Goal: Task Accomplishment & Management: Use online tool/utility

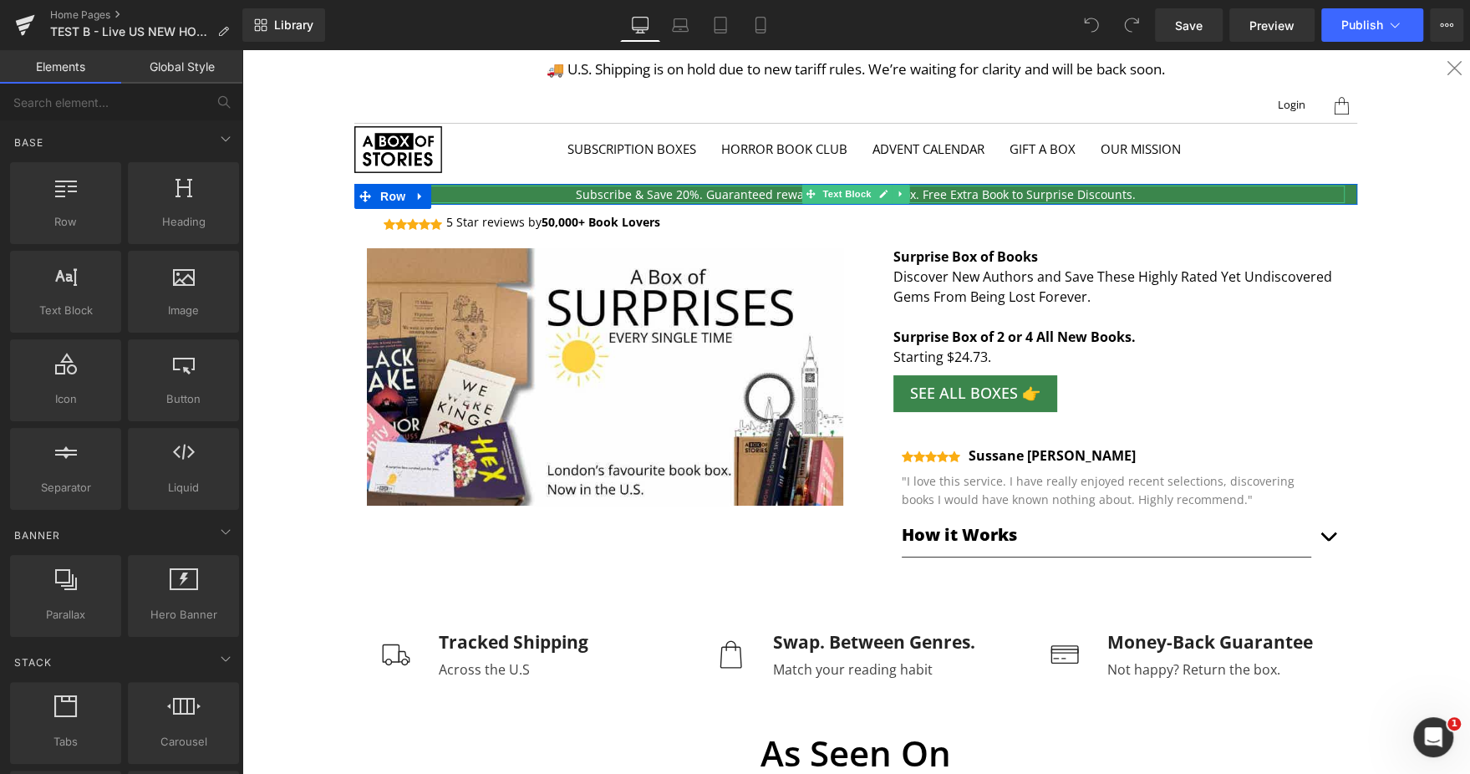
click at [653, 189] on p "Subscribe & Save 20%. Guaranteed rewards in every 3rd box. Free Extra Book to S…" at bounding box center [855, 194] width 977 height 18
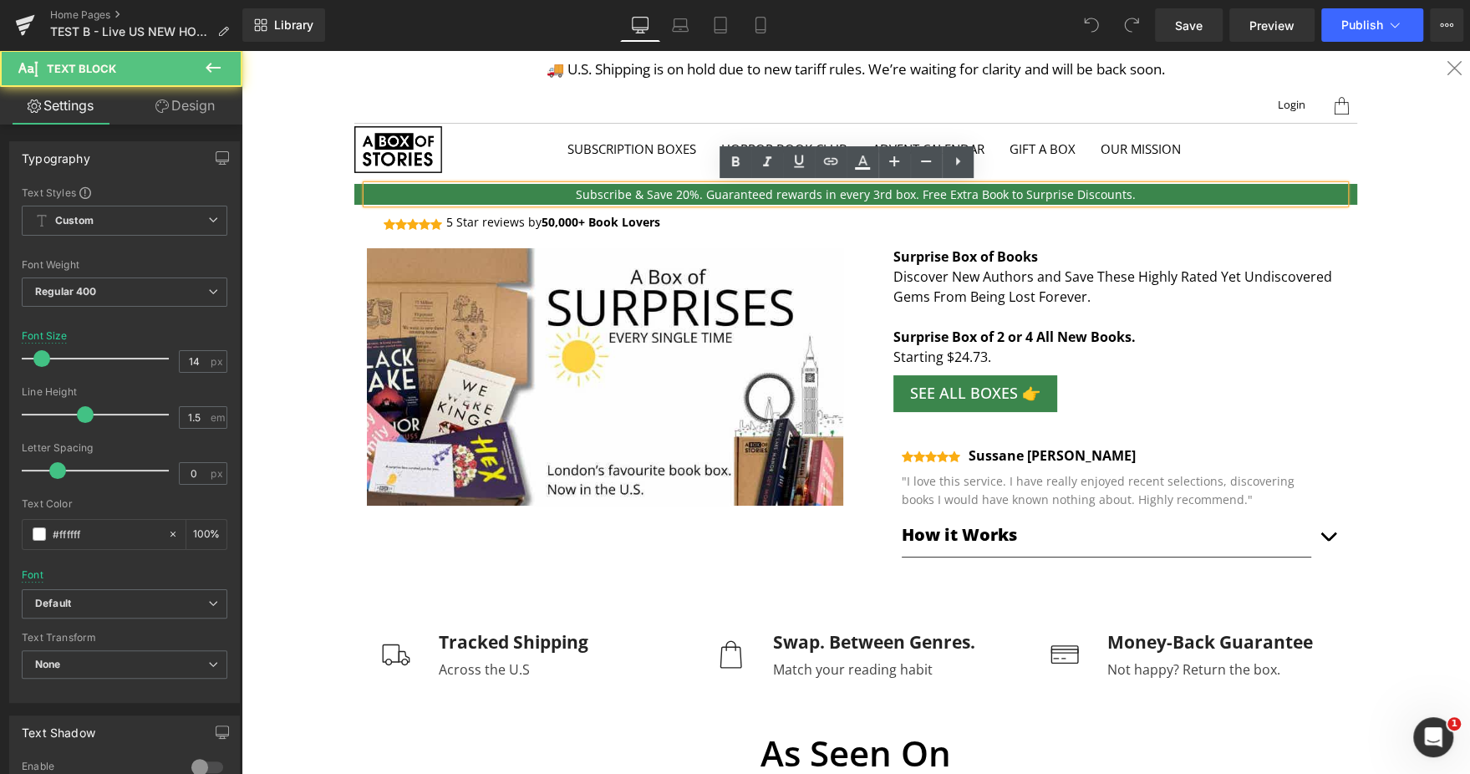
click at [683, 192] on p "Subscribe & Save 20%. Guaranteed rewards in every 3rd box. Free Extra Book to S…" at bounding box center [855, 194] width 977 height 18
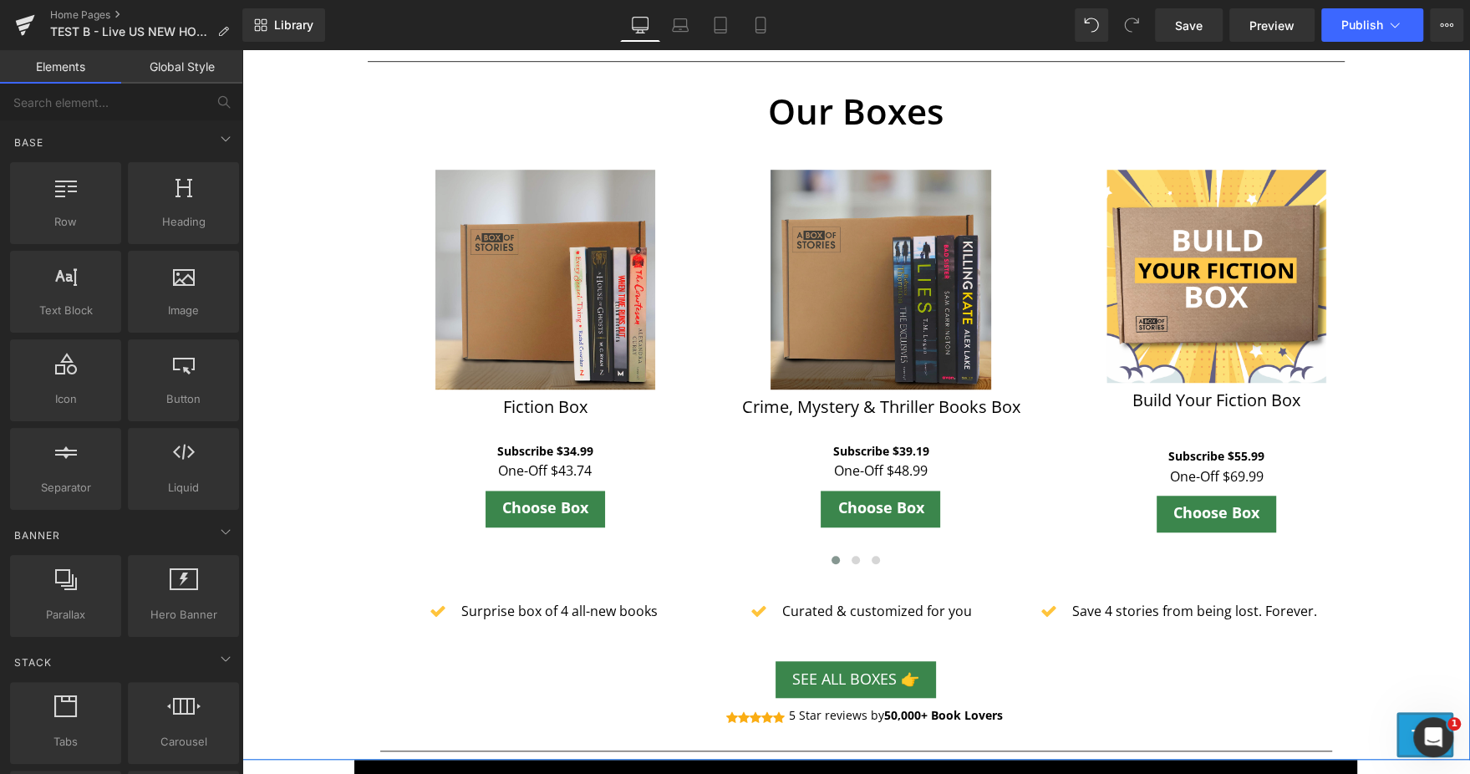
scroll to position [812, 0]
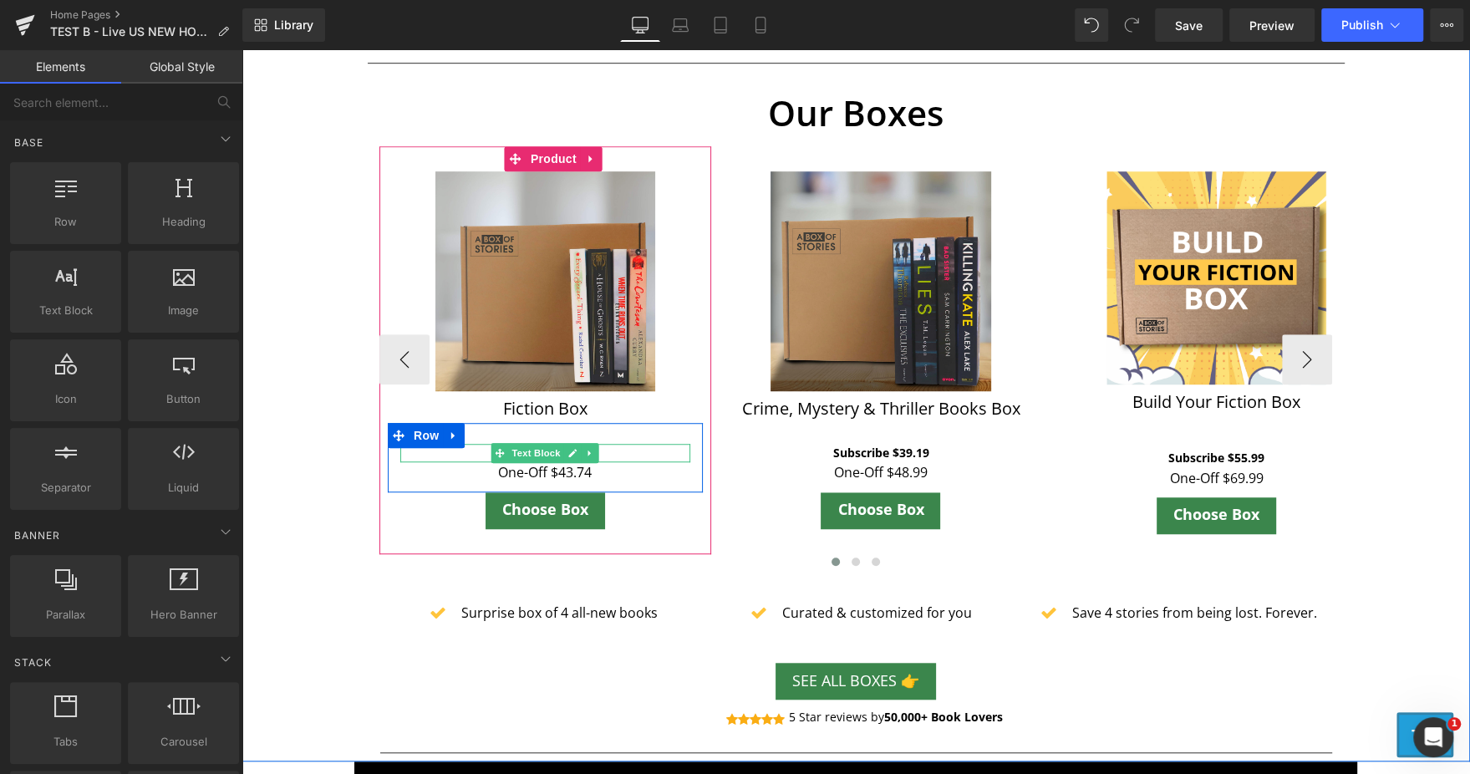
click at [591, 452] on p "Subscribe $34.99" at bounding box center [545, 453] width 290 height 18
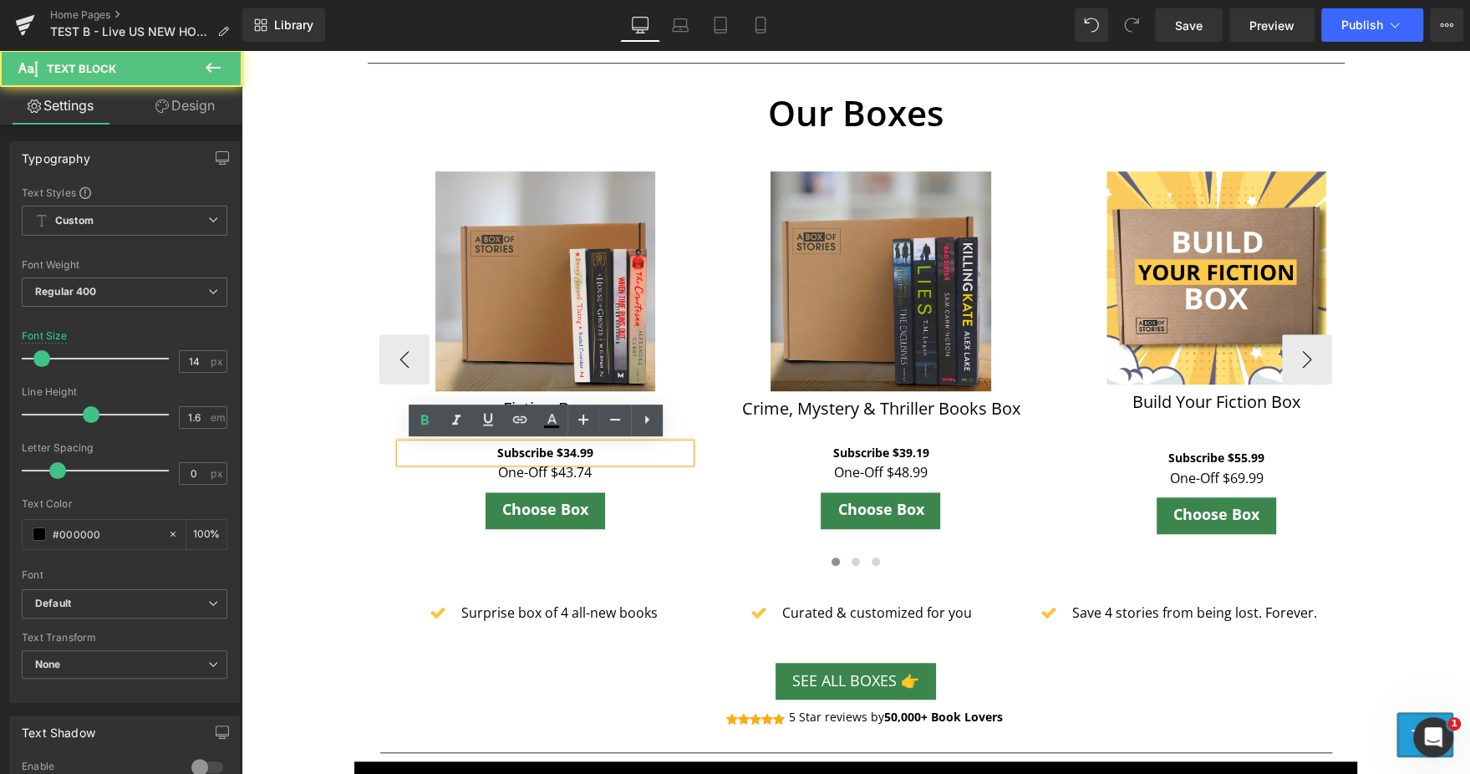
click at [591, 452] on p "Subscribe $34.99" at bounding box center [545, 453] width 290 height 18
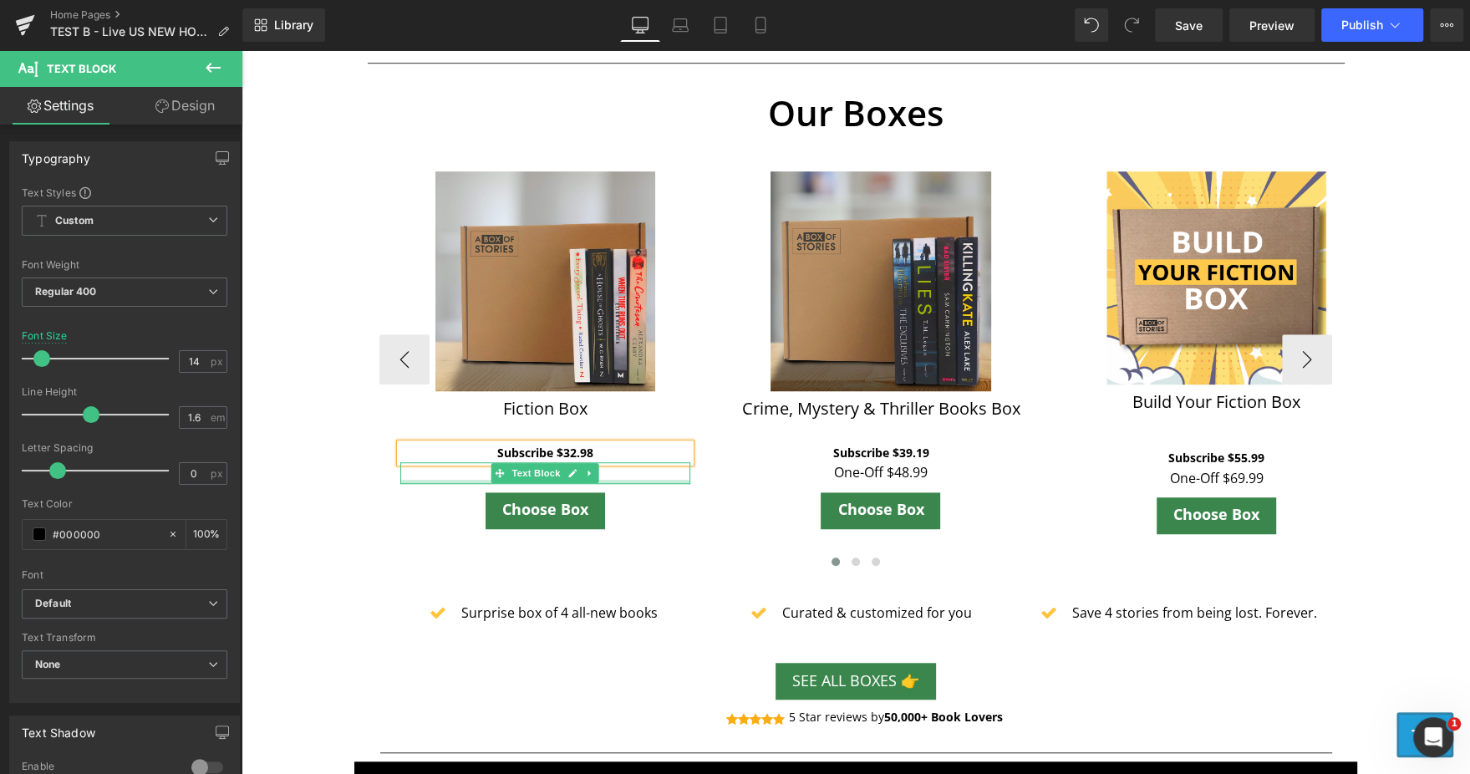
click at [628, 478] on p "One-Off $43.74" at bounding box center [545, 473] width 290 height 22
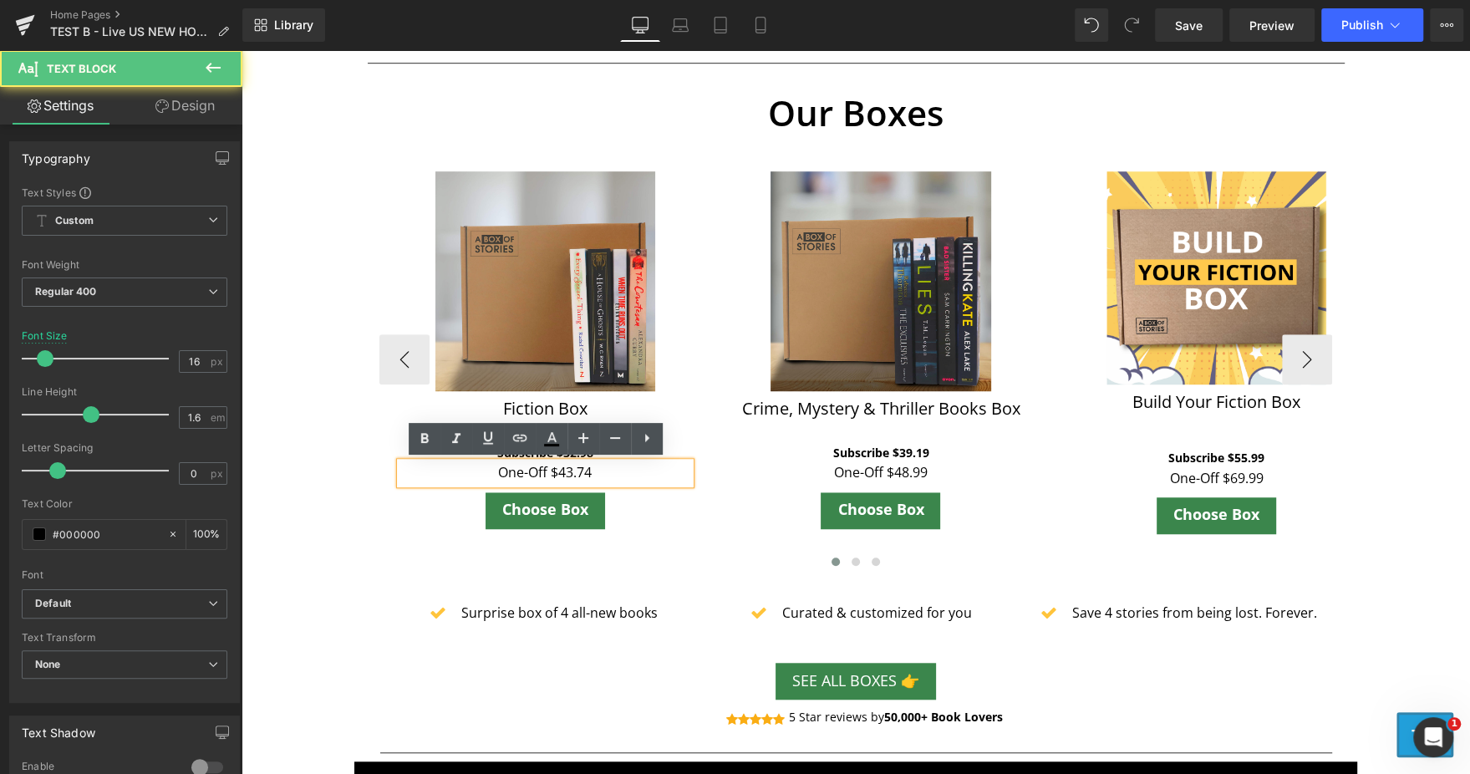
click at [628, 478] on p "One-Off $43.74" at bounding box center [545, 473] width 290 height 22
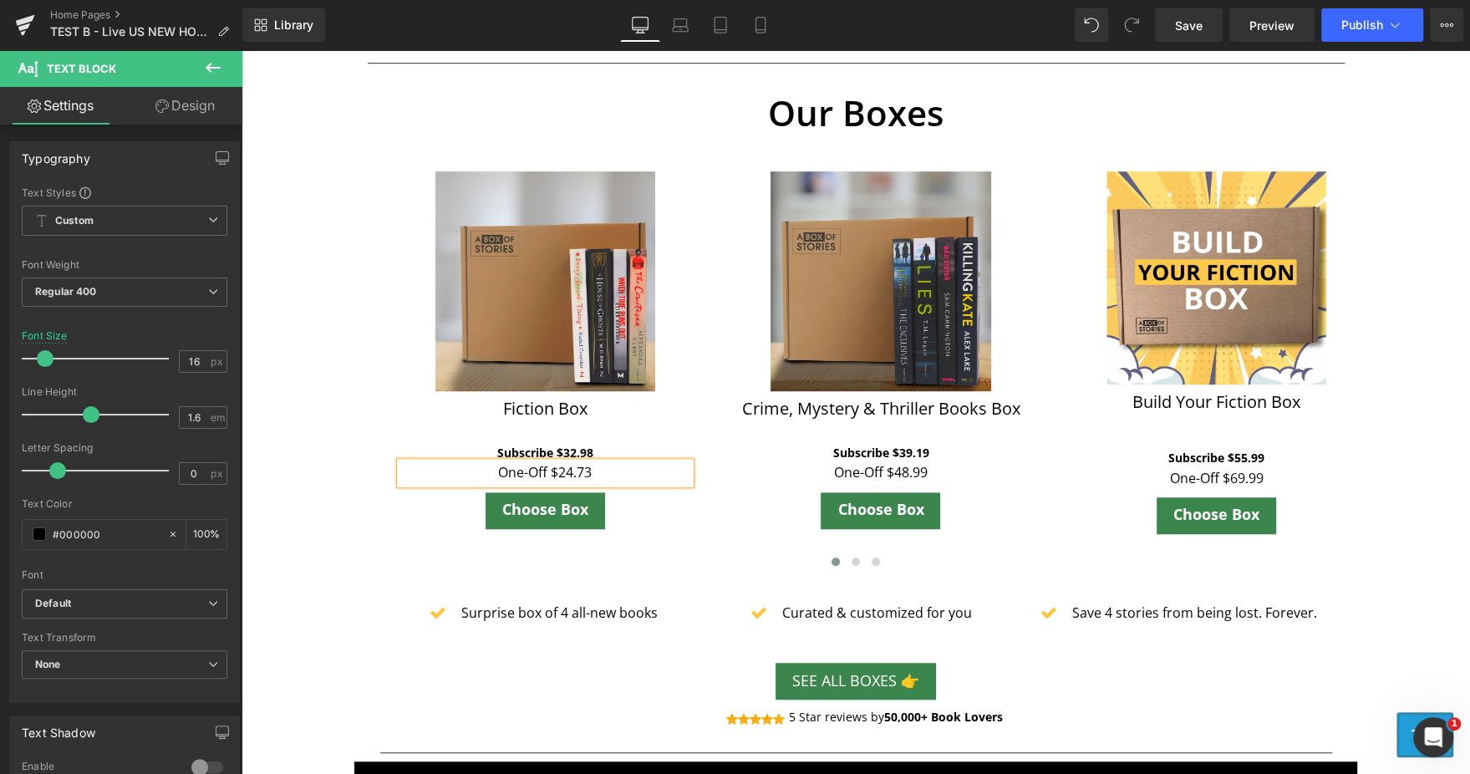
click at [367, 529] on div "Our Boxes Text Block Sale Off (P) Image Fiction Box (P) Title Subscribe $32.98 …" at bounding box center [855, 328] width 977 height 489
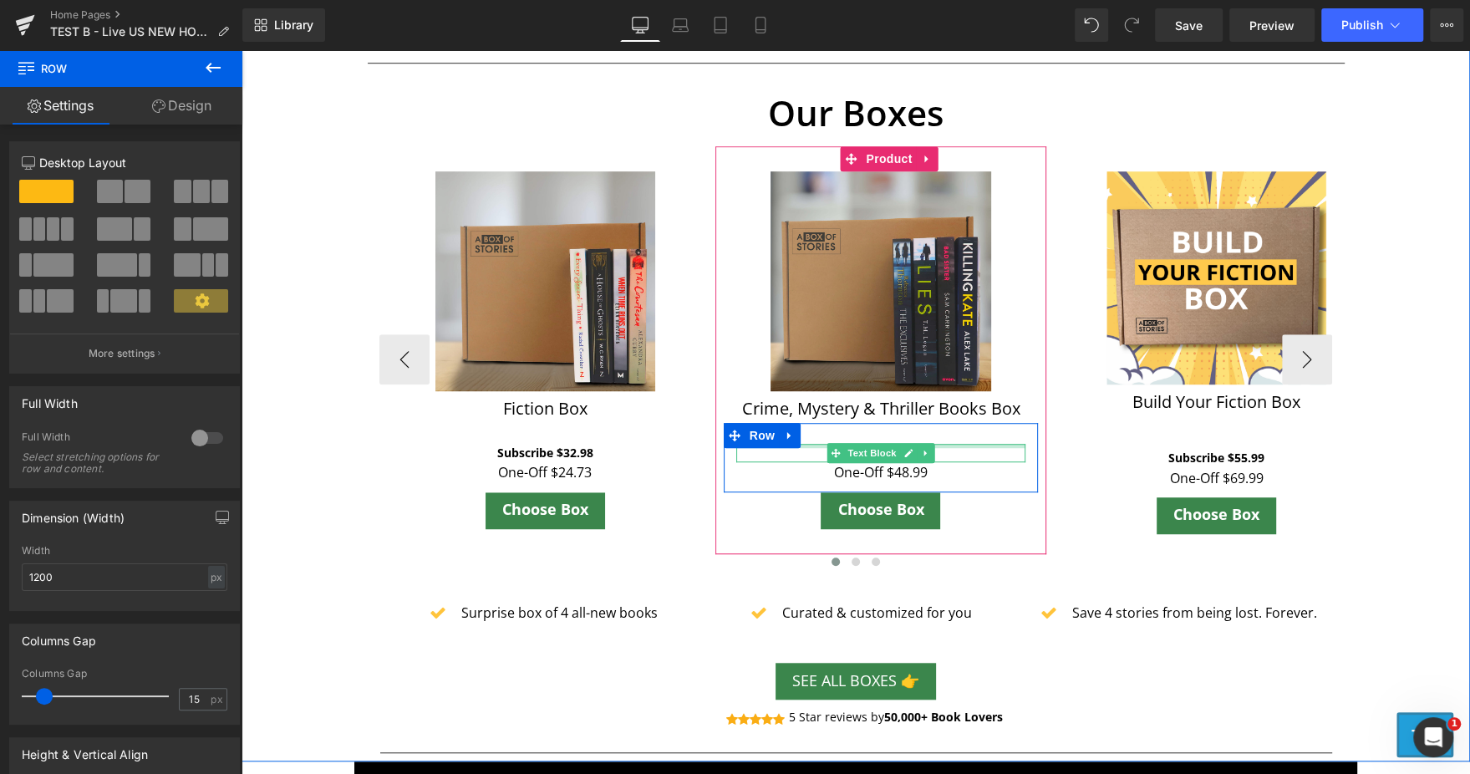
click at [947, 445] on div at bounding box center [881, 446] width 290 height 4
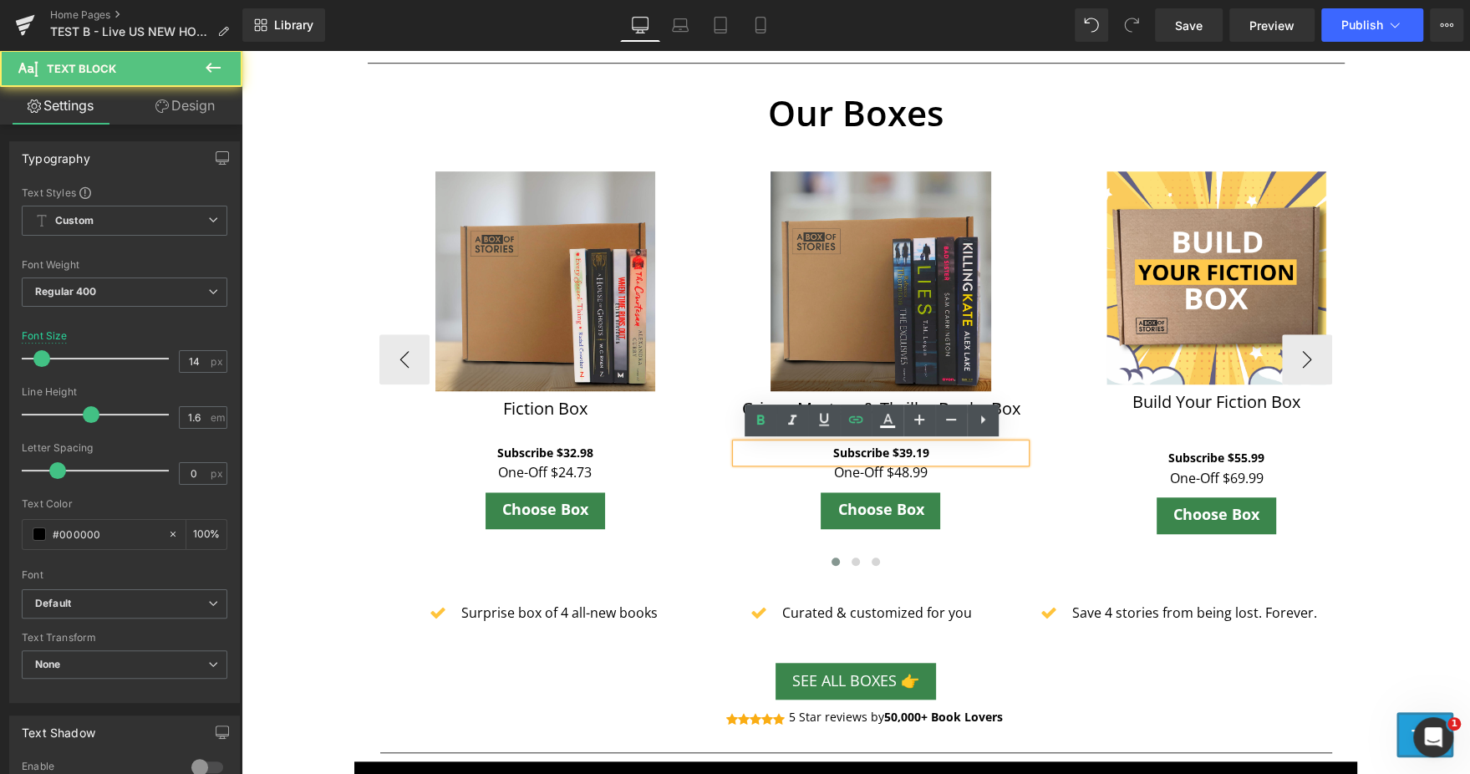
click at [944, 447] on p "Subscribe $39.19" at bounding box center [881, 453] width 290 height 18
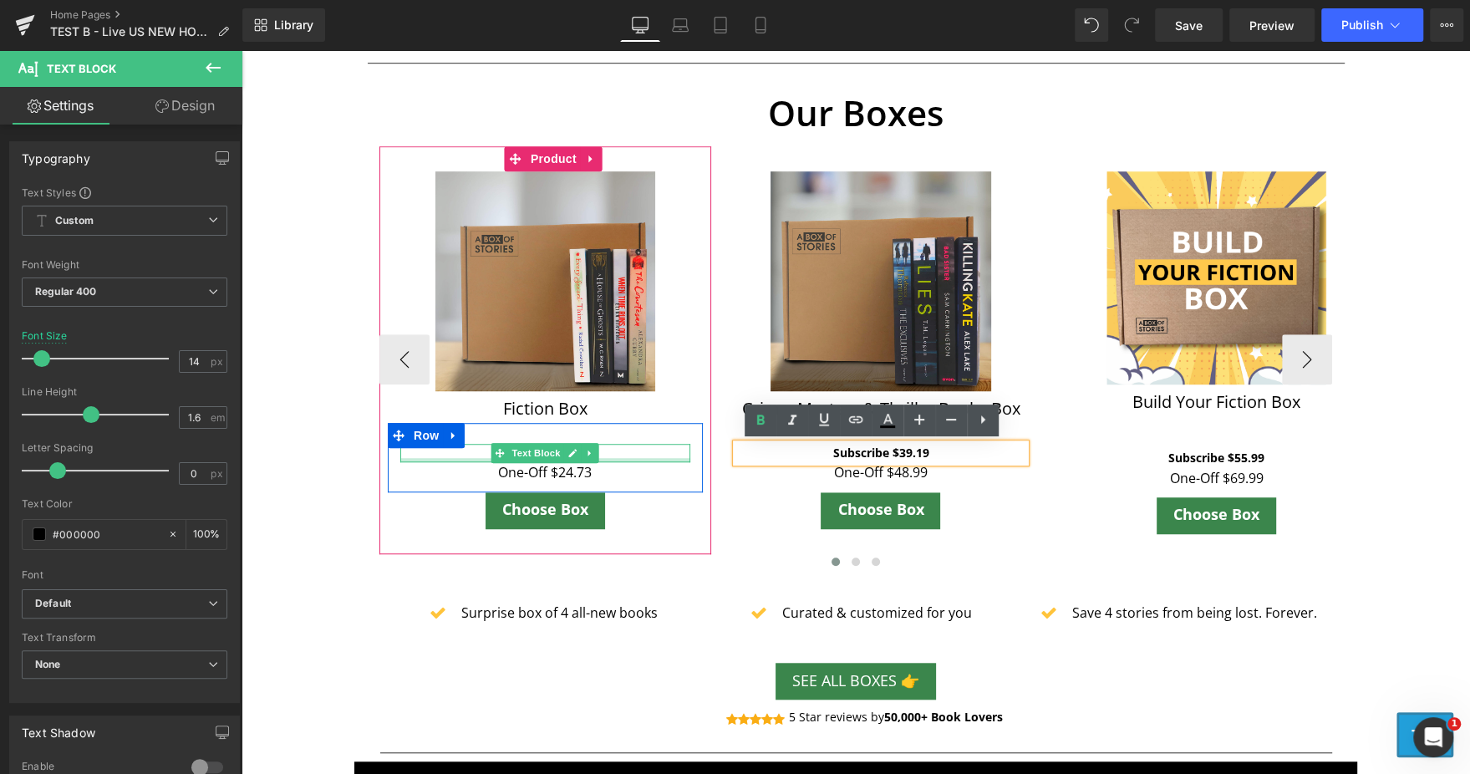
click at [629, 457] on div "Subscribe $32.98 Text Block" at bounding box center [545, 453] width 290 height 18
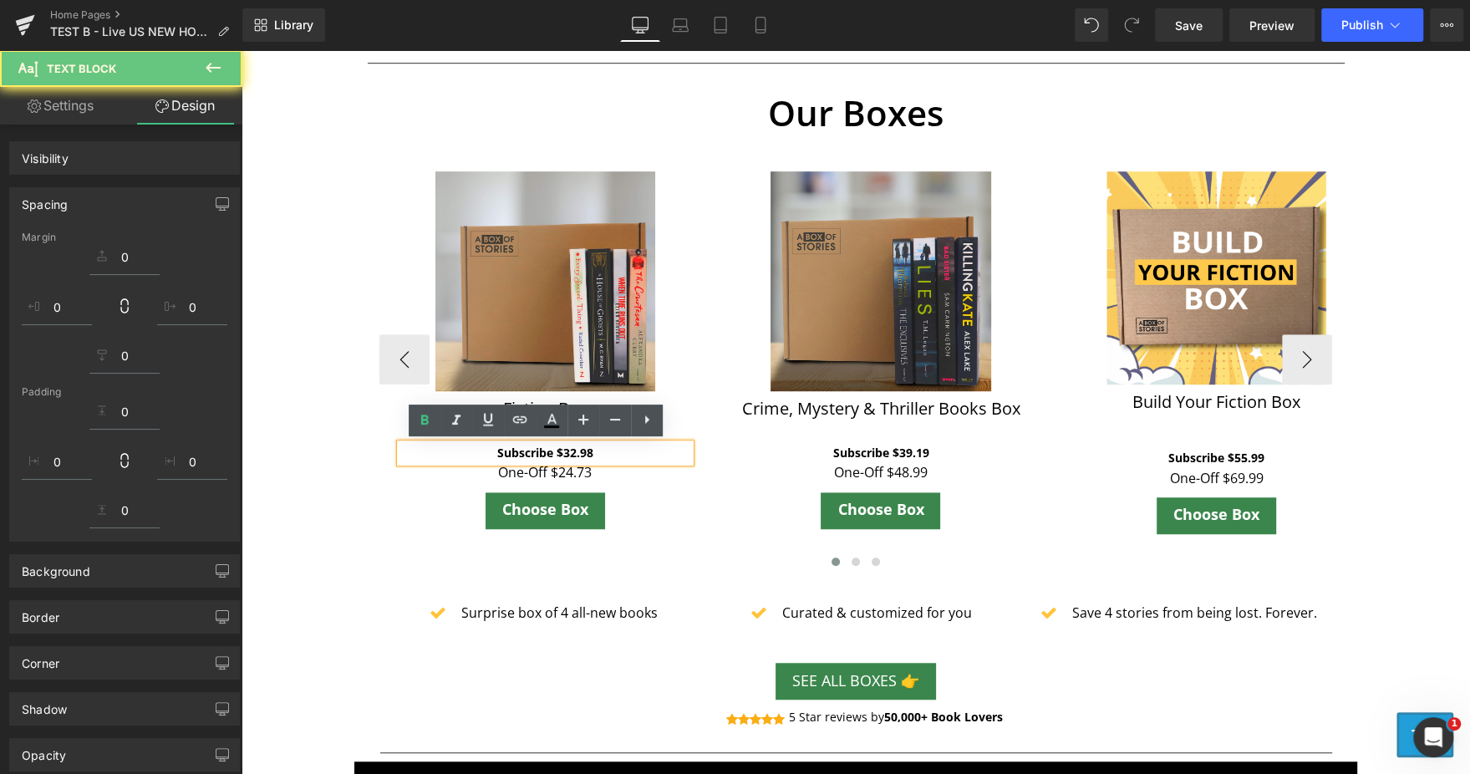
click at [629, 457] on p "Subscribe $32.98" at bounding box center [545, 453] width 290 height 18
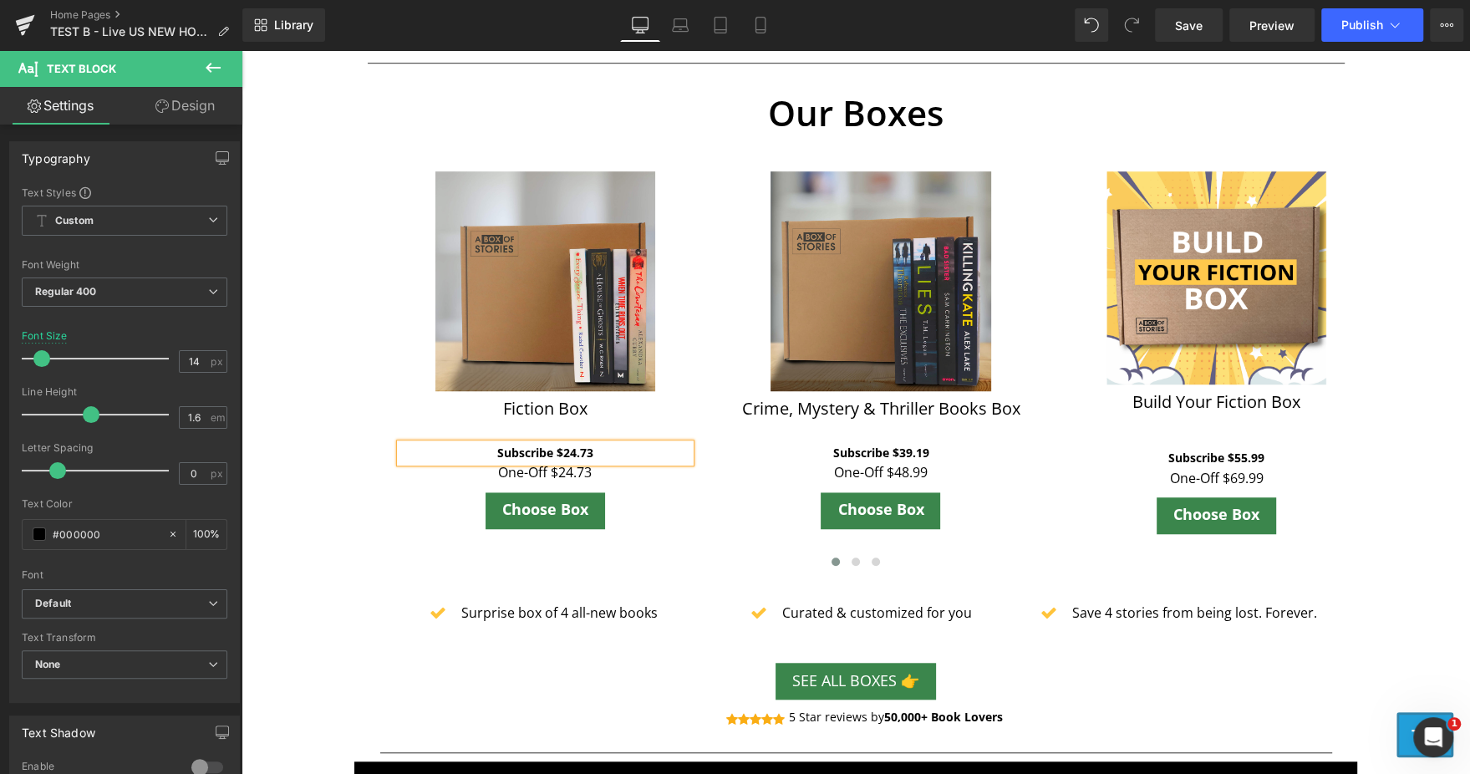
click at [369, 507] on div "Our Boxes Text Block Sale Off (P) Image Fiction Box (P) Title Subscribe $24.73 …" at bounding box center [855, 328] width 977 height 489
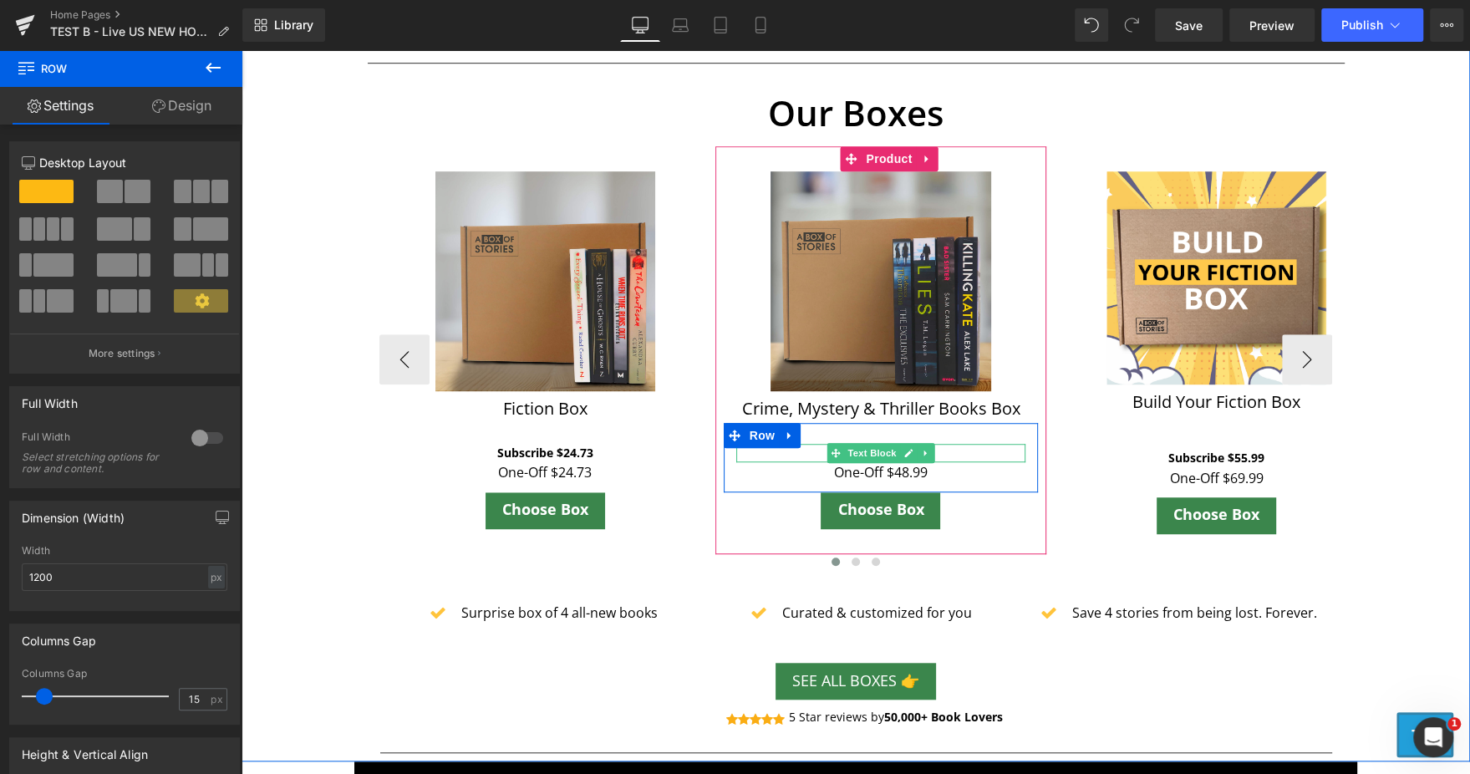
click at [941, 448] on p "Subscribe $39.19" at bounding box center [881, 453] width 290 height 18
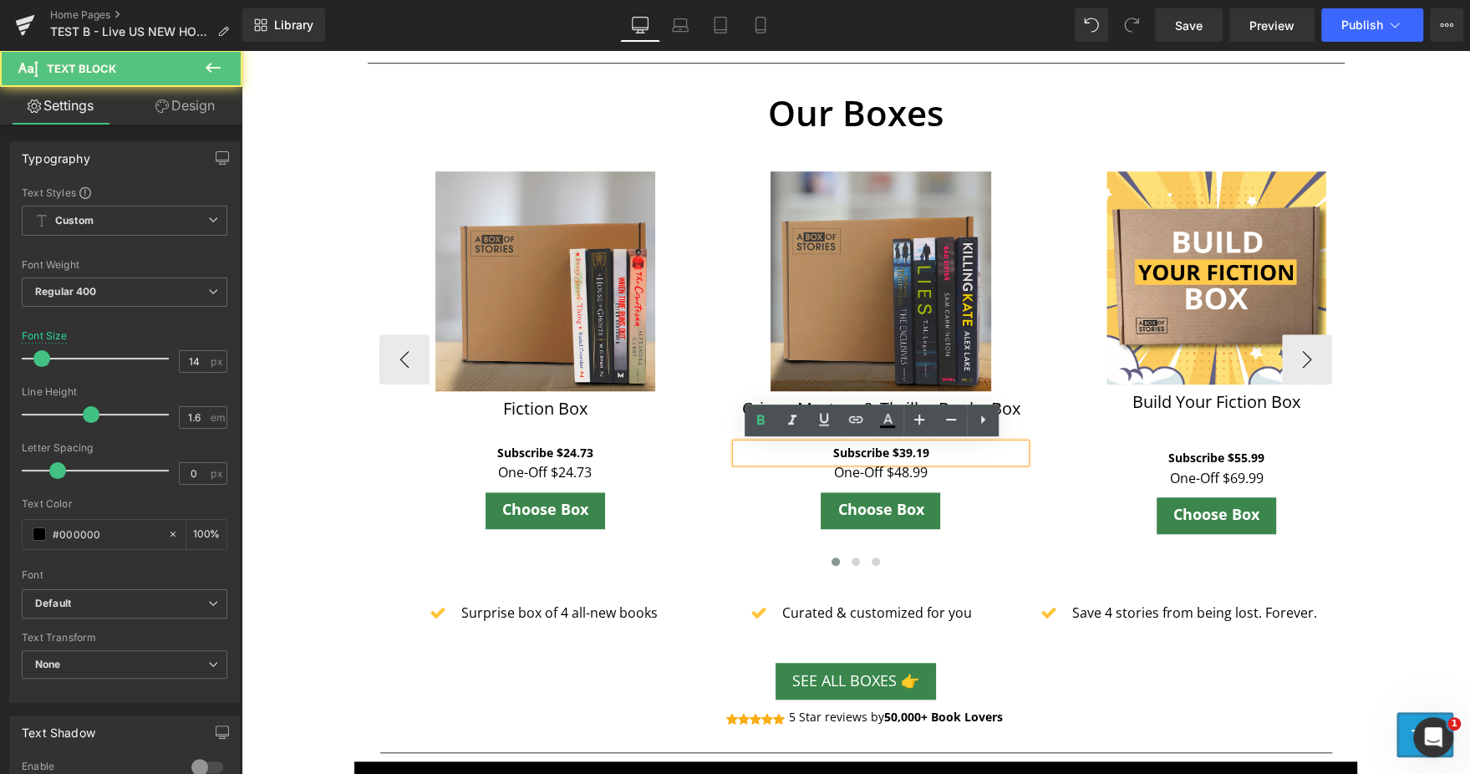
click at [941, 448] on p "Subscribe $39.19" at bounding box center [881, 453] width 290 height 18
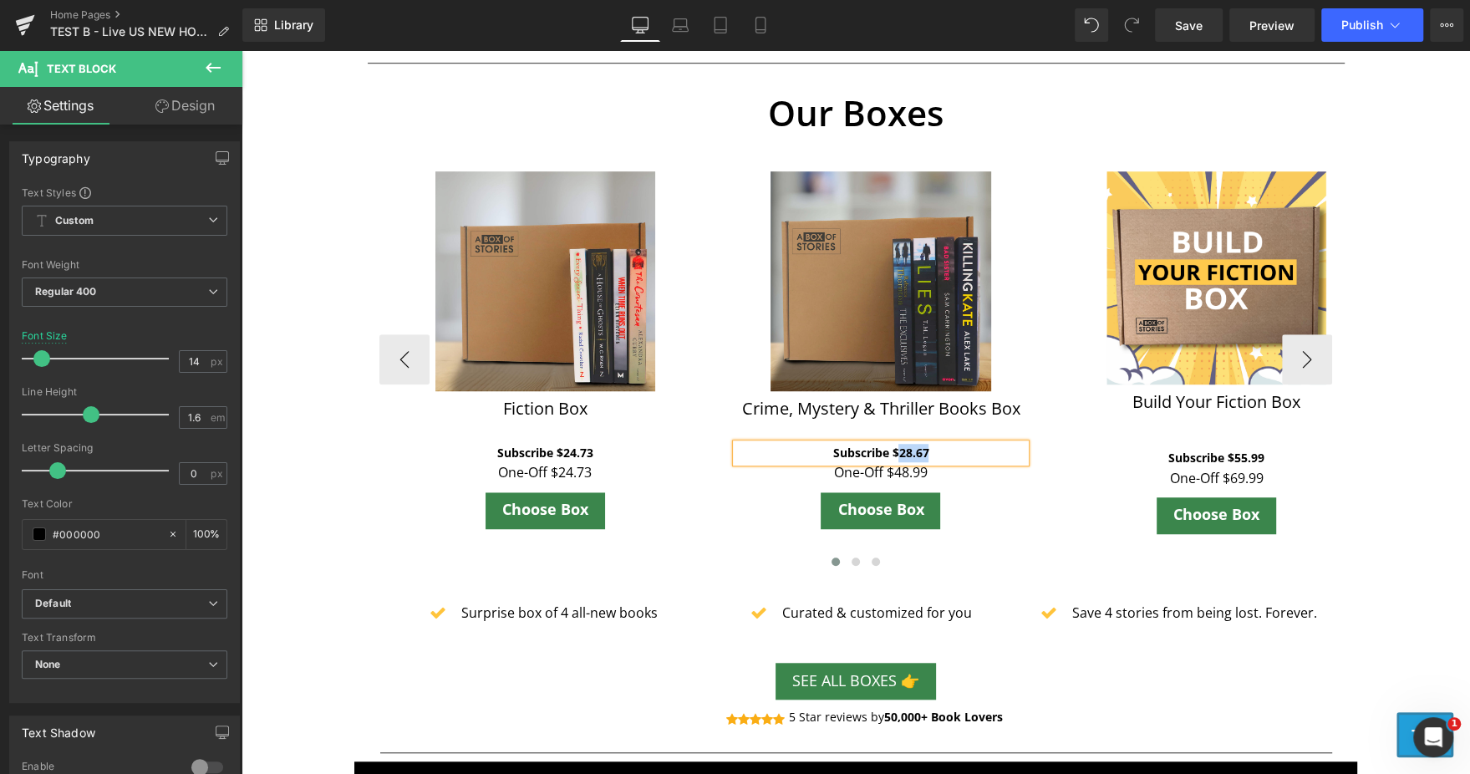
copy b "28.67"
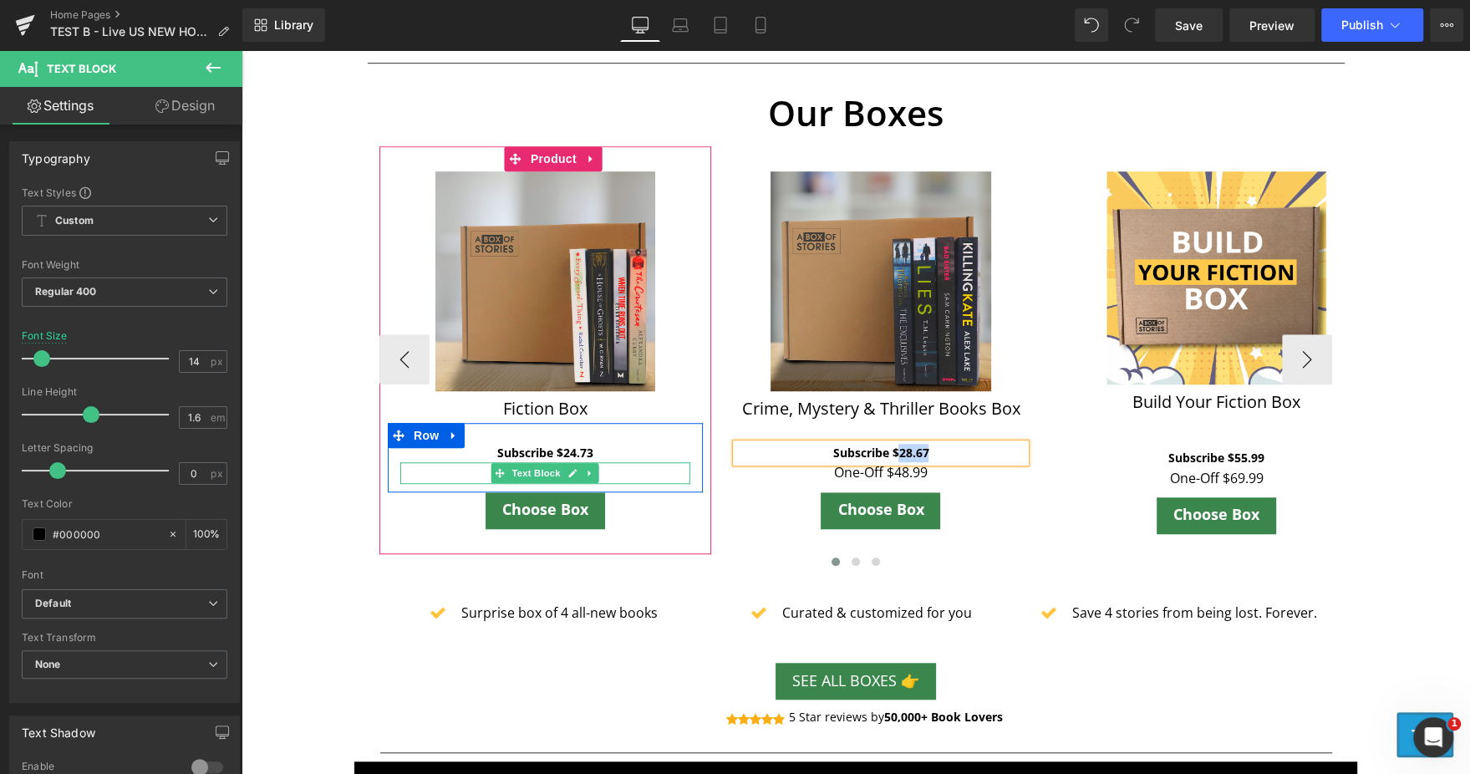
click at [598, 475] on p "One-Off $24.73" at bounding box center [545, 473] width 290 height 22
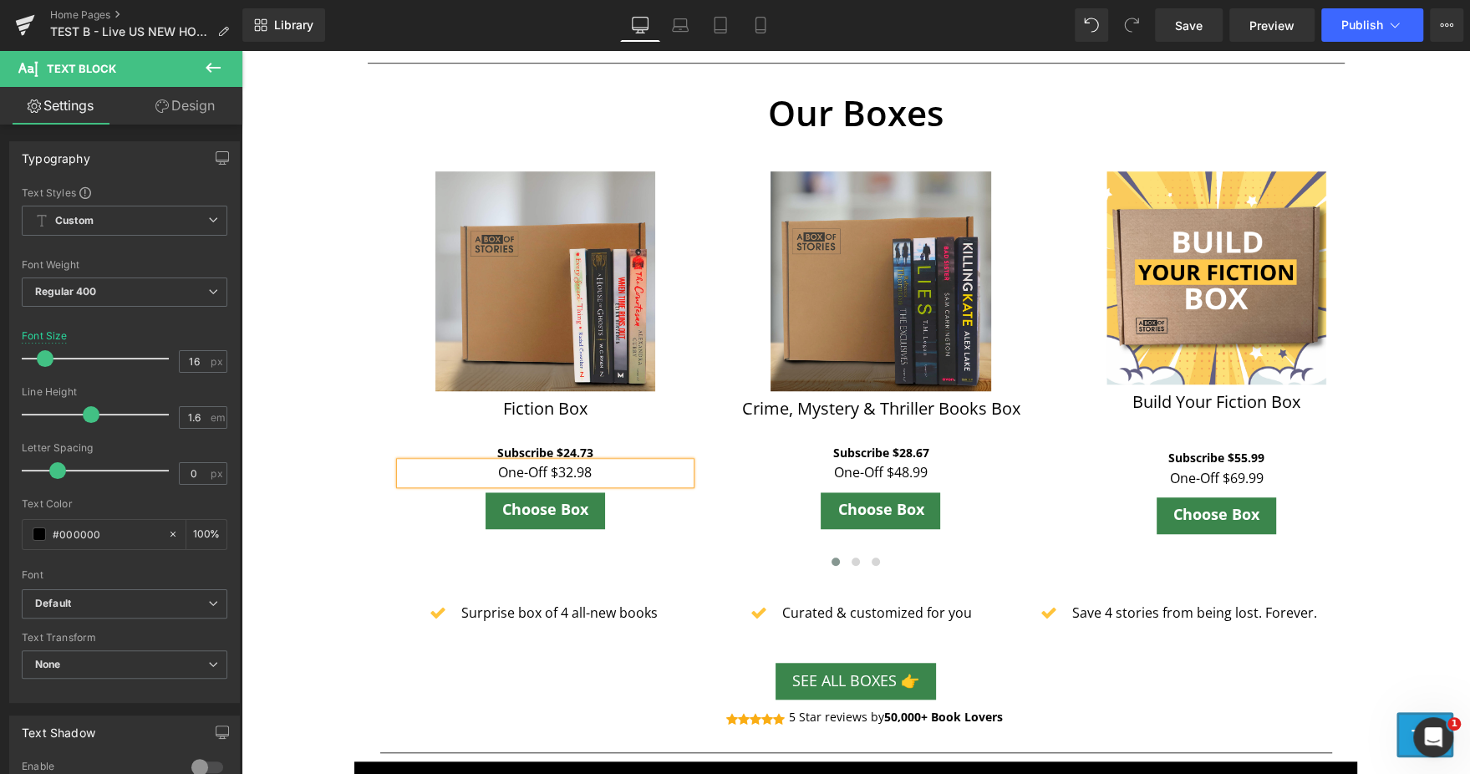
click at [306, 404] on div "Image Tracked Shipping Text Block Across the U.S Text Block Icon List Image Swa…" at bounding box center [855, 264] width 1228 height 994
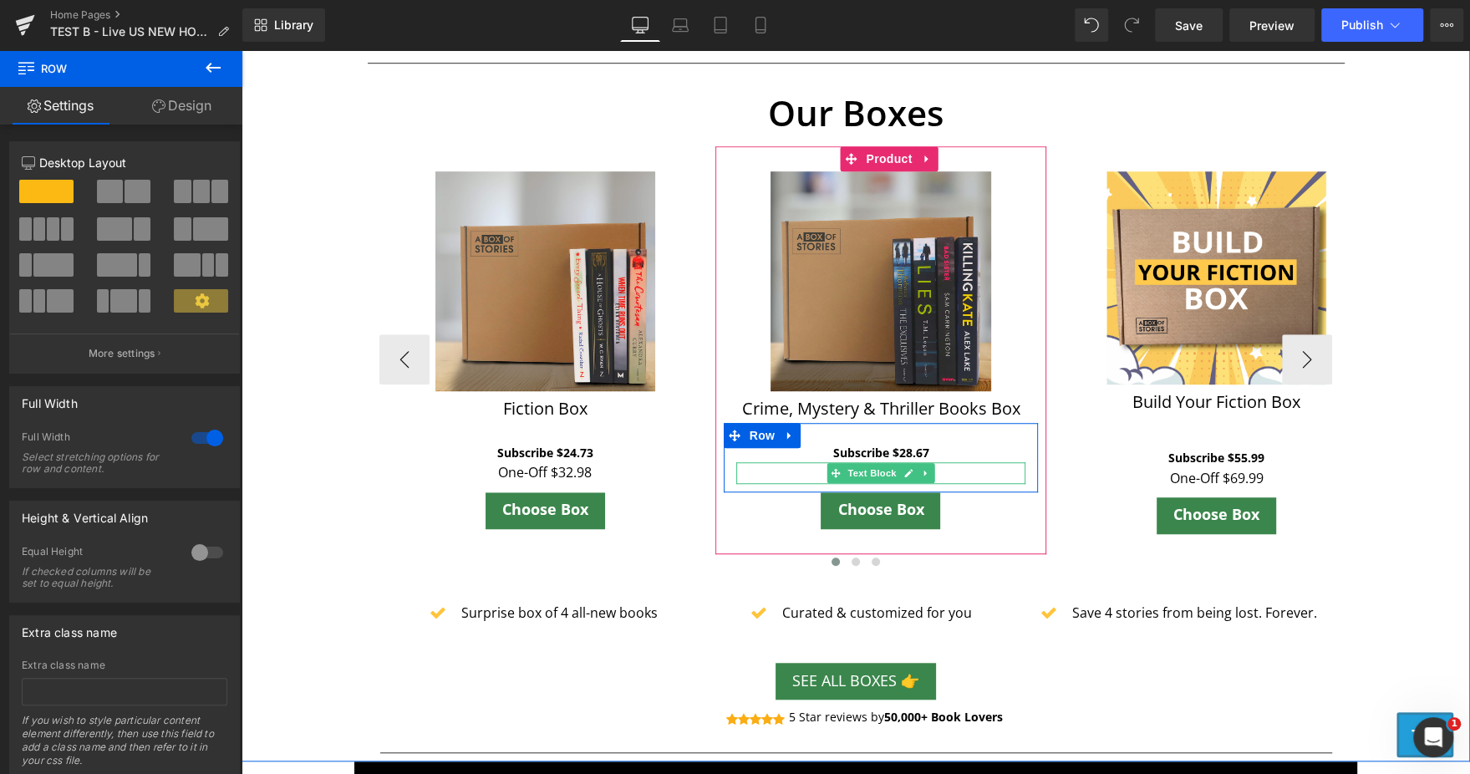
click at [945, 471] on p "One-Off $48.99" at bounding box center [881, 473] width 290 height 22
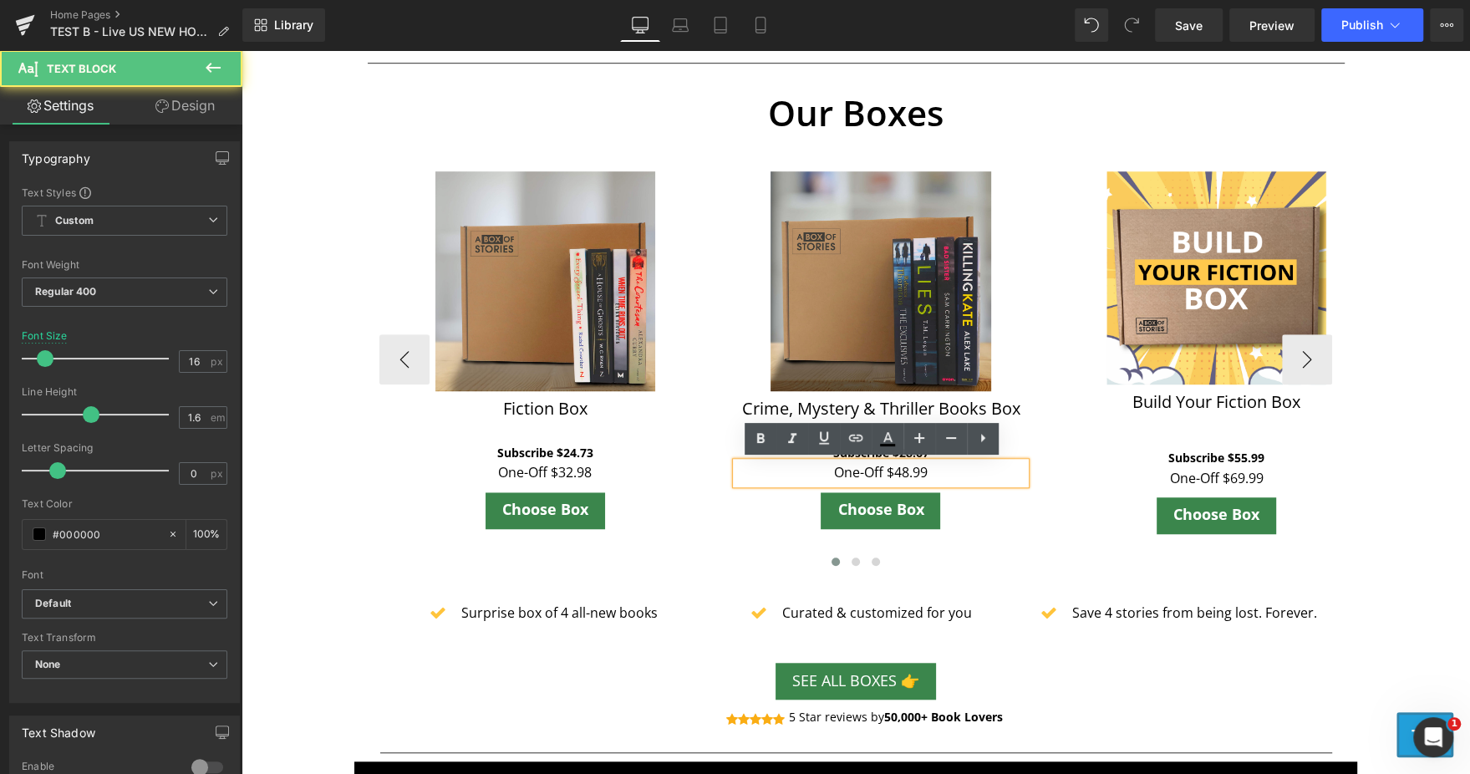
click at [945, 471] on p "One-Off $48.99" at bounding box center [881, 473] width 290 height 22
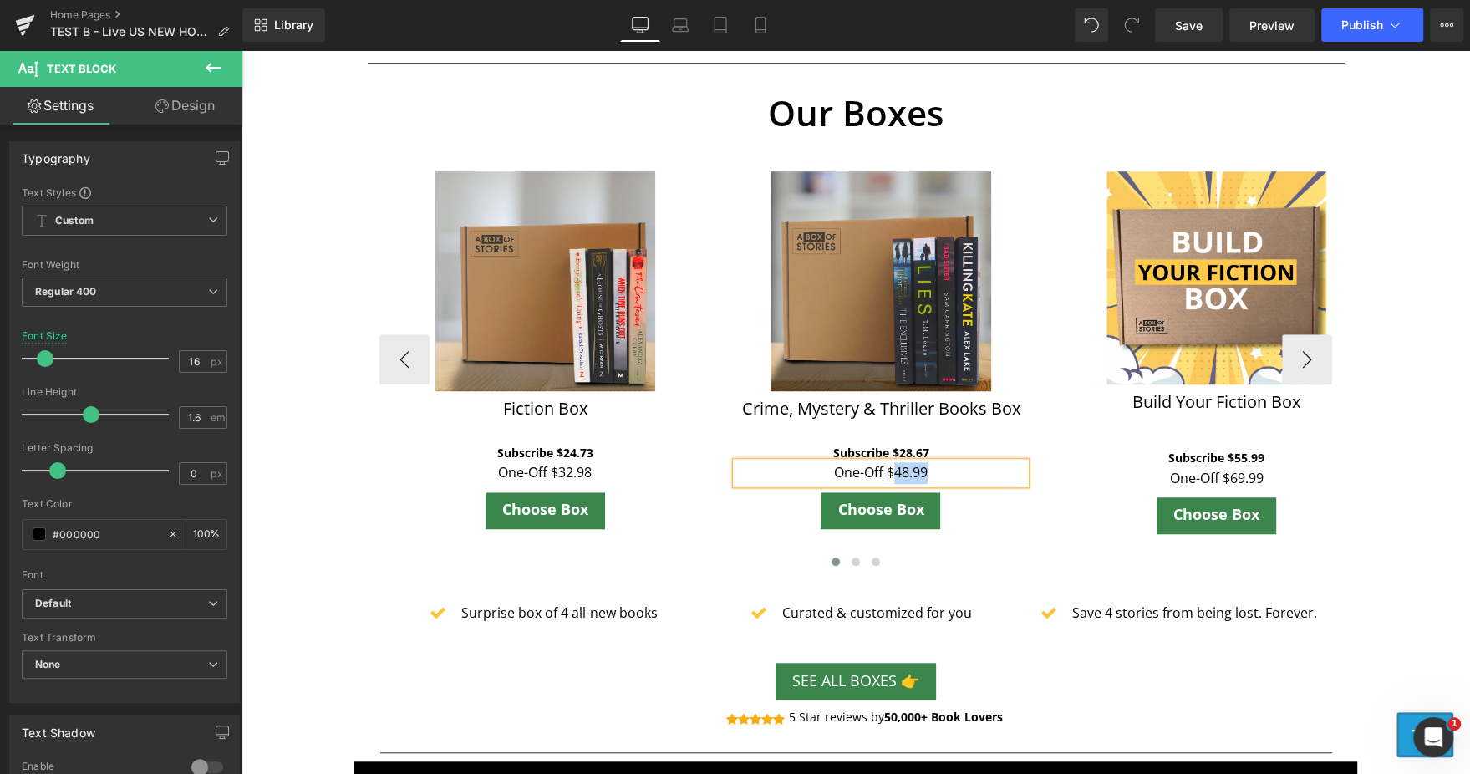
paste div
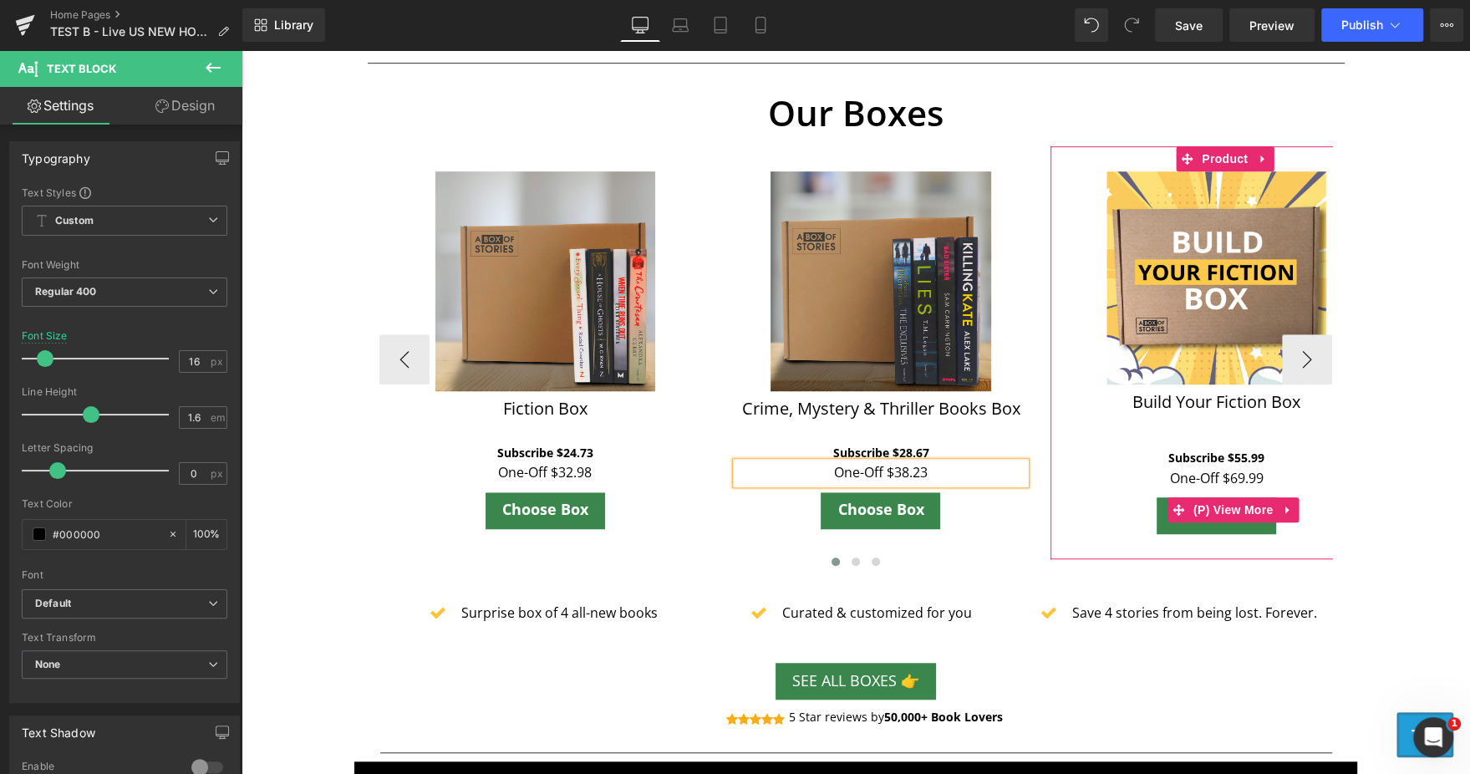
click at [1058, 526] on div "Choose Box" at bounding box center [1215, 515] width 315 height 37
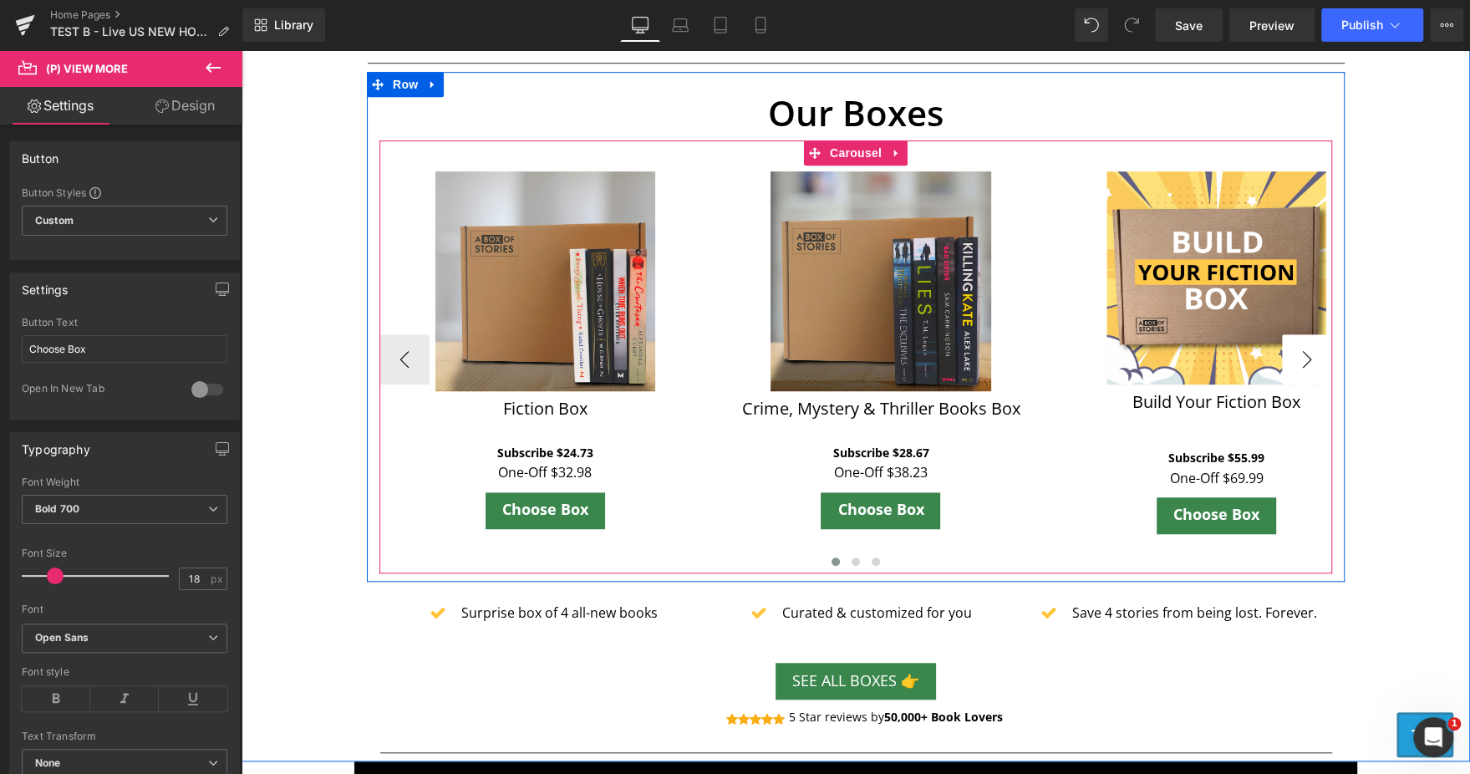
click at [1294, 357] on button "›" at bounding box center [1307, 359] width 50 height 50
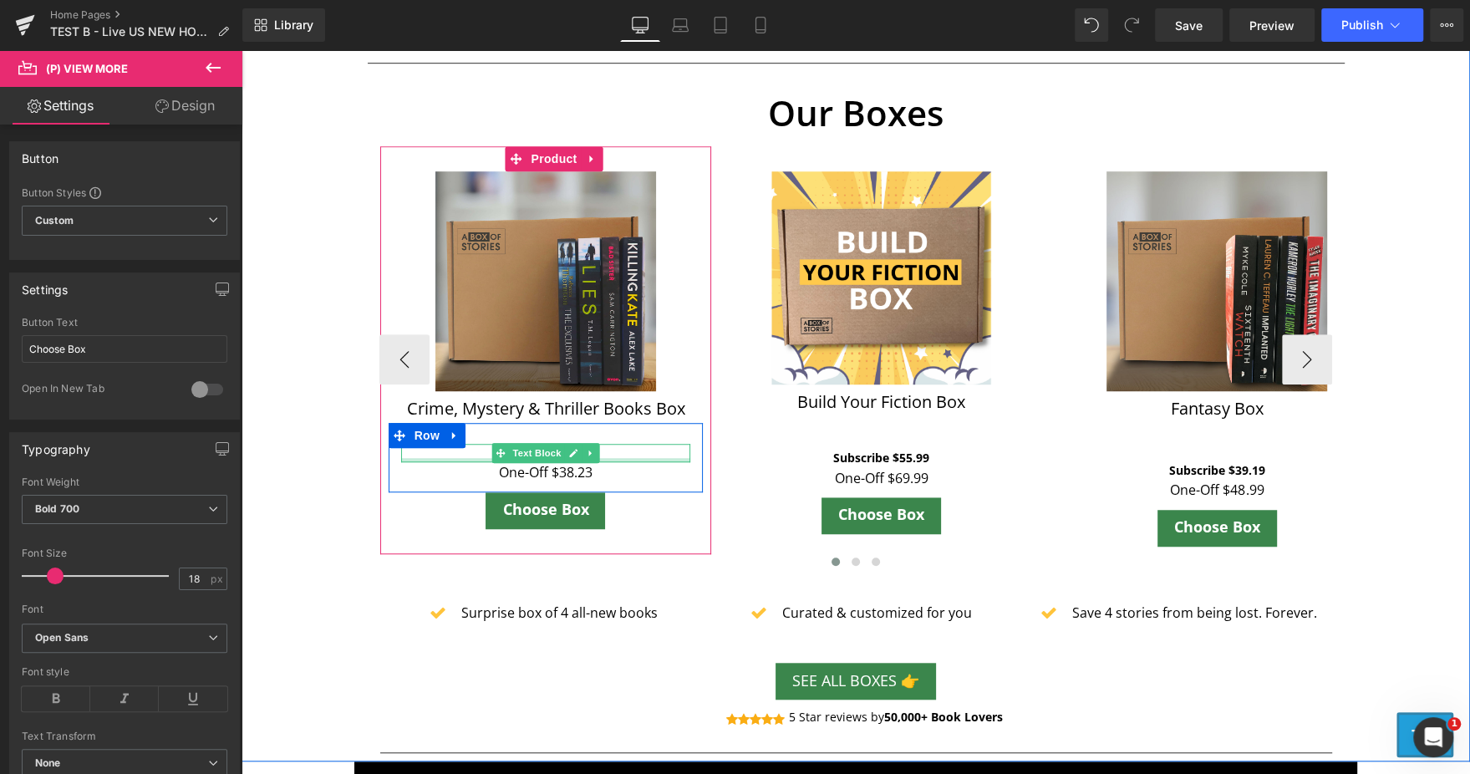
click at [609, 459] on div at bounding box center [546, 460] width 290 height 4
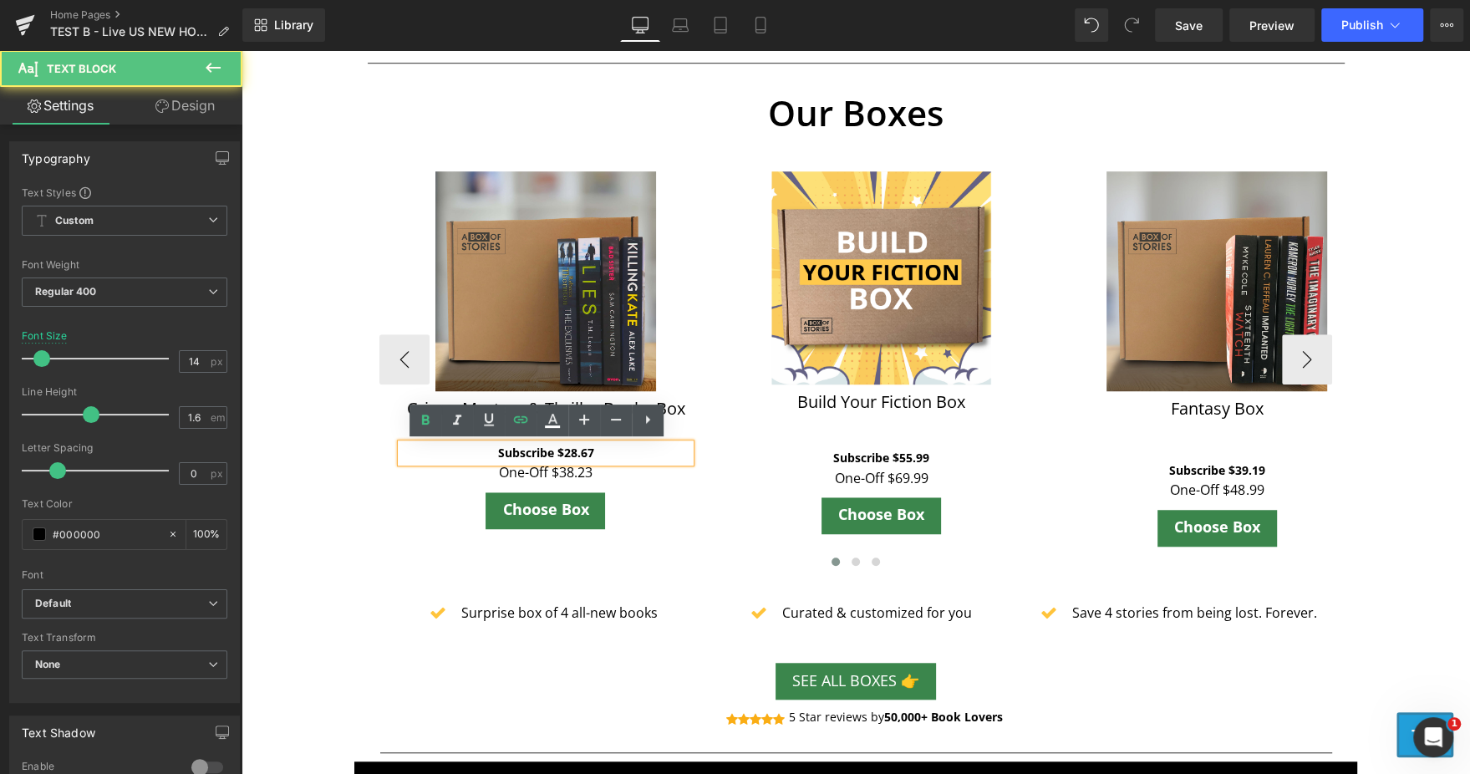
click at [609, 459] on p "Subscribe $28.67" at bounding box center [546, 453] width 290 height 18
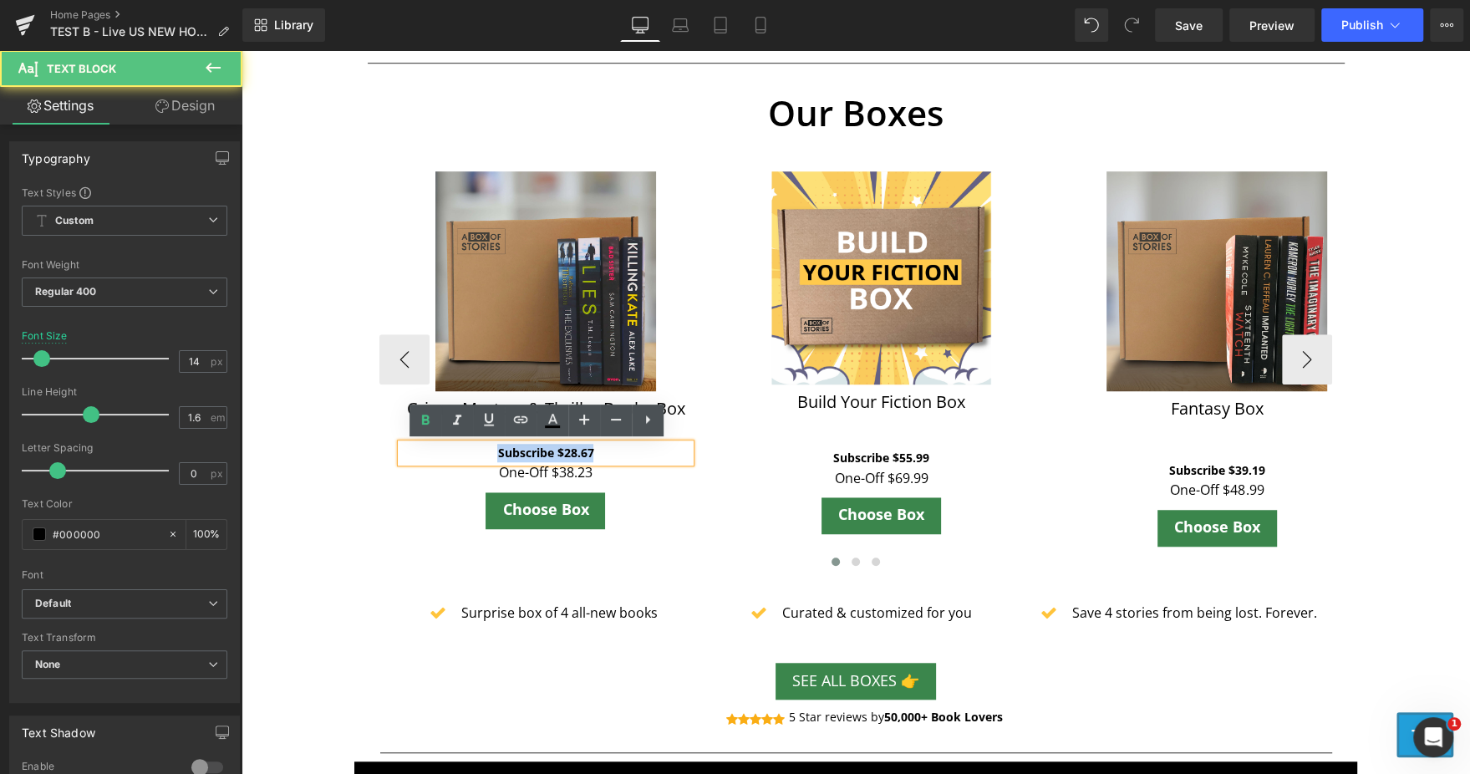
click at [609, 459] on p "Subscribe $28.67" at bounding box center [546, 453] width 290 height 18
copy b "Subscribe $28.67"
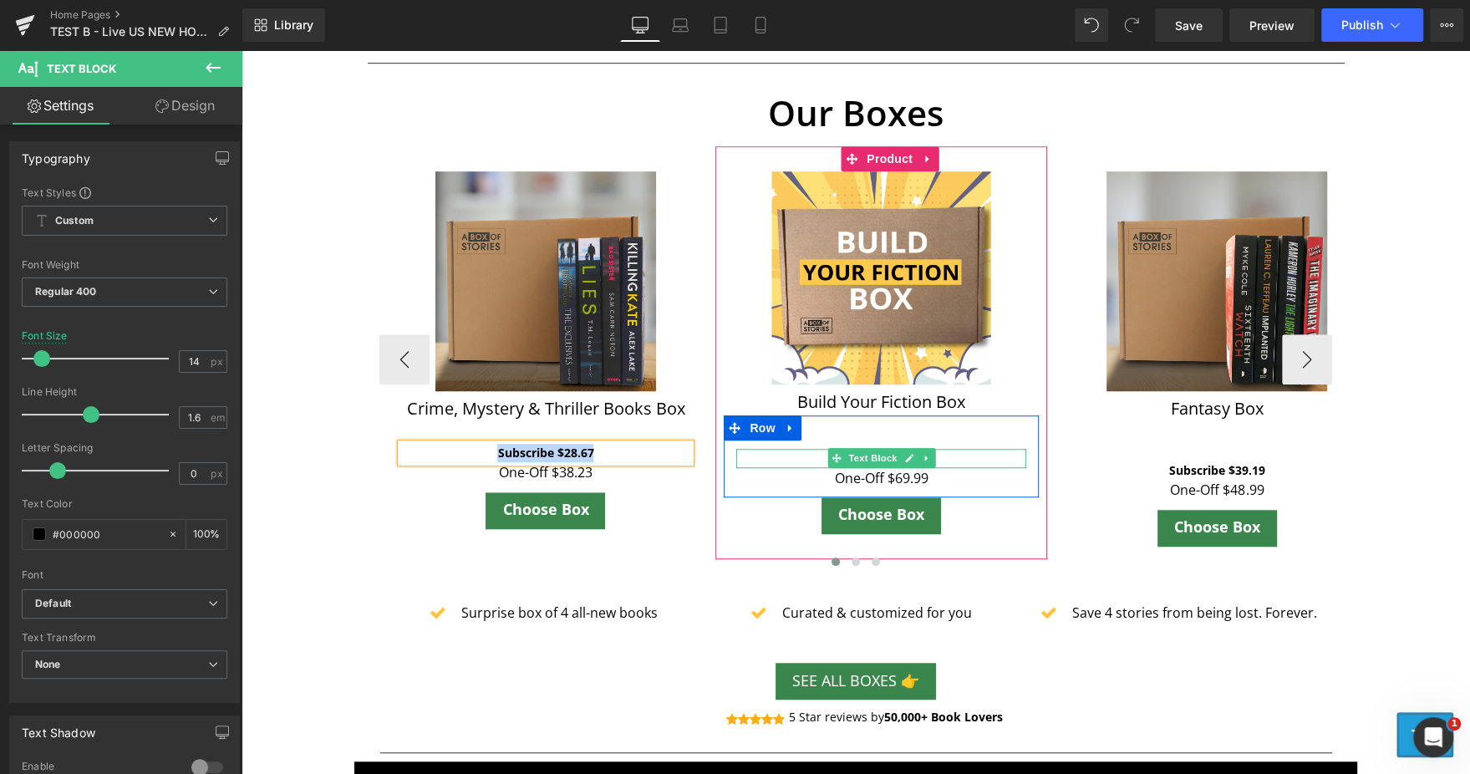
click at [930, 453] on p "Subscribe $55.99" at bounding box center [881, 458] width 290 height 18
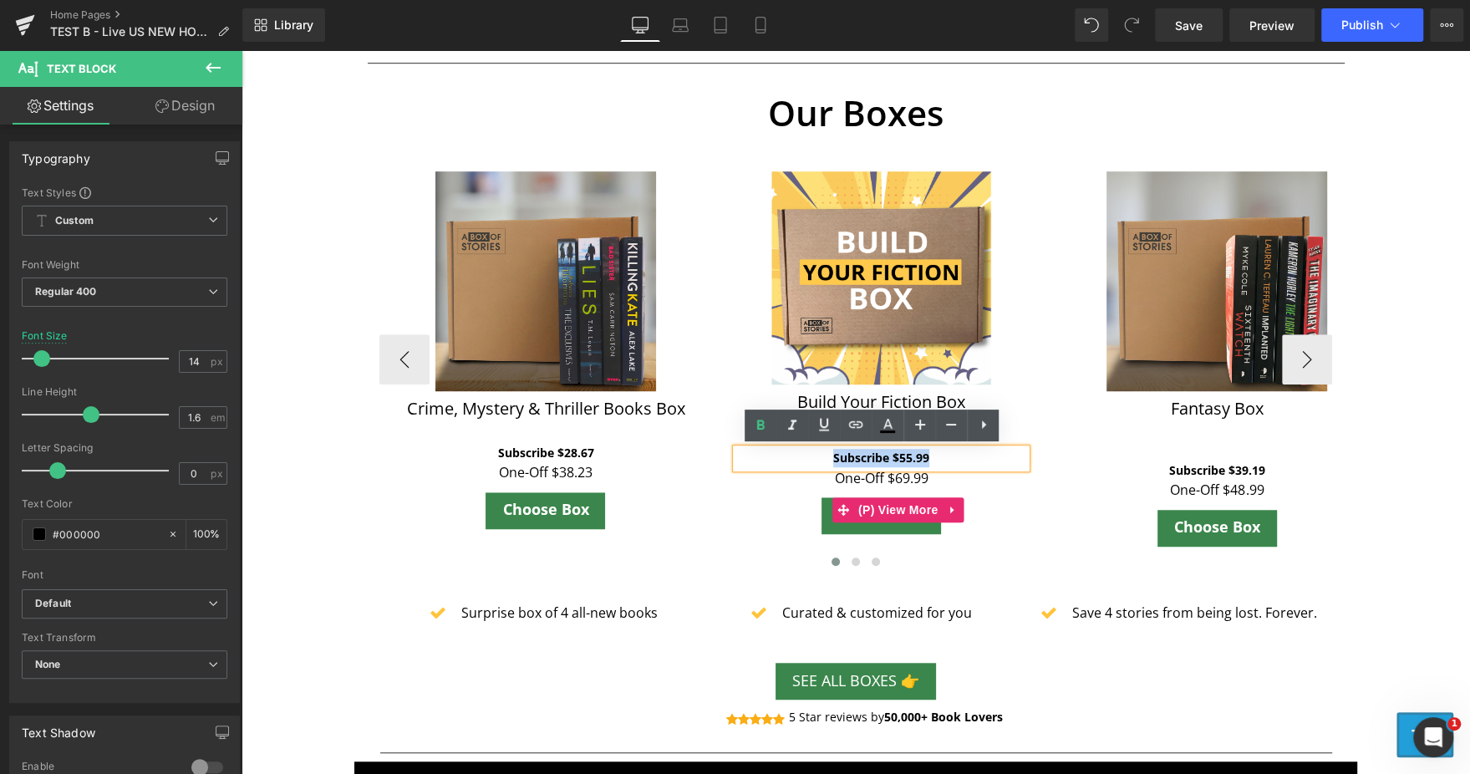
click at [1017, 517] on div "Choose Box" at bounding box center [880, 515] width 315 height 37
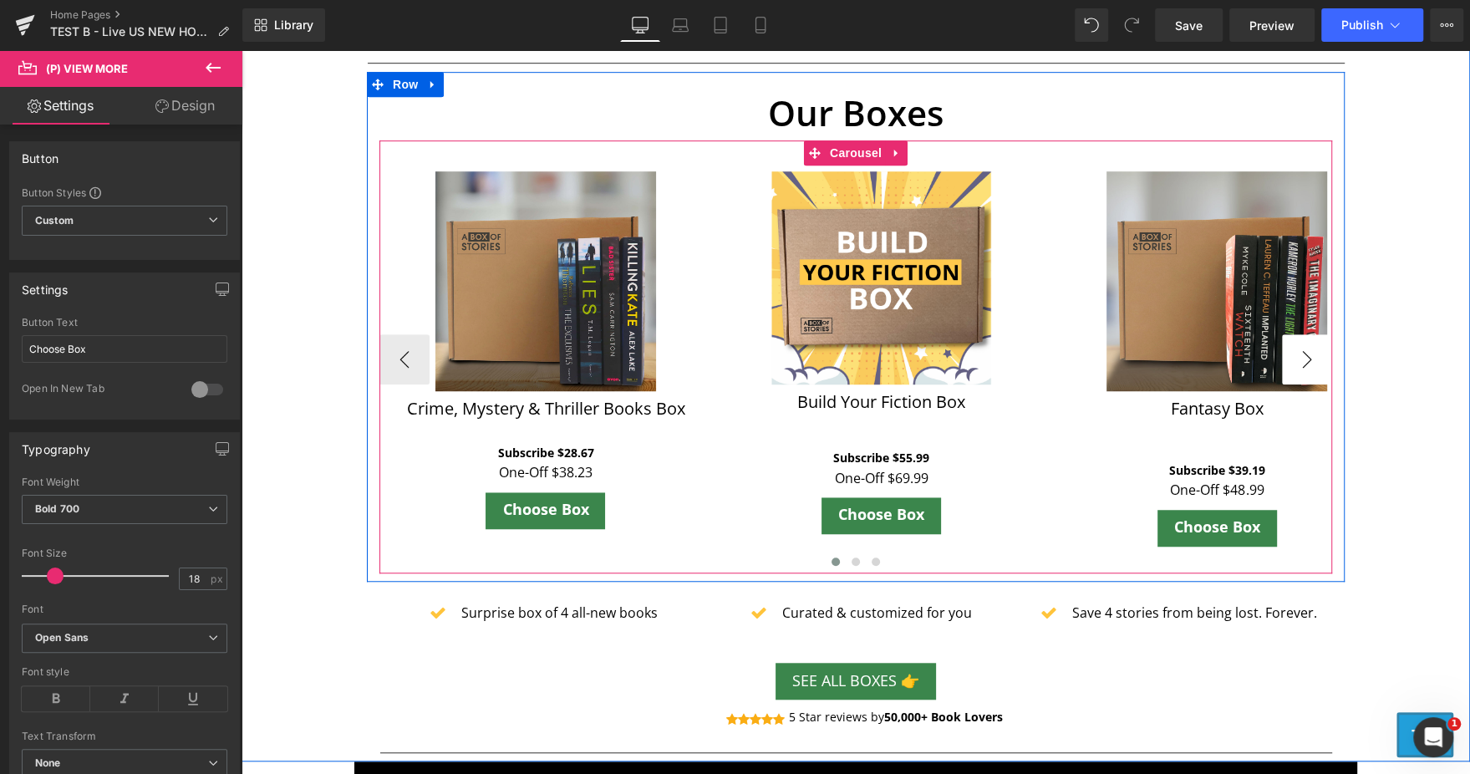
click at [1292, 352] on button "›" at bounding box center [1307, 359] width 50 height 50
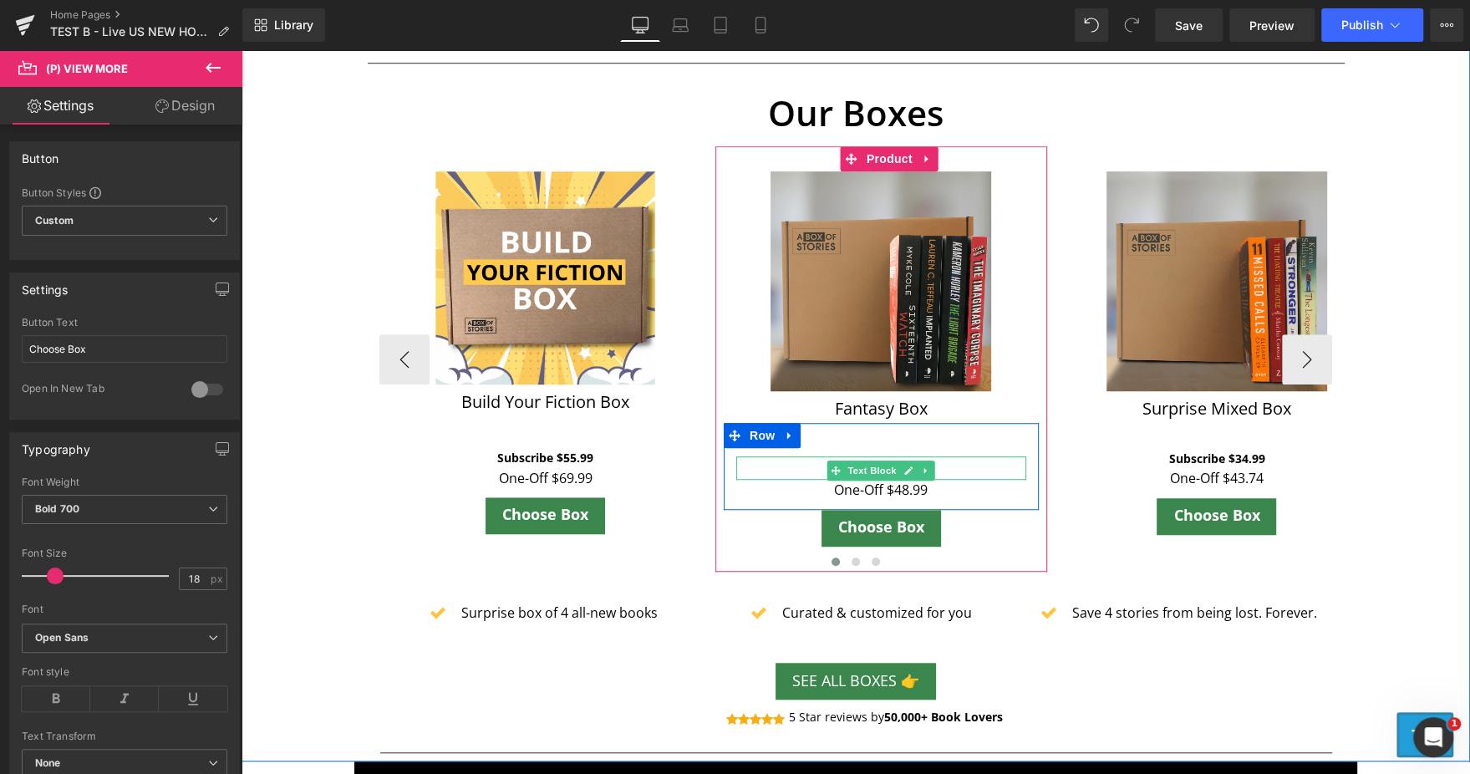
click at [970, 463] on p "Subscribe $39.19" at bounding box center [881, 470] width 290 height 18
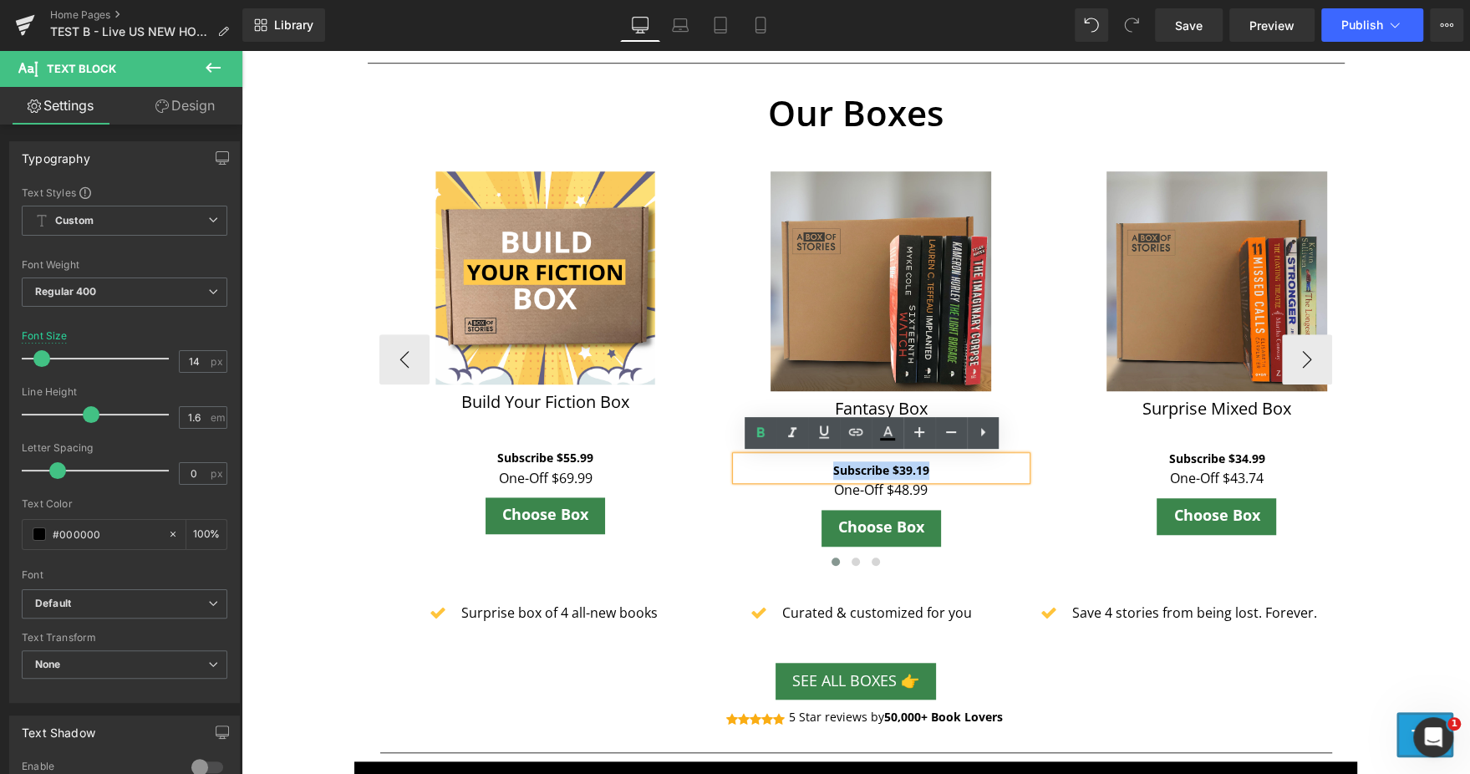
paste div
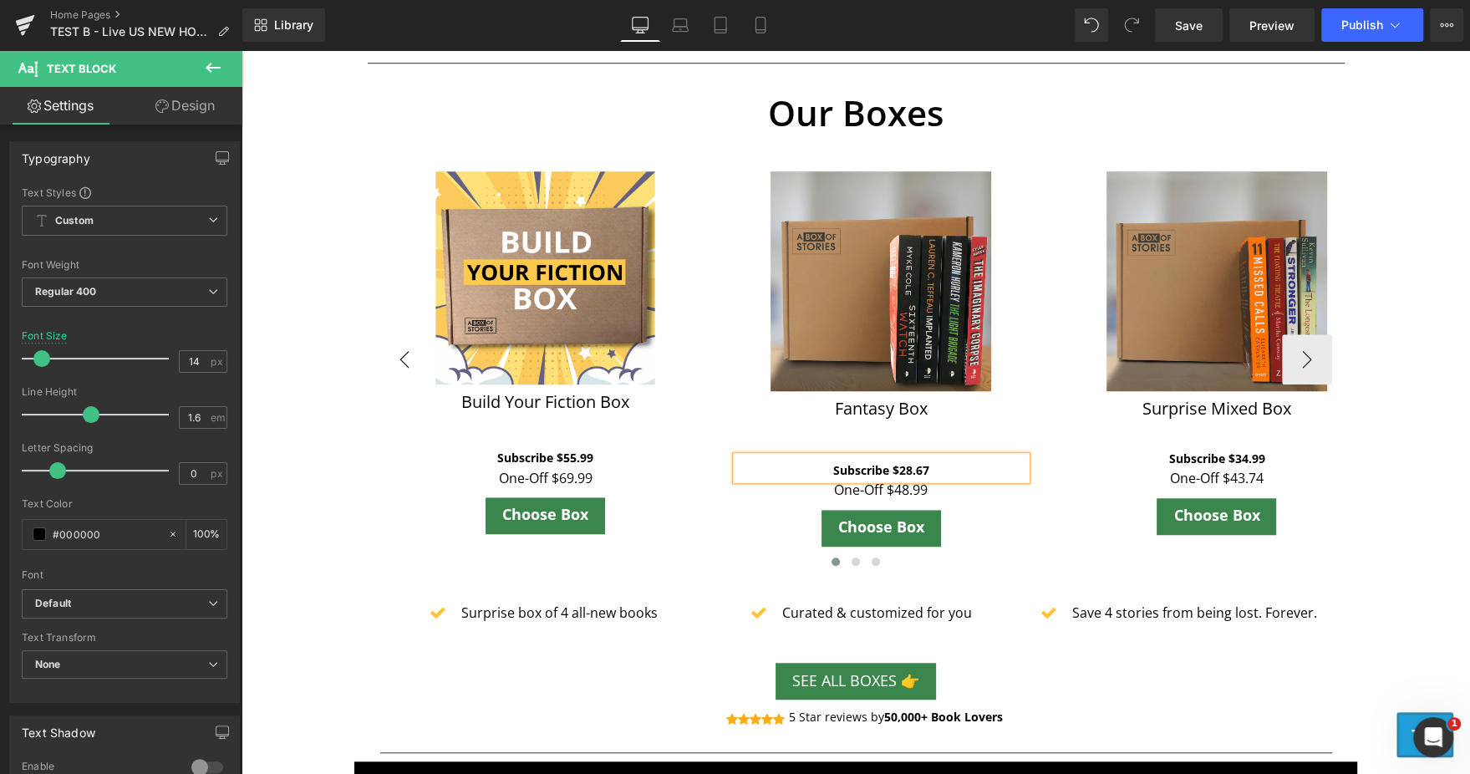
click at [380, 355] on button "‹" at bounding box center [404, 359] width 50 height 50
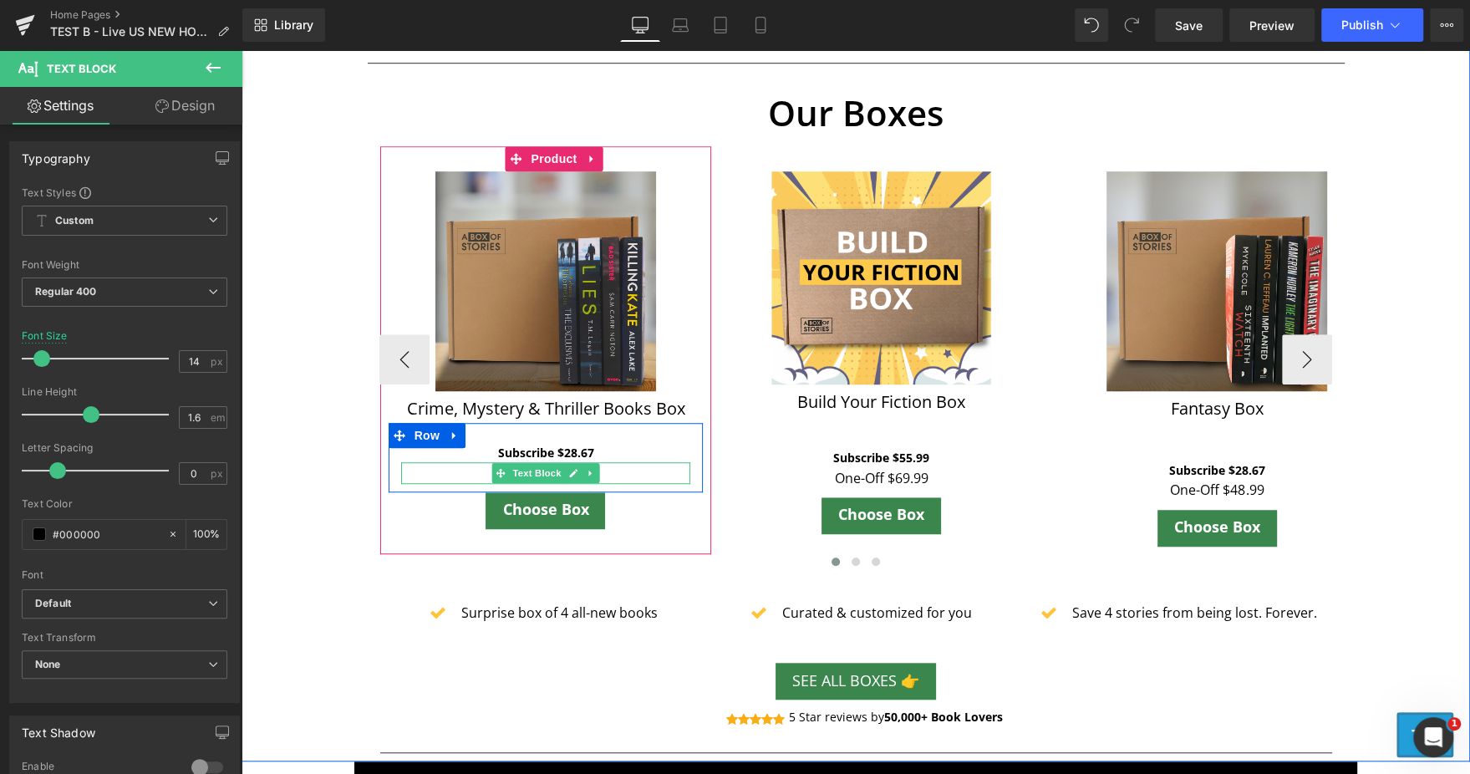
click at [604, 478] on p "One-Off $38.23" at bounding box center [546, 473] width 290 height 22
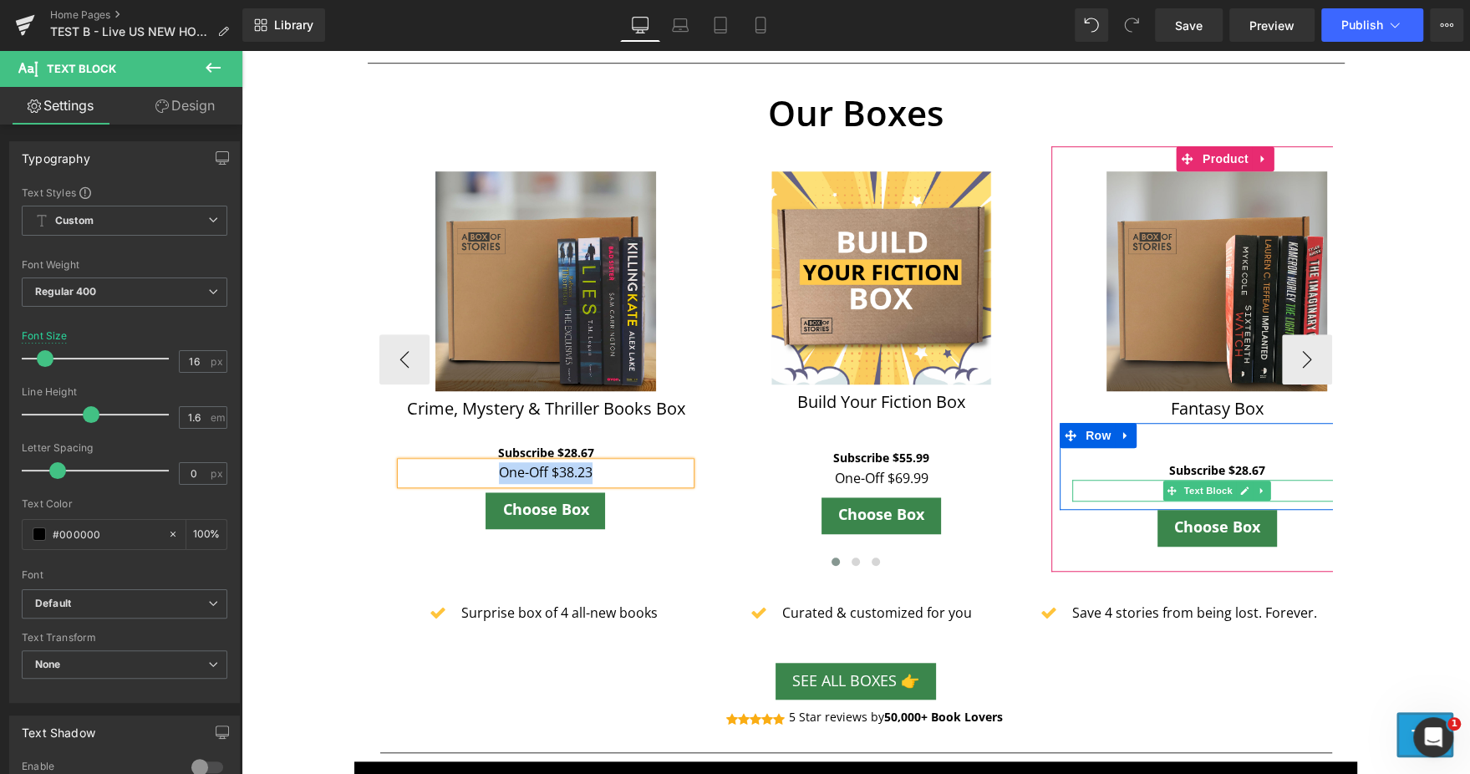
click at [1272, 488] on p "One-Off $48.99" at bounding box center [1217, 491] width 290 height 22
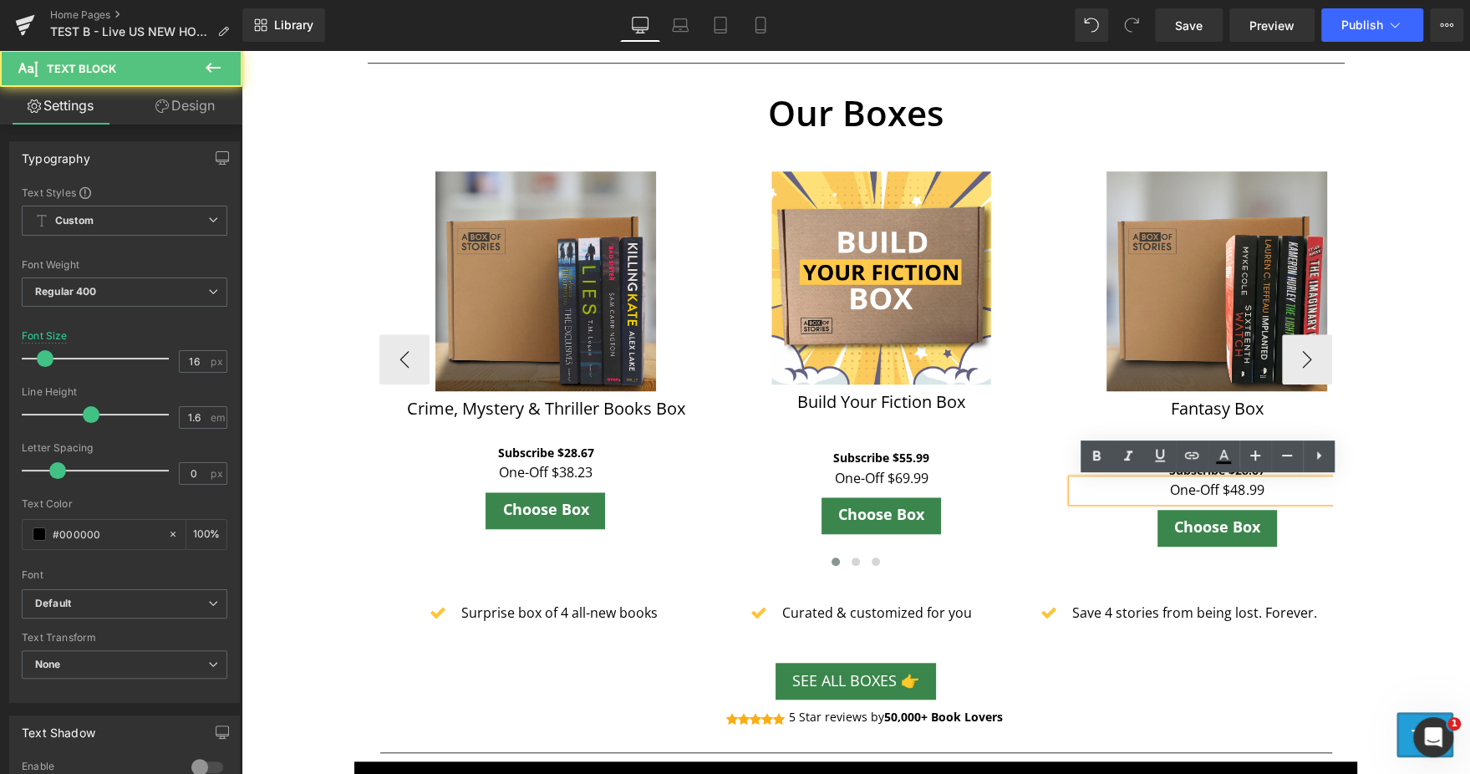
click at [1272, 488] on p "One-Off $48.99" at bounding box center [1217, 491] width 290 height 22
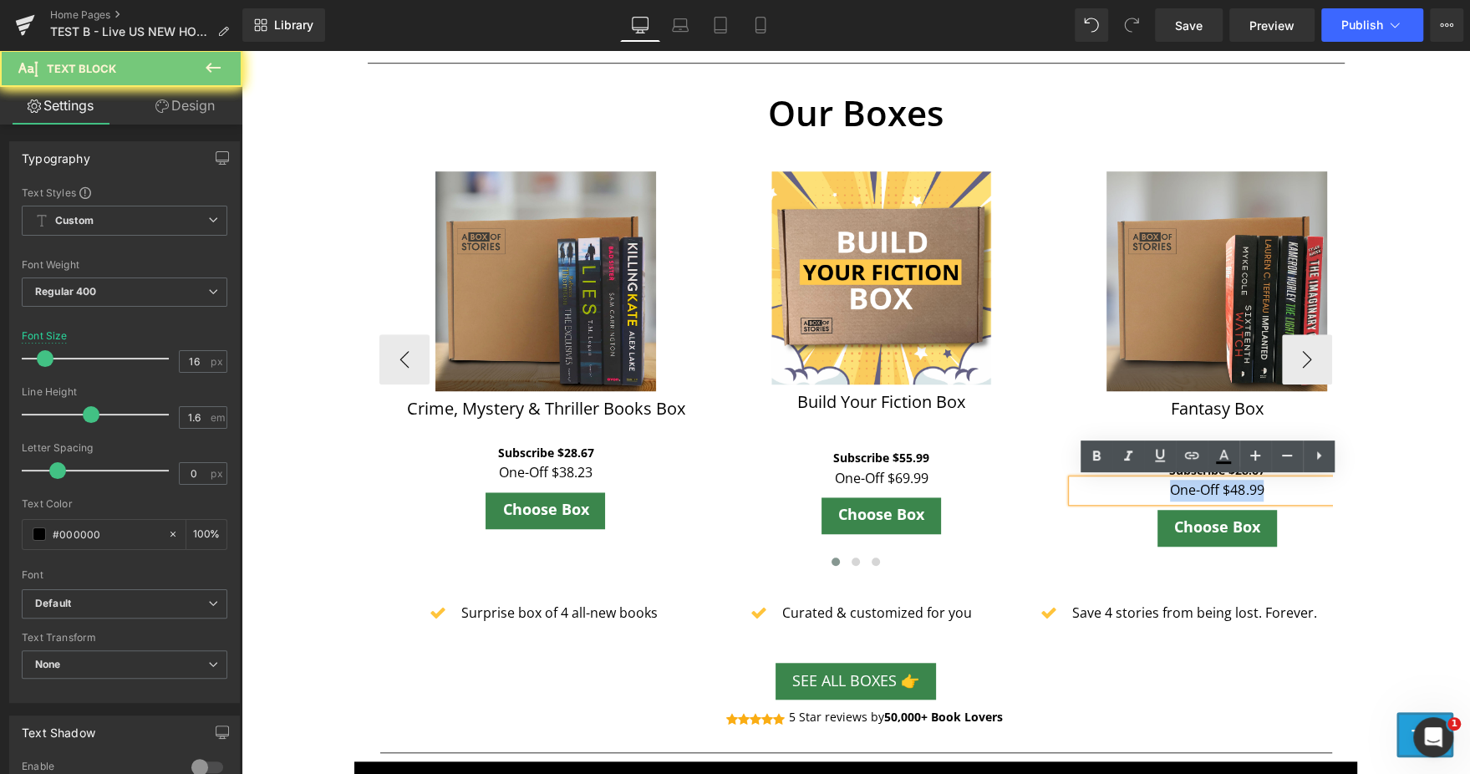
click at [1272, 488] on p "One-Off $48.99" at bounding box center [1217, 491] width 290 height 22
paste div
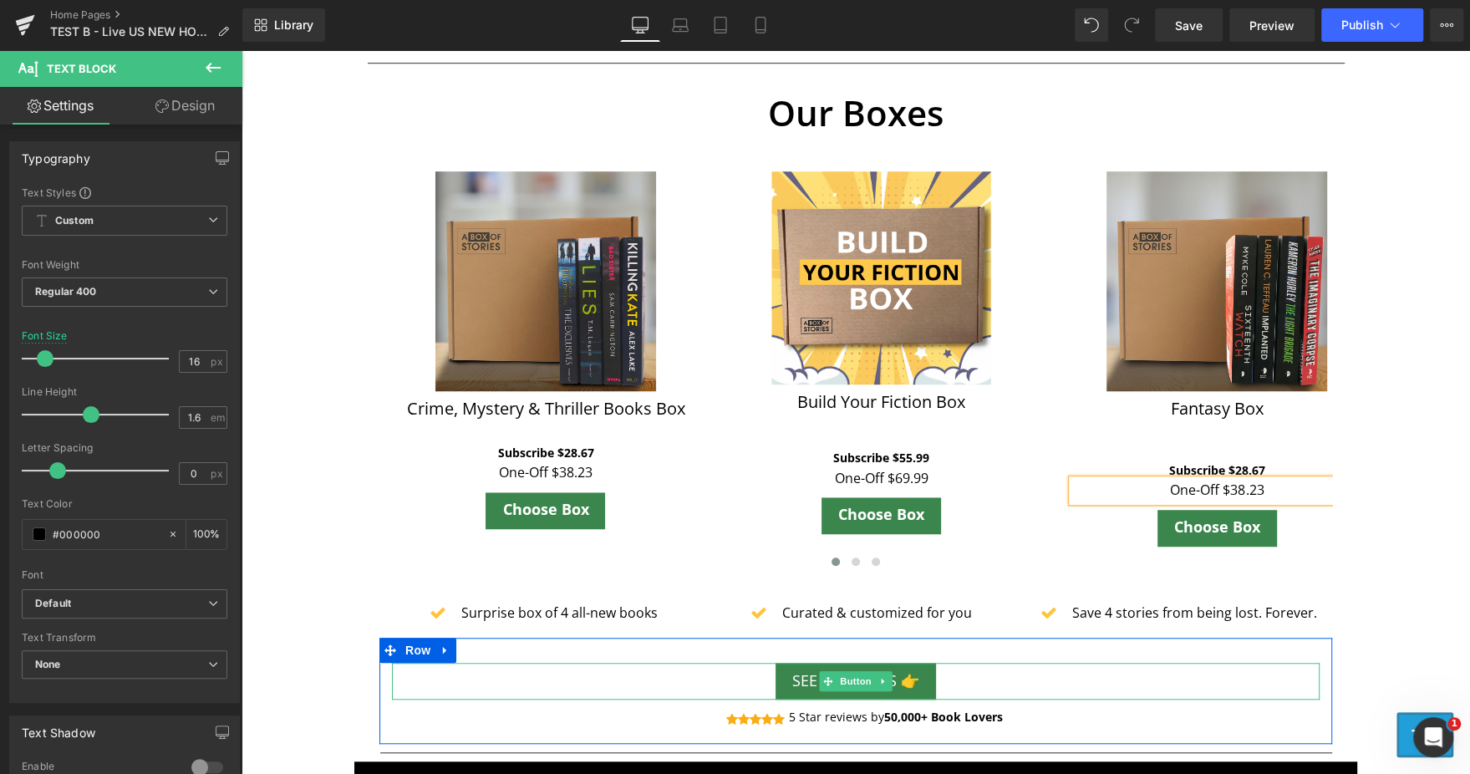
click at [1160, 669] on div "SEE ALL BOXES 👉" at bounding box center [855, 681] width 927 height 37
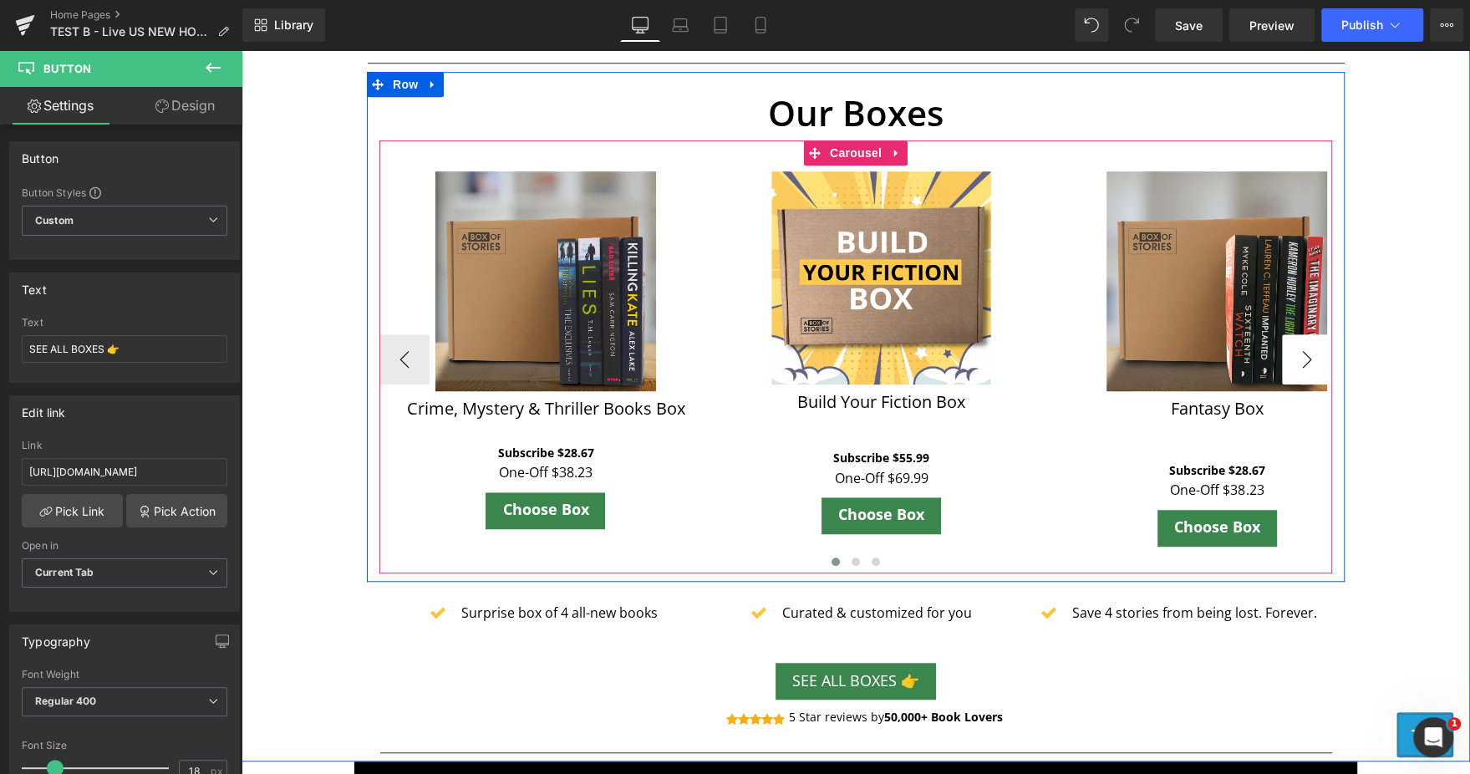
click at [1282, 359] on button "›" at bounding box center [1307, 359] width 50 height 50
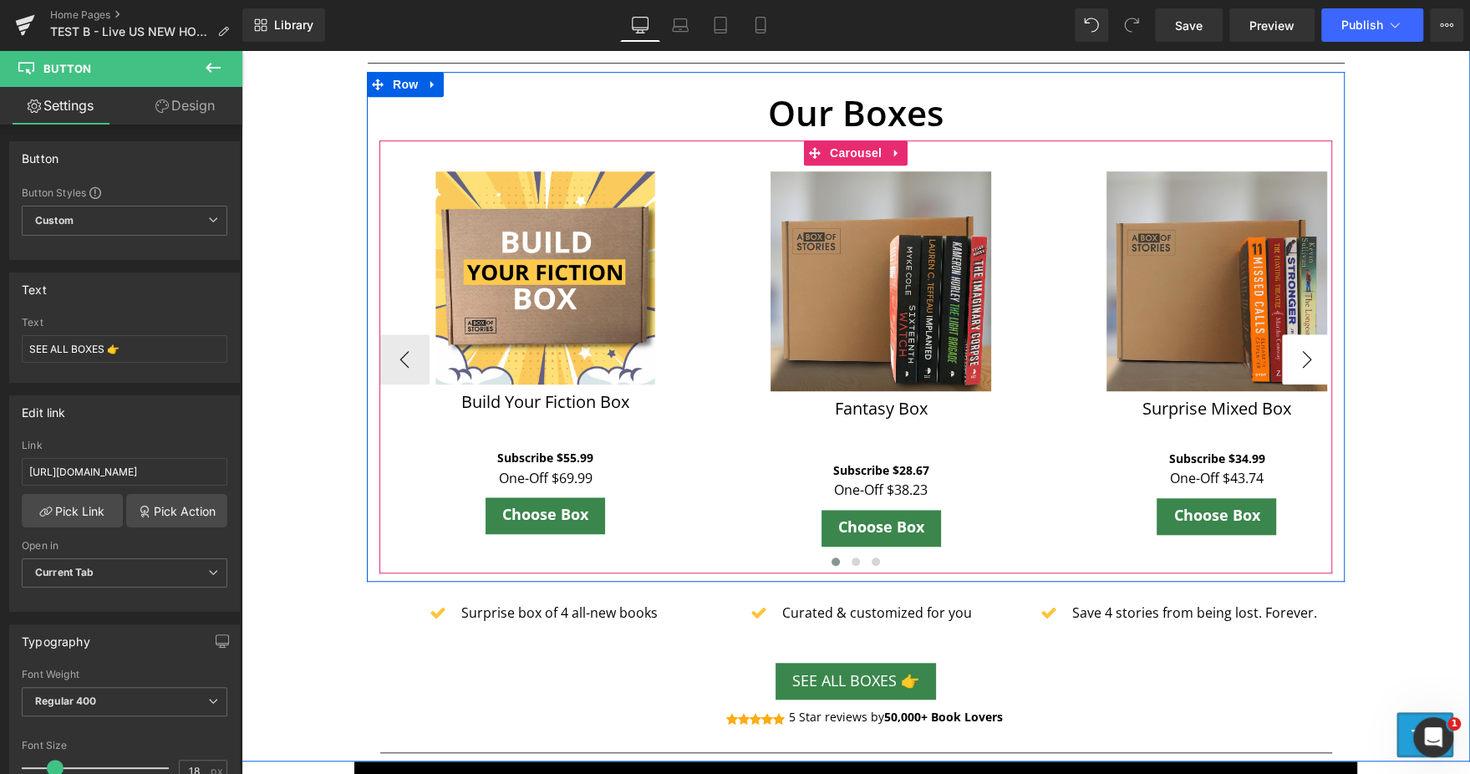
click at [1282, 359] on button "›" at bounding box center [1307, 359] width 50 height 50
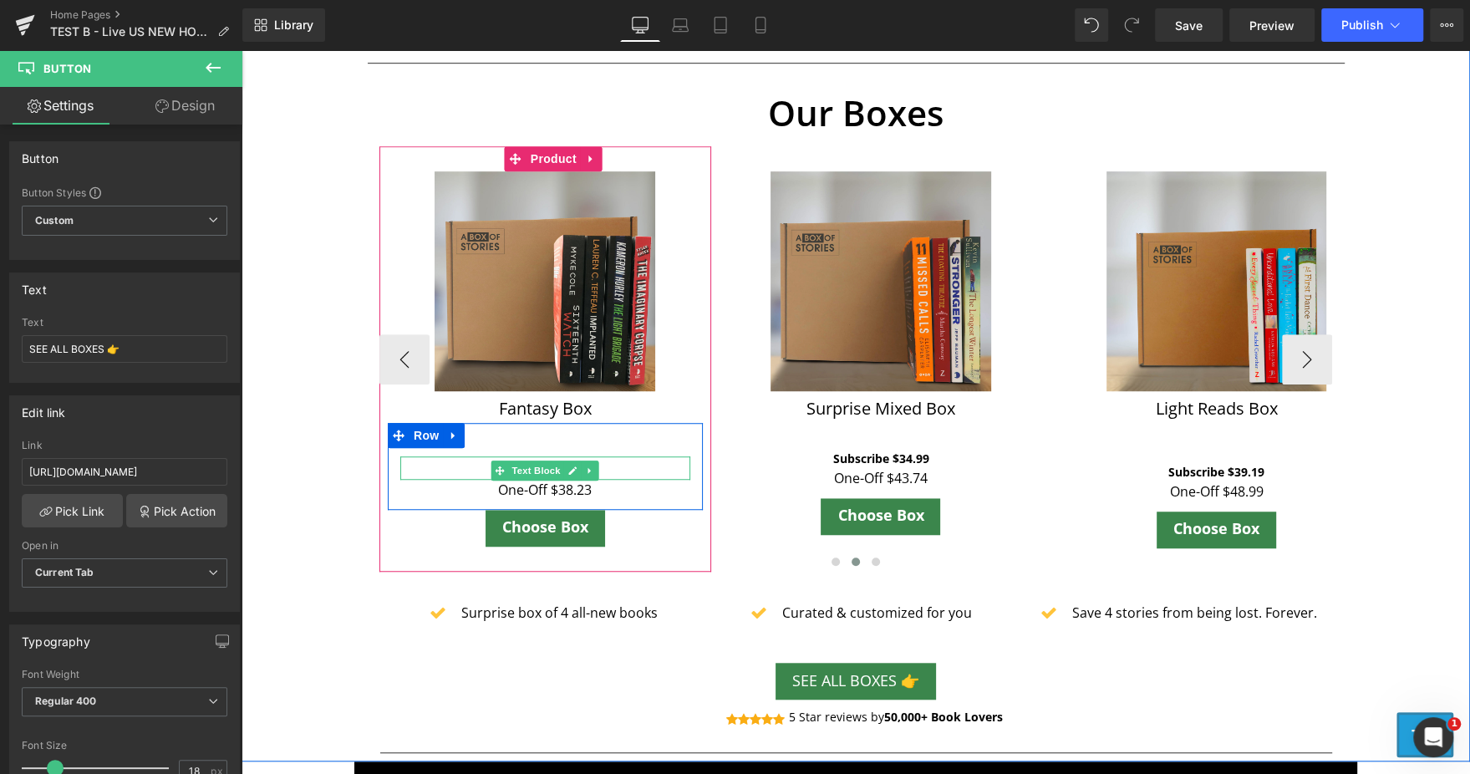
click at [600, 470] on p "Subscribe $28.67" at bounding box center [545, 470] width 290 height 18
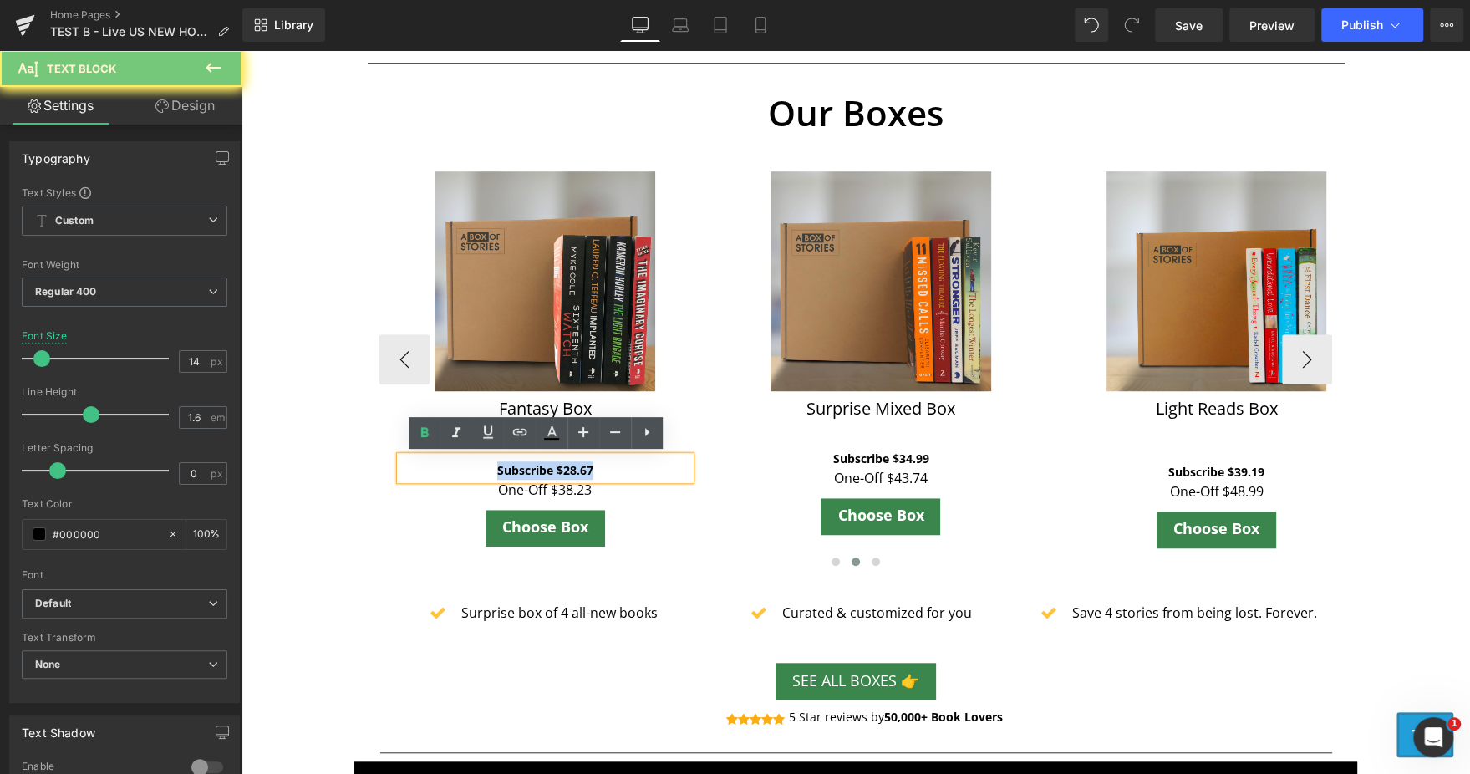
copy b "Subscribe $28.67"
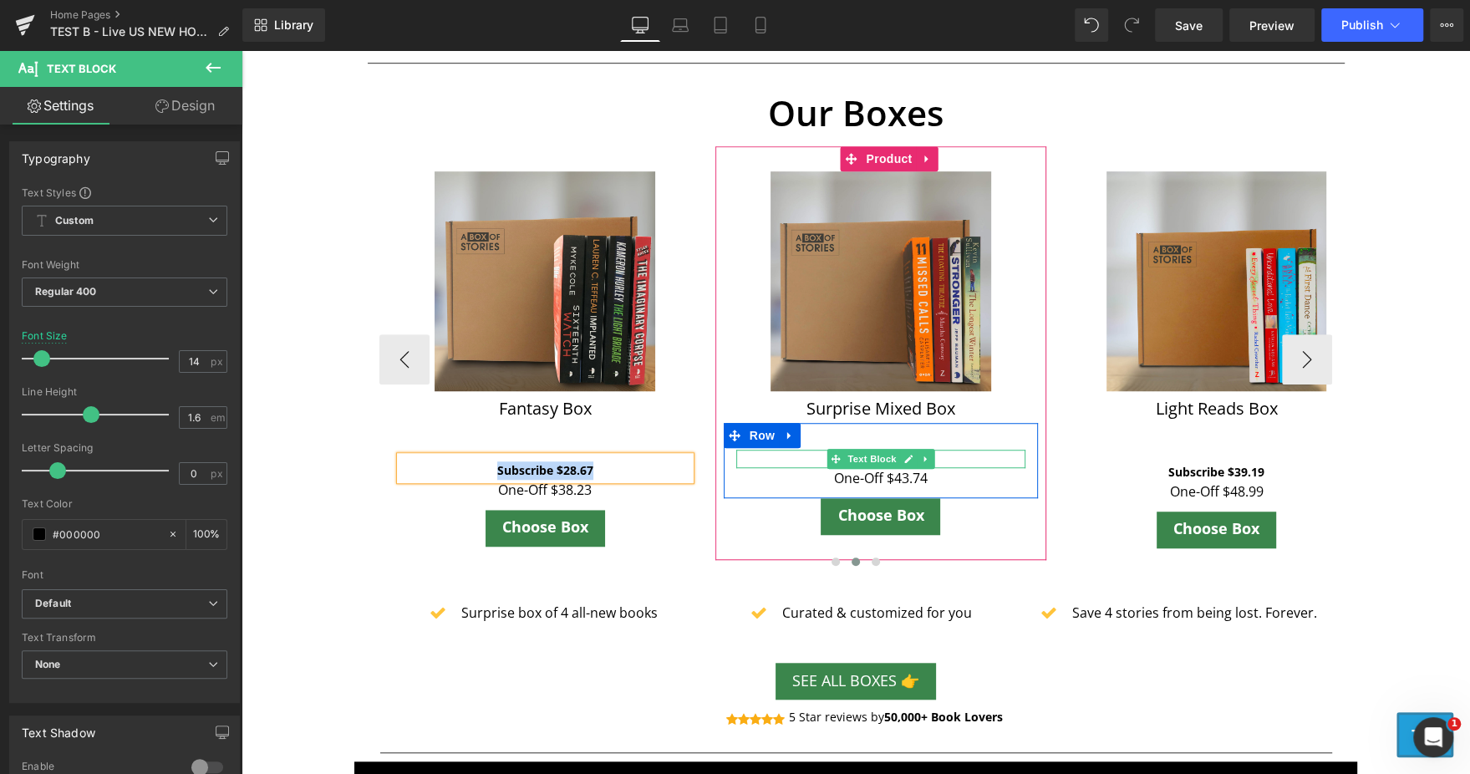
click at [932, 459] on p "Subscribe $34.99" at bounding box center [881, 458] width 290 height 18
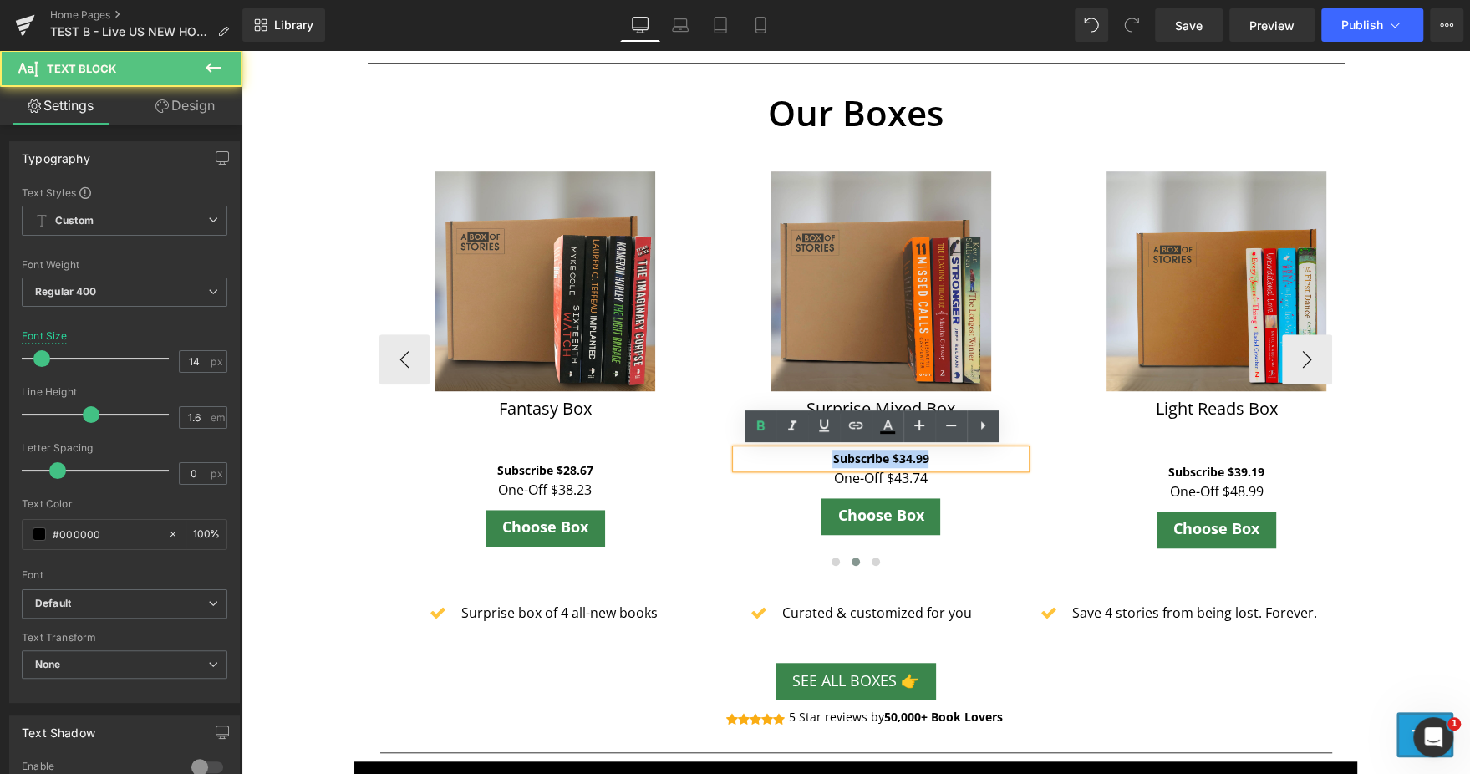
click at [942, 459] on p "Subscribe $34.99" at bounding box center [881, 458] width 290 height 18
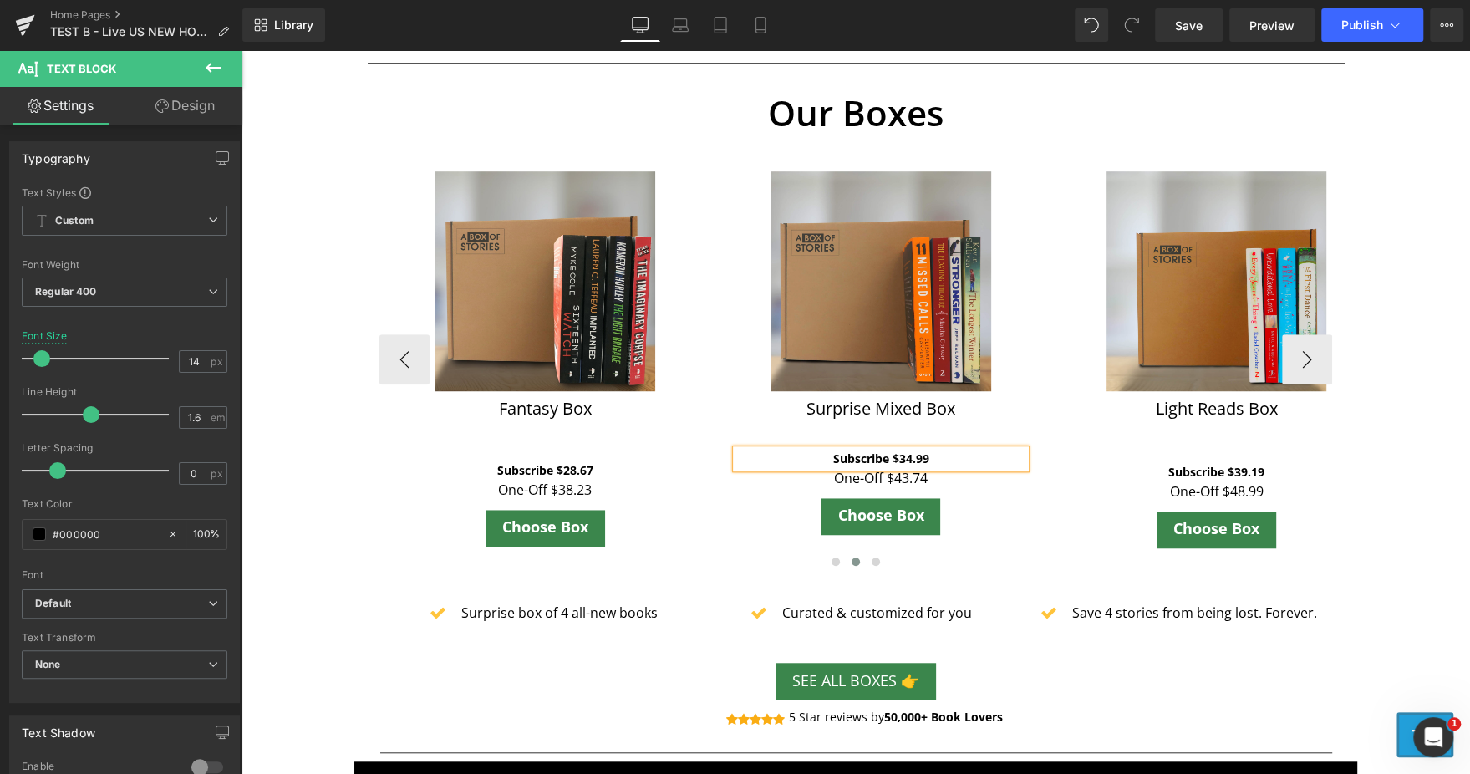
paste div
click at [954, 479] on p "One-Off $43.74" at bounding box center [881, 479] width 290 height 22
paste div
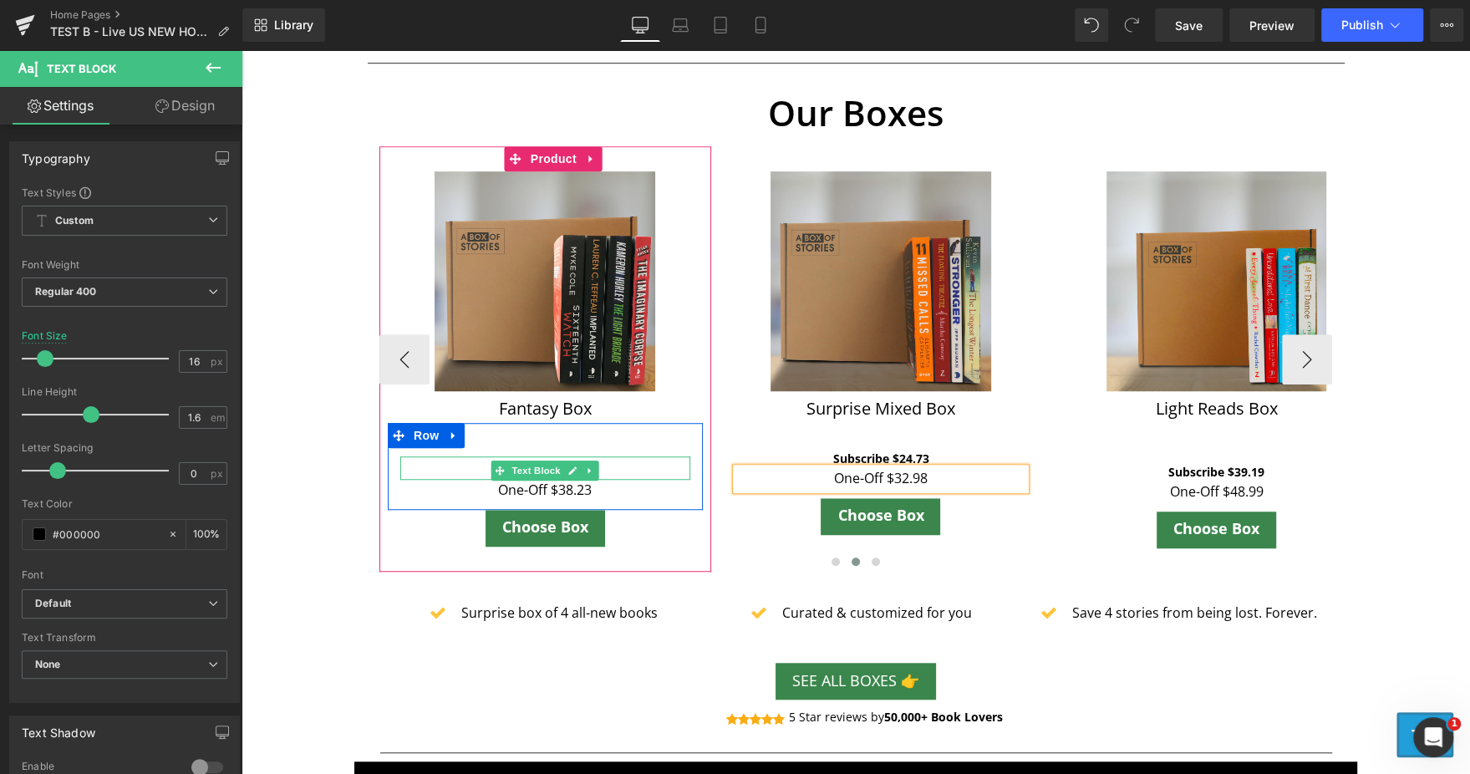
click at [619, 471] on p "Subscribe $28.67" at bounding box center [545, 470] width 290 height 18
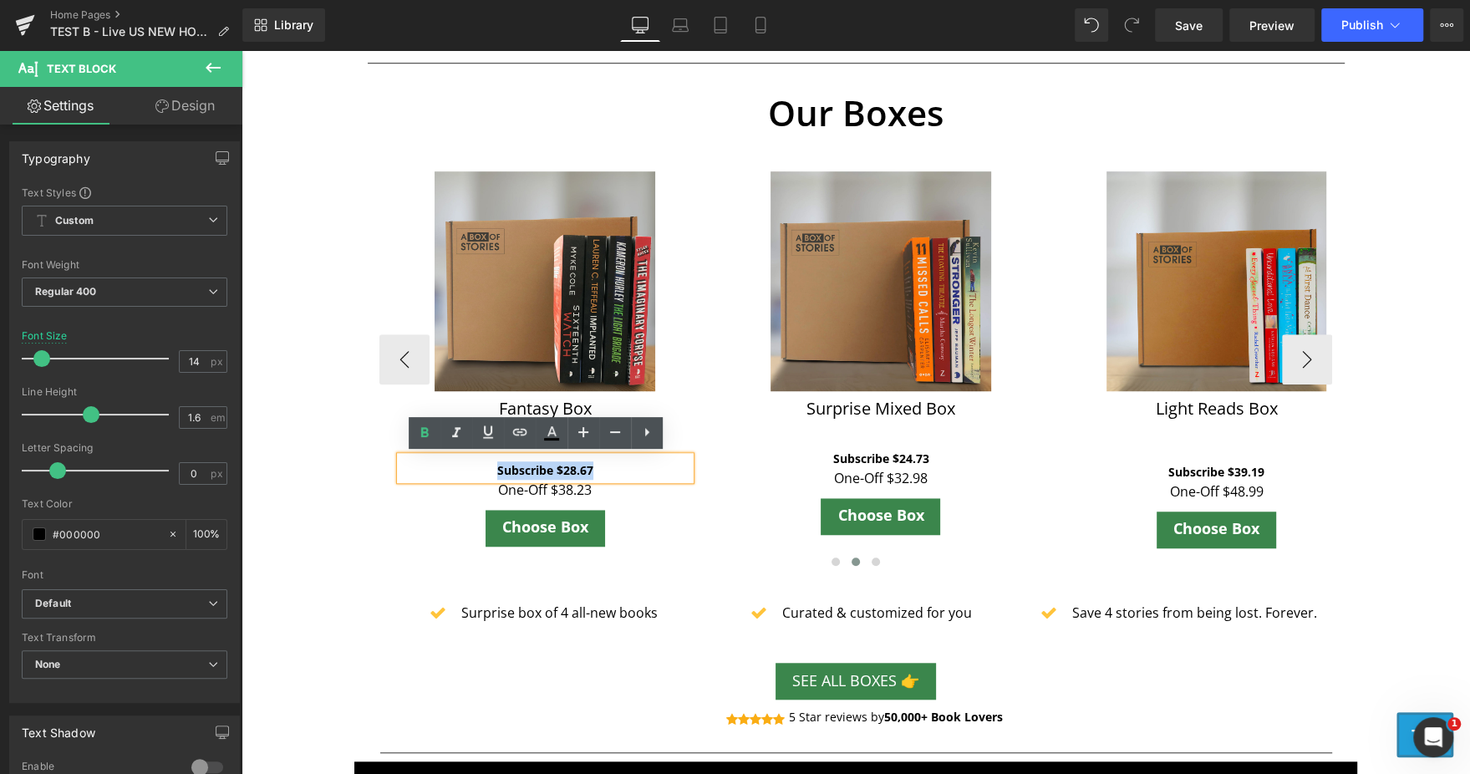
copy b "Subscribe $28.67"
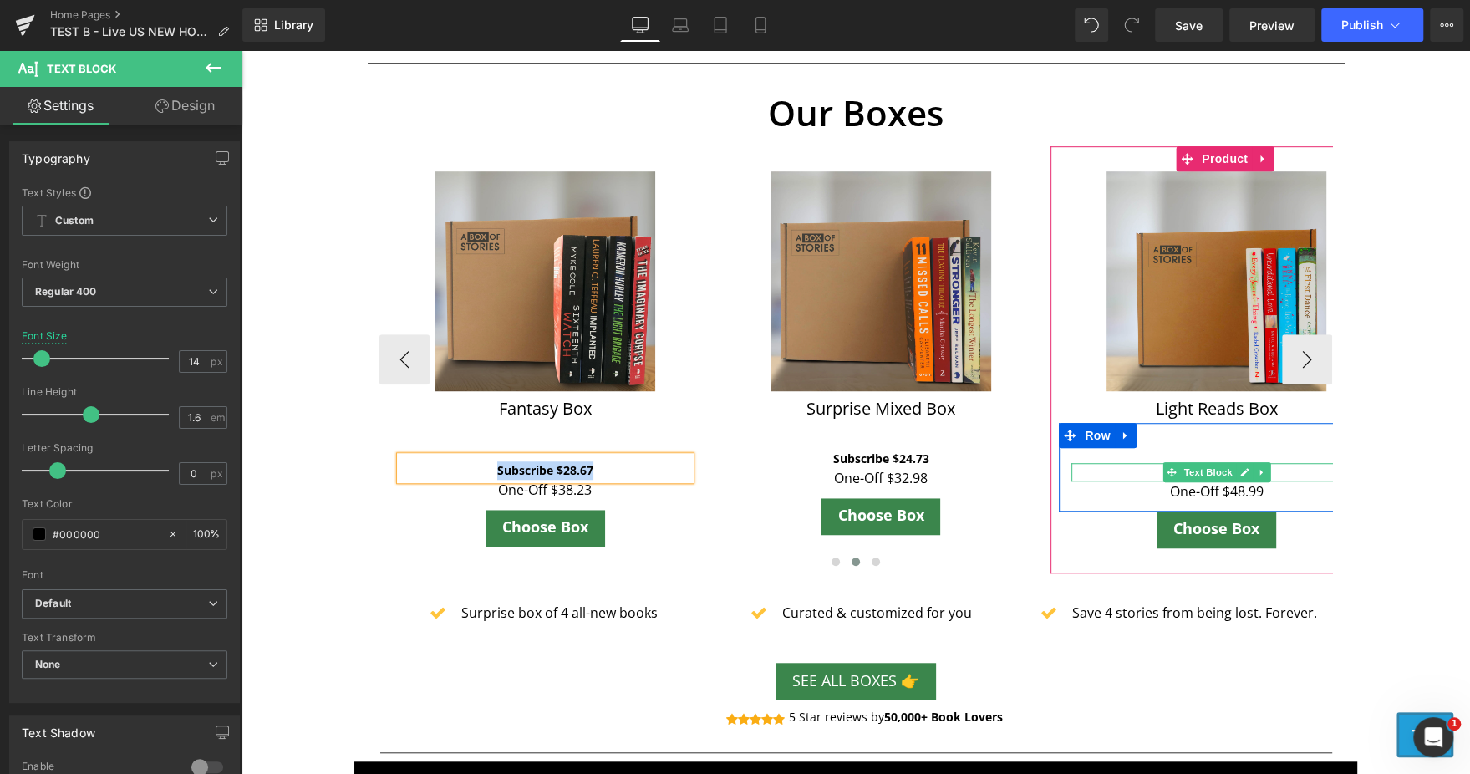
click at [1278, 475] on p "Subscribe $39.19" at bounding box center [1216, 472] width 290 height 18
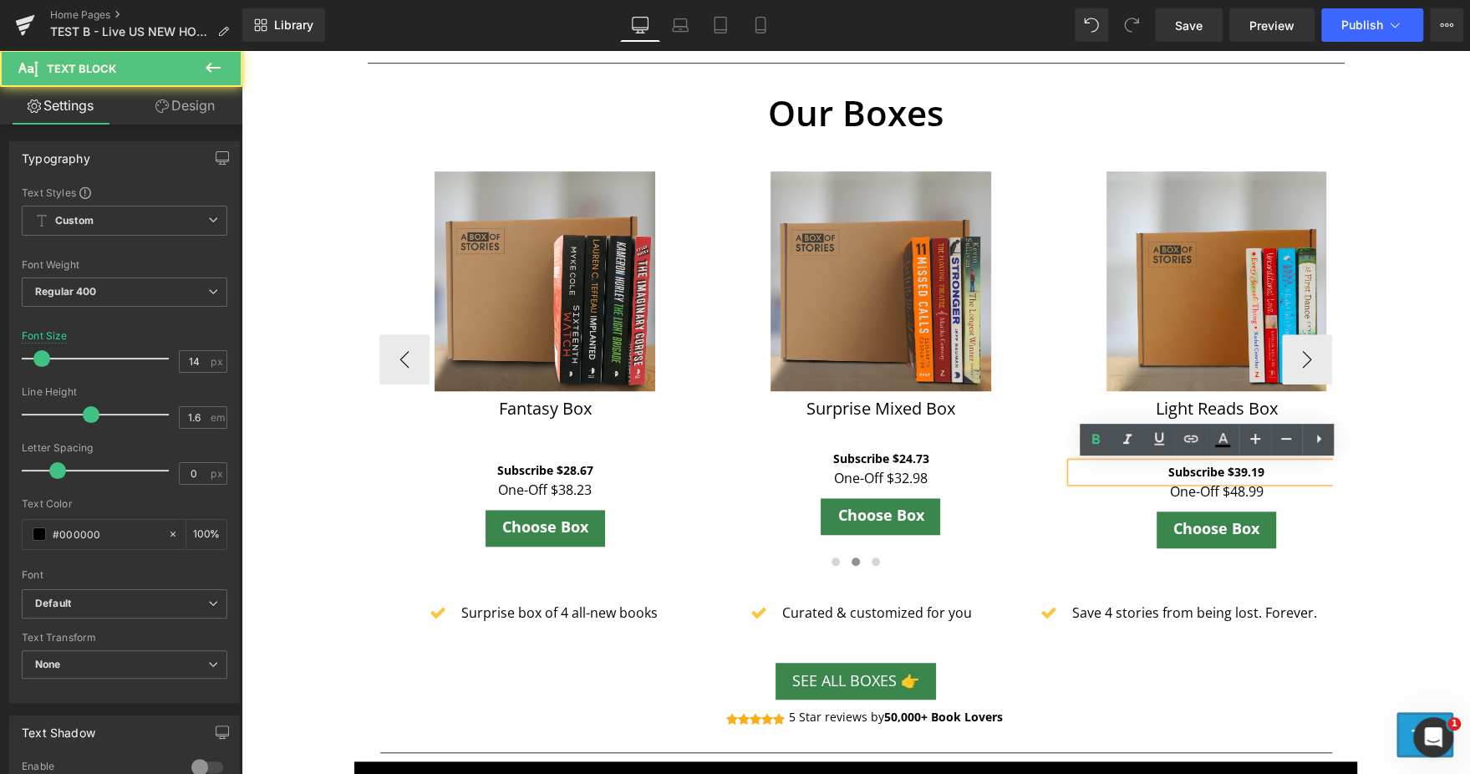
click at [1278, 475] on p "Subscribe $39.19" at bounding box center [1216, 472] width 290 height 18
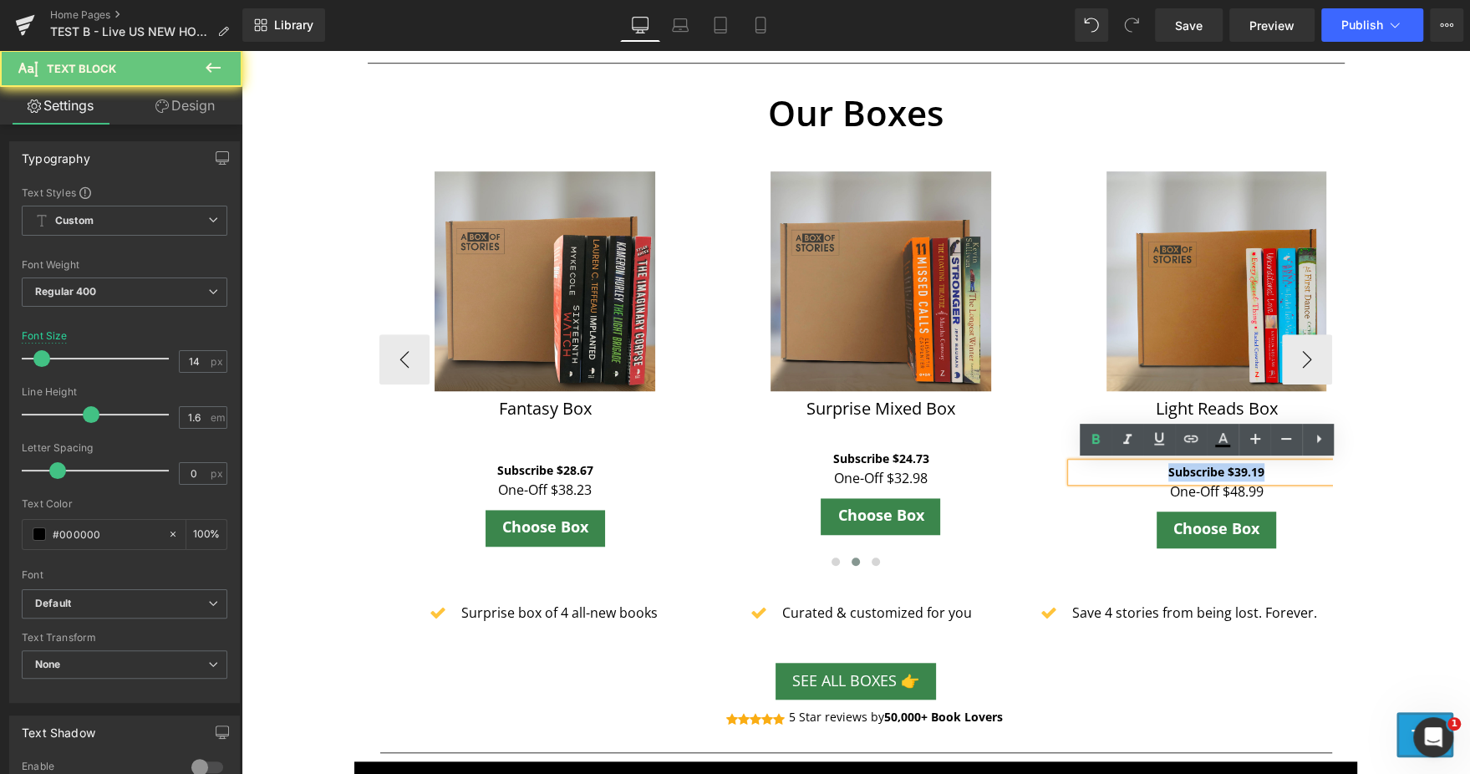
click at [1278, 475] on p "Subscribe $39.19" at bounding box center [1216, 472] width 290 height 18
paste div
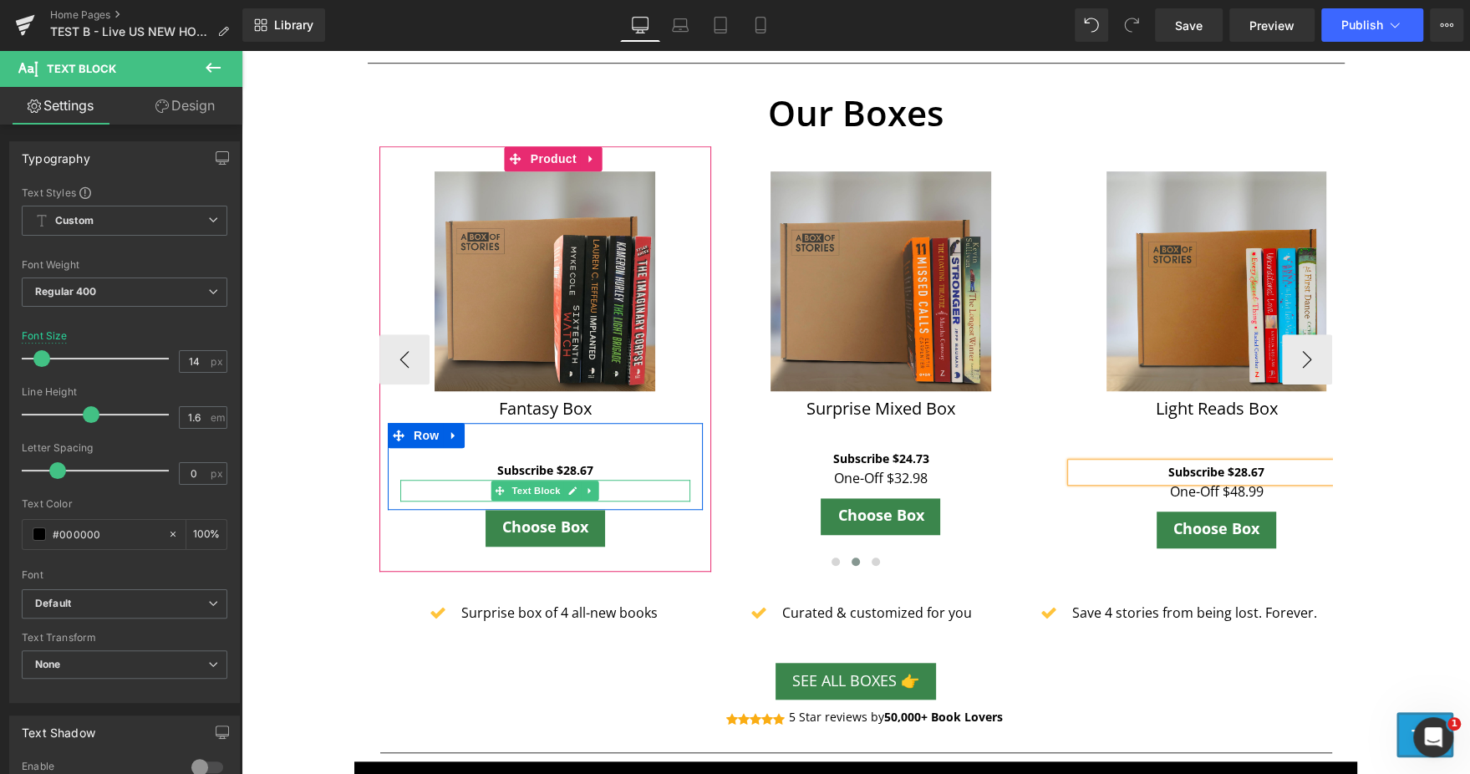
click at [598, 490] on p "One-Off $38.23" at bounding box center [545, 491] width 290 height 22
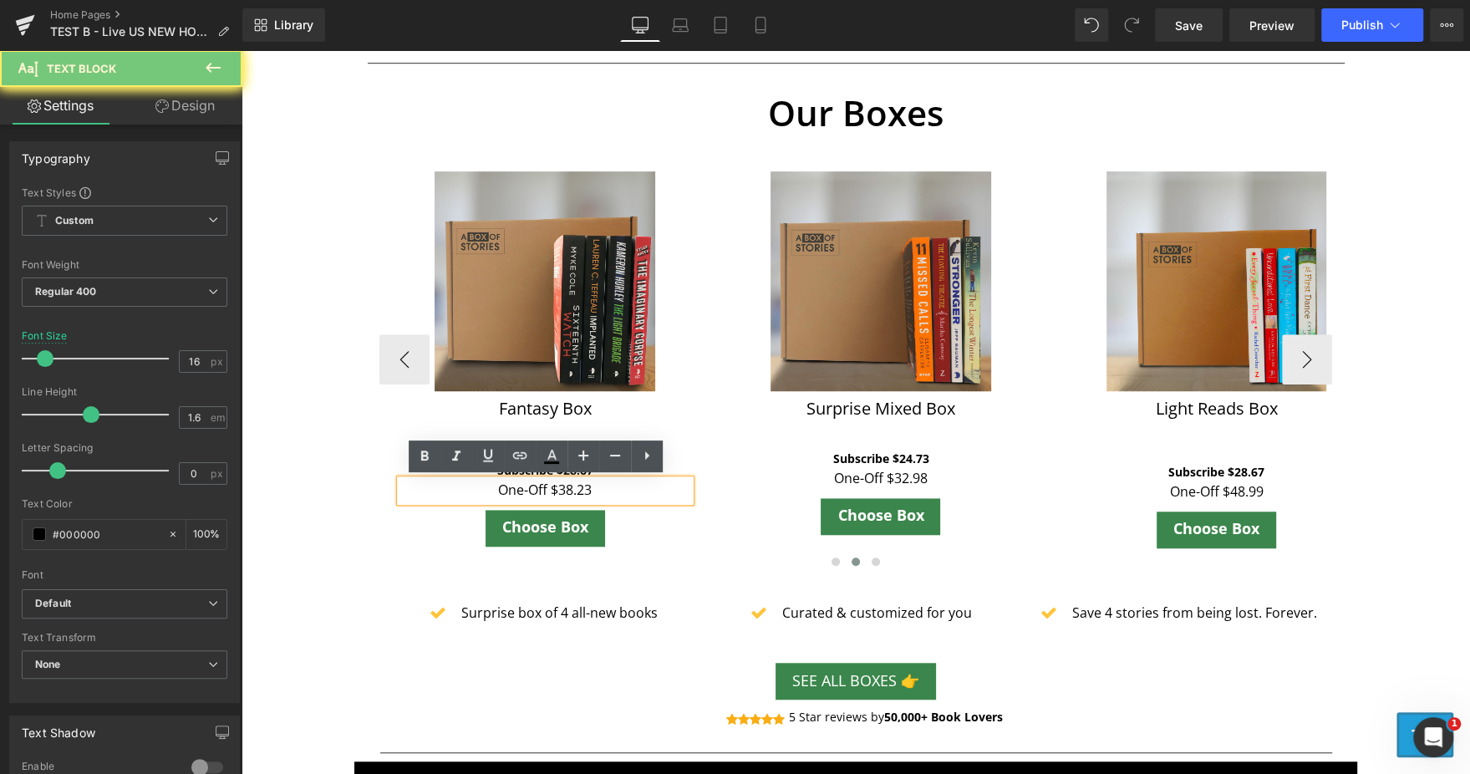
click at [598, 490] on p "One-Off $38.23" at bounding box center [545, 491] width 290 height 22
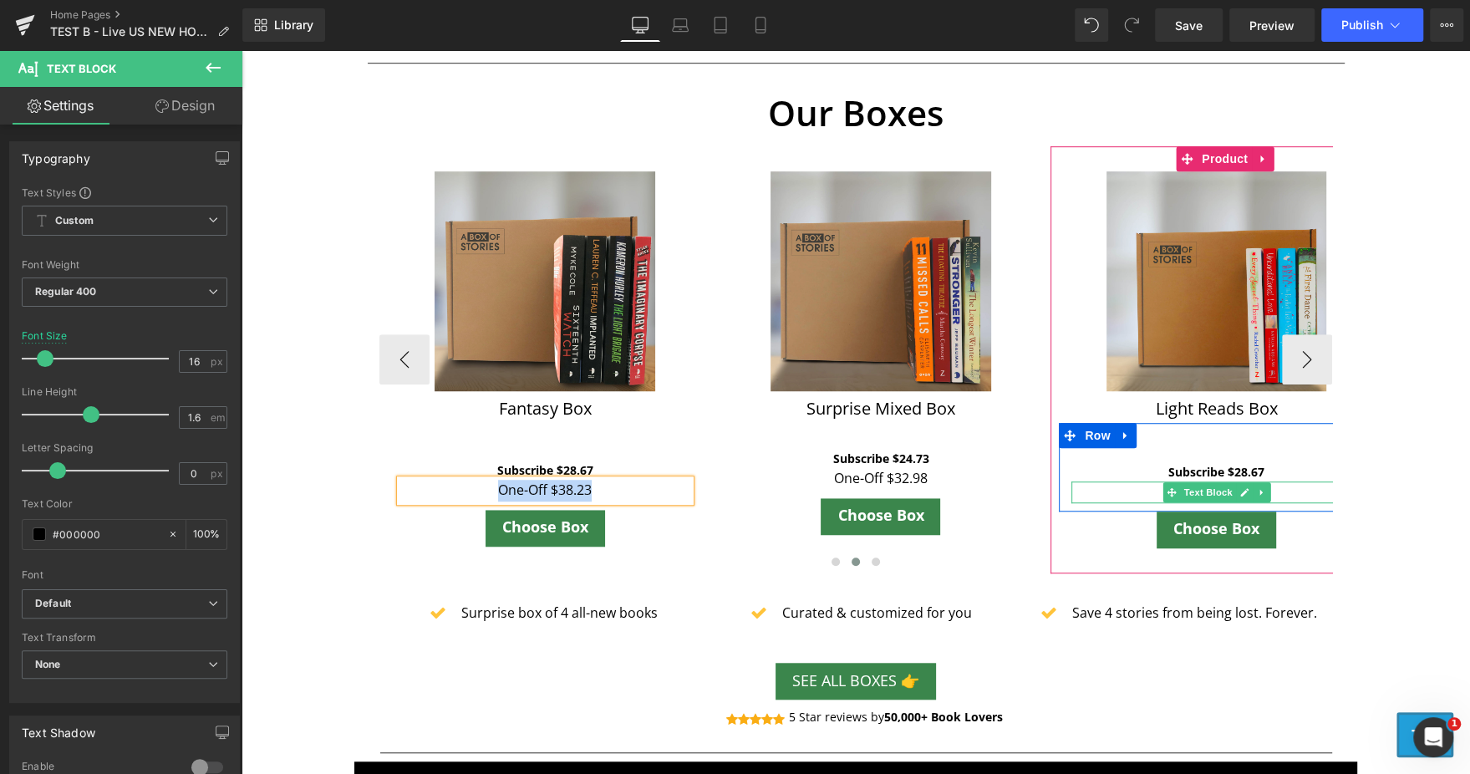
click at [1269, 495] on p "One-Off $48.99" at bounding box center [1216, 492] width 290 height 22
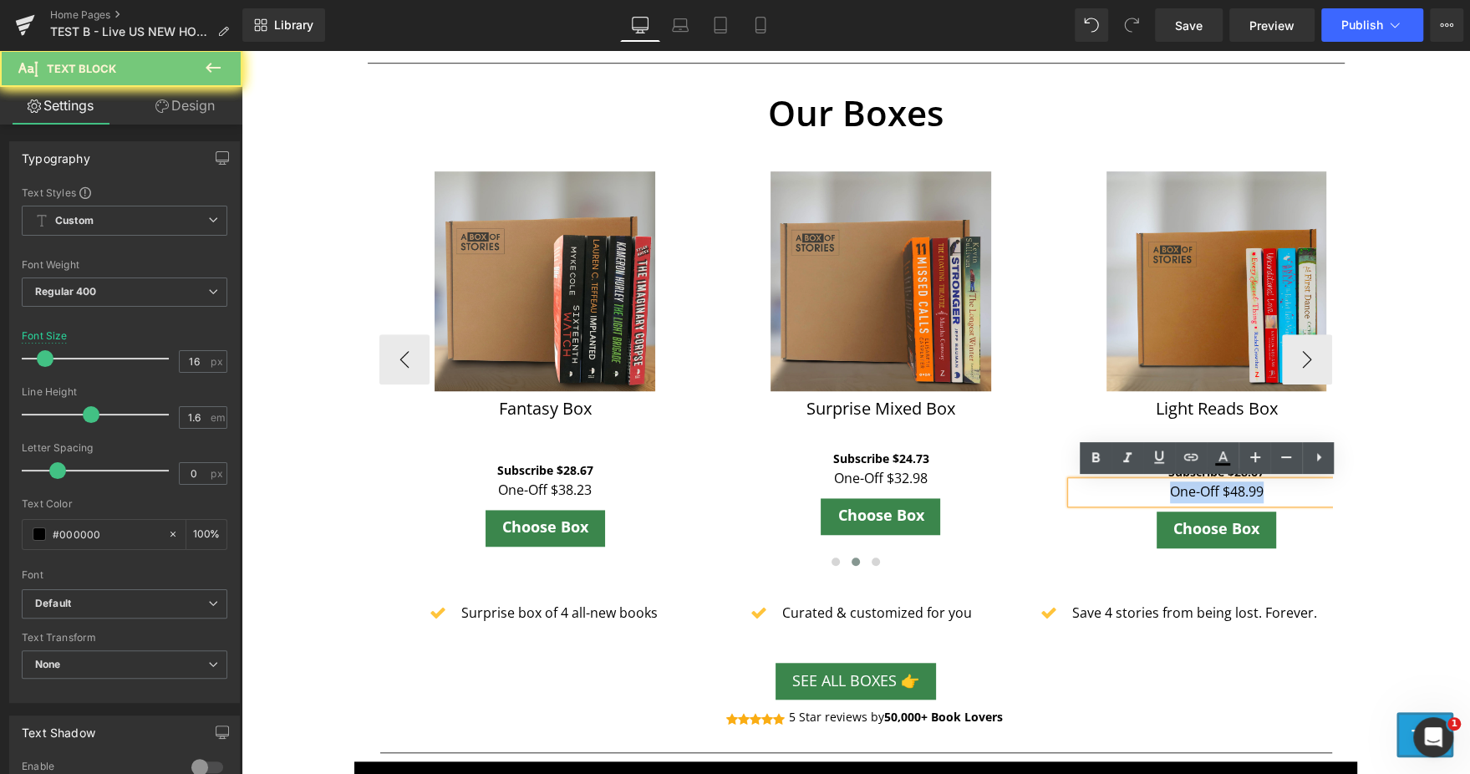
click at [1269, 495] on p "One-Off $48.99" at bounding box center [1216, 492] width 290 height 22
paste div
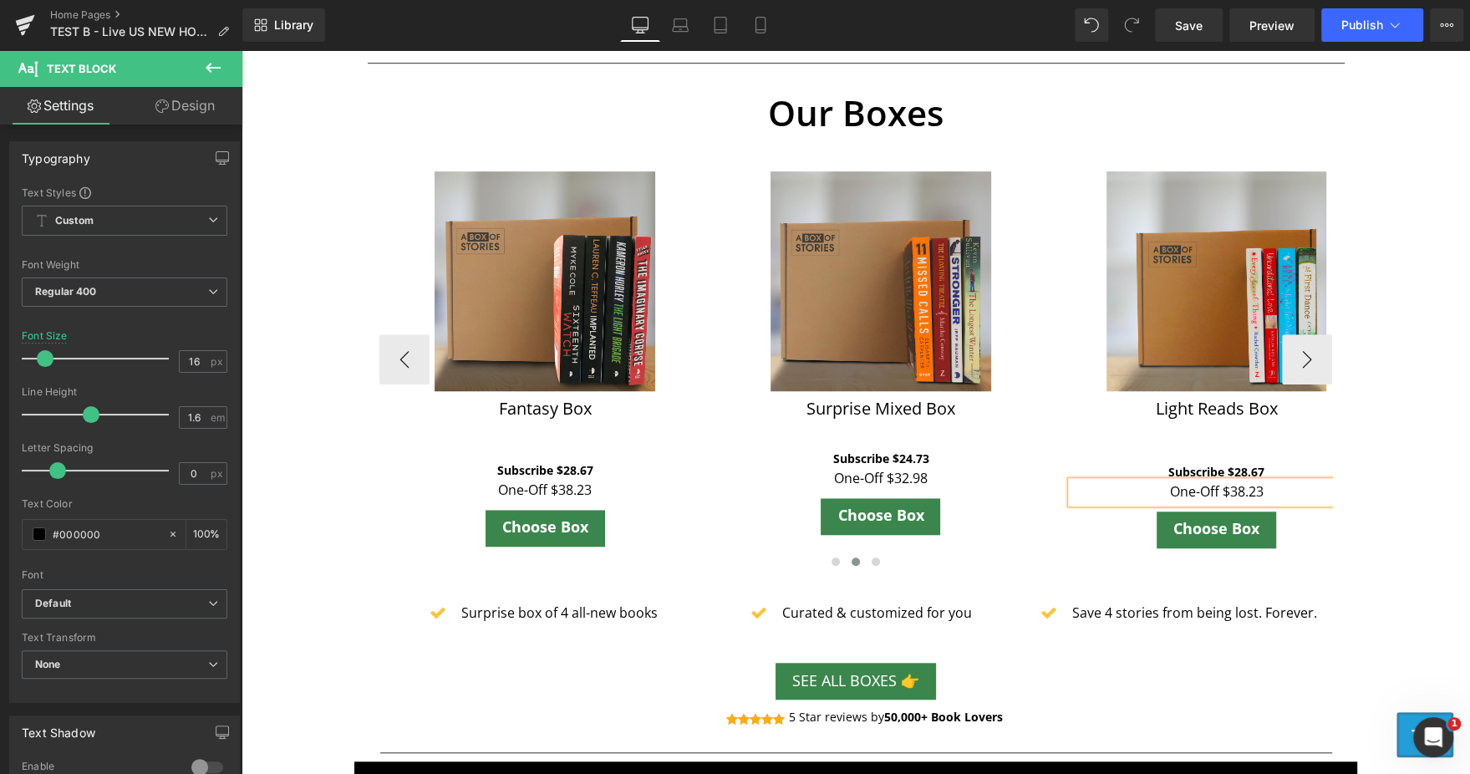
click at [1080, 554] on div at bounding box center [855, 564] width 952 height 22
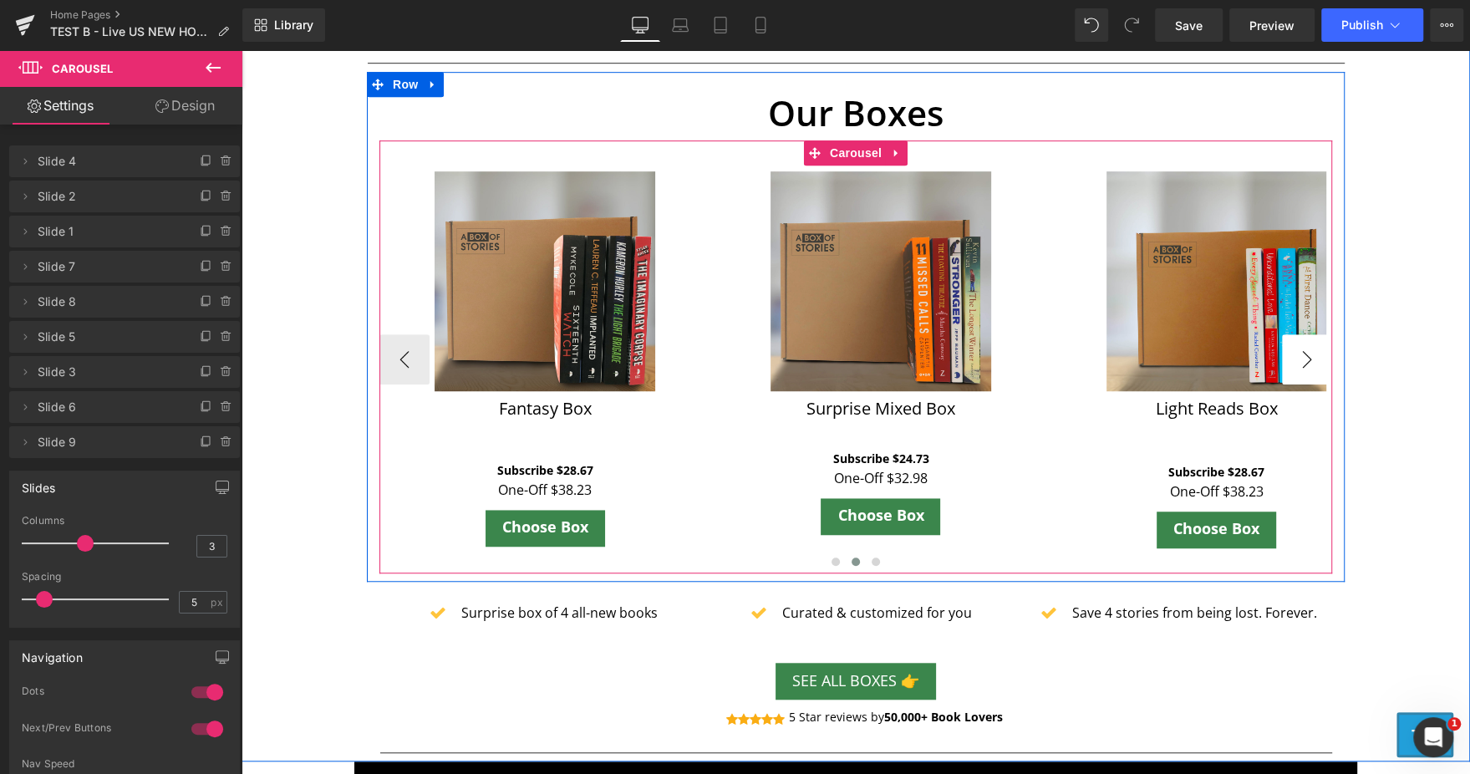
click at [1303, 353] on button "›" at bounding box center [1307, 359] width 50 height 50
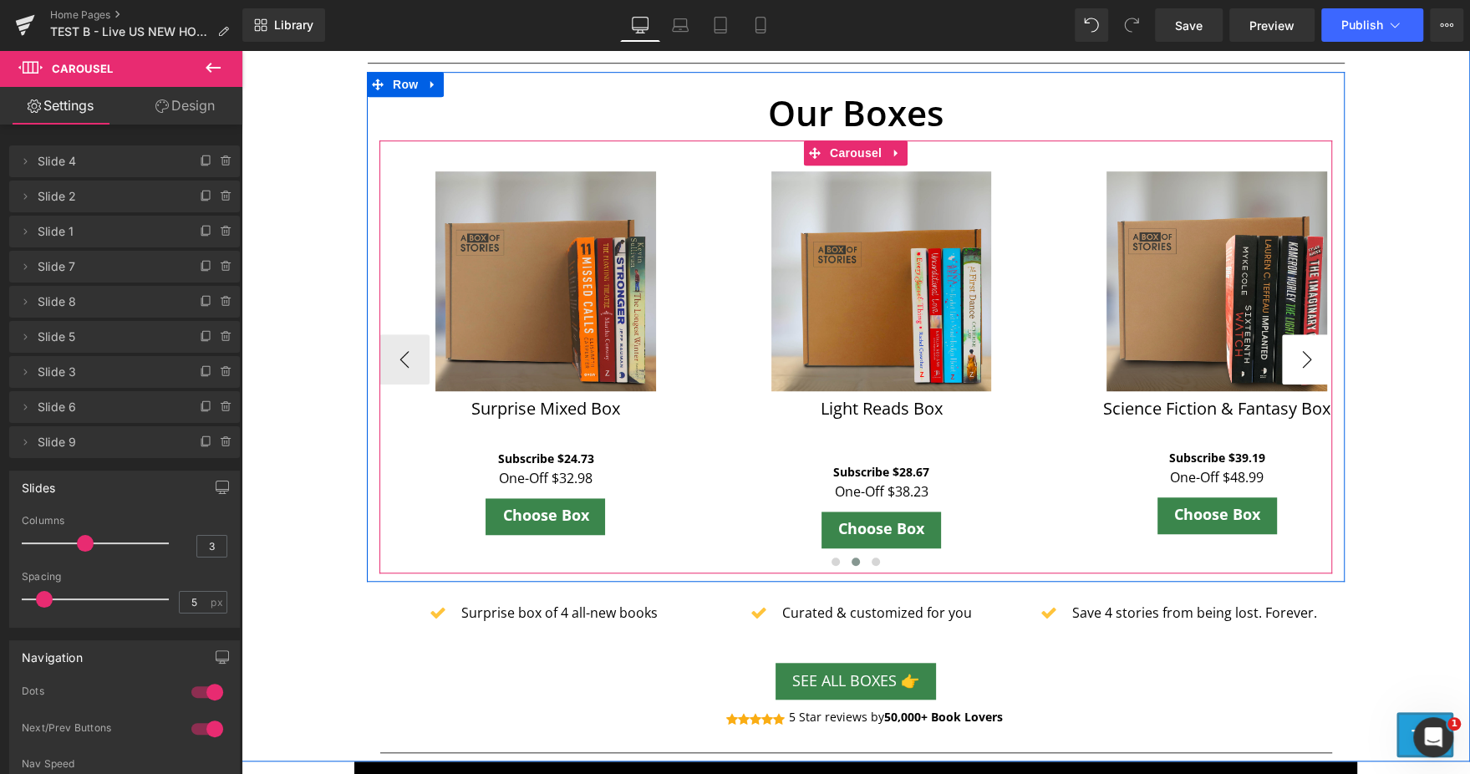
click at [1303, 353] on button "›" at bounding box center [1307, 359] width 50 height 50
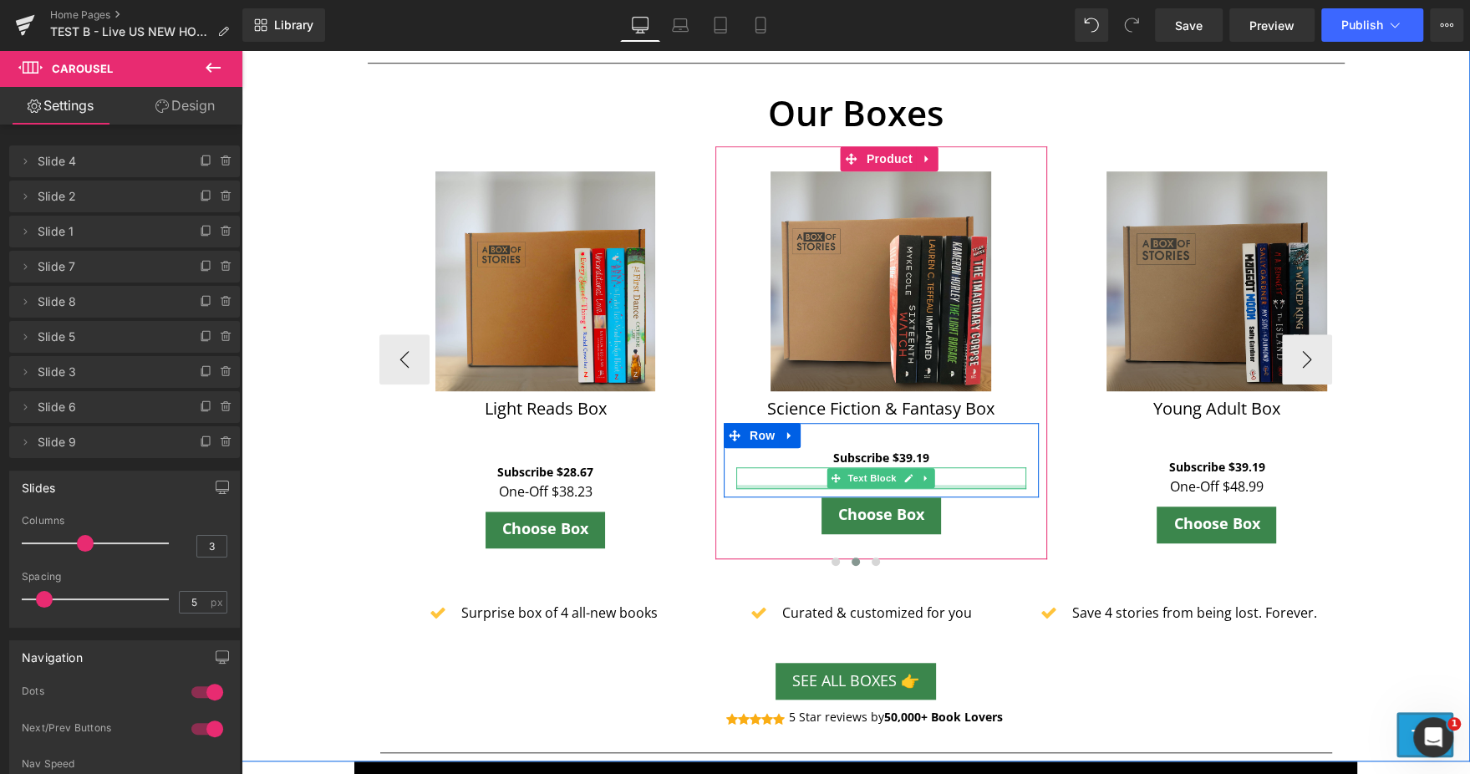
click at [945, 485] on div at bounding box center [881, 487] width 290 height 4
click at [945, 483] on p "One-Off $48.99" at bounding box center [881, 478] width 290 height 22
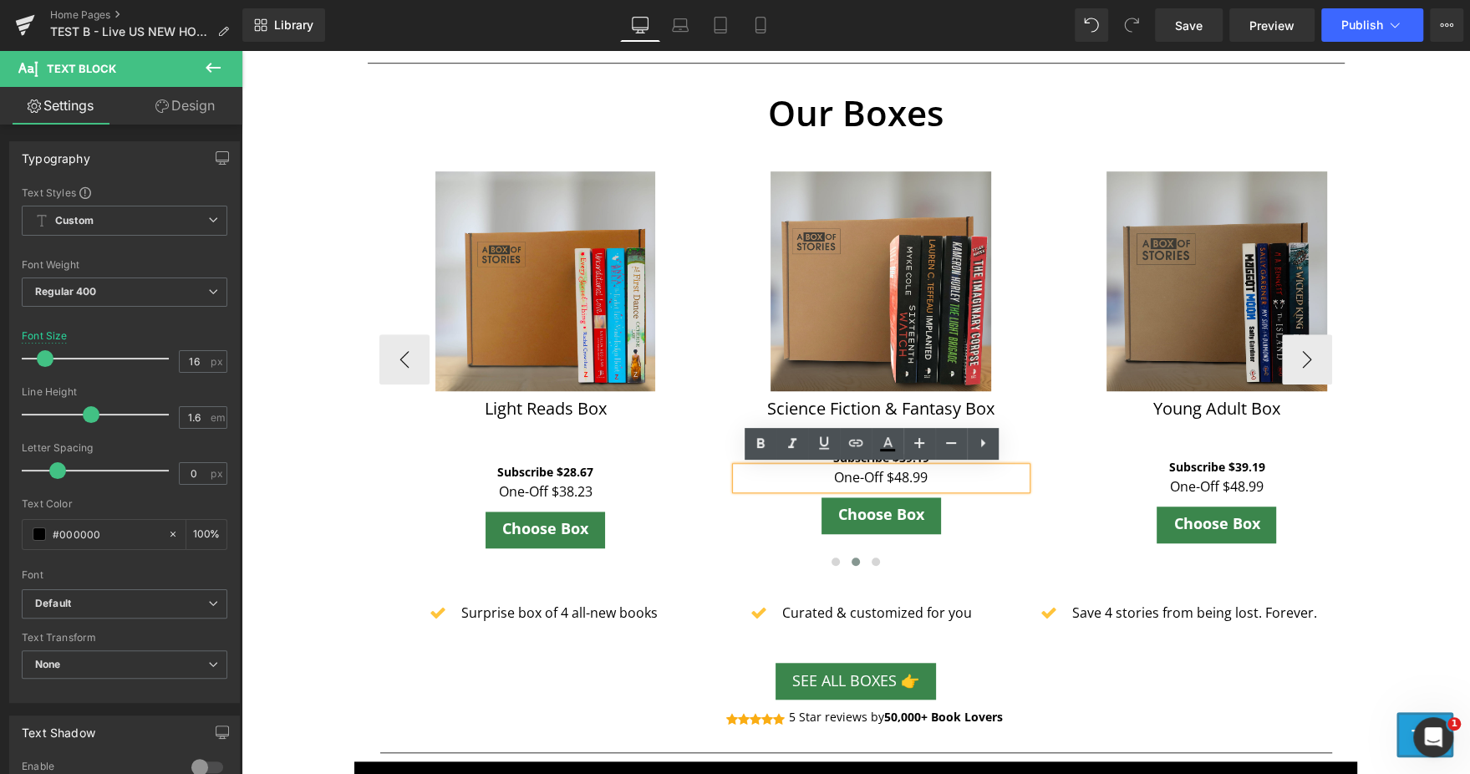
click at [945, 483] on p "One-Off $48.99" at bounding box center [881, 478] width 290 height 22
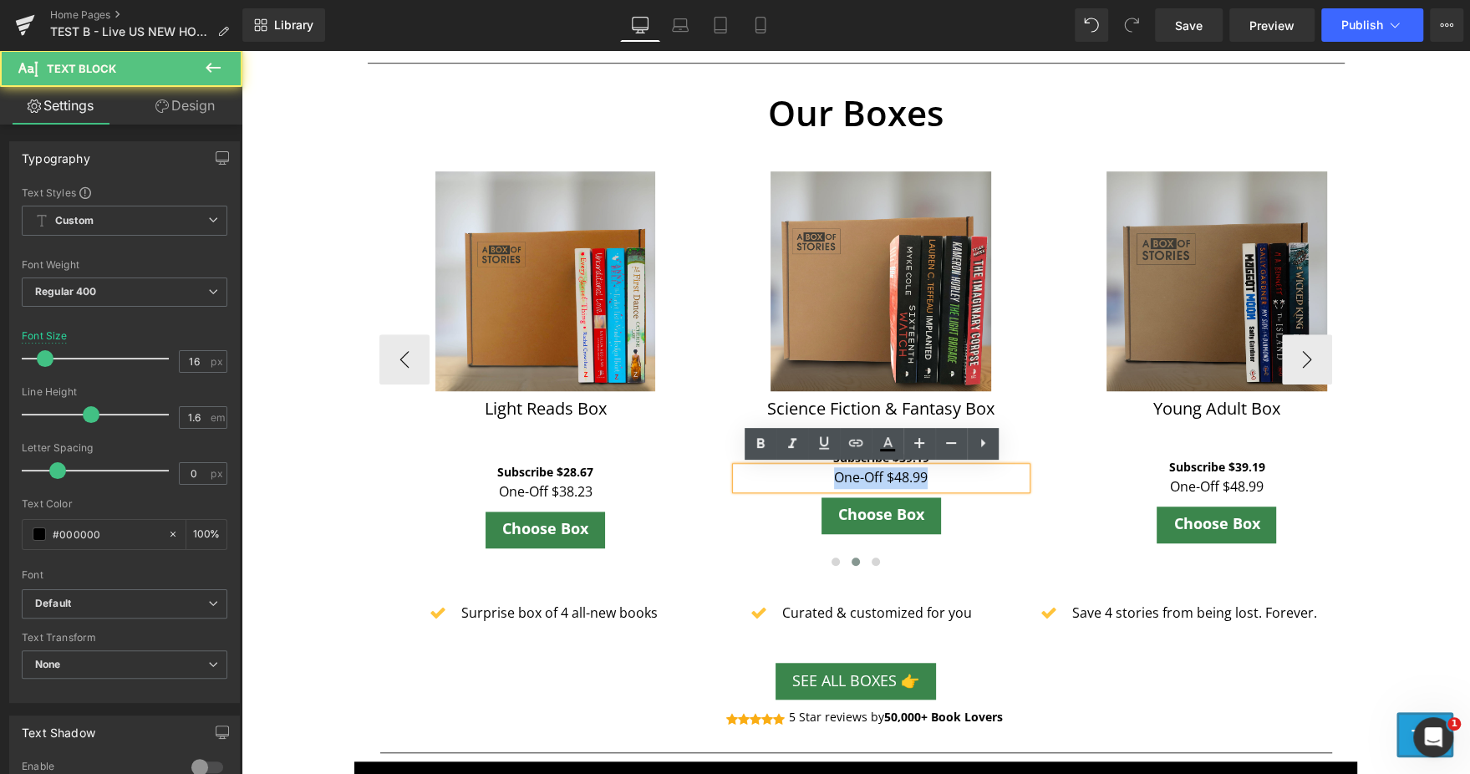
click at [945, 483] on p "One-Off $48.99" at bounding box center [881, 478] width 290 height 22
paste div
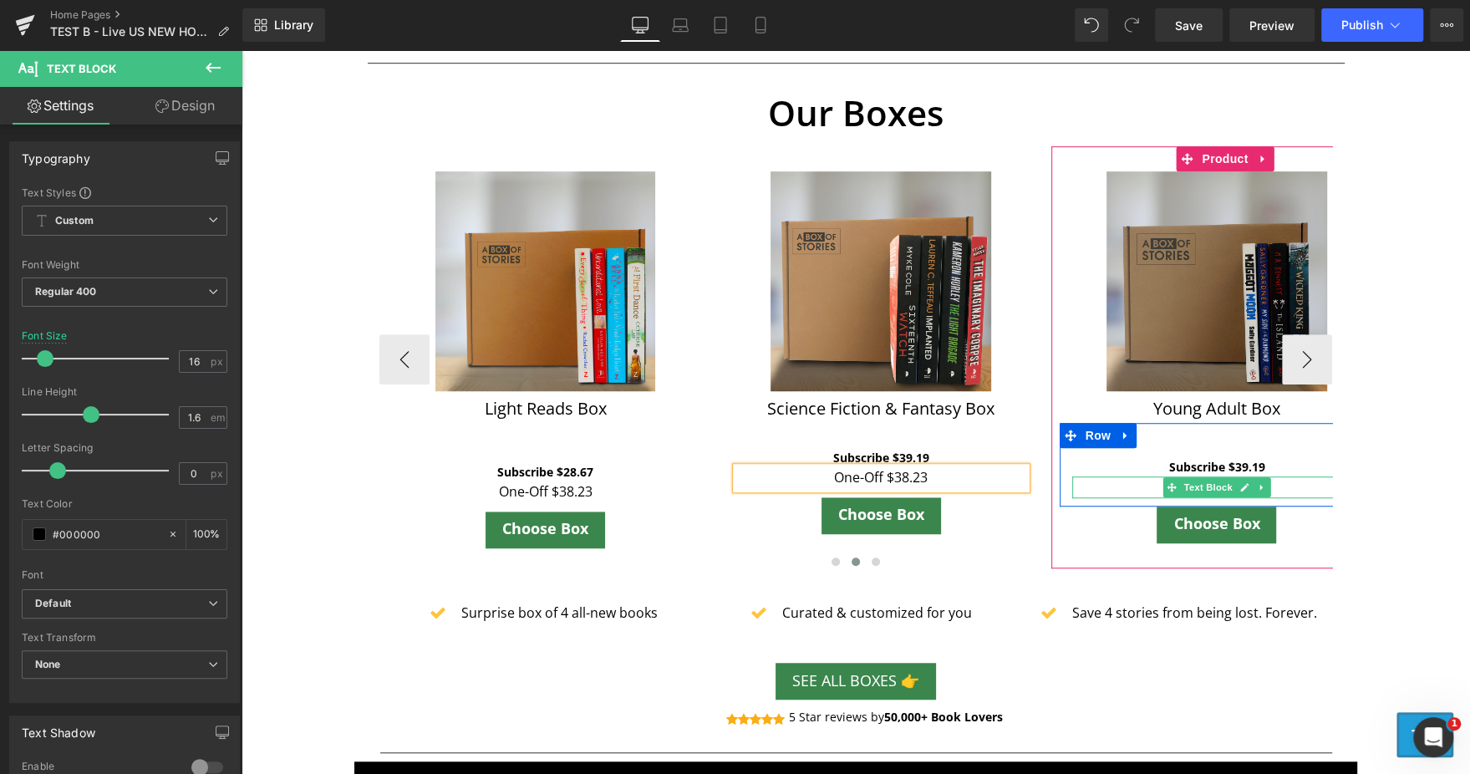
click at [1281, 484] on p "One-Off $48.99" at bounding box center [1217, 487] width 290 height 22
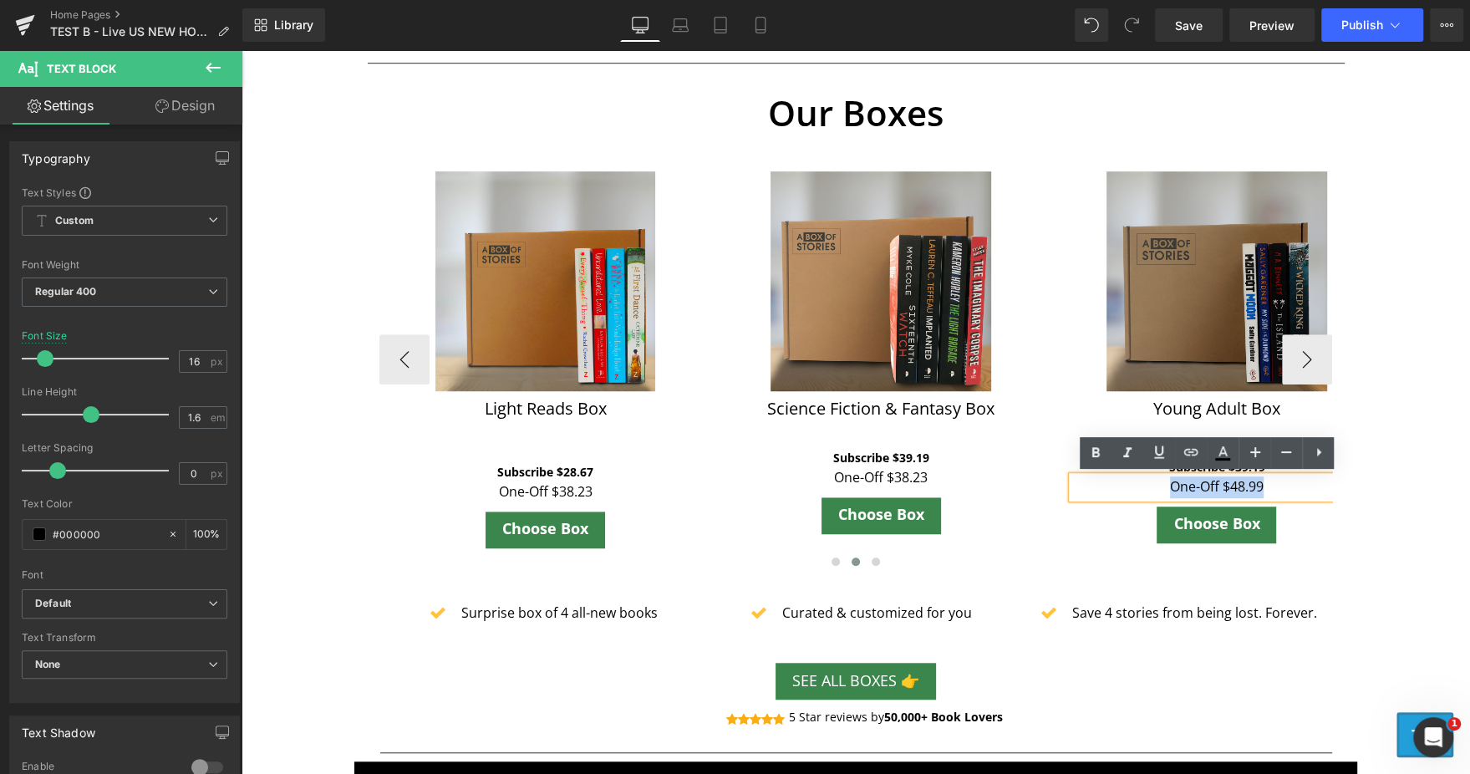
paste div
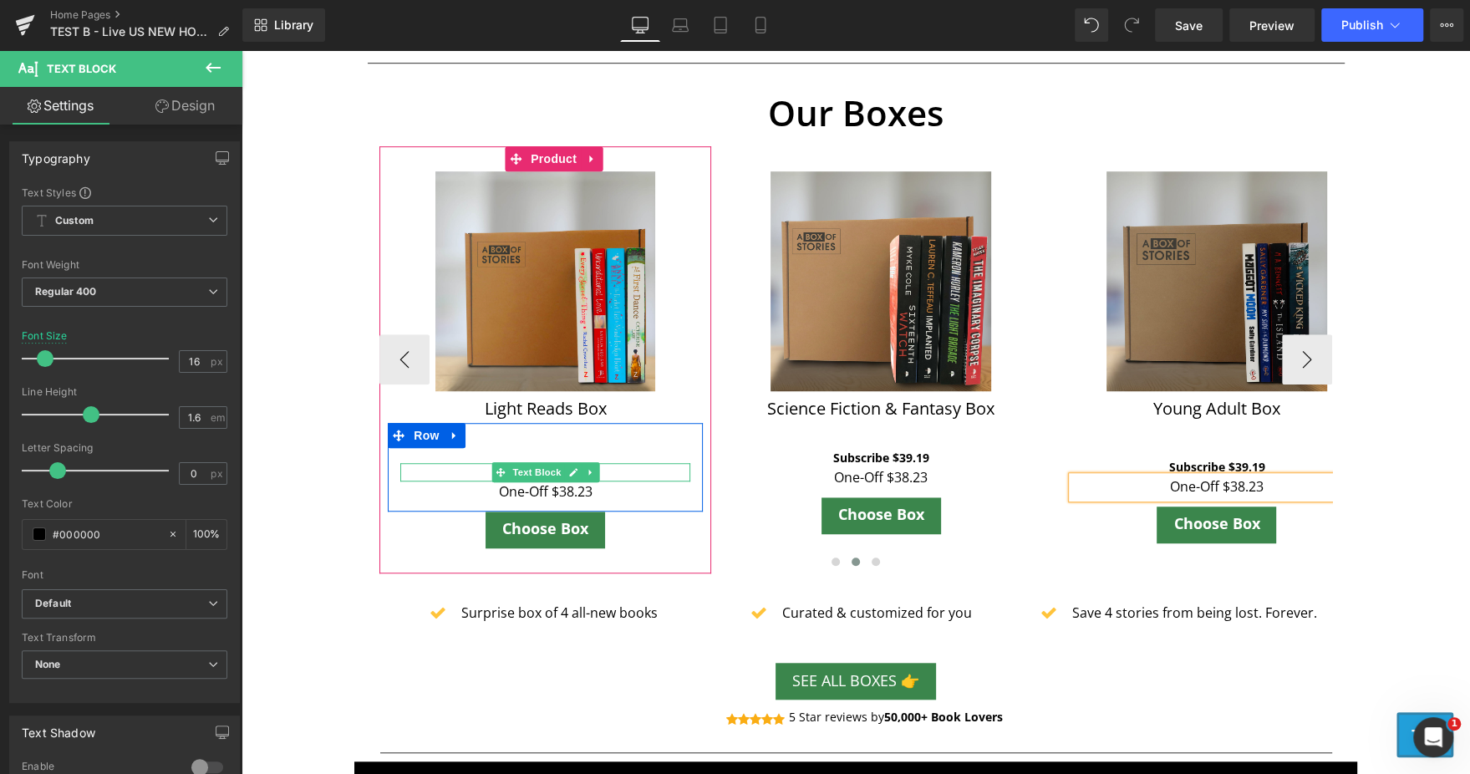
click at [606, 469] on p "Subscribe $28.67" at bounding box center [545, 472] width 290 height 18
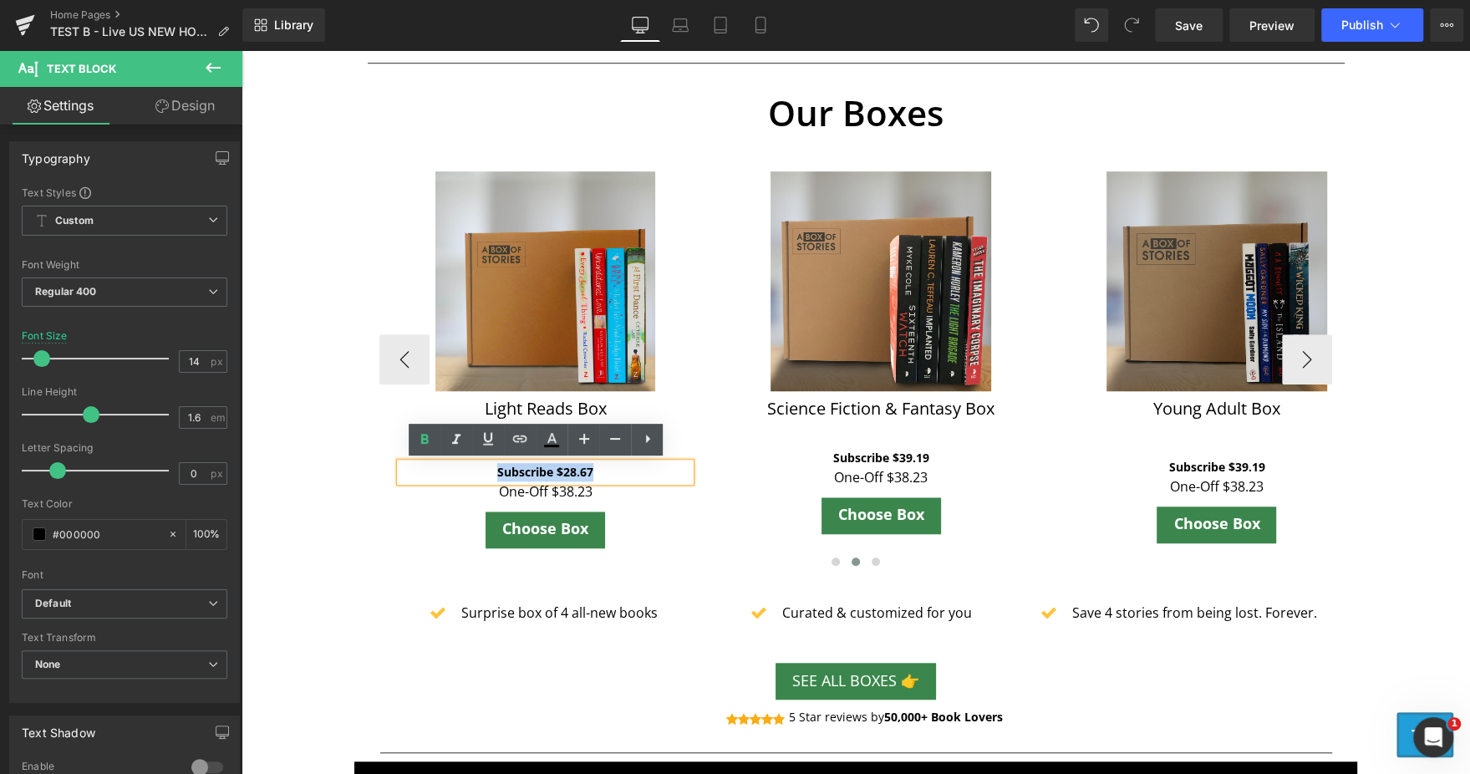
copy b "Subscribe $28.67"
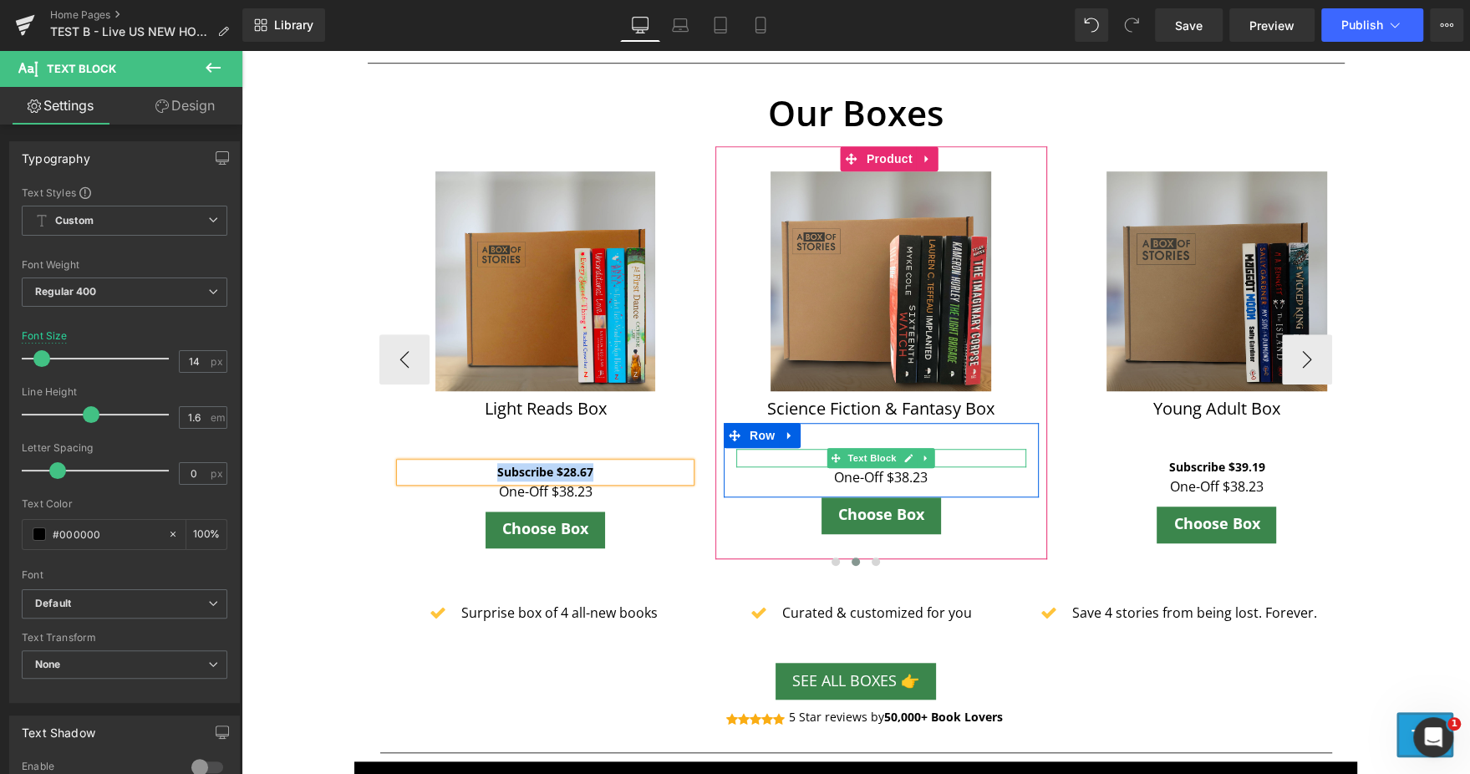
click at [938, 457] on p "Subscribe $39.19" at bounding box center [881, 458] width 290 height 18
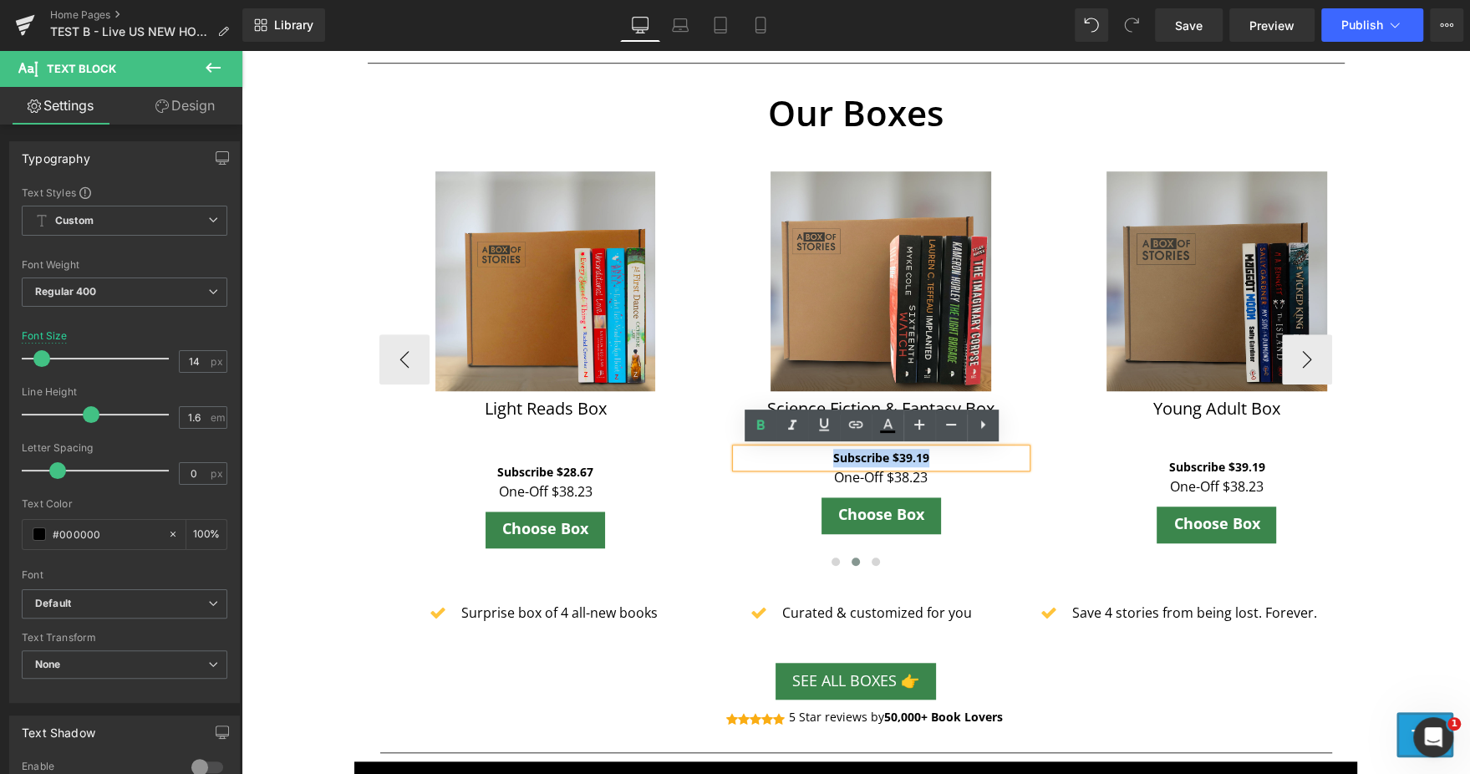
paste div
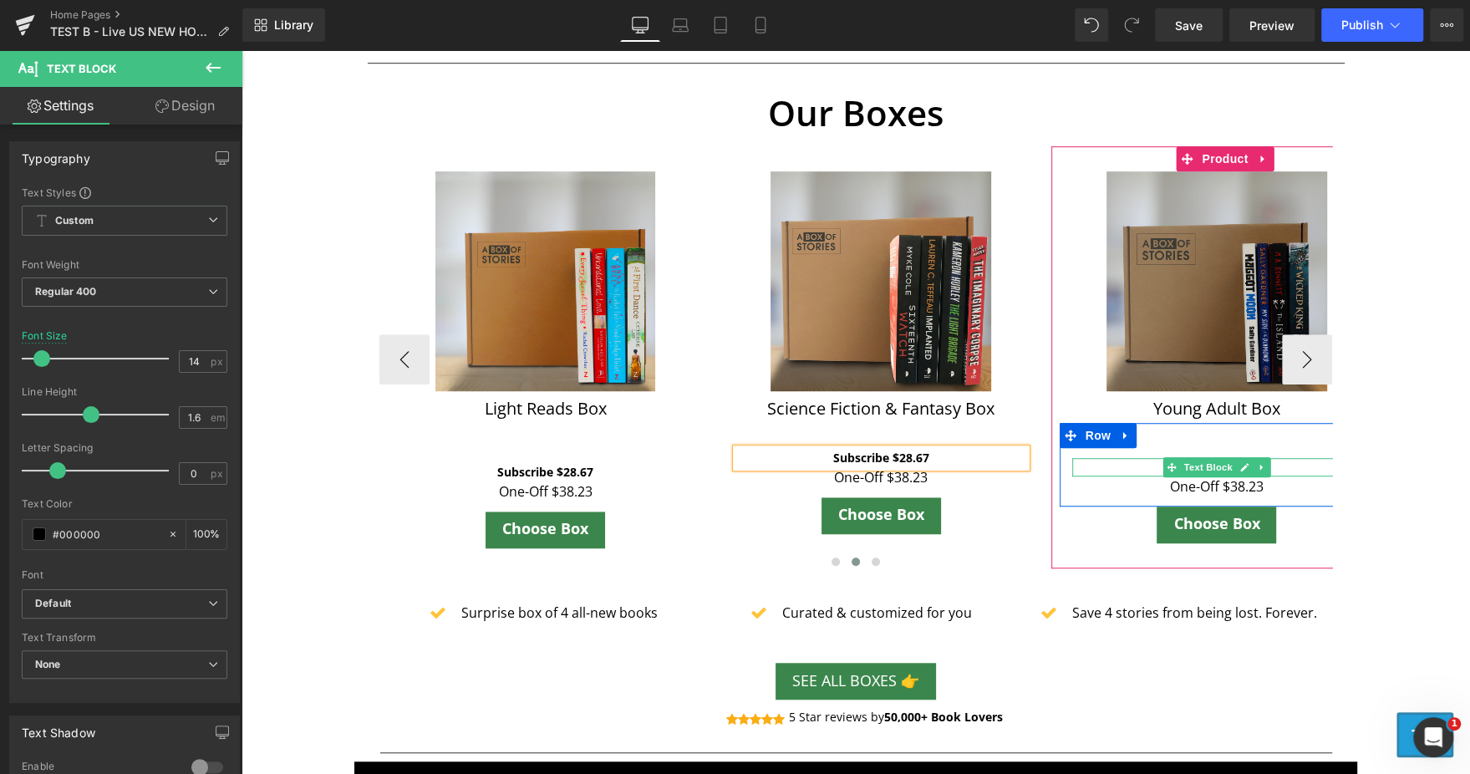
click at [1280, 468] on p "Subscribe $39.19" at bounding box center [1217, 467] width 290 height 18
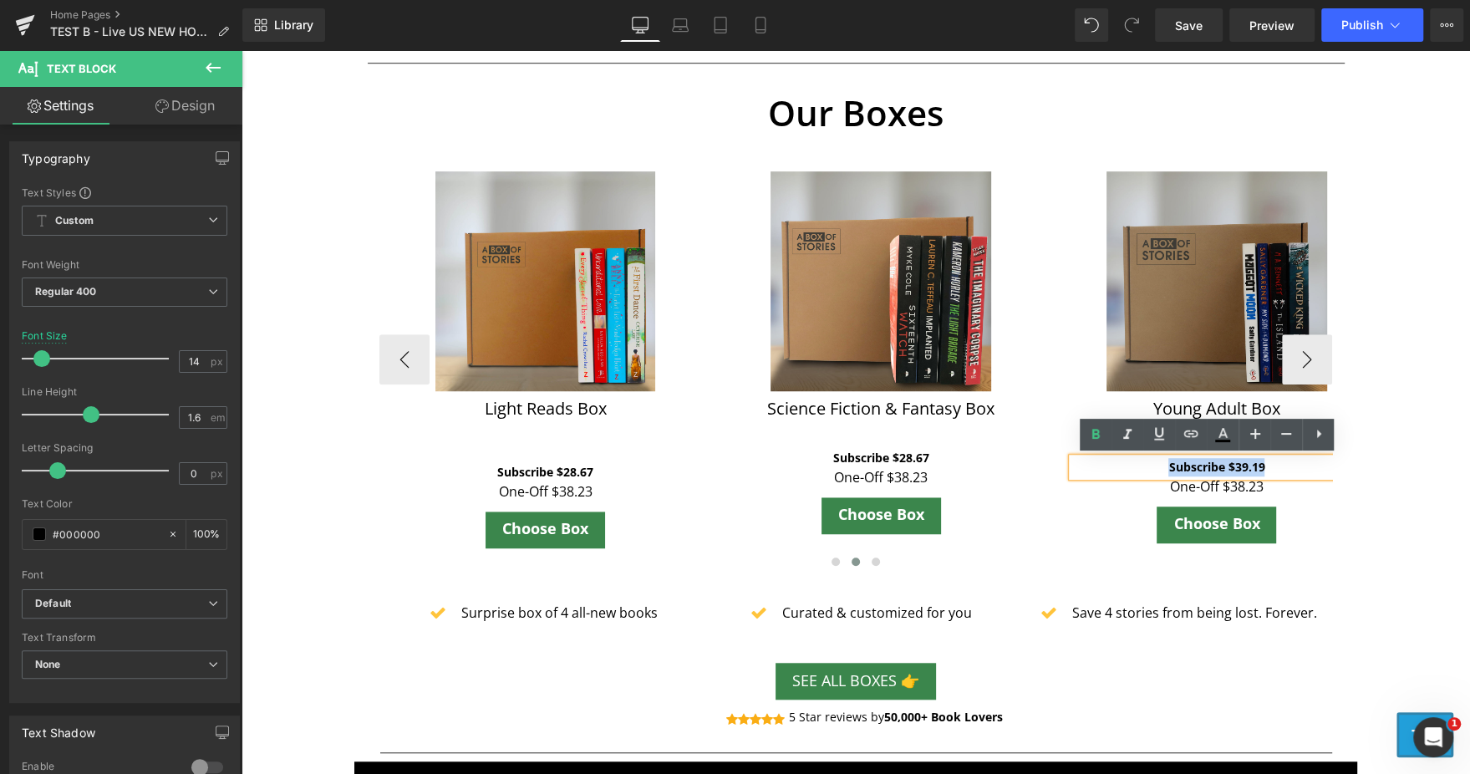
paste div
click at [1066, 542] on div "Sale Off (P) Image Young Adult Box (P) Title Subscribe $28.67 Text Block One-Of…" at bounding box center [1217, 357] width 332 height 422
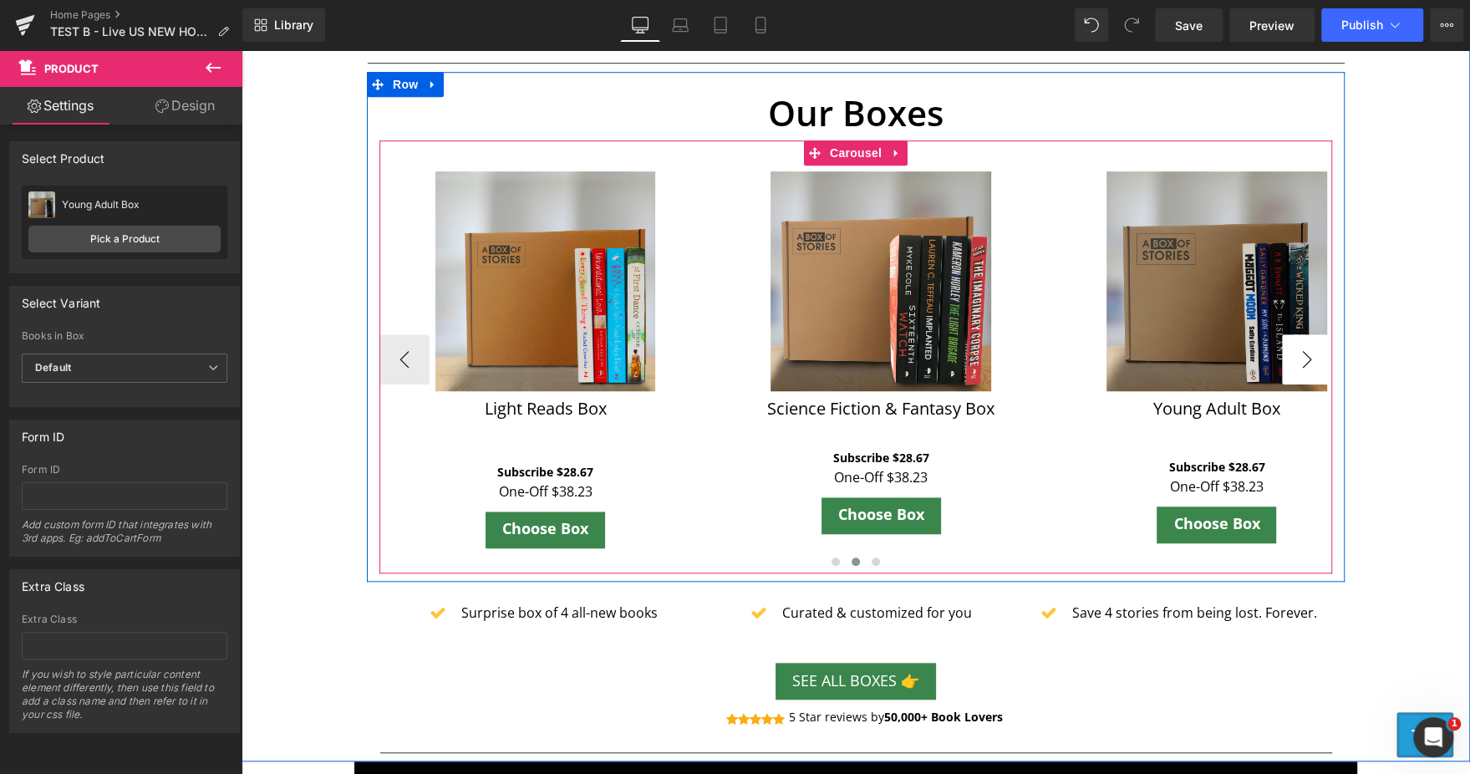
click at [1302, 362] on button "›" at bounding box center [1307, 359] width 50 height 50
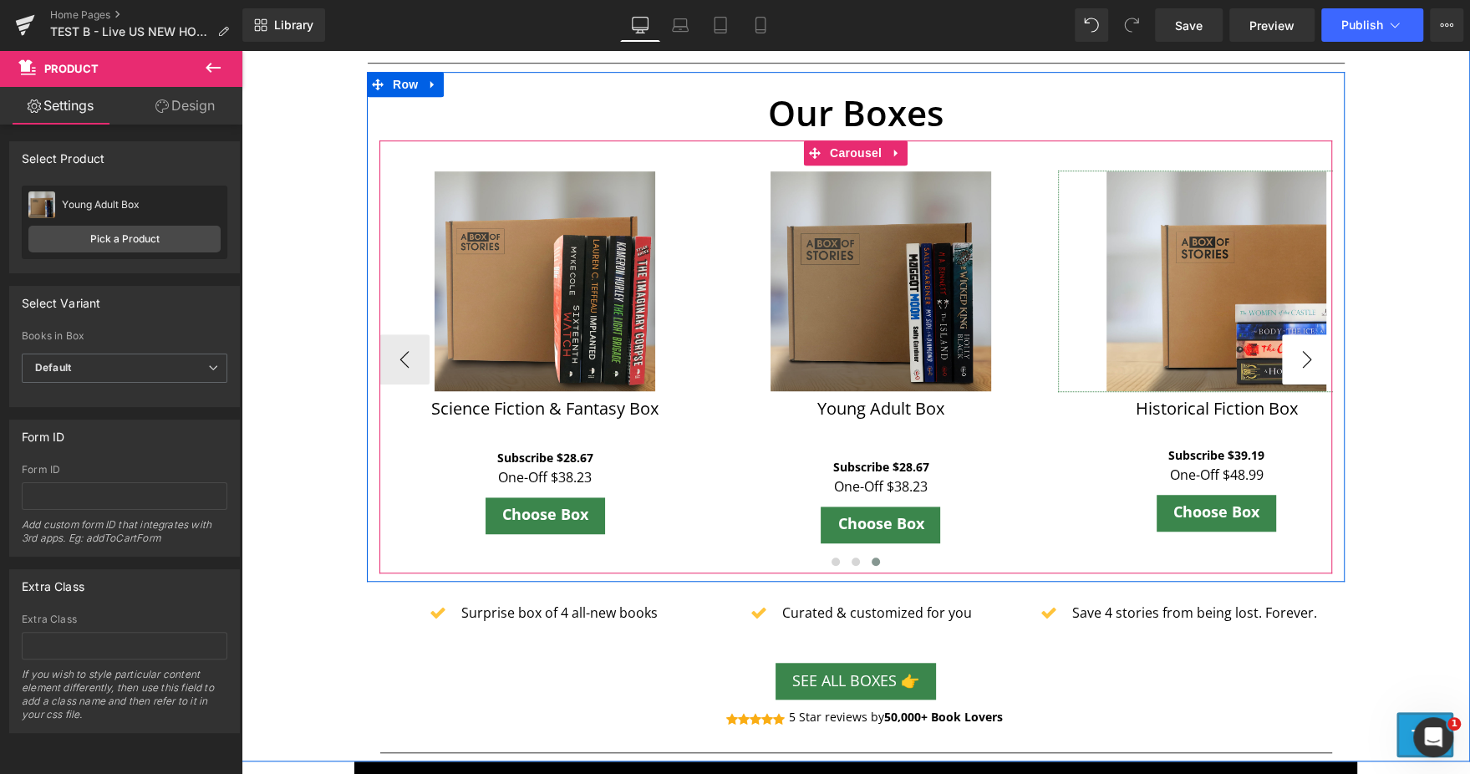
click at [1302, 362] on link "Sale Off" at bounding box center [1215, 281] width 315 height 221
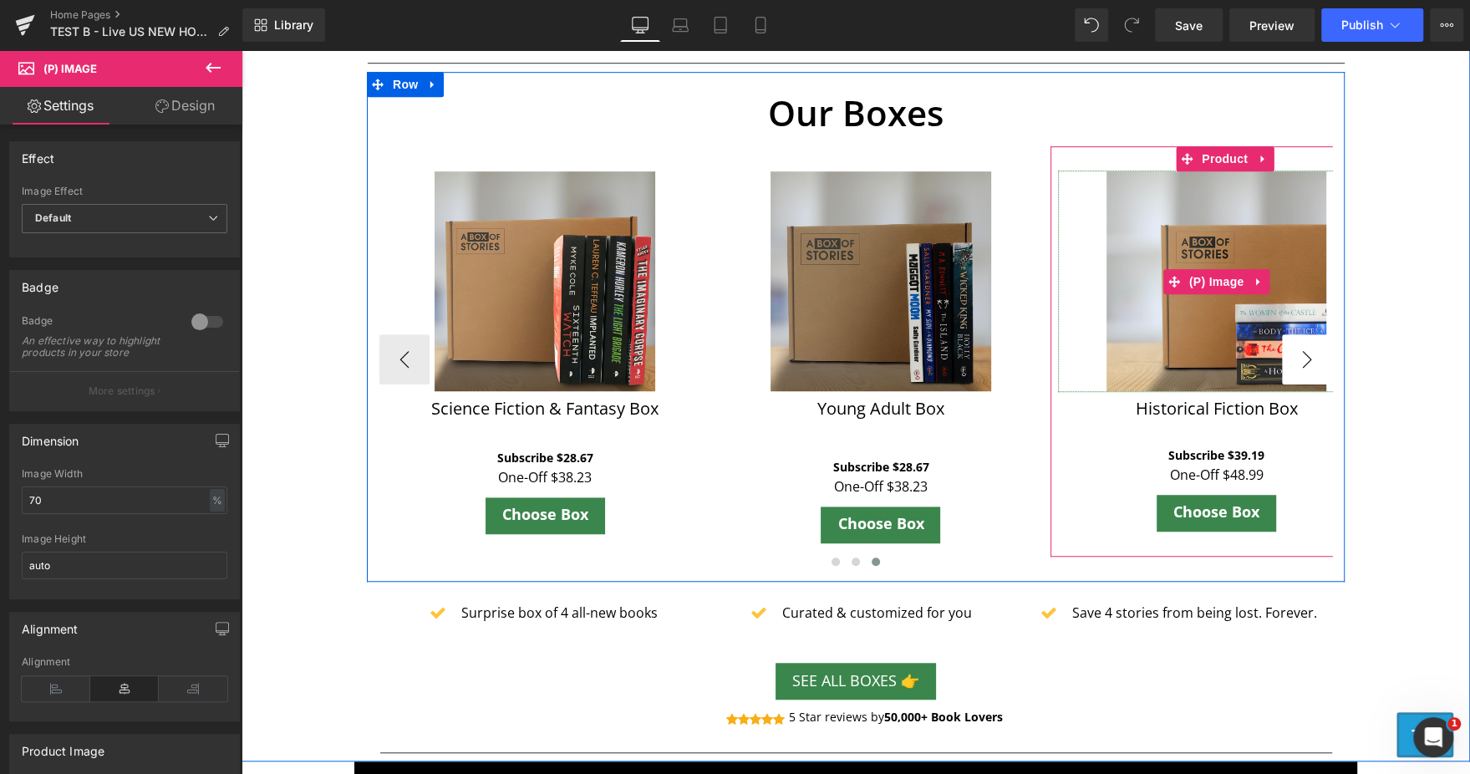
click at [1302, 362] on img at bounding box center [1216, 281] width 221 height 221
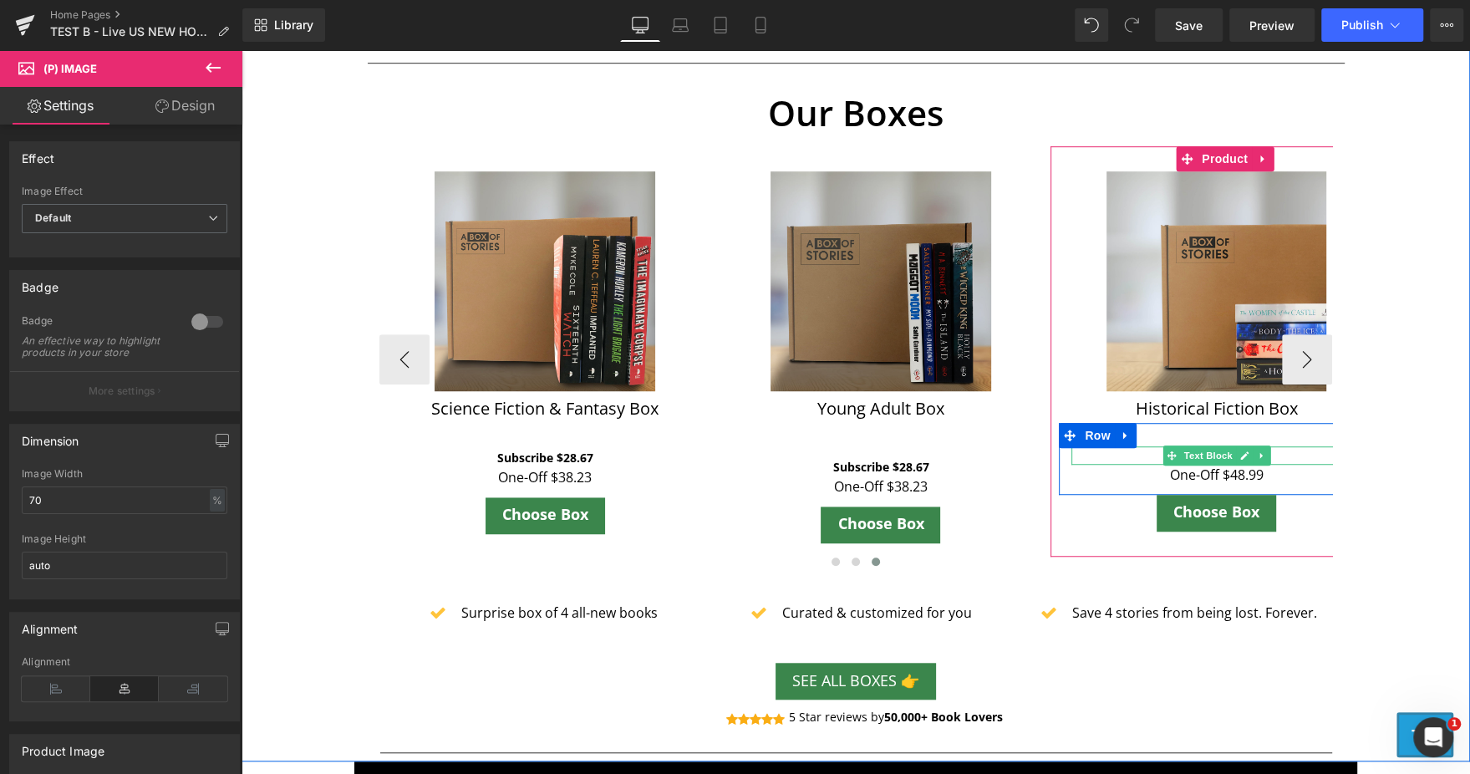
click at [1265, 457] on p "Subscribe $39.19" at bounding box center [1216, 455] width 290 height 18
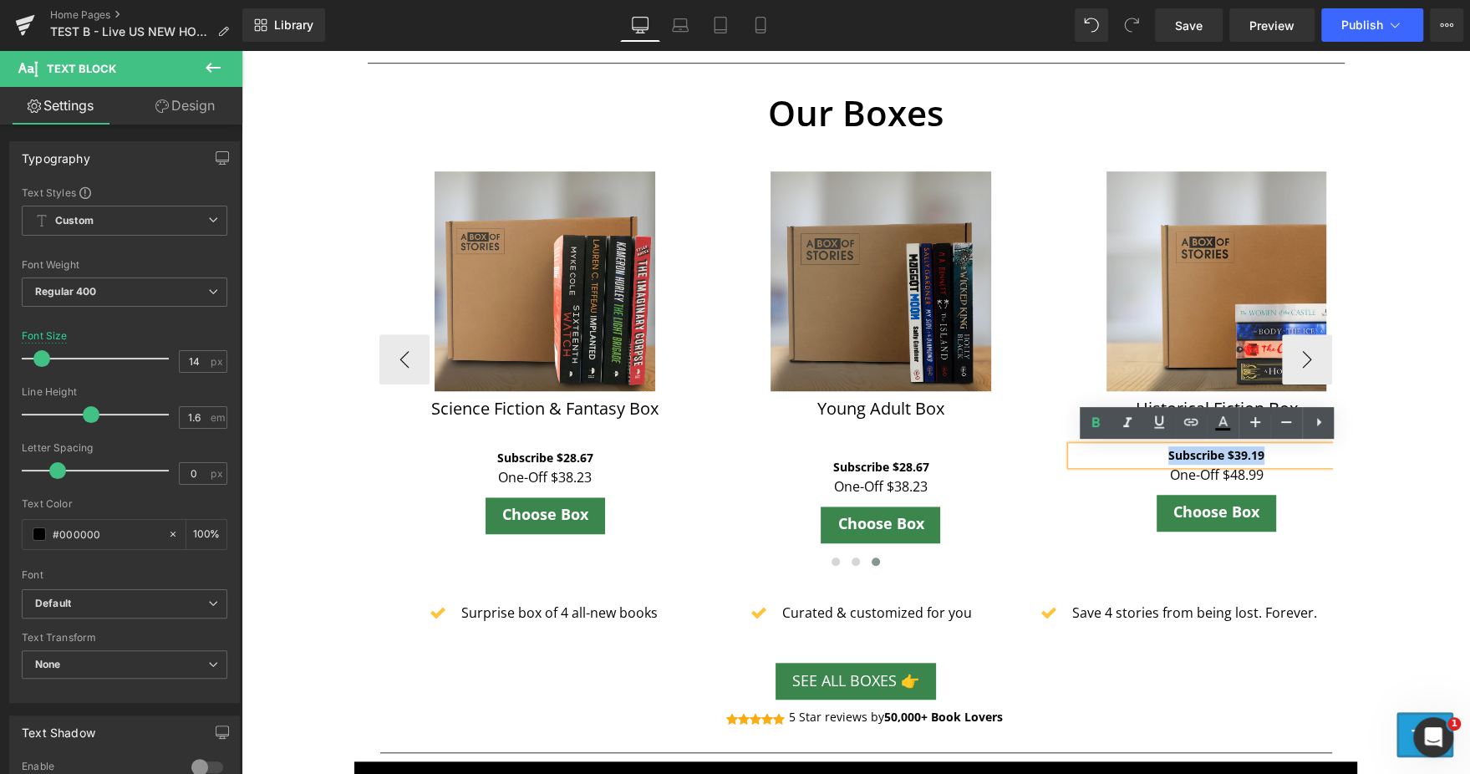
paste div
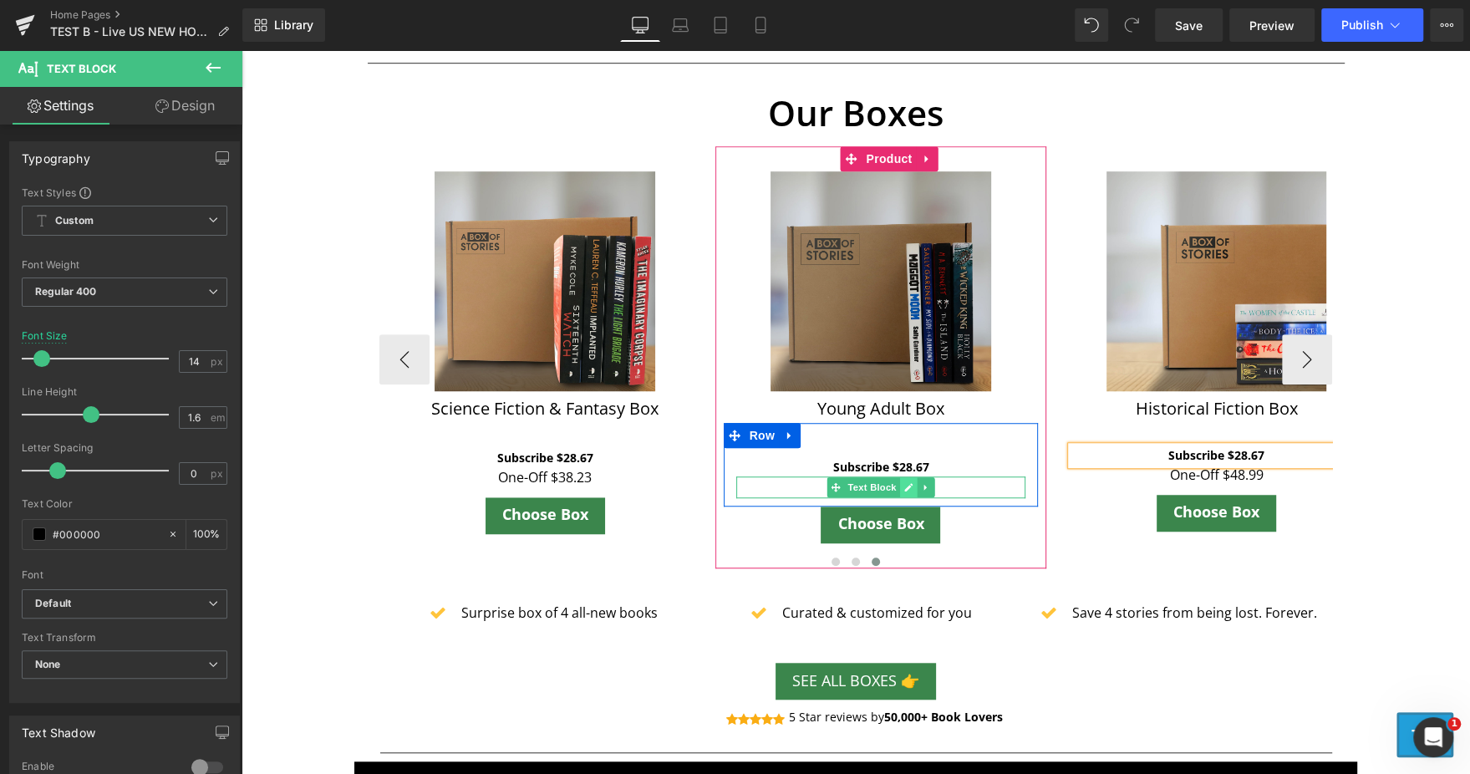
click at [903, 490] on icon at bounding box center [907, 487] width 9 height 10
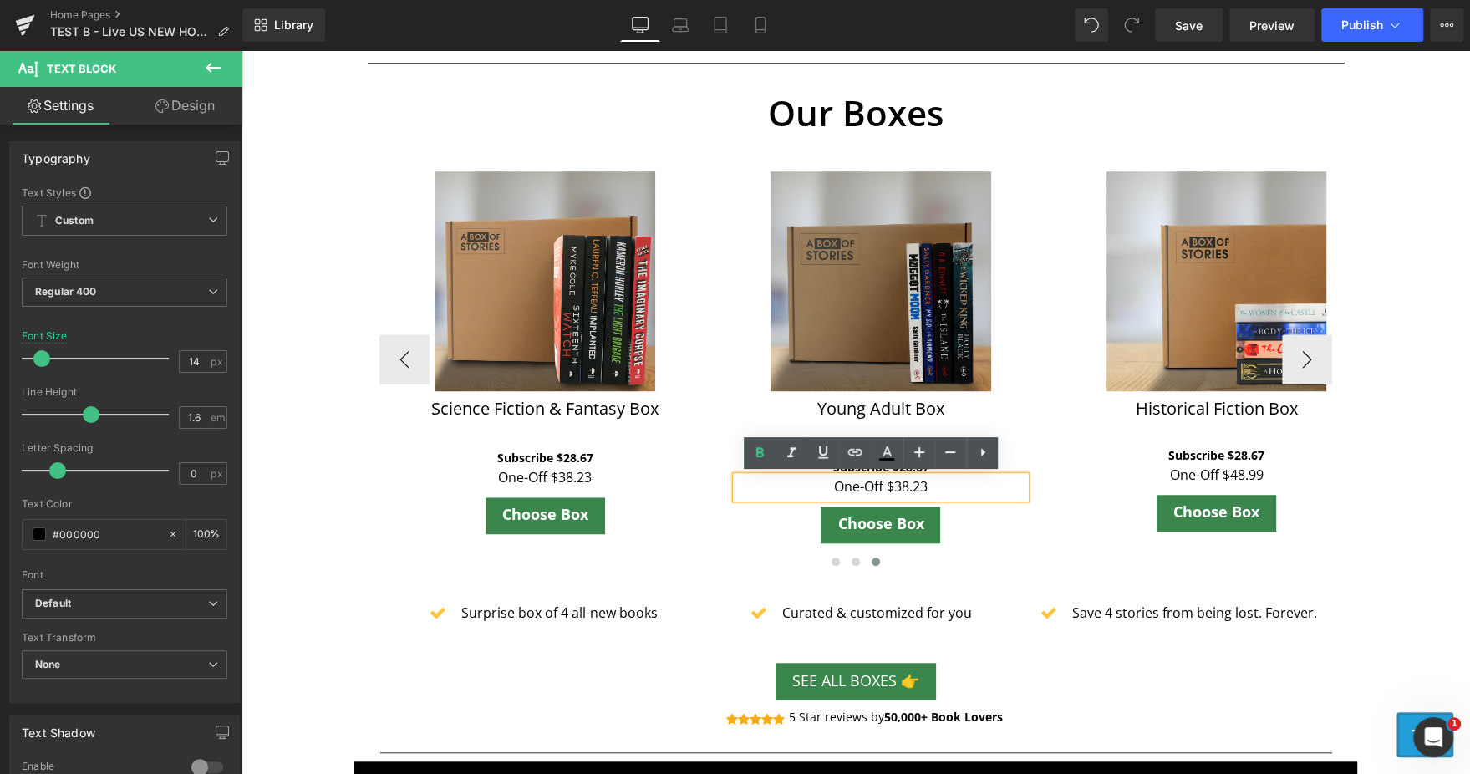
click at [899, 490] on p "One-Off $38.23" at bounding box center [881, 487] width 290 height 22
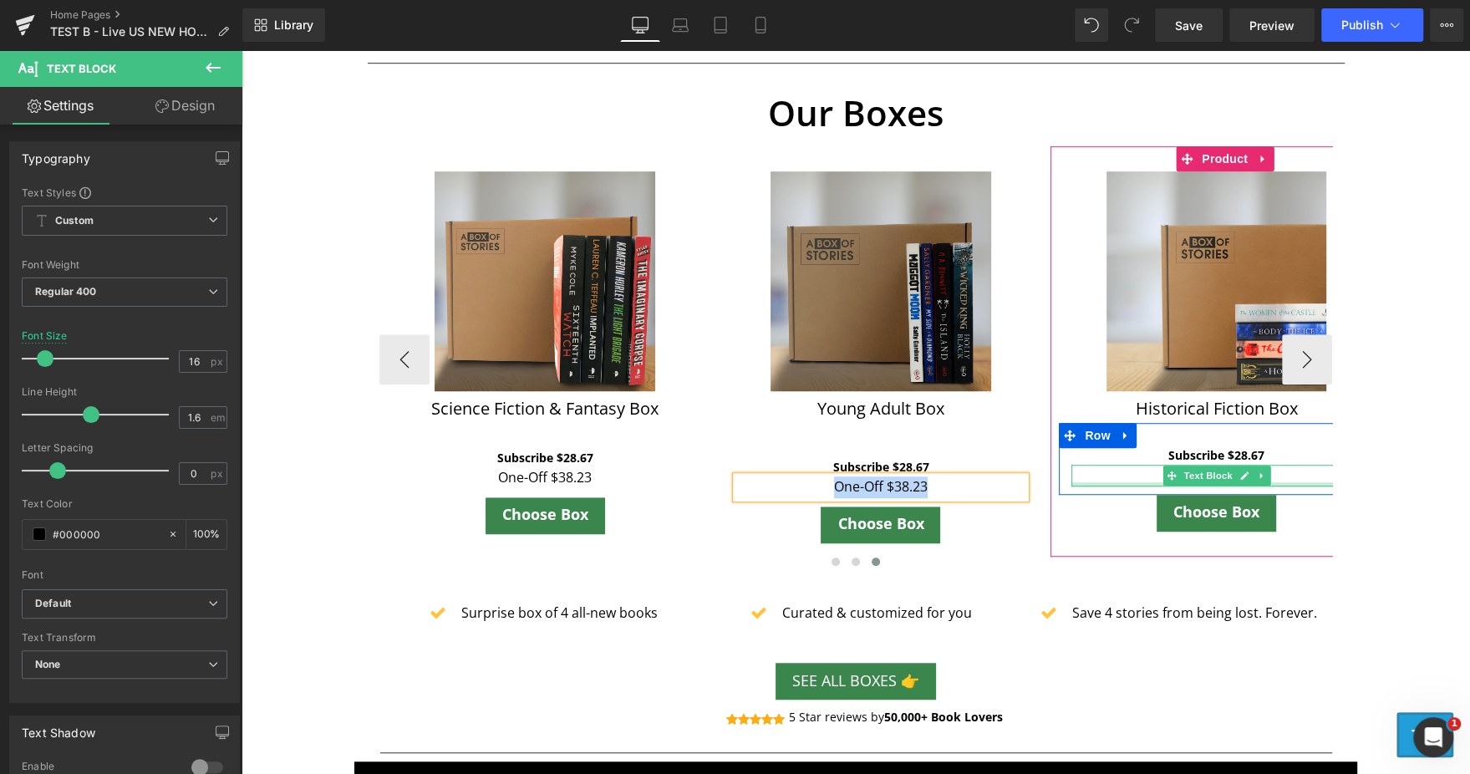
click at [1133, 484] on div at bounding box center [1216, 484] width 290 height 4
click at [1133, 484] on p "One-Off $48.99" at bounding box center [1216, 476] width 290 height 22
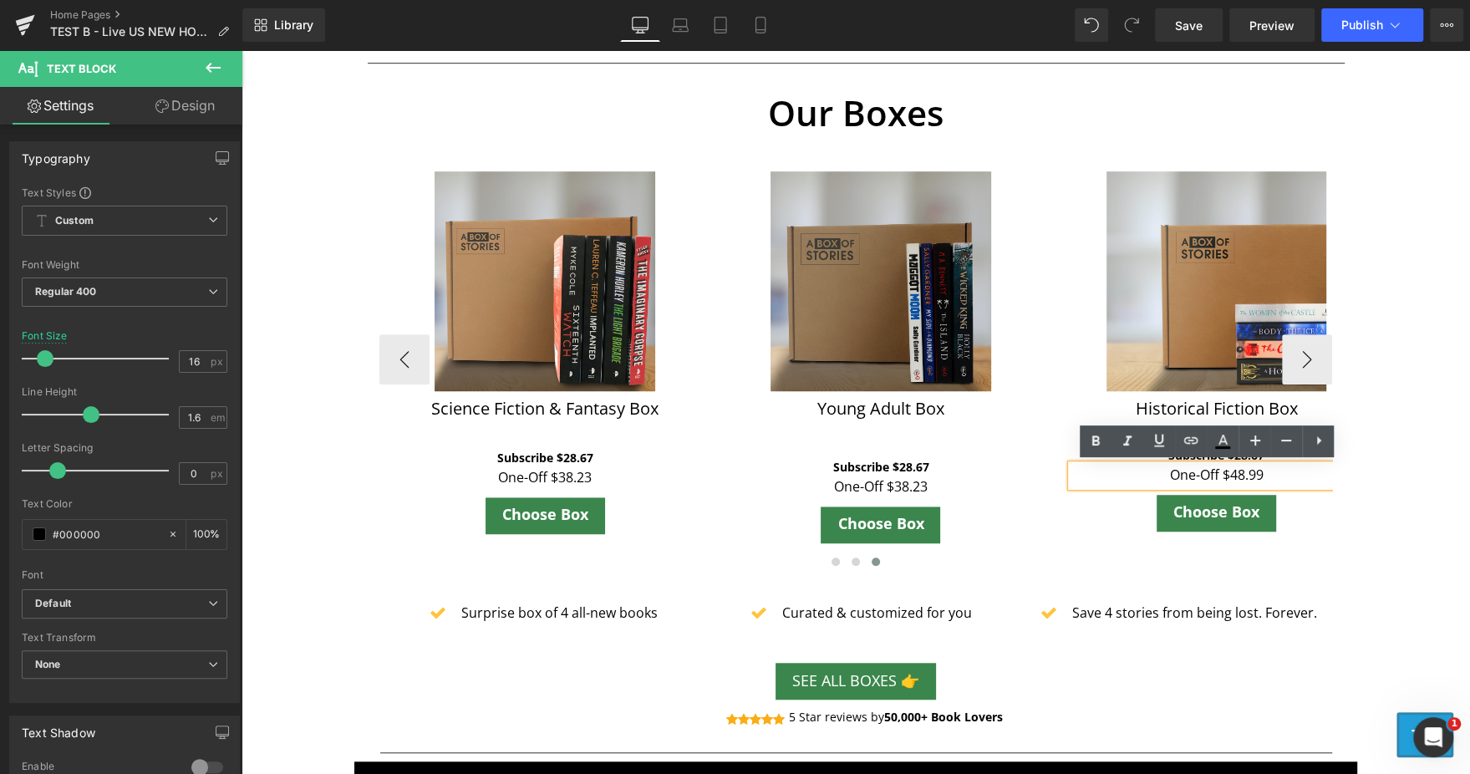
click at [1136, 475] on p "One-Off $48.99" at bounding box center [1216, 476] width 290 height 22
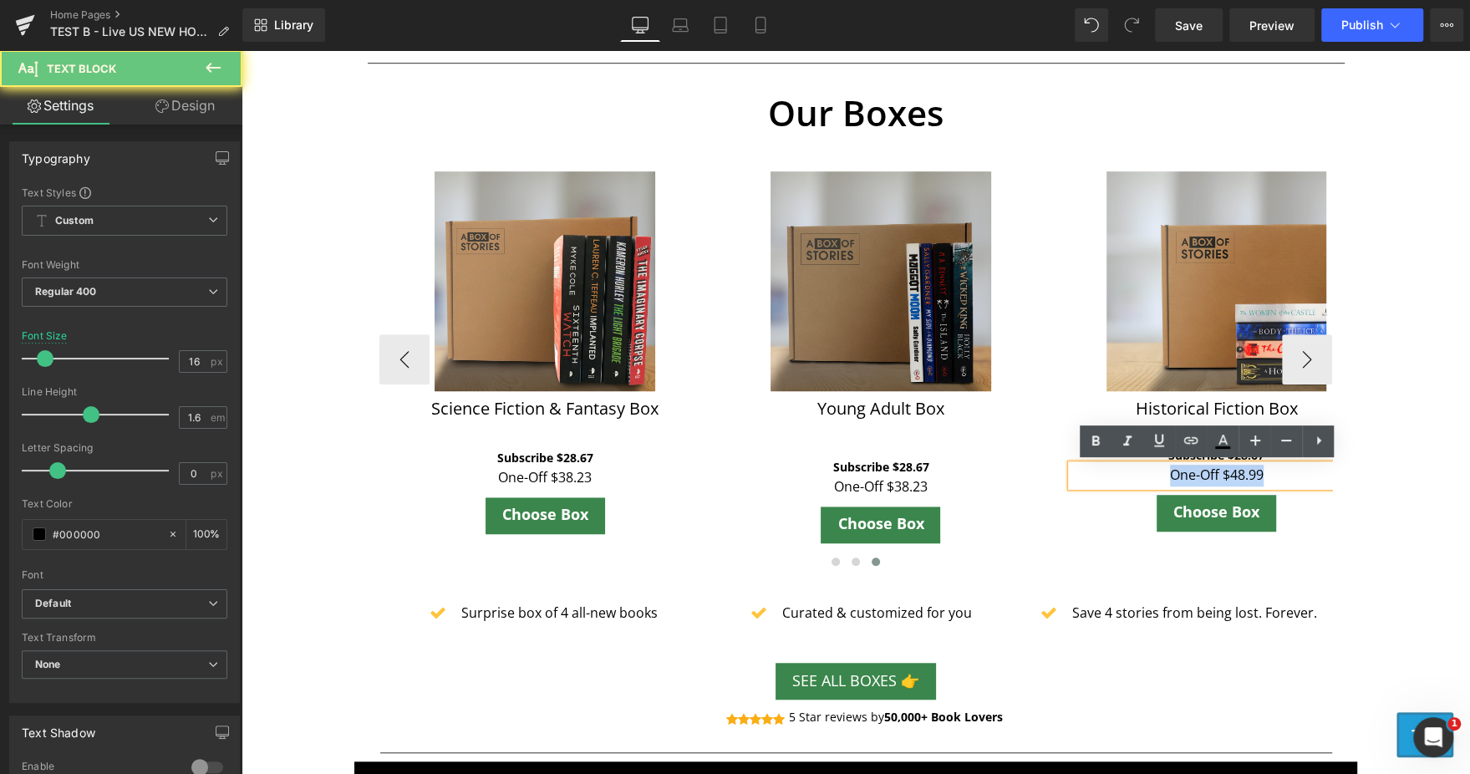
click at [1136, 475] on p "One-Off $48.99" at bounding box center [1216, 476] width 290 height 22
paste div
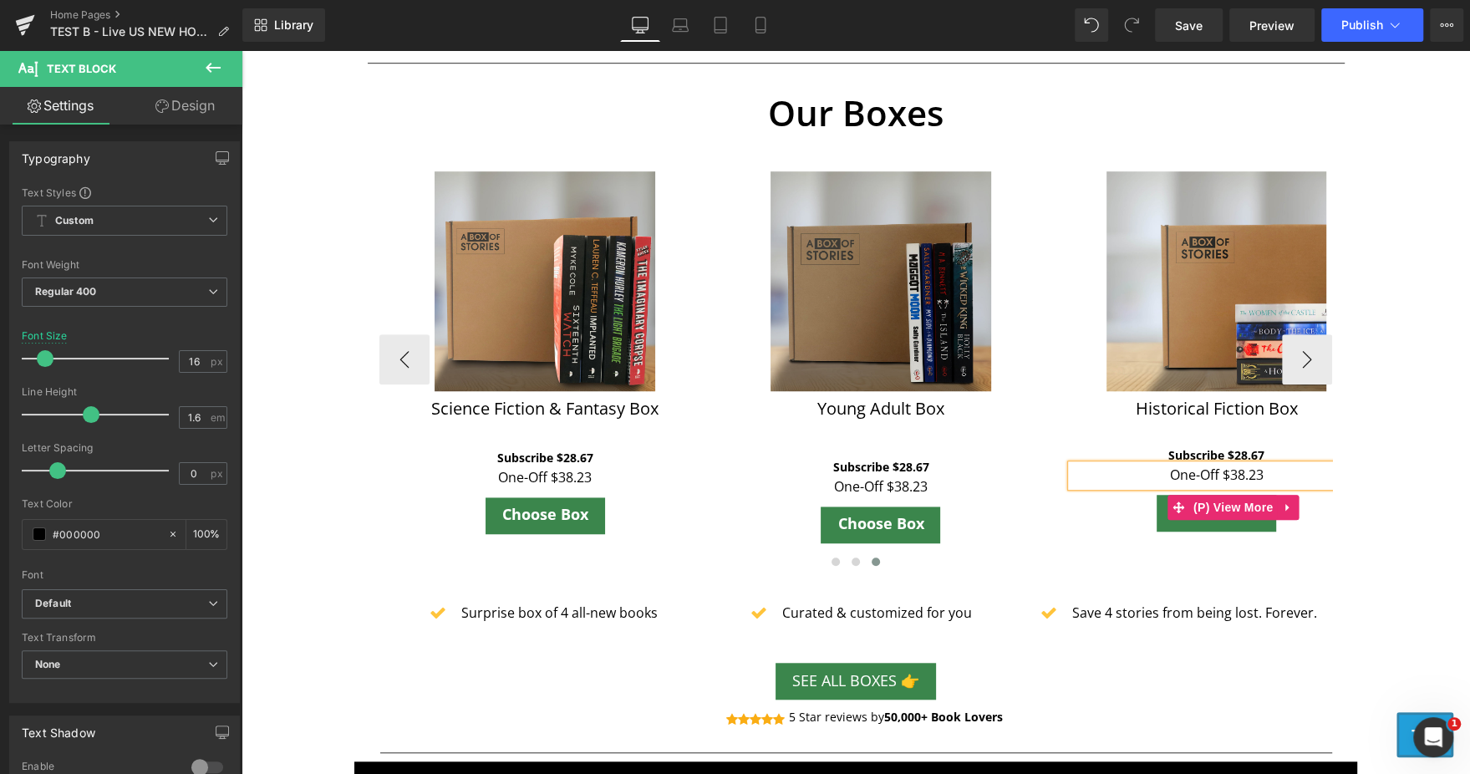
click at [1106, 527] on div "Choose Box" at bounding box center [1215, 513] width 315 height 37
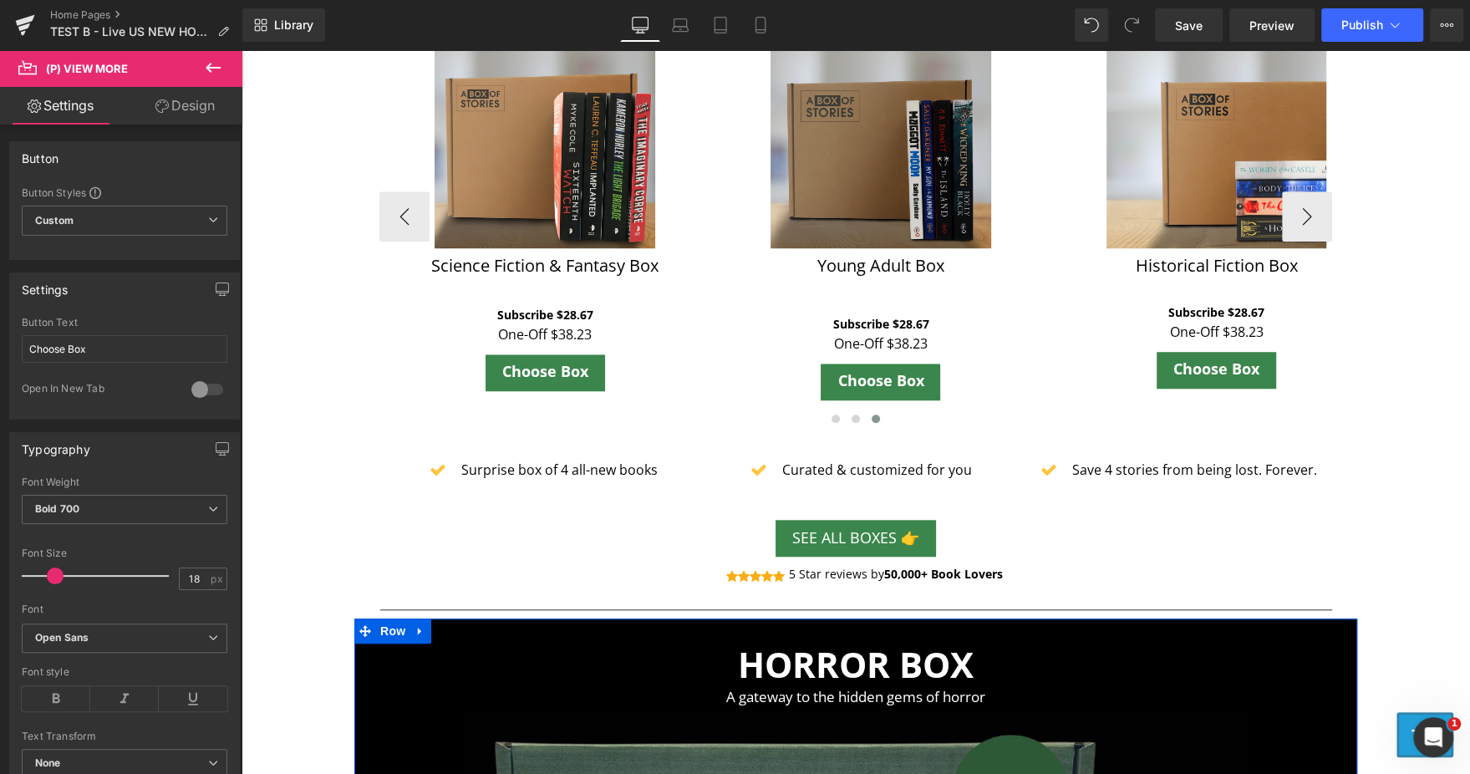
scroll to position [951, 0]
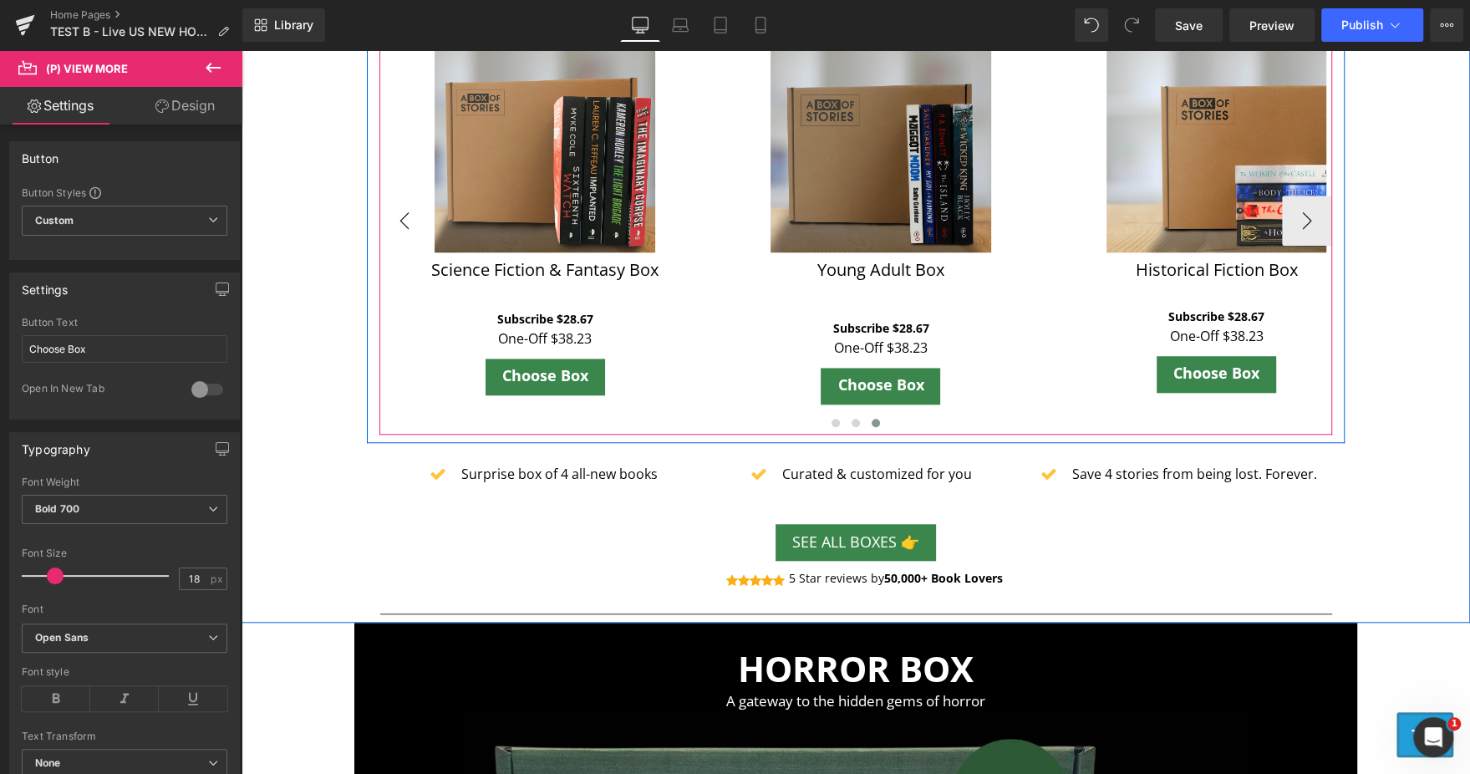
click at [393, 216] on button "‹" at bounding box center [404, 220] width 50 height 50
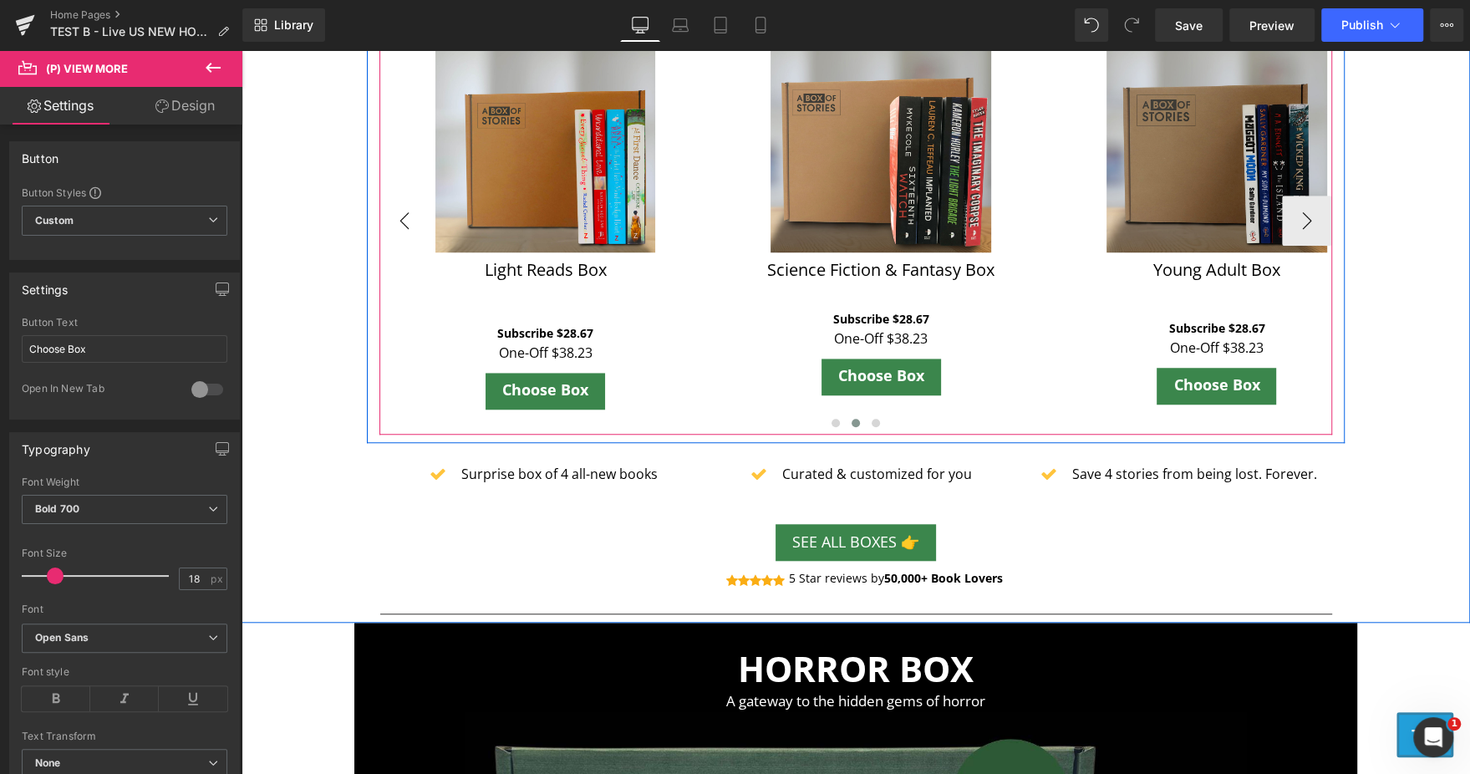
click at [393, 216] on button "‹" at bounding box center [404, 220] width 50 height 50
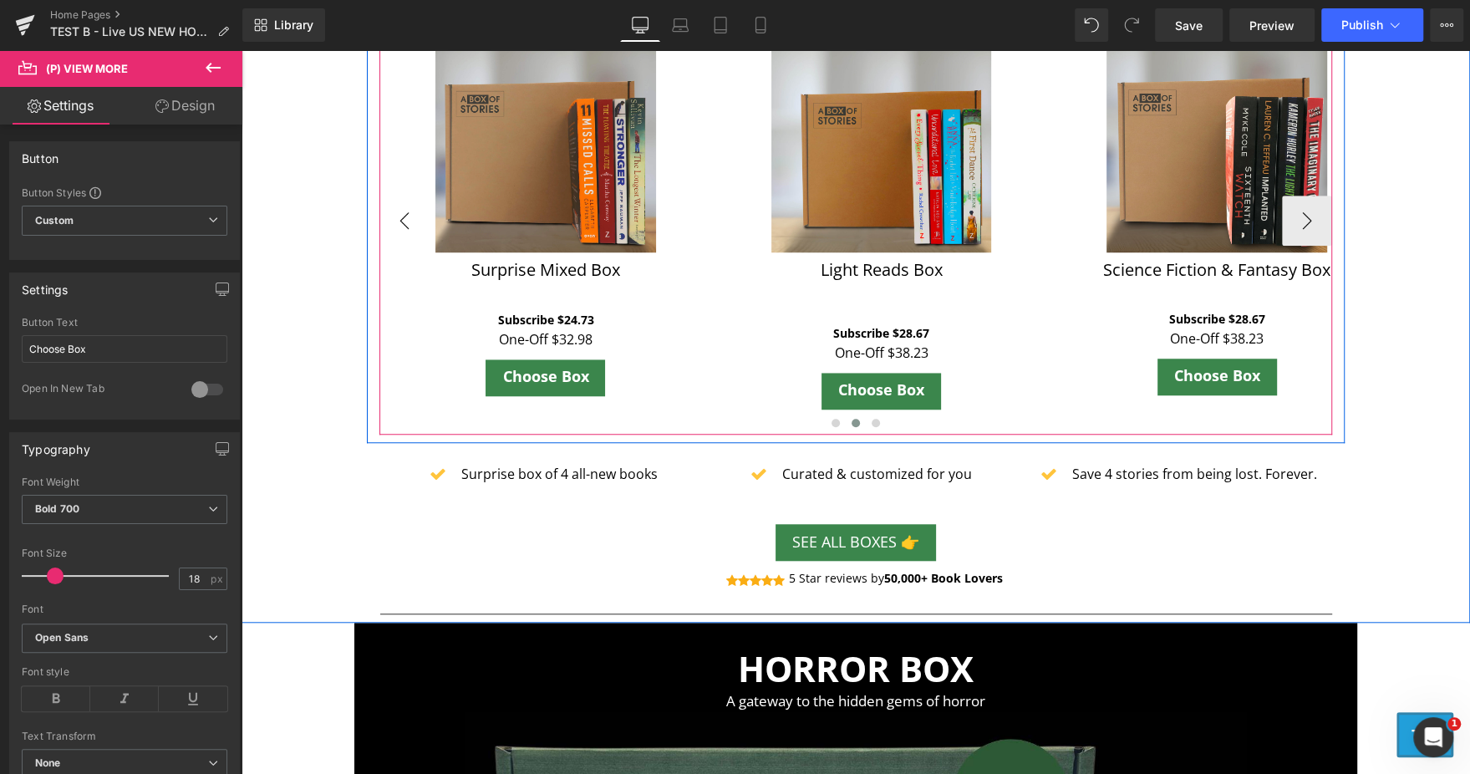
click at [393, 216] on button "‹" at bounding box center [404, 220] width 50 height 50
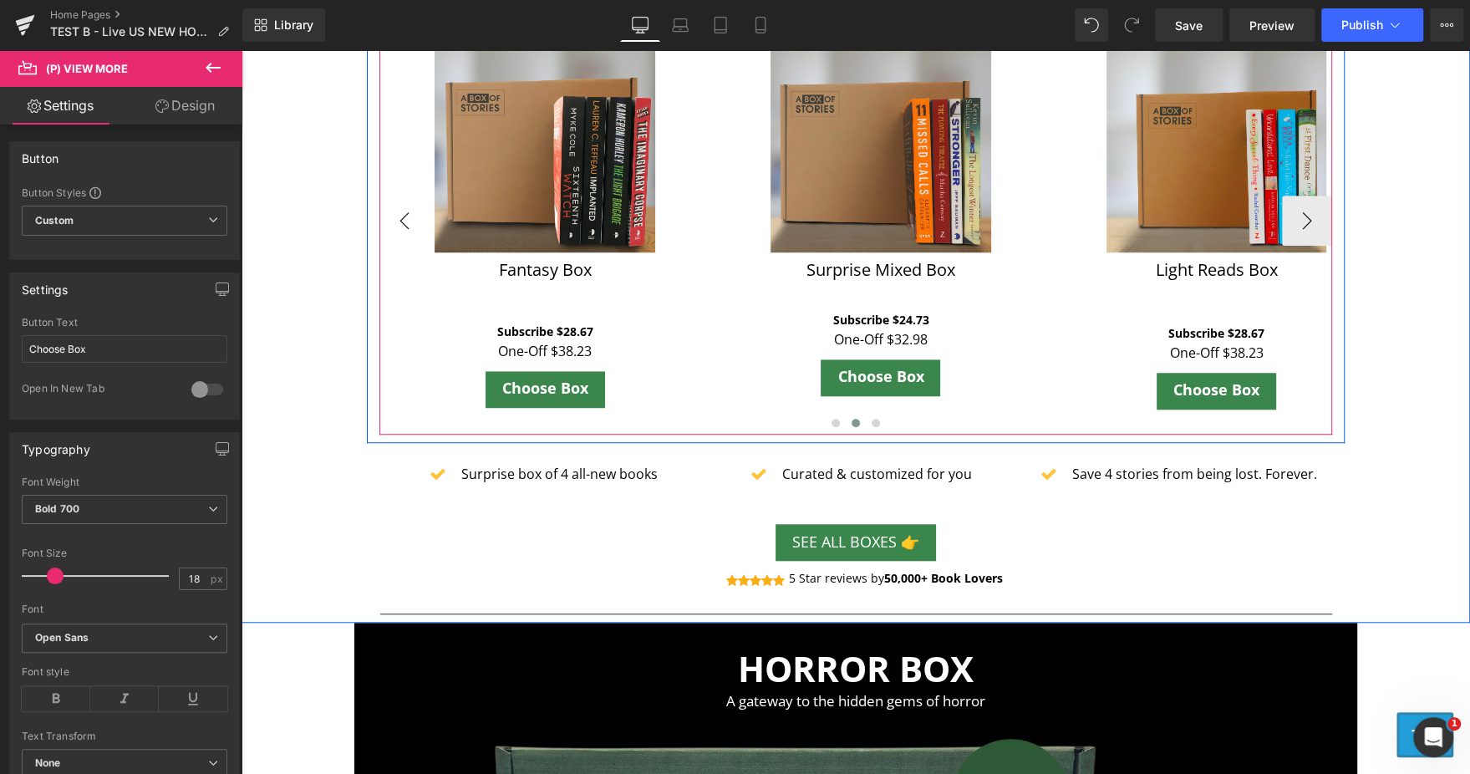
click at [393, 216] on button "‹" at bounding box center [404, 220] width 50 height 50
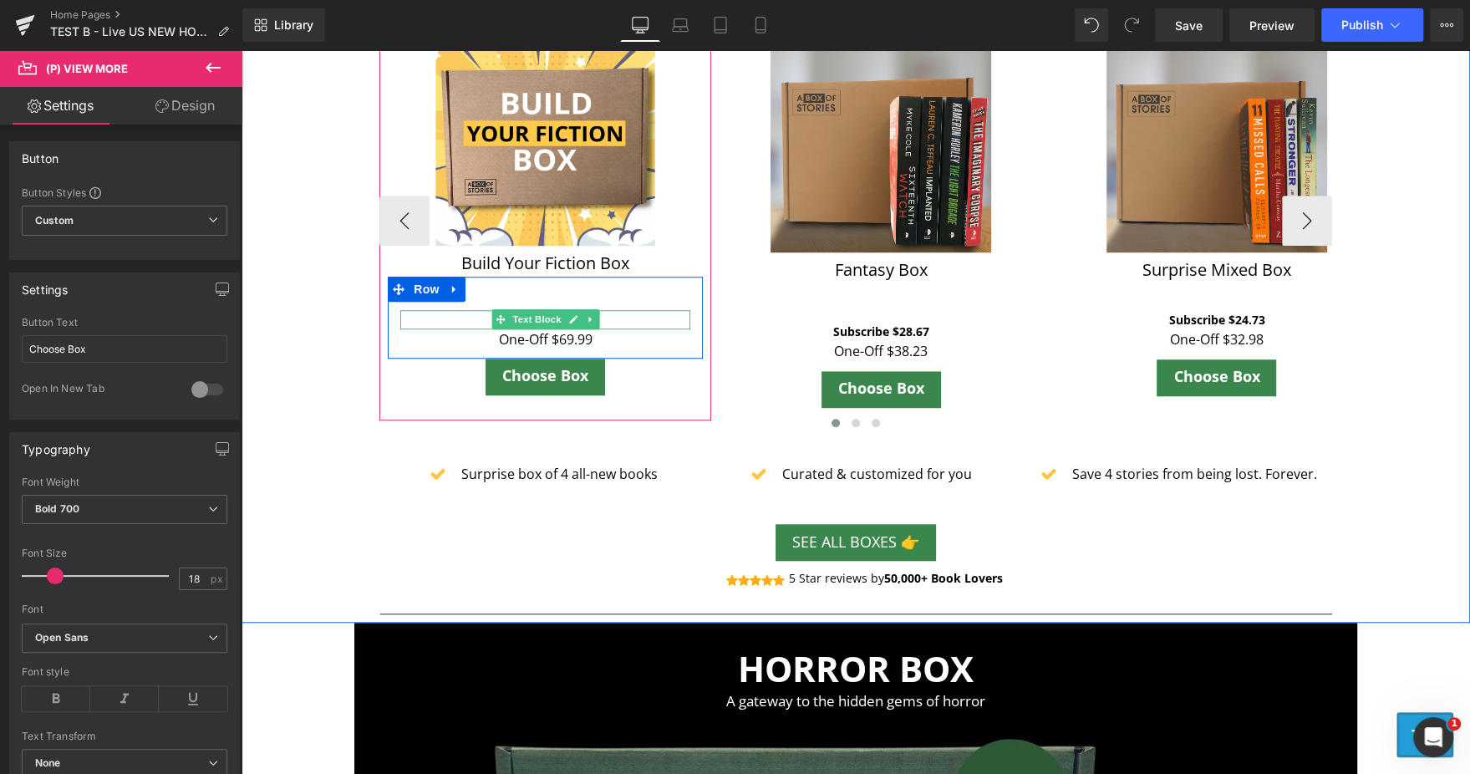
click at [610, 314] on p "Subscribe $55.99" at bounding box center [545, 319] width 290 height 18
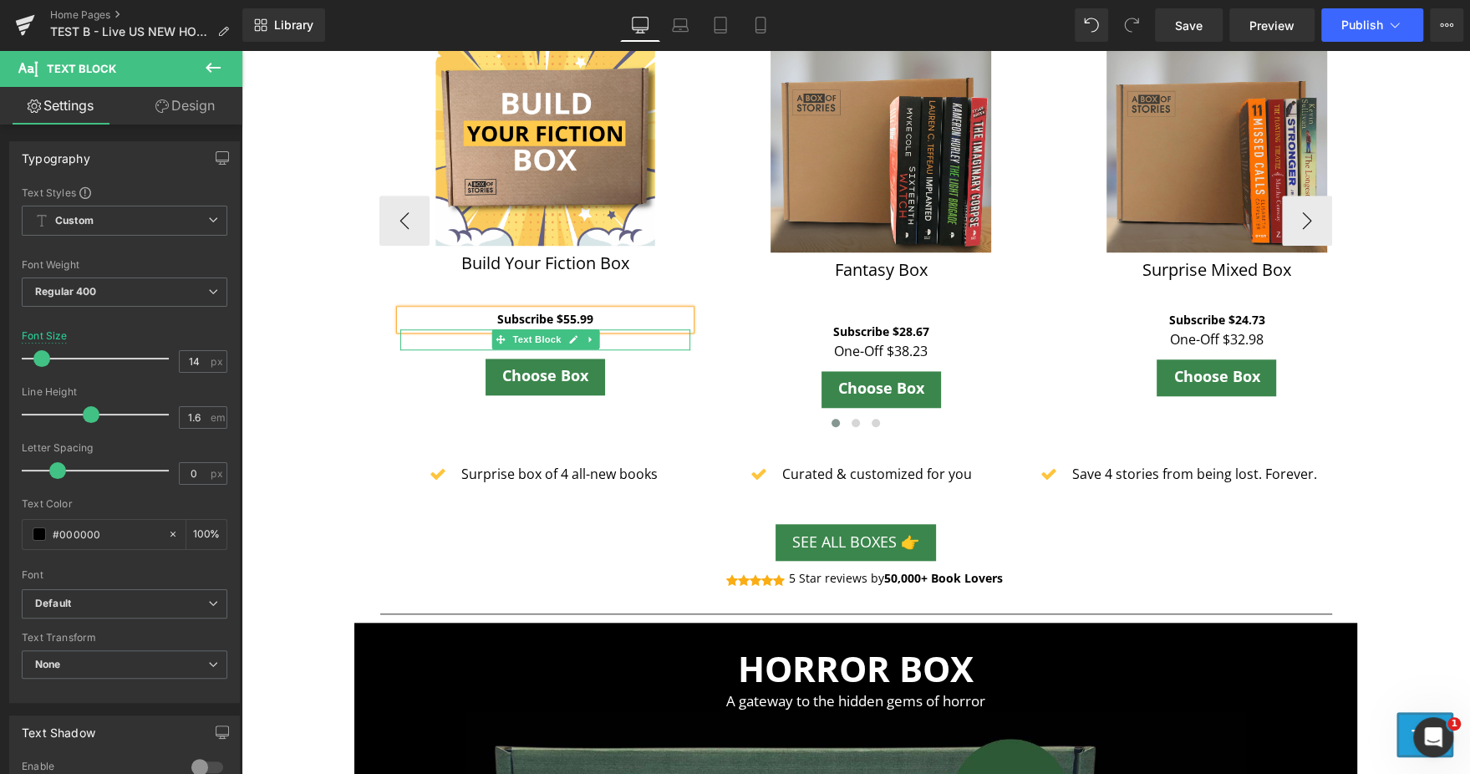
click at [614, 333] on p "One-Off $69.99" at bounding box center [545, 340] width 290 height 22
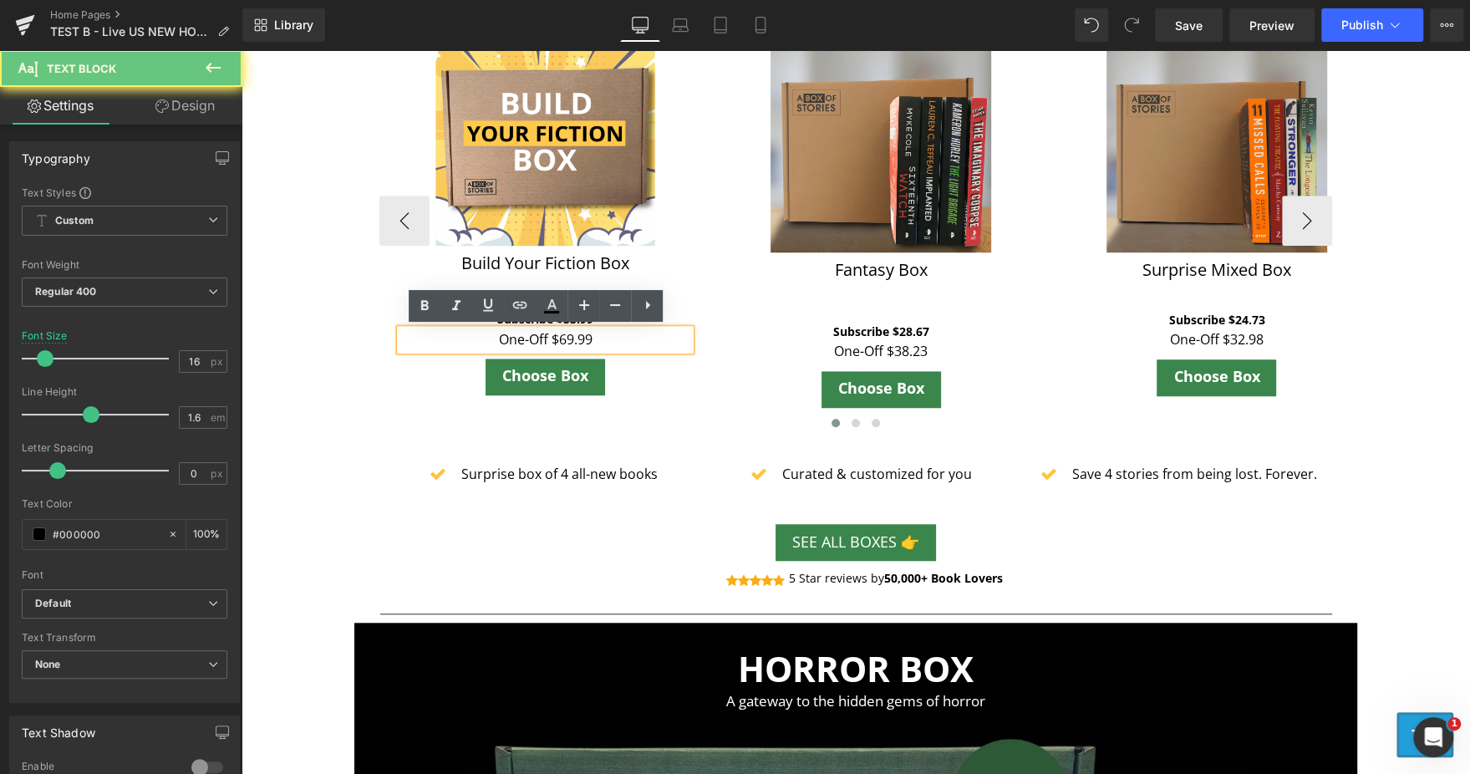
click at [614, 333] on p "One-Off $69.99" at bounding box center [545, 340] width 290 height 22
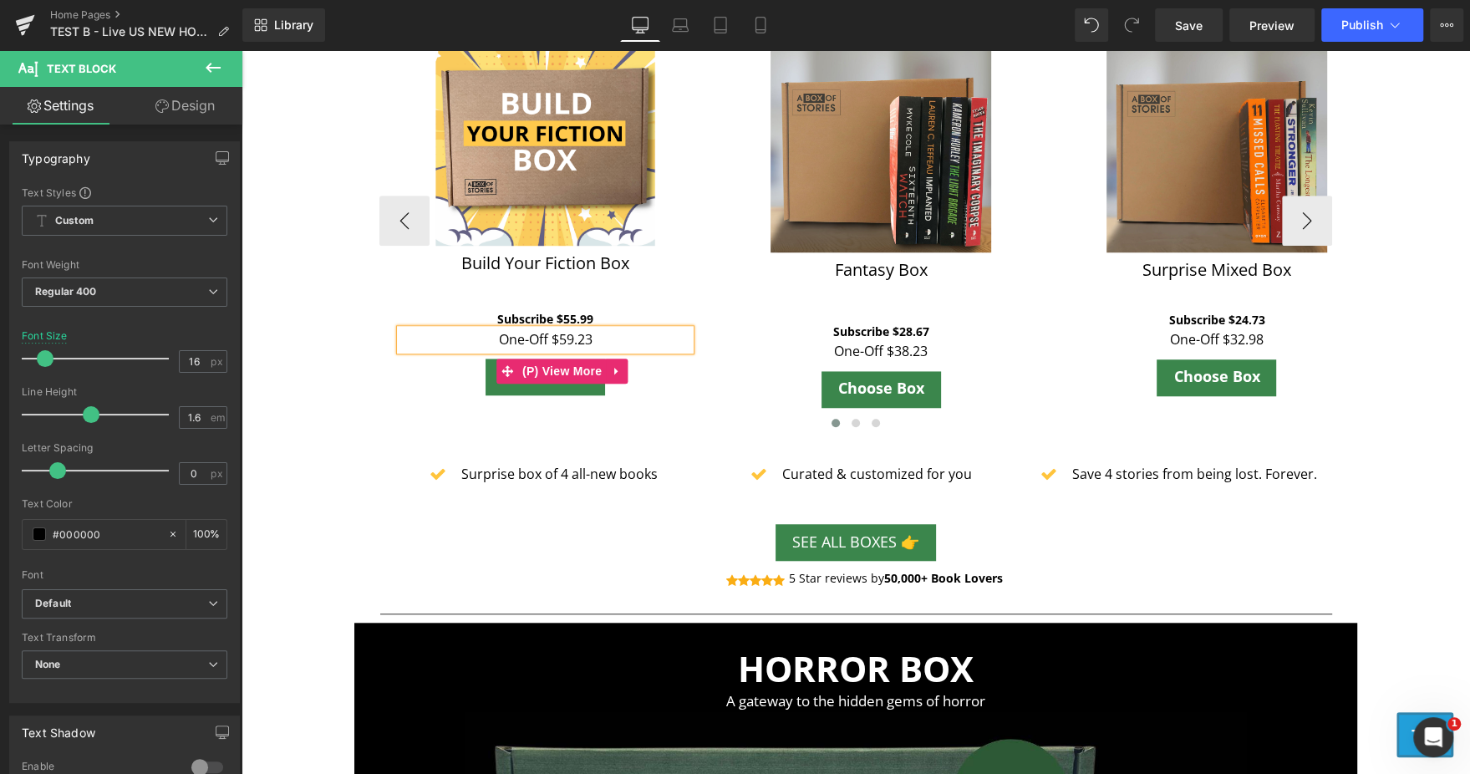
click at [661, 386] on div "Choose Box" at bounding box center [545, 376] width 315 height 37
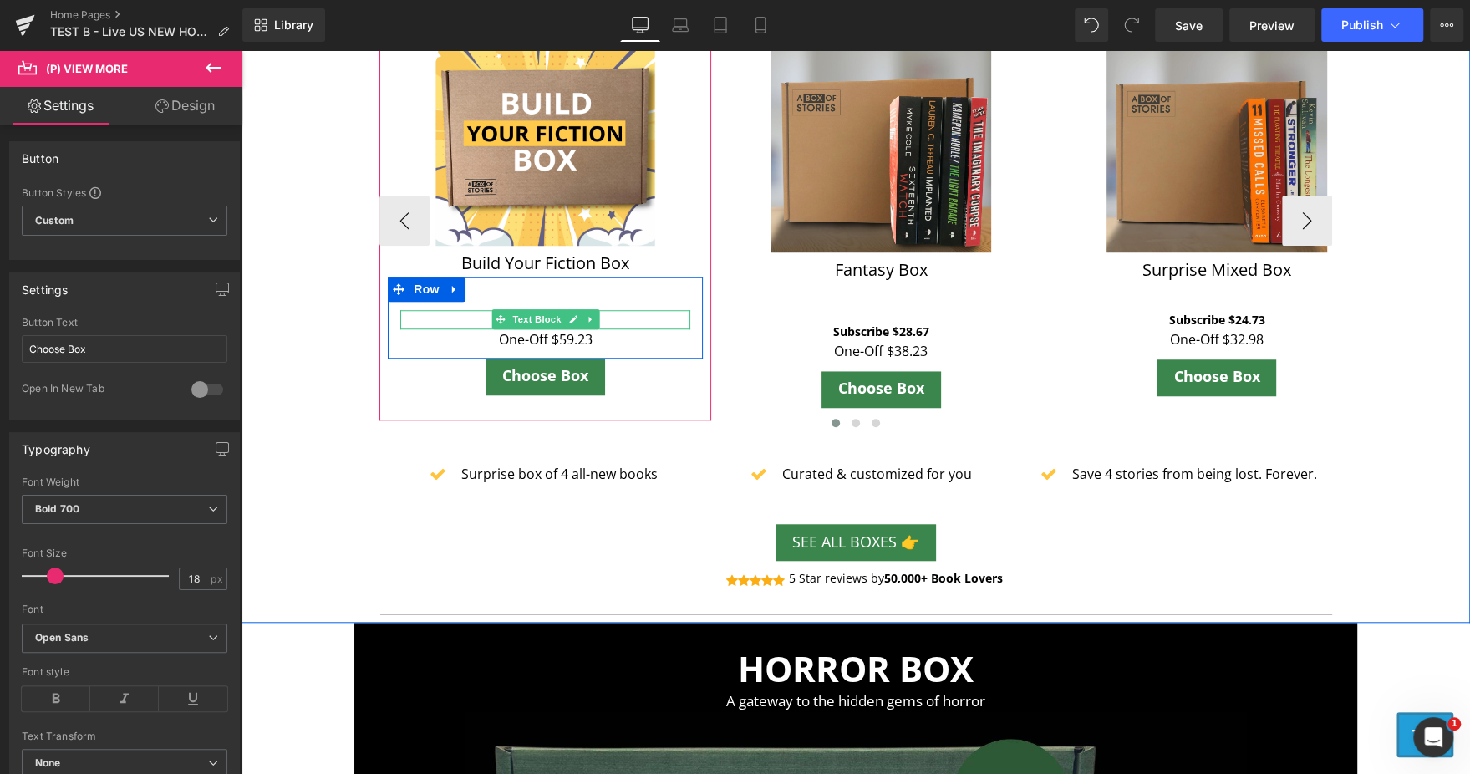
click at [598, 319] on p "Subscribe $55.99" at bounding box center [545, 319] width 290 height 18
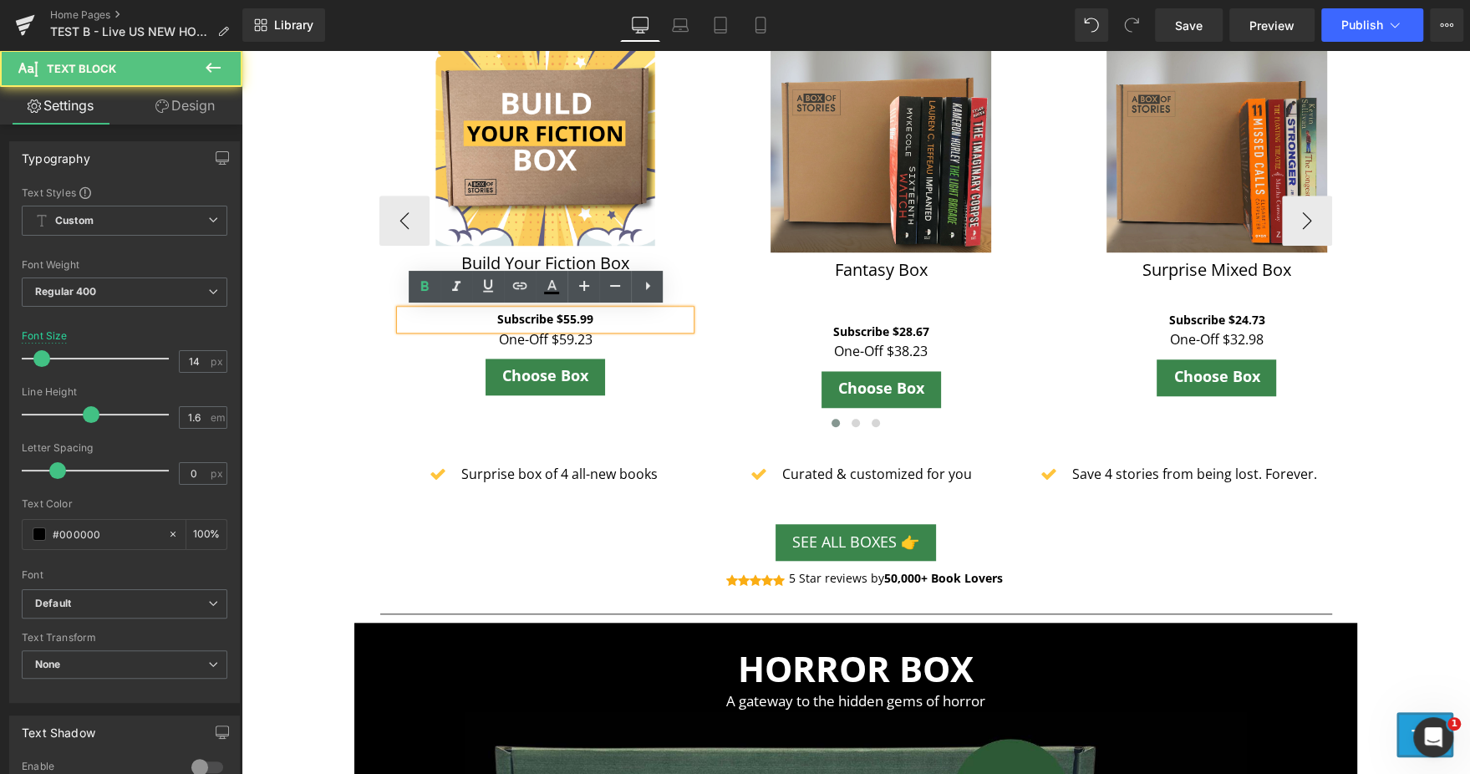
click at [598, 319] on p "Subscribe $55.99" at bounding box center [545, 319] width 290 height 18
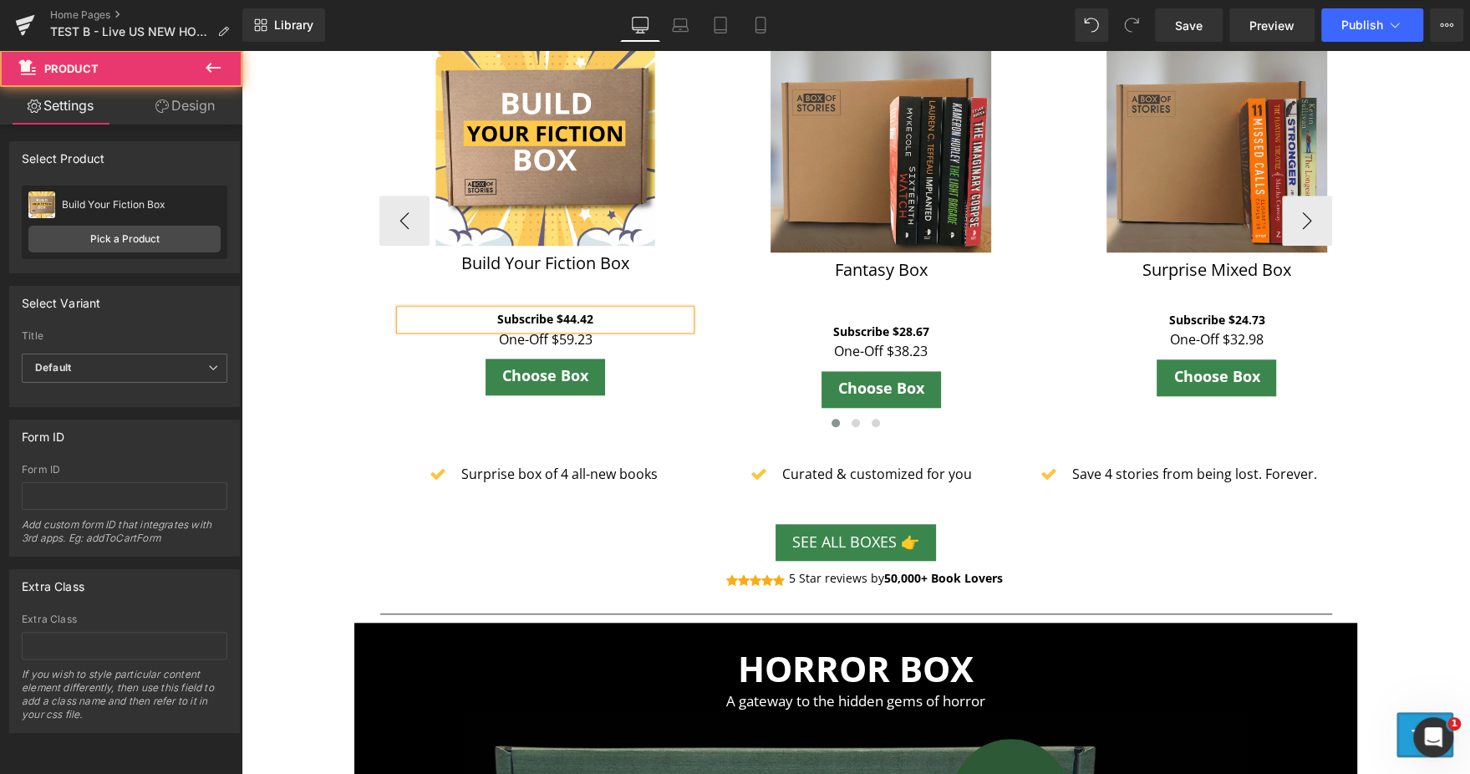
click at [410, 409] on div "Sale Off (P) Image Build Your Fiction Box (P) Title Subscribe $44.42 Text Block…" at bounding box center [545, 215] width 332 height 414
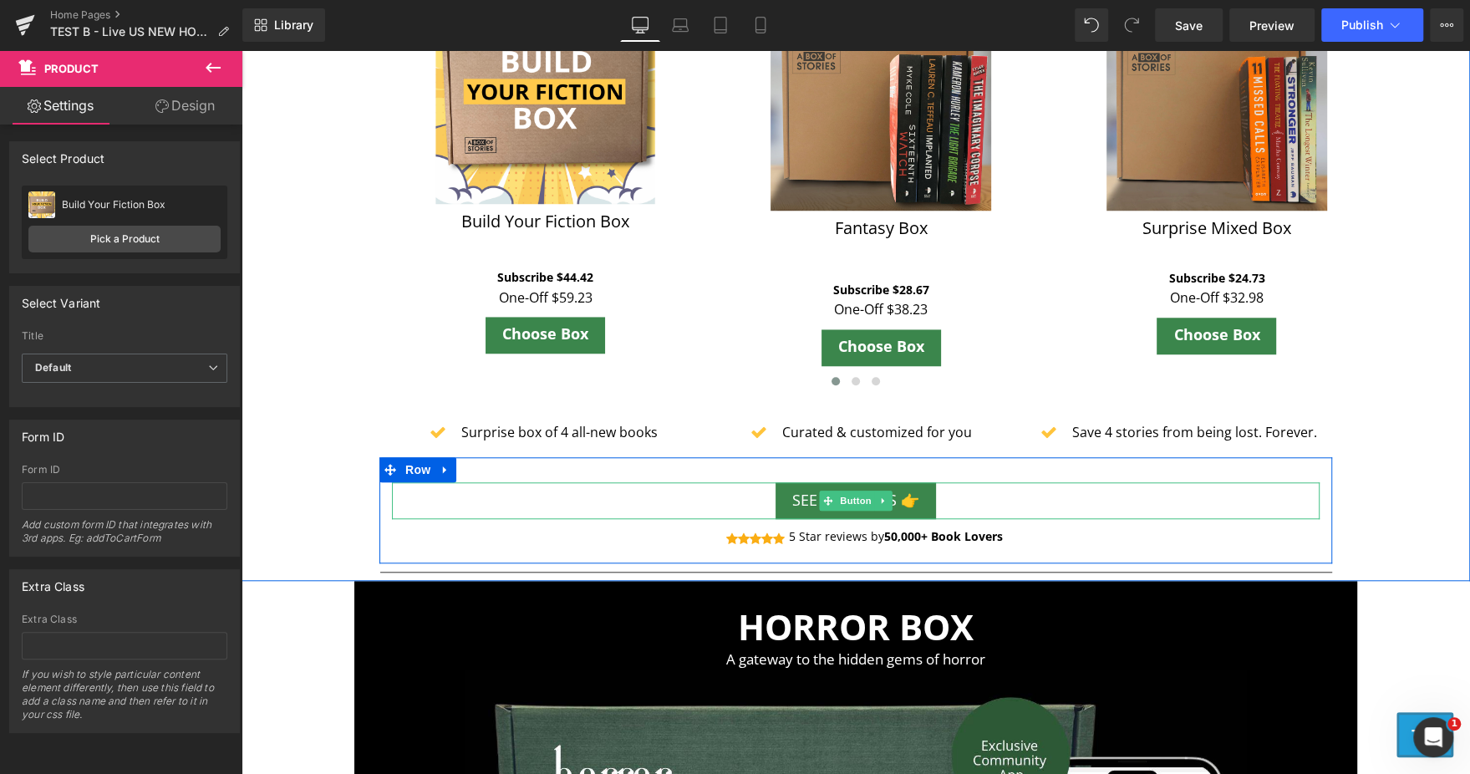
scroll to position [997, 0]
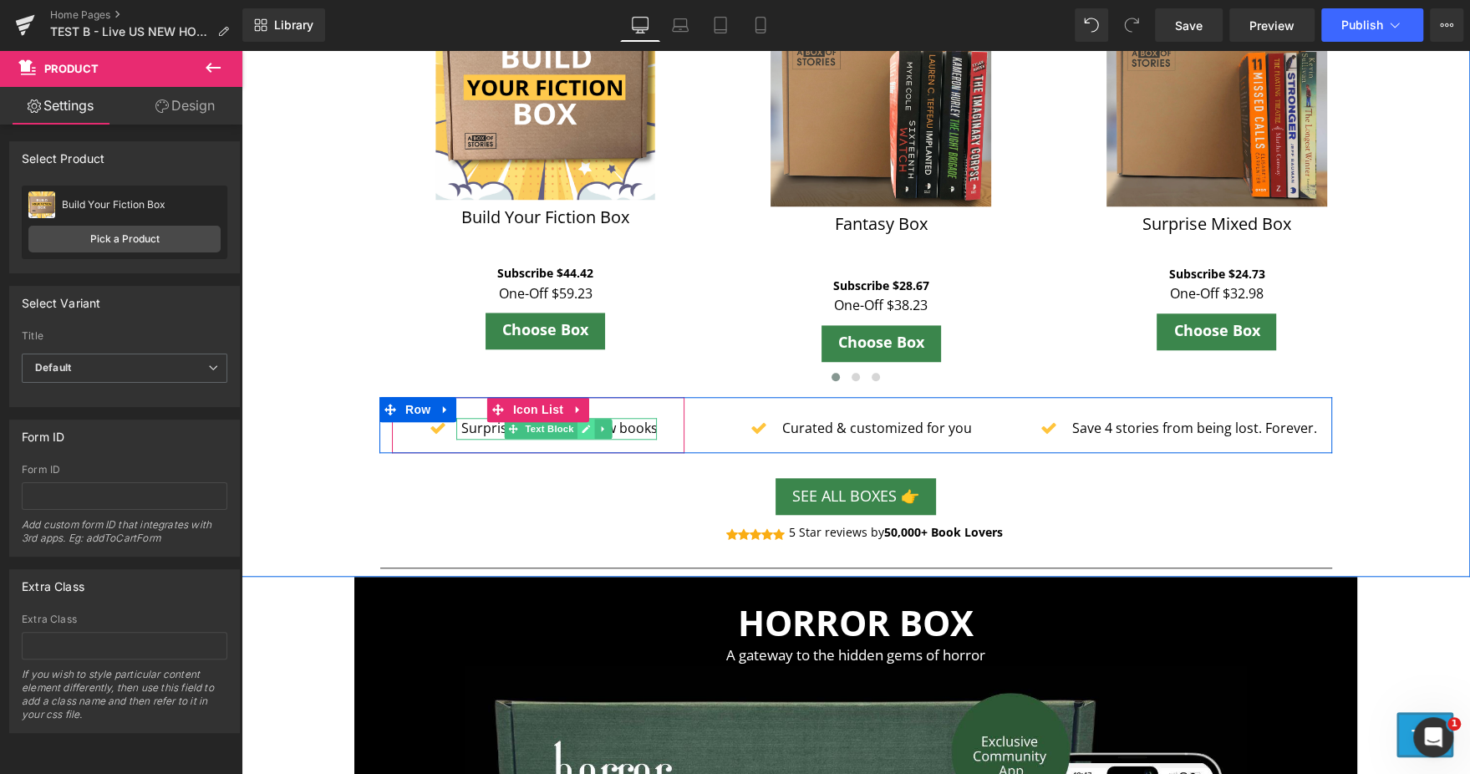
click at [577, 434] on link at bounding box center [586, 429] width 18 height 20
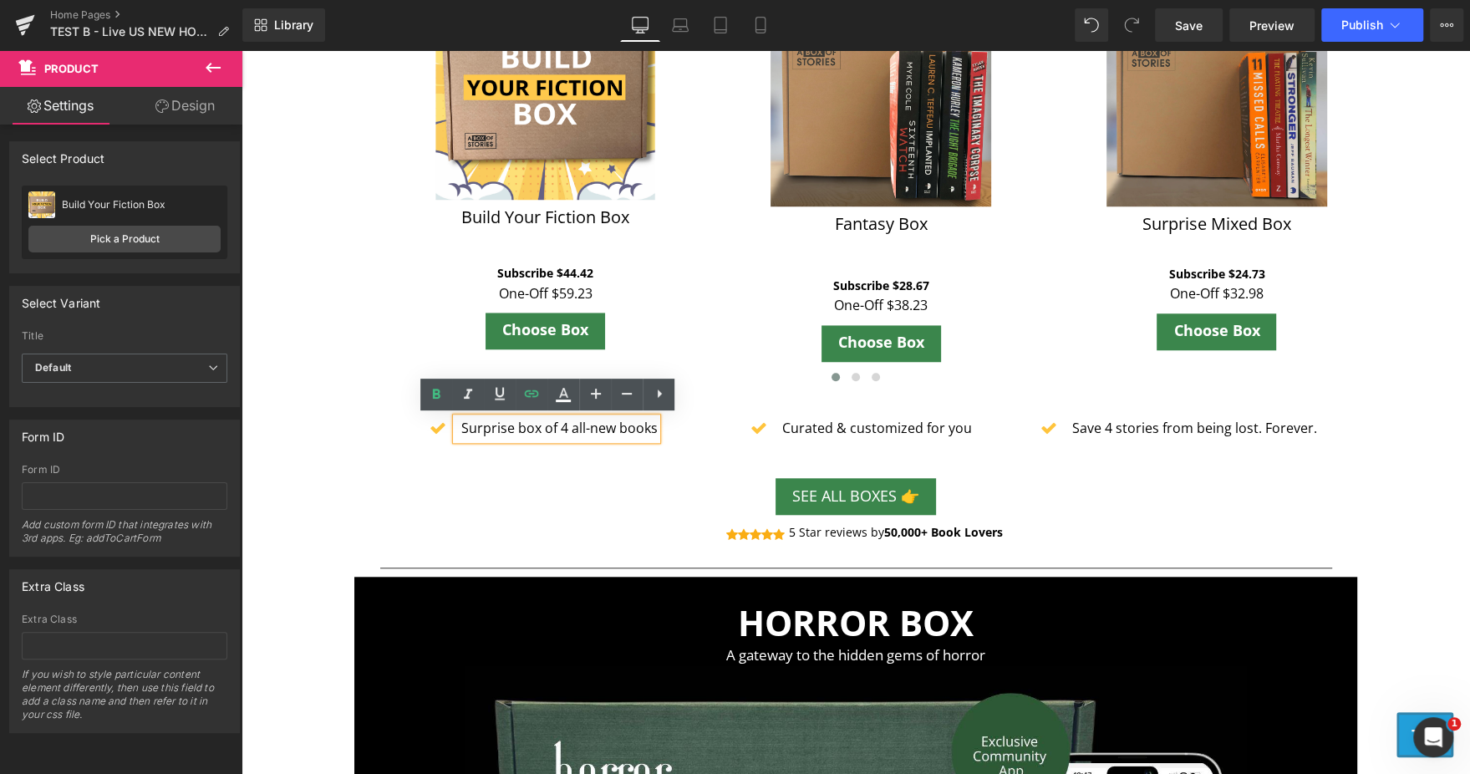
click at [550, 428] on p "Surprise box of 4 all-new books" at bounding box center [558, 429] width 196 height 22
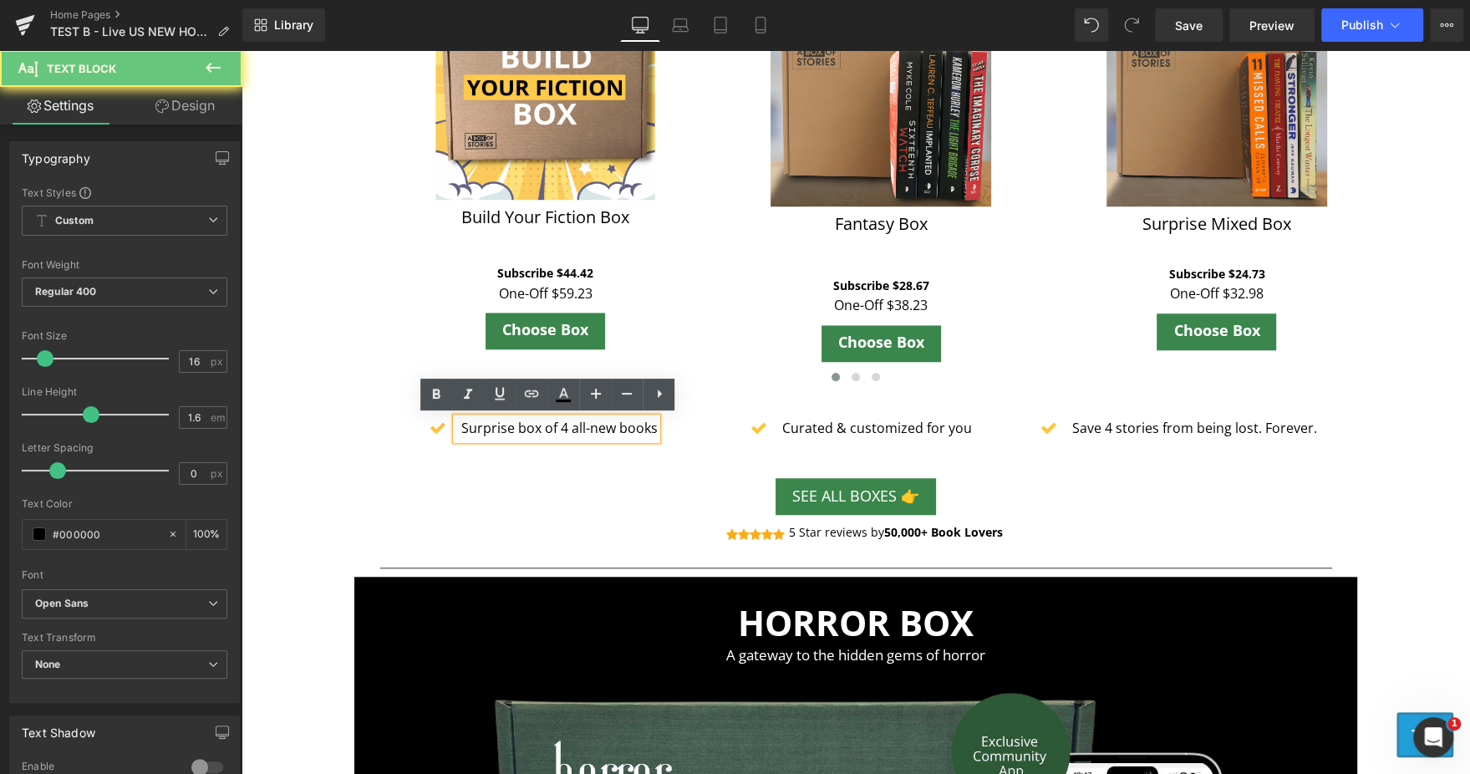
click at [550, 428] on p "Surprise box of 4 all-new books" at bounding box center [558, 429] width 196 height 22
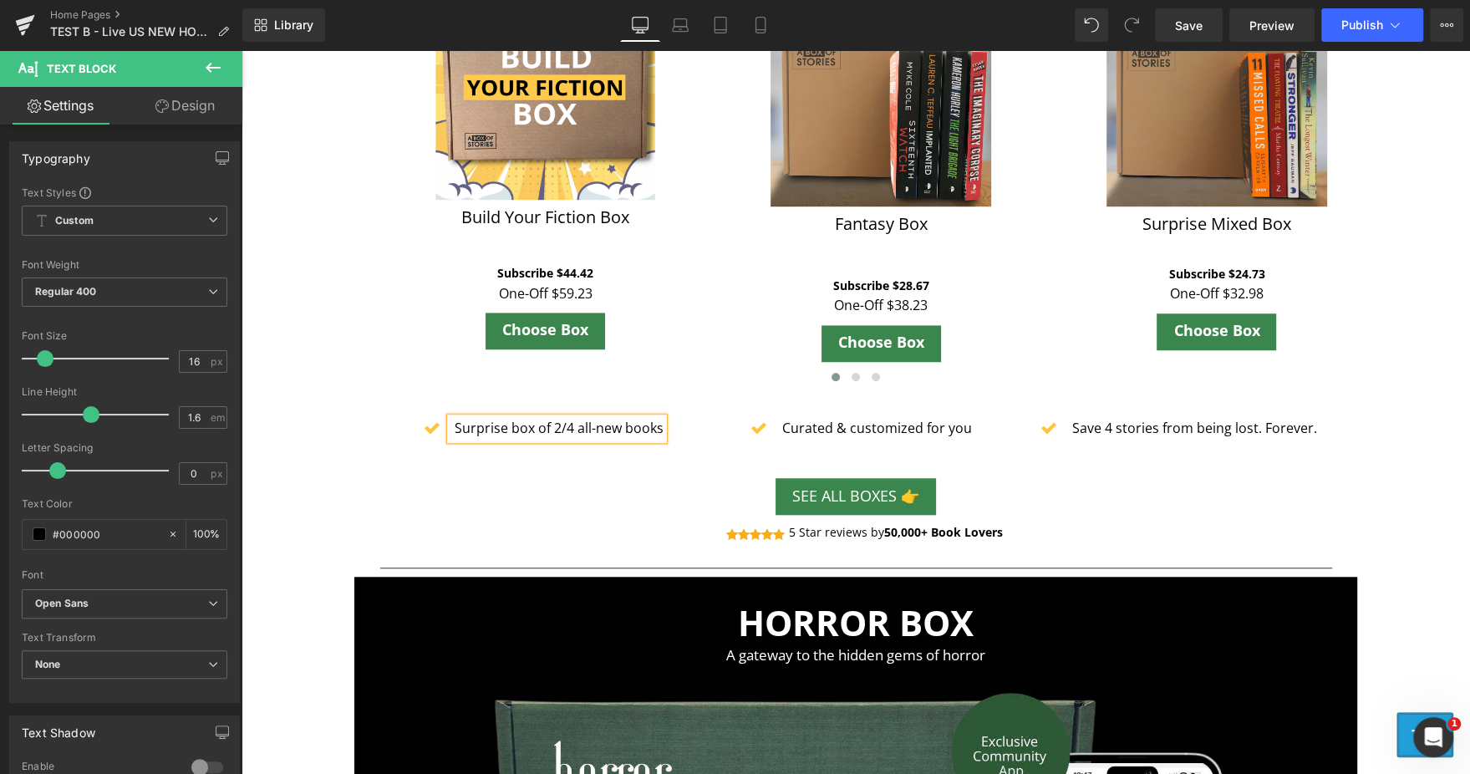
click at [354, 450] on div "Separator Our Boxes Text Block Sale Off (P) Image Fiction Box (P) Title Subscri…" at bounding box center [855, 224] width 1003 height 708
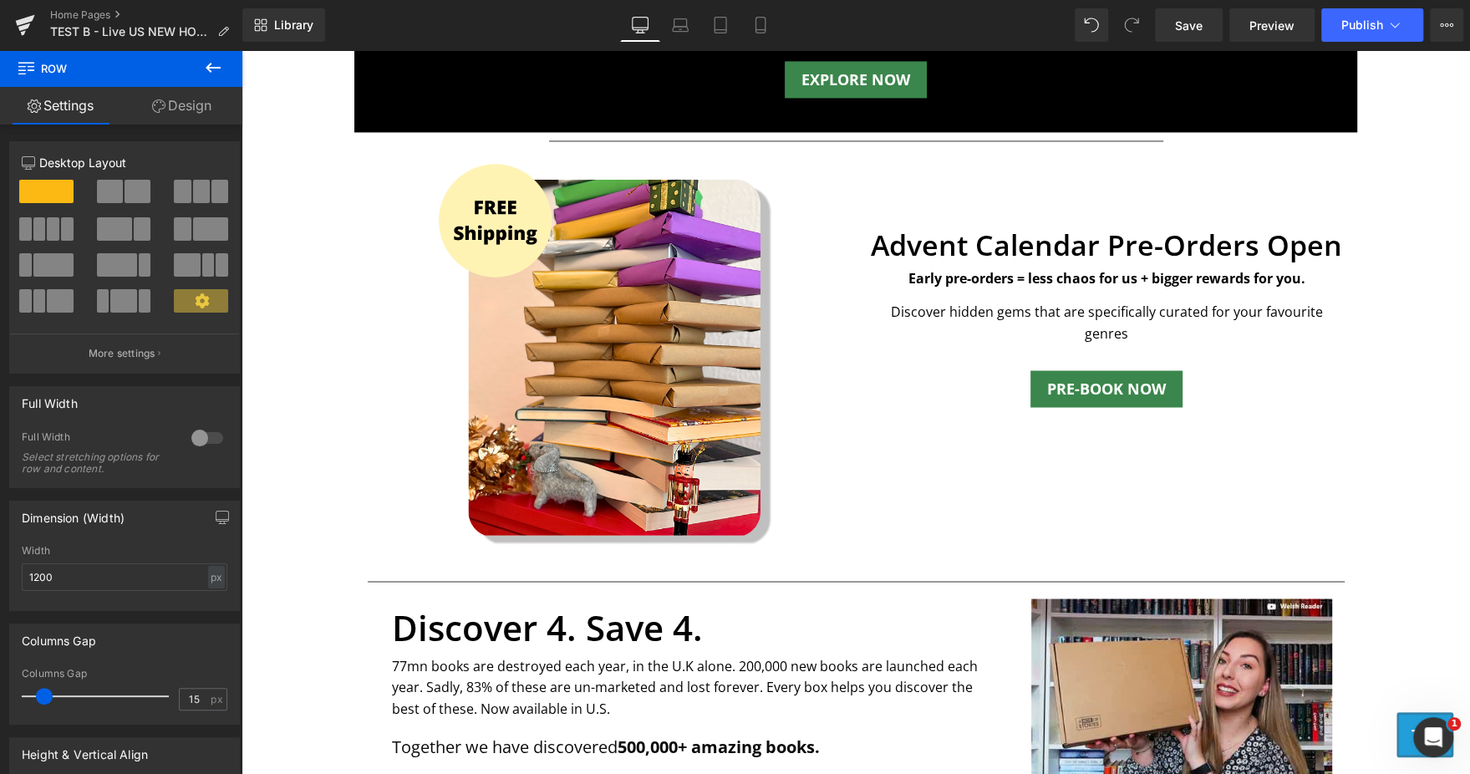
scroll to position [2151, 0]
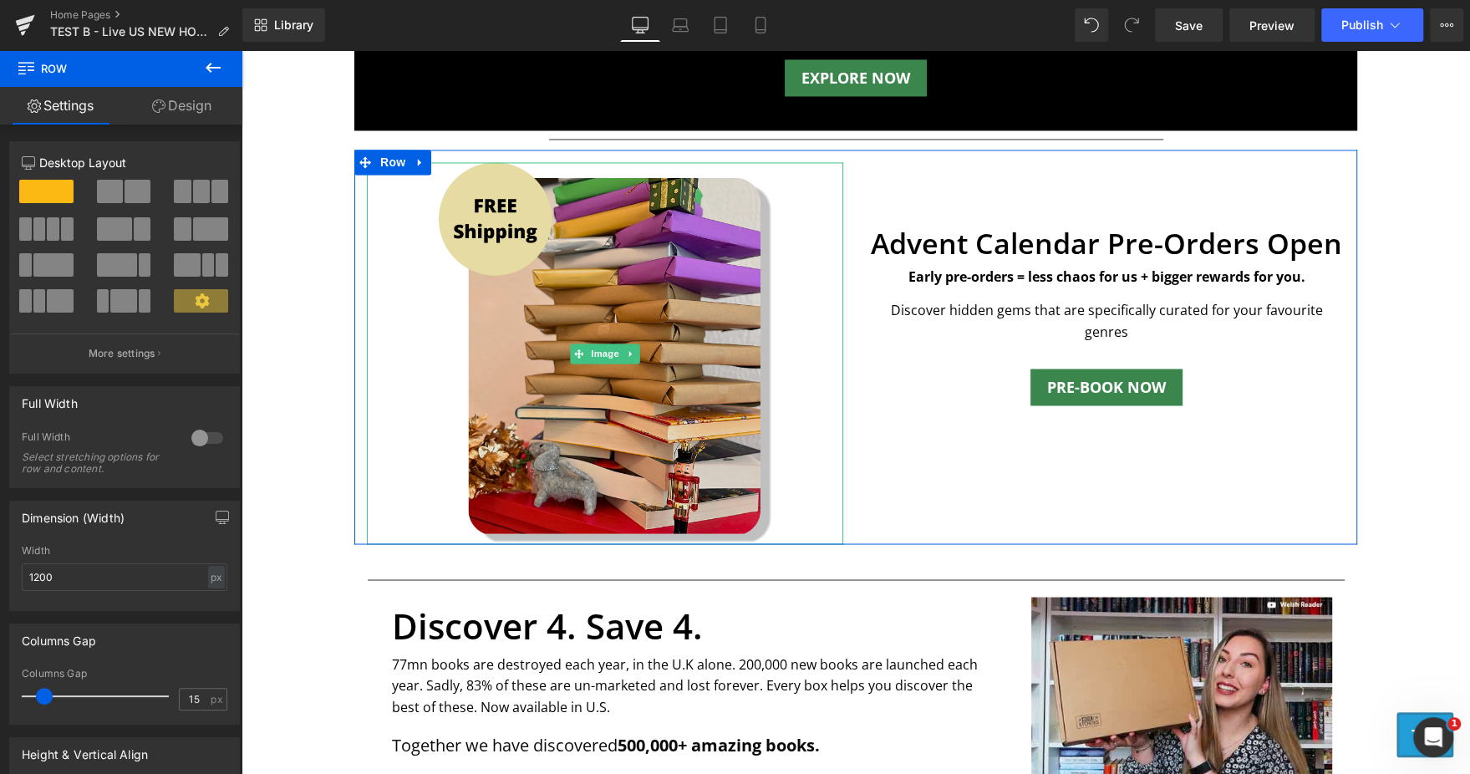
click at [509, 336] on img at bounding box center [605, 353] width 333 height 382
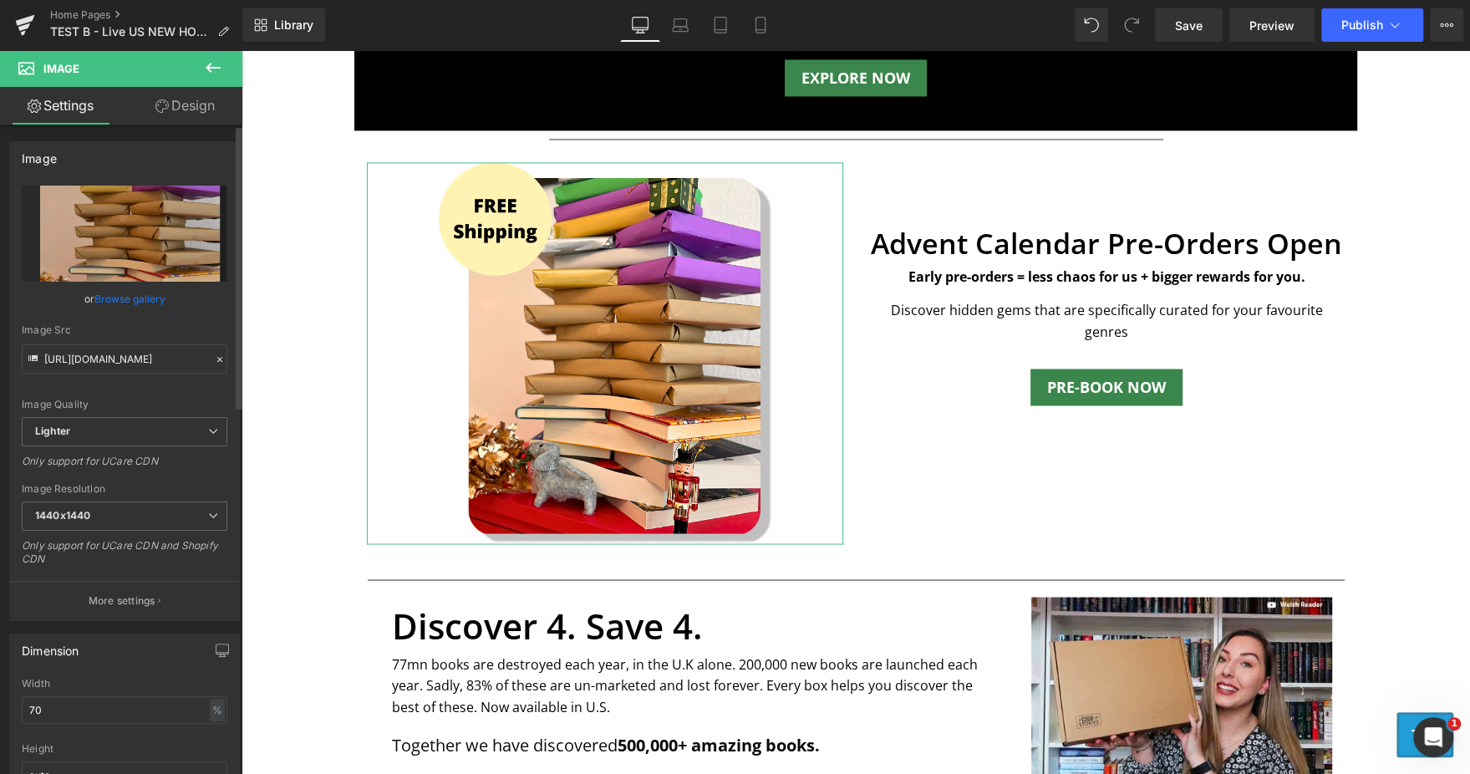
click at [150, 300] on link "Browse gallery" at bounding box center [129, 298] width 71 height 29
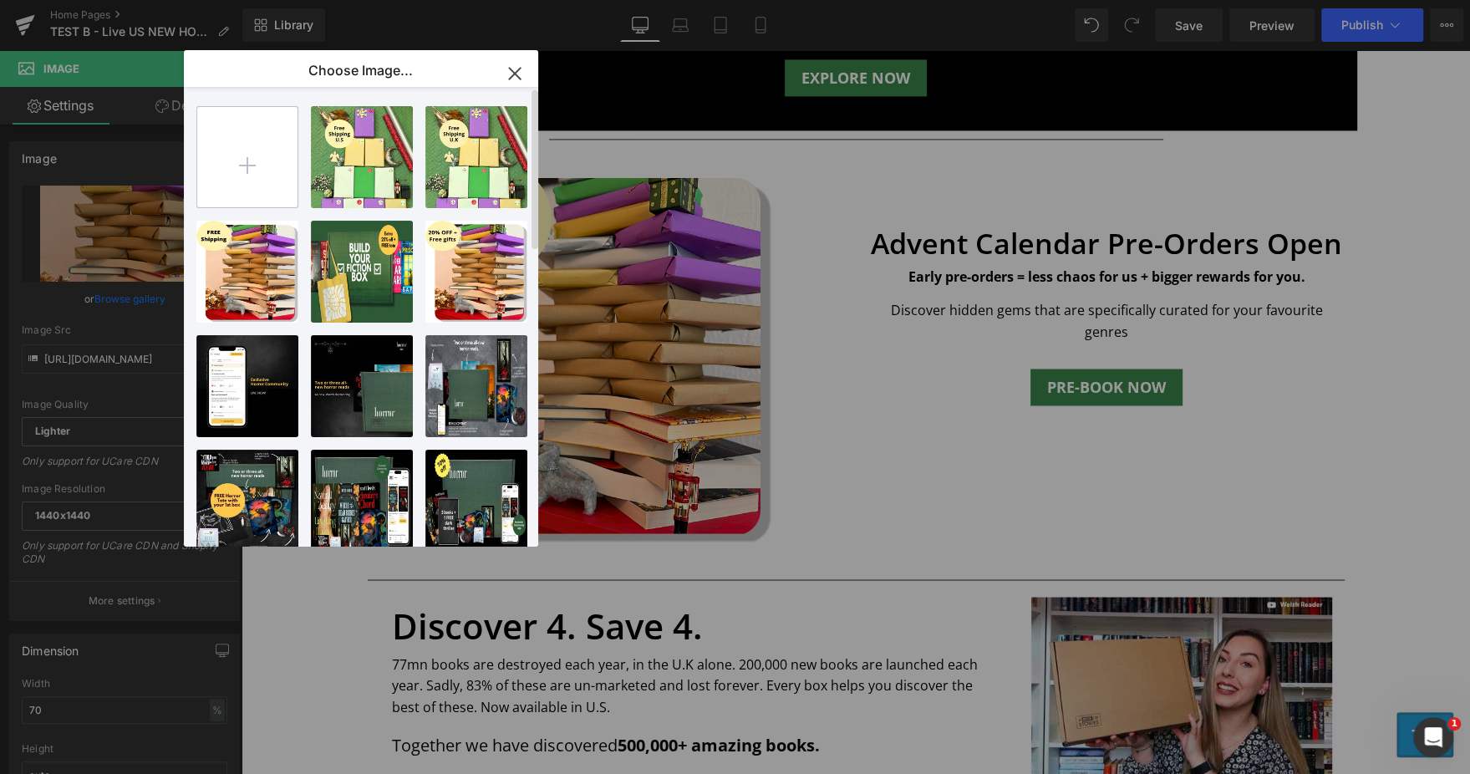
click at [244, 155] on input "file" at bounding box center [247, 157] width 100 height 100
type input "C:\fakepath\Header - mobile (1).png"
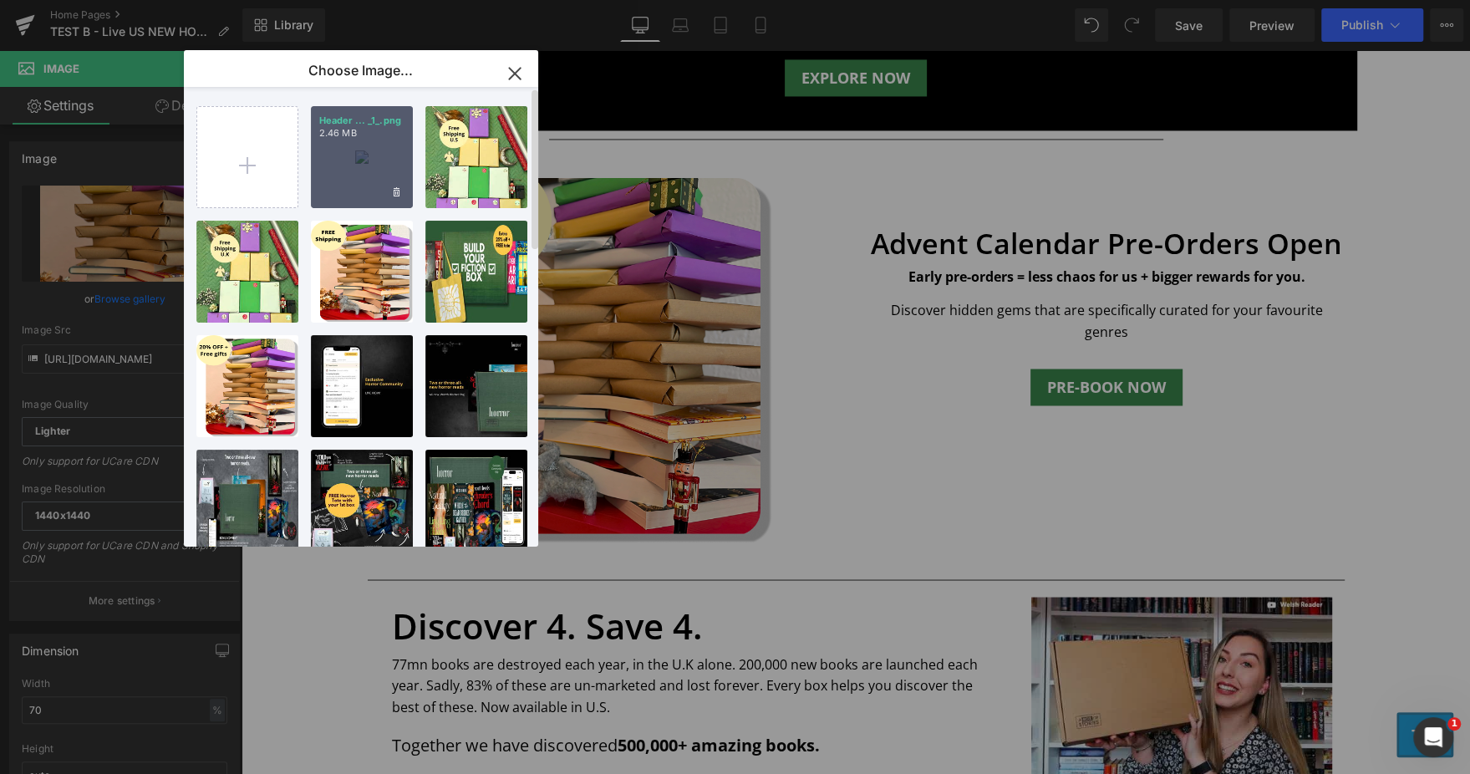
click at [368, 186] on div "Header ... _1_.png 2.46 MB" at bounding box center [362, 157] width 102 height 102
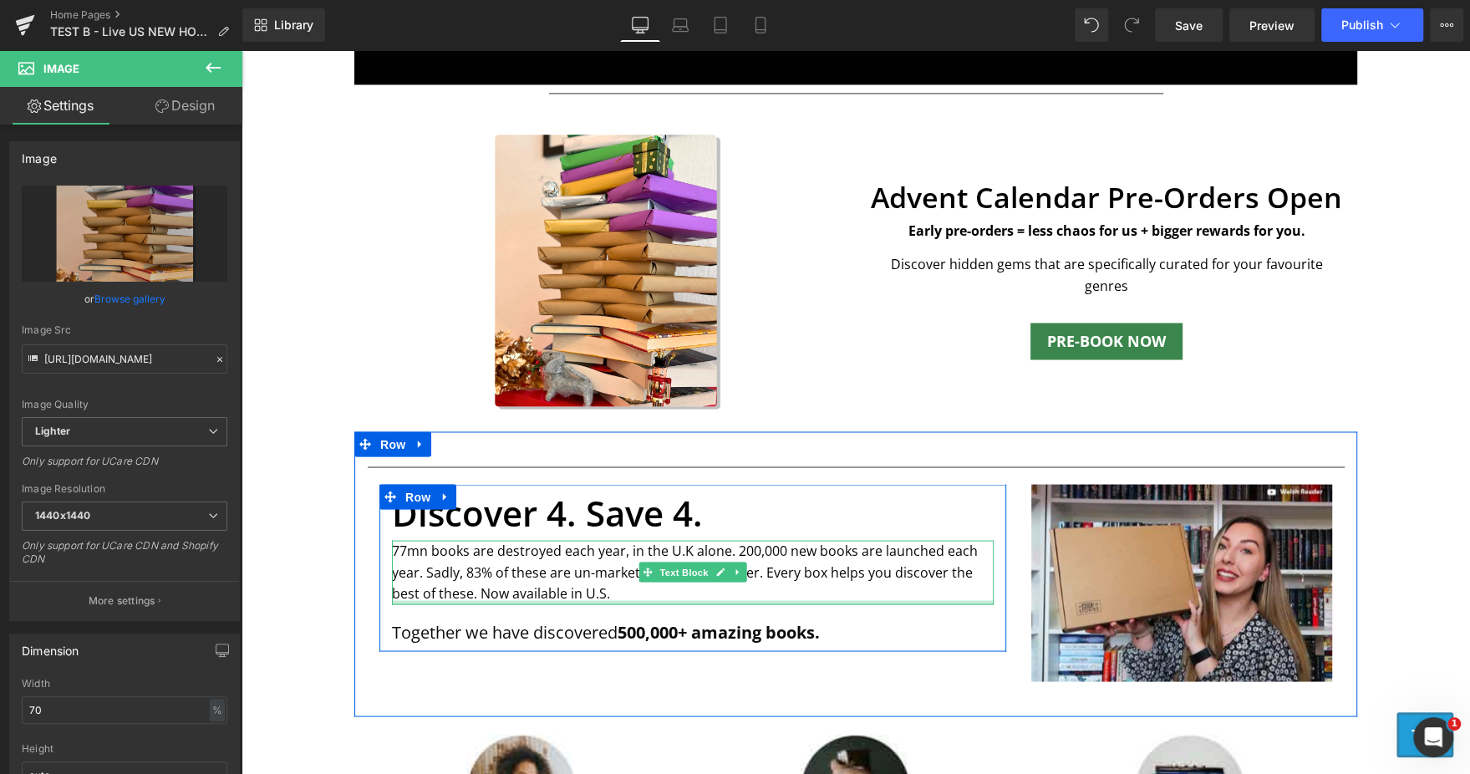
scroll to position [2204, 0]
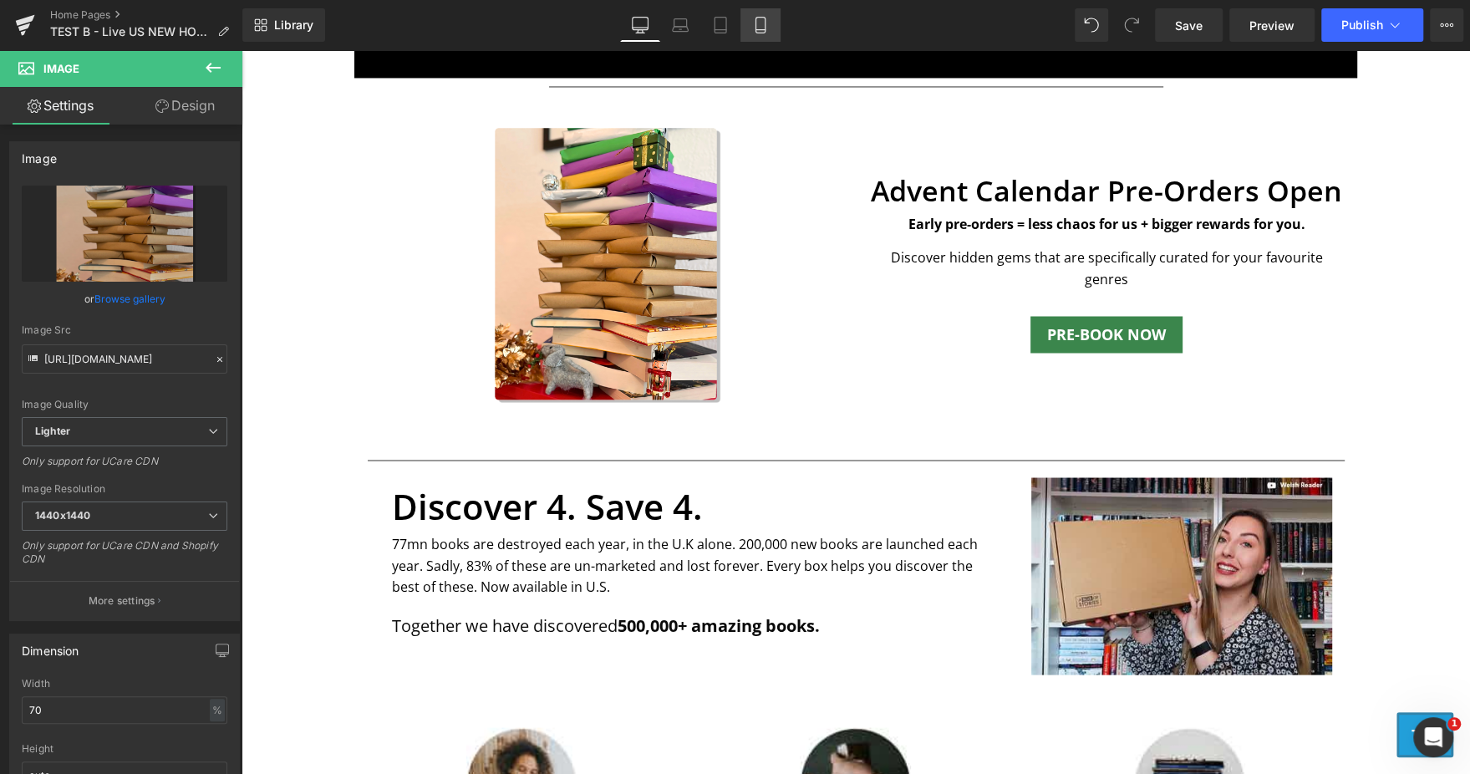
click at [759, 38] on link "Mobile" at bounding box center [760, 24] width 40 height 33
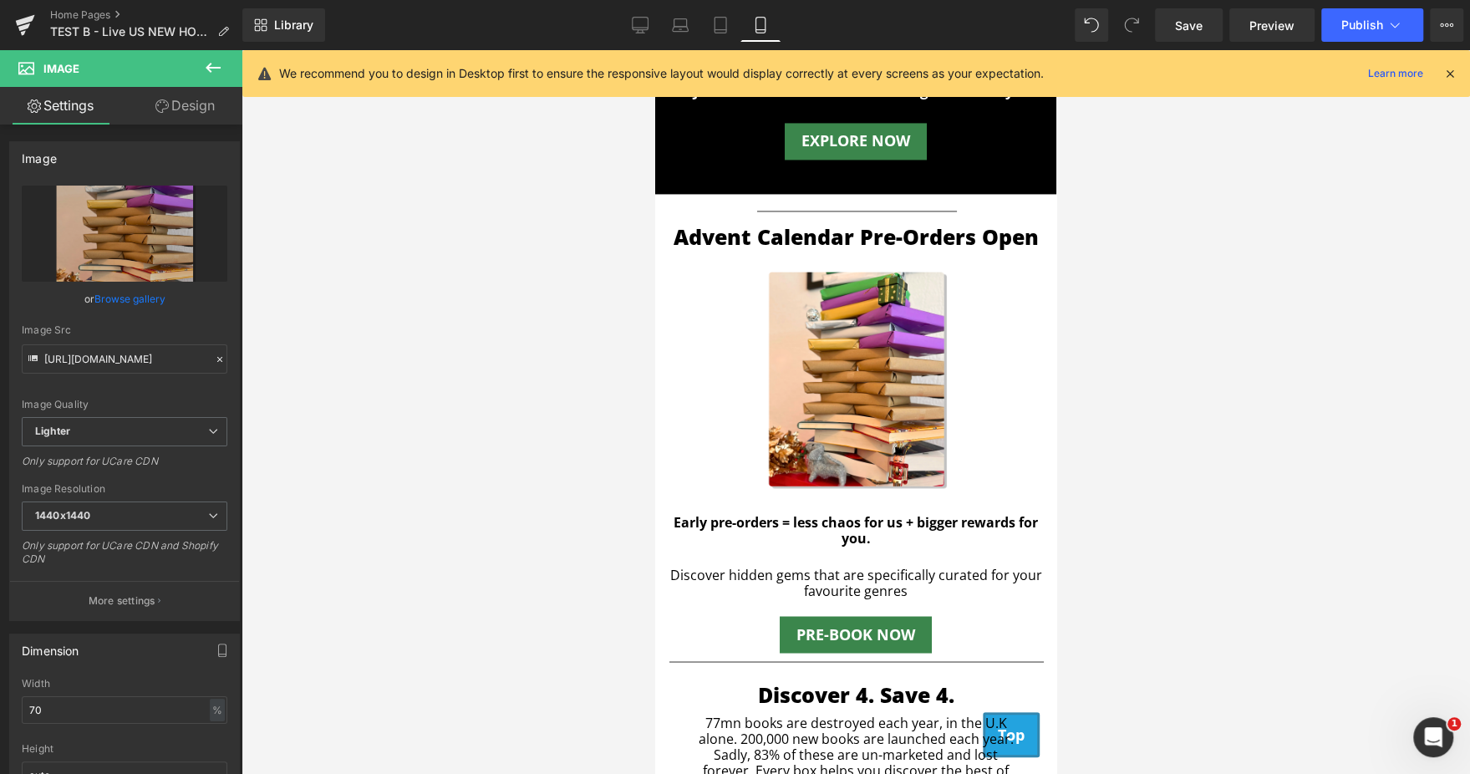
scroll to position [1990, 0]
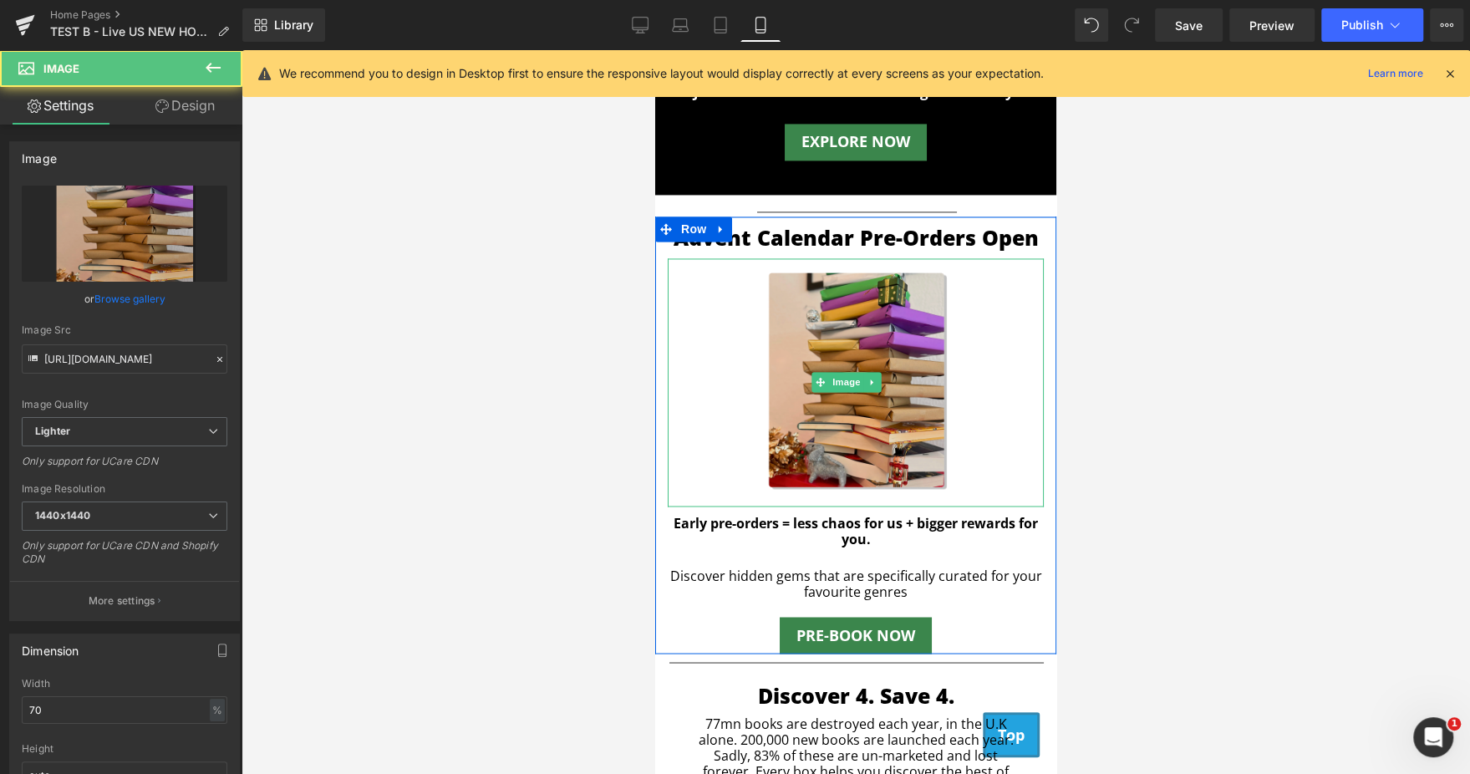
click at [843, 363] on img at bounding box center [855, 382] width 263 height 248
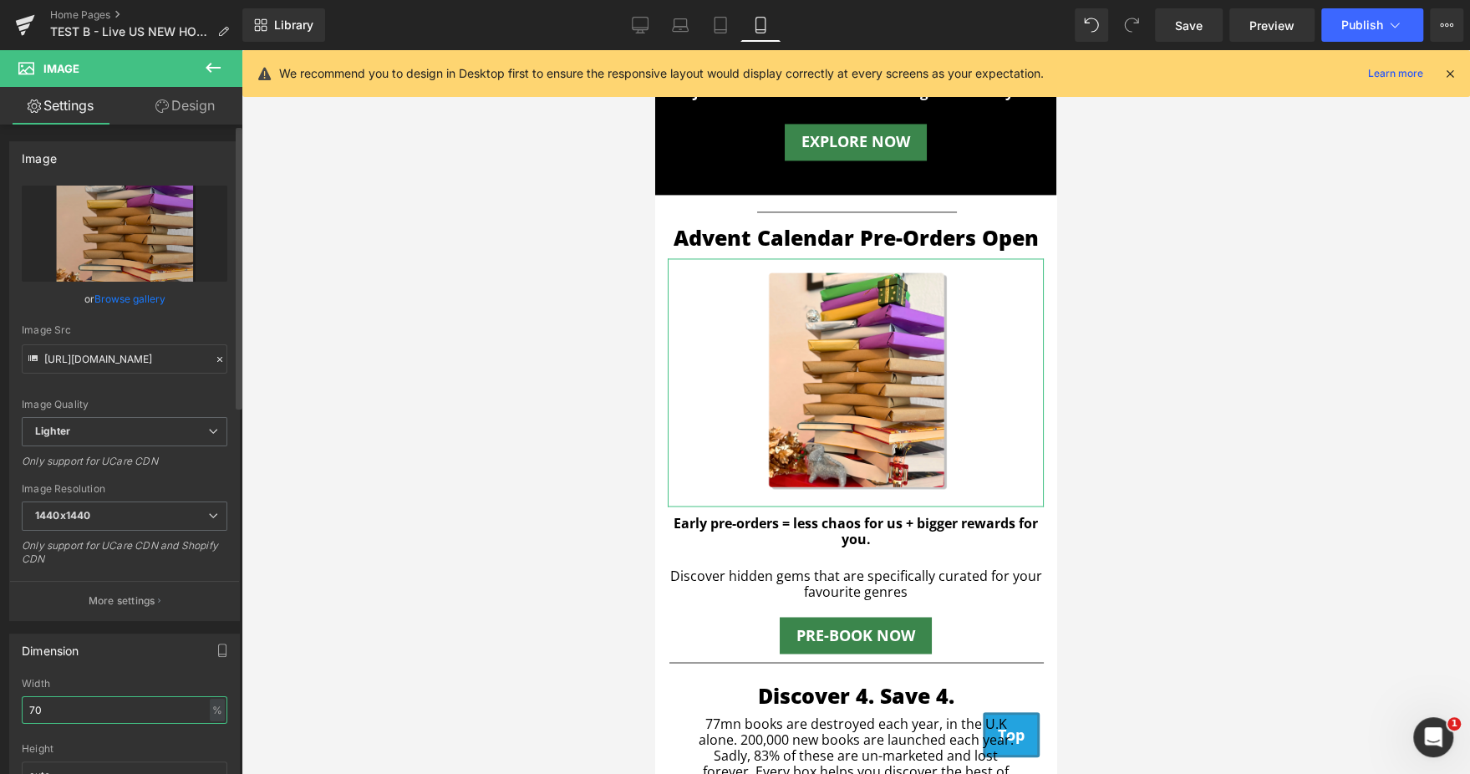
click at [80, 697] on input "70" at bounding box center [125, 710] width 206 height 28
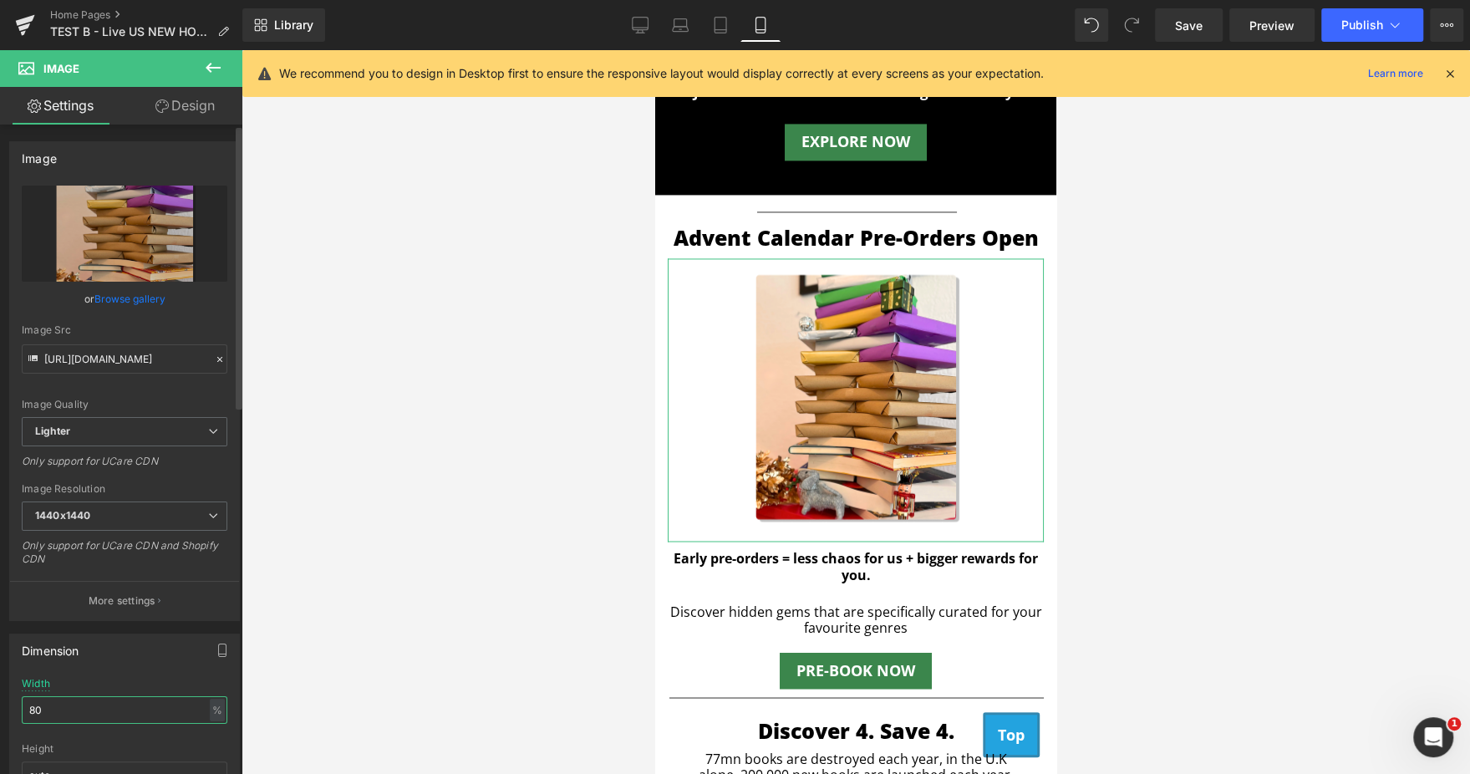
type input "8"
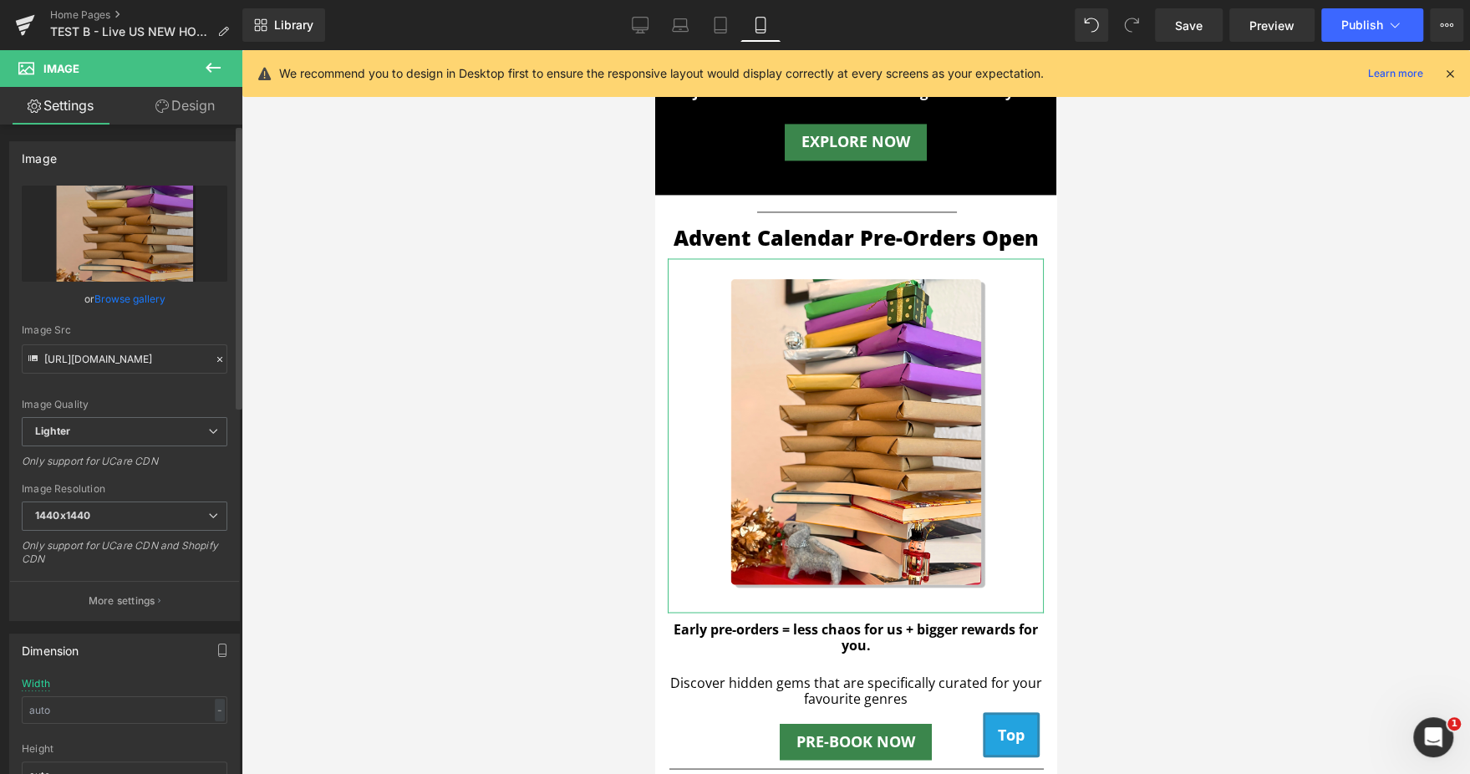
click at [114, 645] on div "Dimension" at bounding box center [124, 650] width 229 height 32
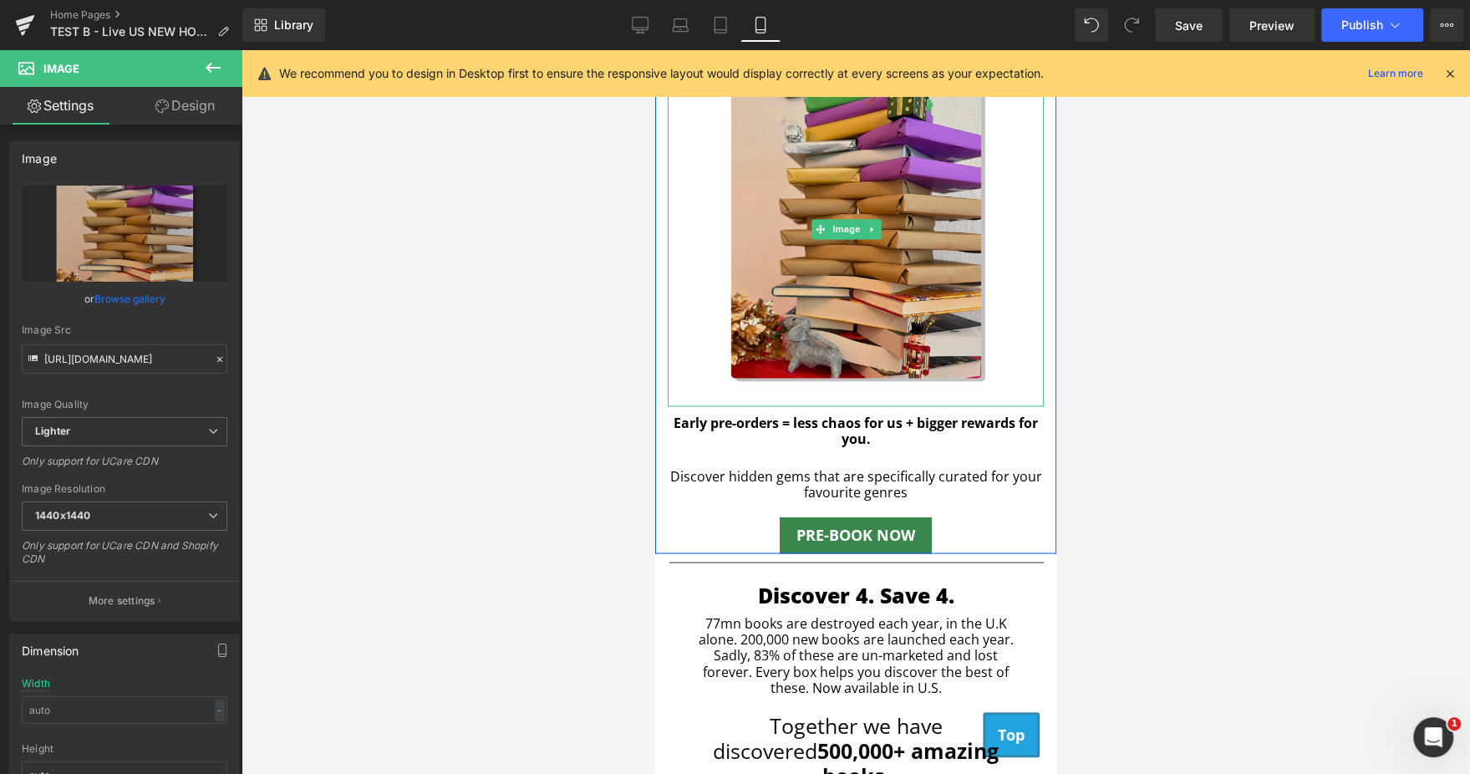
scroll to position [2199, 0]
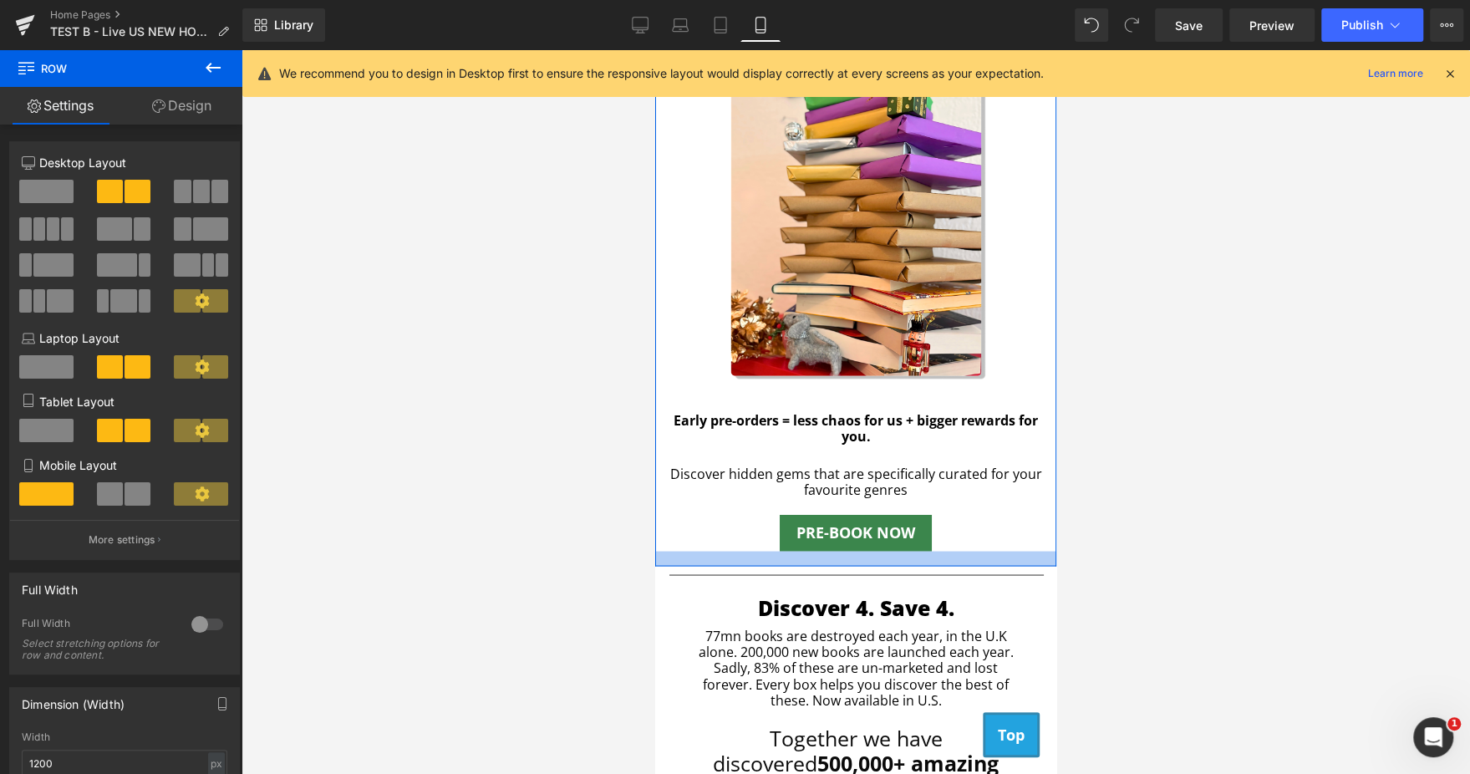
drag, startPoint x: 732, startPoint y: 533, endPoint x: 735, endPoint y: 548, distance: 15.4
click at [735, 551] on div at bounding box center [855, 558] width 401 height 15
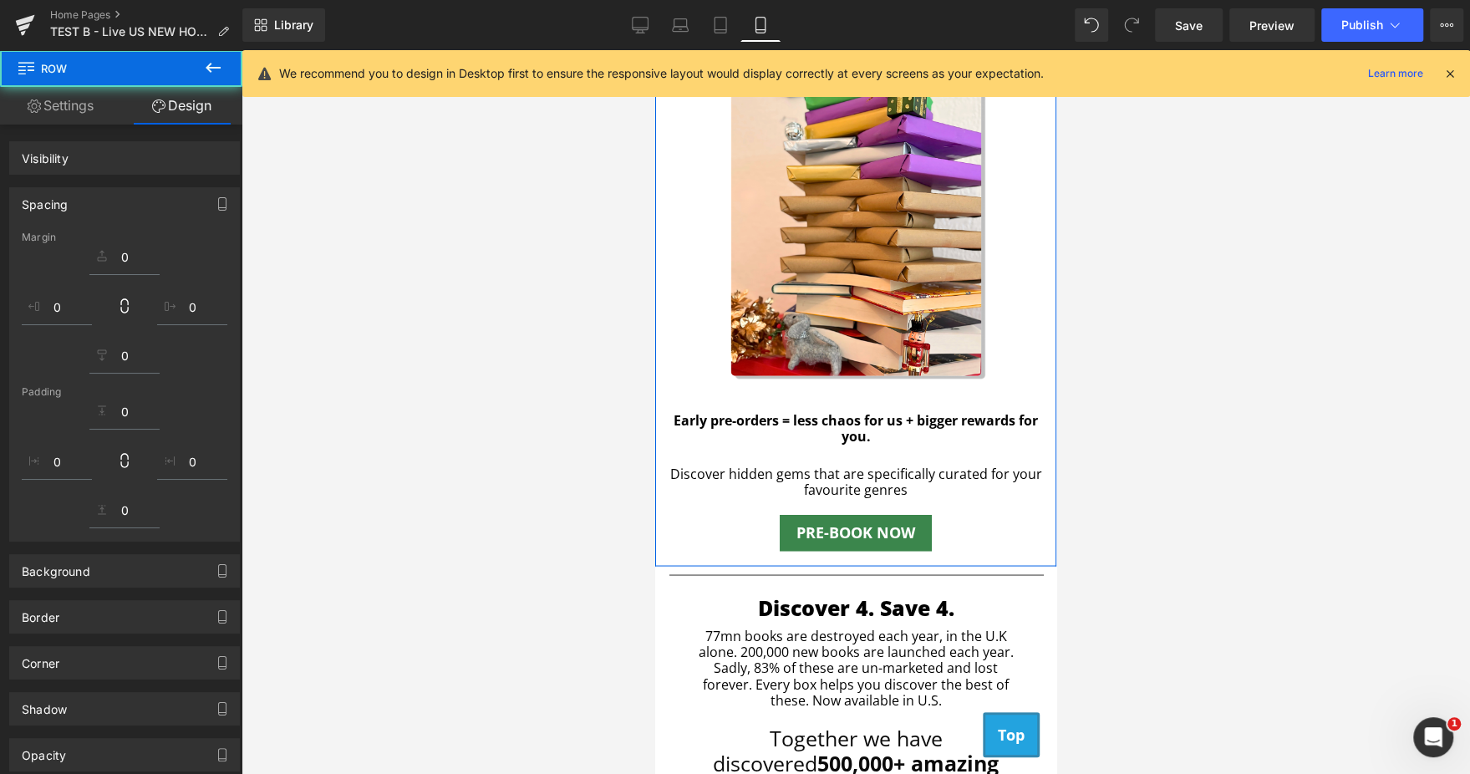
click at [477, 423] on div at bounding box center [855, 411] width 1228 height 723
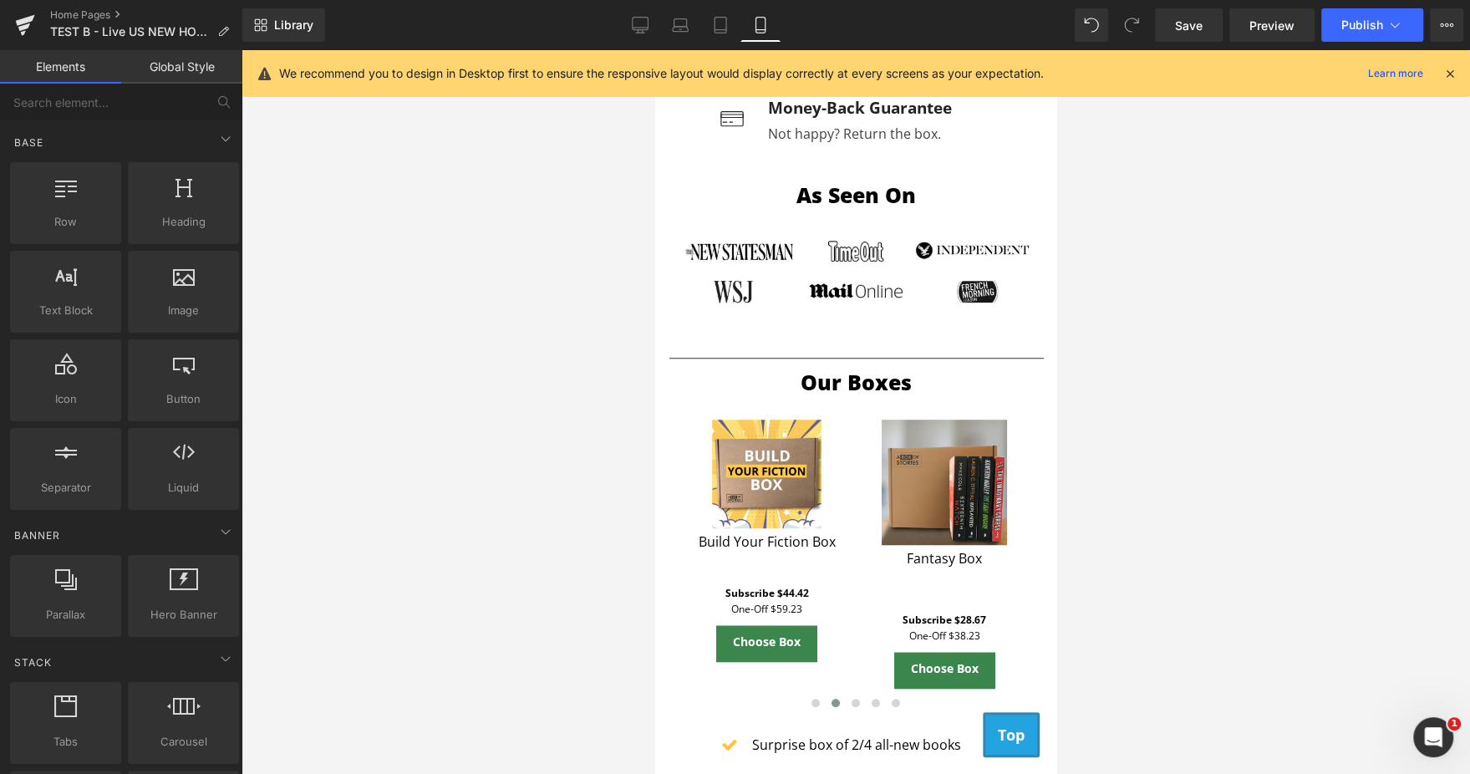
scroll to position [860, 0]
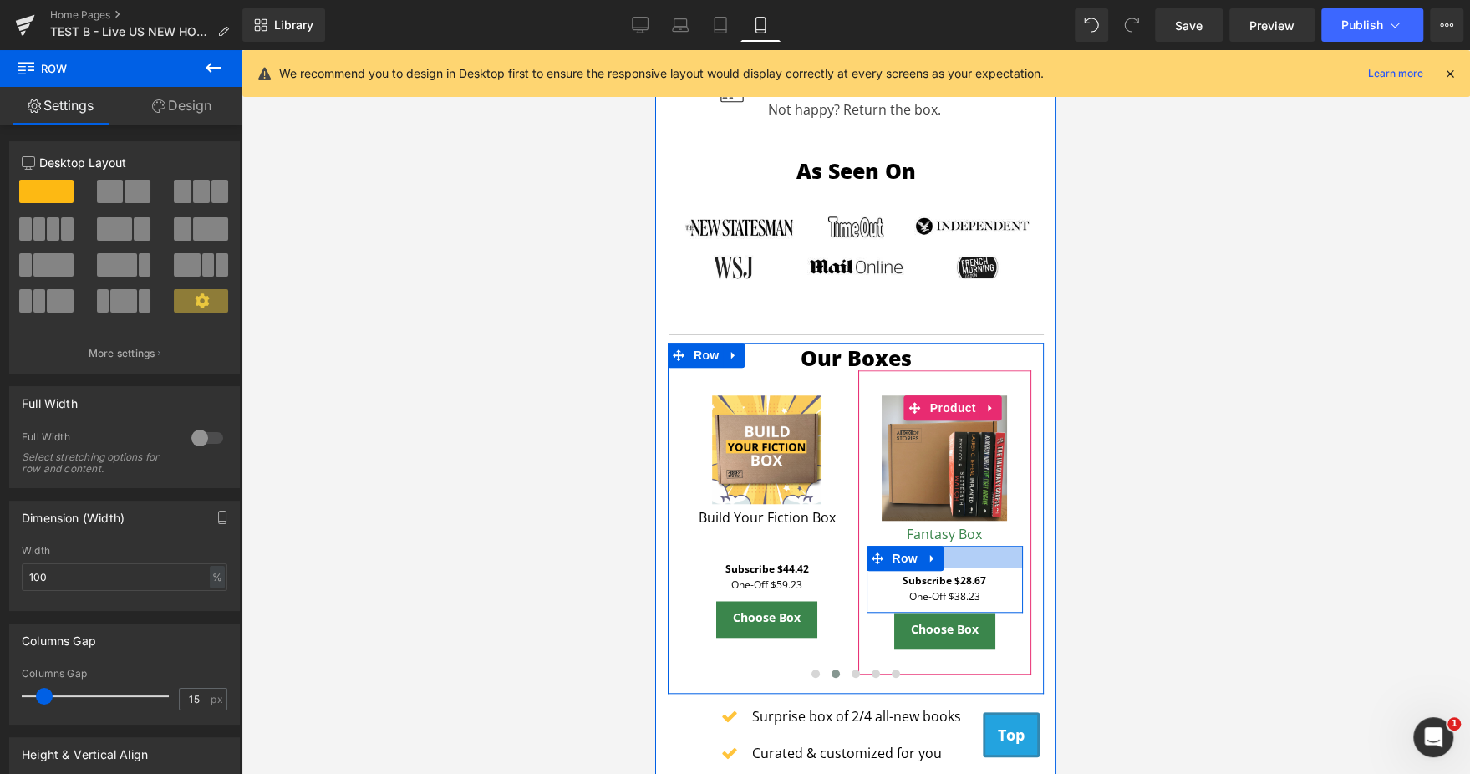
drag, startPoint x: 959, startPoint y: 546, endPoint x: 956, endPoint y: 531, distance: 16.2
click at [956, 531] on div "Sale Off (P) Image Fantasy Box (P) Title Subscribe $28.67 Text Block One-Off $3…" at bounding box center [944, 522] width 157 height 254
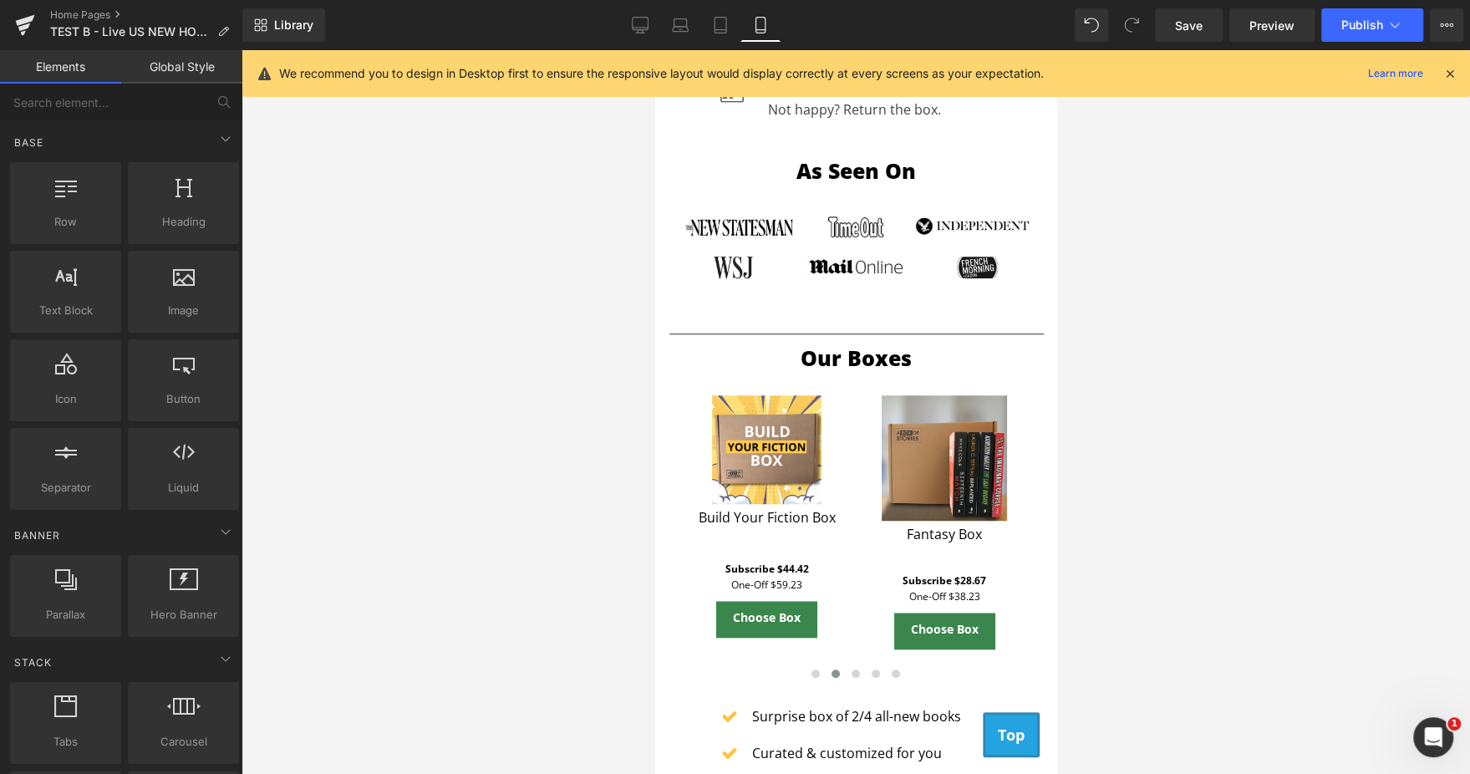
click at [1135, 504] on div at bounding box center [855, 411] width 1228 height 723
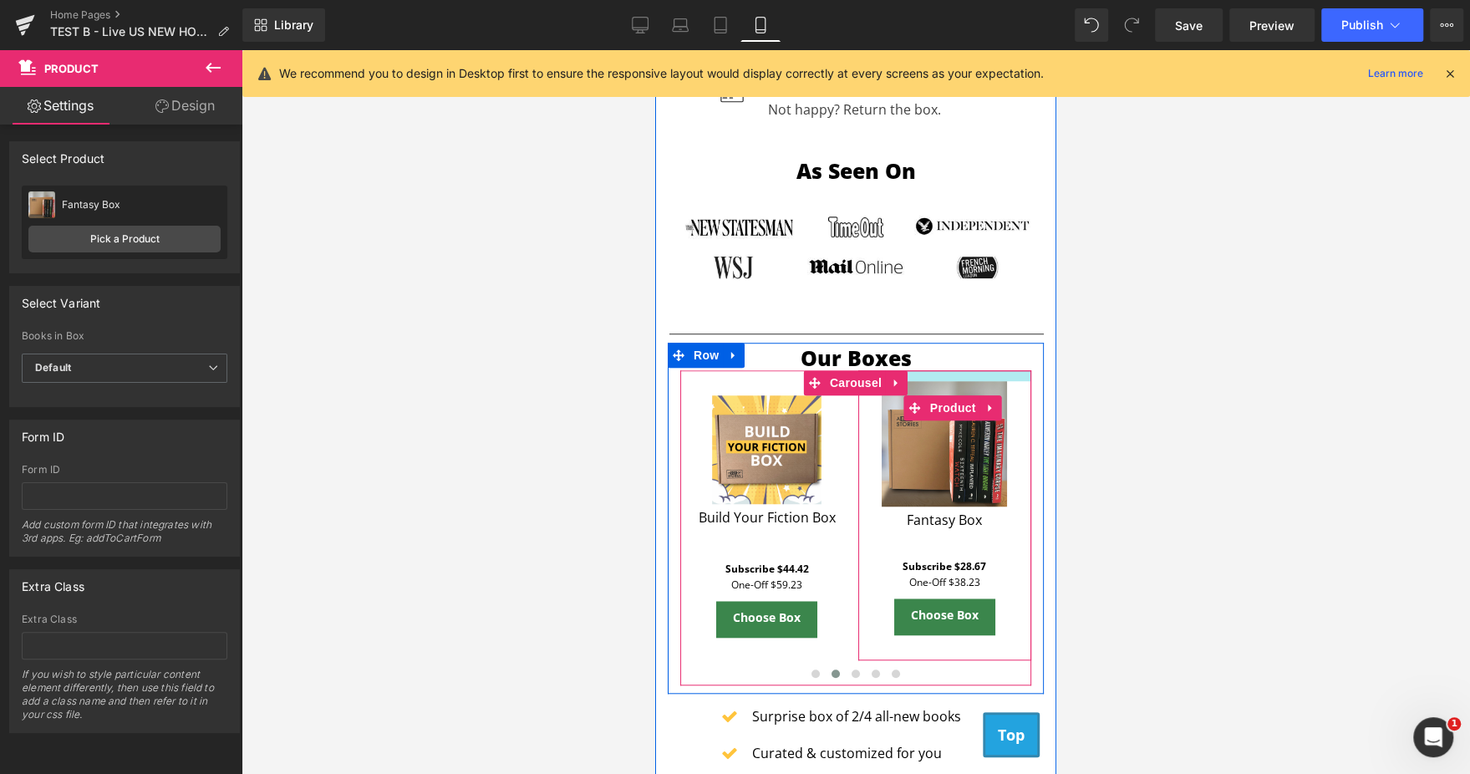
drag, startPoint x: 955, startPoint y: 378, endPoint x: 956, endPoint y: 364, distance: 14.2
click at [956, 370] on div at bounding box center [945, 375] width 174 height 11
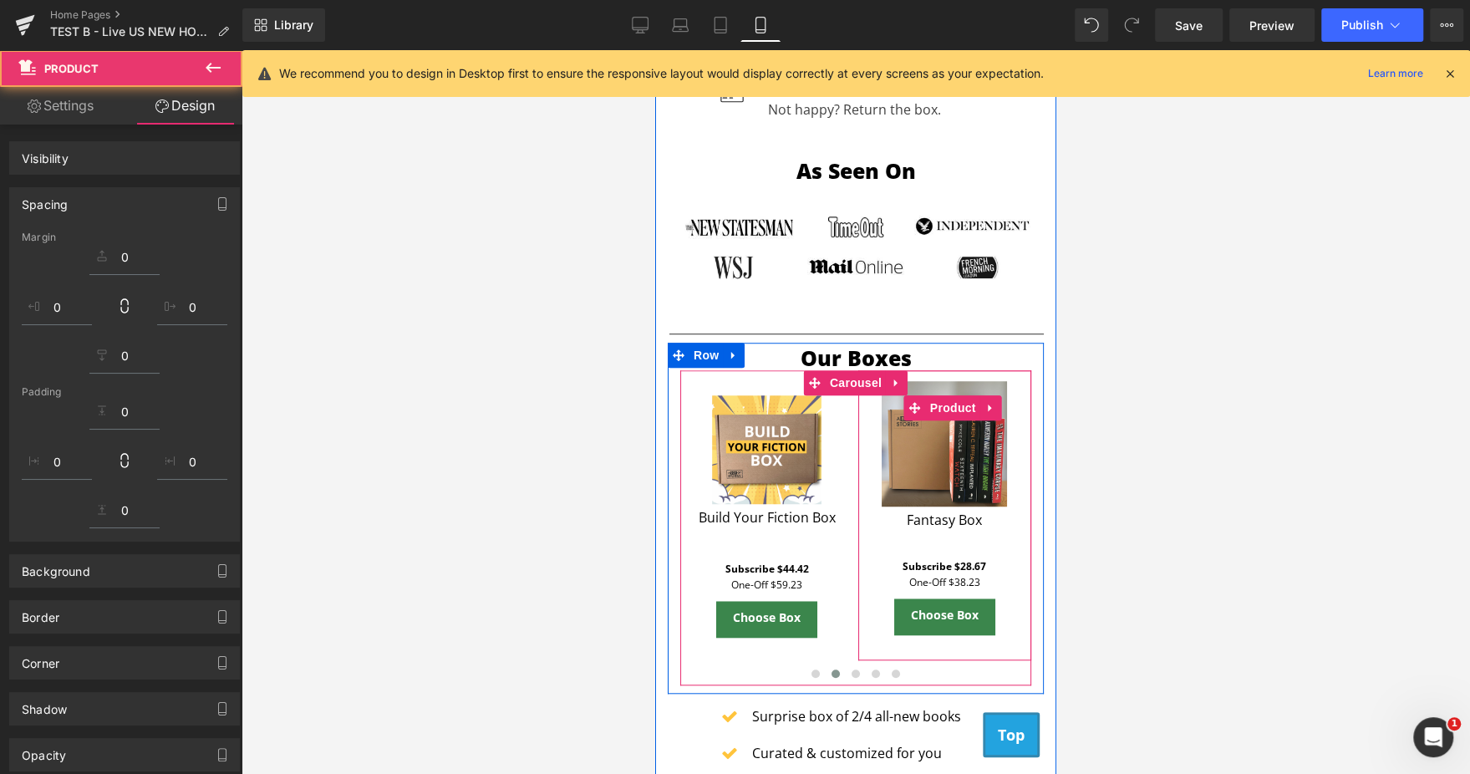
click at [1188, 444] on div at bounding box center [855, 411] width 1228 height 723
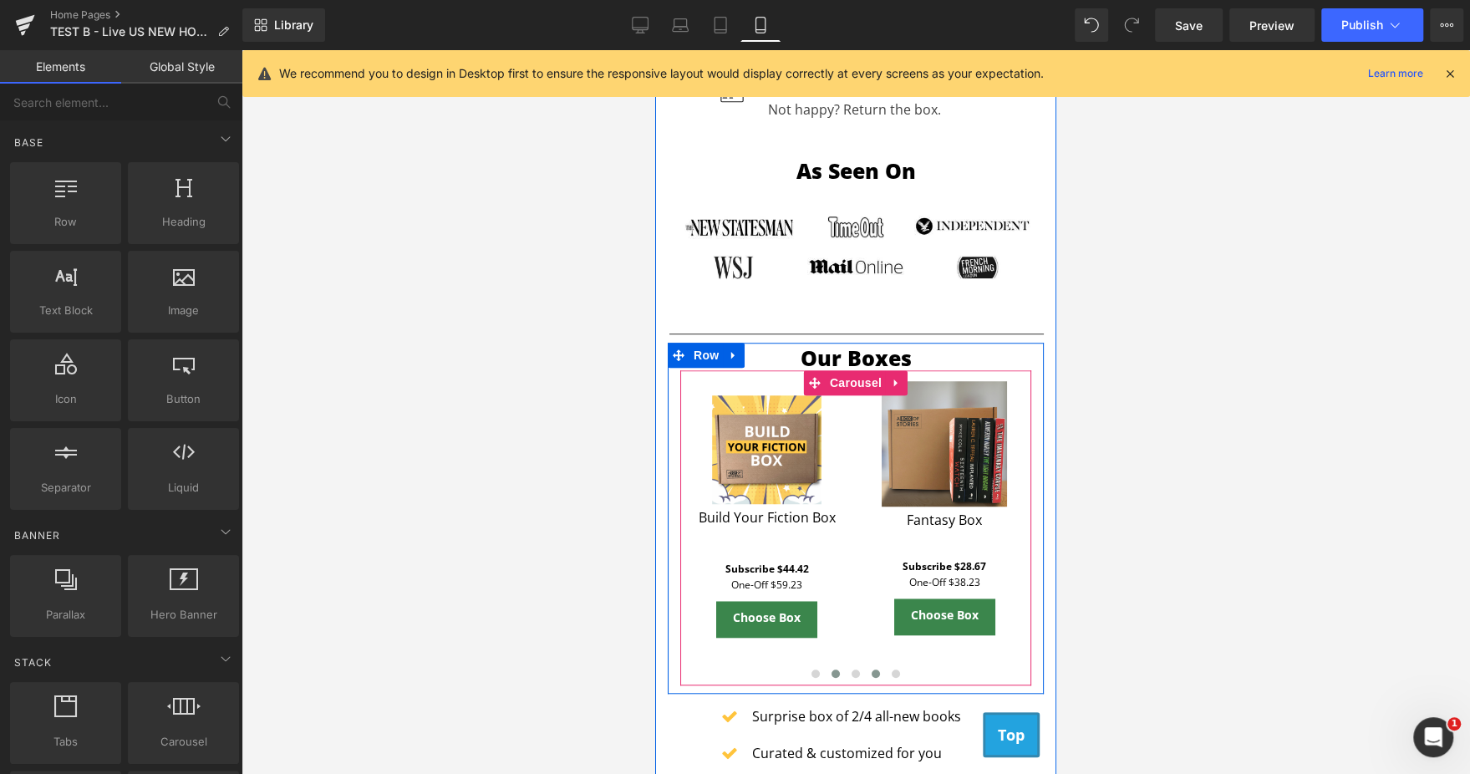
click at [866, 665] on button at bounding box center [876, 673] width 20 height 17
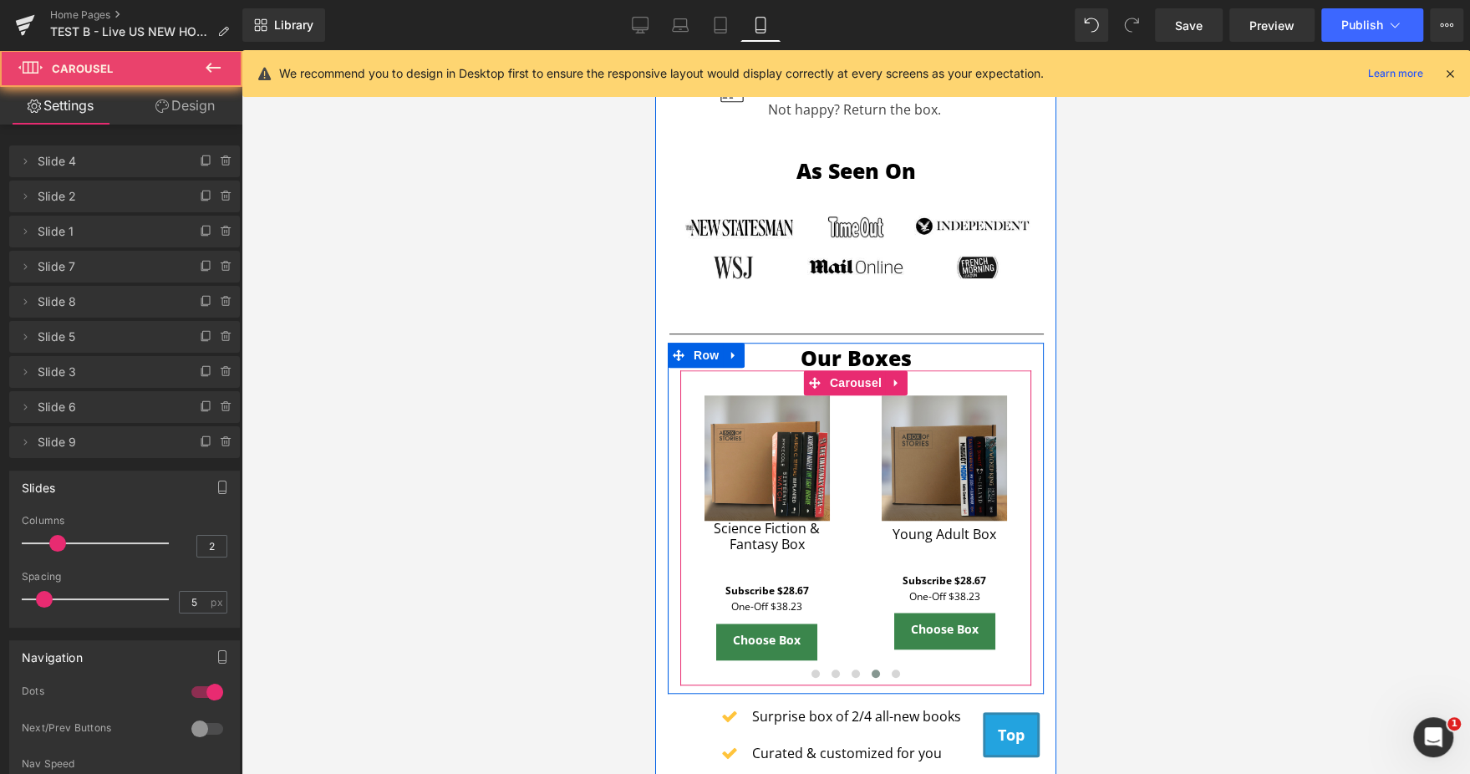
click at [866, 665] on button at bounding box center [876, 673] width 20 height 17
click at [832, 665] on button at bounding box center [835, 673] width 20 height 17
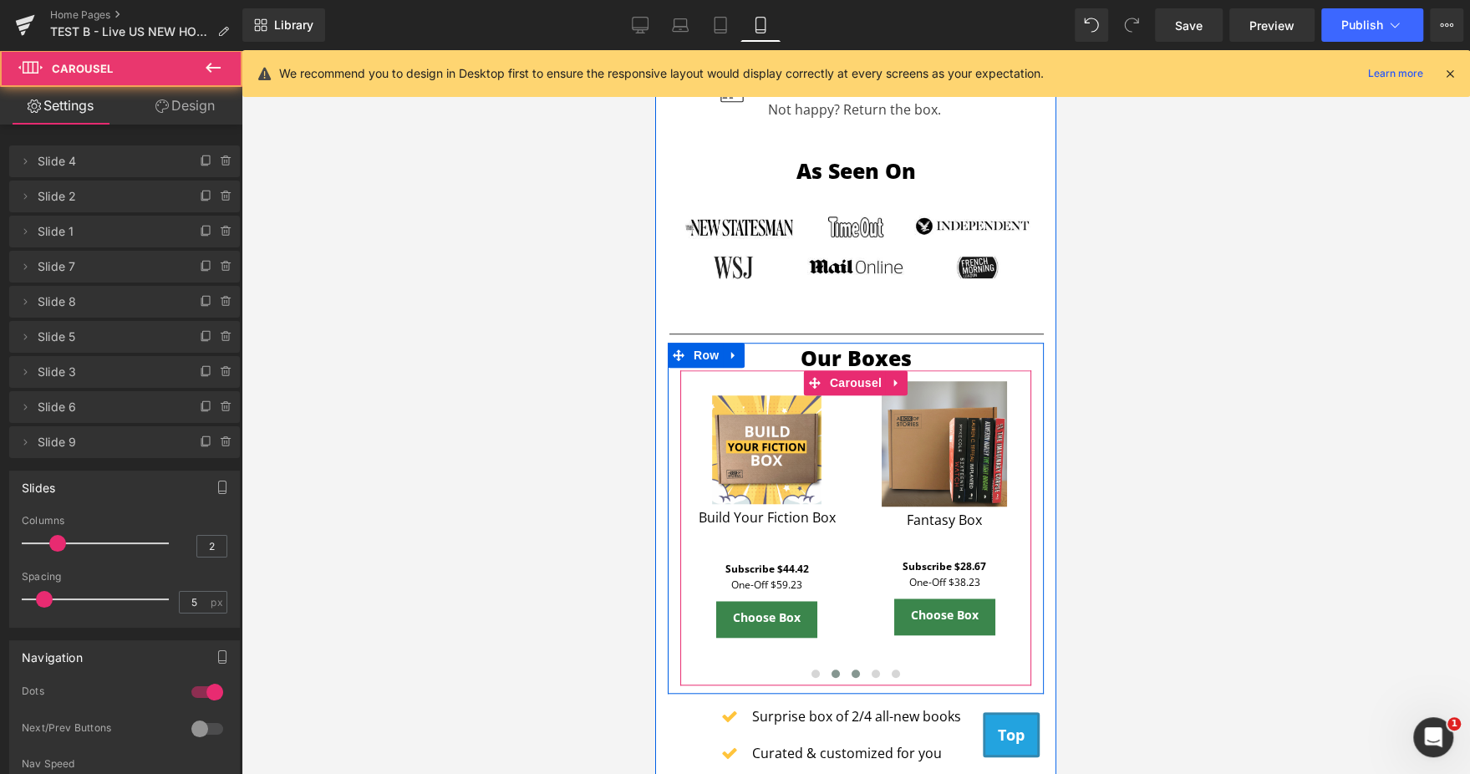
click at [851, 669] on span at bounding box center [855, 673] width 8 height 8
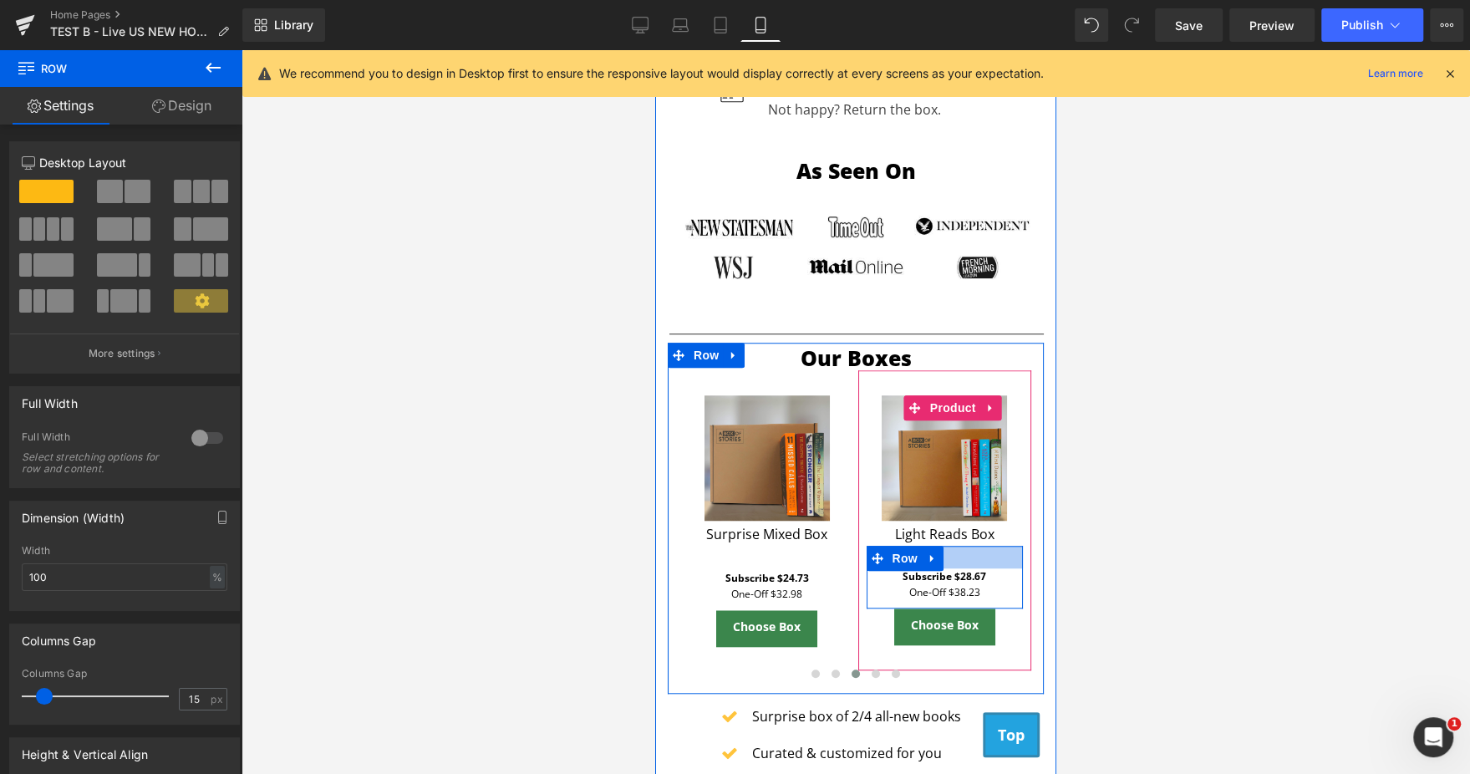
drag, startPoint x: 977, startPoint y: 551, endPoint x: 972, endPoint y: 537, distance: 14.8
click at [972, 546] on div at bounding box center [944, 557] width 157 height 23
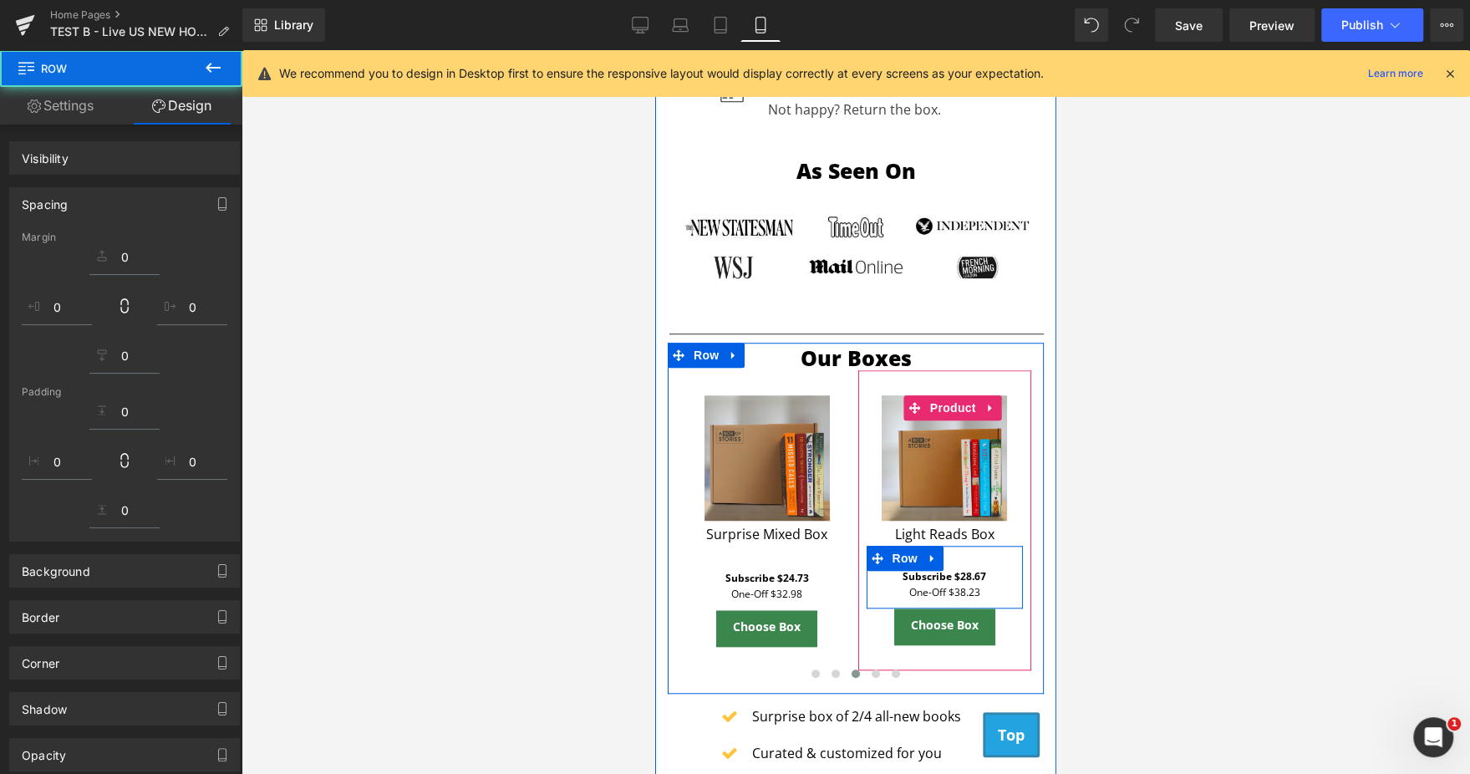
click at [1139, 495] on div at bounding box center [855, 411] width 1228 height 723
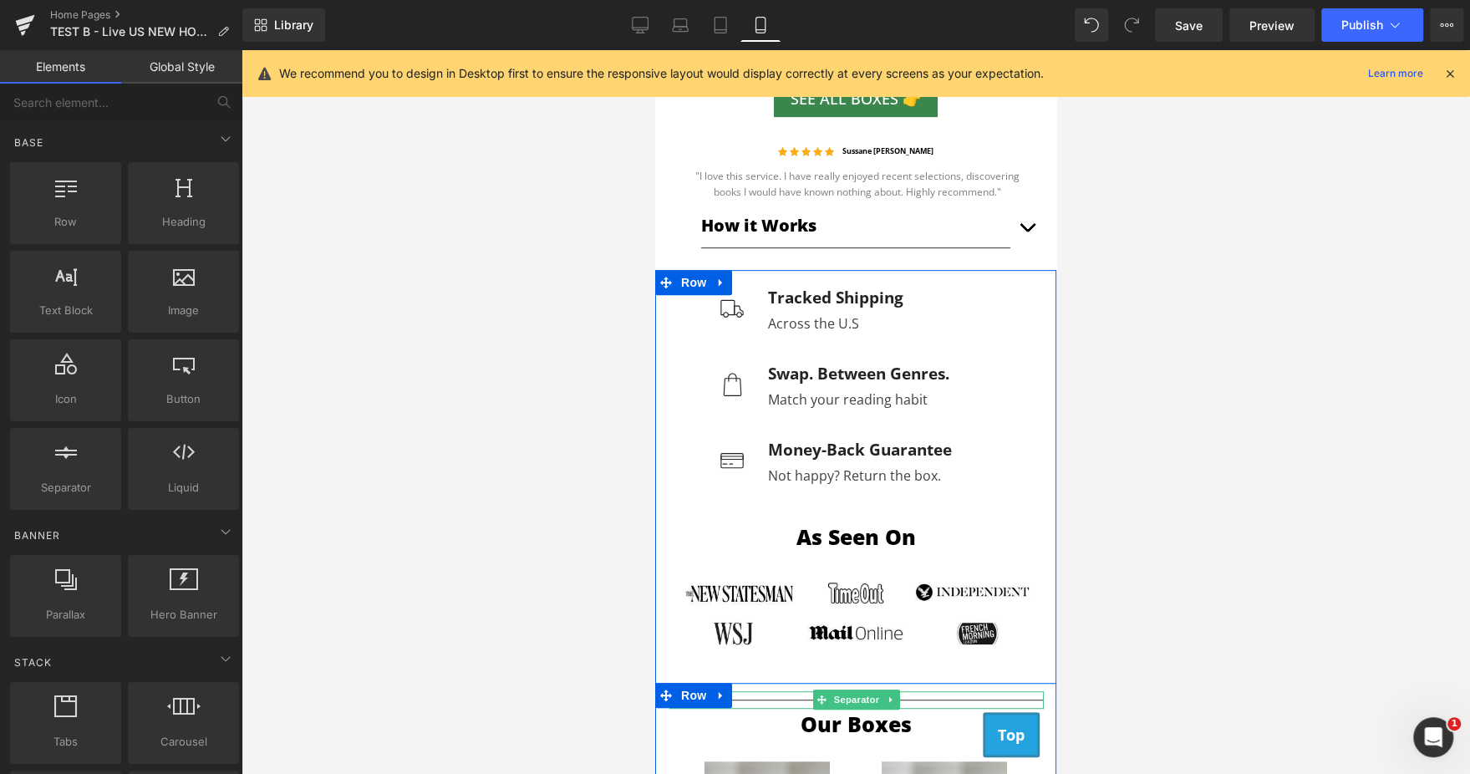
scroll to position [492, 0]
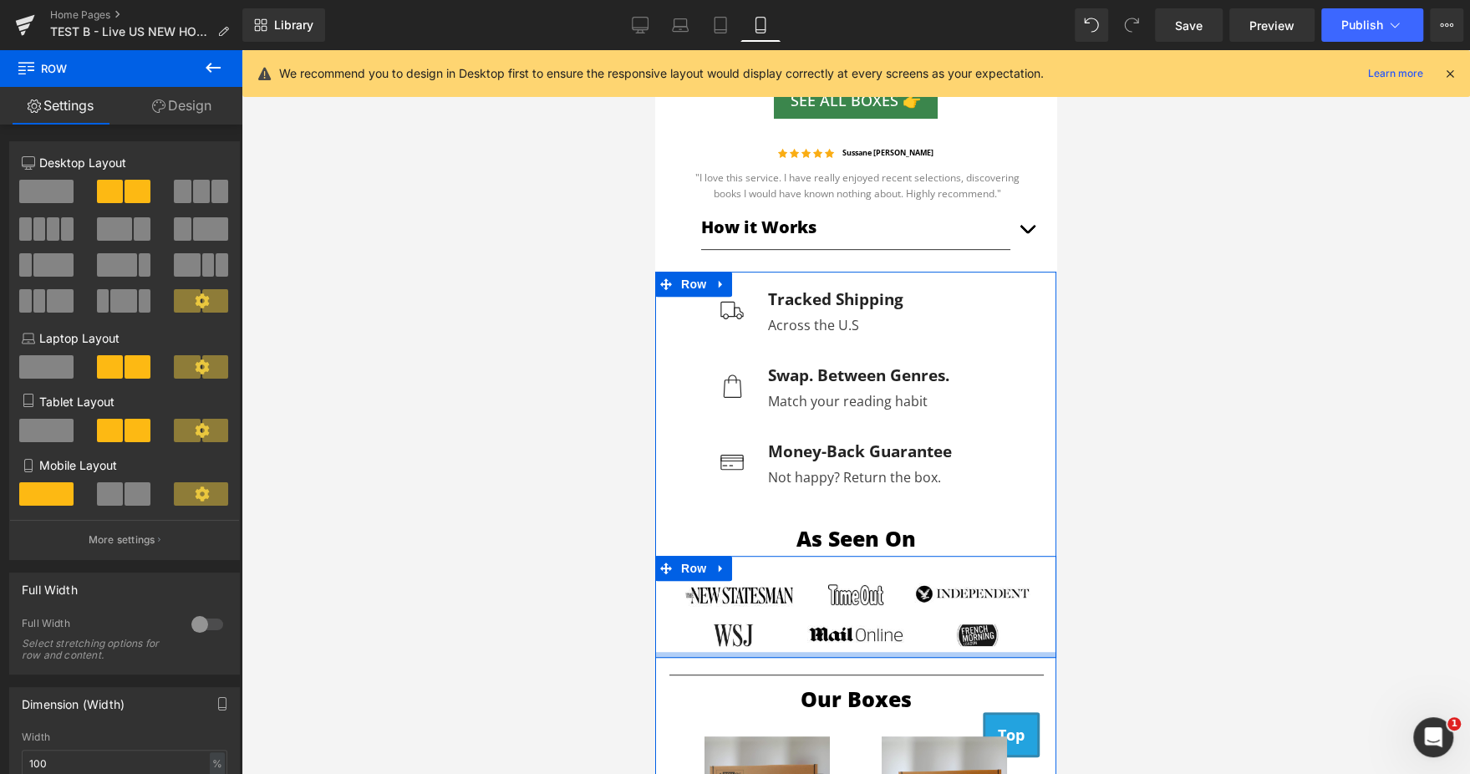
drag, startPoint x: 919, startPoint y: 670, endPoint x: 910, endPoint y: 645, distance: 26.7
click at [910, 652] on div at bounding box center [855, 655] width 401 height 6
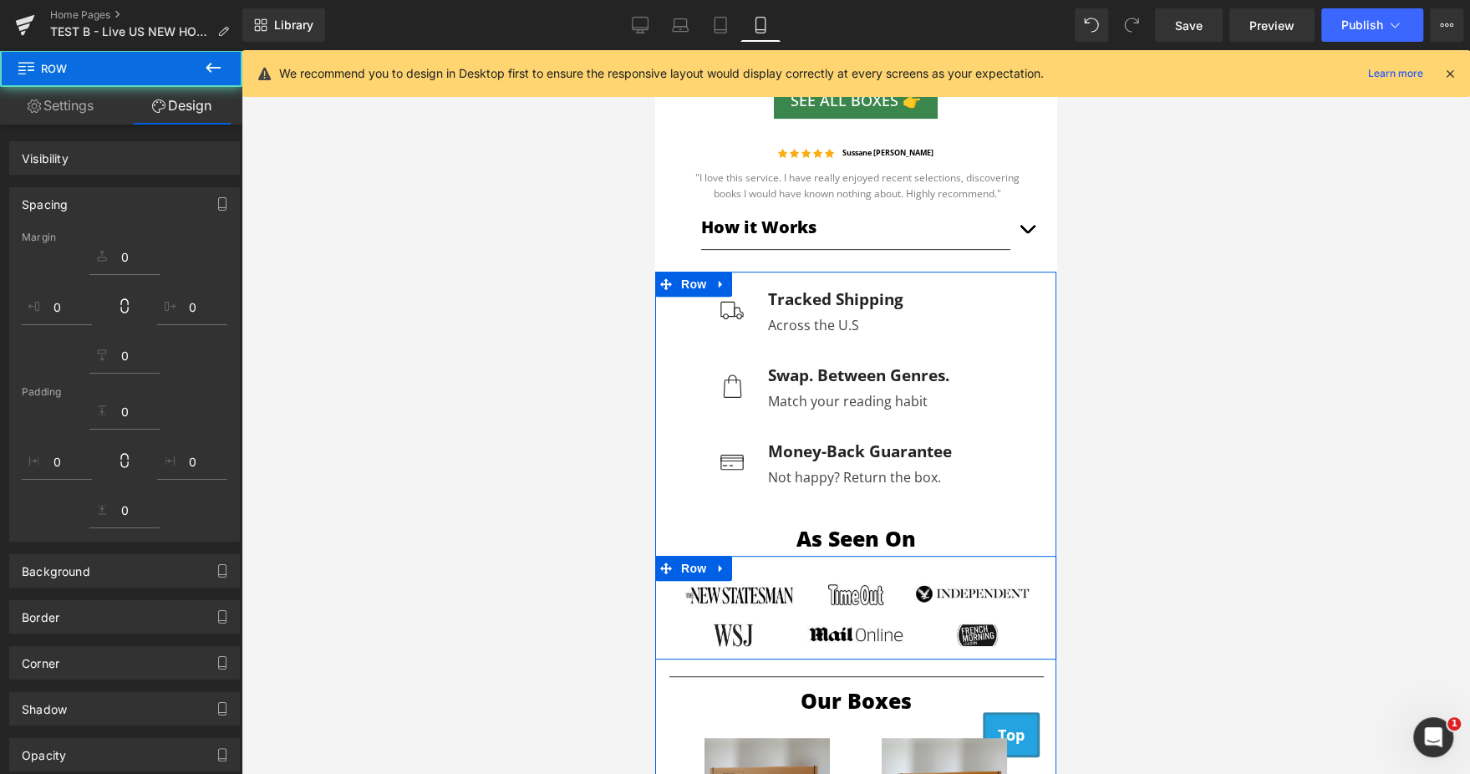
click at [1235, 557] on div at bounding box center [855, 411] width 1228 height 723
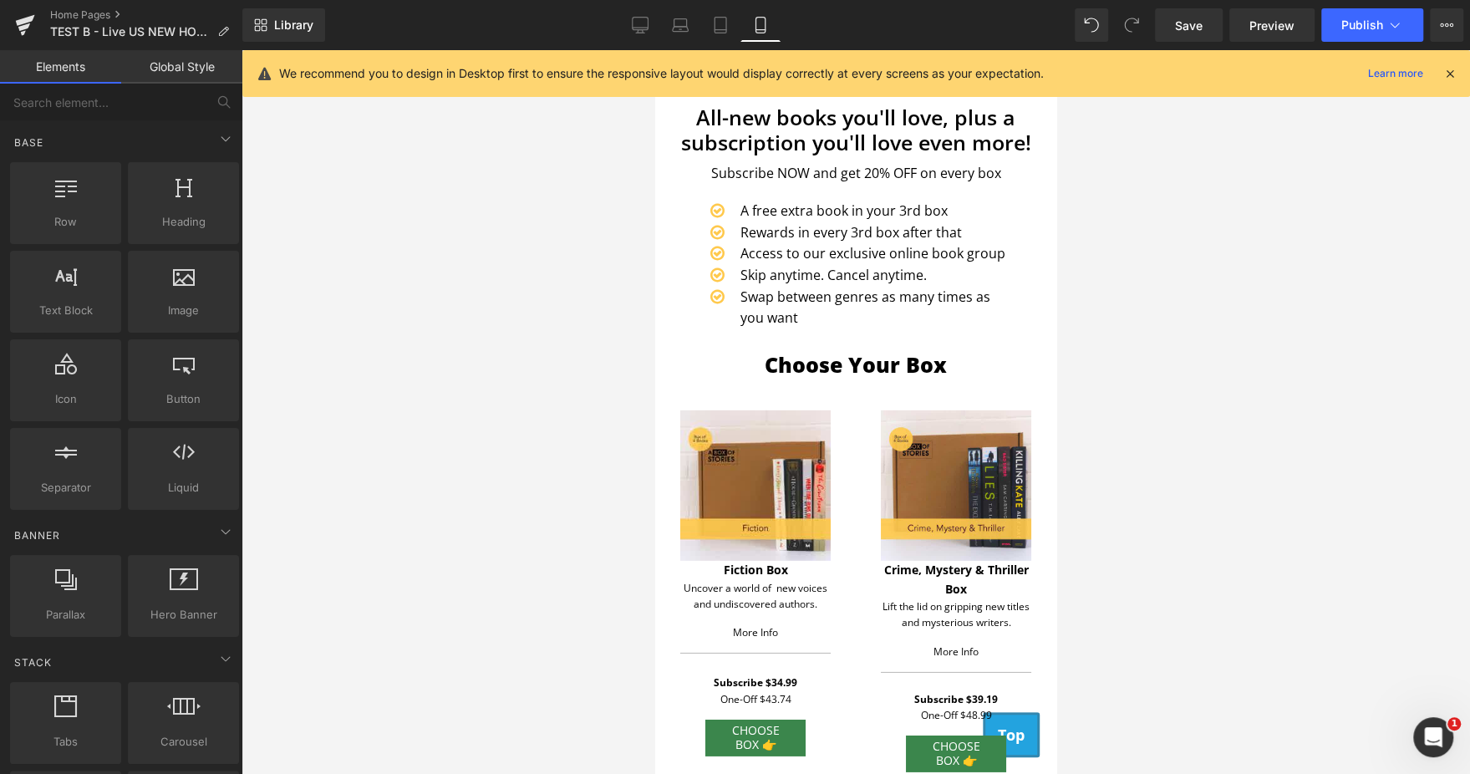
scroll to position [3789, 0]
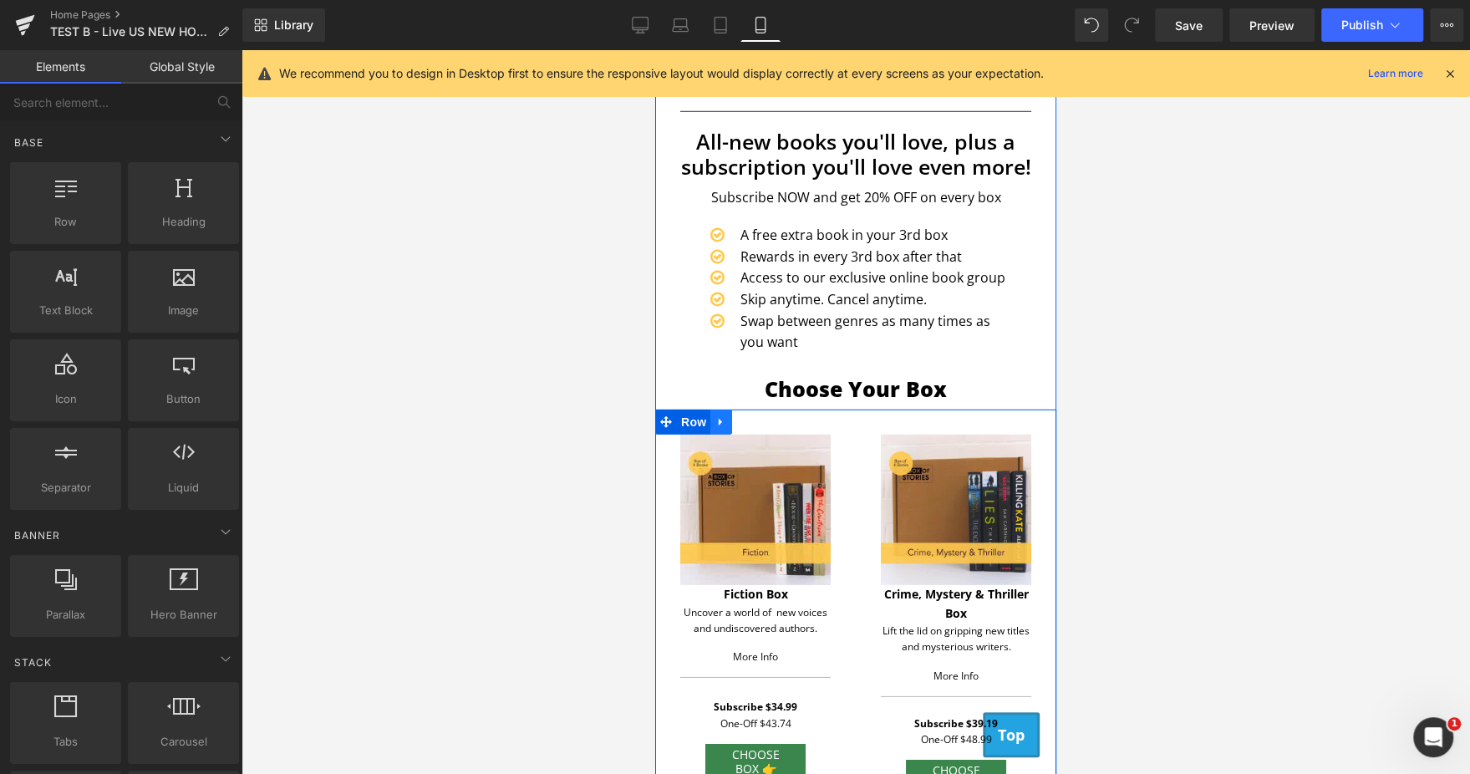
click at [710, 409] on link at bounding box center [721, 421] width 22 height 25
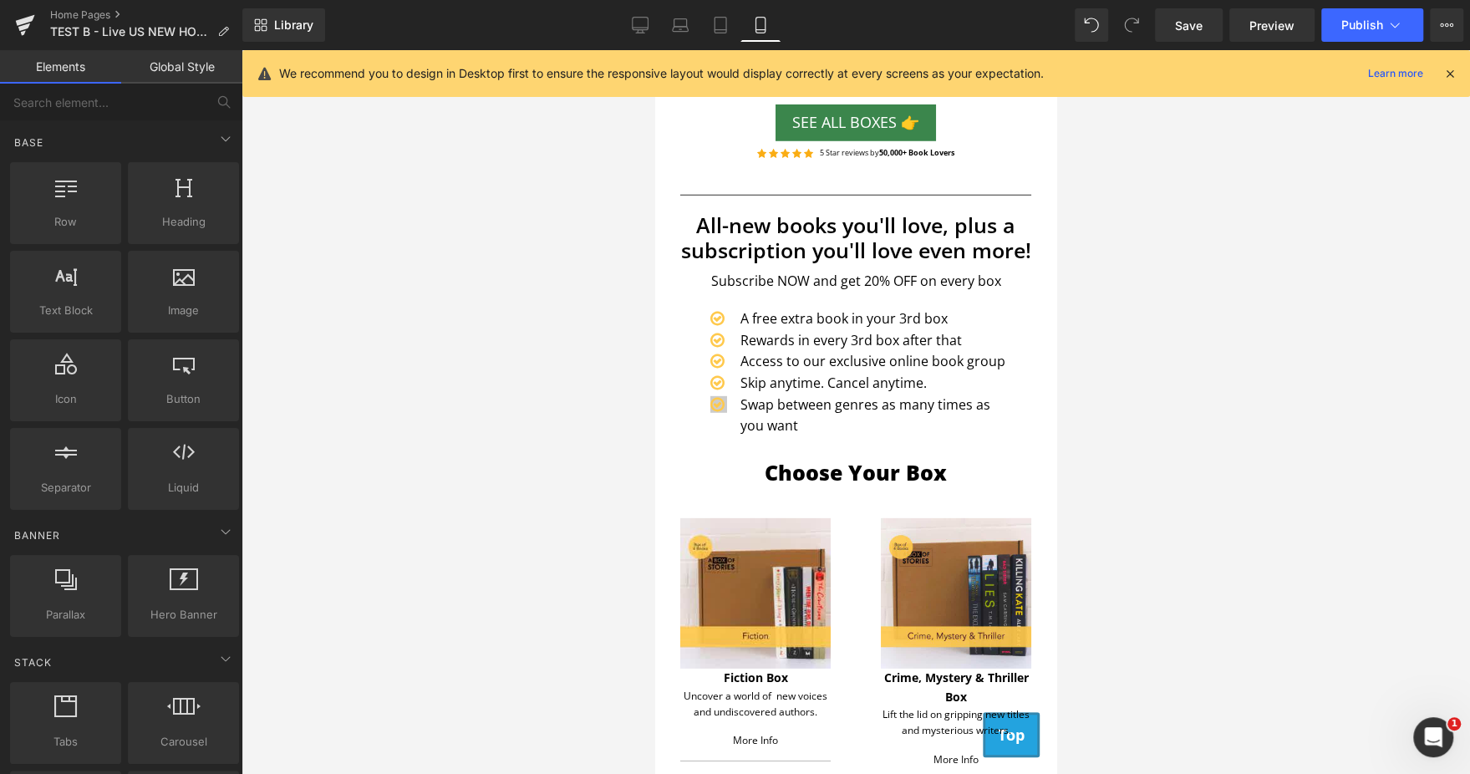
scroll to position [3703, 0]
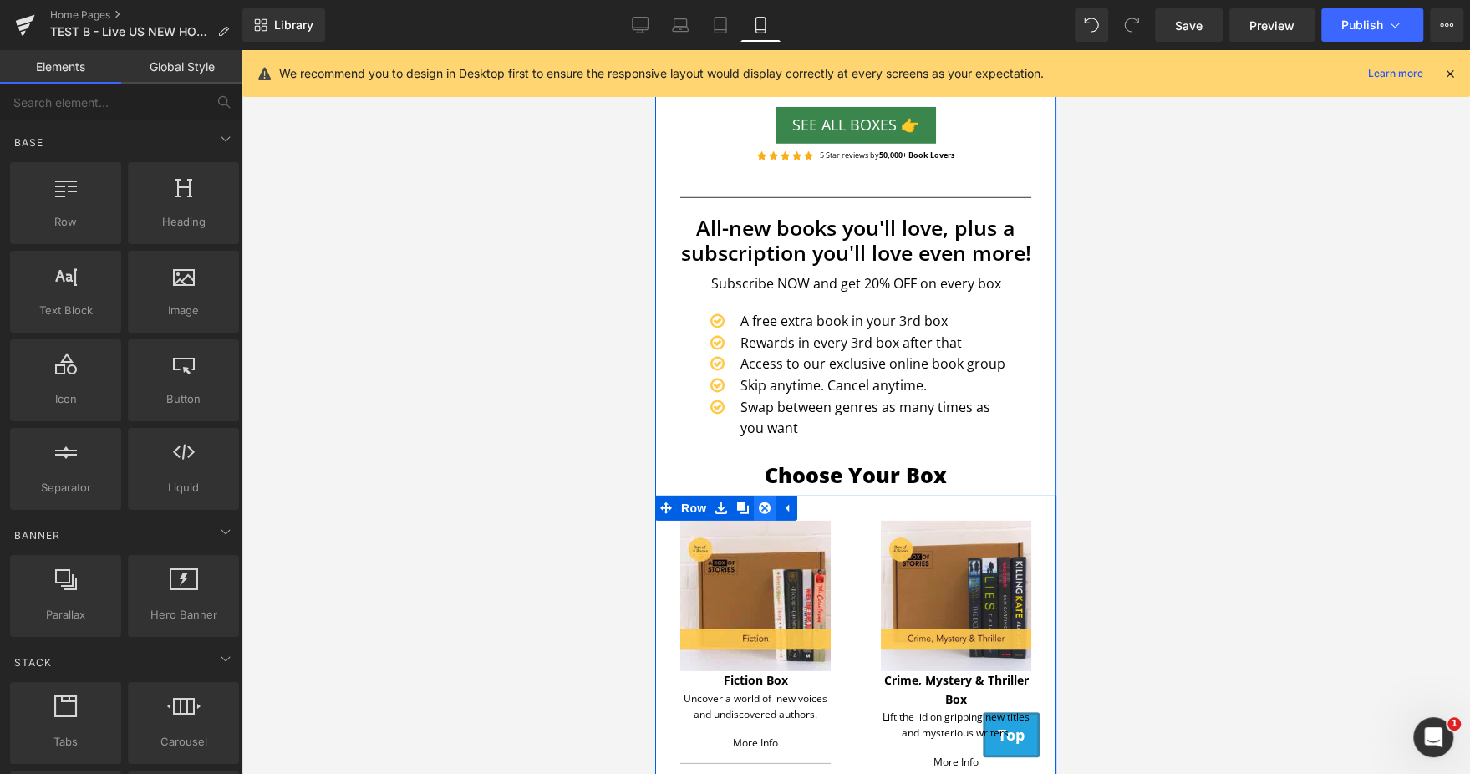
click at [759, 502] on icon at bounding box center [765, 508] width 12 height 12
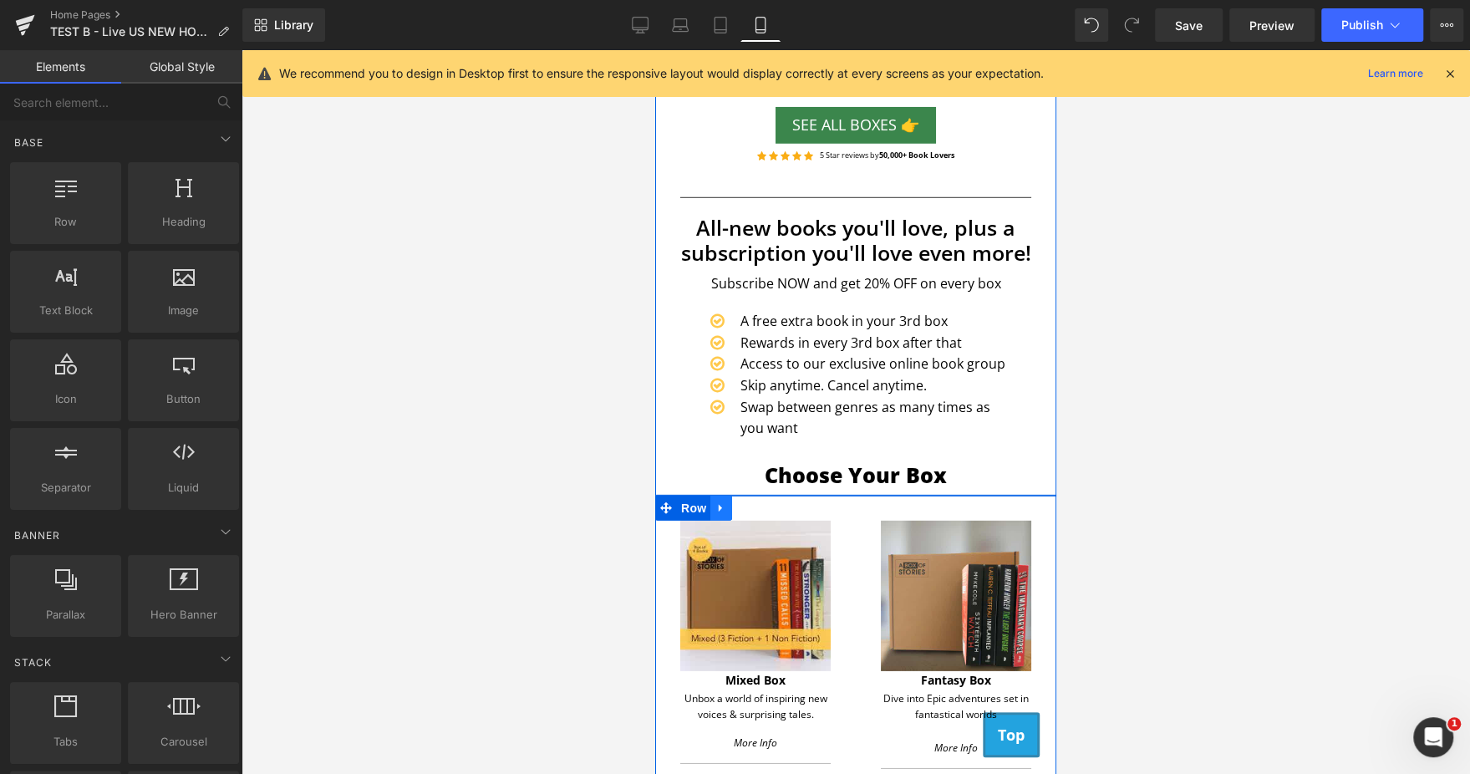
click at [720, 502] on icon at bounding box center [721, 508] width 12 height 13
click at [766, 495] on link at bounding box center [765, 507] width 22 height 25
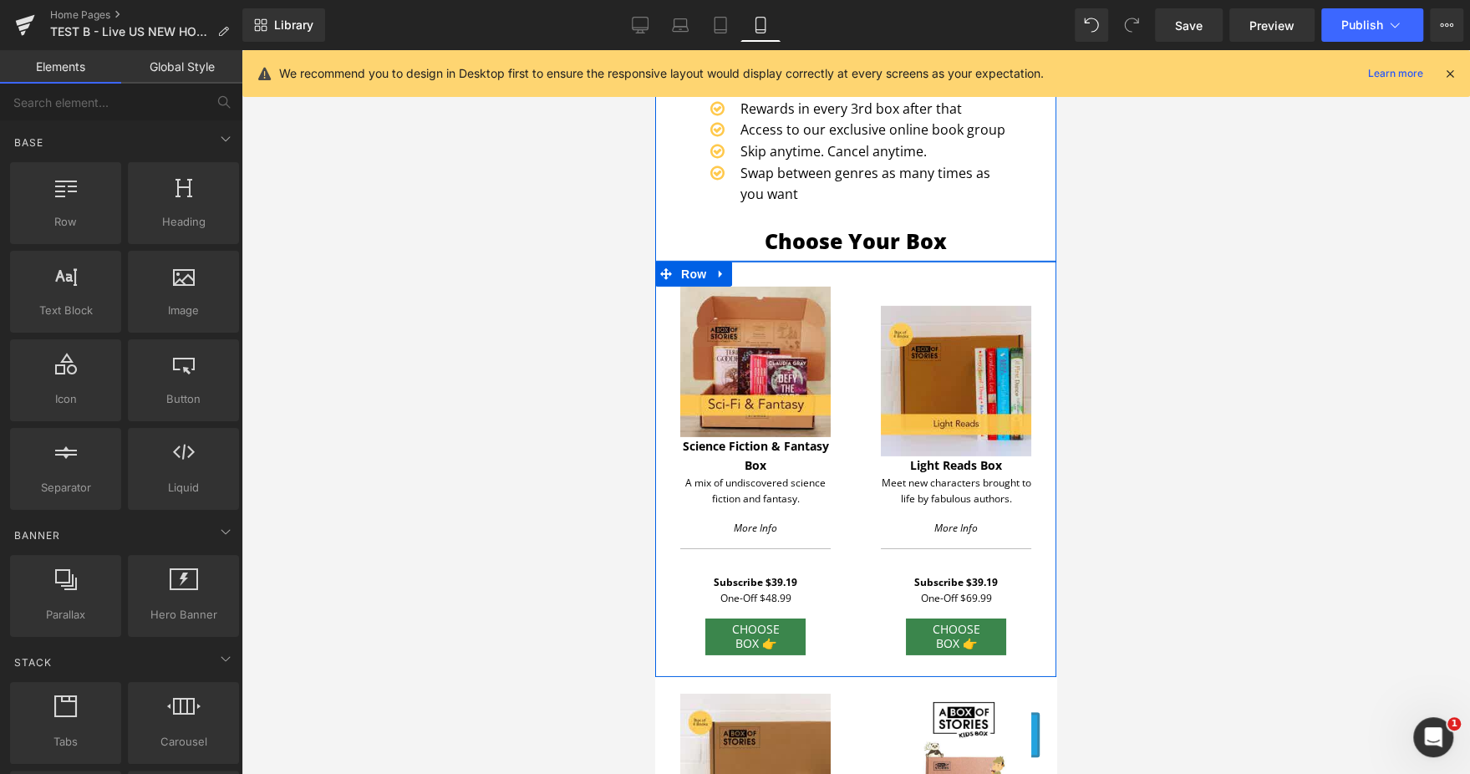
scroll to position [3954, 0]
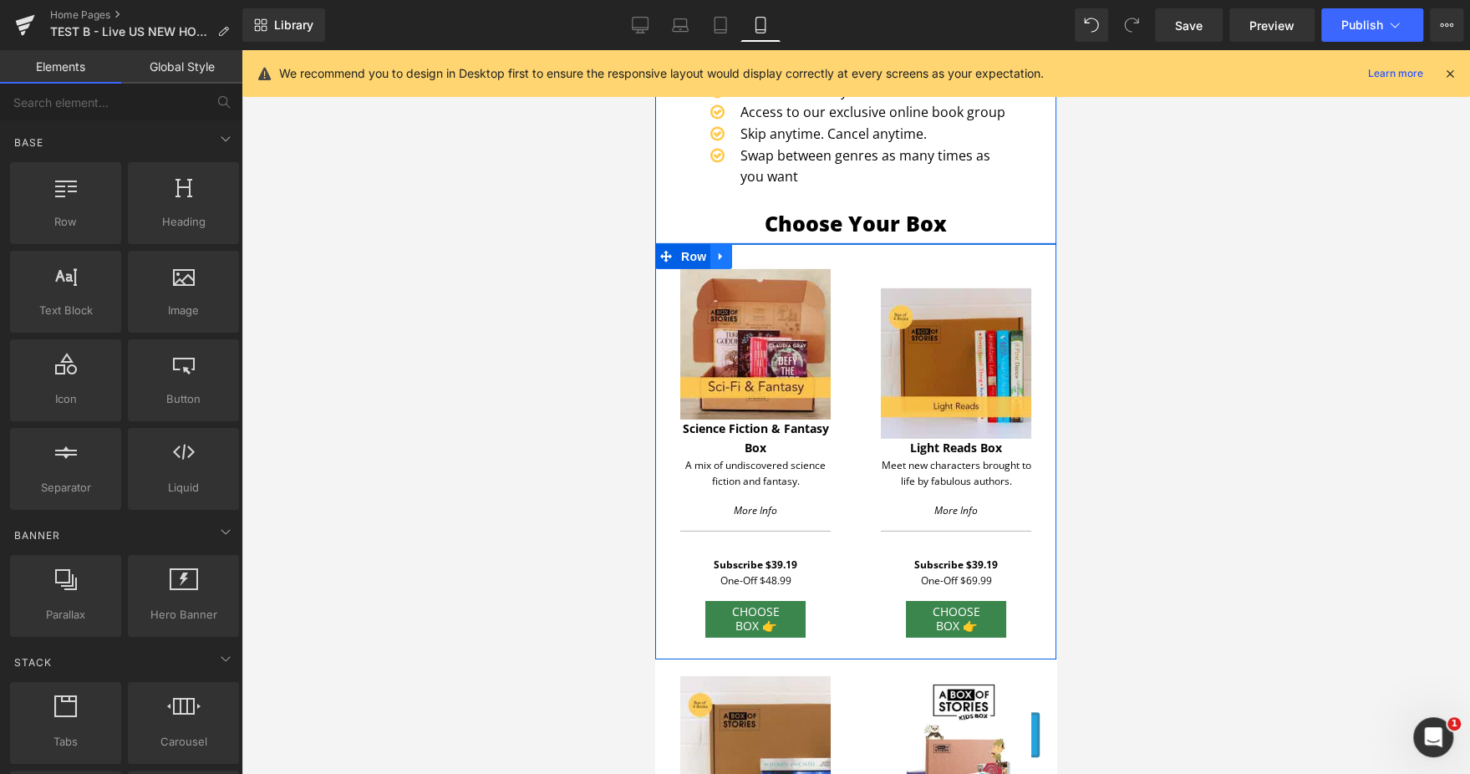
click at [722, 251] on icon at bounding box center [721, 257] width 12 height 13
click at [768, 251] on icon at bounding box center [765, 257] width 12 height 12
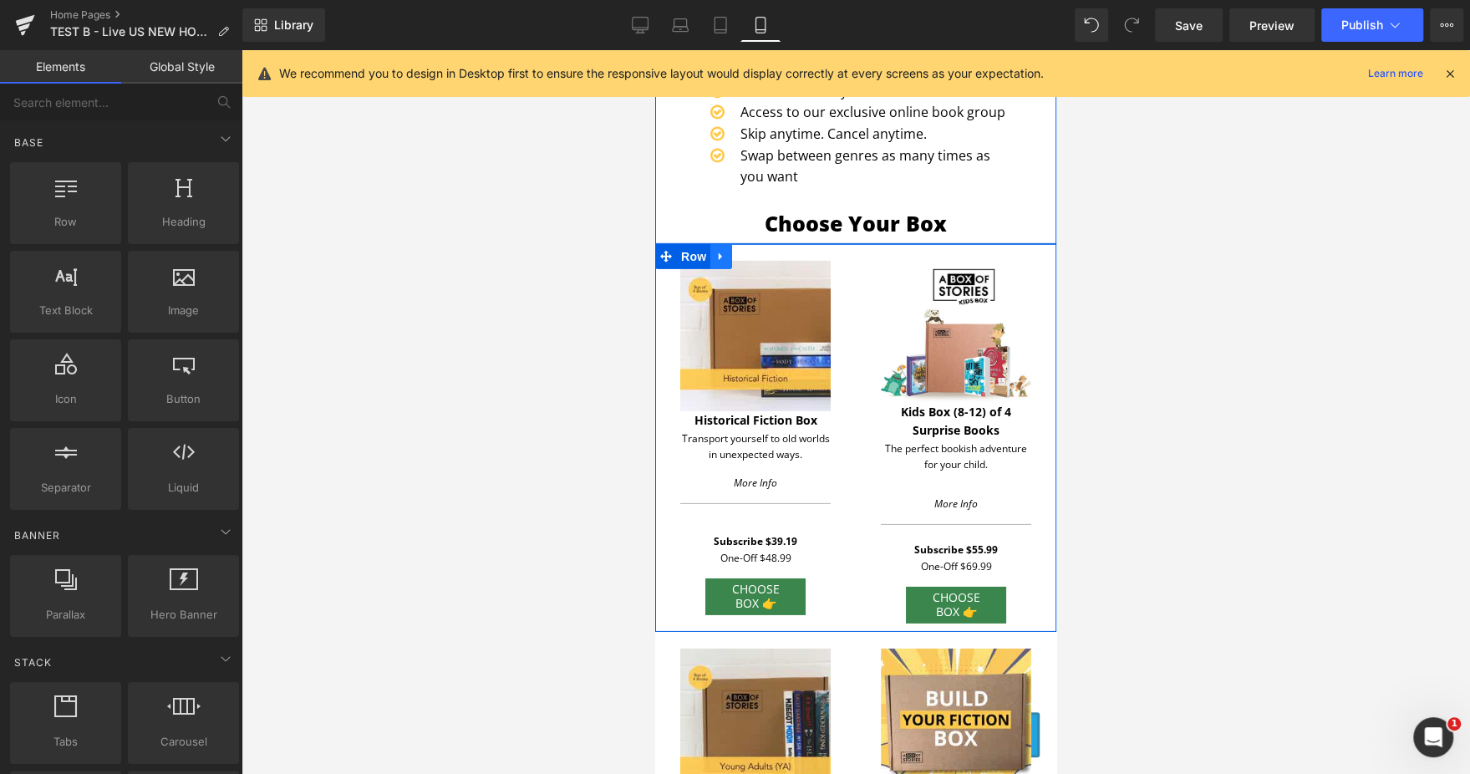
click at [716, 251] on icon at bounding box center [721, 257] width 12 height 13
click at [767, 251] on icon at bounding box center [765, 257] width 12 height 12
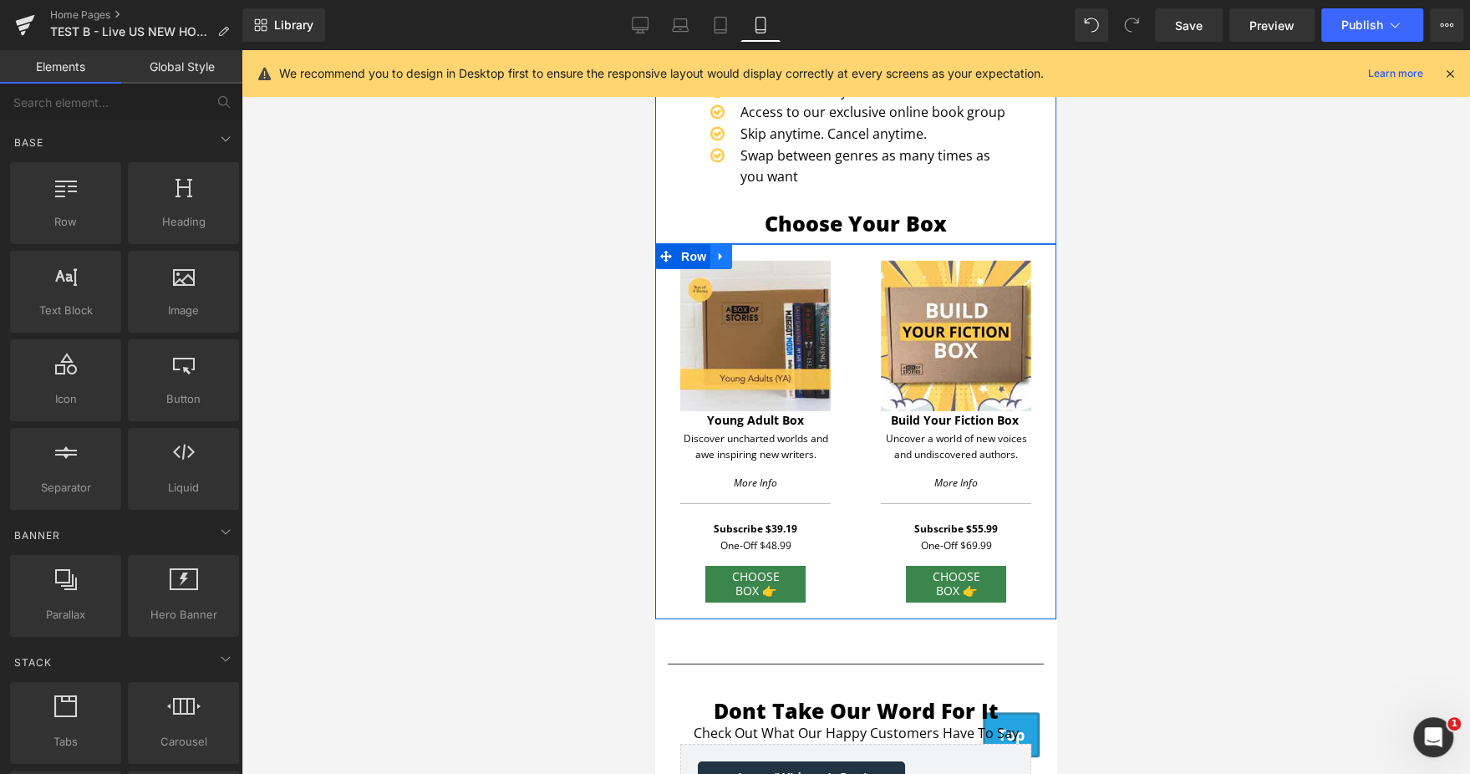
click at [726, 251] on icon at bounding box center [721, 257] width 12 height 13
click at [771, 244] on link at bounding box center [765, 256] width 22 height 25
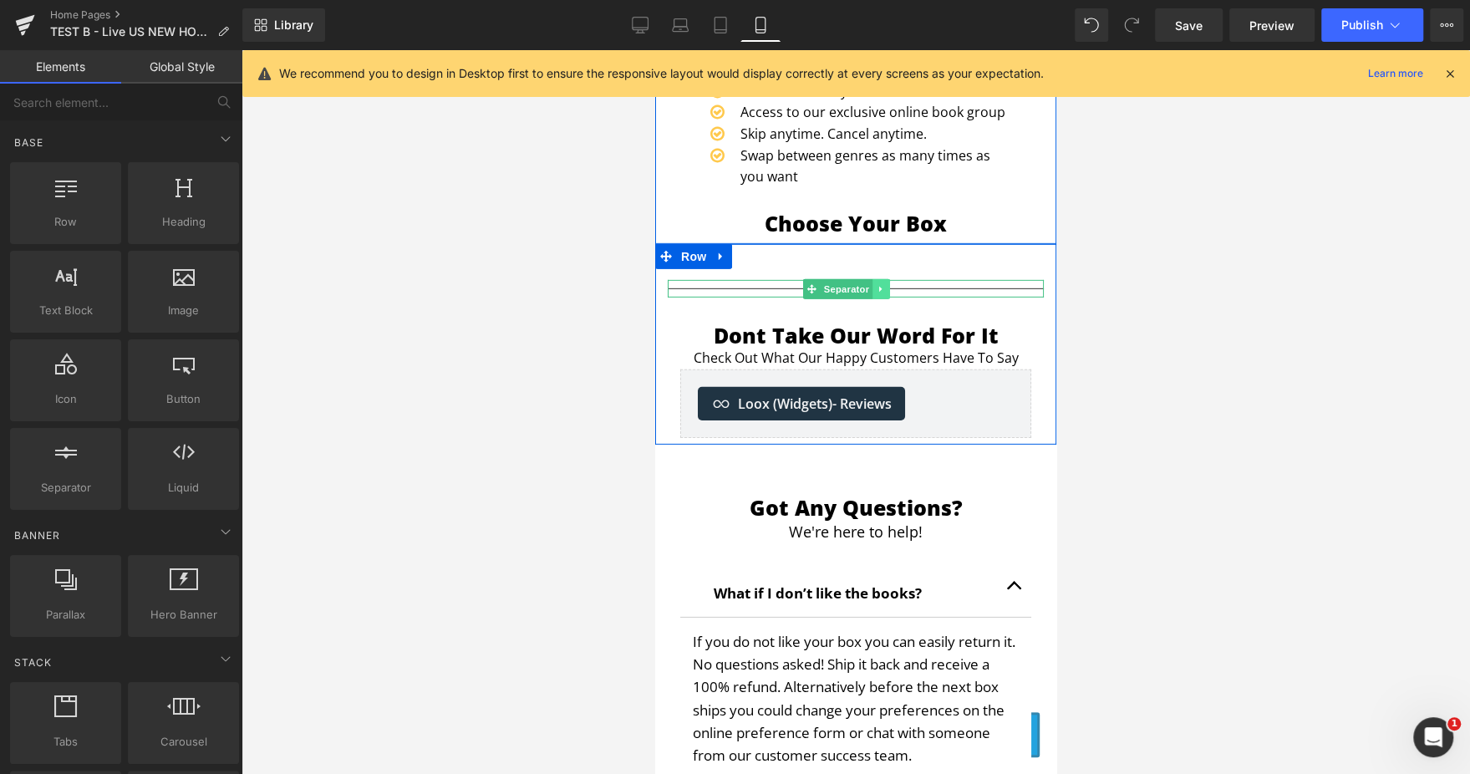
click at [882, 284] on icon at bounding box center [880, 289] width 9 height 10
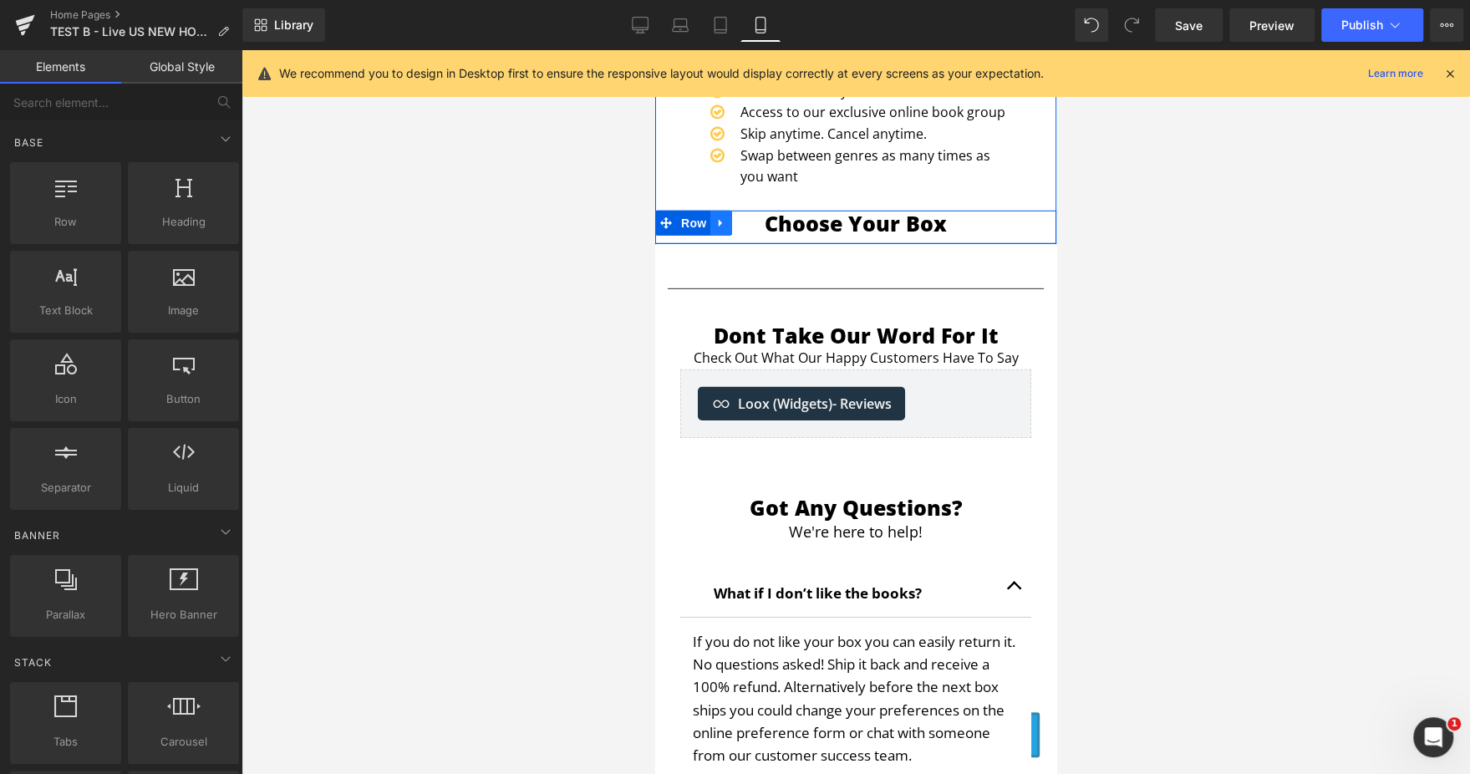
click at [718, 220] on icon at bounding box center [719, 224] width 3 height 8
click at [759, 217] on icon at bounding box center [765, 223] width 12 height 13
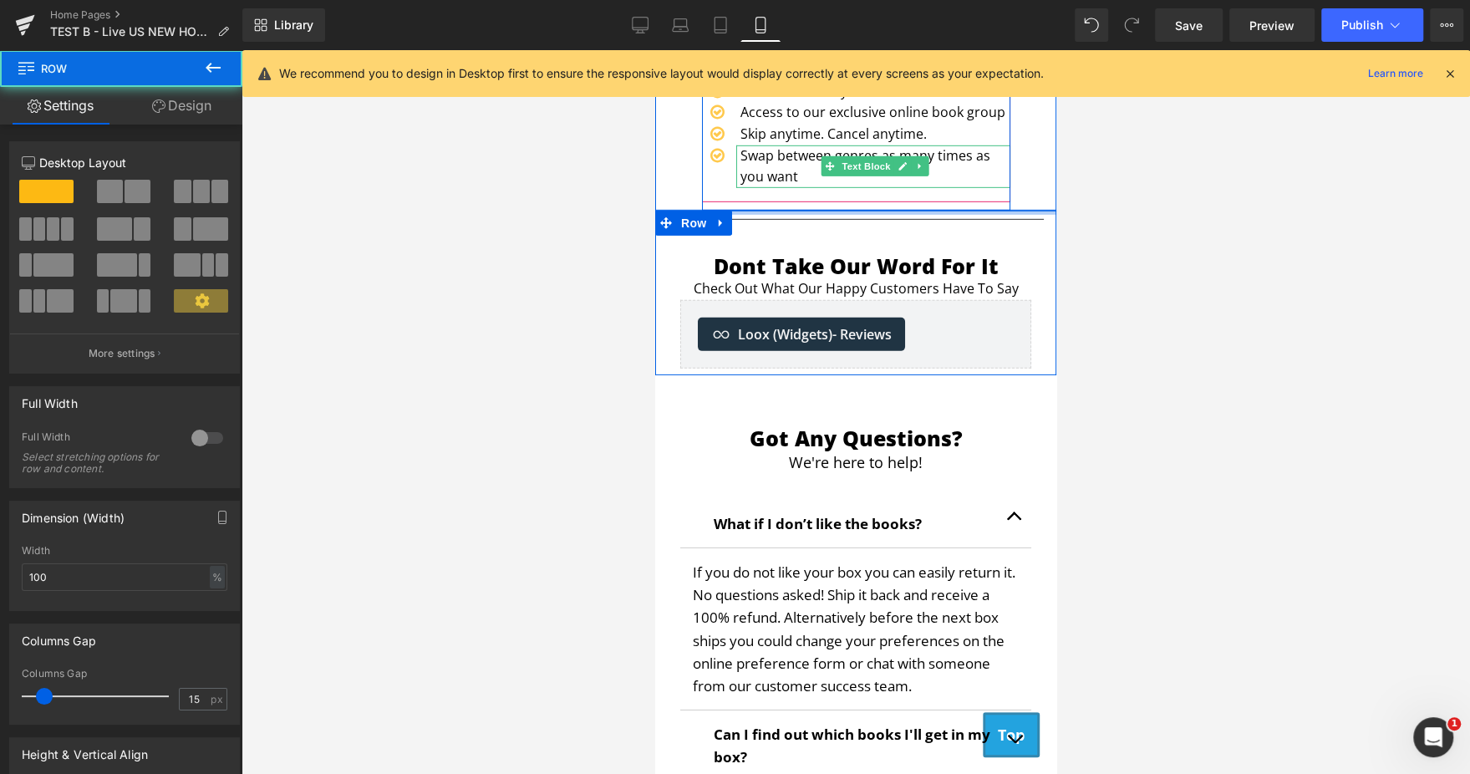
drag, startPoint x: 744, startPoint y: 209, endPoint x: 891, endPoint y: 241, distance: 151.4
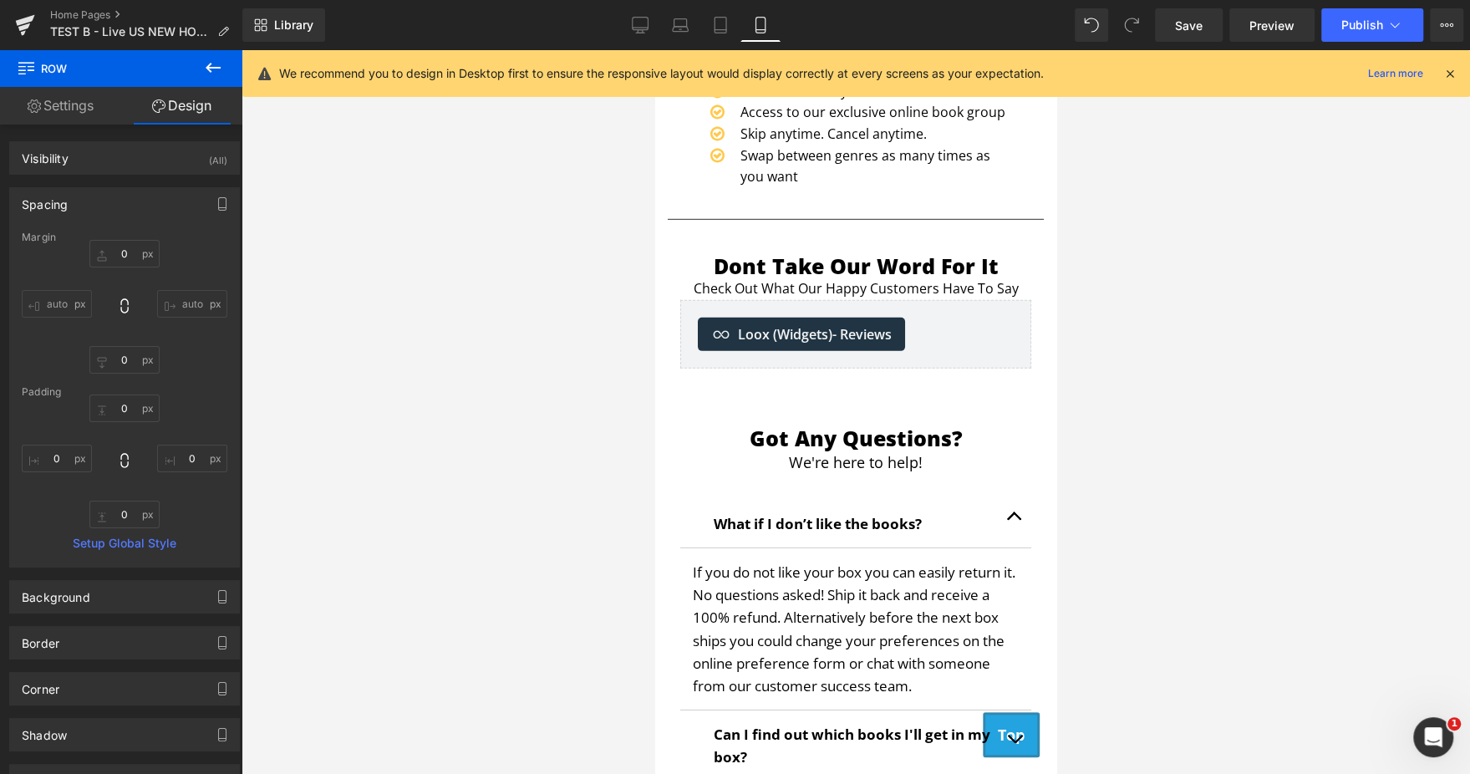
click at [1129, 290] on div at bounding box center [855, 411] width 1228 height 723
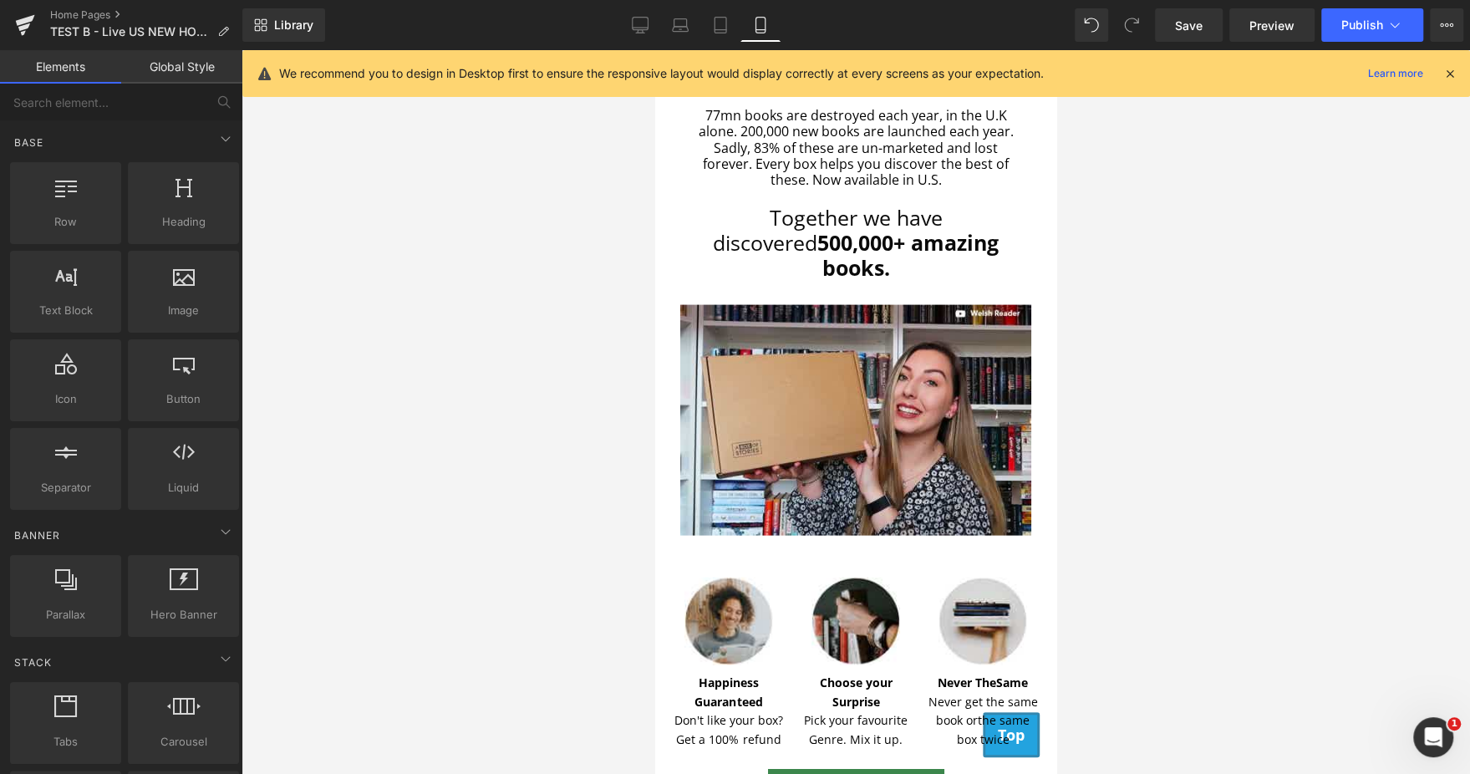
scroll to position [2695, 0]
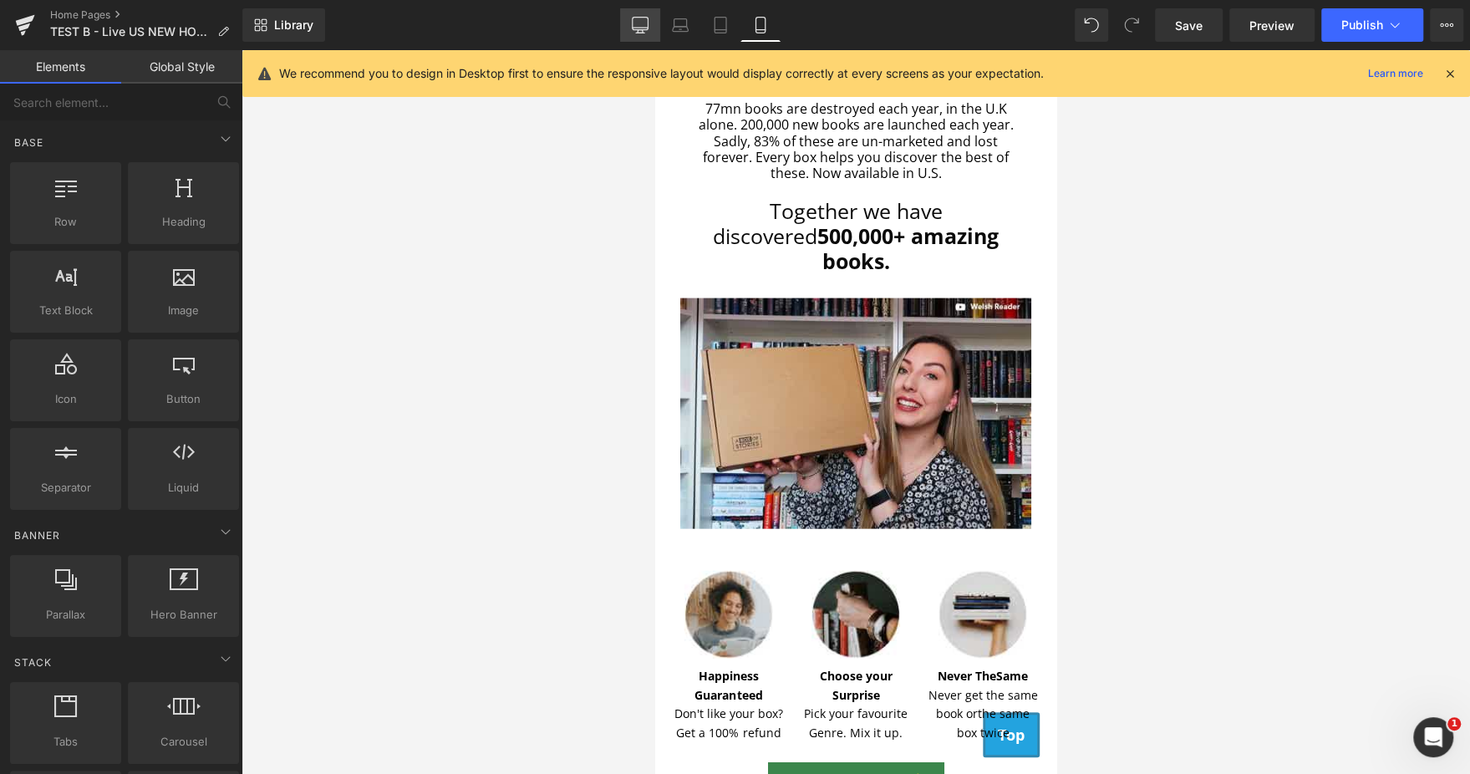
click at [643, 23] on icon at bounding box center [640, 25] width 17 height 17
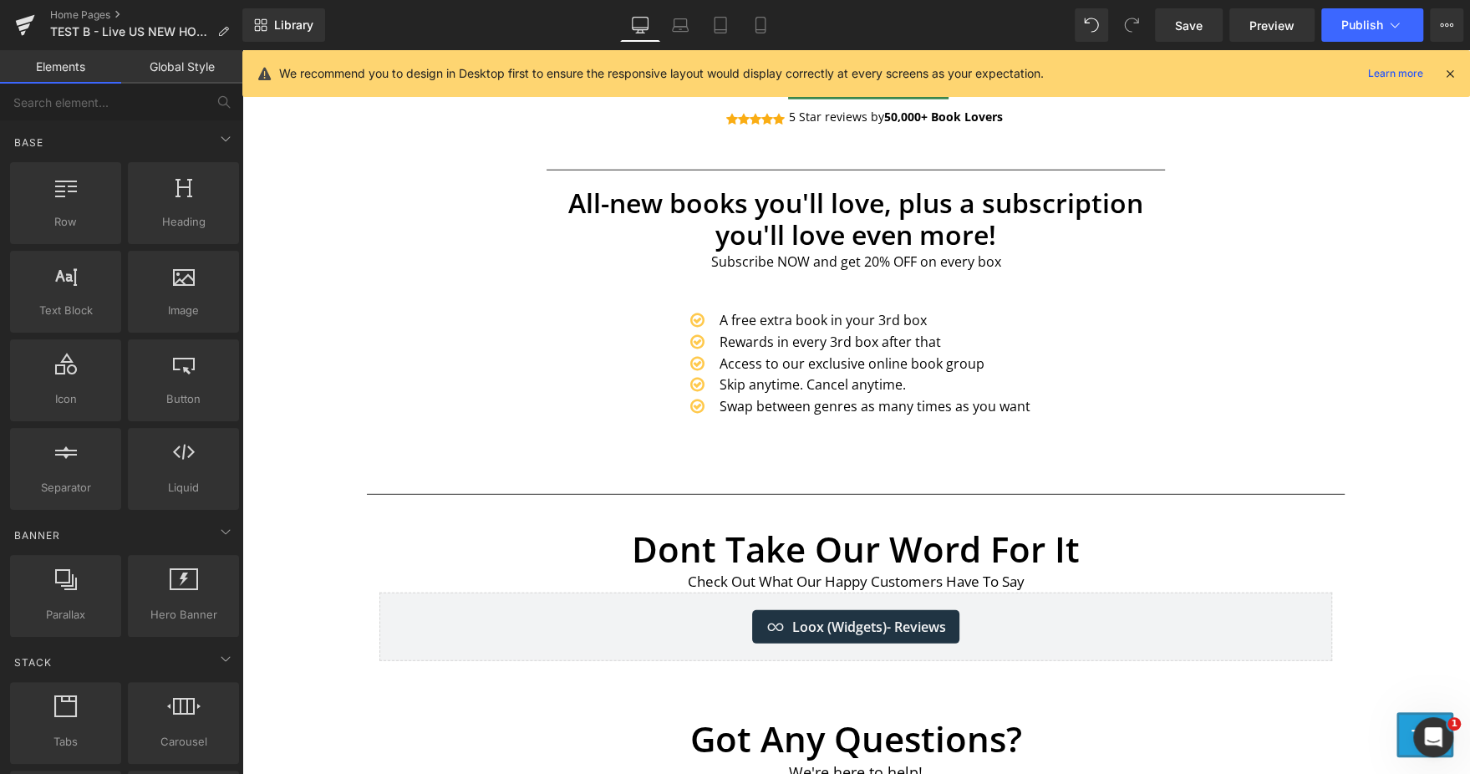
scroll to position [3571, 0]
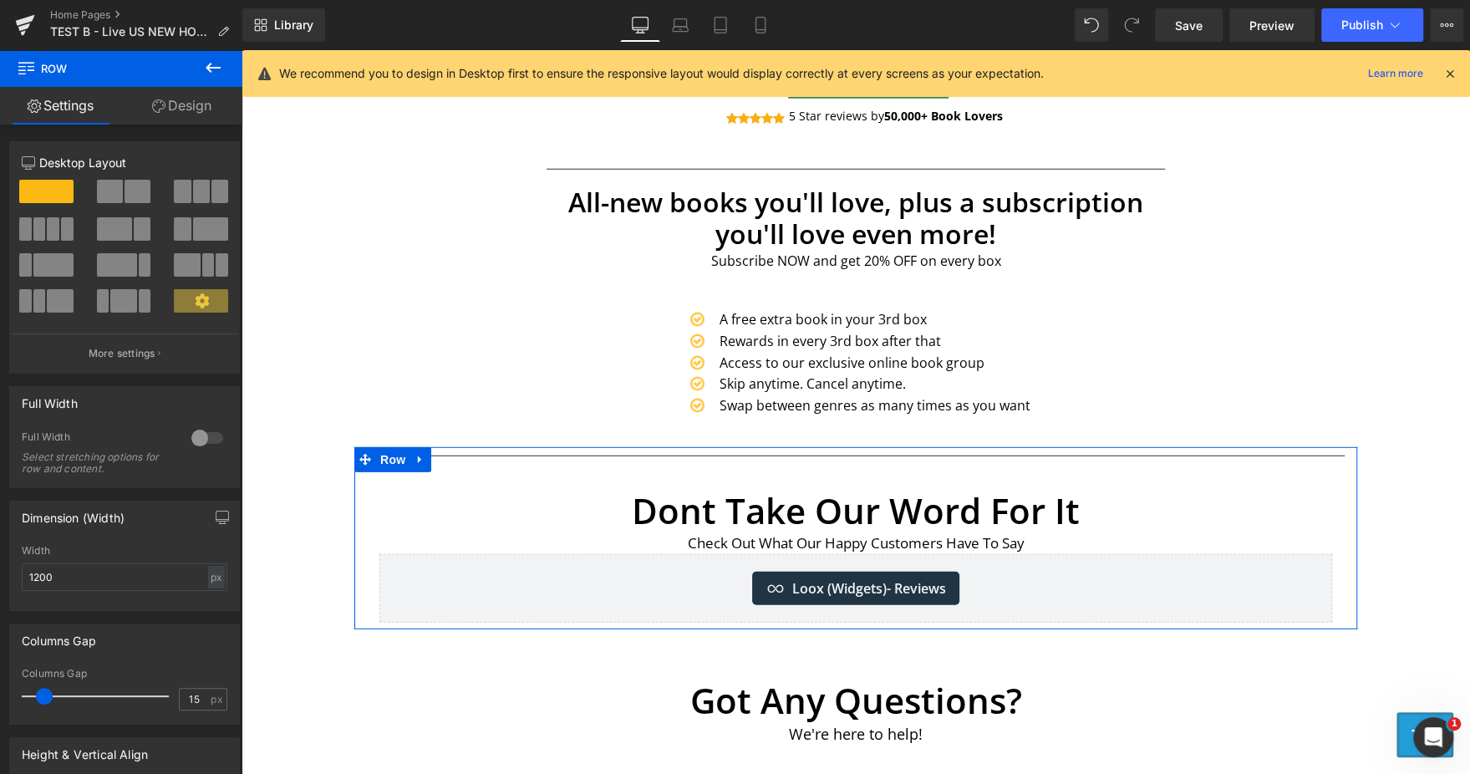
drag, startPoint x: 965, startPoint y: 456, endPoint x: 956, endPoint y: 418, distance: 39.5
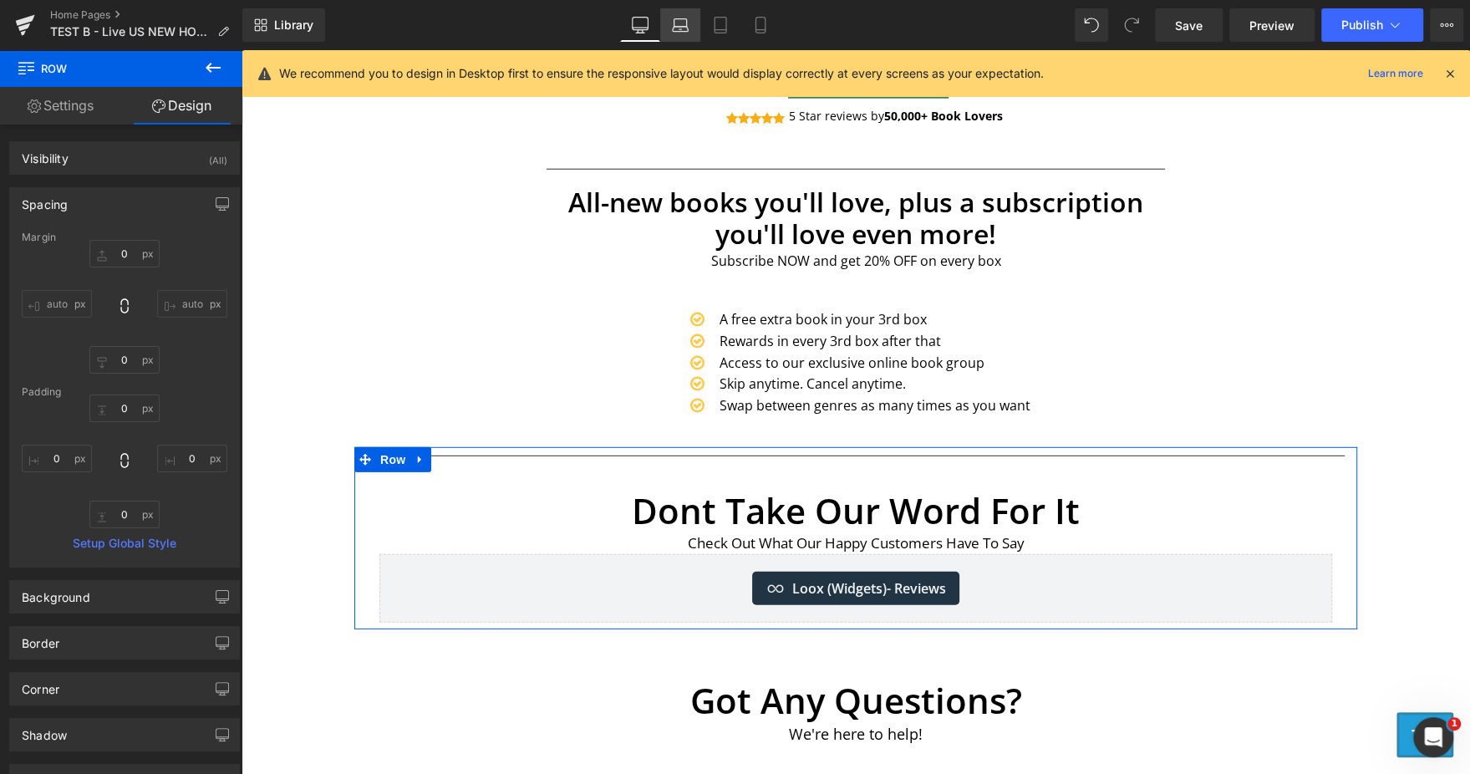
click at [683, 22] on icon at bounding box center [680, 25] width 17 height 17
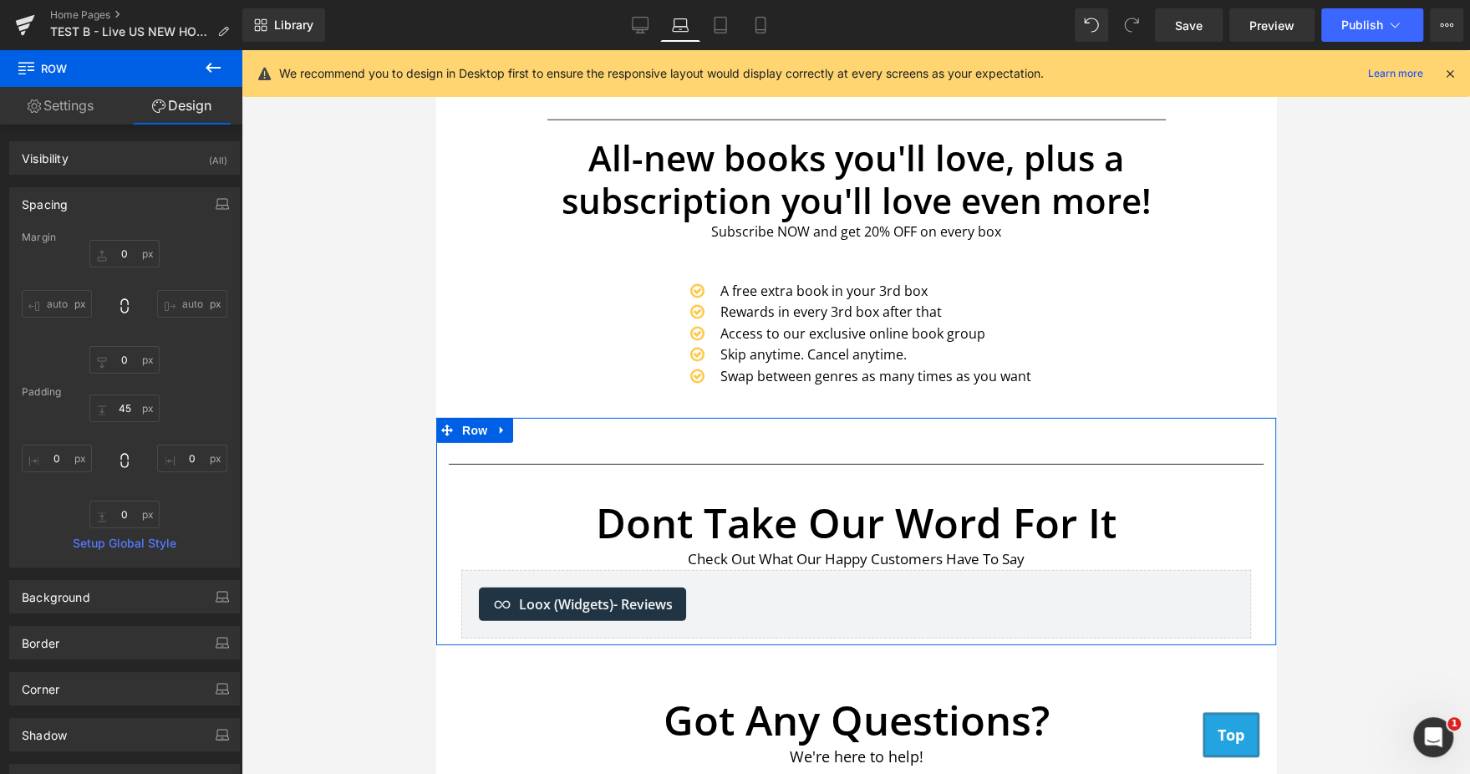
scroll to position [3670, 0]
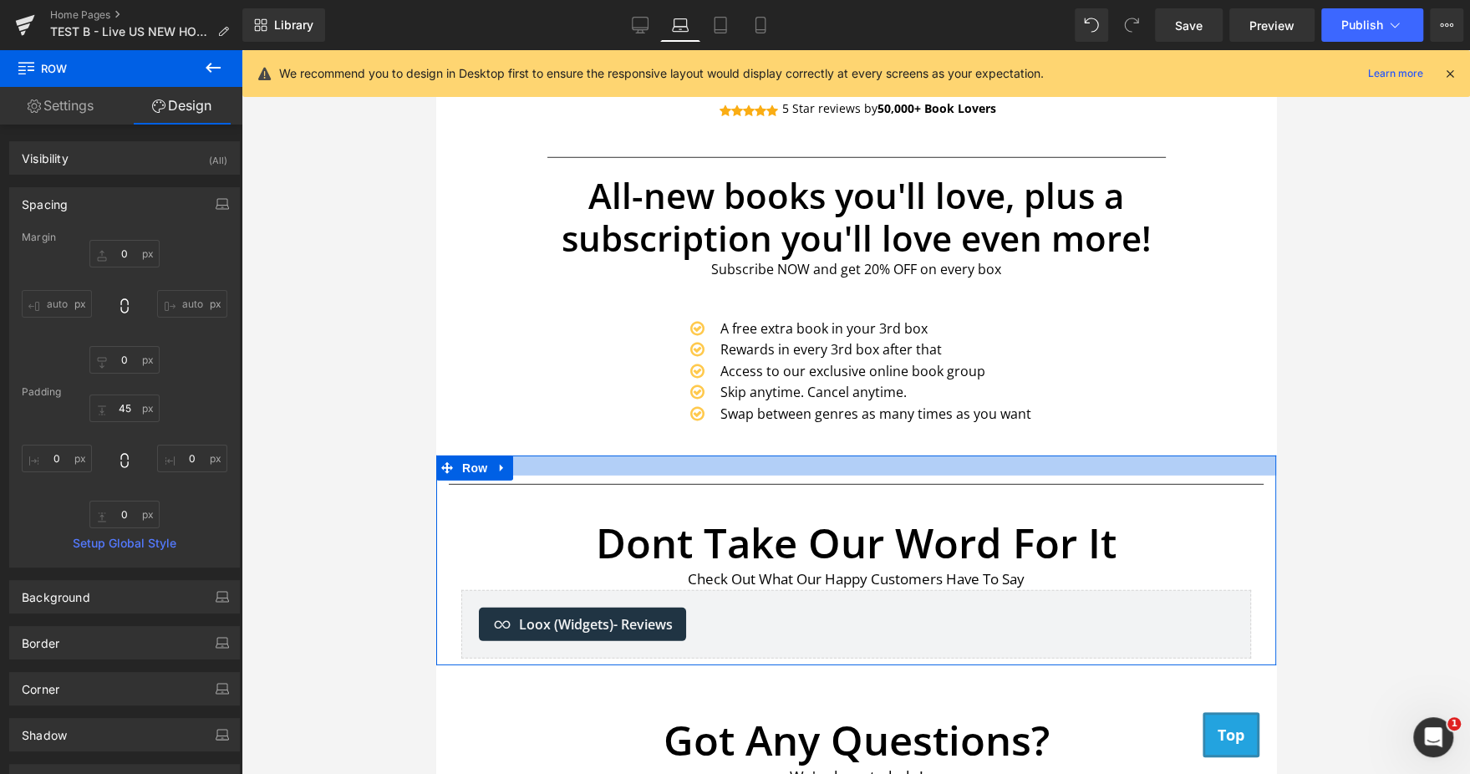
drag, startPoint x: 875, startPoint y: 462, endPoint x: 866, endPoint y: 444, distance: 20.5
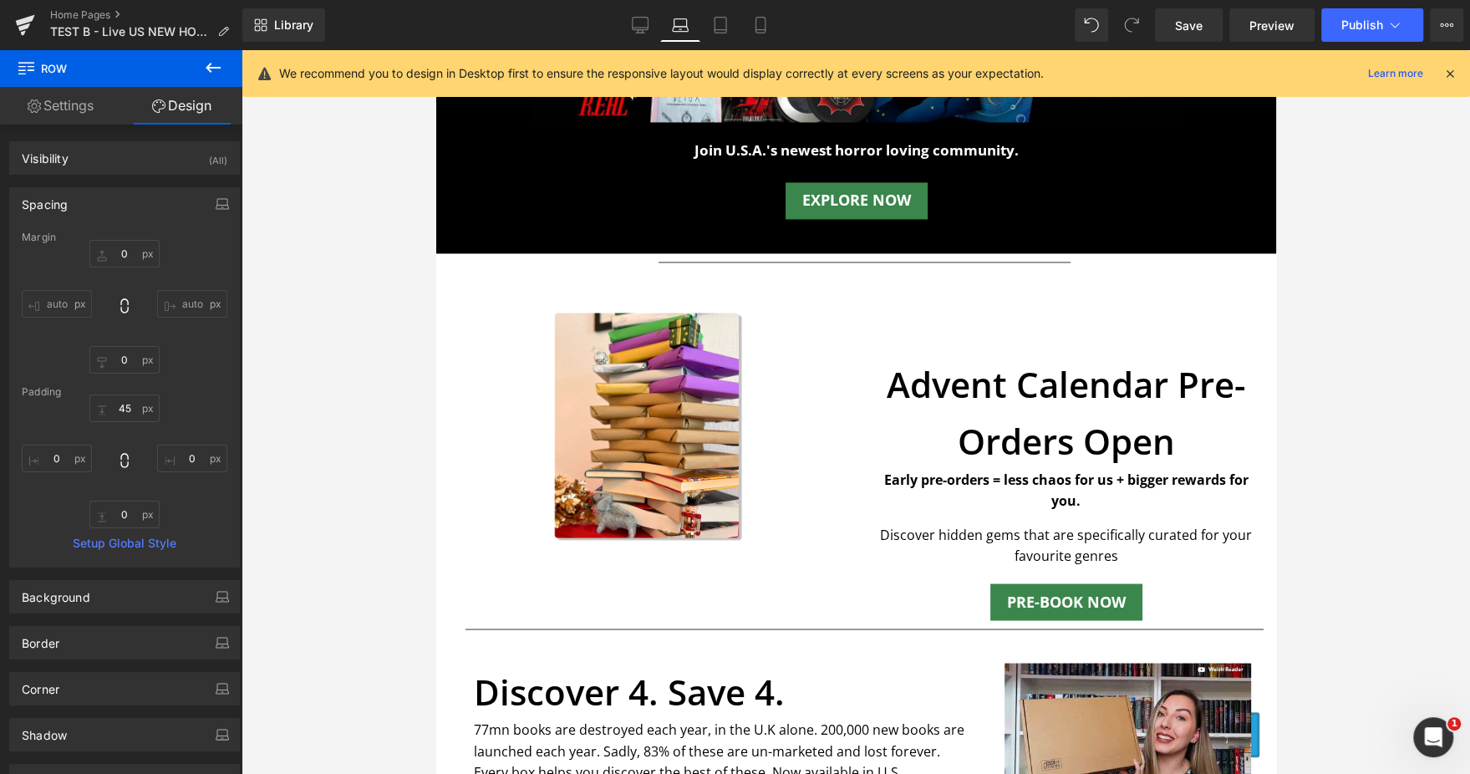
scroll to position [2073, 0]
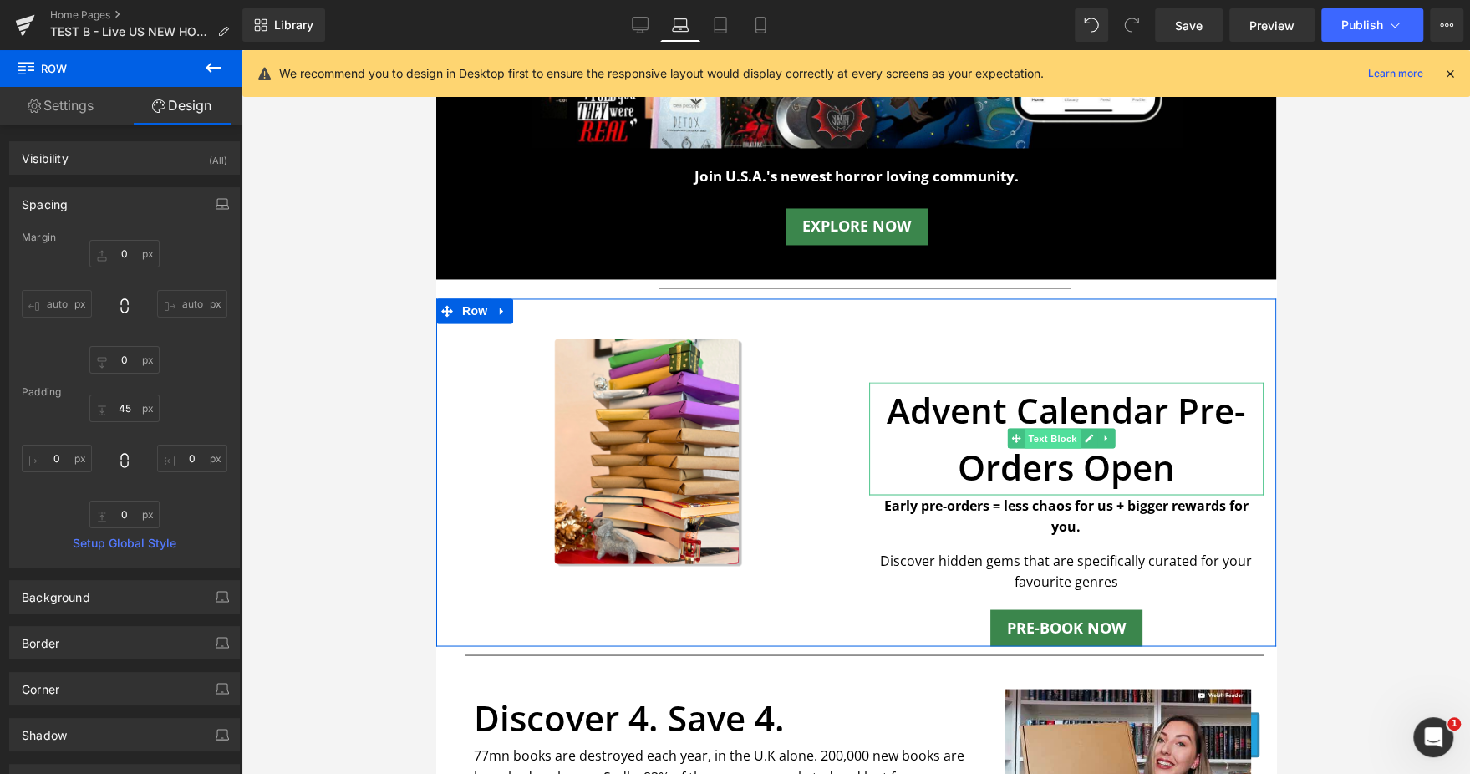
click at [1044, 429] on span "Text Block" at bounding box center [1051, 439] width 55 height 20
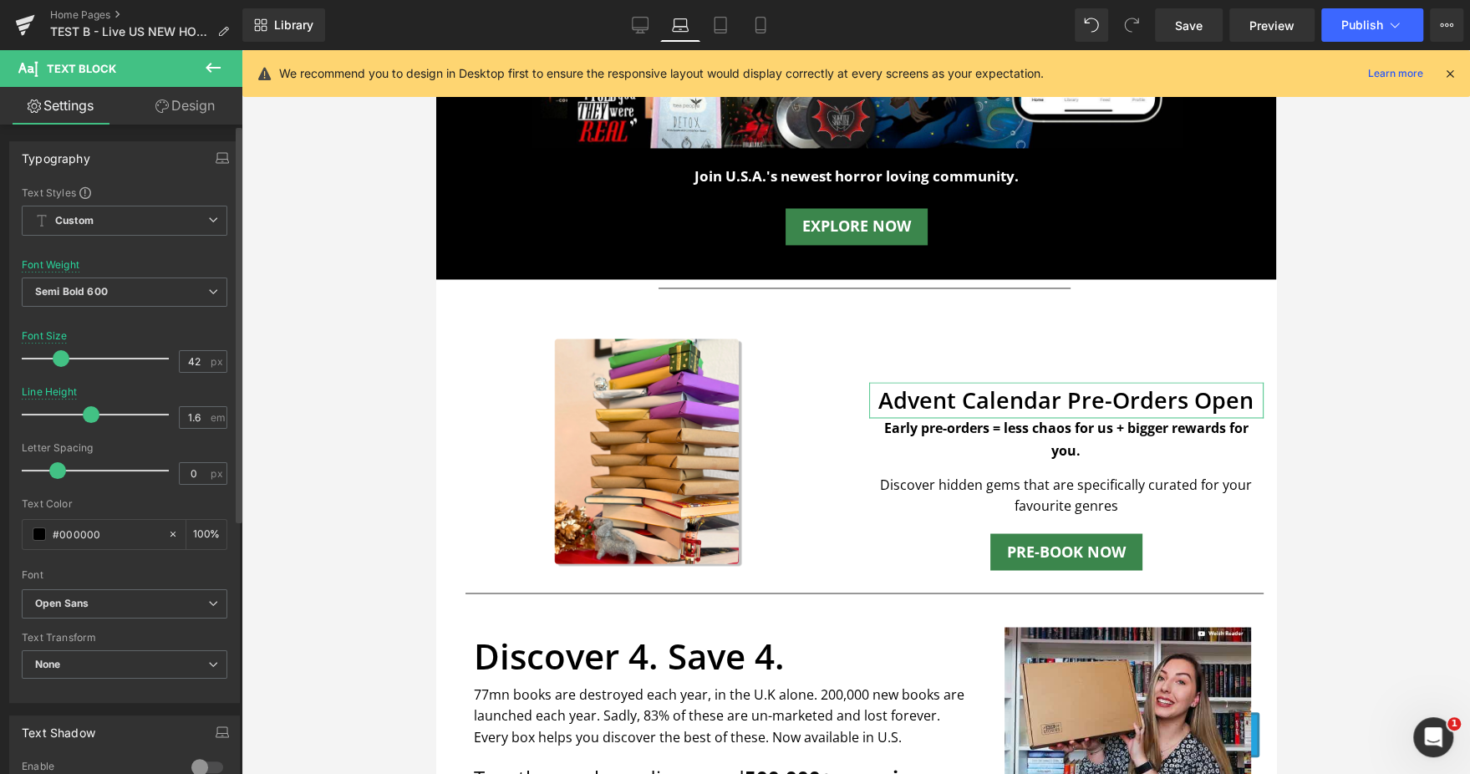
drag, startPoint x: 84, startPoint y: 358, endPoint x: 62, endPoint y: 357, distance: 21.7
click at [62, 357] on span at bounding box center [61, 358] width 17 height 17
click at [167, 119] on link "Design" at bounding box center [184, 106] width 121 height 38
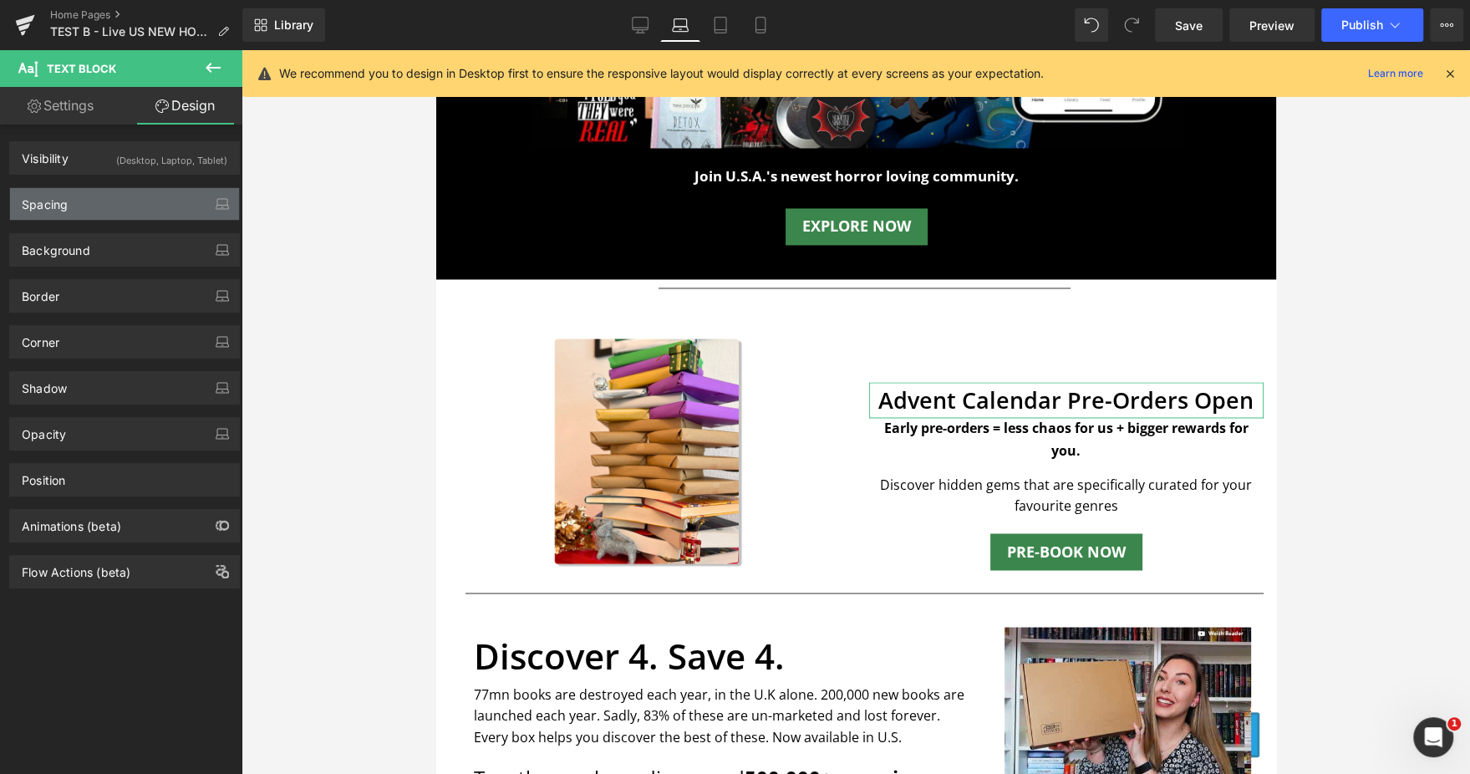
click at [76, 218] on div "Spacing" at bounding box center [124, 204] width 229 height 32
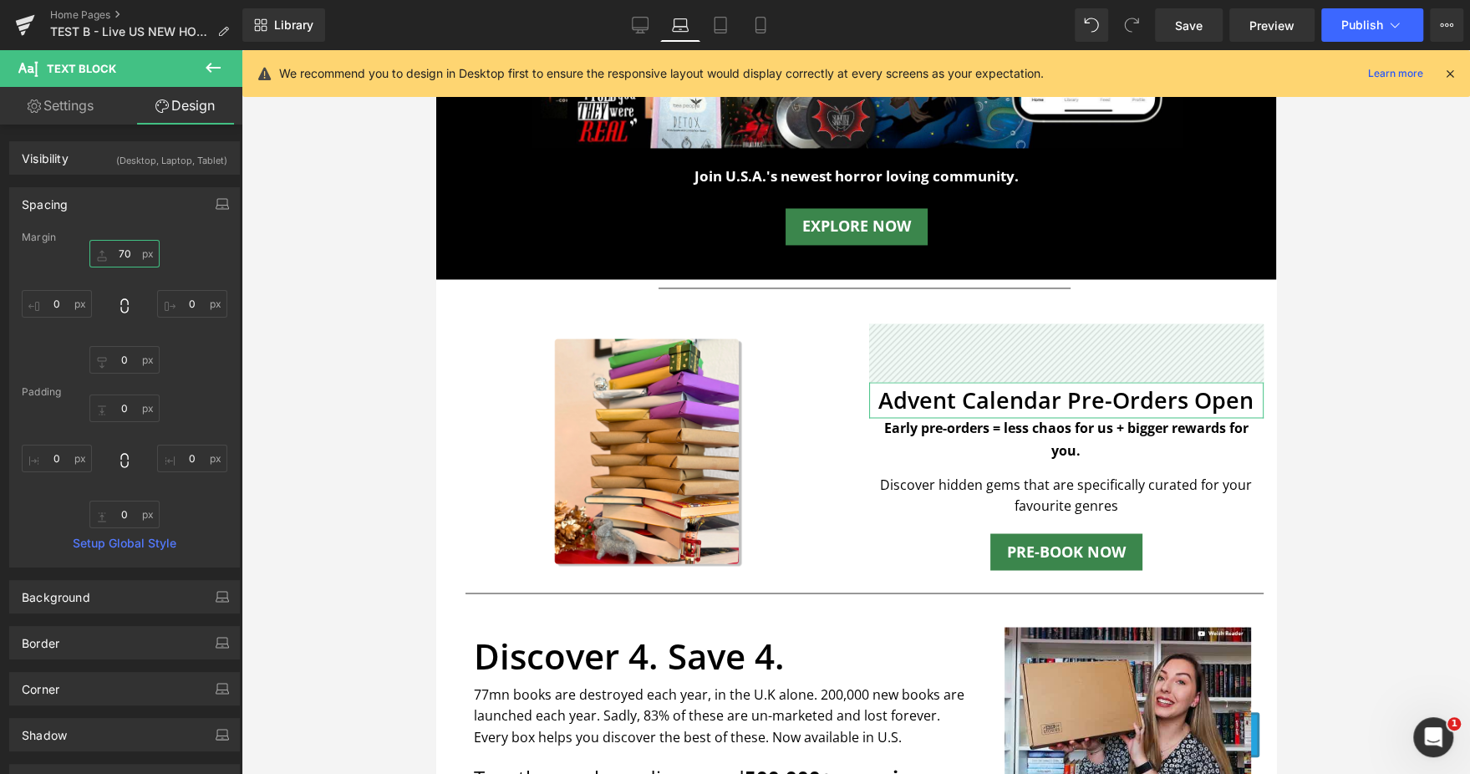
click at [104, 251] on input "text" at bounding box center [124, 254] width 70 height 28
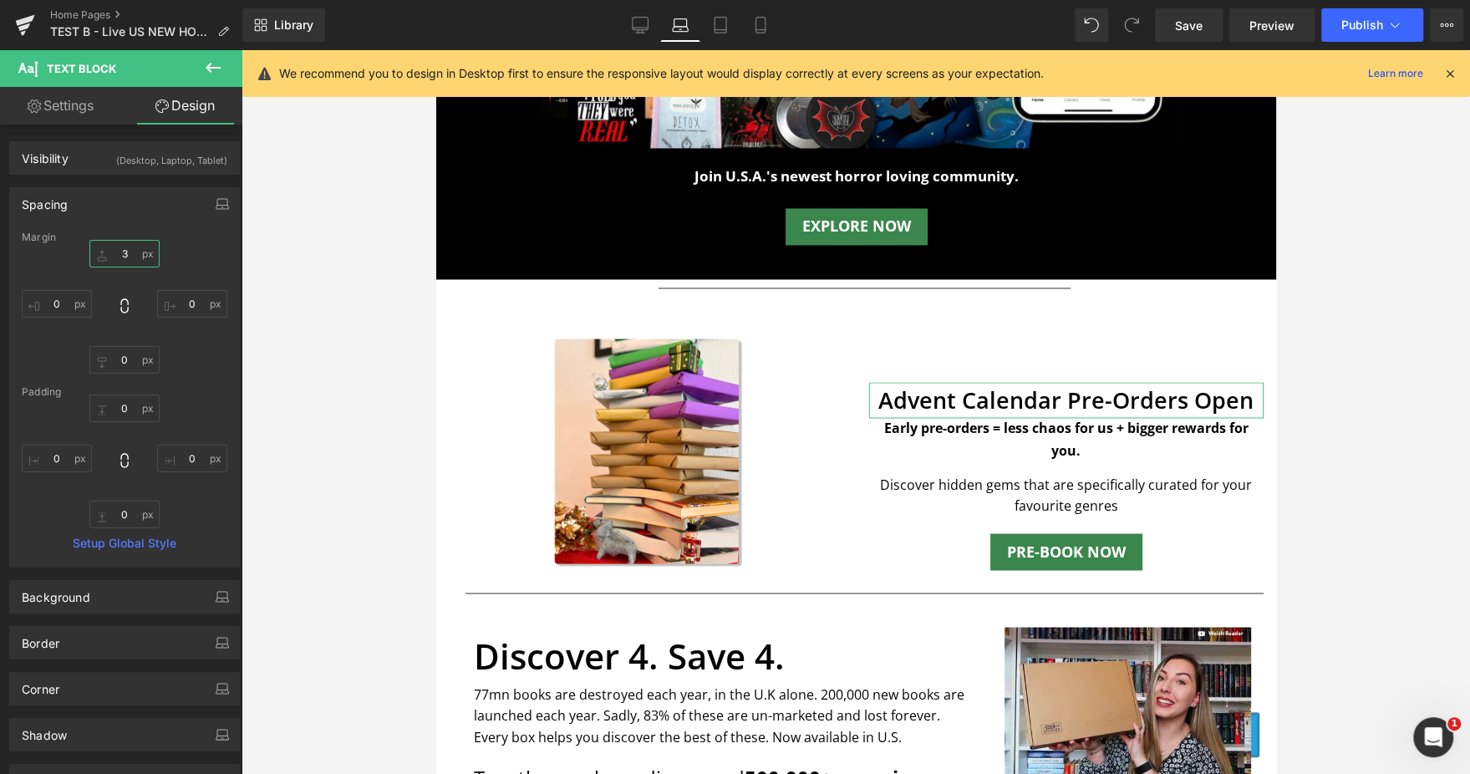
type input "30"
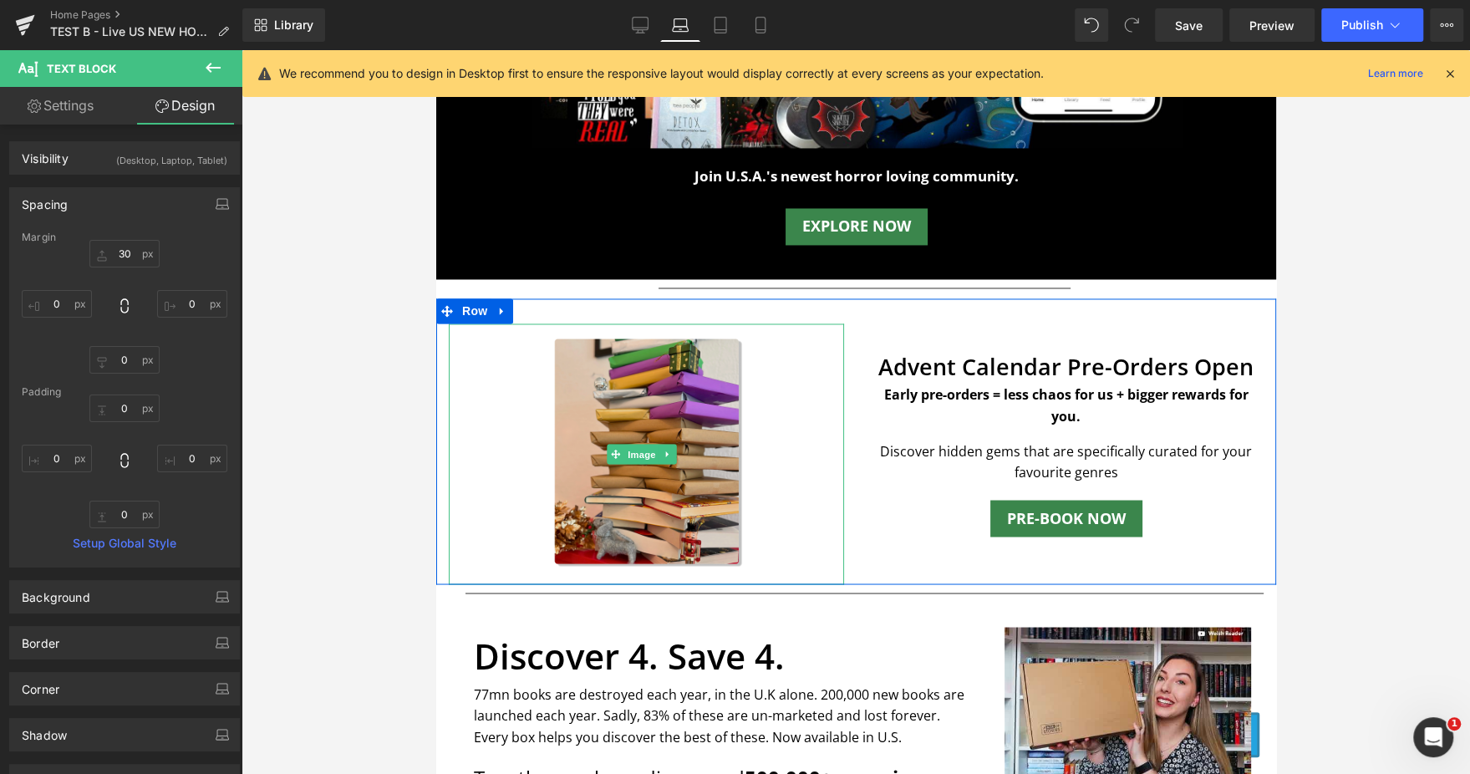
click at [579, 448] on img at bounding box center [645, 453] width 277 height 261
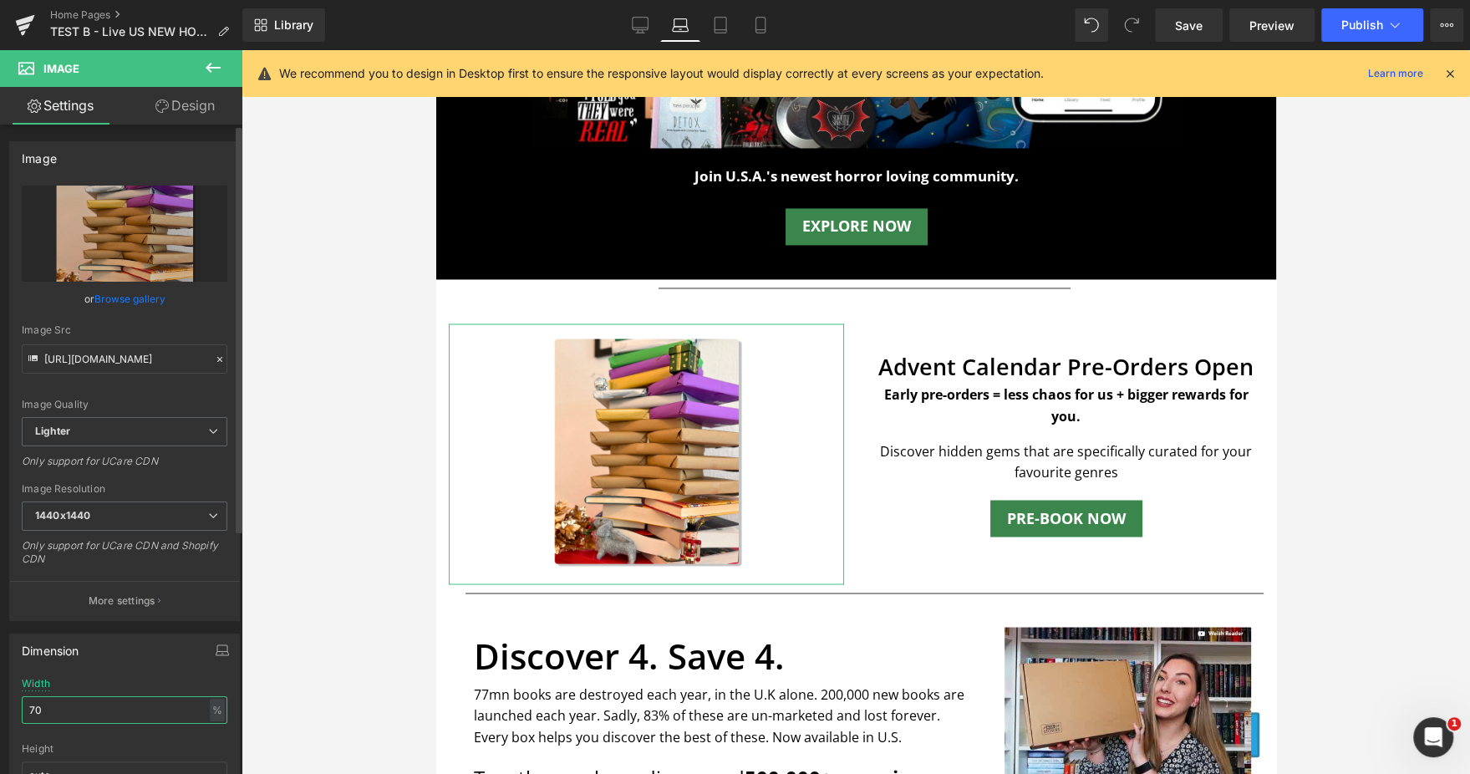
click at [103, 708] on input "70" at bounding box center [125, 710] width 206 height 28
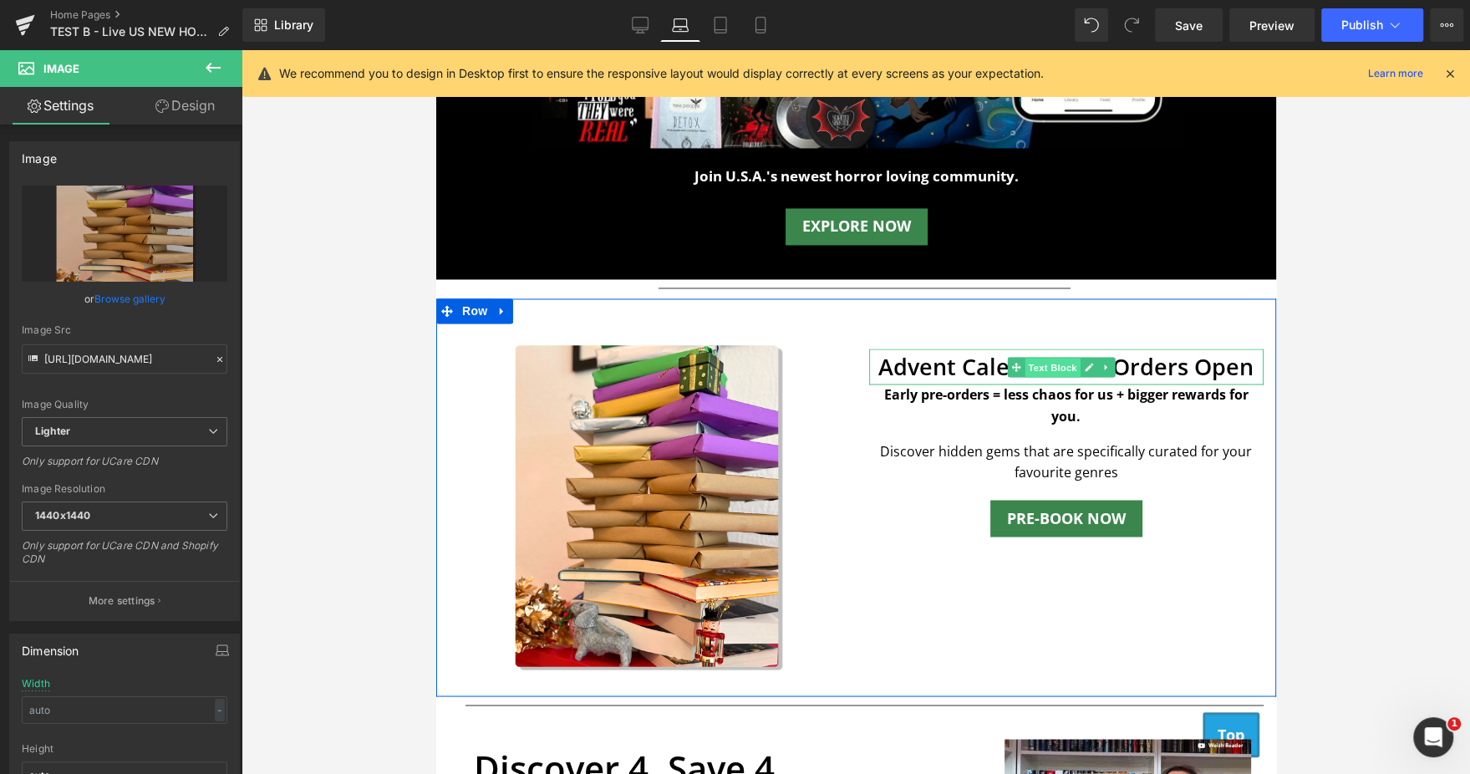
click at [1040, 358] on span "Text Block" at bounding box center [1051, 368] width 55 height 20
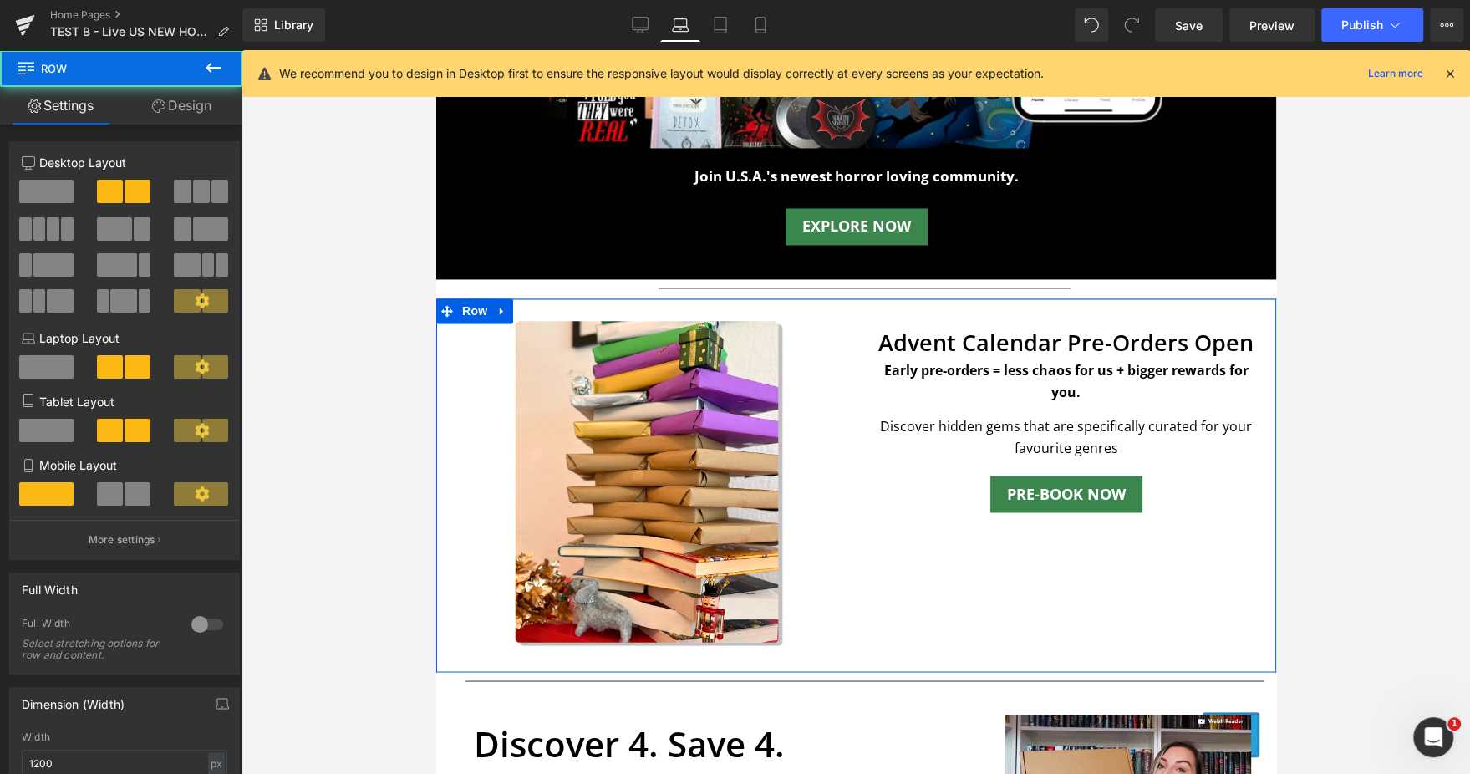
drag, startPoint x: 1048, startPoint y: 297, endPoint x: 1043, endPoint y: 272, distance: 25.7
click at [1043, 272] on div "Subscribe & Save 25%. Guaranteed rewards in every 3rd box. Free Extra Book to S…" at bounding box center [855, 539] width 840 height 4800
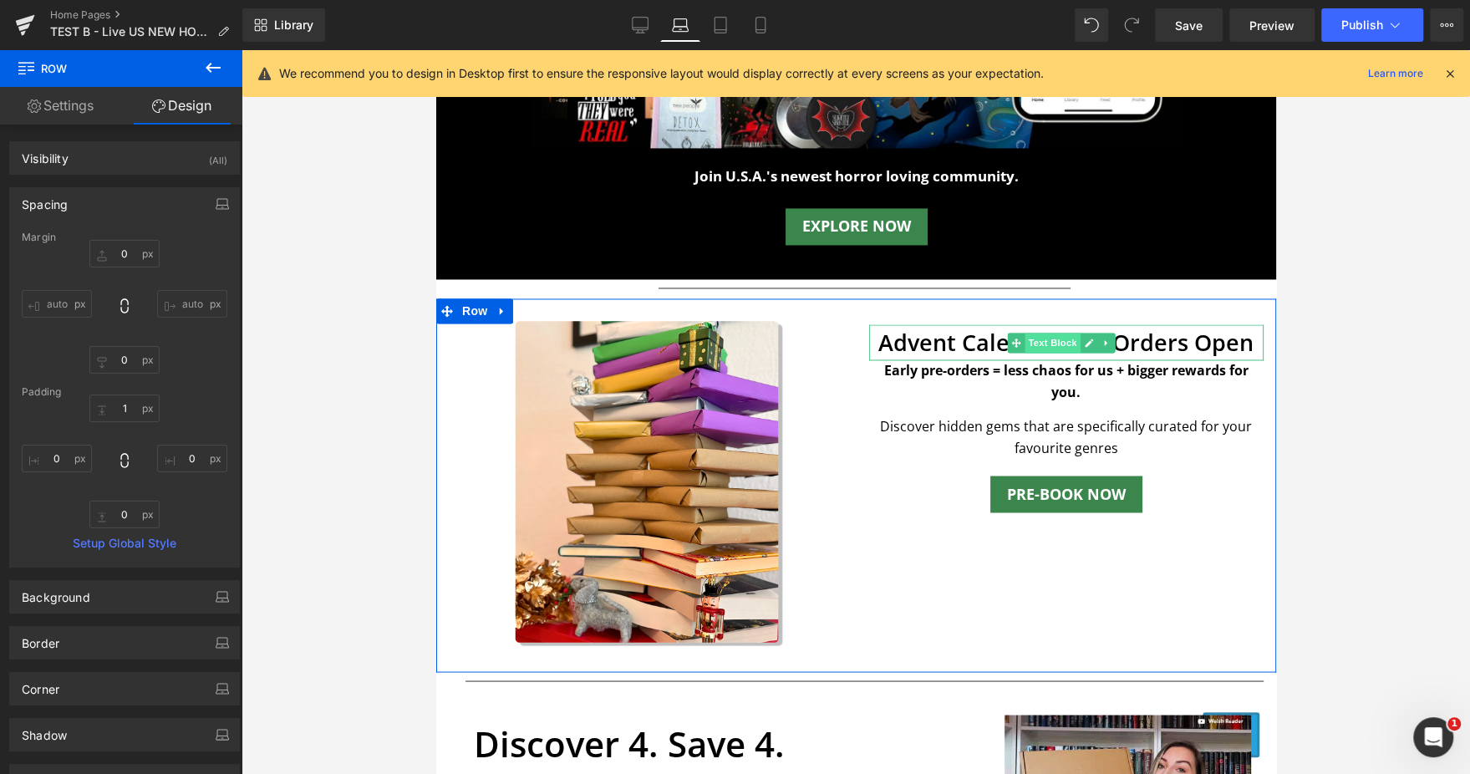
click at [1039, 333] on span "Text Block" at bounding box center [1051, 343] width 55 height 20
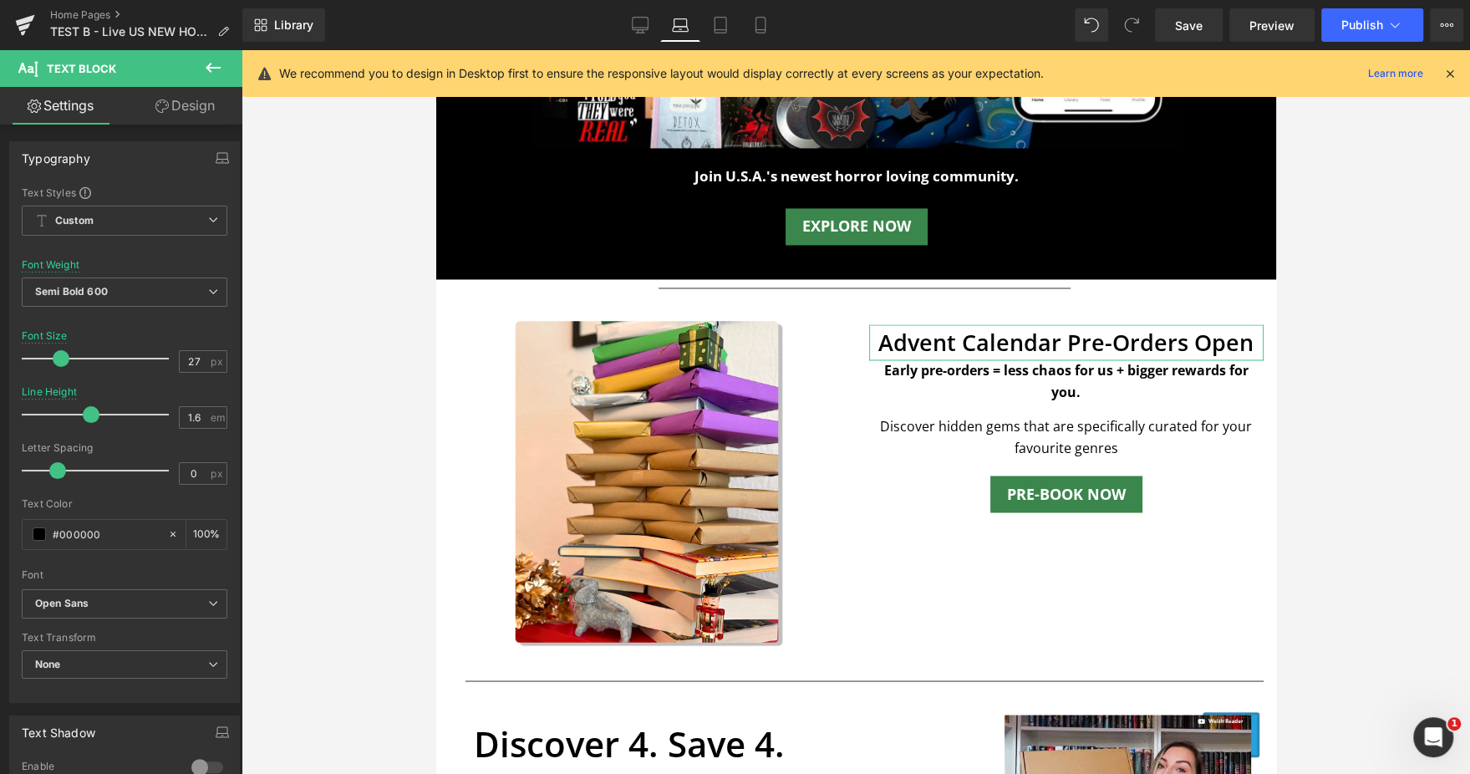
click at [203, 106] on link "Design" at bounding box center [184, 106] width 121 height 38
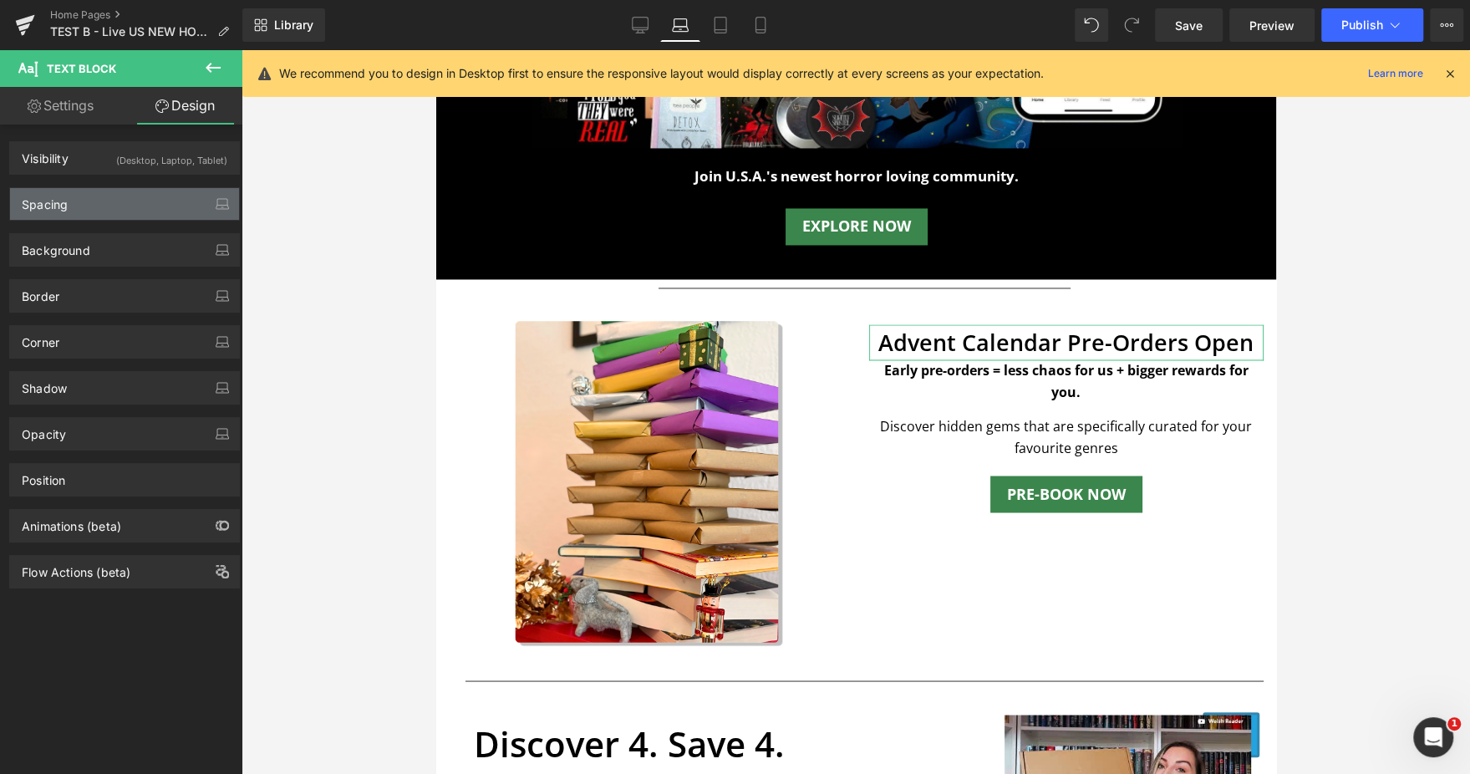
click at [82, 195] on div "Spacing" at bounding box center [124, 204] width 229 height 32
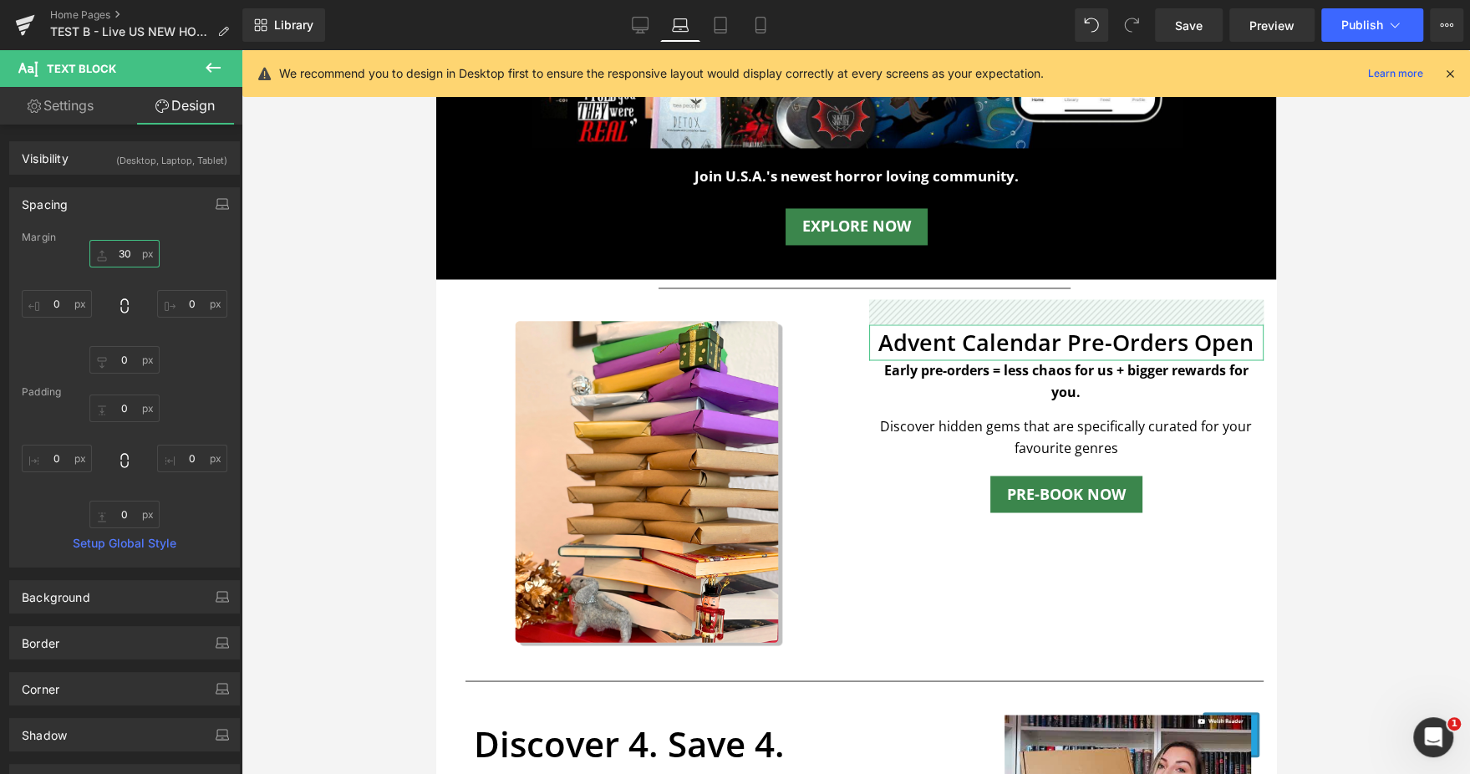
click at [117, 251] on input "text" at bounding box center [124, 254] width 70 height 28
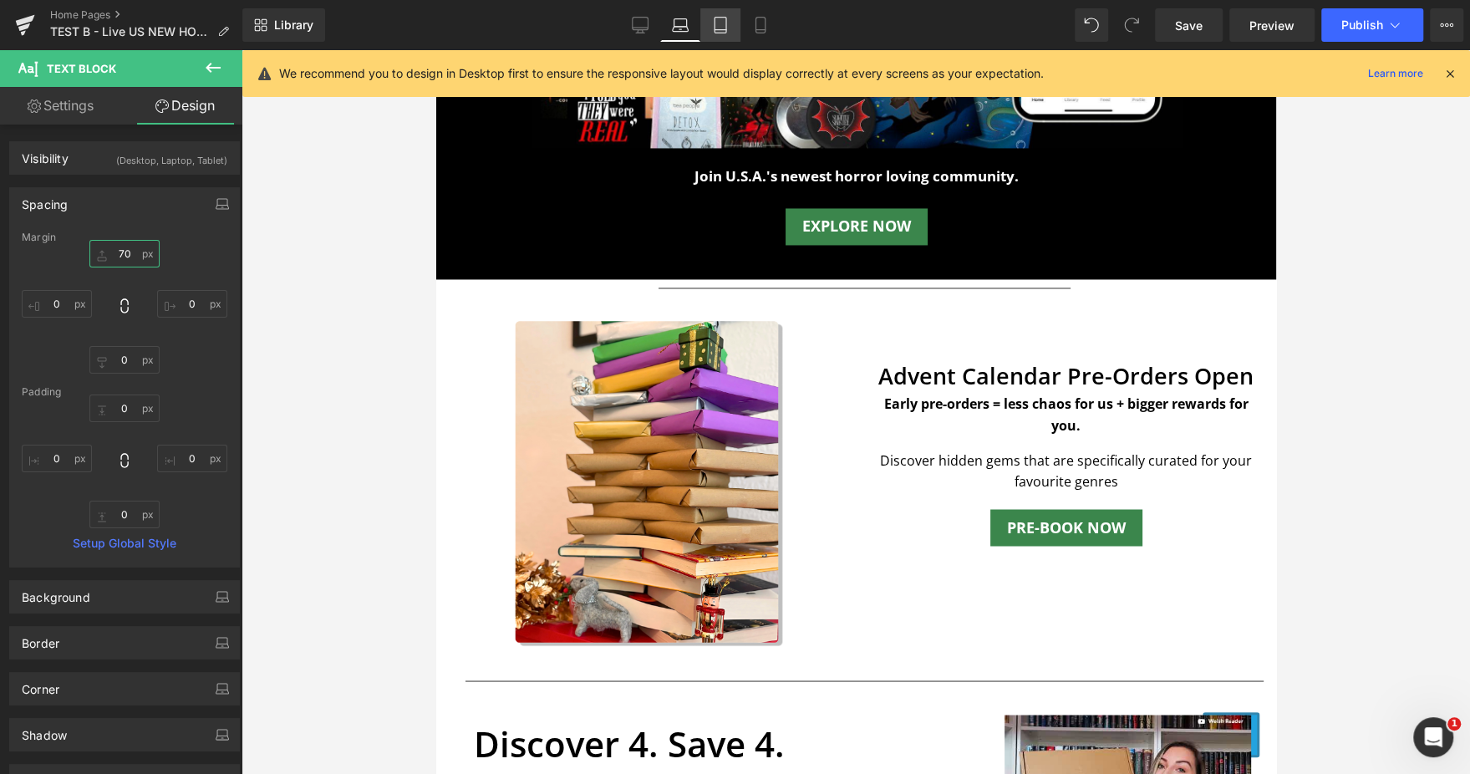
type input "70"
click at [714, 25] on icon at bounding box center [720, 26] width 12 height 16
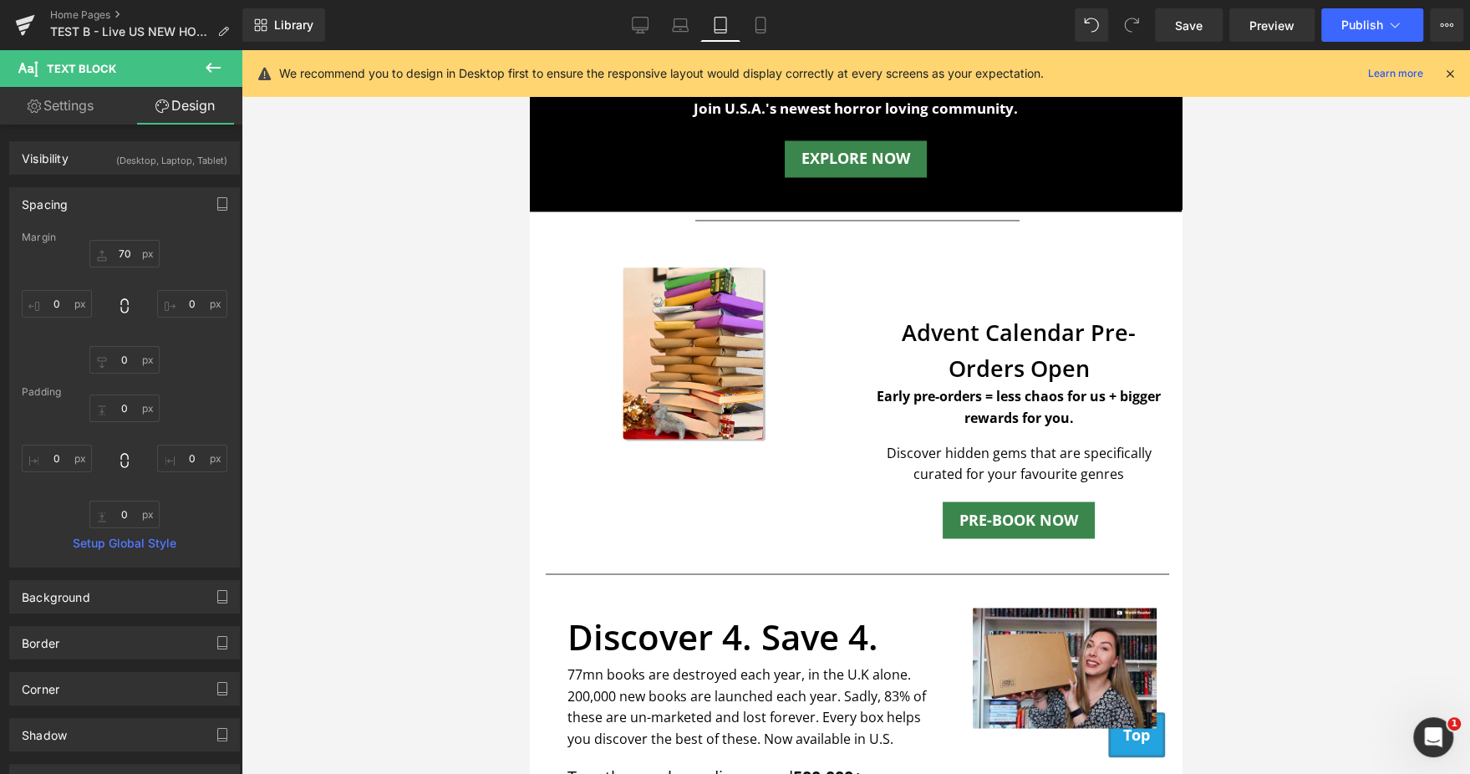
scroll to position [2011, 0]
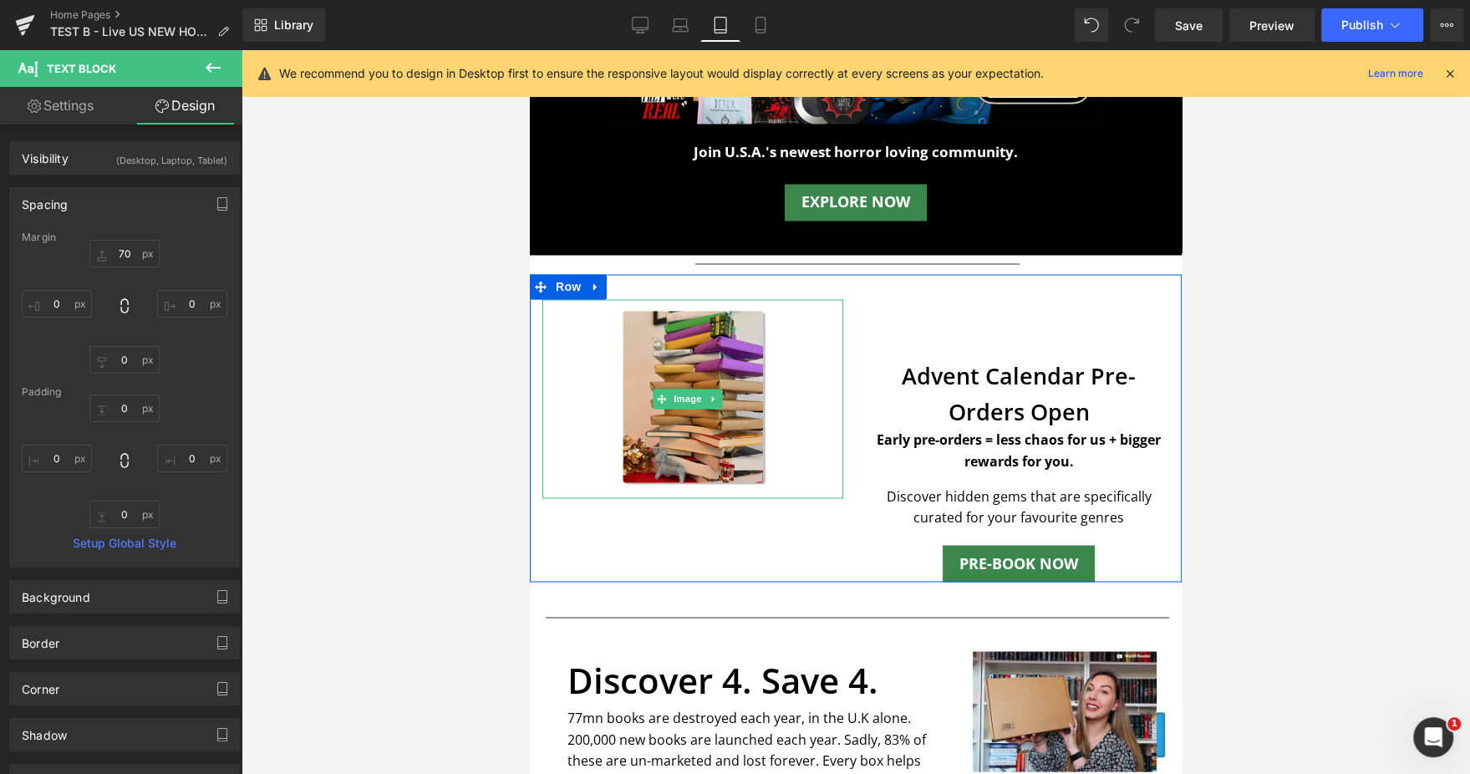
click at [683, 345] on img at bounding box center [692, 398] width 211 height 199
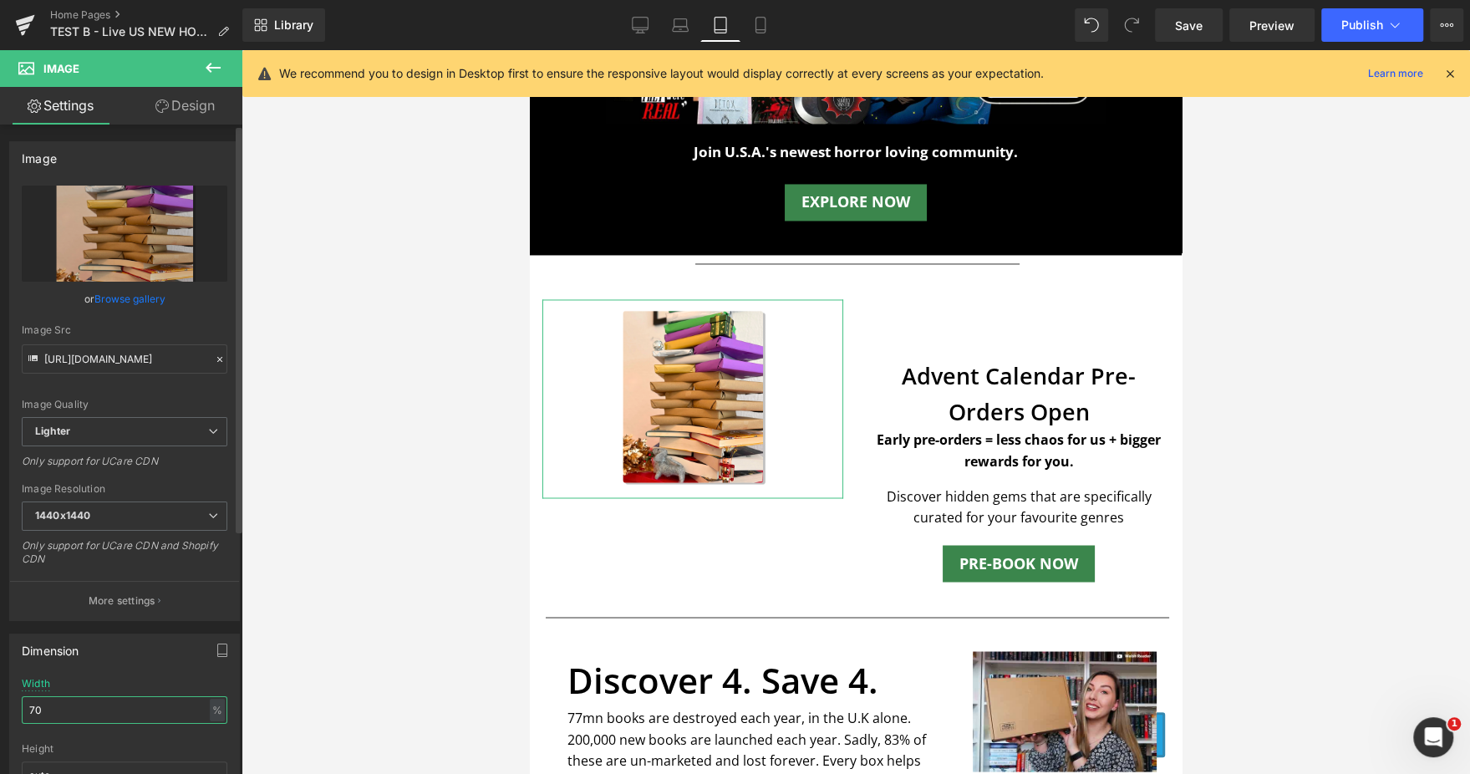
click at [93, 703] on input "70" at bounding box center [125, 710] width 206 height 28
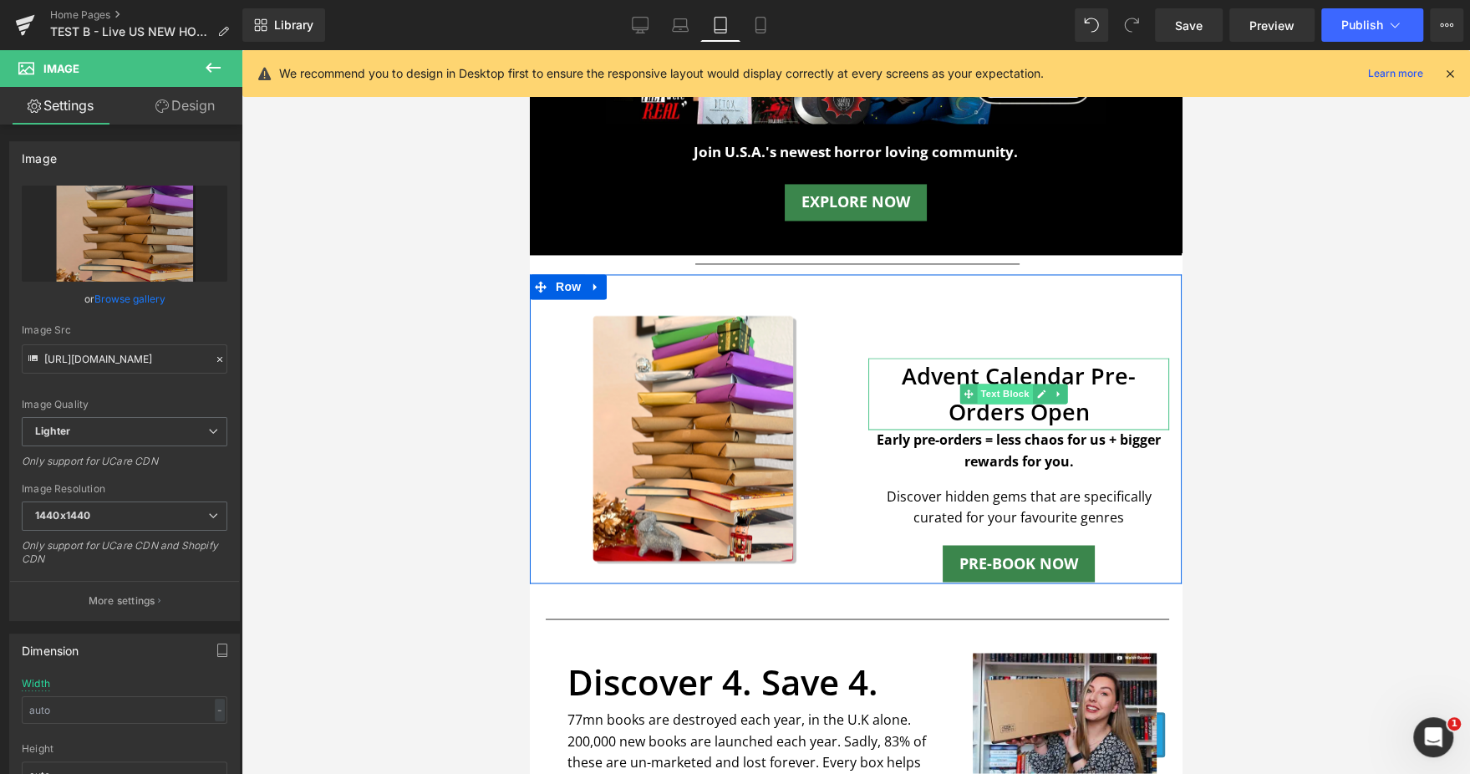
click at [990, 383] on span "Text Block" at bounding box center [1004, 393] width 55 height 20
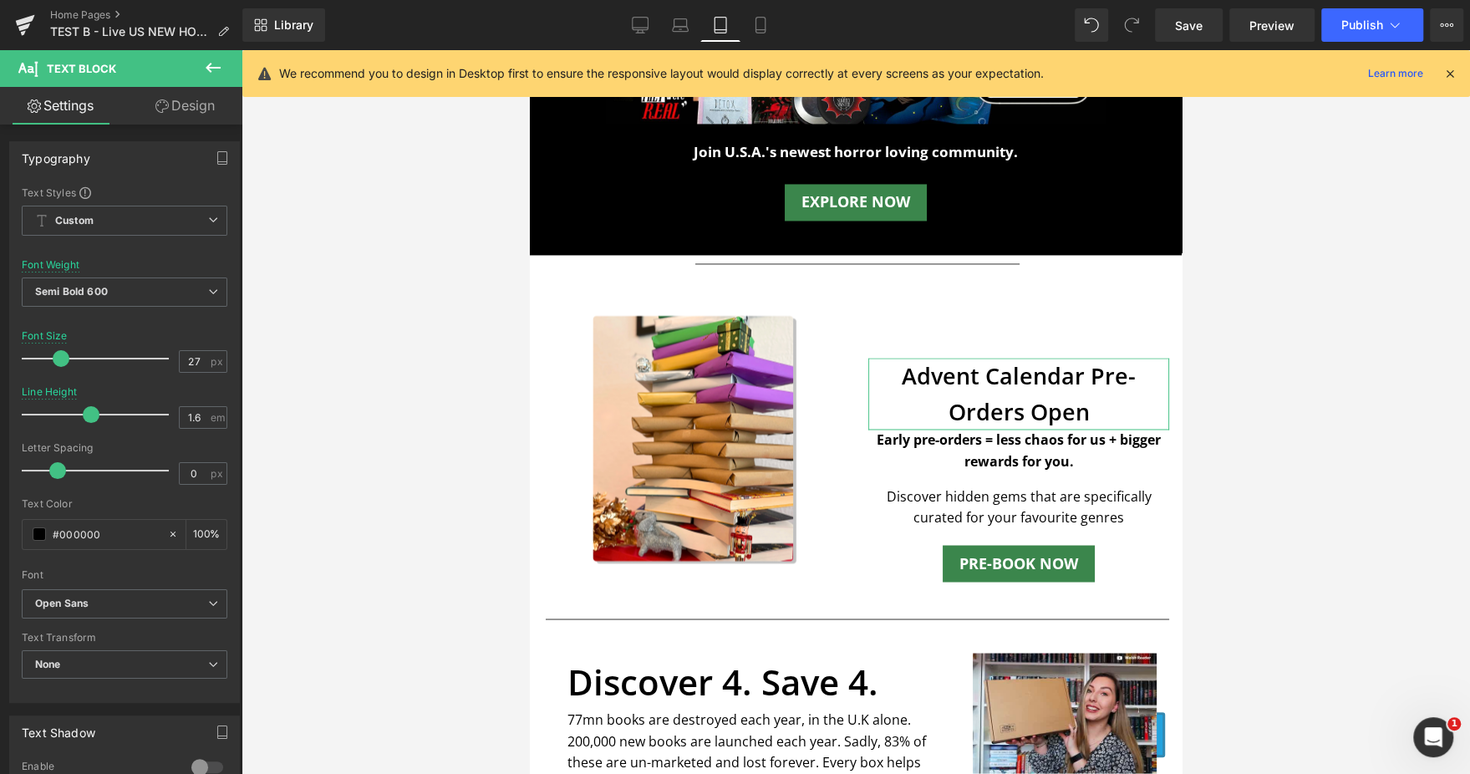
click at [168, 91] on link "Design" at bounding box center [184, 106] width 121 height 38
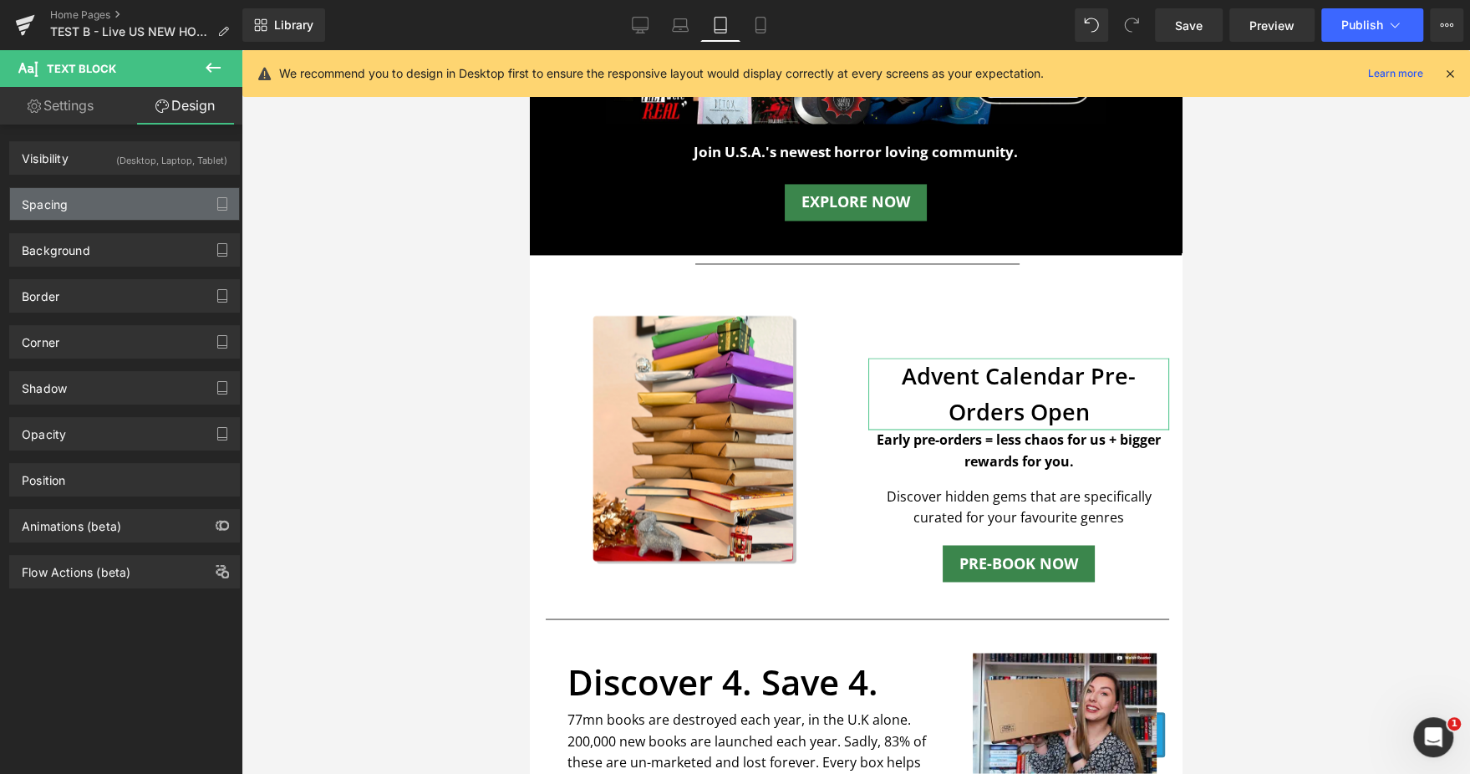
click at [108, 205] on div "Spacing" at bounding box center [124, 204] width 229 height 32
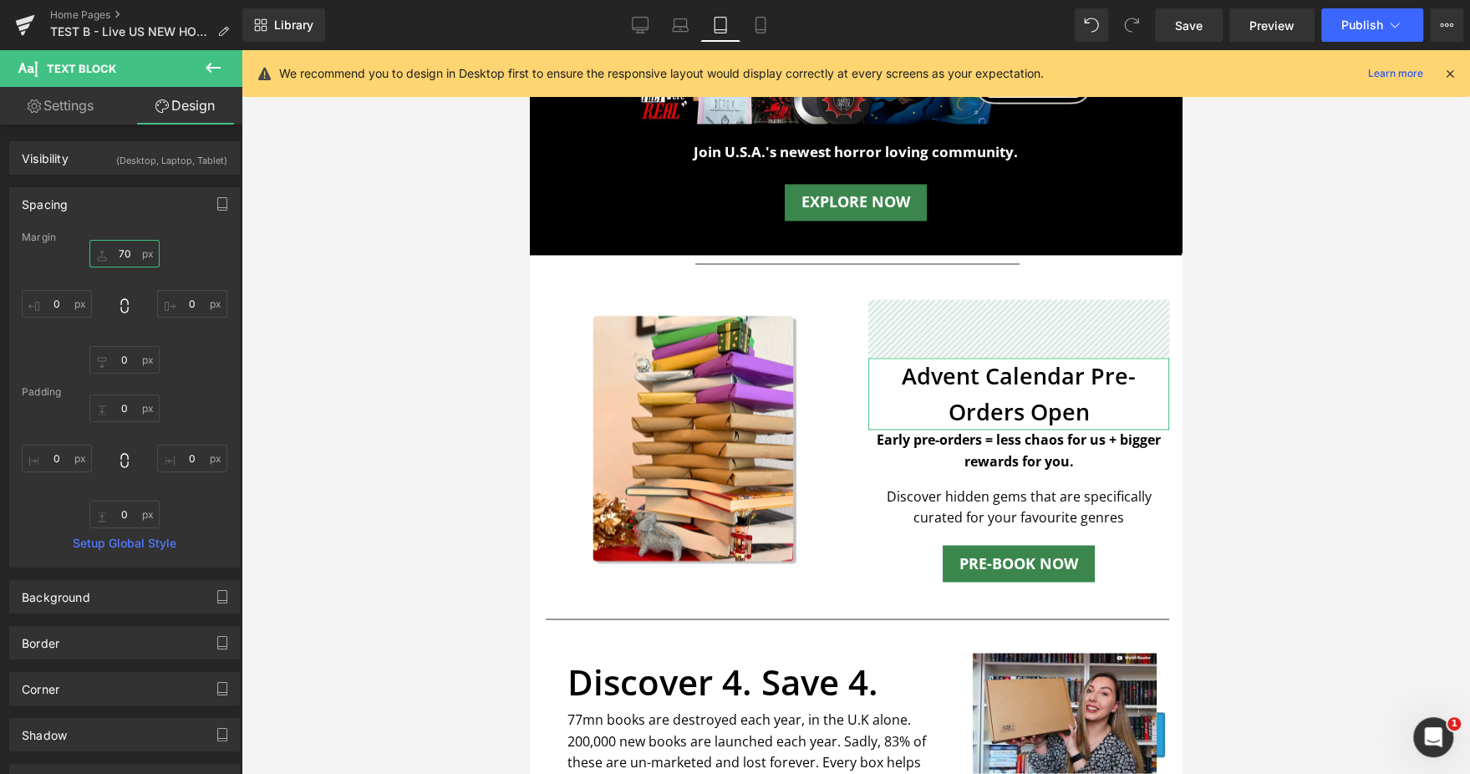
click at [123, 251] on input "text" at bounding box center [124, 254] width 70 height 28
type input "70"
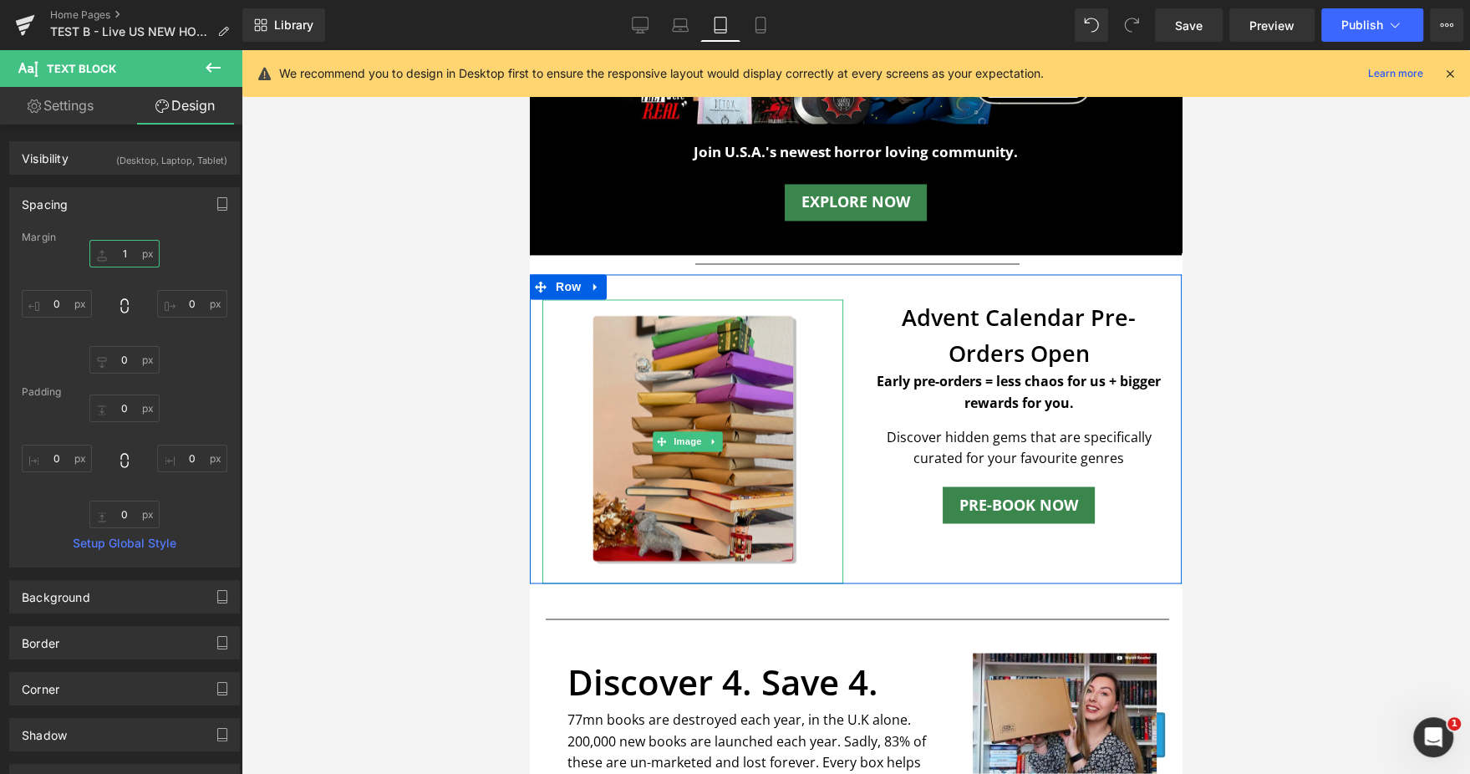
type input "10"
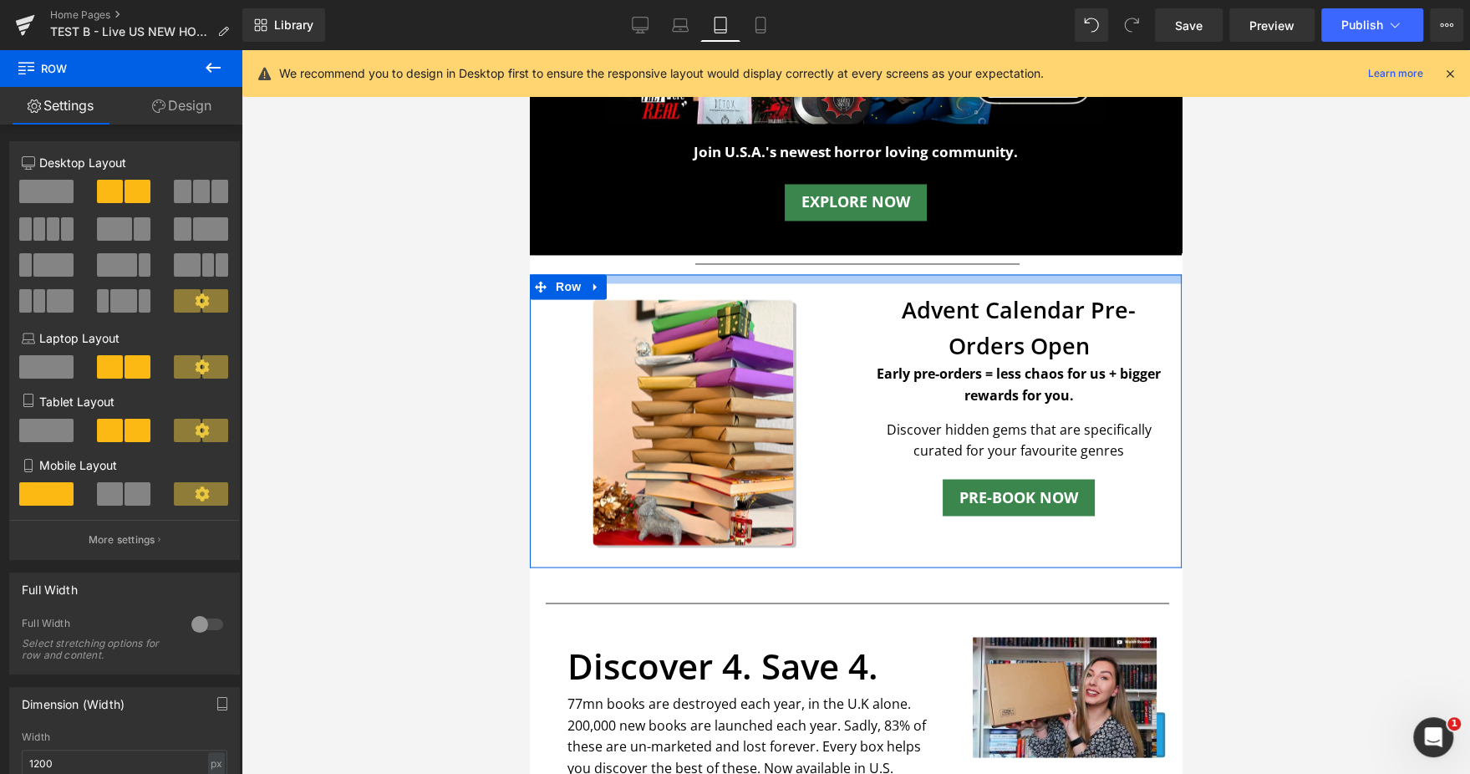
click at [938, 251] on div "Subscribe & Save 25%. Guaranteed rewards in every 3rd box. Free Extra Book to S…" at bounding box center [856, 748] width 652 height 5236
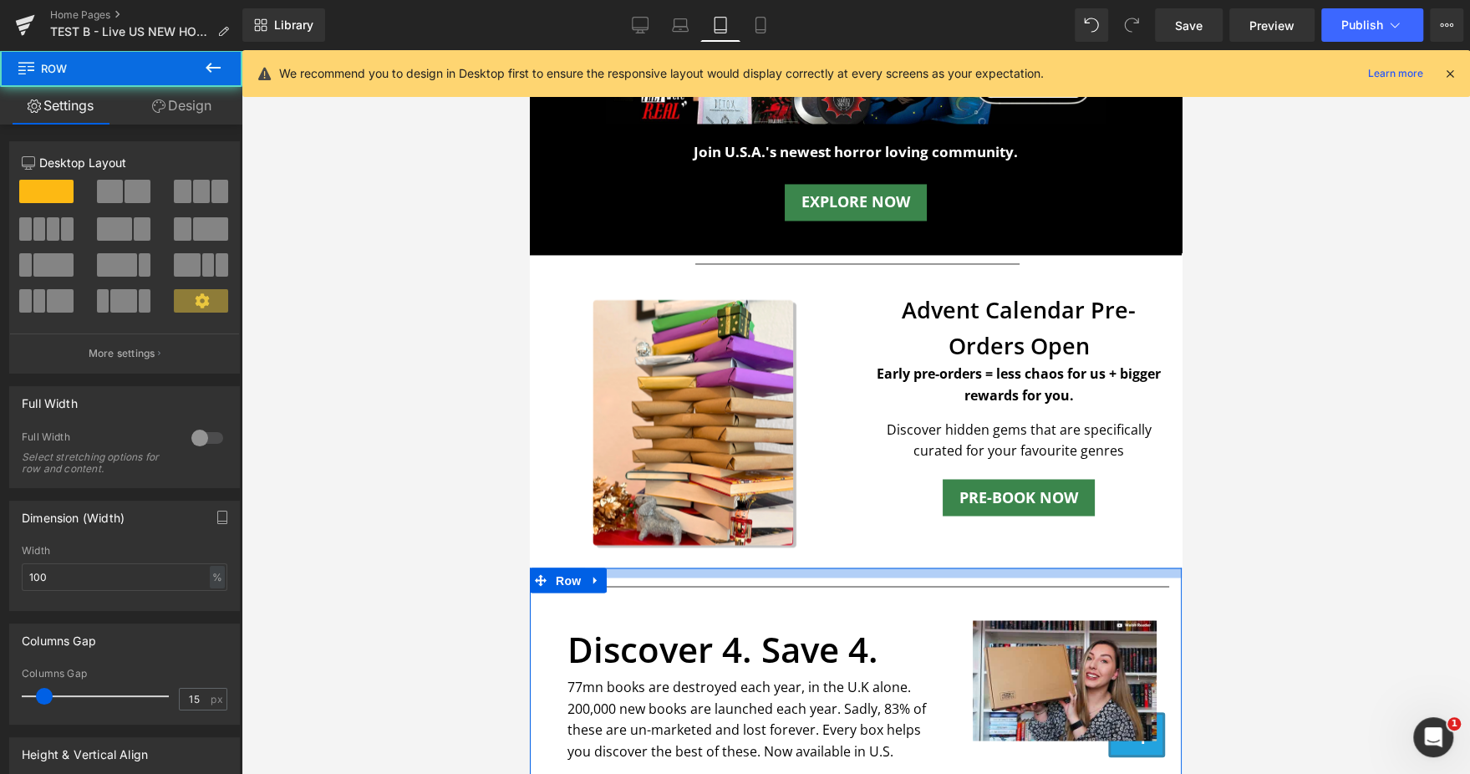
drag, startPoint x: 912, startPoint y: 566, endPoint x: 903, endPoint y: 549, distance: 19.1
click at [903, 567] on div at bounding box center [856, 572] width 652 height 10
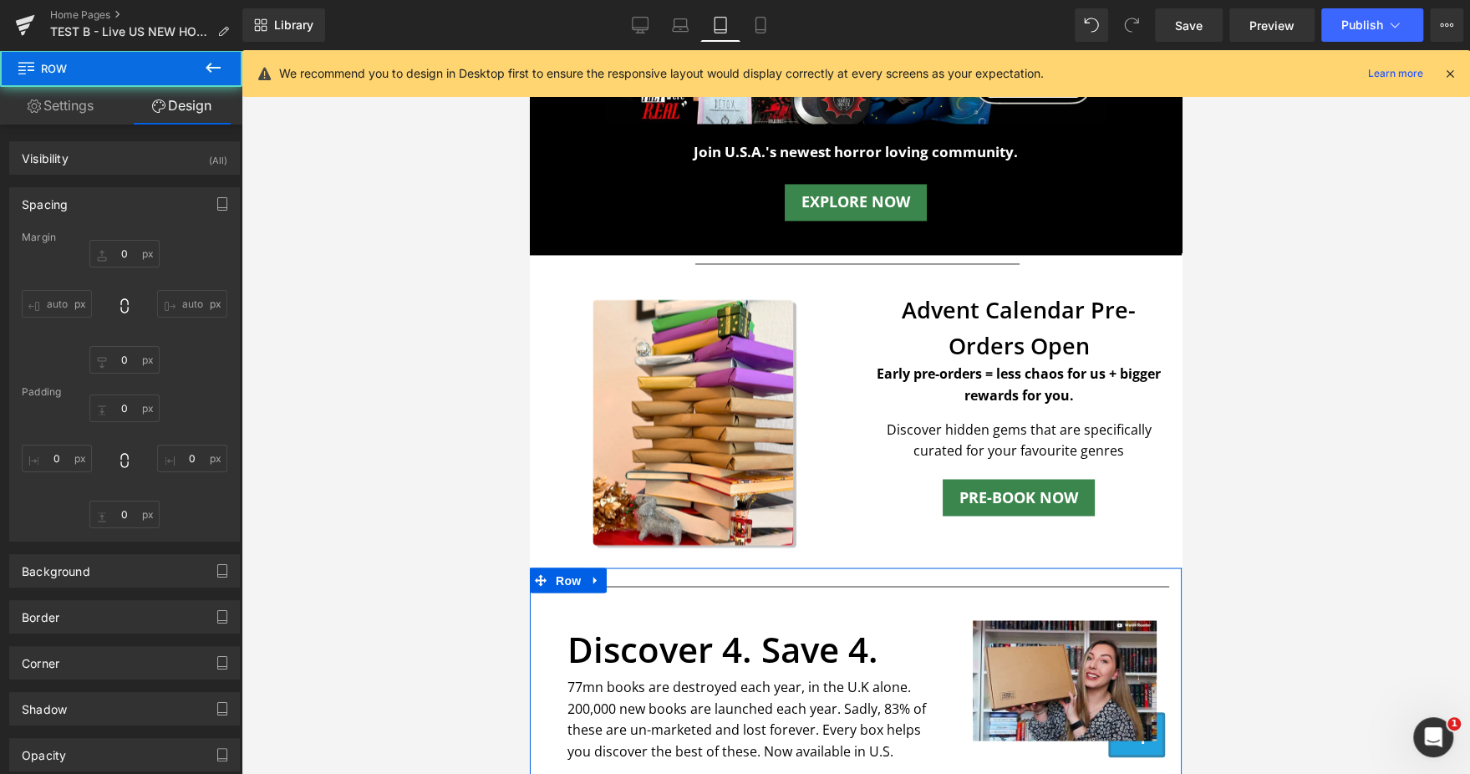
click at [1344, 419] on div at bounding box center [855, 411] width 1228 height 723
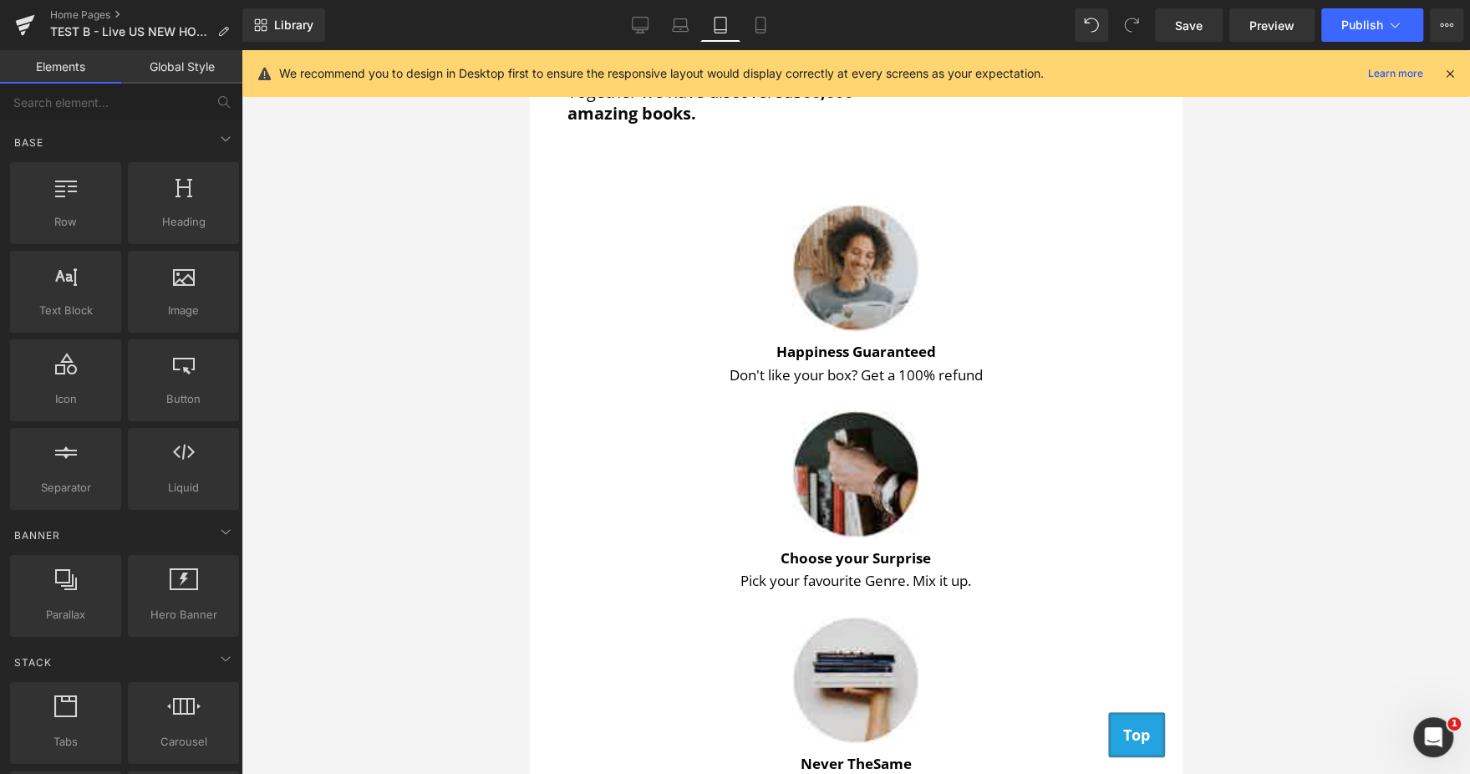
scroll to position [2703, 0]
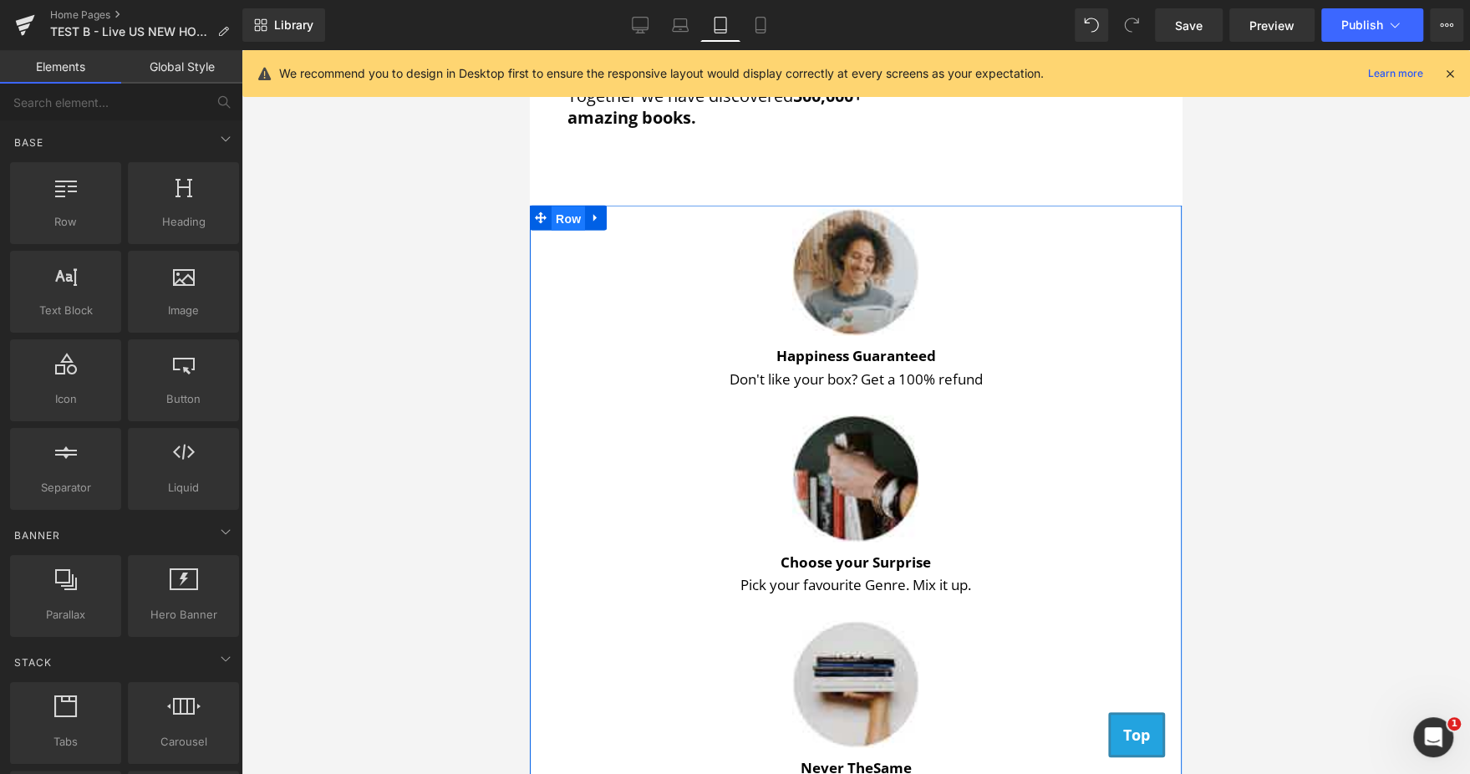
click at [552, 226] on span "Row" at bounding box center [567, 218] width 33 height 25
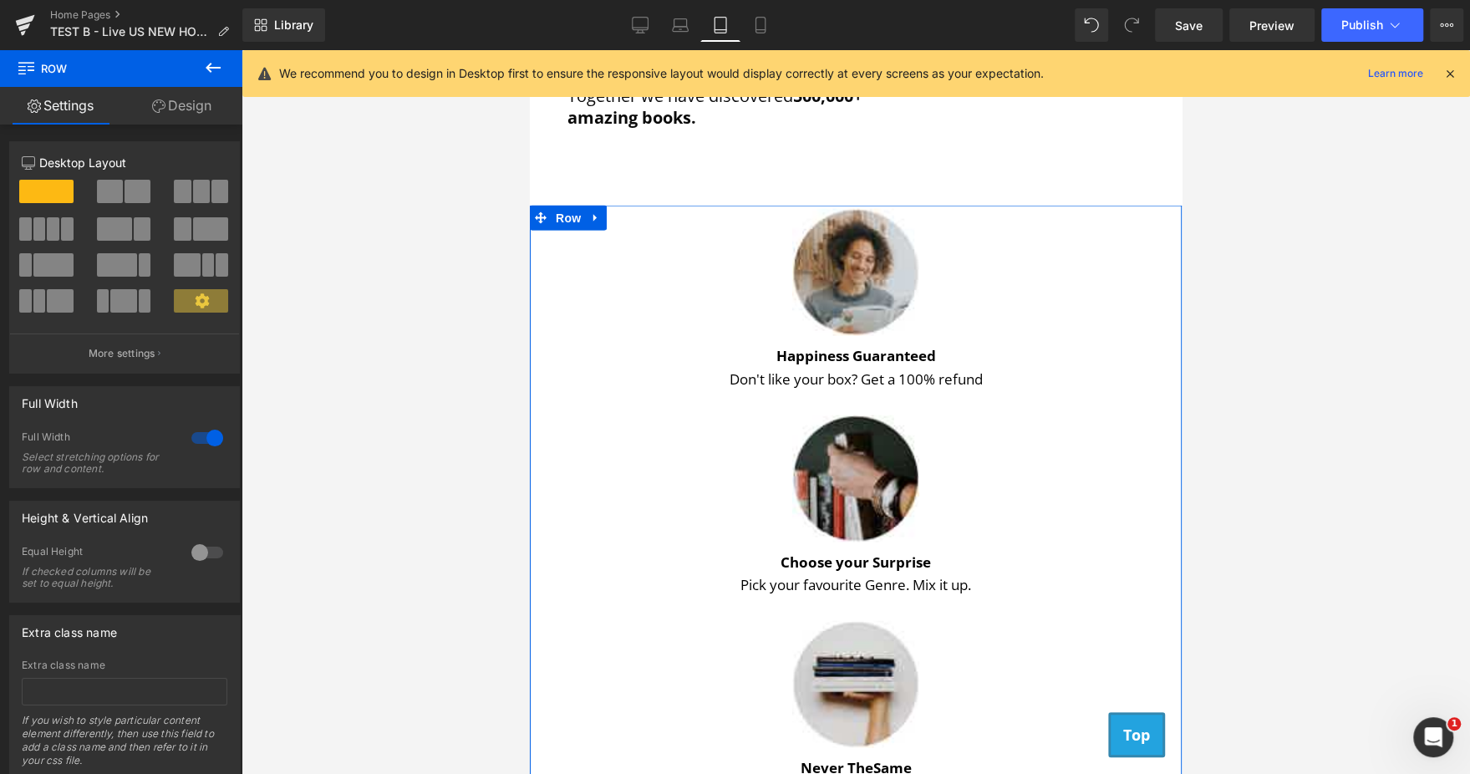
click at [183, 195] on span at bounding box center [182, 191] width 17 height 23
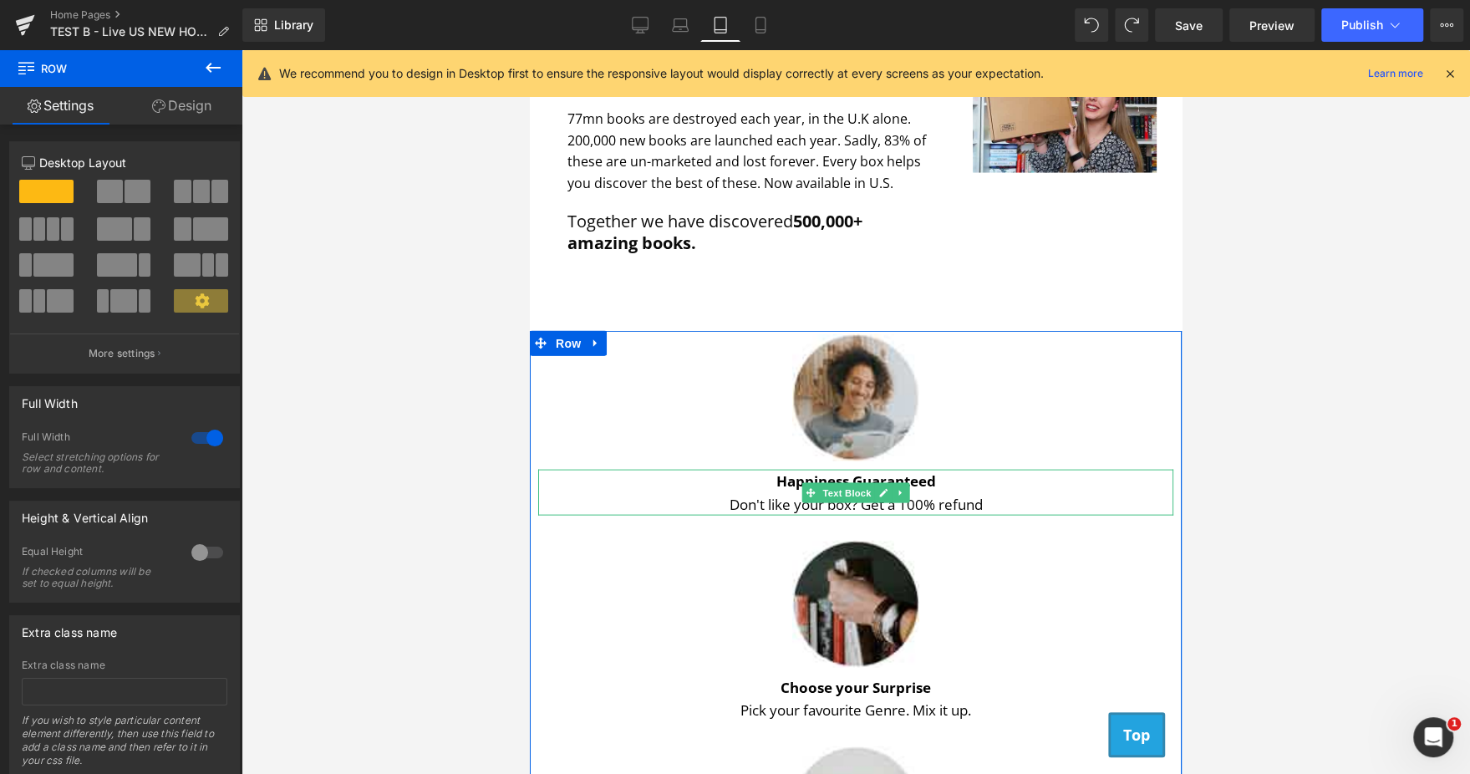
scroll to position [2576, 0]
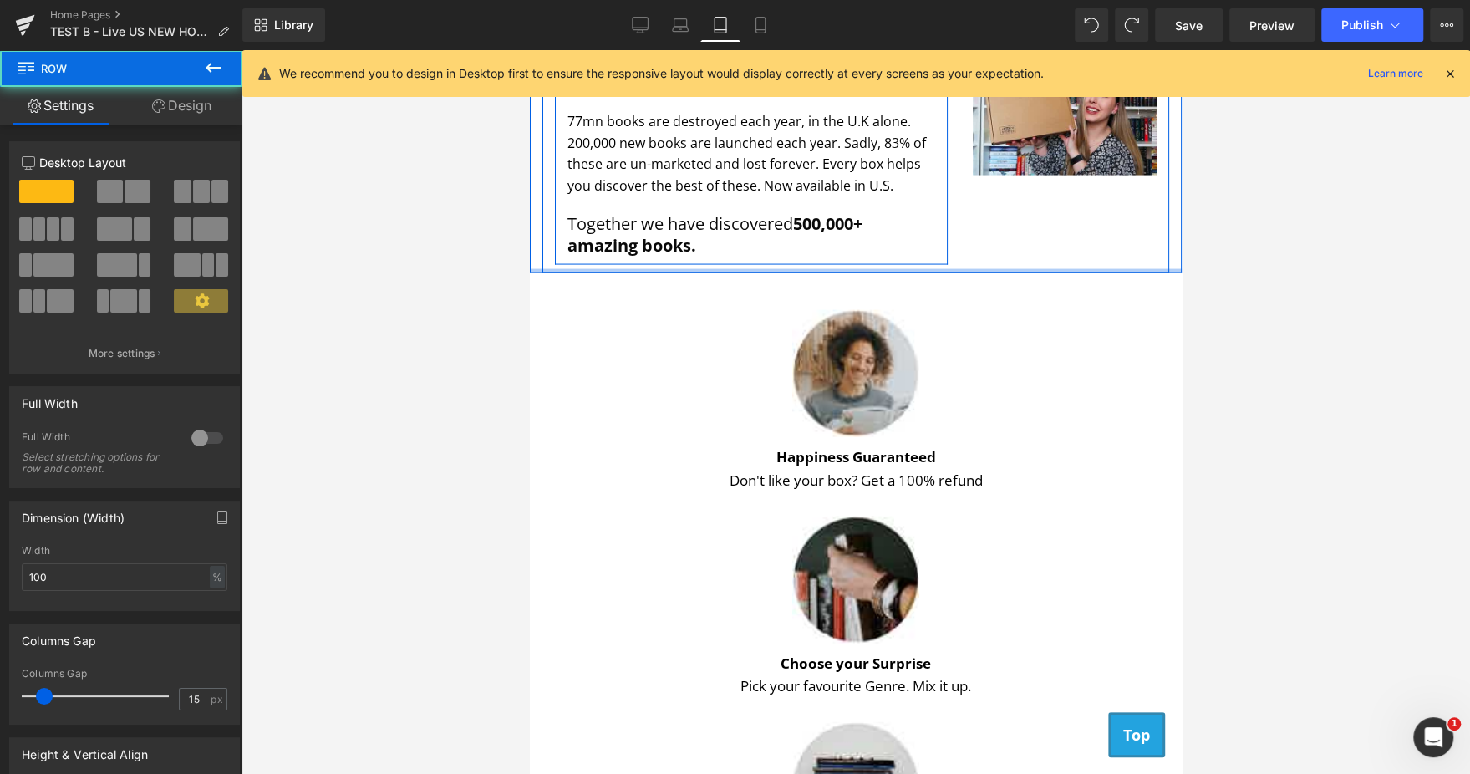
drag, startPoint x: 800, startPoint y: 268, endPoint x: 800, endPoint y: 259, distance: 9.2
click at [800, 259] on div "Separator Discover 4. Save 4. Text Block 77mn books are destroyed each year, in…" at bounding box center [856, 139] width 652 height 272
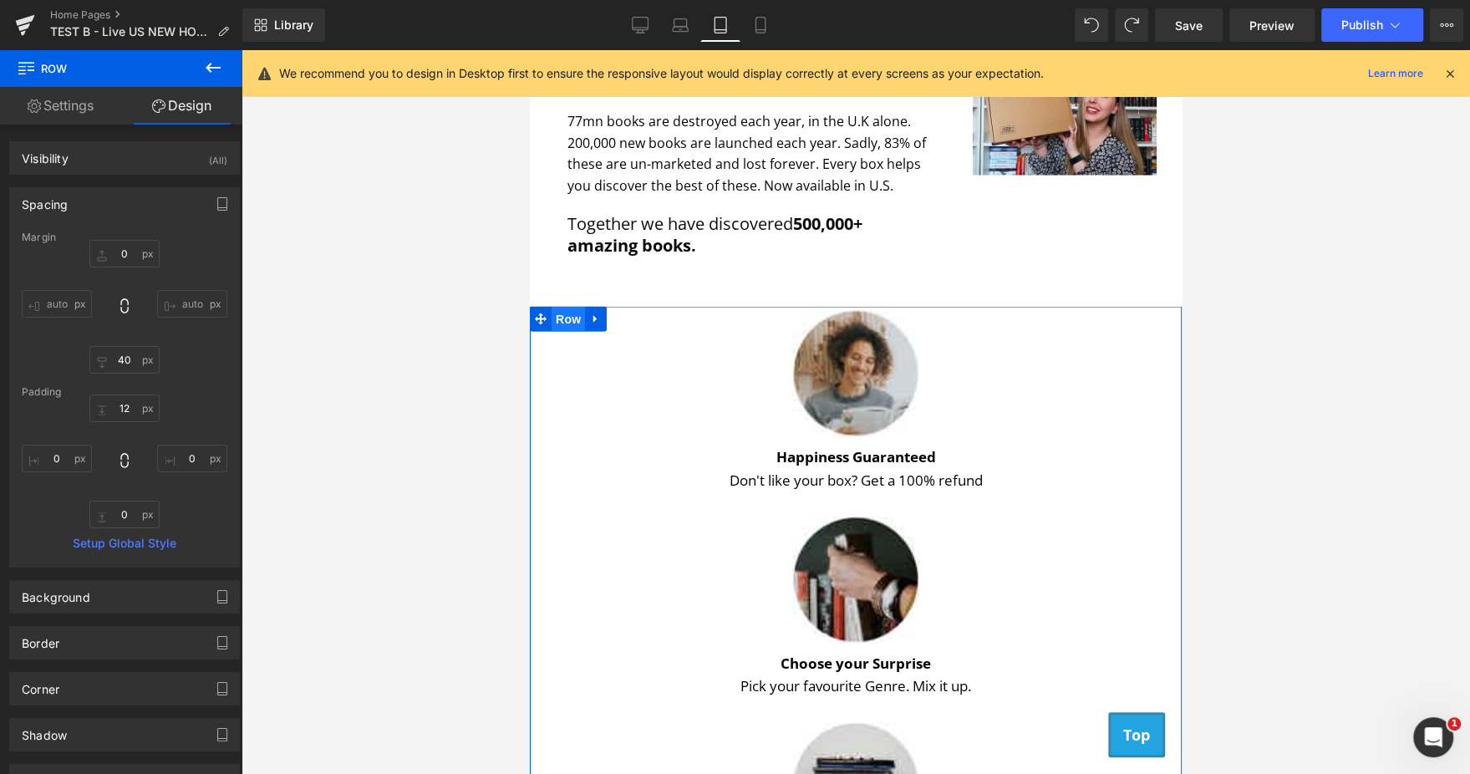
click at [553, 317] on span "Row" at bounding box center [567, 319] width 33 height 25
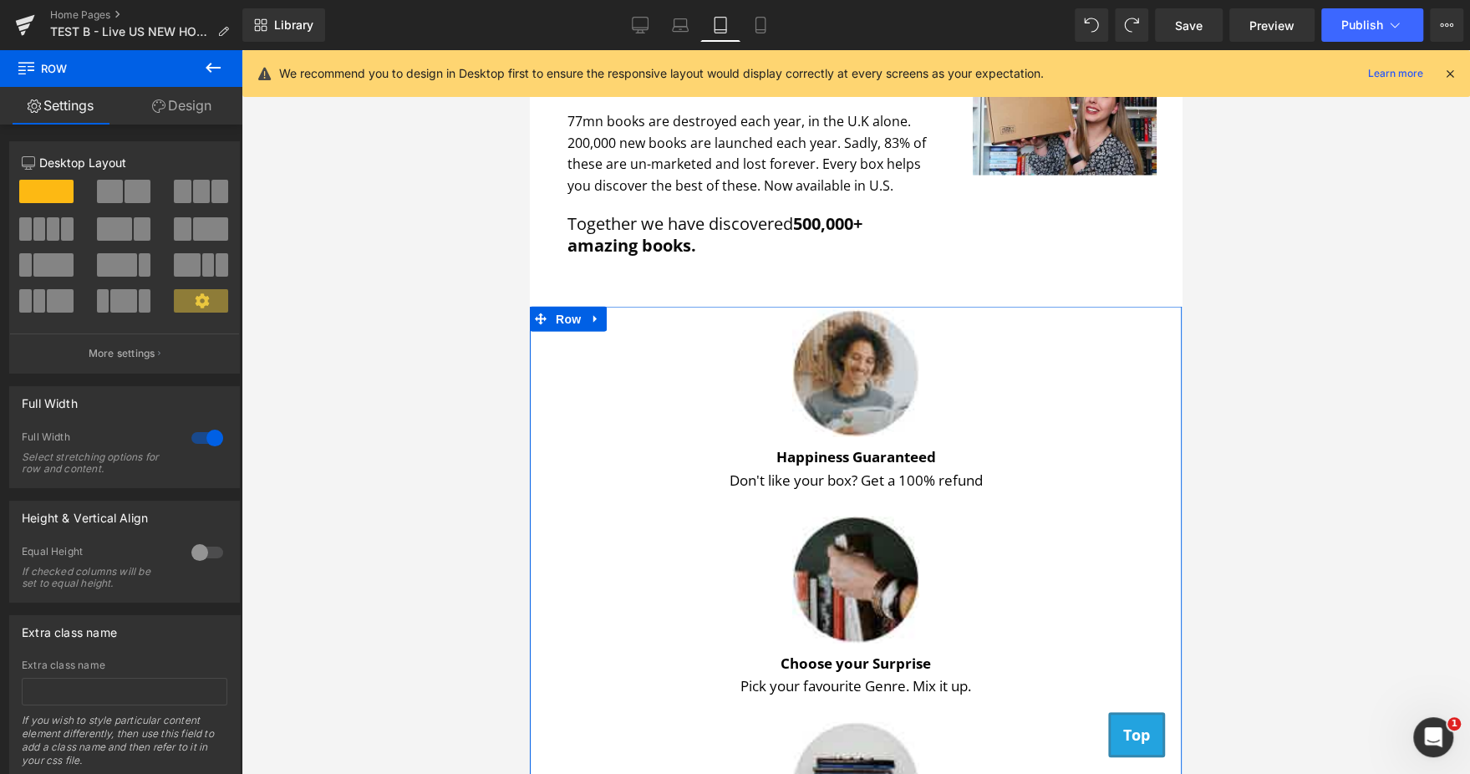
click at [193, 180] on span at bounding box center [201, 191] width 17 height 23
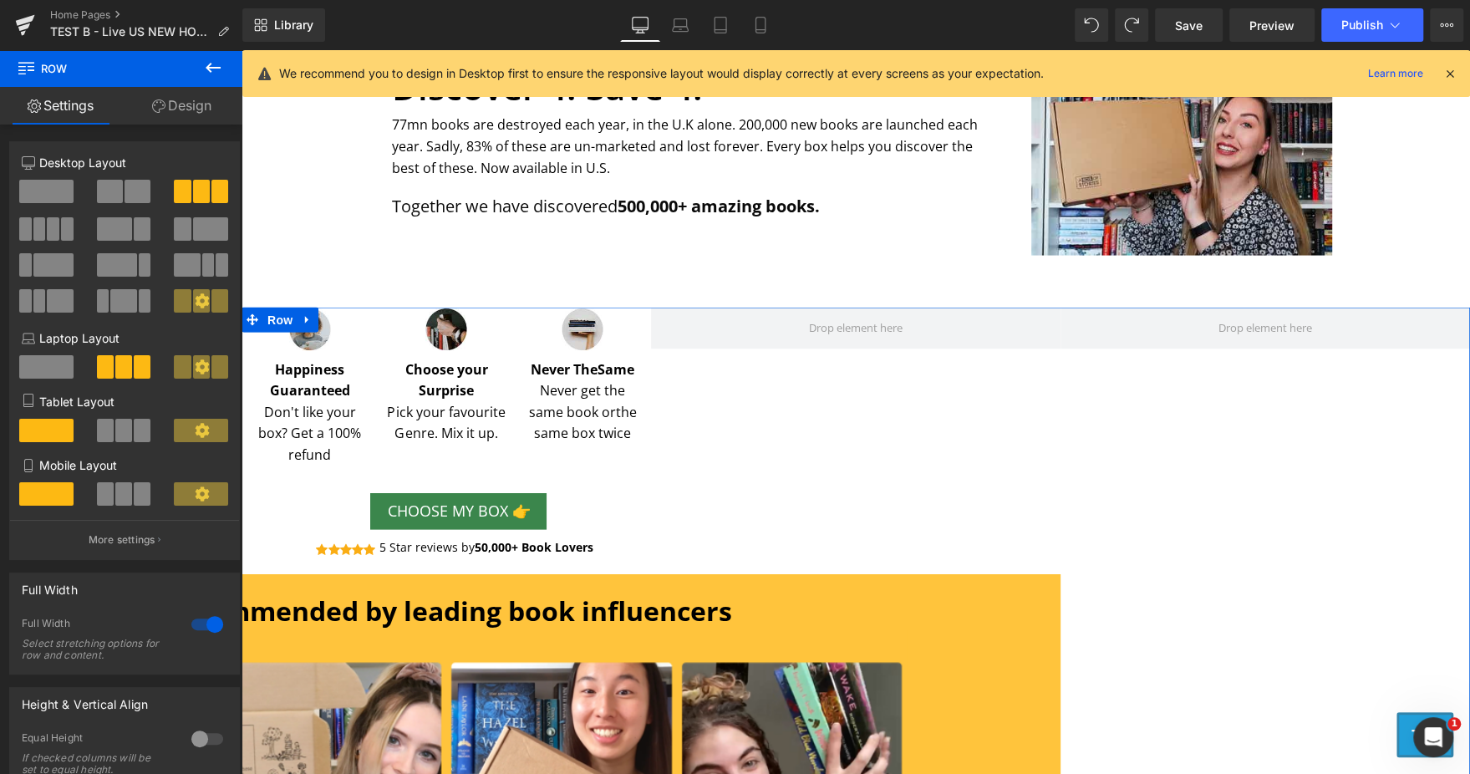
scroll to position [2609, 0]
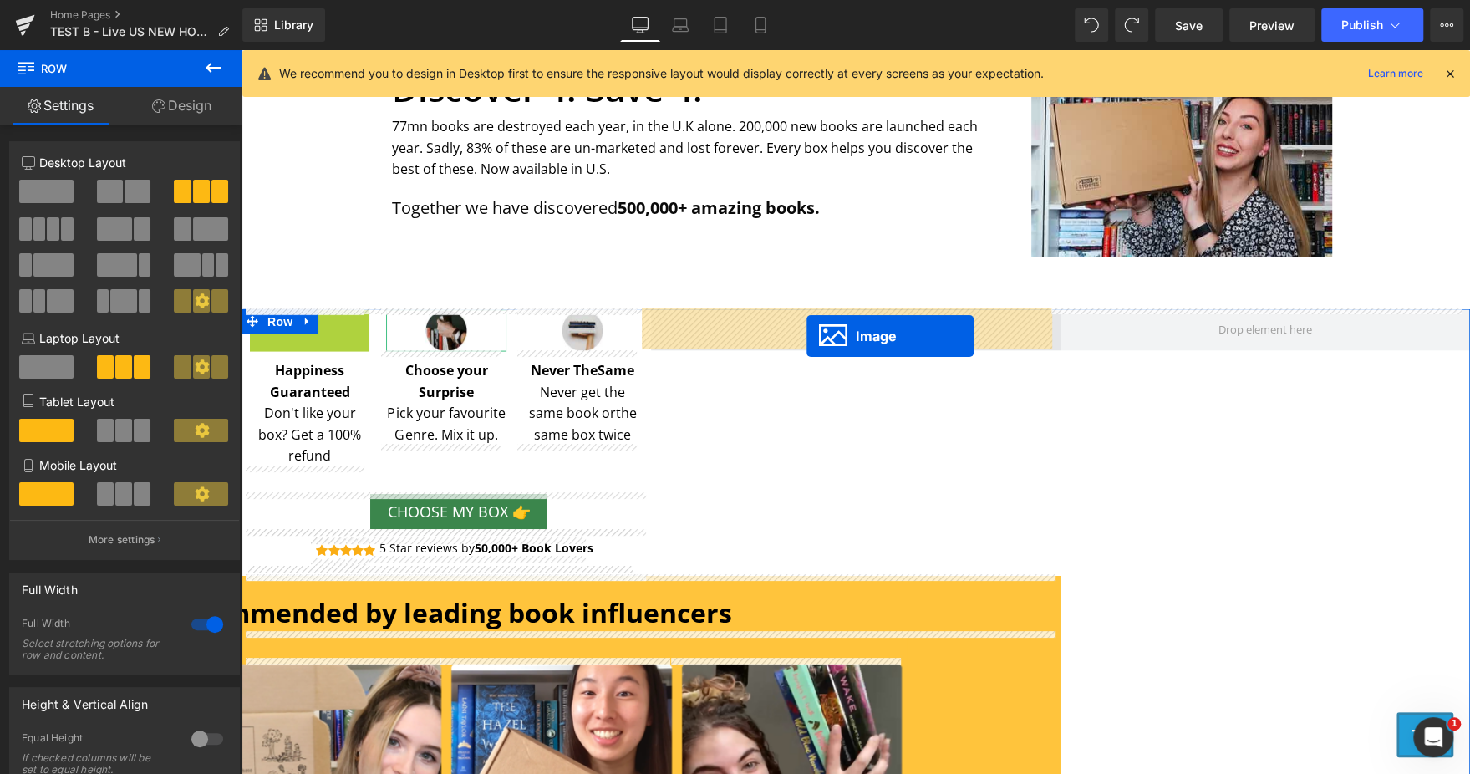
drag, startPoint x: 305, startPoint y: 339, endPoint x: 806, endPoint y: 336, distance: 501.3
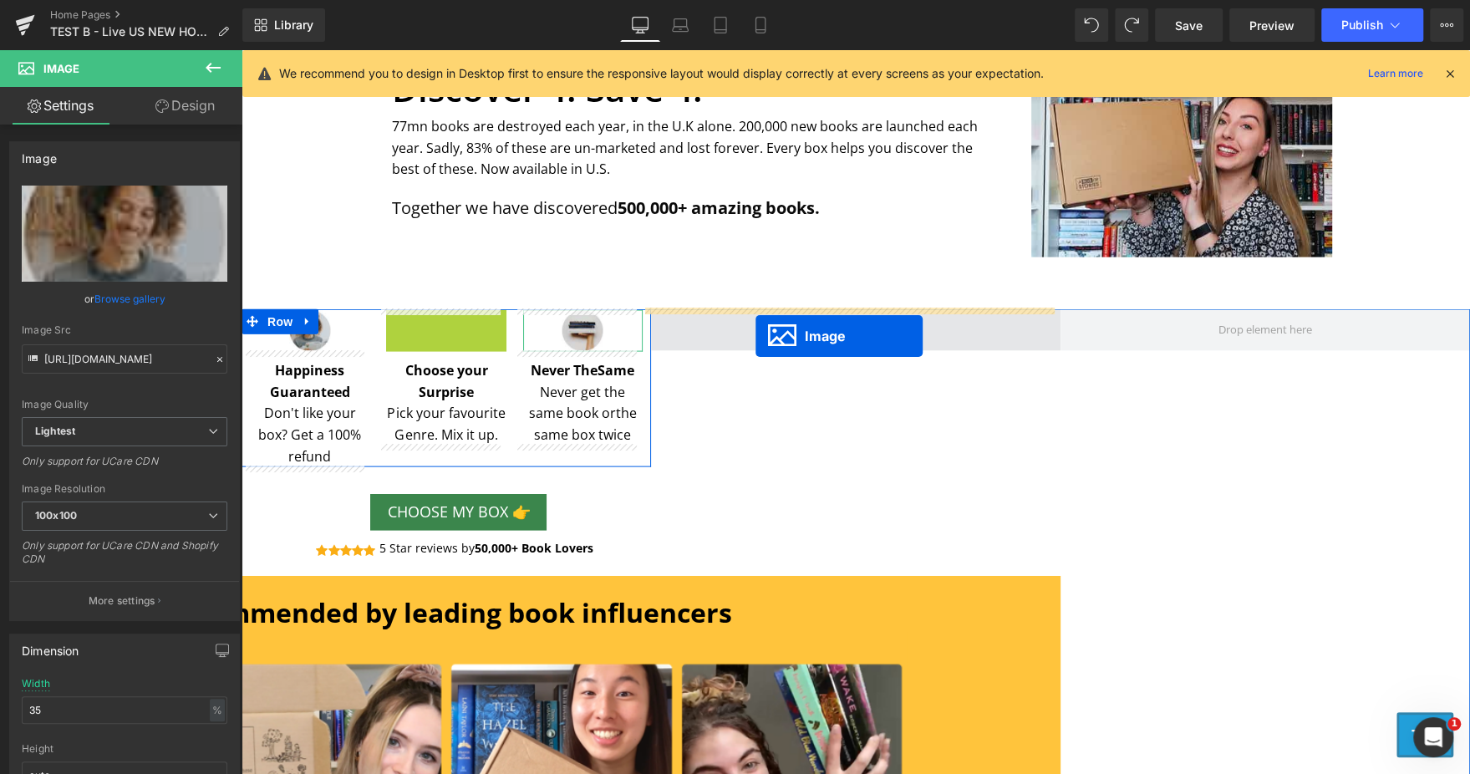
drag, startPoint x: 442, startPoint y: 329, endPoint x: 755, endPoint y: 336, distance: 313.4
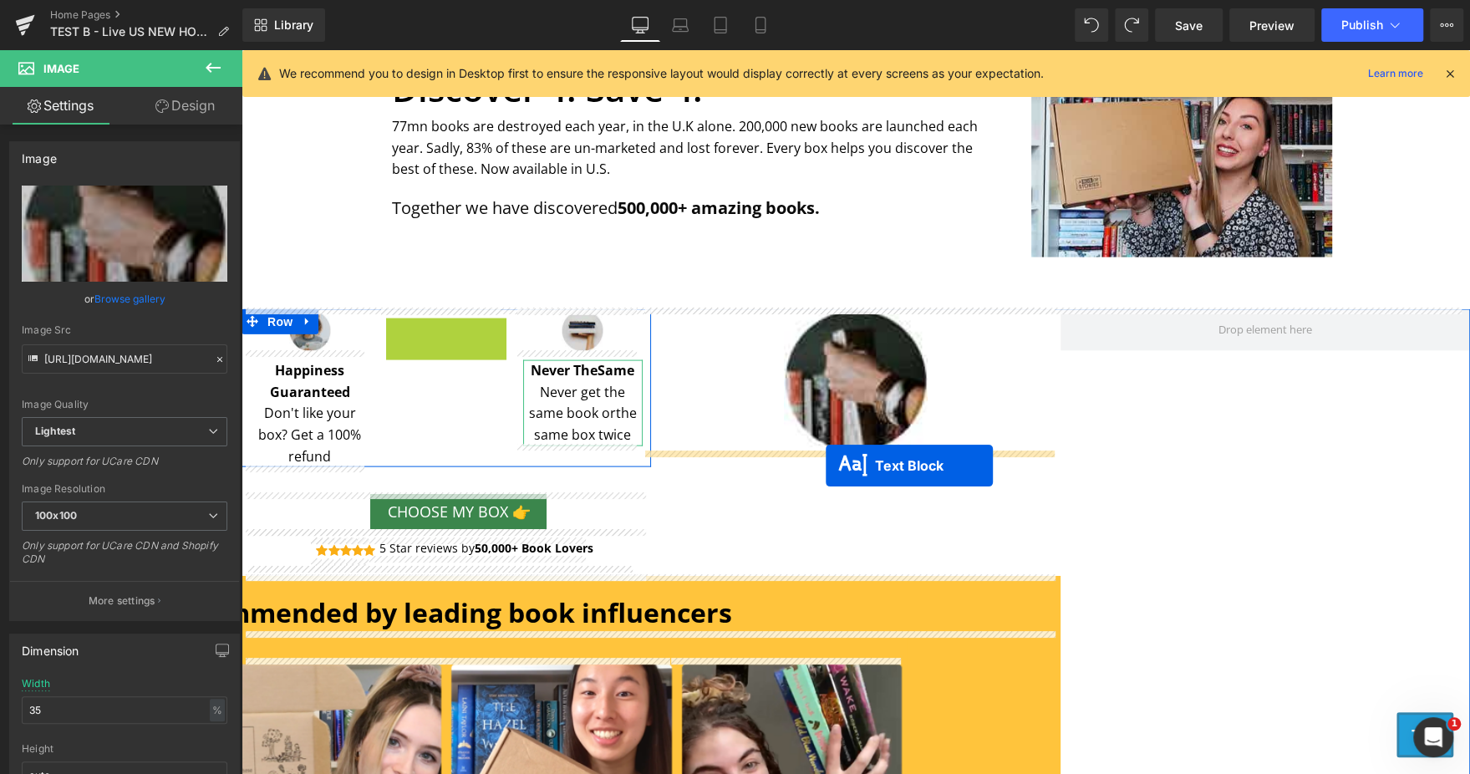
drag, startPoint x: 434, startPoint y: 357, endPoint x: 825, endPoint y: 465, distance: 405.8
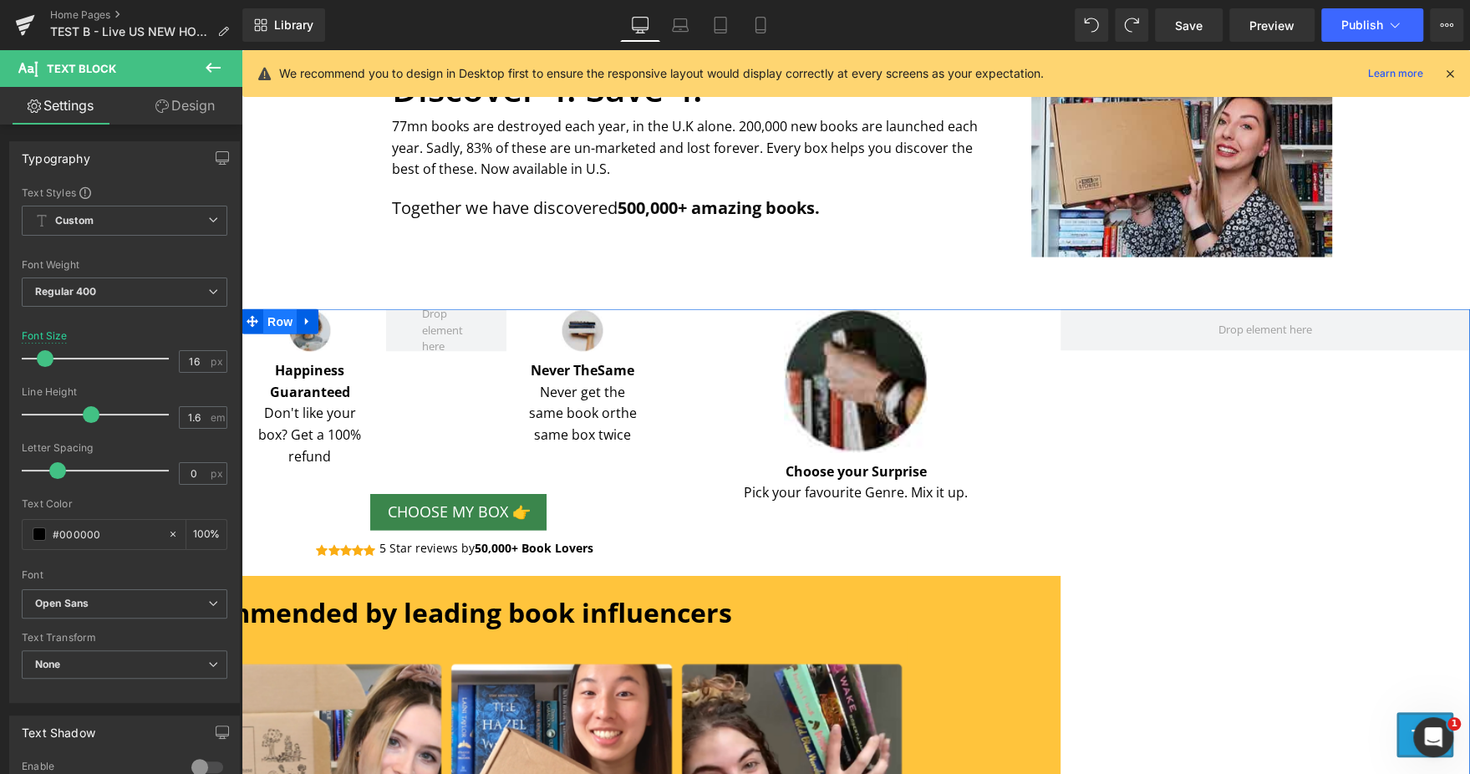
click at [279, 320] on span "Row" at bounding box center [279, 321] width 33 height 25
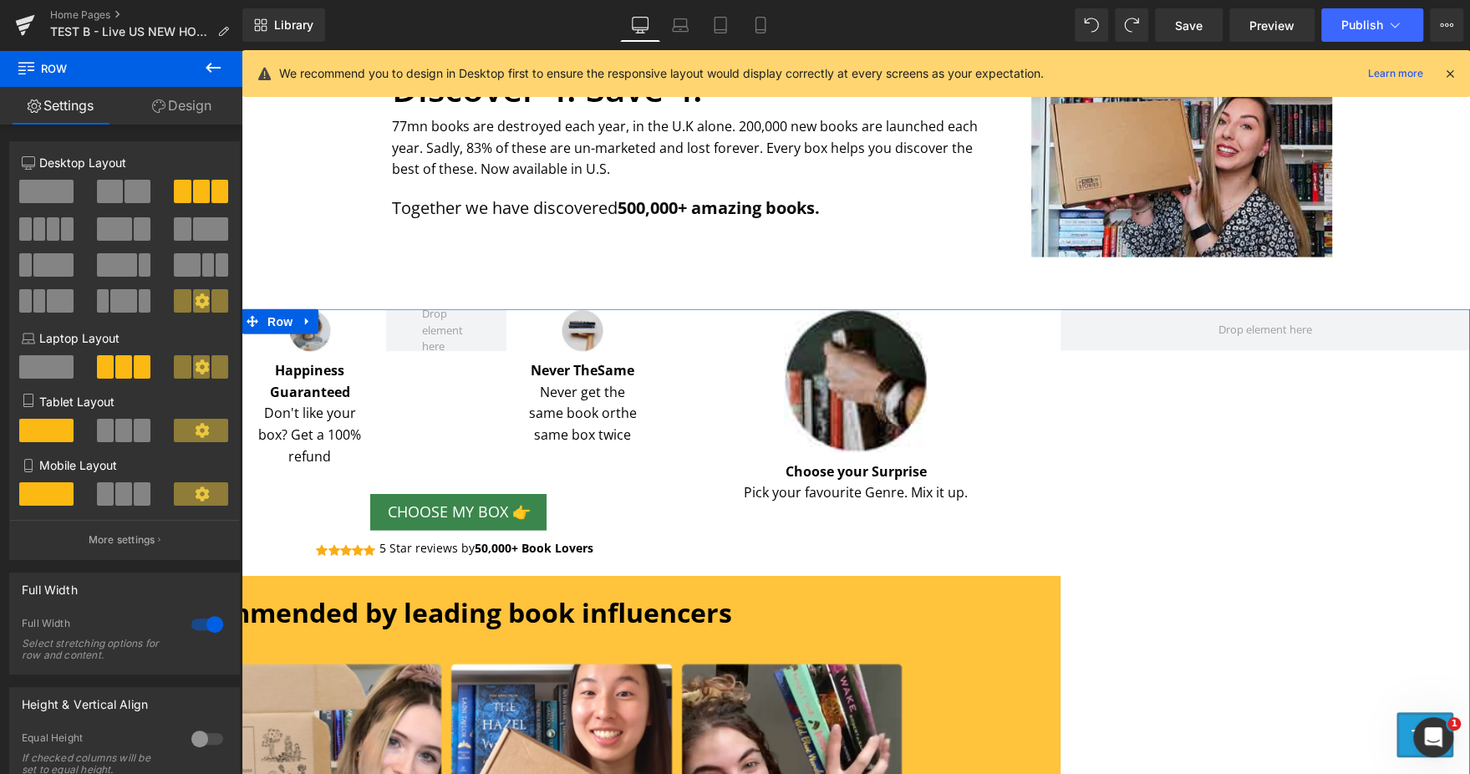
click at [115, 440] on span at bounding box center [123, 430] width 17 height 23
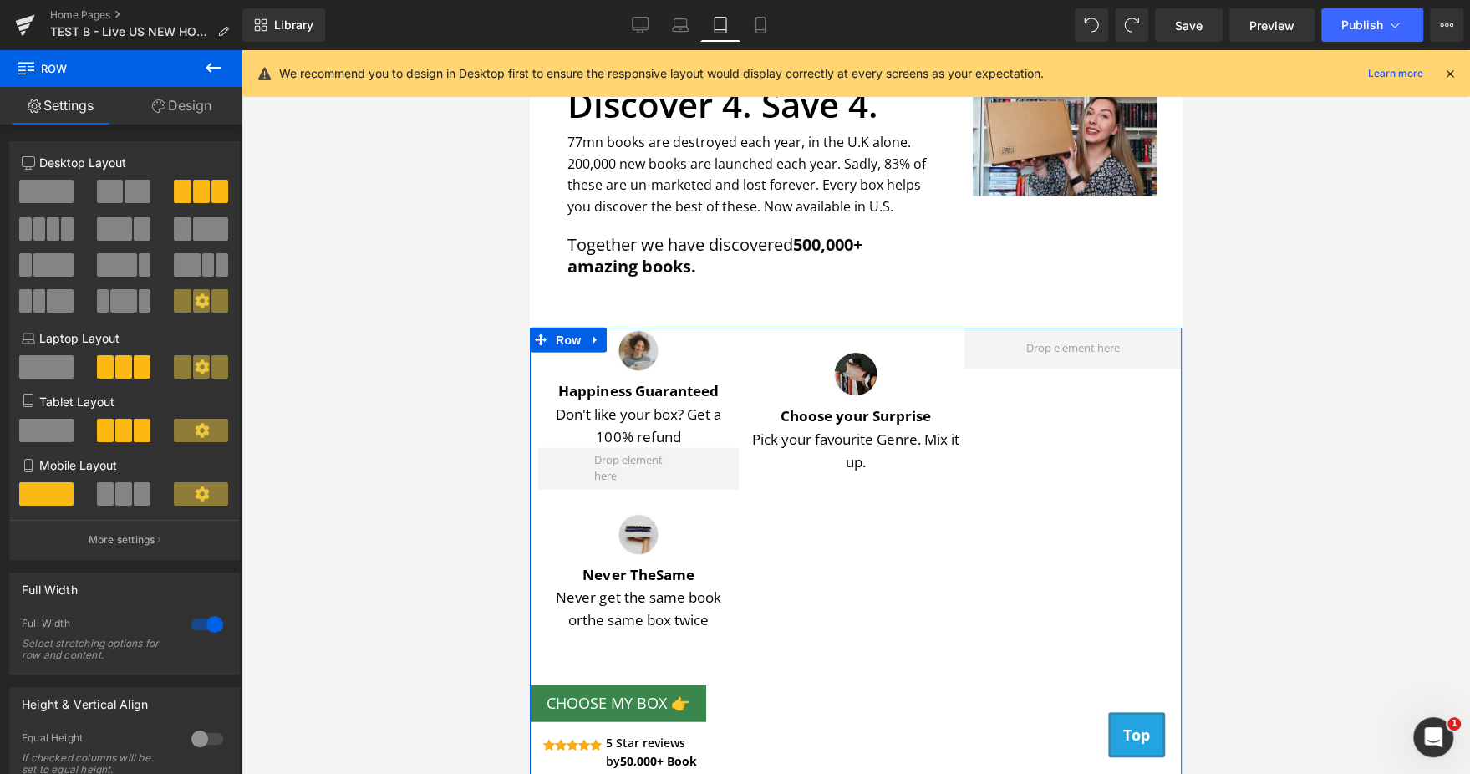
scroll to position [2576, 0]
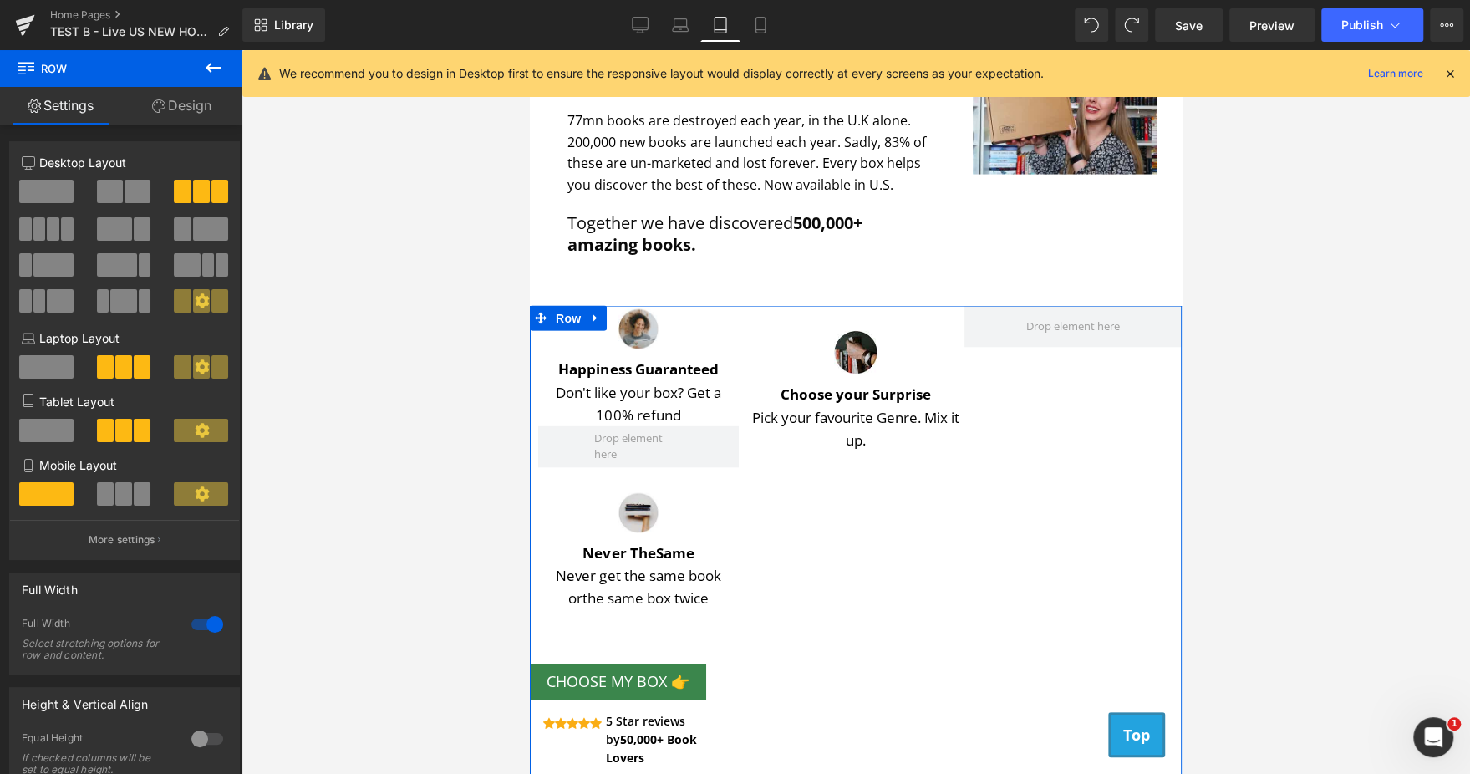
click at [115, 496] on span at bounding box center [123, 493] width 17 height 23
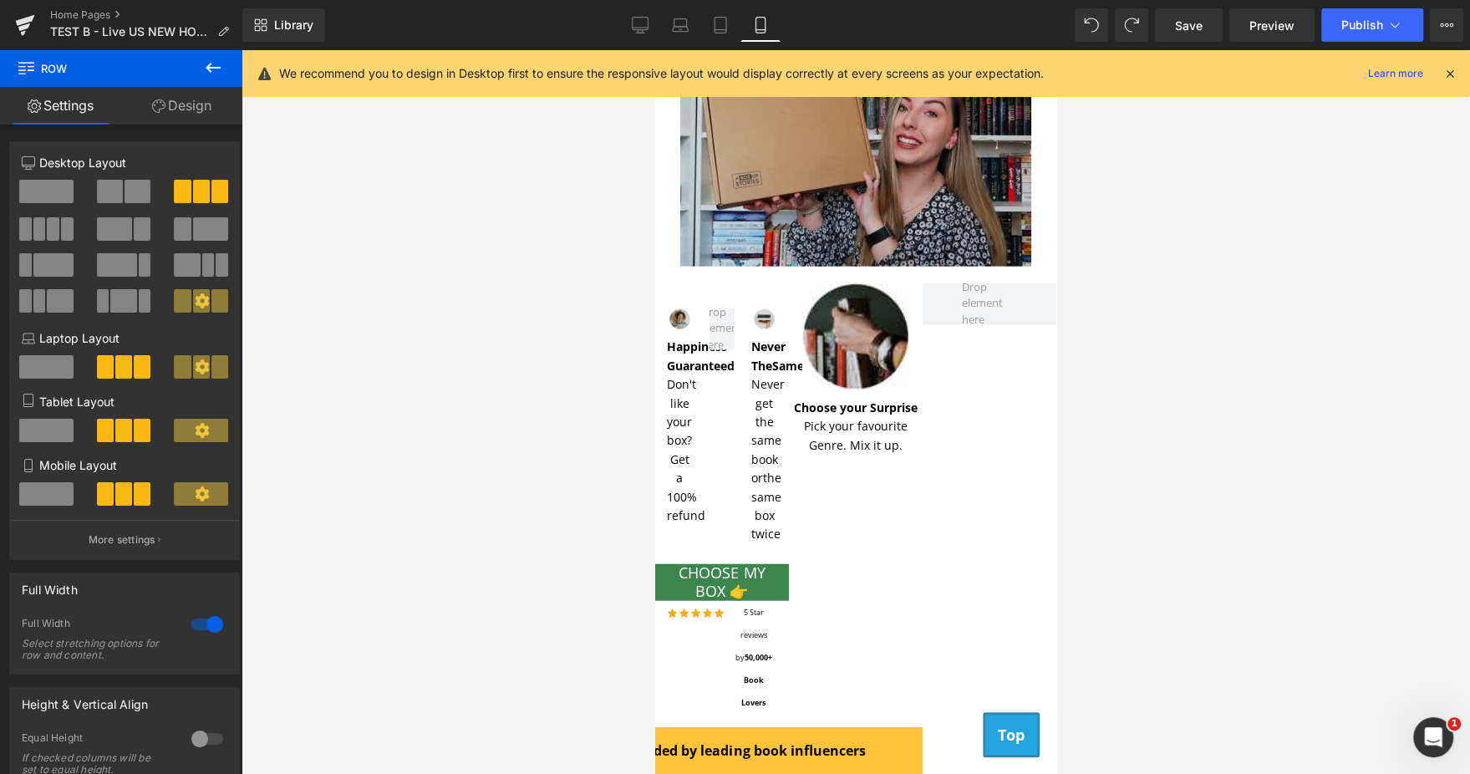
scroll to position [2919, 0]
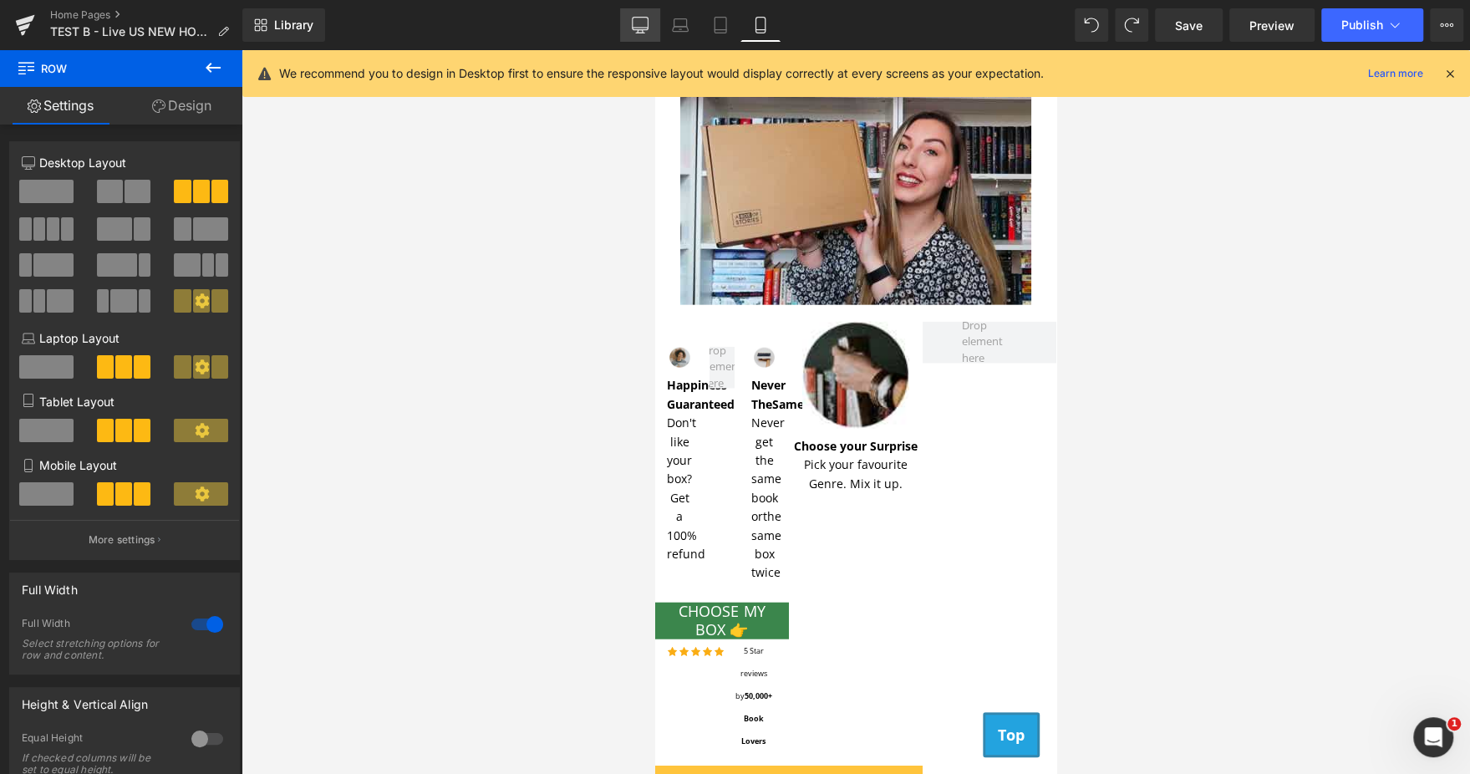
click at [652, 10] on link "Desktop" at bounding box center [640, 24] width 40 height 33
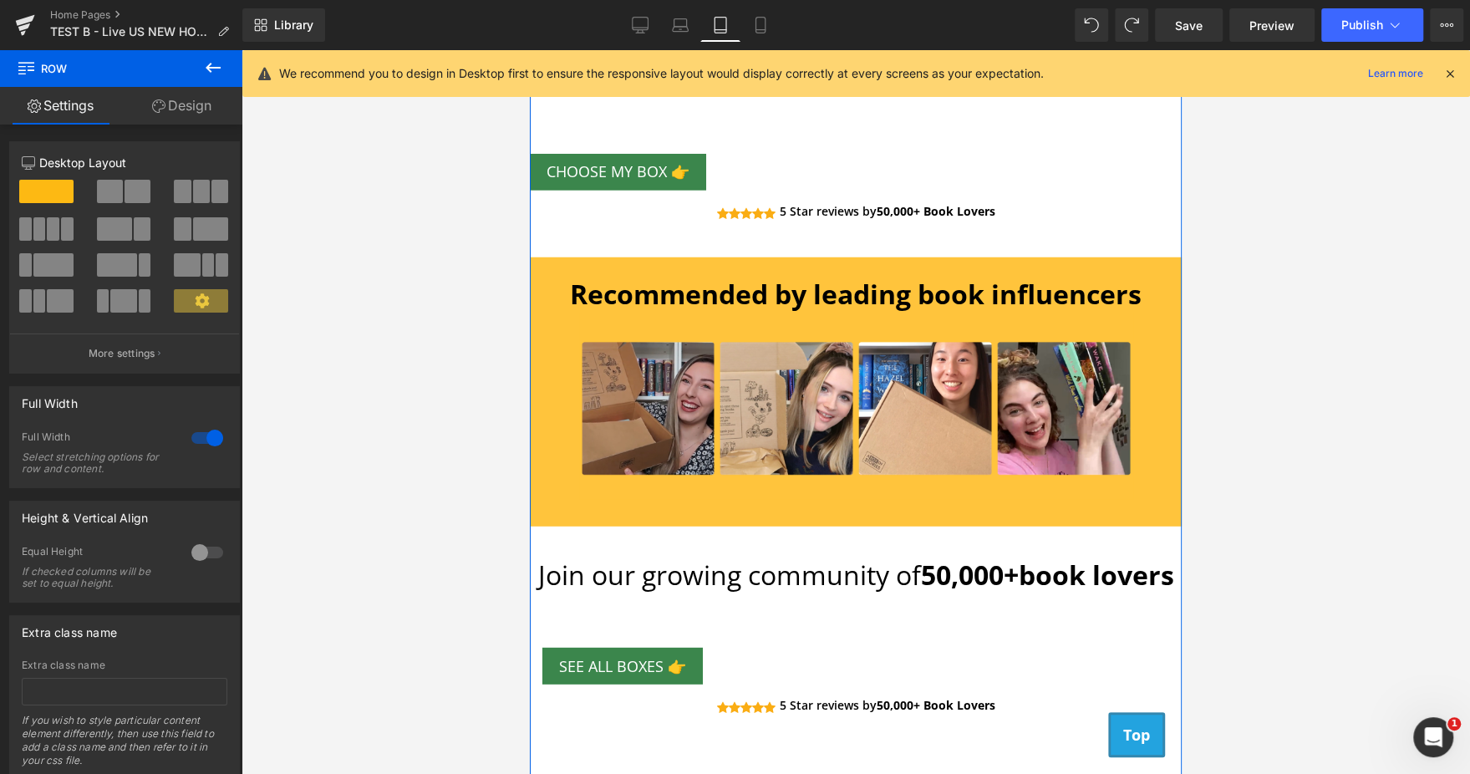
scroll to position [3380, 0]
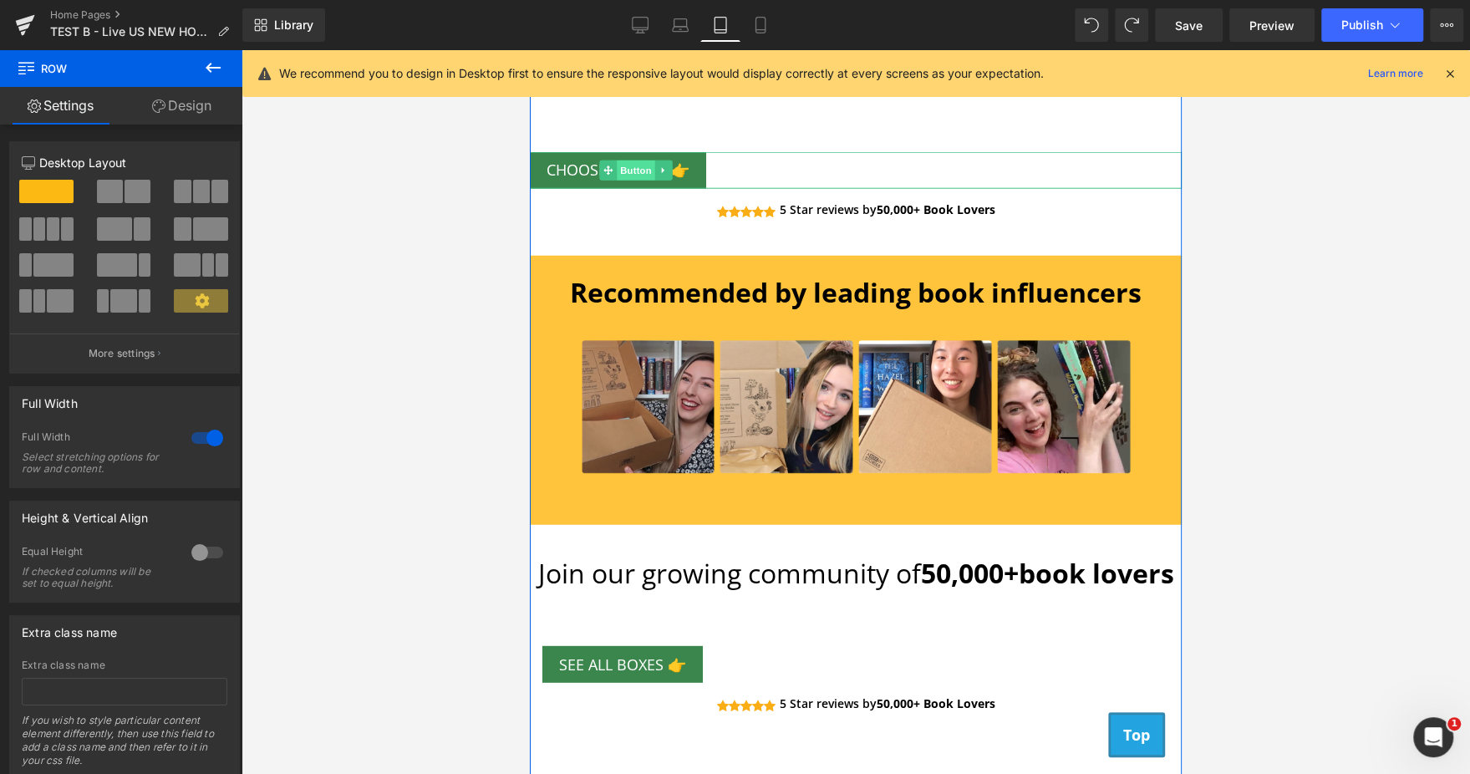
drag, startPoint x: 629, startPoint y: 174, endPoint x: 950, endPoint y: 353, distance: 367.7
click at [628, 174] on span "Button" at bounding box center [636, 170] width 38 height 20
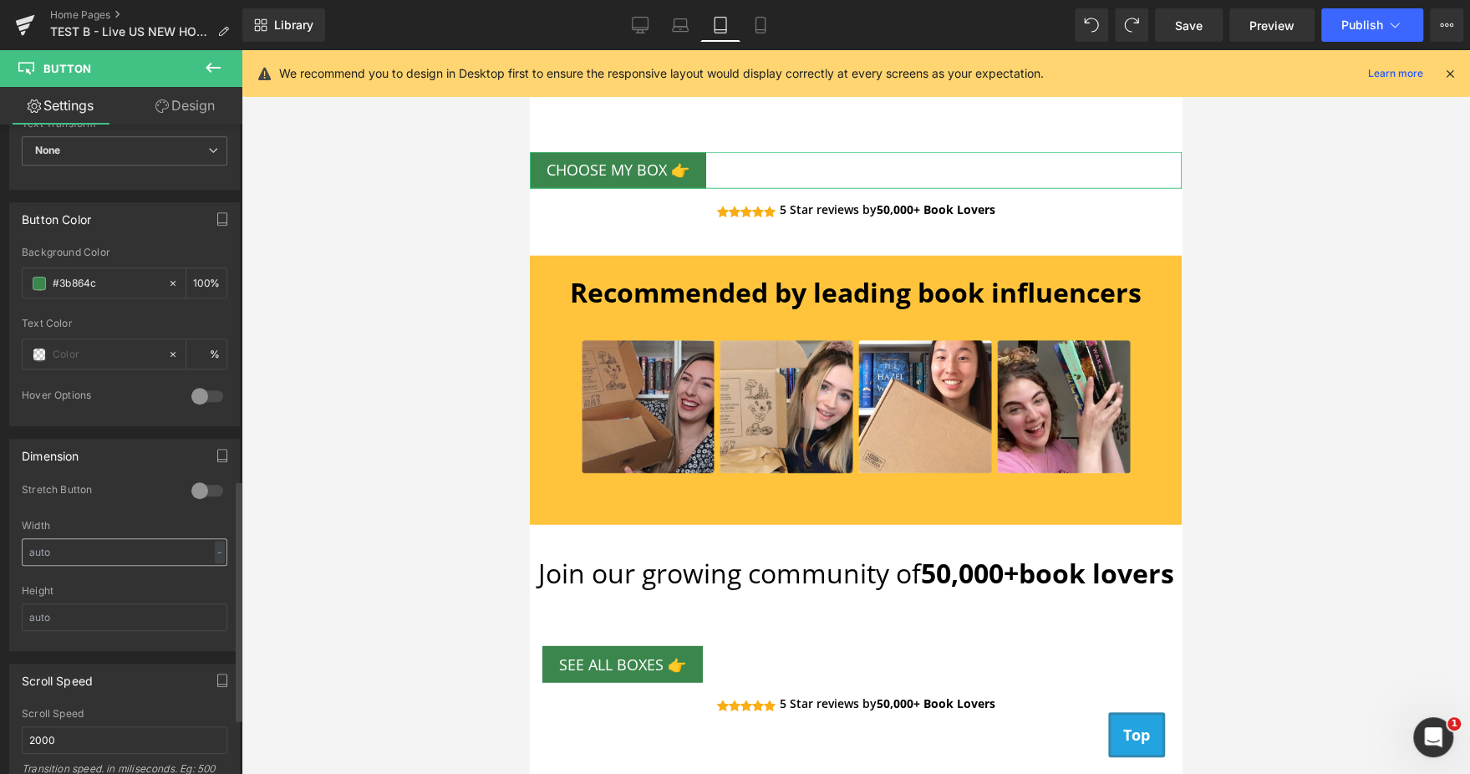
scroll to position [1044, 0]
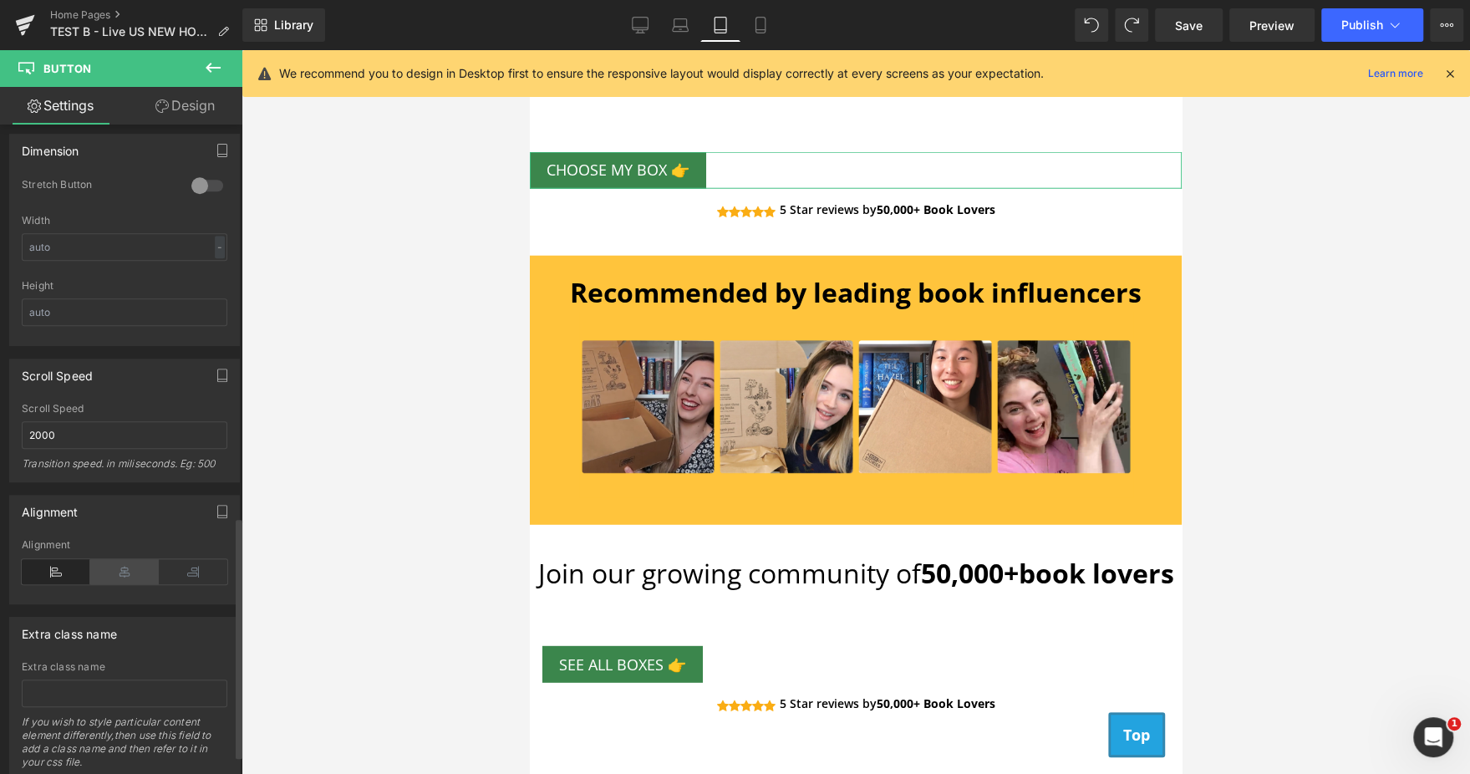
click at [125, 573] on icon at bounding box center [124, 571] width 69 height 25
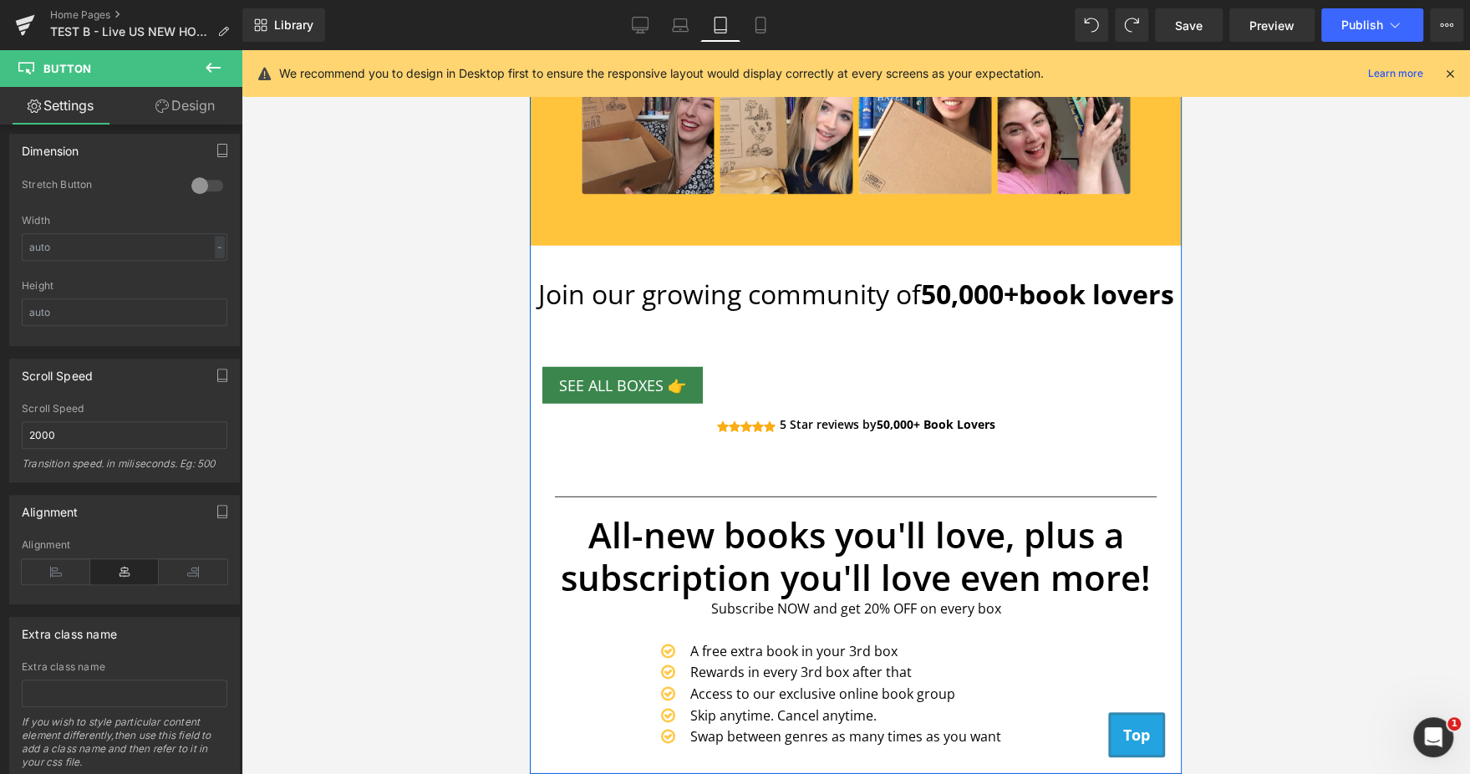
scroll to position [3661, 0]
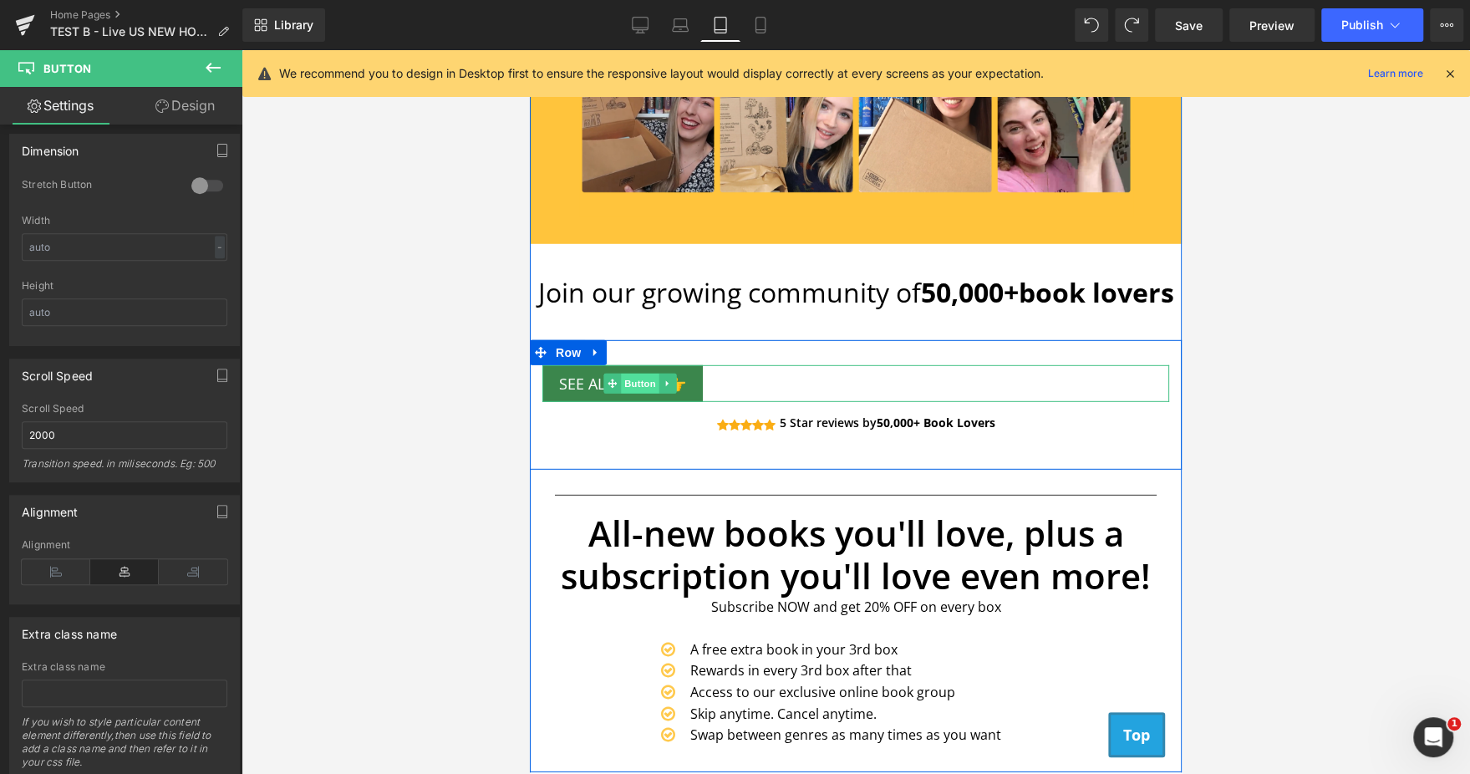
click at [637, 384] on span "Button" at bounding box center [641, 383] width 38 height 20
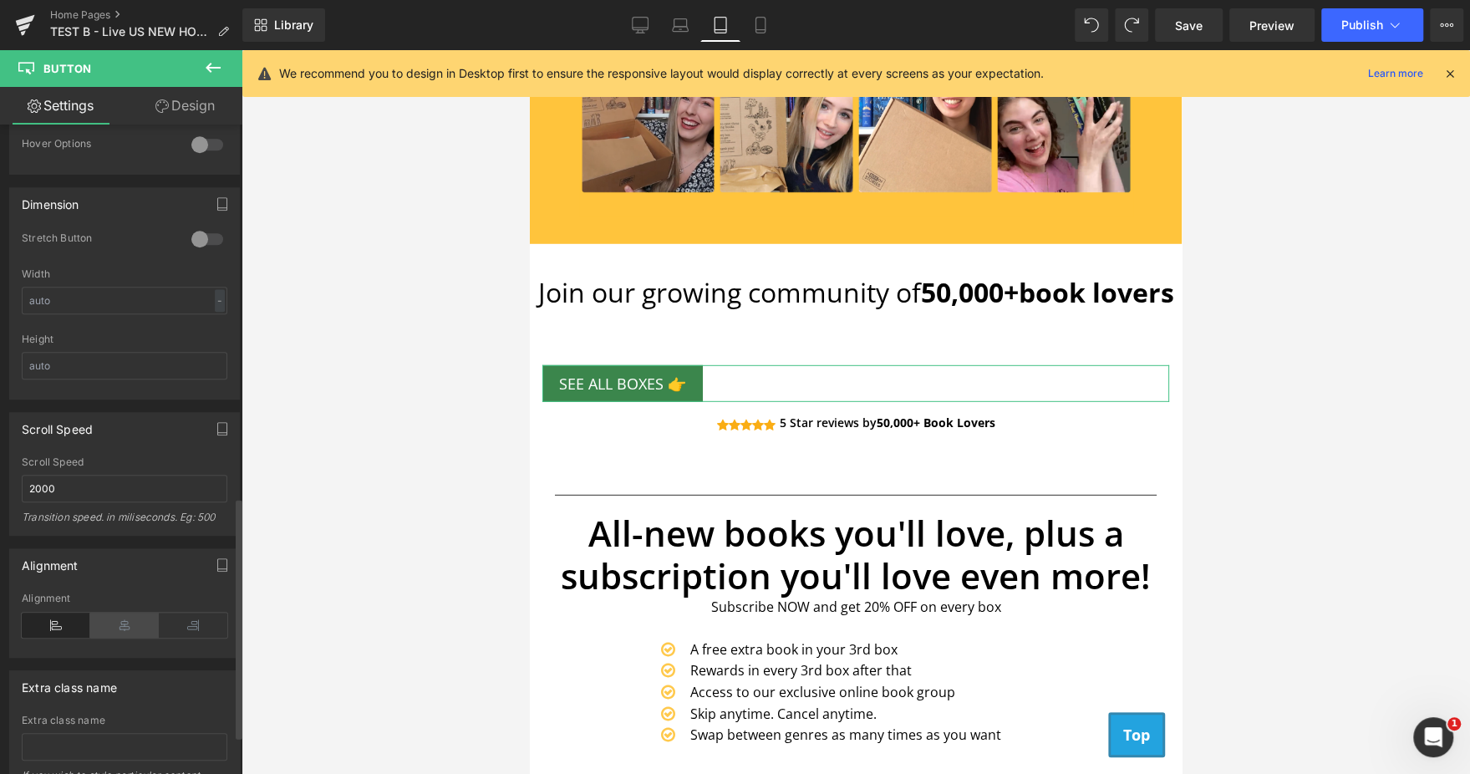
scroll to position [994, 0]
click at [125, 609] on icon at bounding box center [124, 621] width 69 height 25
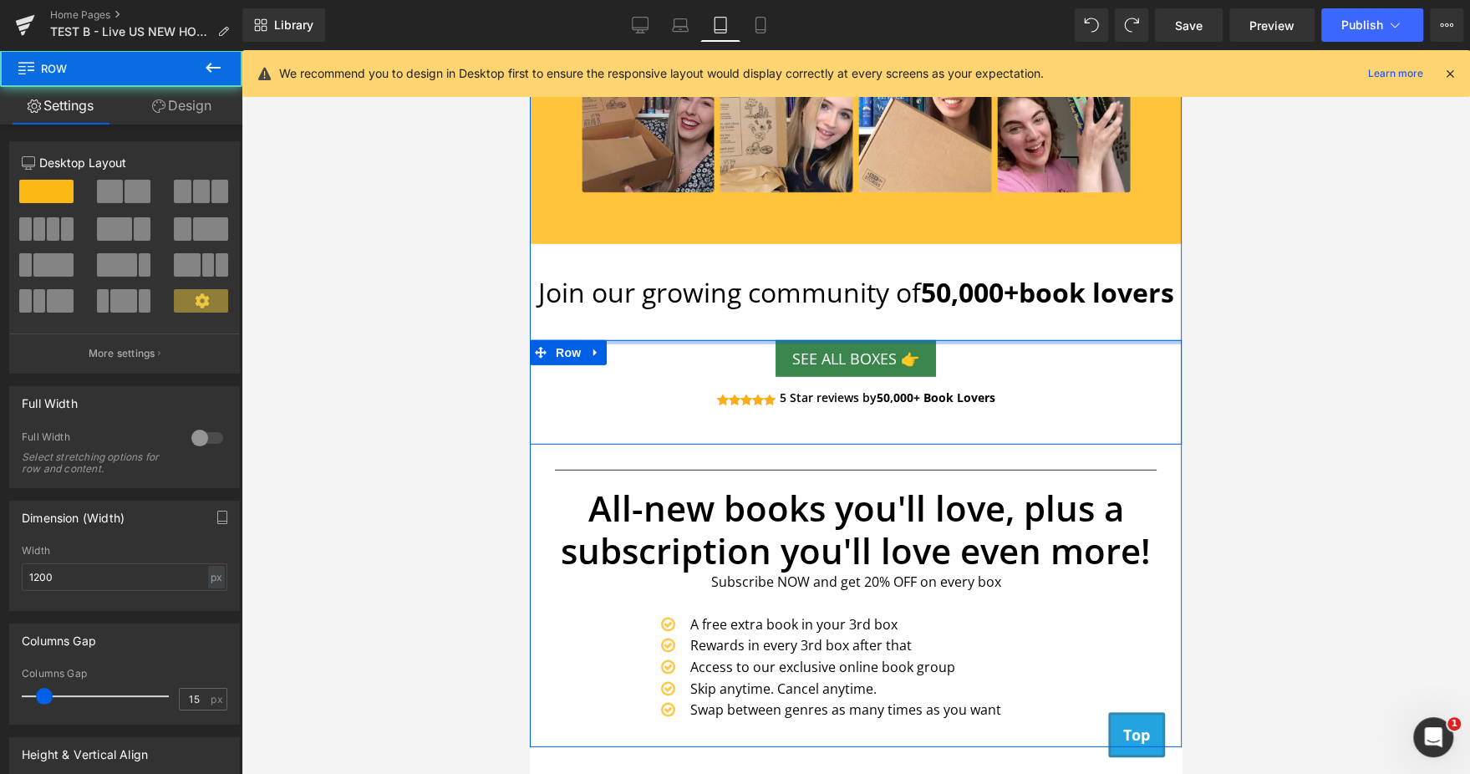
drag, startPoint x: 898, startPoint y: 354, endPoint x: 896, endPoint y: 323, distance: 31.0
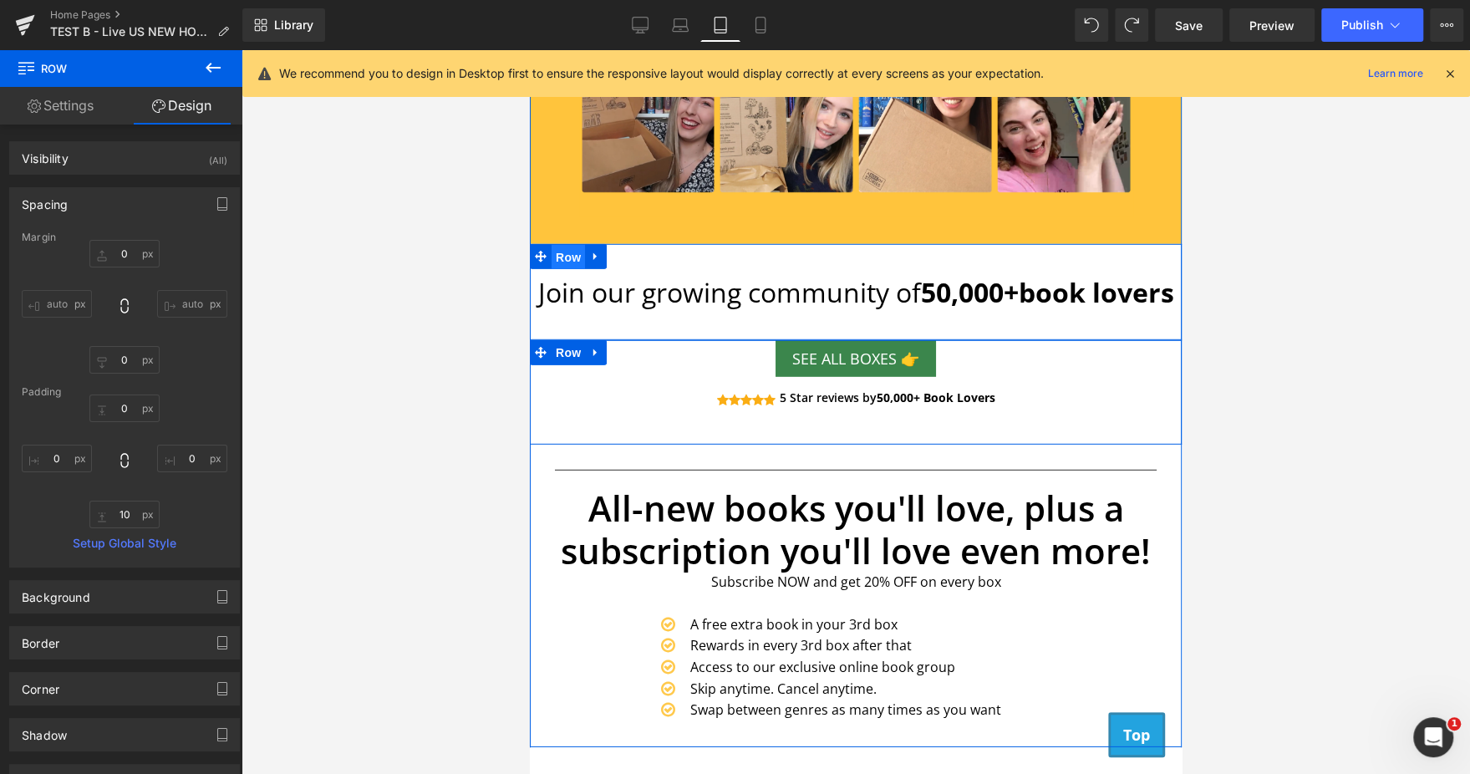
click at [555, 267] on span "Row" at bounding box center [567, 257] width 33 height 25
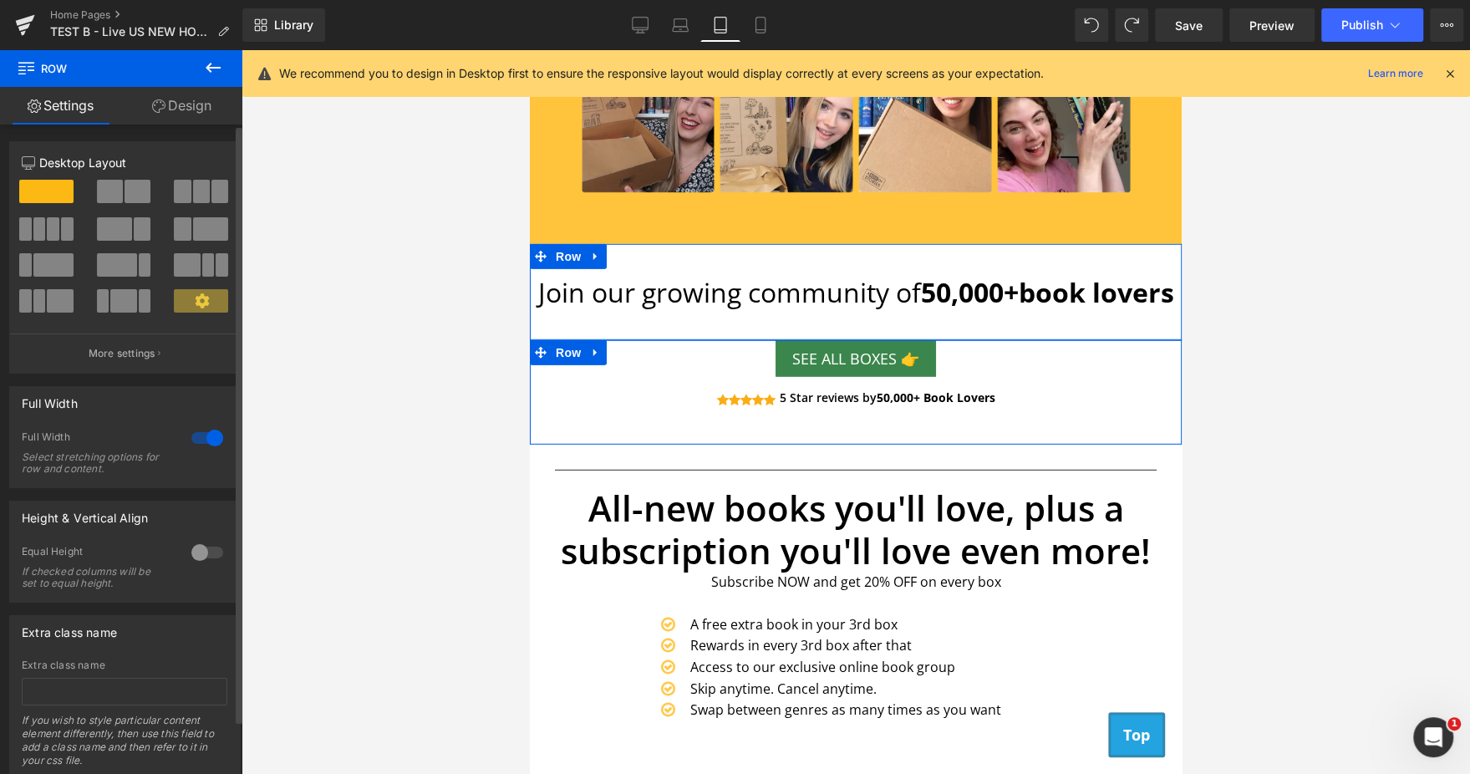
drag, startPoint x: 204, startPoint y: 424, endPoint x: 196, endPoint y: 441, distance: 19.1
click at [196, 441] on div "Full Width 1 Full Width Select stretching options for row and content." at bounding box center [124, 437] width 231 height 102
click at [196, 441] on div at bounding box center [207, 437] width 40 height 27
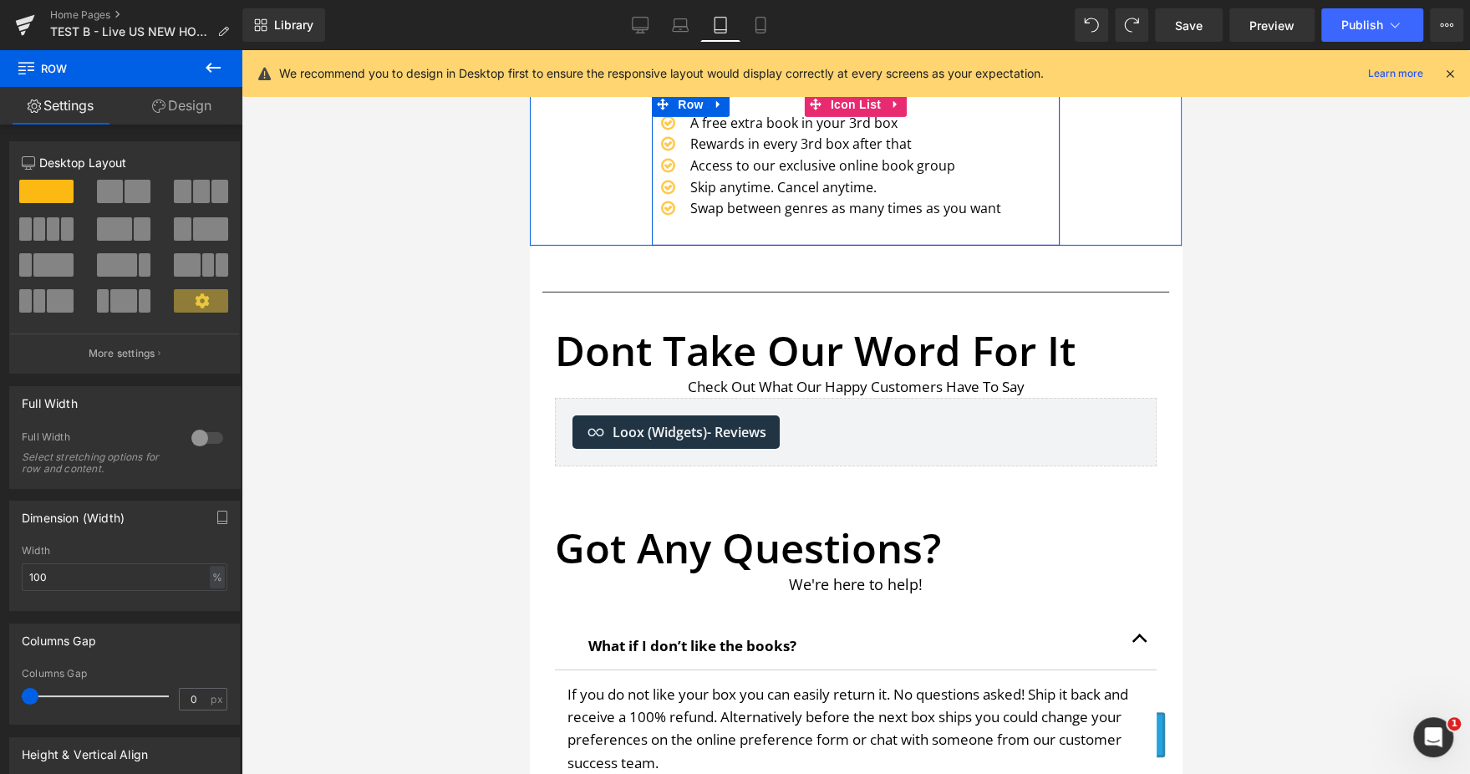
scroll to position [4163, 0]
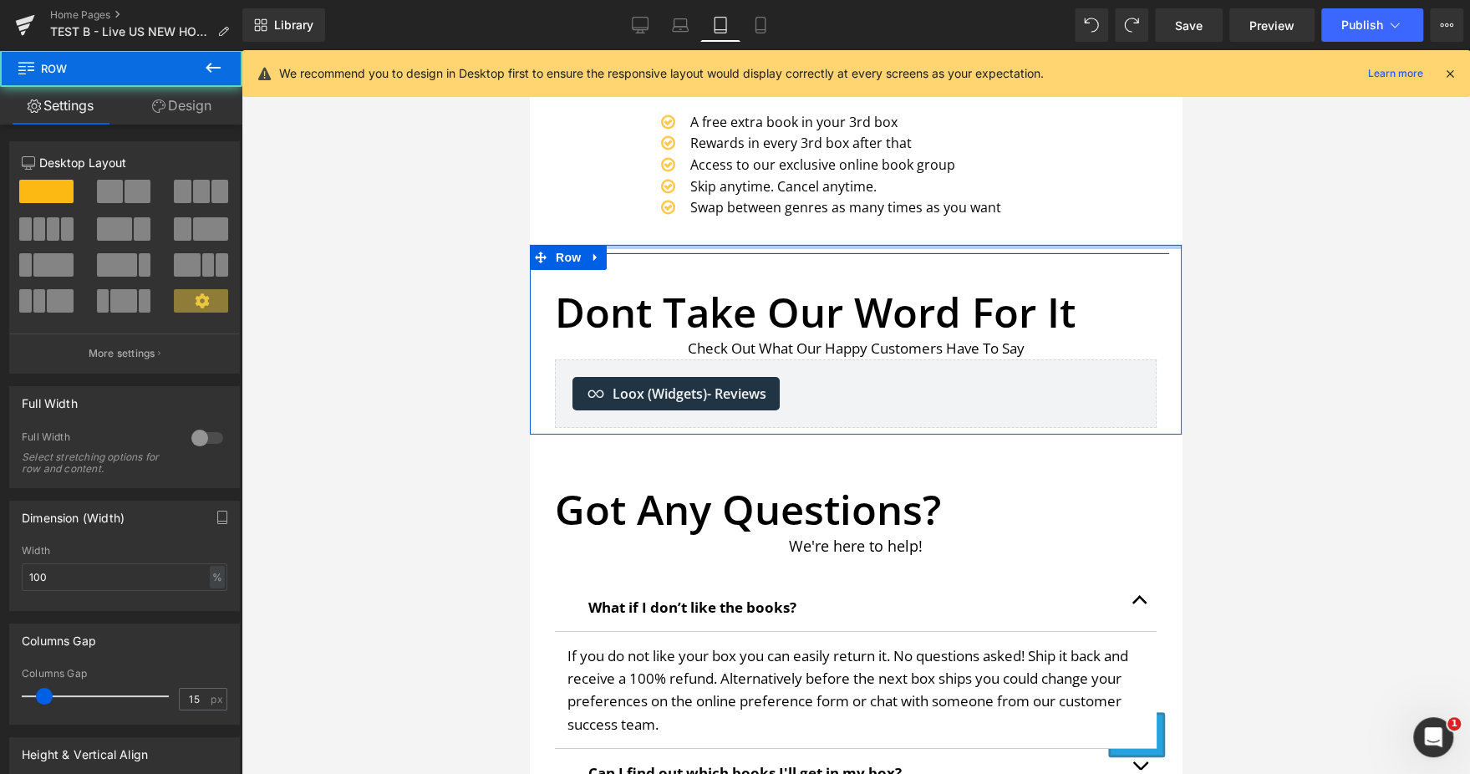
drag, startPoint x: 855, startPoint y: 269, endPoint x: 831, endPoint y: 195, distance: 77.2
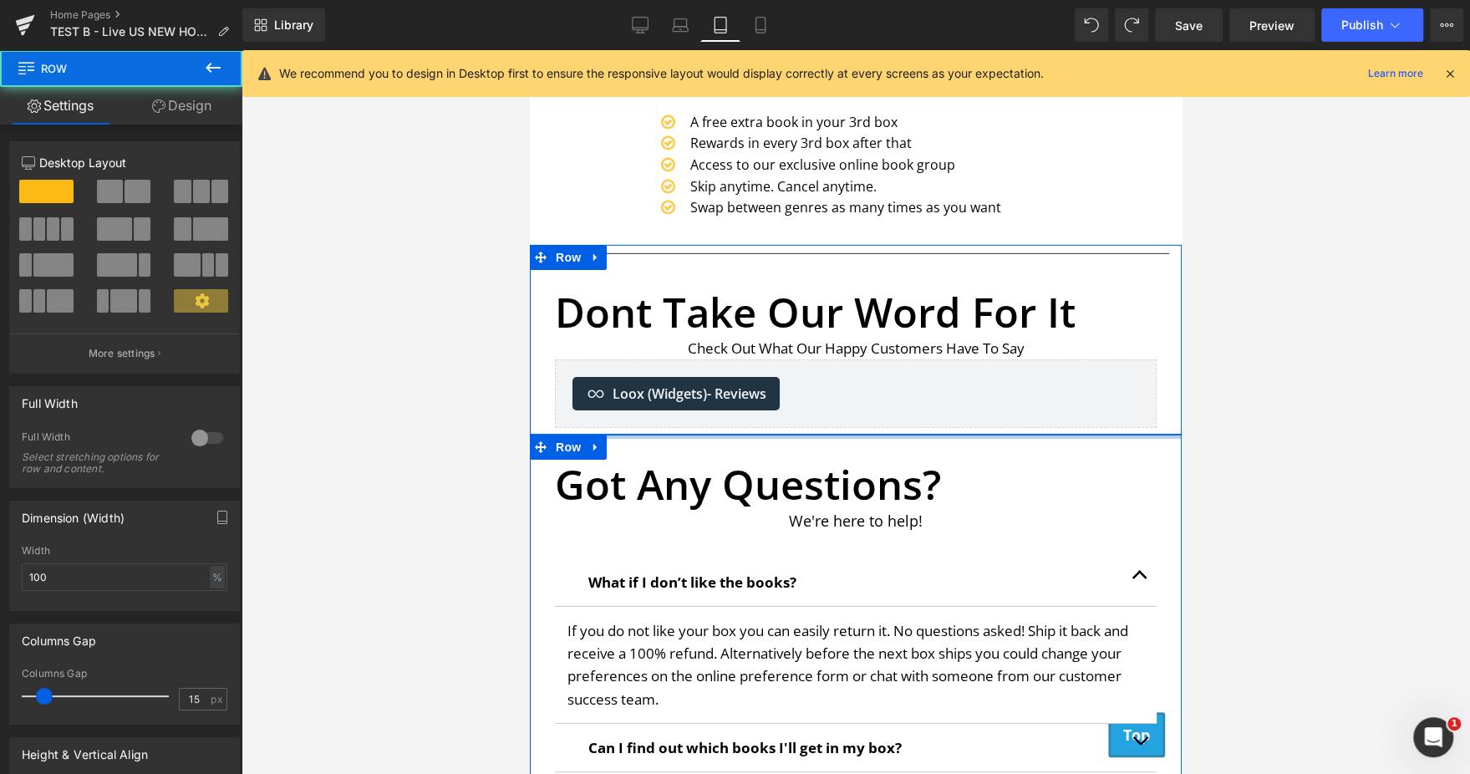
drag, startPoint x: 881, startPoint y: 439, endPoint x: 879, endPoint y: 393, distance: 46.9
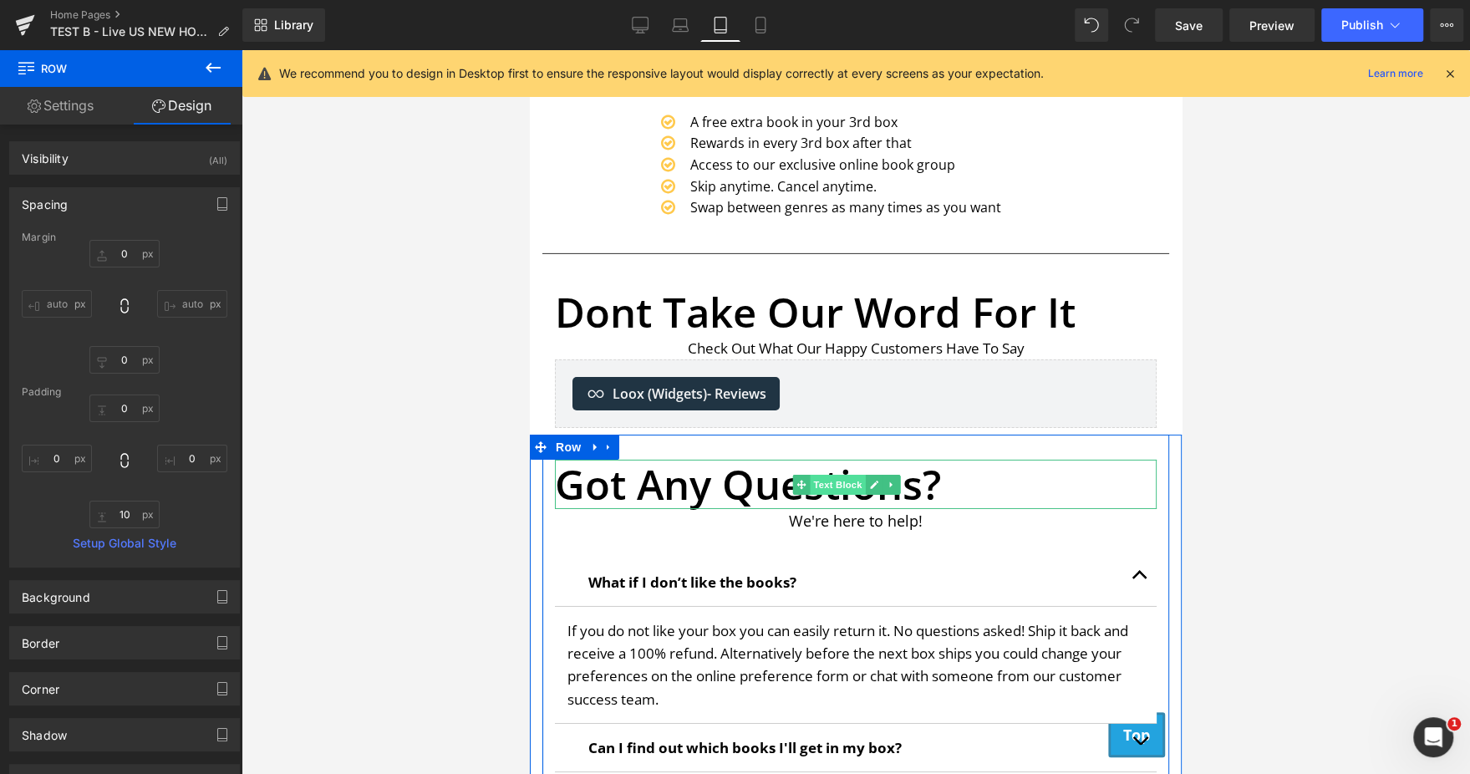
click at [834, 486] on span "Text Block" at bounding box center [837, 485] width 55 height 20
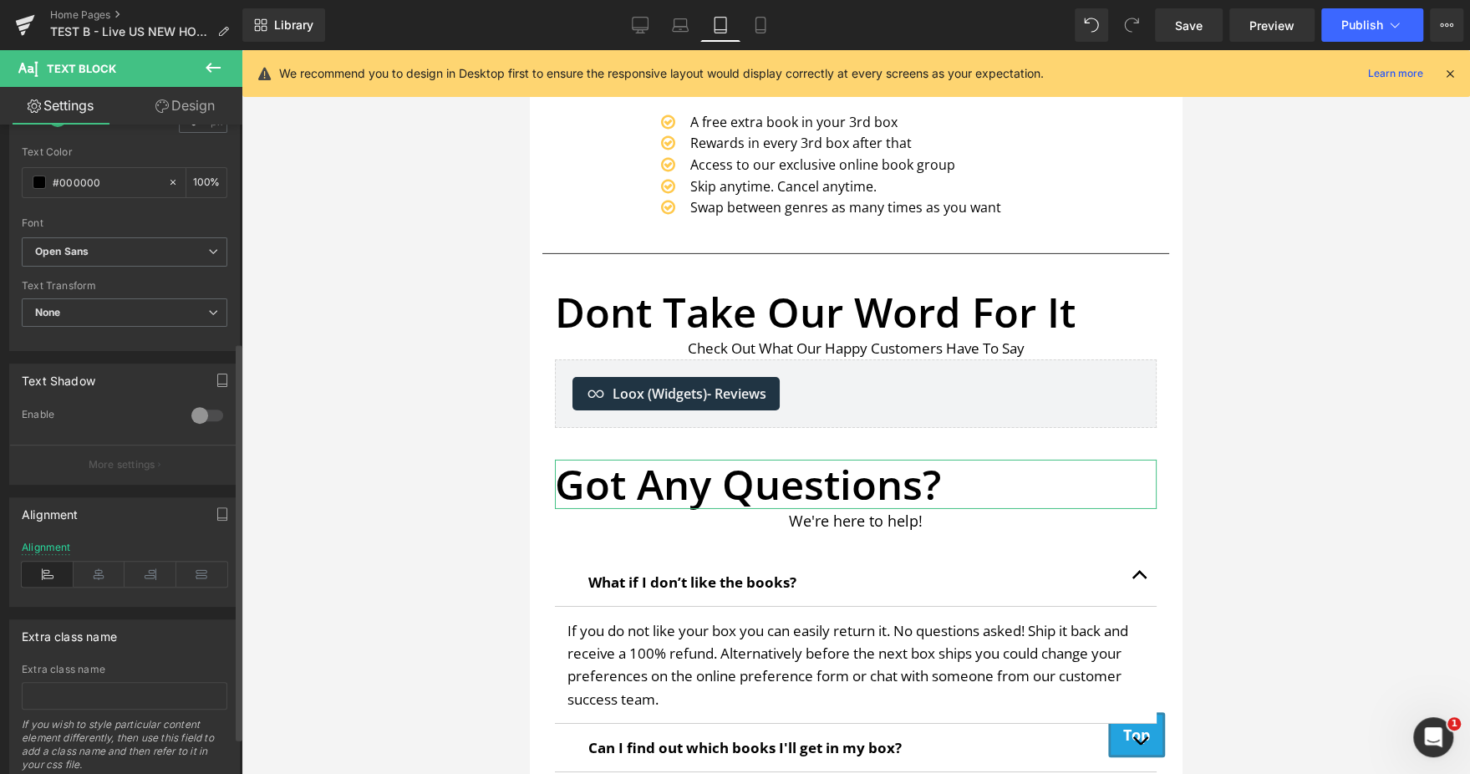
scroll to position [354, 0]
click at [98, 580] on icon at bounding box center [100, 571] width 52 height 25
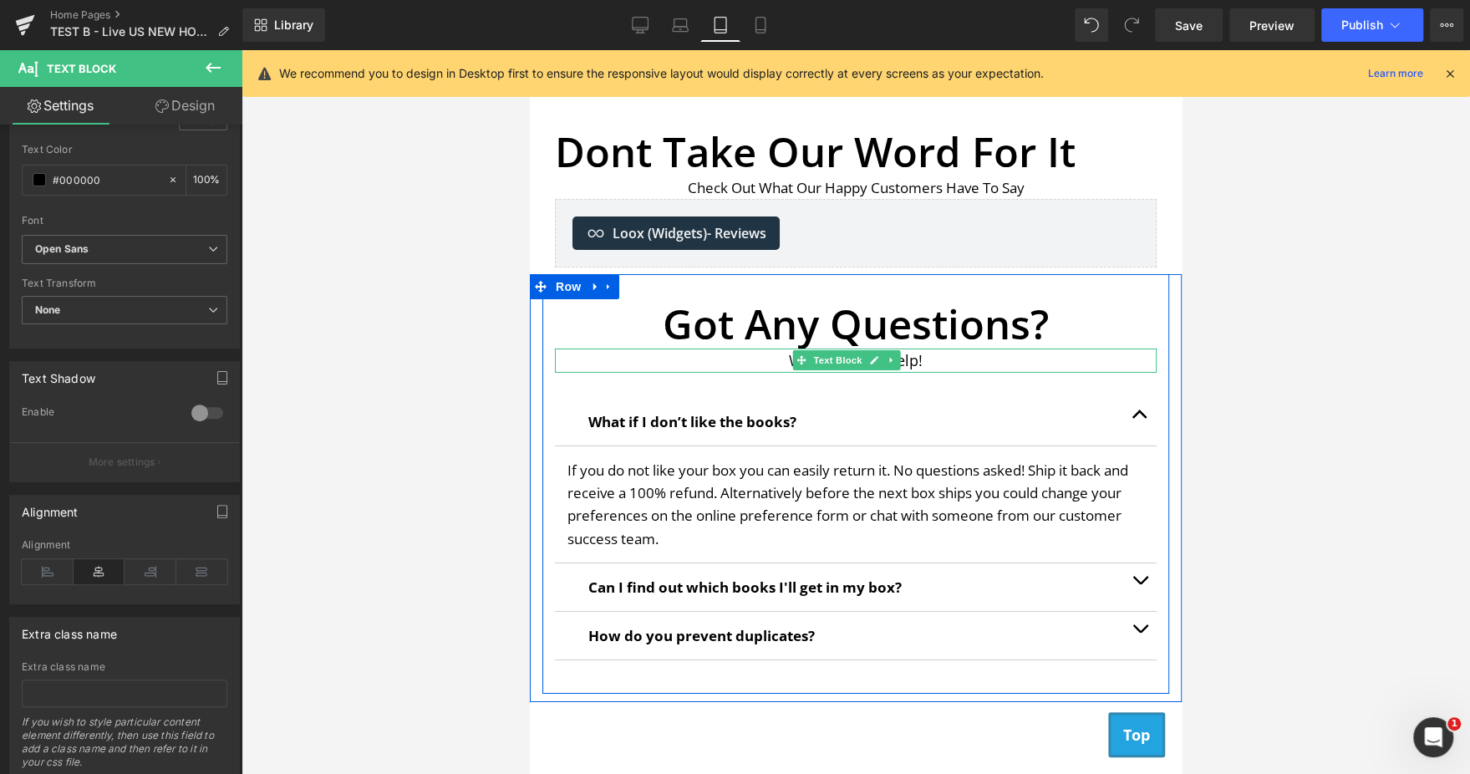
scroll to position [4319, 0]
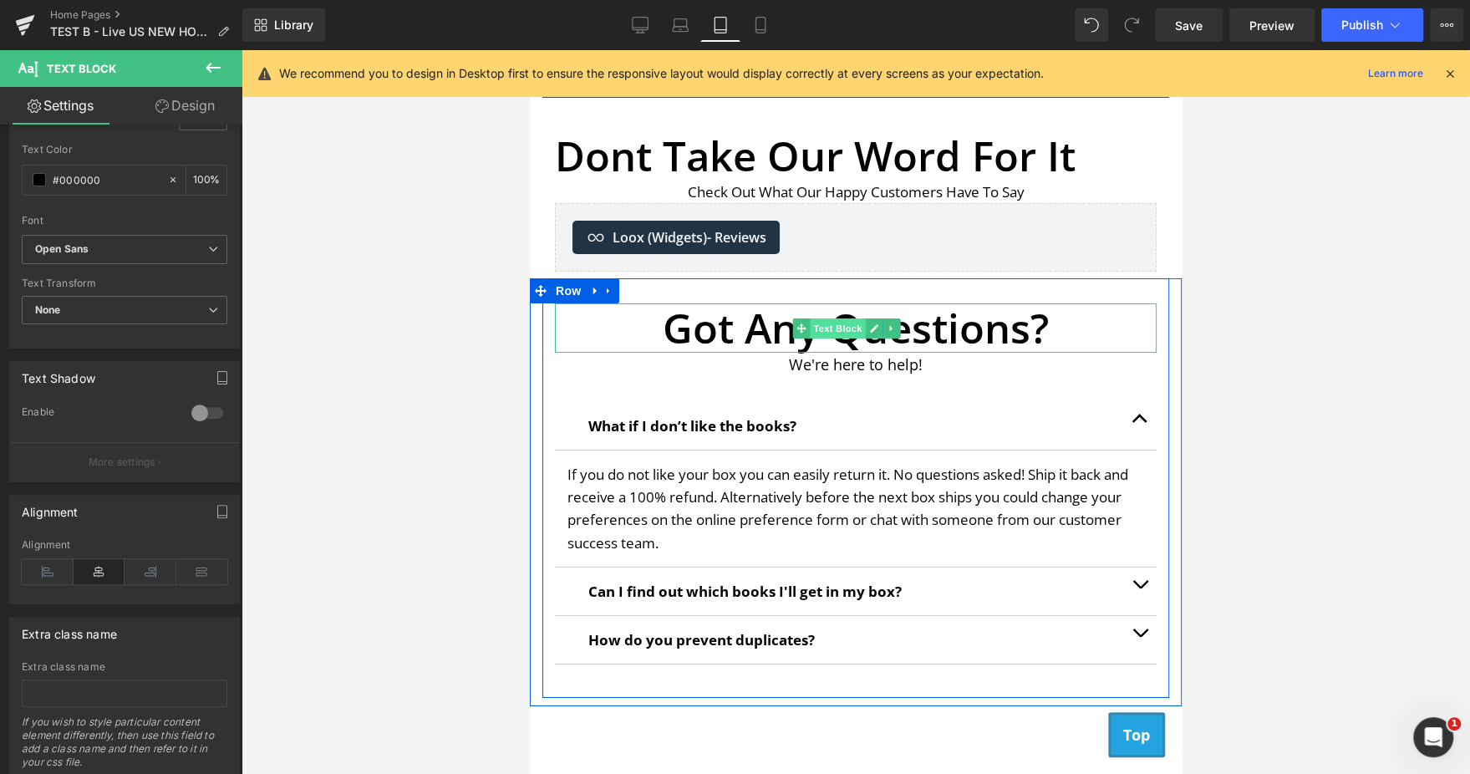
click at [850, 330] on span "Text Block" at bounding box center [837, 328] width 55 height 20
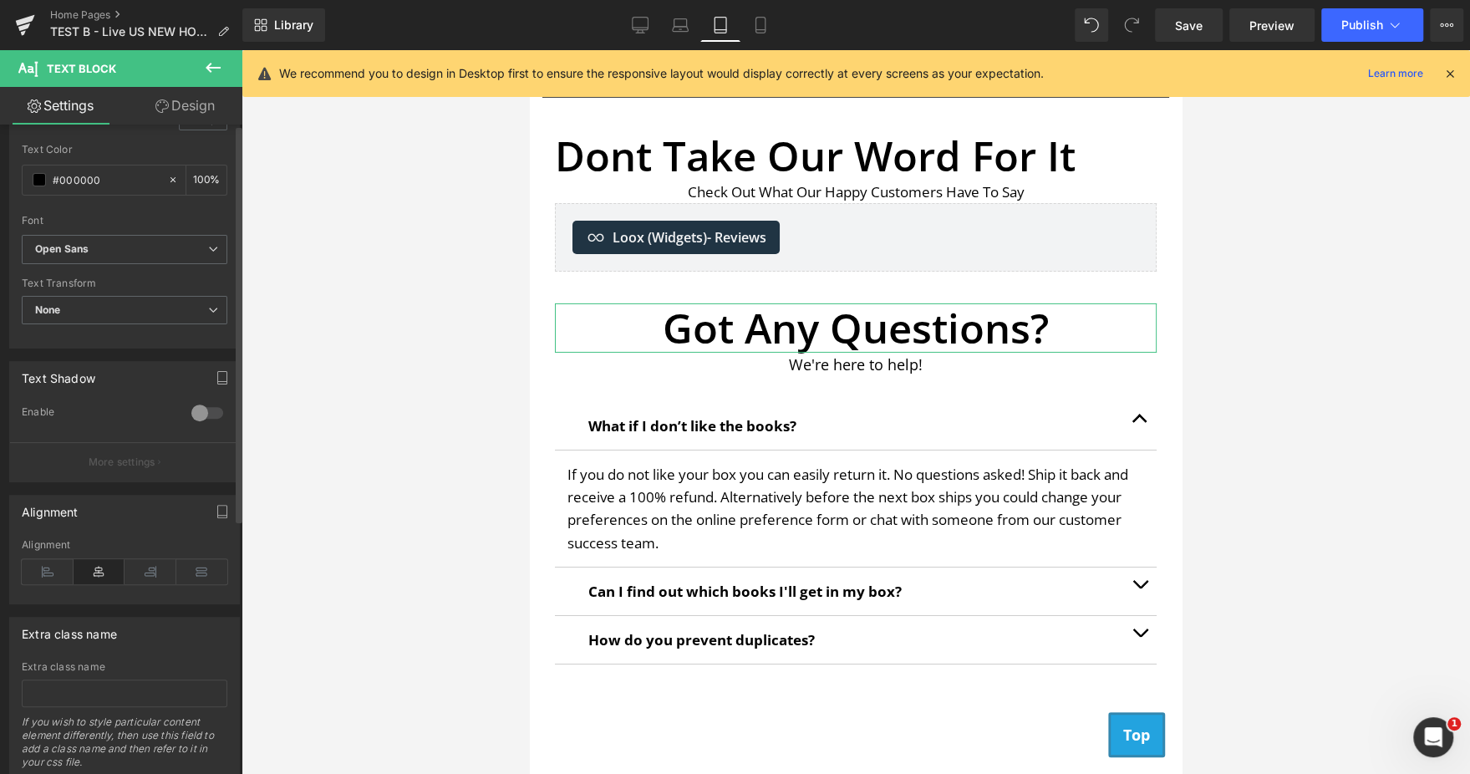
scroll to position [0, 0]
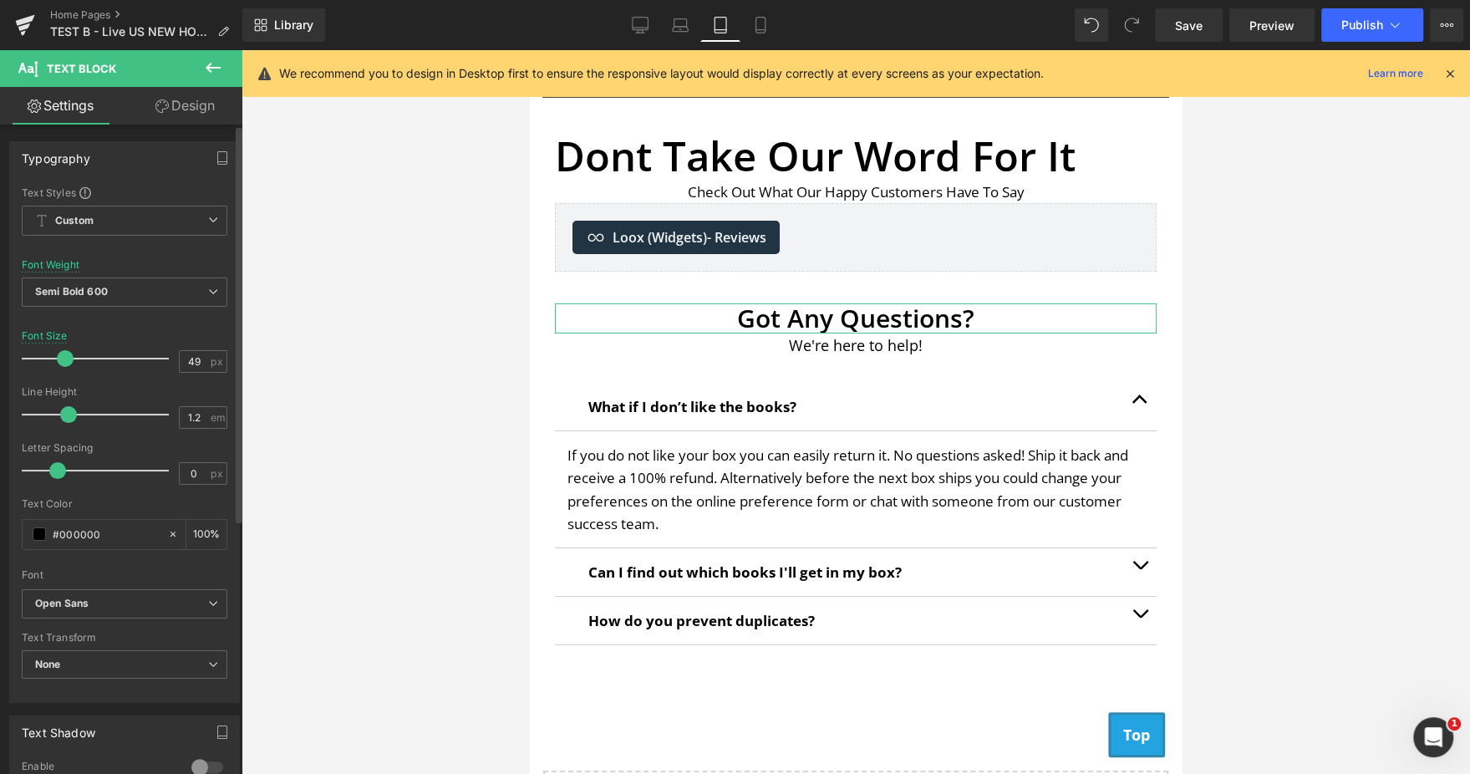
drag, startPoint x: 84, startPoint y: 356, endPoint x: 57, endPoint y: 356, distance: 27.6
click at [57, 356] on span at bounding box center [65, 358] width 17 height 17
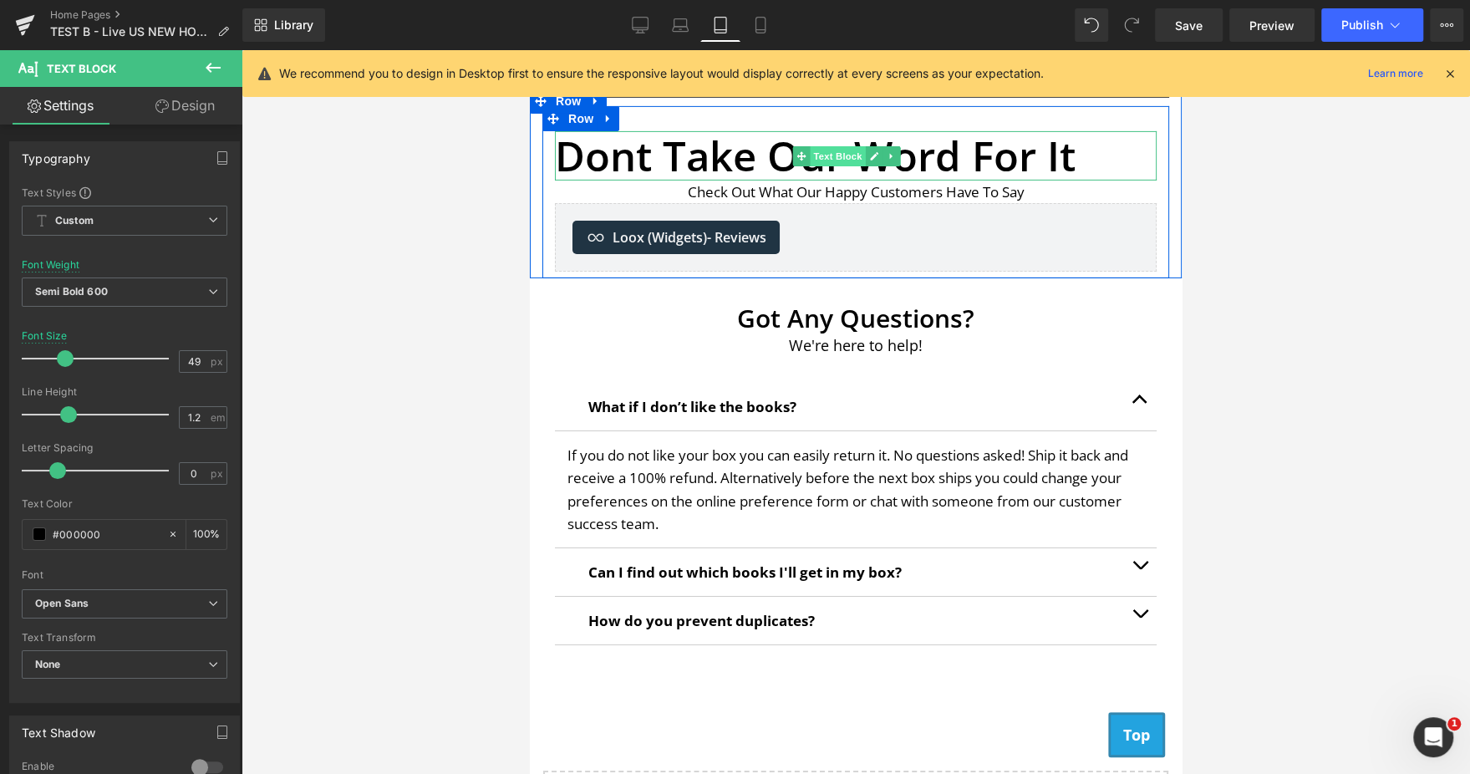
click at [826, 165] on span "Text Block" at bounding box center [837, 156] width 55 height 20
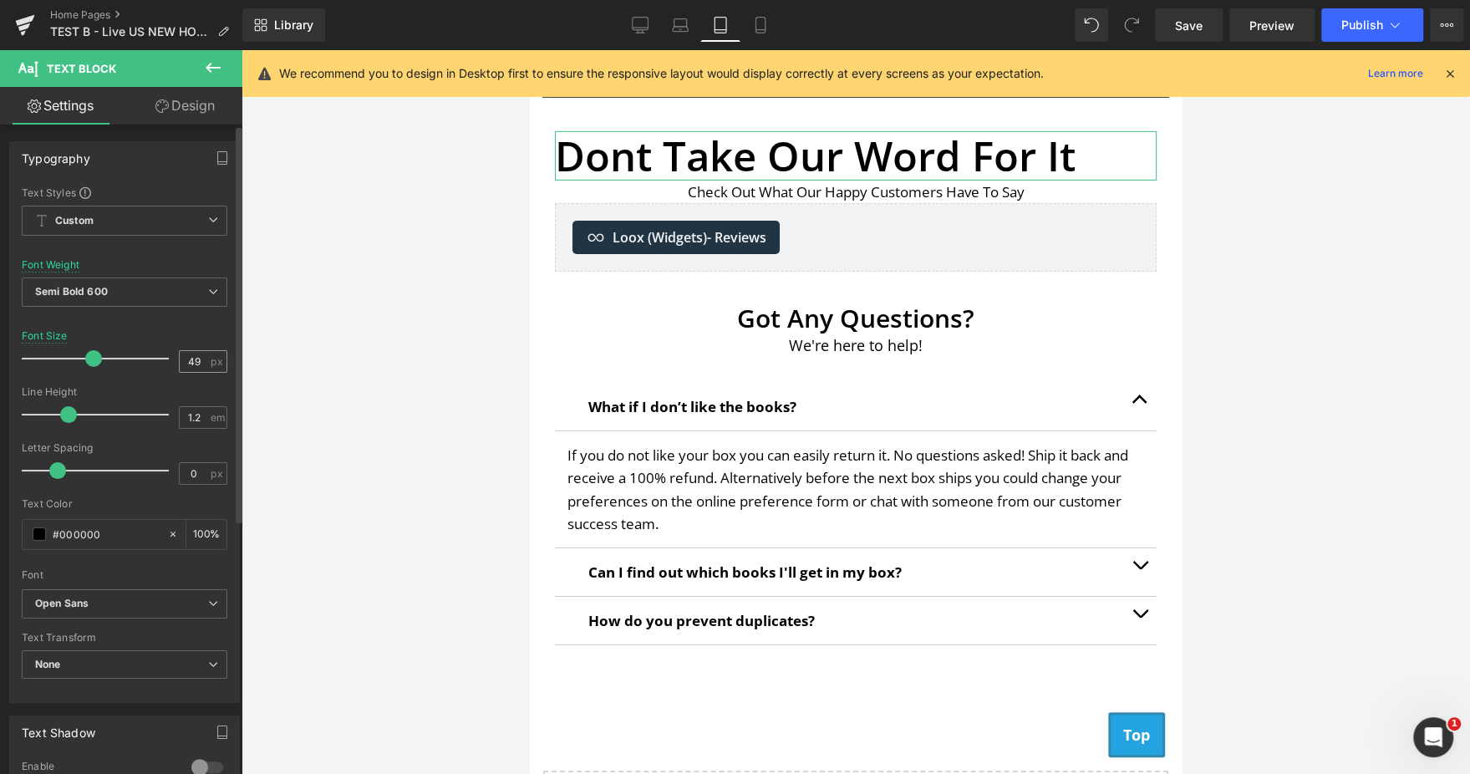
click at [192, 368] on div "Font Size 49 px" at bounding box center [125, 358] width 206 height 56
click at [192, 368] on input "49" at bounding box center [194, 361] width 29 height 21
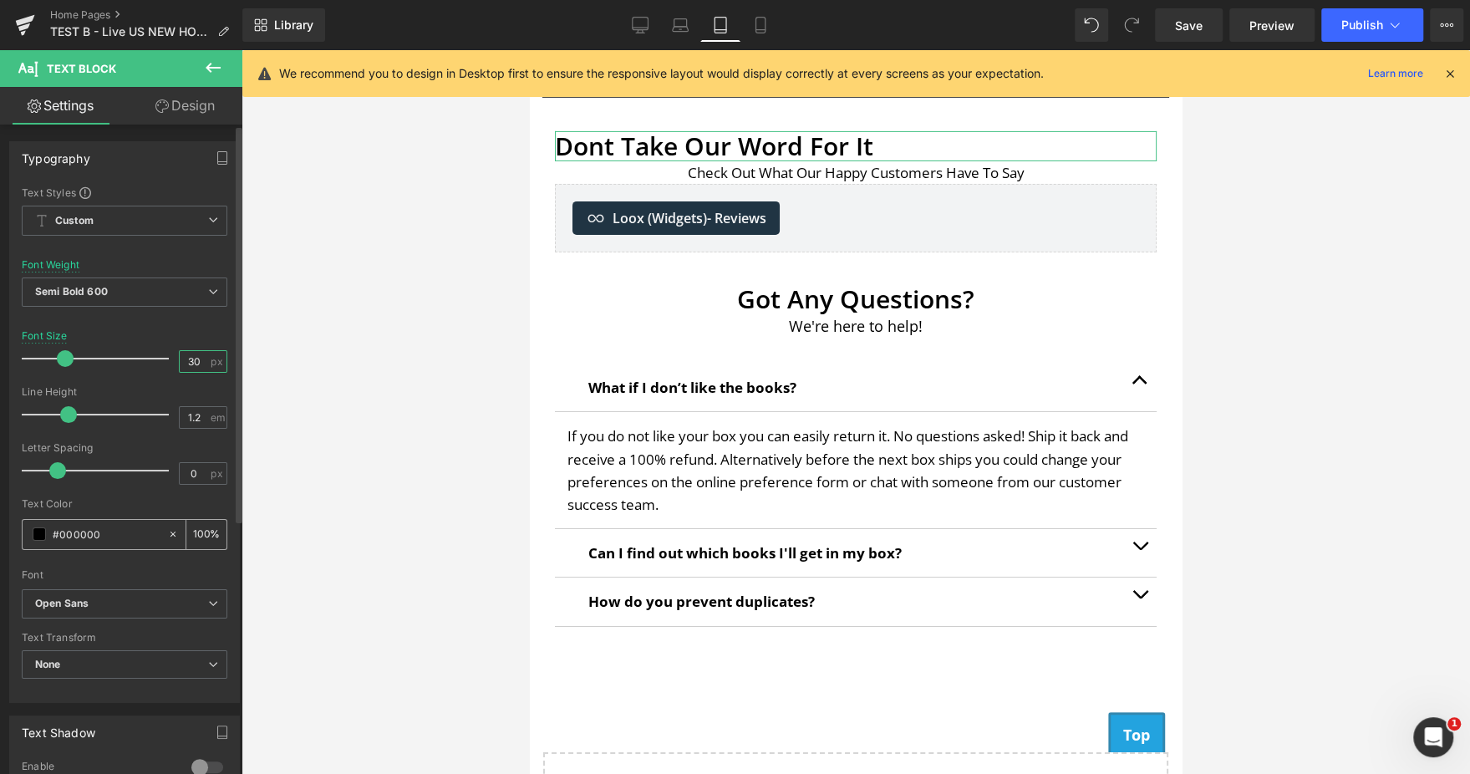
scroll to position [409, 0]
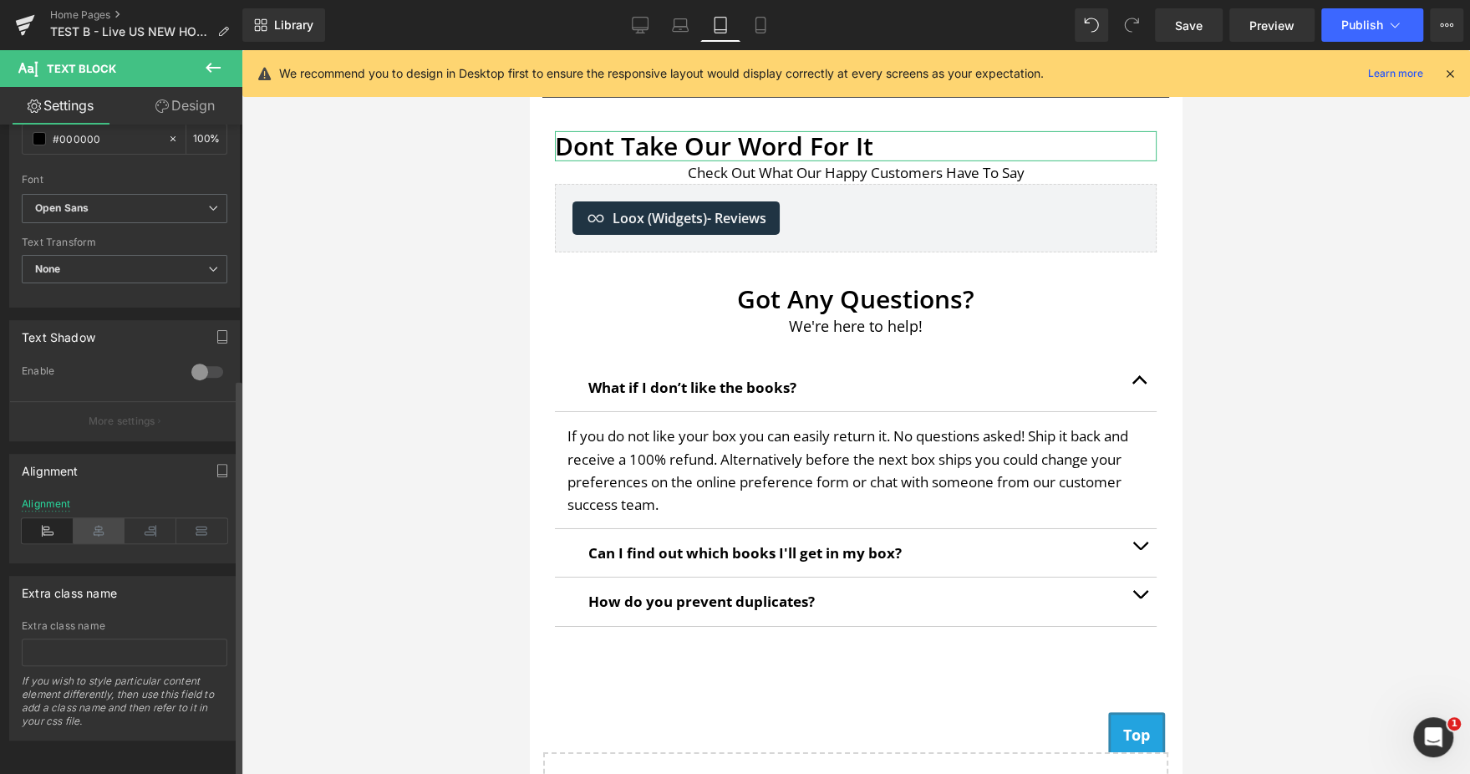
type input "30"
click at [89, 518] on icon at bounding box center [100, 530] width 52 height 25
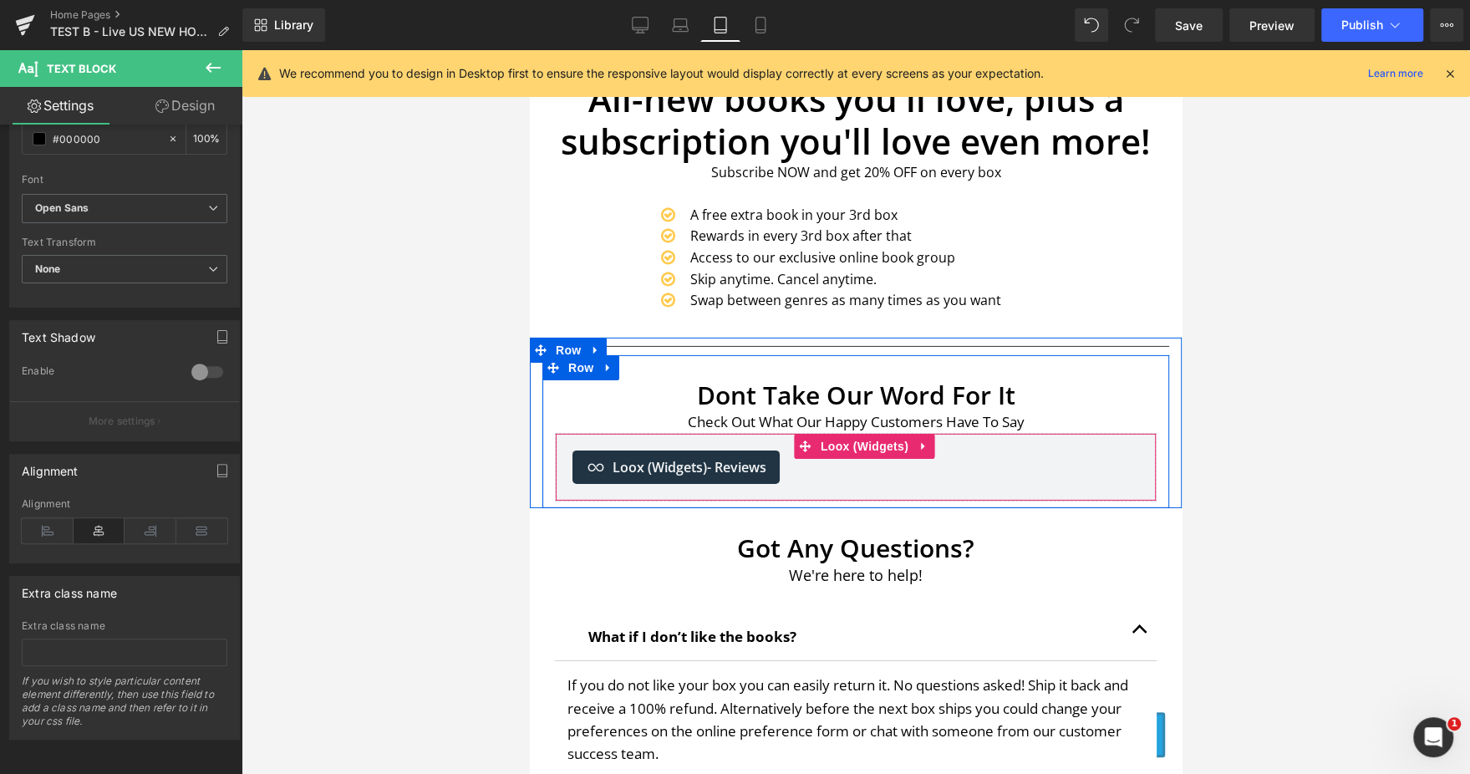
scroll to position [4020, 0]
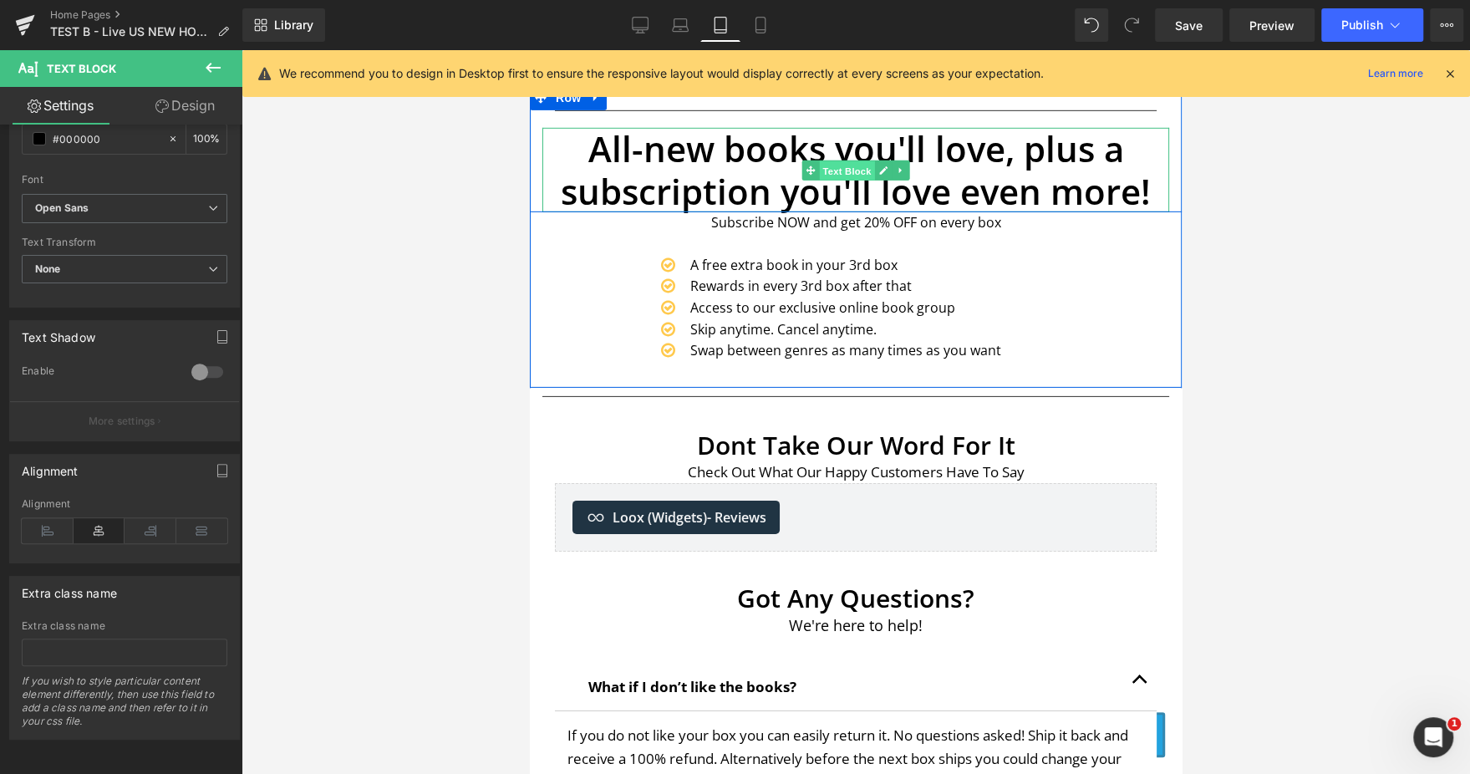
click at [841, 175] on span "Text Block" at bounding box center [846, 171] width 55 height 20
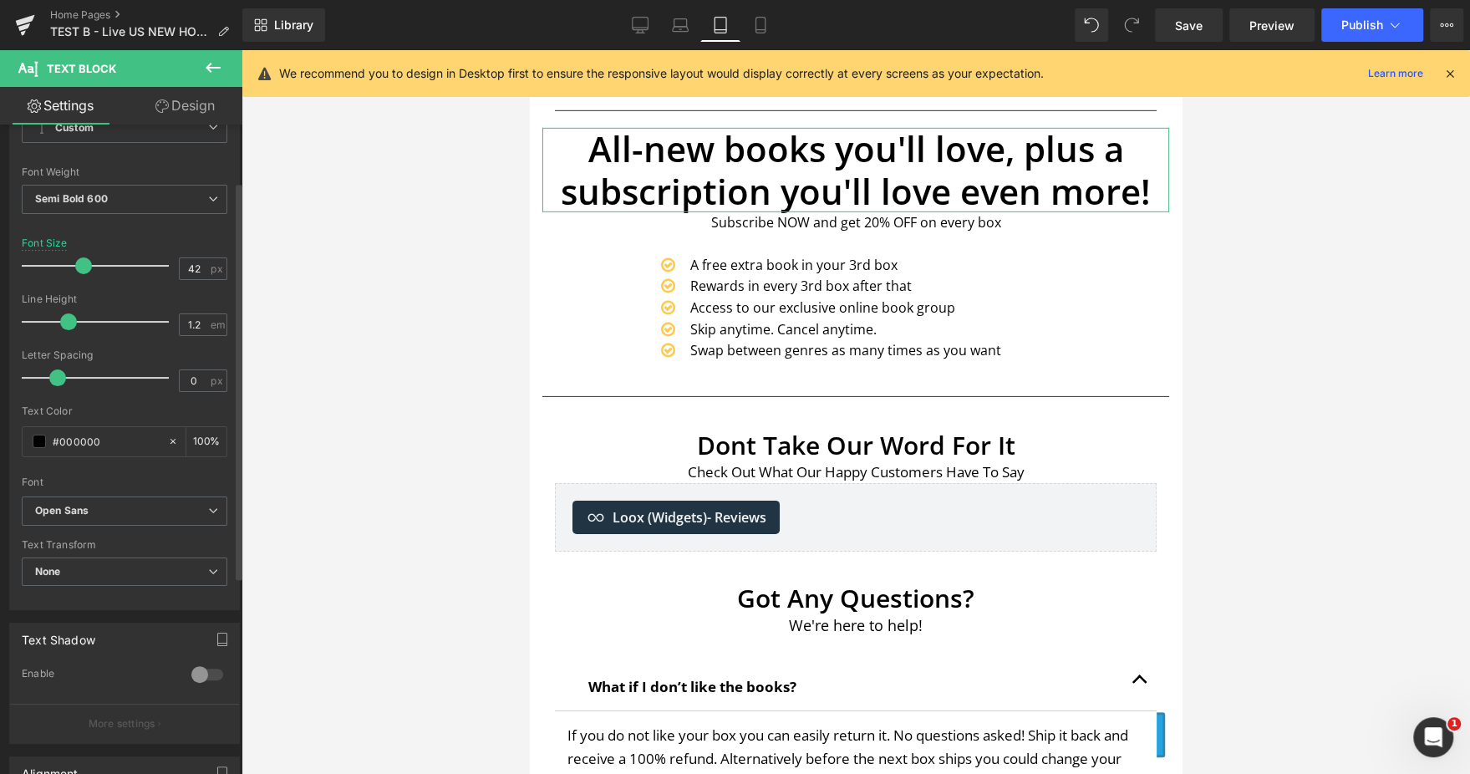
scroll to position [91, 0]
click at [180, 275] on input "42" at bounding box center [194, 270] width 29 height 21
type input "30"
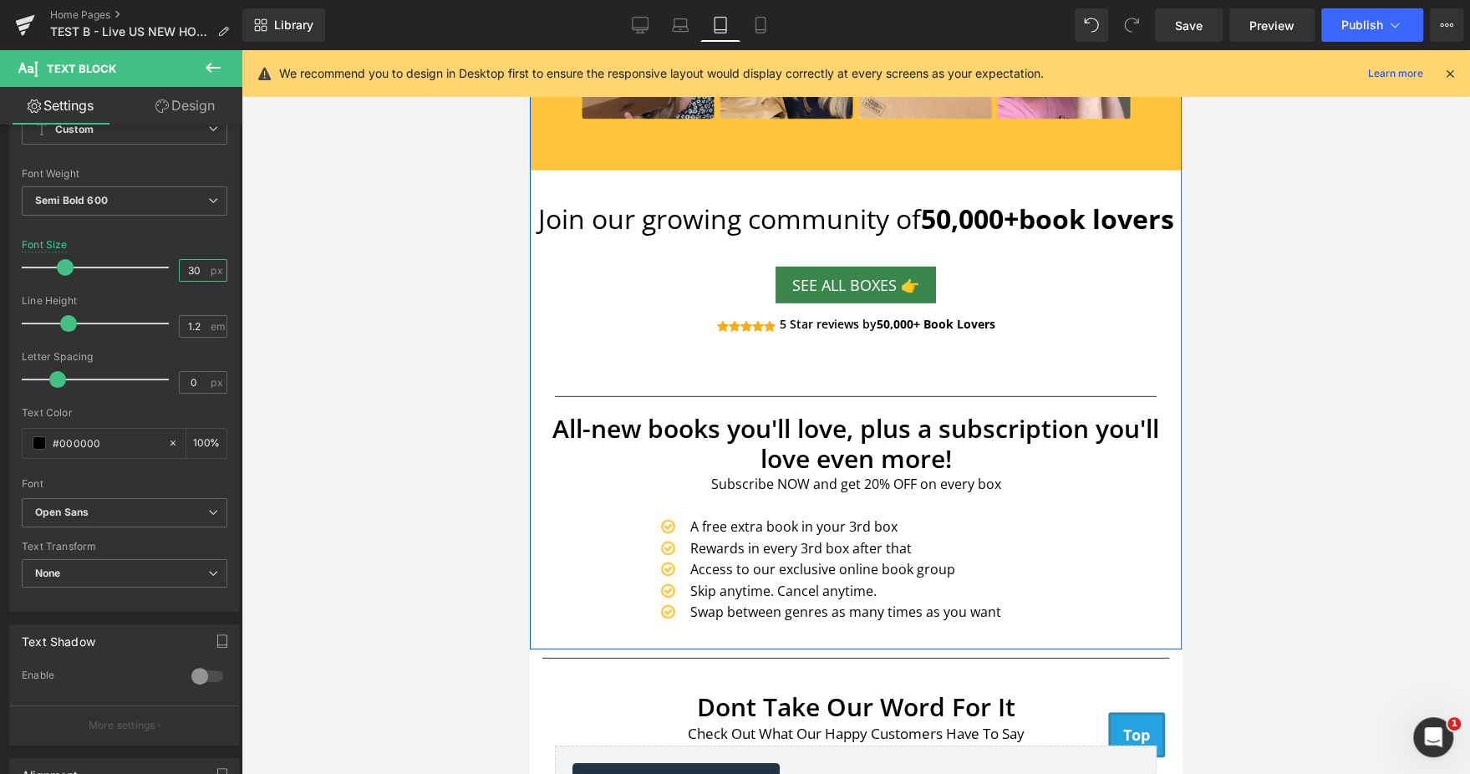
scroll to position [3734, 0]
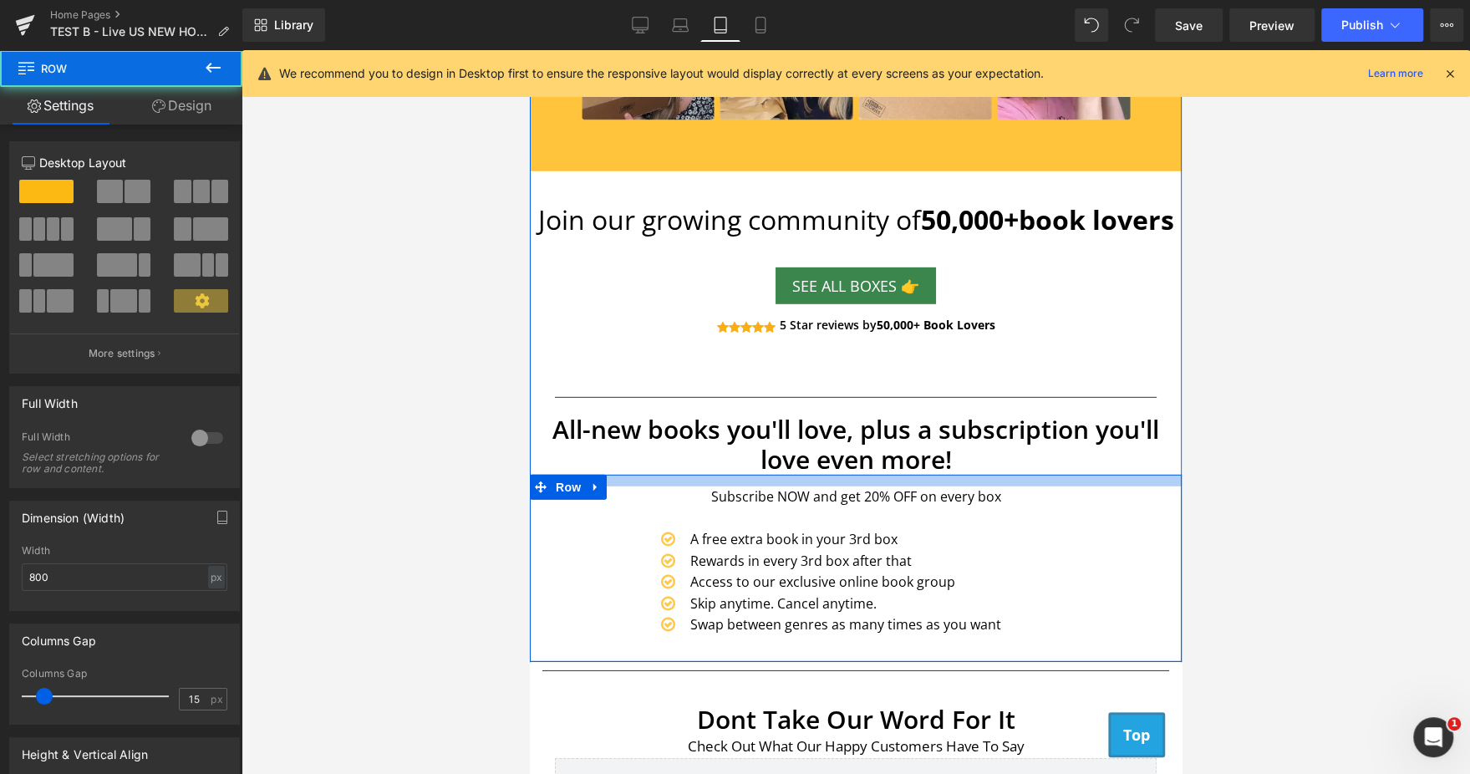
drag, startPoint x: 984, startPoint y: 480, endPoint x: 987, endPoint y: 492, distance: 12.0
click at [987, 492] on div "Subscribe NOW and get 20% OFF on every box Text Block Icon A free extra book in…" at bounding box center [856, 568] width 652 height 187
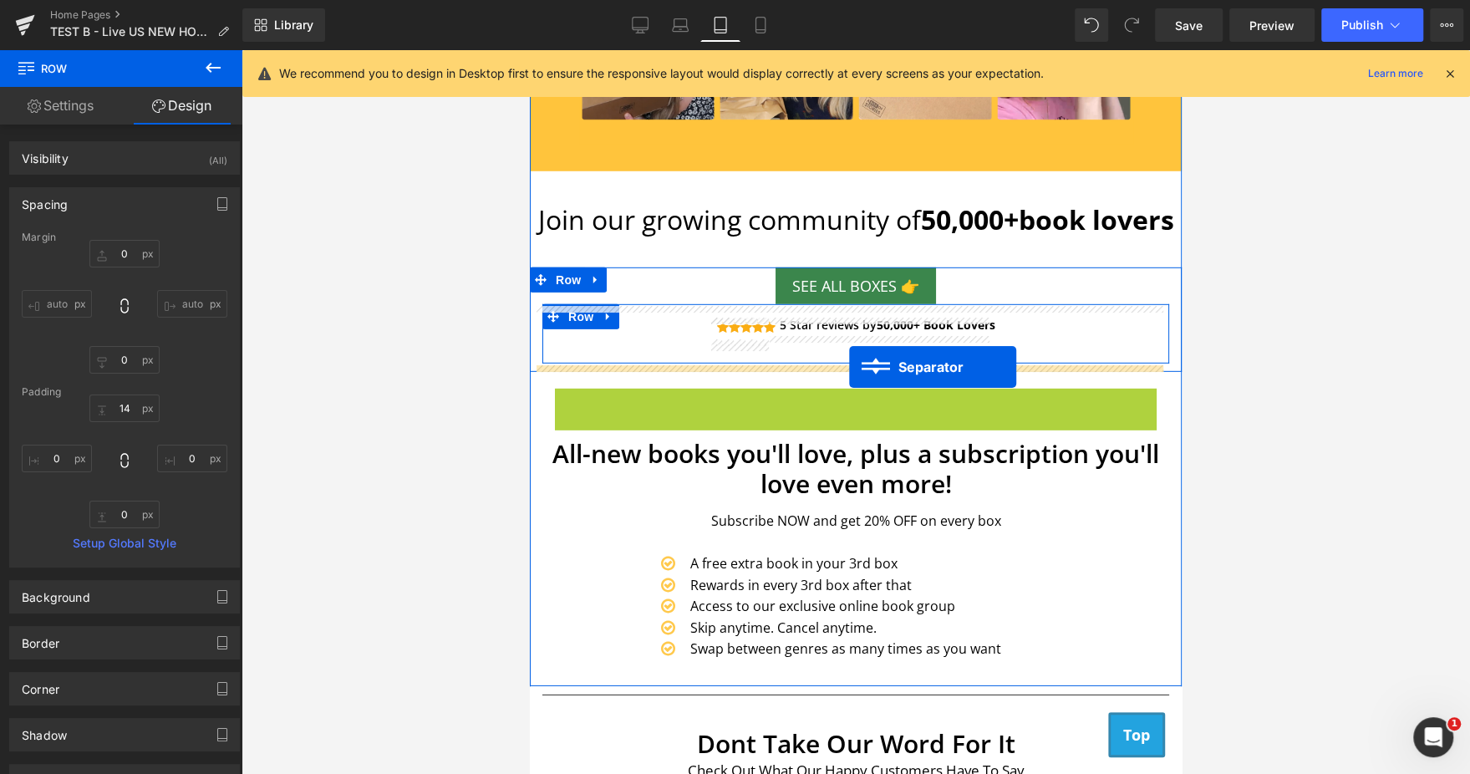
drag, startPoint x: 844, startPoint y: 393, endPoint x: 849, endPoint y: 367, distance: 27.2
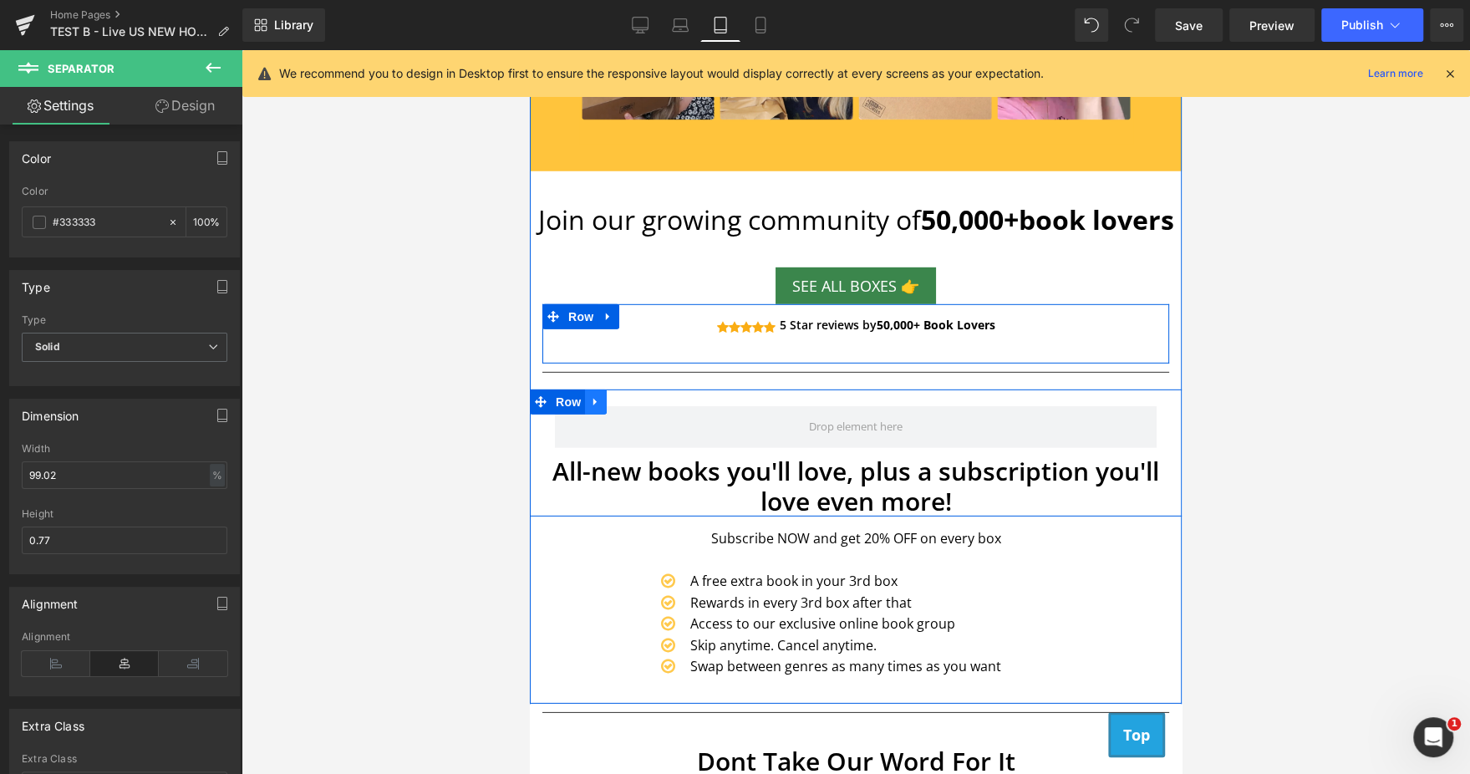
click at [597, 400] on link at bounding box center [596, 401] width 22 height 25
click at [633, 404] on icon at bounding box center [639, 402] width 12 height 12
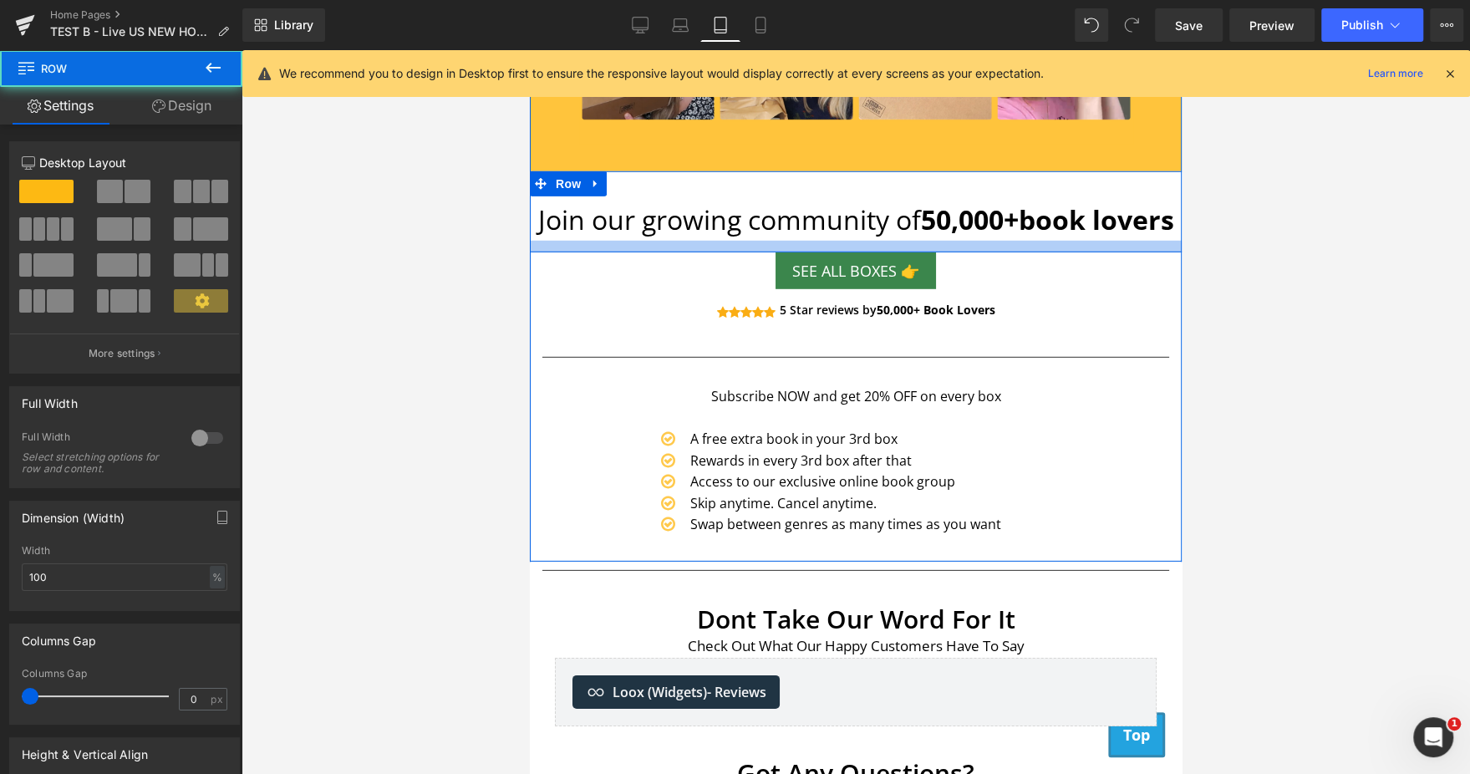
drag, startPoint x: 871, startPoint y: 261, endPoint x: 867, endPoint y: 246, distance: 14.6
click at [867, 246] on div at bounding box center [856, 247] width 652 height 12
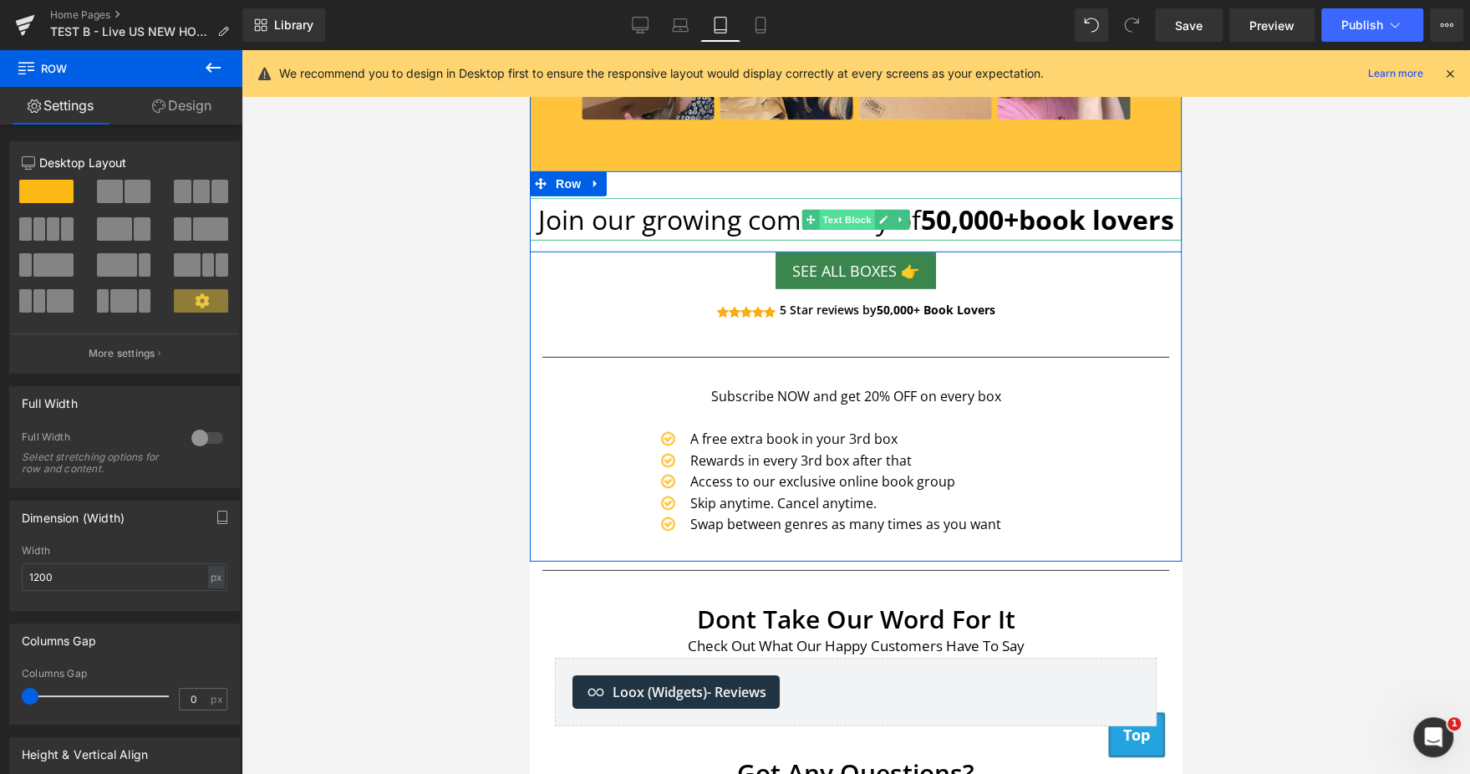
drag, startPoint x: 990, startPoint y: 293, endPoint x: 817, endPoint y: 216, distance: 189.6
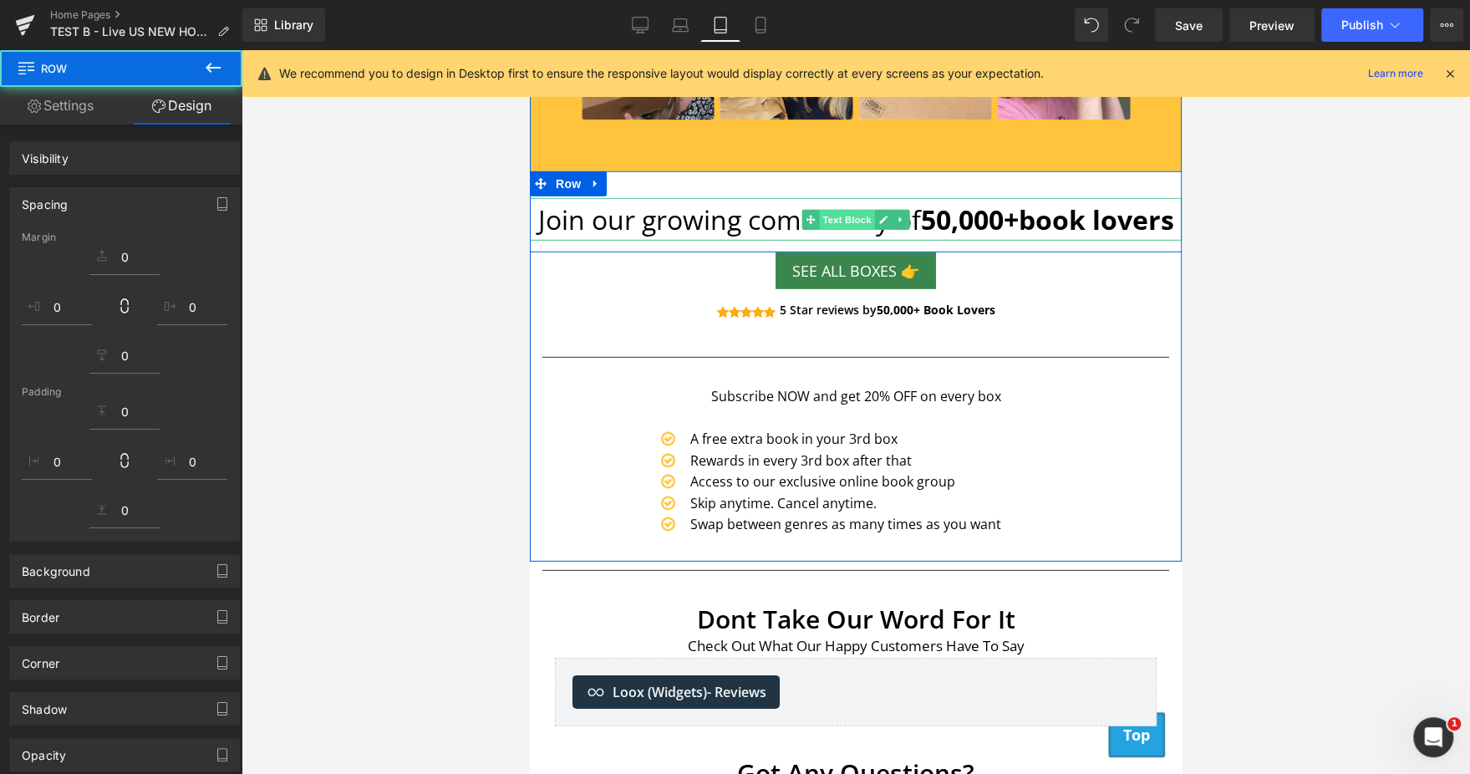
click at [819, 216] on span "Text Block" at bounding box center [846, 220] width 55 height 20
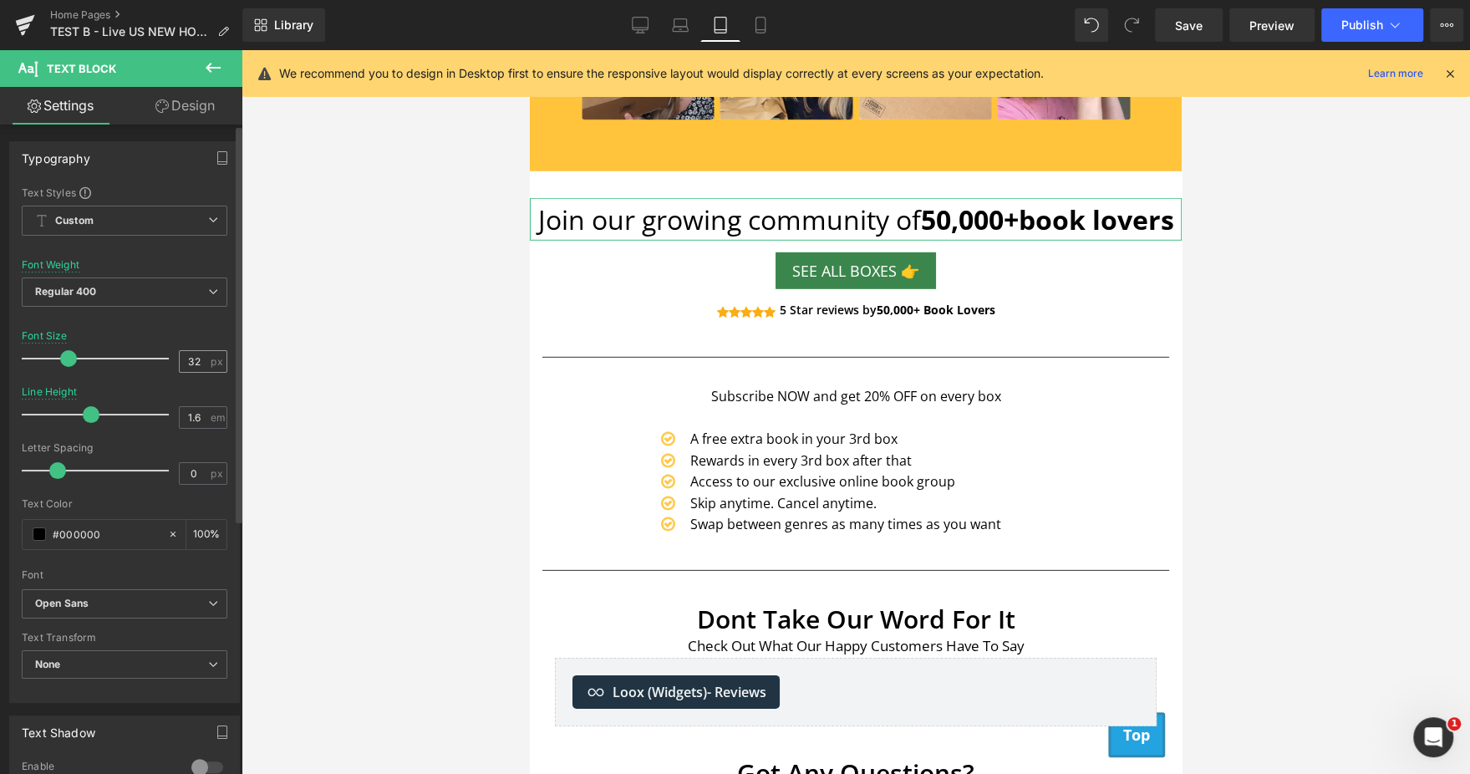
drag, startPoint x: 199, startPoint y: 371, endPoint x: 191, endPoint y: 365, distance: 9.5
click at [191, 365] on div "32 px" at bounding box center [203, 361] width 48 height 23
click at [191, 365] on input "32" at bounding box center [194, 361] width 29 height 21
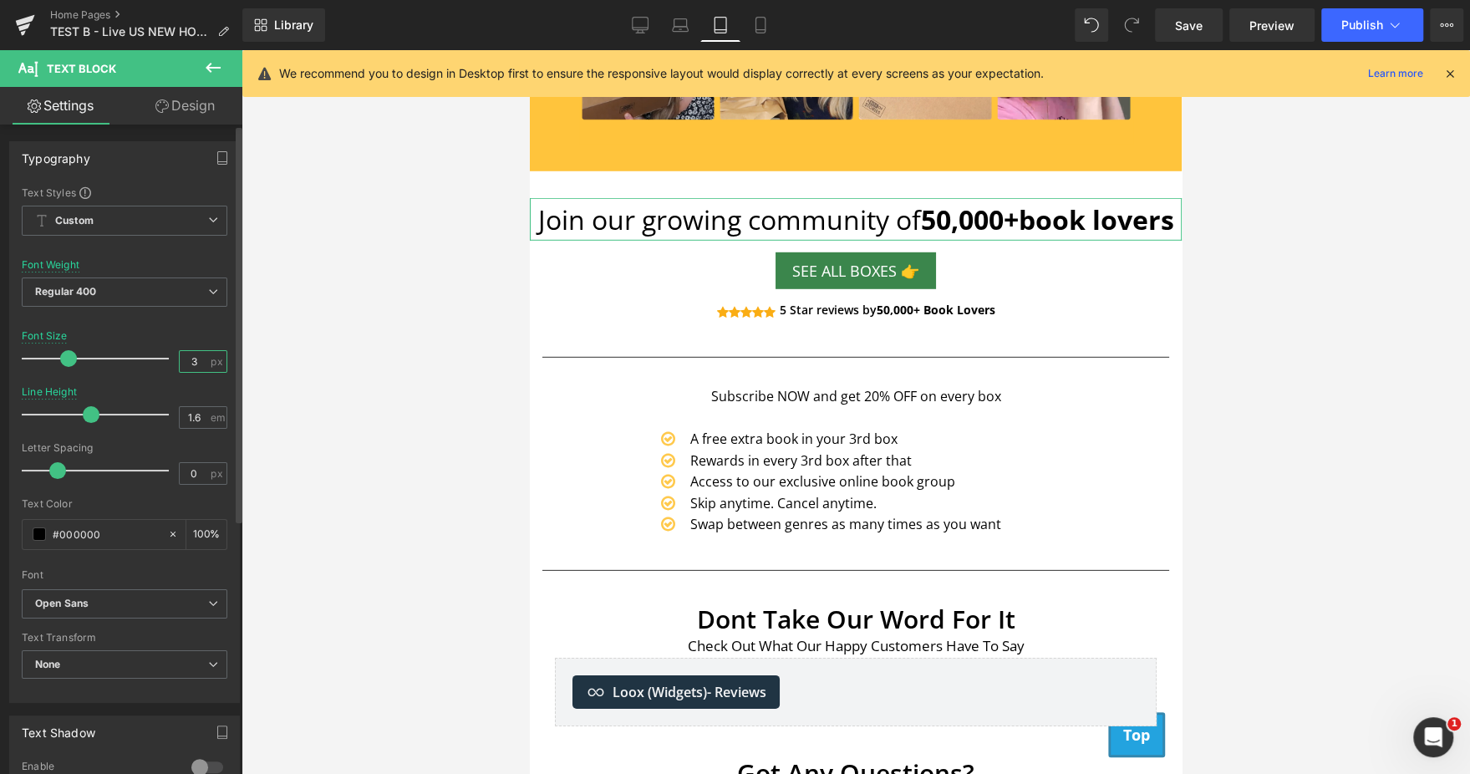
type input "30"
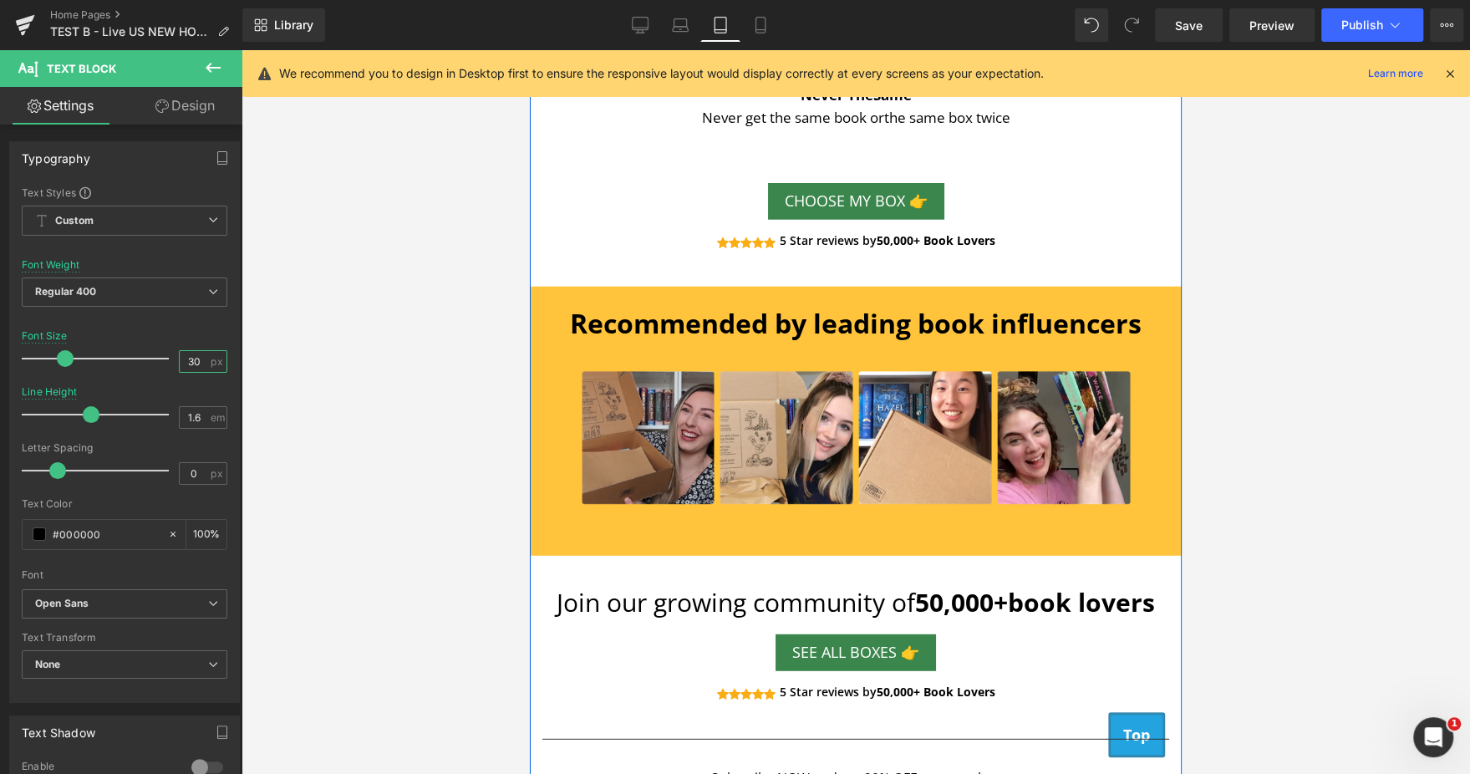
scroll to position [3346, 0]
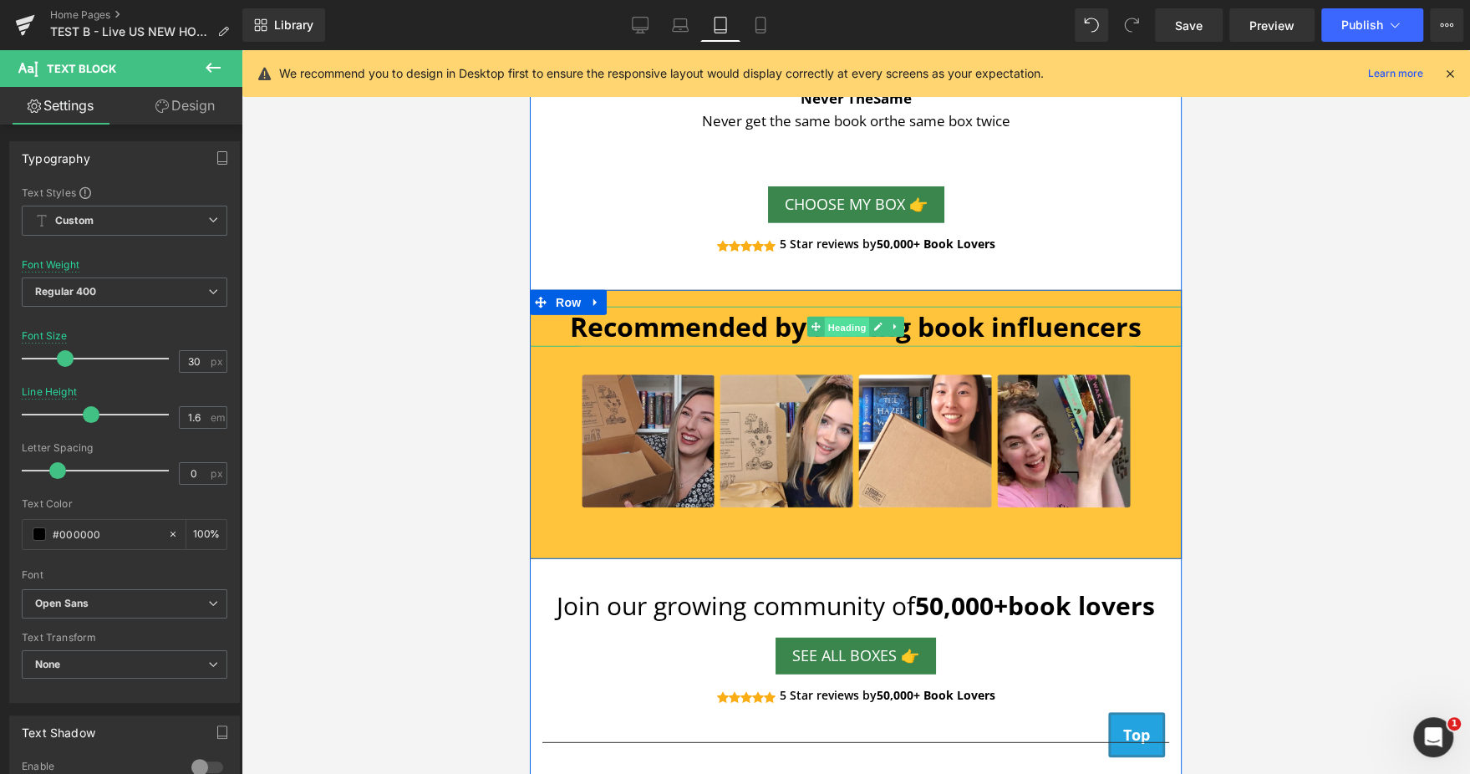
click at [841, 322] on span "Heading" at bounding box center [847, 327] width 45 height 20
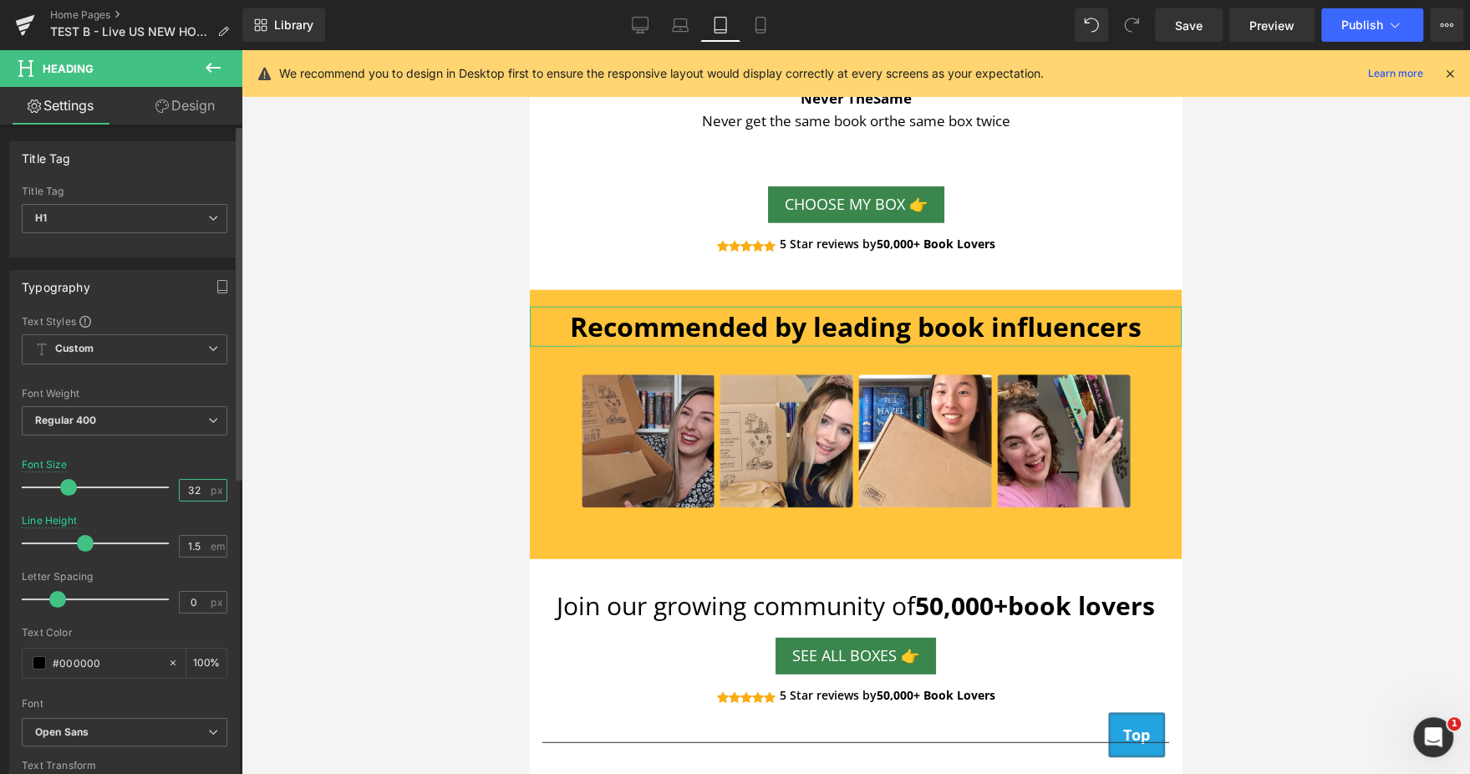
click at [183, 486] on input "32" at bounding box center [194, 490] width 29 height 21
type input "30"
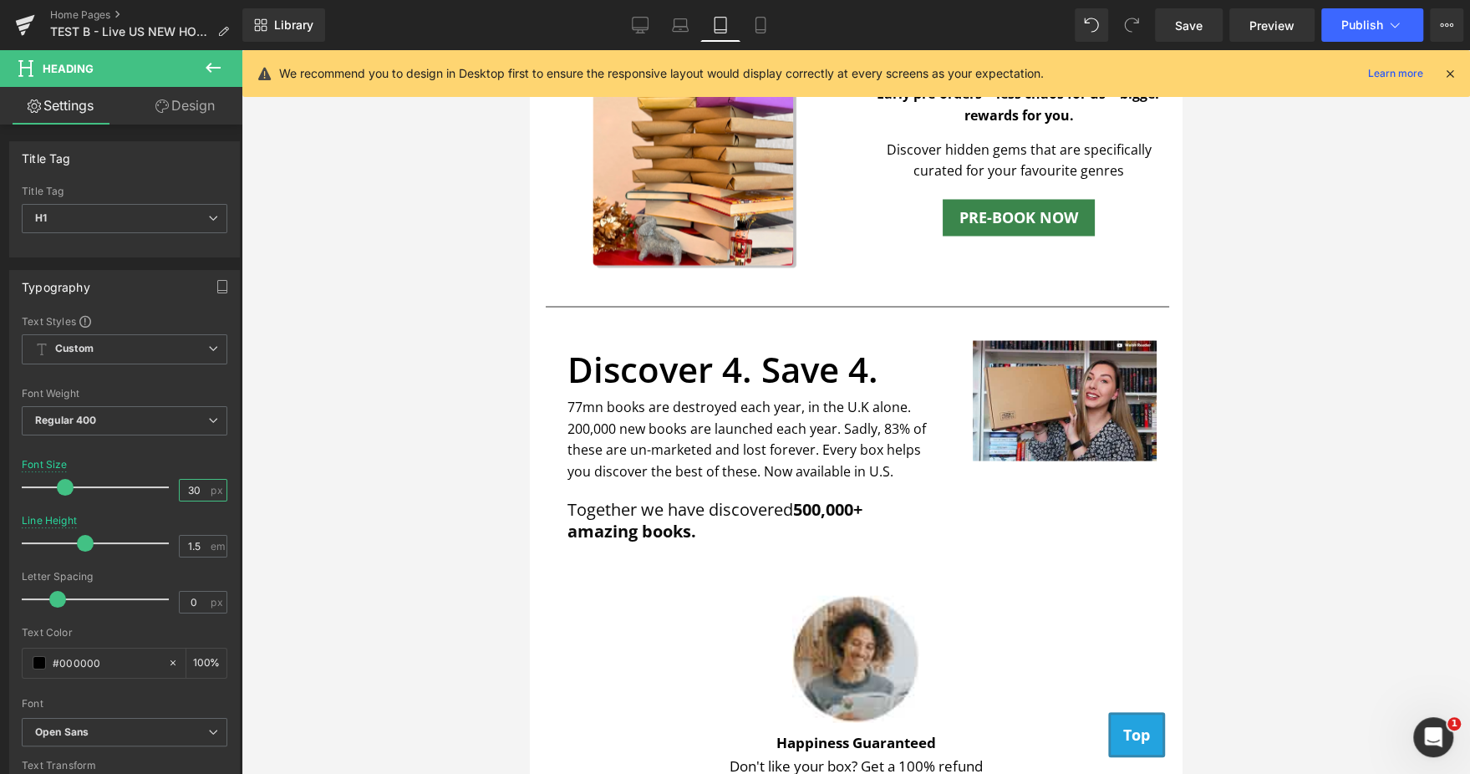
scroll to position [2290, 0]
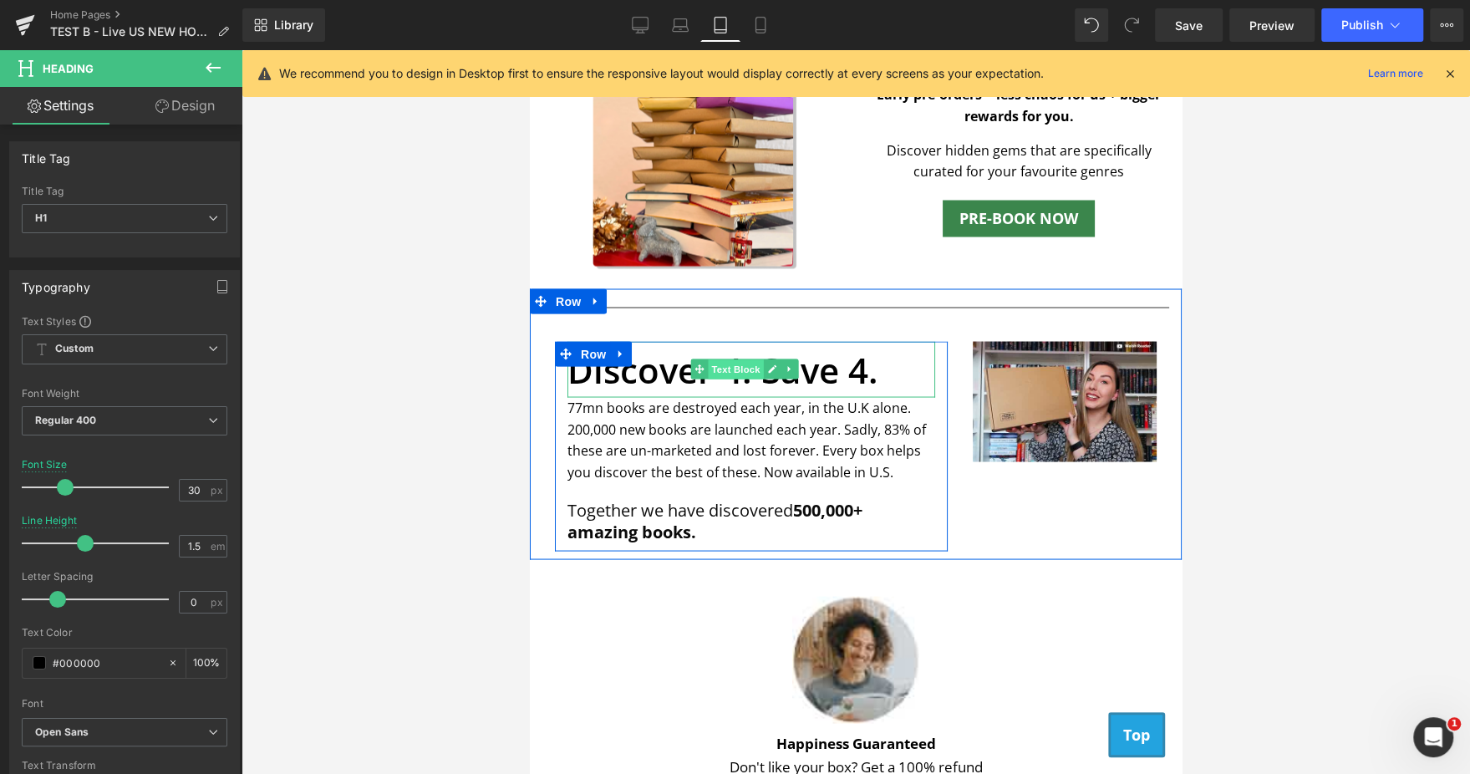
click at [722, 359] on span "Text Block" at bounding box center [735, 369] width 55 height 20
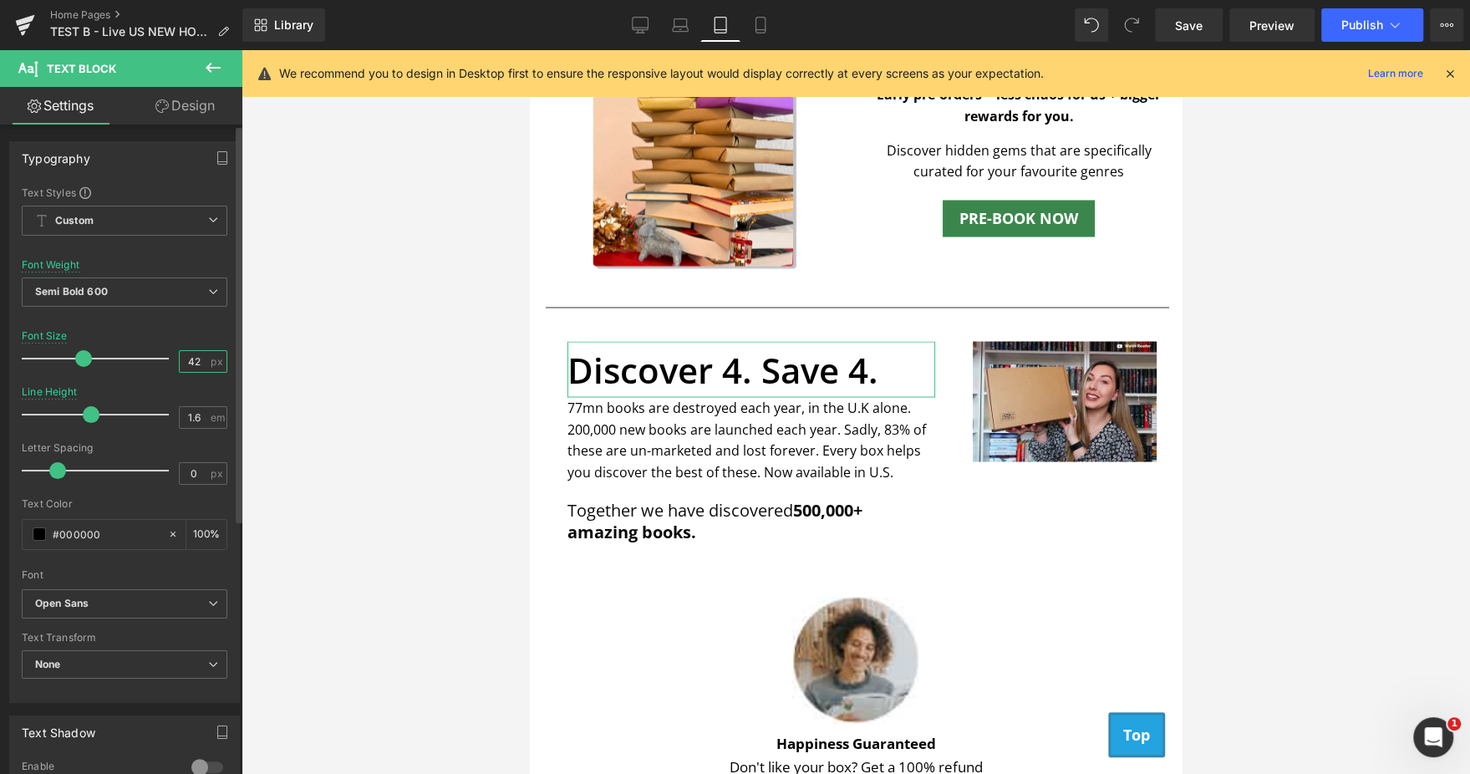
click at [185, 361] on input "42" at bounding box center [194, 361] width 29 height 21
type input "30"
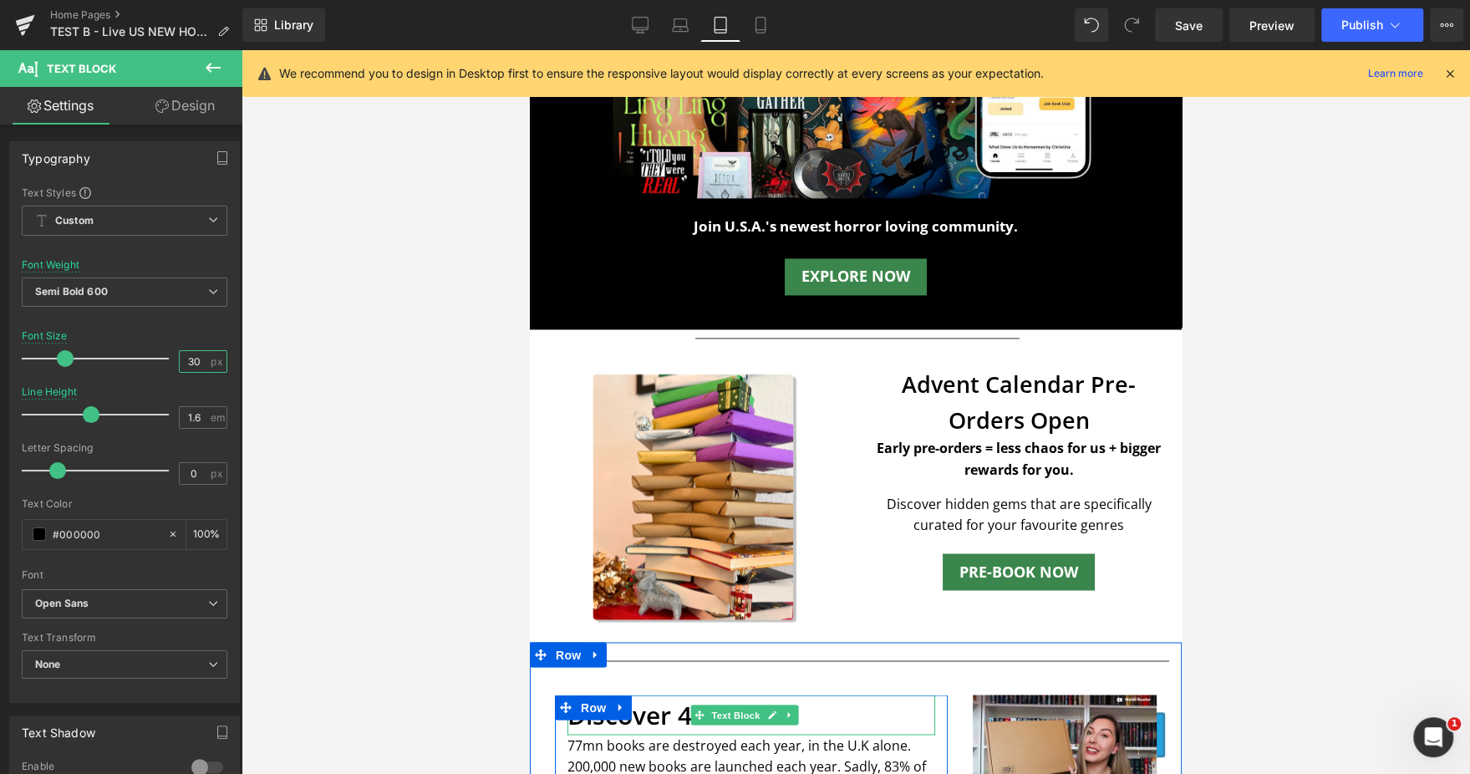
scroll to position [1934, 0]
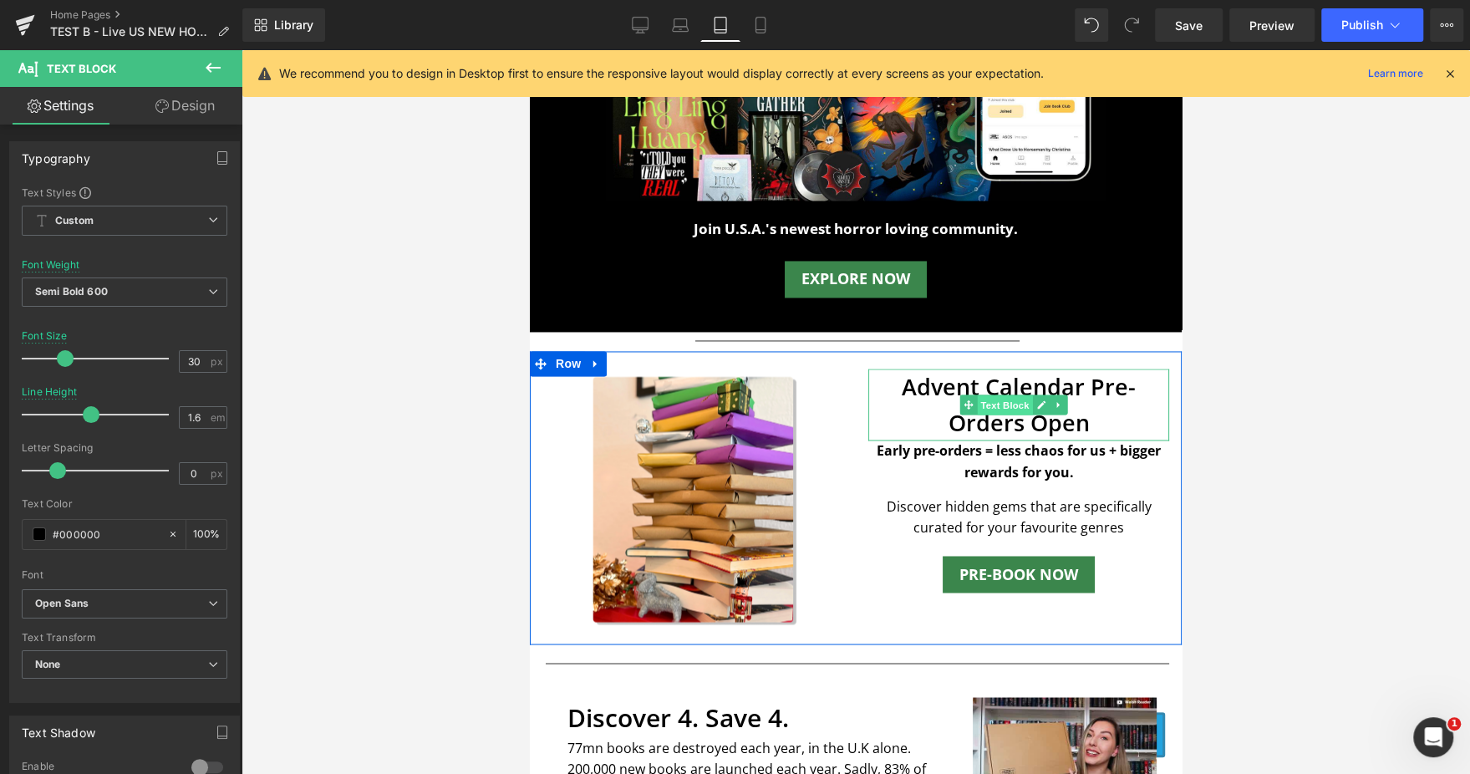
click at [994, 395] on span "Text Block" at bounding box center [1004, 405] width 55 height 20
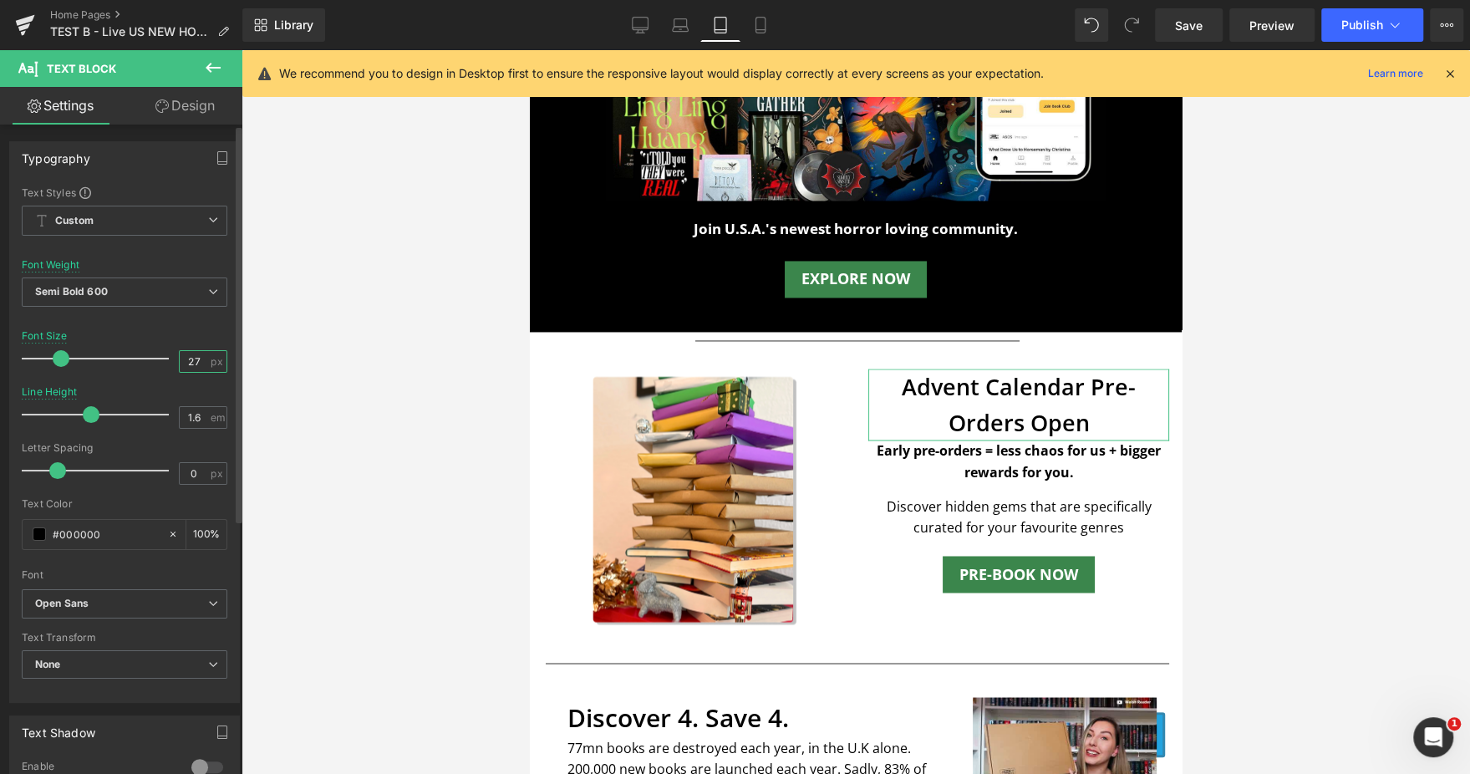
click at [188, 363] on input "27" at bounding box center [194, 361] width 29 height 21
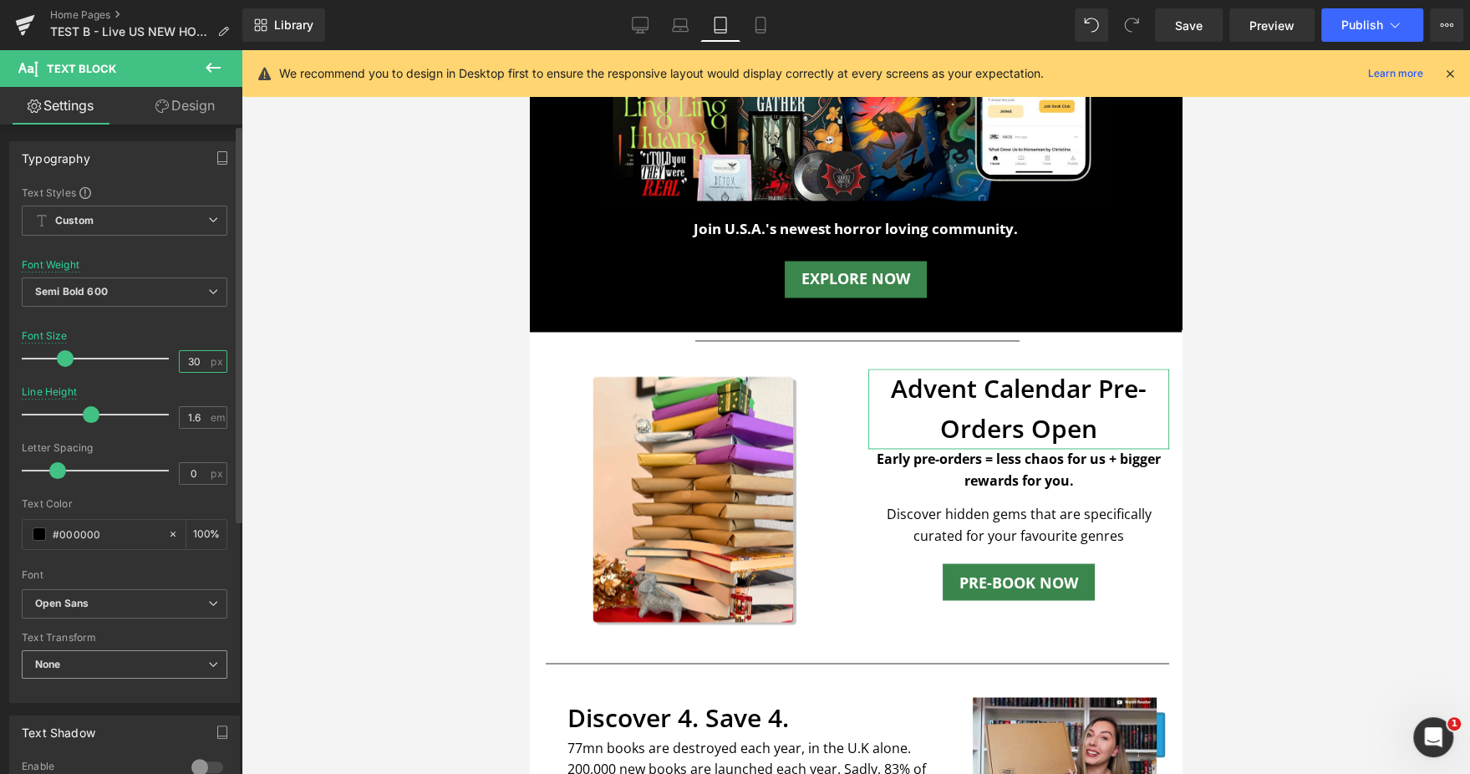
type input "30"
click at [109, 657] on span "None" at bounding box center [125, 664] width 206 height 29
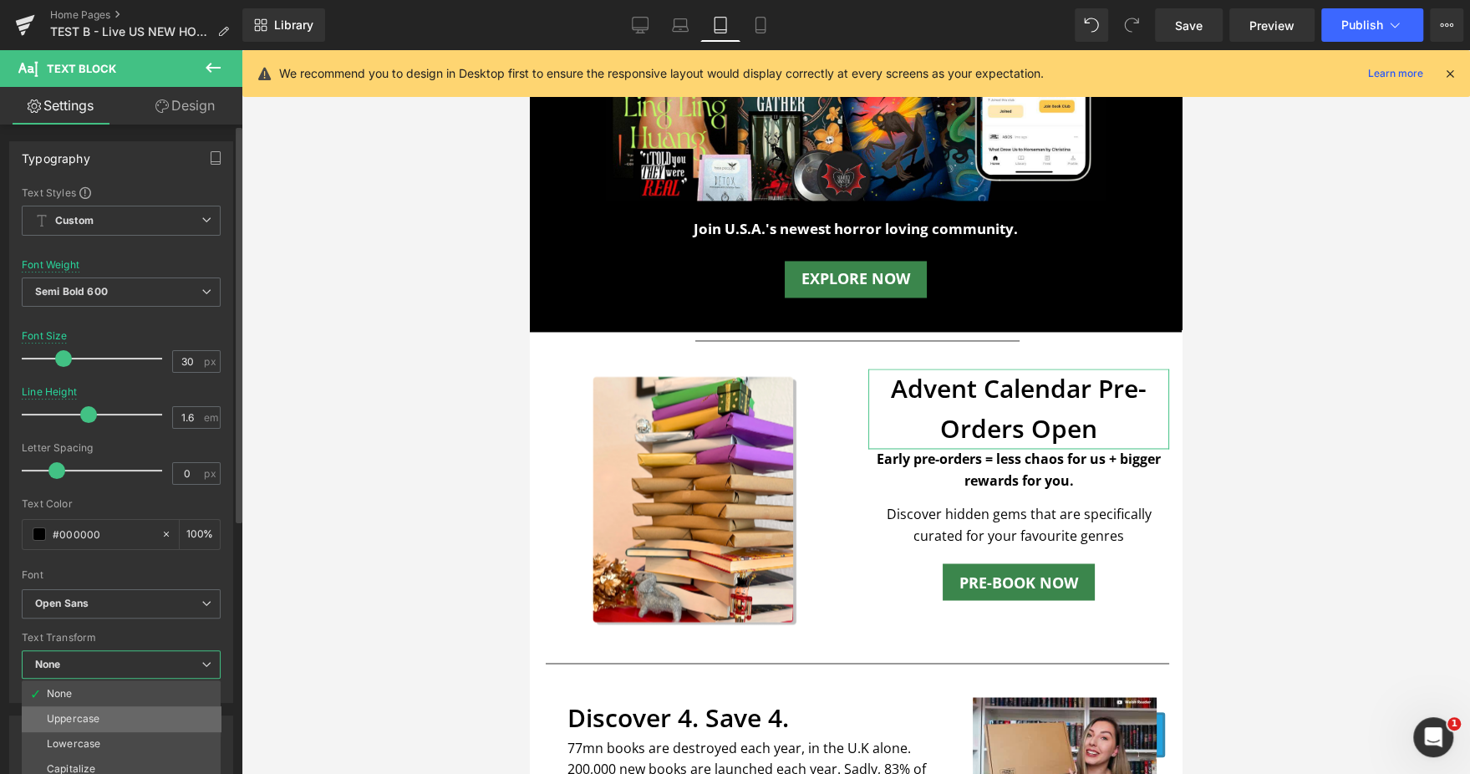
click at [106, 713] on li "Uppercase" at bounding box center [121, 718] width 199 height 25
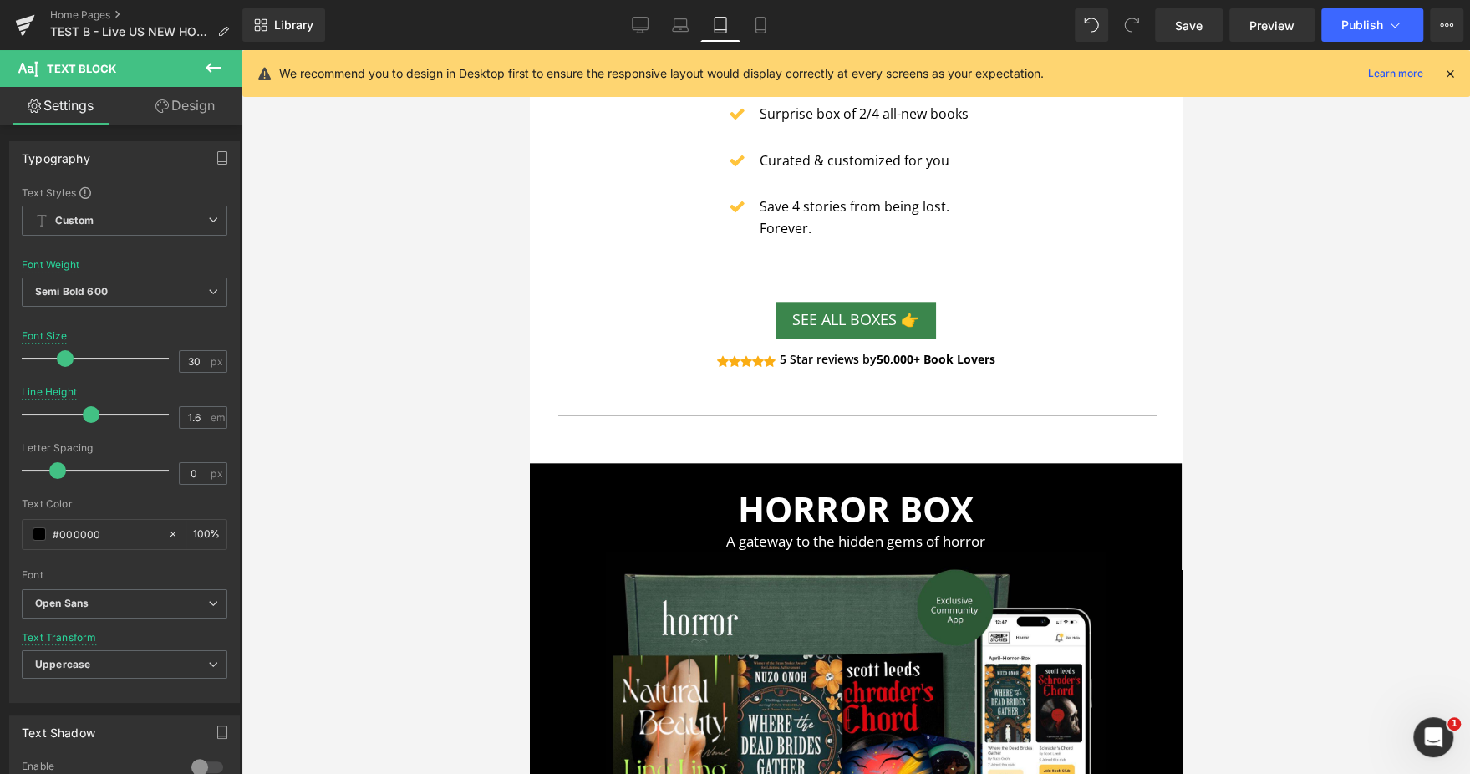
scroll to position [1268, 0]
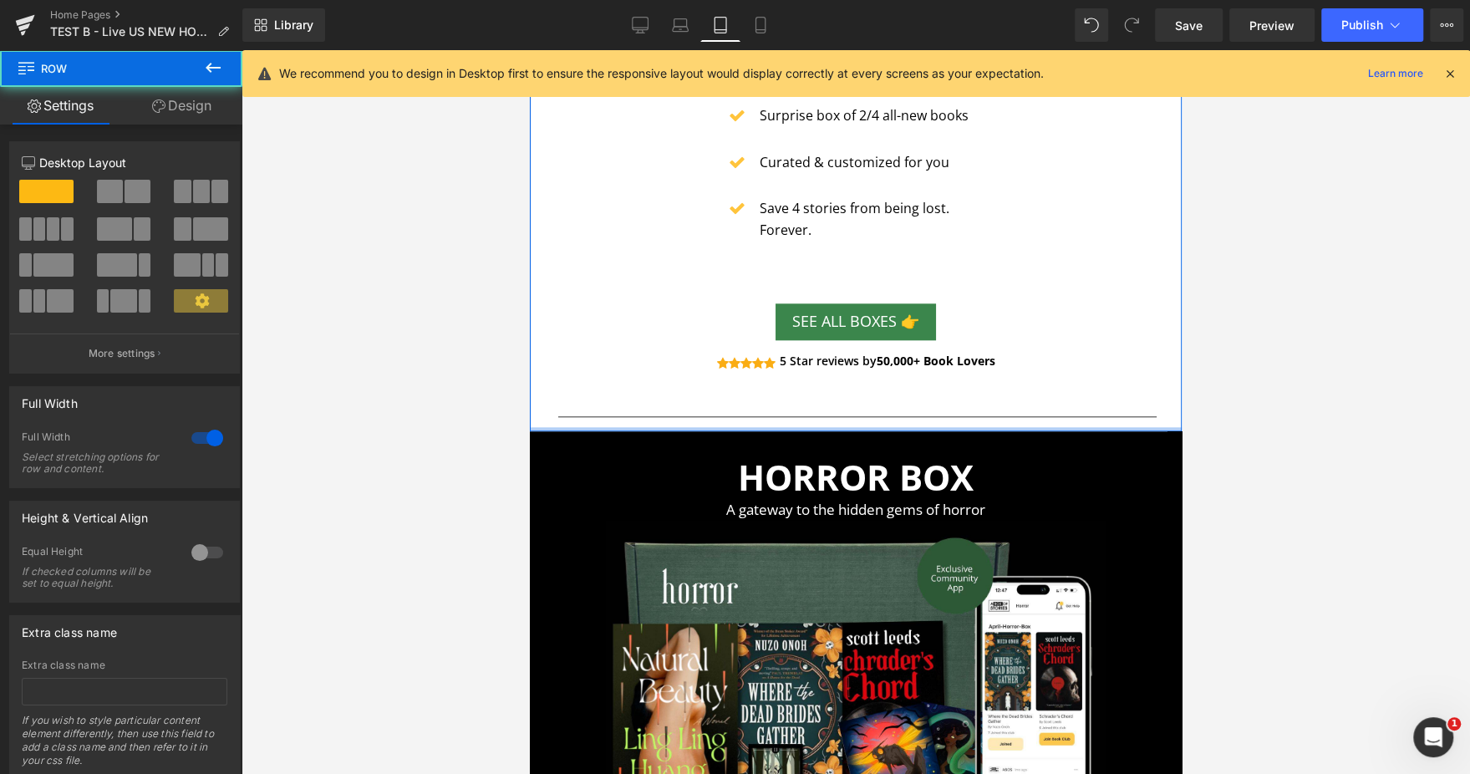
drag, startPoint x: 877, startPoint y: 460, endPoint x: 876, endPoint y: 425, distance: 35.1
click at [876, 427] on div at bounding box center [856, 429] width 652 height 4
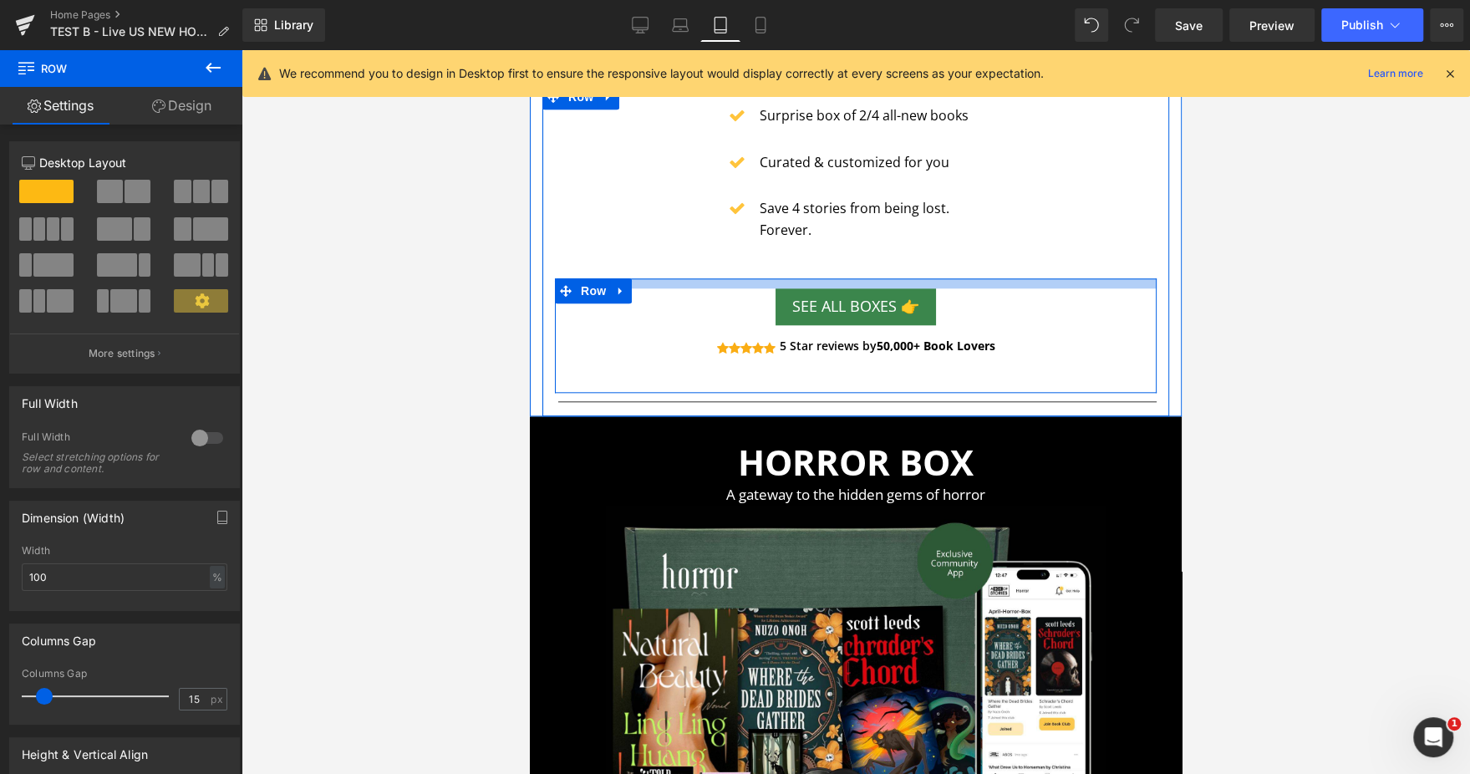
drag, startPoint x: 886, startPoint y: 283, endPoint x: 882, endPoint y: 267, distance: 17.0
click at [882, 267] on div "Icon Surprise box of 2/4 all-new books Text Block Icon List Icon Curated & cust…" at bounding box center [855, 247] width 627 height 326
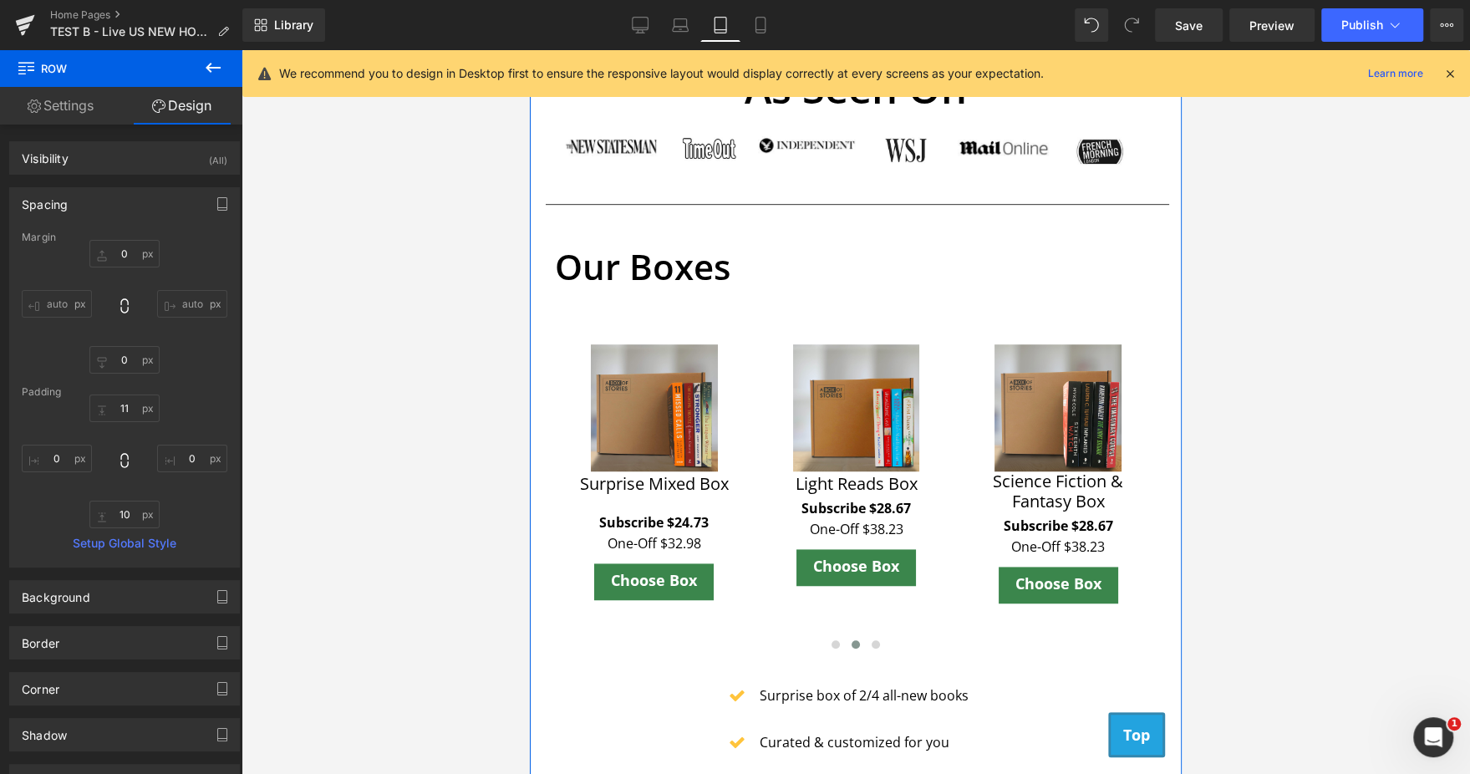
scroll to position [677, 0]
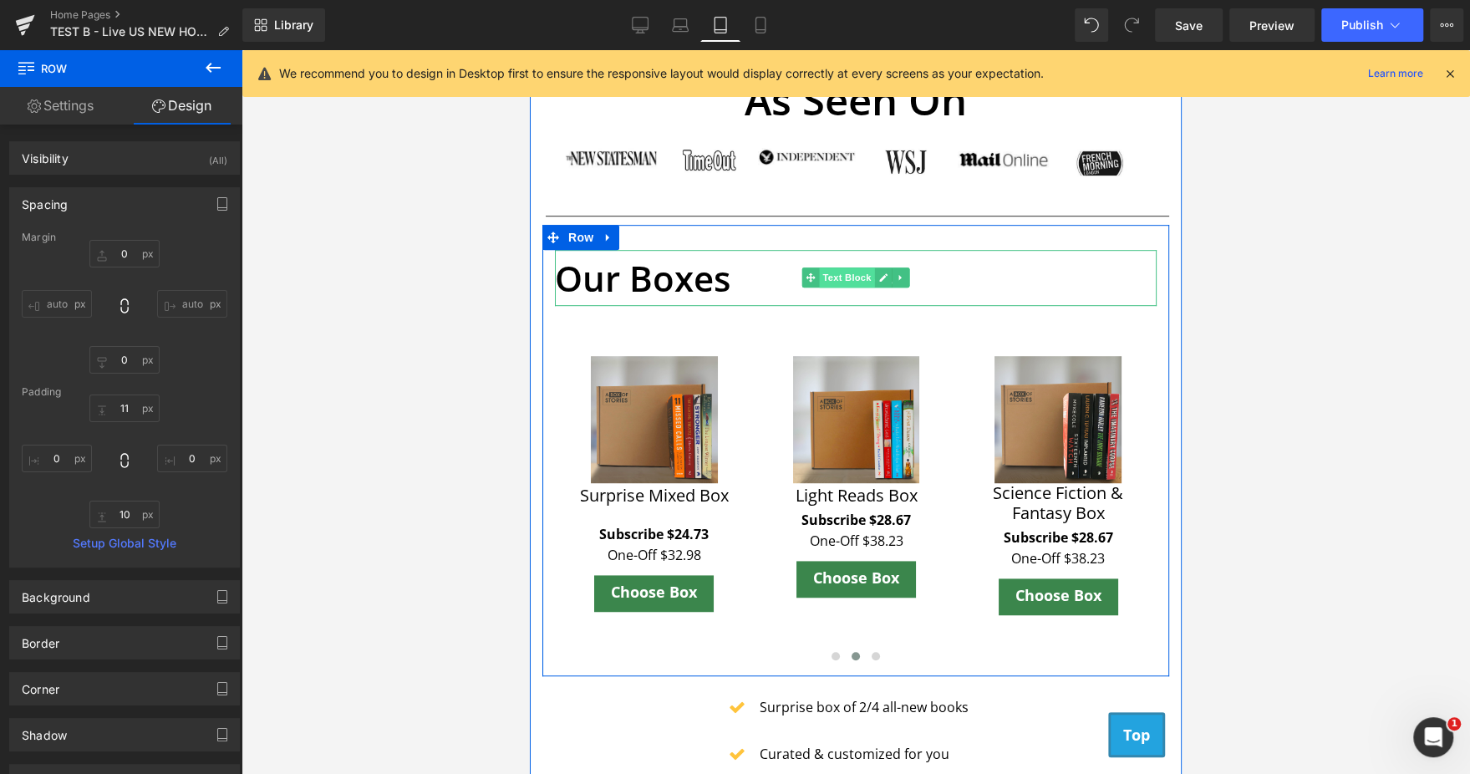
click at [828, 275] on span "Text Block" at bounding box center [846, 277] width 55 height 20
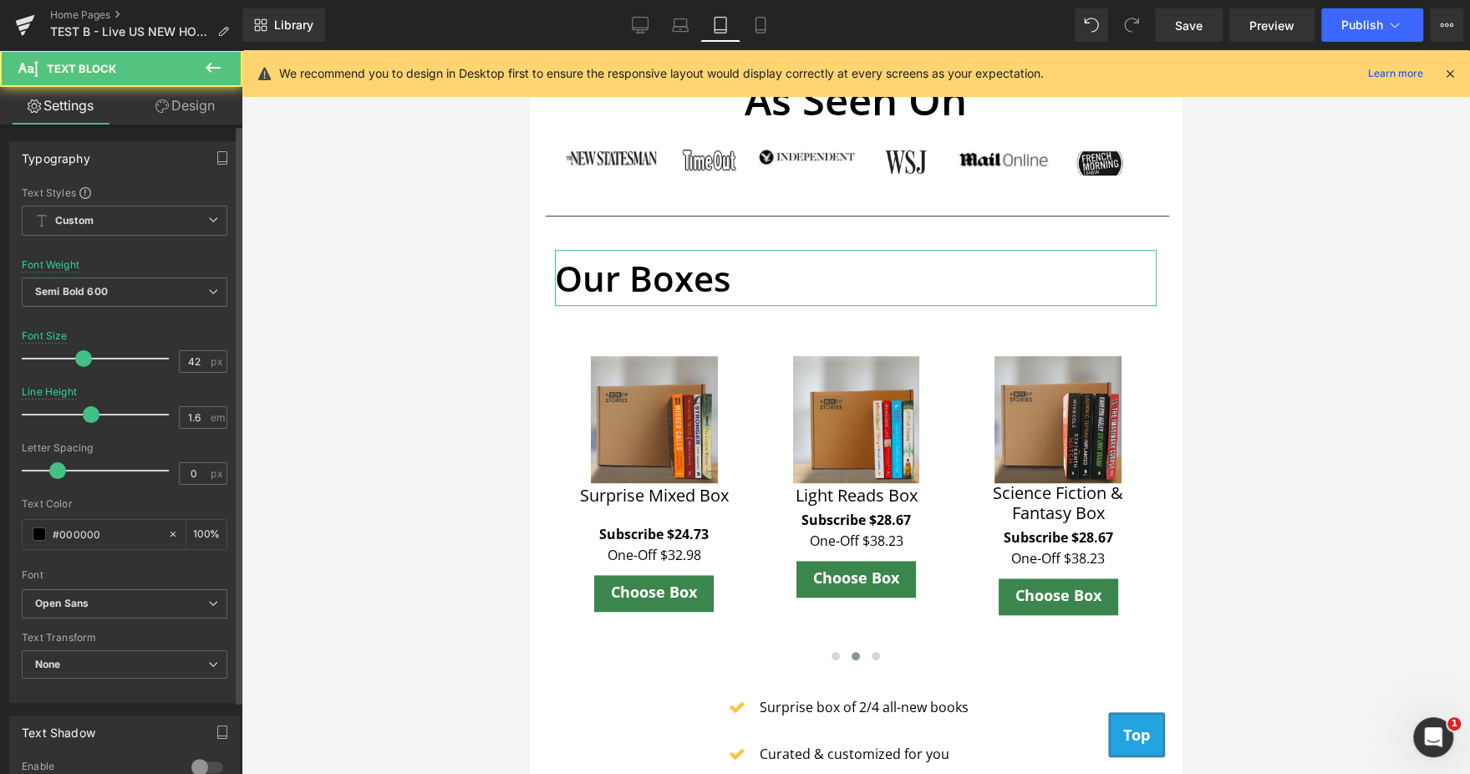
scroll to position [409, 0]
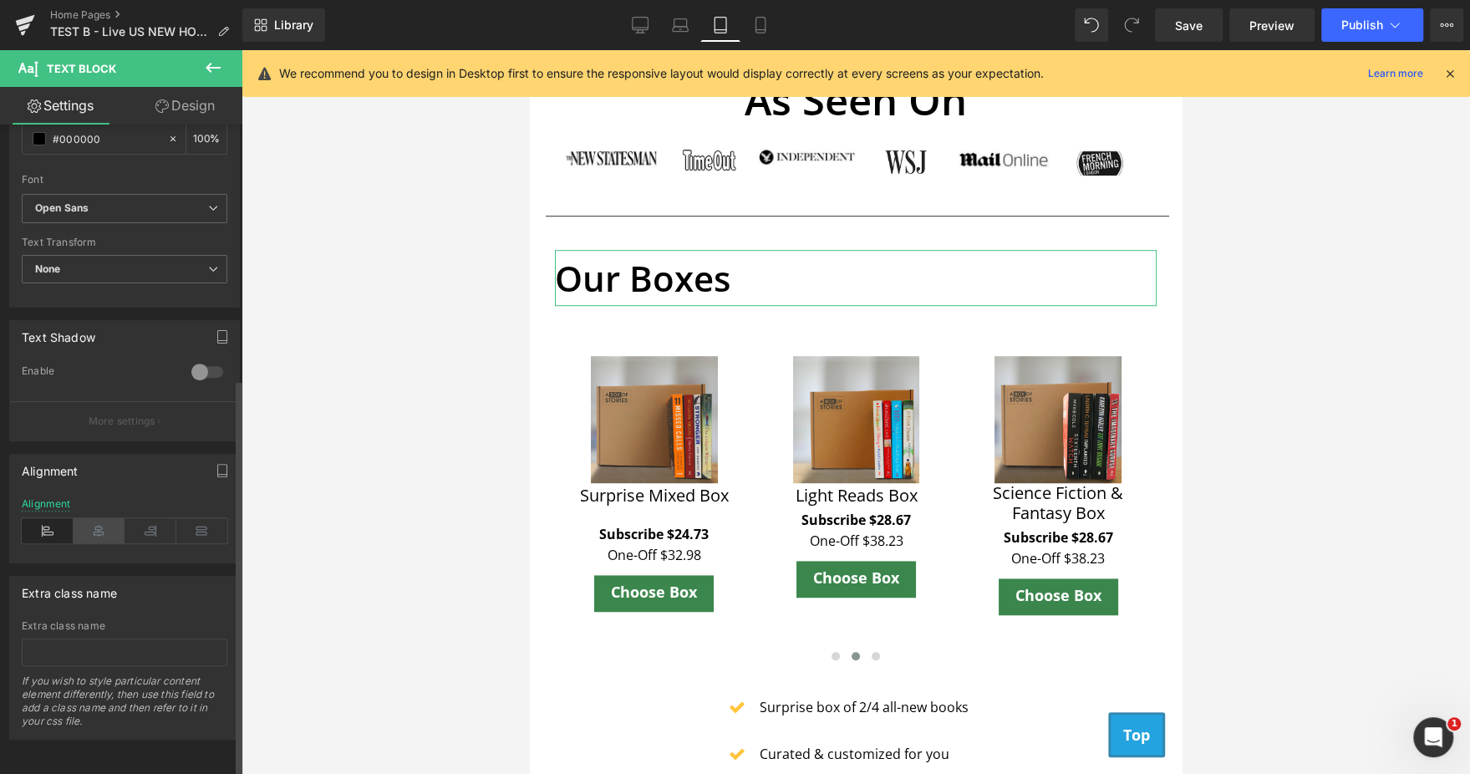
click at [92, 519] on icon at bounding box center [100, 530] width 52 height 25
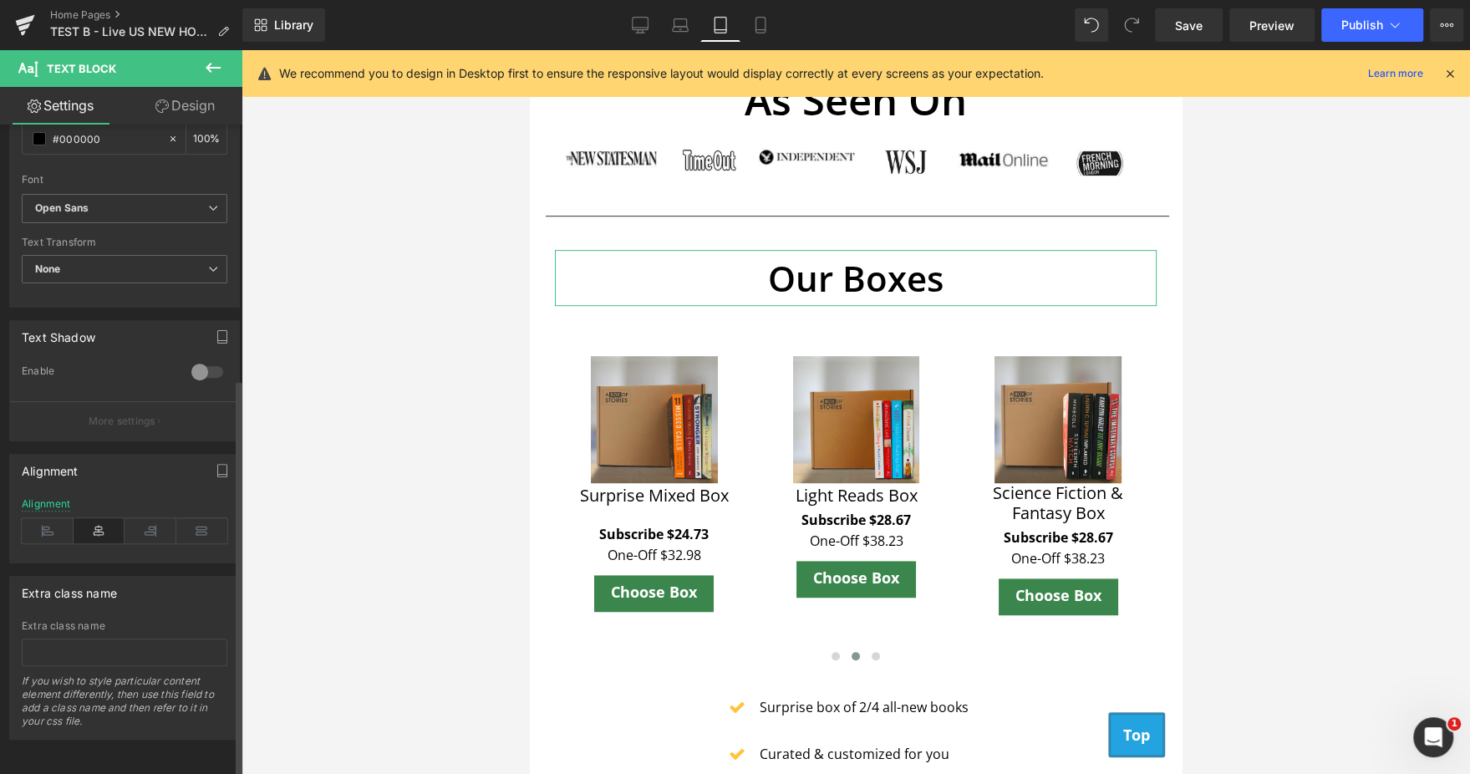
scroll to position [0, 0]
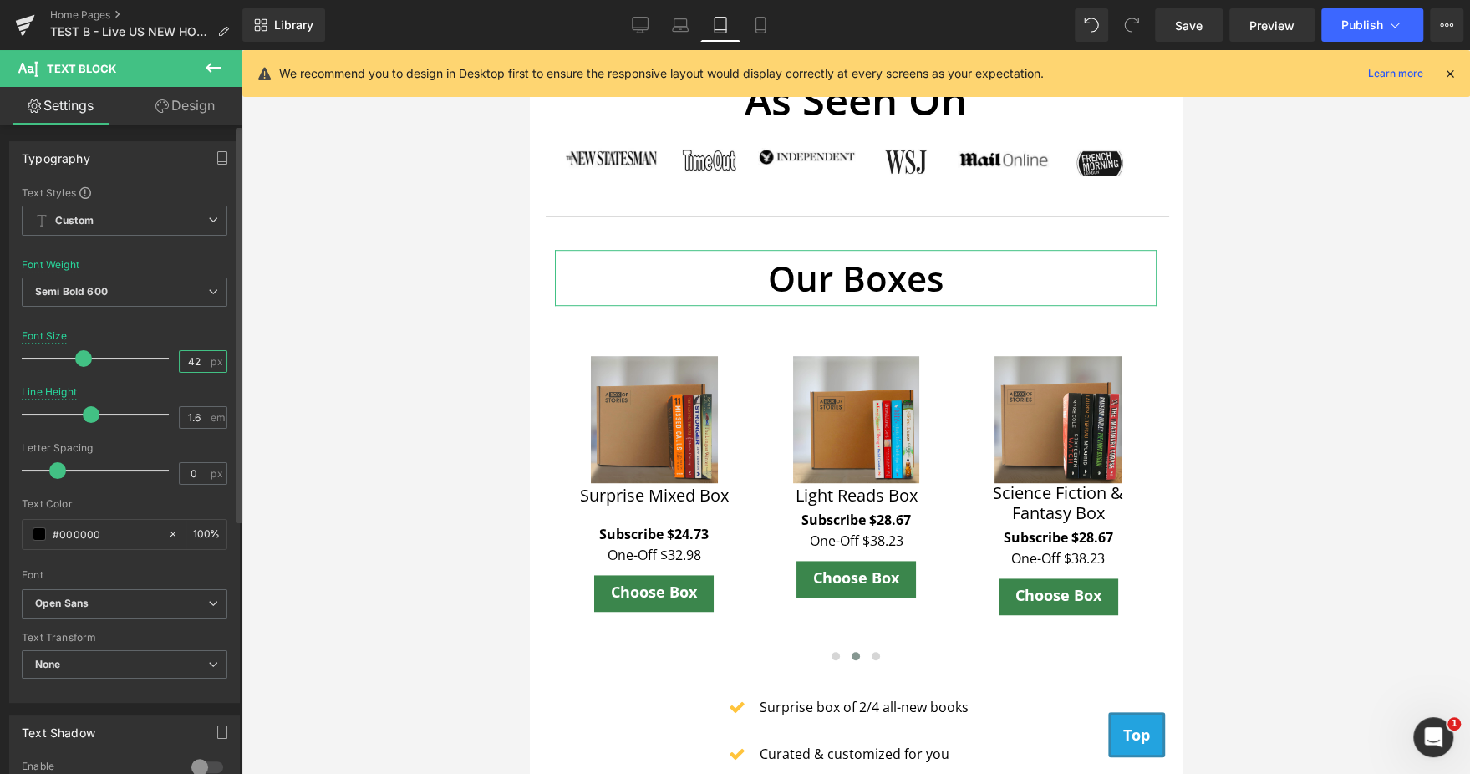
click at [185, 361] on input "42" at bounding box center [194, 361] width 29 height 21
type input "30"
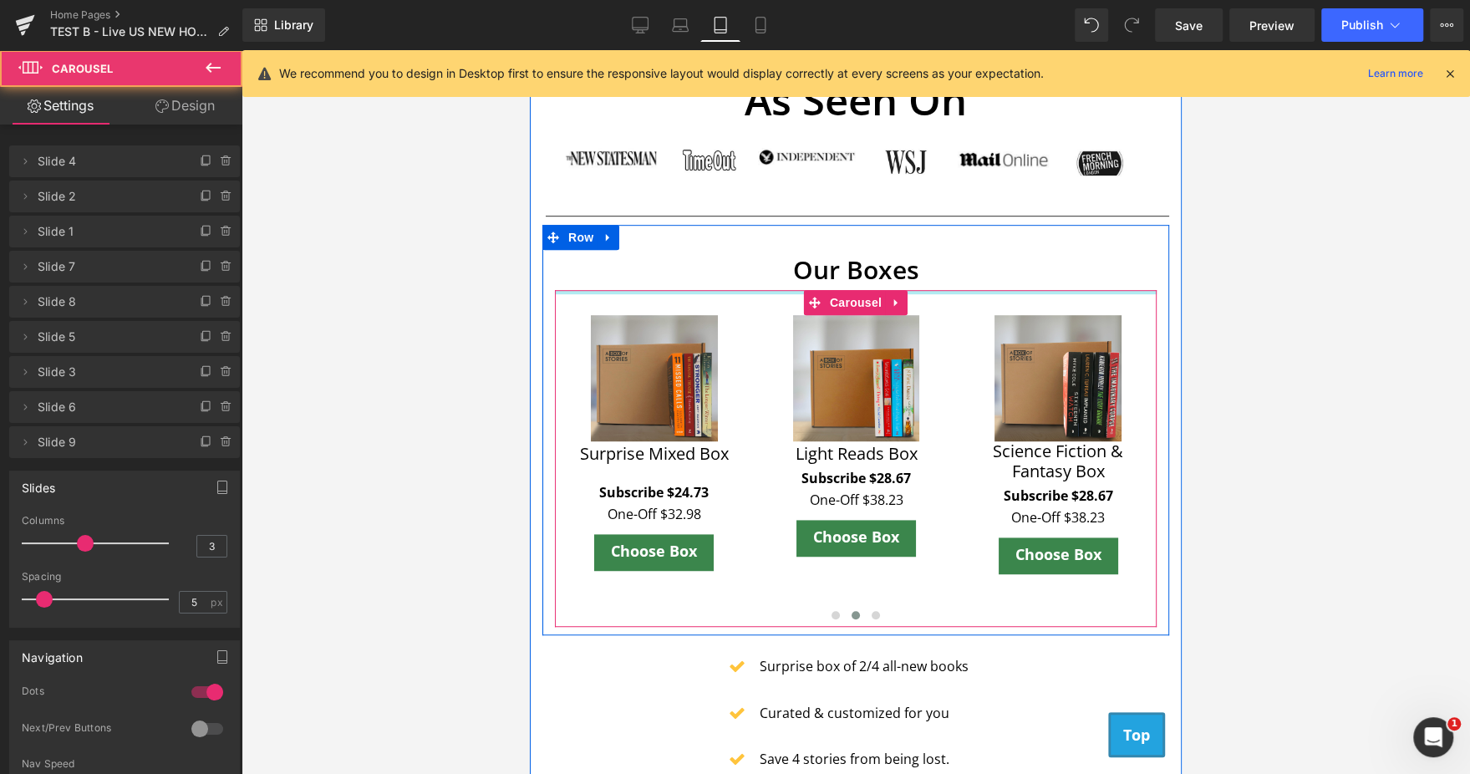
drag, startPoint x: 952, startPoint y: 298, endPoint x: 936, endPoint y: 251, distance: 49.4
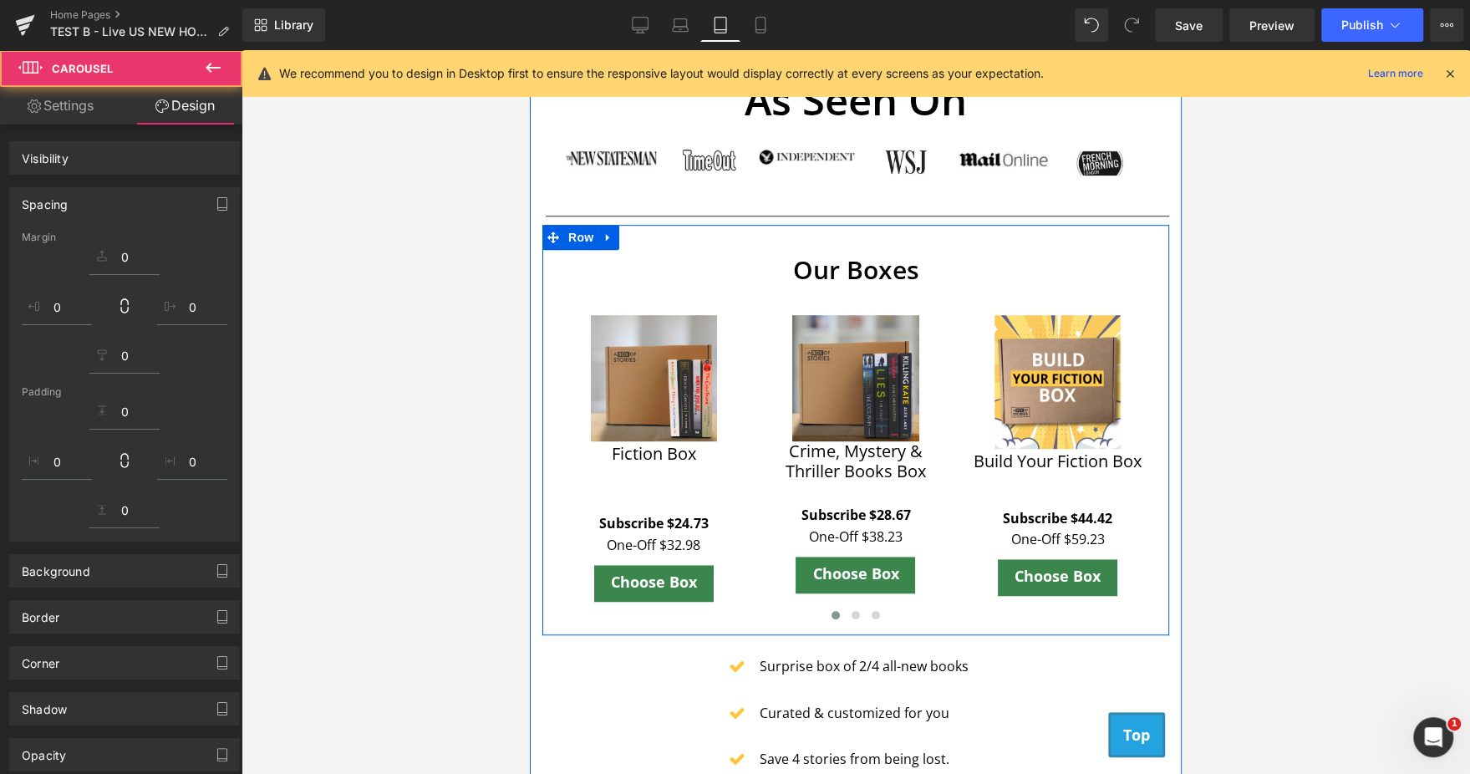
click at [911, 231] on div "Our Boxes Text Block Sale Off (P) Image Fiction Box (P) Title Subscribe $24.73 …" at bounding box center [855, 430] width 627 height 410
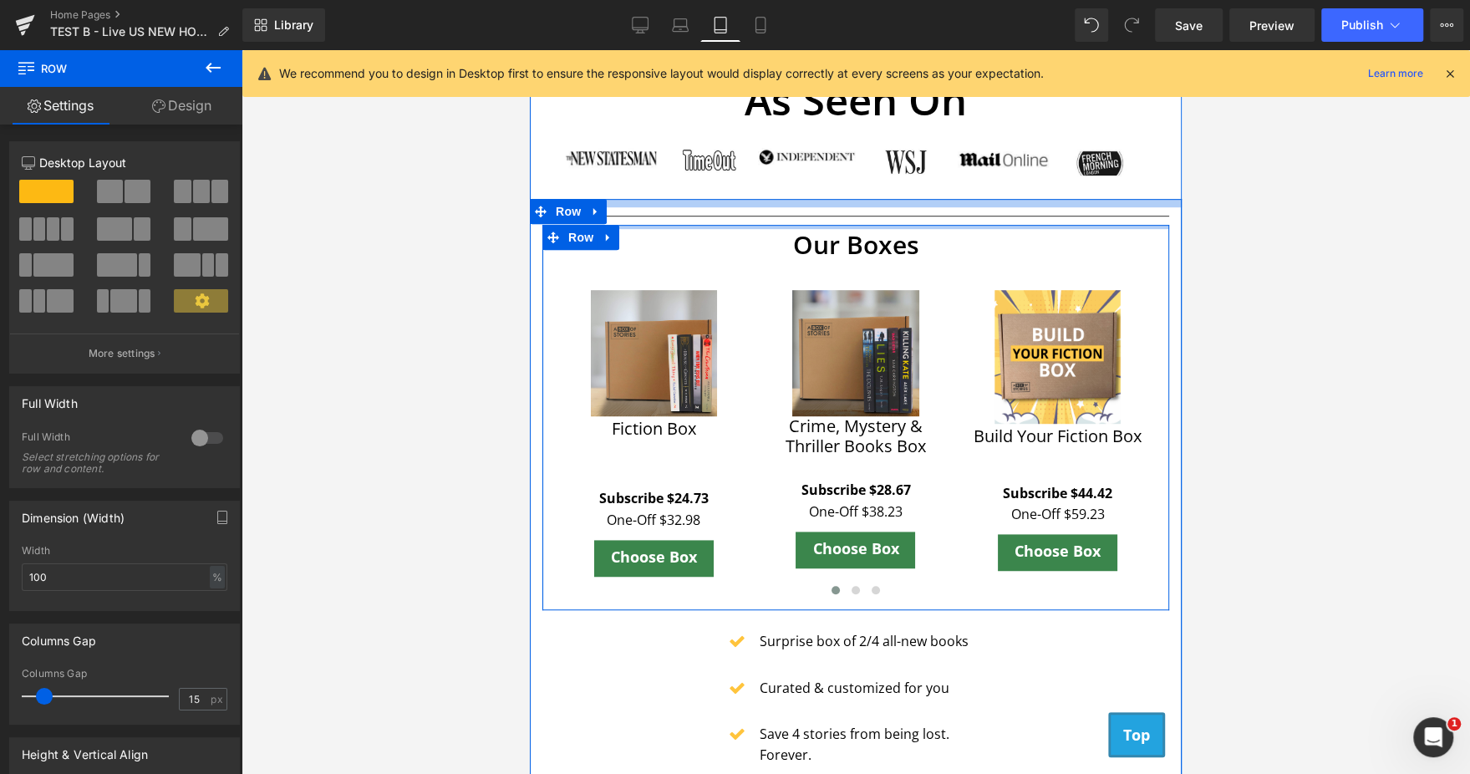
drag, startPoint x: 805, startPoint y: 236, endPoint x: 803, endPoint y: 201, distance: 36.0
click at [803, 201] on div "Separator Our Boxes Text Block Sale Off (P) Image Fiction Box (P) Title Subscri…" at bounding box center [856, 570] width 652 height 742
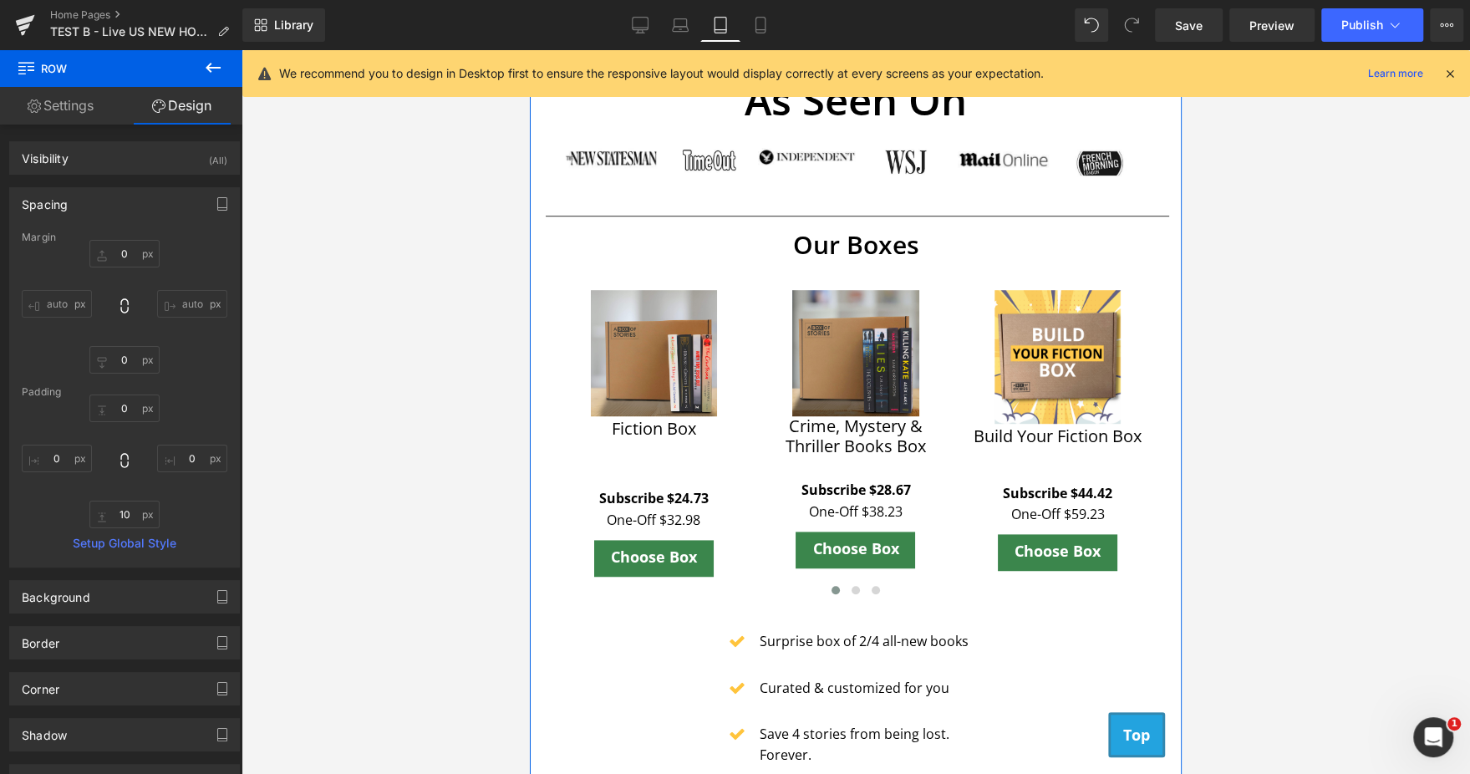
scroll to position [409, 0]
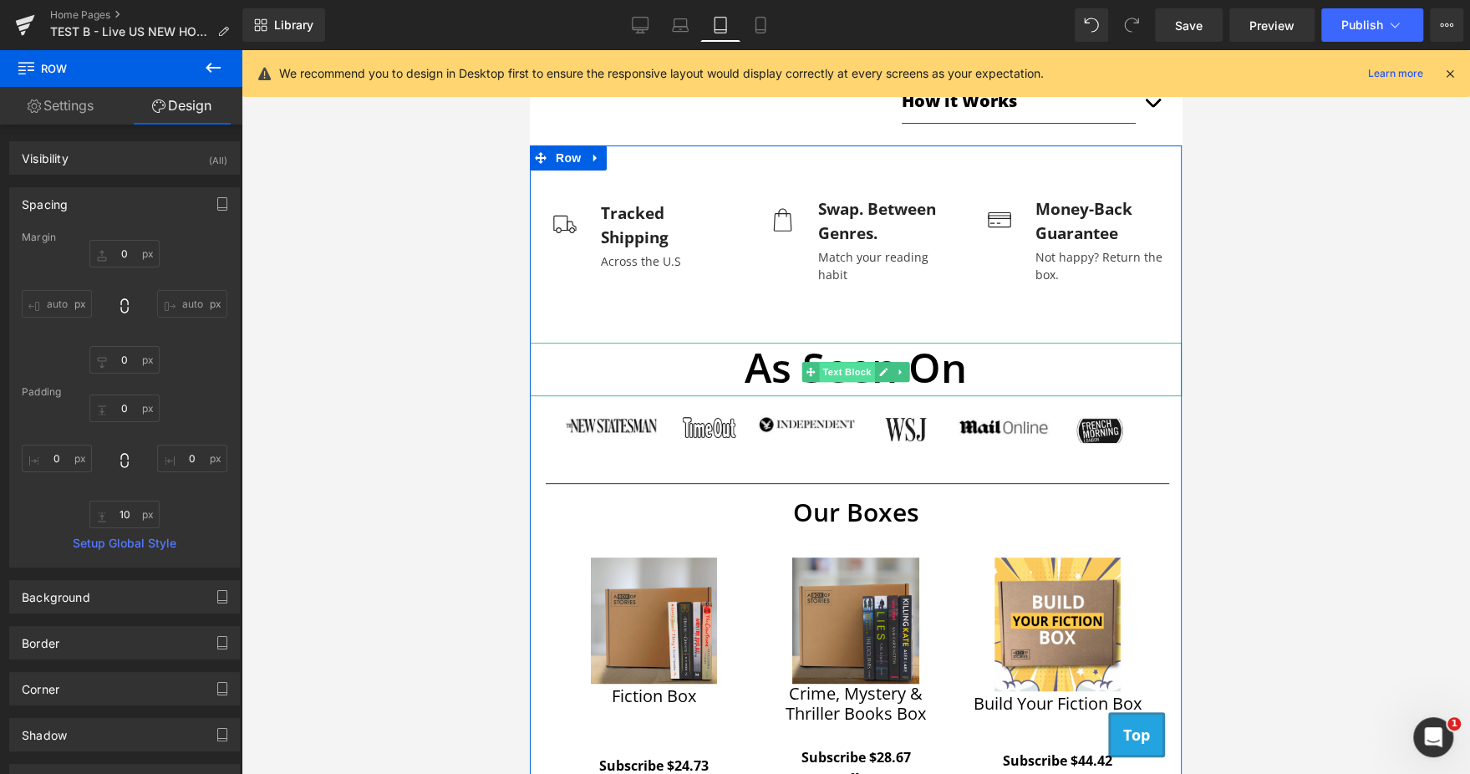
click at [857, 371] on span "Text Block" at bounding box center [846, 372] width 55 height 20
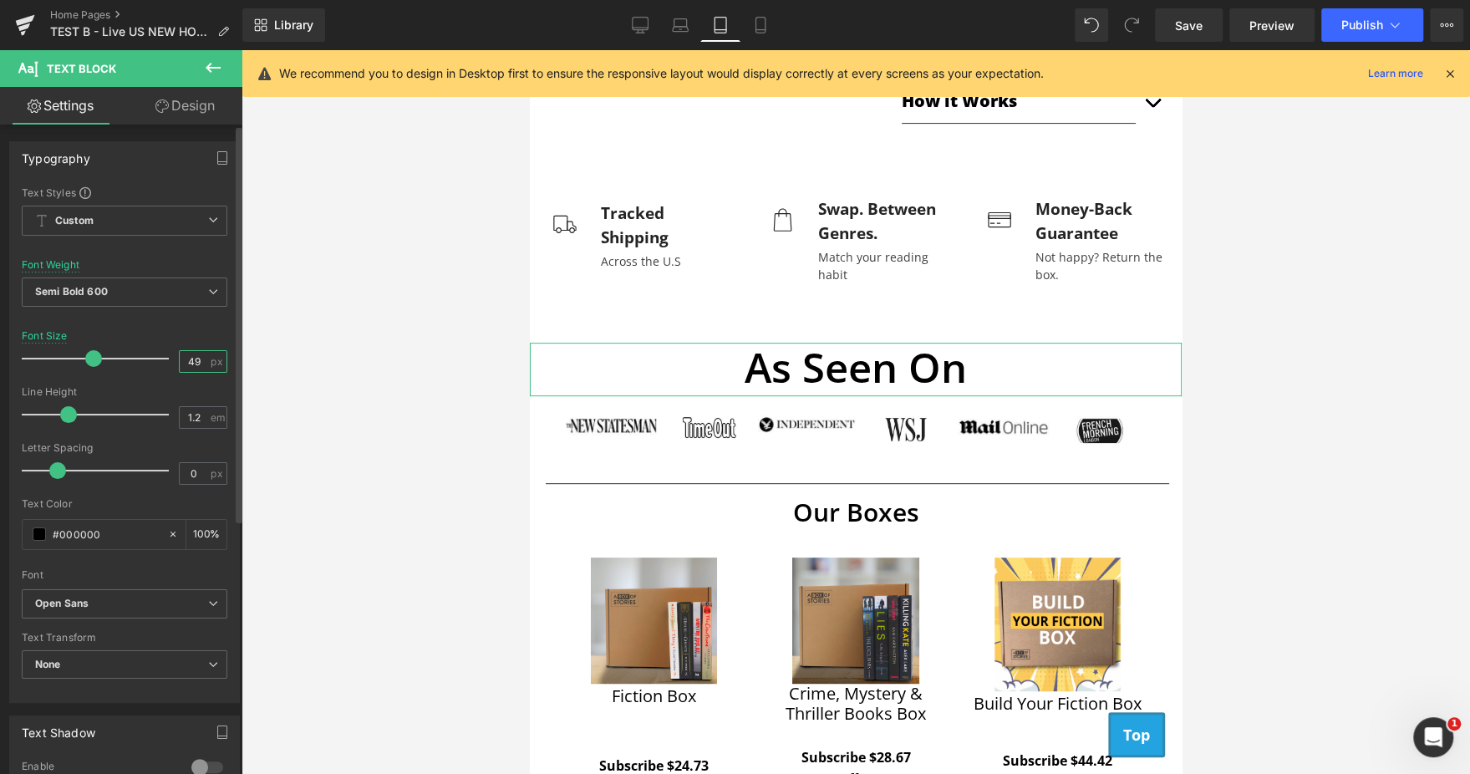
click at [185, 368] on input "49" at bounding box center [194, 361] width 29 height 21
type input "30"
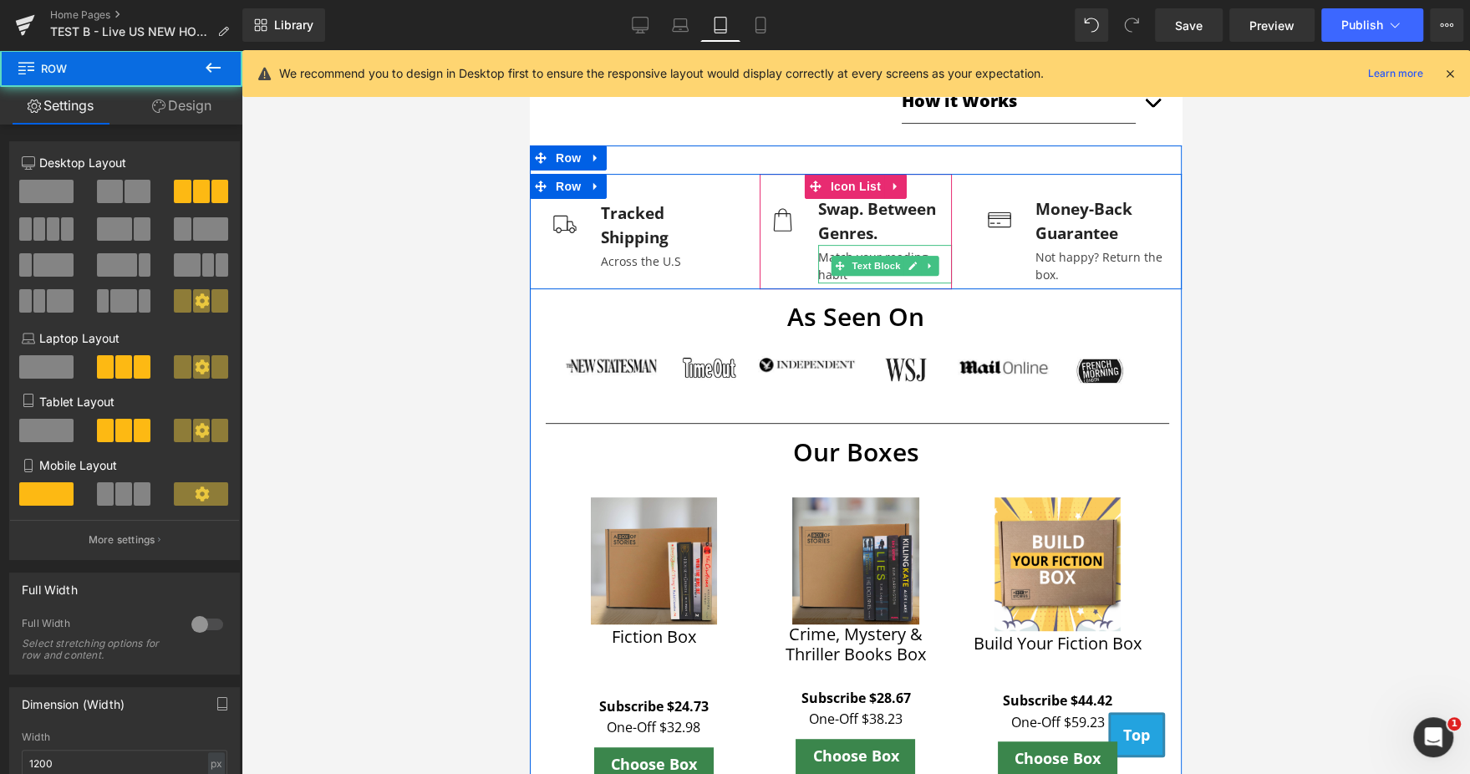
drag, startPoint x: 899, startPoint y: 325, endPoint x: 880, endPoint y: 282, distance: 47.5
click at [880, 282] on div "Image Tracked Shipping Text Block Across the U.S Text Block Icon List Image Swa…" at bounding box center [856, 231] width 652 height 115
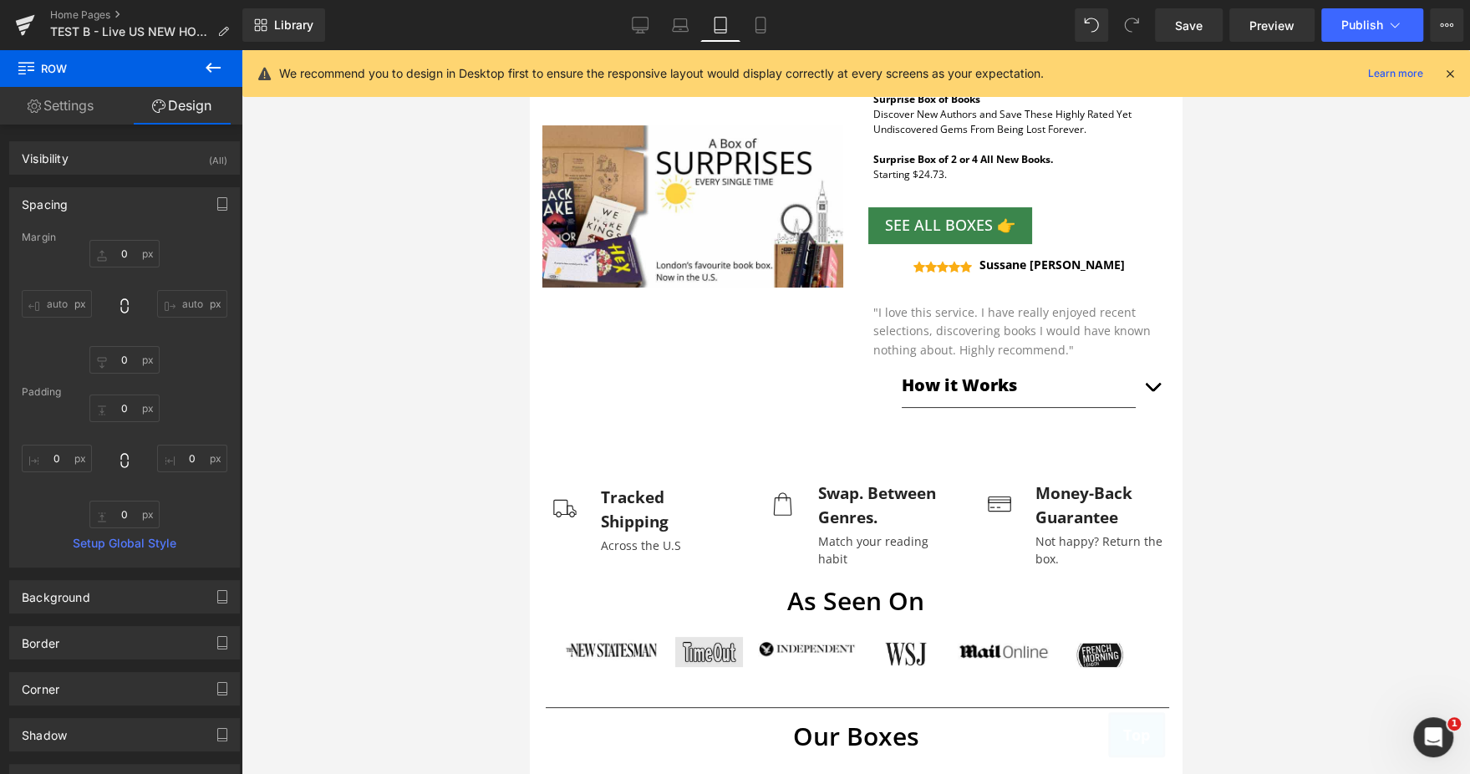
scroll to position [124, 0]
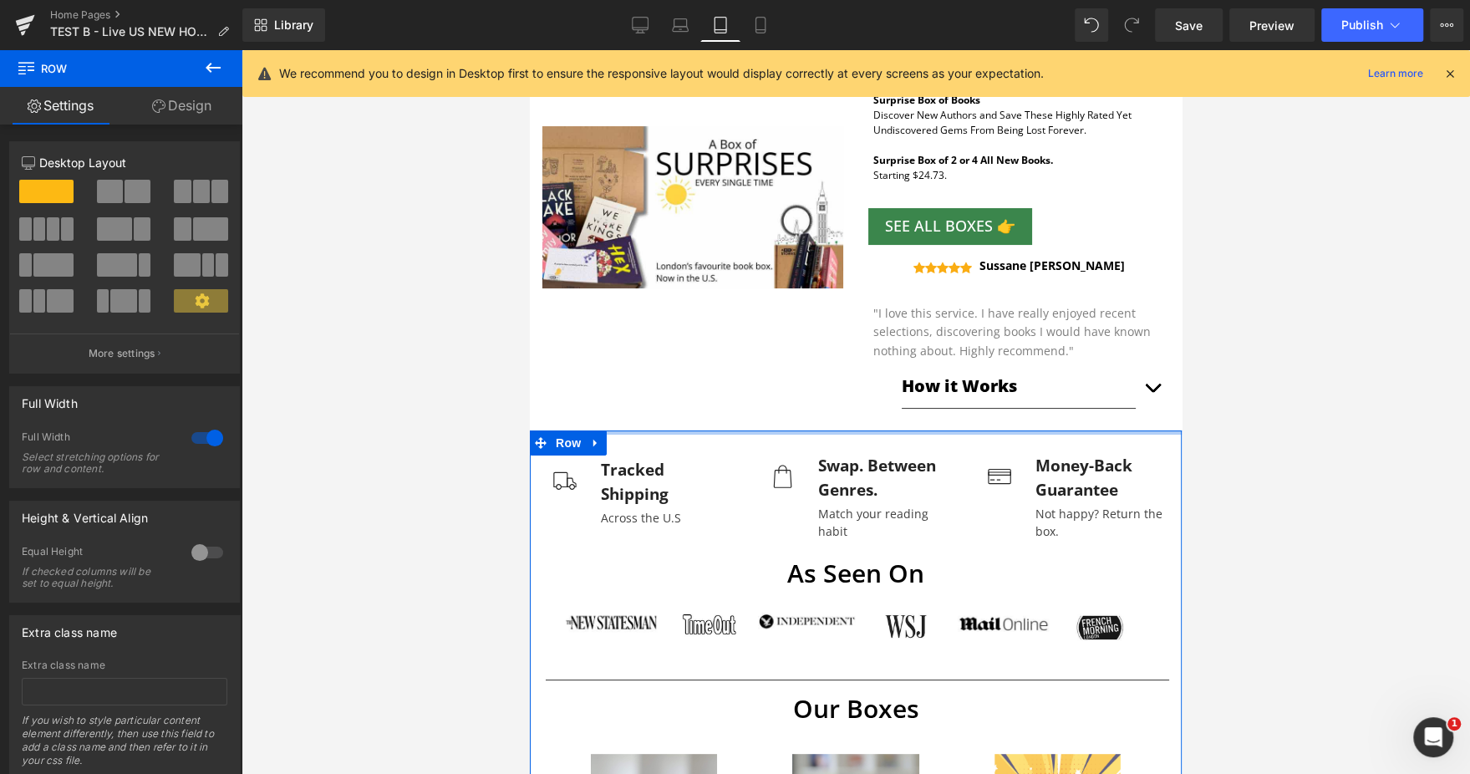
drag, startPoint x: 852, startPoint y: 441, endPoint x: 836, endPoint y: 404, distance: 40.0
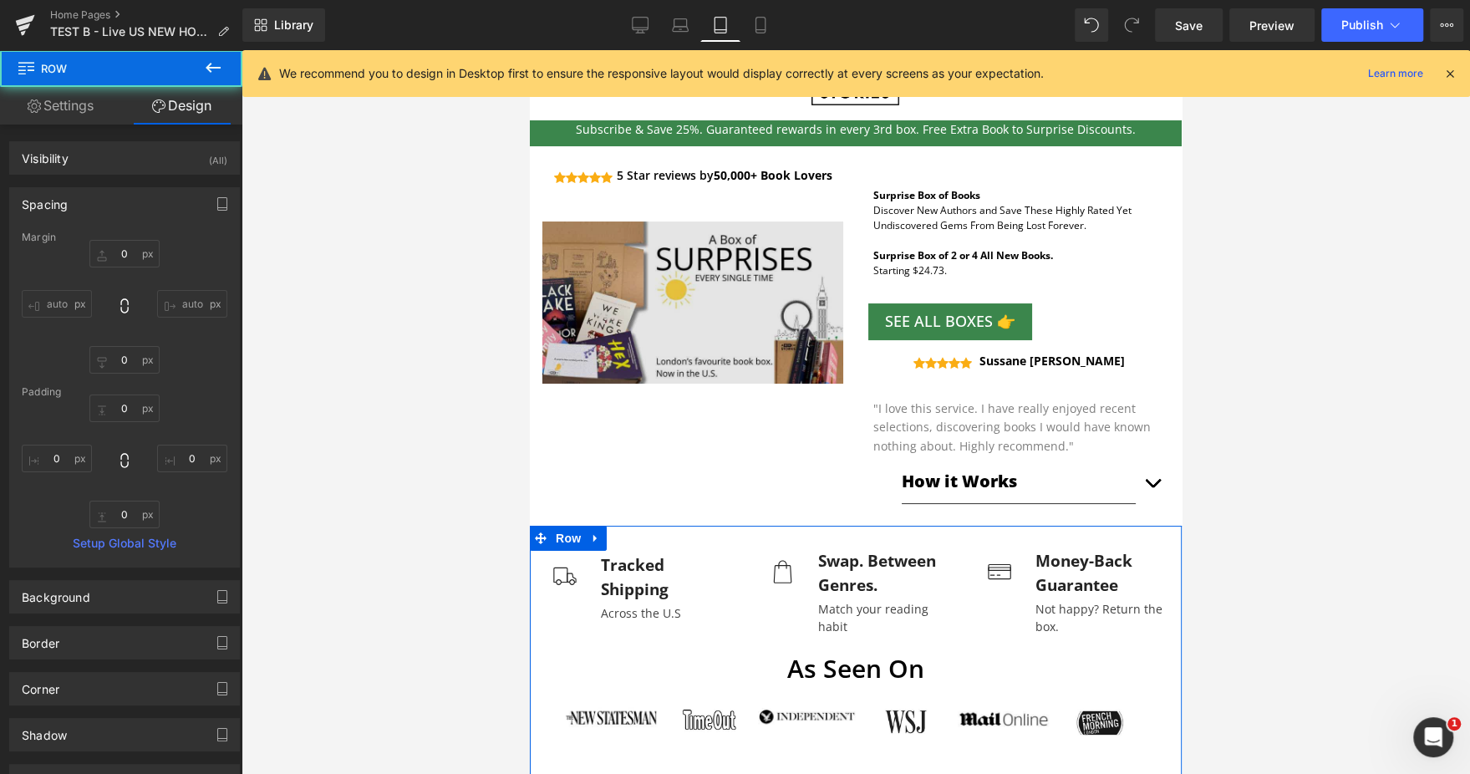
scroll to position [0, 0]
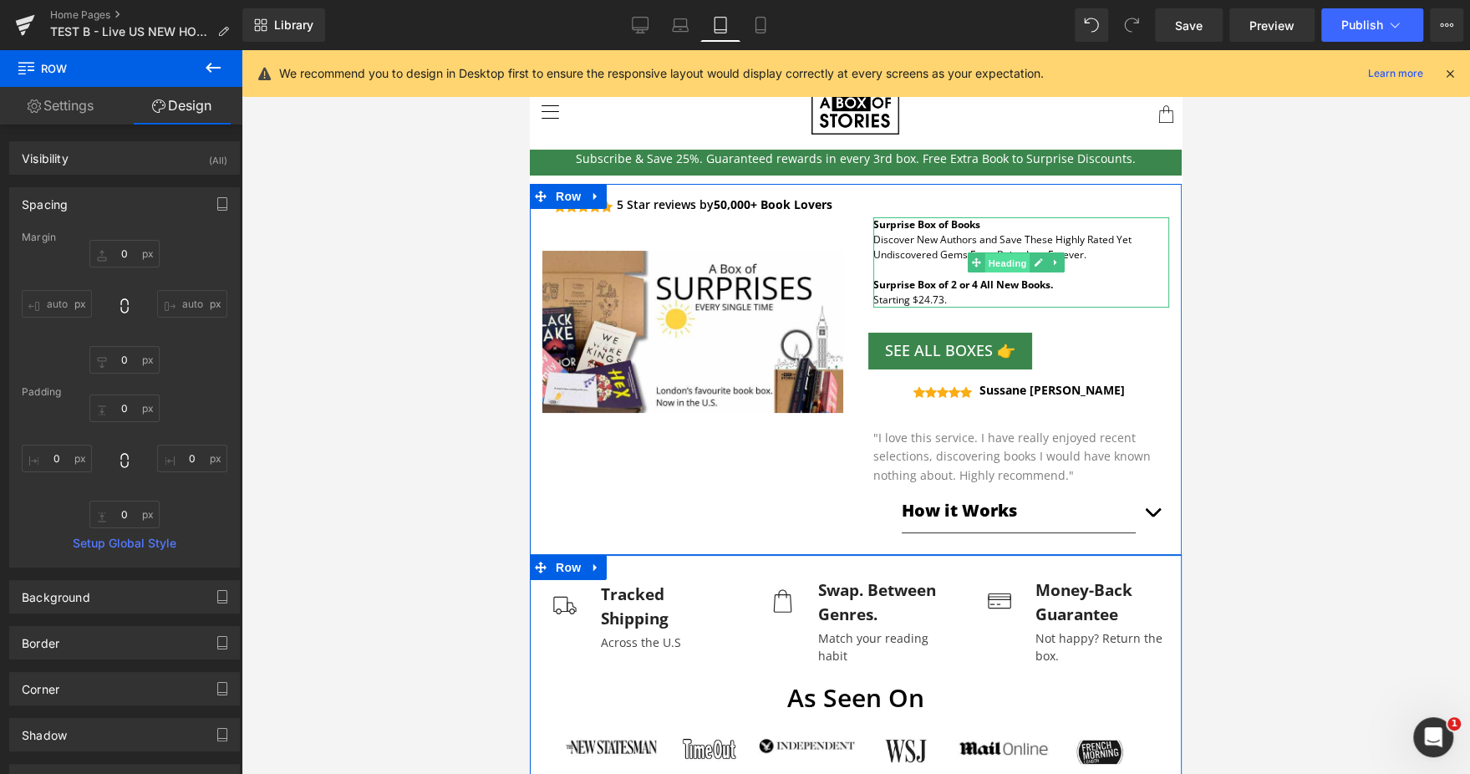
click at [993, 260] on span "Heading" at bounding box center [1007, 263] width 45 height 20
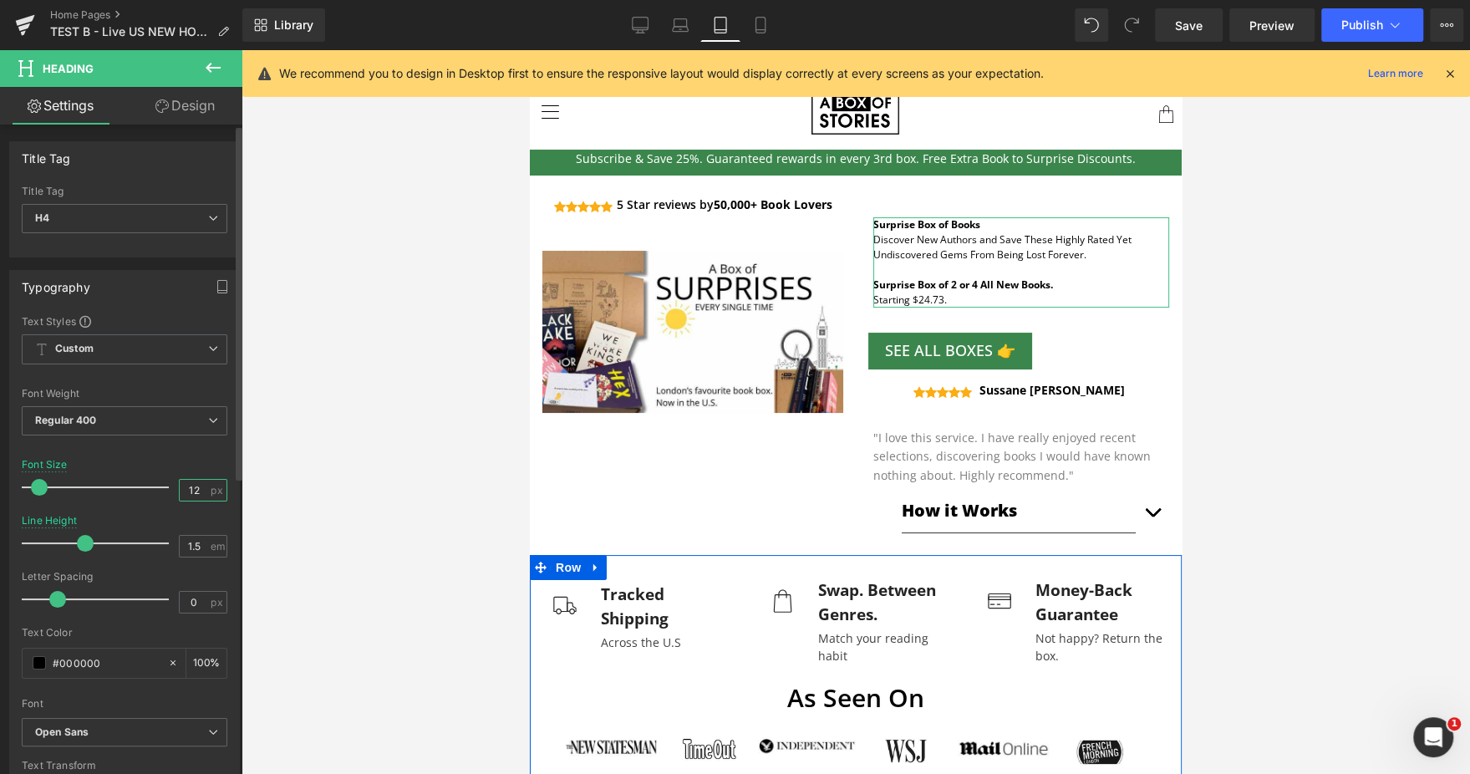
click at [194, 484] on input "12" at bounding box center [194, 490] width 29 height 21
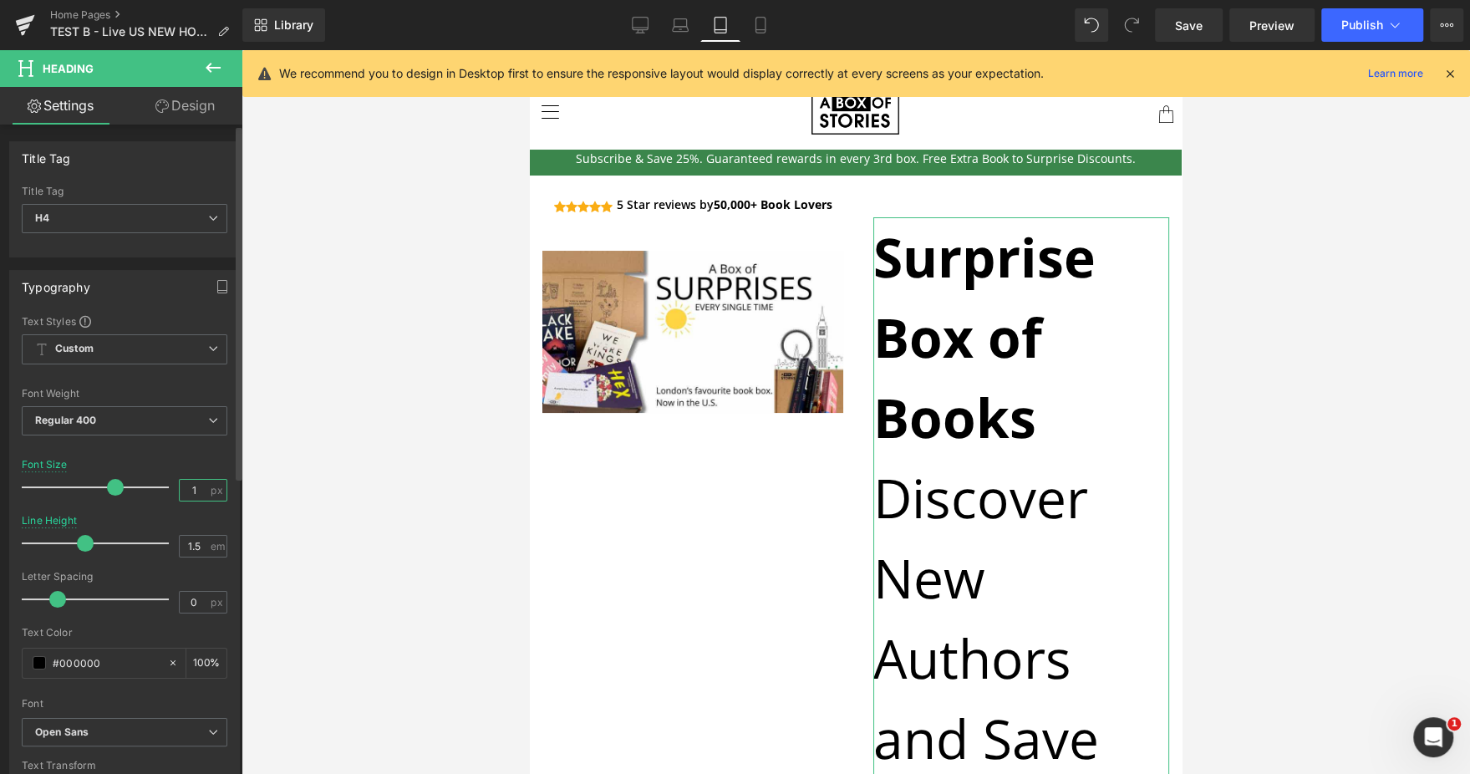
type input "14"
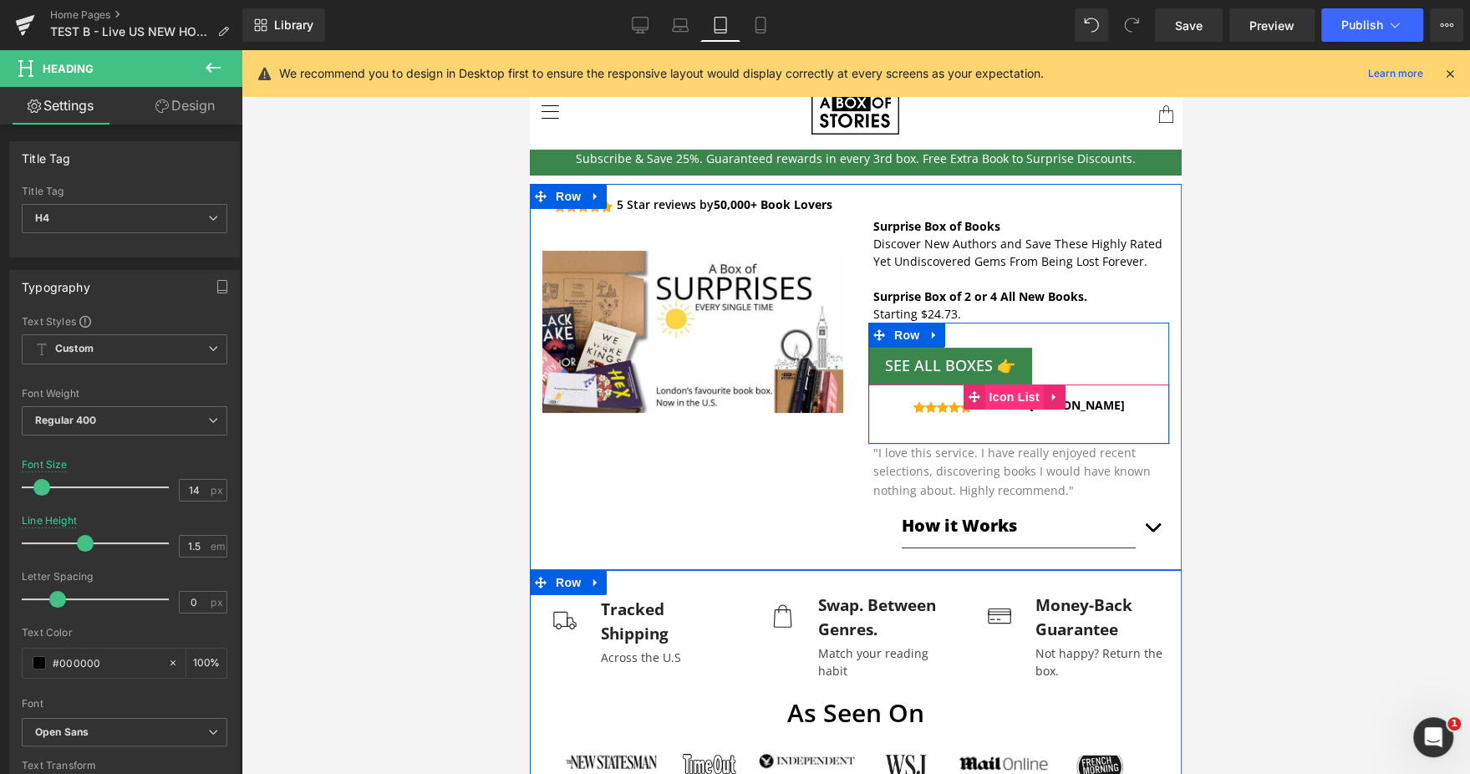
click at [997, 398] on span "Icon List" at bounding box center [1014, 396] width 58 height 25
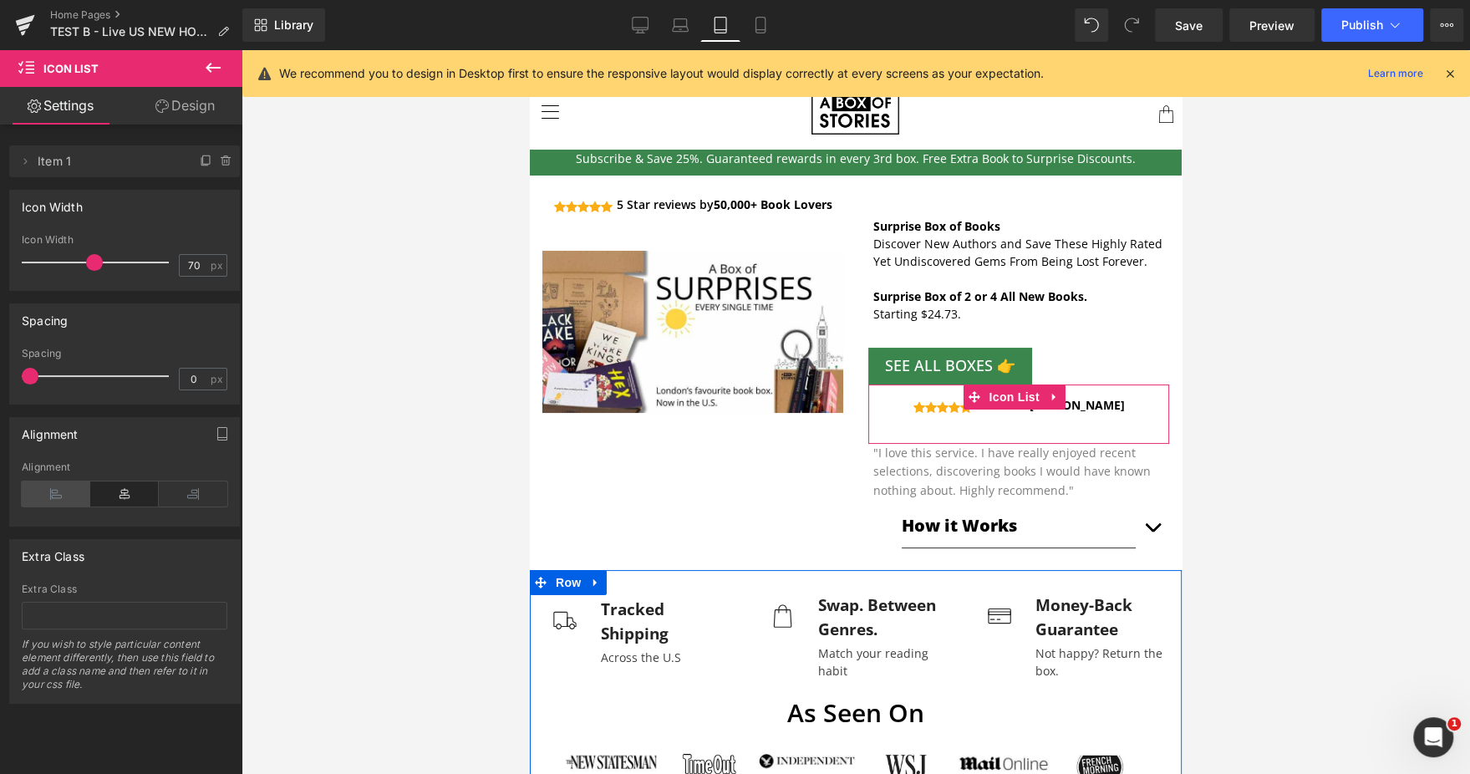
click at [57, 500] on icon at bounding box center [56, 493] width 69 height 25
click at [159, 107] on icon at bounding box center [161, 105] width 13 height 13
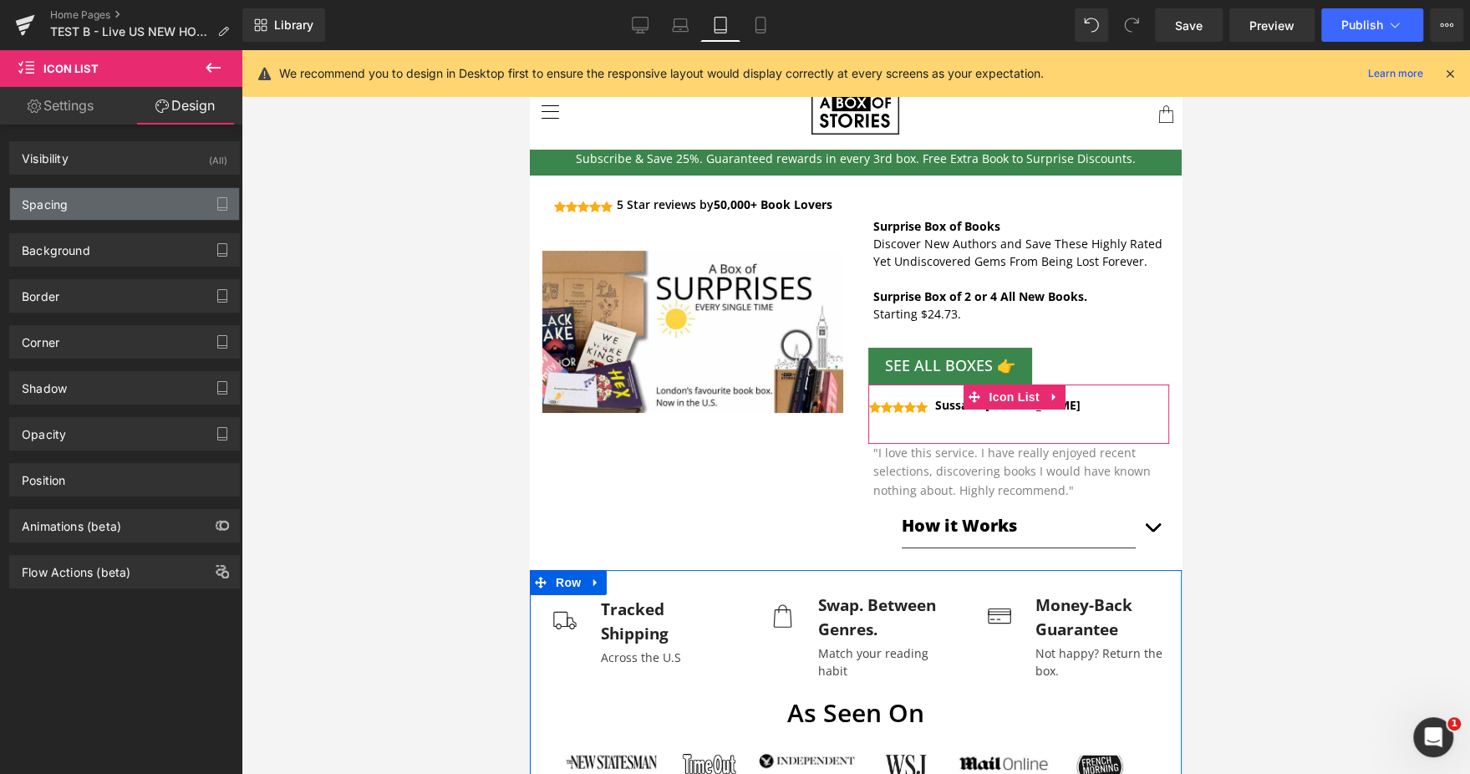
click at [104, 215] on div "Spacing" at bounding box center [124, 204] width 229 height 32
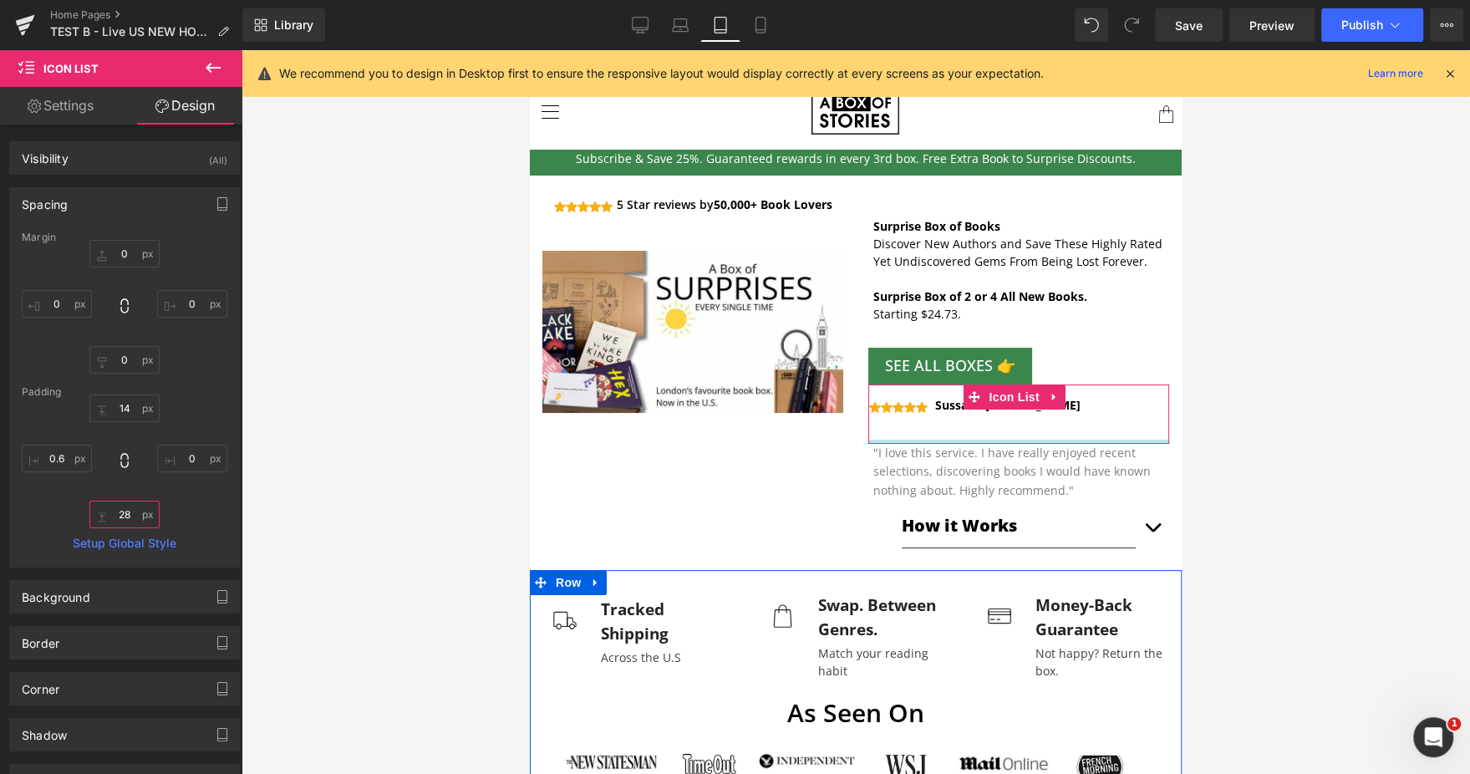
click at [134, 519] on input "text" at bounding box center [124, 514] width 70 height 28
type input "28"
type input "0"
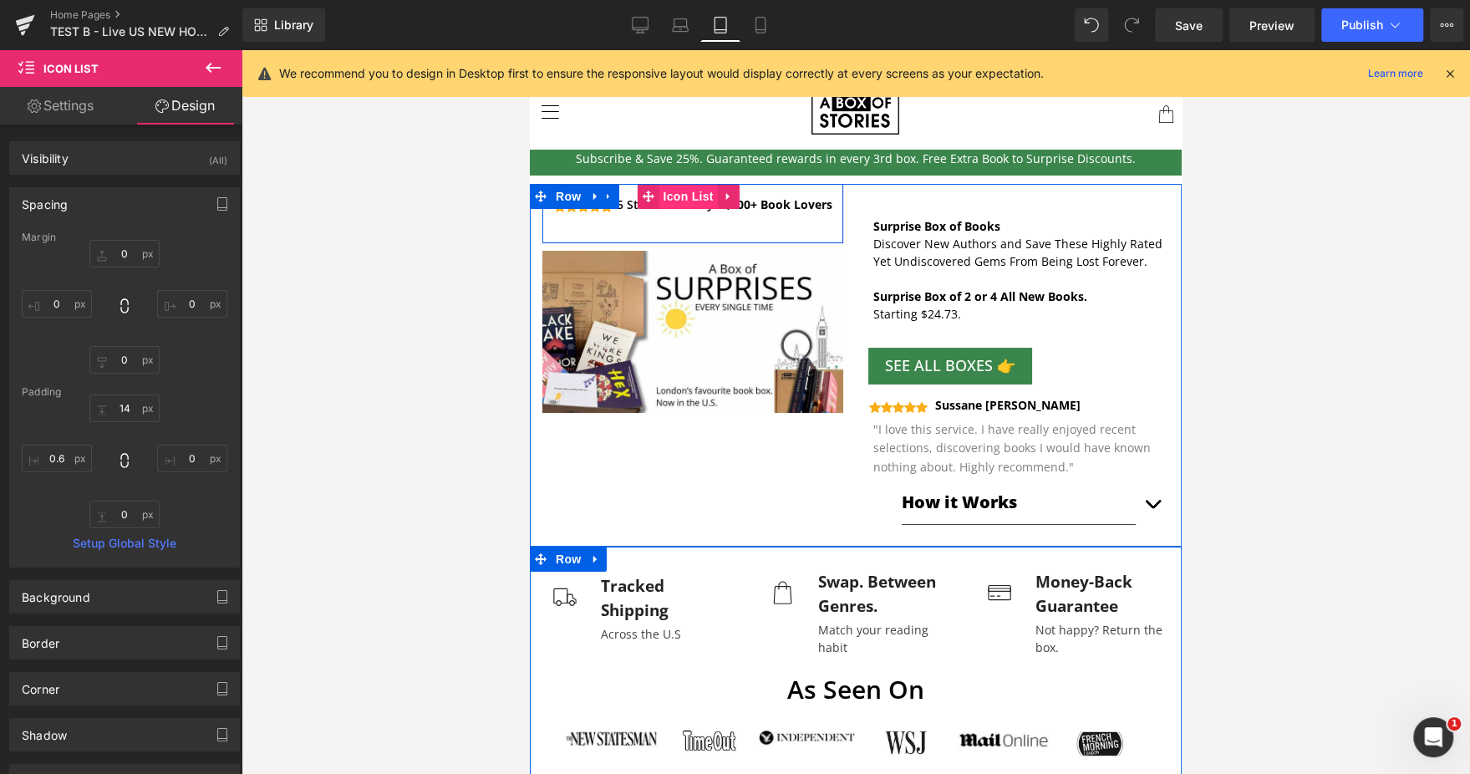
click at [697, 206] on span "Icon List" at bounding box center [688, 196] width 58 height 25
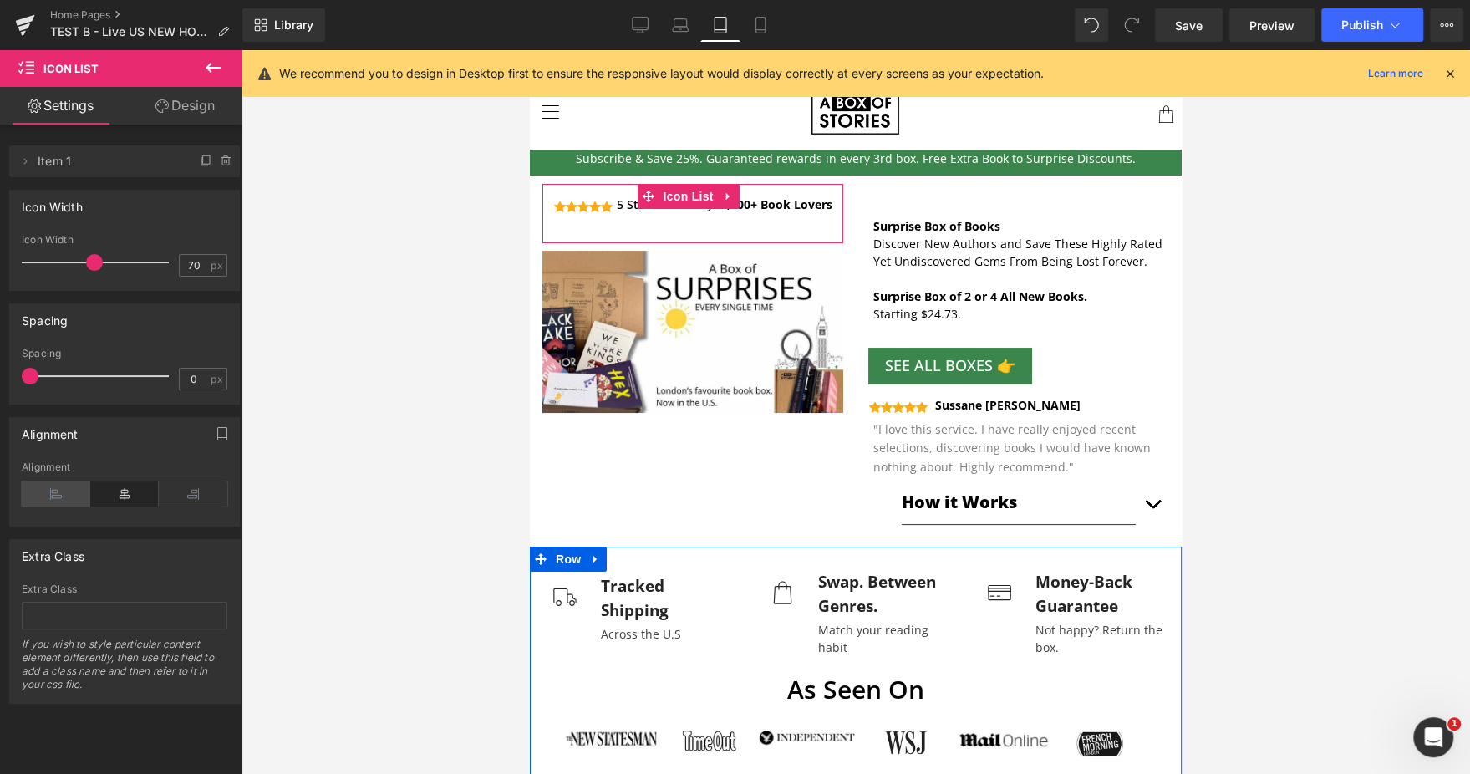
click at [85, 484] on icon at bounding box center [56, 493] width 69 height 25
click at [760, 31] on icon at bounding box center [760, 25] width 17 height 17
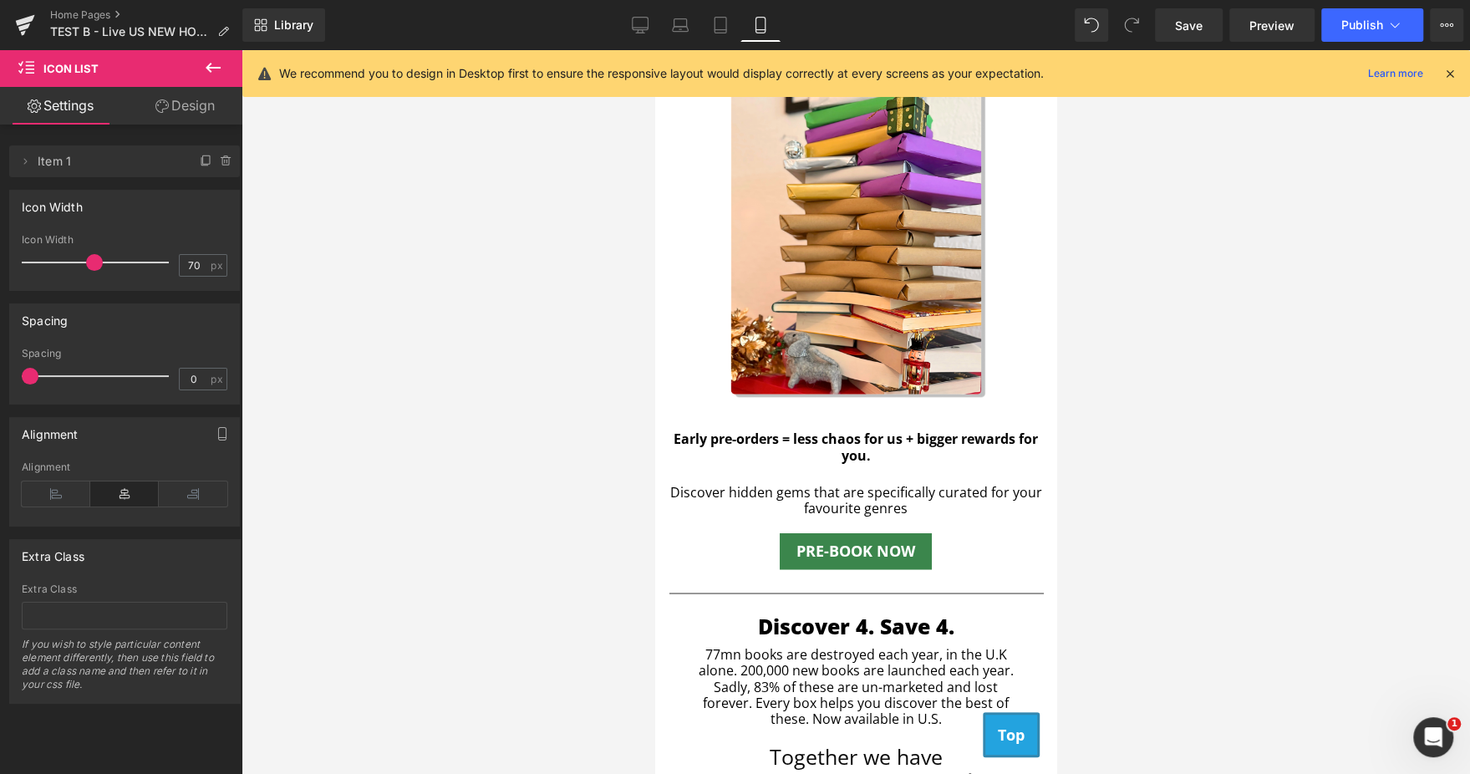
scroll to position [1911, 0]
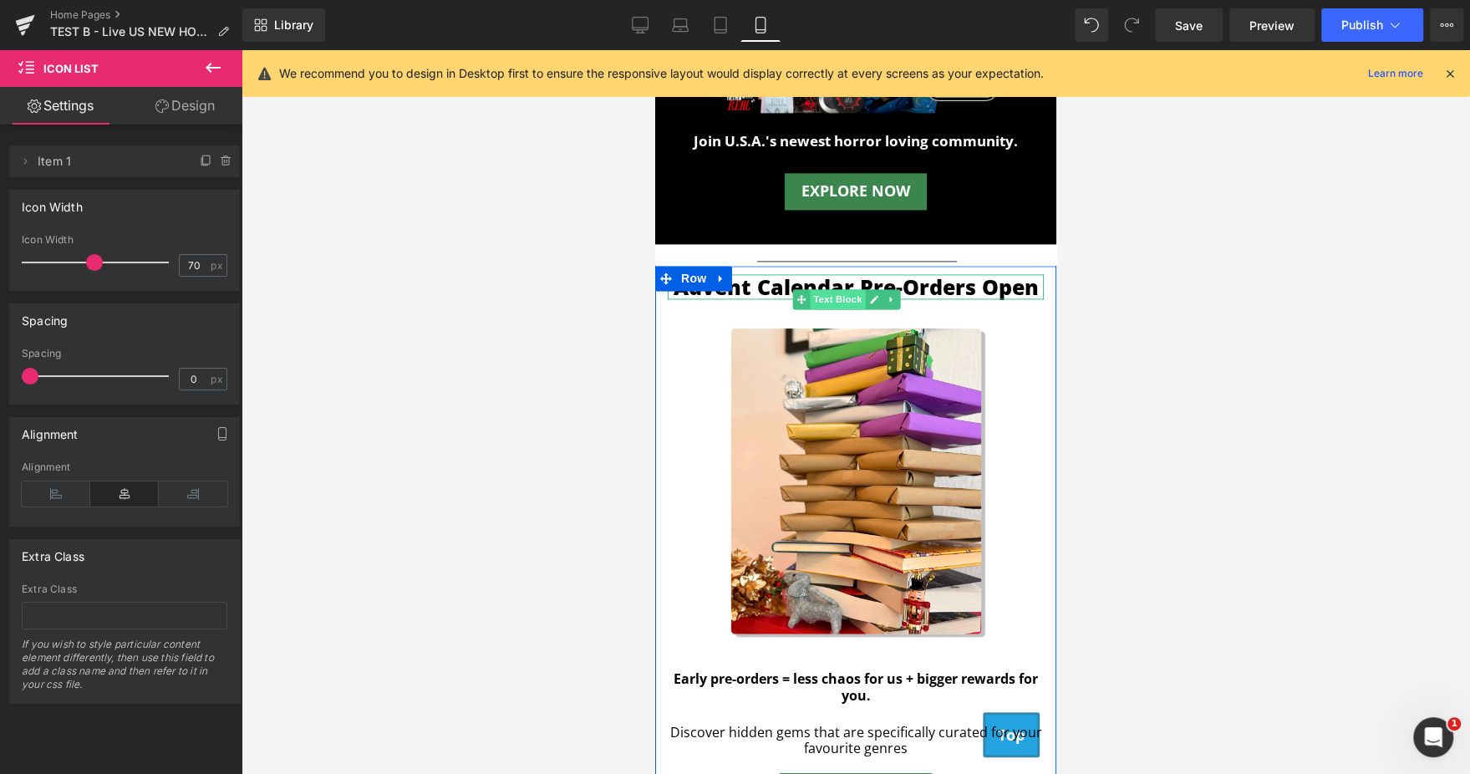
click at [834, 289] on span "Text Block" at bounding box center [837, 299] width 55 height 20
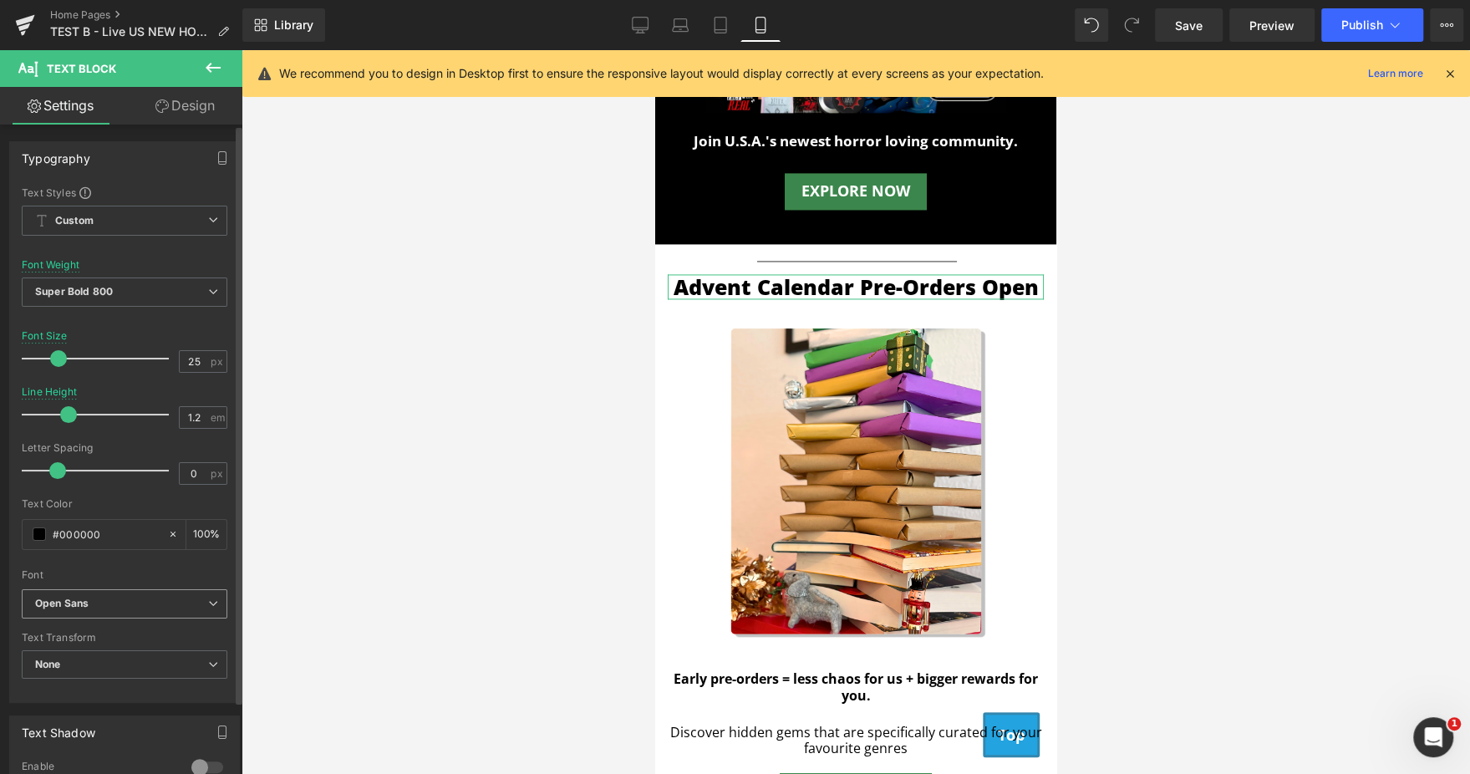
scroll to position [173, 0]
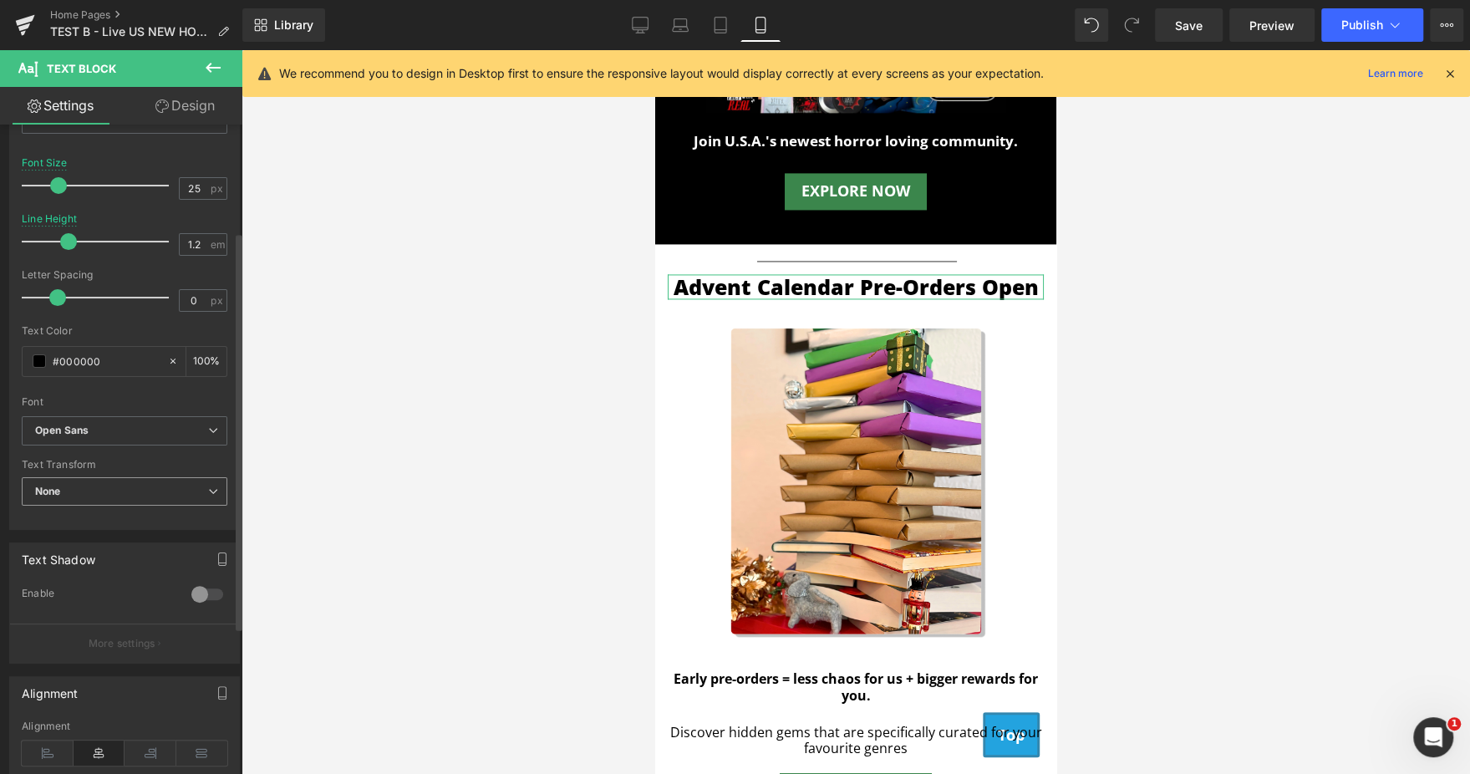
click at [167, 500] on span "None" at bounding box center [125, 491] width 206 height 29
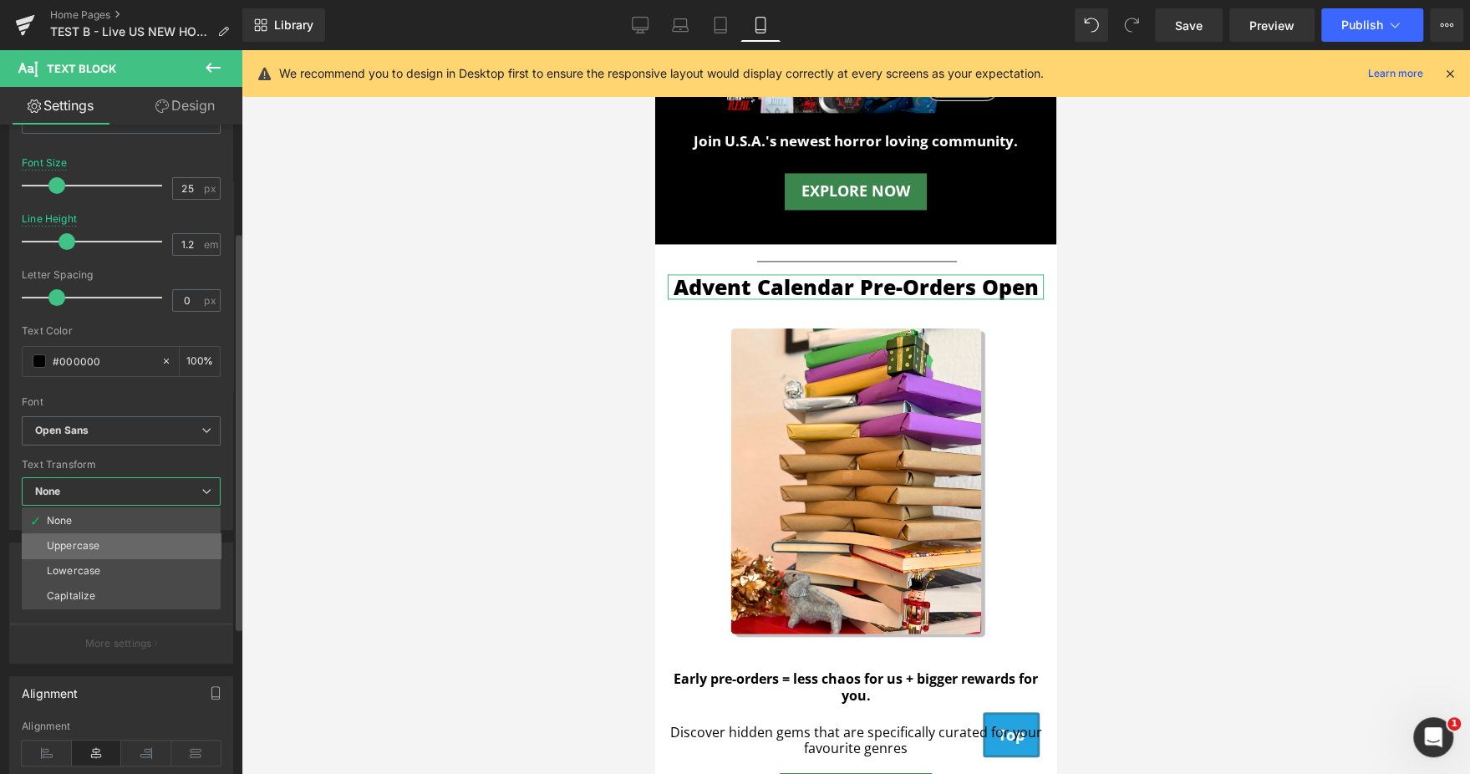
click at [150, 545] on li "Uppercase" at bounding box center [121, 545] width 199 height 25
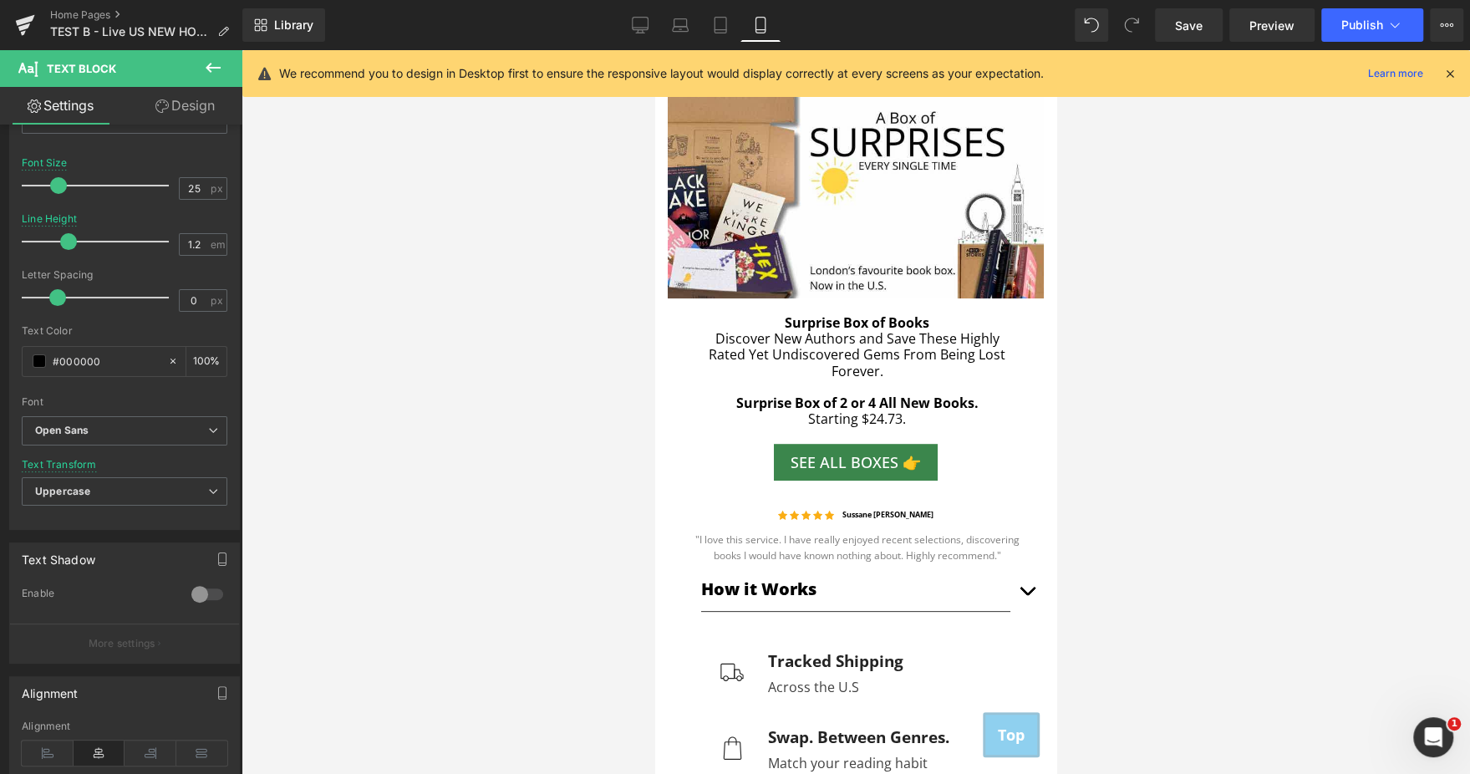
scroll to position [0, 0]
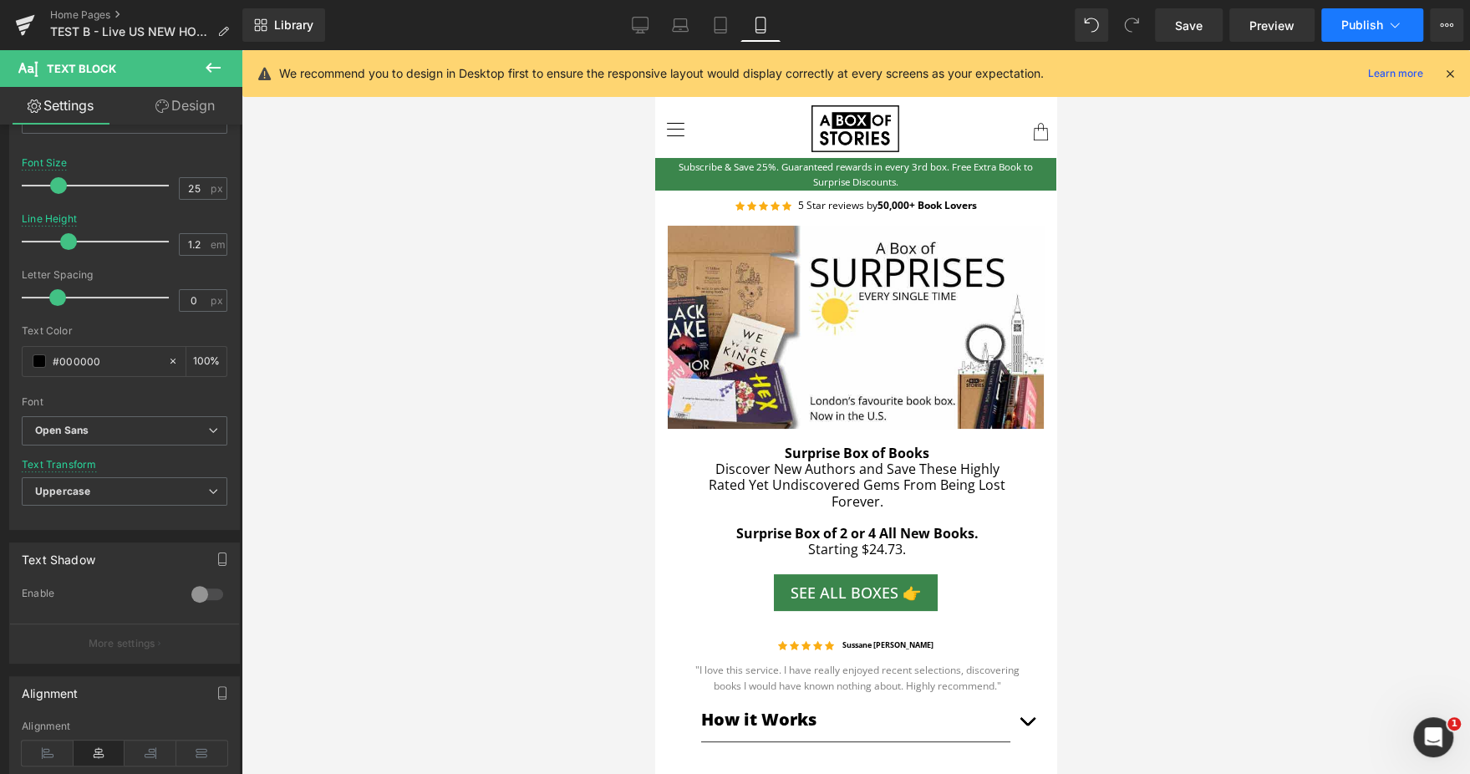
click at [1361, 28] on span "Publish" at bounding box center [1362, 24] width 42 height 13
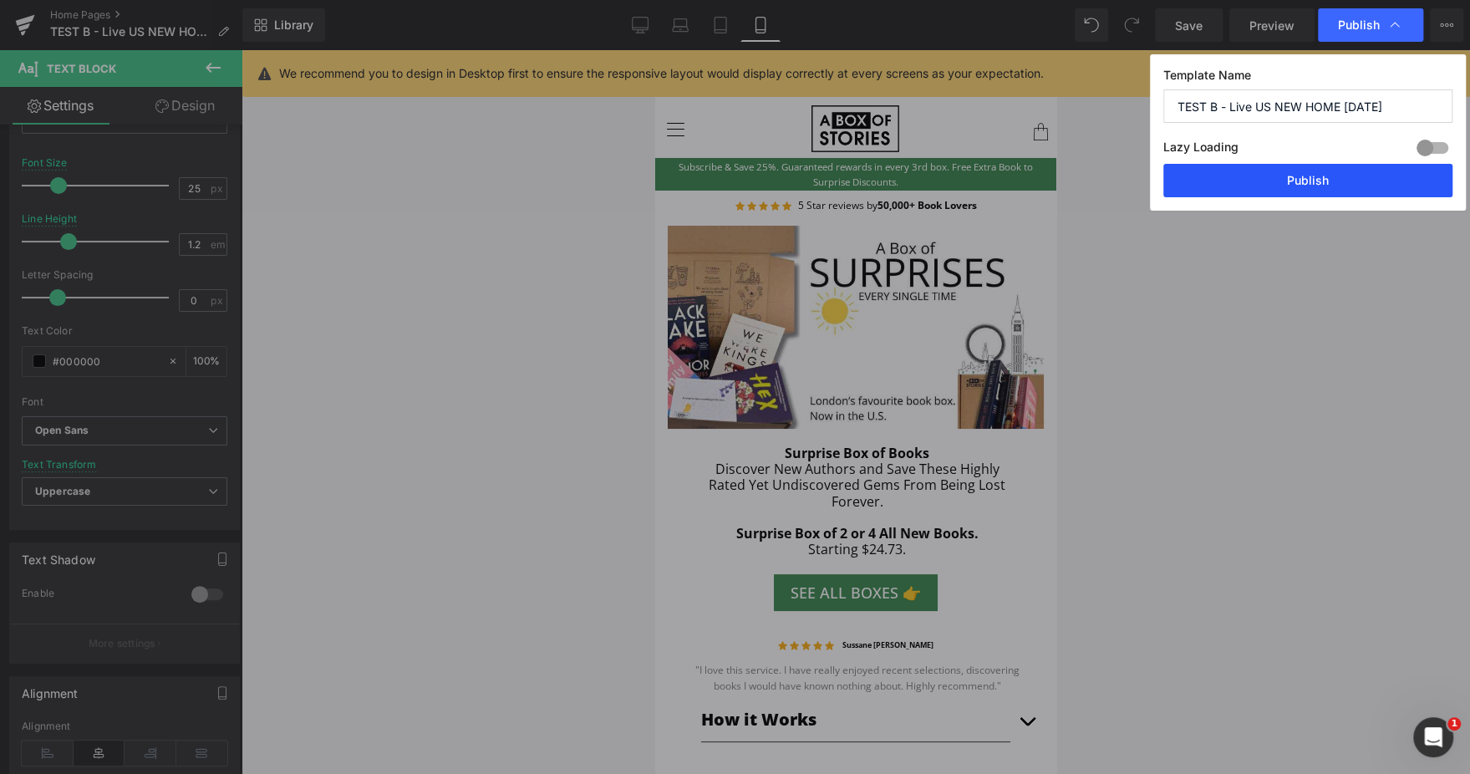
click at [1273, 169] on button "Publish" at bounding box center [1307, 180] width 289 height 33
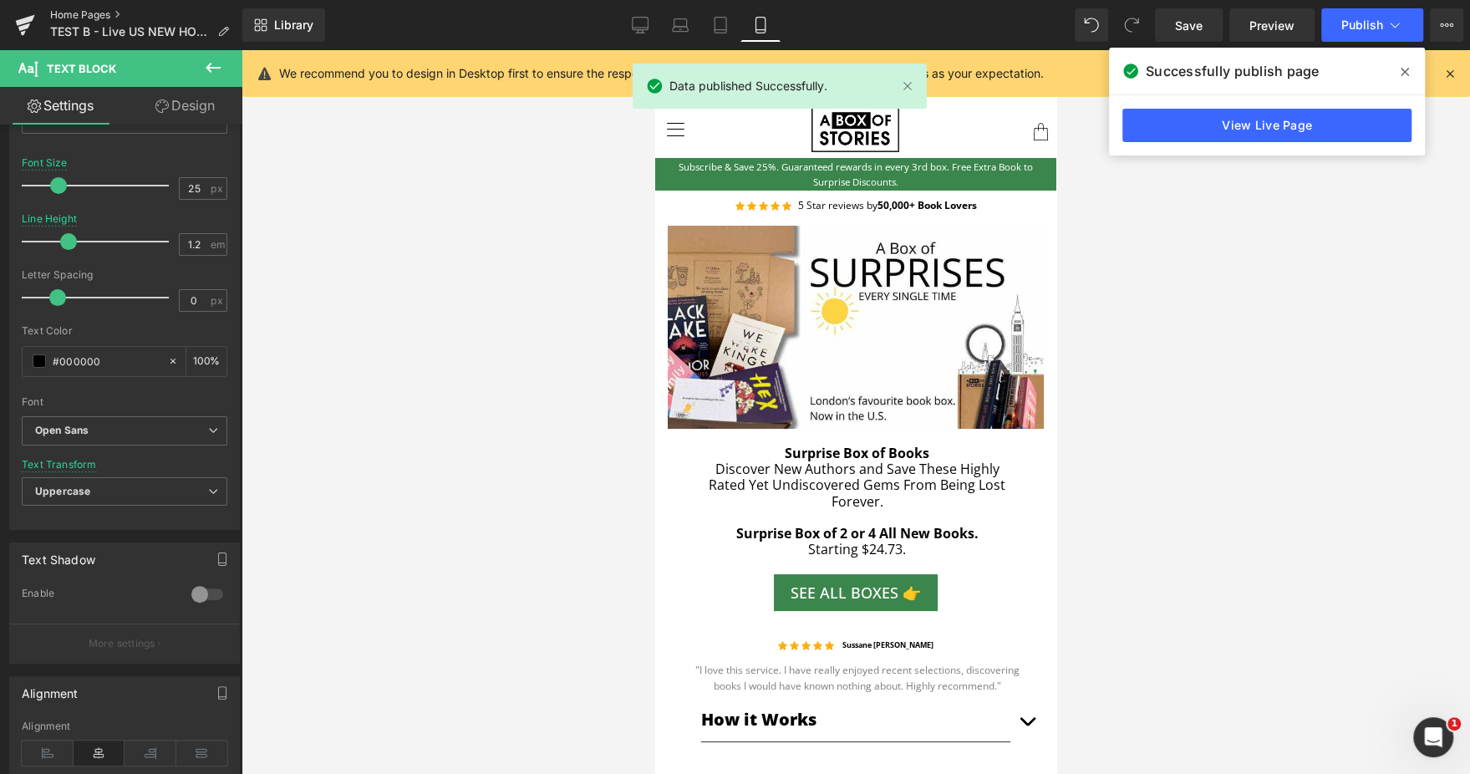
drag, startPoint x: 71, startPoint y: 6, endPoint x: 71, endPoint y: 17, distance: 10.9
click at [71, 17] on div "Home Pages TEST B - Live US NEW HOME [DATE]" at bounding box center [121, 25] width 242 height 50
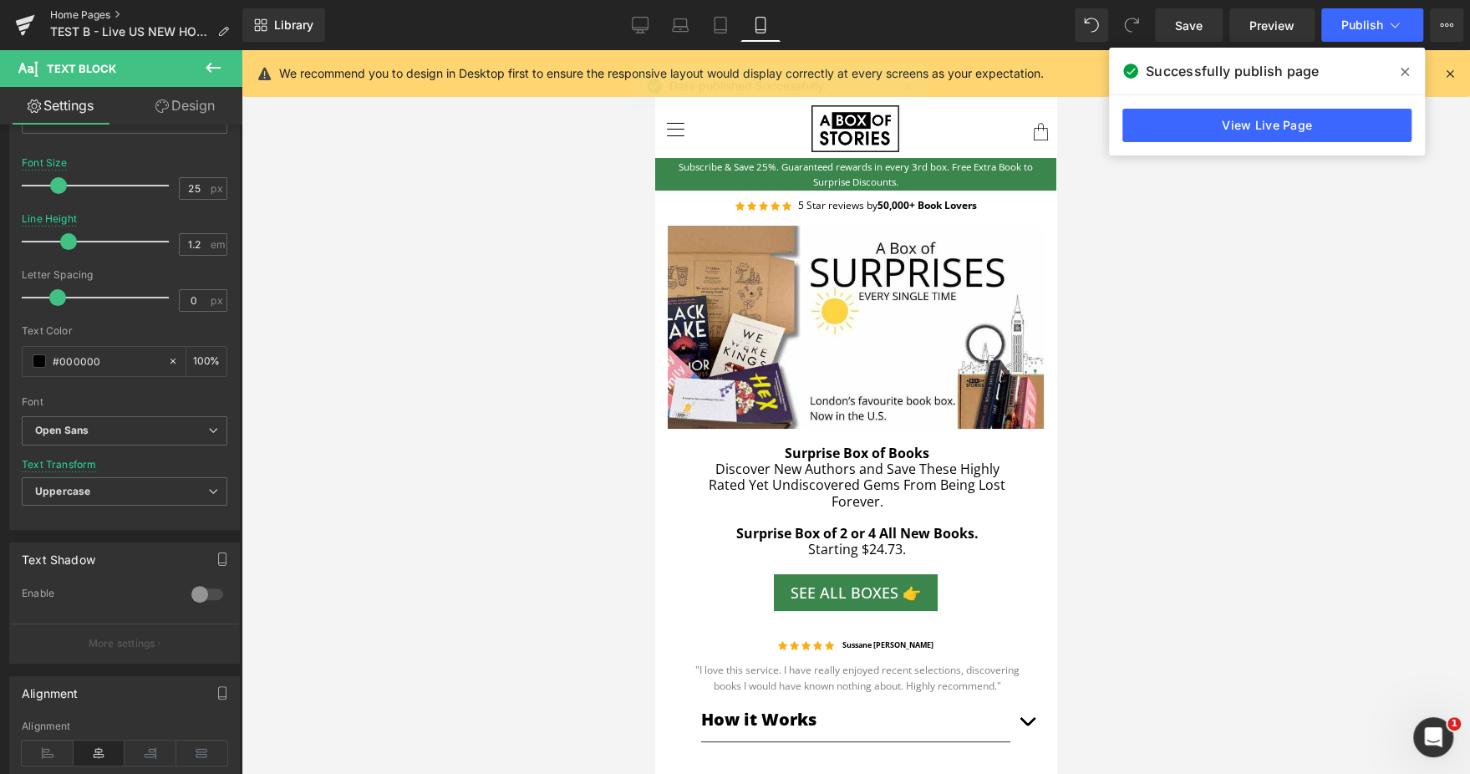
click at [71, 17] on link "Home Pages" at bounding box center [146, 14] width 192 height 13
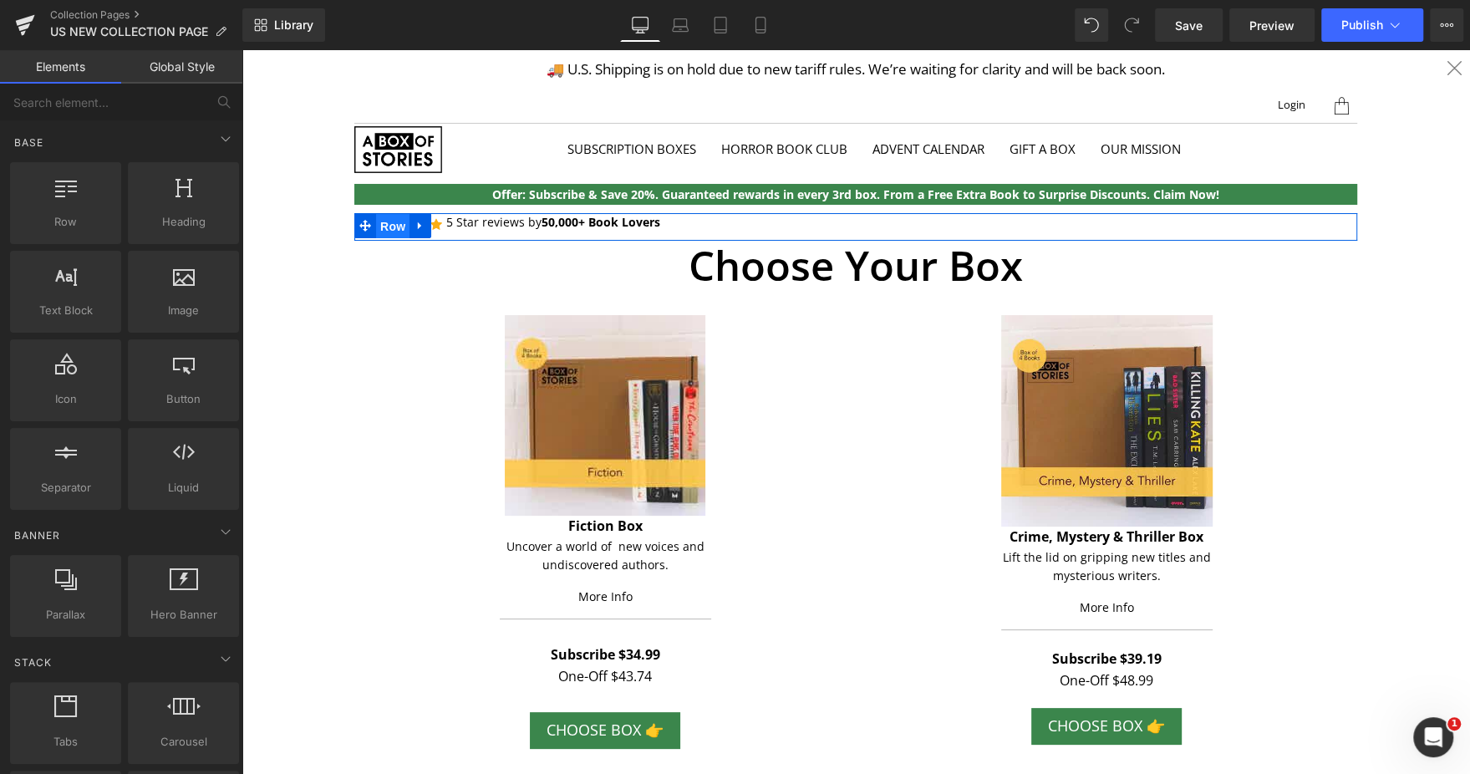
click at [394, 233] on span "Row" at bounding box center [392, 226] width 33 height 25
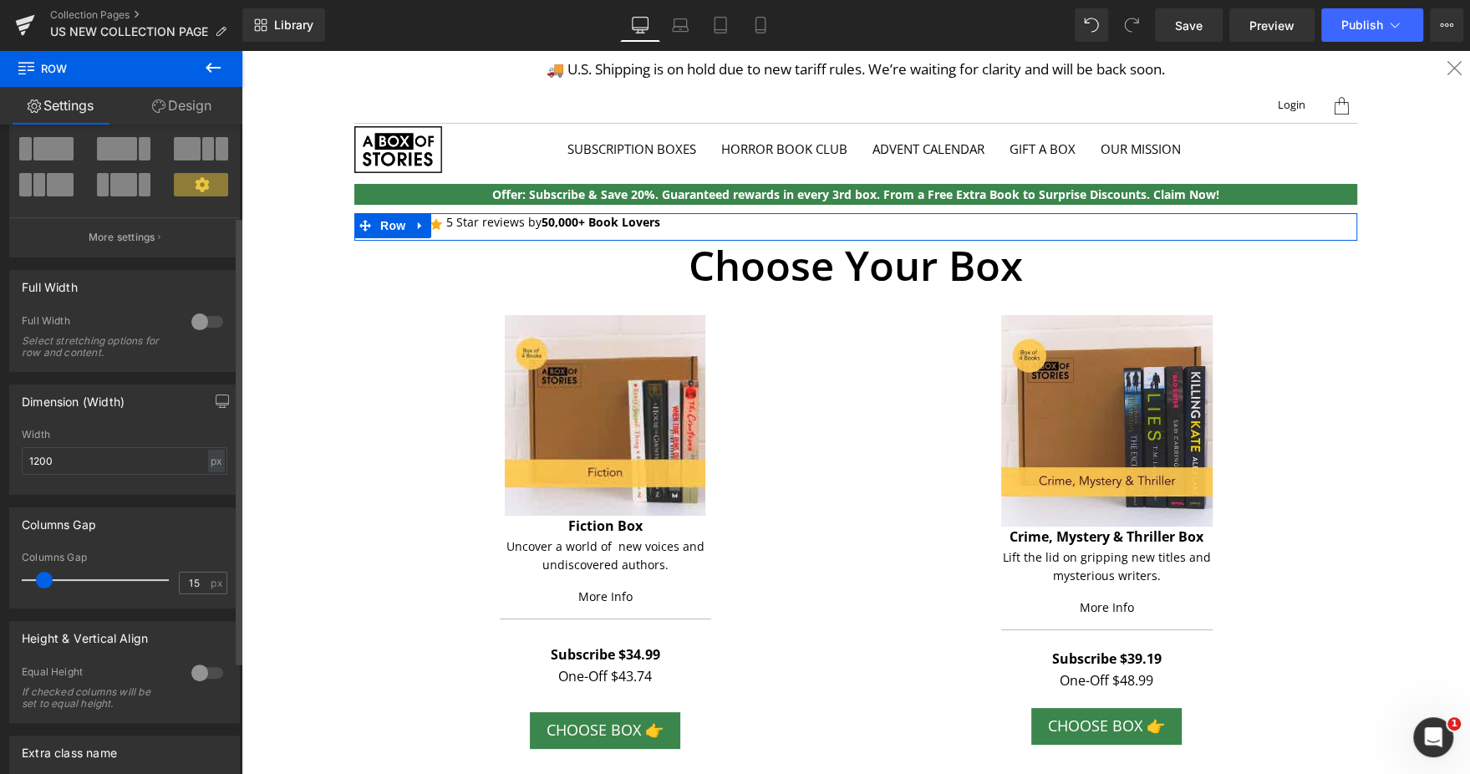
scroll to position [114, 0]
click at [87, 449] on input "1200" at bounding box center [125, 463] width 206 height 28
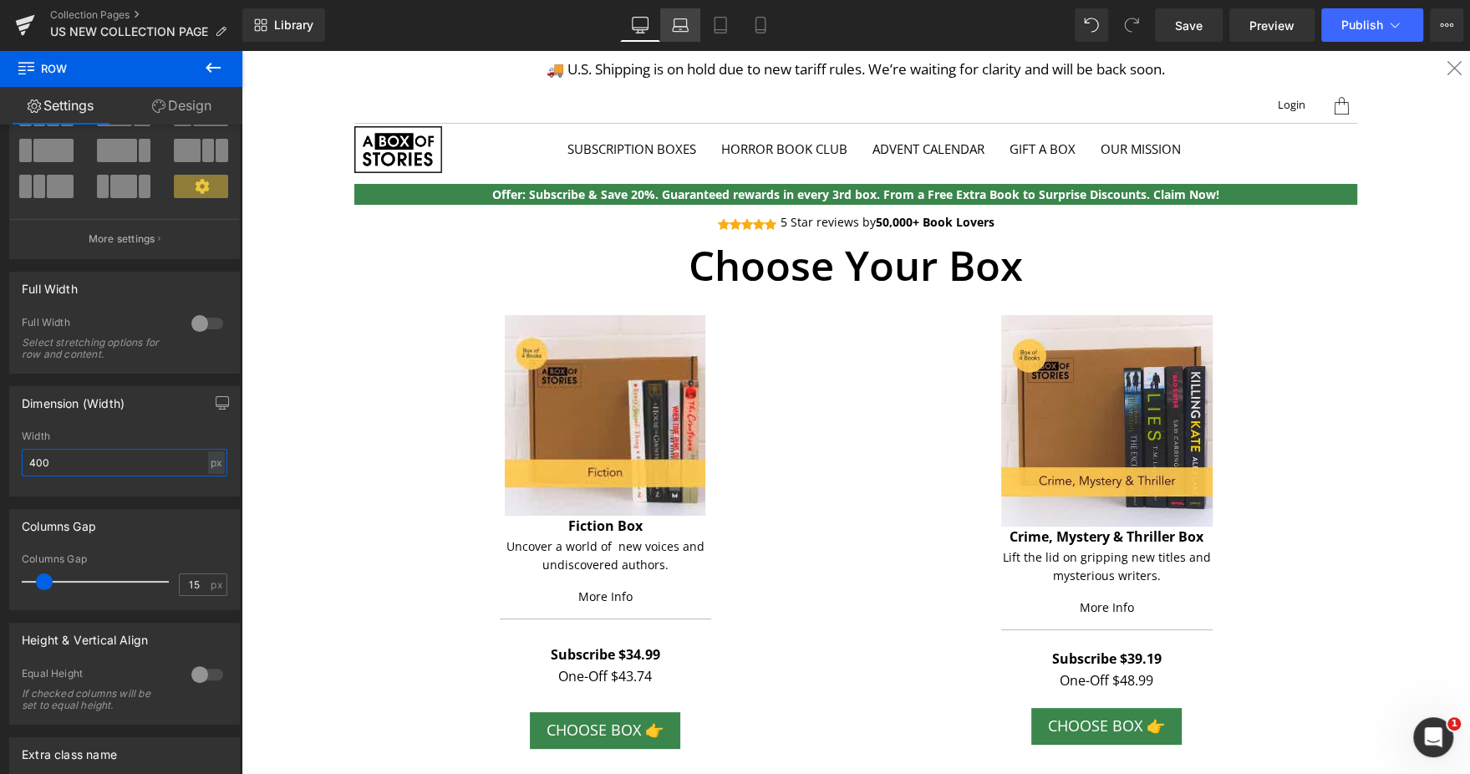
type input "400"
click at [686, 33] on link "Laptop" at bounding box center [680, 24] width 40 height 33
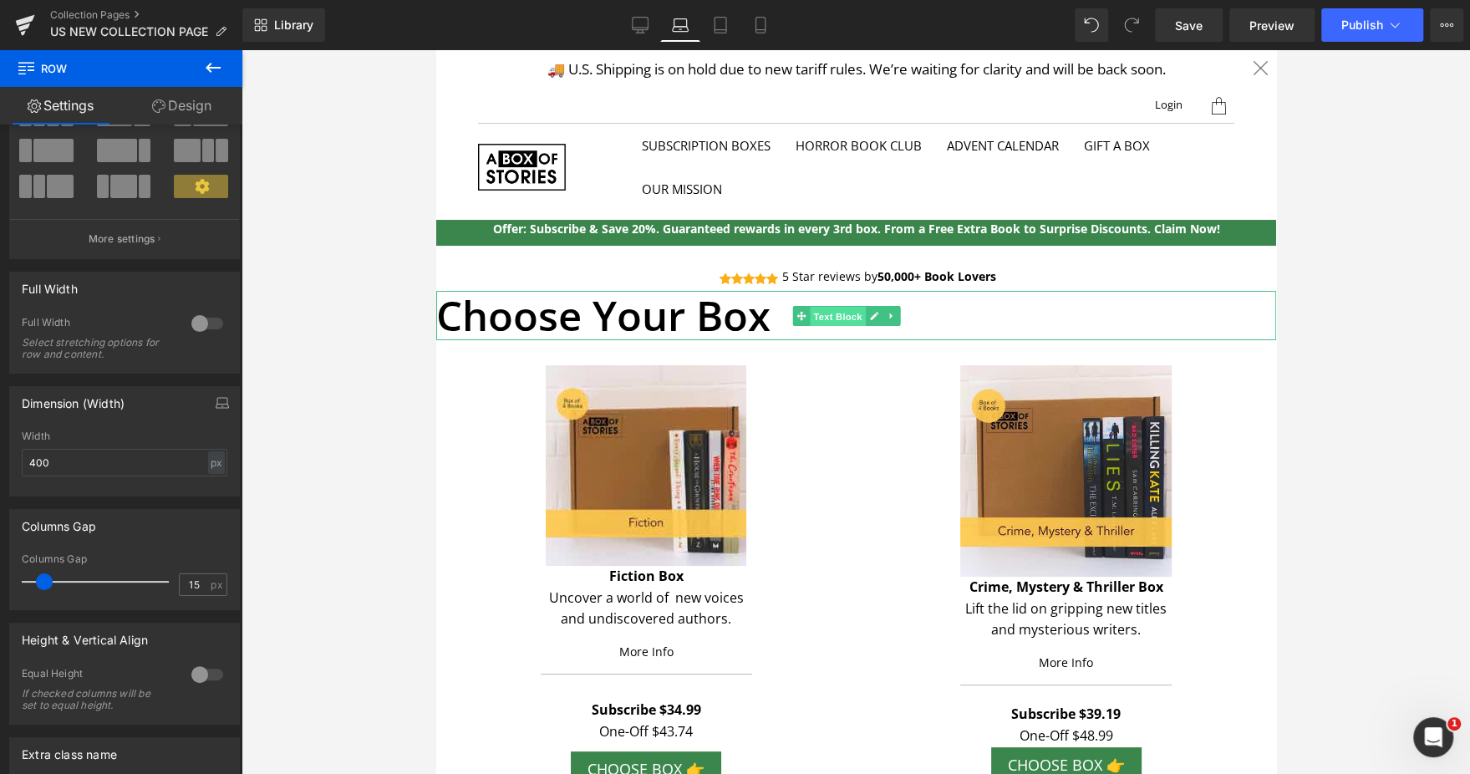
click at [819, 307] on span "Text Block" at bounding box center [837, 317] width 55 height 20
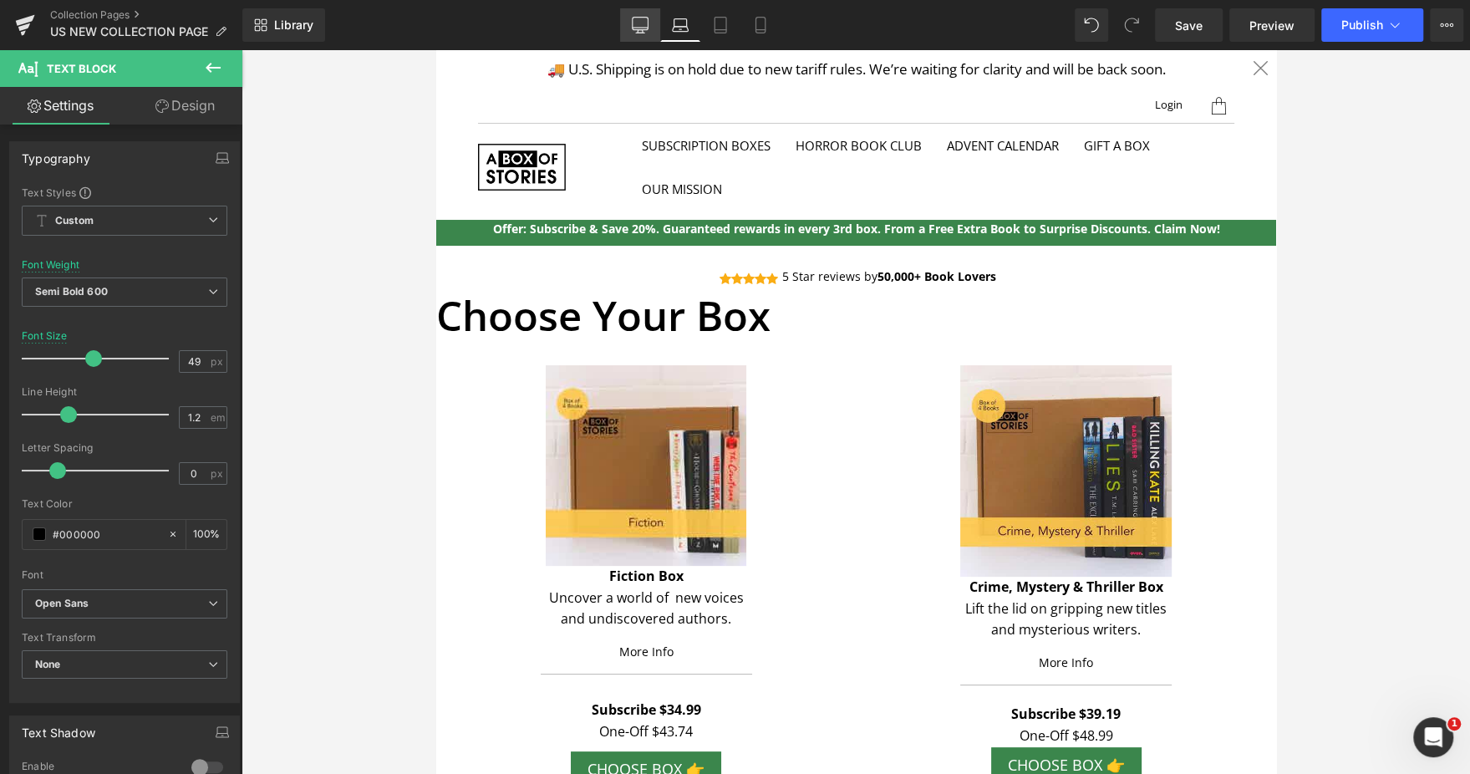
click at [624, 18] on link "Desktop" at bounding box center [640, 24] width 40 height 33
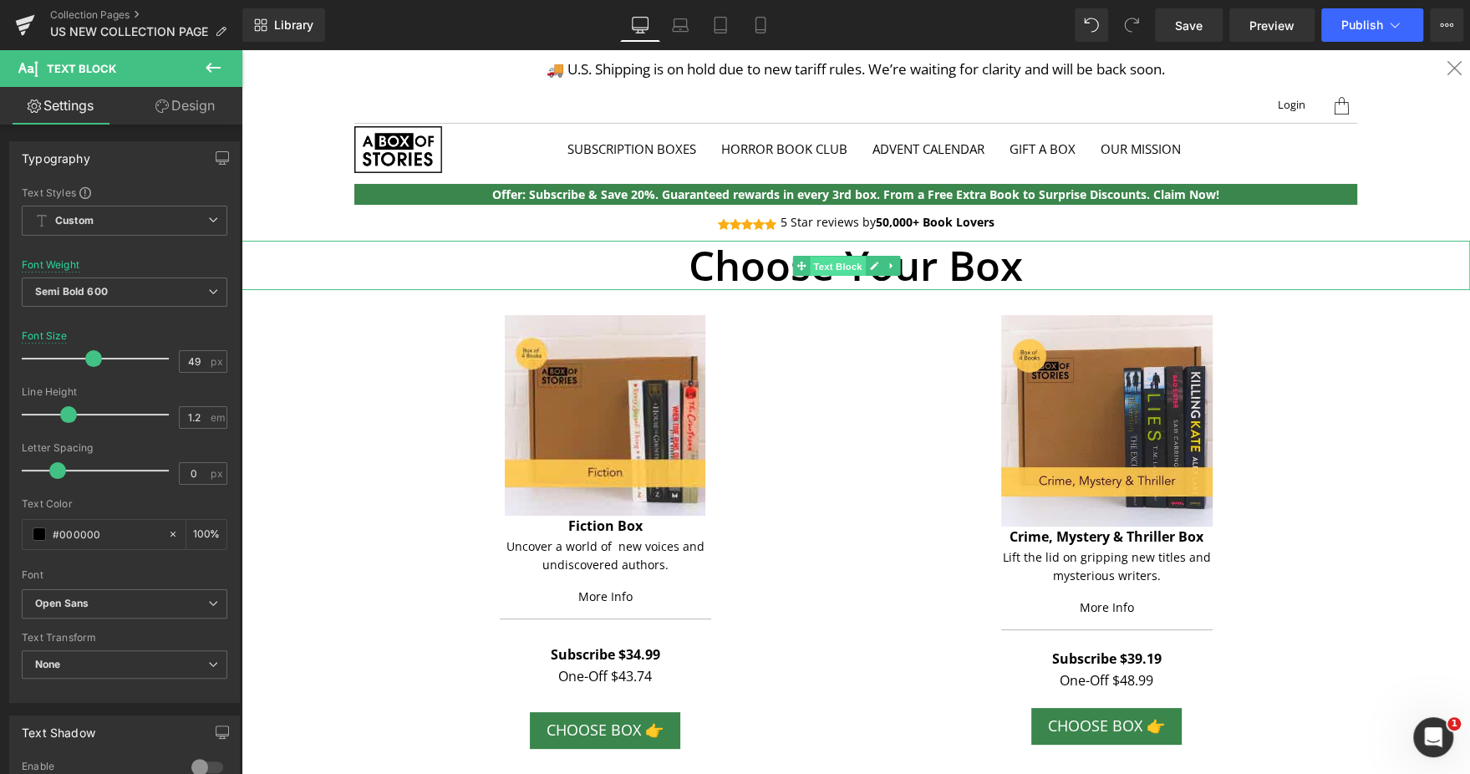
click at [844, 269] on span "Text Block" at bounding box center [837, 266] width 55 height 20
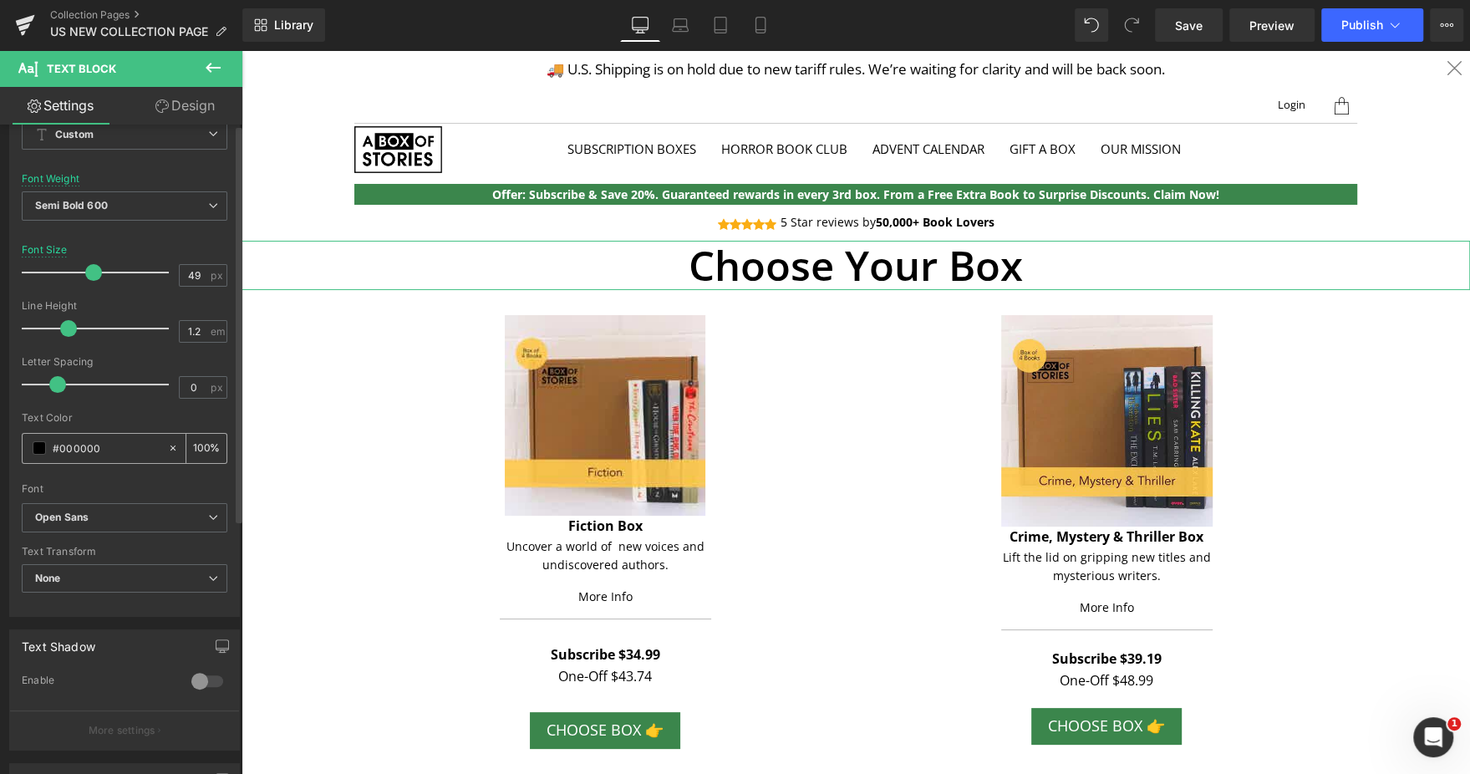
scroll to position [0, 0]
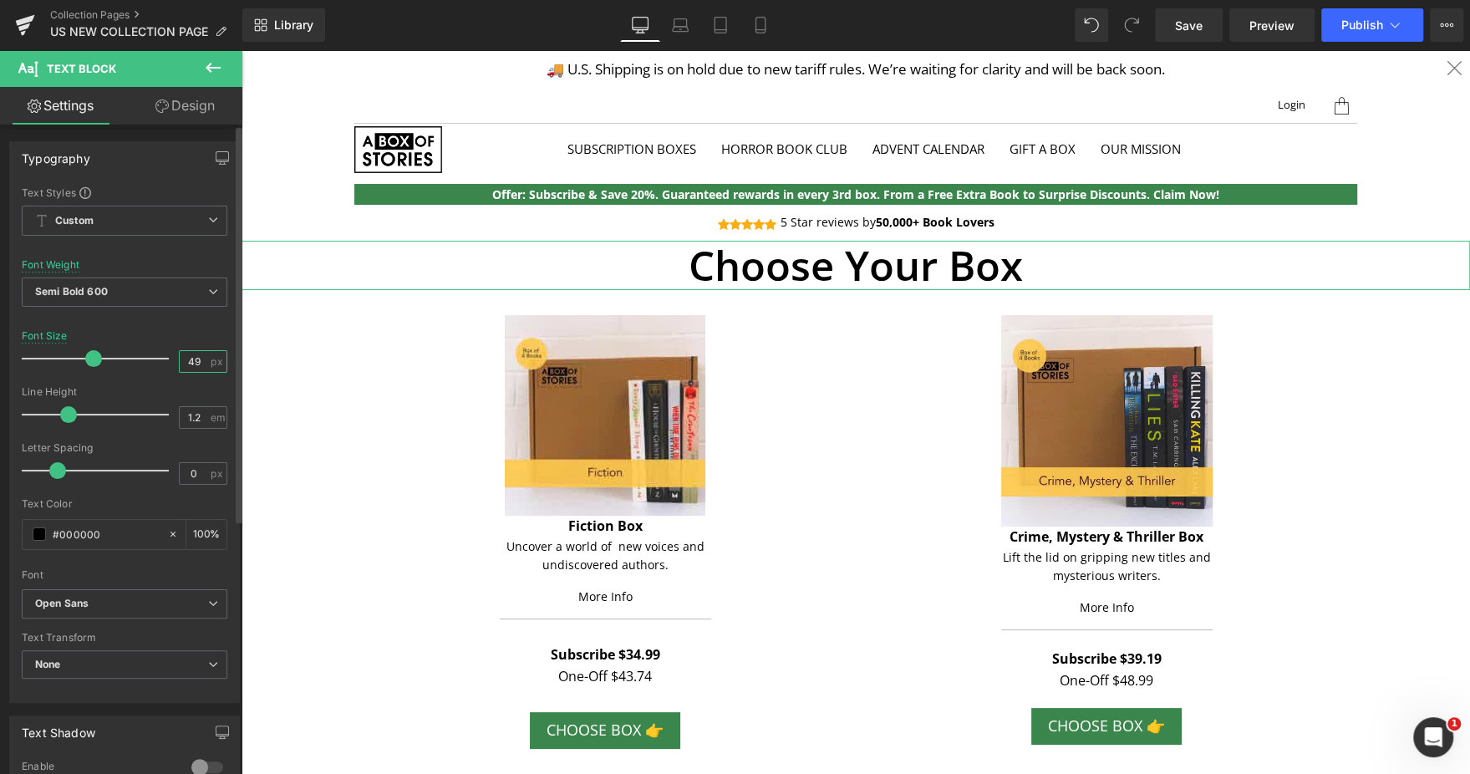
click at [185, 367] on input "49" at bounding box center [194, 361] width 29 height 21
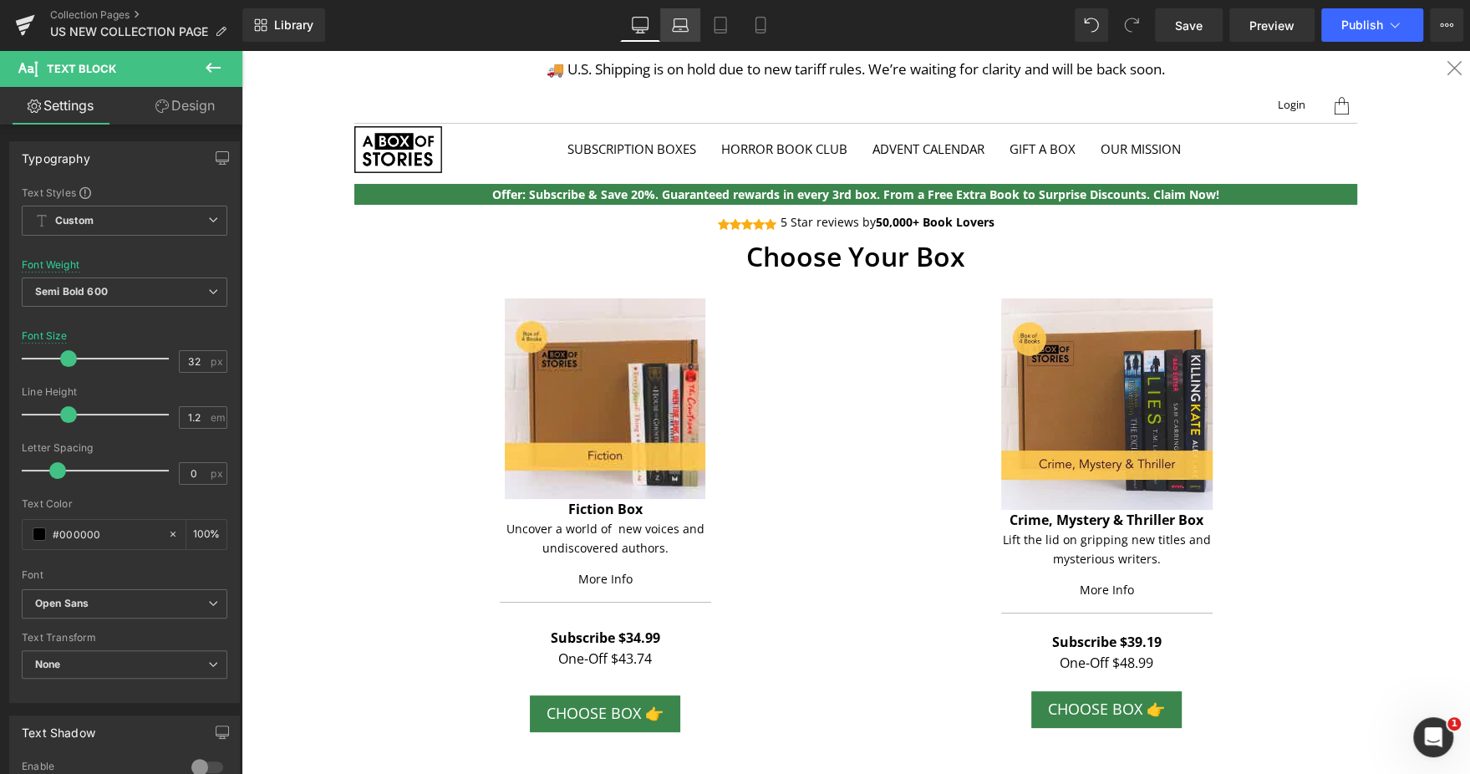
click at [673, 35] on link "Laptop" at bounding box center [680, 24] width 40 height 33
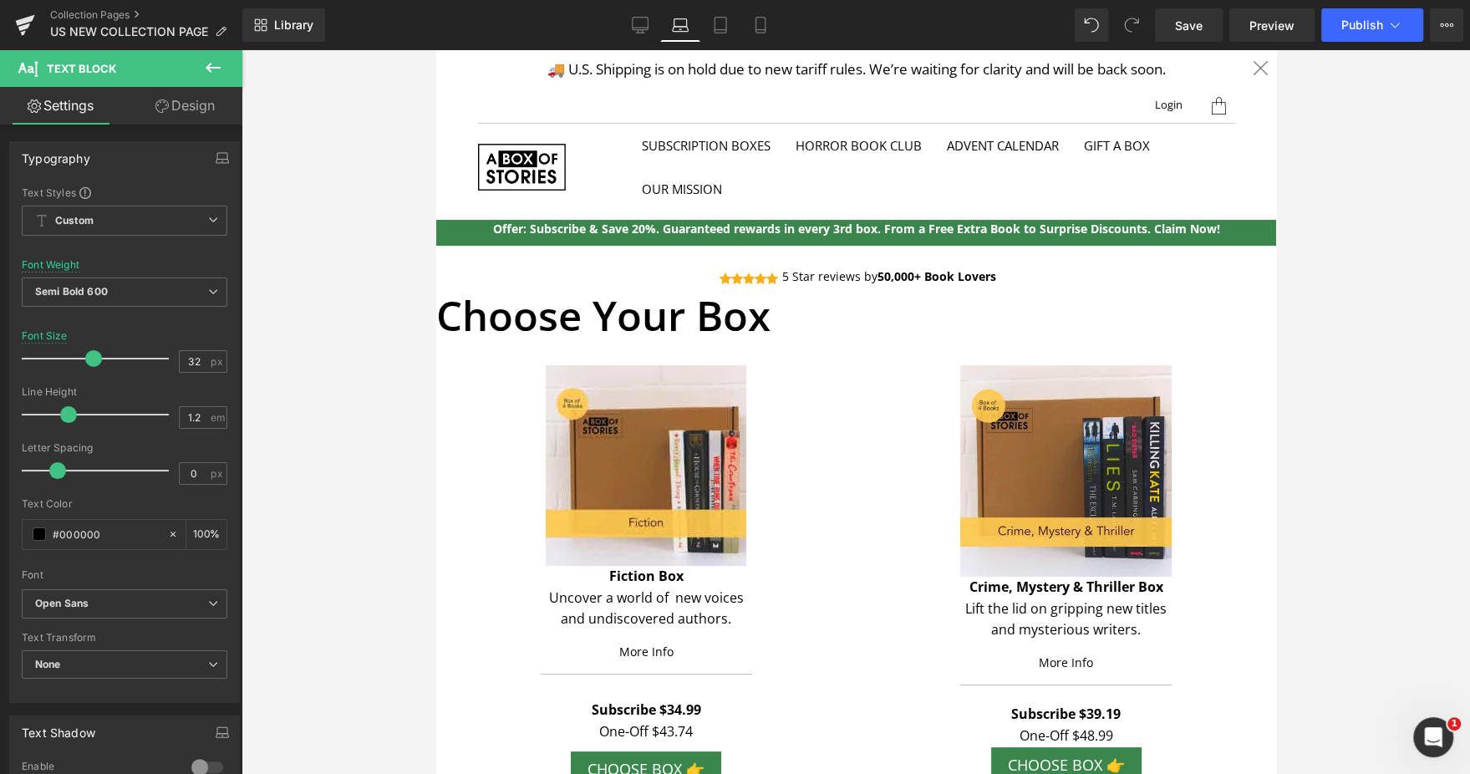
scroll to position [49, 0]
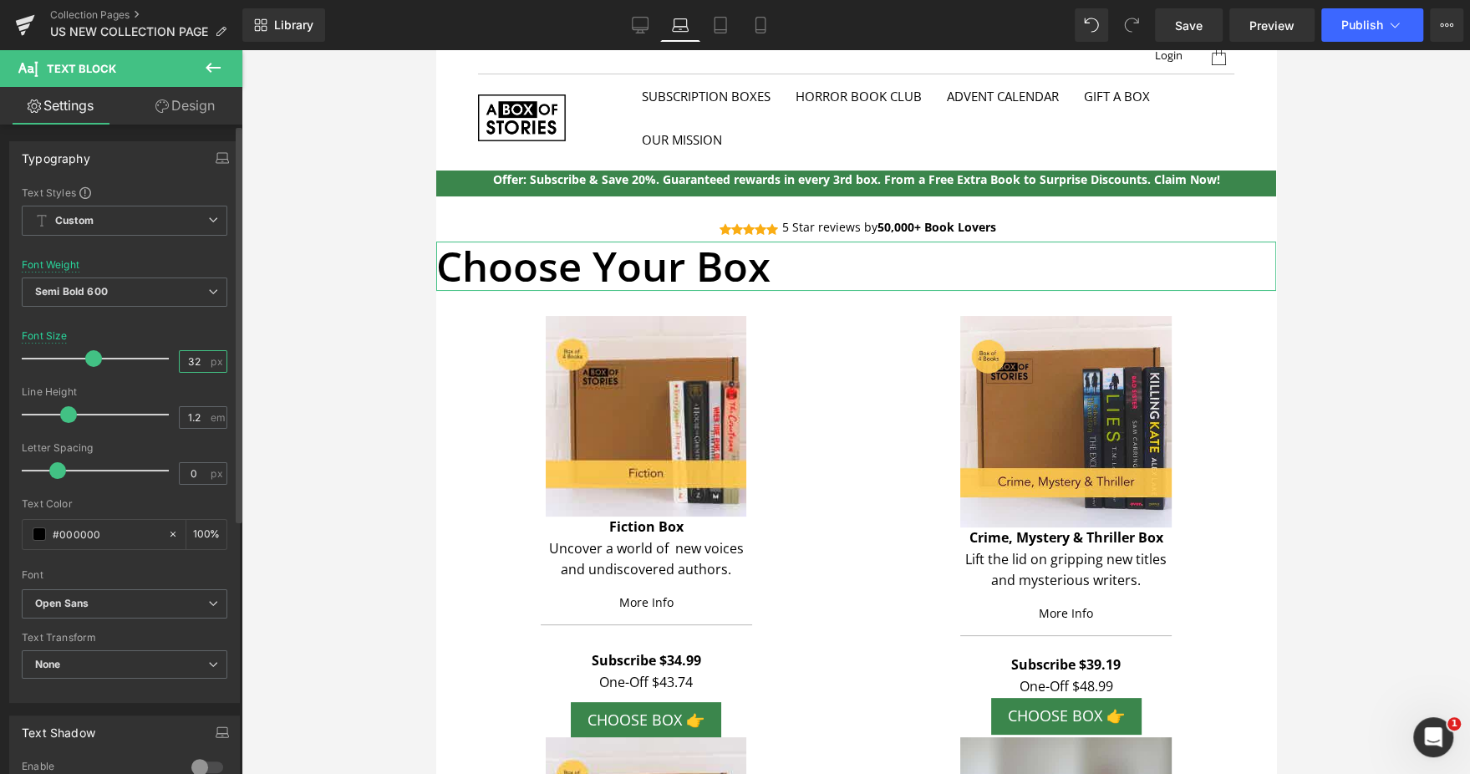
click at [185, 362] on input "32" at bounding box center [194, 361] width 29 height 21
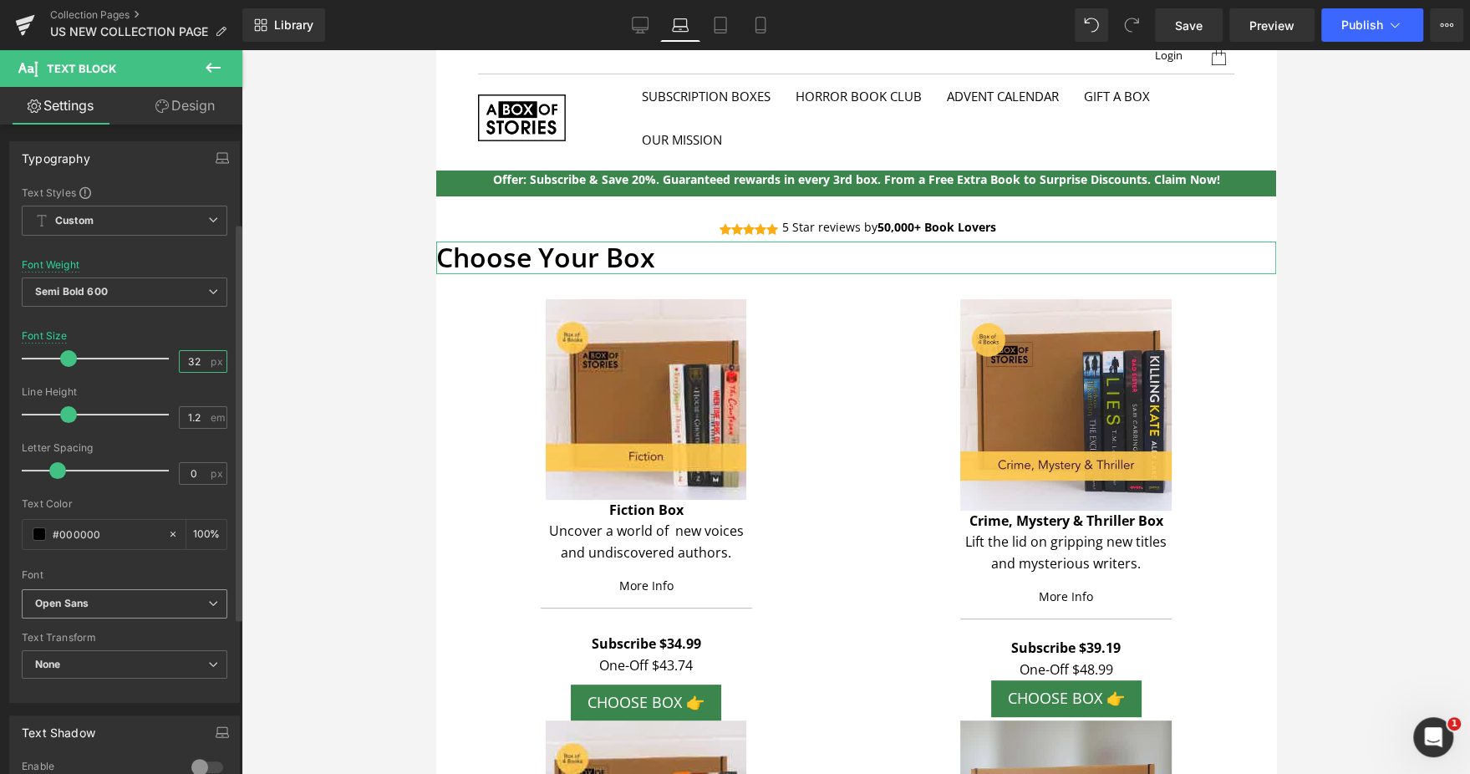
scroll to position [256, 0]
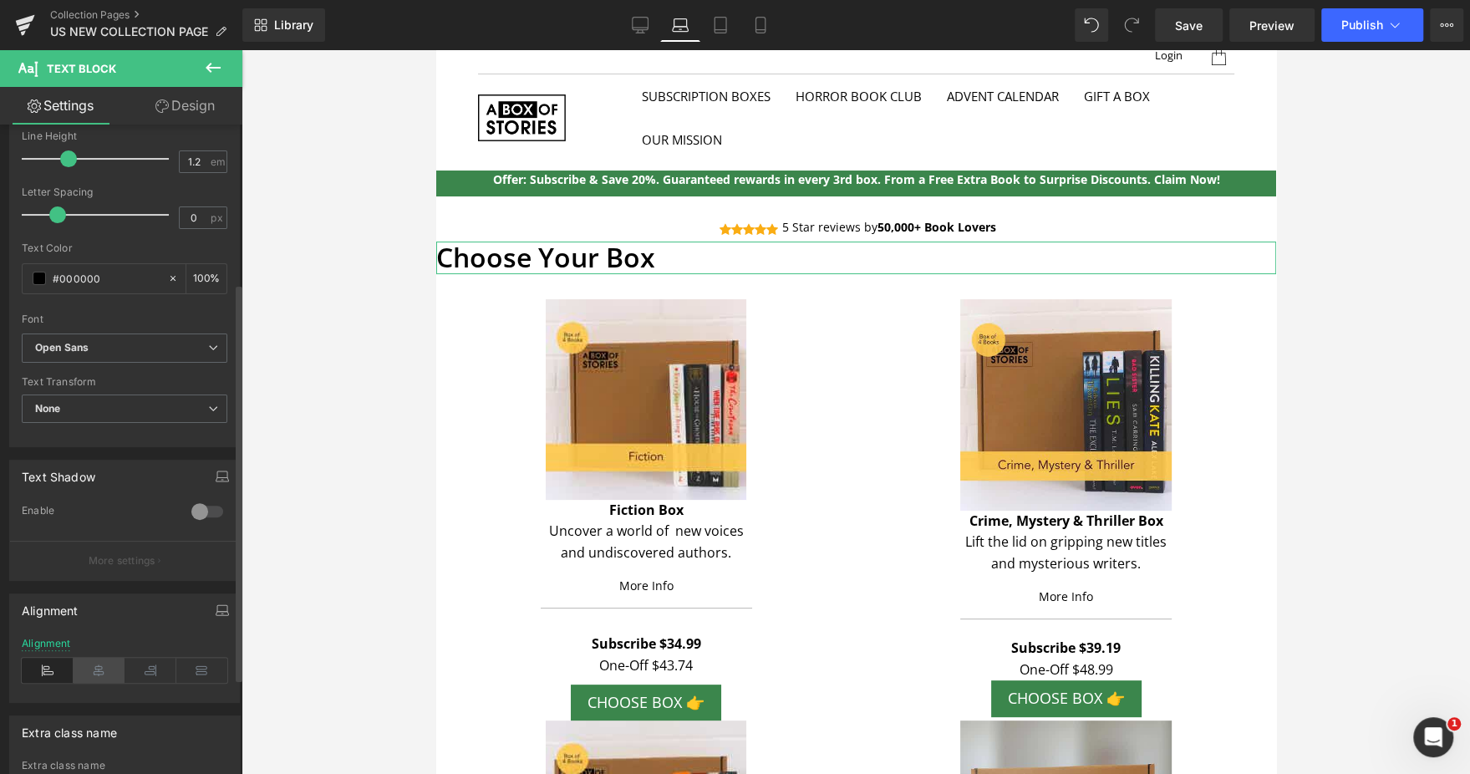
click at [104, 677] on icon at bounding box center [100, 669] width 52 height 25
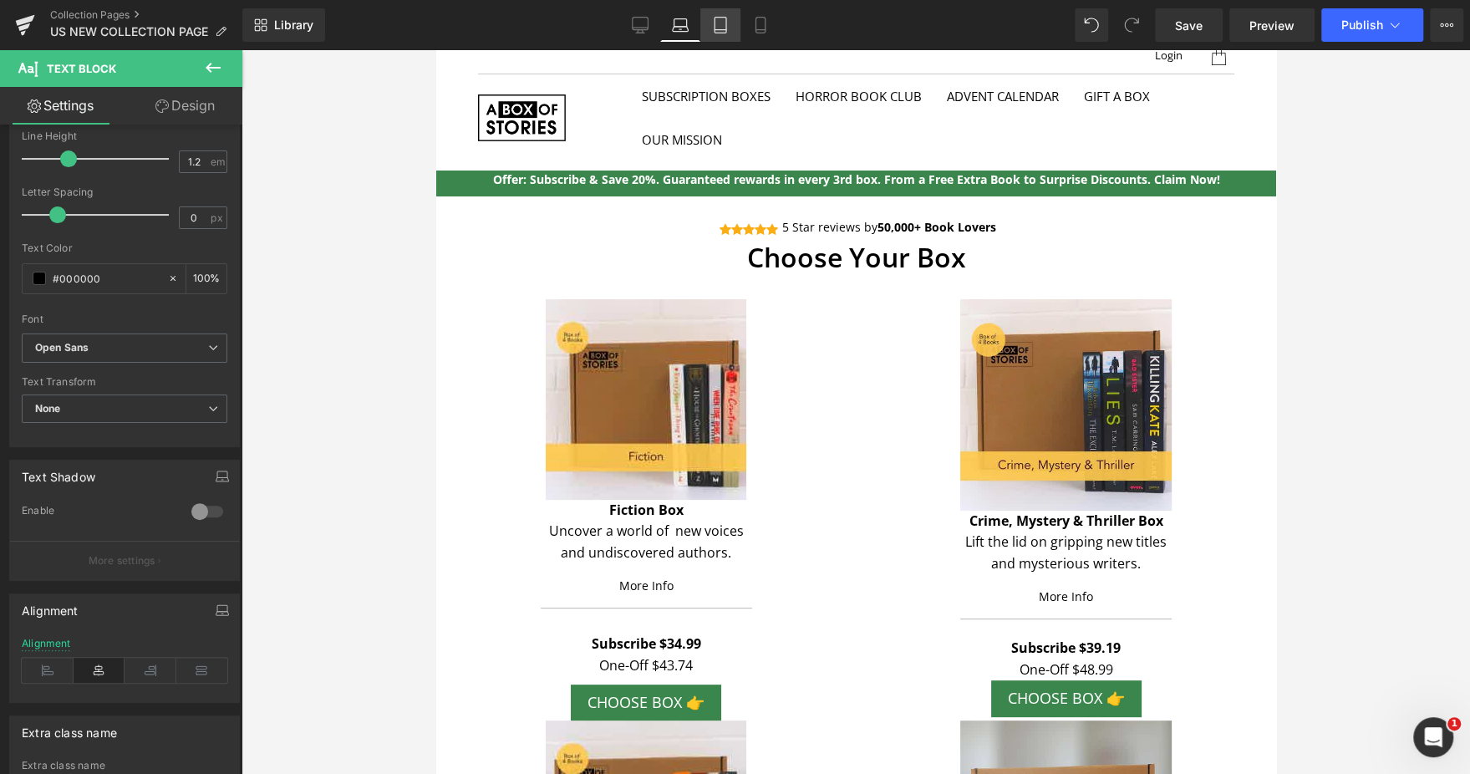
click at [721, 34] on link "Tablet" at bounding box center [720, 24] width 40 height 33
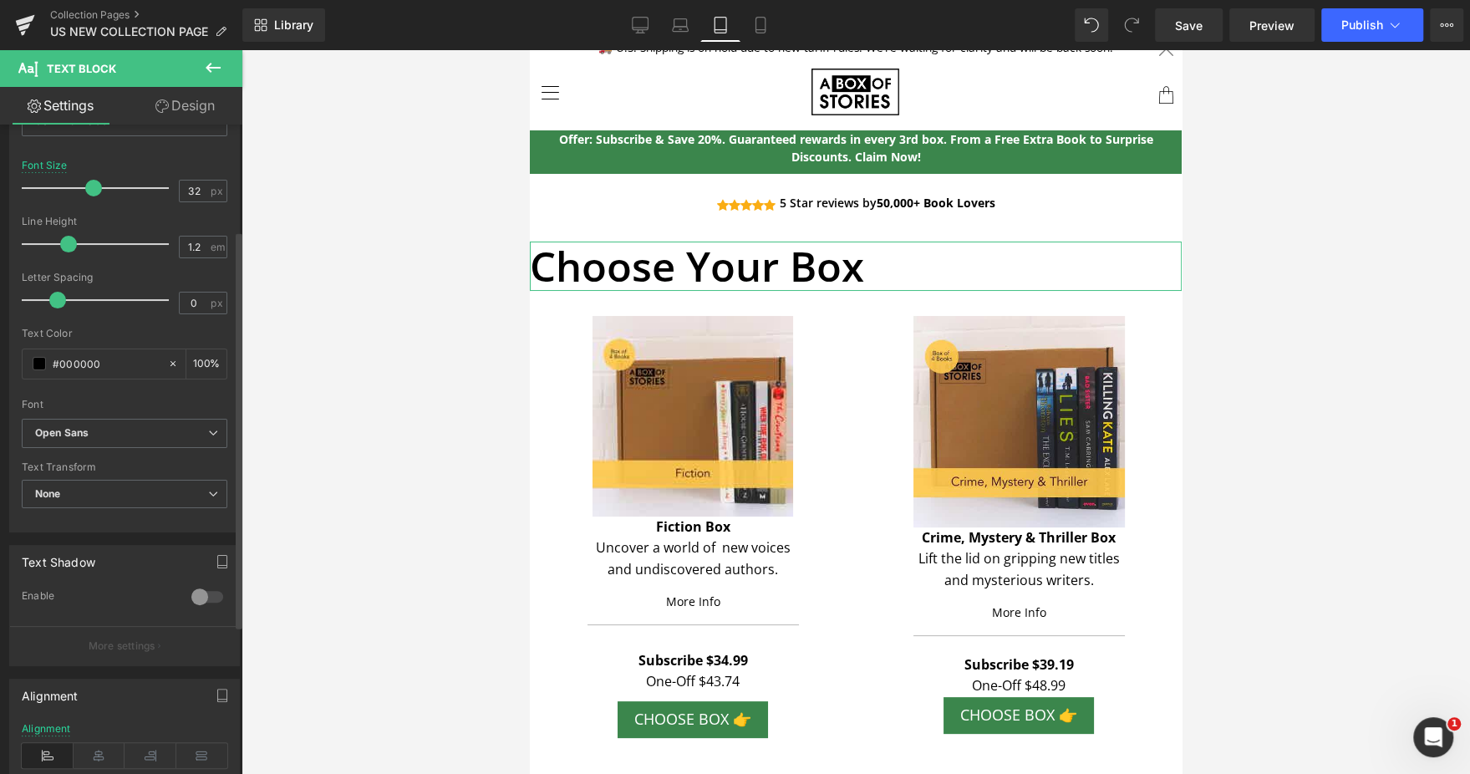
scroll to position [169, 0]
click at [180, 193] on input "32" at bounding box center [194, 192] width 29 height 21
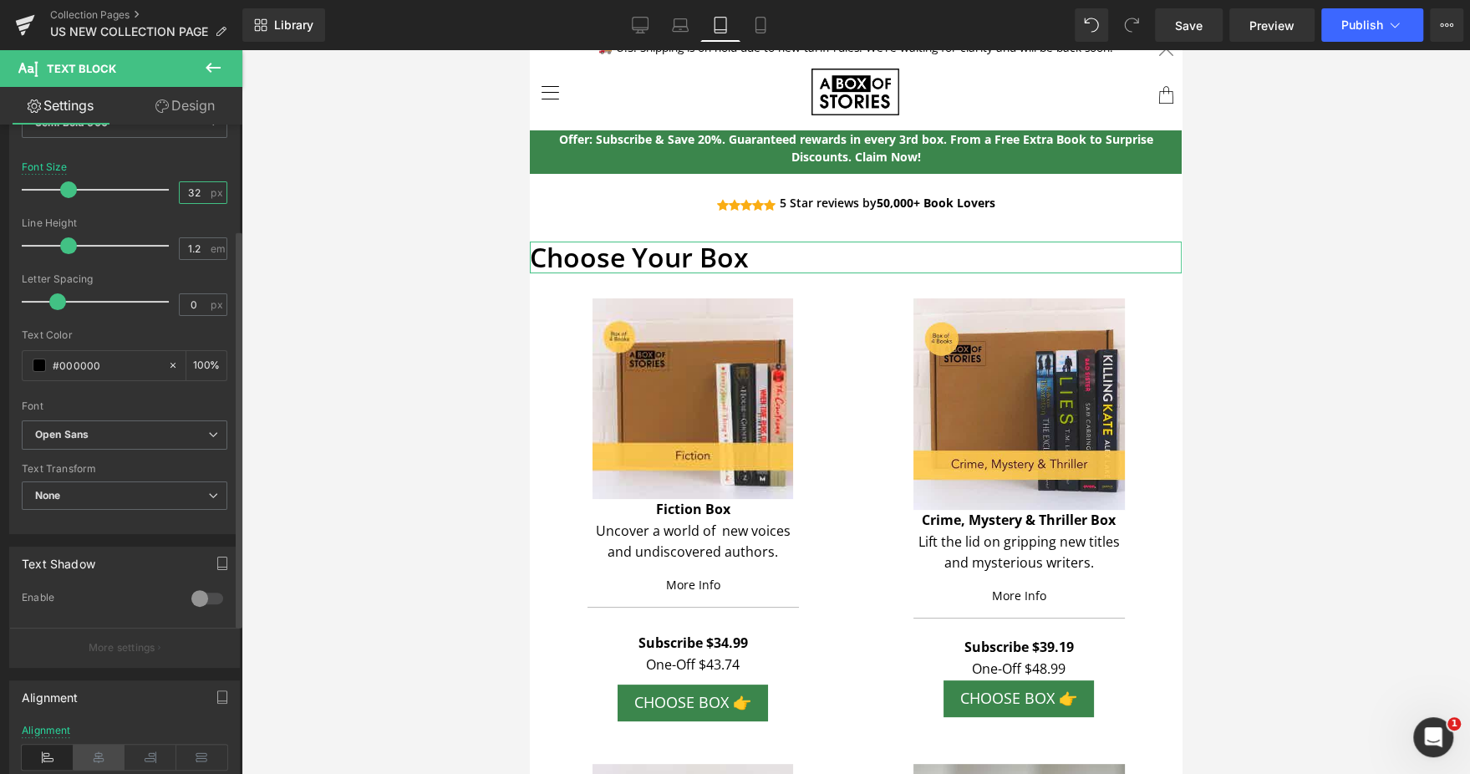
type input "32"
click at [99, 748] on icon at bounding box center [100, 756] width 52 height 25
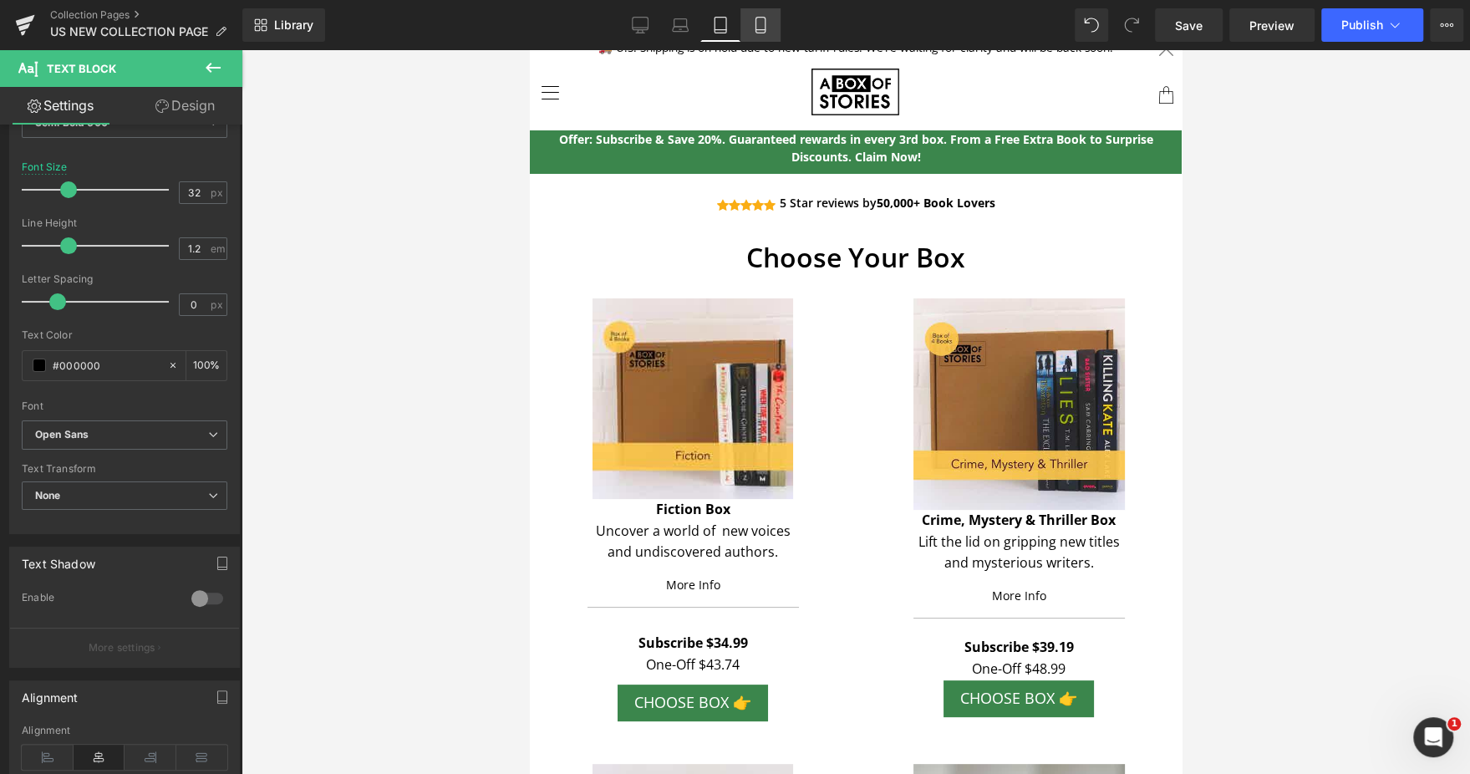
click at [759, 24] on icon at bounding box center [760, 25] width 17 height 17
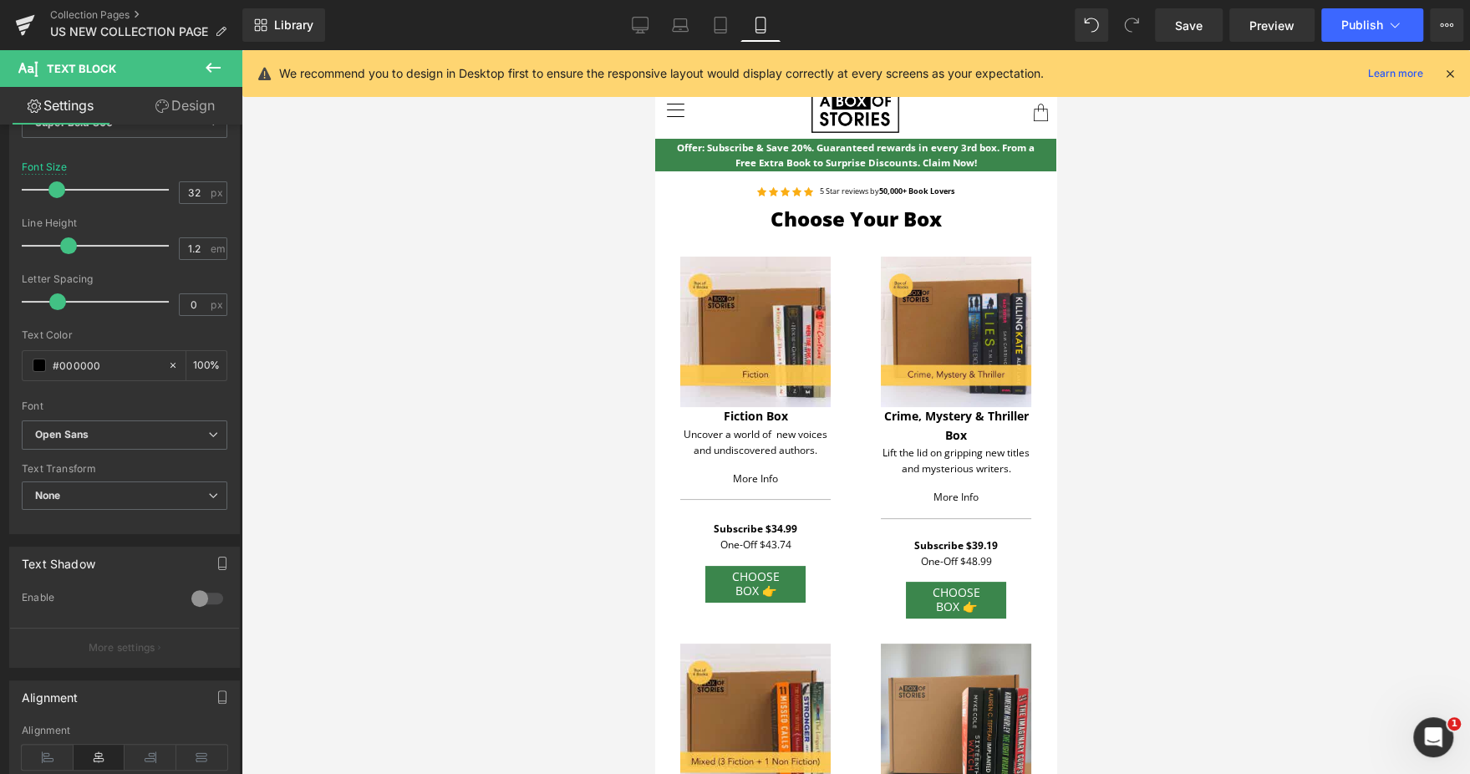
scroll to position [0, 0]
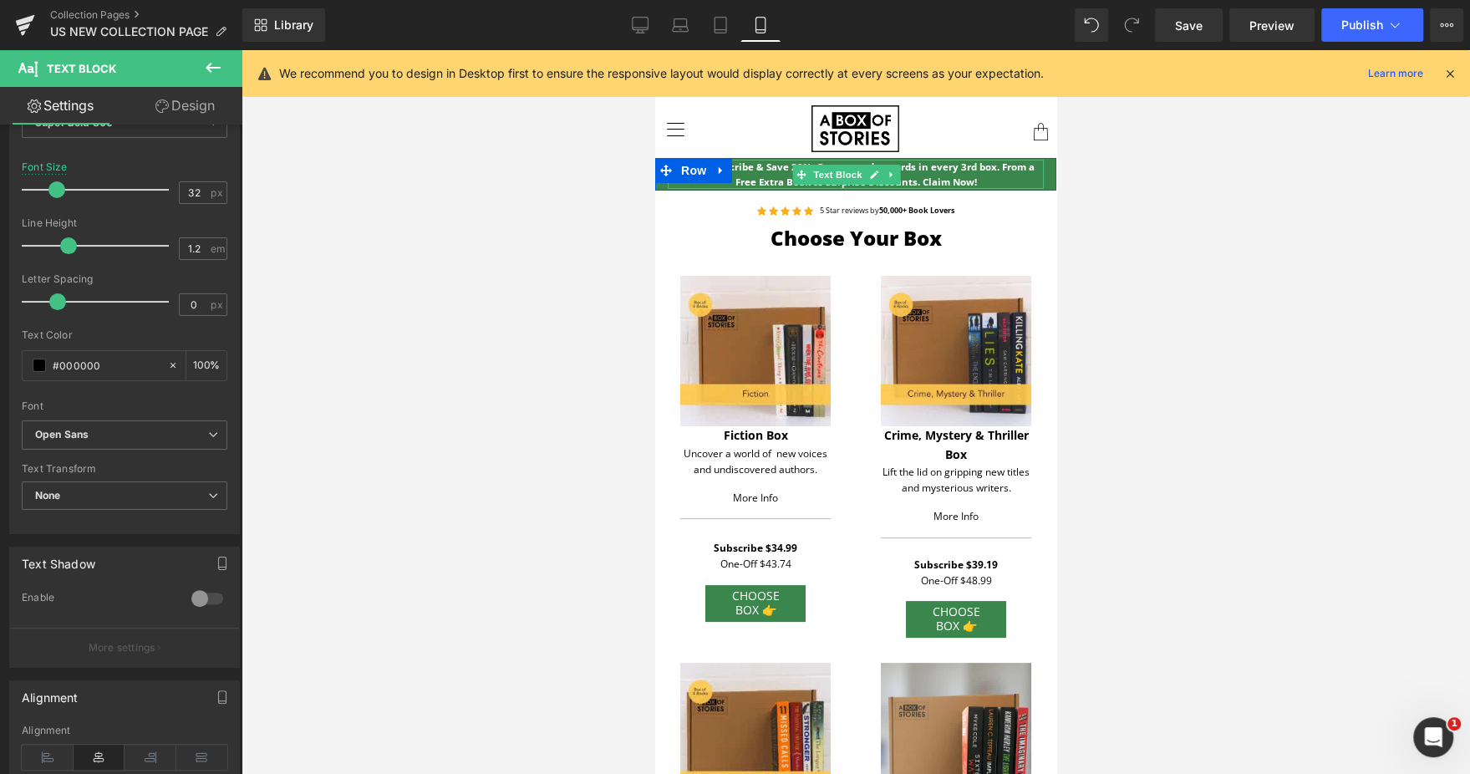
click at [791, 171] on span "Offer: Subscribe & Save 20%. Guaranteed rewards in every 3rd box. From a Free E…" at bounding box center [856, 173] width 358 height 27
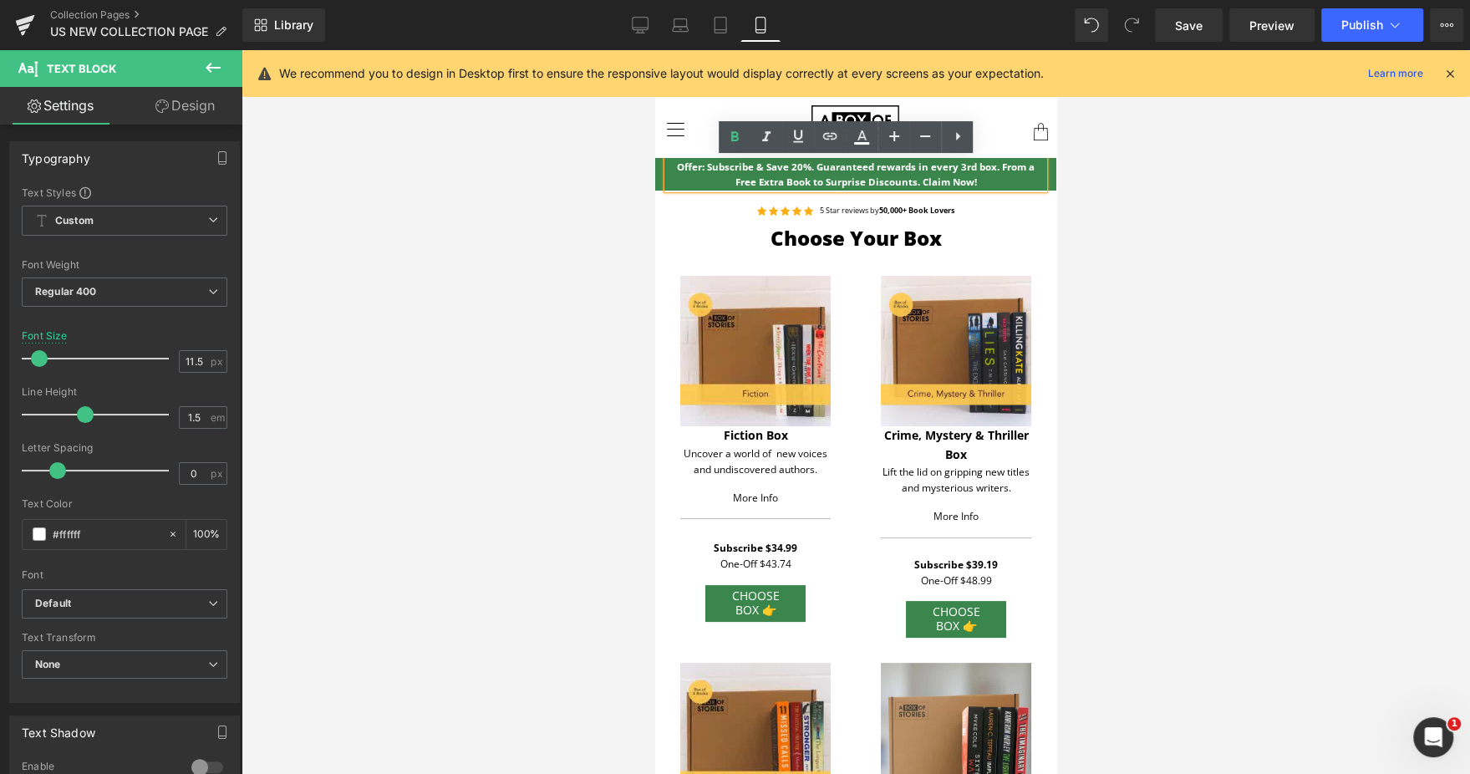
click at [791, 171] on span "Offer: Subscribe & Save 20%. Guaranteed rewards in every 3rd box. From a Free E…" at bounding box center [856, 173] width 358 height 27
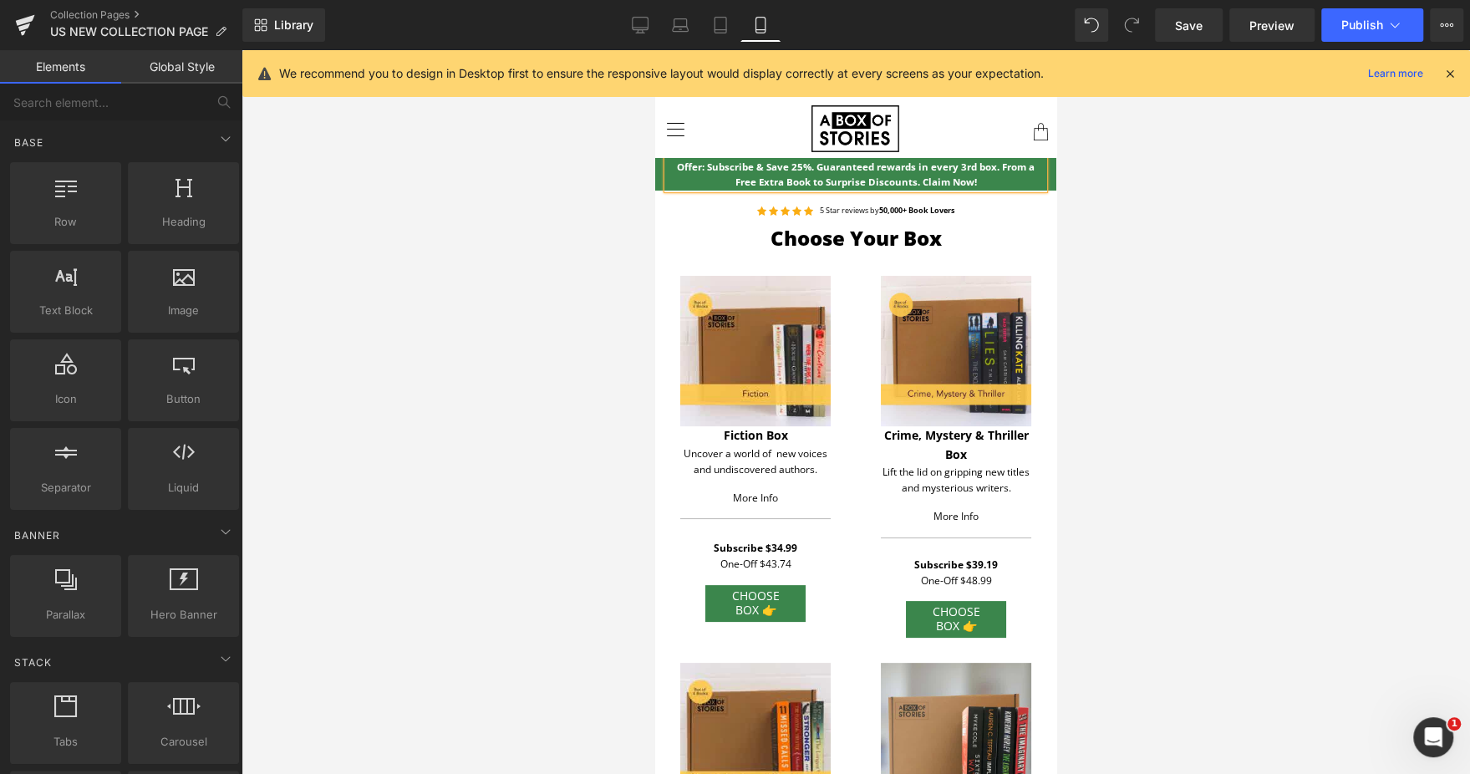
click at [1165, 250] on div at bounding box center [855, 411] width 1228 height 723
click at [633, 32] on icon at bounding box center [640, 25] width 17 height 17
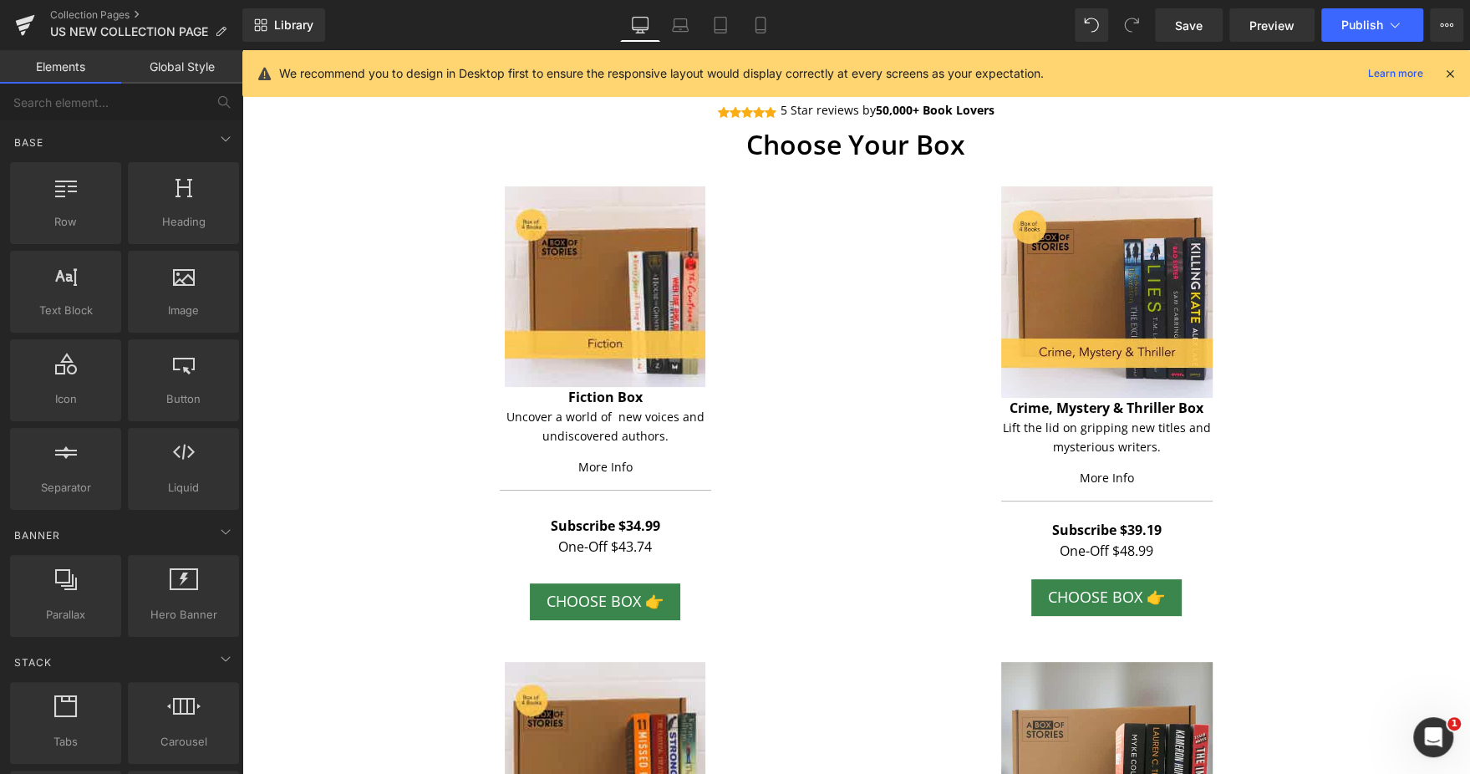
scroll to position [114, 0]
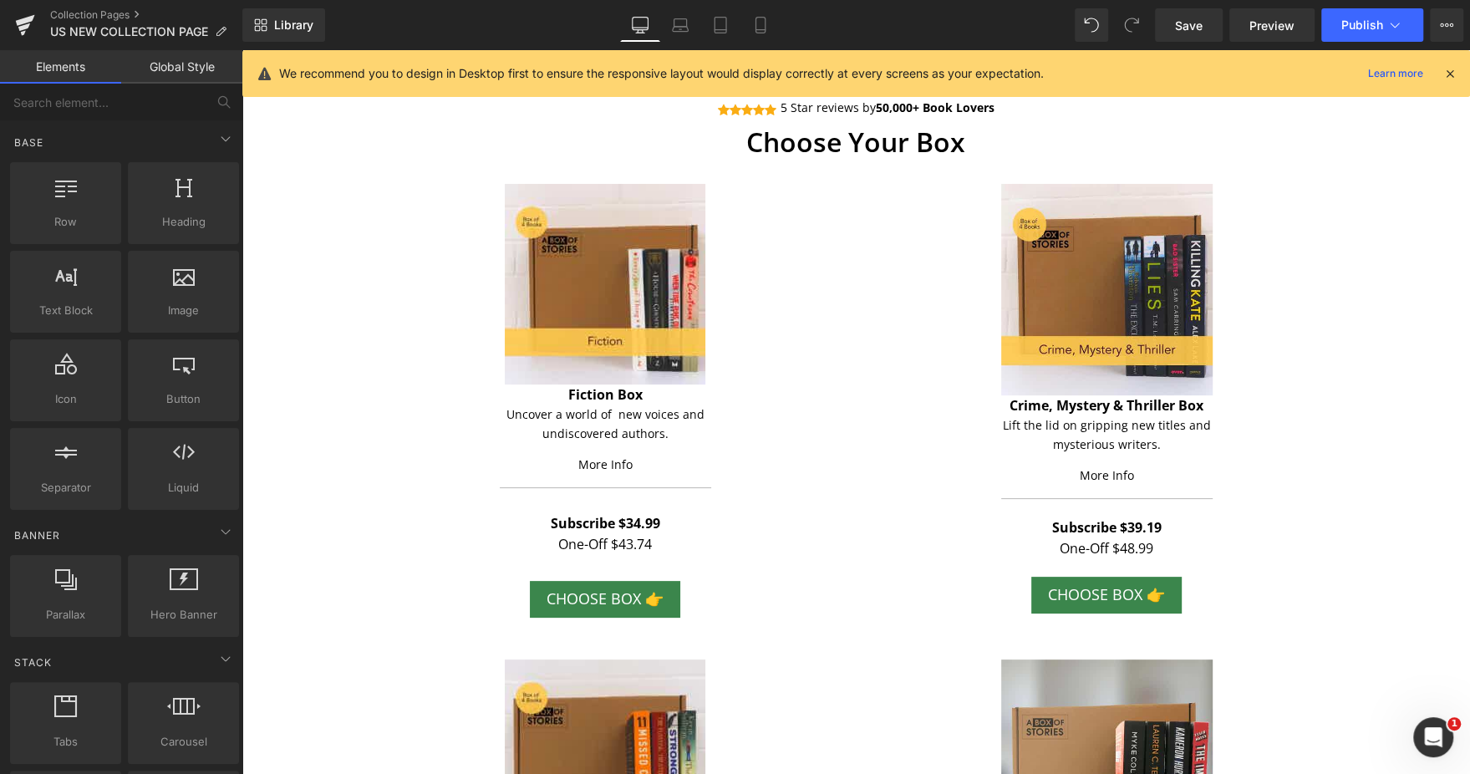
click at [1450, 82] on div at bounding box center [1449, 73] width 13 height 18
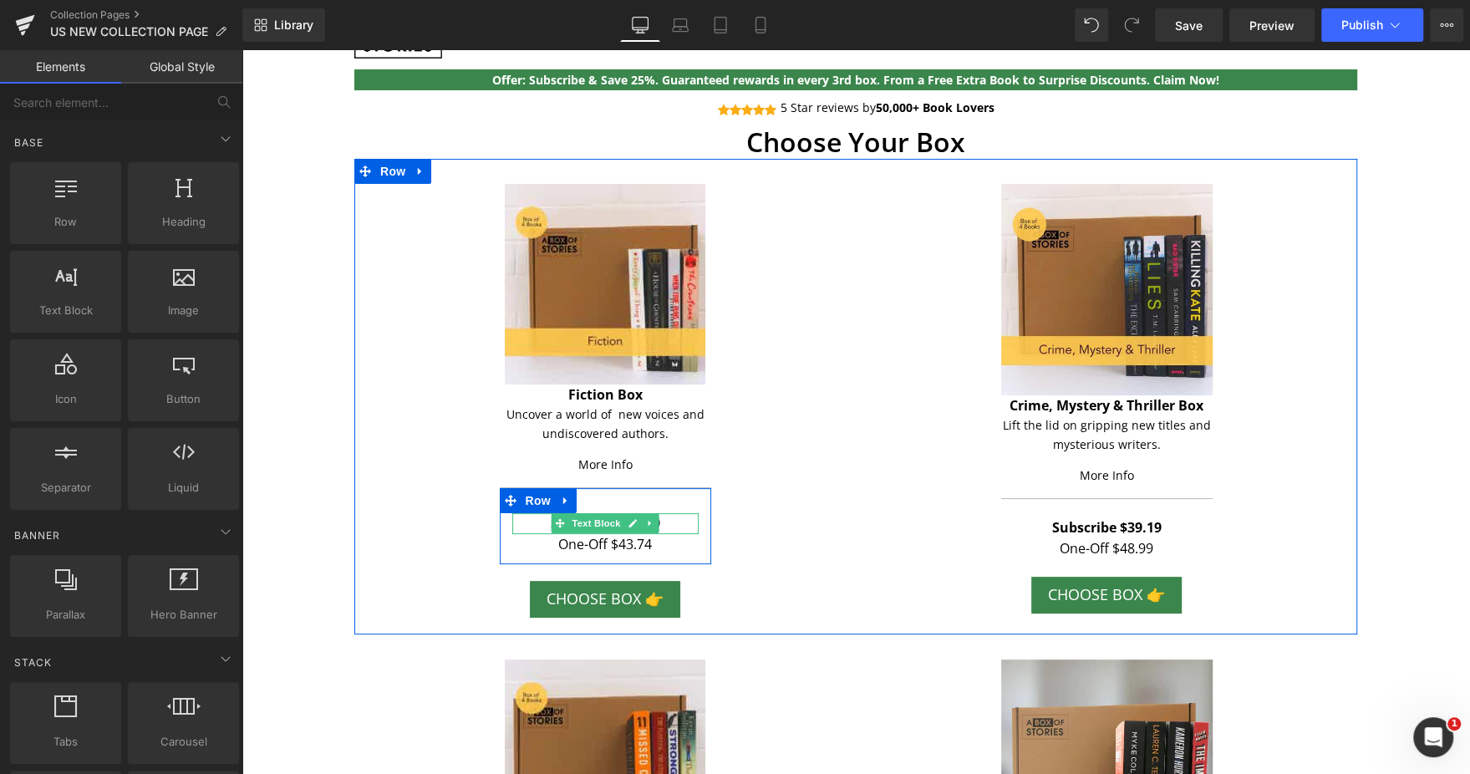
click at [663, 524] on p "Subscribe $34.99" at bounding box center [605, 524] width 186 height 22
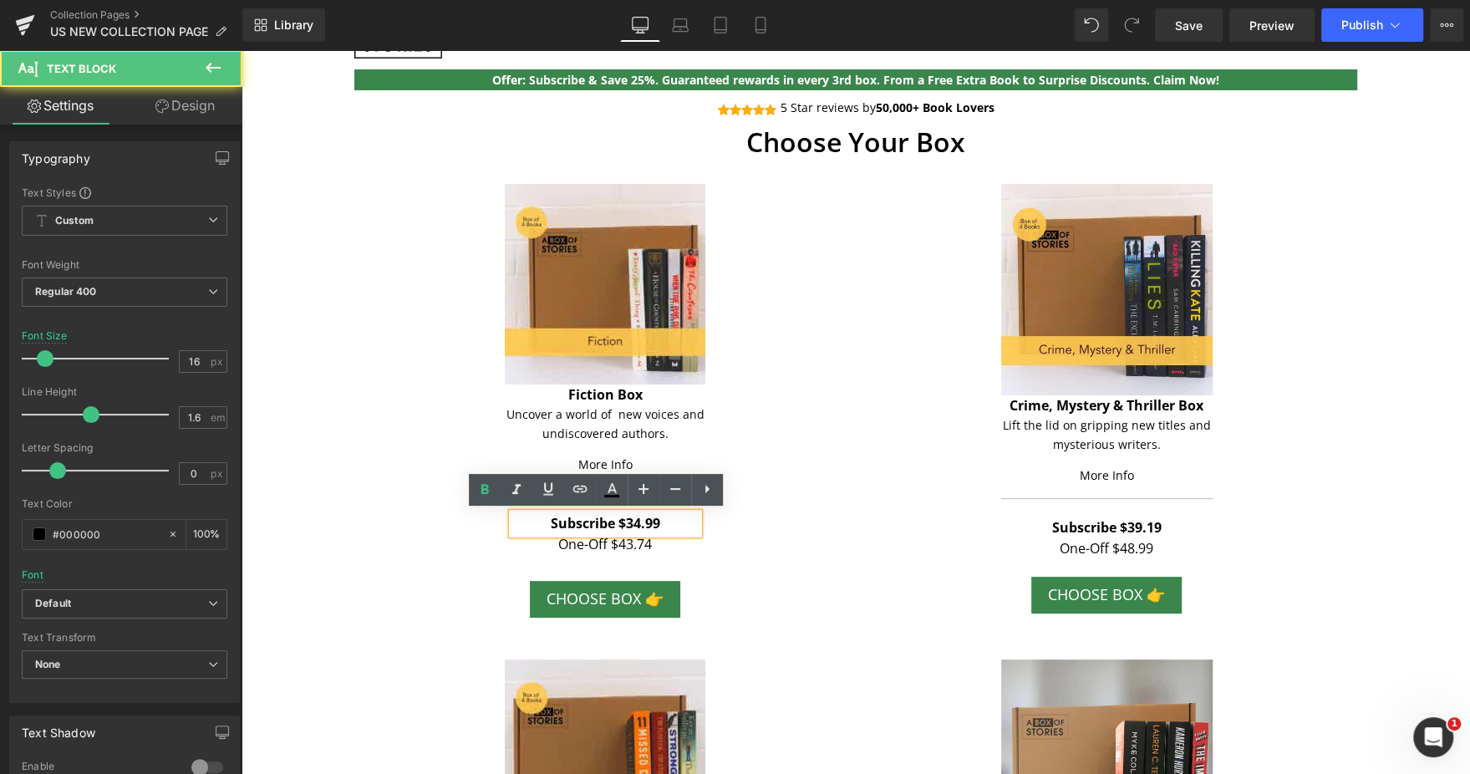
click at [664, 530] on p "Subscribe $34.99" at bounding box center [605, 524] width 186 height 22
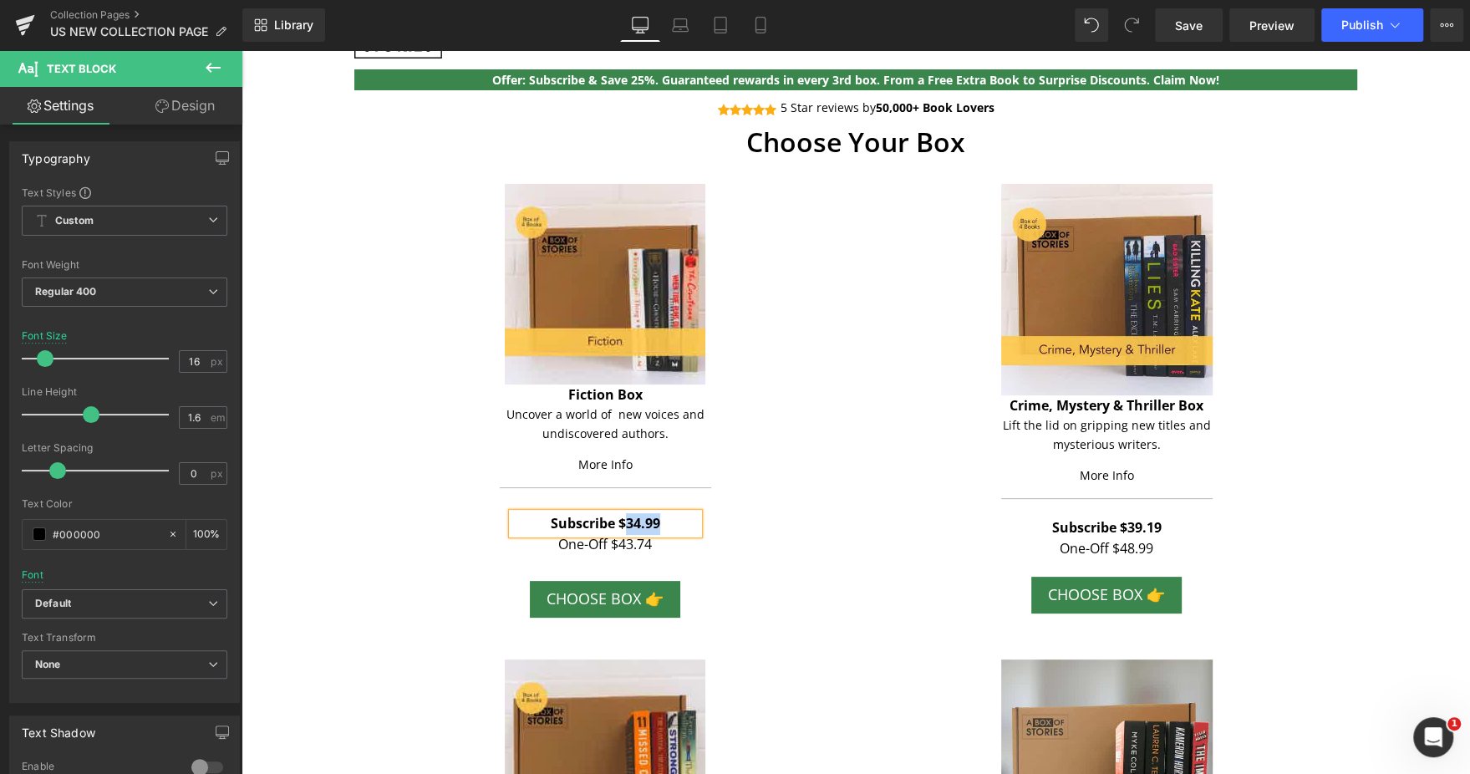
paste div
click at [784, 531] on div "Image Fiction Box Text Block Uncover a world of new voices and undiscovered aut…" at bounding box center [604, 405] width 501 height 442
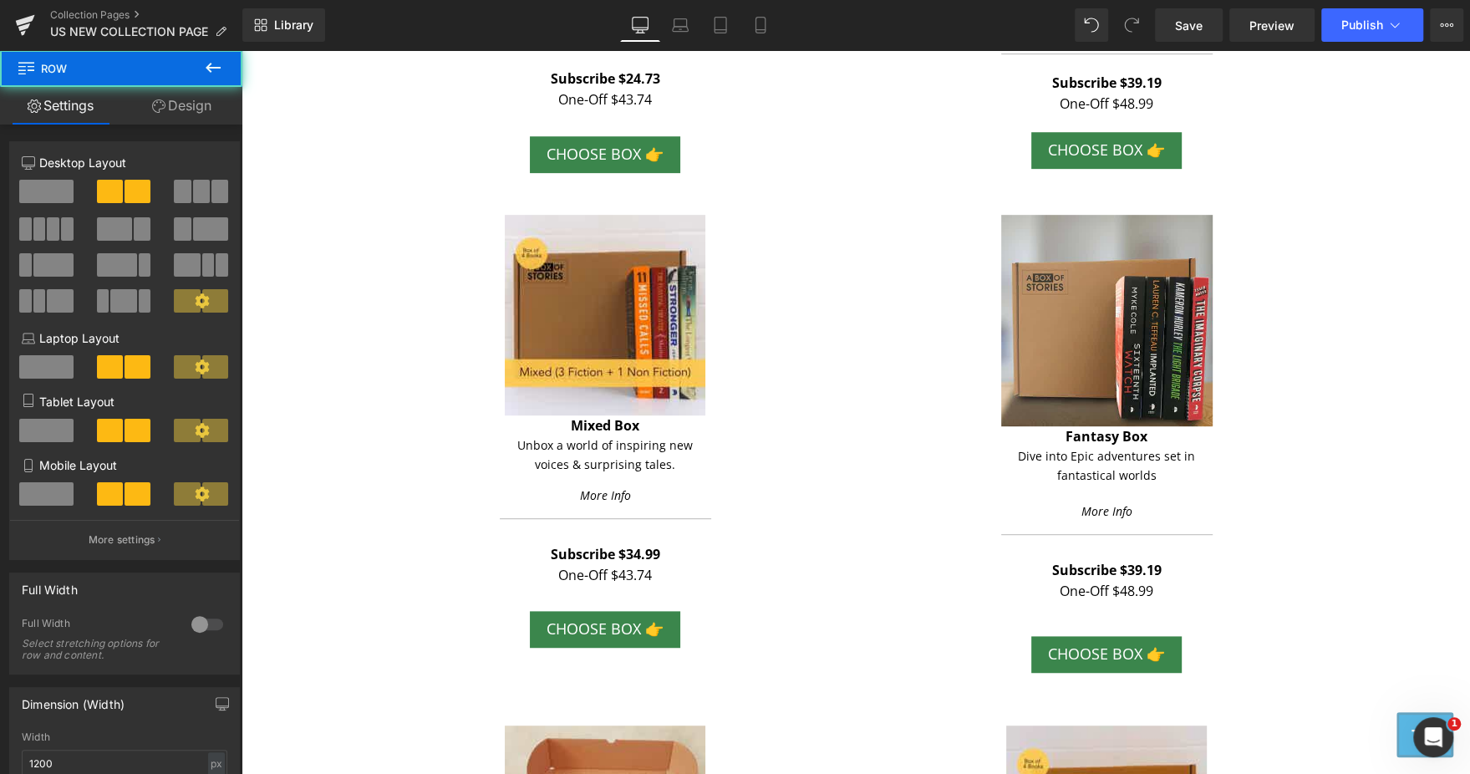
scroll to position [560, 0]
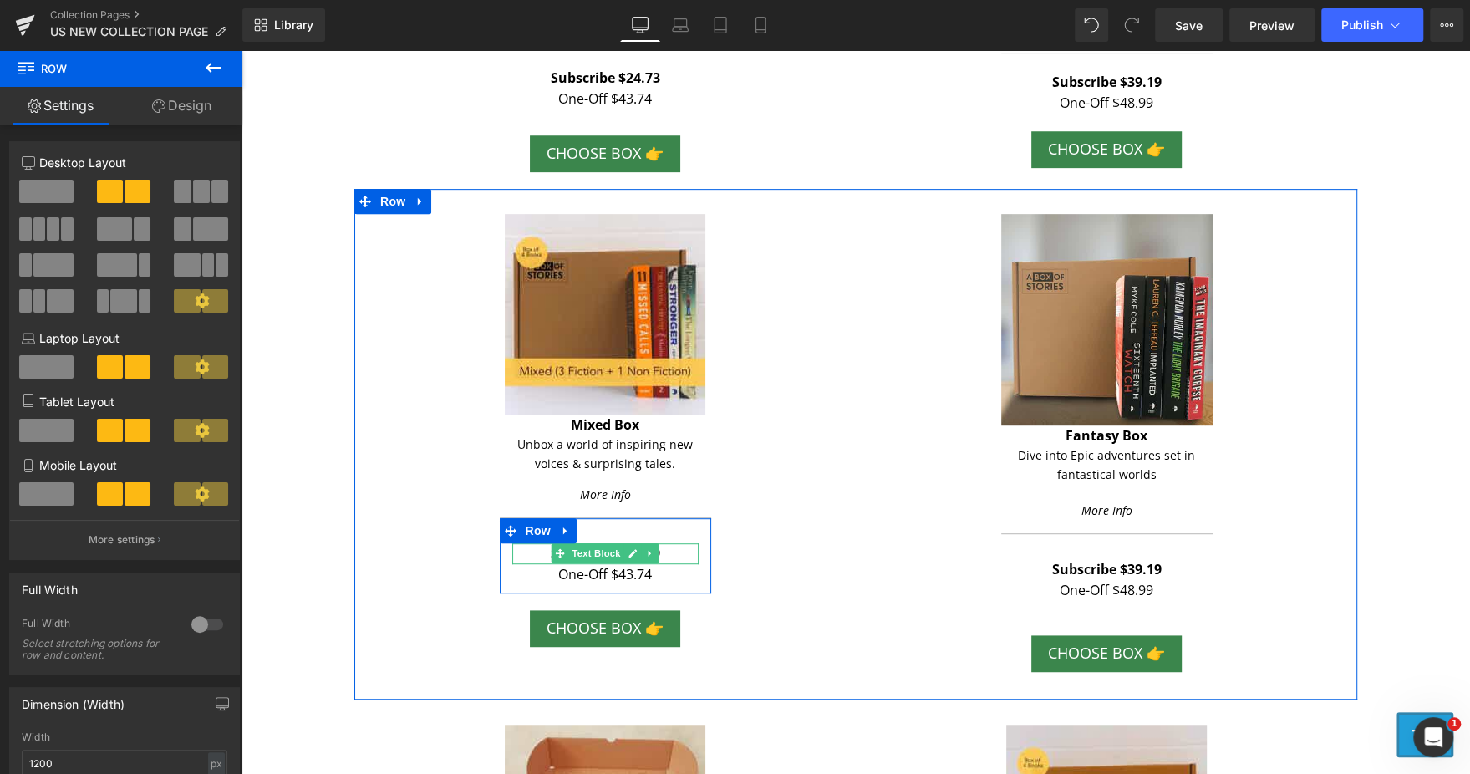
click at [665, 551] on p "Subscribe $34.99" at bounding box center [605, 554] width 186 height 22
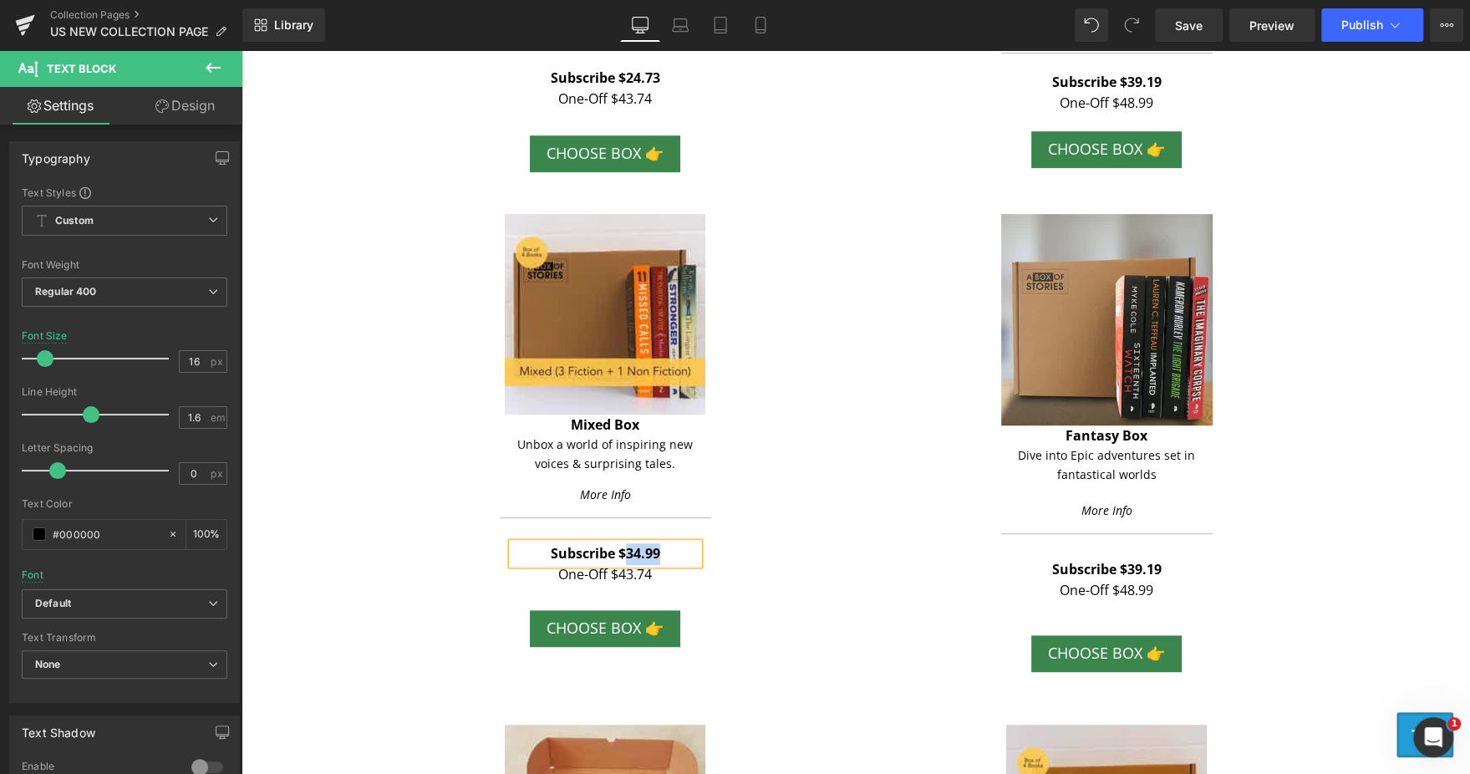
paste div
click at [796, 533] on div "Image Mixed Box Text Block Unbox a world of inspiring new voices & surprising t…" at bounding box center [604, 443] width 501 height 458
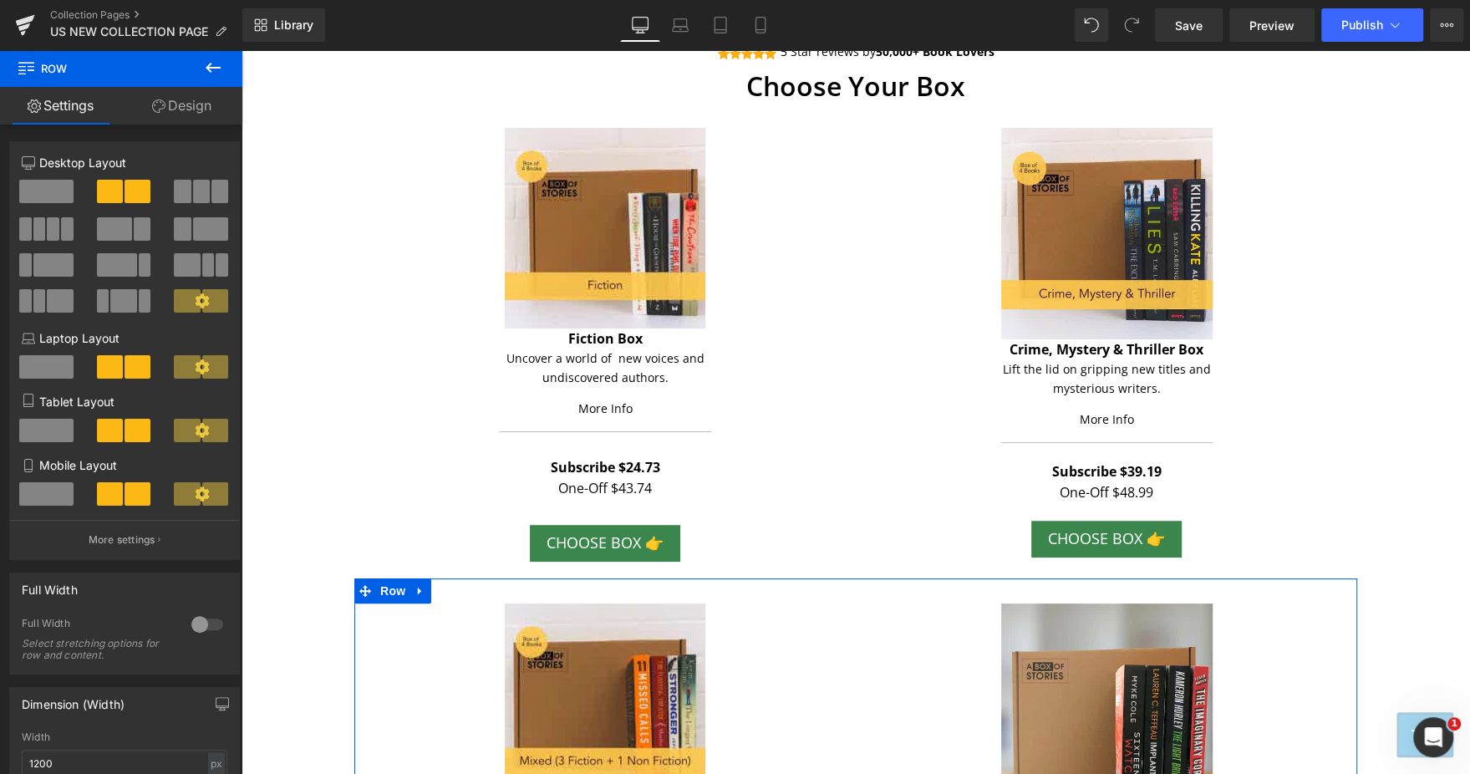
scroll to position [164, 0]
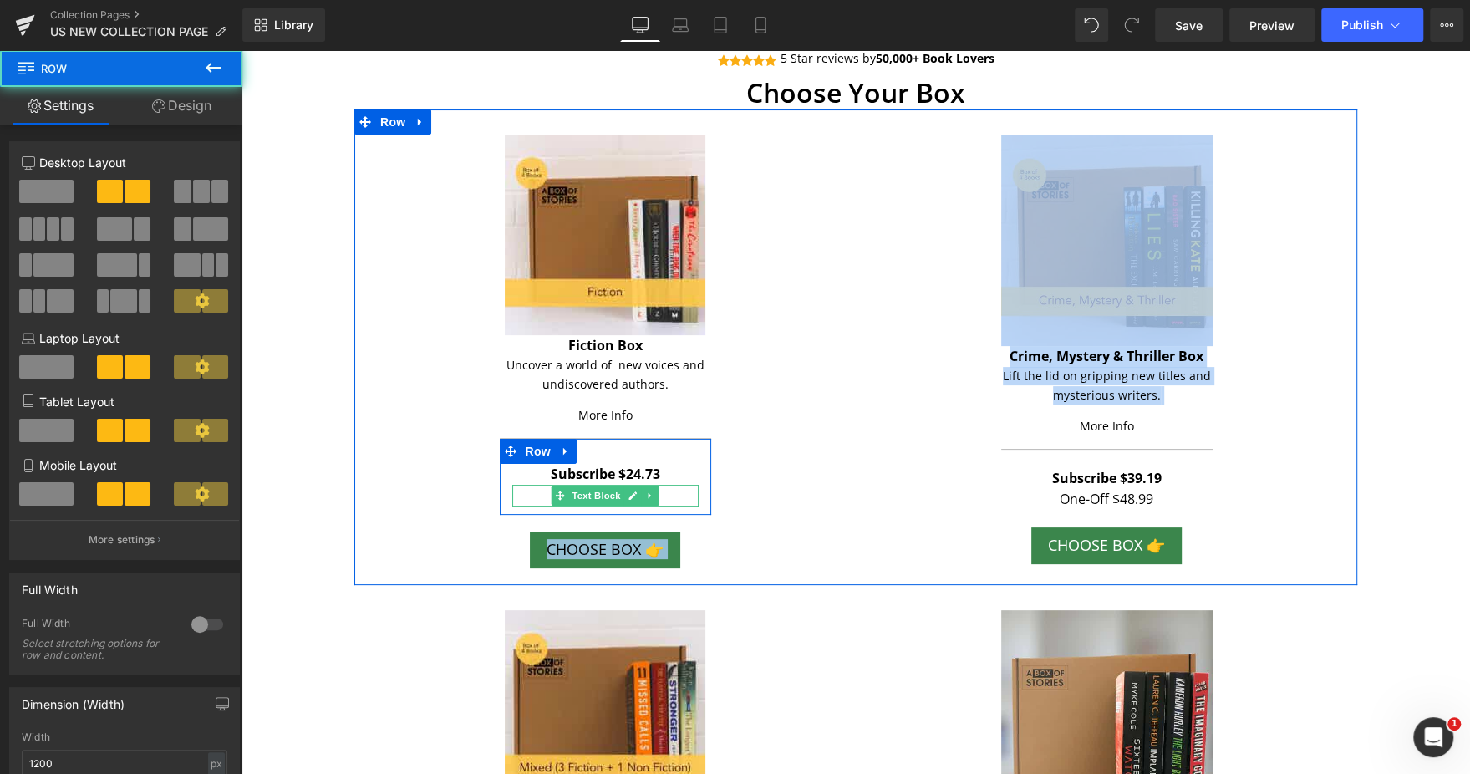
drag, startPoint x: 917, startPoint y: 414, endPoint x: 673, endPoint y: 496, distance: 257.6
click at [673, 496] on div "Image Fiction Box Text Block Uncover a world of new voices and undiscovered aut…" at bounding box center [855, 346] width 1003 height 475
click at [673, 496] on p "One-Off $43.74" at bounding box center [605, 496] width 186 height 22
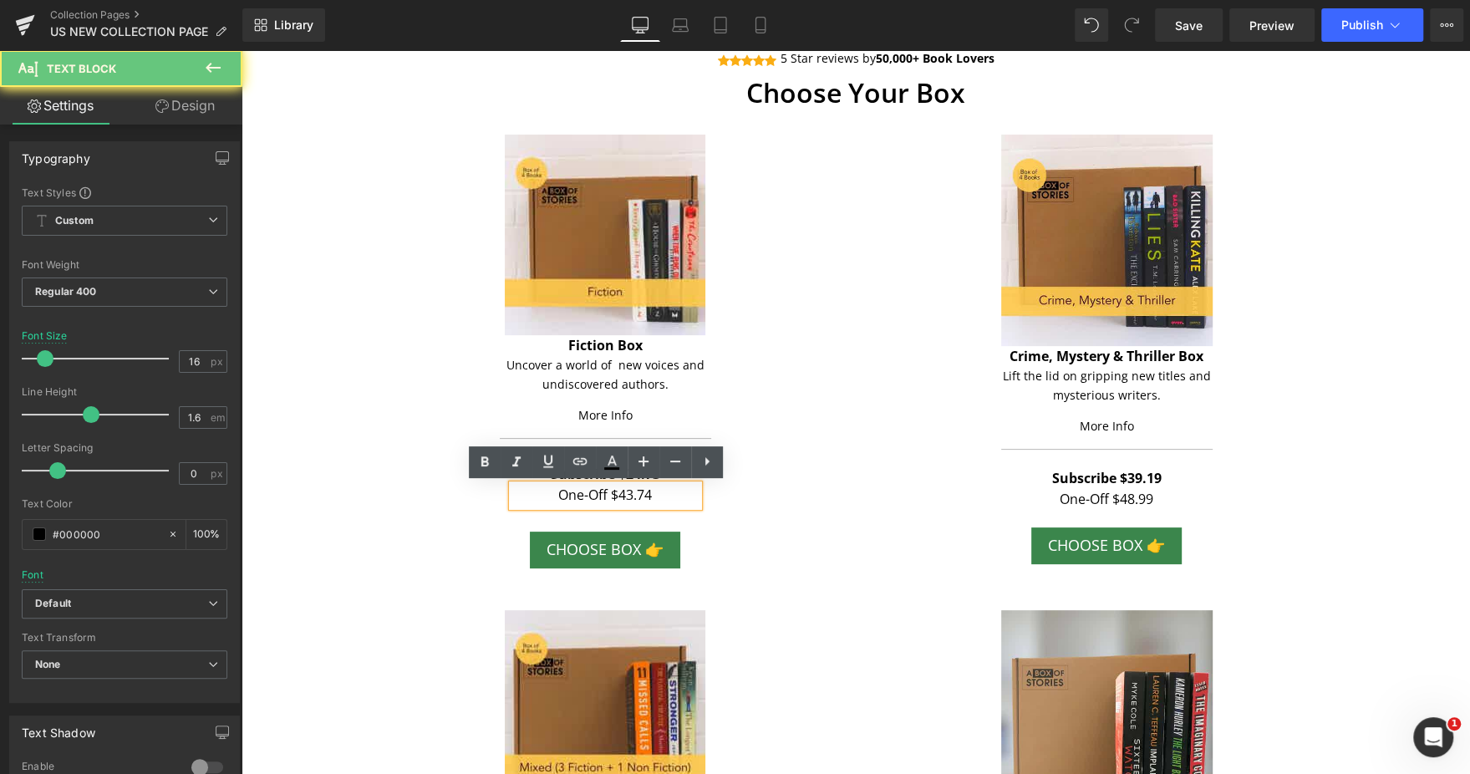
click at [673, 496] on p "One-Off $43.74" at bounding box center [605, 496] width 186 height 22
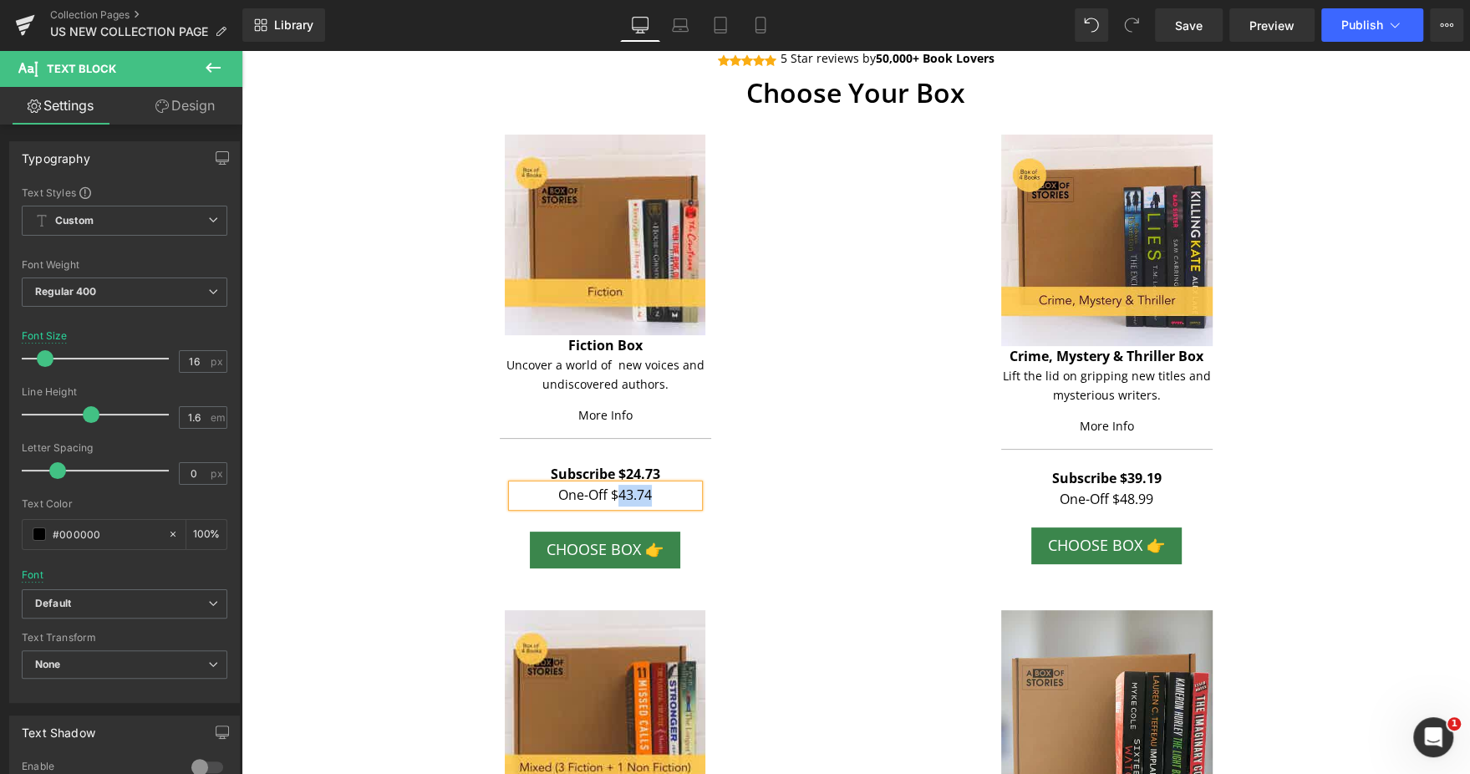
paste div
click at [835, 510] on div "Image Fiction Box Text Block Uncover a world of new voices and undiscovered aut…" at bounding box center [604, 356] width 501 height 442
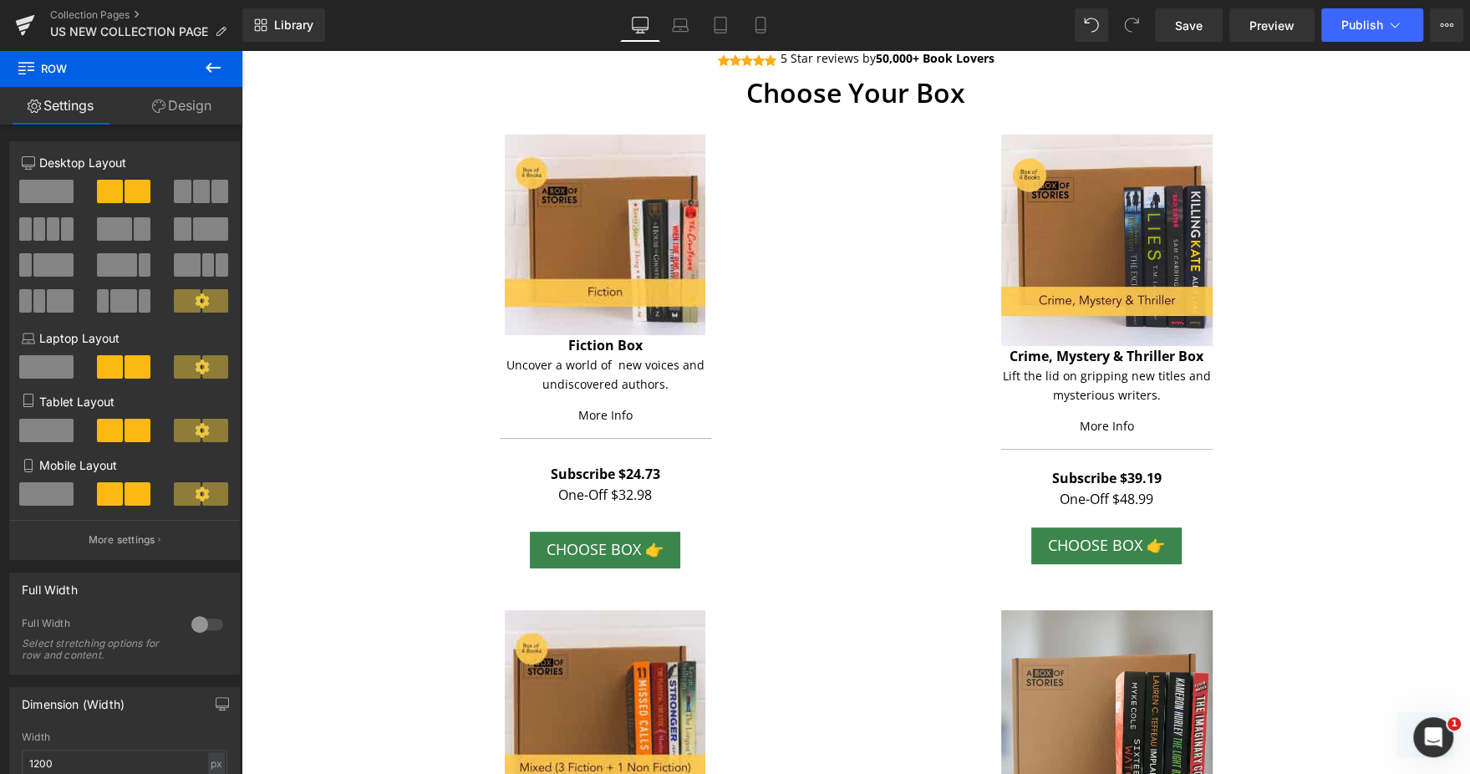
scroll to position [444, 0]
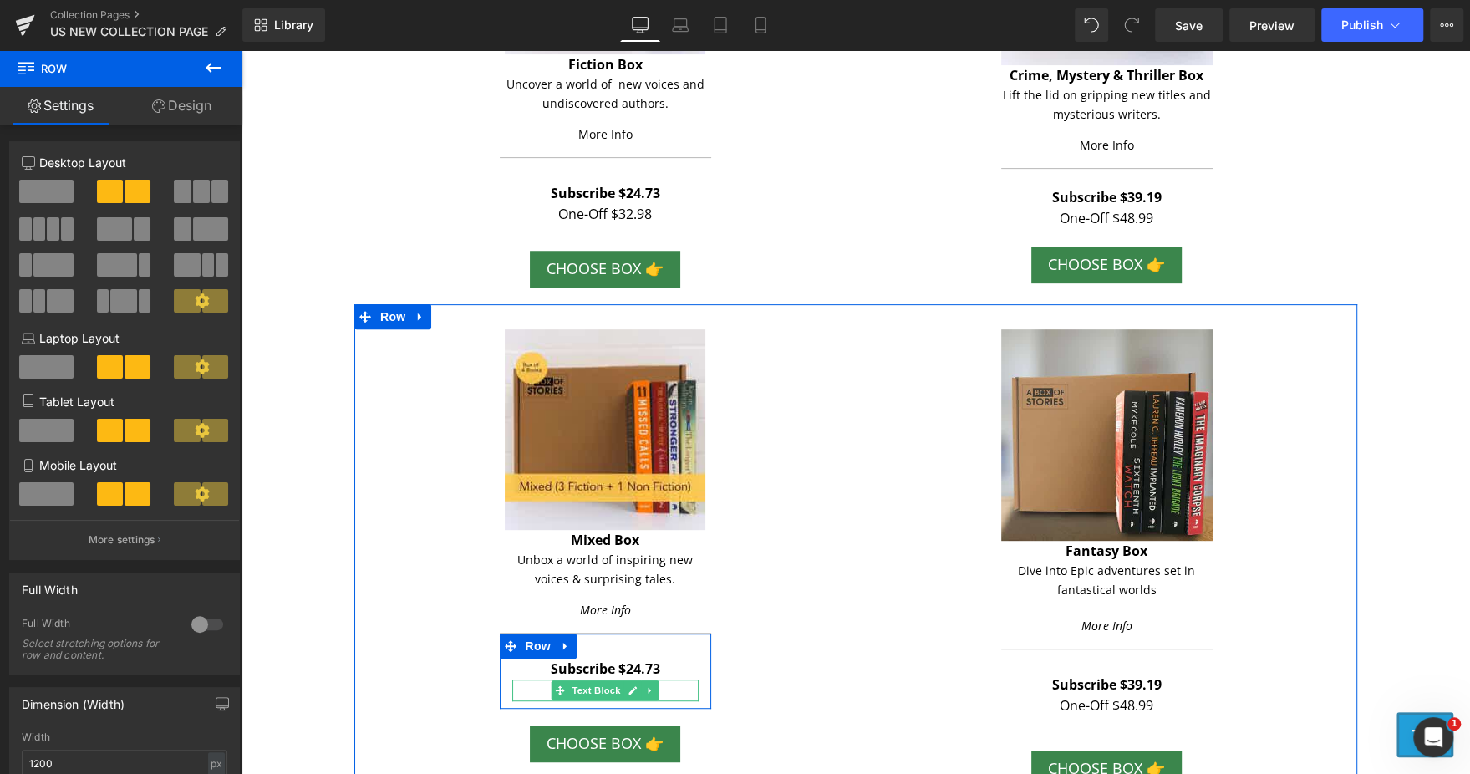
click at [652, 687] on p "One-Off $43.74" at bounding box center [605, 690] width 186 height 22
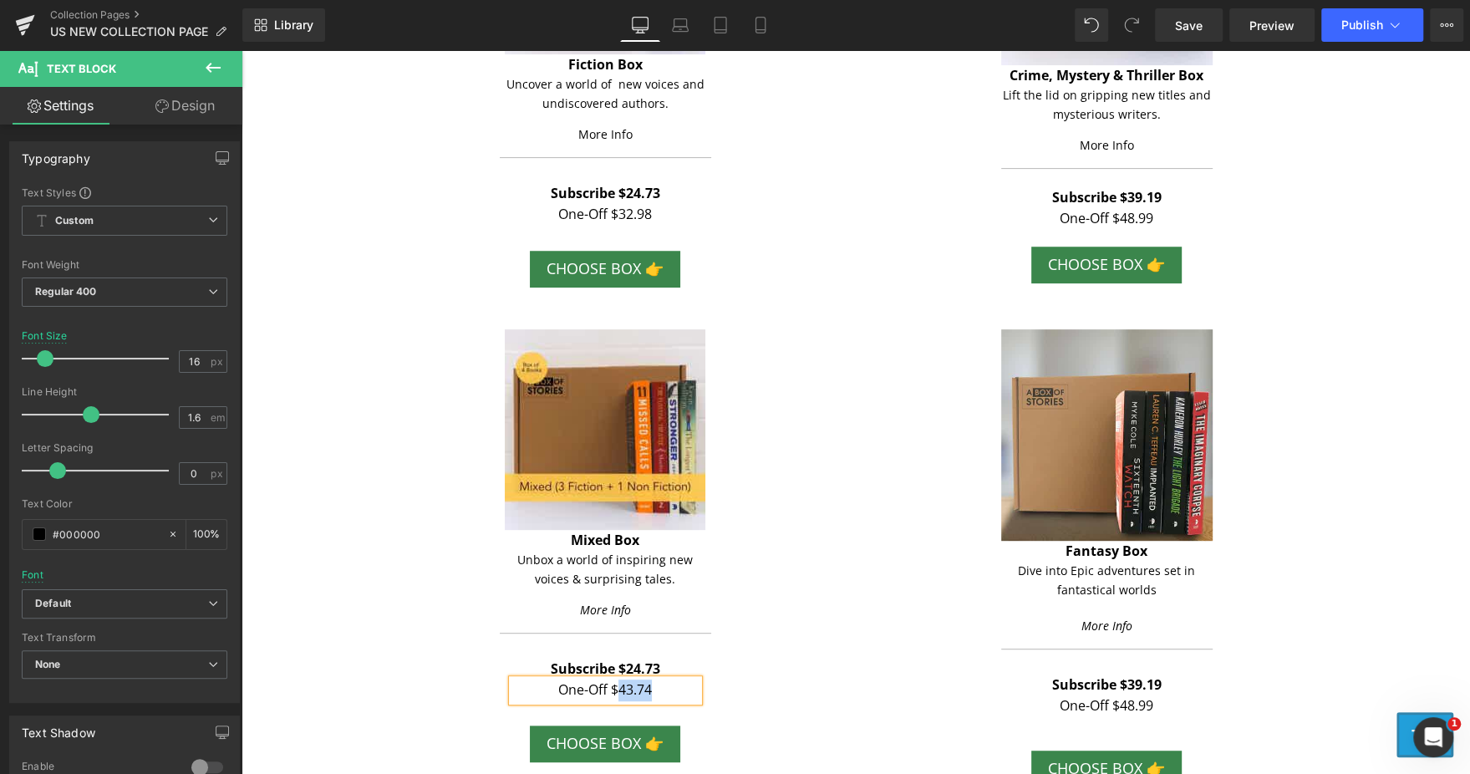
paste div
click at [909, 647] on div "Image Fantasy Box Text Block Dive into Epic adventures set in fantastical world…" at bounding box center [1105, 558] width 501 height 458
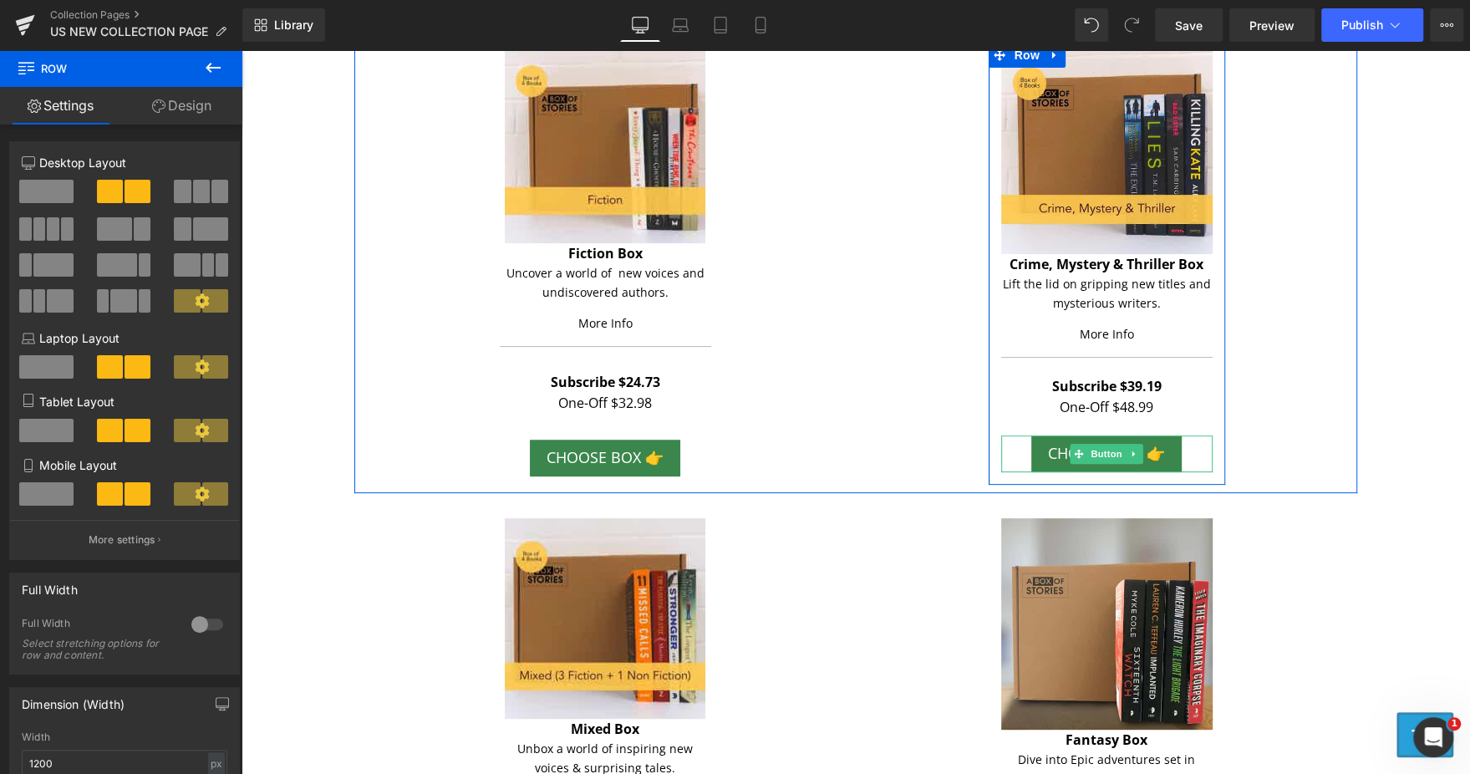
scroll to position [175, 0]
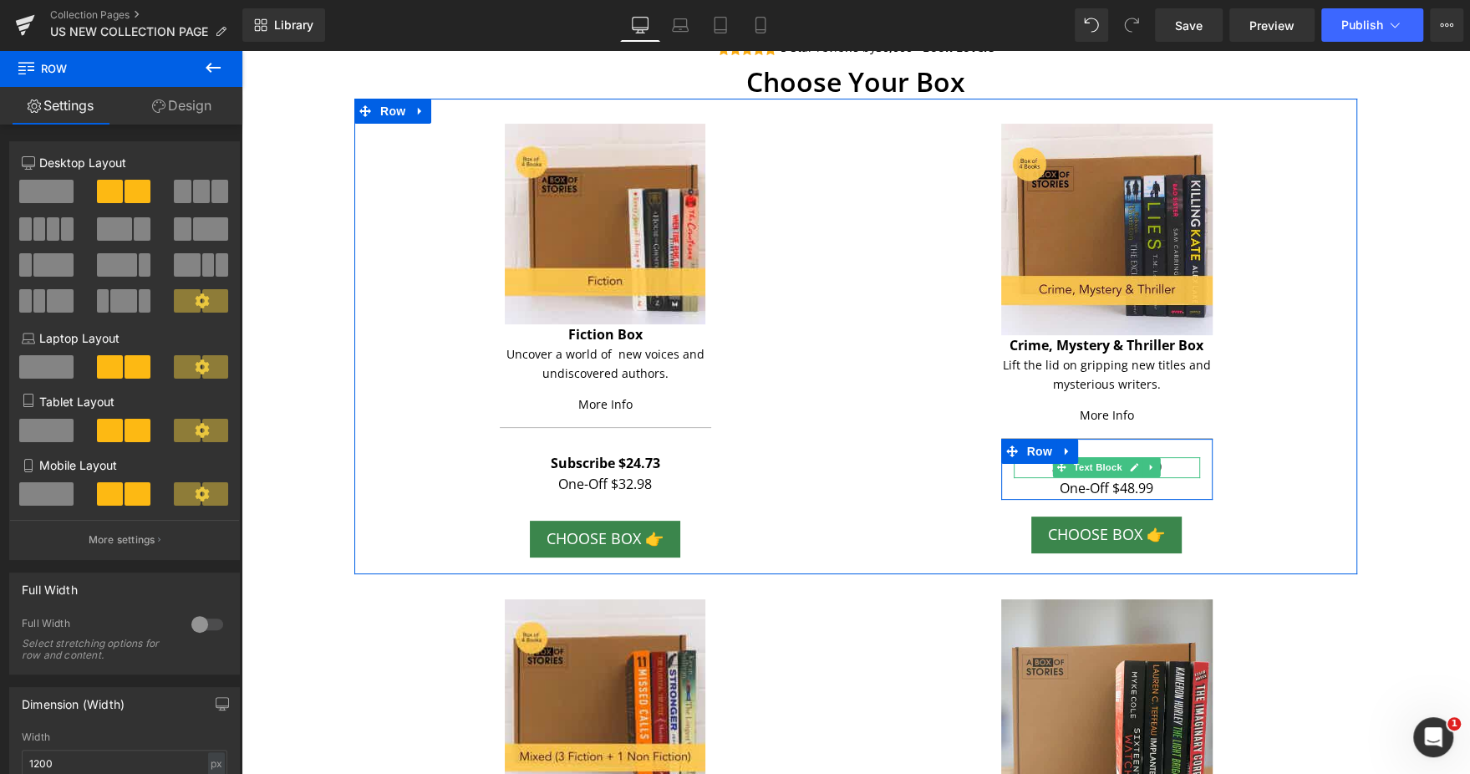
click at [1169, 471] on p "Subscribe $39.19" at bounding box center [1106, 468] width 186 height 22
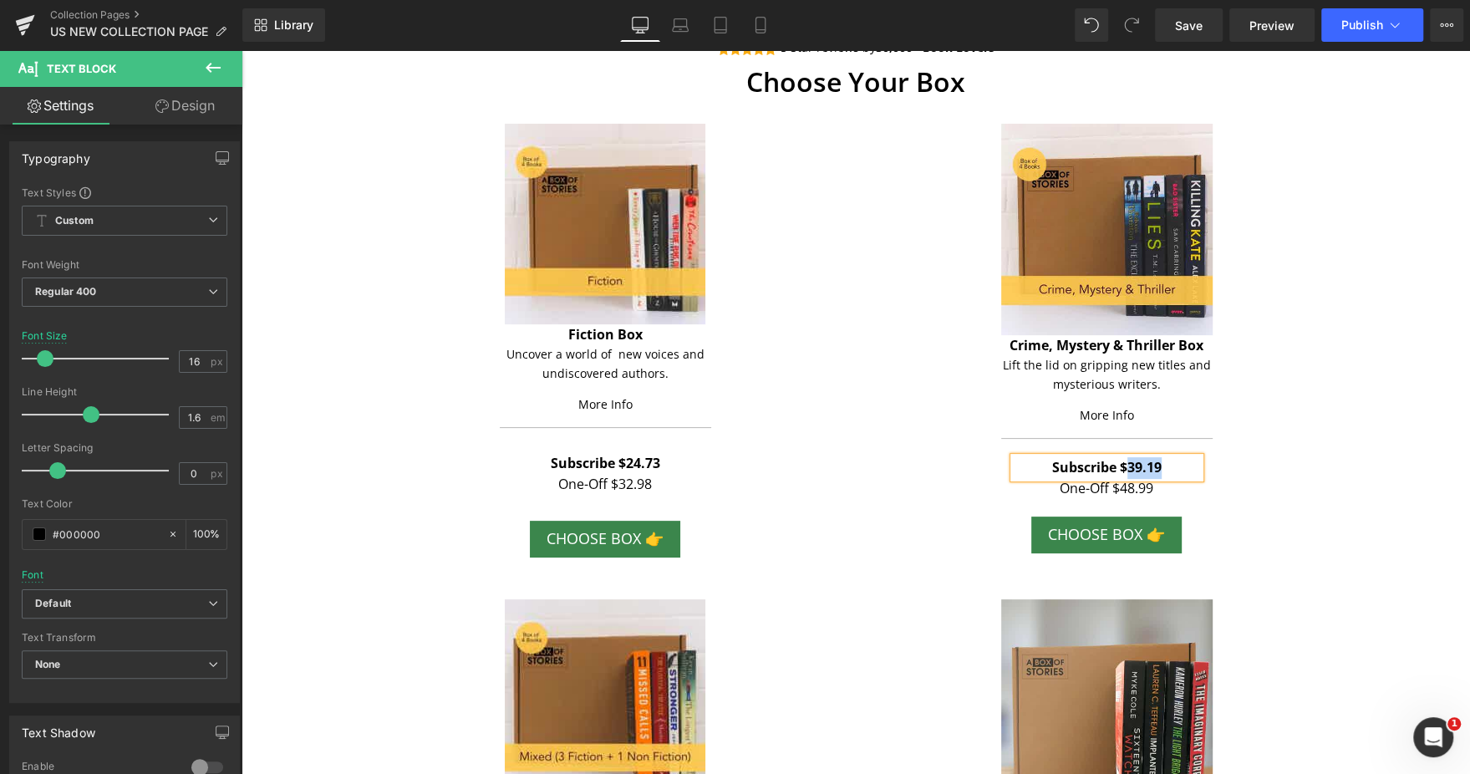
paste div
click at [1251, 488] on div "Image Crime, Mystery & Thriller Box Text Block Lift the lid on gripping new tit…" at bounding box center [1105, 345] width 501 height 442
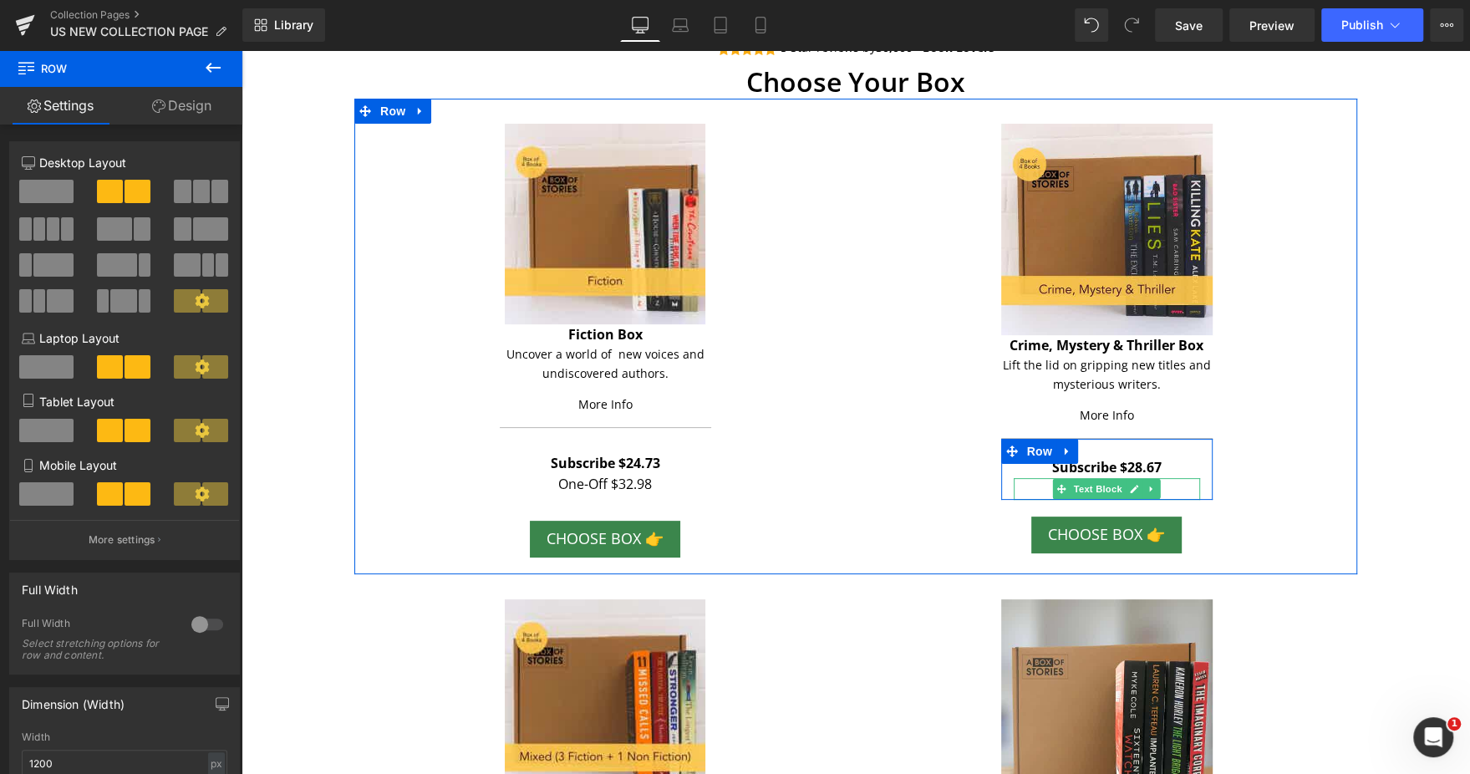
click at [1160, 487] on p "One-Off $48.99" at bounding box center [1106, 489] width 186 height 22
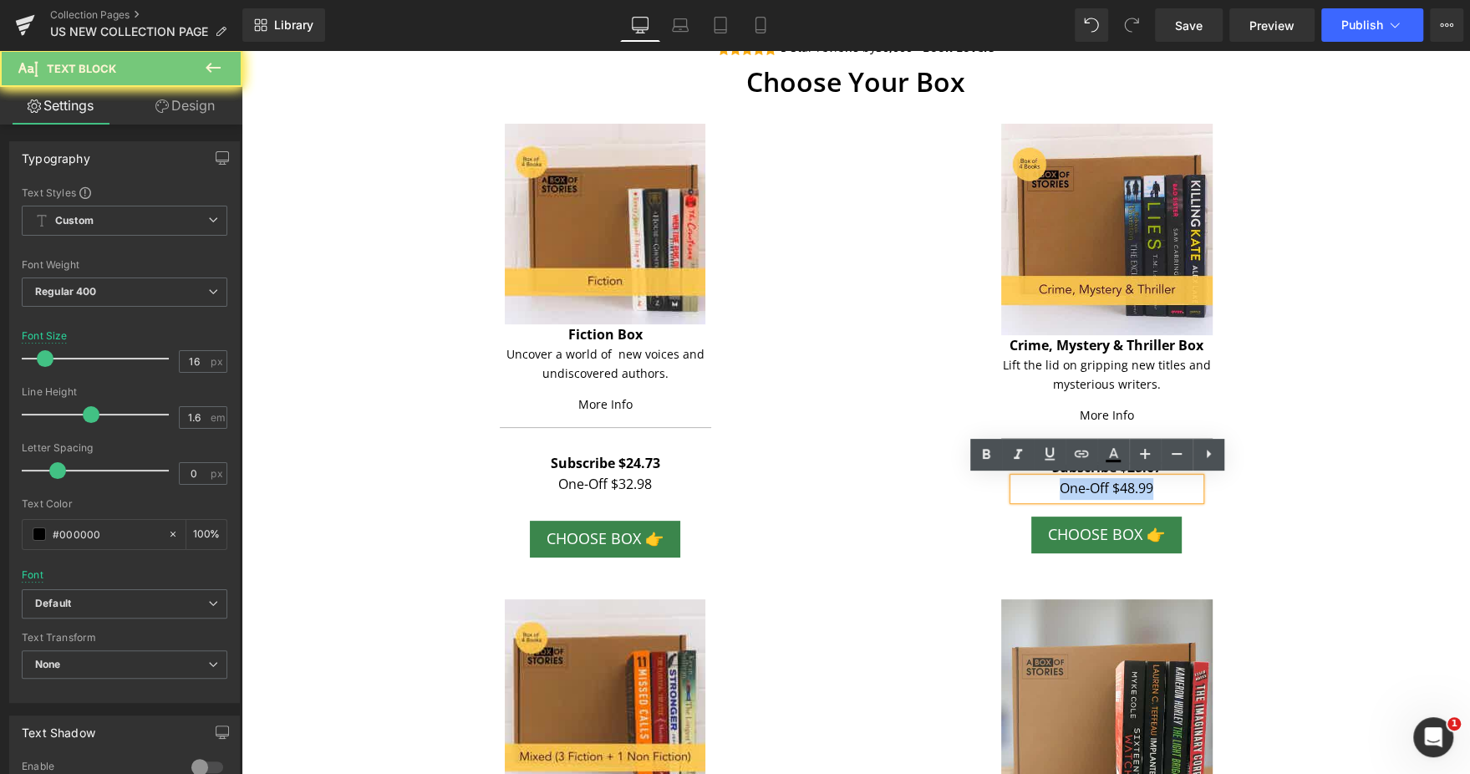
click at [1160, 487] on p "One-Off $48.99" at bounding box center [1106, 489] width 186 height 22
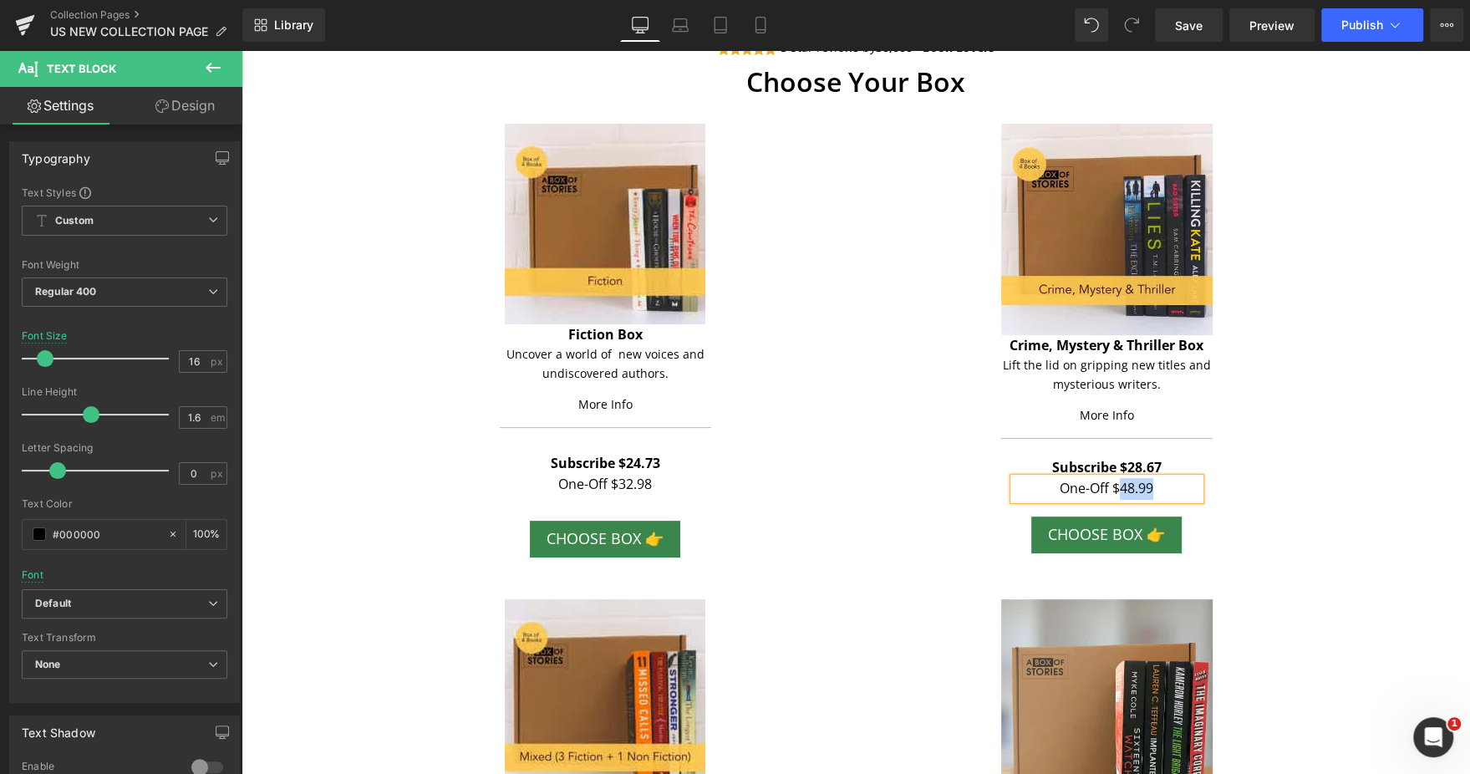
paste div
click at [1328, 471] on div "Image Crime, Mystery & Thriller Box Text Block Lift the lid on gripping new tit…" at bounding box center [1105, 345] width 501 height 442
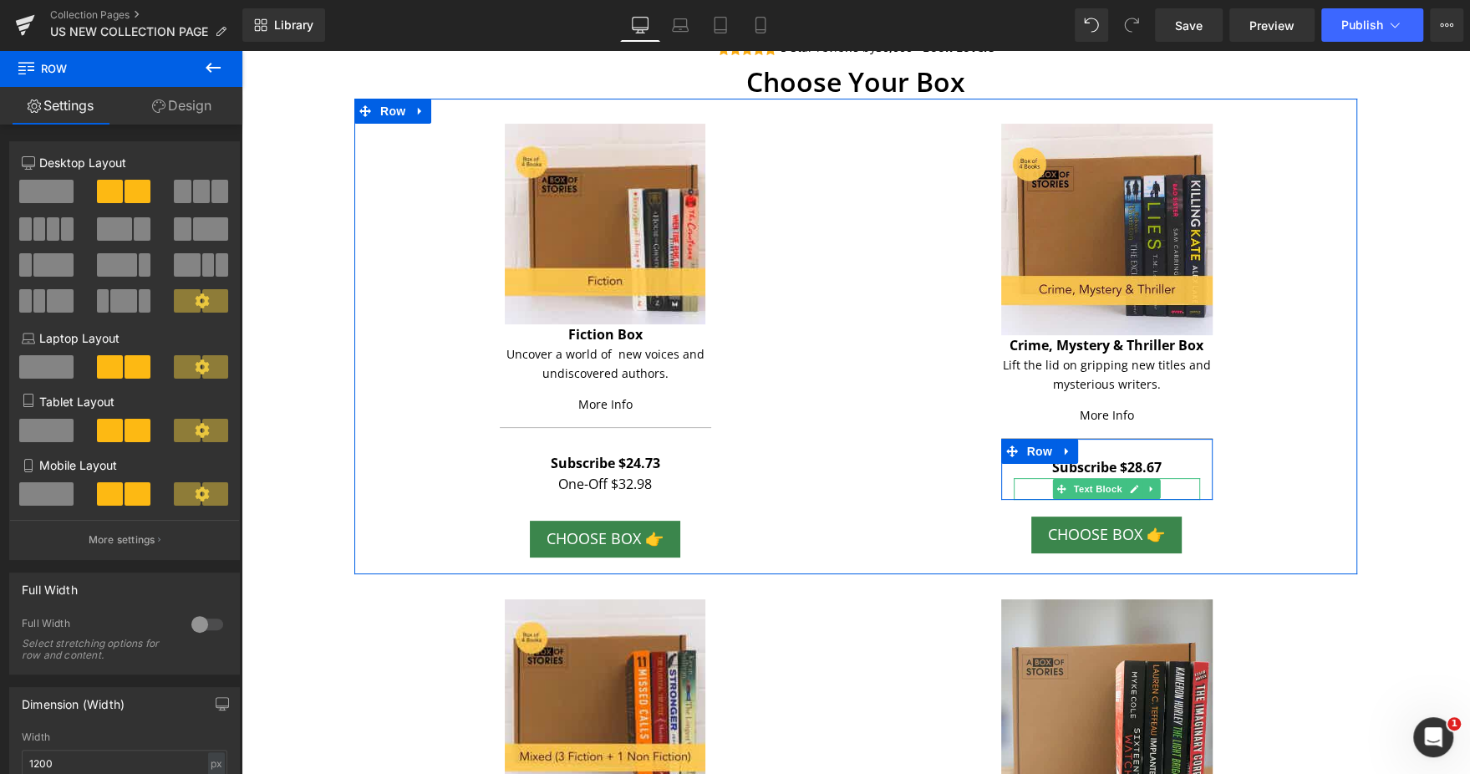
click at [1159, 490] on p "One-Off $28.67" at bounding box center [1106, 489] width 186 height 22
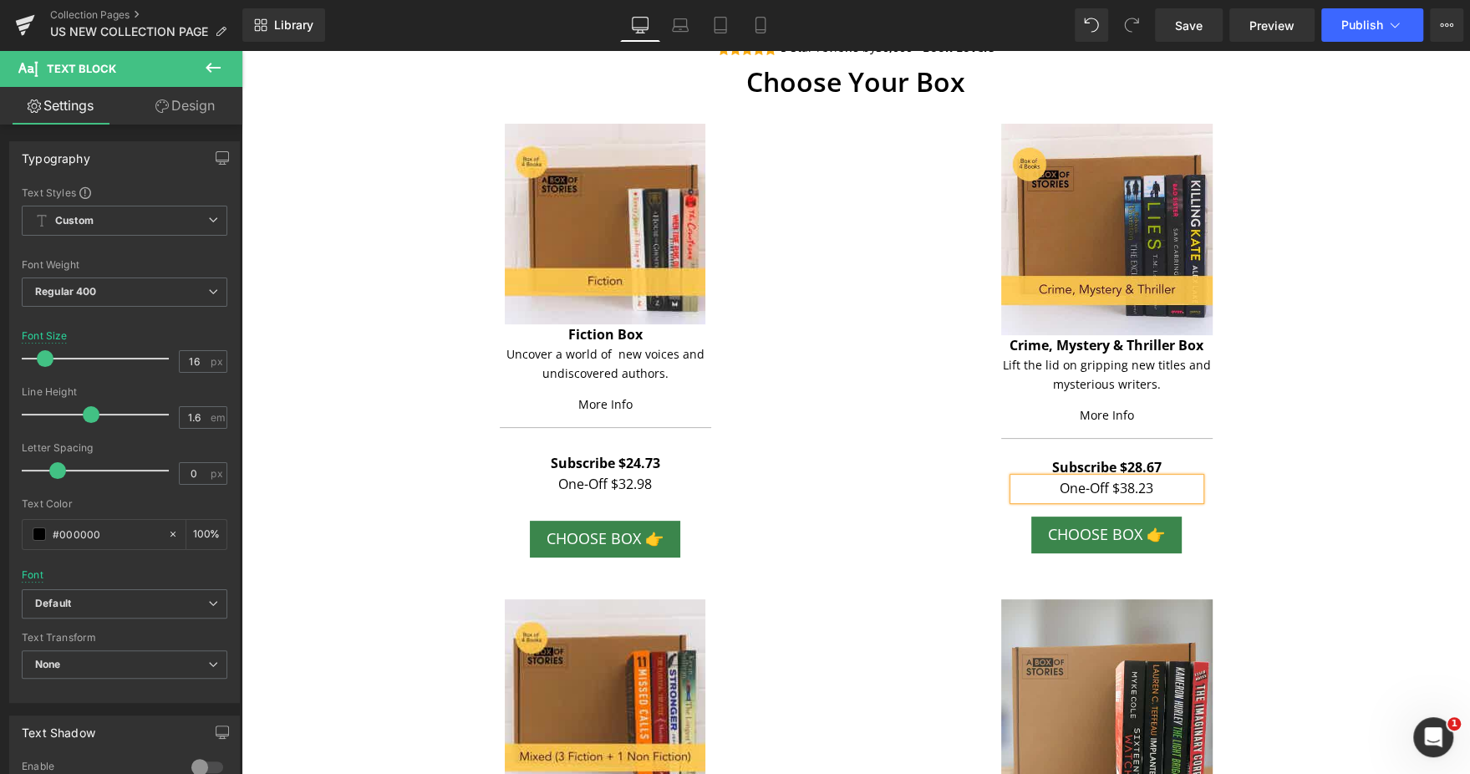
click at [1324, 490] on div "Image Crime, Mystery & Thriller Box Text Block Lift the lid on gripping new tit…" at bounding box center [1105, 345] width 501 height 442
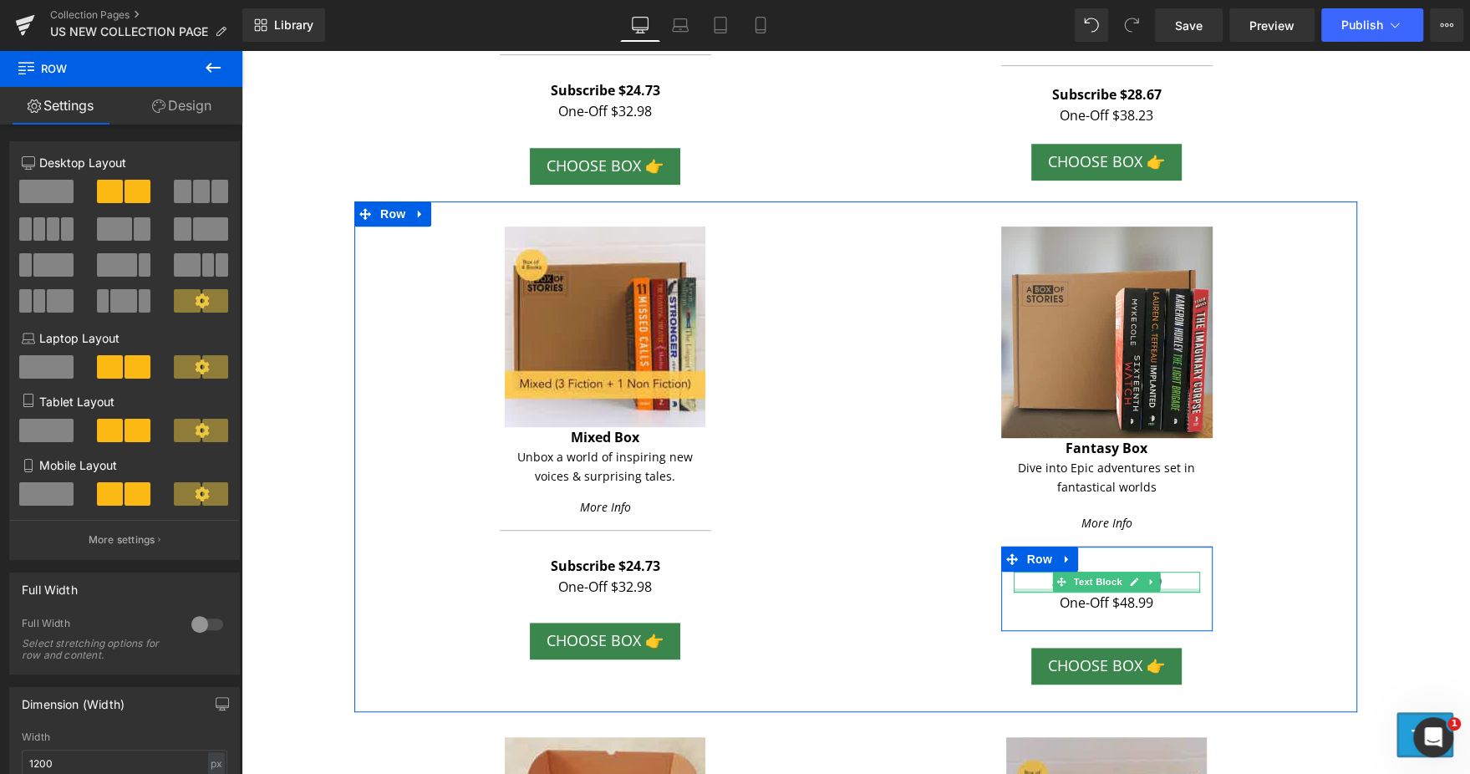
scroll to position [546, 0]
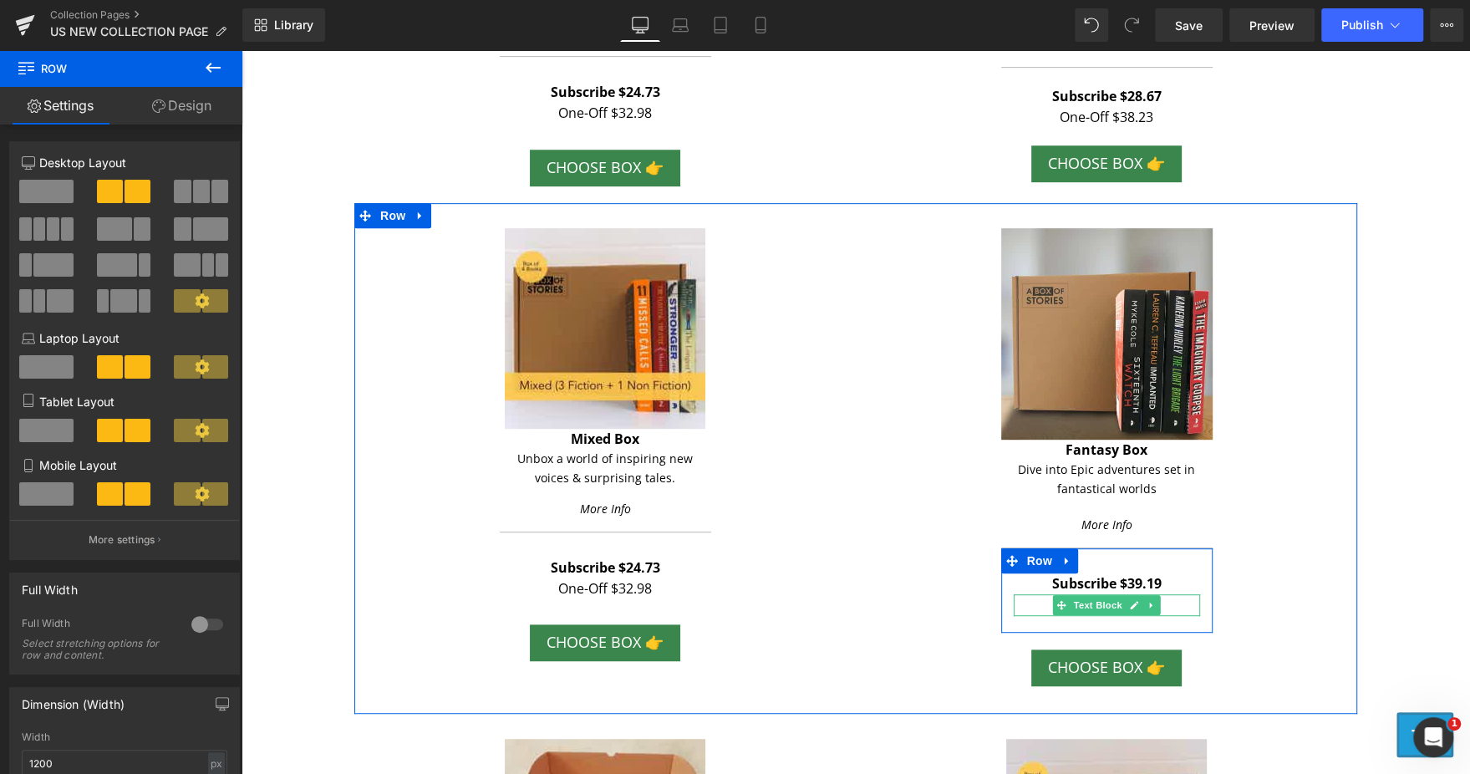
click at [1165, 604] on p "One-Off $48.99" at bounding box center [1106, 605] width 186 height 22
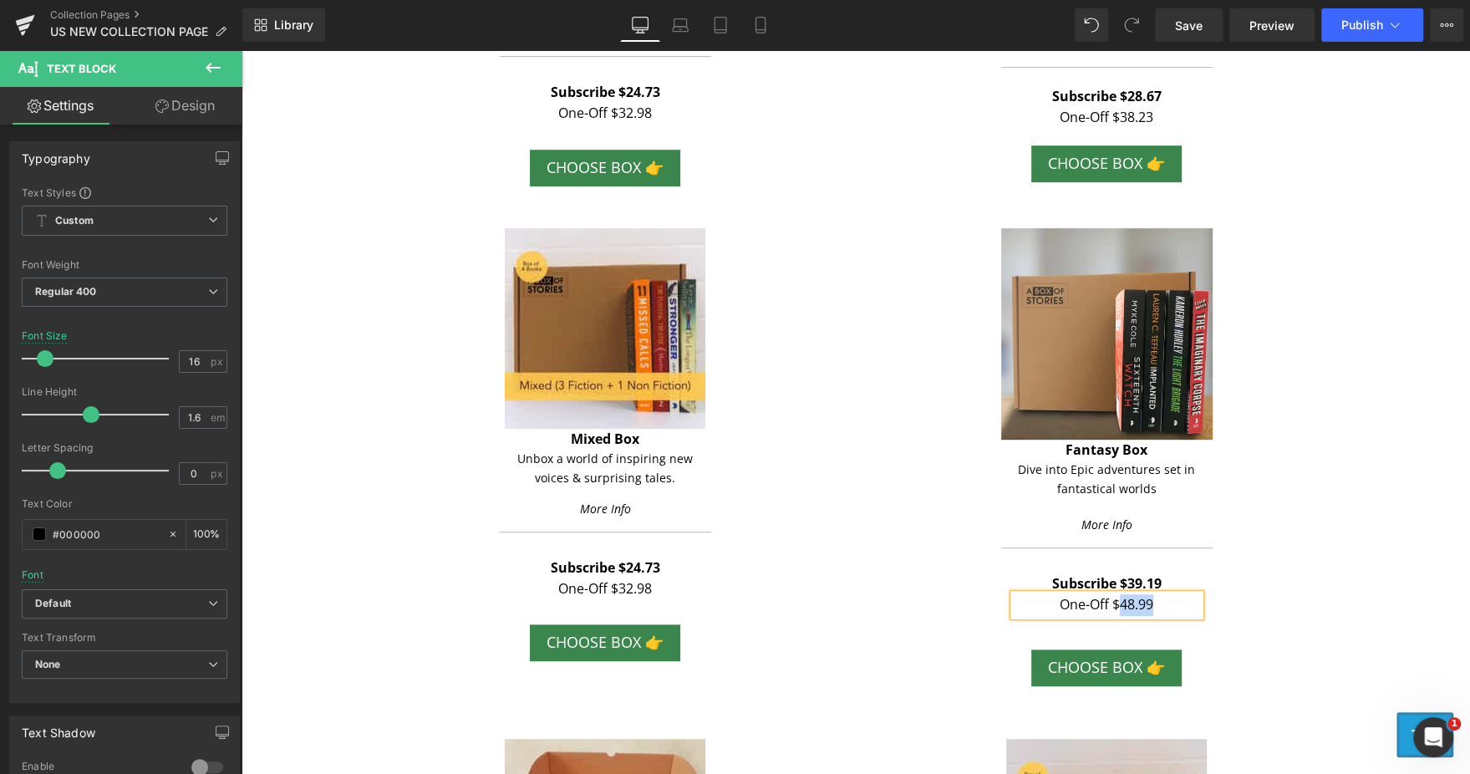
paste div
click at [1345, 515] on div "Image Fantasy Box Text Block Dive into Epic adventures set in fantastical world…" at bounding box center [1105, 457] width 501 height 458
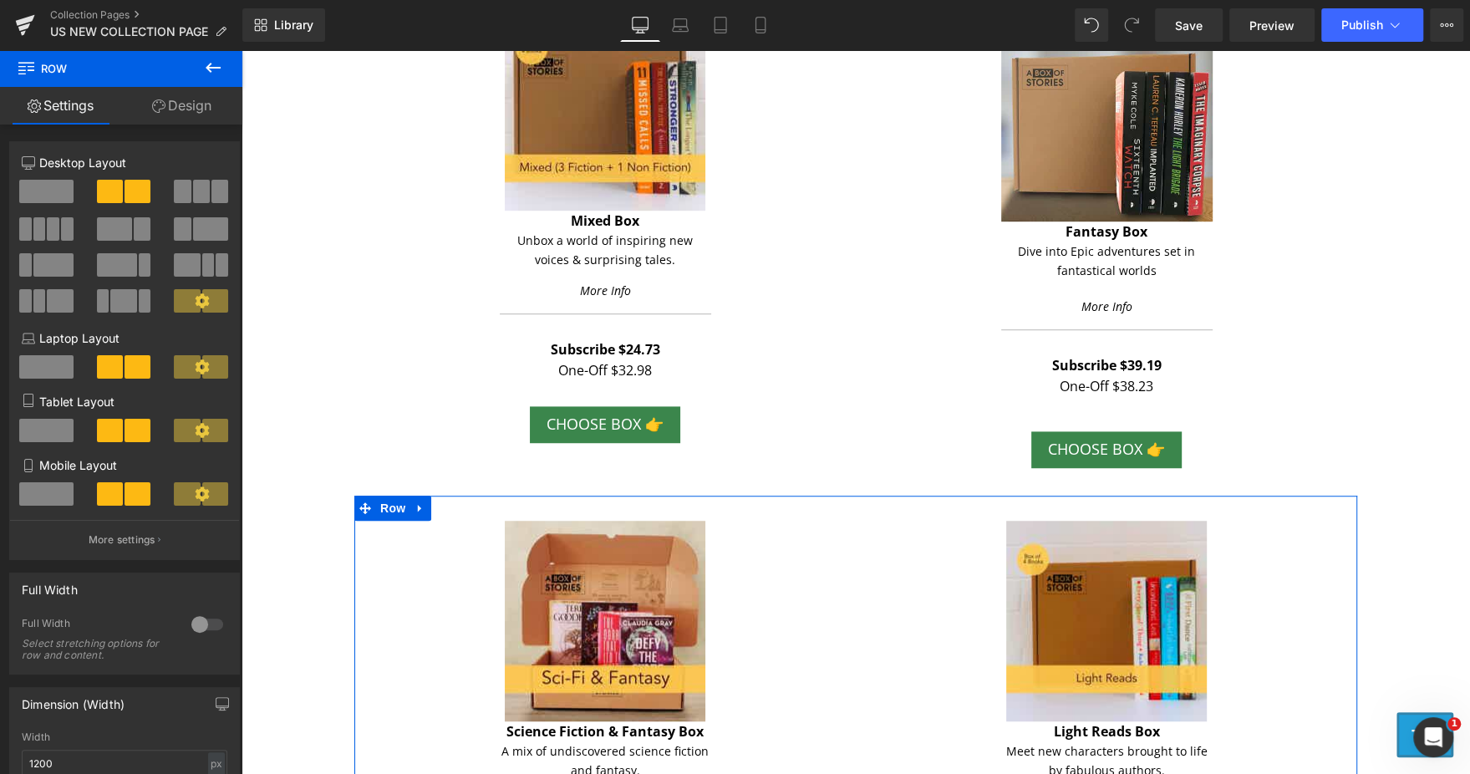
scroll to position [1196, 0]
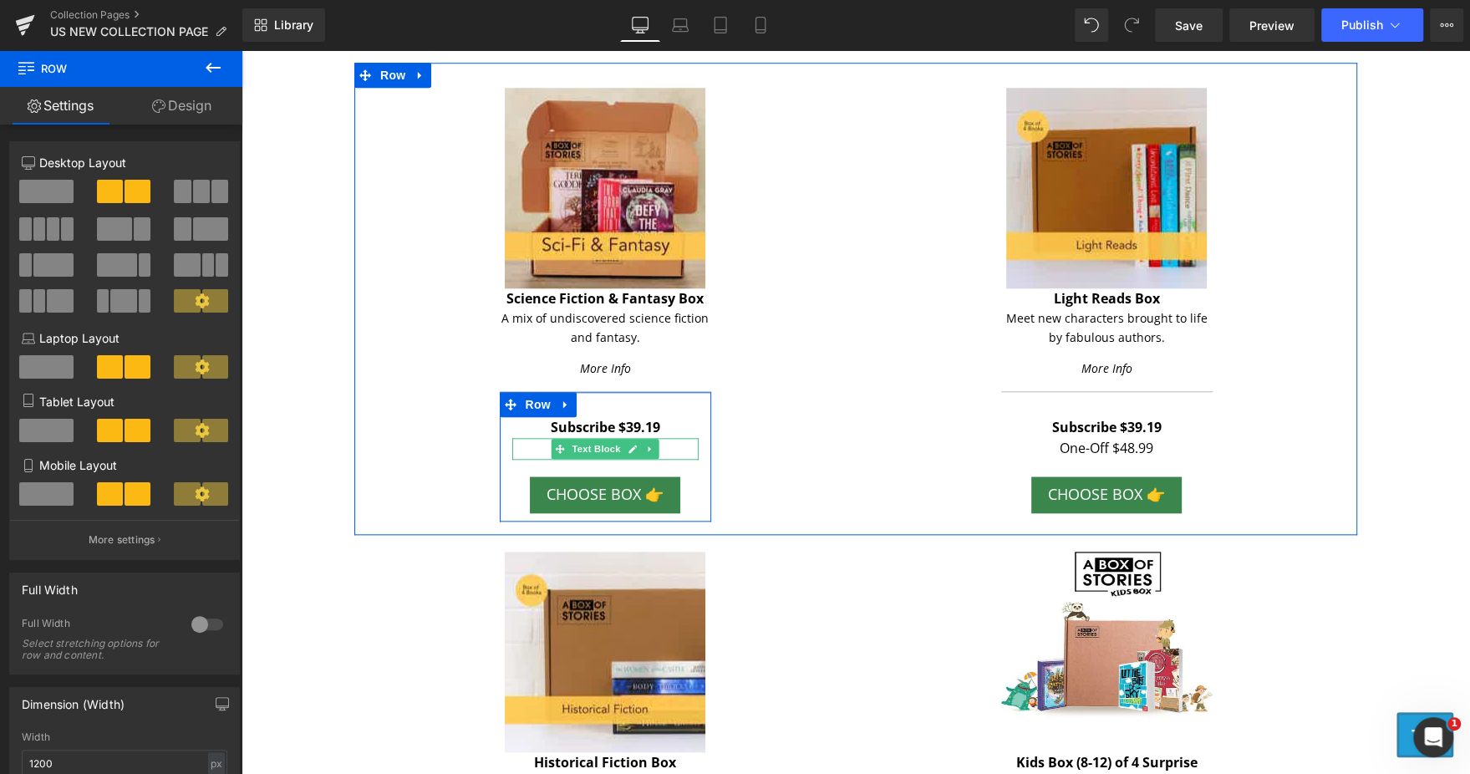
click at [663, 442] on p "One-Off $48.99" at bounding box center [605, 449] width 186 height 22
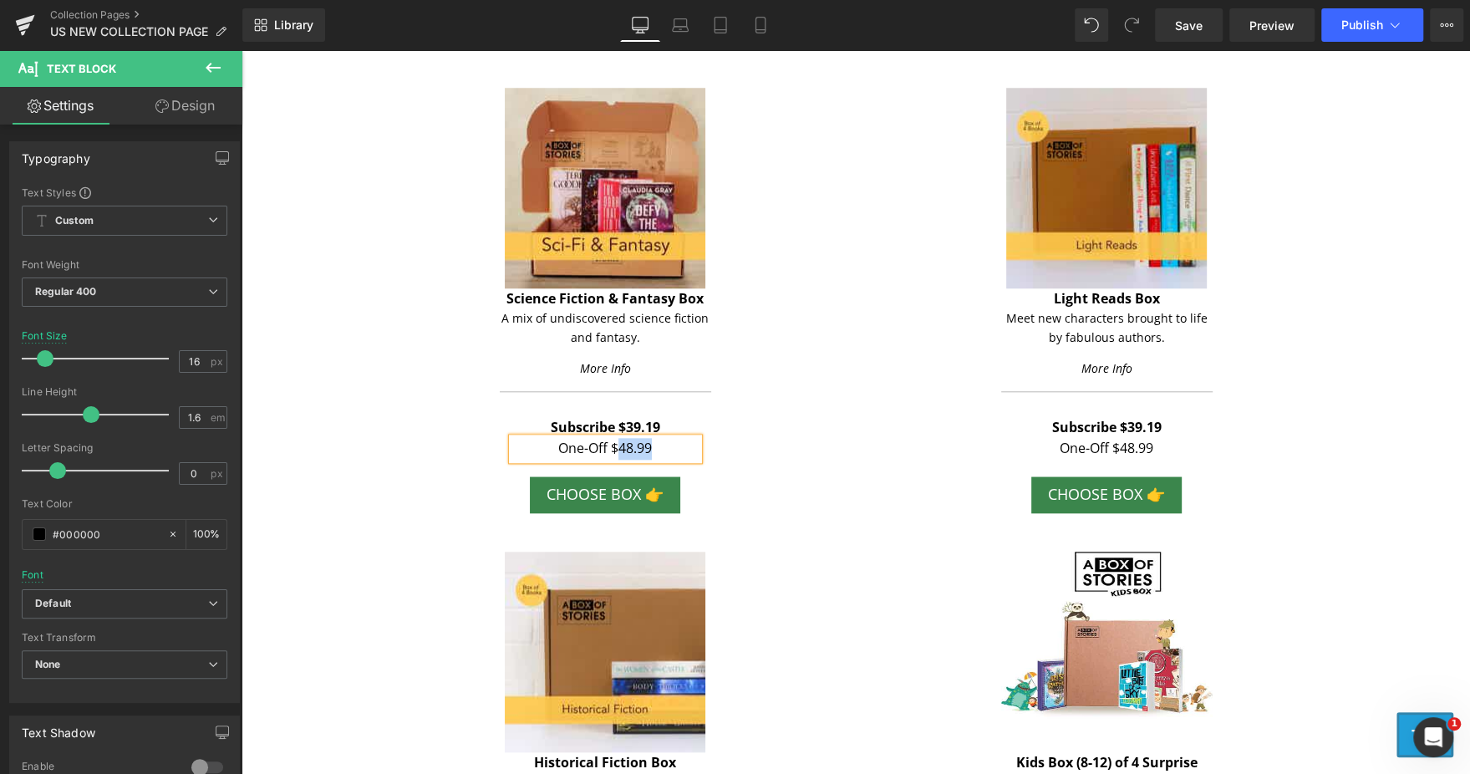
paste div
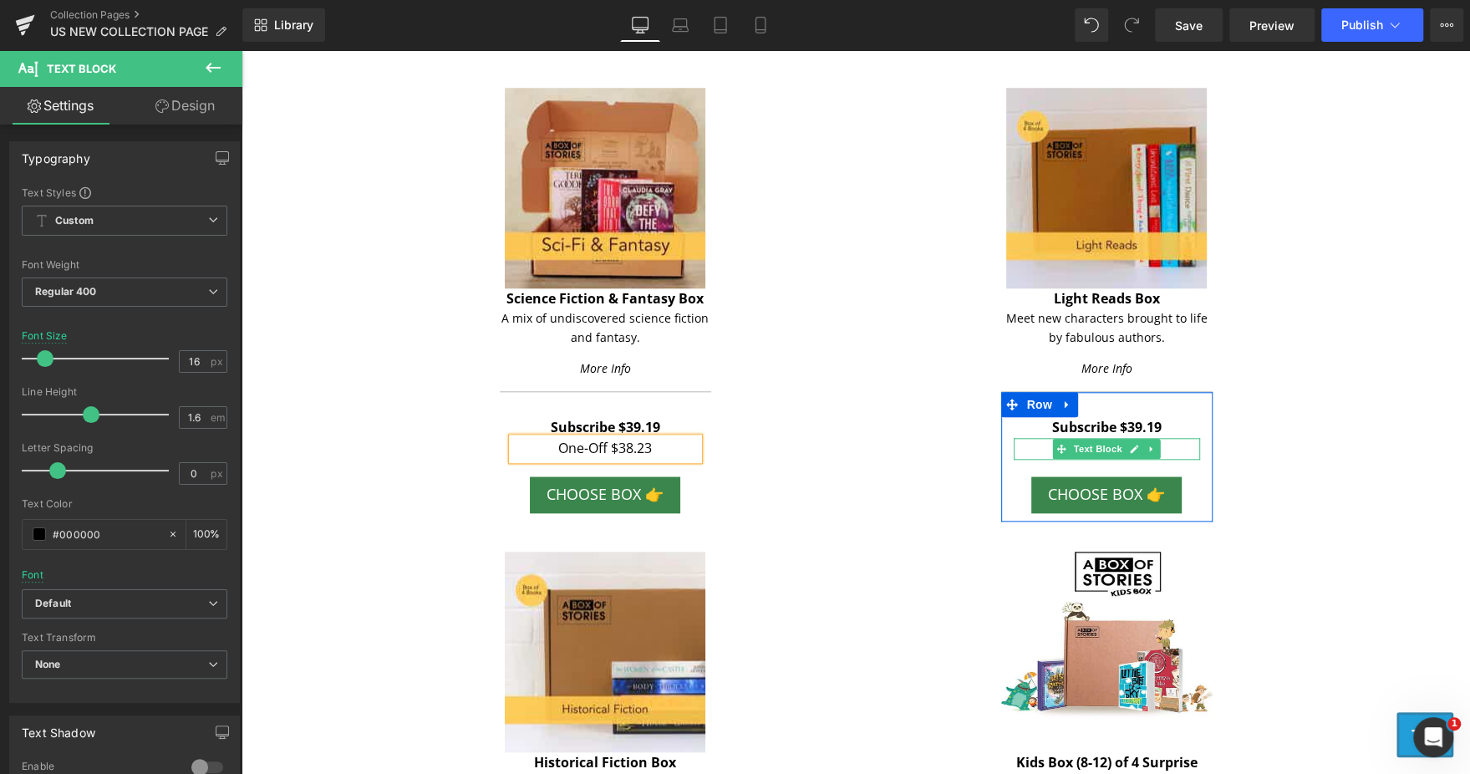
click at [1171, 445] on p "One-Off $48.99" at bounding box center [1106, 449] width 186 height 22
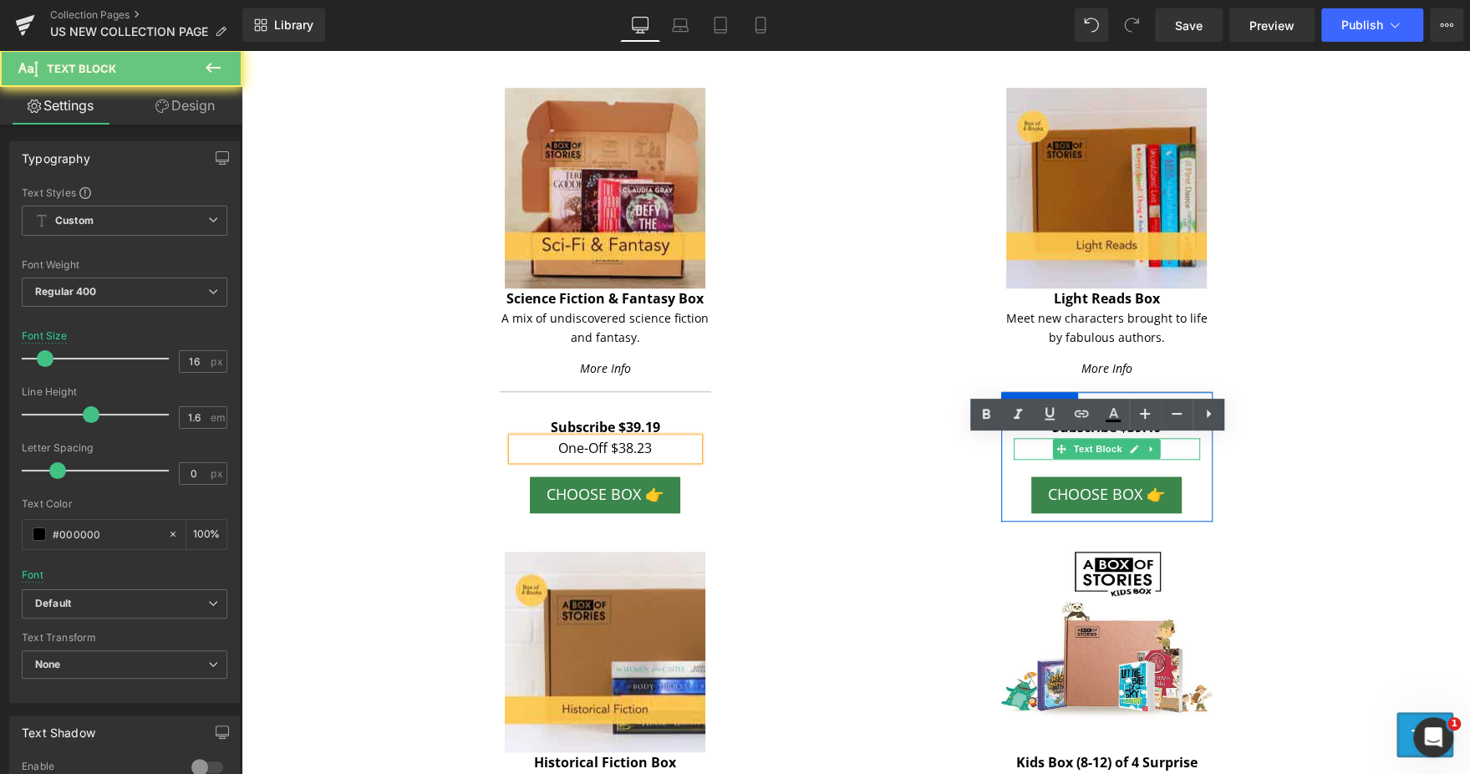
click at [1171, 445] on p "One-Off $48.99" at bounding box center [1106, 449] width 186 height 22
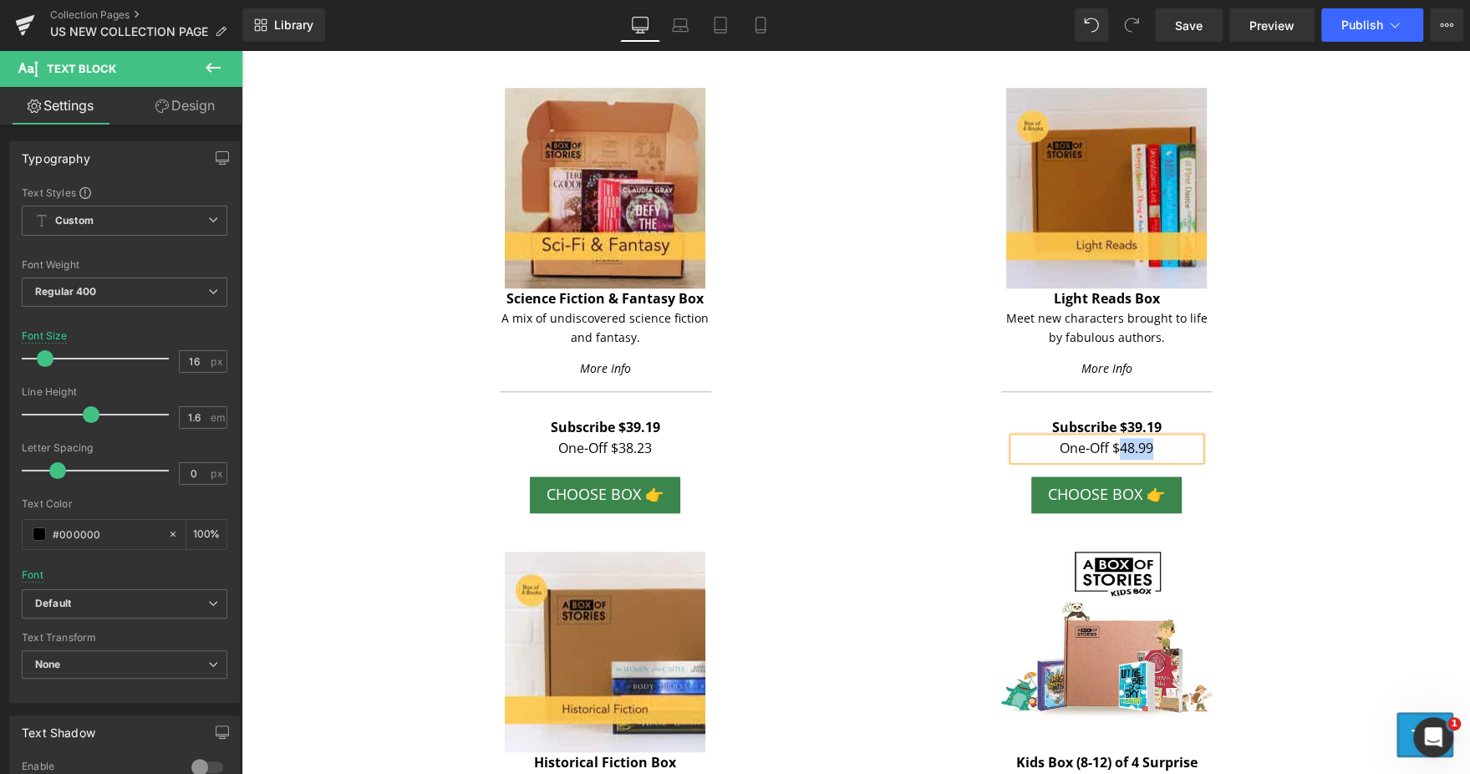
paste div
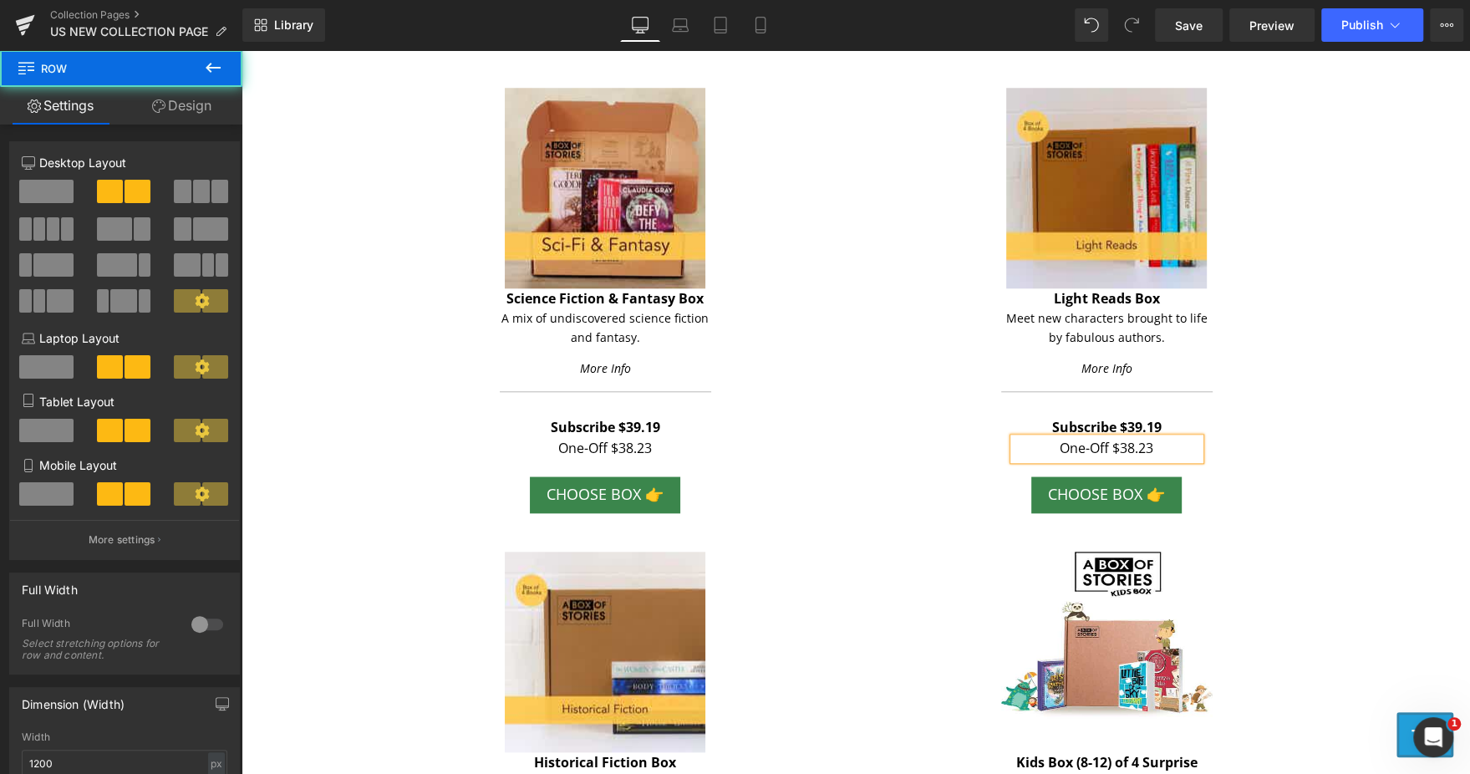
click at [1327, 477] on div "Image Light Reads Box Text Block Meet new characters brought to life by fabulou…" at bounding box center [1105, 305] width 501 height 434
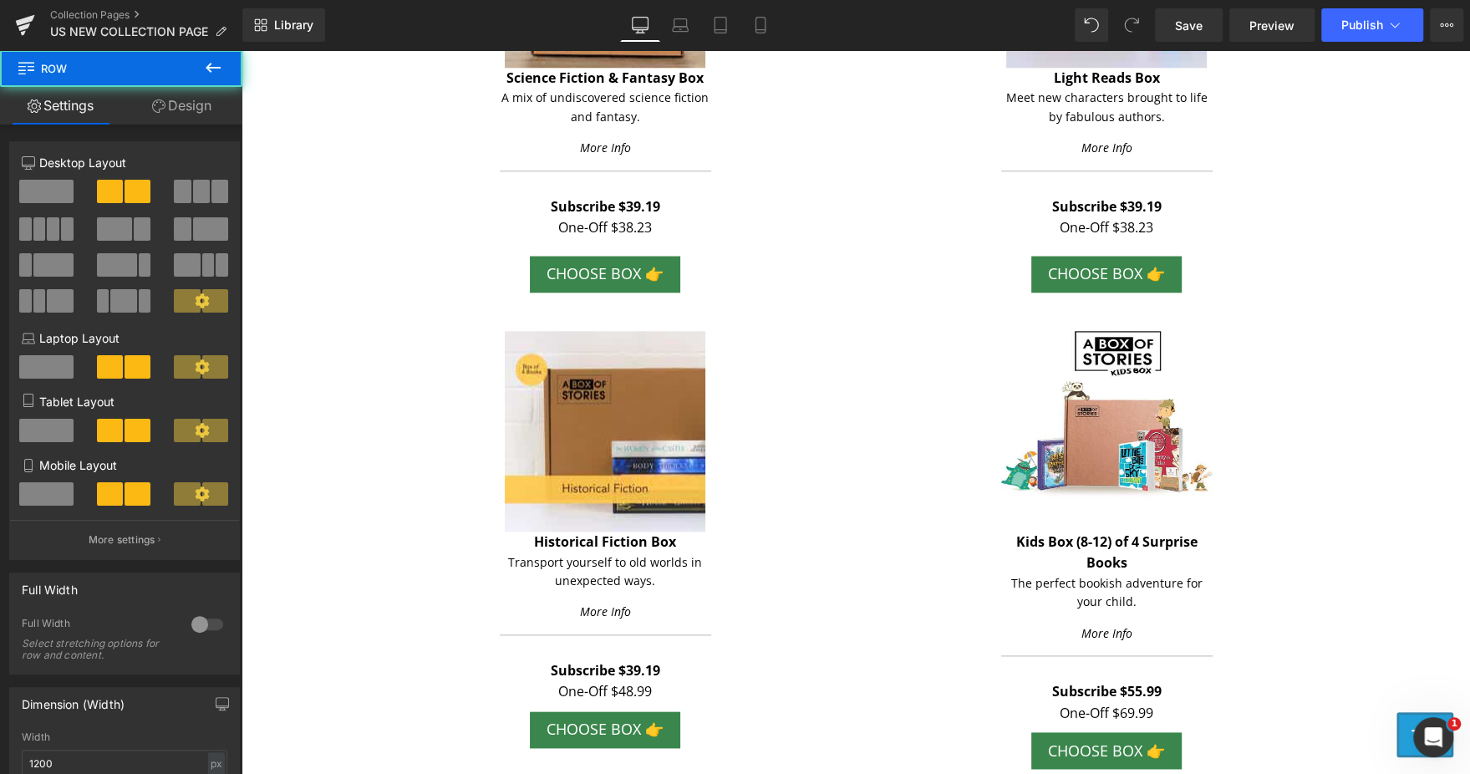
scroll to position [1459, 0]
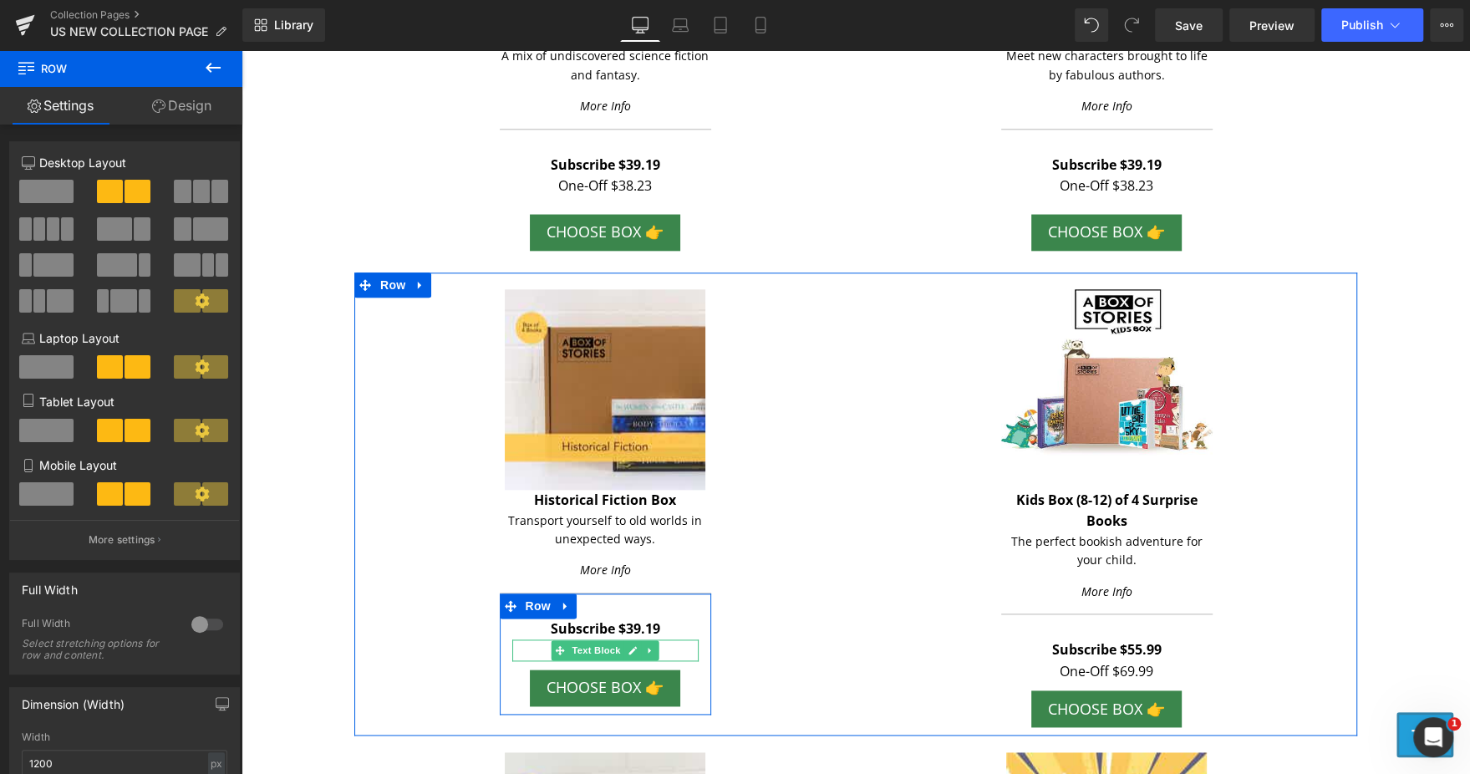
click at [658, 644] on p "One-Off $48.99" at bounding box center [605, 650] width 186 height 22
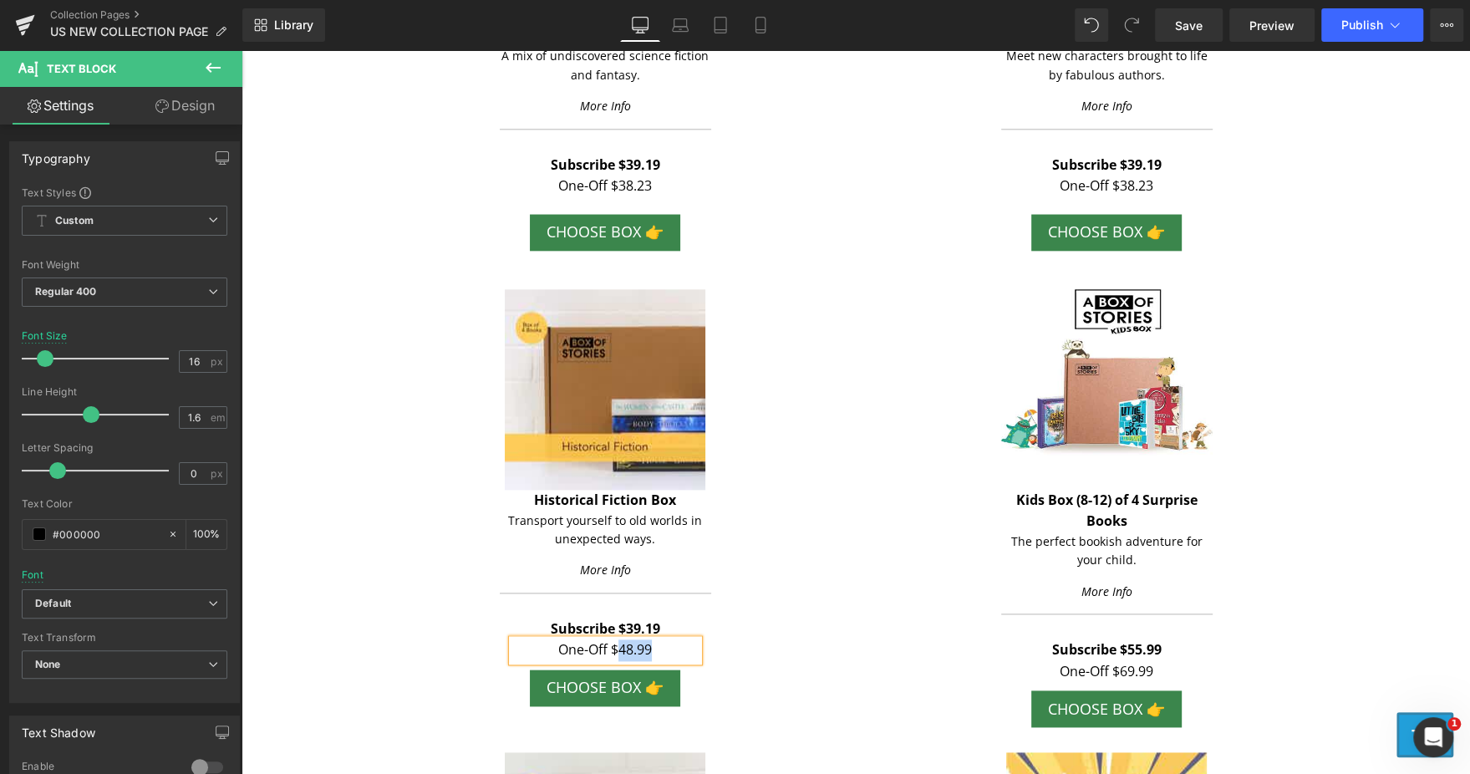
paste div
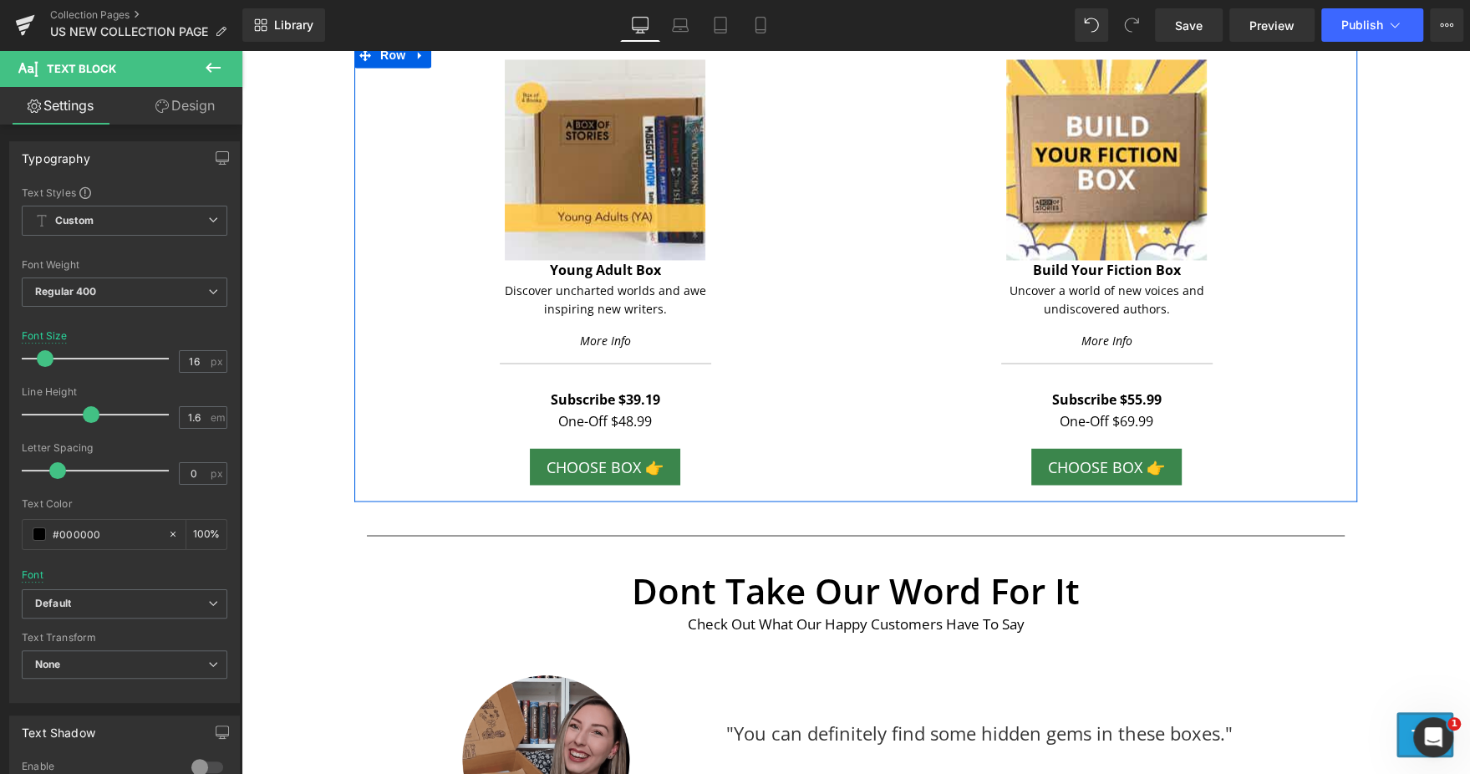
scroll to position [2160, 0]
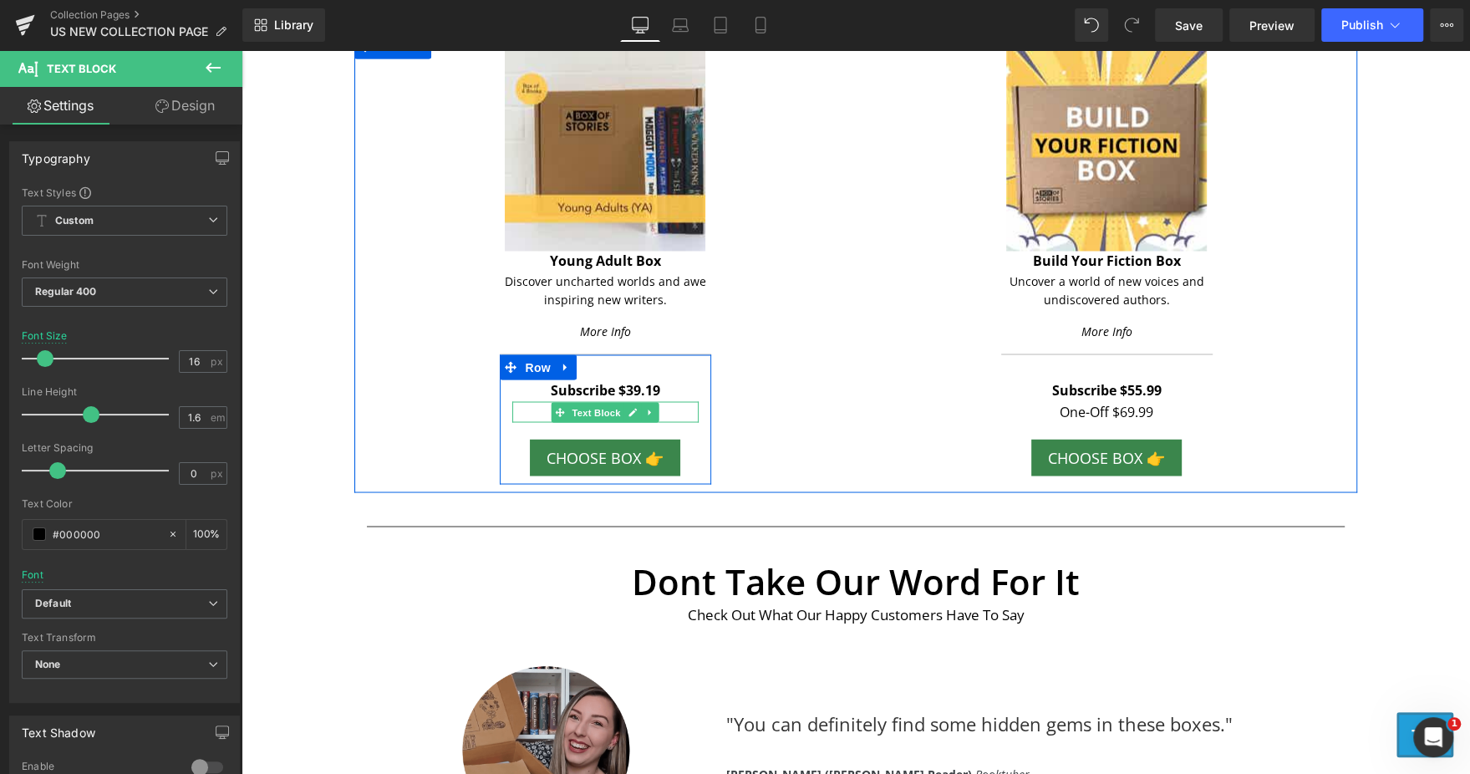
click at [661, 412] on p "One-Off $48.99" at bounding box center [605, 412] width 186 height 22
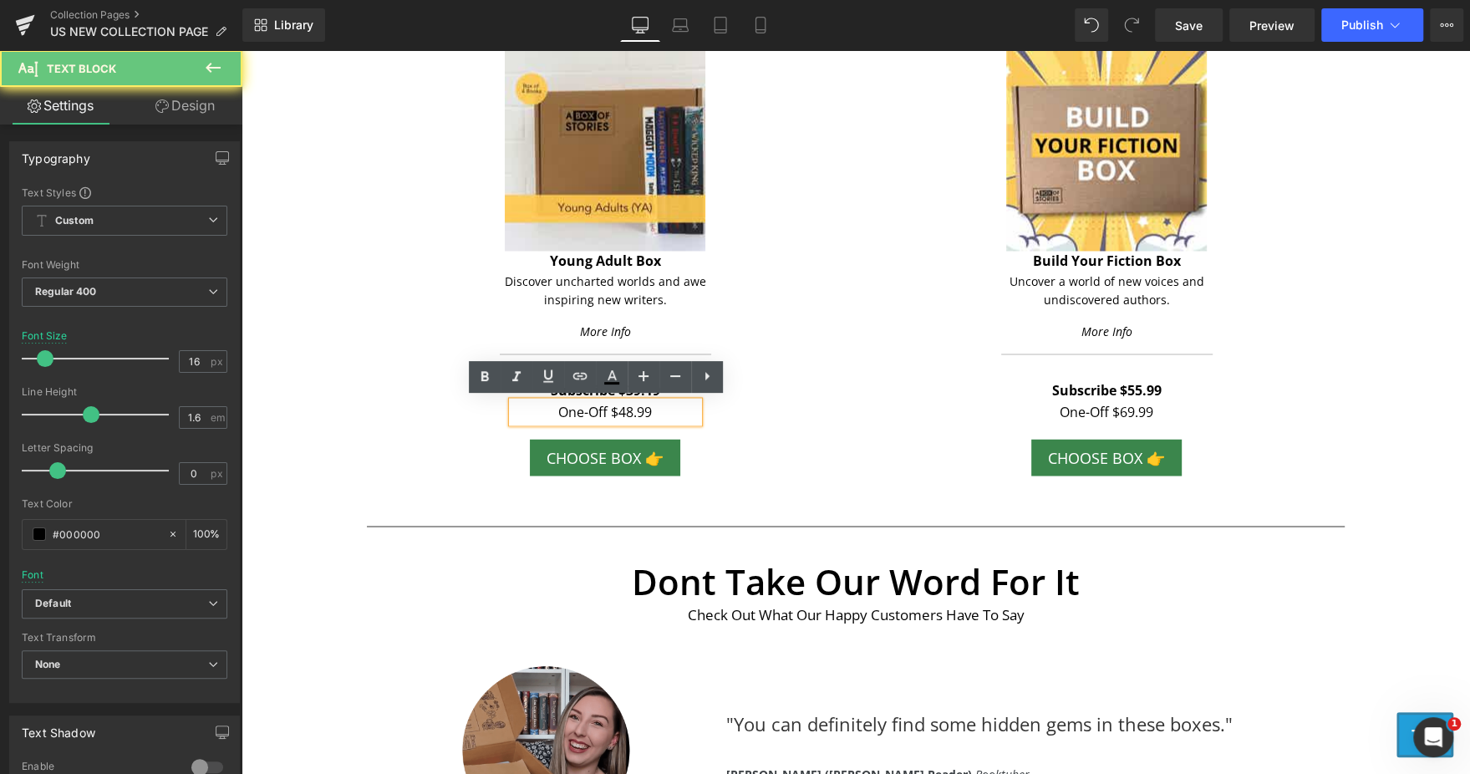
click at [661, 412] on p "One-Off $48.99" at bounding box center [605, 412] width 186 height 22
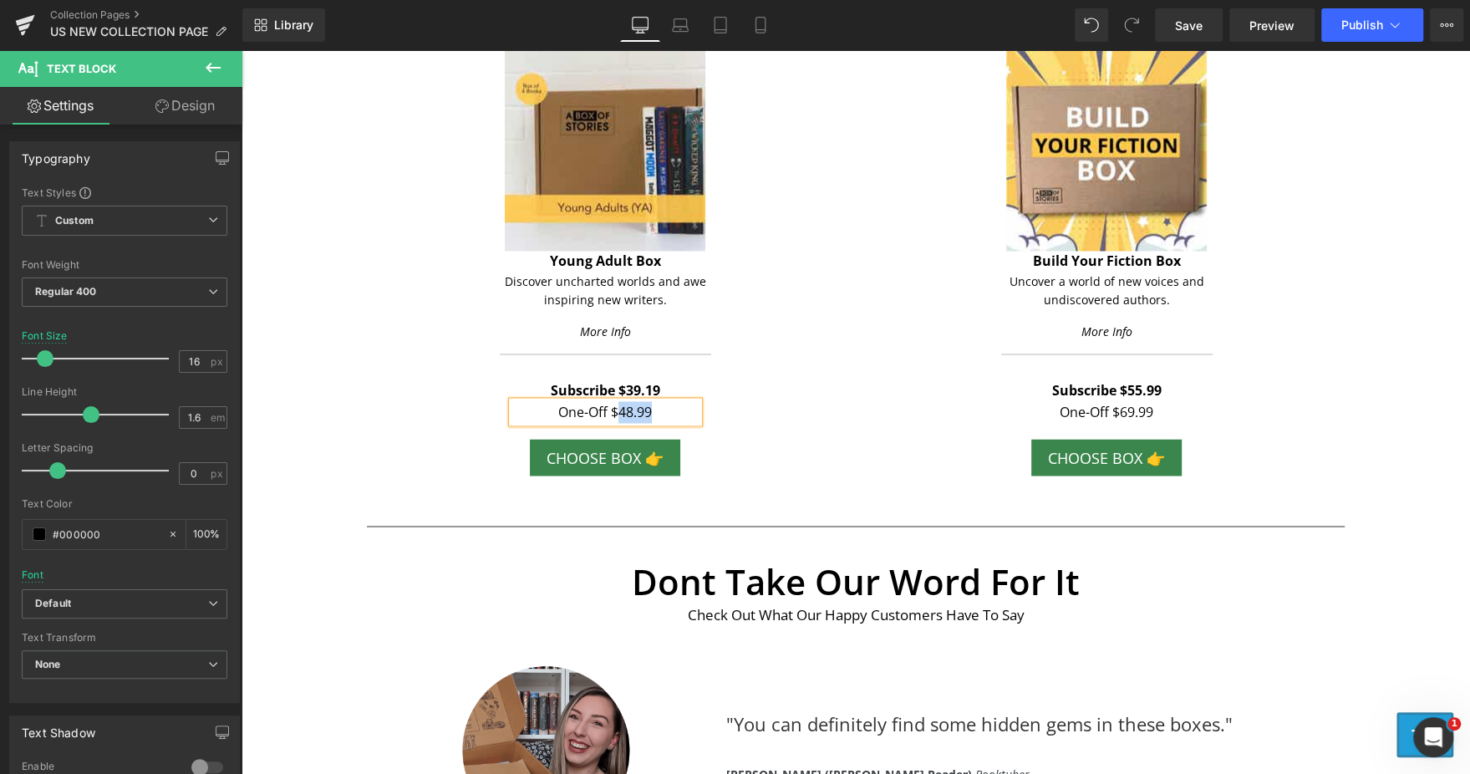
paste div
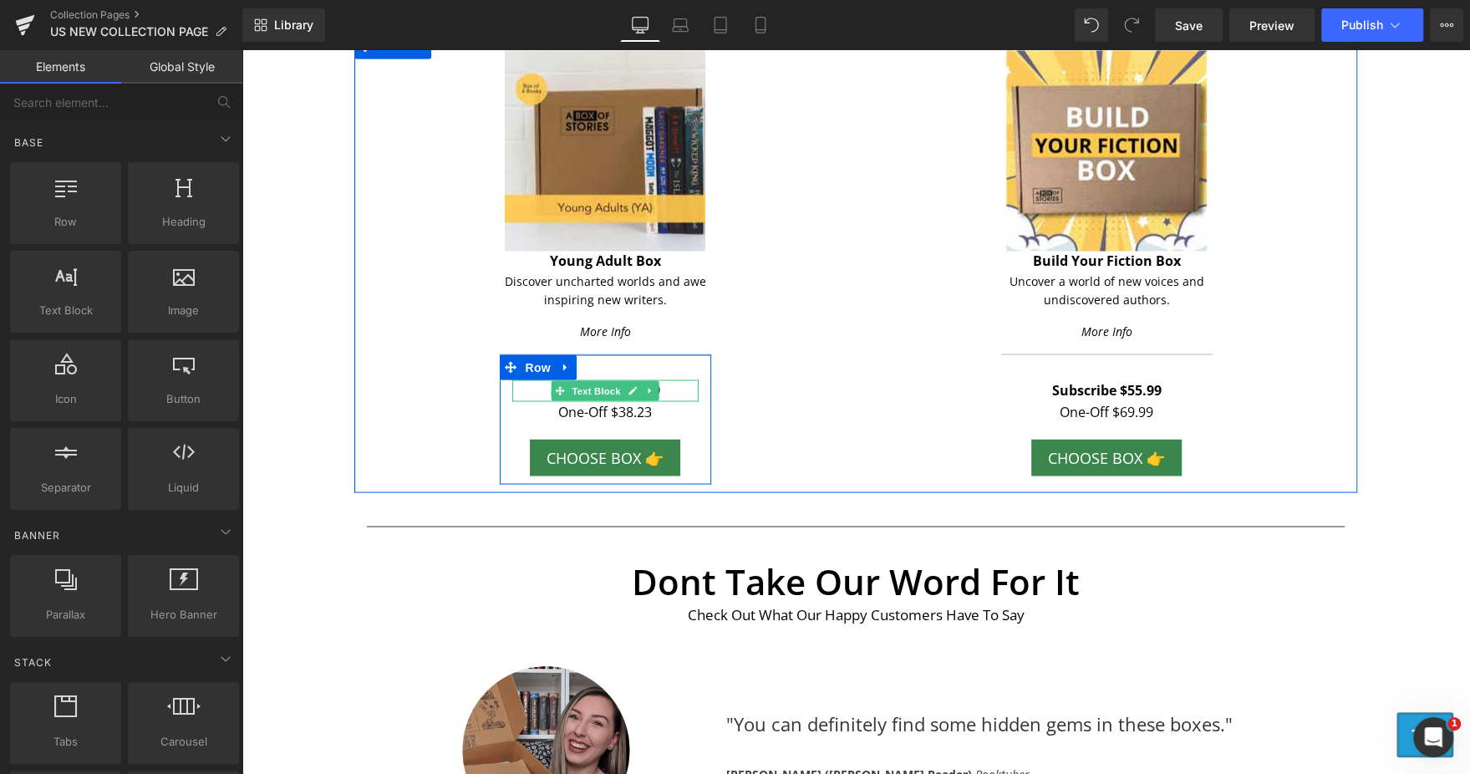
click at [656, 389] on p "Subscribe $39.19" at bounding box center [605, 390] width 186 height 22
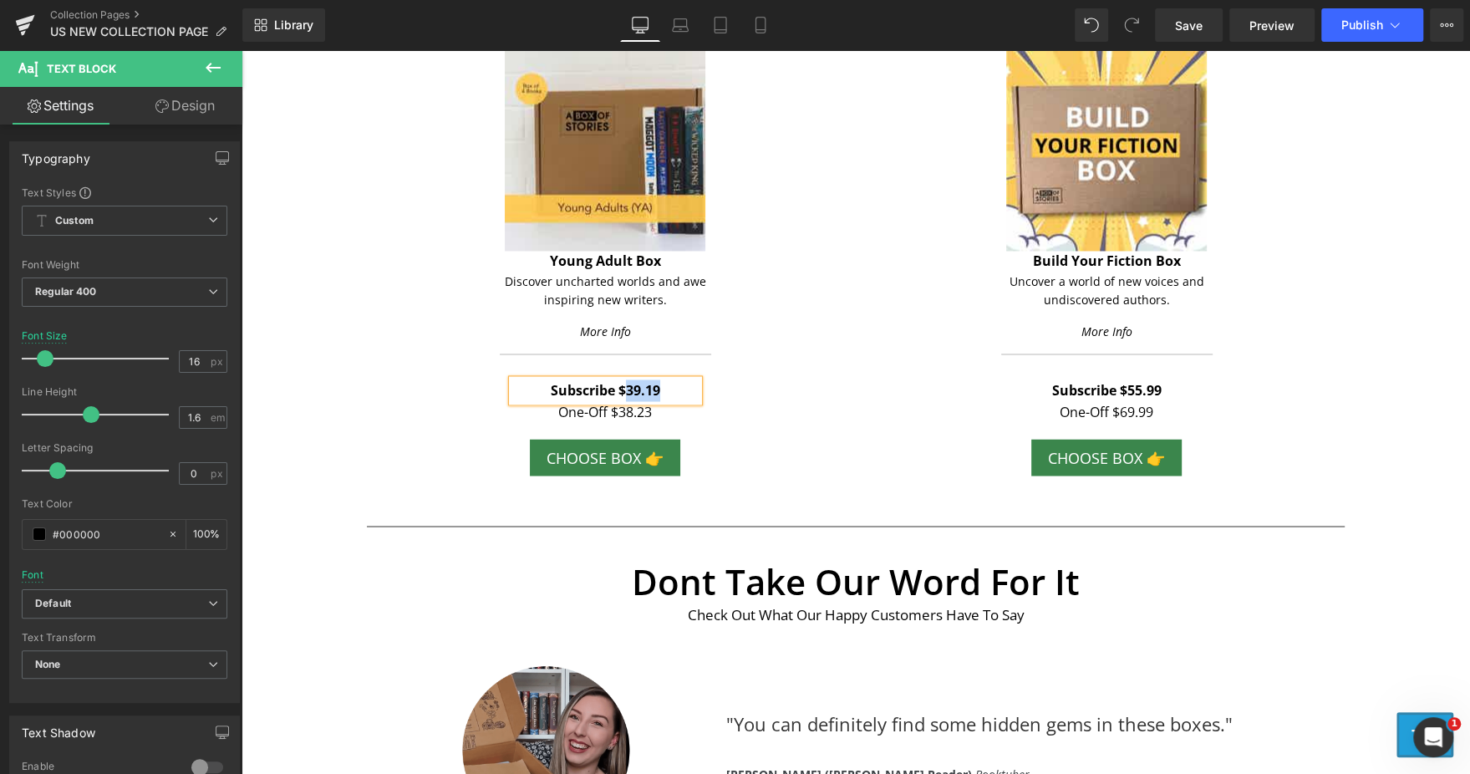
paste div
click at [388, 376] on div "Image Young Adult Box Text Block Discover uncharted worlds and awe inspiring ne…" at bounding box center [604, 267] width 501 height 434
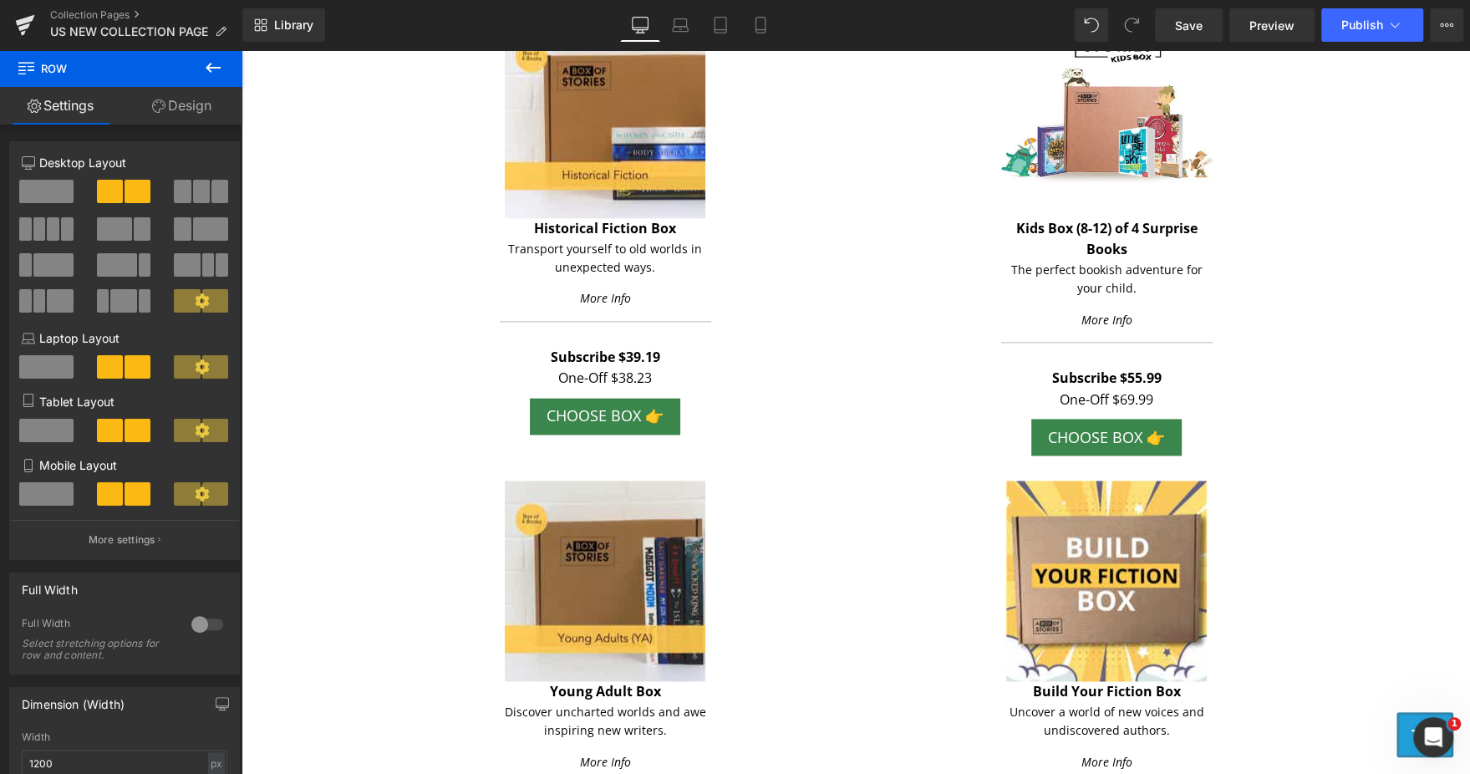
scroll to position [1674, 0]
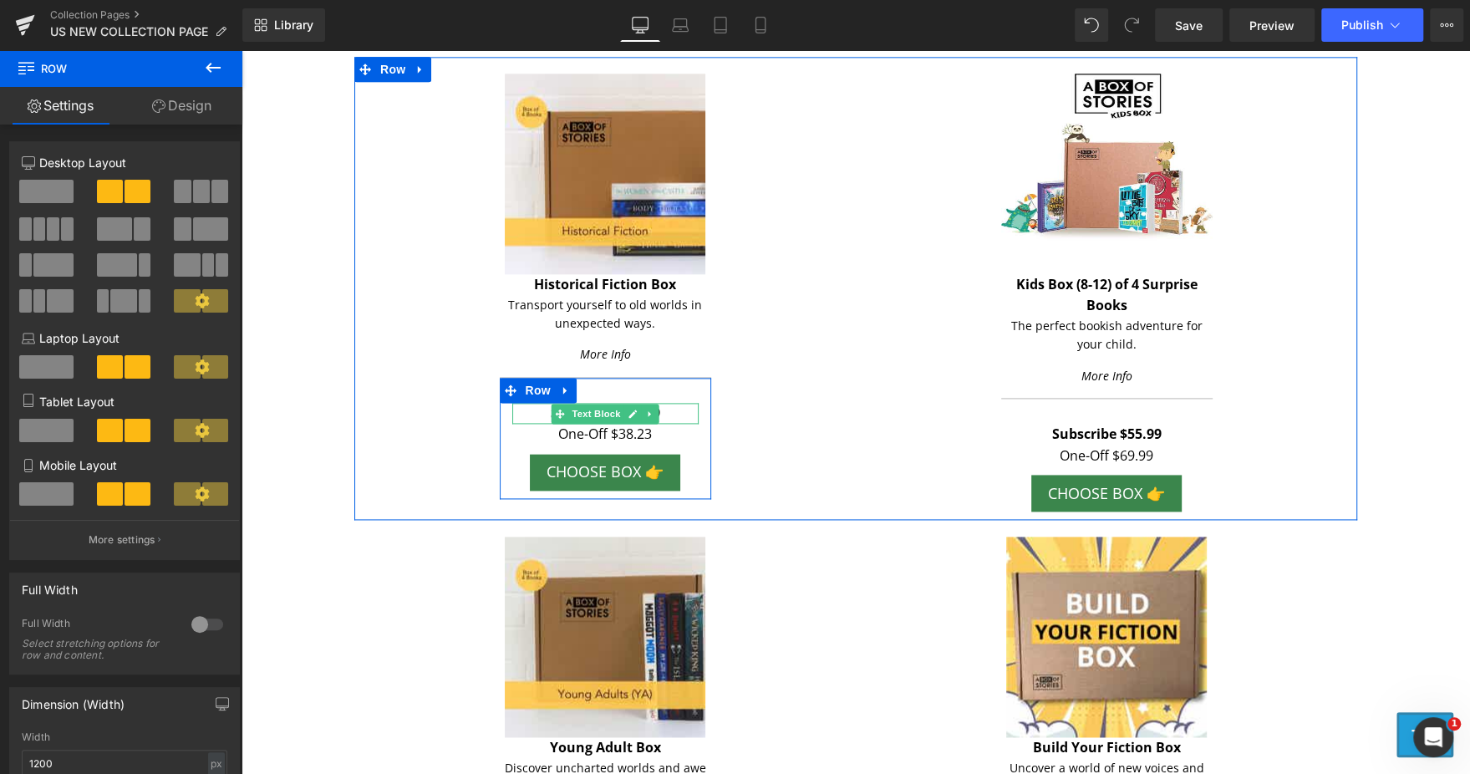
click at [663, 415] on p "Subscribe $39.19" at bounding box center [605, 414] width 186 height 22
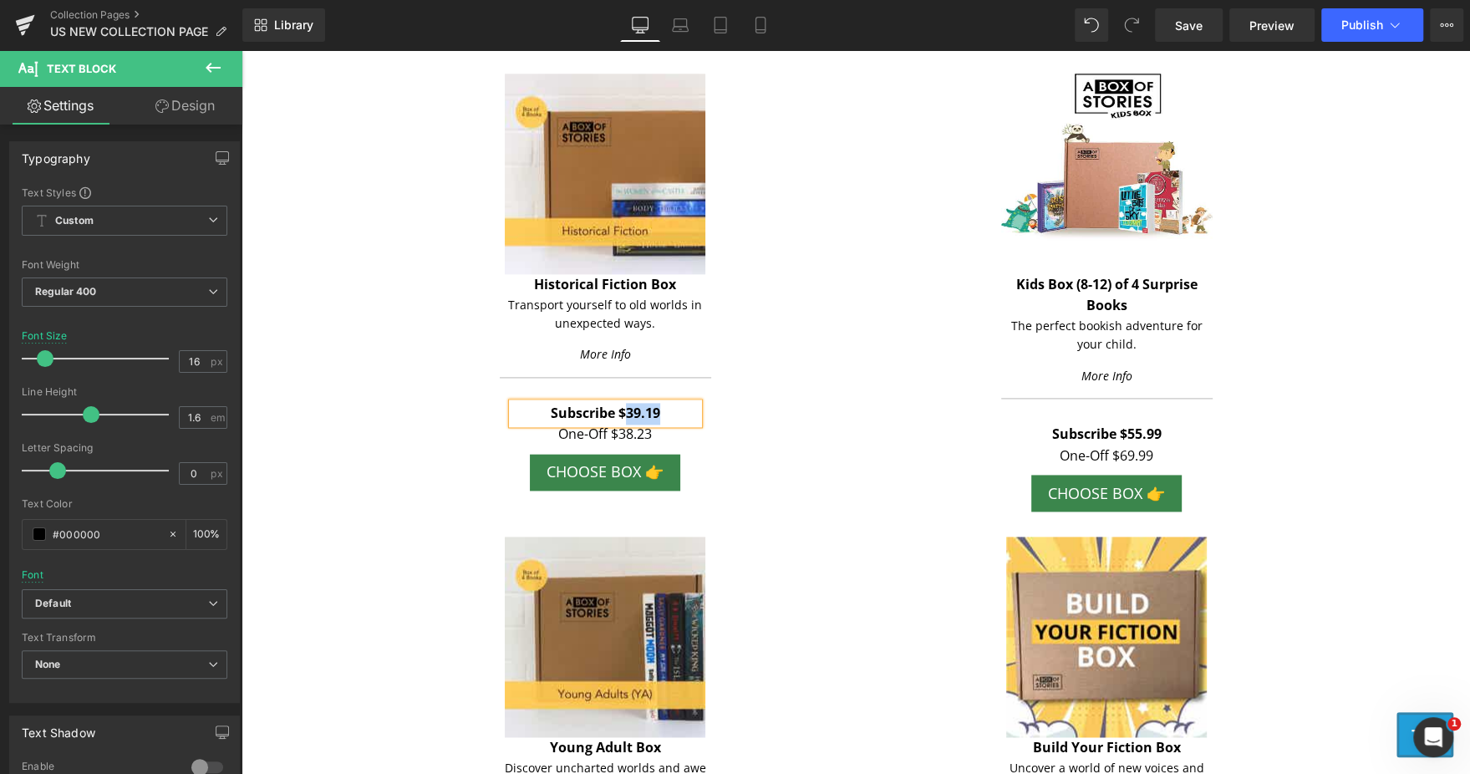
paste div
click at [374, 413] on div "Image Historical Fiction Box Text Block Transport yourself to old worlds in une…" at bounding box center [604, 293] width 501 height 439
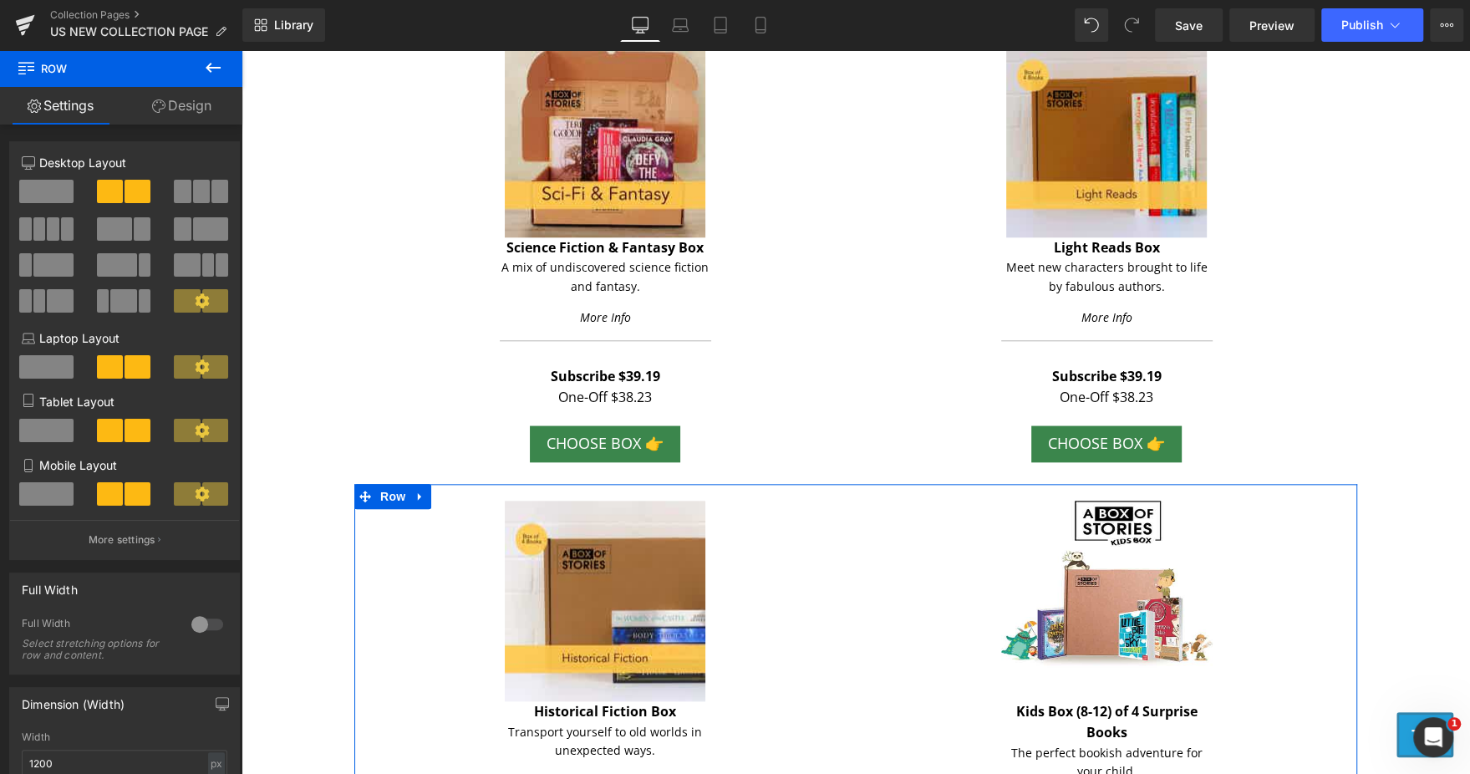
scroll to position [1246, 0]
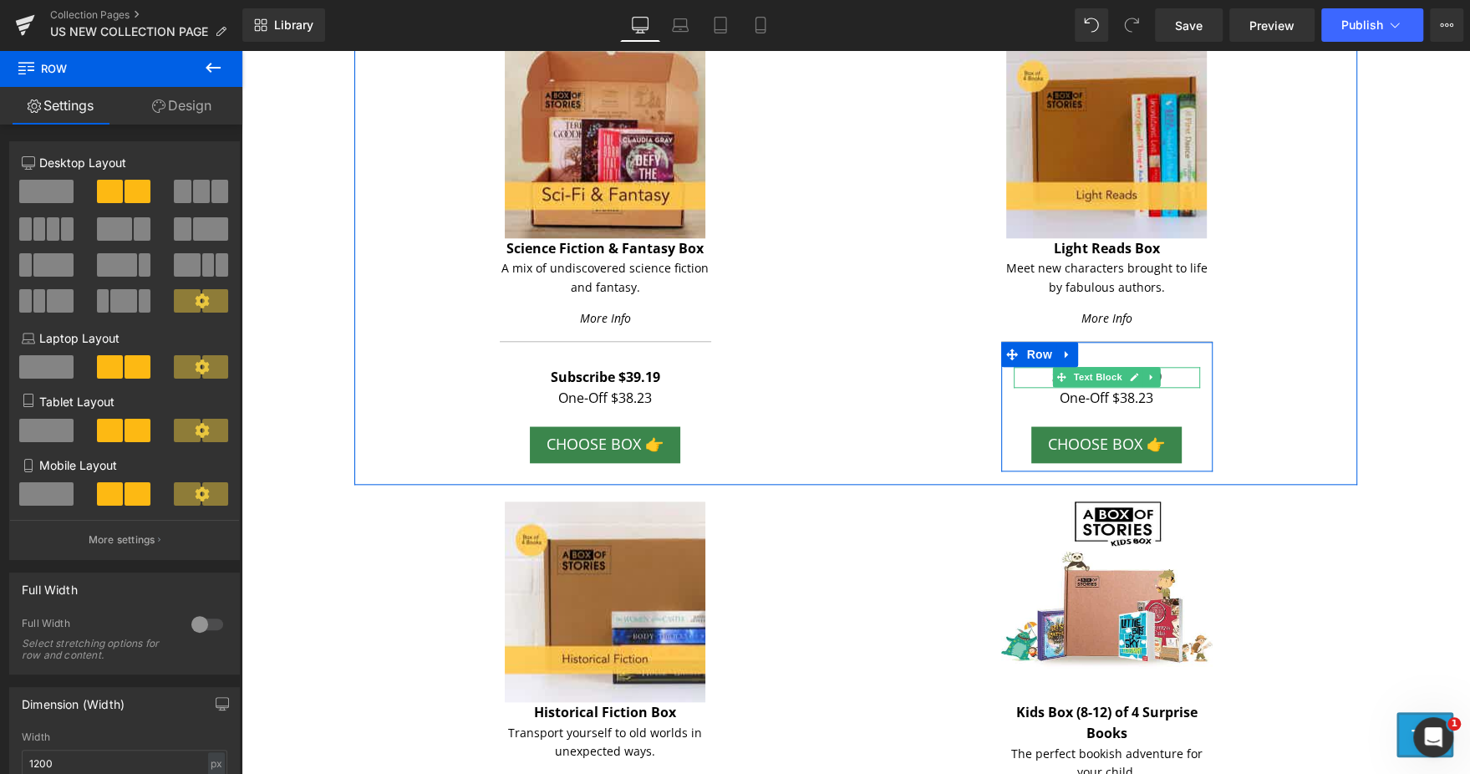
click at [1166, 375] on p "Subscribe $39.19" at bounding box center [1106, 378] width 186 height 22
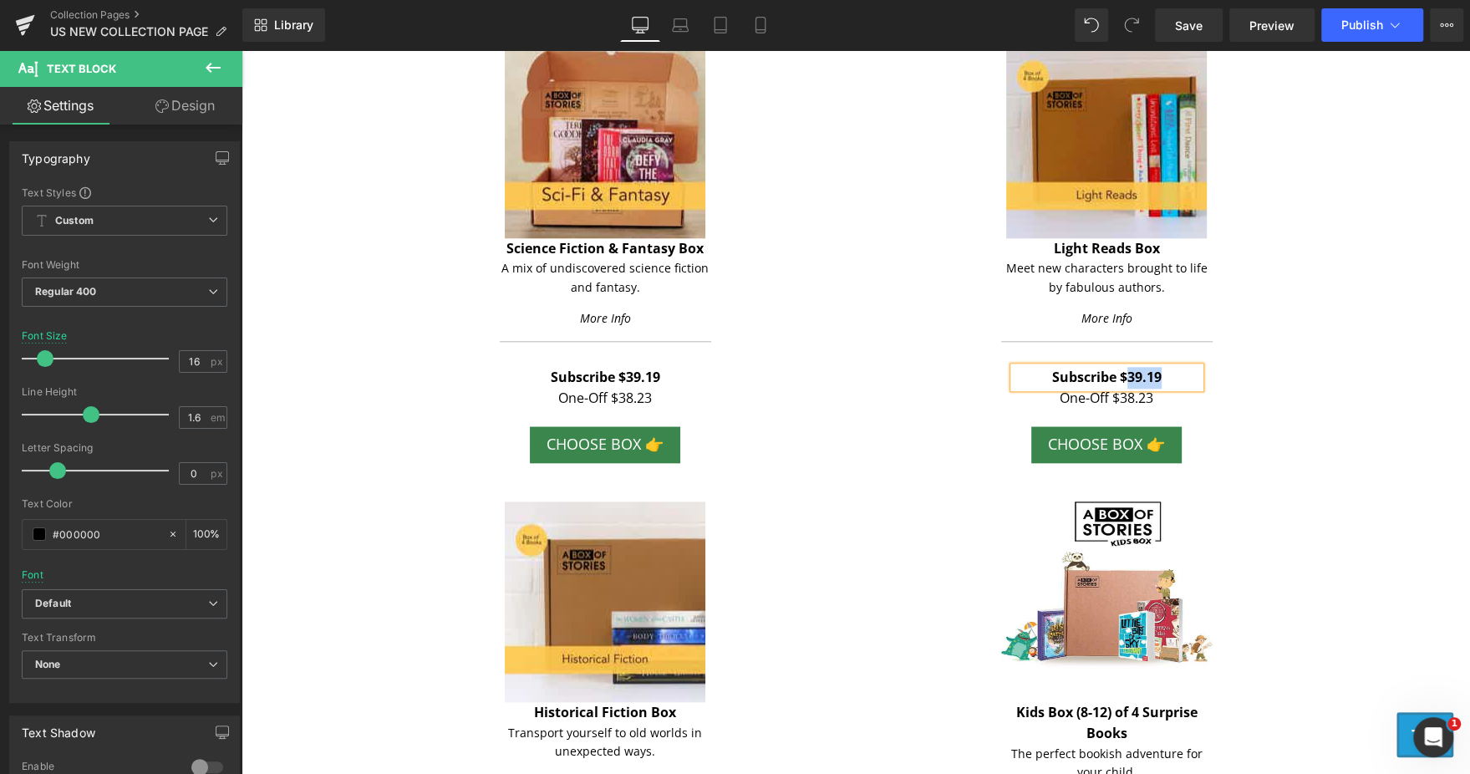
paste div
click at [667, 377] on p "Subscribe $39.19" at bounding box center [605, 378] width 186 height 22
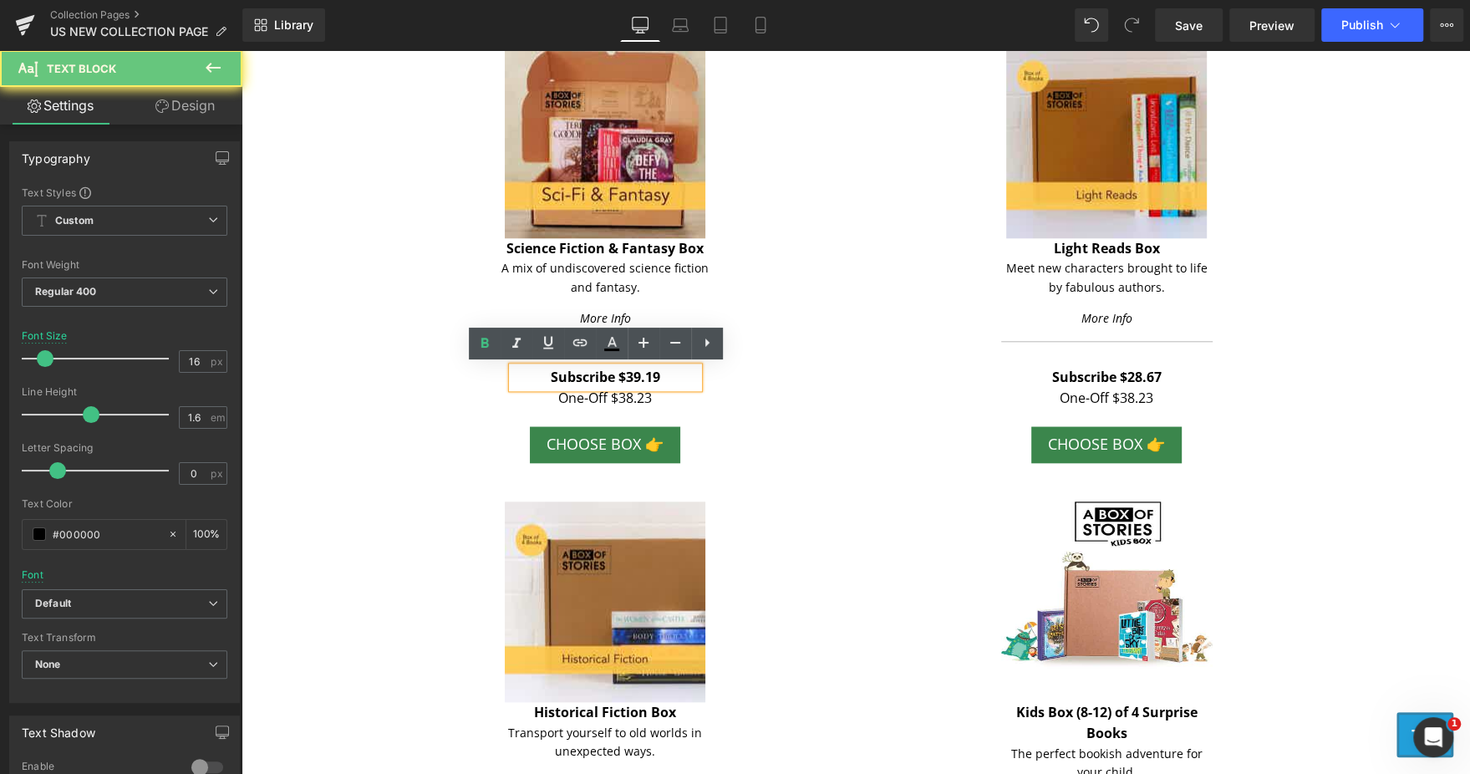
click at [667, 377] on p "Subscribe $39.19" at bounding box center [605, 378] width 186 height 22
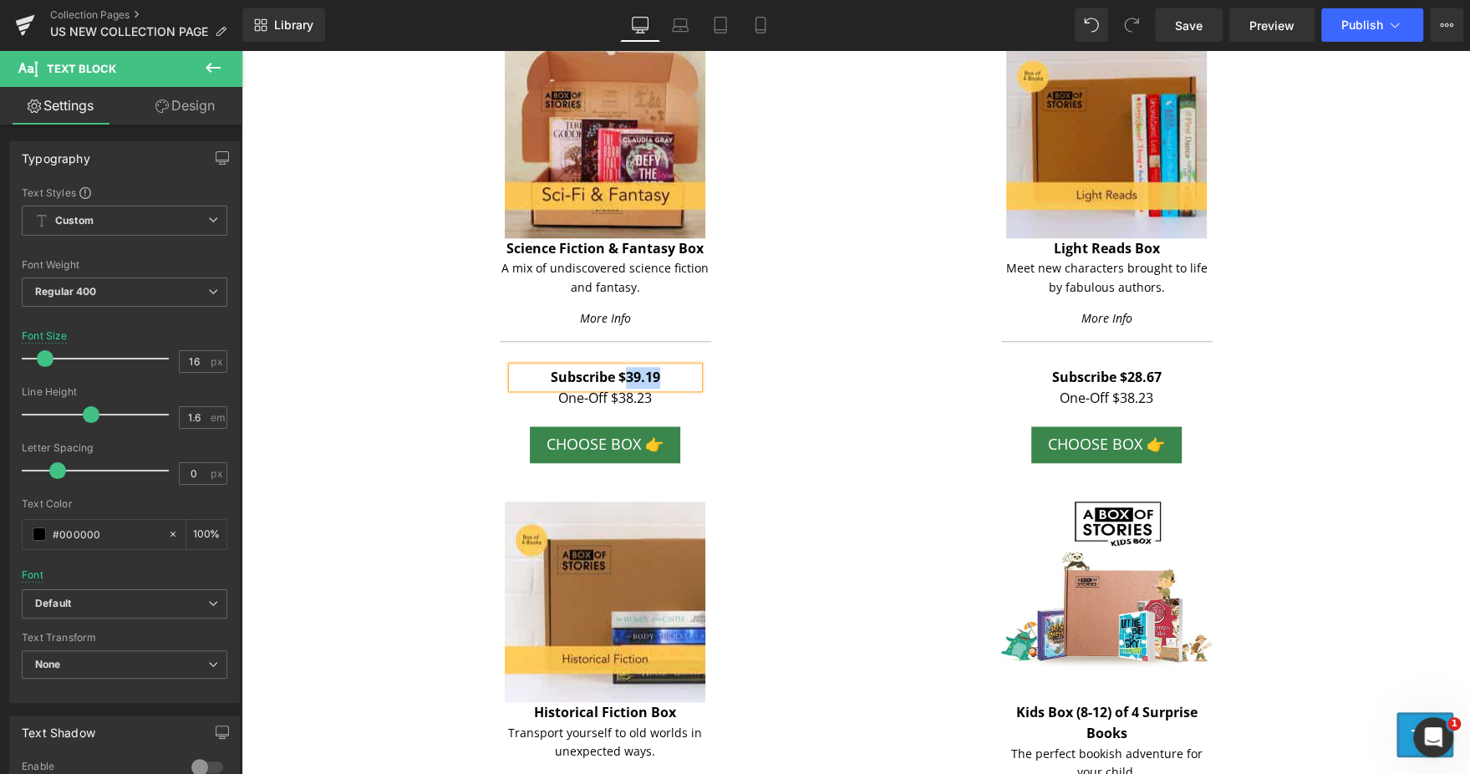
paste div
click at [354, 388] on div "Image Science Fiction & Fantasy Box Text Block A mix of undiscovered science fi…" at bounding box center [604, 255] width 501 height 434
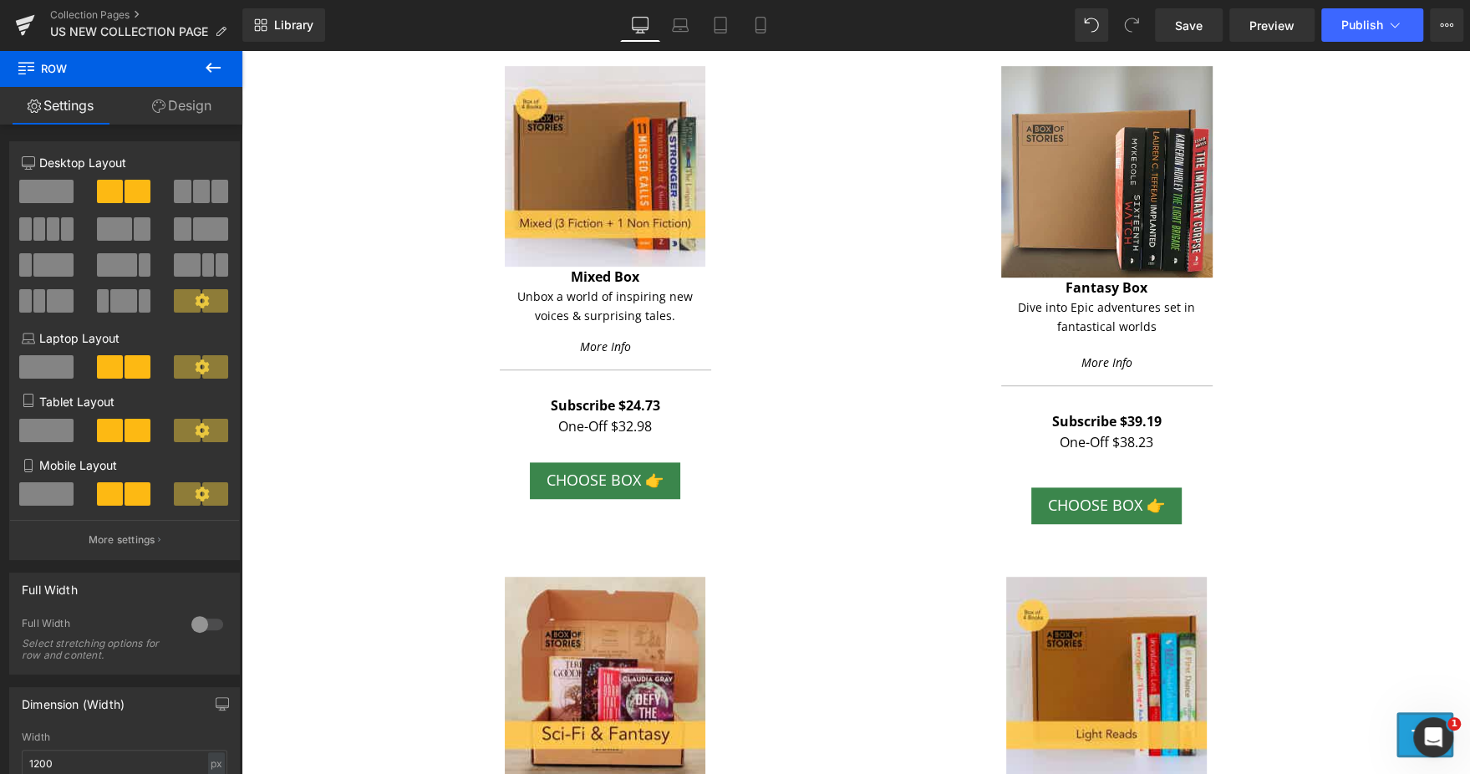
scroll to position [673, 0]
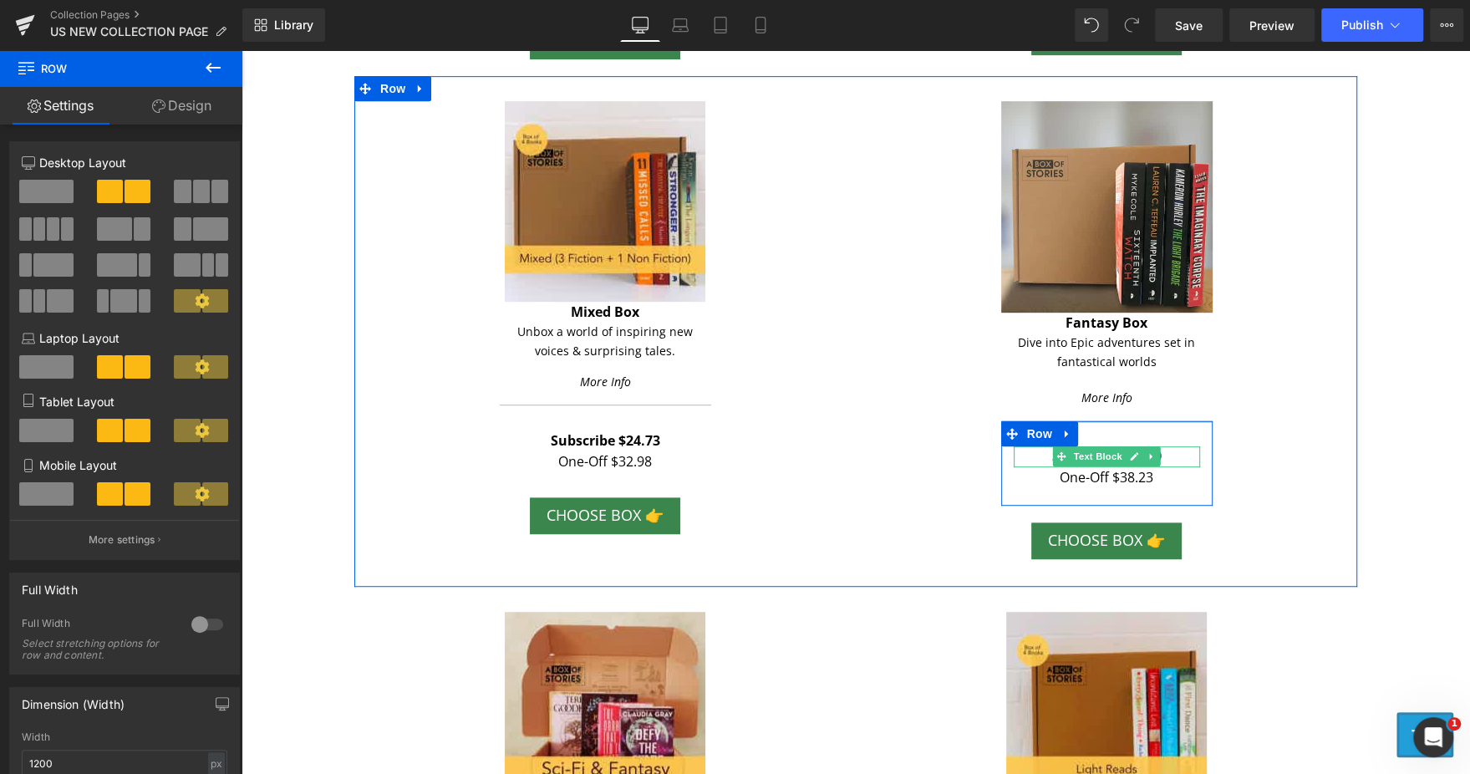
click at [1171, 451] on p "Subscribe $39.19" at bounding box center [1106, 457] width 186 height 22
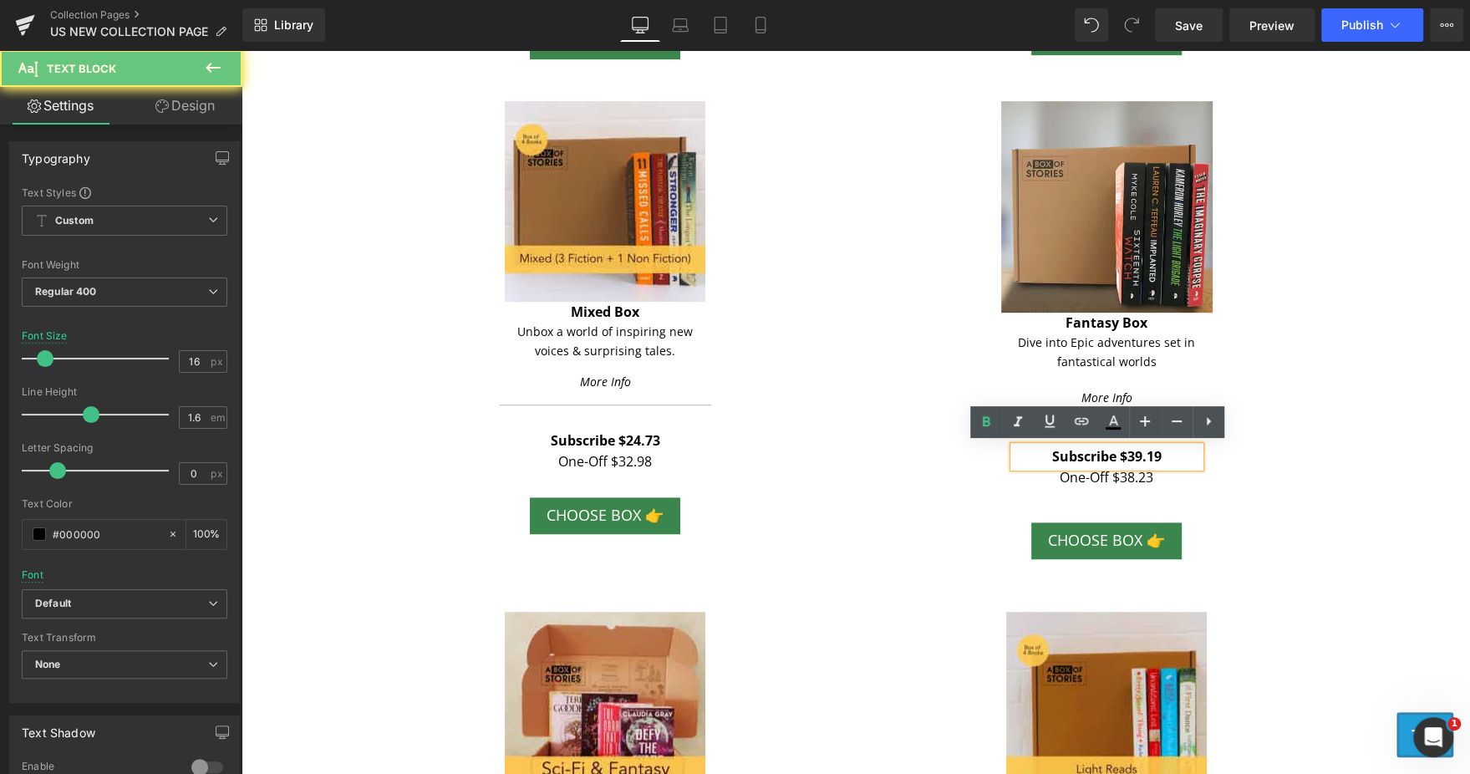
click at [1171, 451] on p "Subscribe $39.19" at bounding box center [1106, 457] width 186 height 22
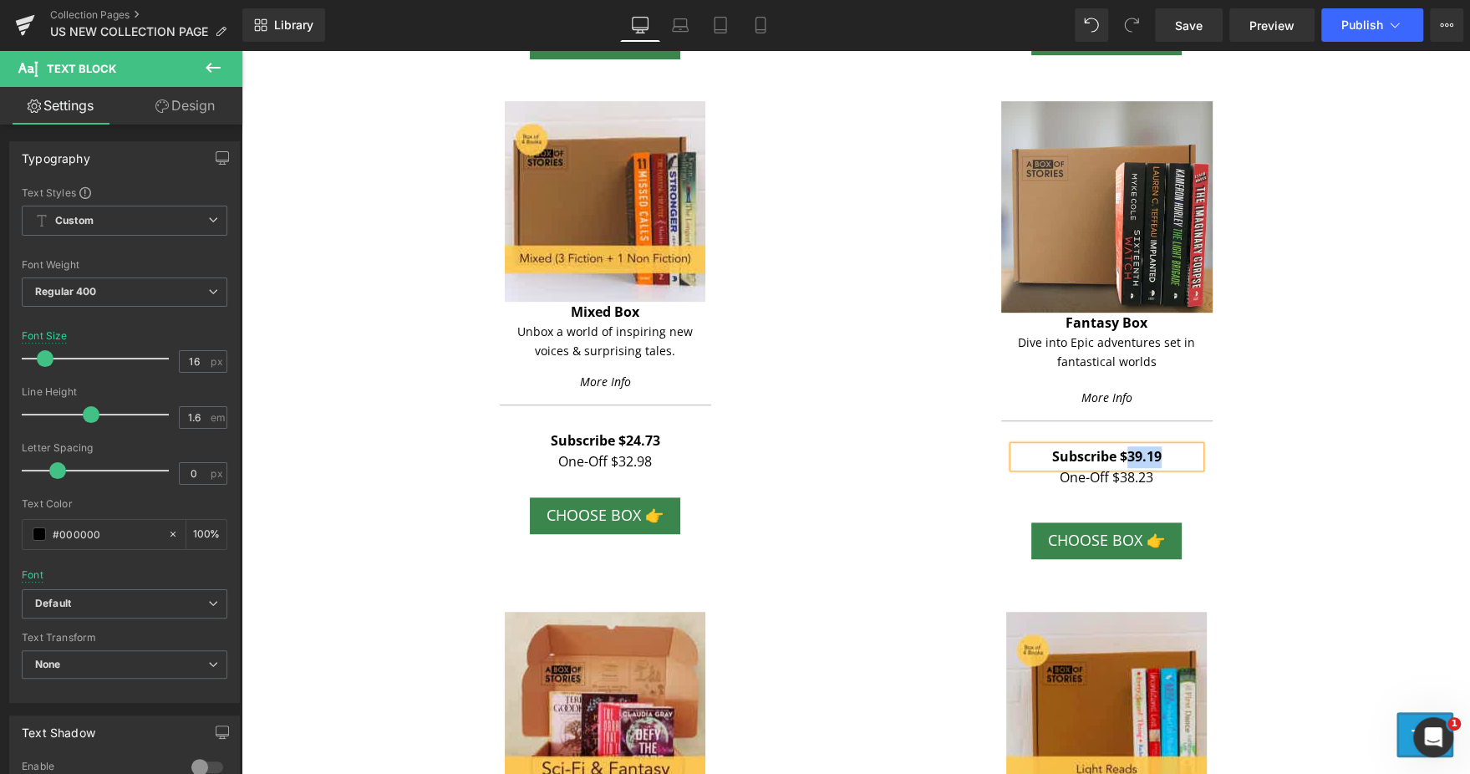
paste div
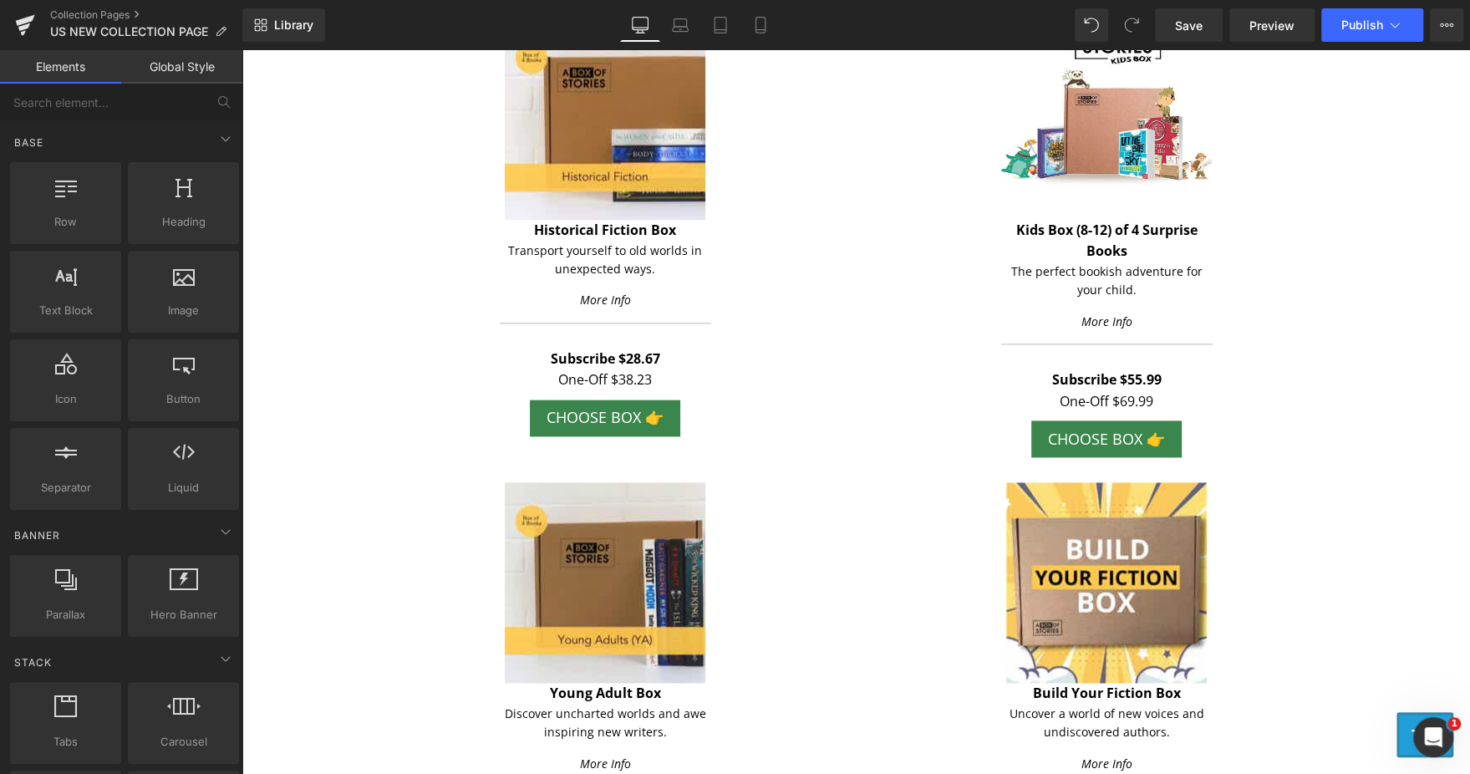
scroll to position [1740, 0]
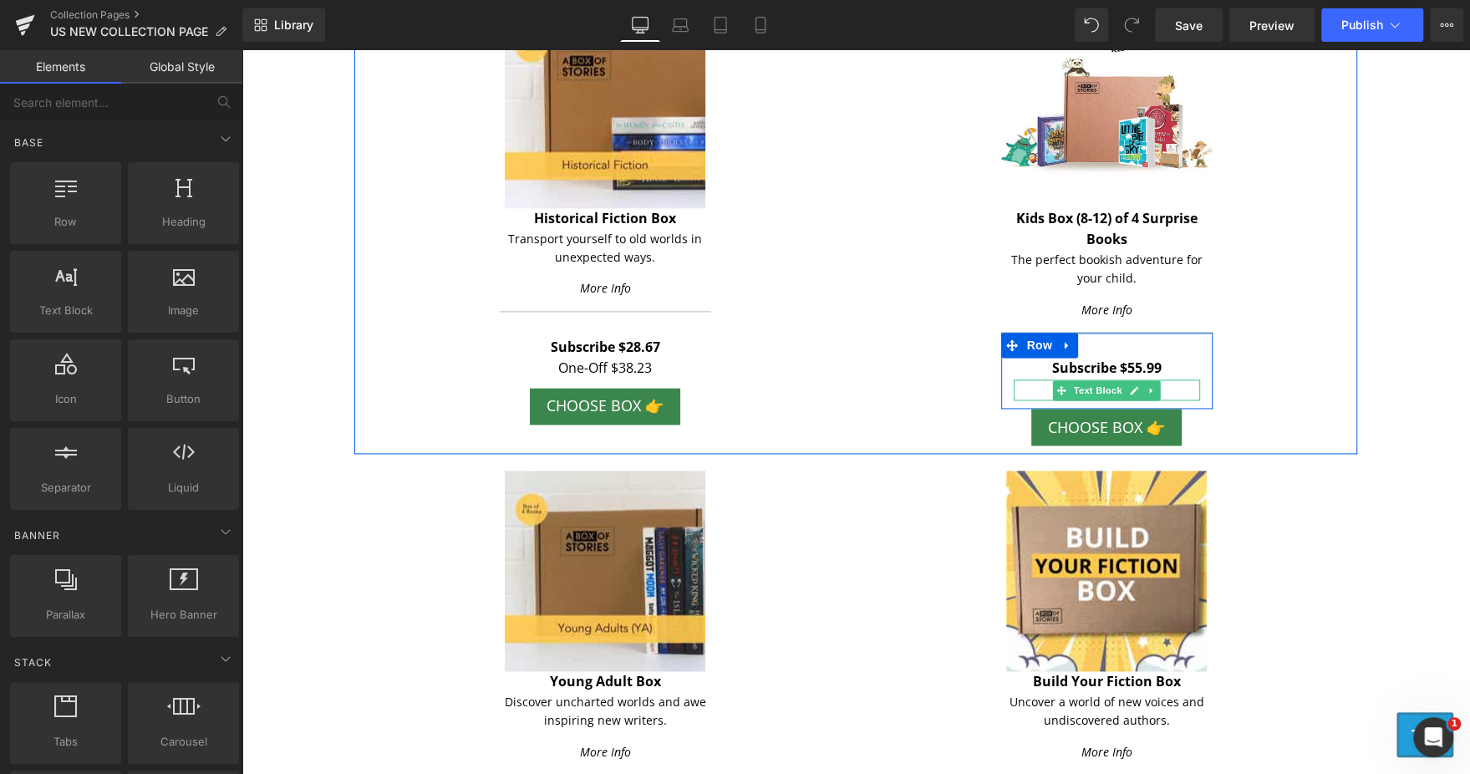
click at [1168, 388] on p "One-Off $69.99" at bounding box center [1106, 390] width 186 height 22
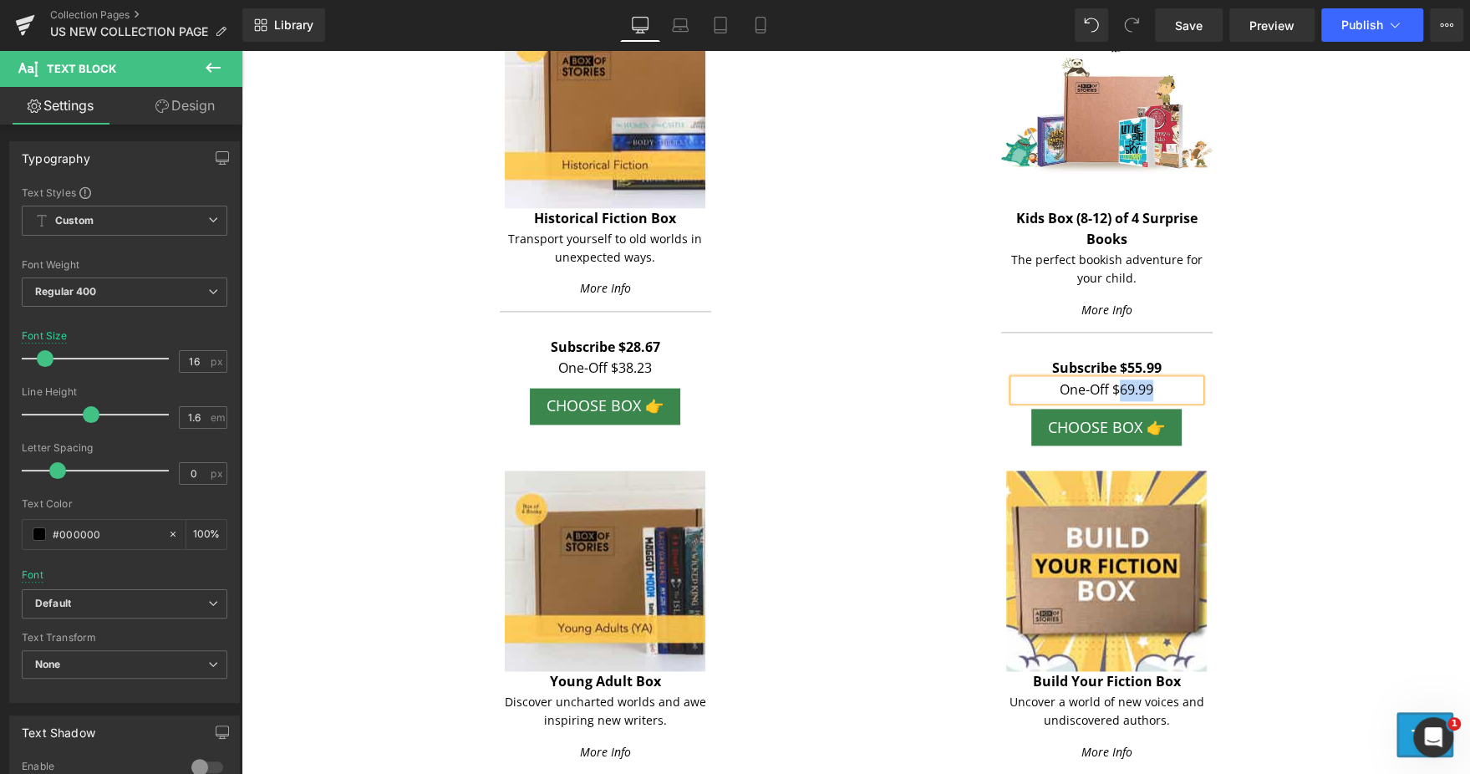
paste div
click at [1281, 389] on div "Image Kids Box (8-12) of 4 Surprise Books Text Block The perfect bookish advent…" at bounding box center [1105, 227] width 501 height 439
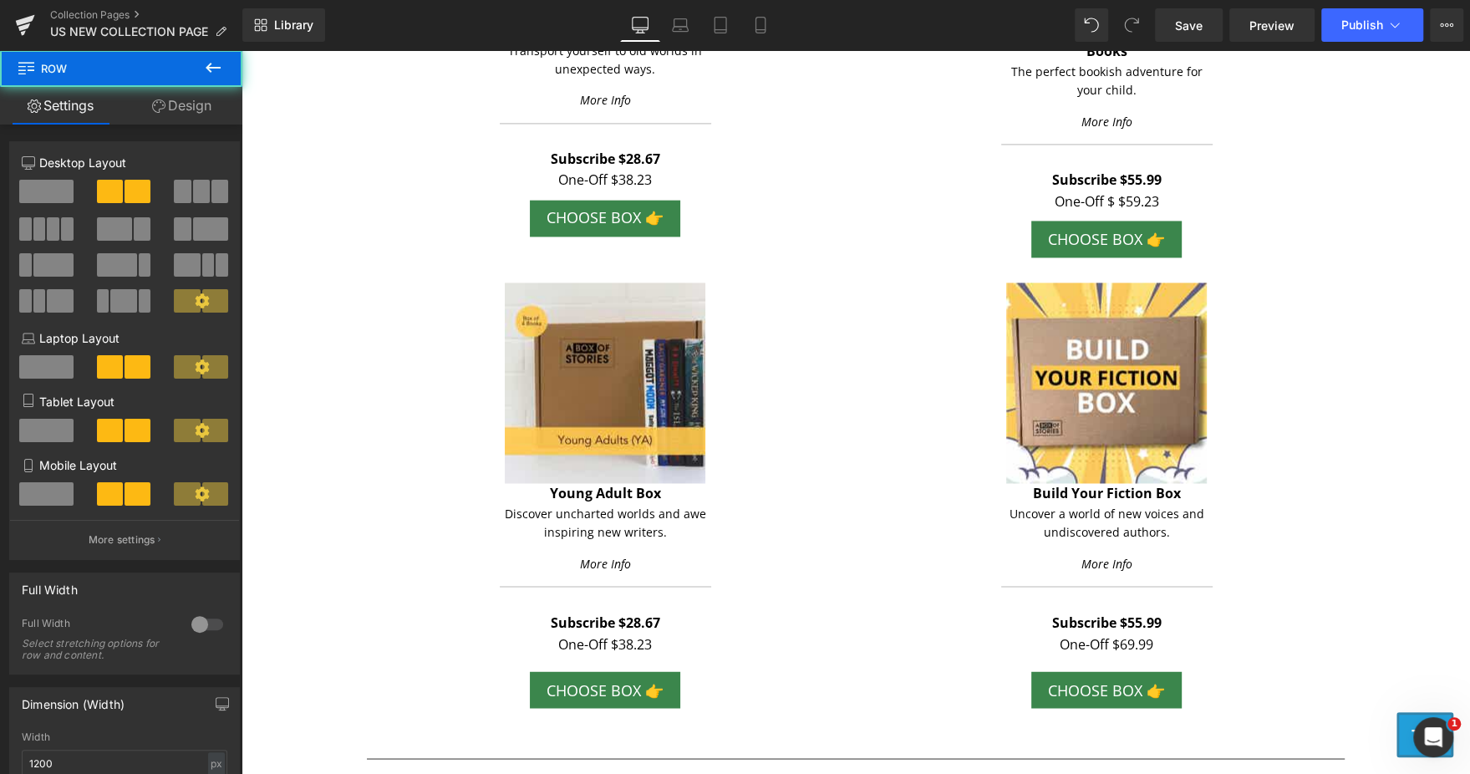
scroll to position [1937, 0]
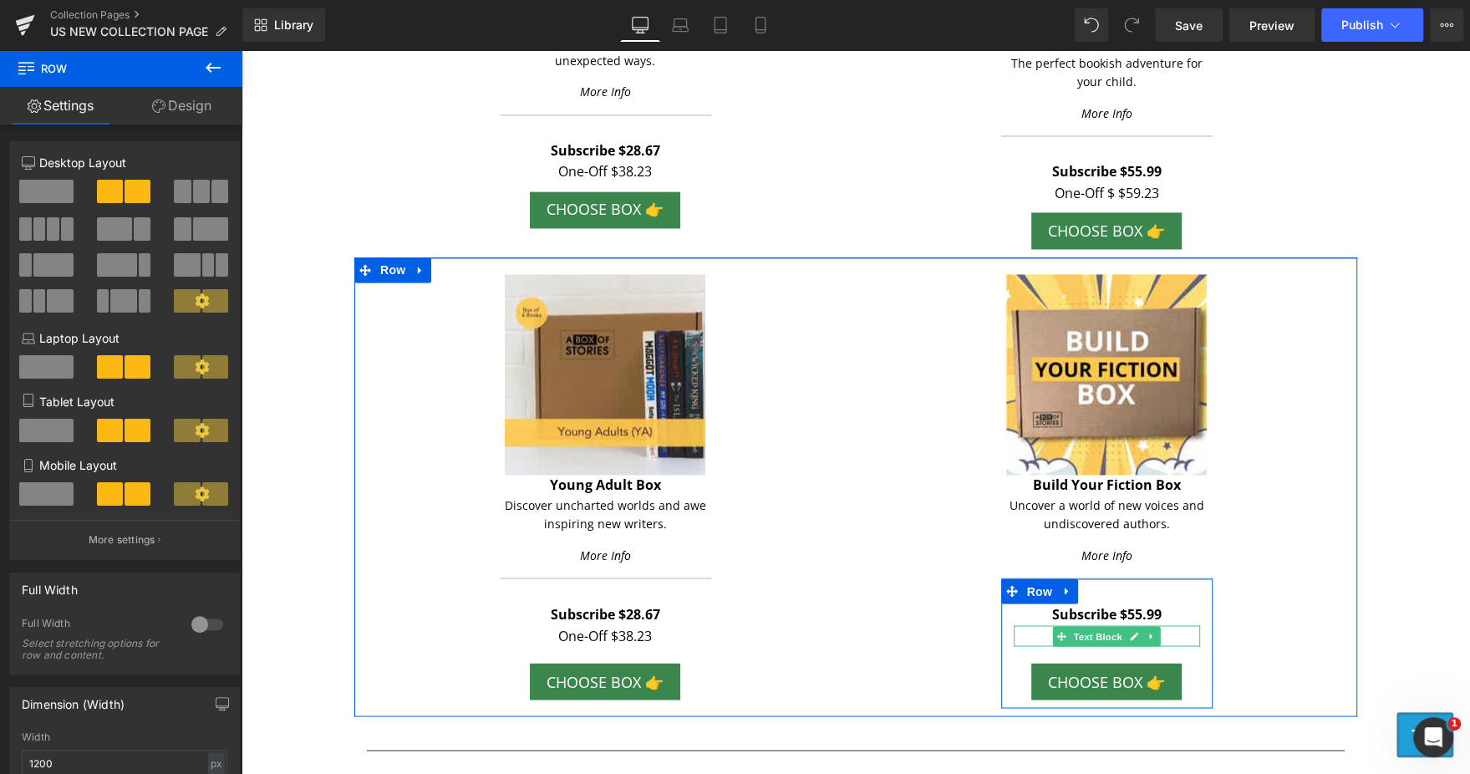
click at [1171, 627] on p "One-Off $69.99" at bounding box center [1106, 636] width 186 height 22
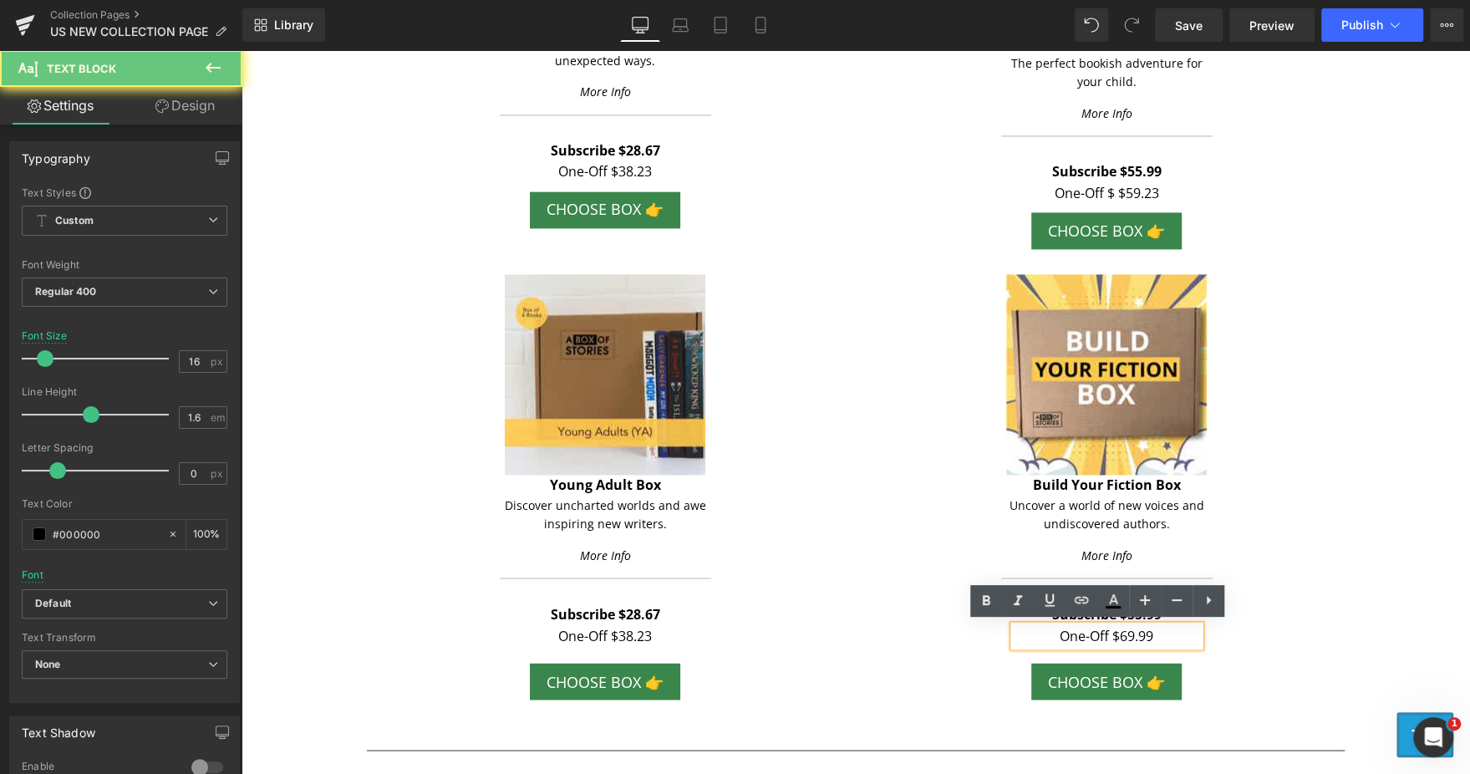
click at [1171, 627] on p "One-Off $69.99" at bounding box center [1106, 636] width 186 height 22
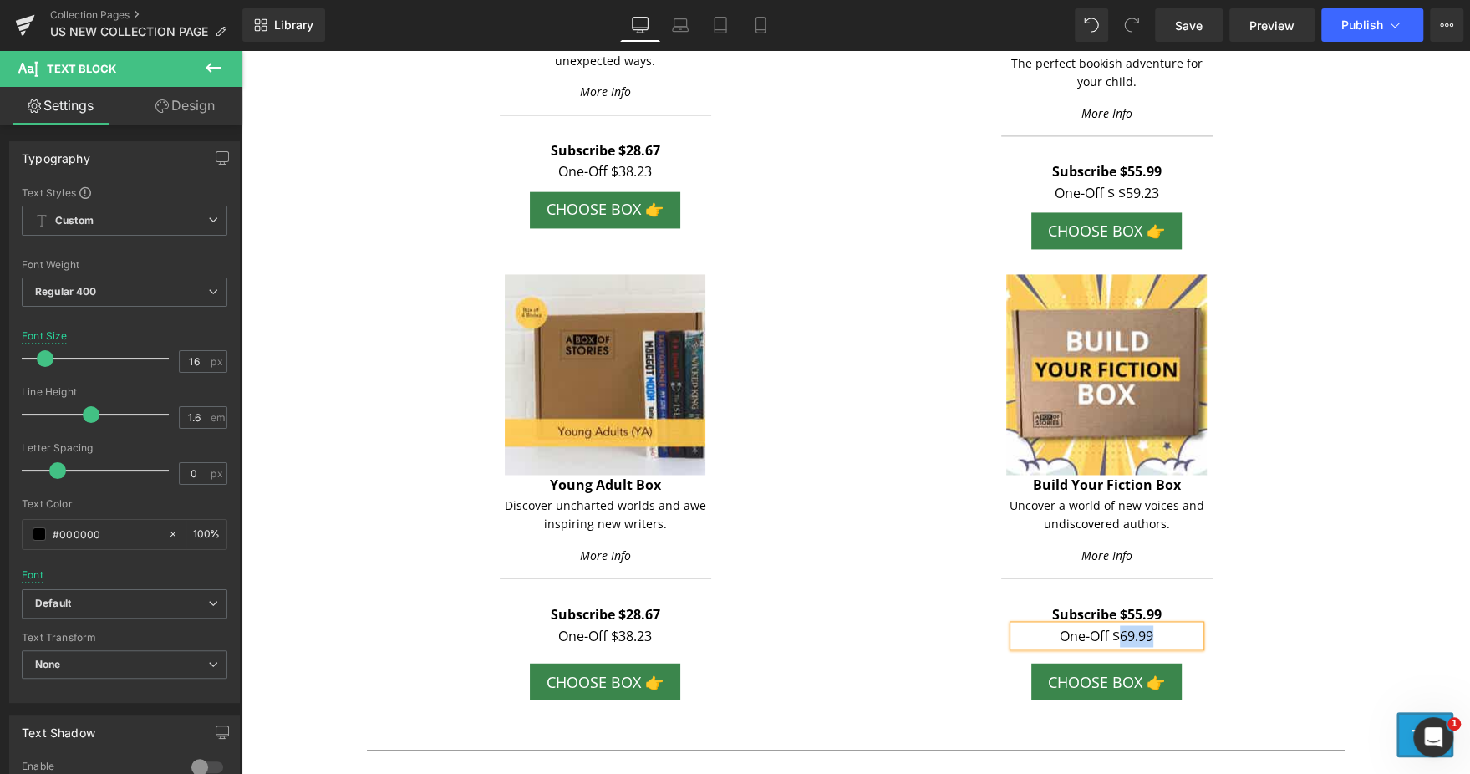
paste div
click at [1170, 607] on p "Subscribe $55.99" at bounding box center [1106, 614] width 186 height 22
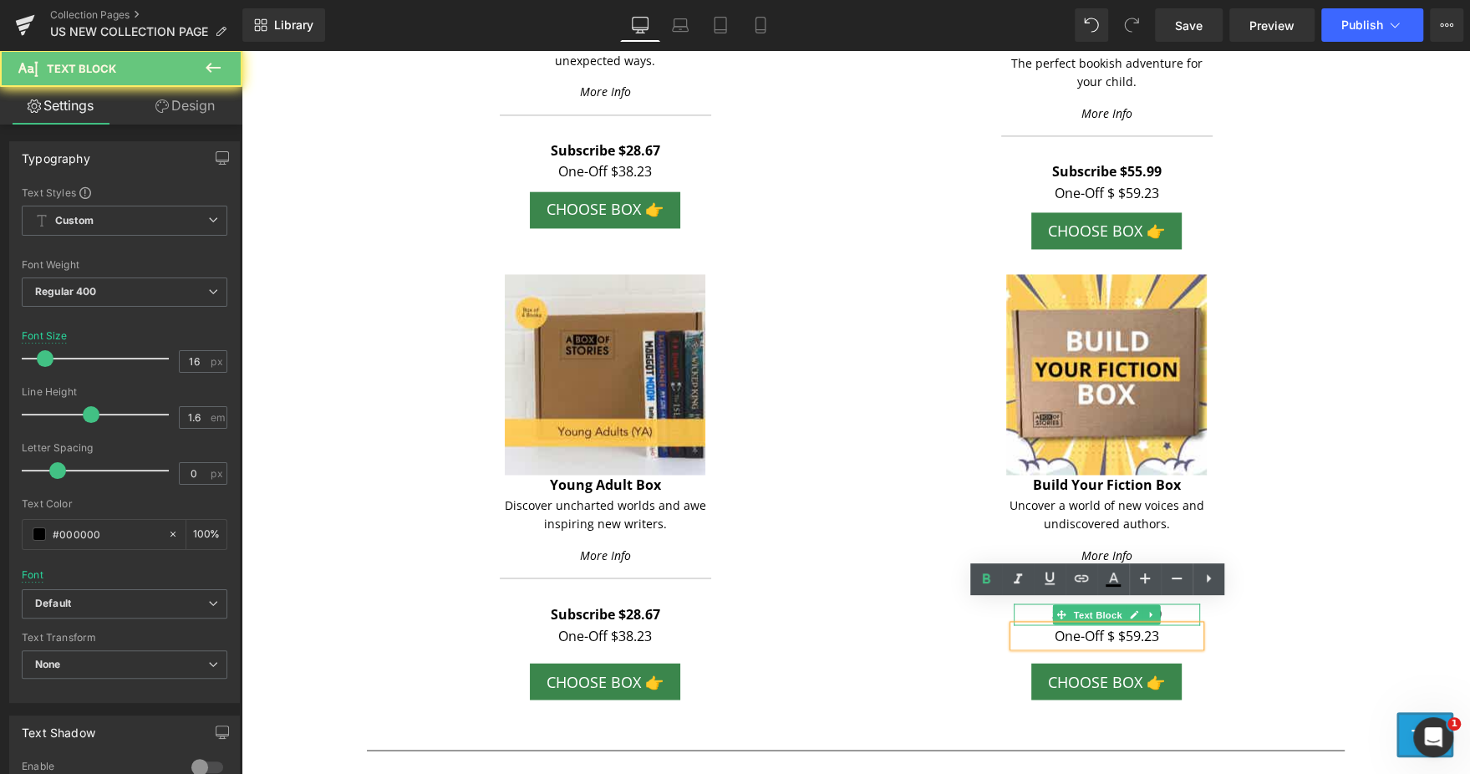
click at [1170, 607] on p "Subscribe $55.99" at bounding box center [1106, 614] width 186 height 22
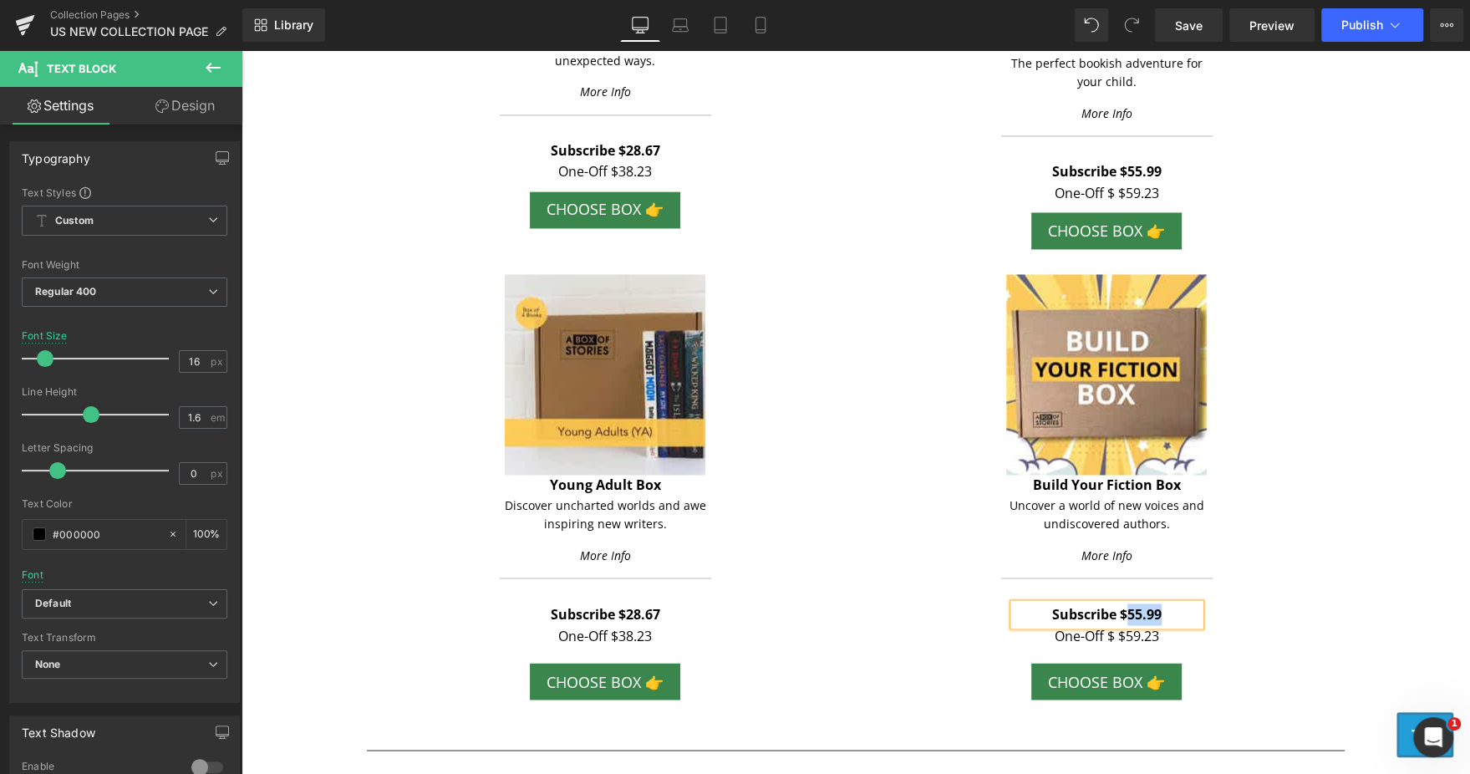
paste div
click at [1277, 581] on div "Image Build Your Fiction Box Text Block Uncover a world of new voices and undis…" at bounding box center [1105, 491] width 501 height 434
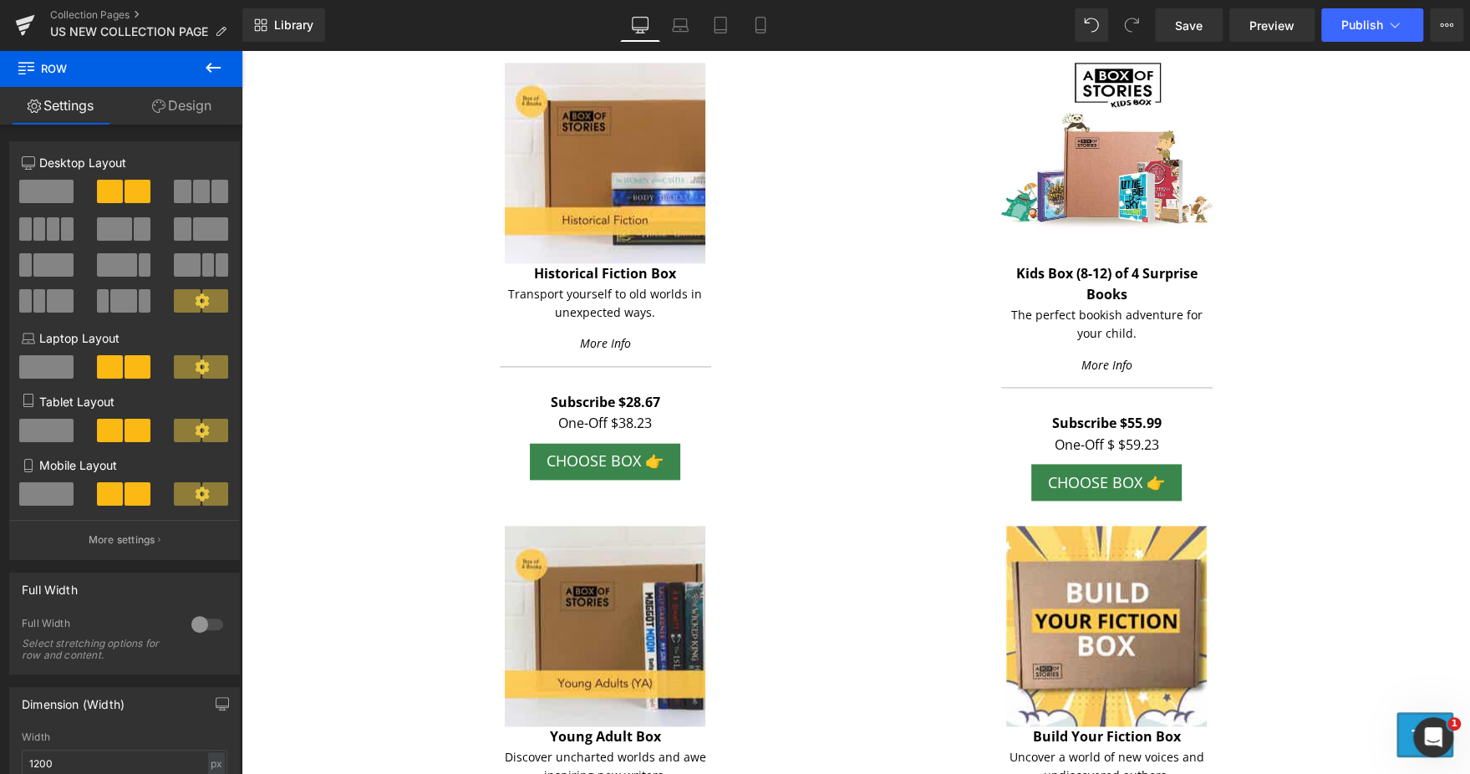
scroll to position [1675, 0]
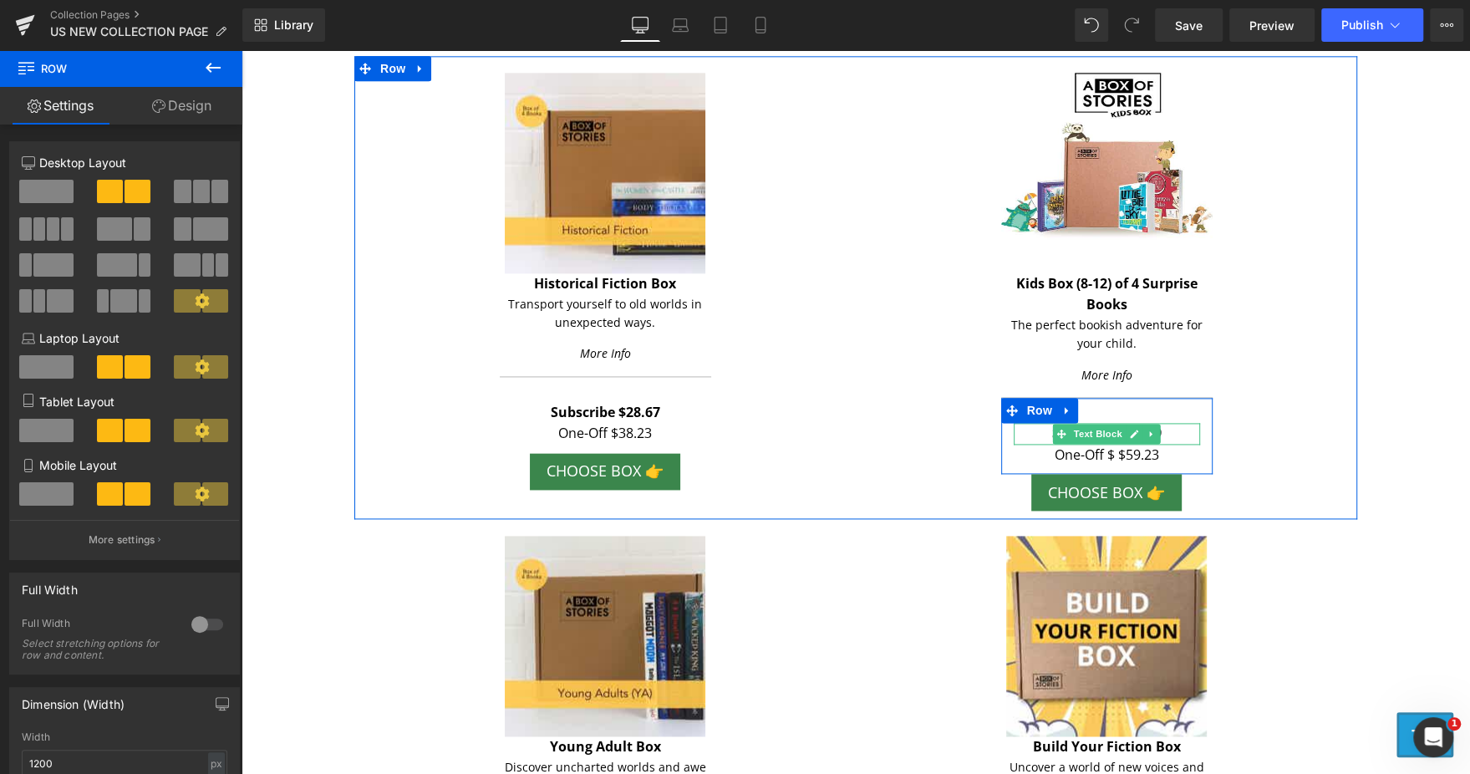
click at [1182, 435] on p "Subscribe $55.99" at bounding box center [1106, 434] width 186 height 22
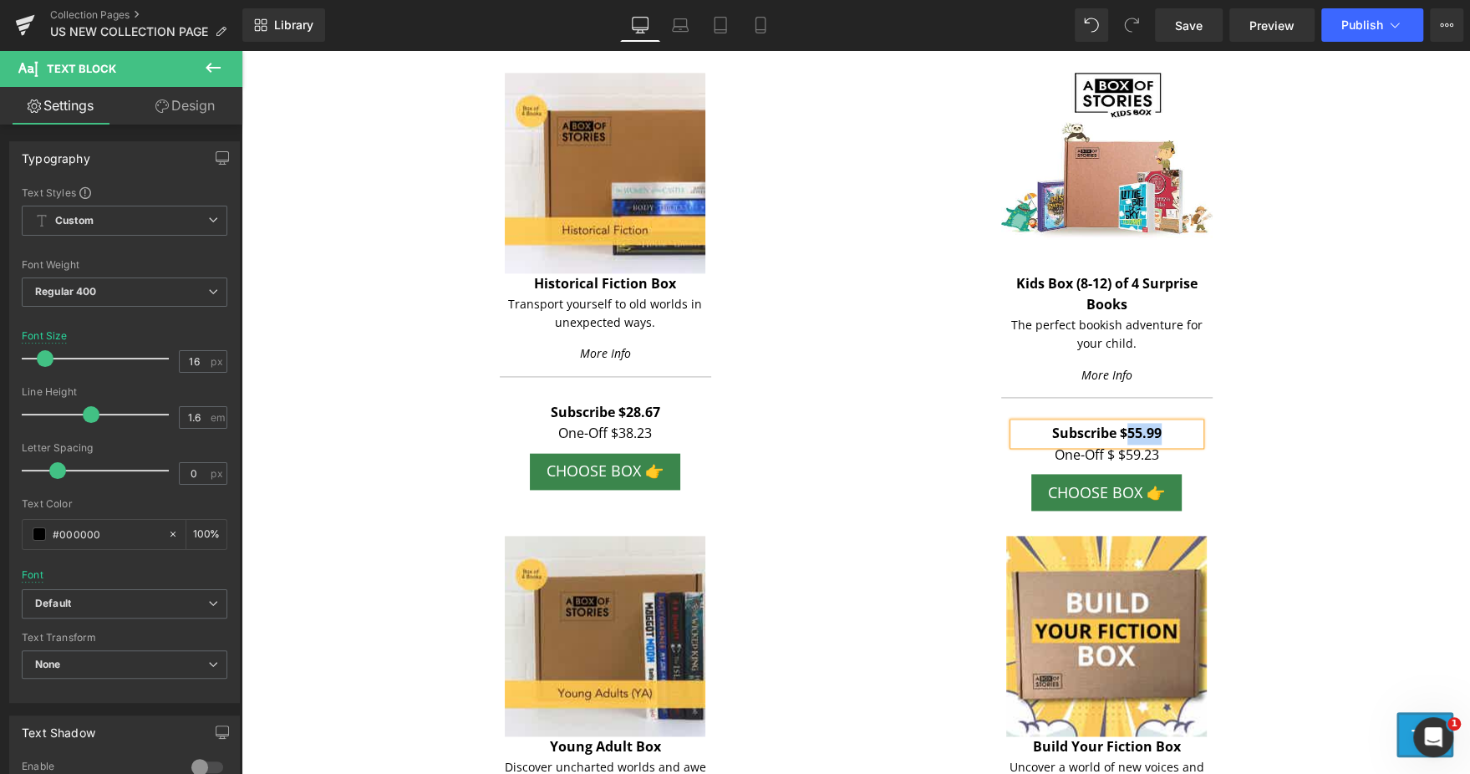
paste div
click at [1304, 475] on div "Image Kids Box (8-12) of 4 Surprise Books Text Block The perfect bookish advent…" at bounding box center [1105, 292] width 501 height 439
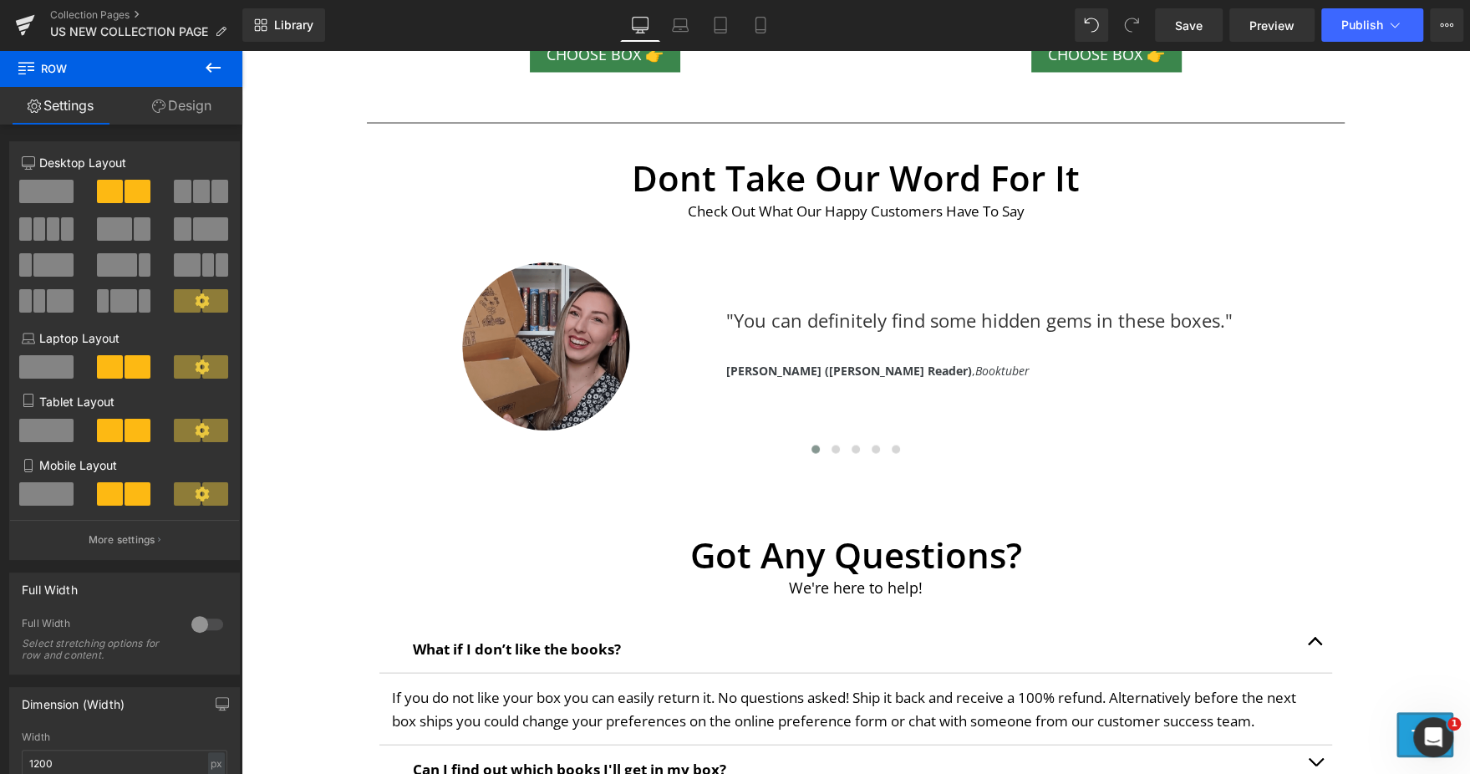
scroll to position [2565, 0]
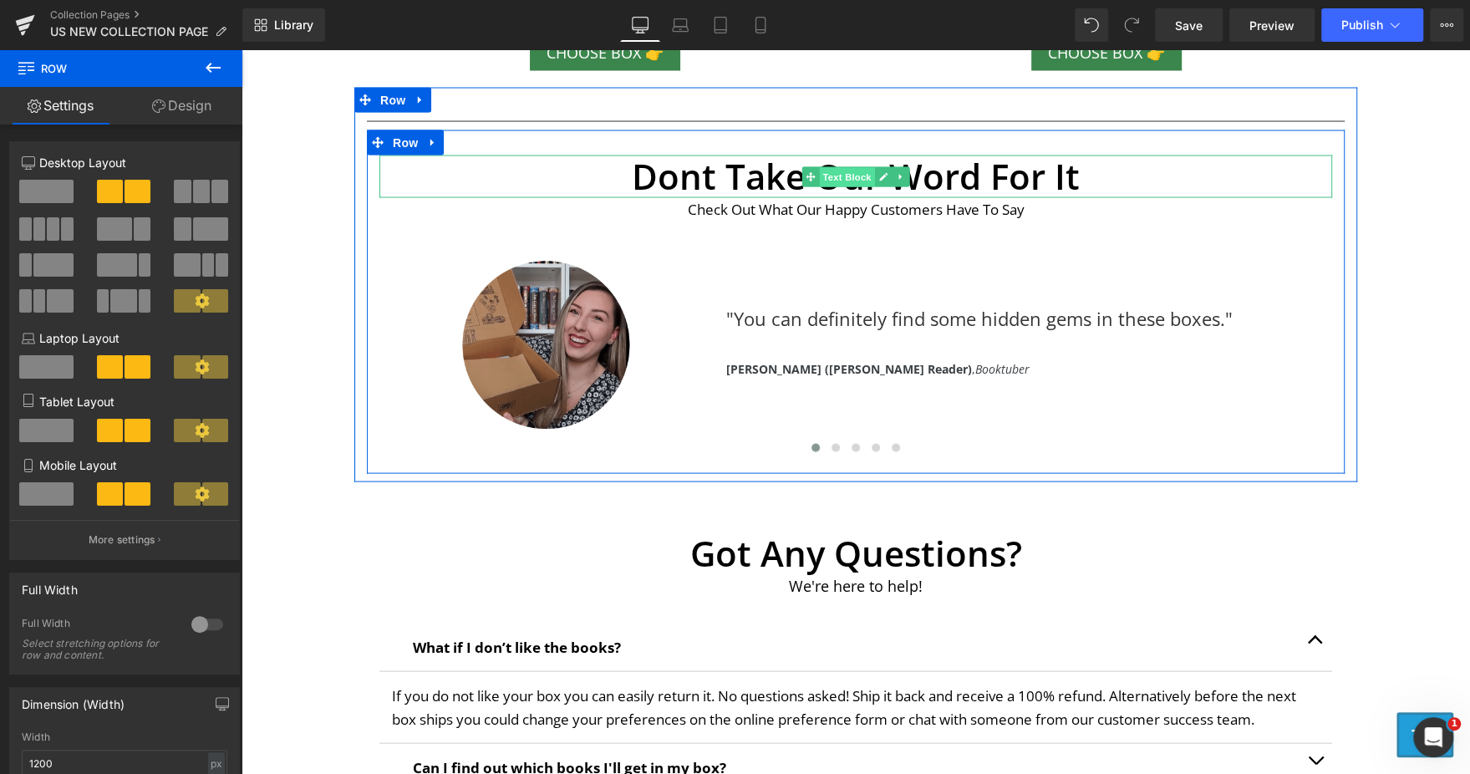
click at [833, 183] on span "Text Block" at bounding box center [846, 177] width 55 height 20
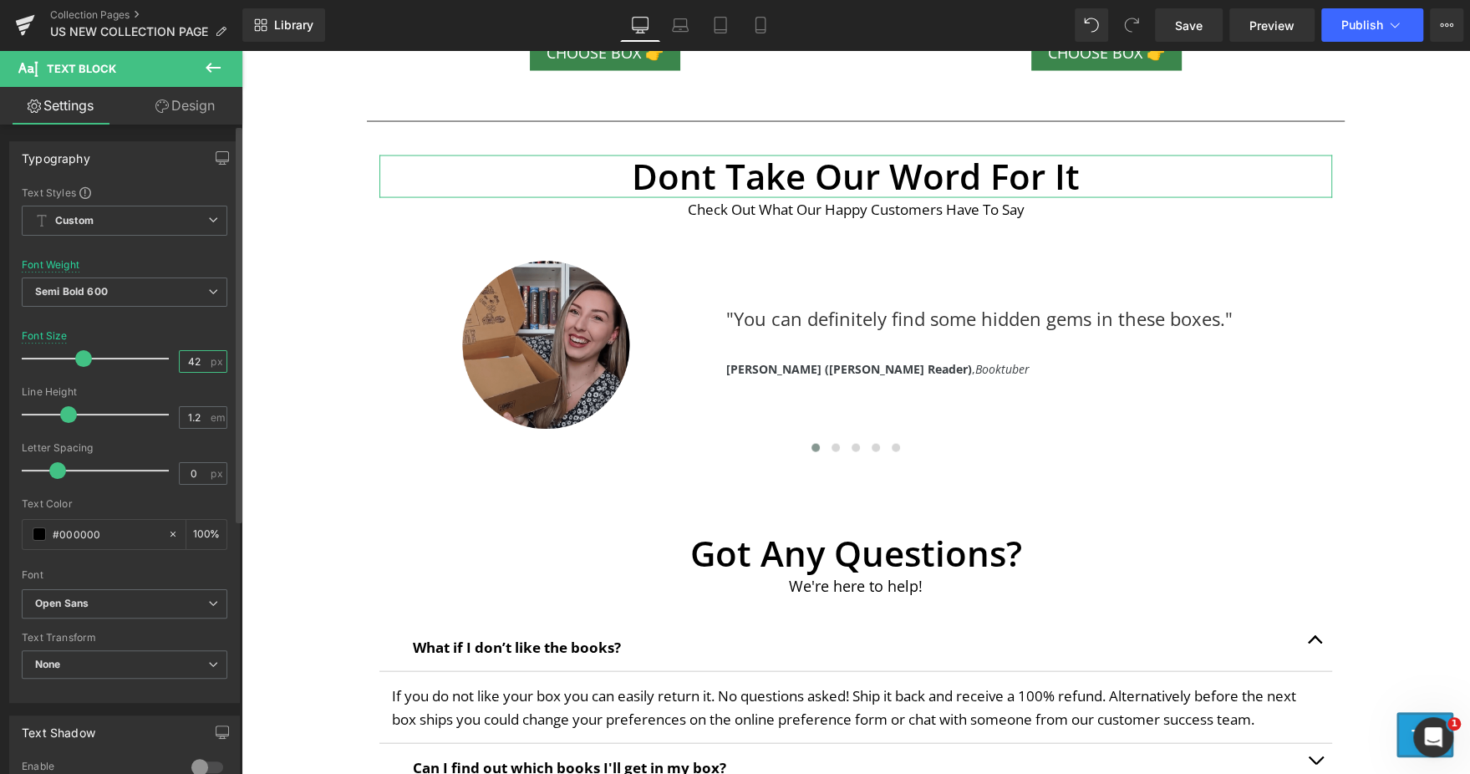
click at [185, 363] on input "42" at bounding box center [194, 361] width 29 height 21
type input "32"
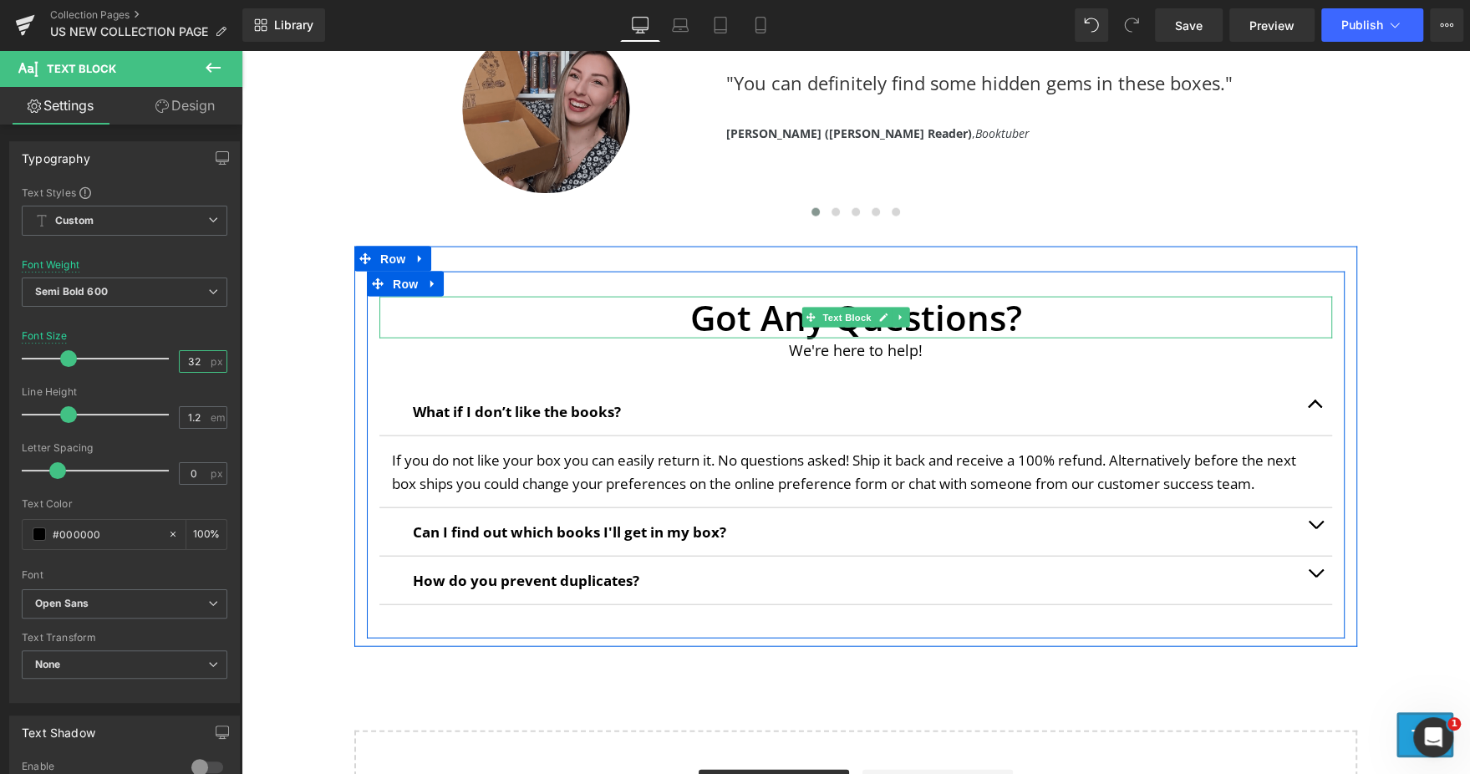
scroll to position [2813, 0]
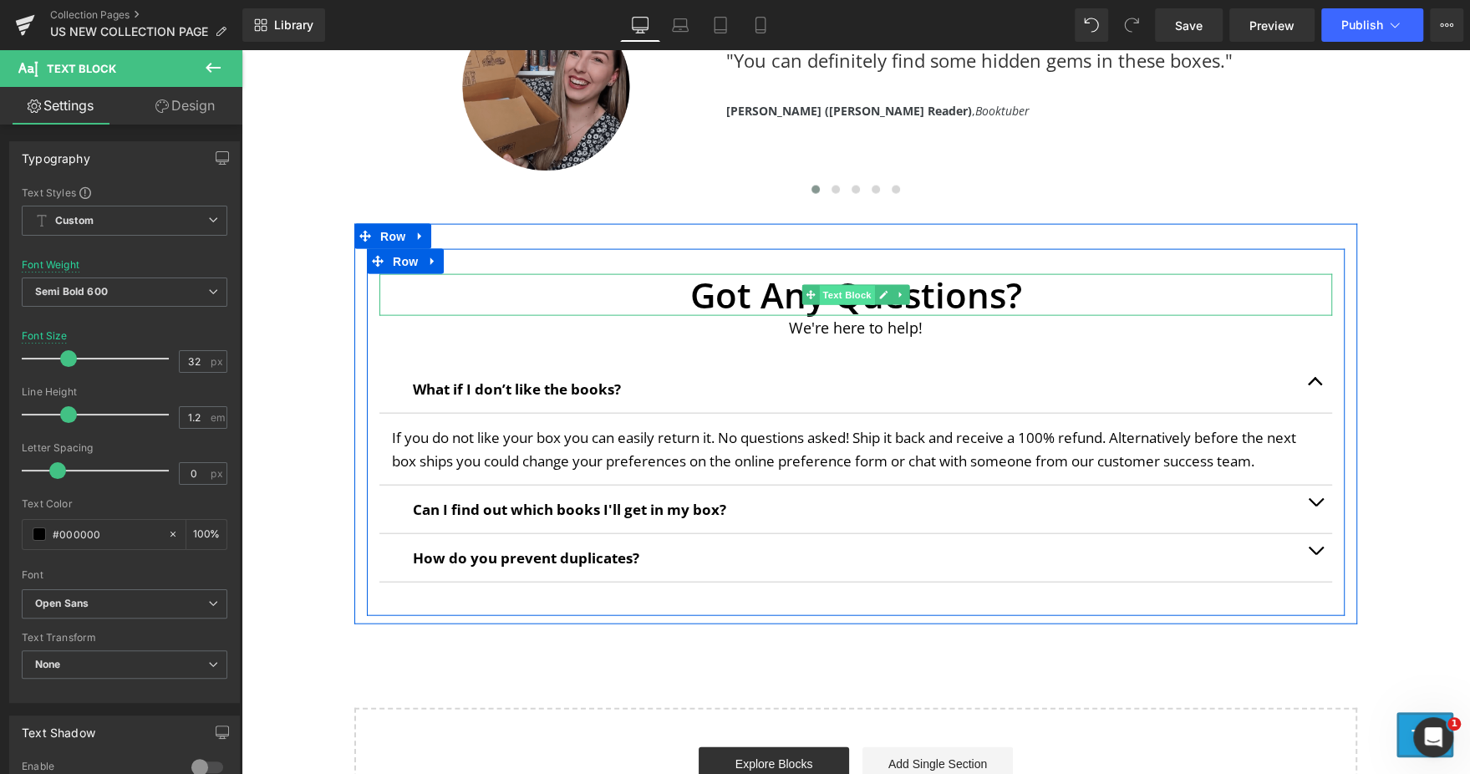
click at [831, 289] on span "Text Block" at bounding box center [846, 296] width 55 height 20
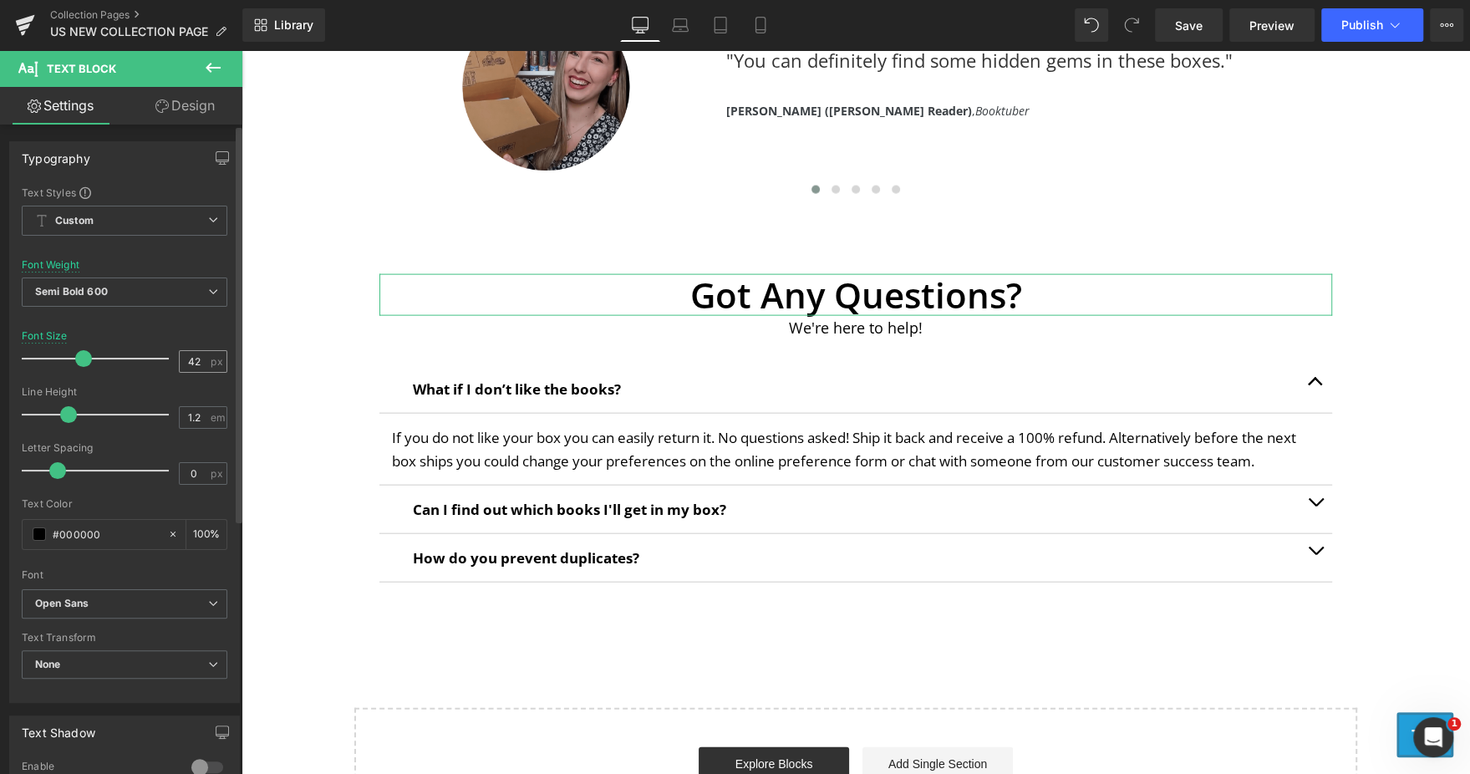
click at [203, 365] on div "42 px" at bounding box center [203, 361] width 48 height 23
click at [195, 363] on input "42" at bounding box center [194, 361] width 29 height 21
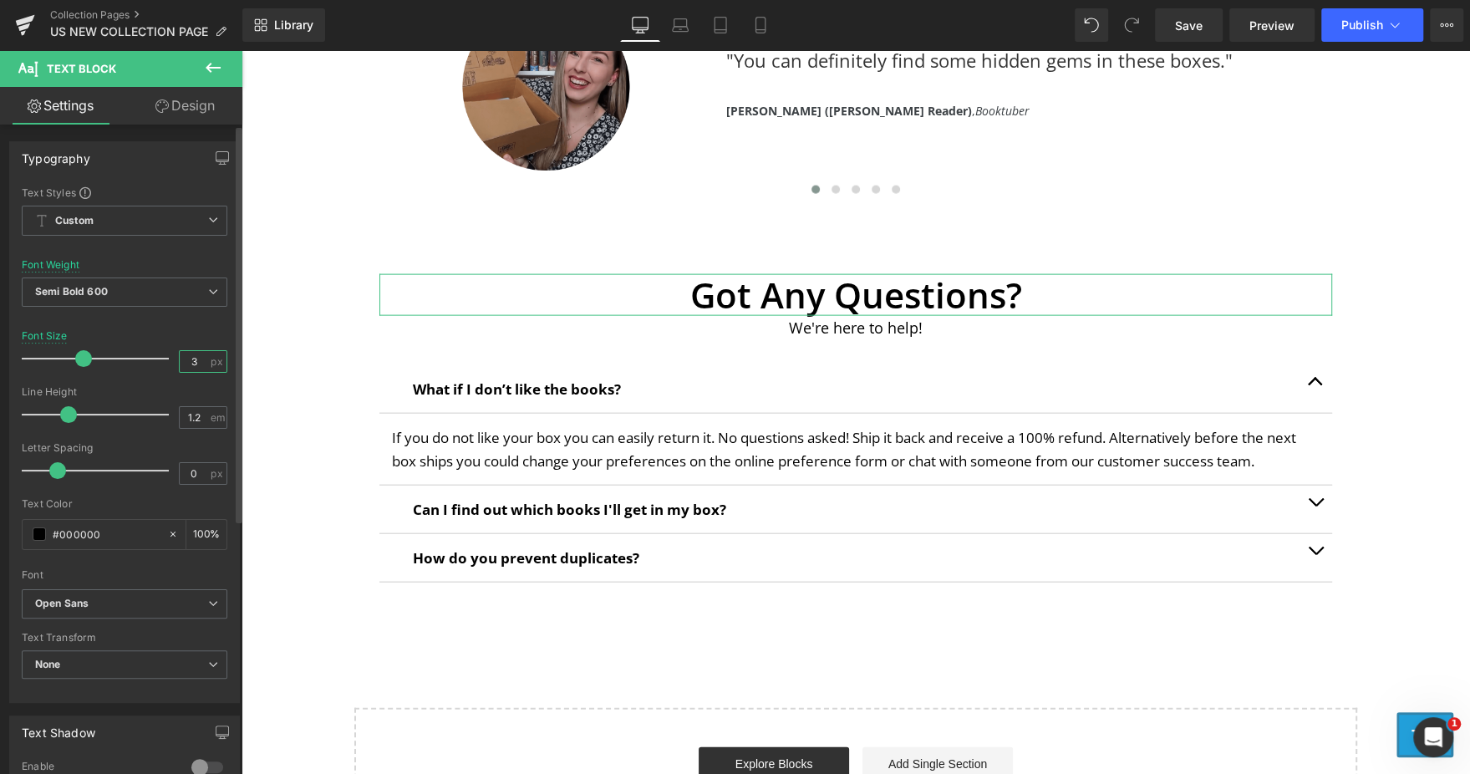
click at [195, 363] on input "3" at bounding box center [194, 361] width 29 height 21
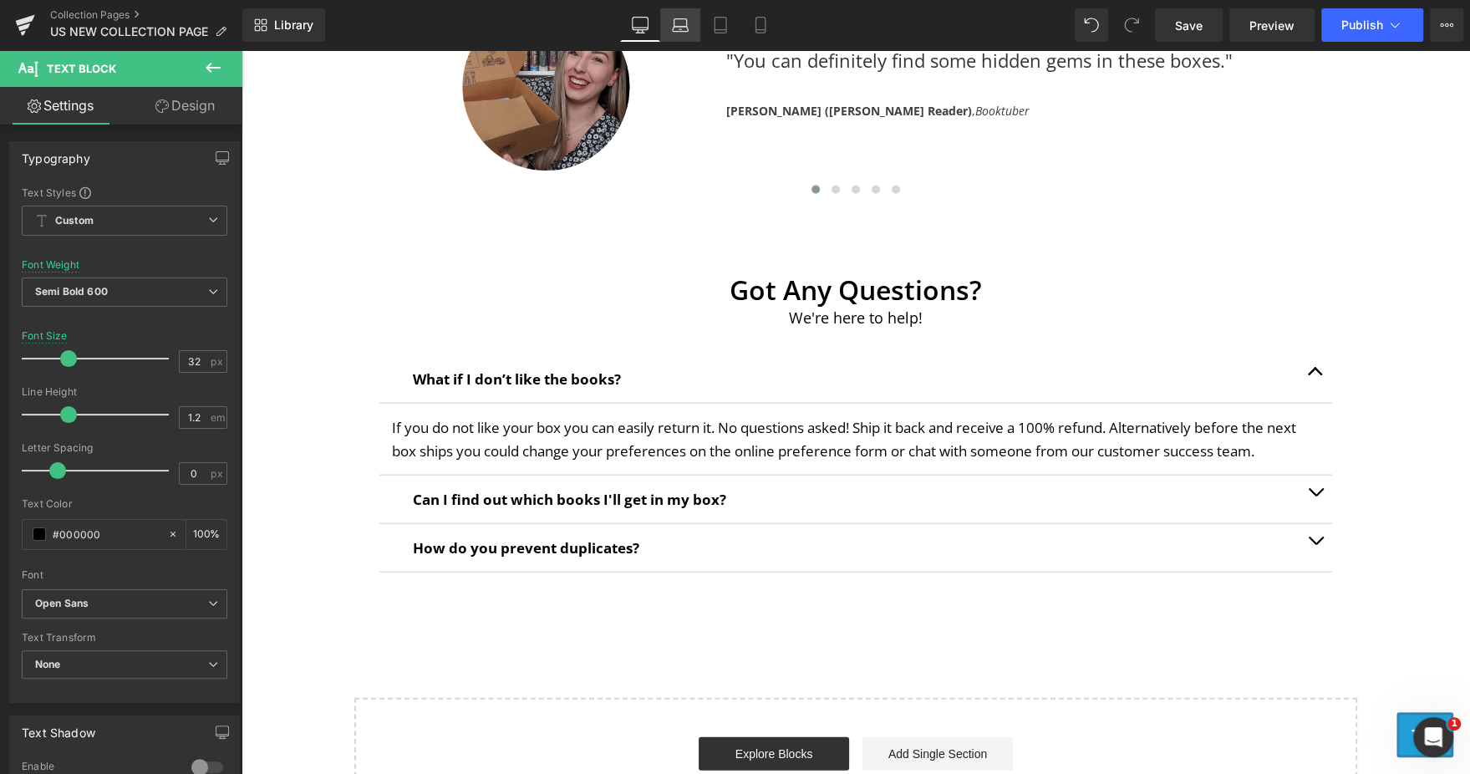
click at [680, 23] on icon at bounding box center [680, 25] width 17 height 17
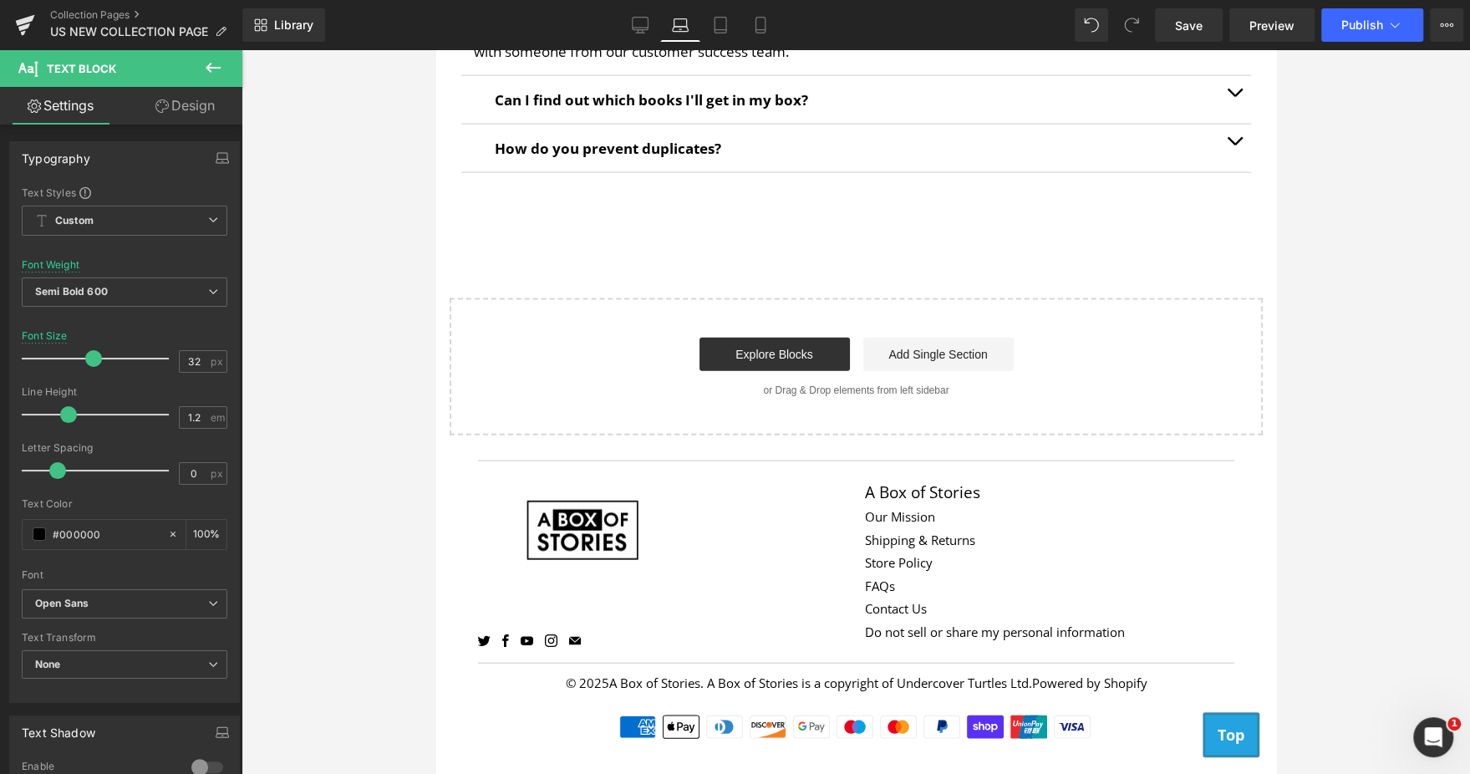
scroll to position [2353, 0]
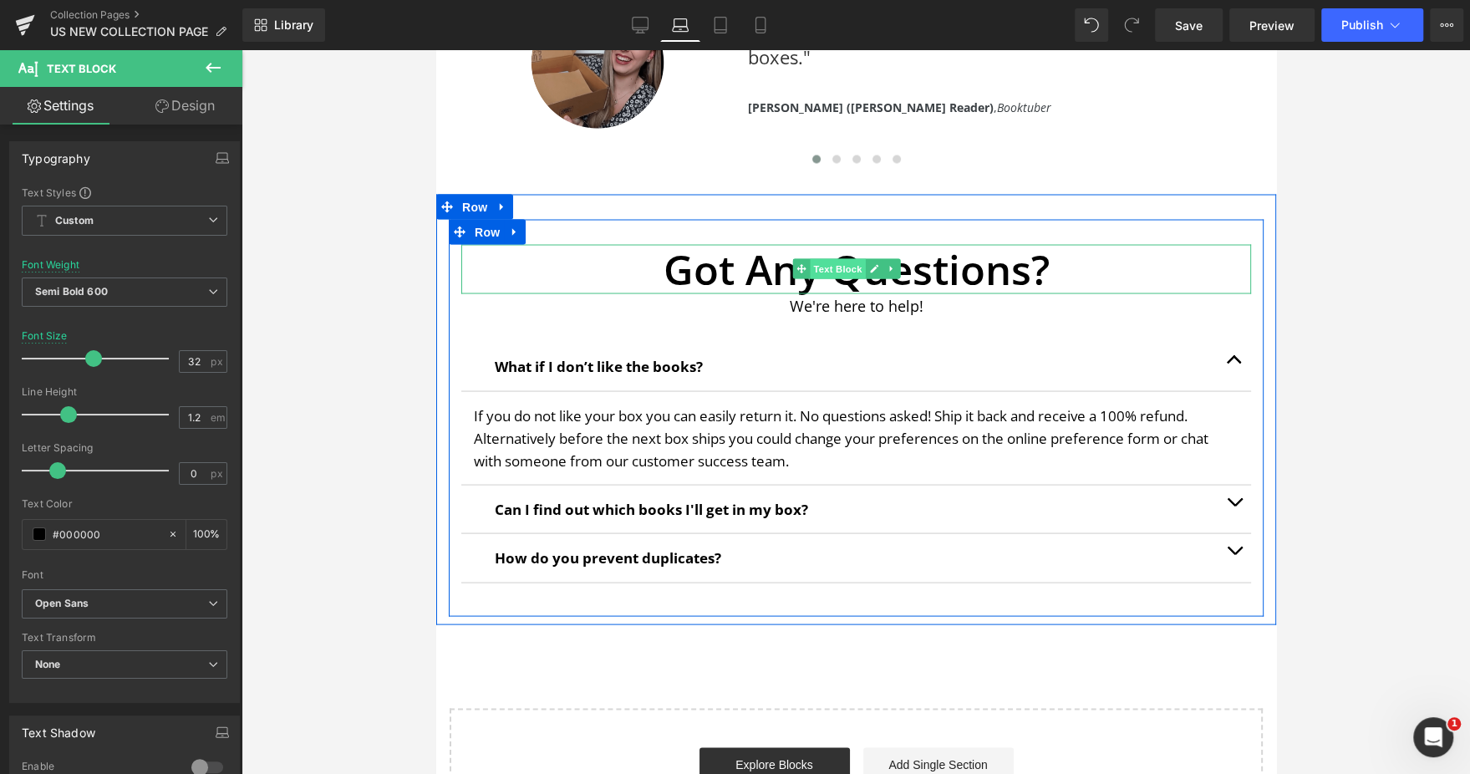
click at [855, 265] on span "Text Block" at bounding box center [837, 268] width 55 height 20
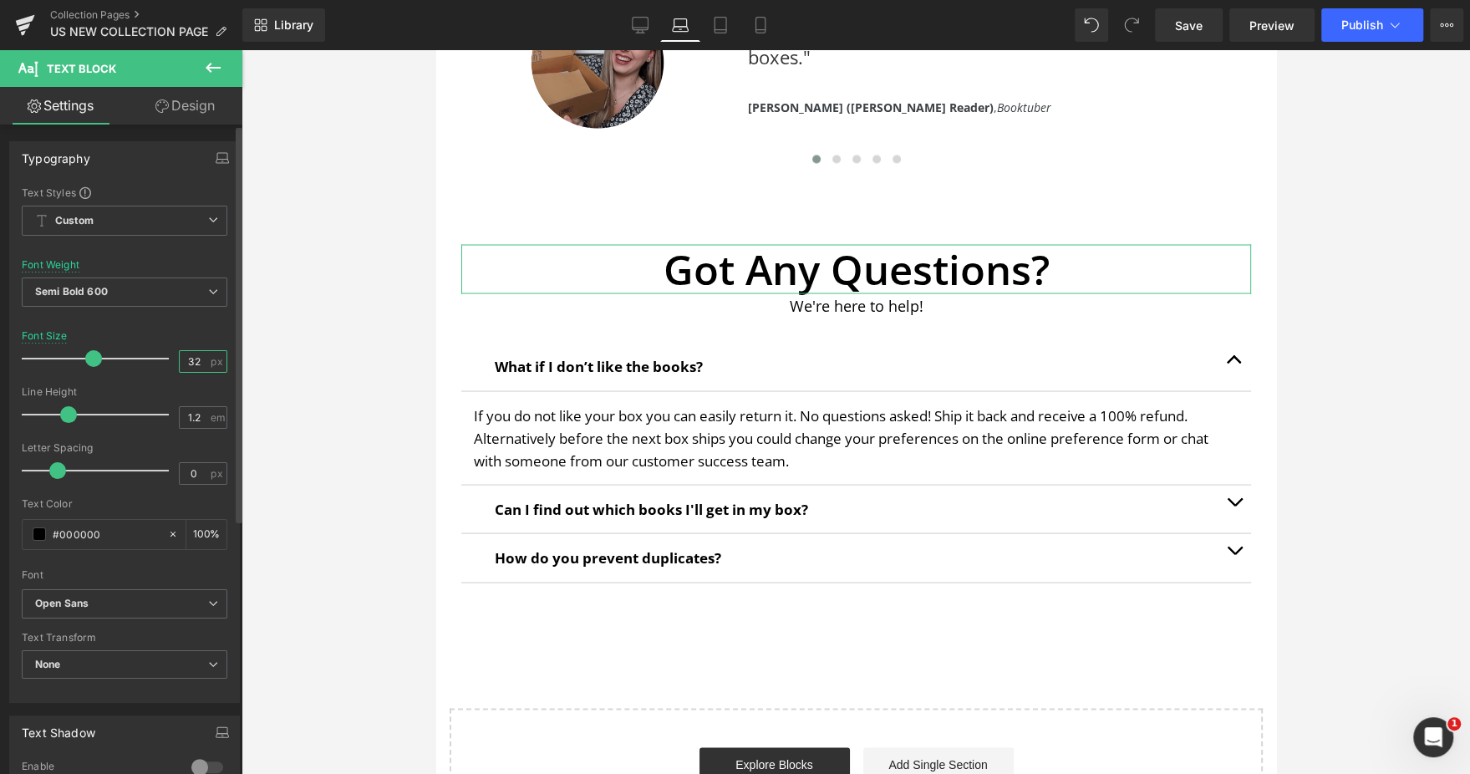
click at [192, 357] on input "32" at bounding box center [194, 361] width 29 height 21
type input "4"
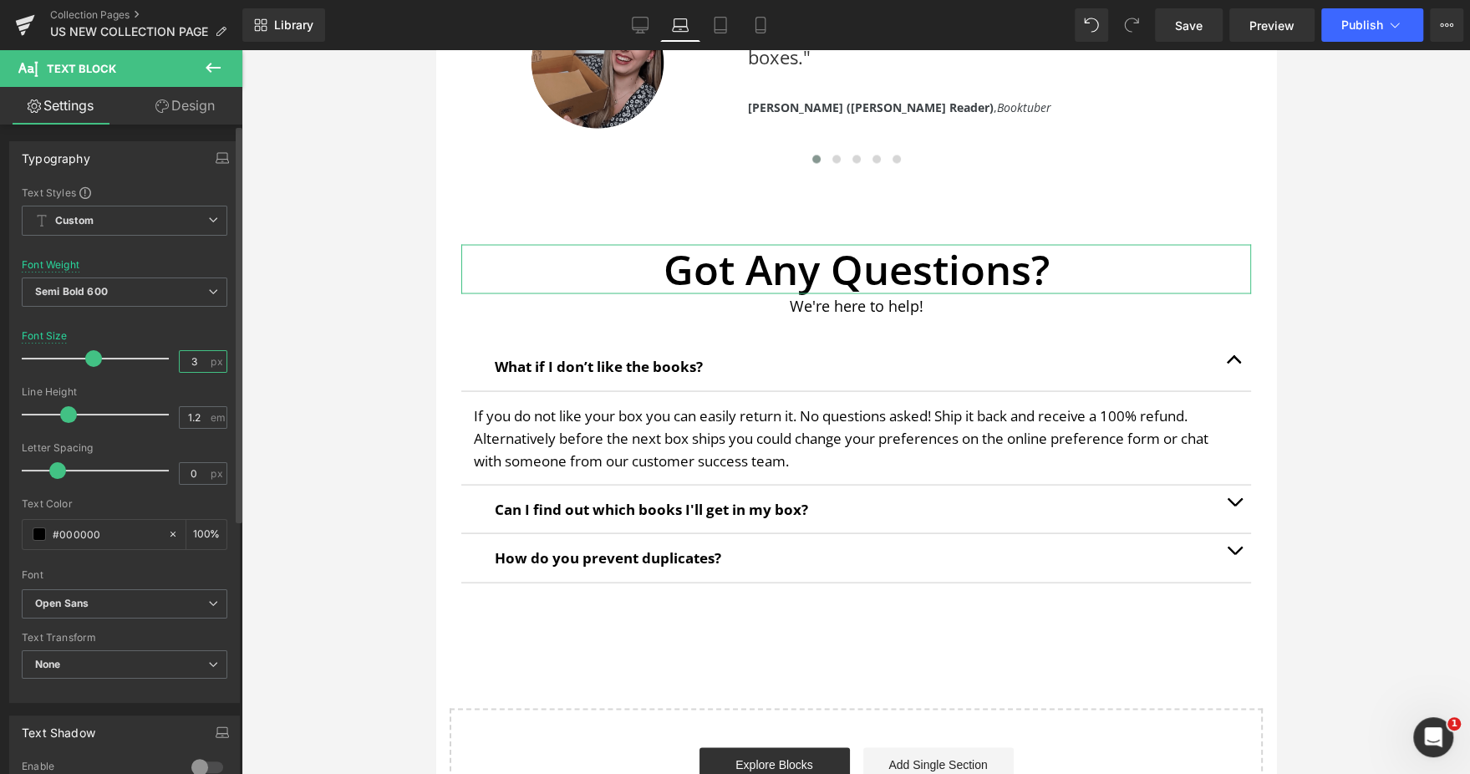
type input "32"
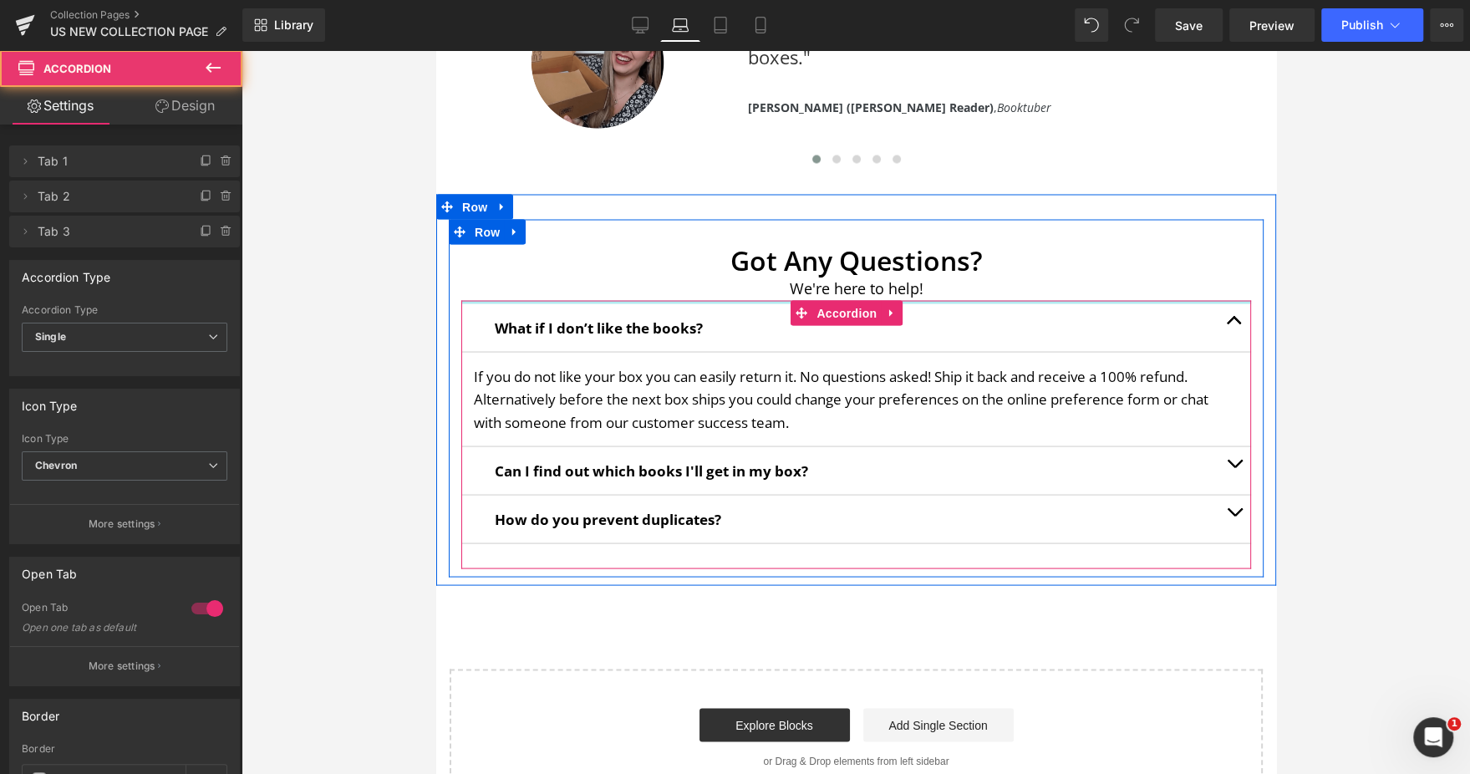
drag, startPoint x: 653, startPoint y: 309, endPoint x: 647, endPoint y: 287, distance: 23.5
click at [647, 287] on div "Got Any Questions? Text Block We're here to help! Text Block What if I don’t li…" at bounding box center [855, 406] width 815 height 324
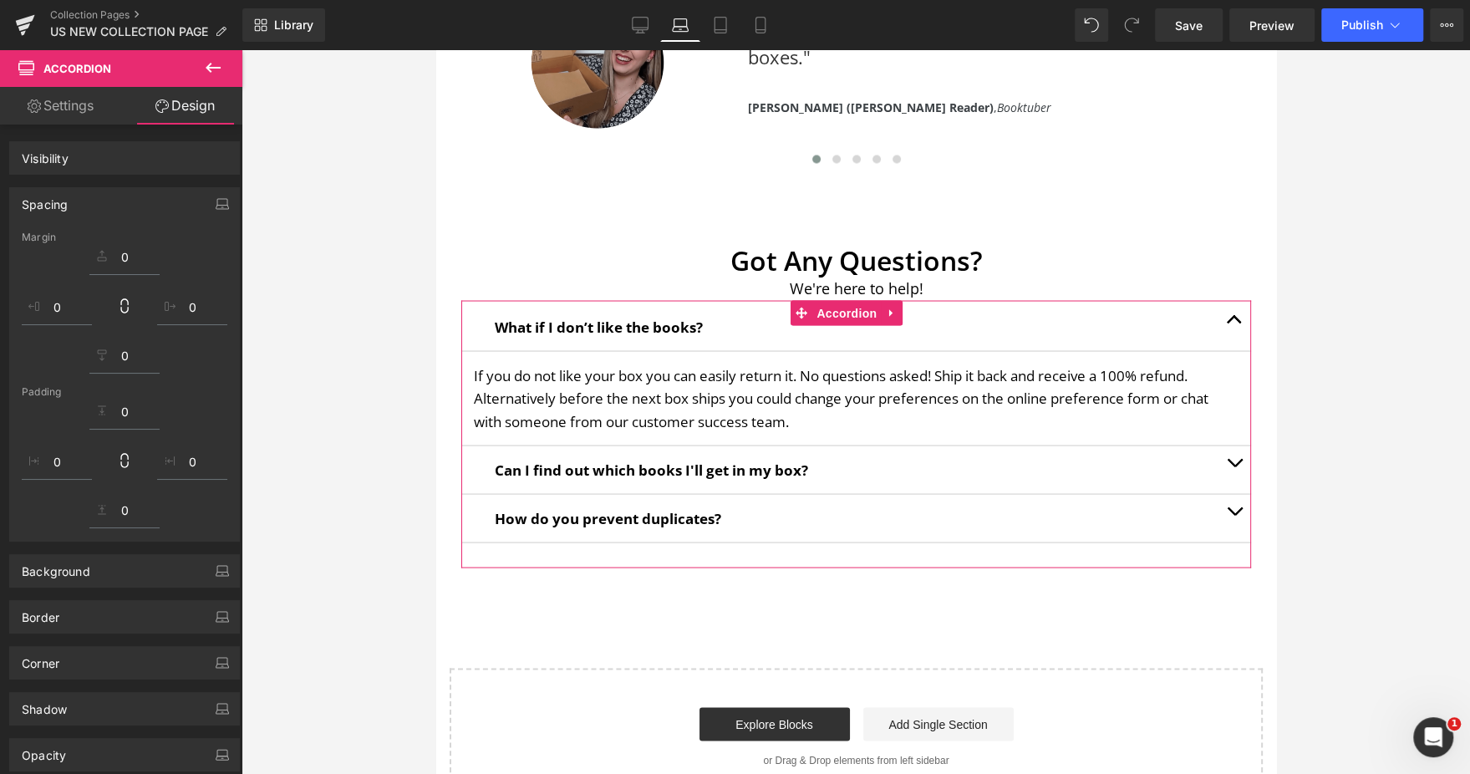
scroll to position [2094, 0]
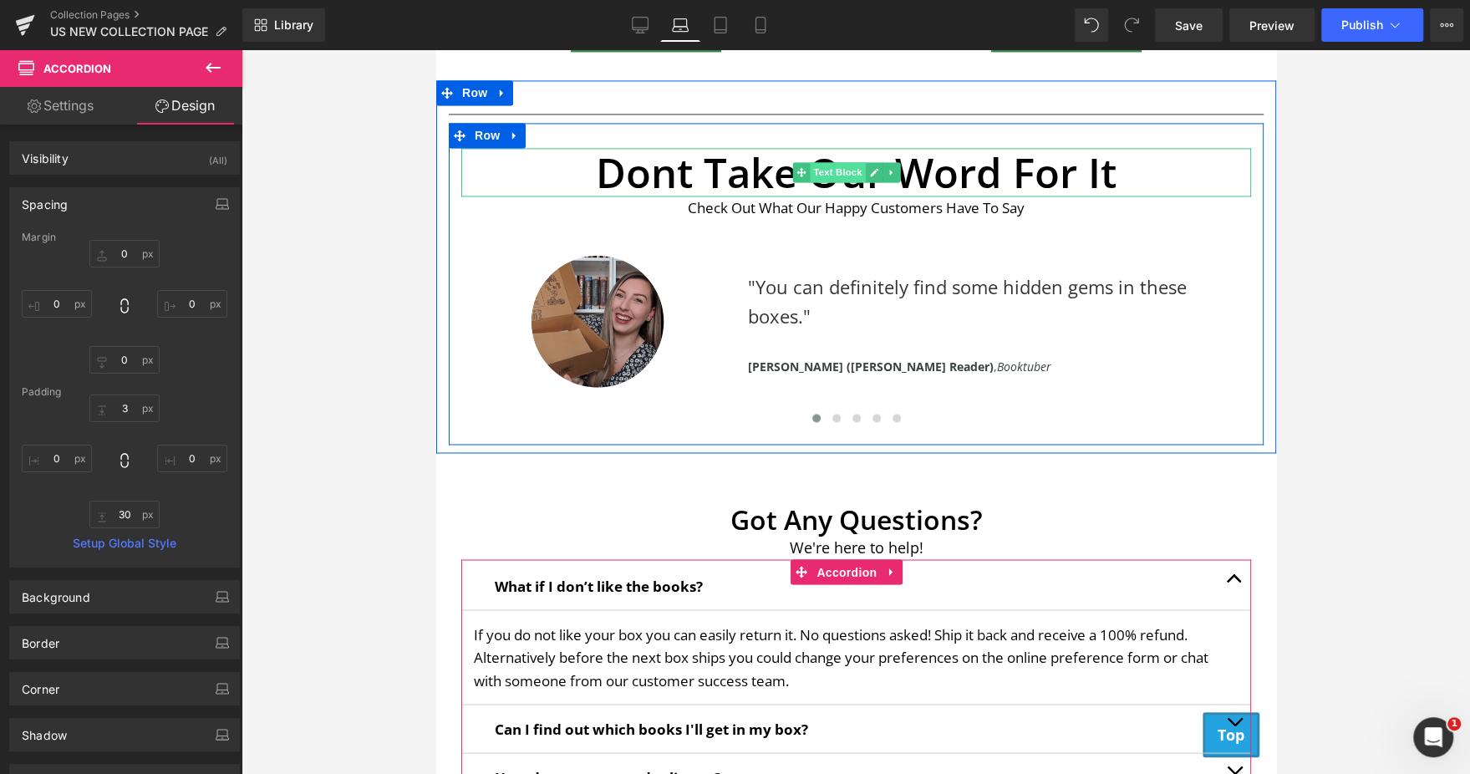
click at [839, 174] on span "Text Block" at bounding box center [837, 172] width 55 height 20
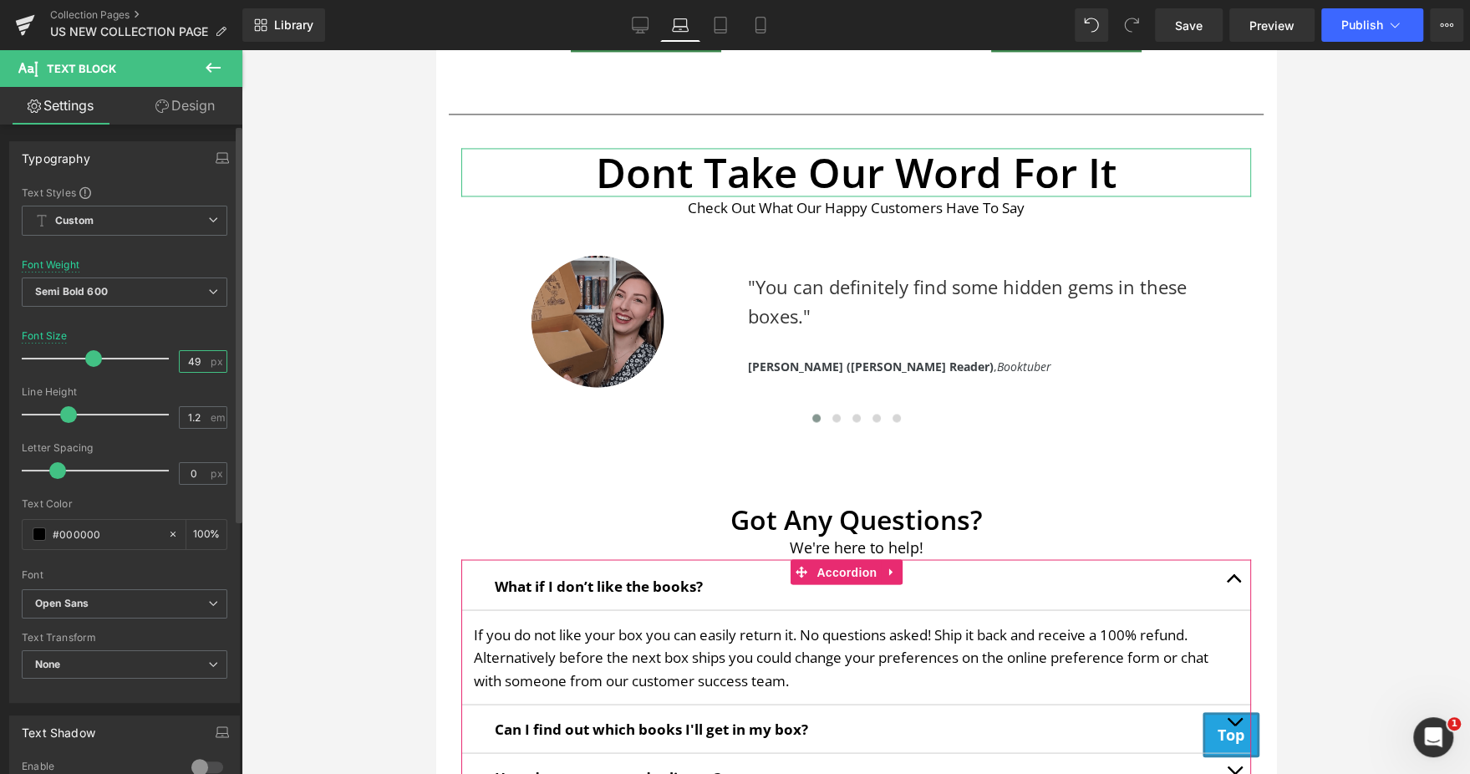
click at [200, 353] on input "49" at bounding box center [194, 361] width 29 height 21
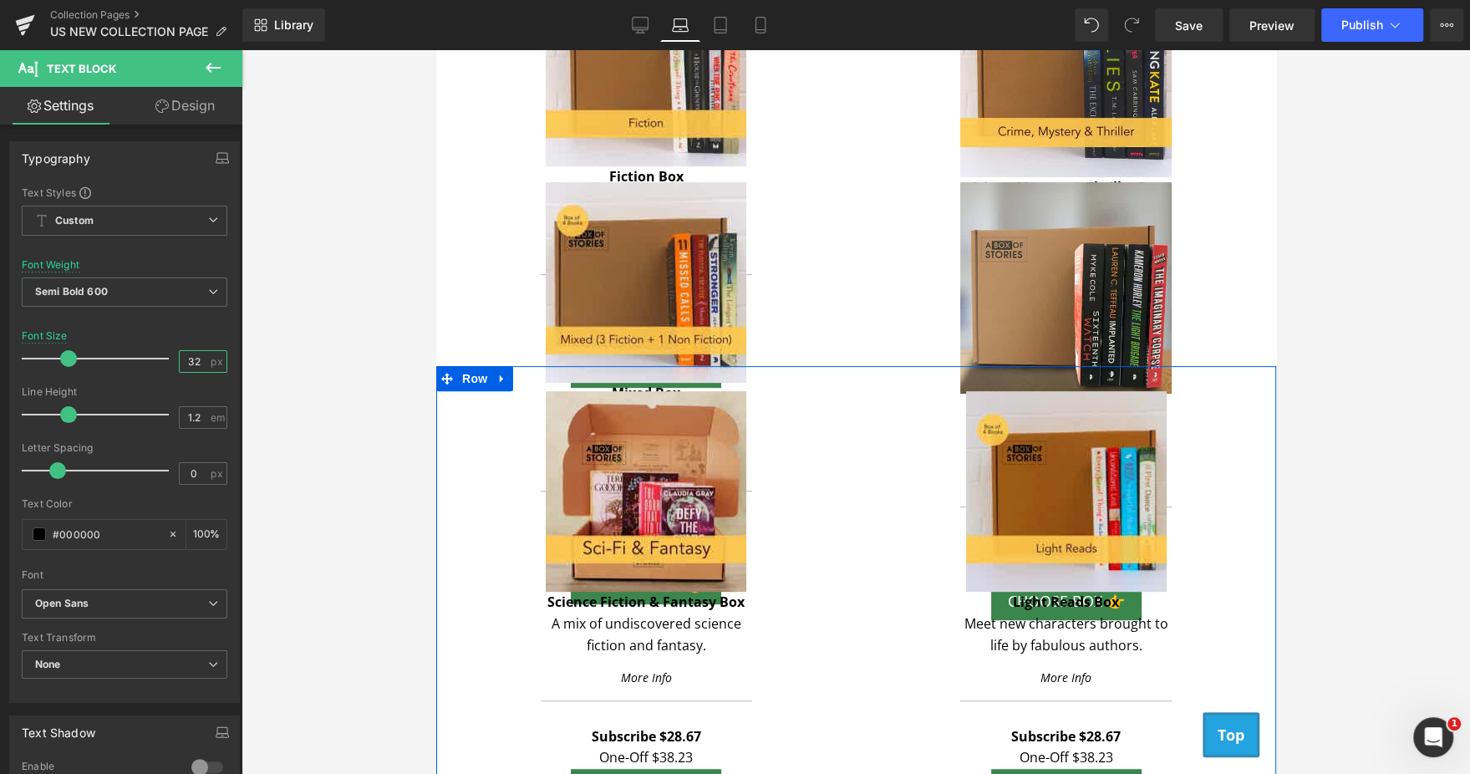
scroll to position [380, 0]
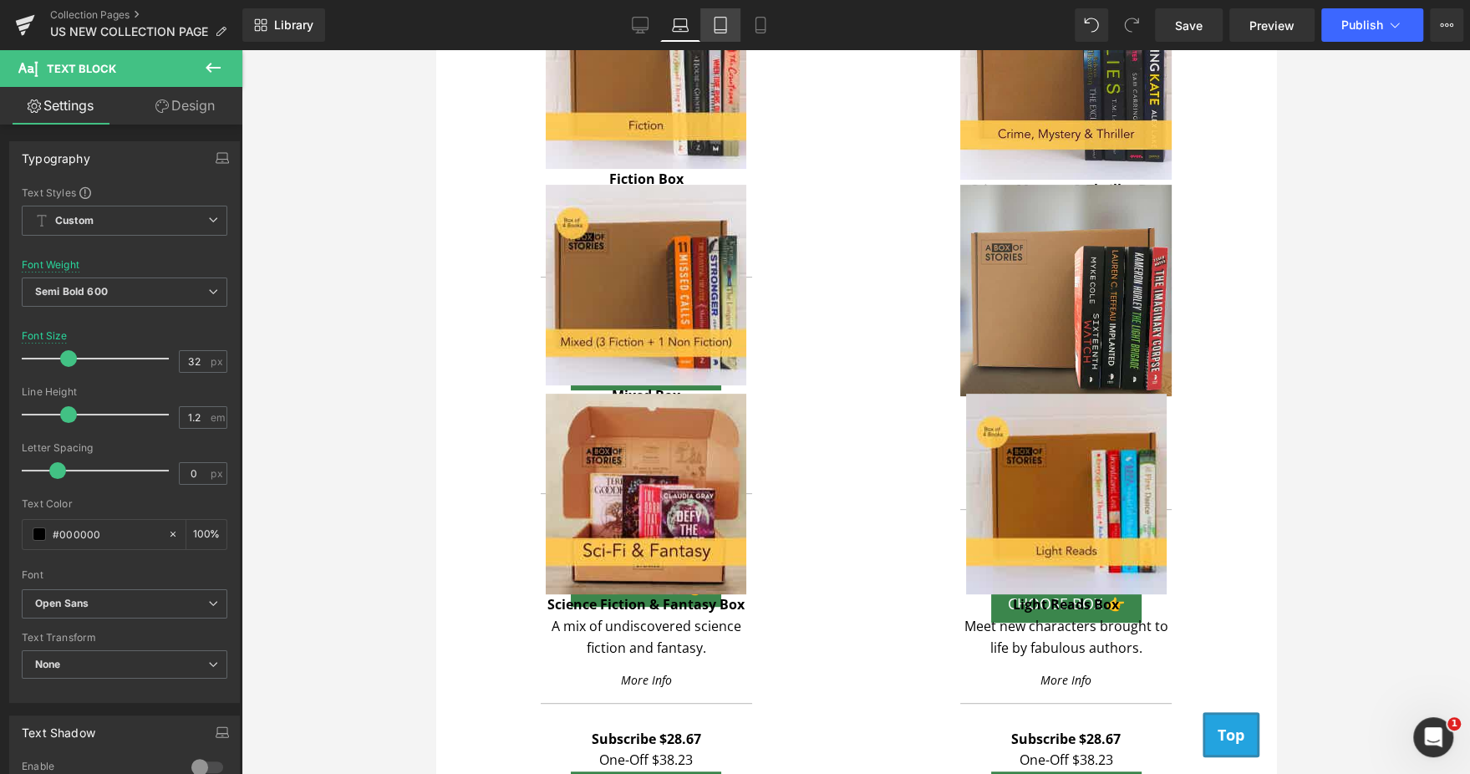
click at [725, 24] on icon at bounding box center [720, 25] width 17 height 17
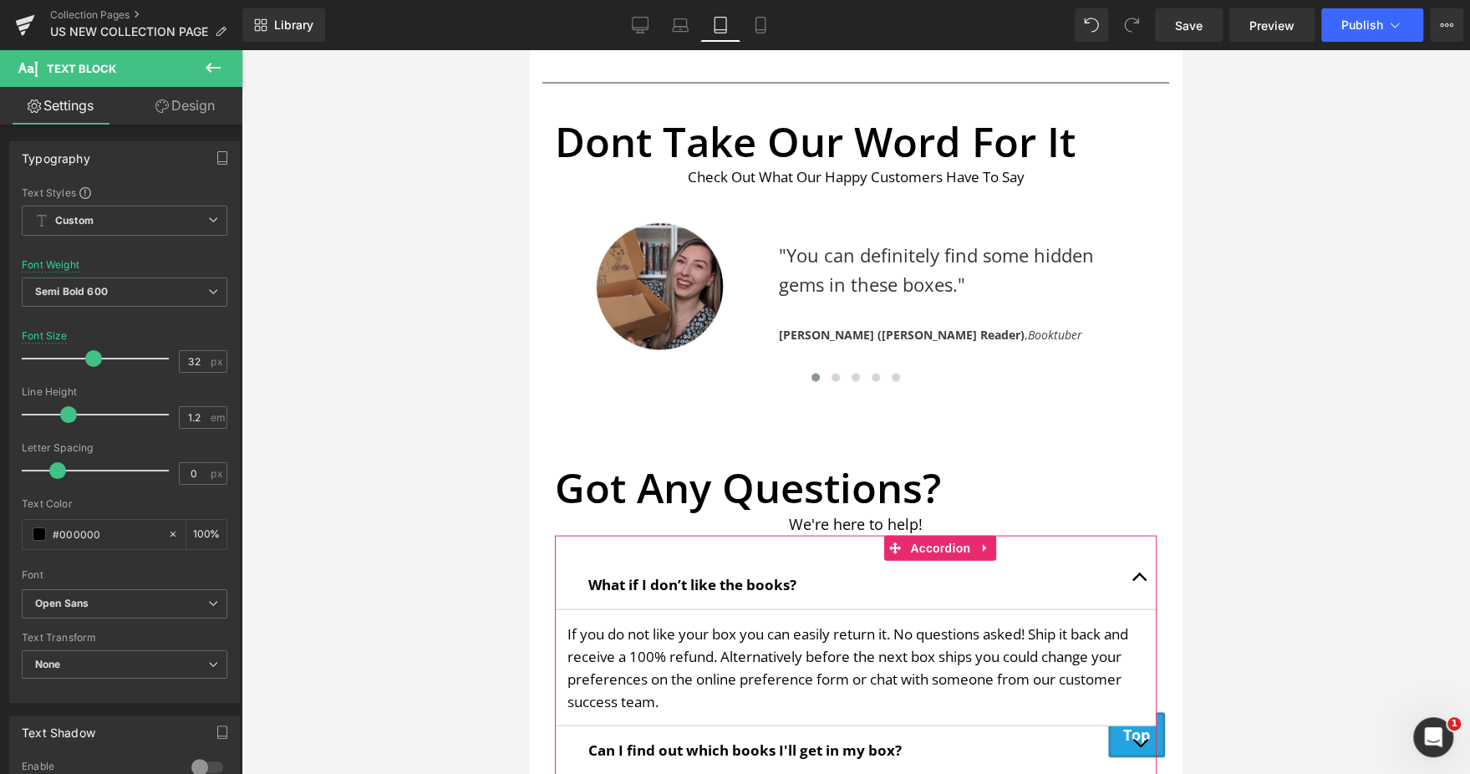
scroll to position [2619, 0]
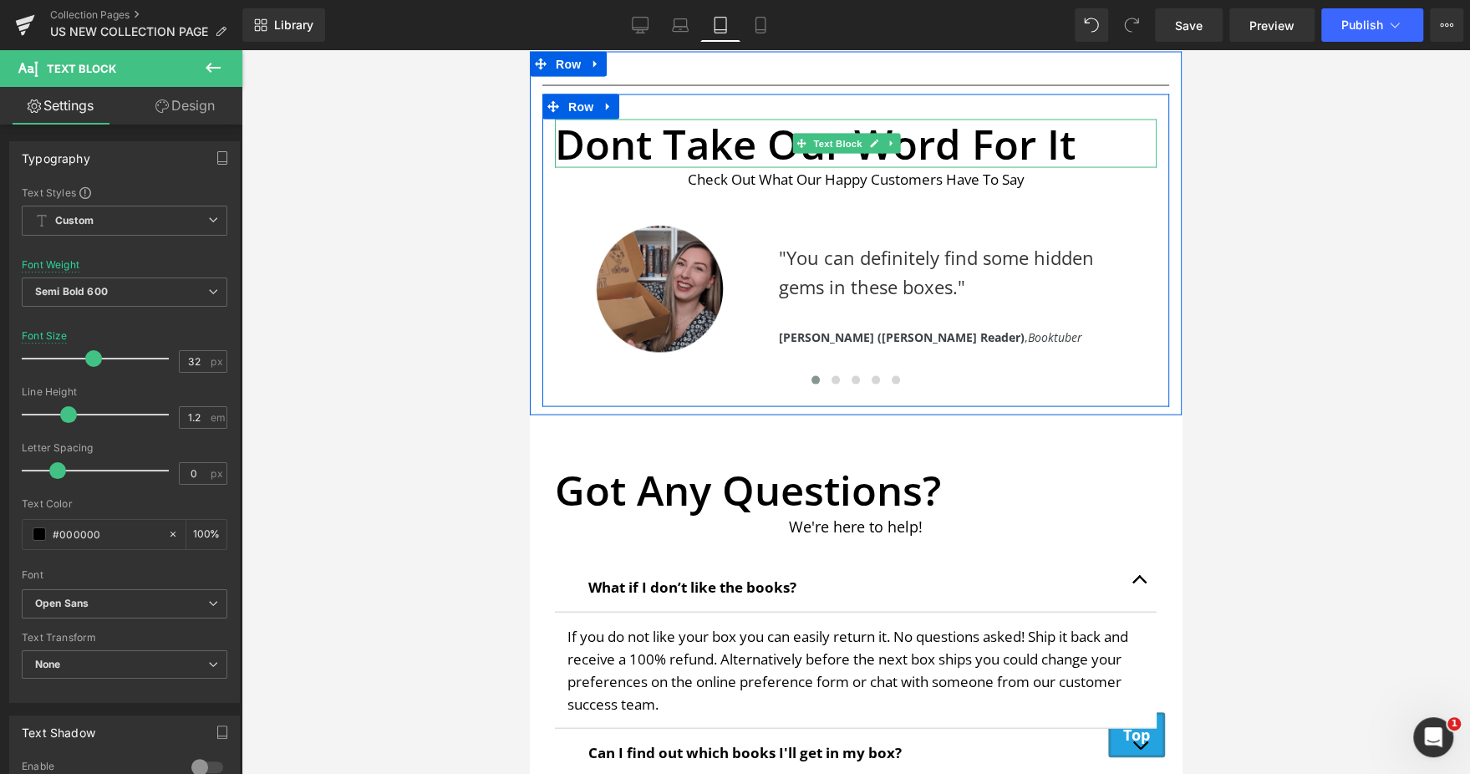
click at [832, 154] on p "Dont Take Our Word For It" at bounding box center [856, 143] width 602 height 49
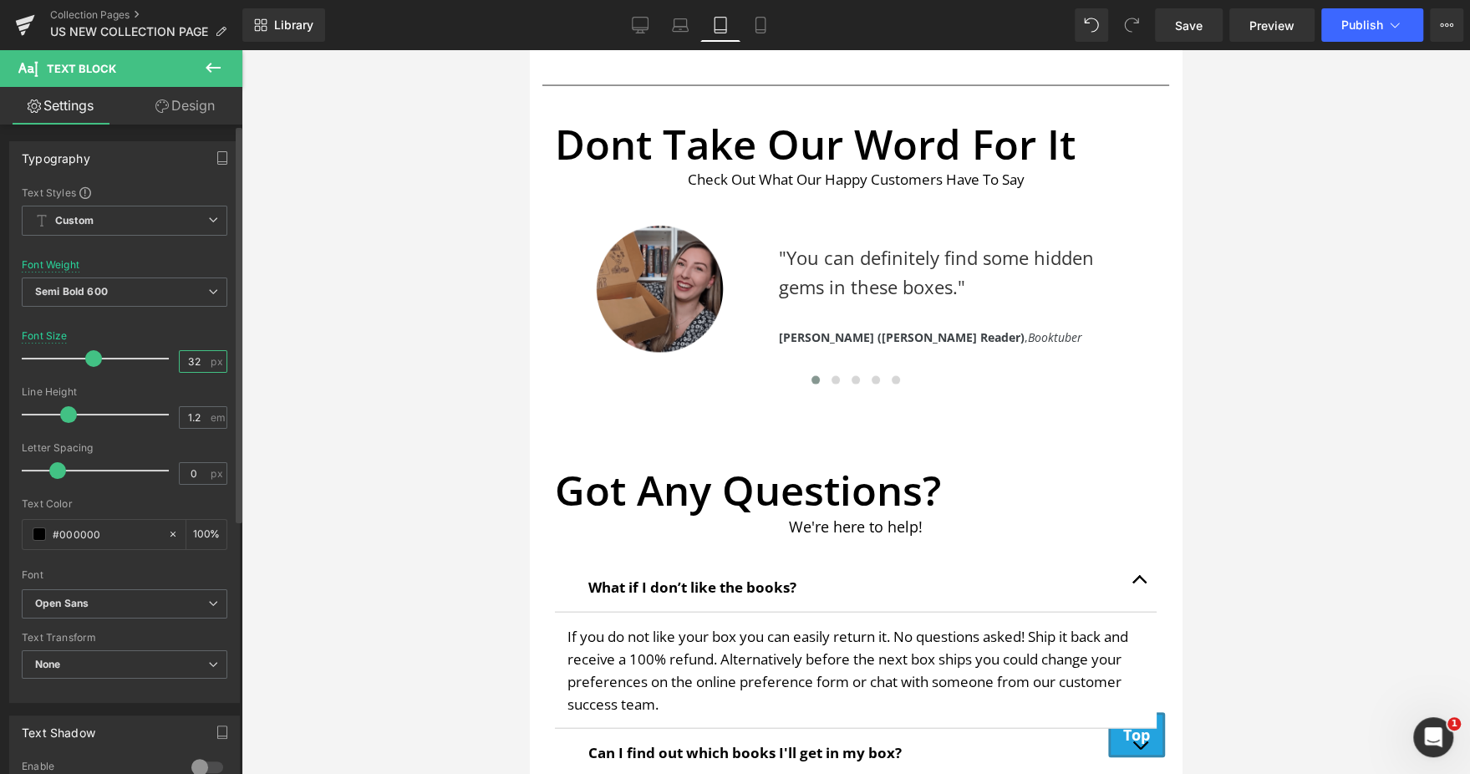
click at [185, 363] on input "32" at bounding box center [194, 361] width 29 height 21
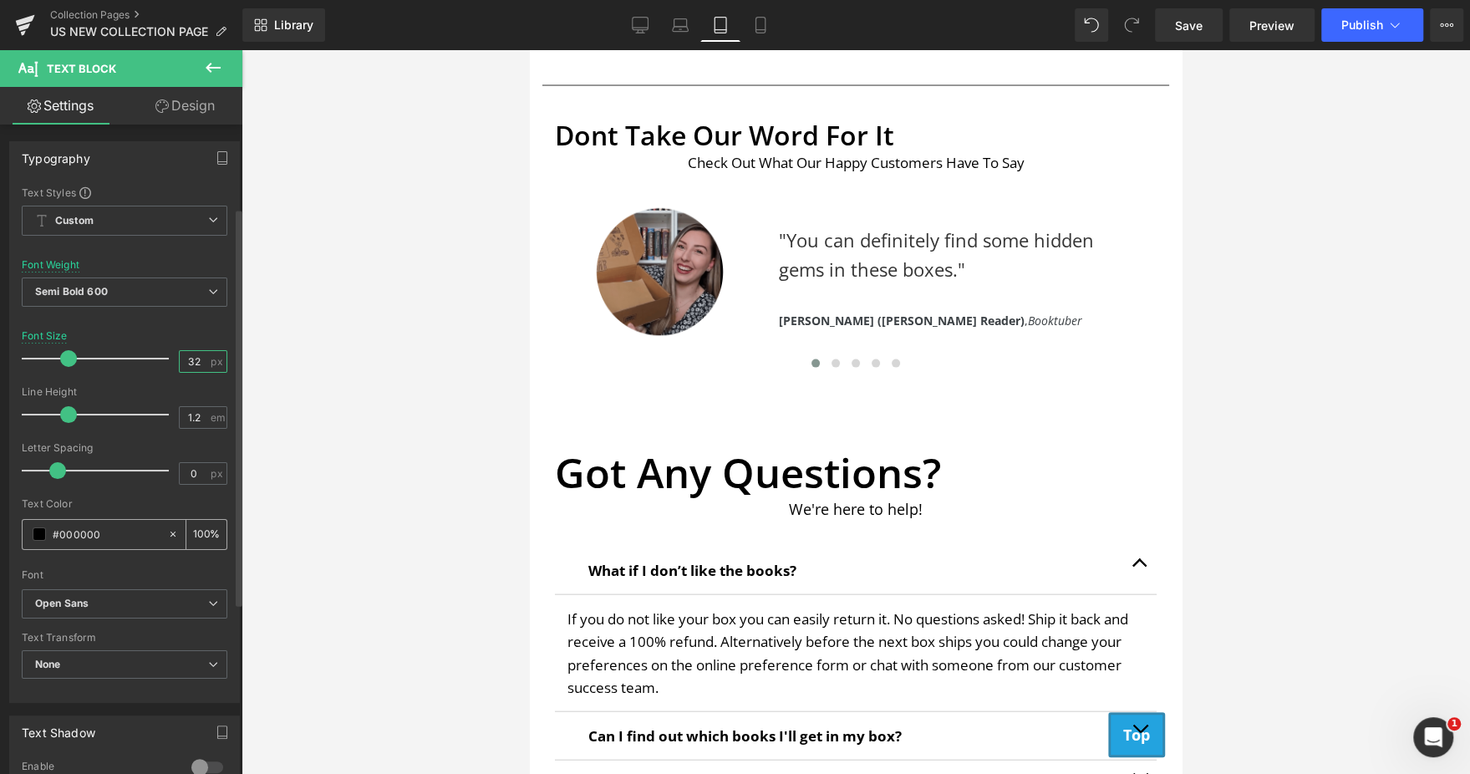
scroll to position [406, 0]
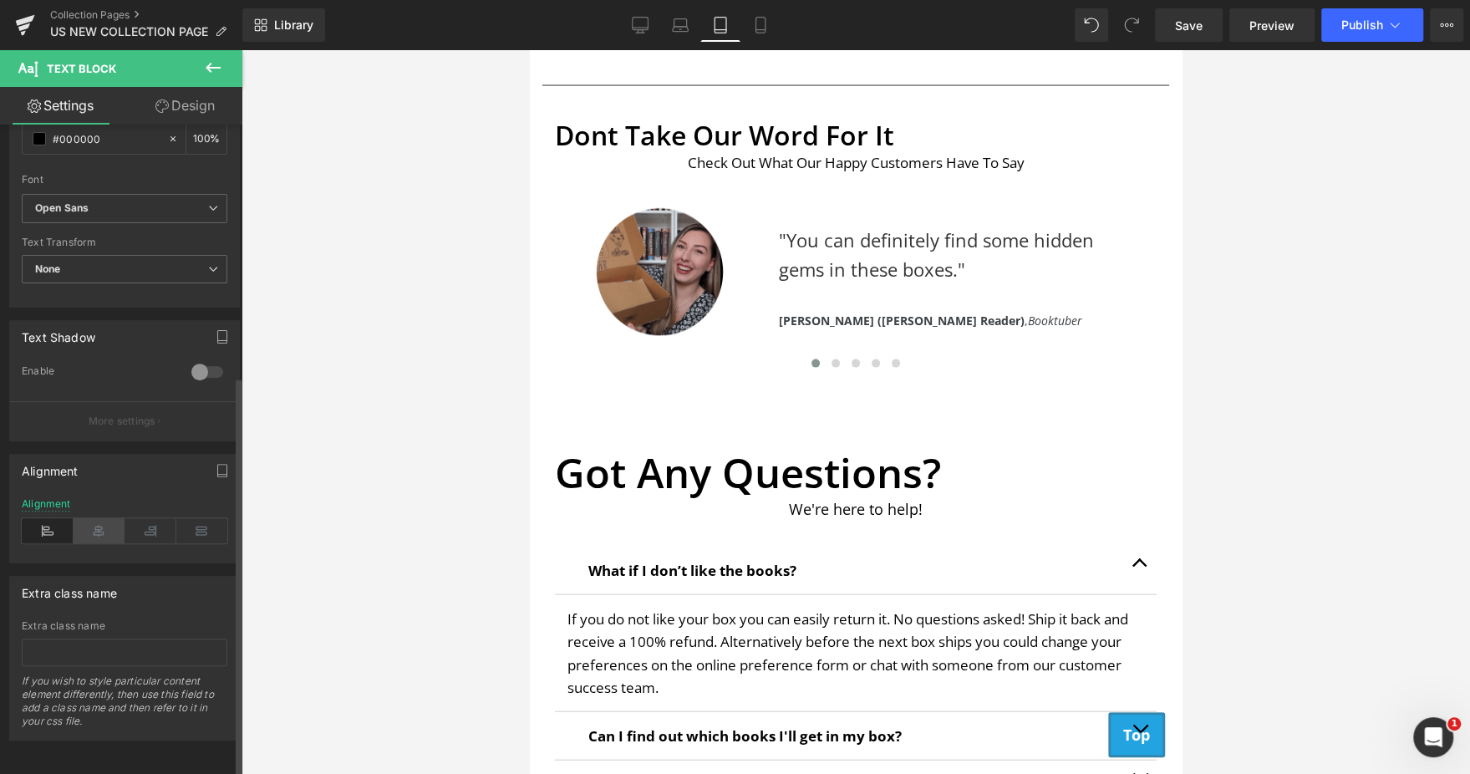
type input "32"
click at [98, 518] on icon at bounding box center [100, 530] width 52 height 25
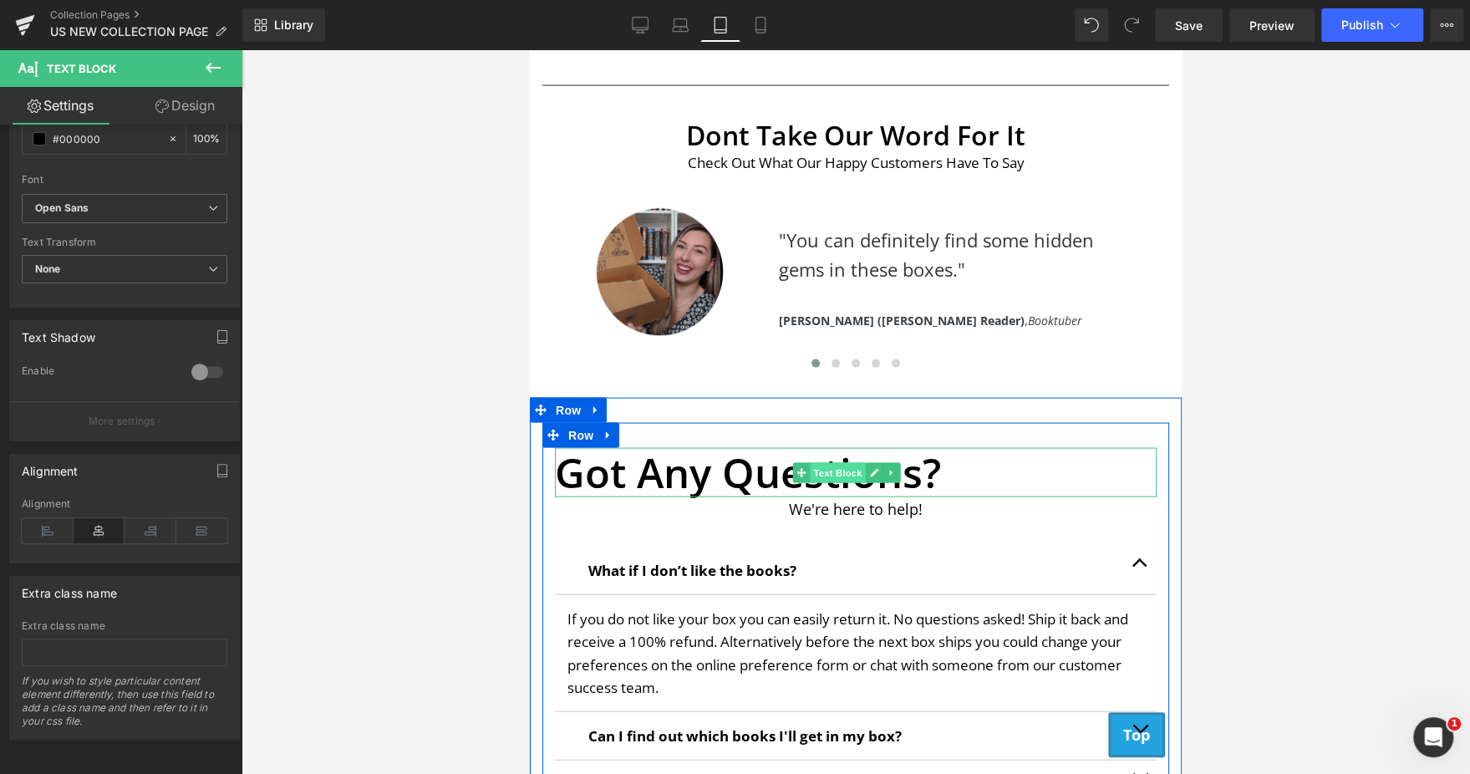
click at [817, 473] on span "Text Block" at bounding box center [837, 473] width 55 height 20
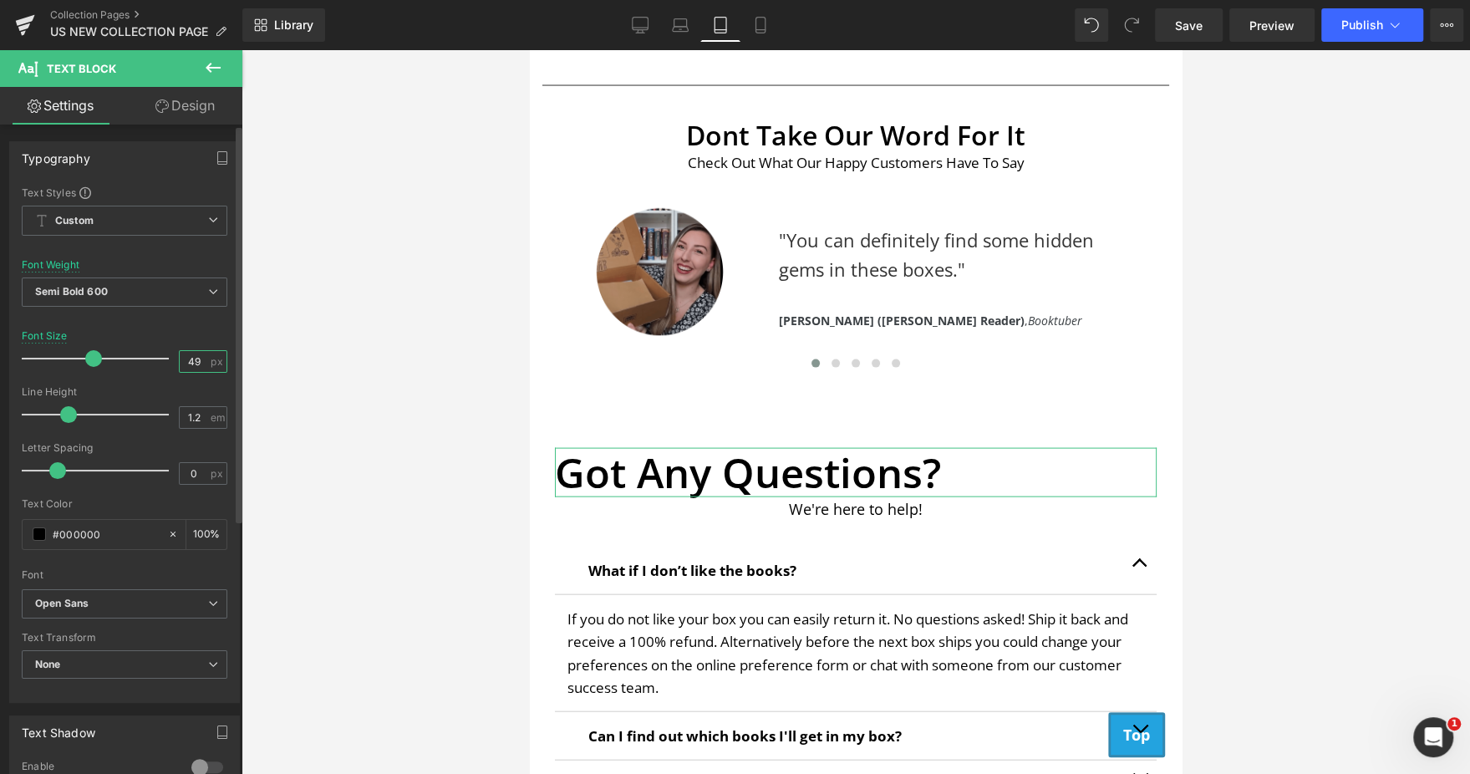
click at [188, 356] on input "49" at bounding box center [194, 361] width 29 height 21
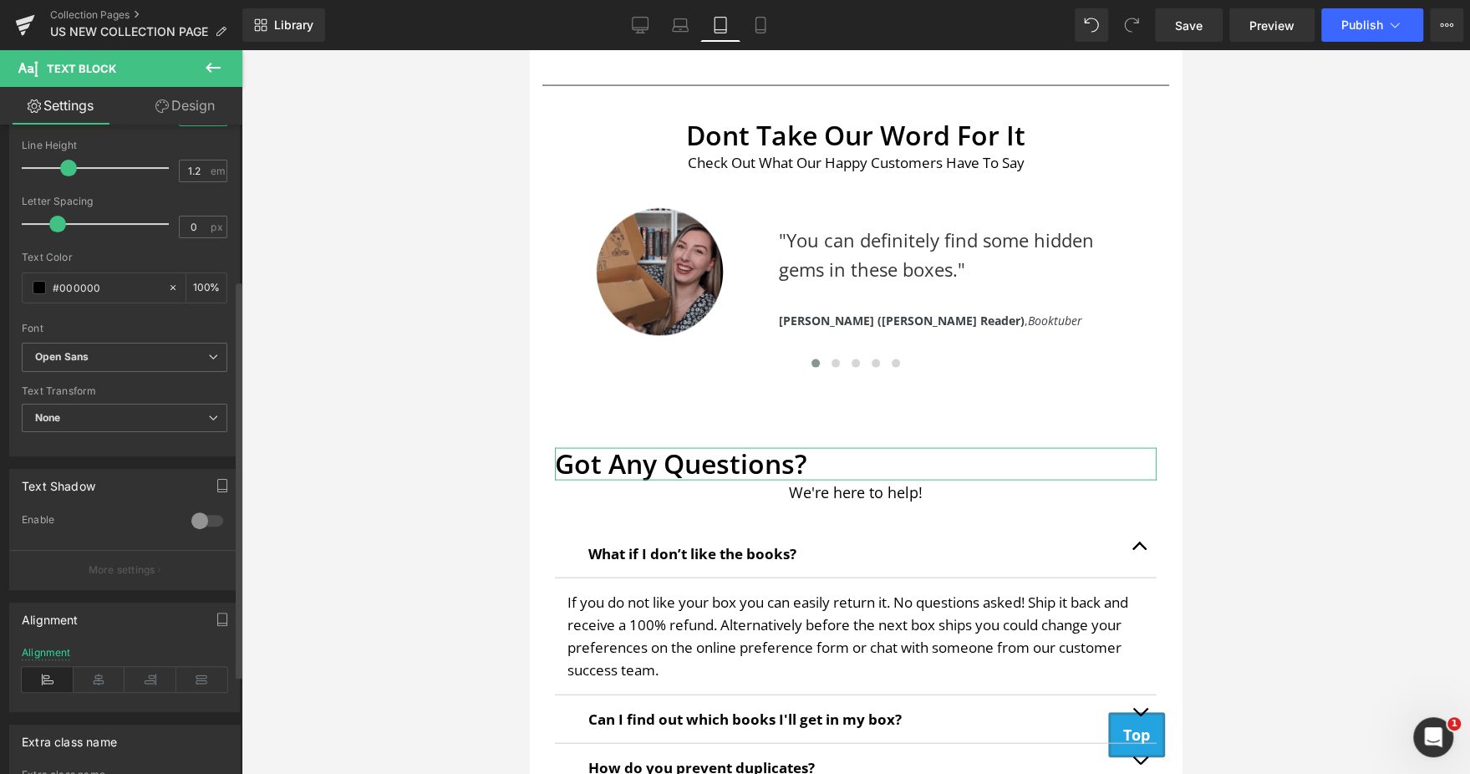
scroll to position [250, 0]
type input "32"
click at [106, 671] on icon at bounding box center [100, 675] width 52 height 25
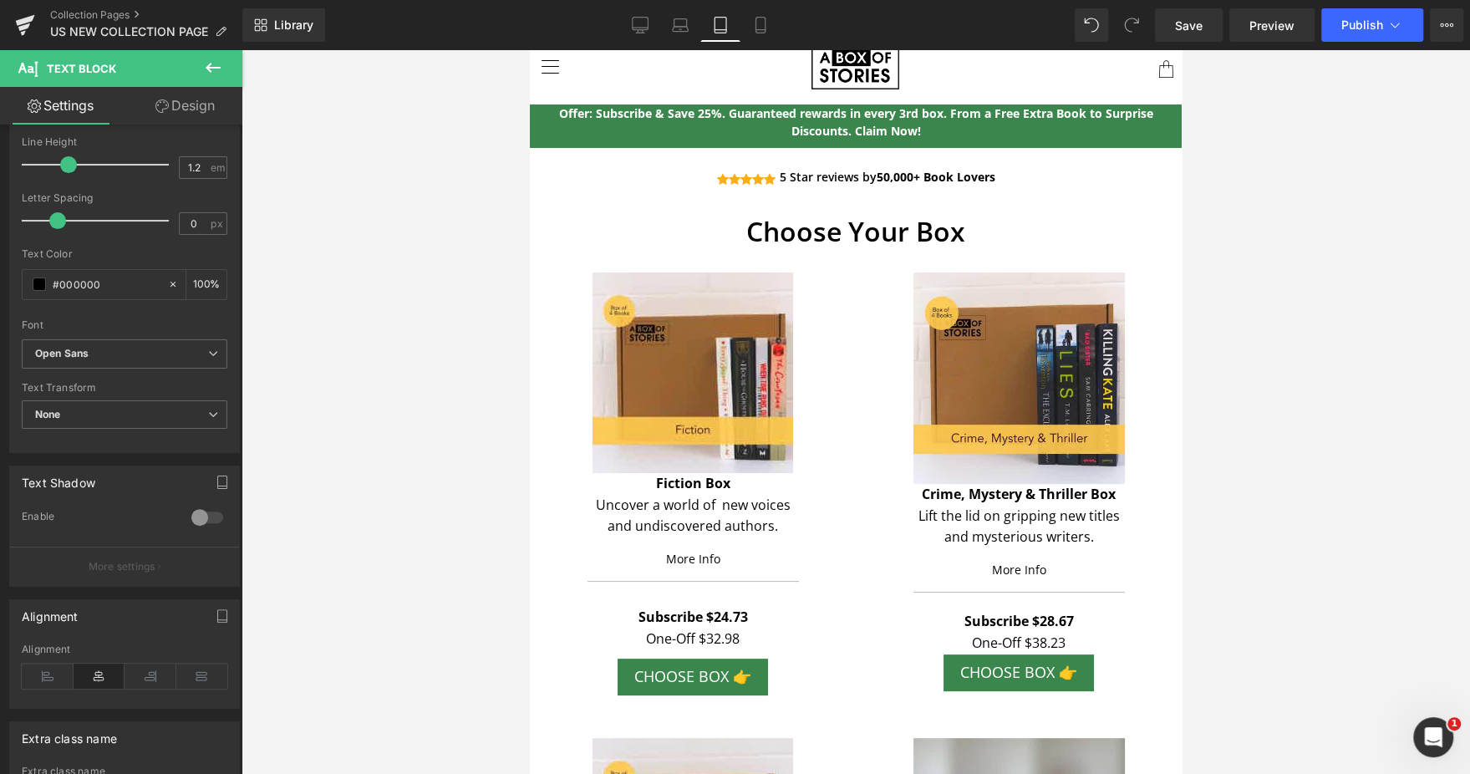
scroll to position [0, 0]
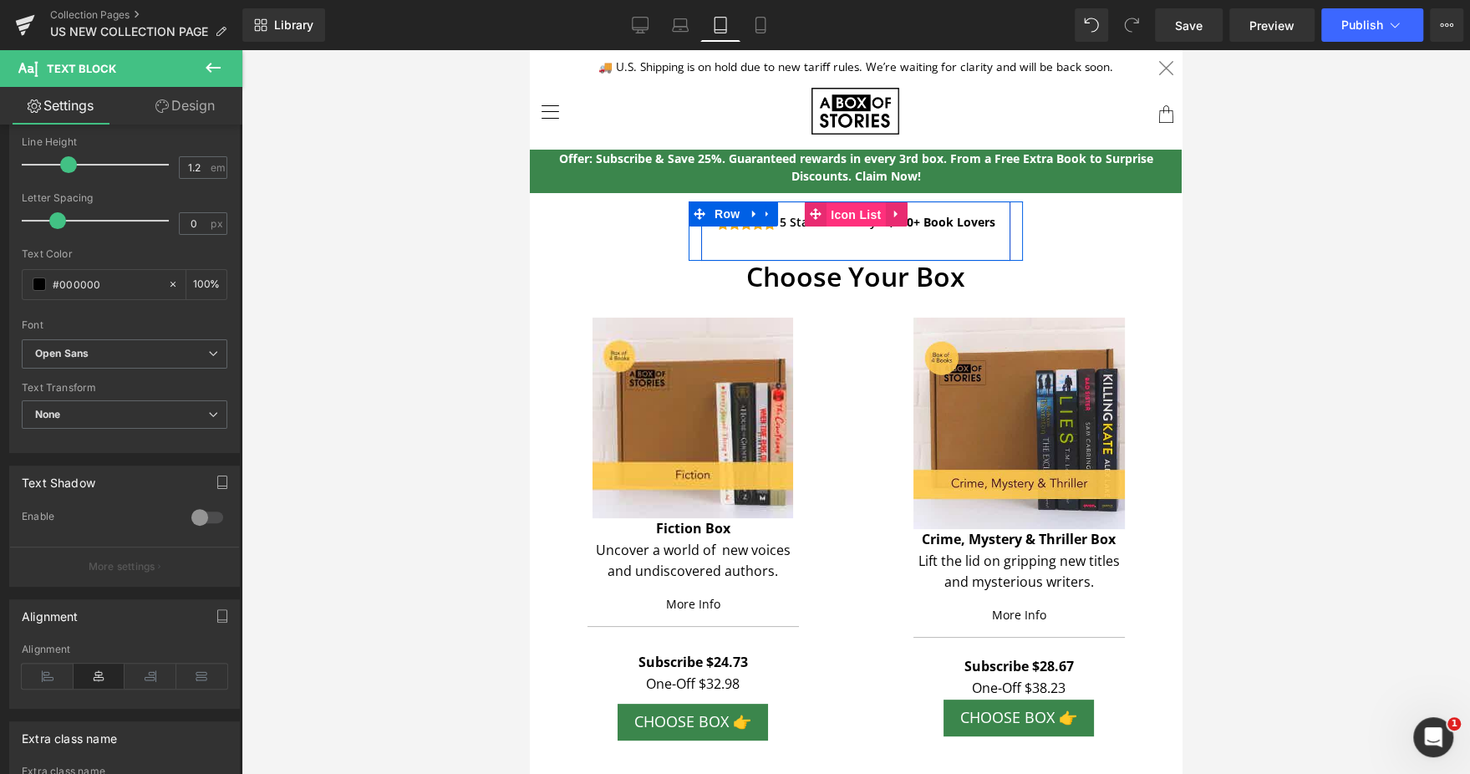
click at [839, 213] on span "Icon List" at bounding box center [855, 214] width 58 height 25
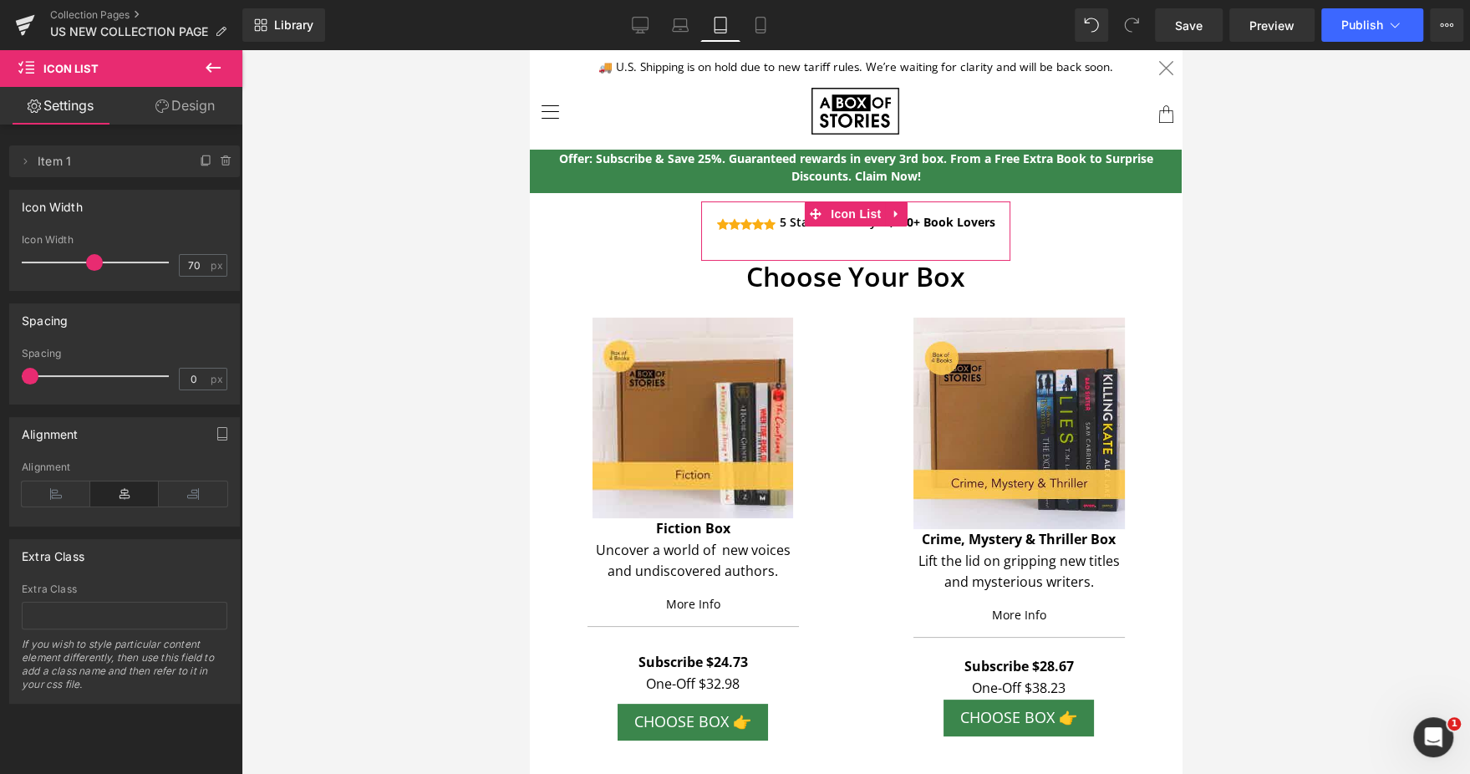
click at [207, 116] on link "Design" at bounding box center [184, 106] width 121 height 38
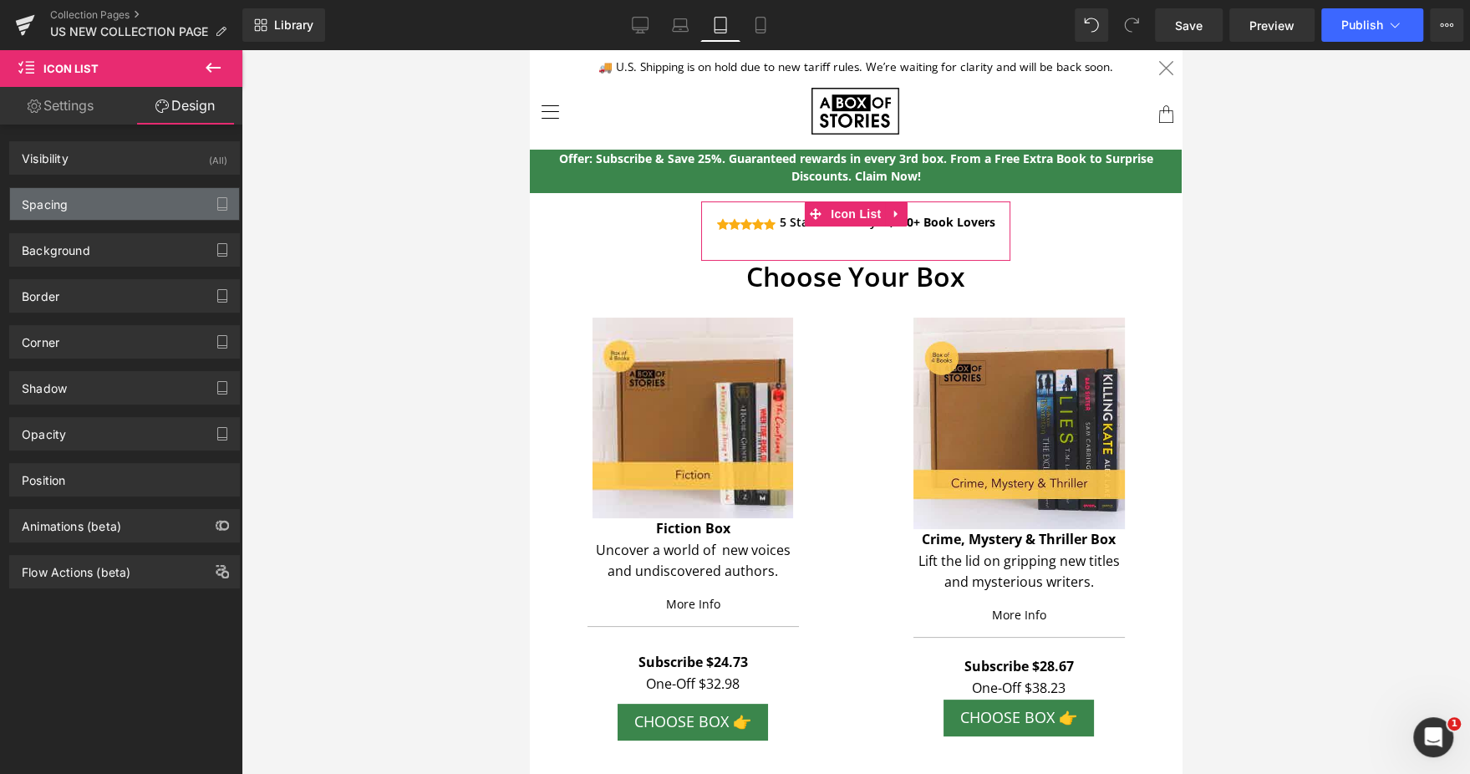
click at [112, 191] on div "Spacing" at bounding box center [124, 204] width 229 height 32
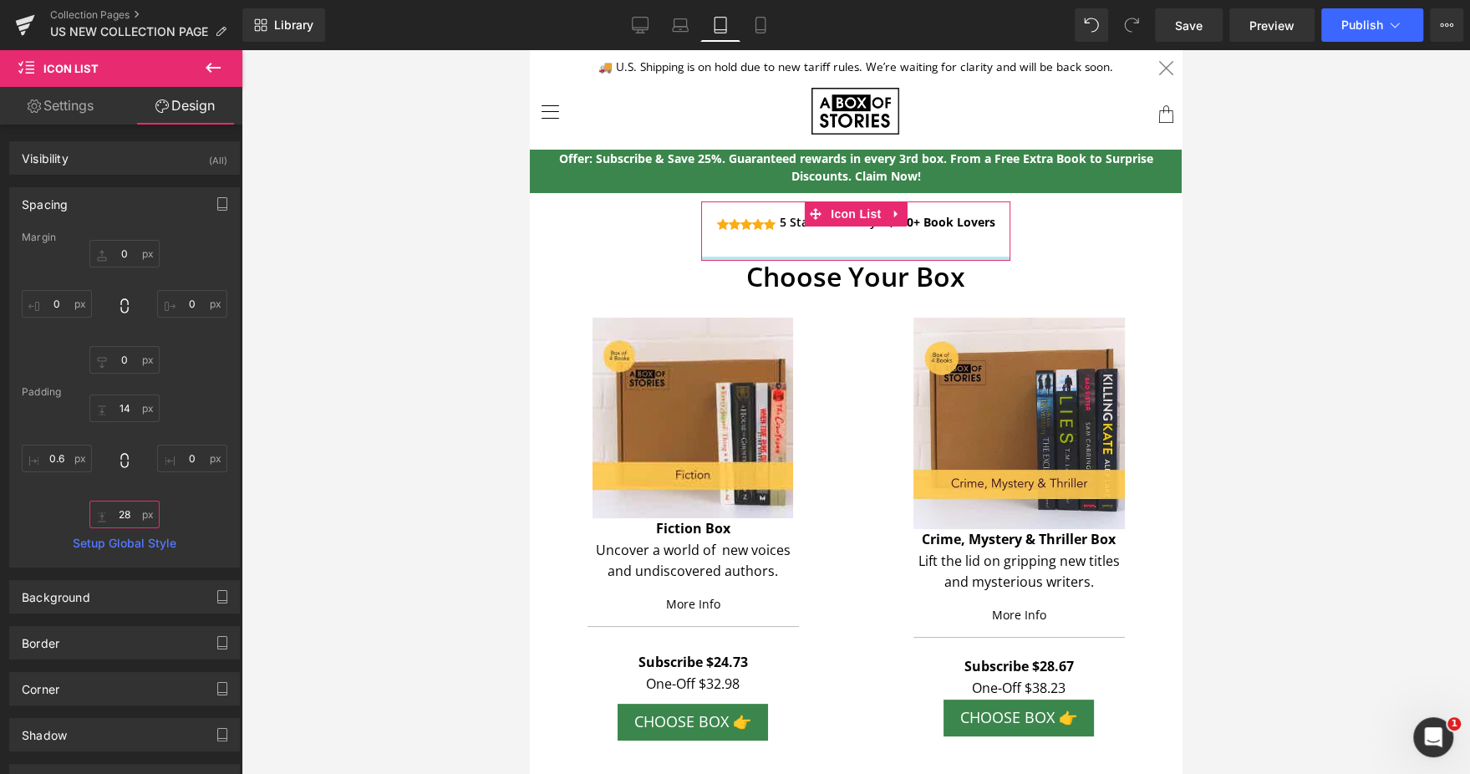
click at [124, 509] on input "text" at bounding box center [124, 514] width 70 height 28
type input "0"
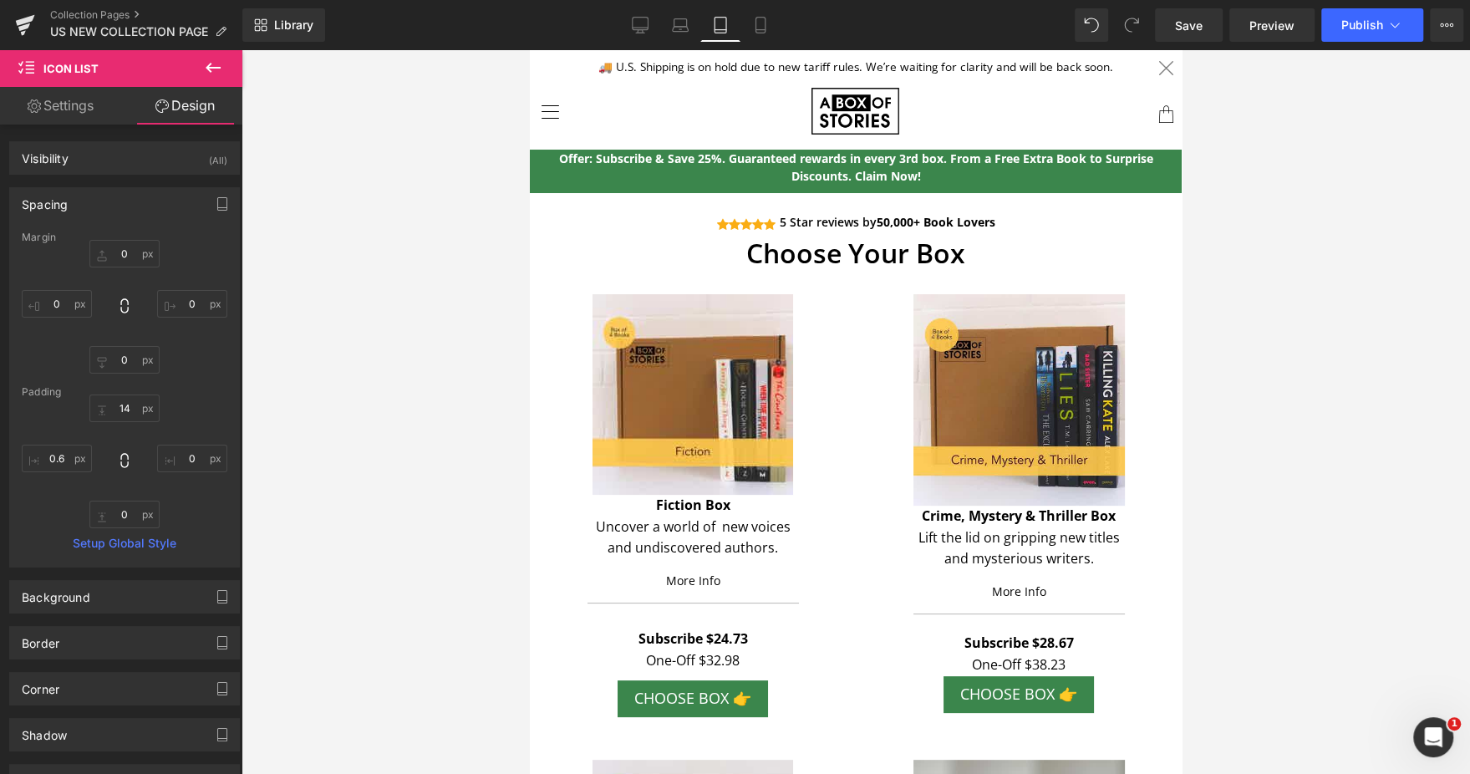
click at [1343, 251] on div at bounding box center [855, 411] width 1228 height 723
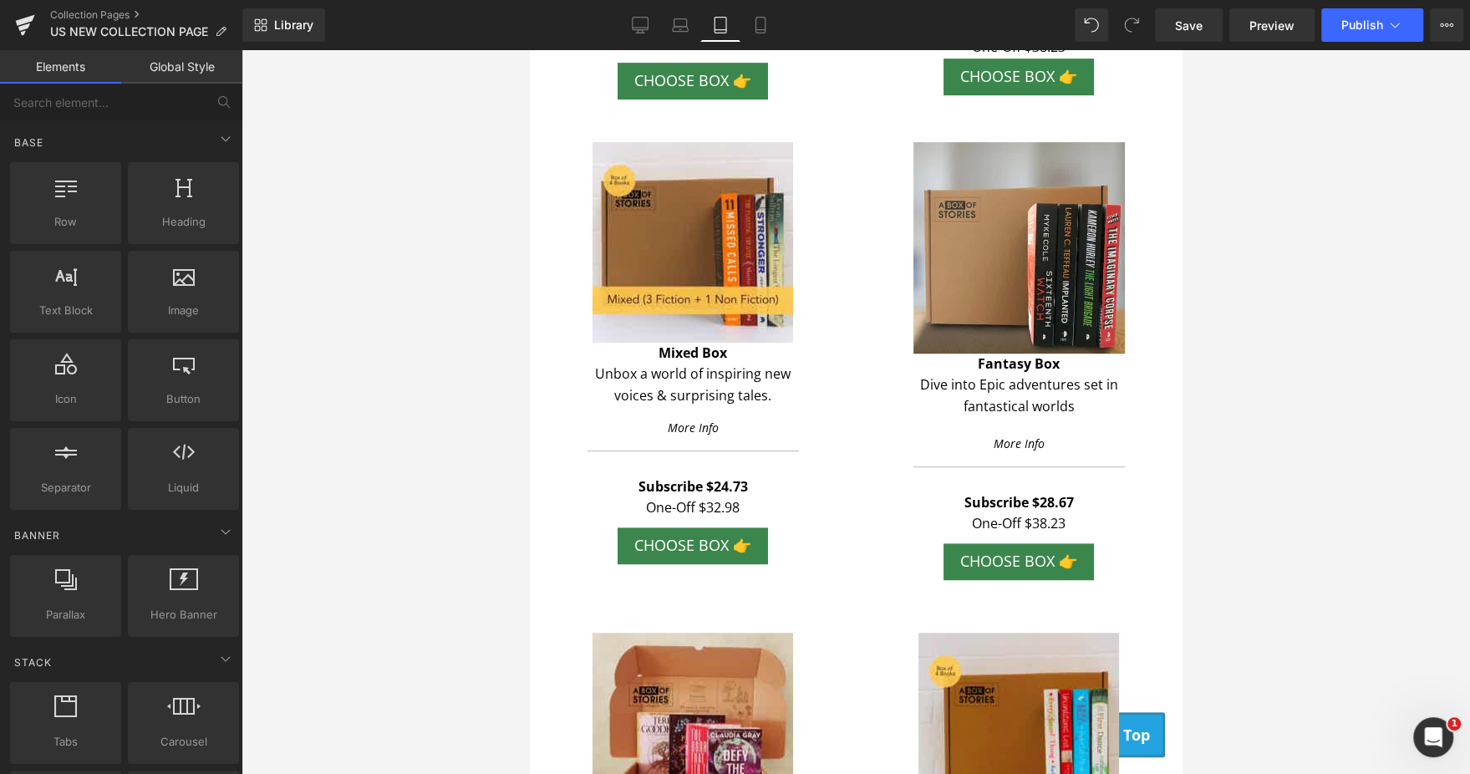
scroll to position [609, 0]
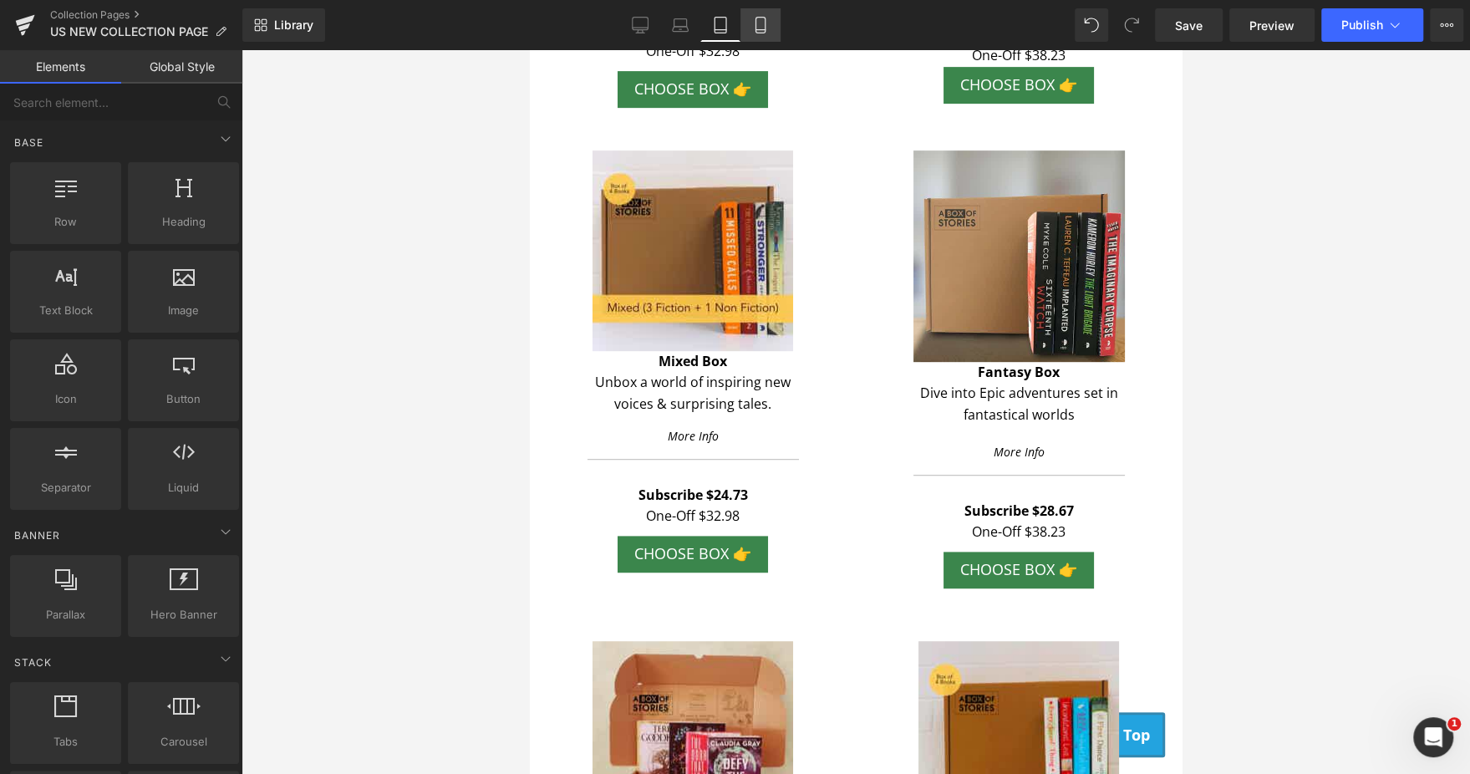
click at [761, 18] on icon at bounding box center [760, 25] width 17 height 17
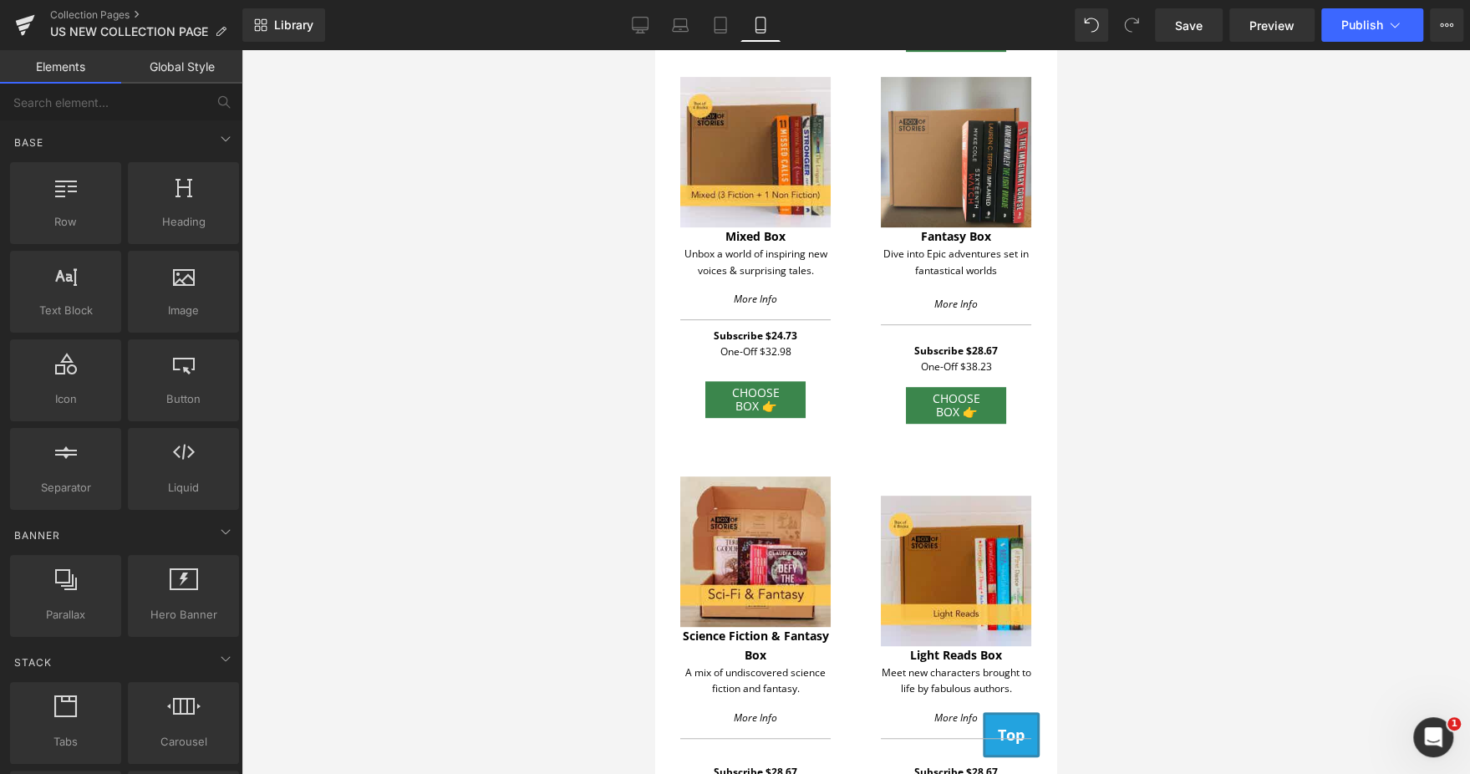
scroll to position [0, 0]
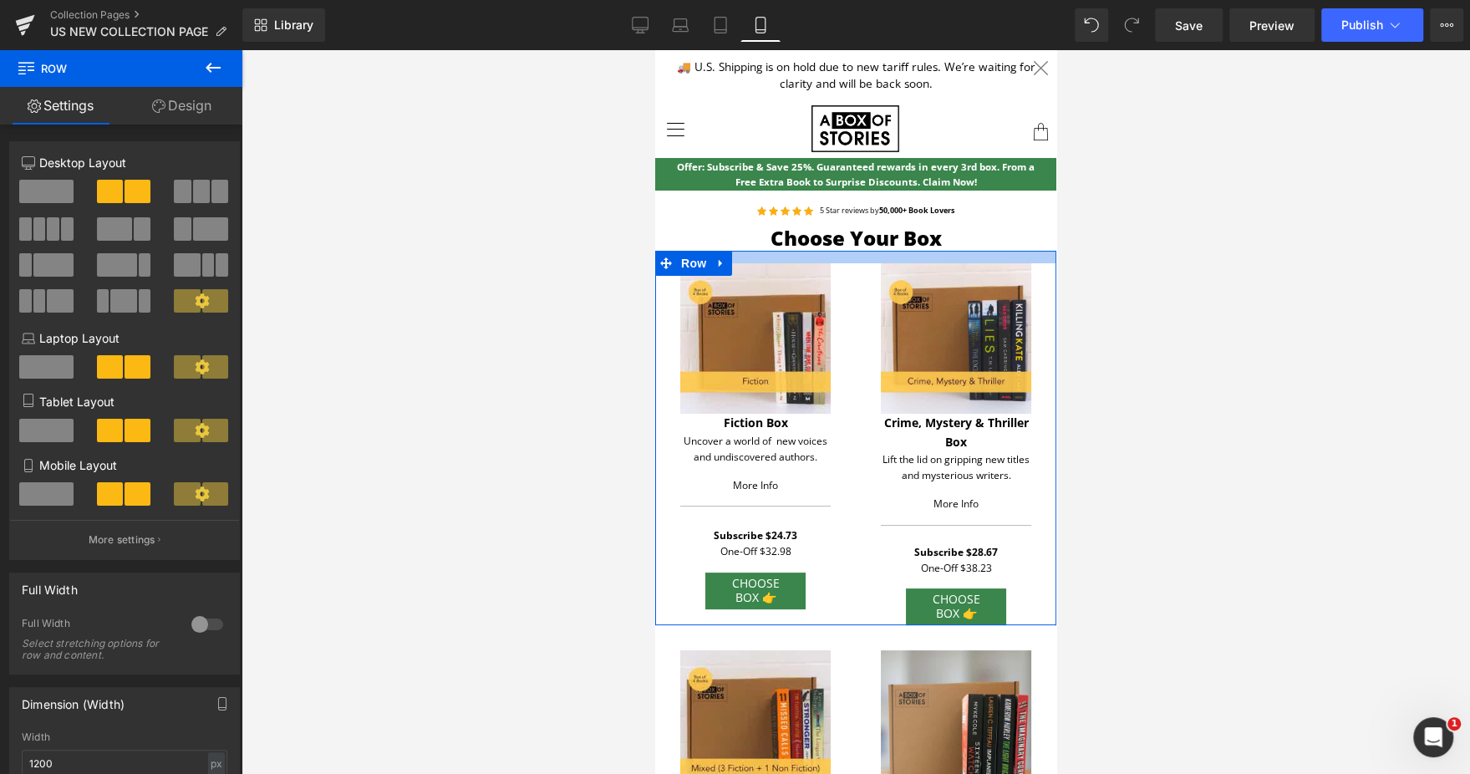
drag, startPoint x: 811, startPoint y: 271, endPoint x: 808, endPoint y: 258, distance: 13.0
click at [808, 258] on div at bounding box center [855, 257] width 401 height 13
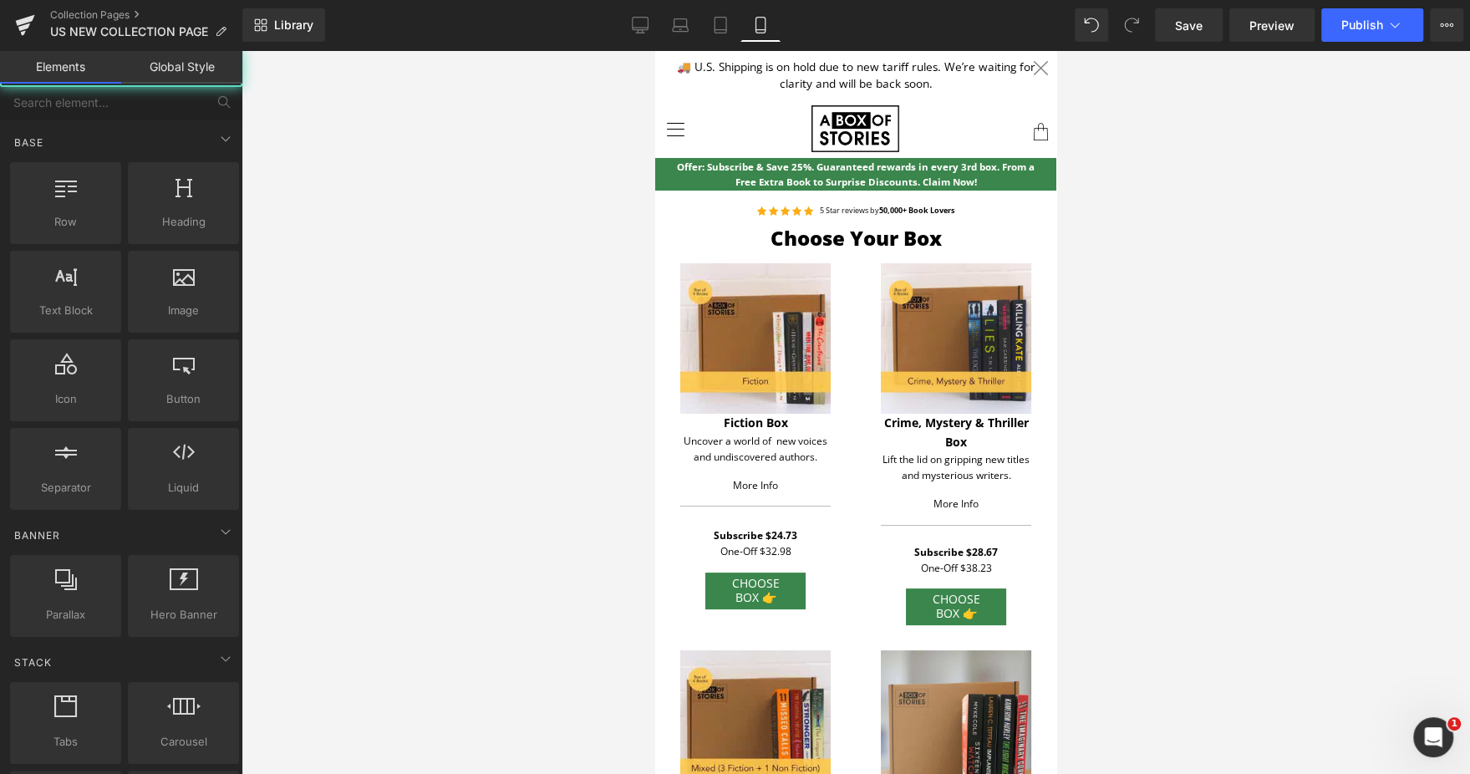
click at [1211, 179] on div at bounding box center [855, 411] width 1228 height 723
click at [1033, 64] on span at bounding box center [1040, 68] width 14 height 31
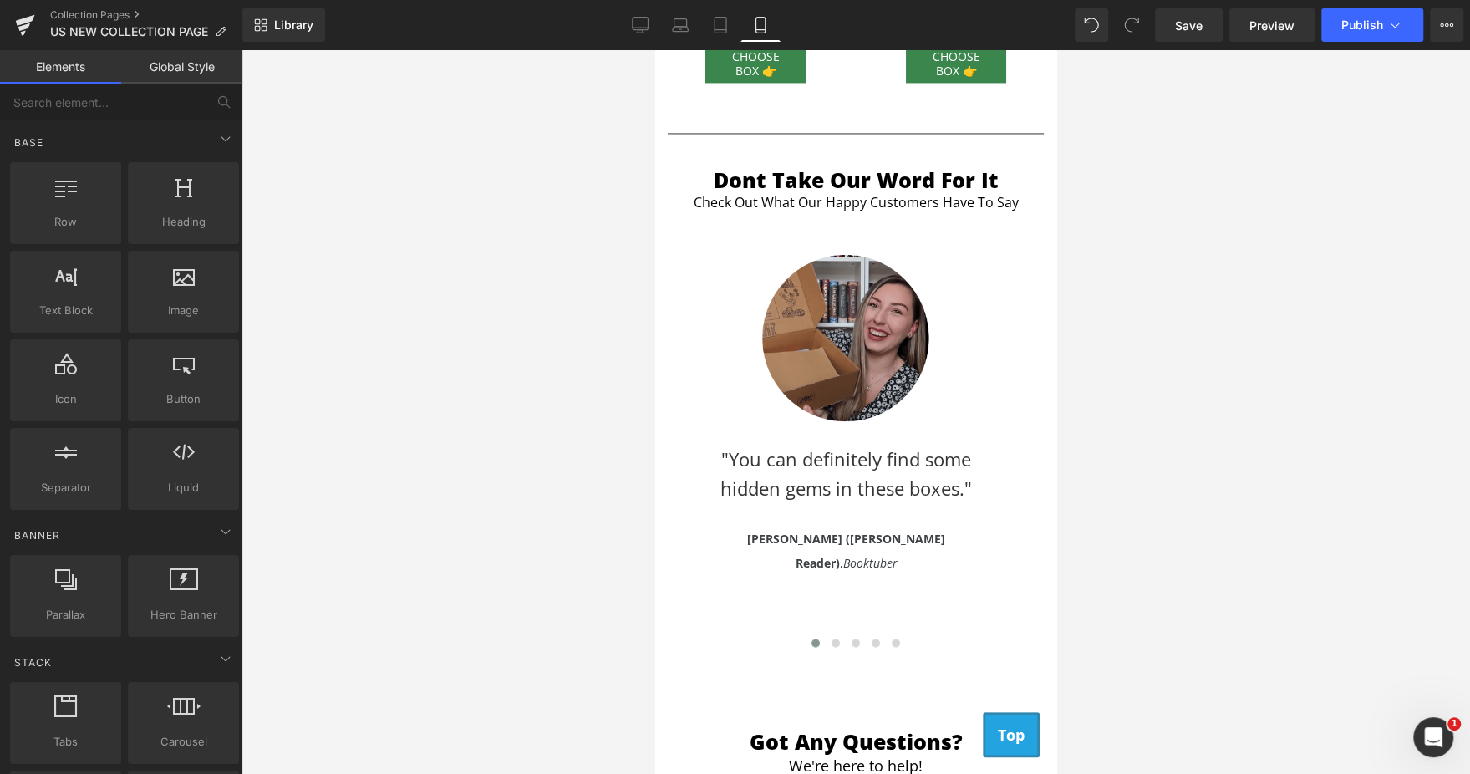
scroll to position [2045, 0]
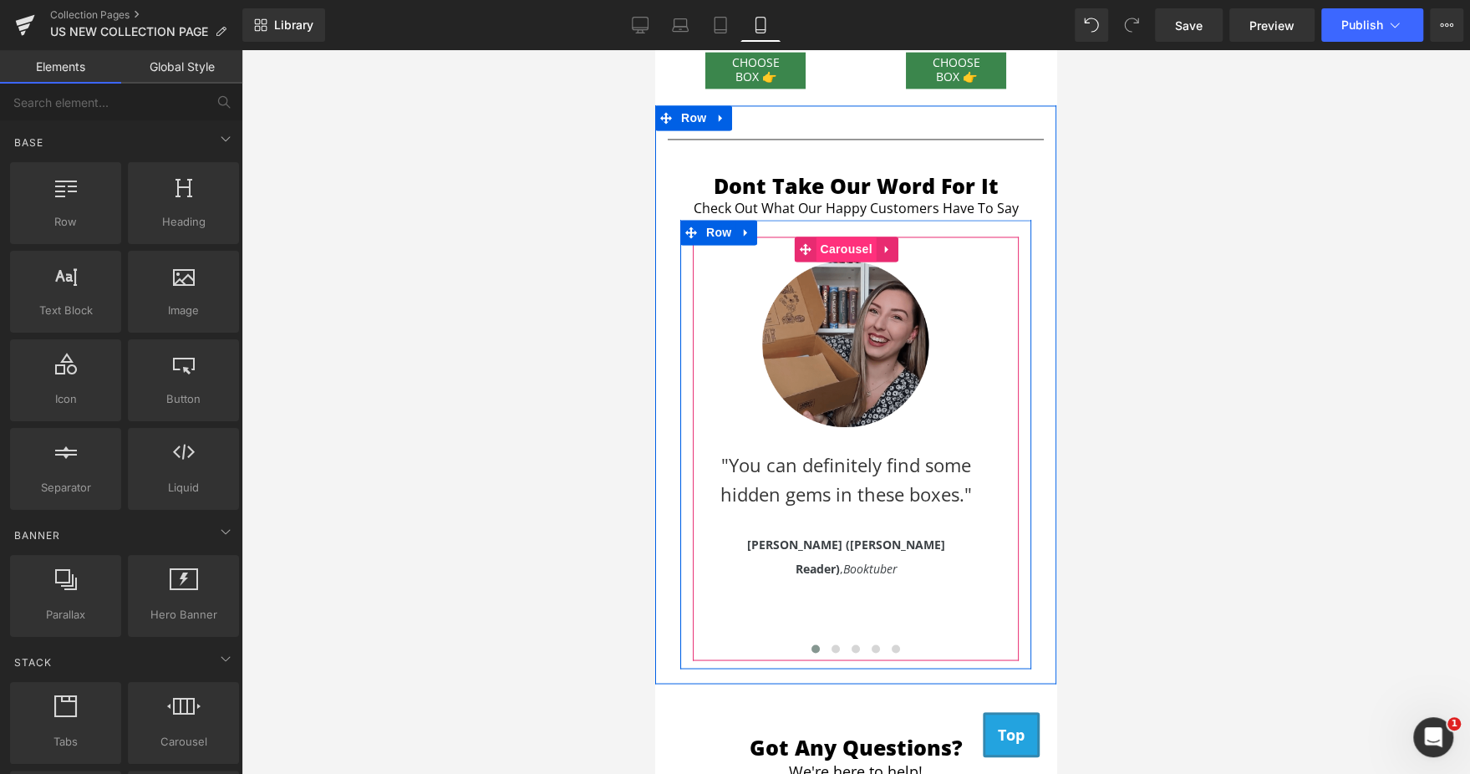
click at [830, 236] on span "Carousel" at bounding box center [846, 248] width 60 height 25
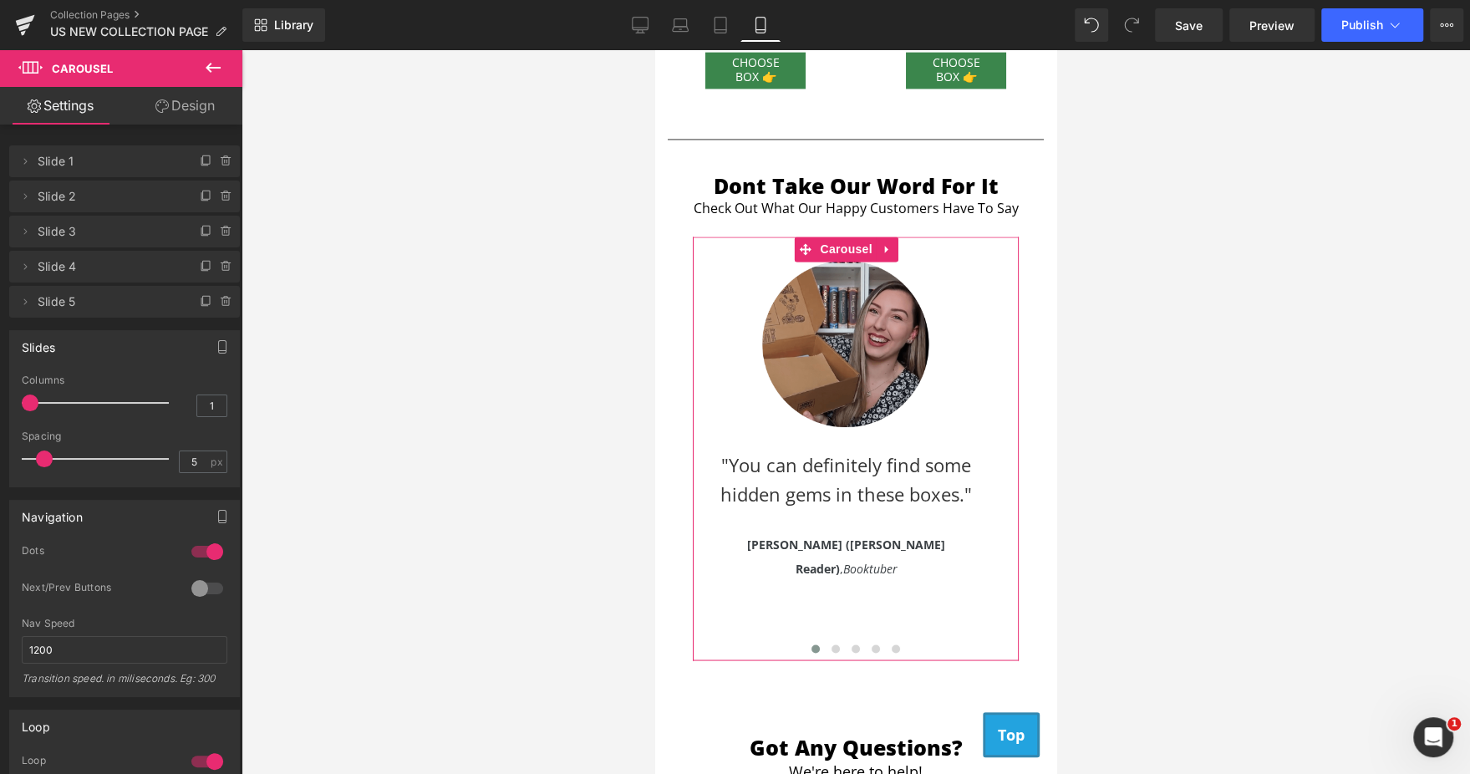
click at [198, 117] on link "Design" at bounding box center [184, 106] width 121 height 38
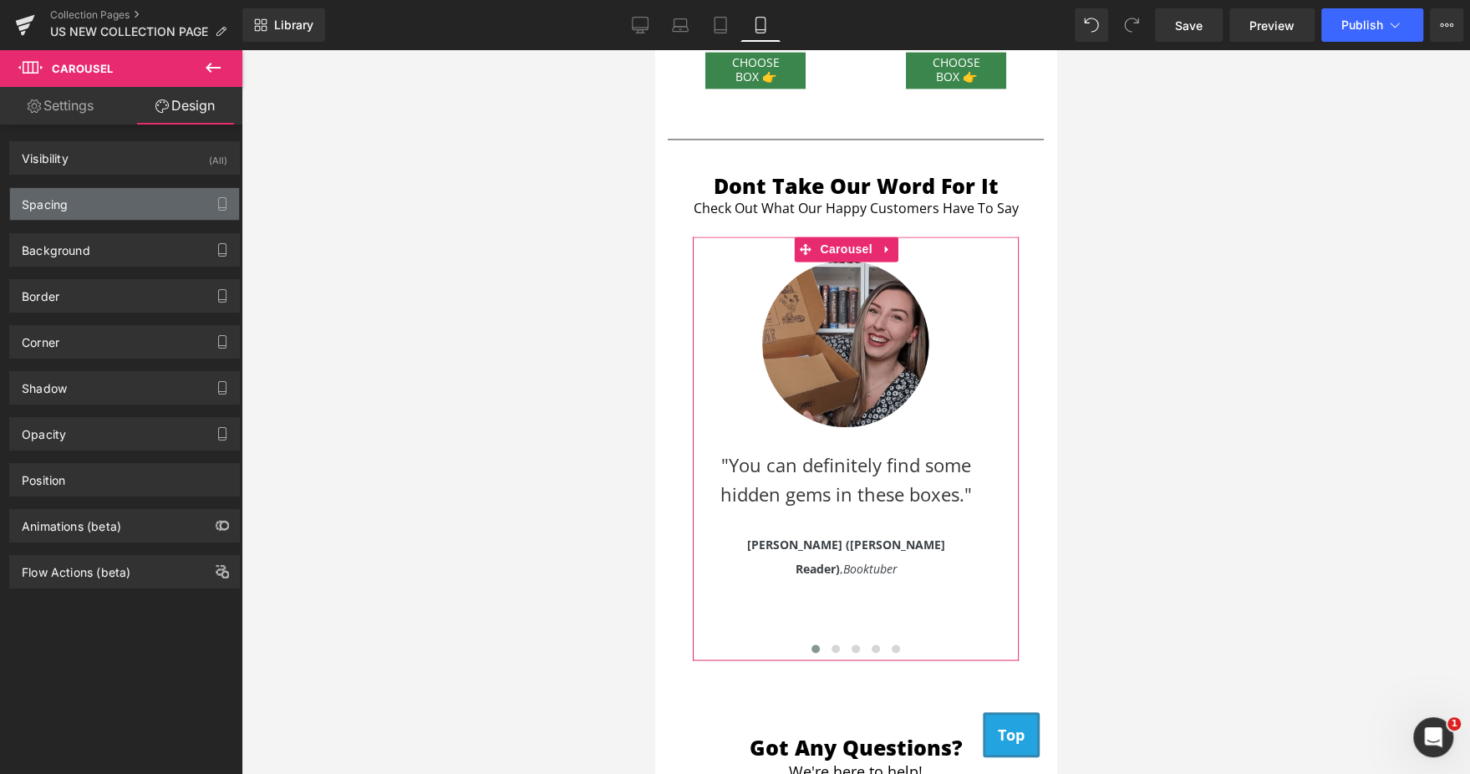
click at [108, 204] on div "Spacing" at bounding box center [124, 204] width 229 height 32
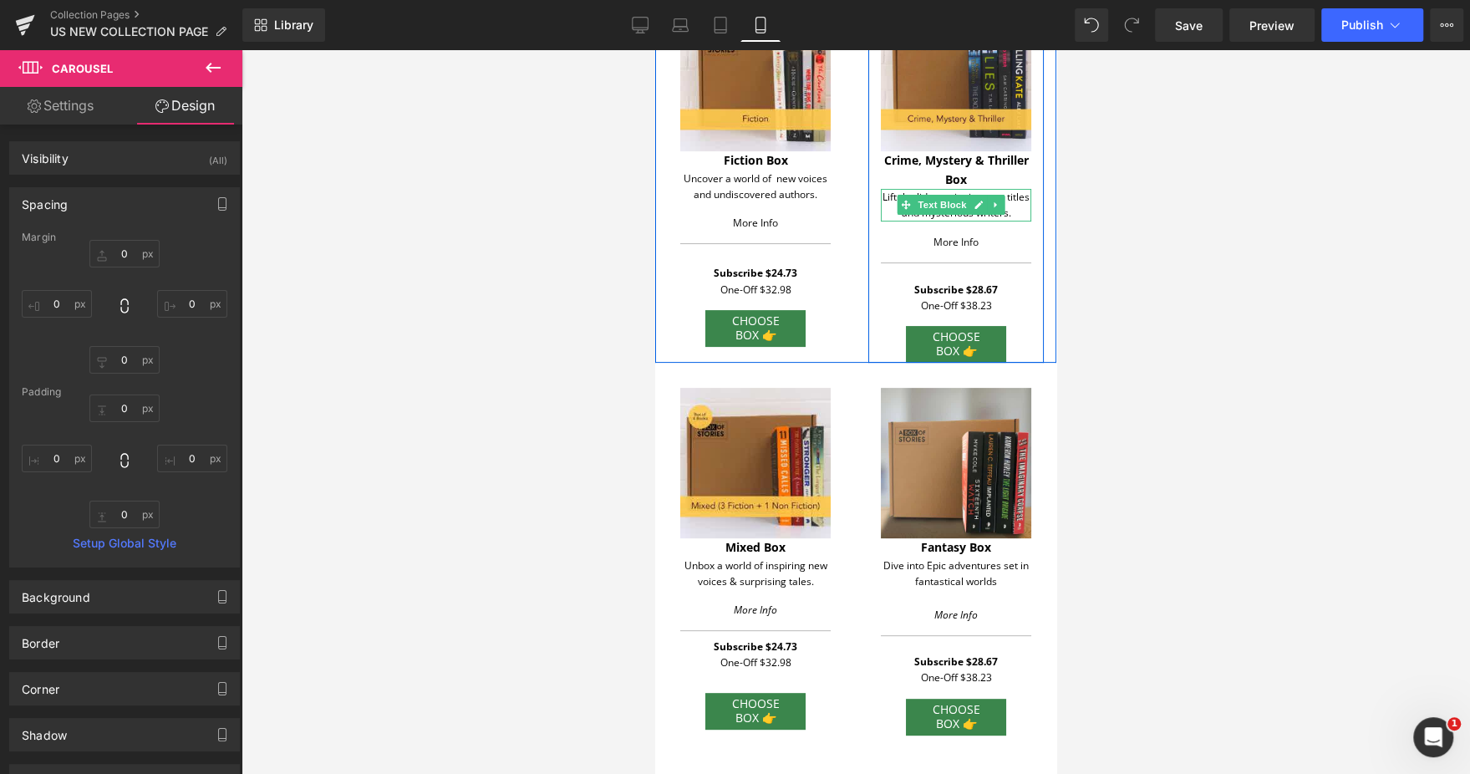
scroll to position [0, 0]
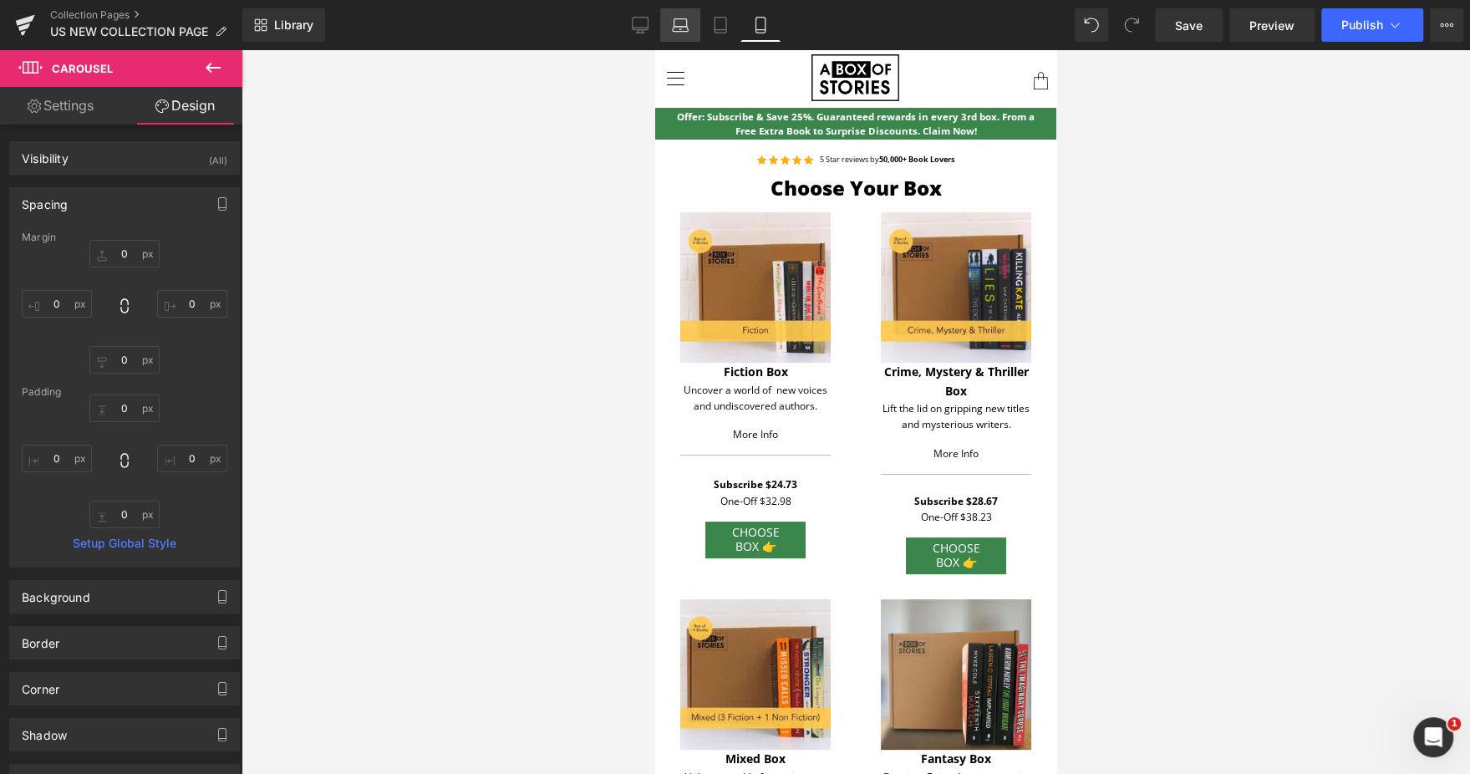
click at [676, 29] on icon at bounding box center [680, 25] width 17 height 17
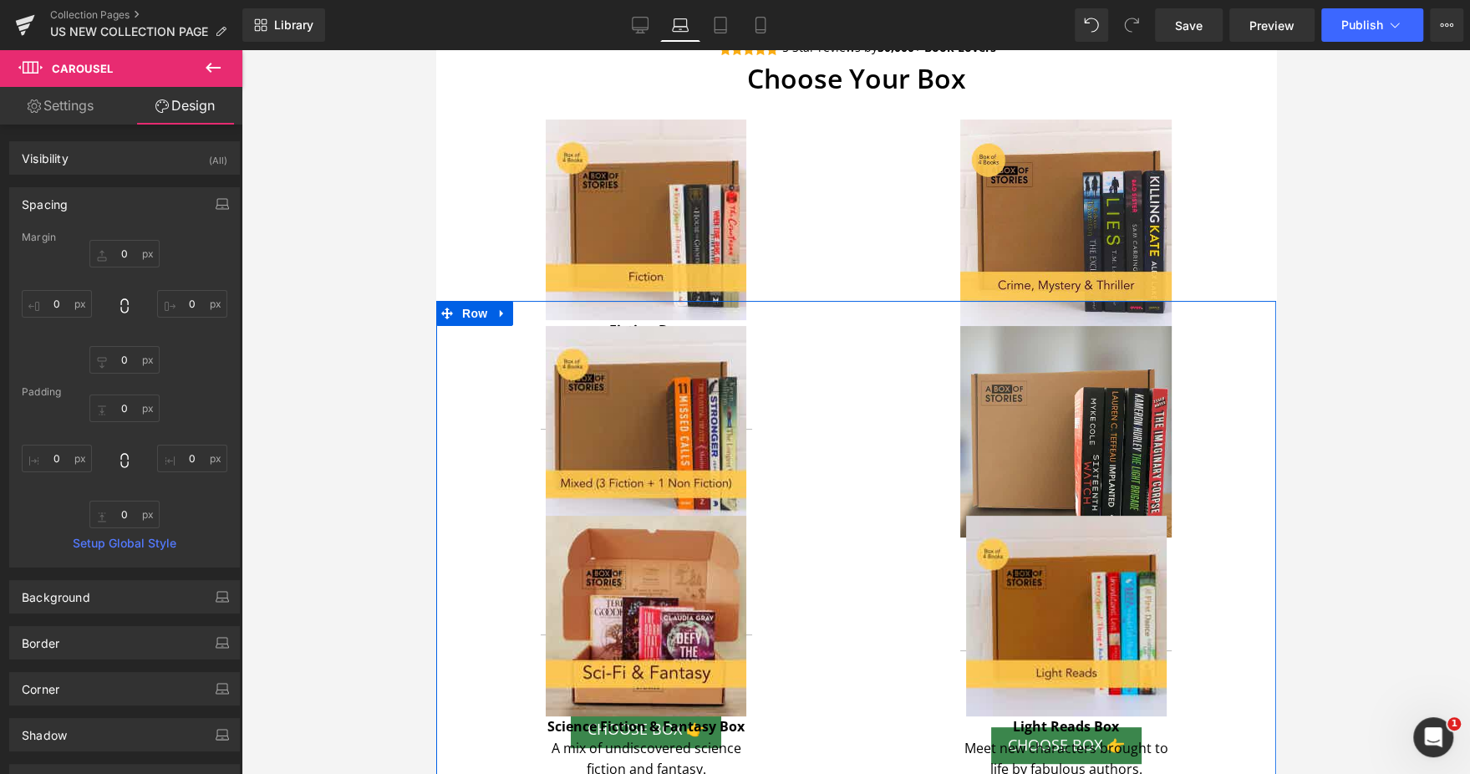
scroll to position [188, 0]
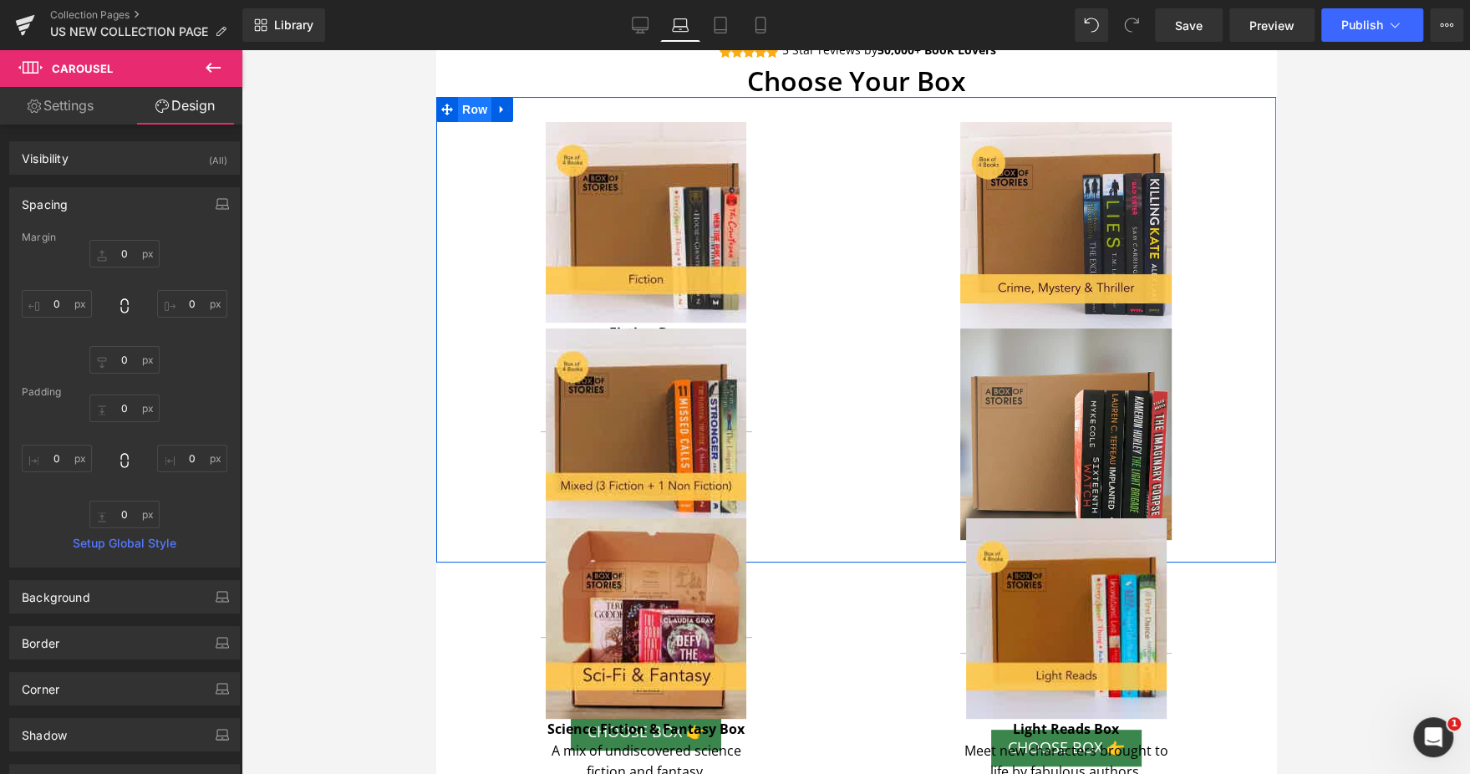
click at [482, 103] on span "Row" at bounding box center [473, 109] width 33 height 25
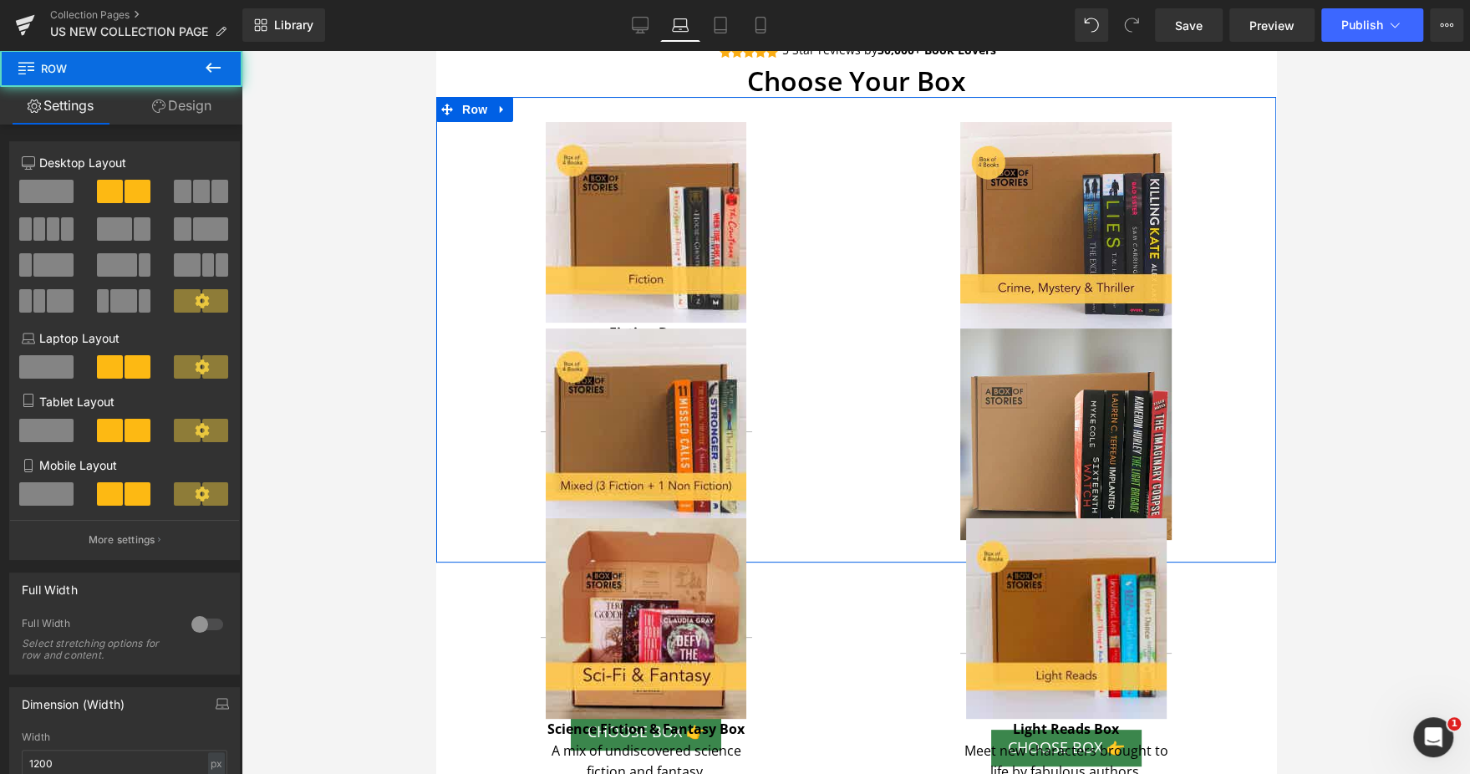
click at [137, 110] on link "Design" at bounding box center [181, 106] width 121 height 38
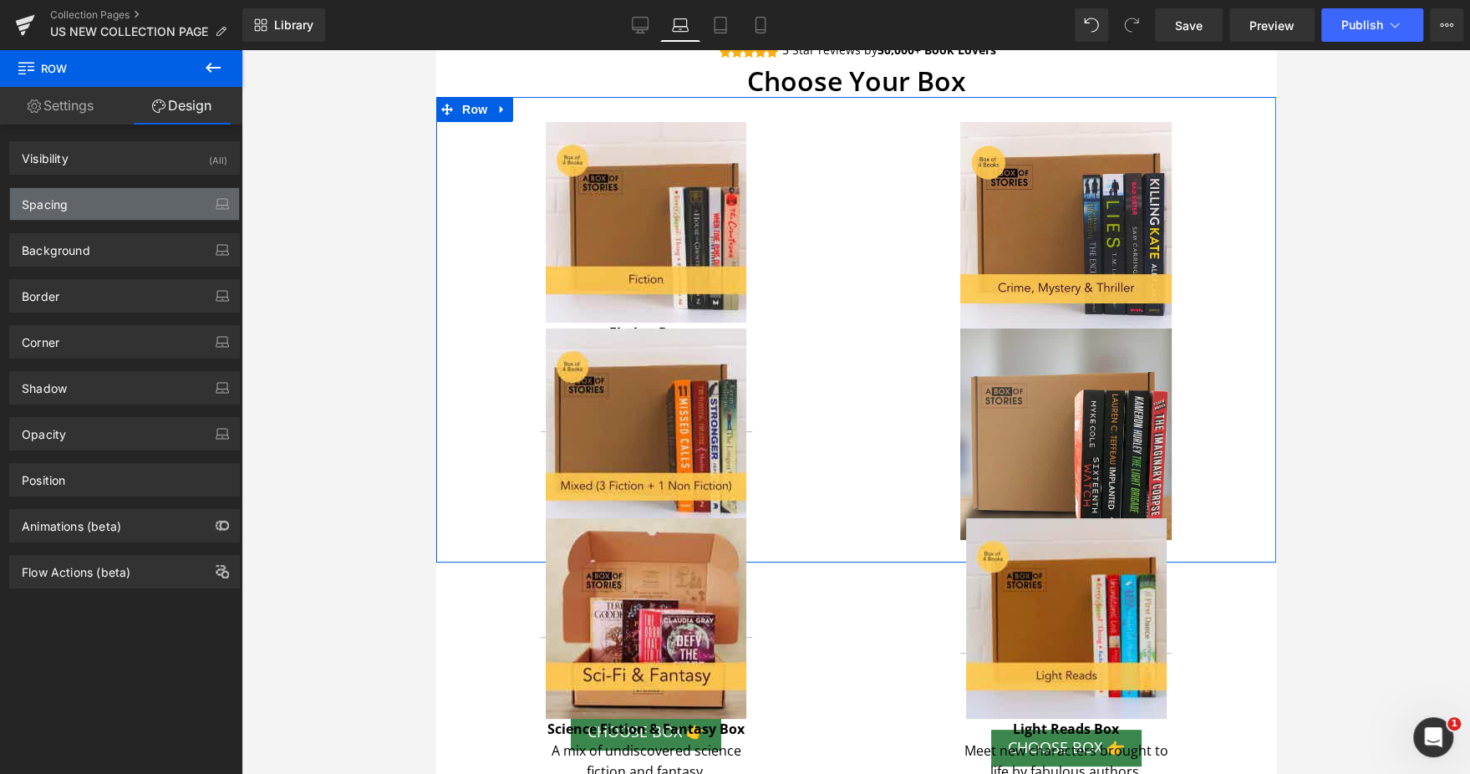
click at [55, 215] on div "Spacing" at bounding box center [124, 204] width 229 height 32
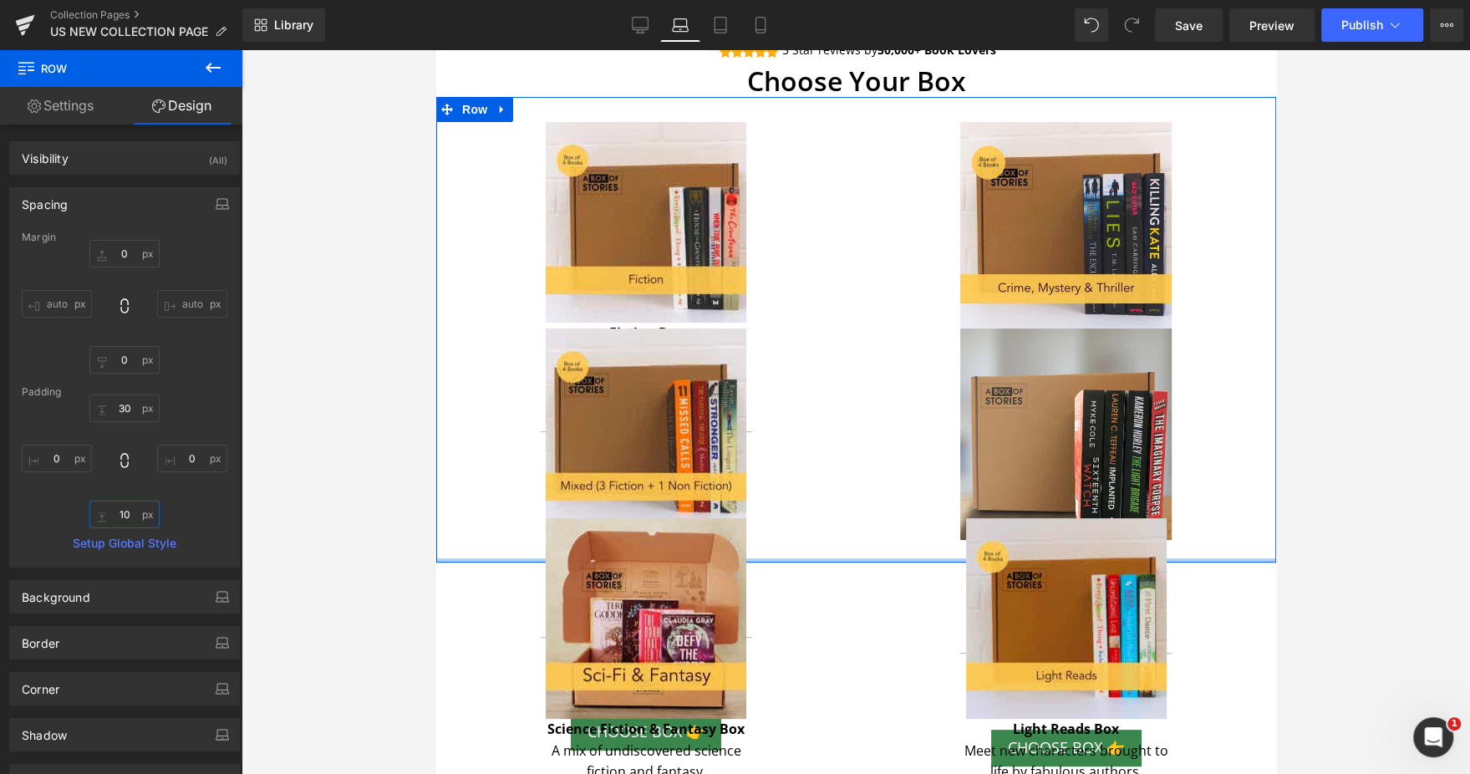
click at [114, 514] on input "text" at bounding box center [124, 514] width 70 height 28
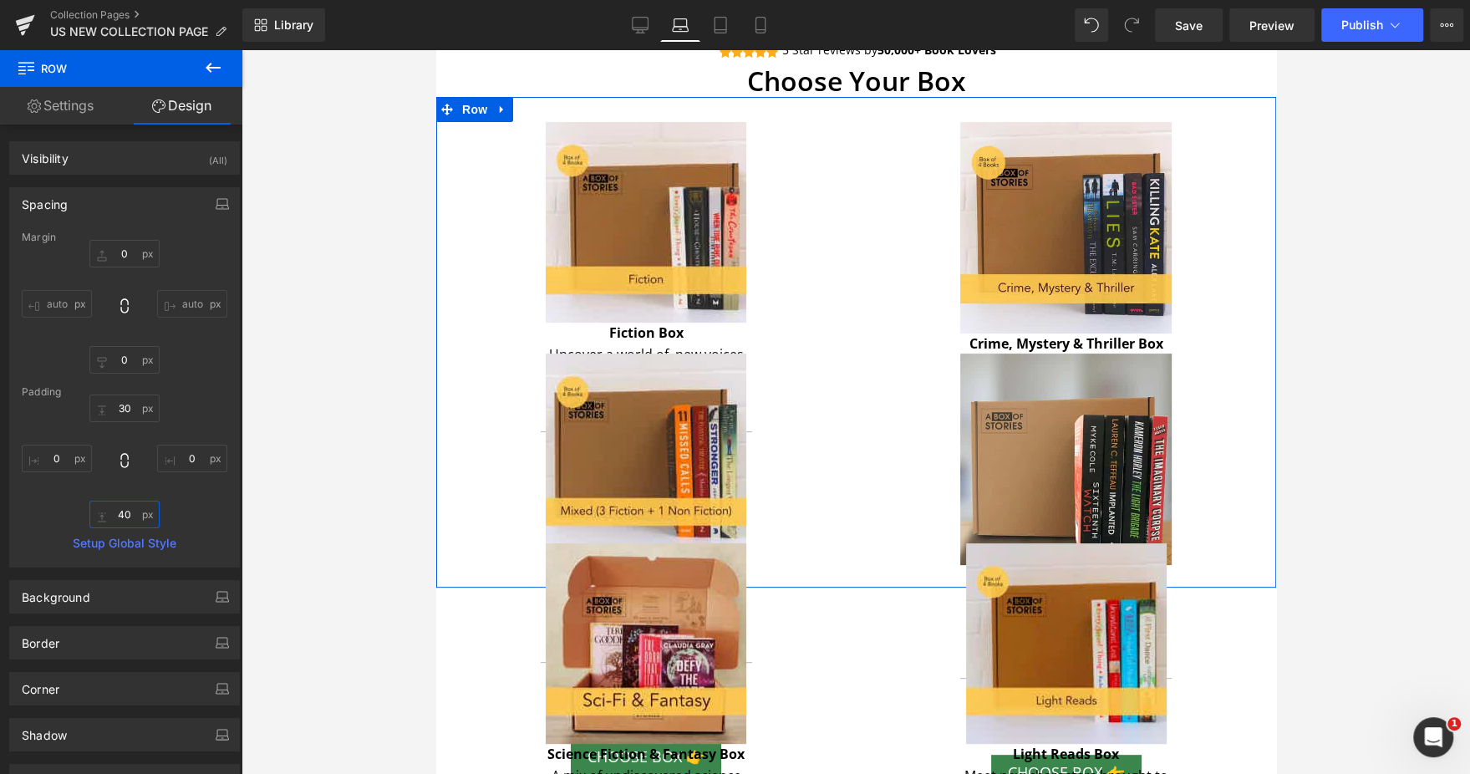
type input "4"
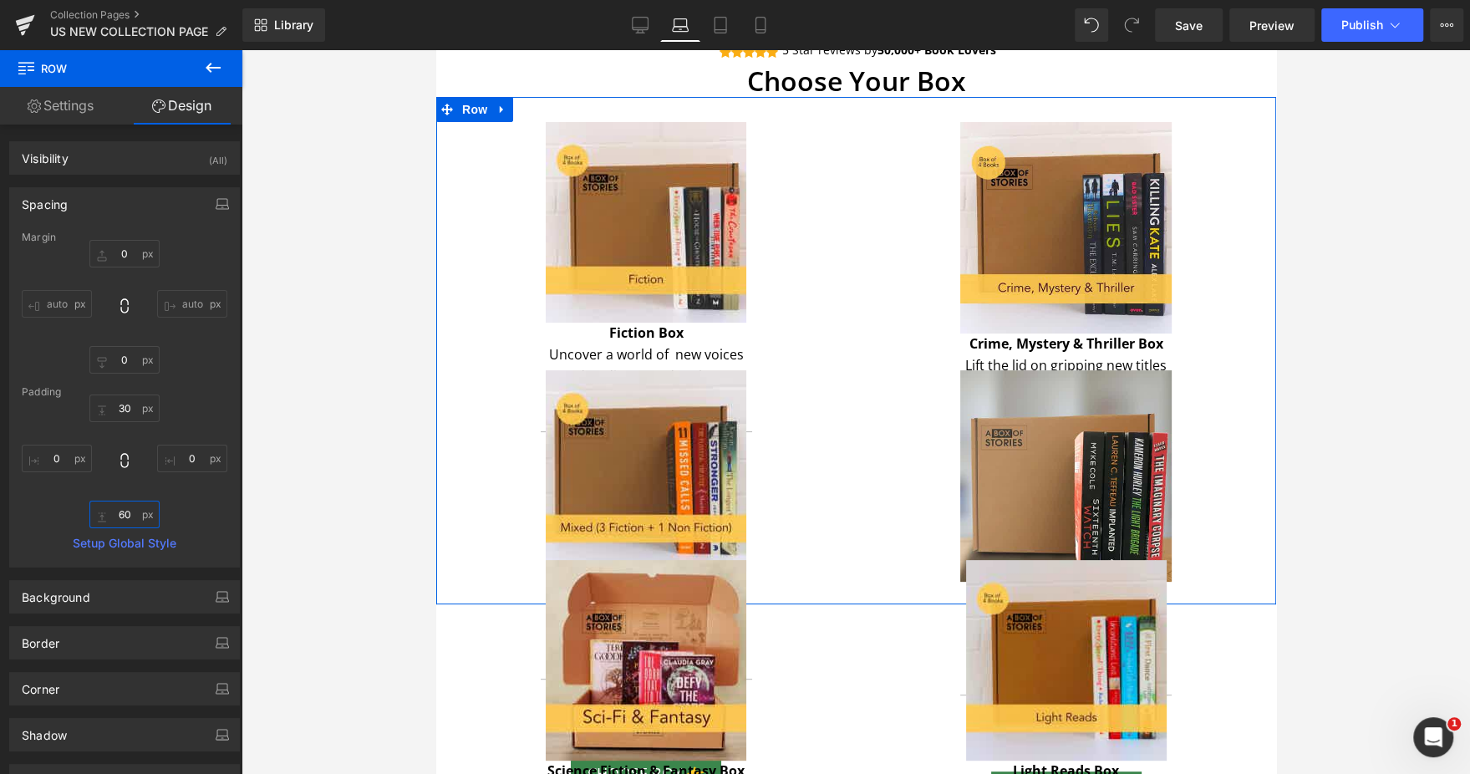
type input "6"
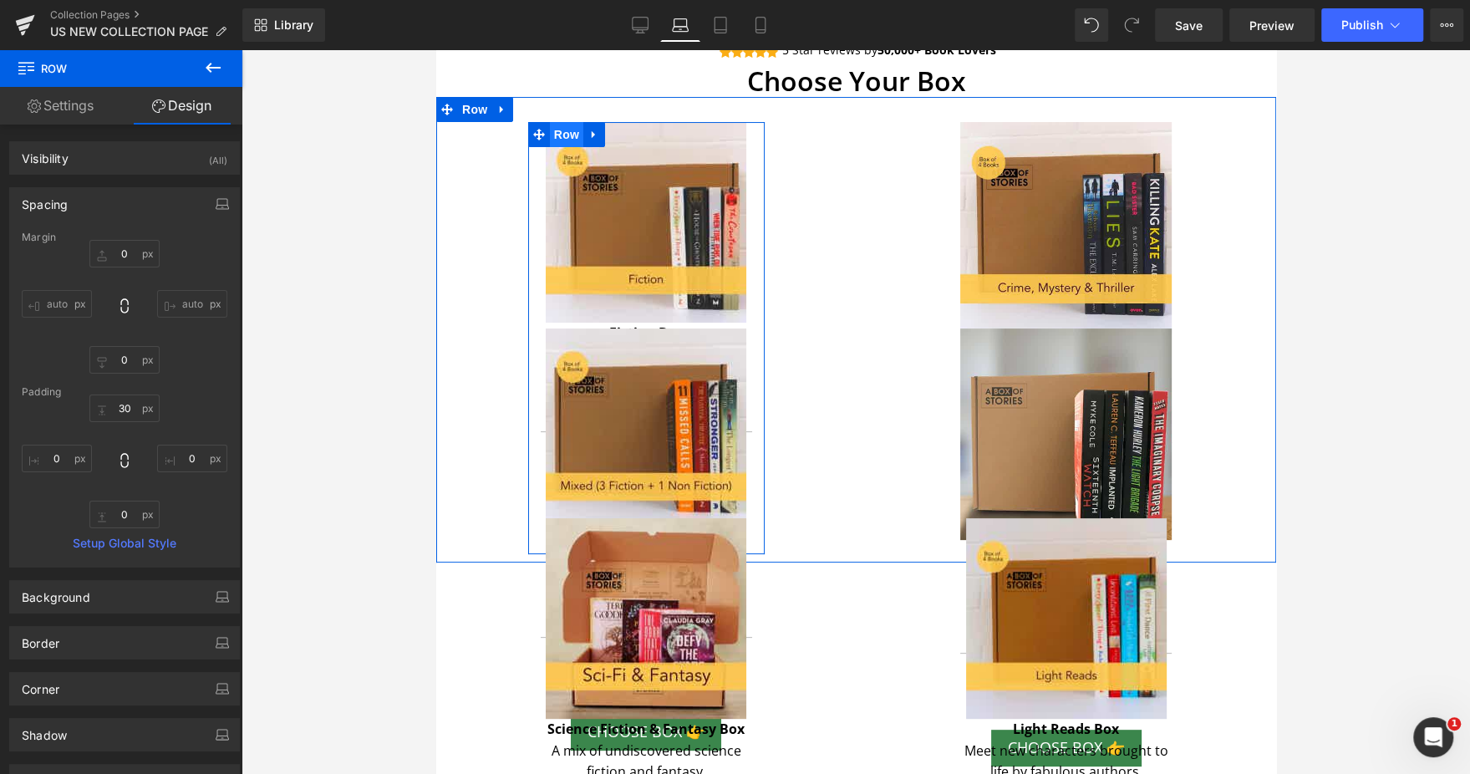
click at [563, 139] on span "Row" at bounding box center [565, 134] width 33 height 25
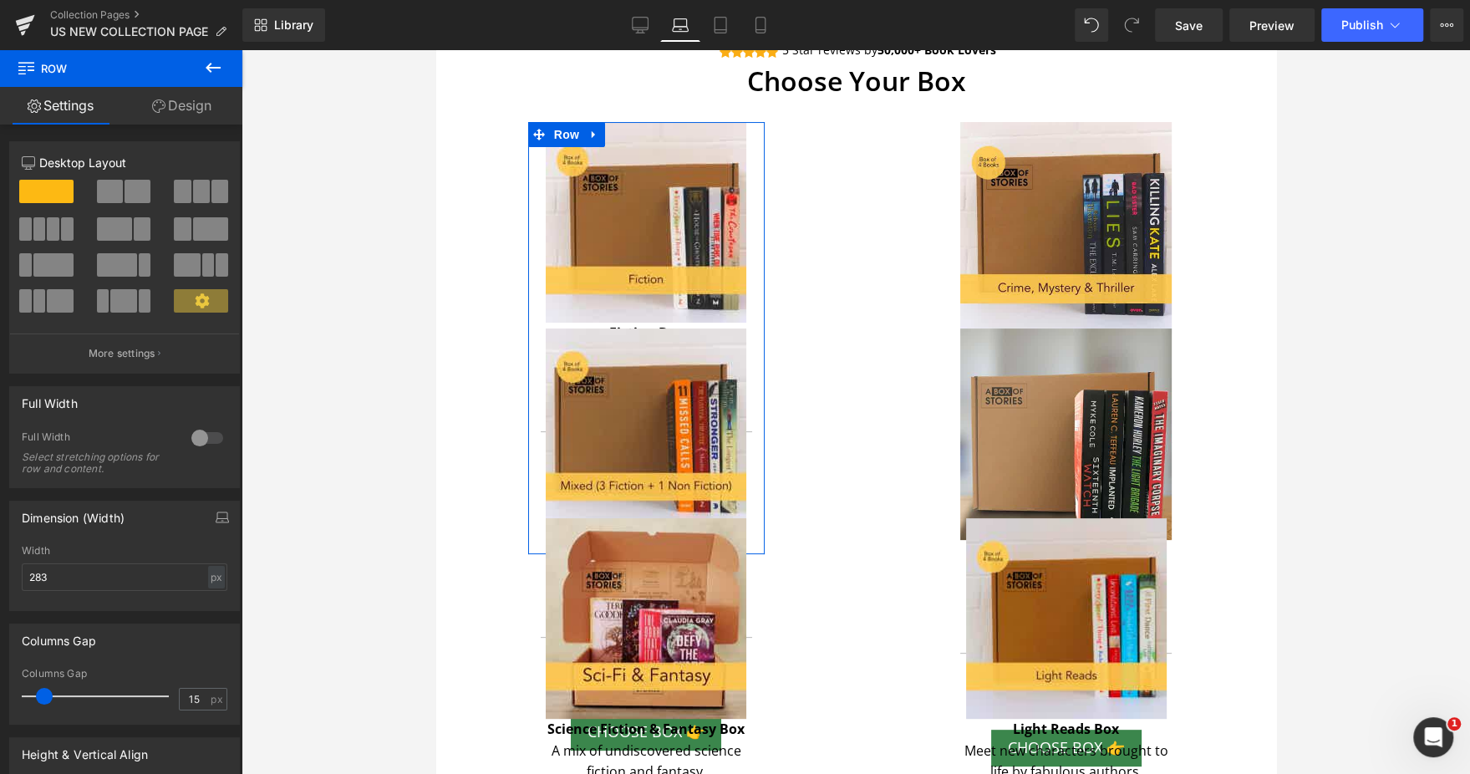
click at [226, 95] on link "Design" at bounding box center [181, 106] width 121 height 38
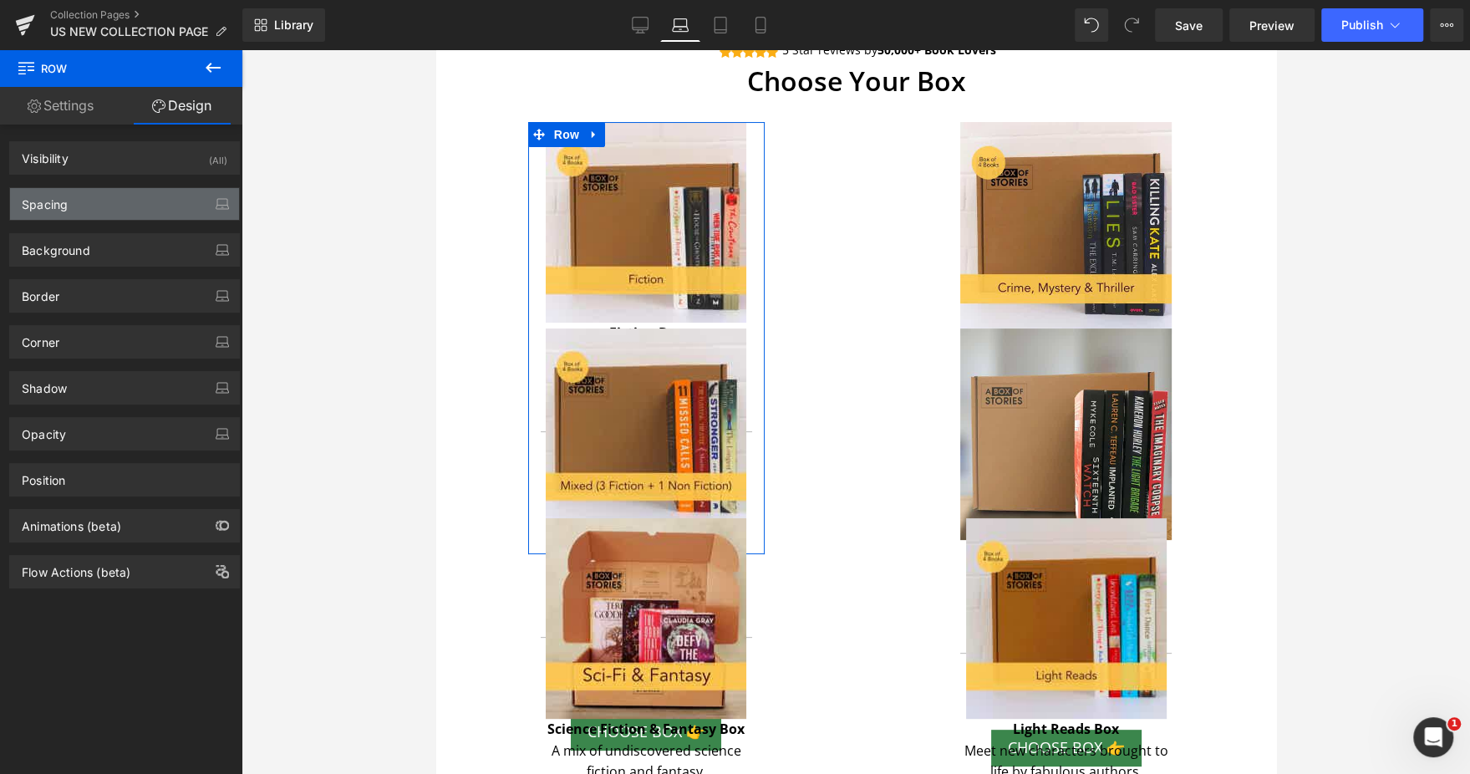
click at [107, 206] on div "Spacing" at bounding box center [124, 204] width 229 height 32
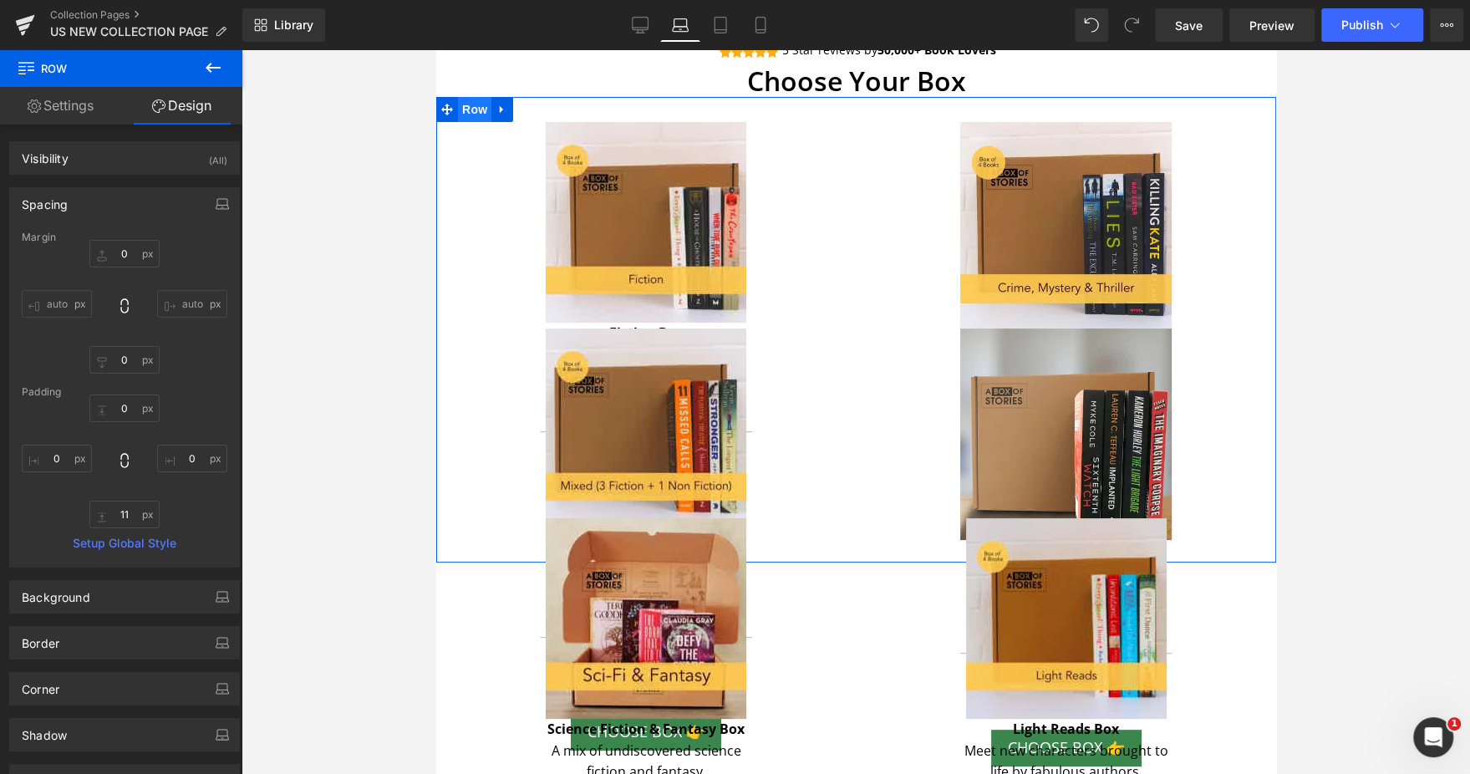
click at [470, 118] on span "Row" at bounding box center [473, 109] width 33 height 25
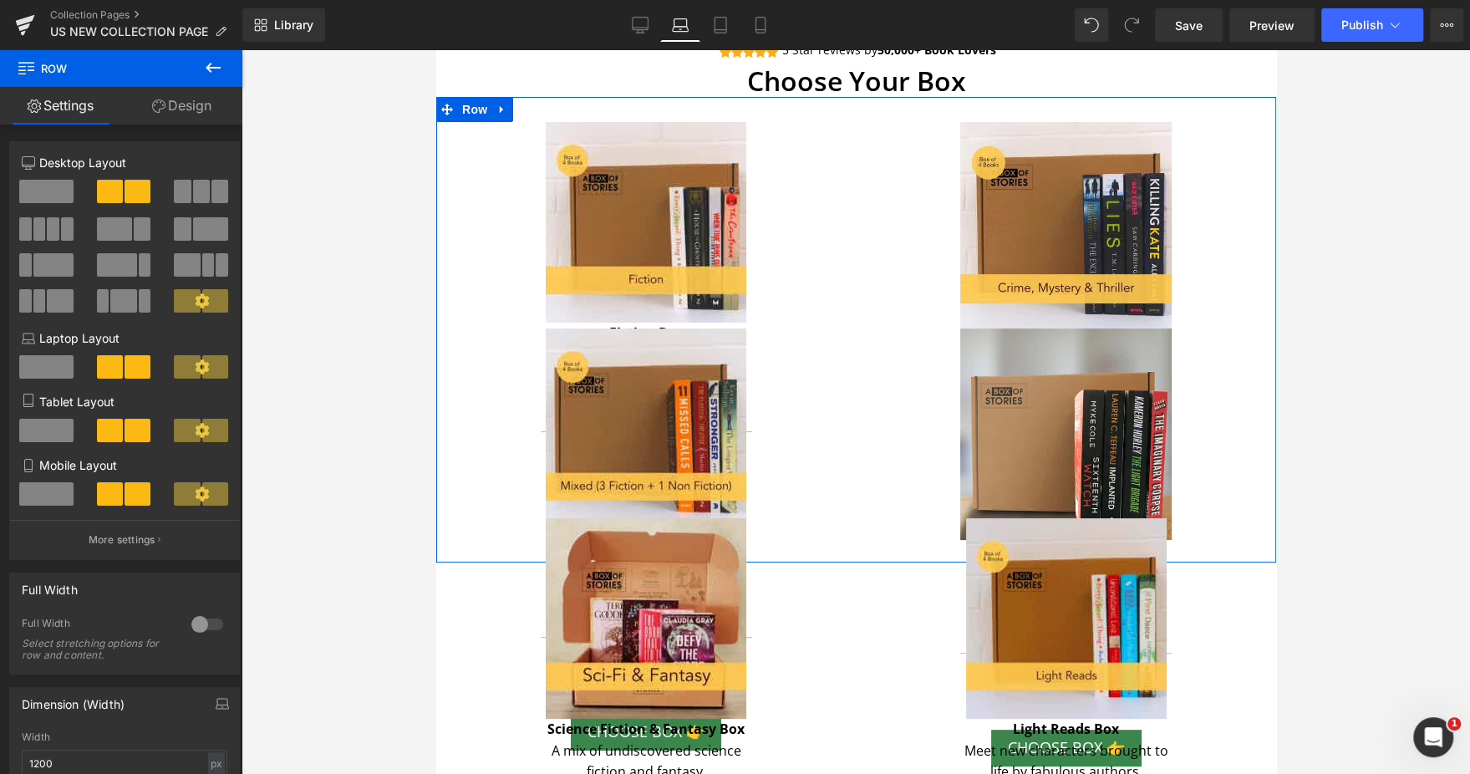
click at [204, 112] on link "Design" at bounding box center [181, 106] width 121 height 38
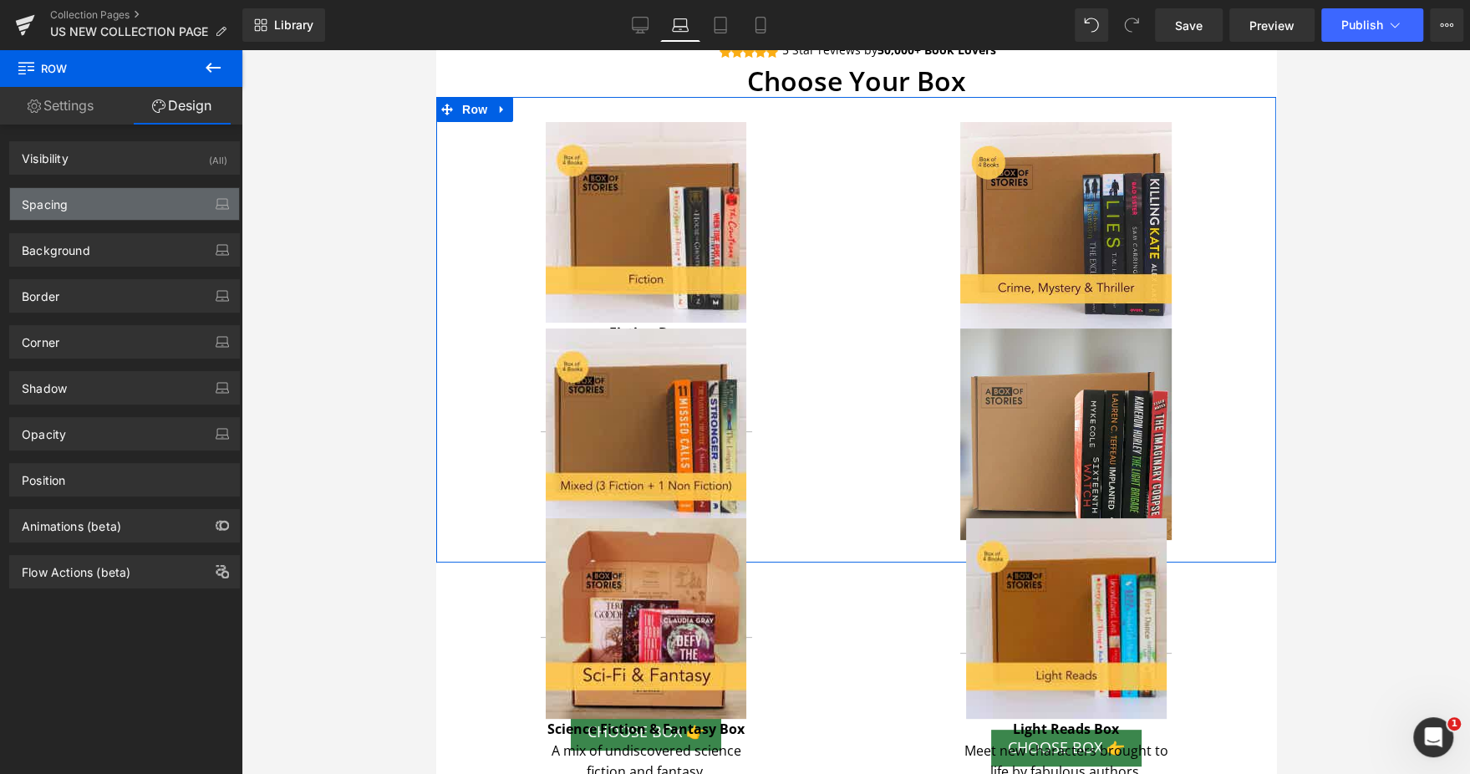
click at [97, 209] on div "Spacing" at bounding box center [124, 204] width 229 height 32
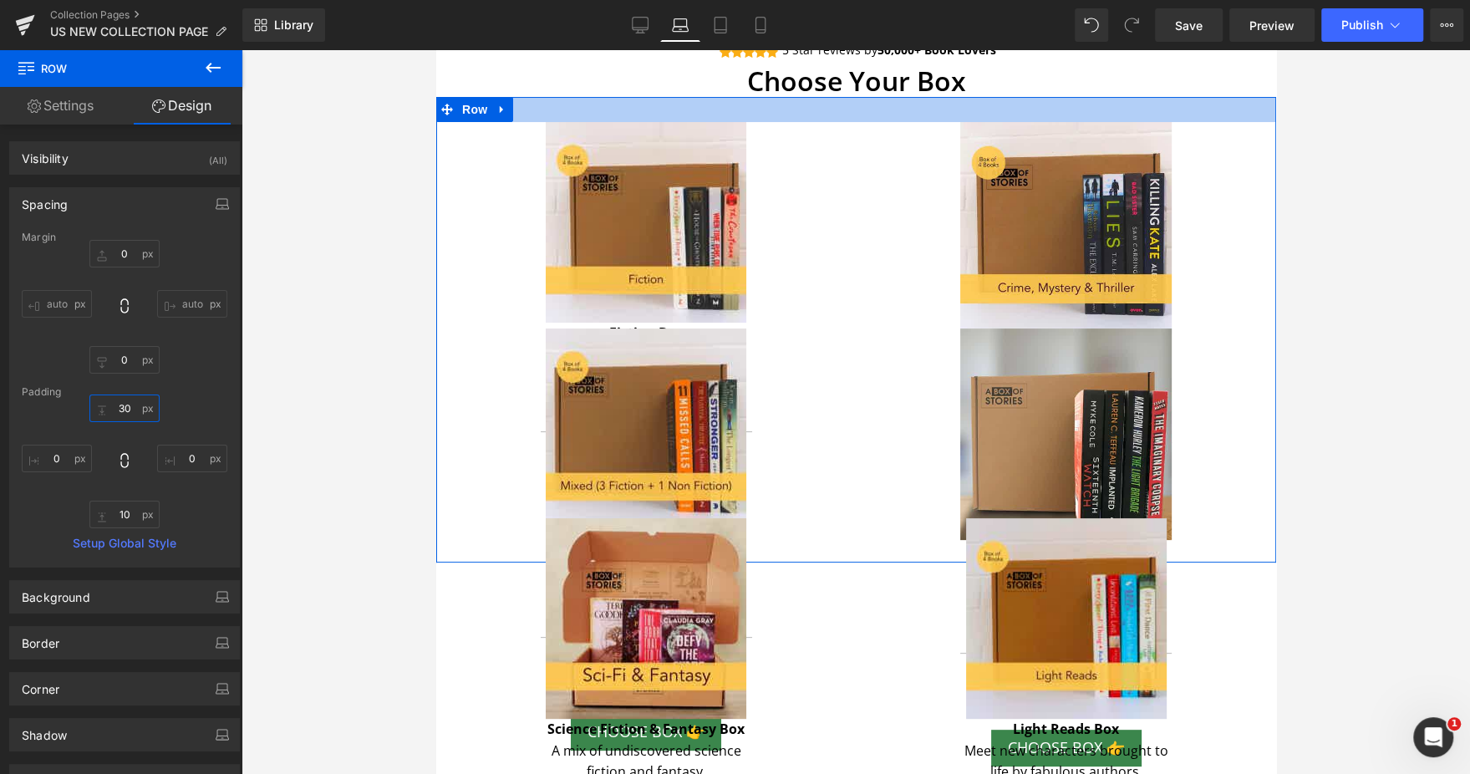
click at [122, 410] on input "text" at bounding box center [124, 408] width 70 height 28
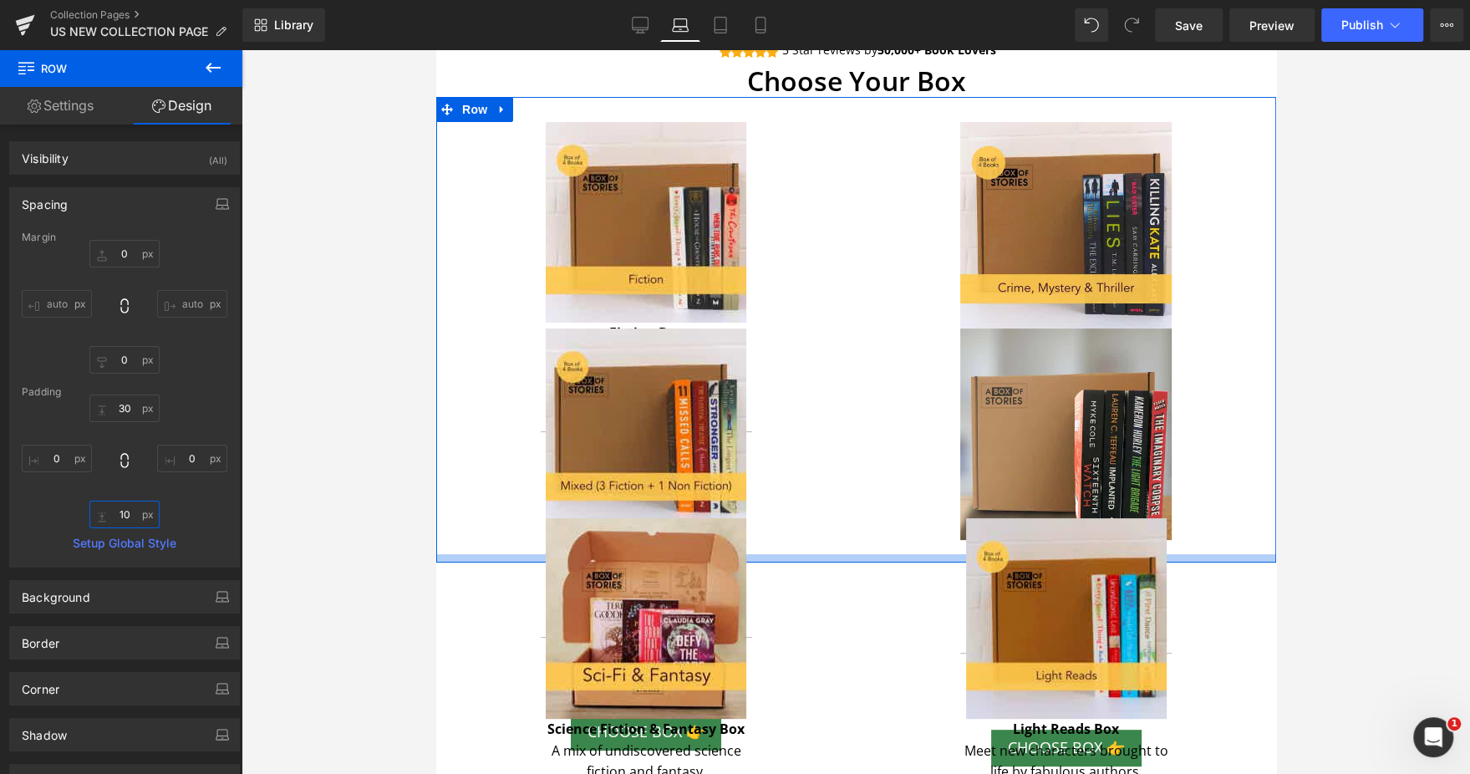
click at [117, 513] on input "text" at bounding box center [124, 514] width 70 height 28
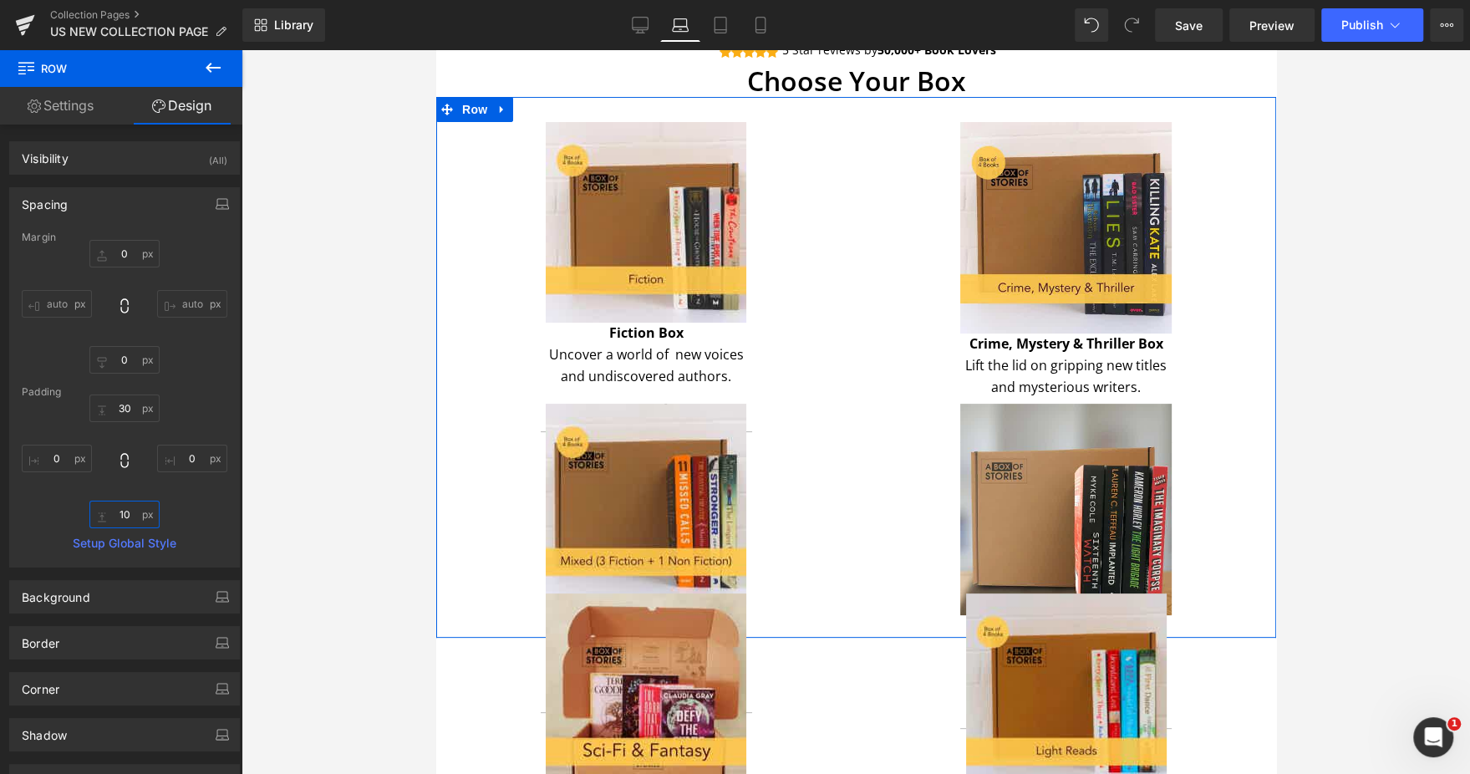
type input "1"
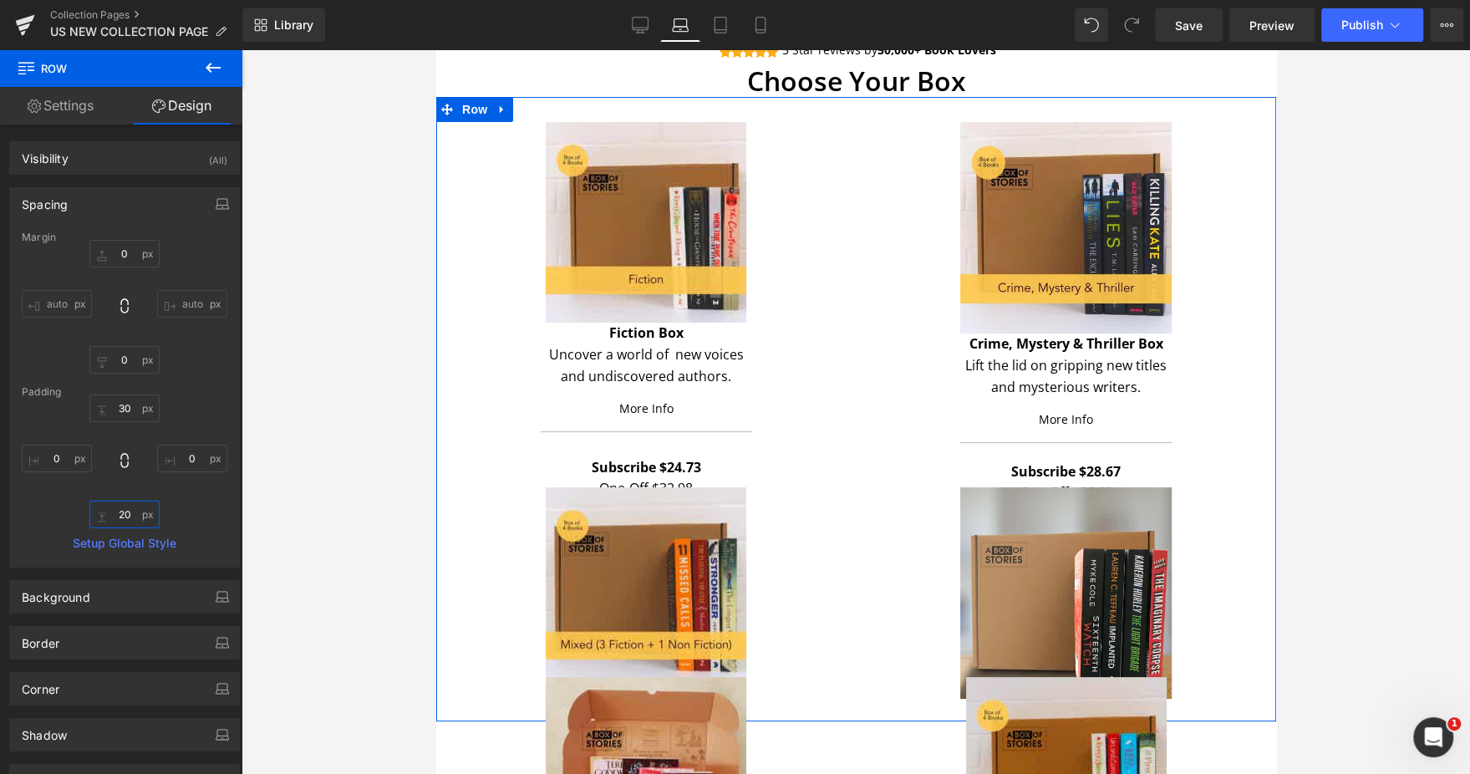
type input "2"
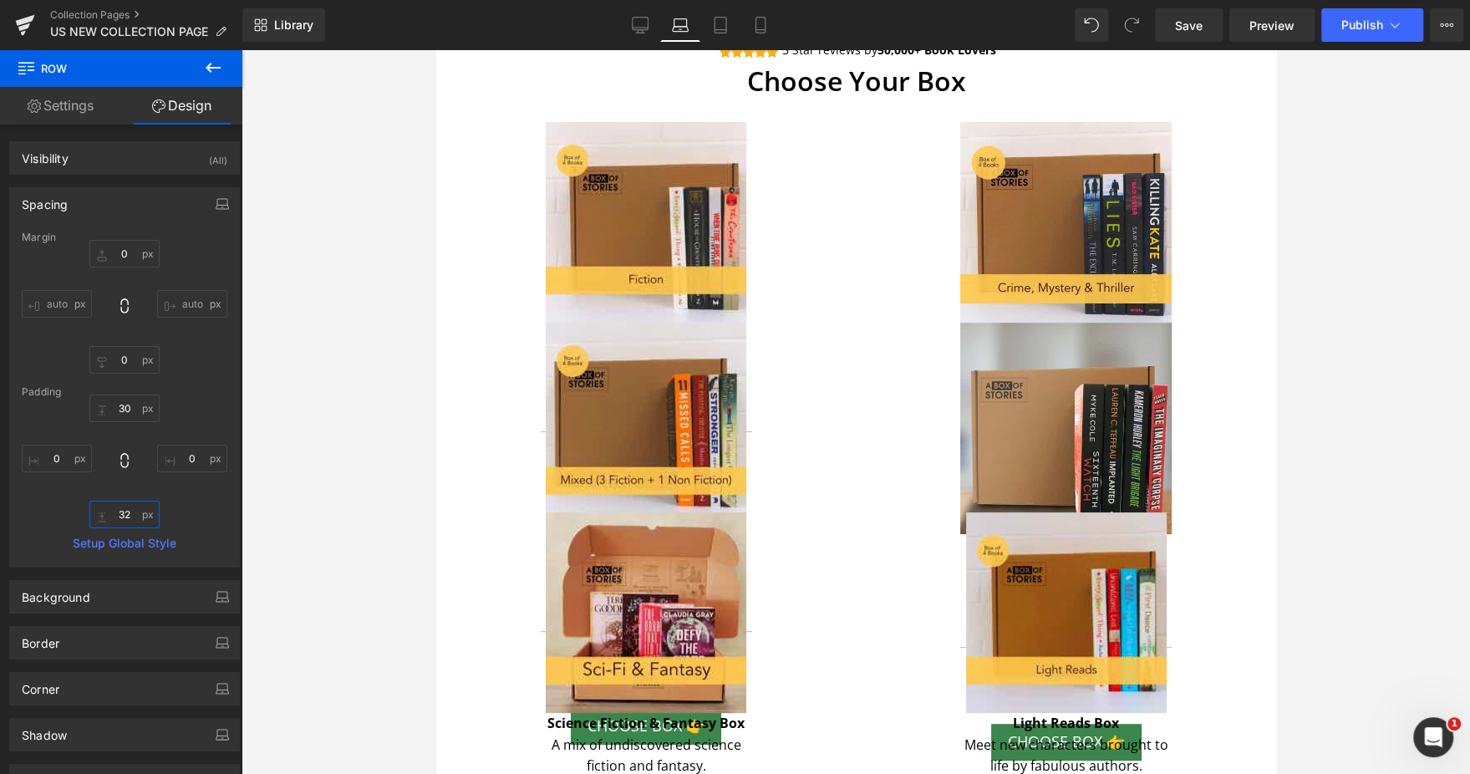
type input "320"
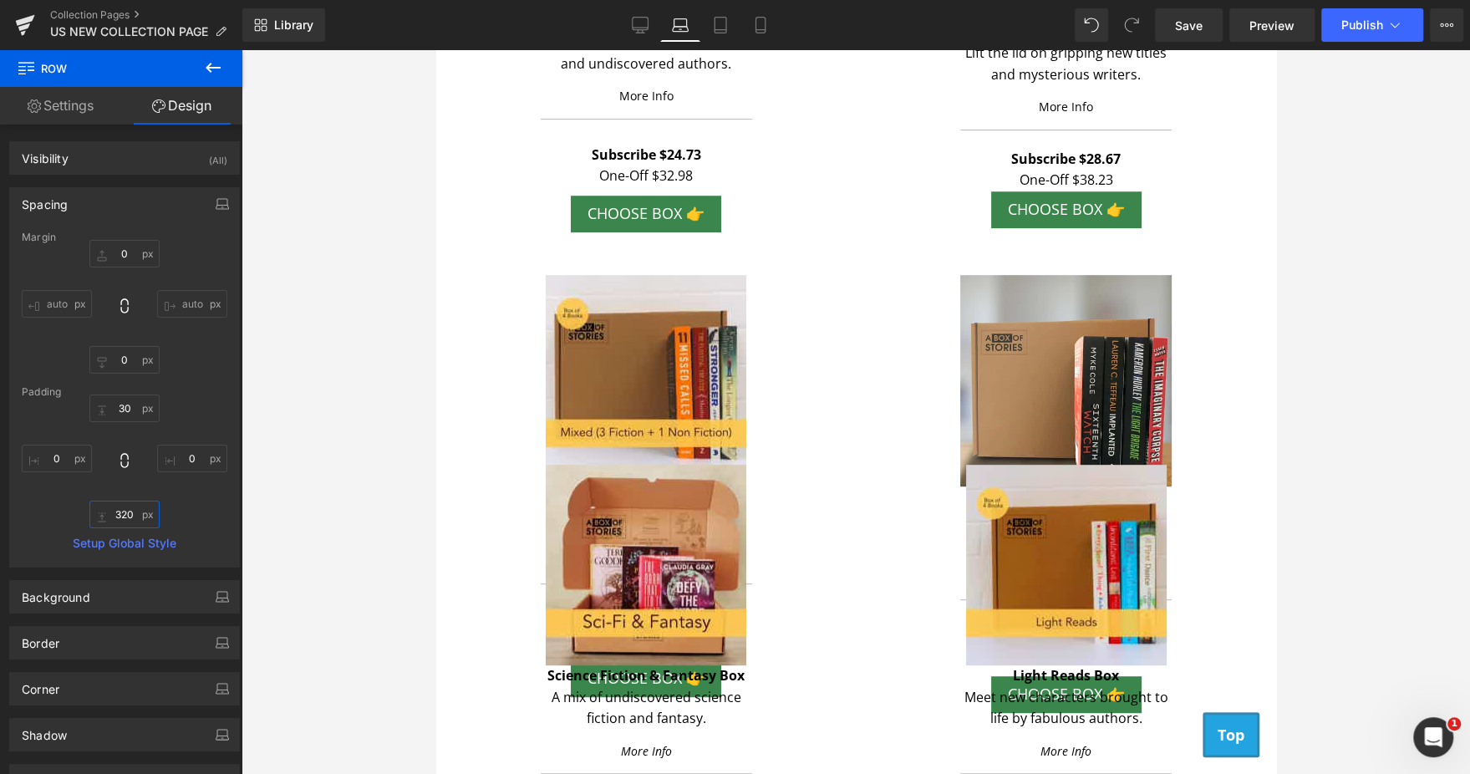
scroll to position [611, 0]
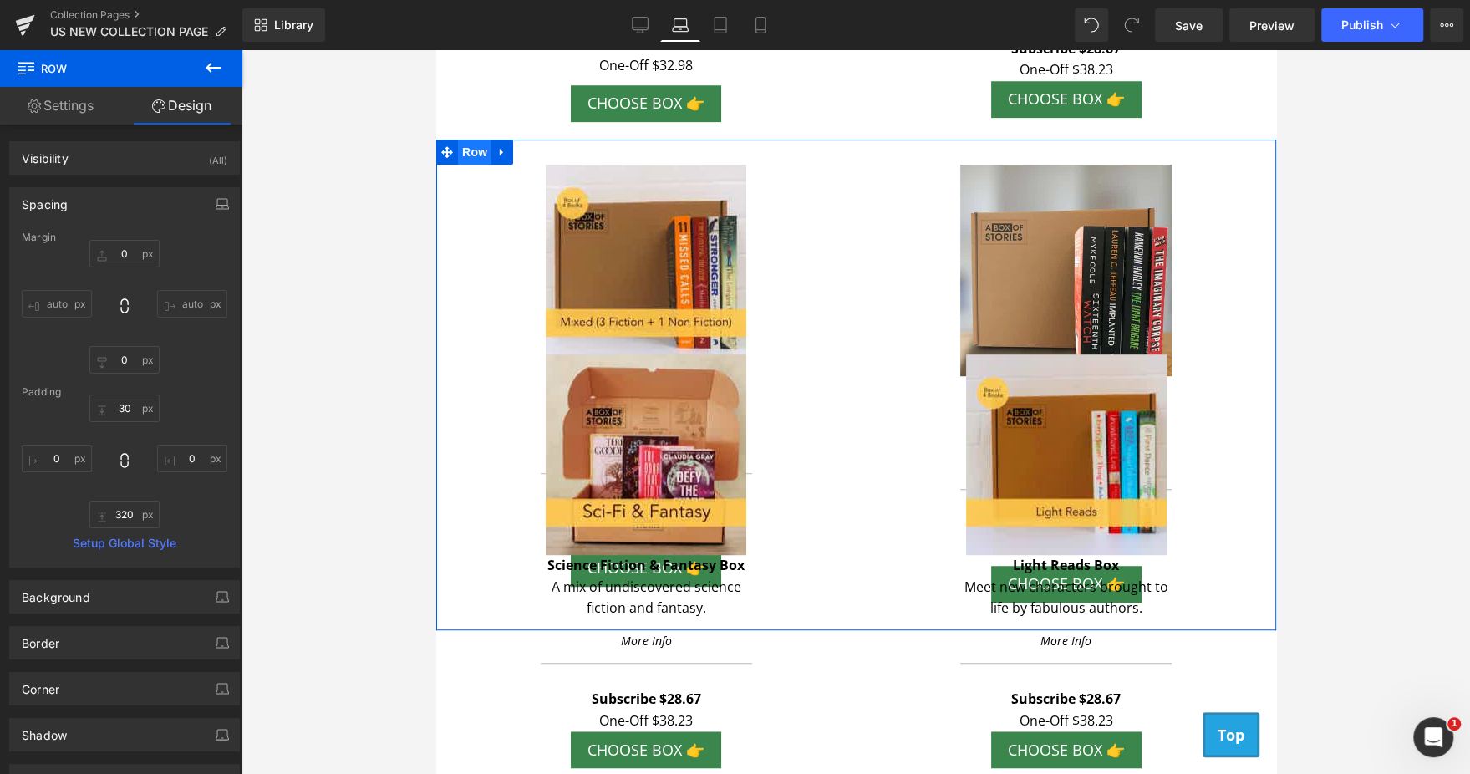
click at [475, 147] on span "Row" at bounding box center [473, 152] width 33 height 25
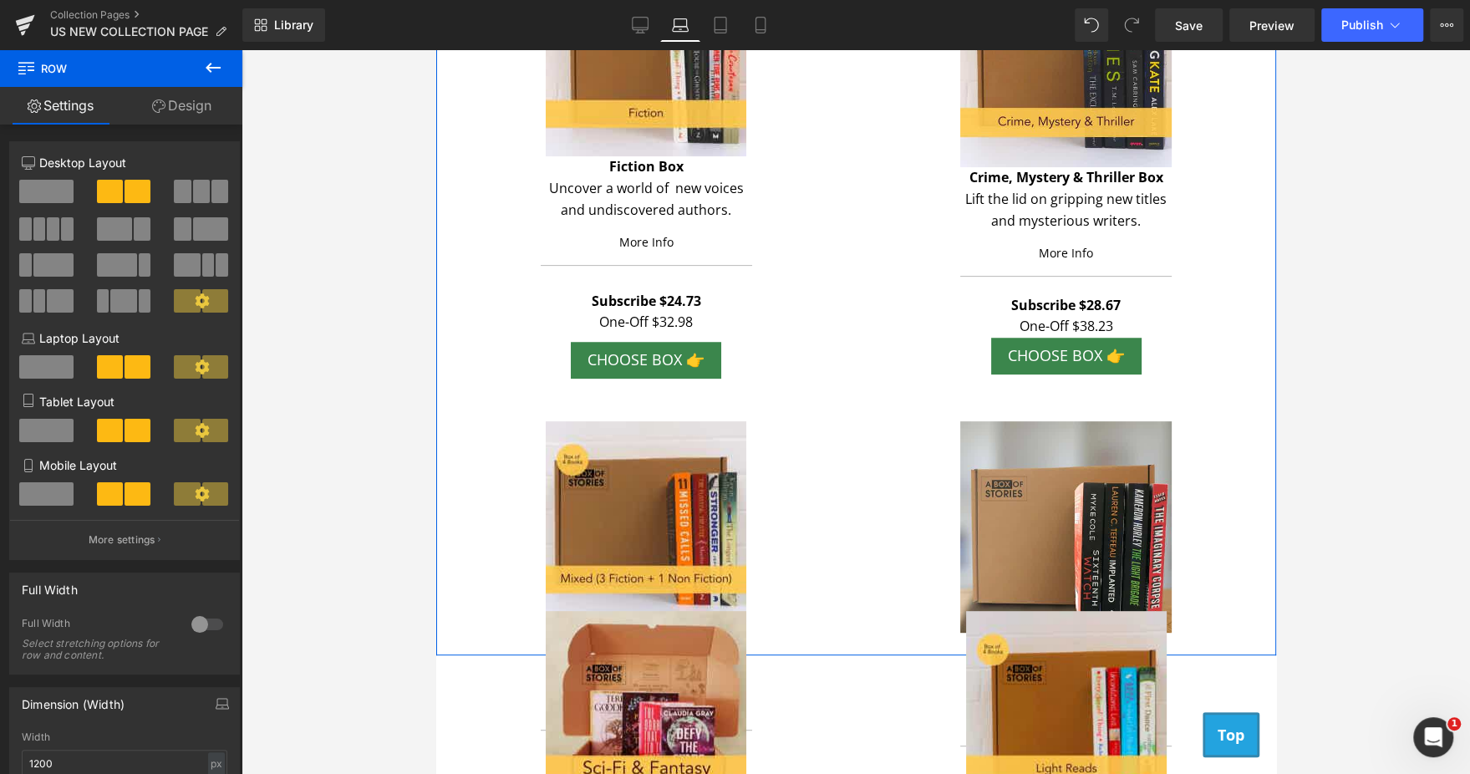
scroll to position [352, 0]
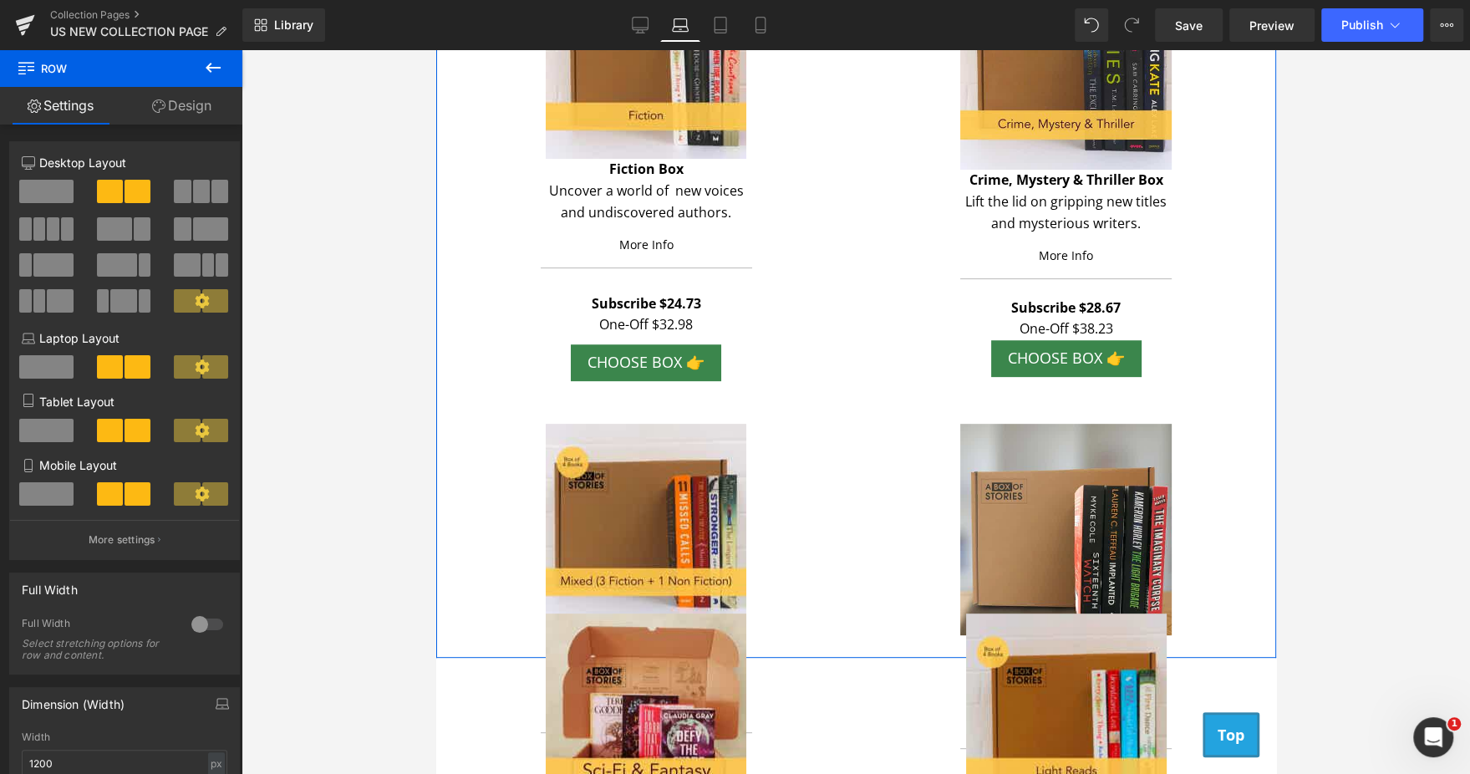
click at [490, 110] on div "Image Fiction Box Text Block Uncover a world of new voices and undiscovered aut…" at bounding box center [645, 173] width 420 height 431
click at [206, 112] on link "Design" at bounding box center [181, 106] width 121 height 38
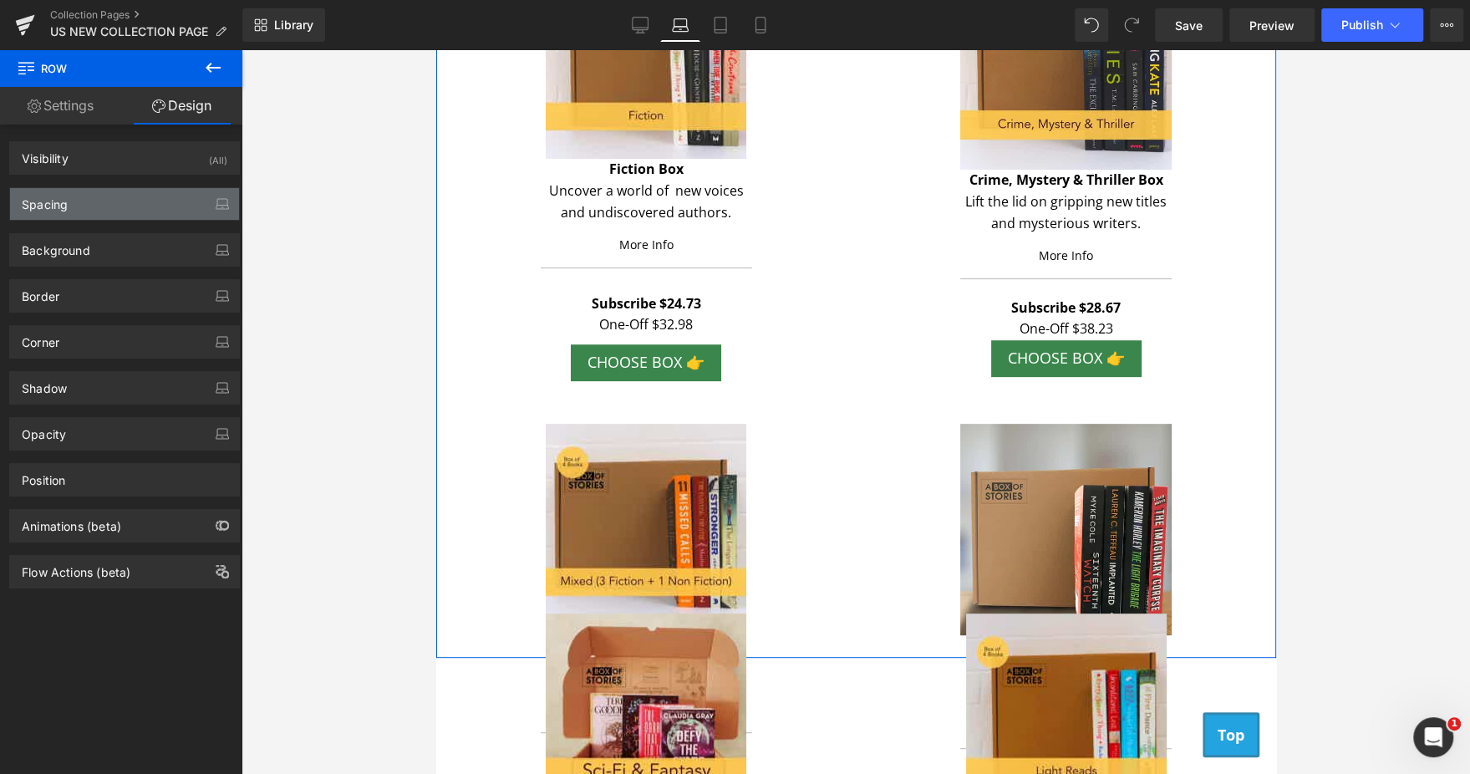
click at [99, 205] on div "Spacing" at bounding box center [124, 204] width 229 height 32
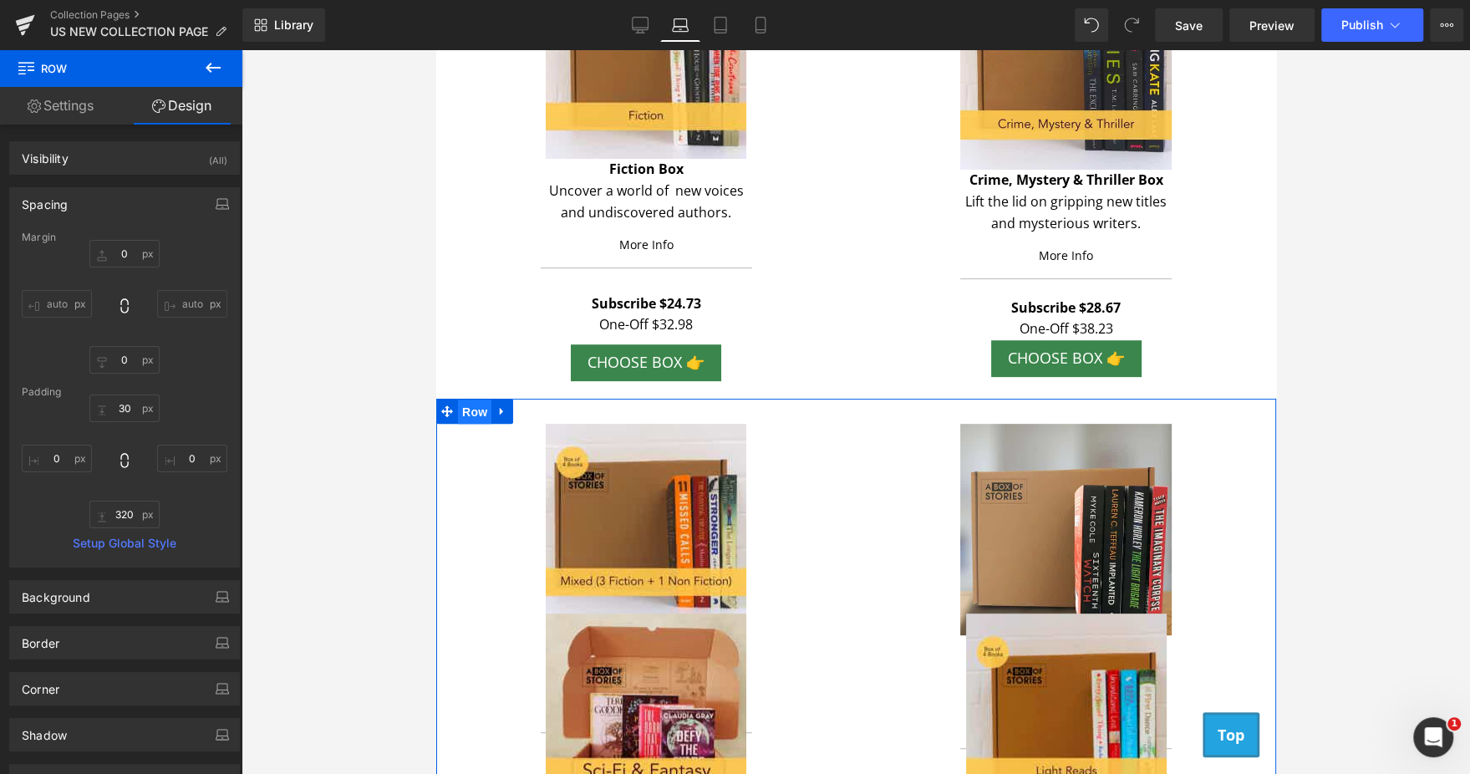
click at [471, 410] on span "Row" at bounding box center [473, 411] width 33 height 25
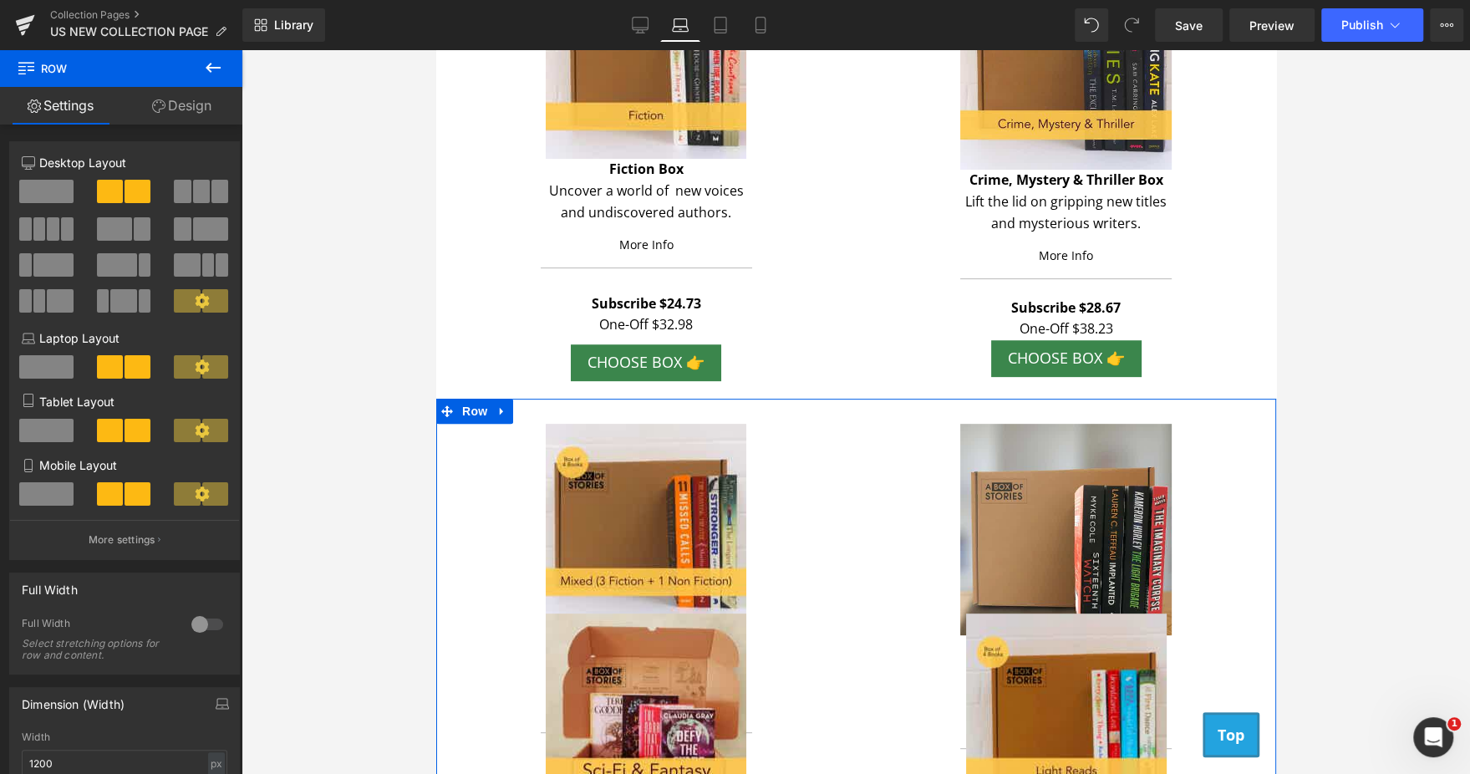
click at [201, 114] on link "Design" at bounding box center [181, 106] width 121 height 38
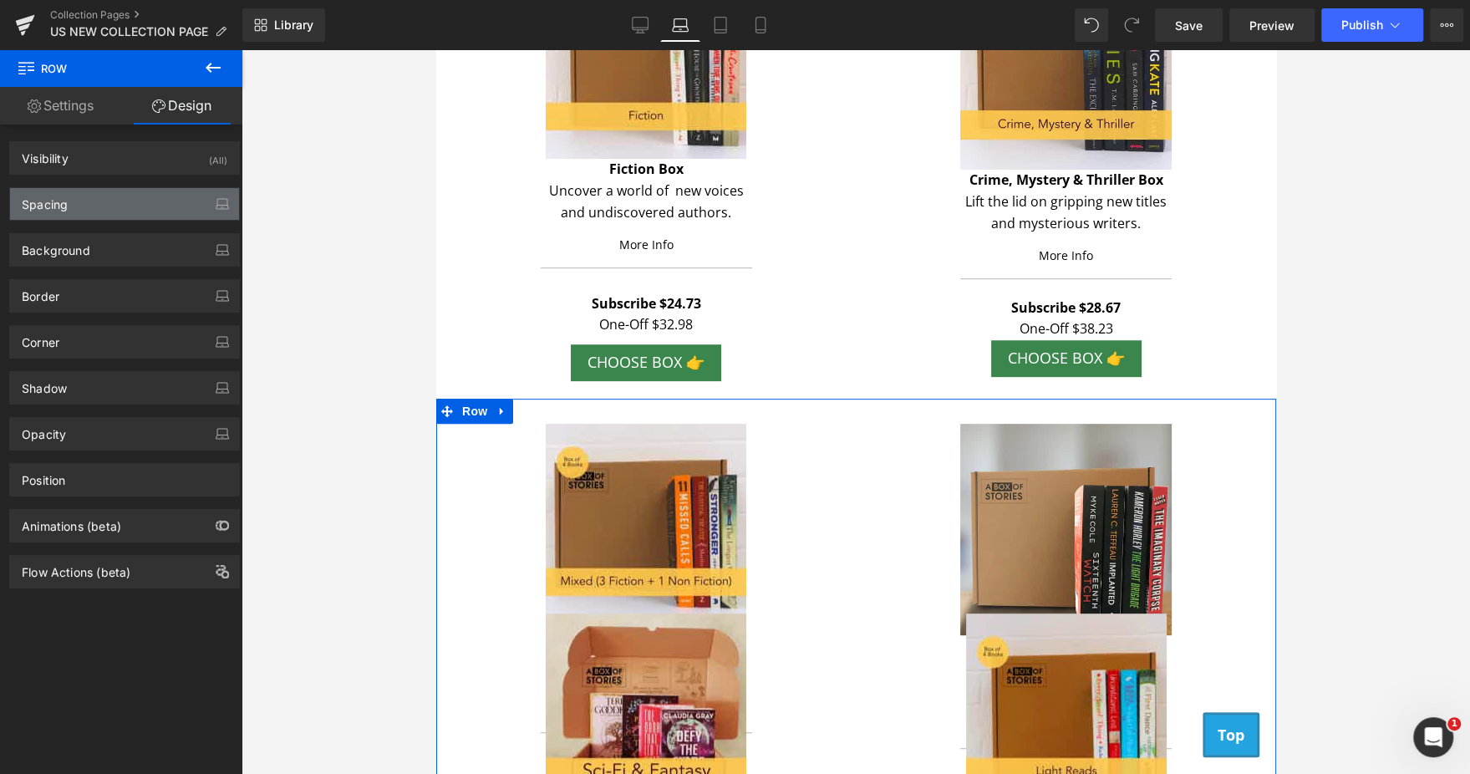
click at [99, 209] on div "Spacing" at bounding box center [124, 204] width 229 height 32
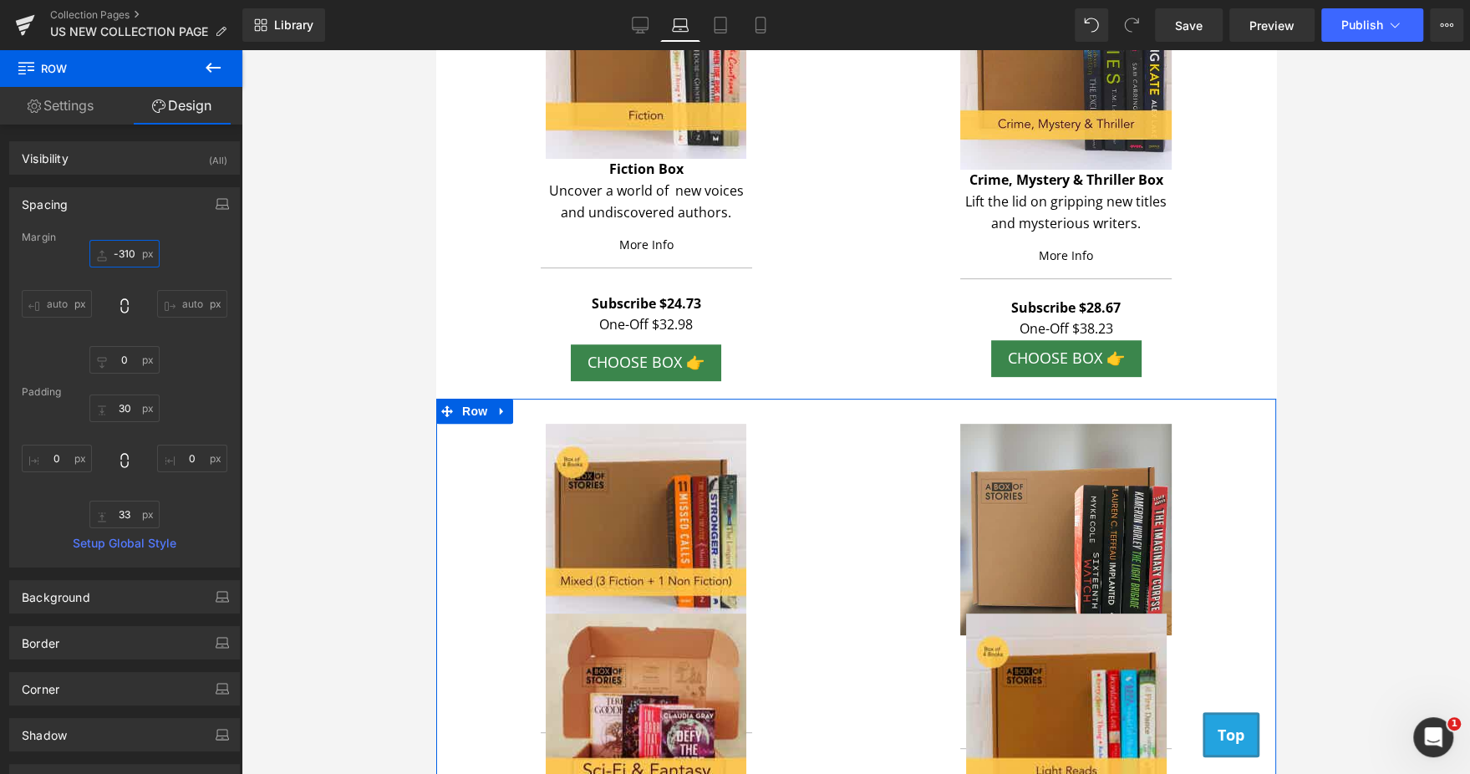
click at [135, 261] on input "text" at bounding box center [124, 254] width 70 height 28
type input "-310"
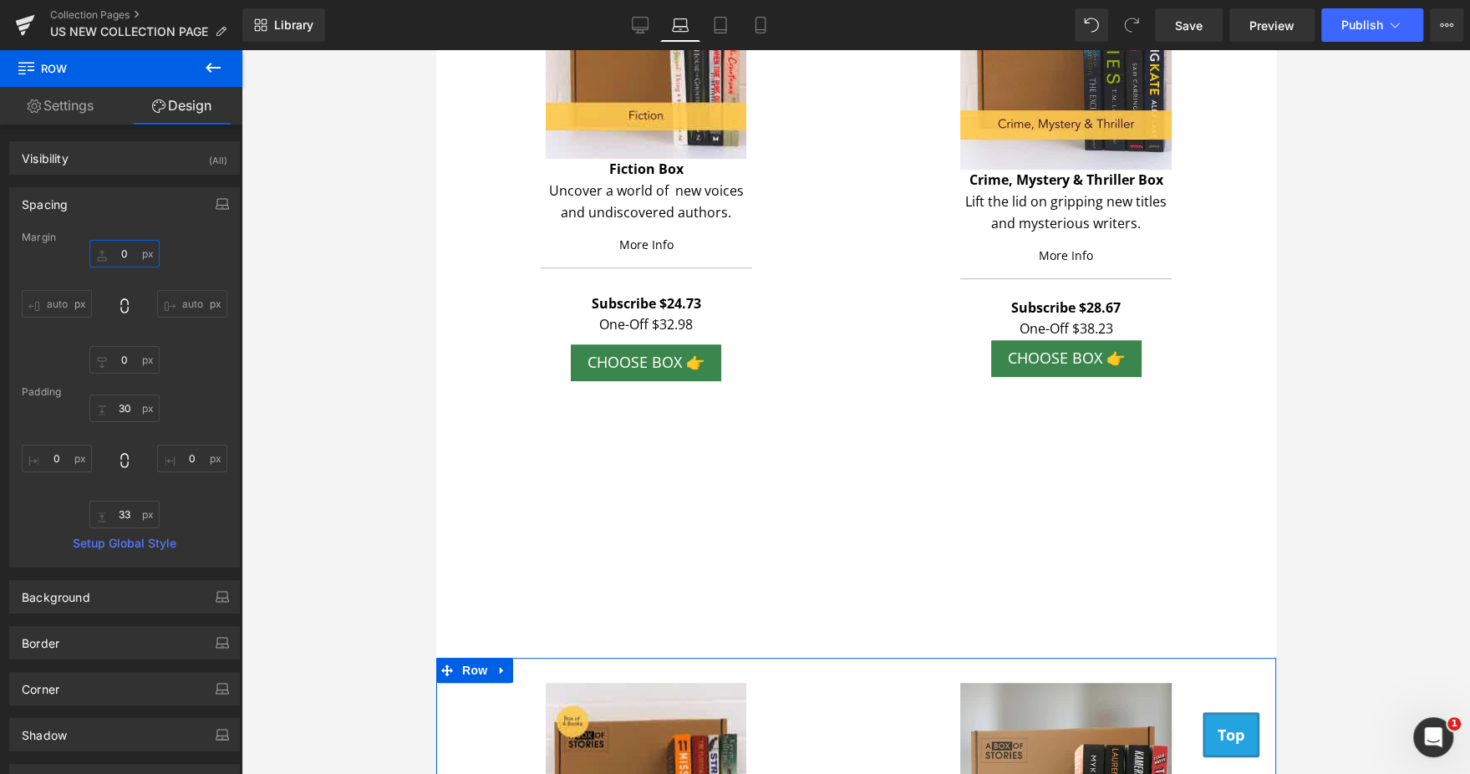
type input "0"
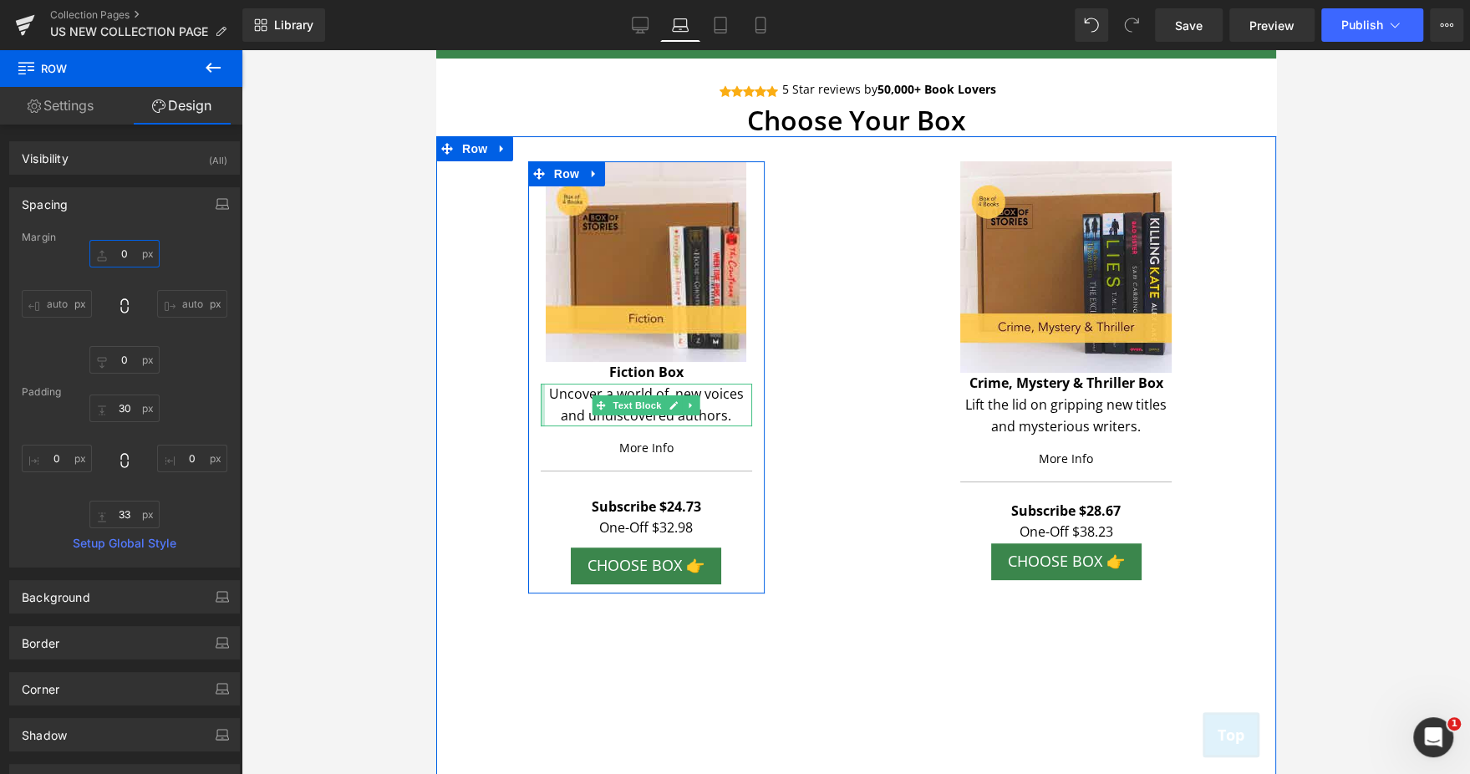
scroll to position [145, 0]
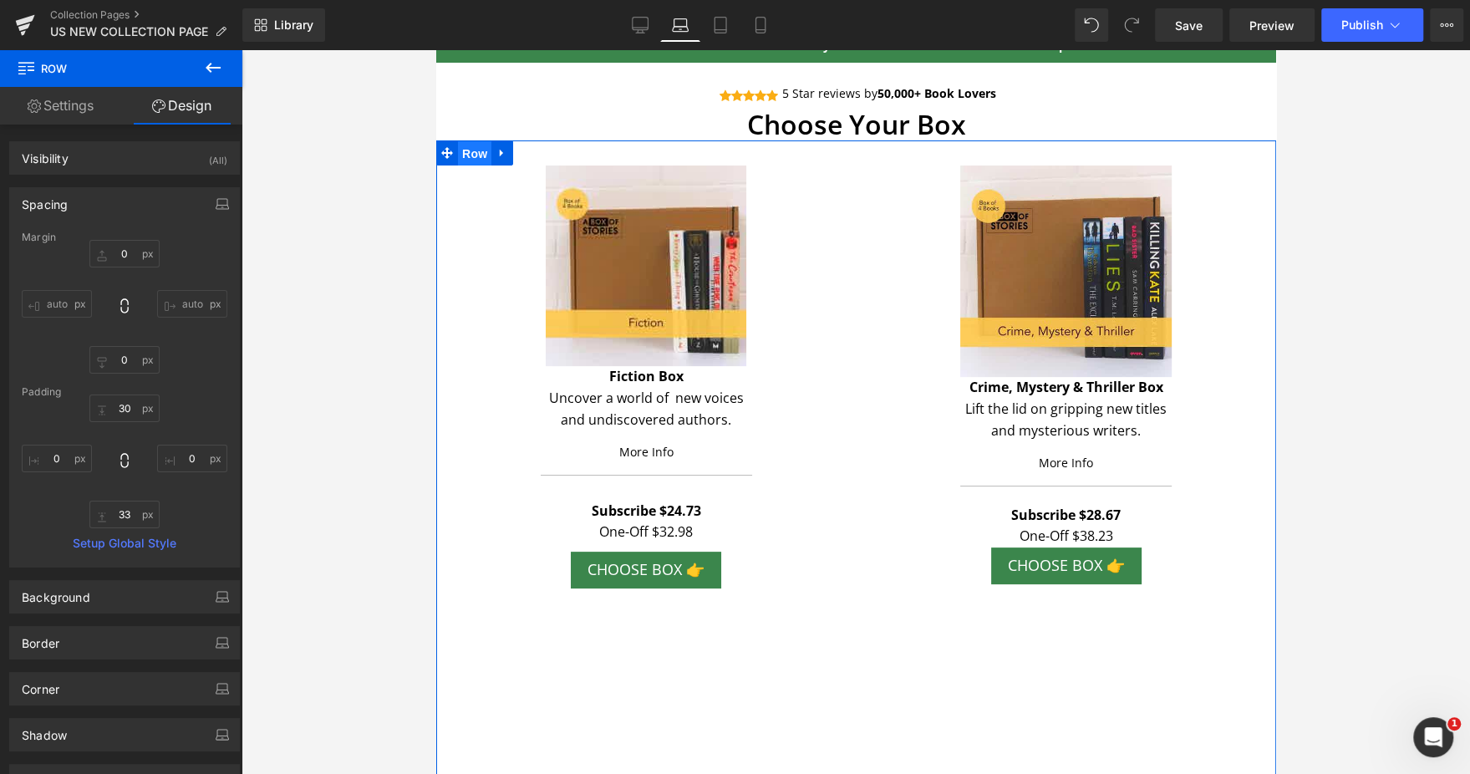
click at [470, 151] on span "Row" at bounding box center [473, 153] width 33 height 25
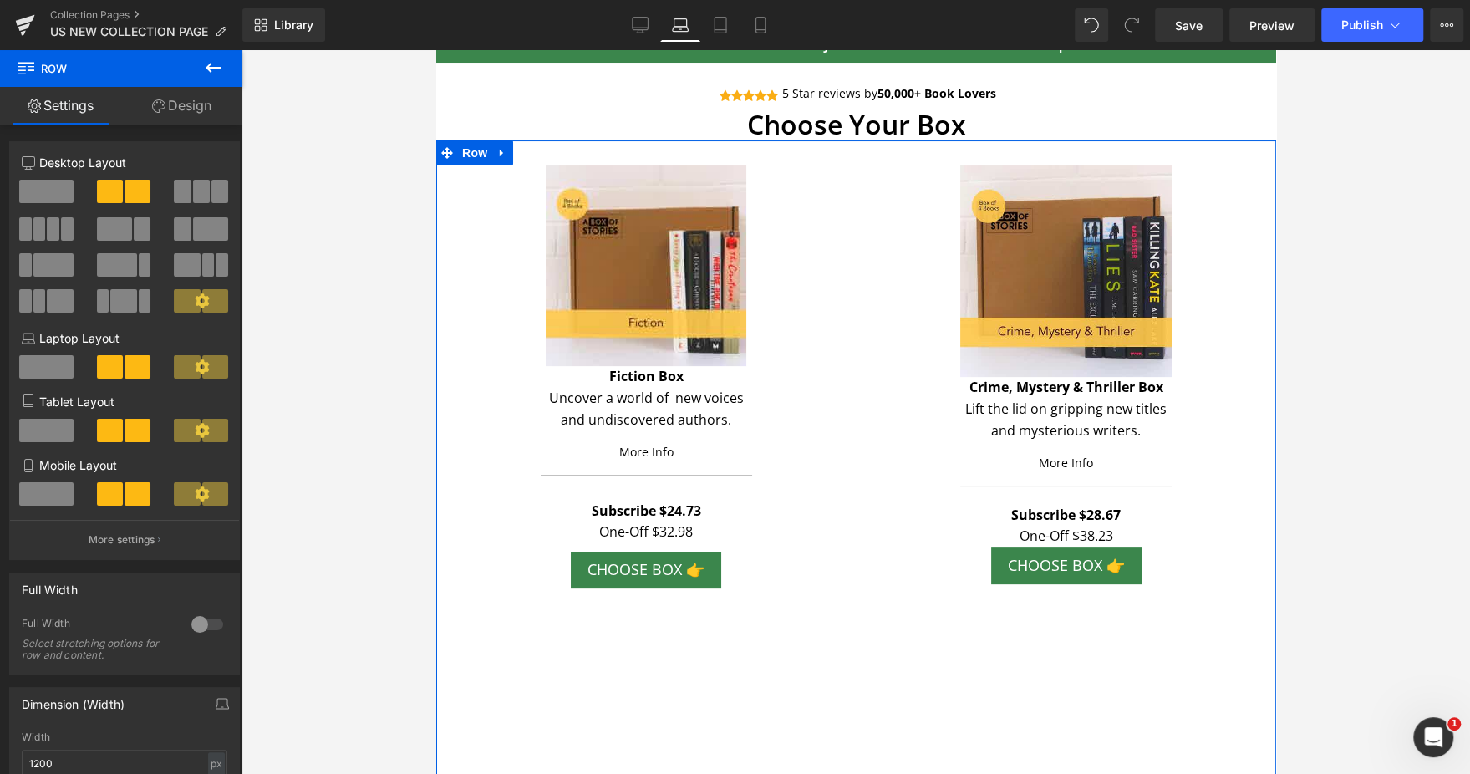
click at [225, 100] on link "Design" at bounding box center [181, 106] width 121 height 38
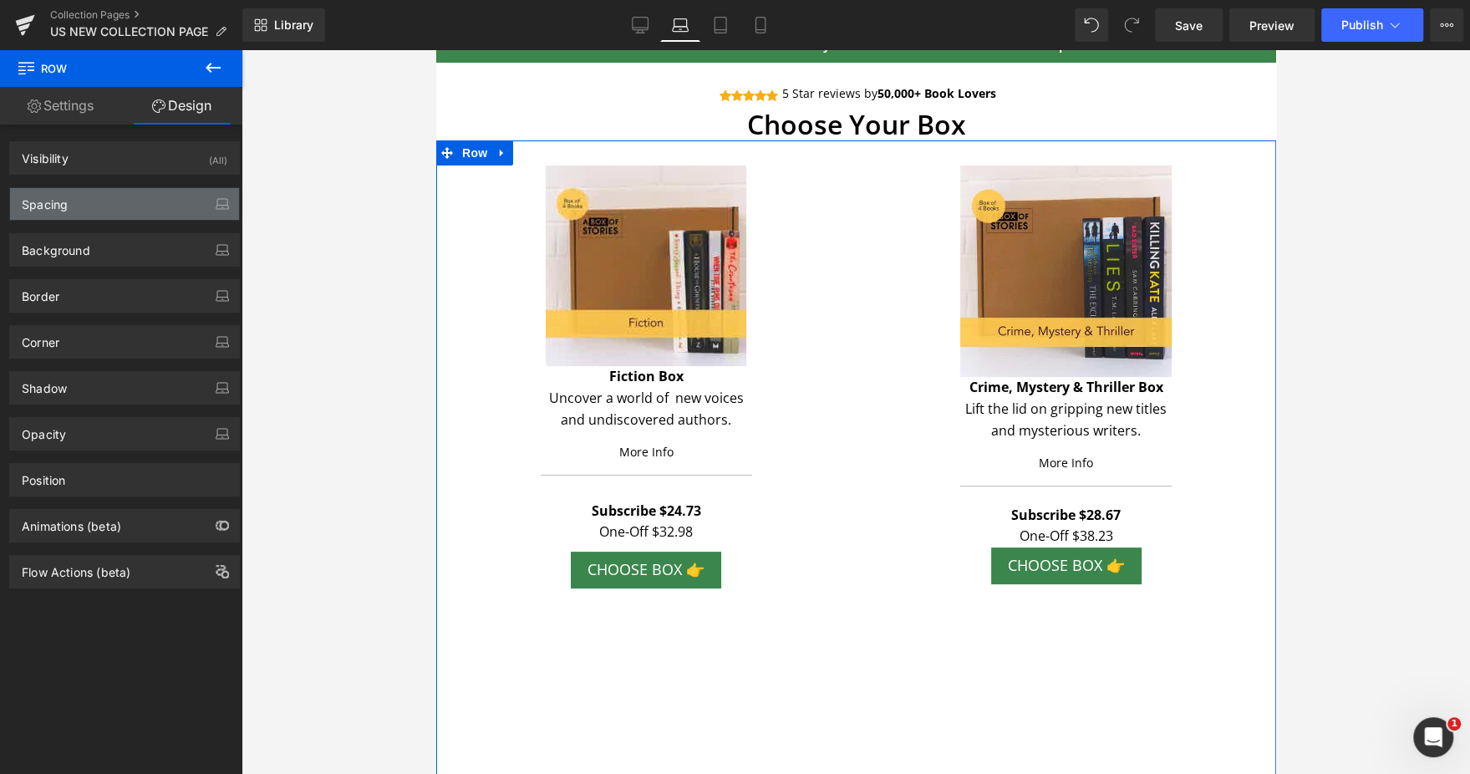
click at [121, 206] on div "Spacing" at bounding box center [124, 204] width 229 height 32
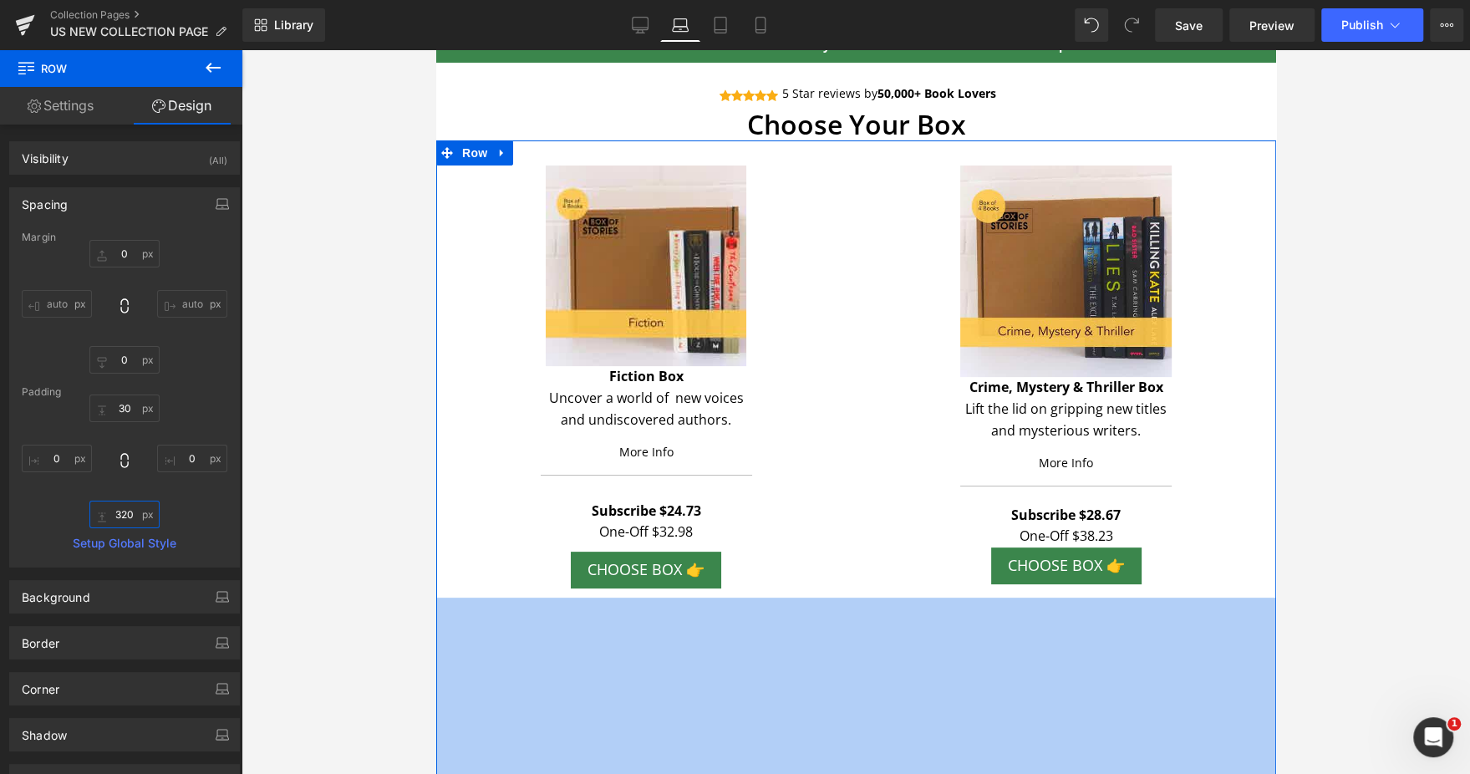
click at [122, 519] on input "text" at bounding box center [124, 514] width 70 height 28
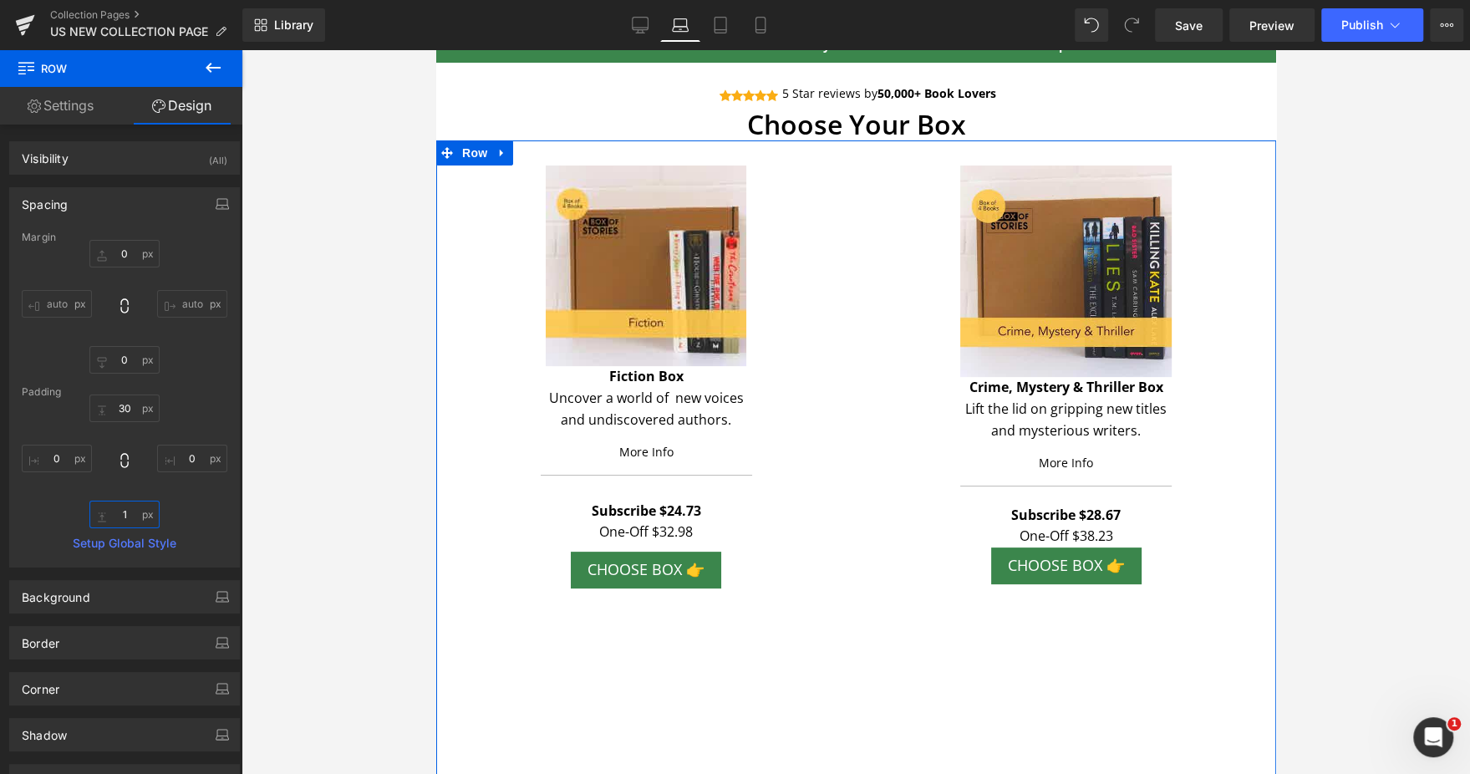
type input "10"
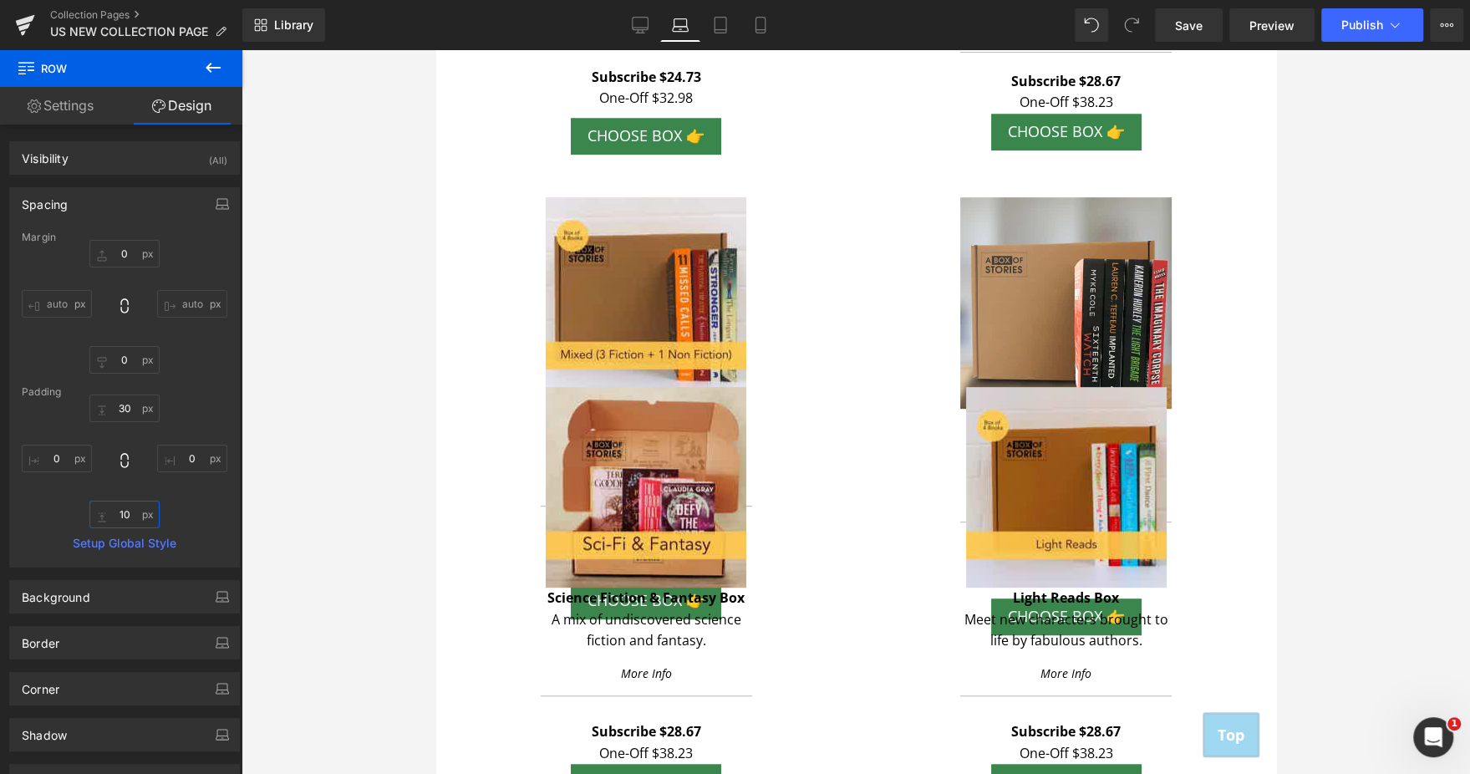
scroll to position [583, 0]
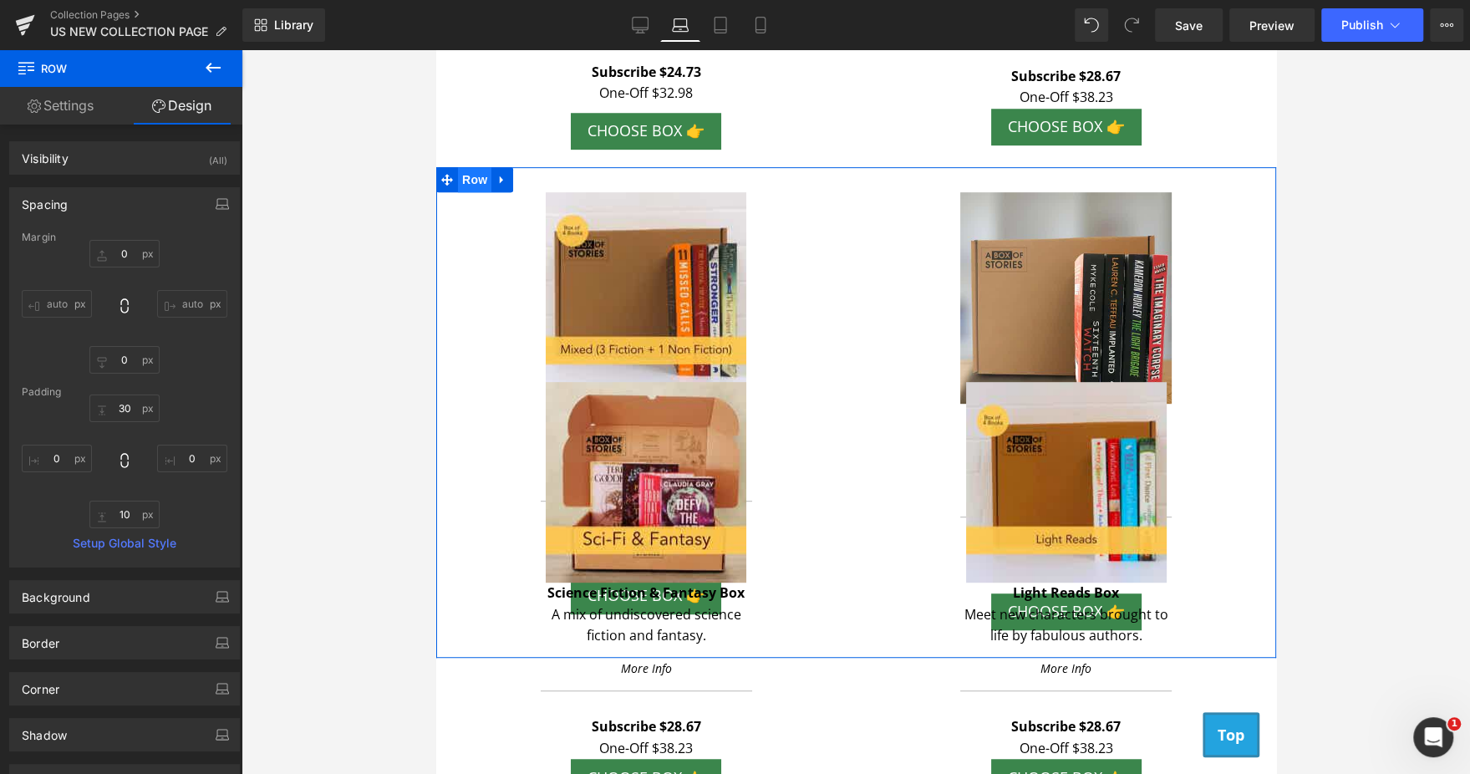
click at [477, 168] on span "Row" at bounding box center [473, 179] width 33 height 25
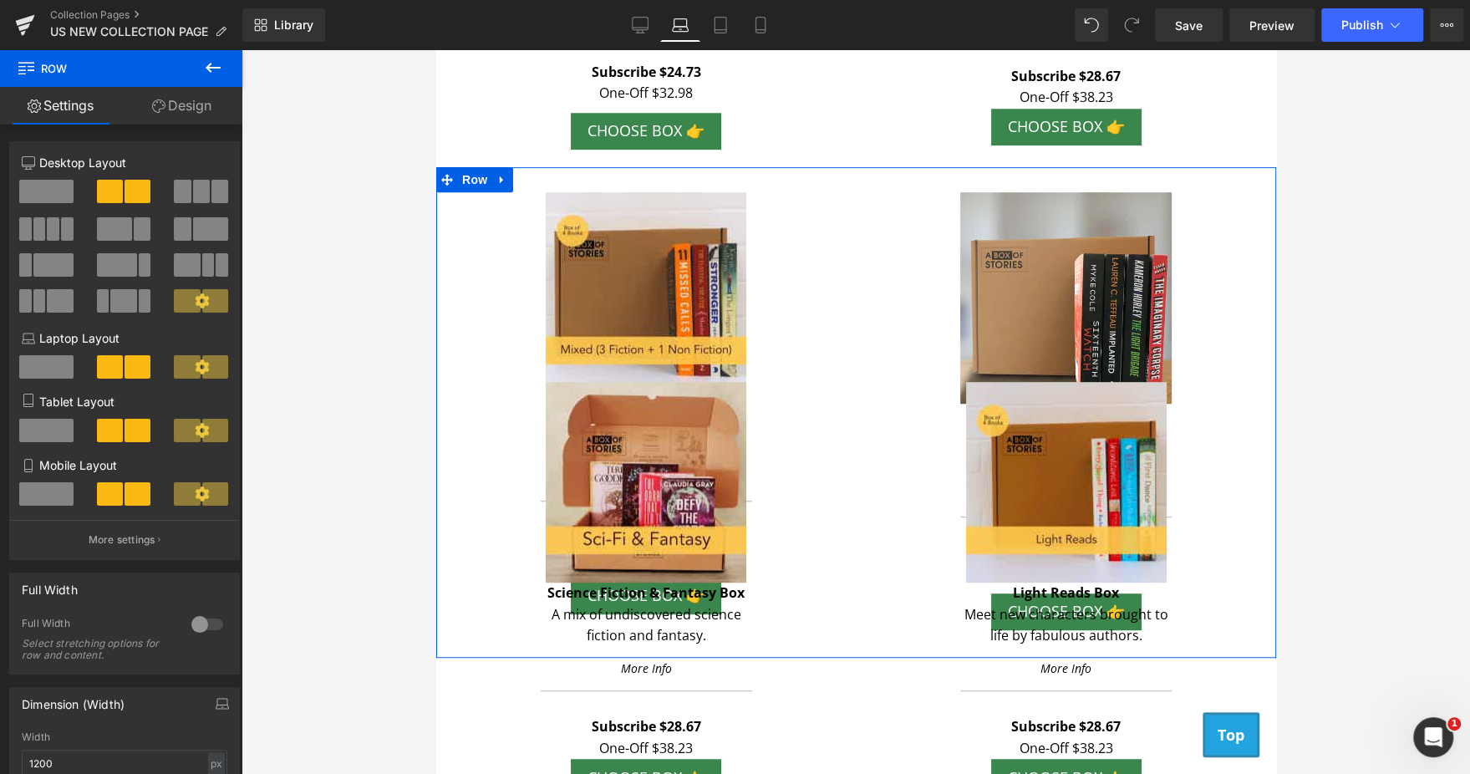
click at [221, 102] on link "Design" at bounding box center [181, 106] width 121 height 38
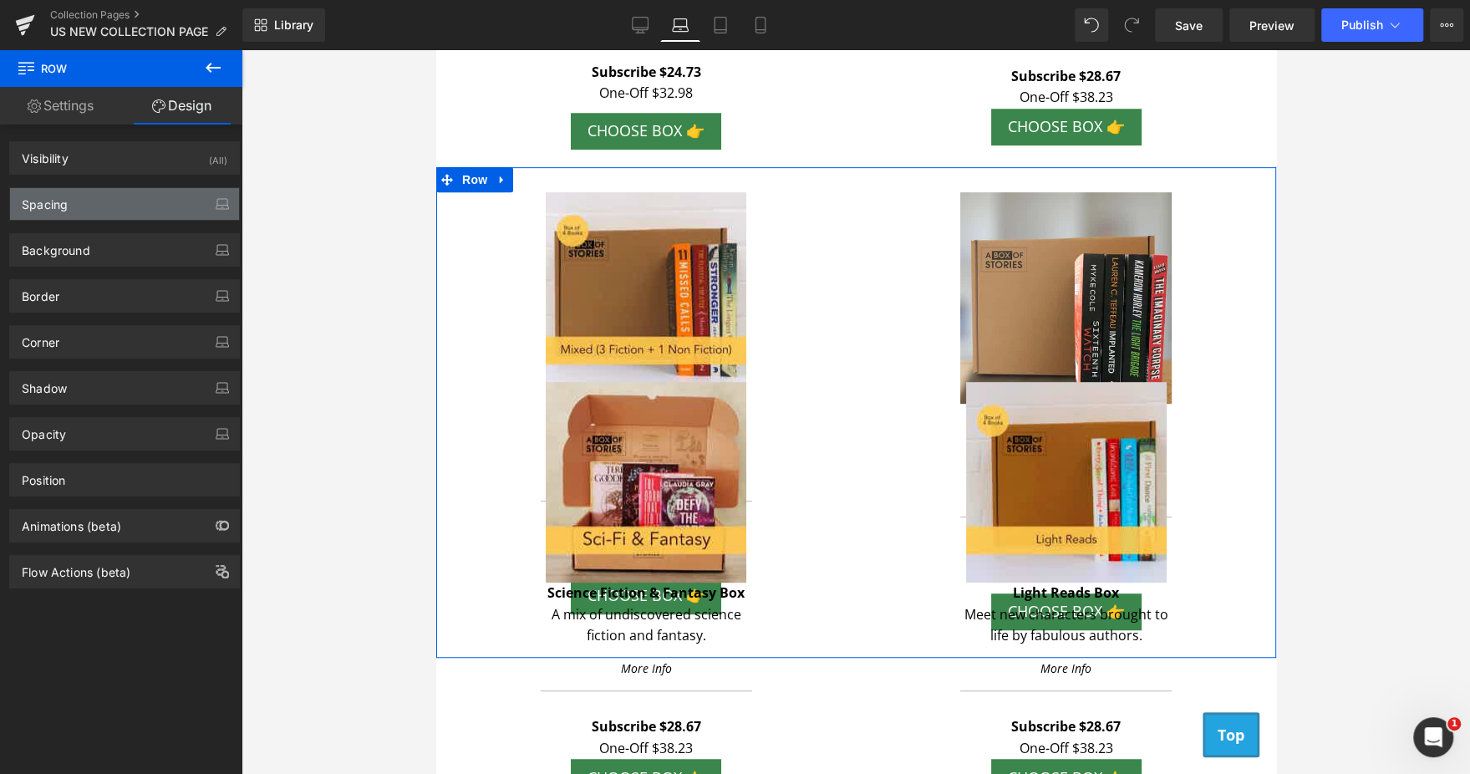
click at [104, 208] on div "Spacing" at bounding box center [124, 204] width 229 height 32
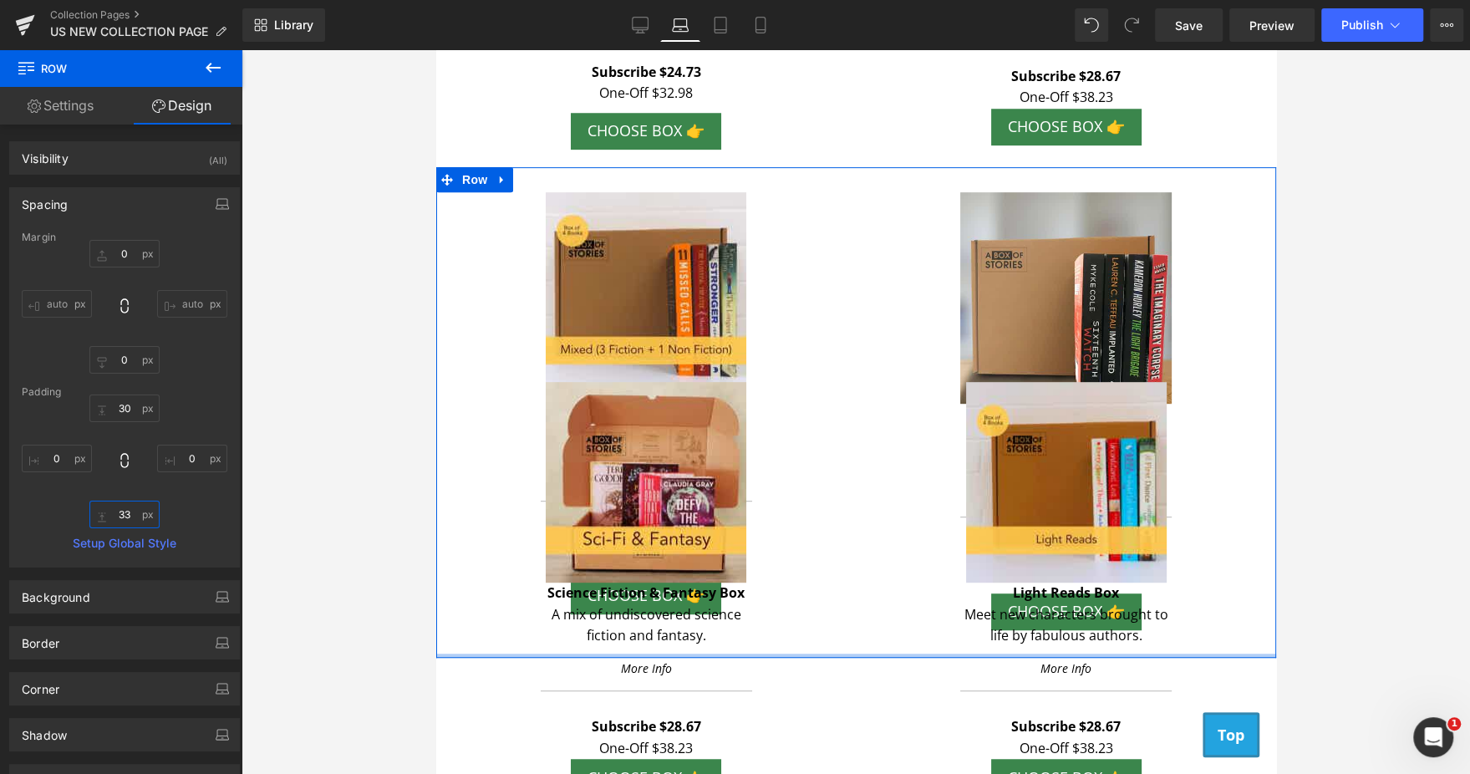
click at [123, 518] on input "text" at bounding box center [124, 514] width 70 height 28
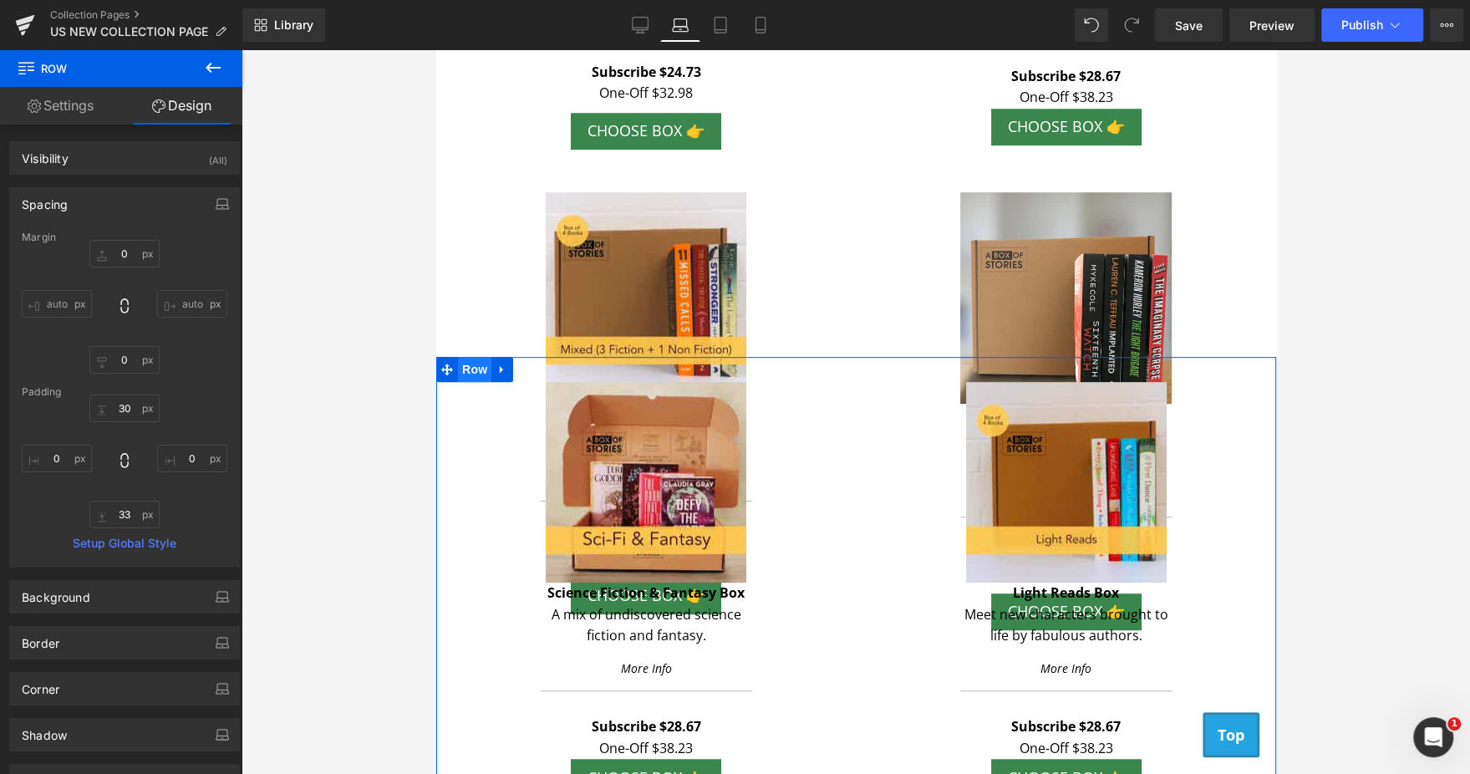
click at [472, 372] on span "Row" at bounding box center [473, 369] width 33 height 25
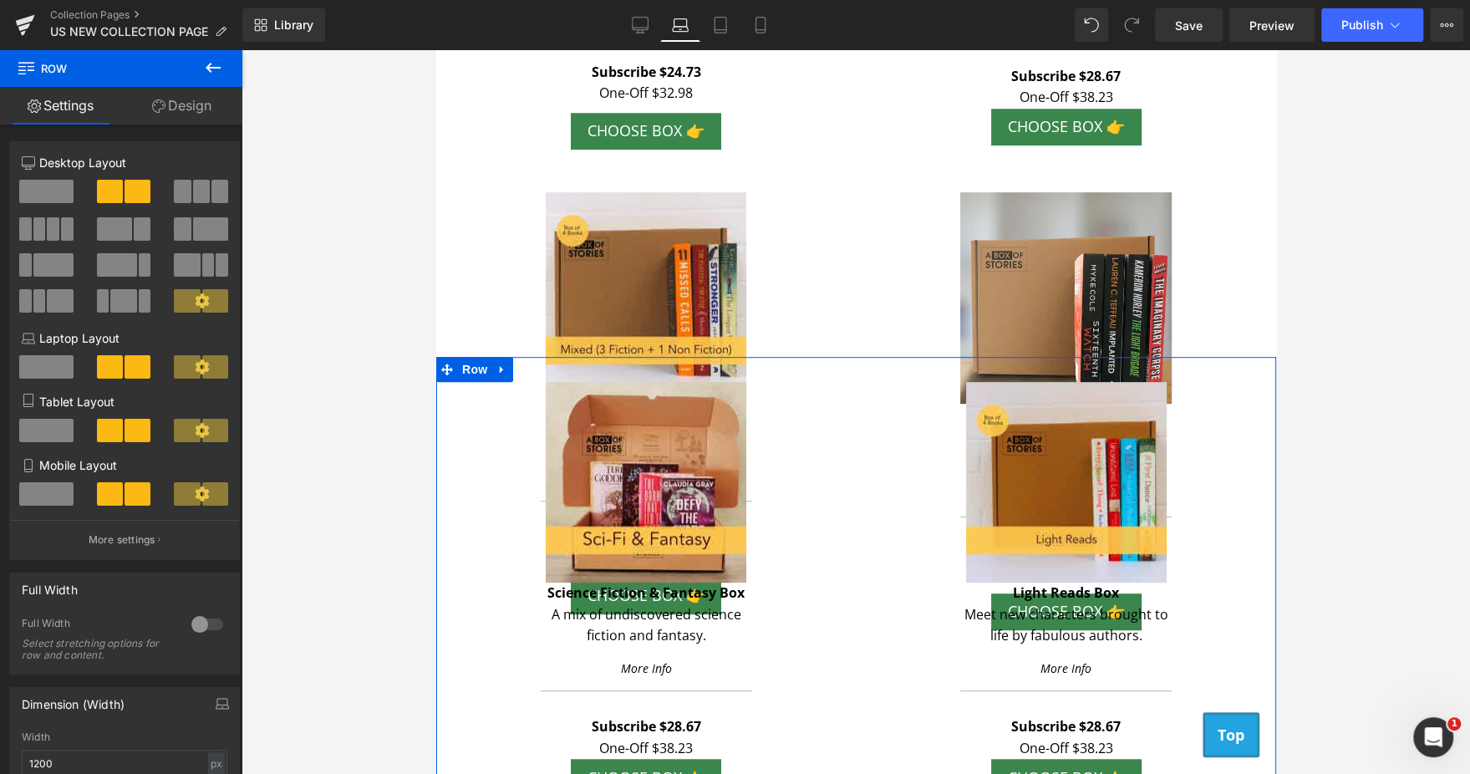
click at [204, 106] on link "Design" at bounding box center [181, 106] width 121 height 38
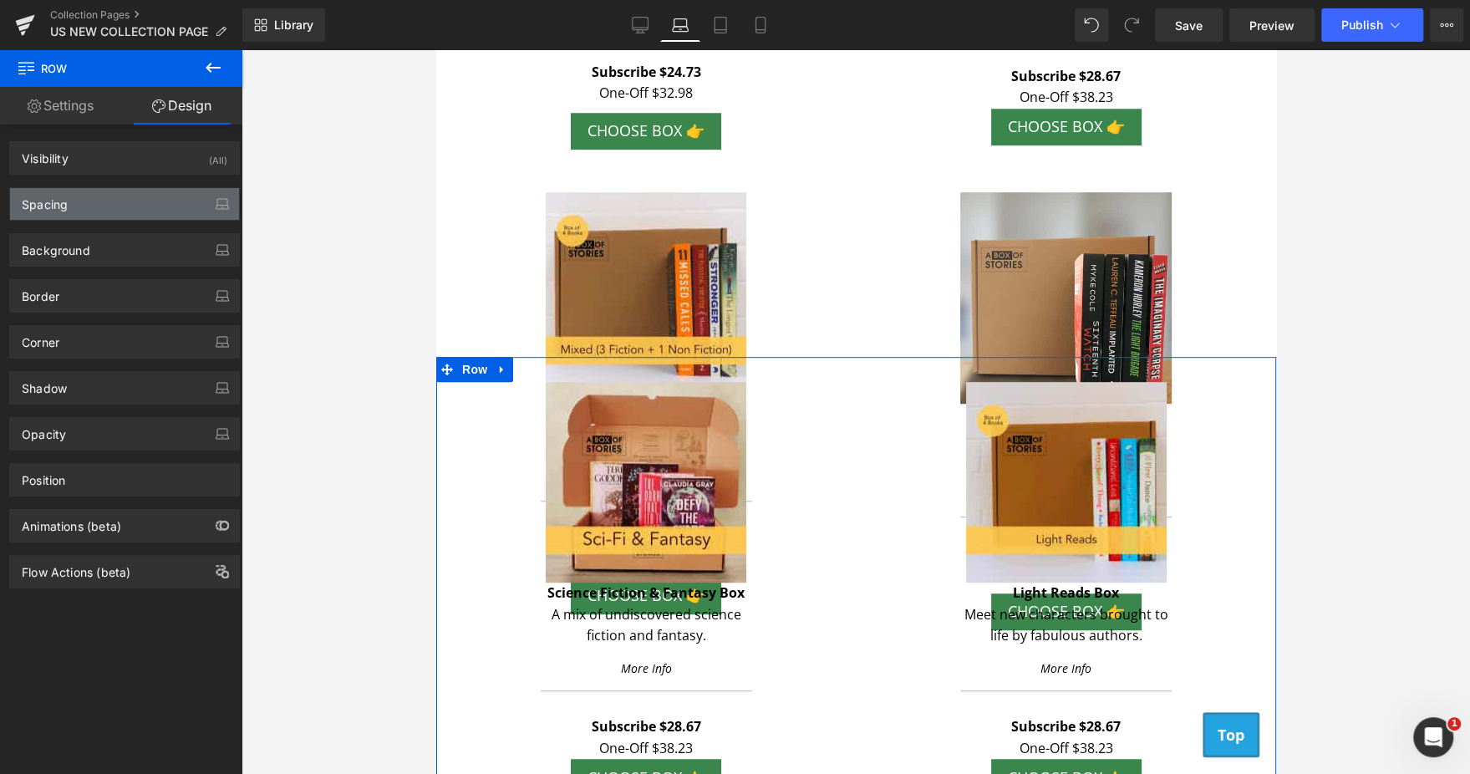
click at [88, 202] on div "Spacing" at bounding box center [124, 204] width 229 height 32
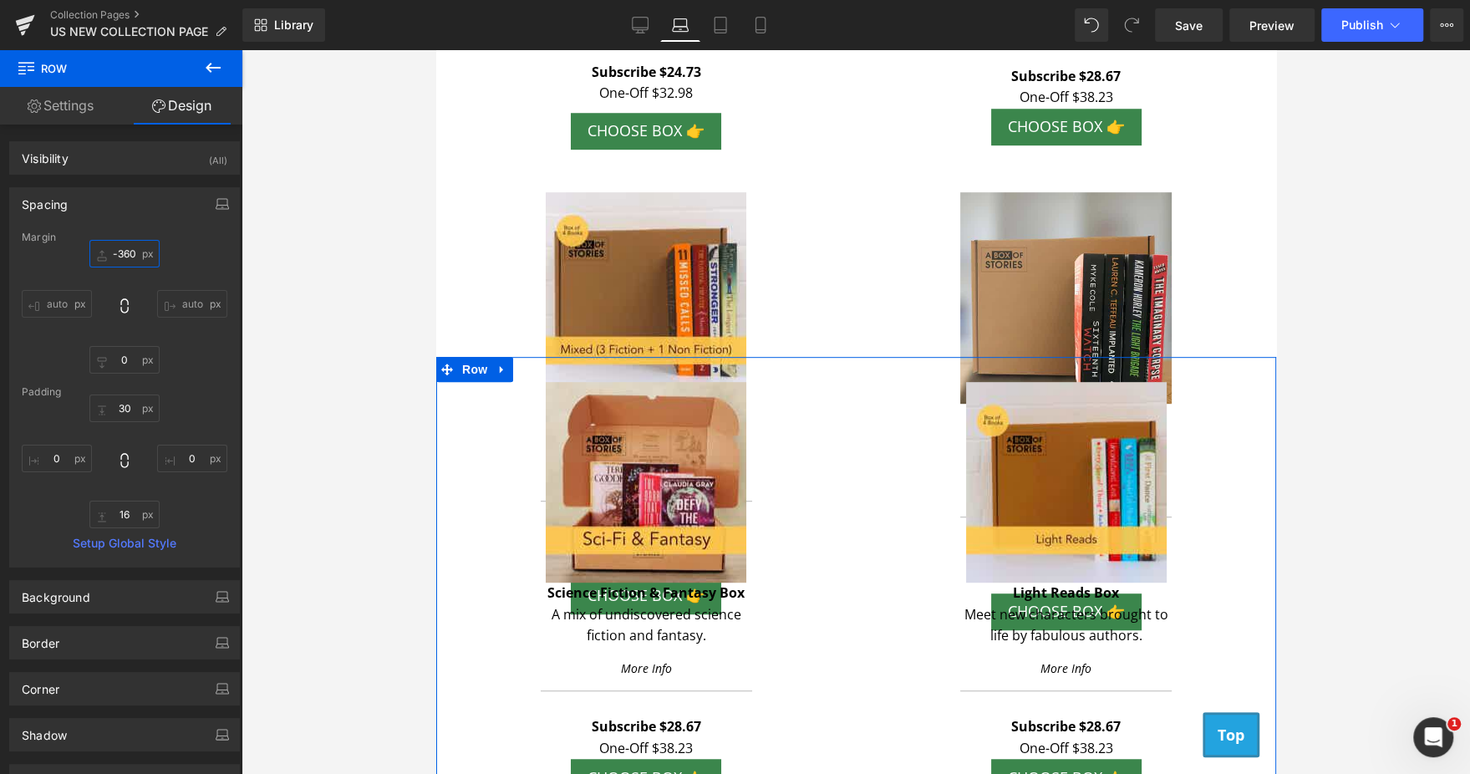
click at [118, 245] on input "text" at bounding box center [124, 254] width 70 height 28
type input "-360"
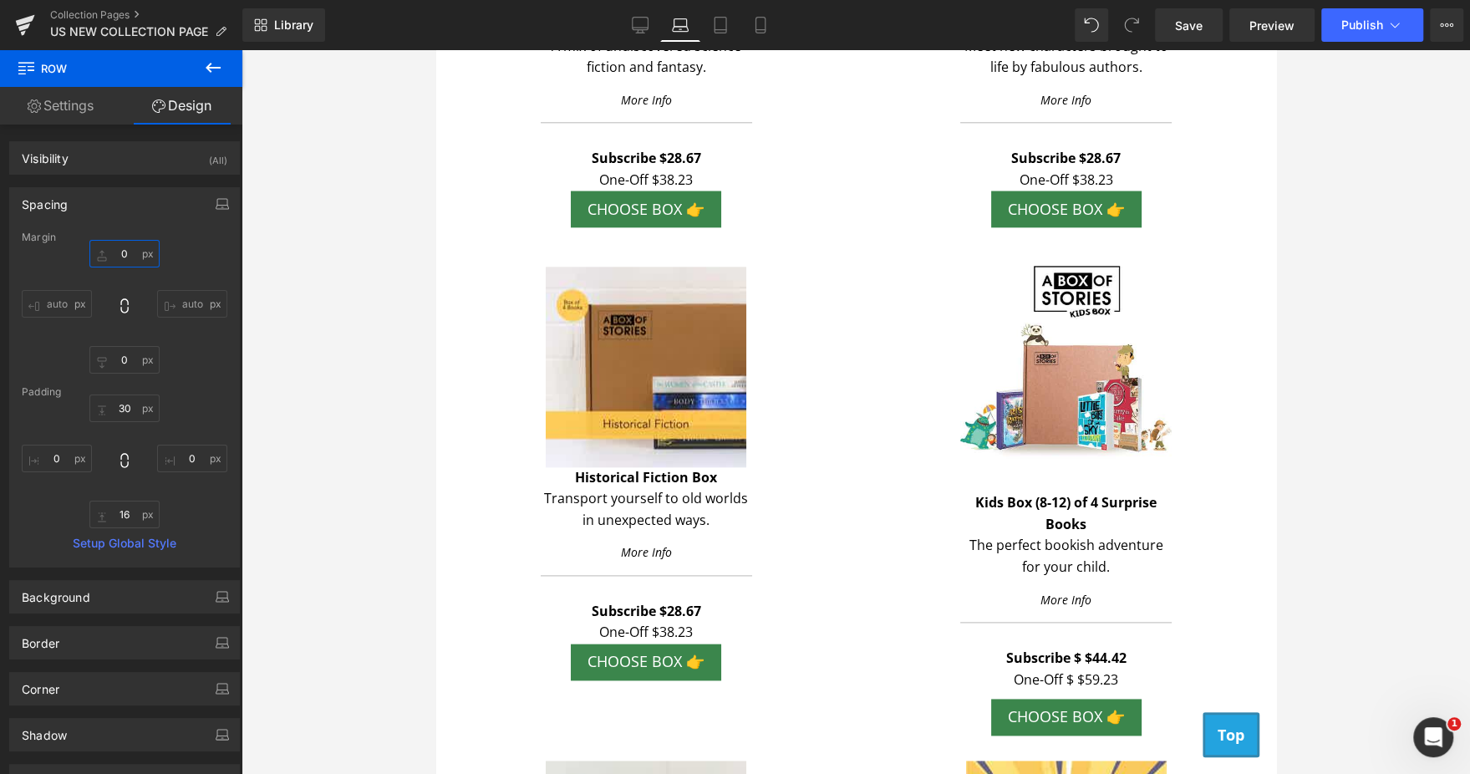
scroll to position [1474, 0]
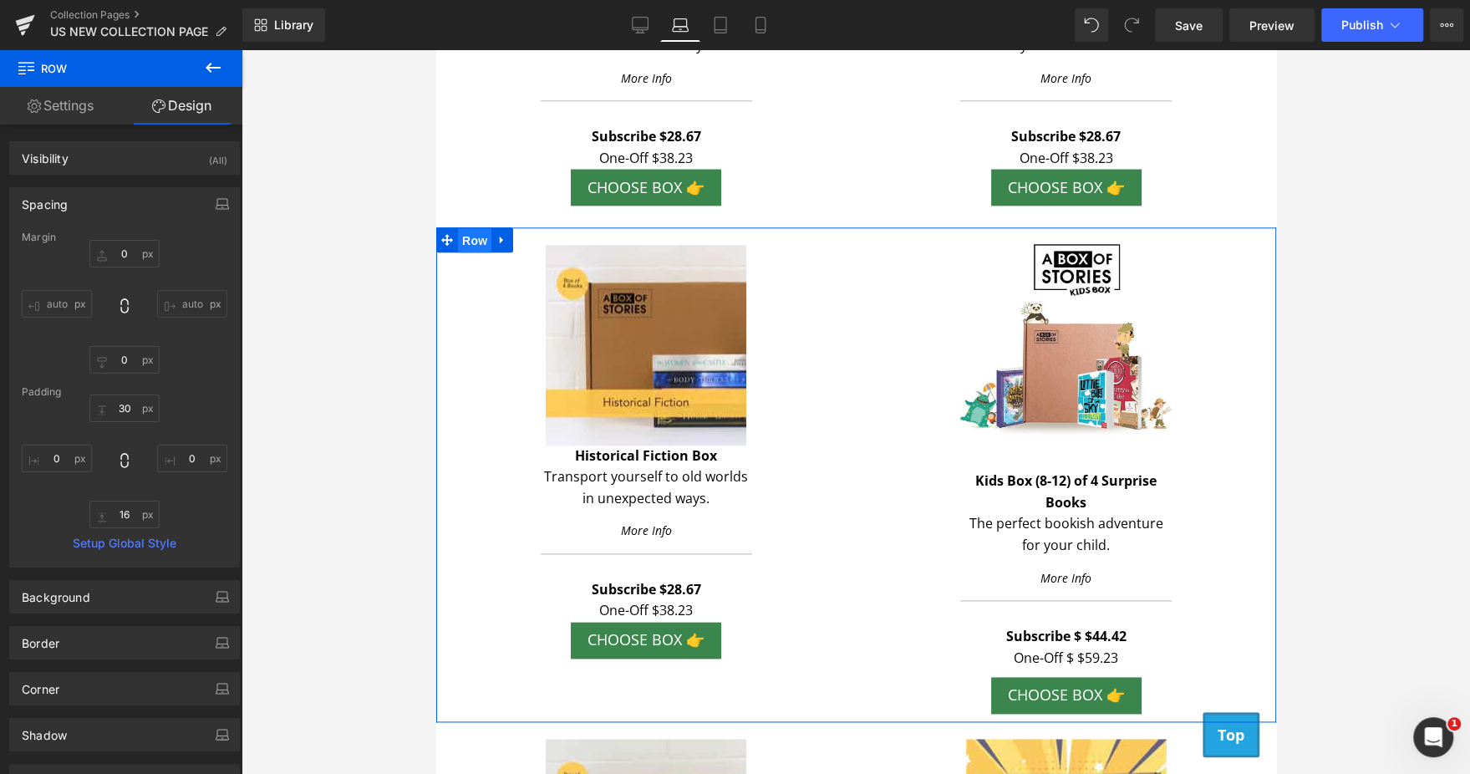
click at [475, 241] on span "Row" at bounding box center [473, 240] width 33 height 25
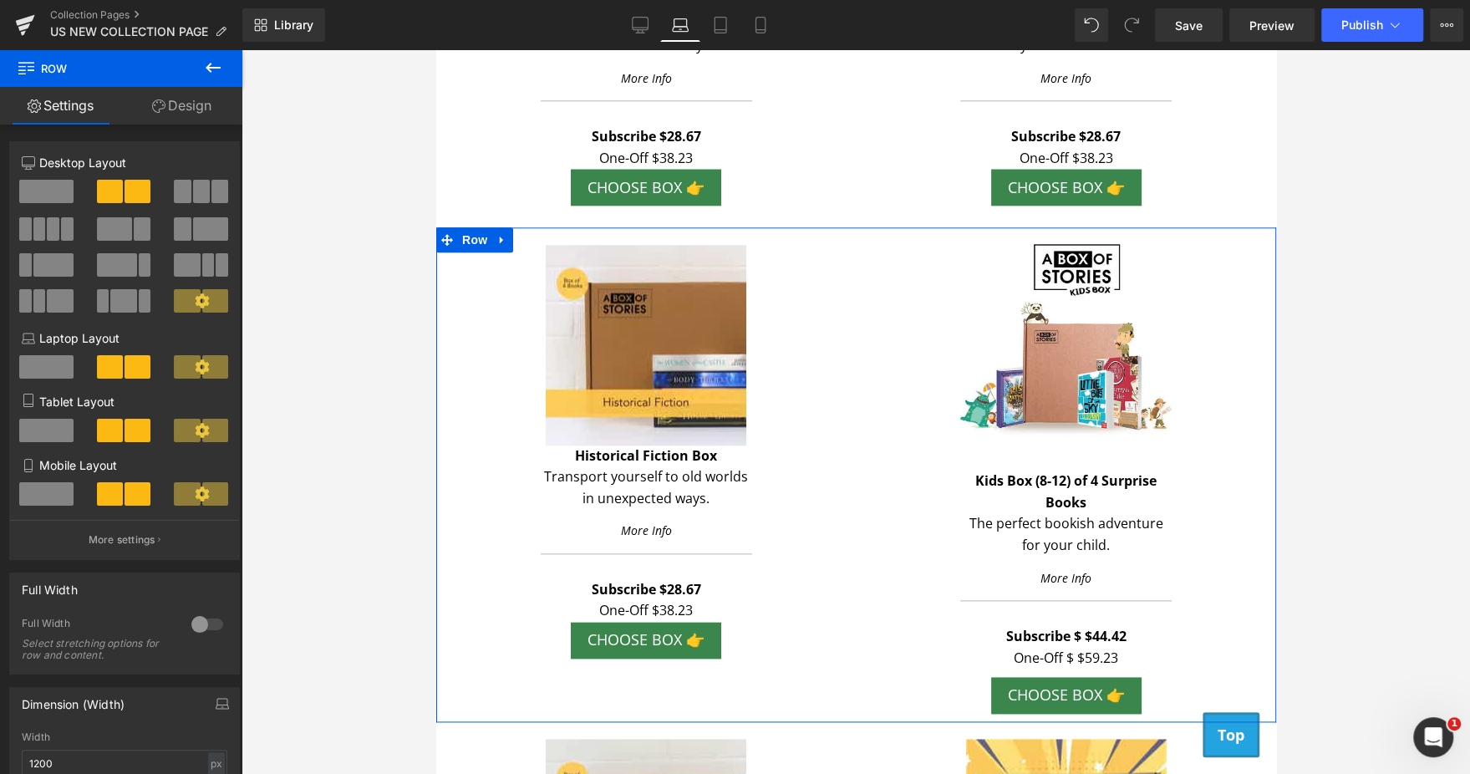
click at [201, 100] on link "Design" at bounding box center [181, 106] width 121 height 38
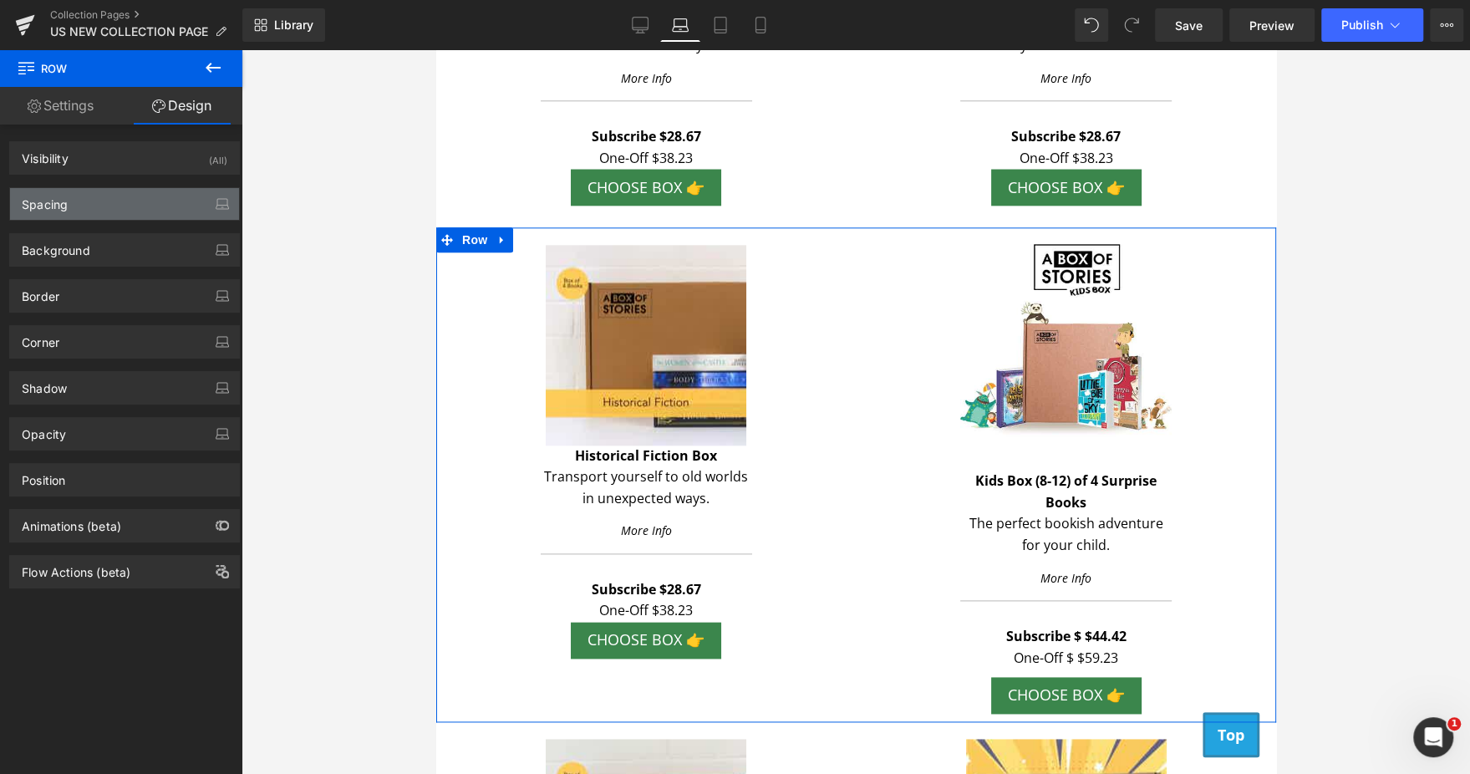
click at [113, 201] on div "Spacing" at bounding box center [124, 204] width 229 height 32
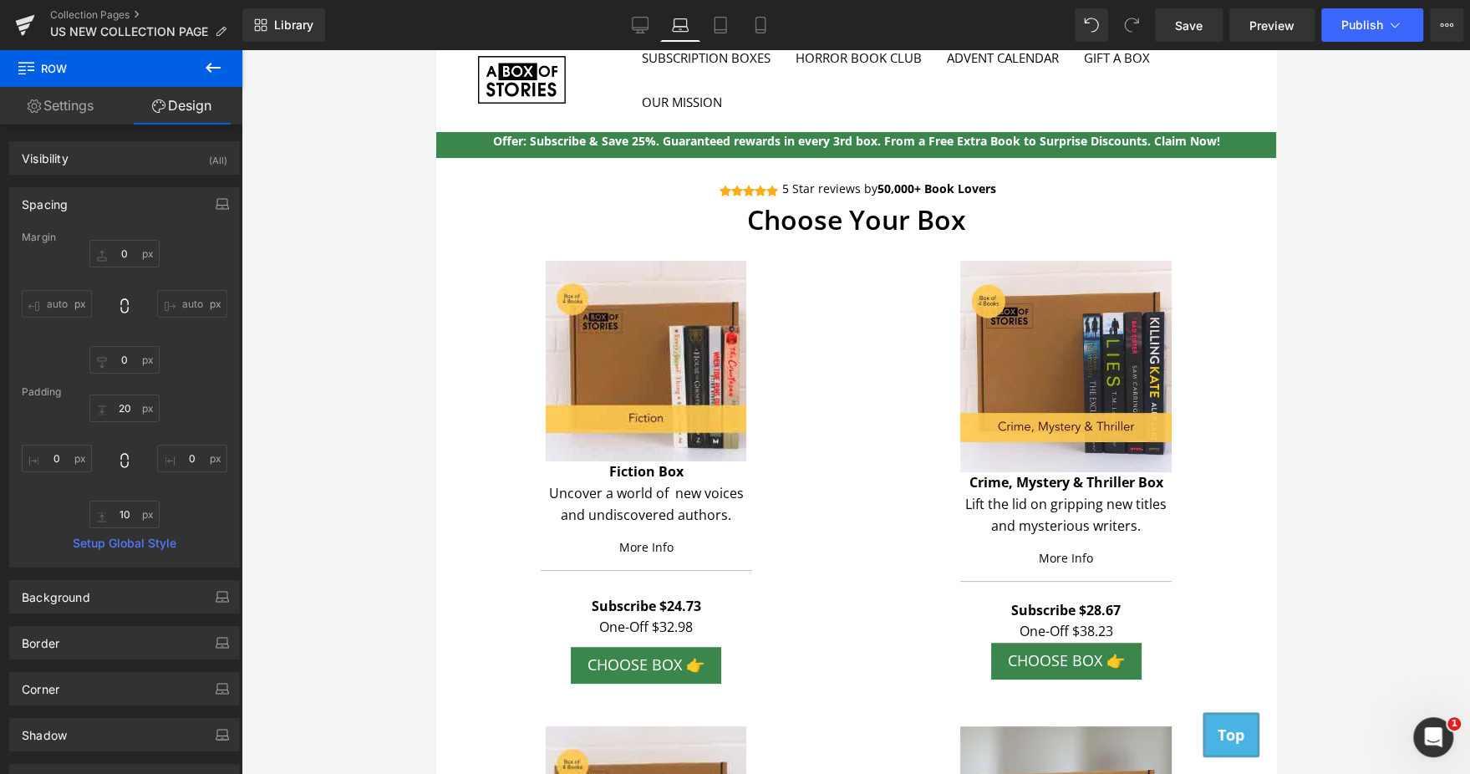
scroll to position [0, 0]
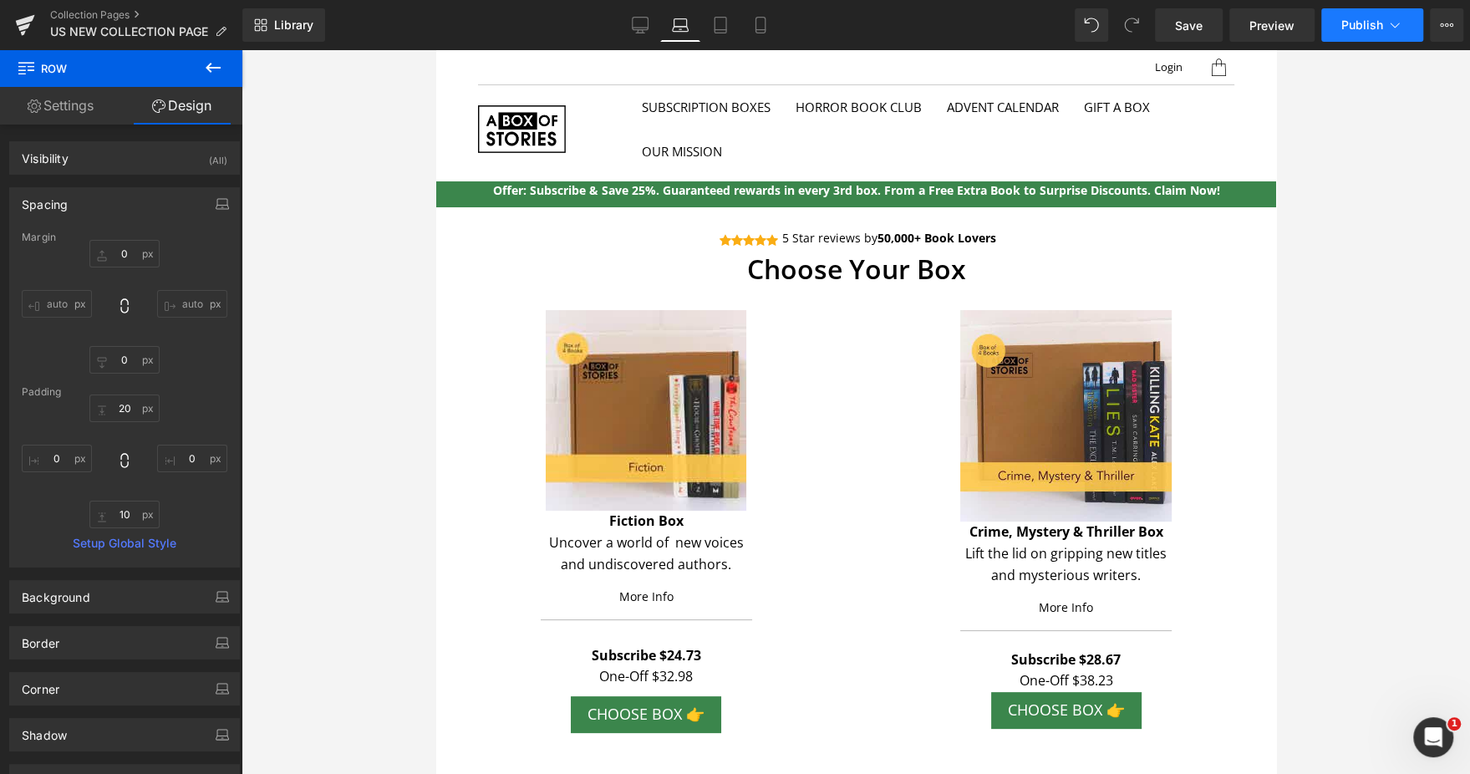
click at [1373, 33] on button "Publish" at bounding box center [1372, 24] width 102 height 33
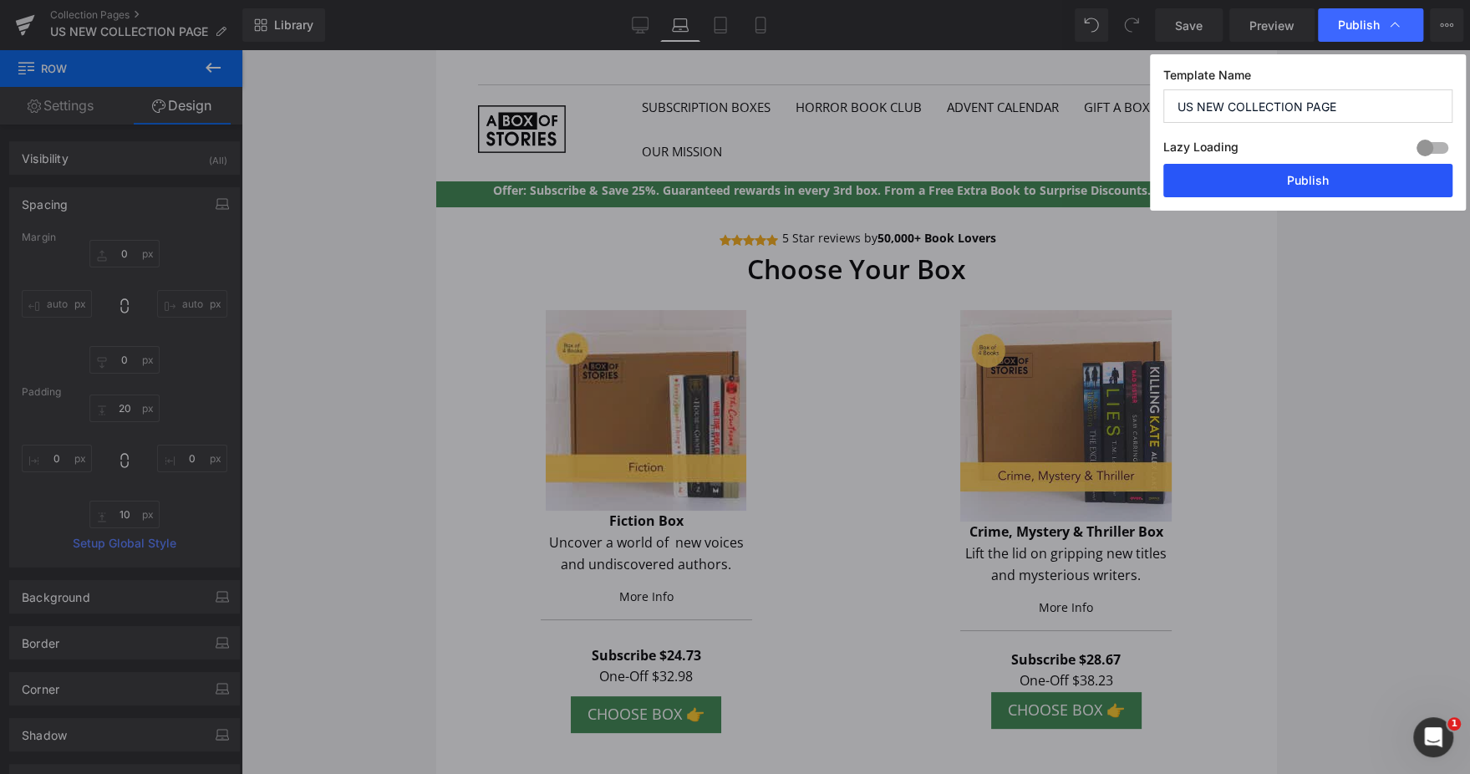
click at [1292, 184] on button "Publish" at bounding box center [1307, 180] width 289 height 33
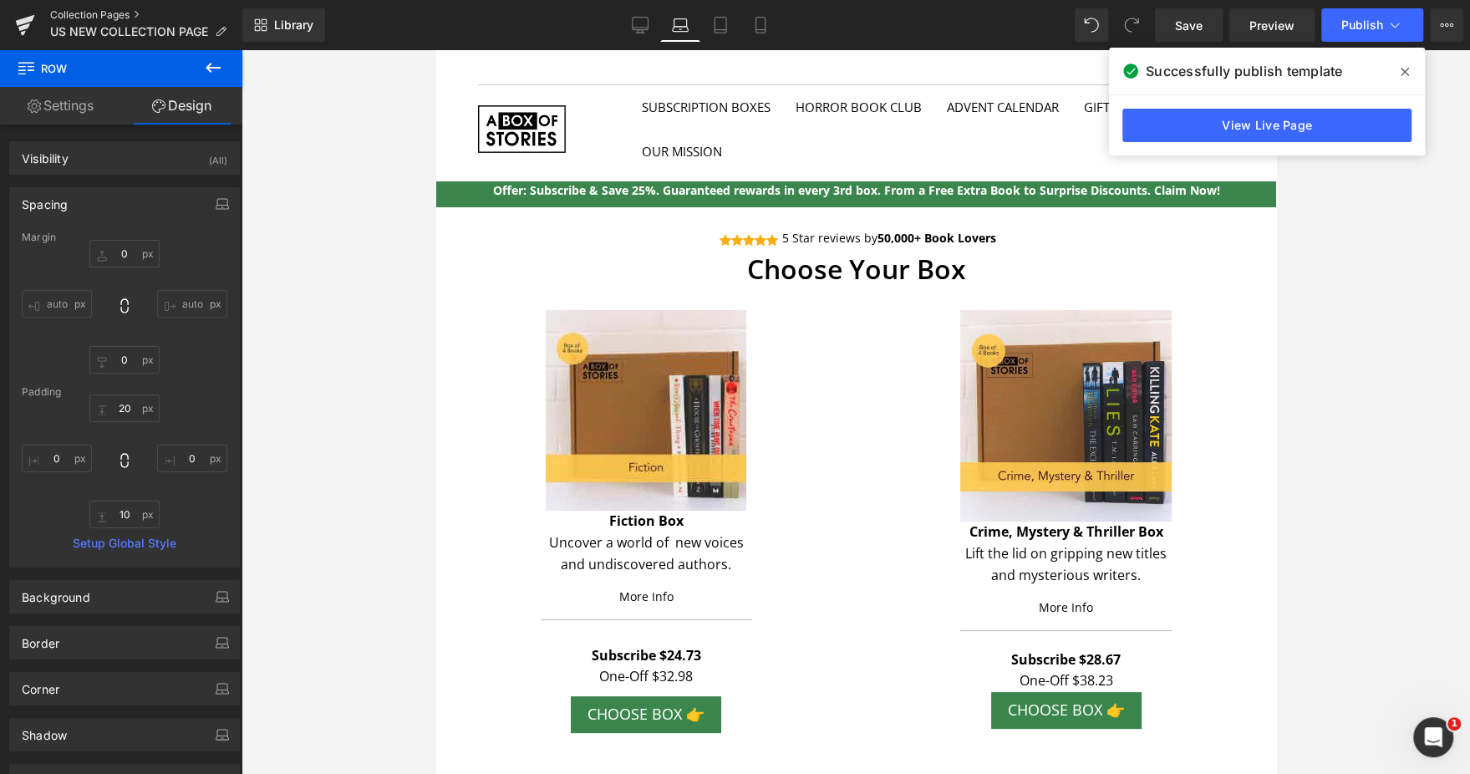
click at [94, 17] on link "Collection Pages" at bounding box center [146, 14] width 192 height 13
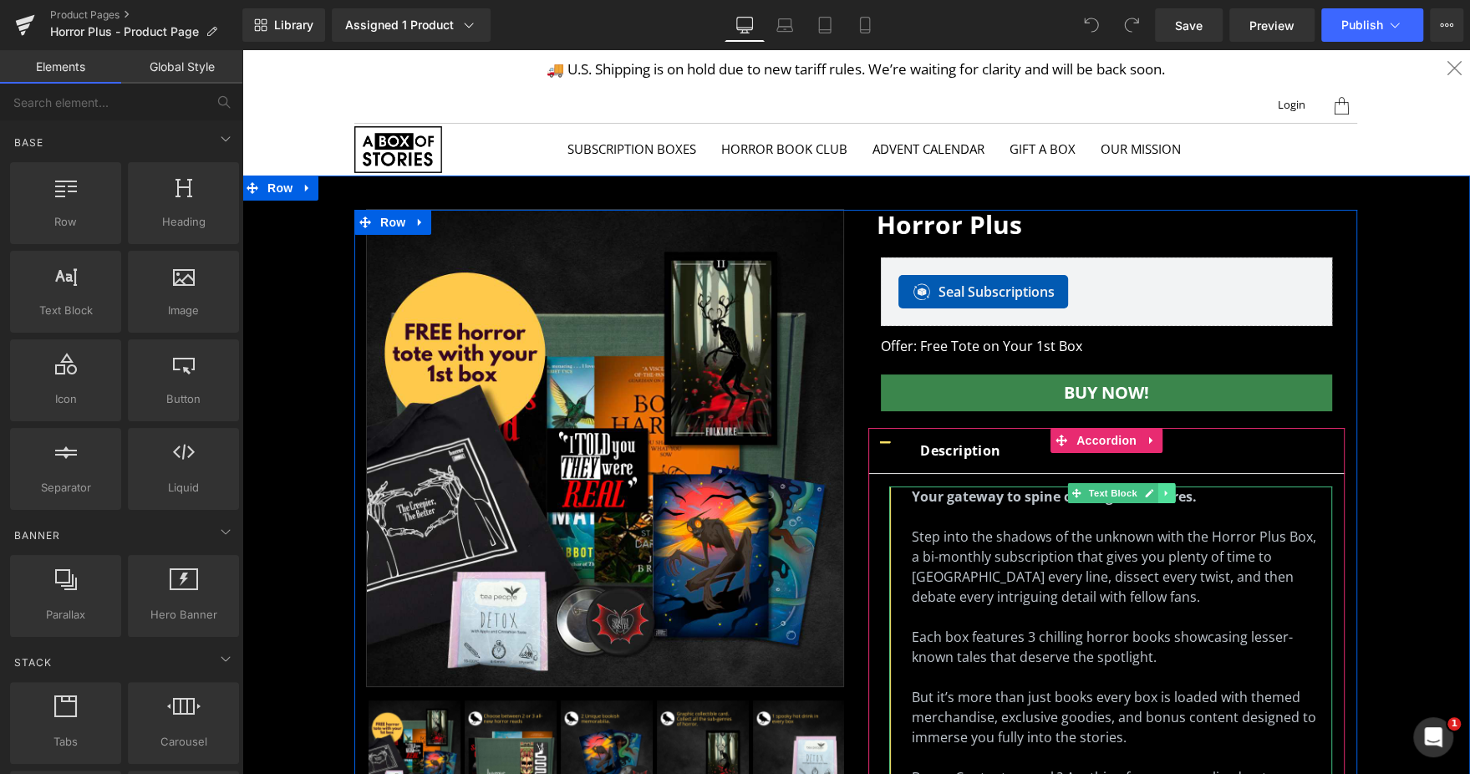
click at [1158, 485] on link at bounding box center [1167, 493] width 18 height 20
click at [1153, 489] on icon at bounding box center [1157, 493] width 9 height 9
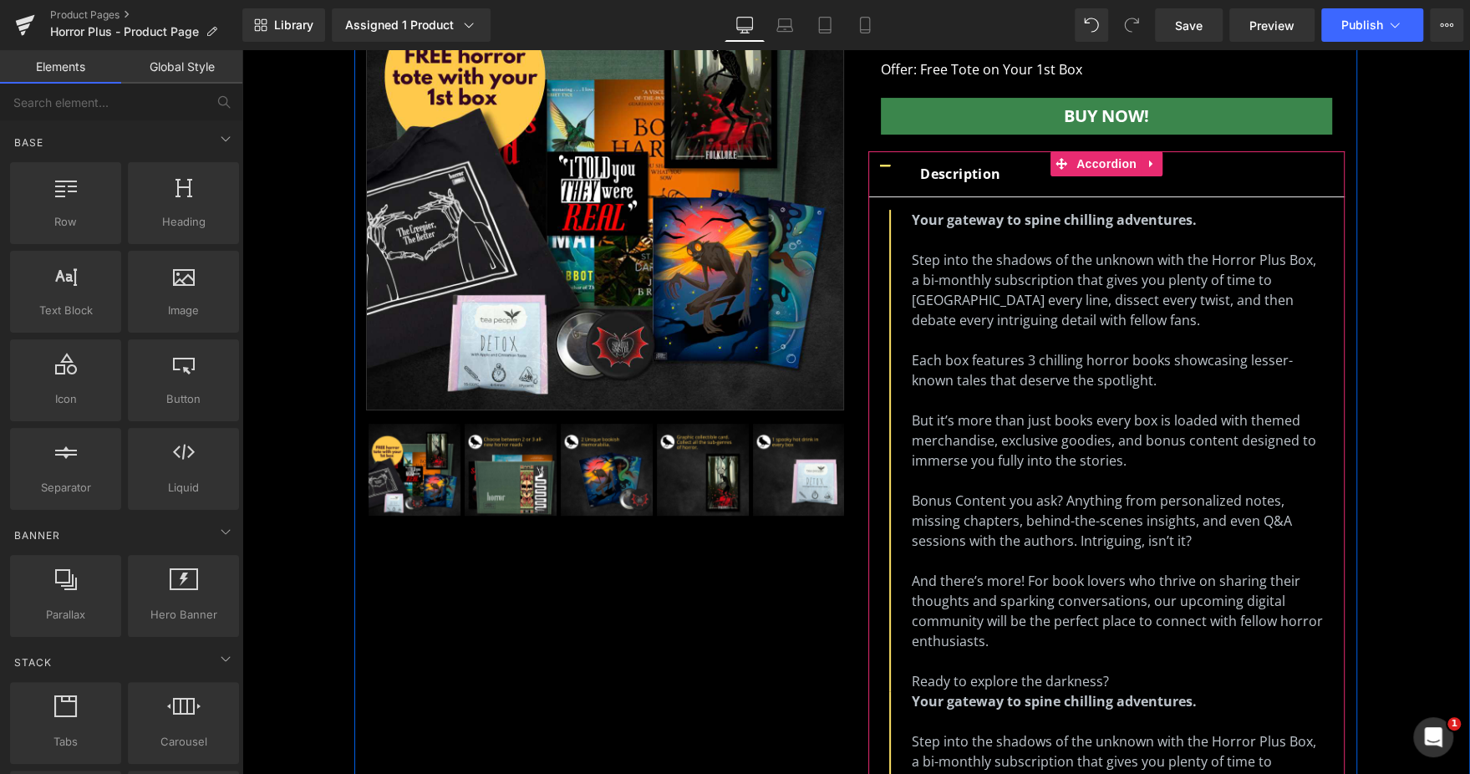
scroll to position [275, 0]
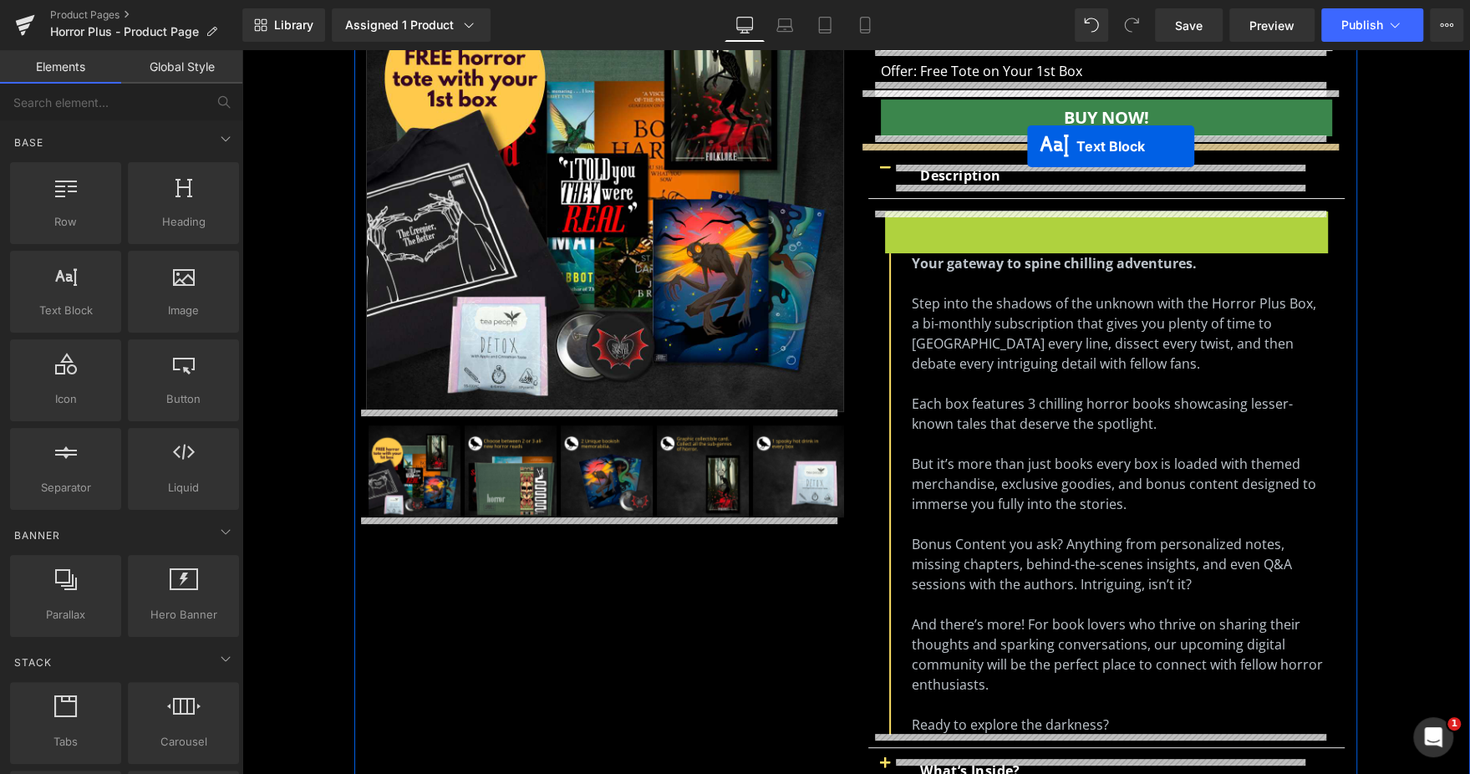
drag, startPoint x: 1079, startPoint y: 219, endPoint x: 1027, endPoint y: 147, distance: 89.1
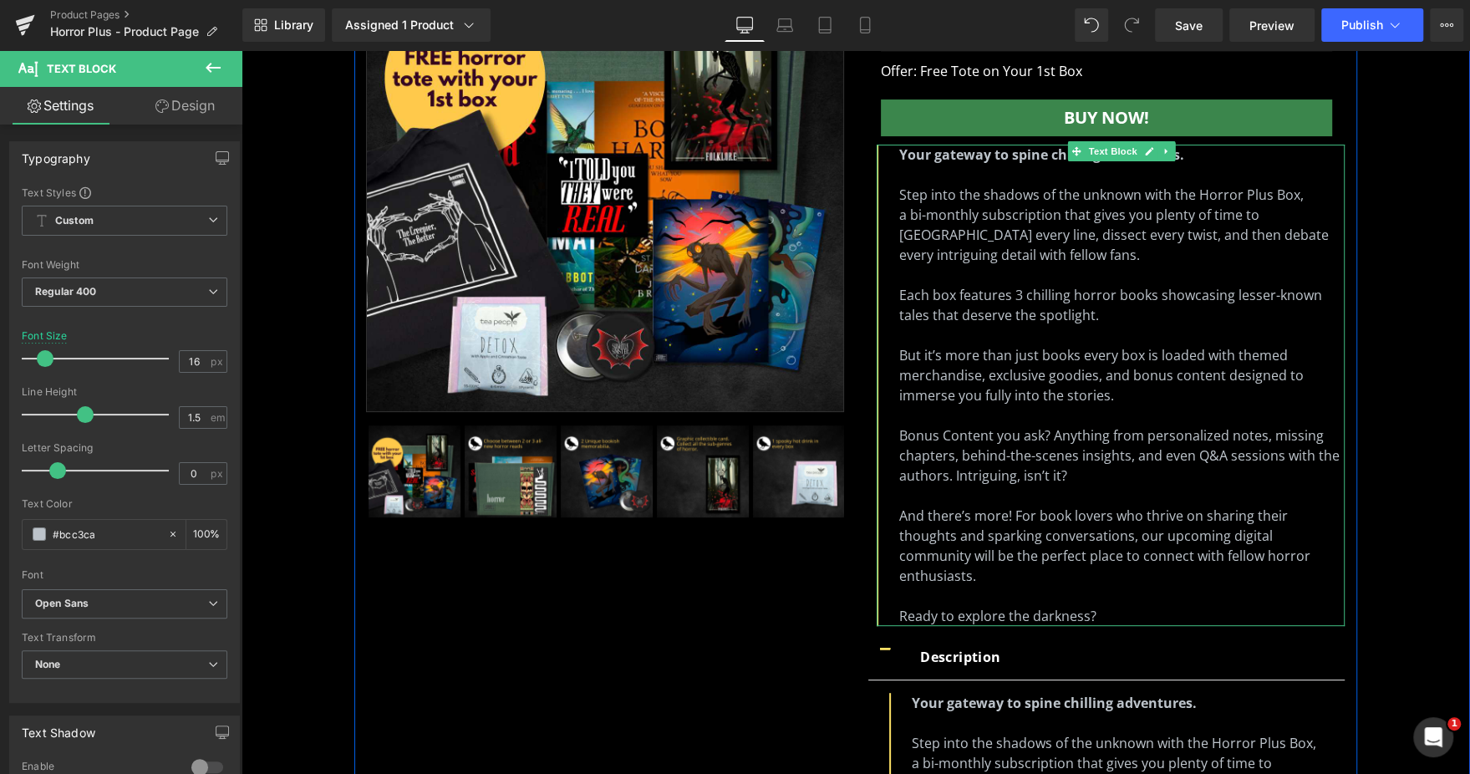
scroll to position [337, 0]
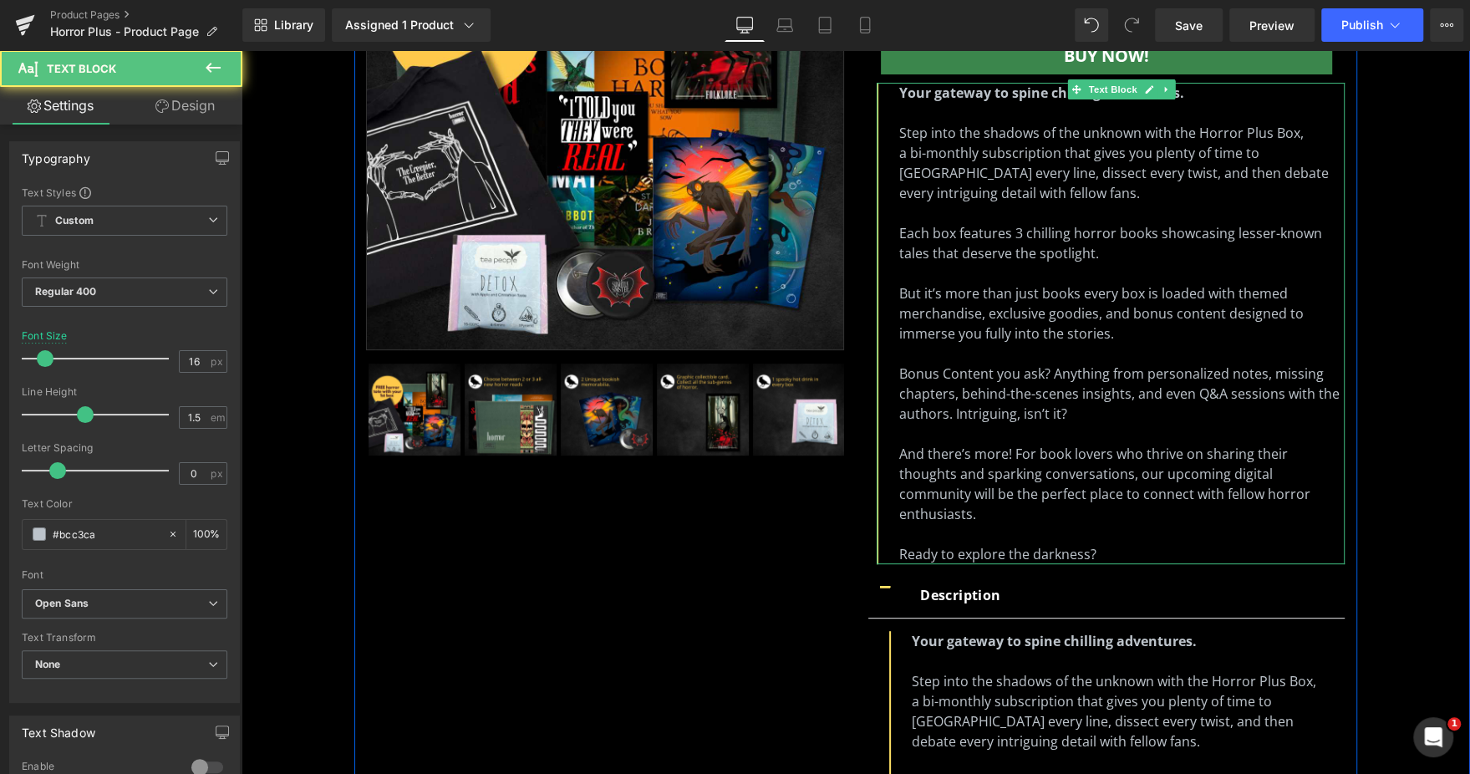
click at [1041, 245] on p "Each box features 3 chilling horror books showcasing lesser-known tales that de…" at bounding box center [1121, 243] width 445 height 40
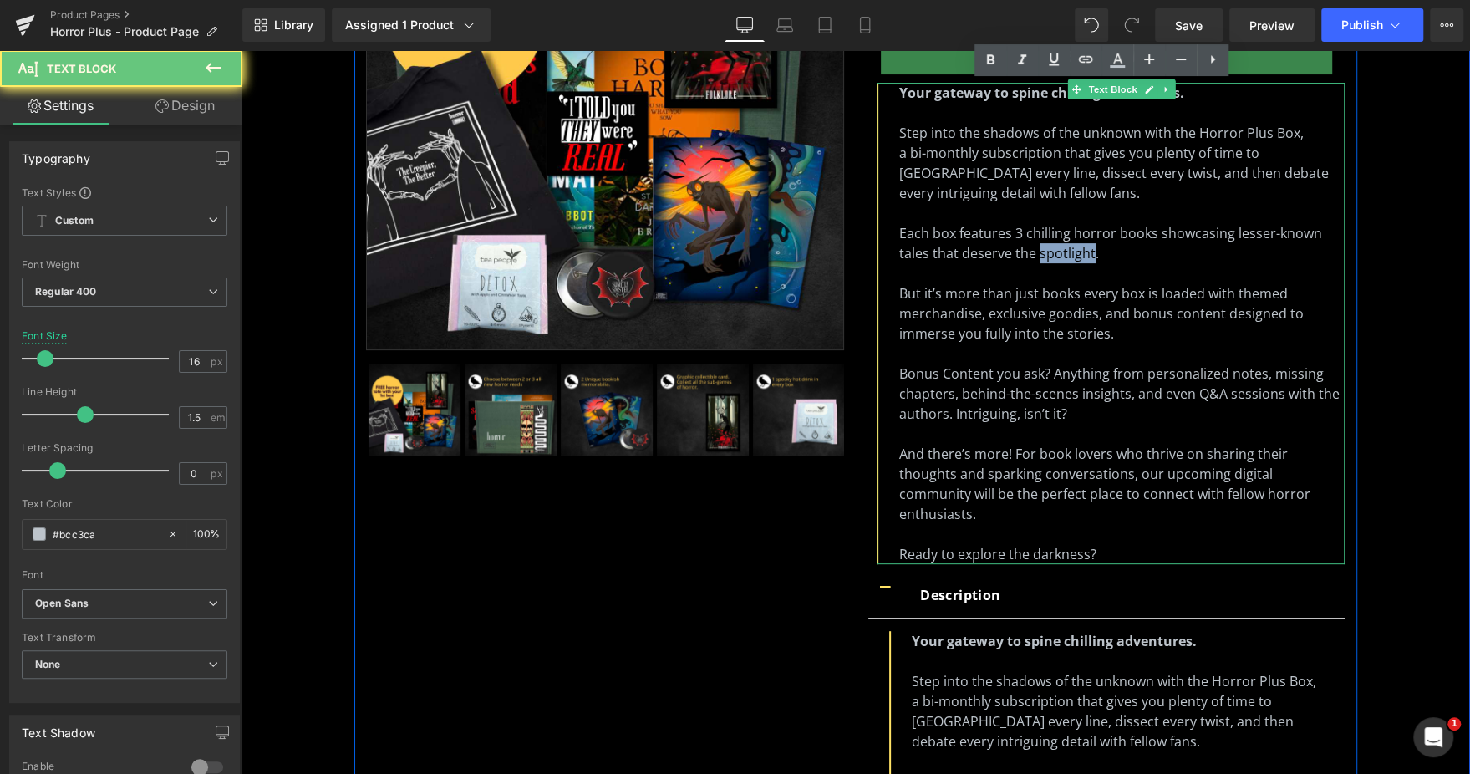
click at [1041, 245] on p "Each box features 3 chilling horror books showcasing lesser-known tales that de…" at bounding box center [1121, 243] width 445 height 40
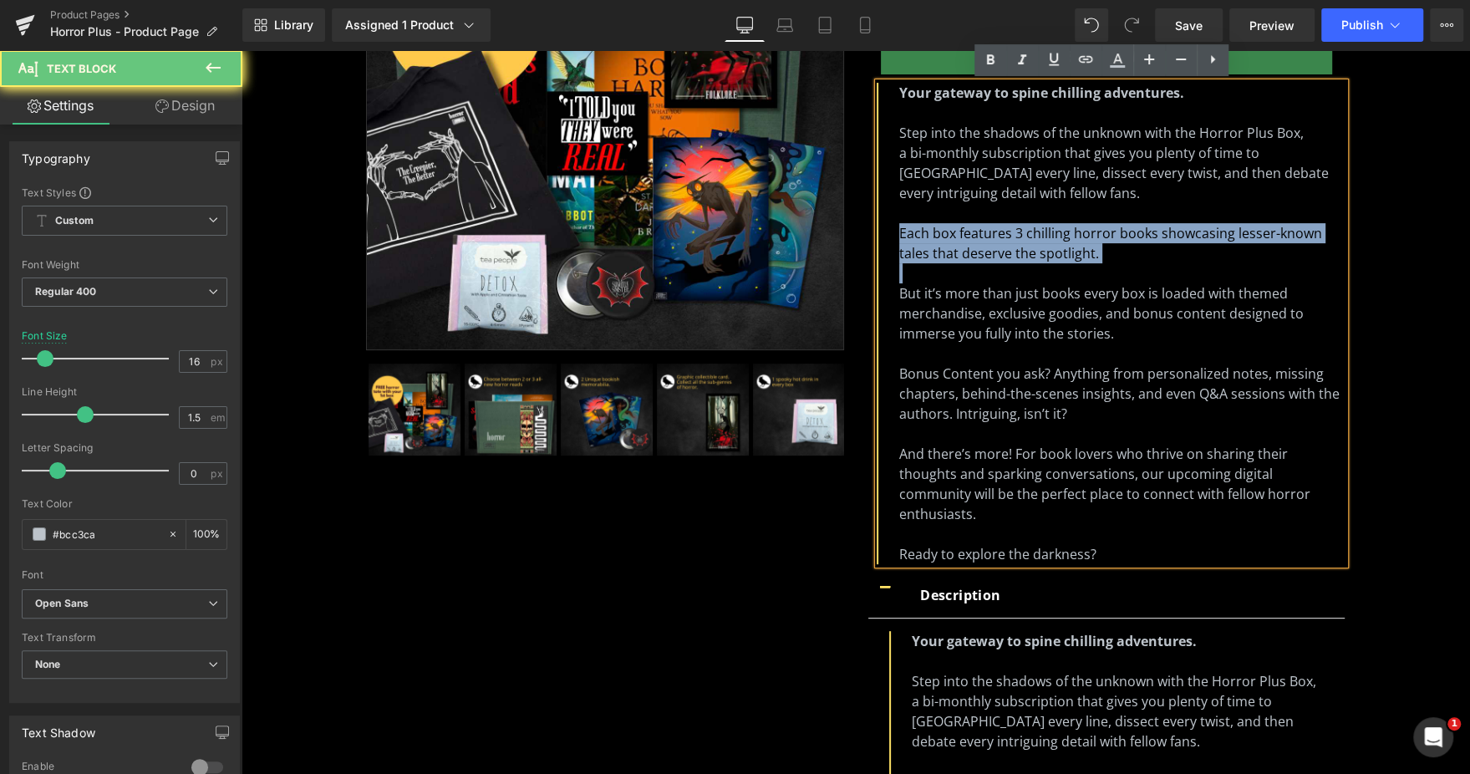
click at [1041, 245] on p "Each box features 3 chilling horror books showcasing lesser-known tales that de…" at bounding box center [1121, 243] width 445 height 40
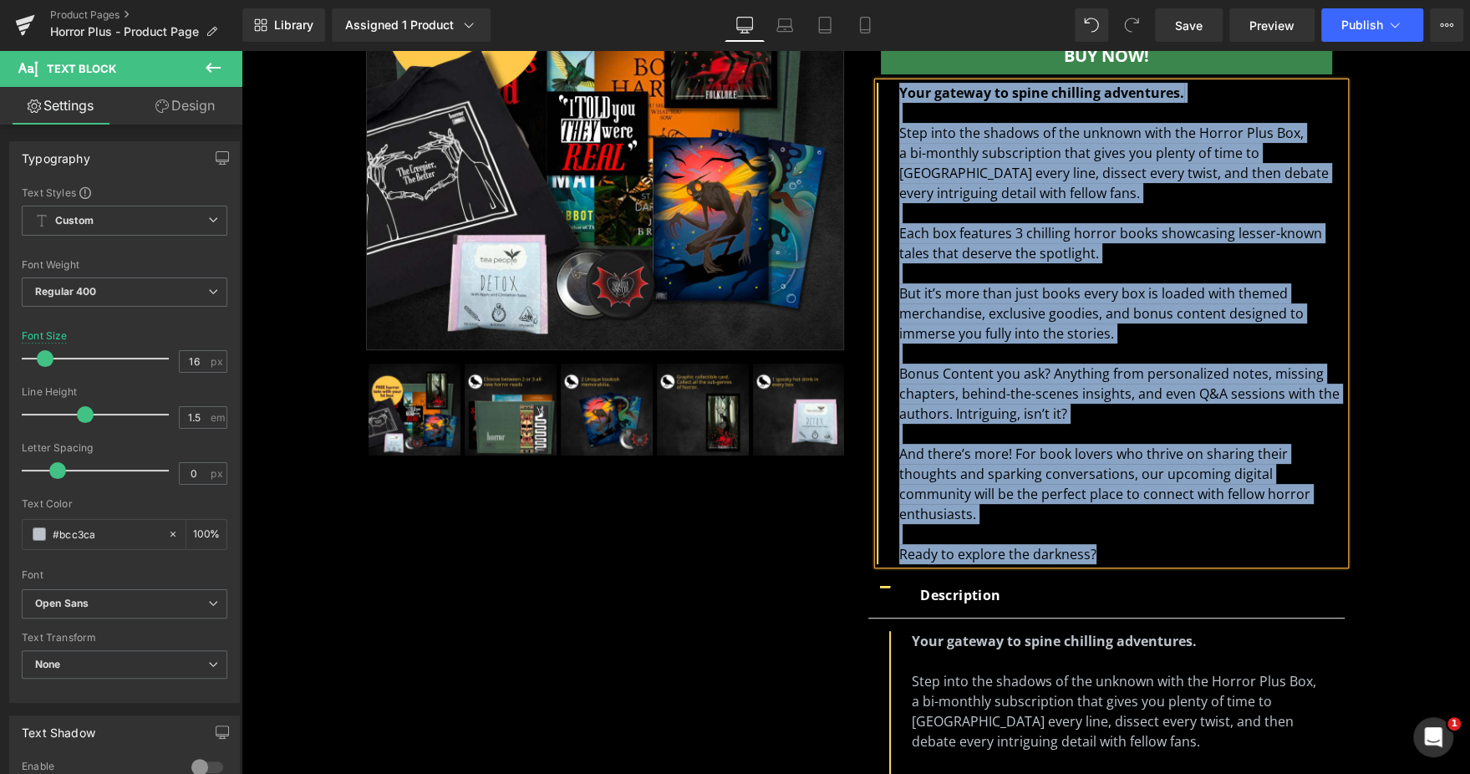
paste div
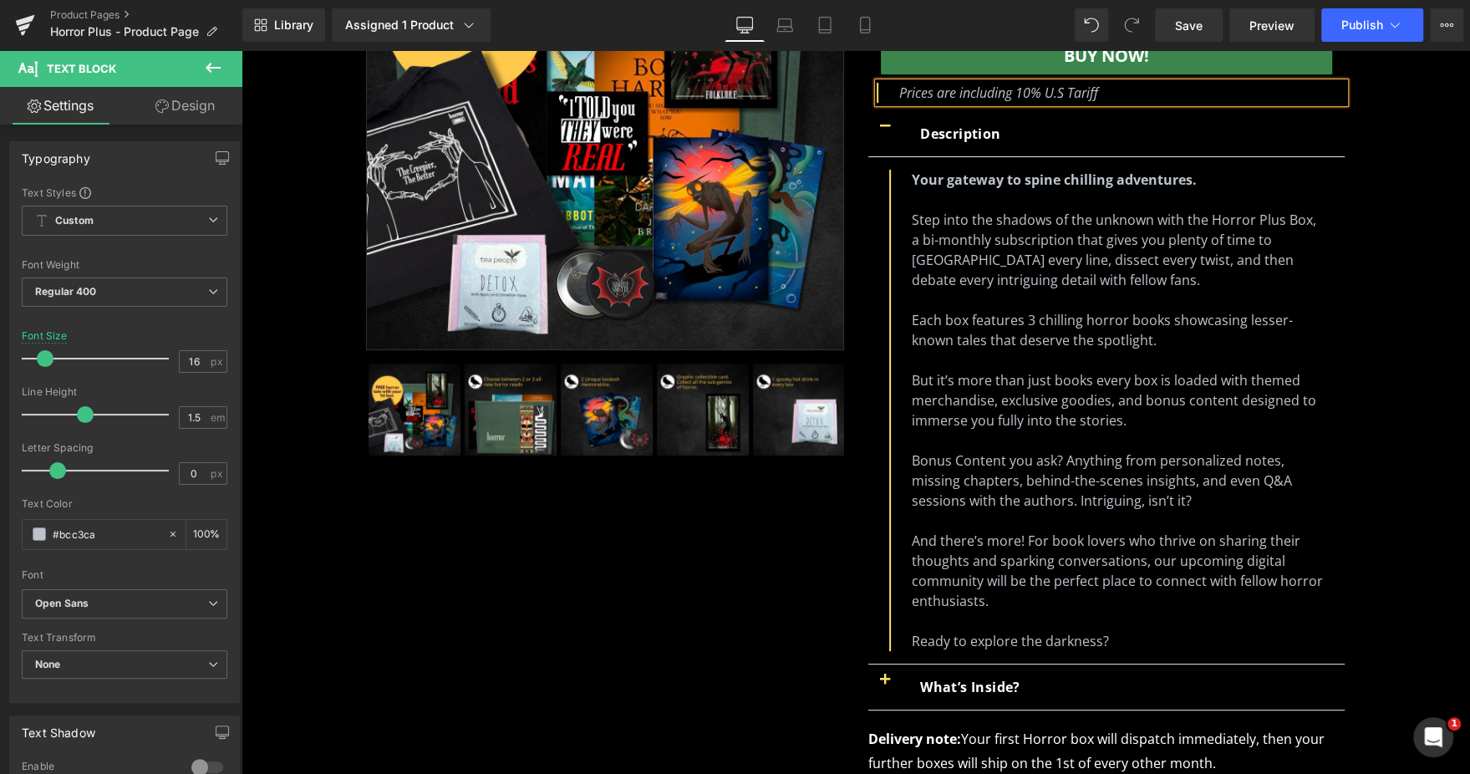
click at [1369, 229] on div "Sale Off ‹" at bounding box center [855, 349] width 1211 height 952
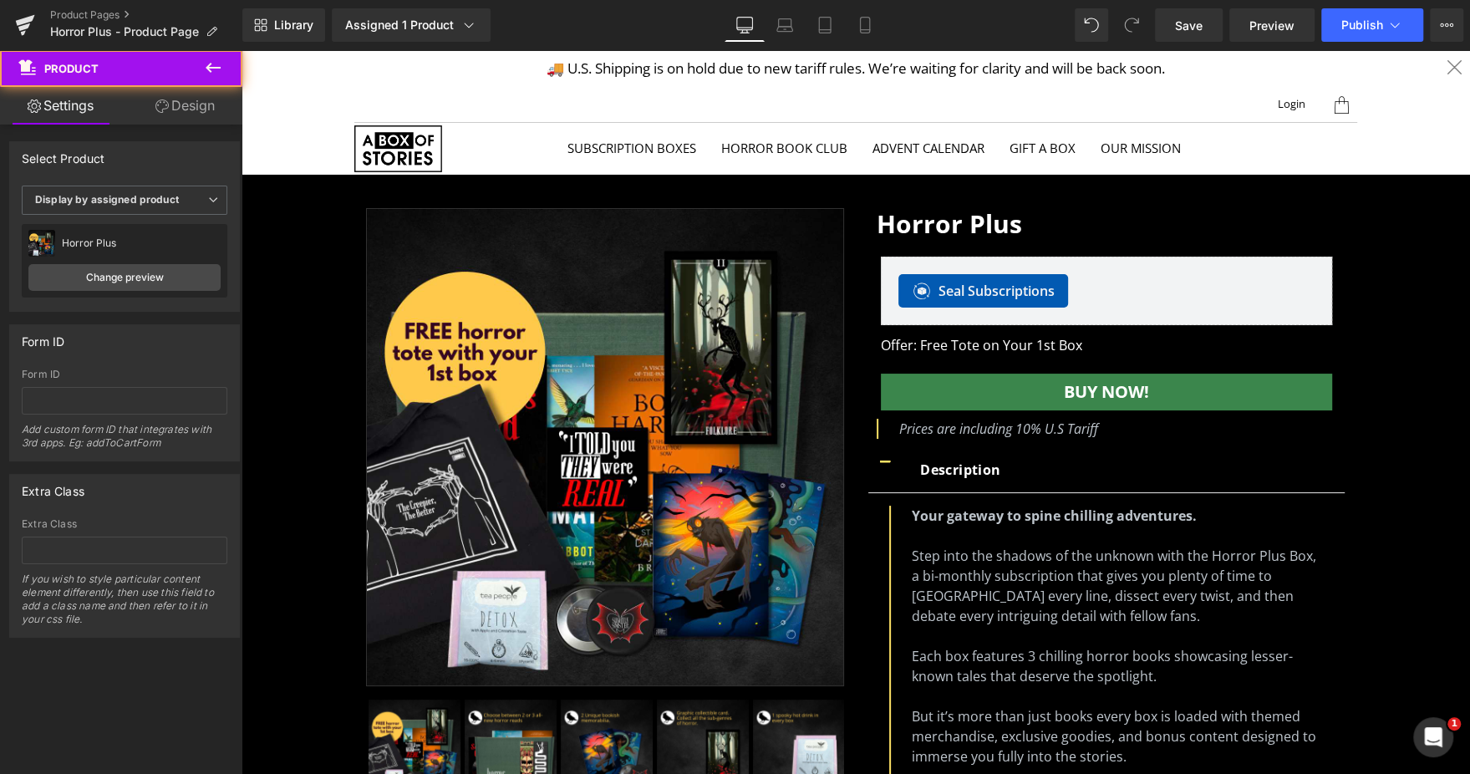
scroll to position [0, 0]
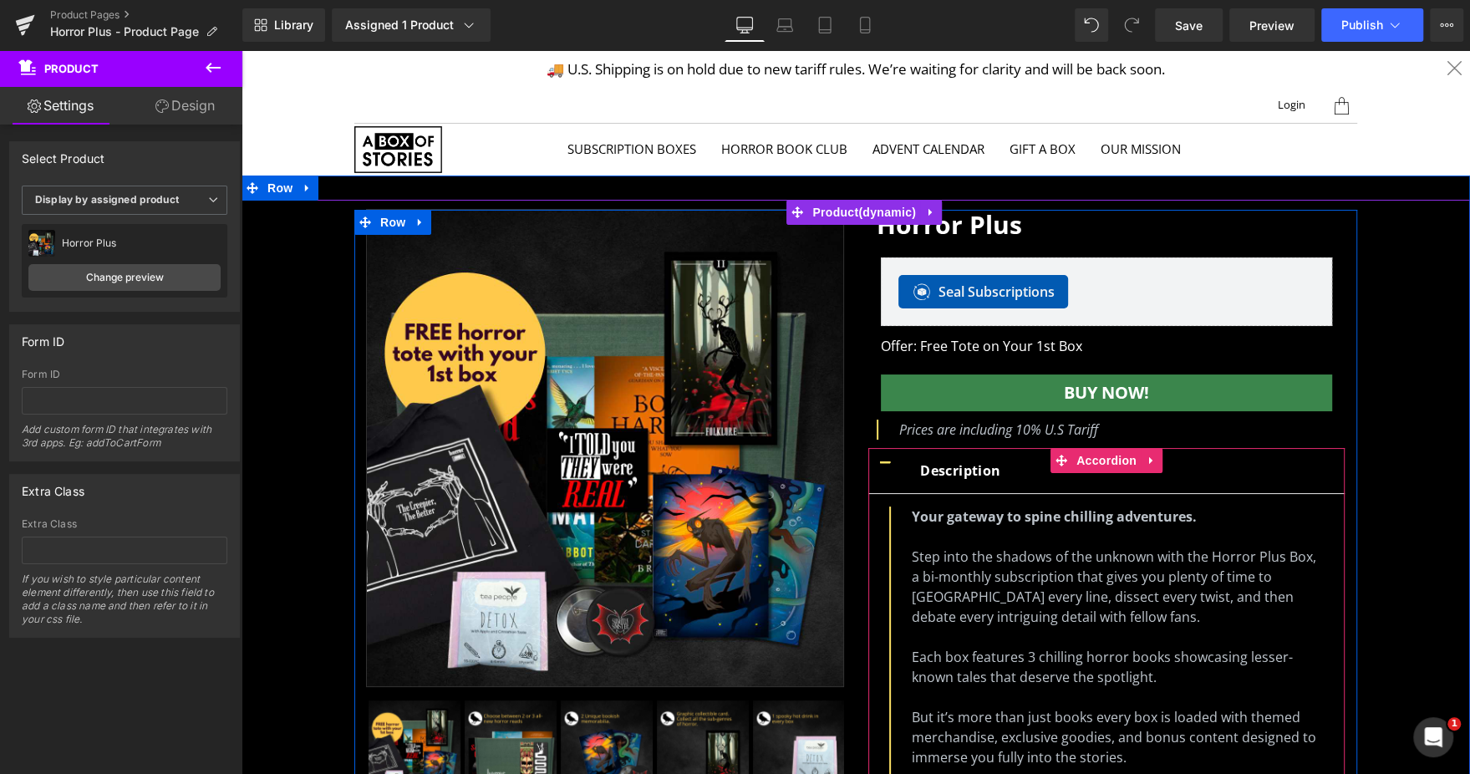
click at [872, 457] on button "button" at bounding box center [884, 470] width 33 height 45
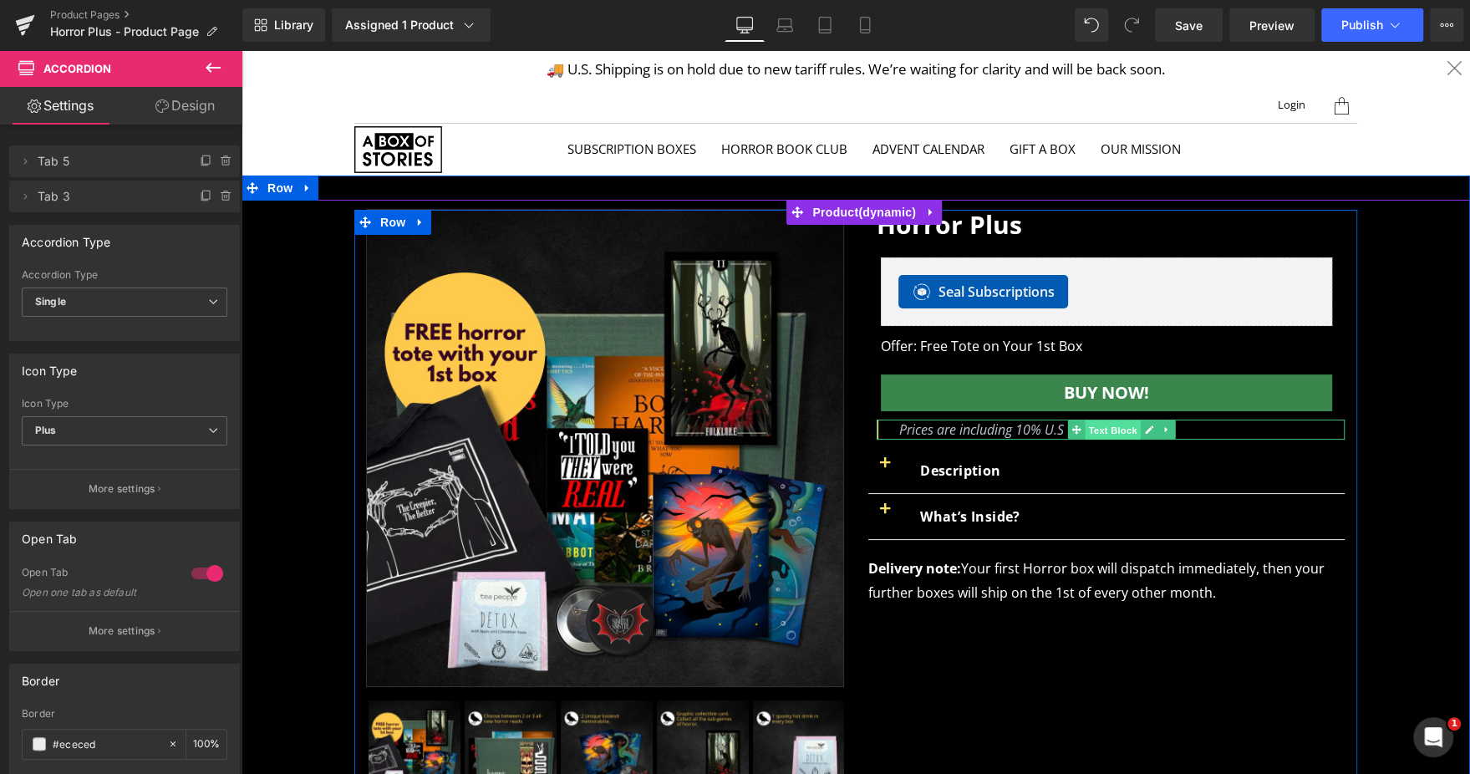
click at [1098, 430] on span "Text Block" at bounding box center [1112, 430] width 55 height 20
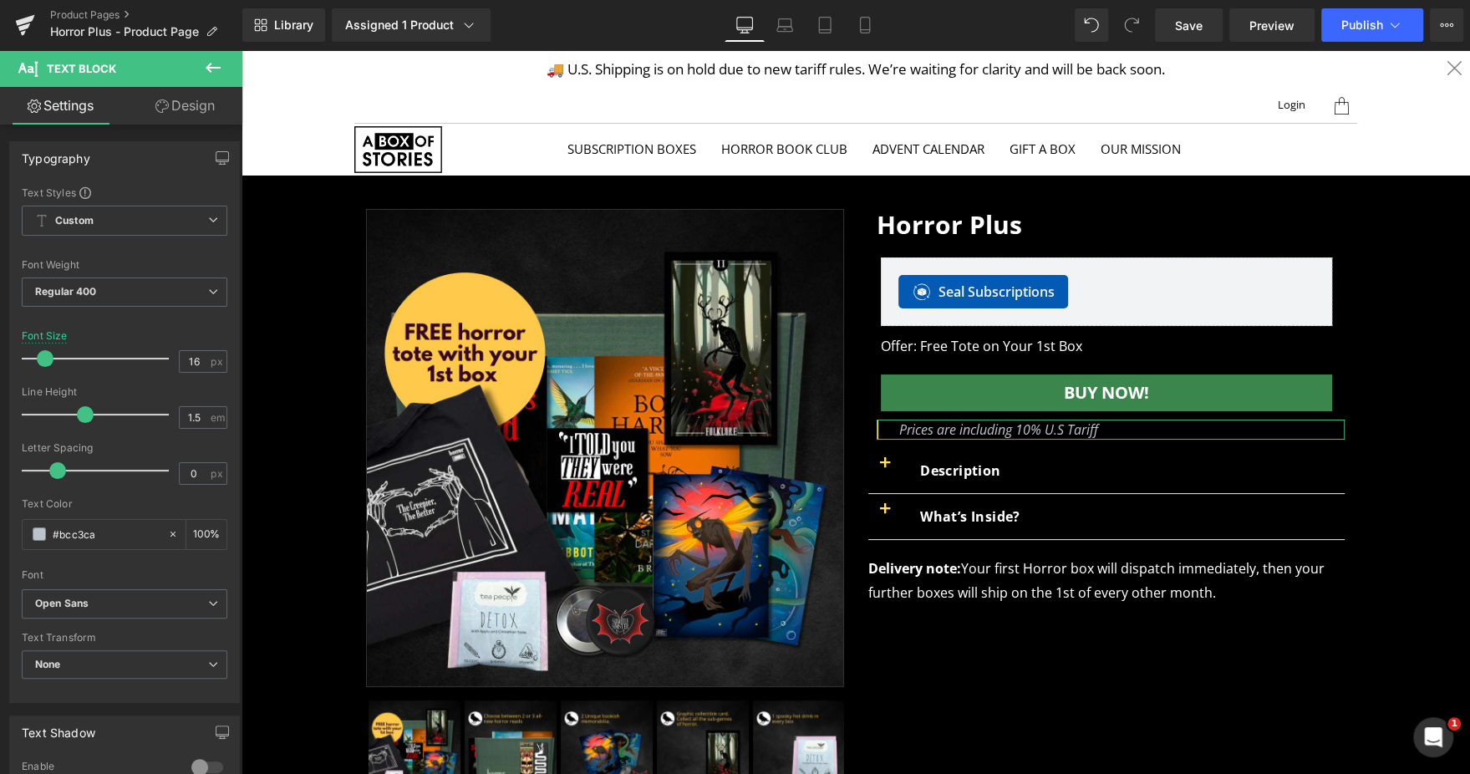
click at [191, 99] on link "Design" at bounding box center [184, 106] width 121 height 38
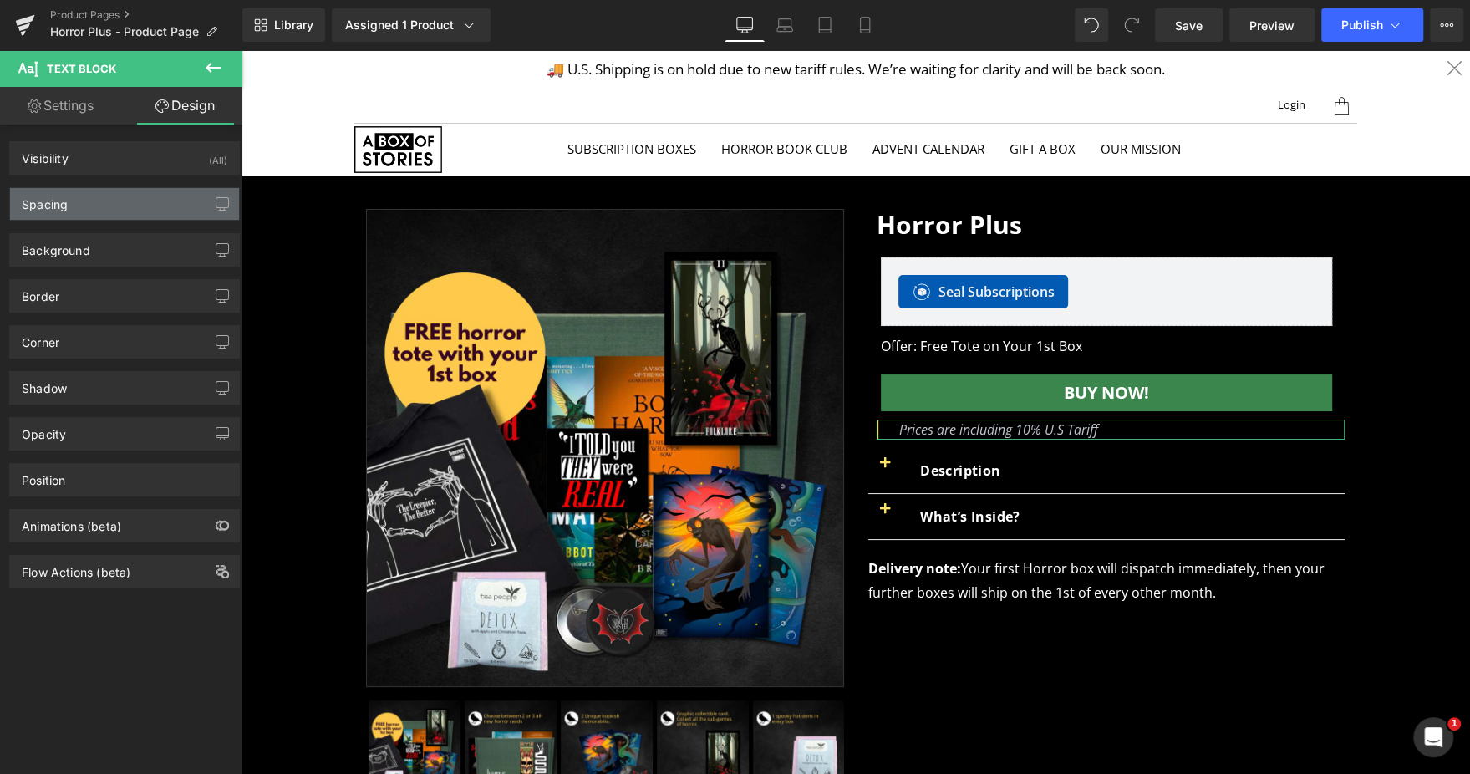
click at [79, 202] on div "Spacing" at bounding box center [124, 204] width 229 height 32
type input "0"
type input "10"
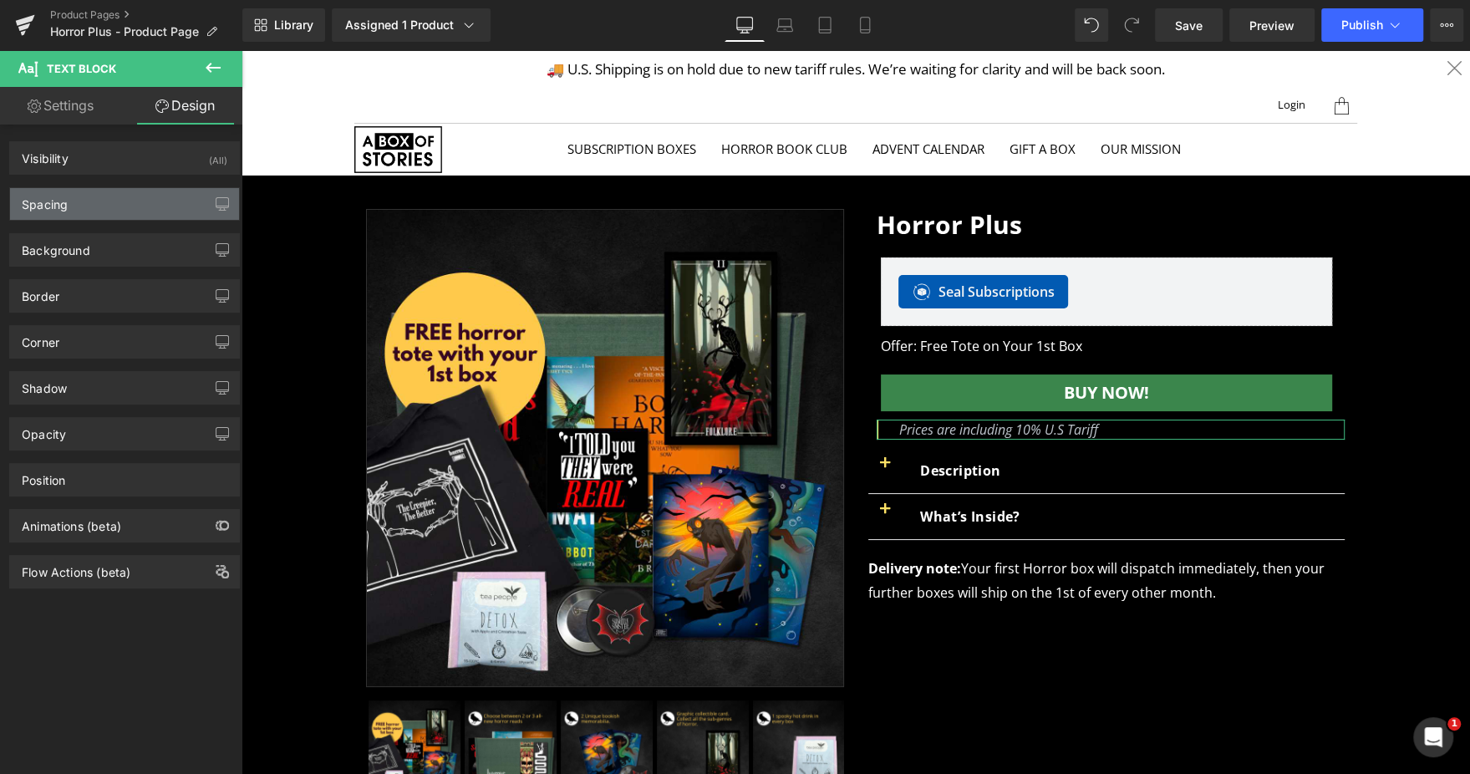
type input "0"
type input "25"
type input "#ffe266"
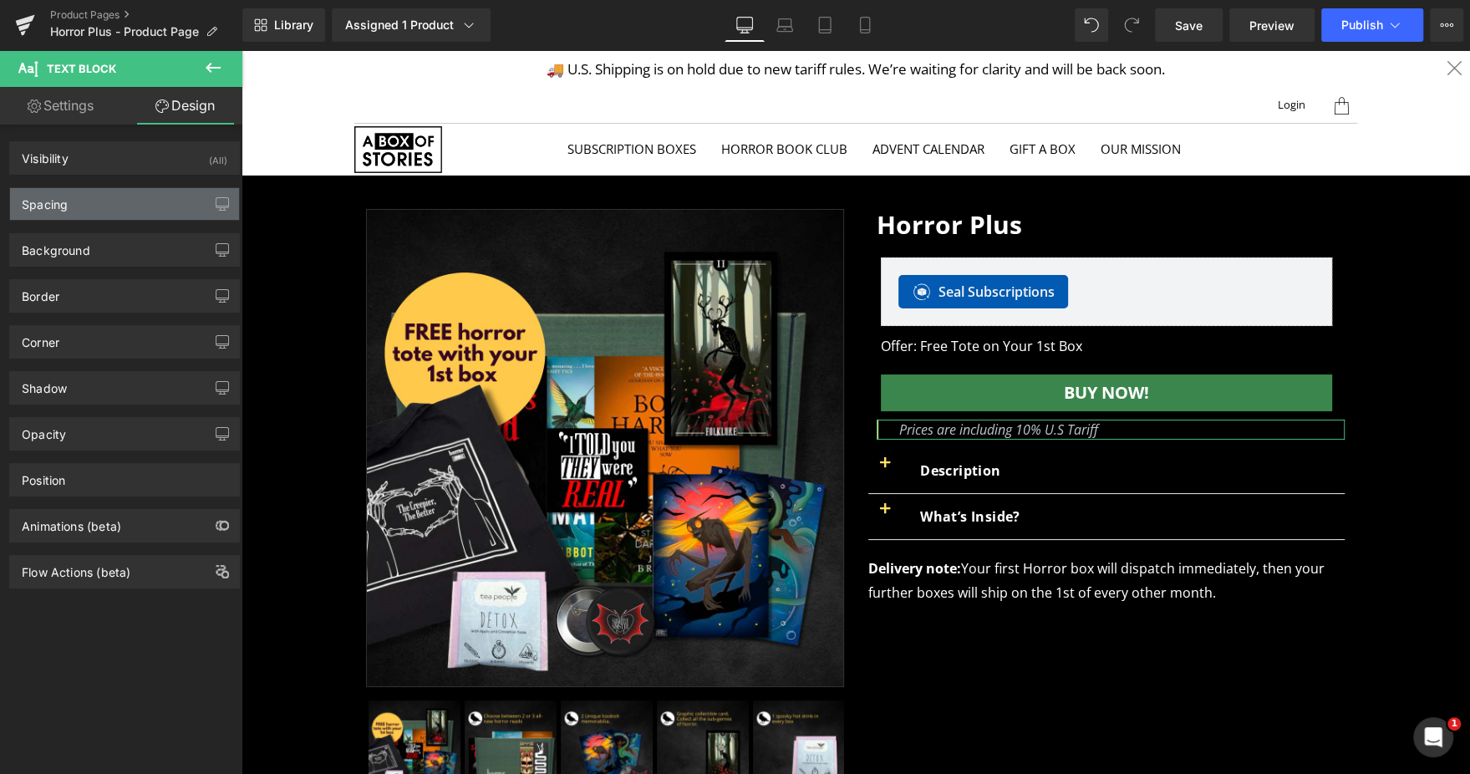
type input "100"
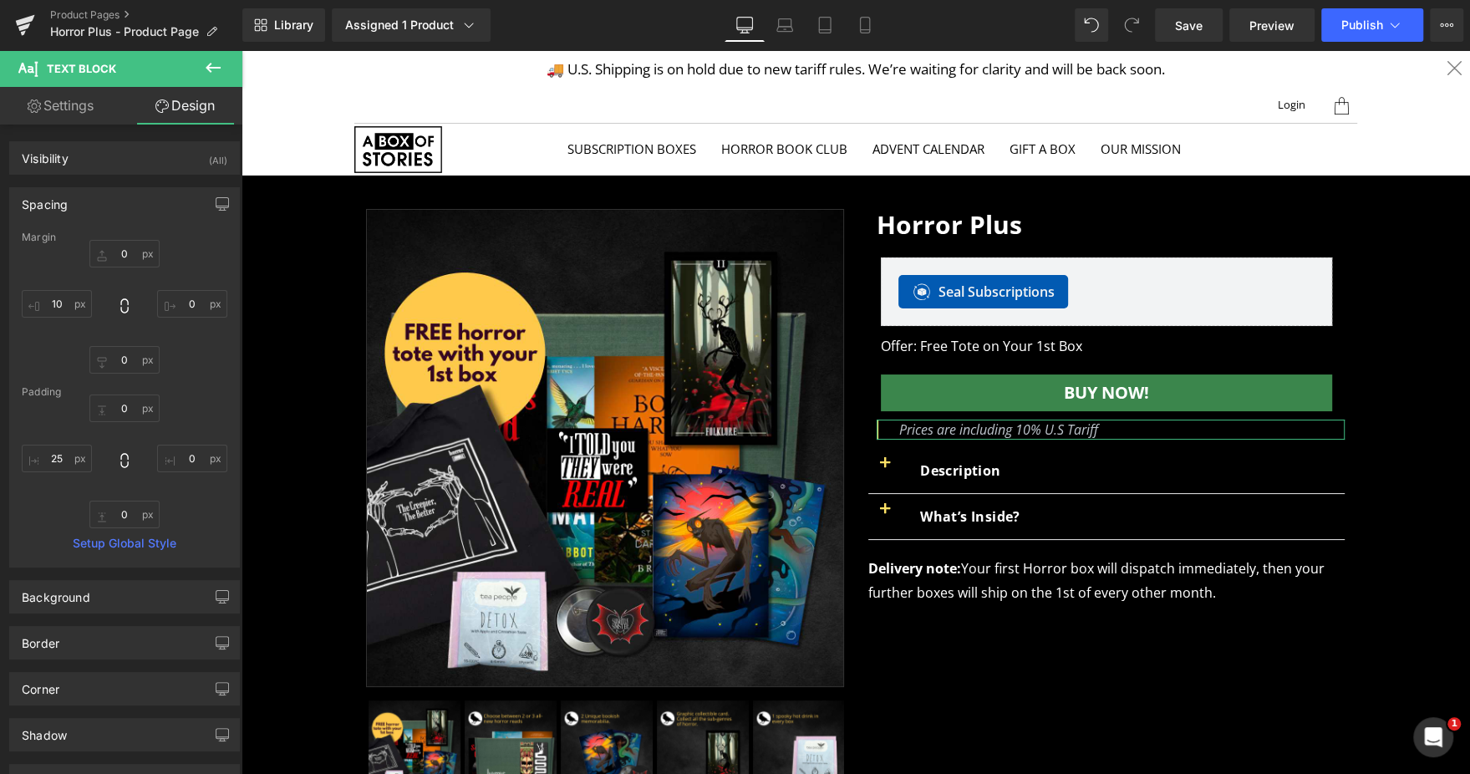
click at [79, 202] on div "Spacing" at bounding box center [124, 204] width 229 height 32
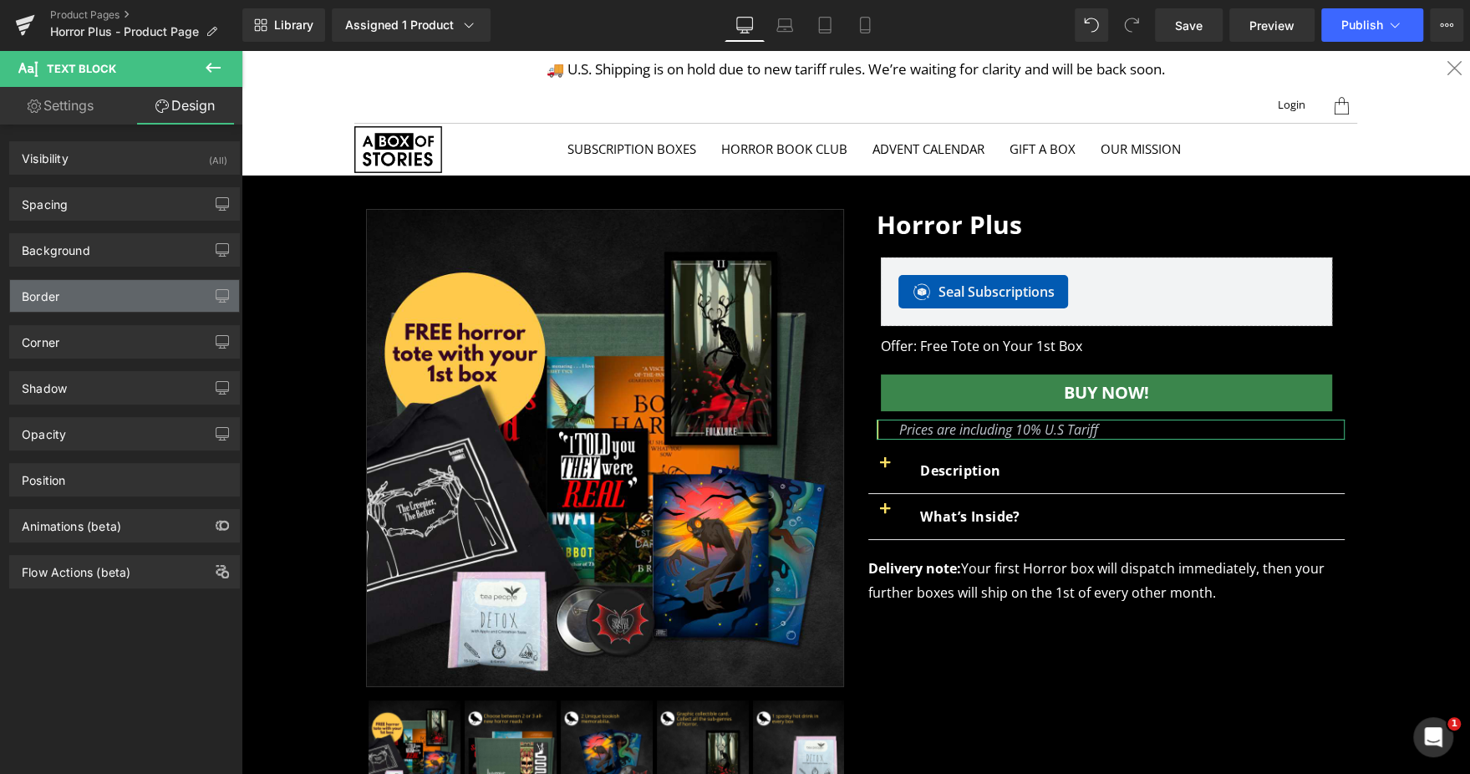
click at [84, 302] on div "Border" at bounding box center [124, 296] width 229 height 32
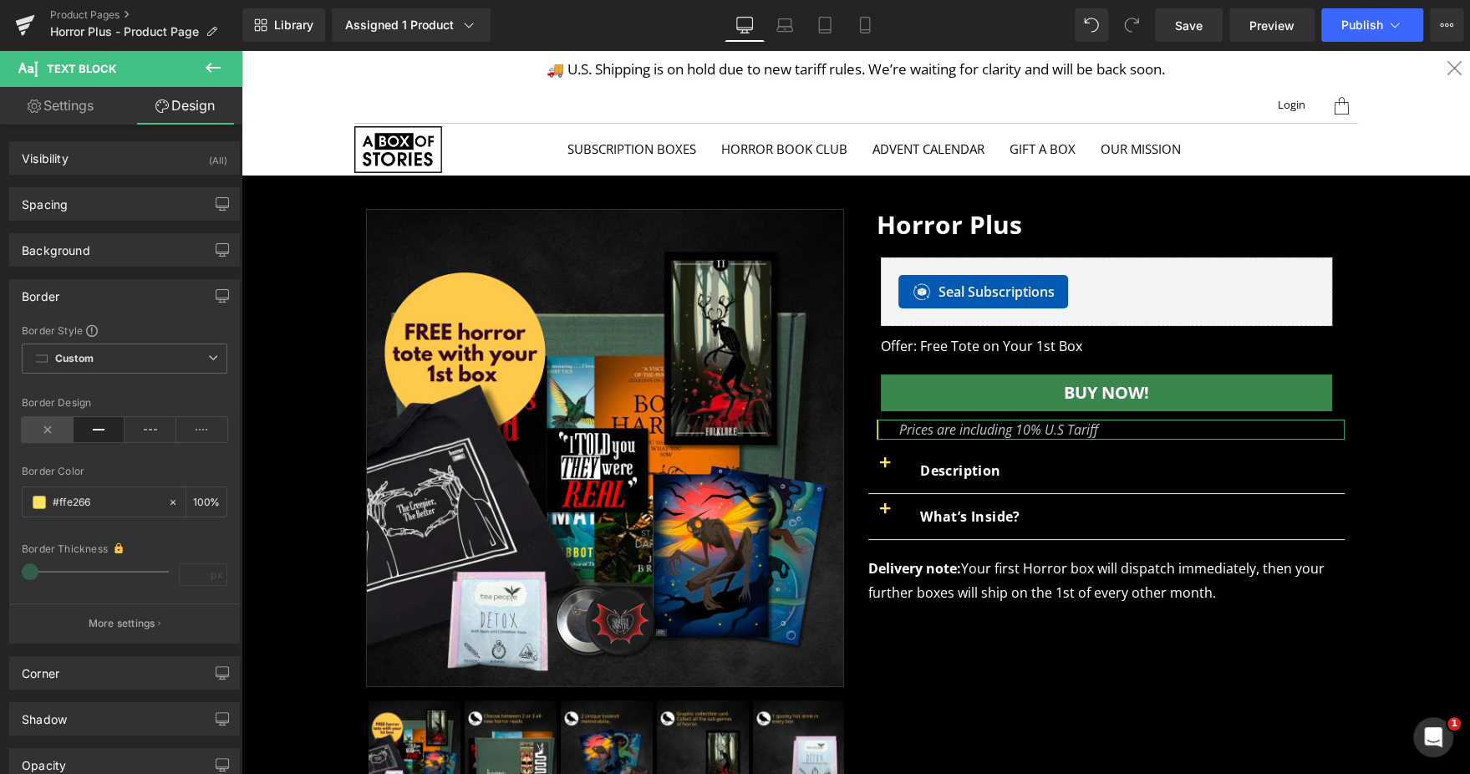
click at [53, 427] on icon at bounding box center [48, 429] width 52 height 25
click at [94, 112] on link "Settings" at bounding box center [60, 106] width 121 height 38
type input "100"
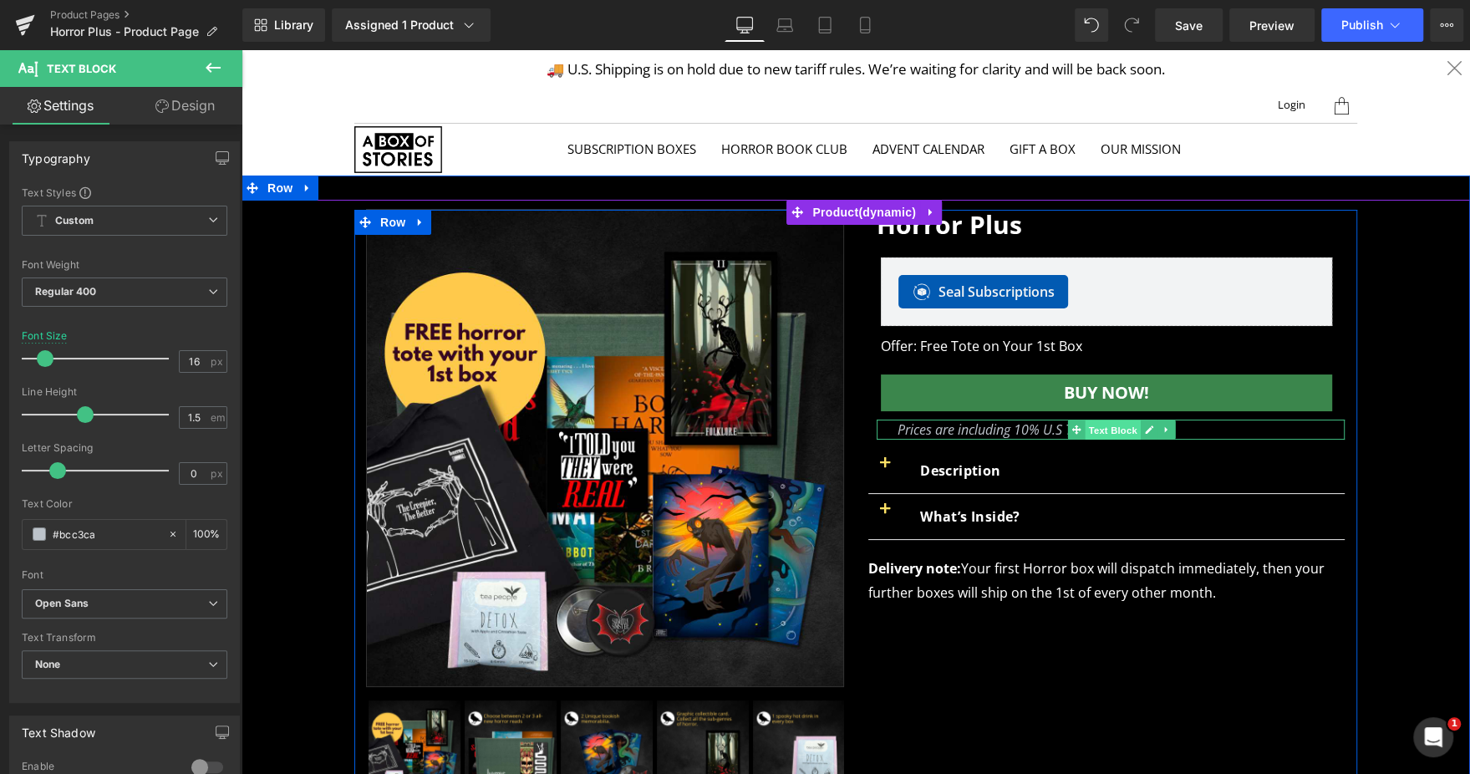
click at [1084, 436] on span "Text Block" at bounding box center [1111, 430] width 55 height 20
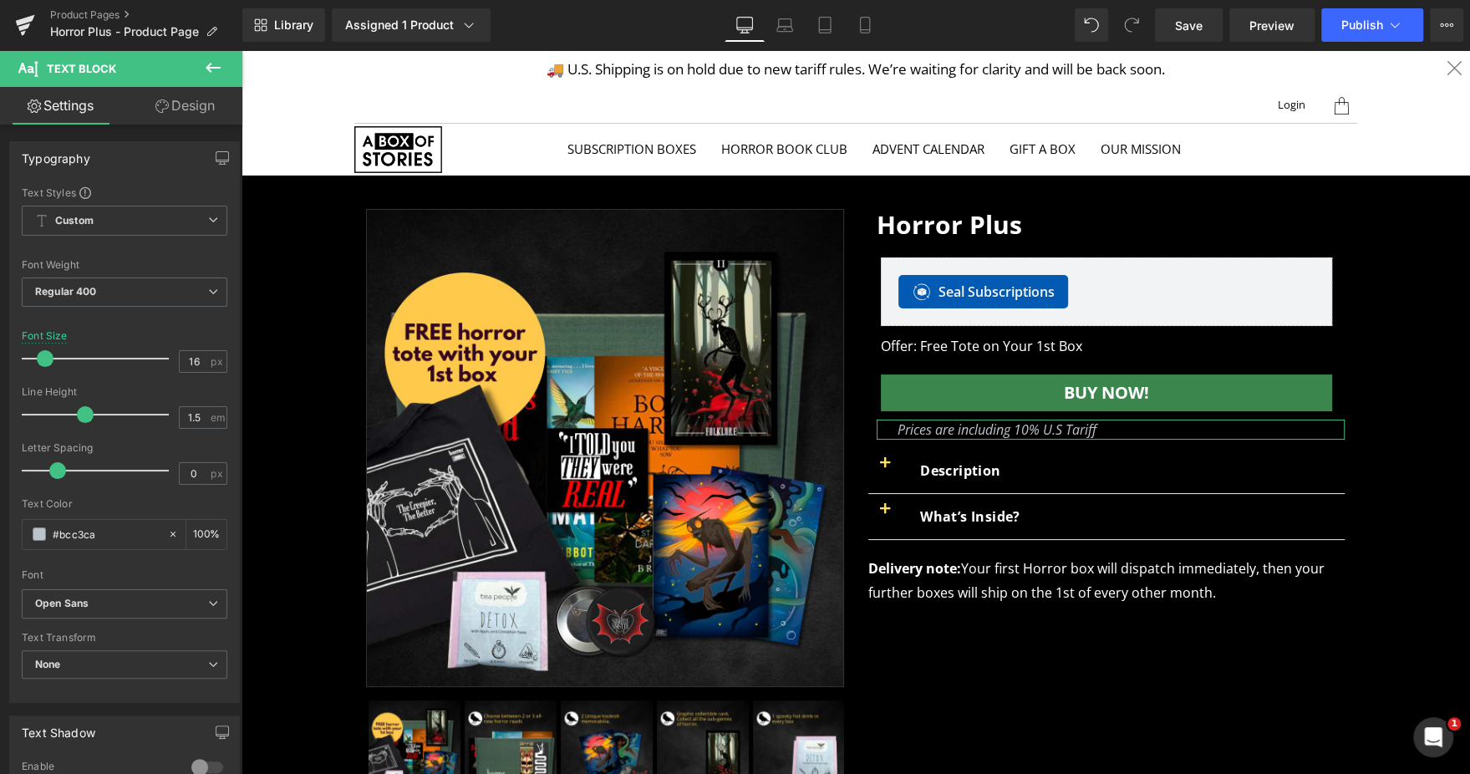
click at [185, 88] on link "Design" at bounding box center [184, 106] width 121 height 38
type input "0"
type input "10"
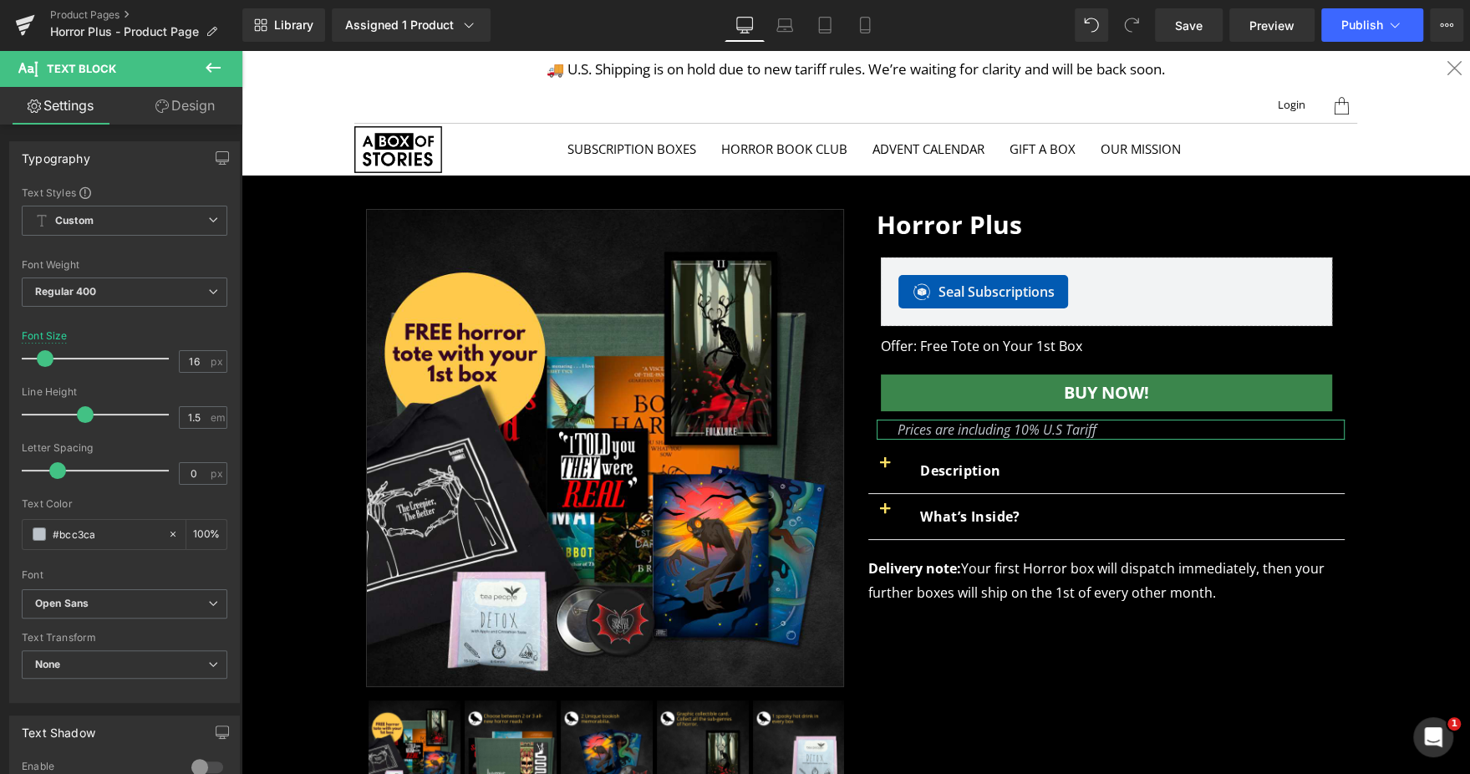
type input "0"
type input "25"
type input "100"
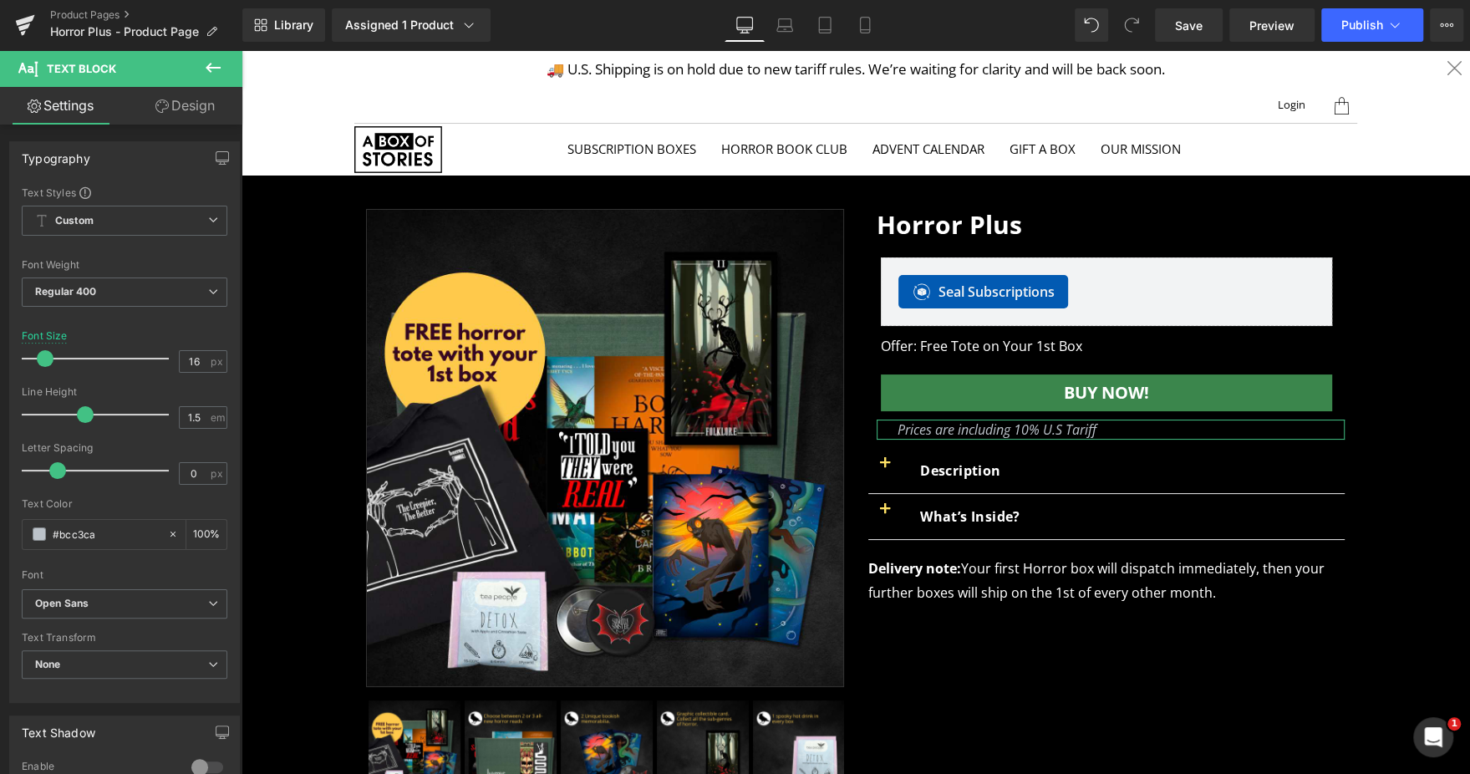
type input "0"
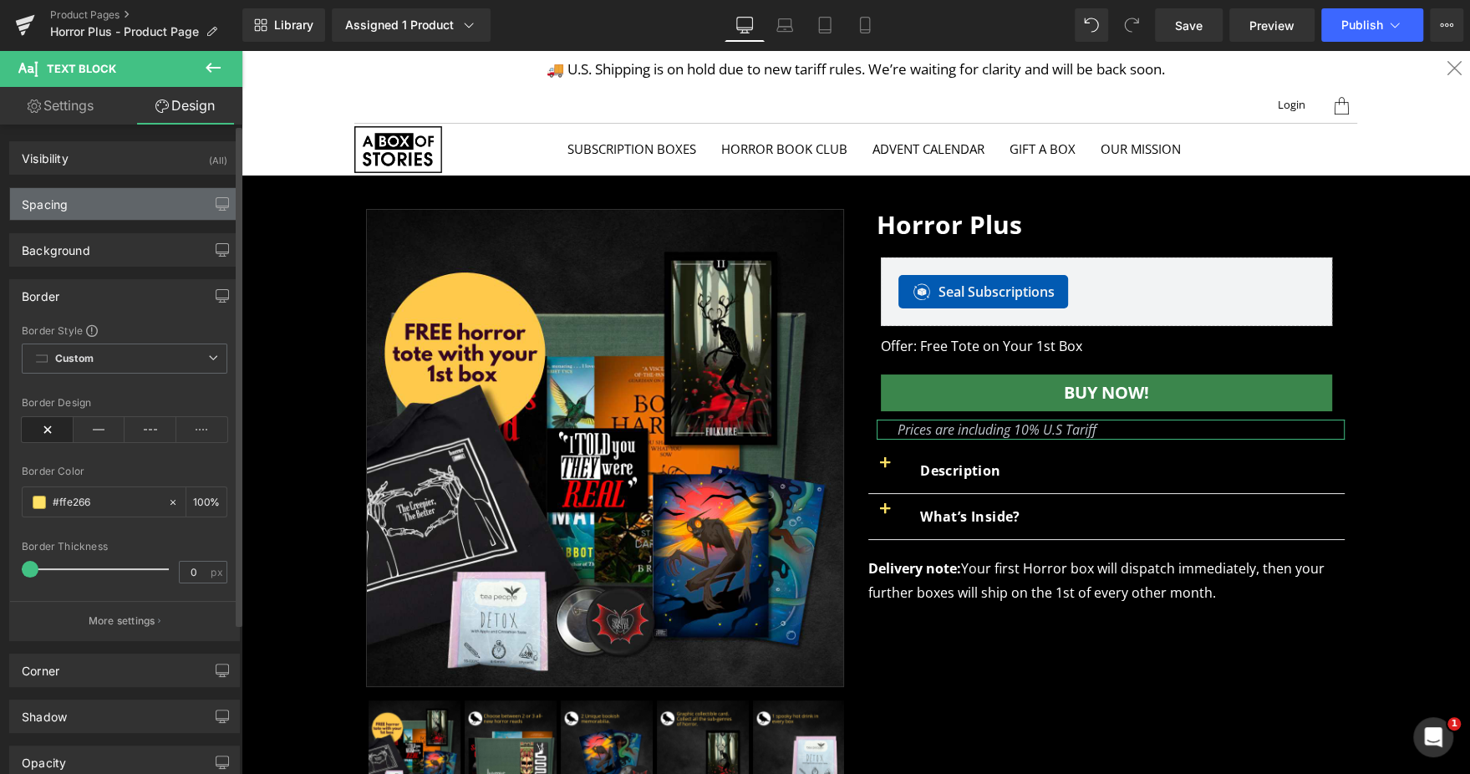
click at [119, 215] on div "Spacing" at bounding box center [124, 204] width 229 height 32
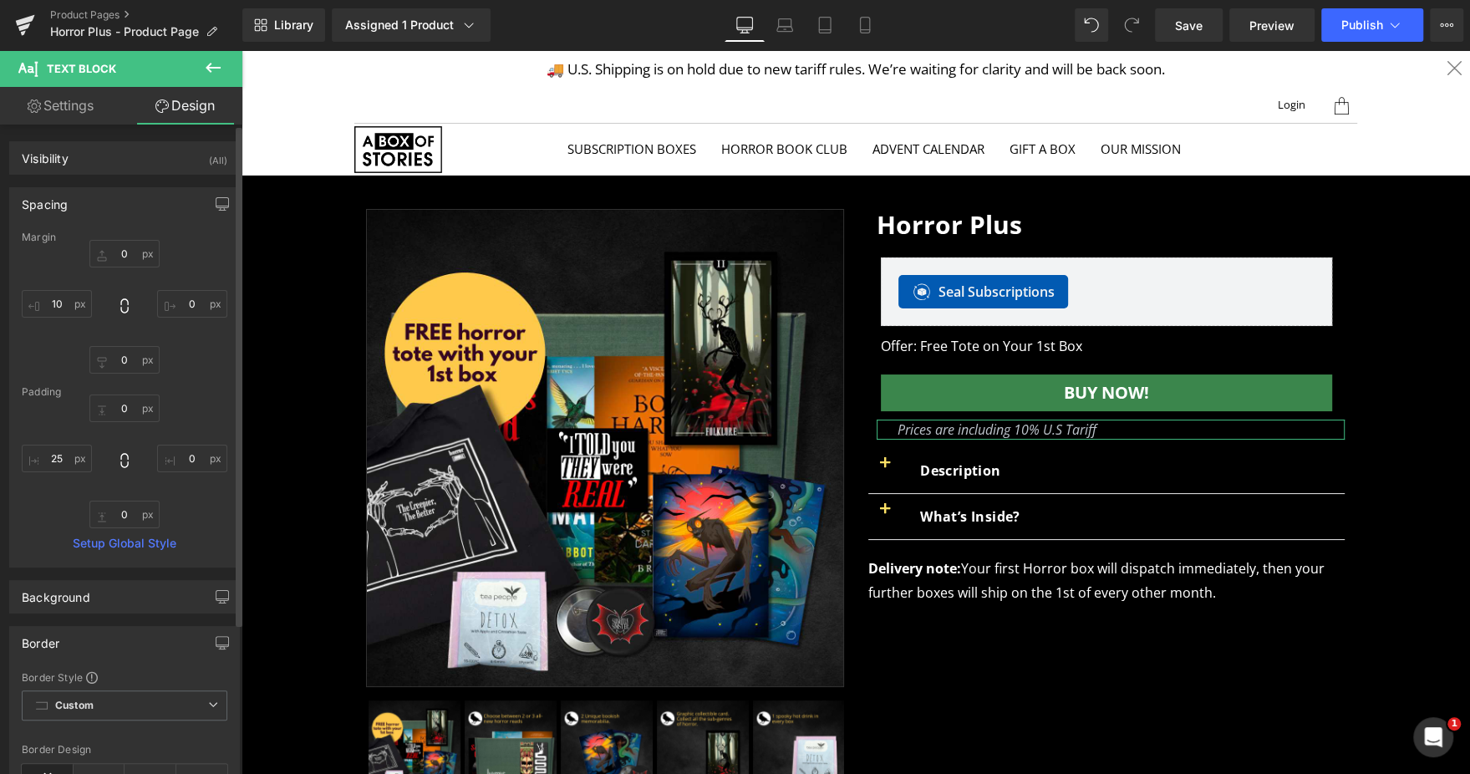
click at [124, 271] on div "0px 0 0px 0 0px 0 10px 10" at bounding box center [125, 307] width 206 height 134
click at [123, 245] on input "0" at bounding box center [124, 254] width 70 height 28
type input "5"
click at [124, 363] on input "0" at bounding box center [124, 360] width 70 height 28
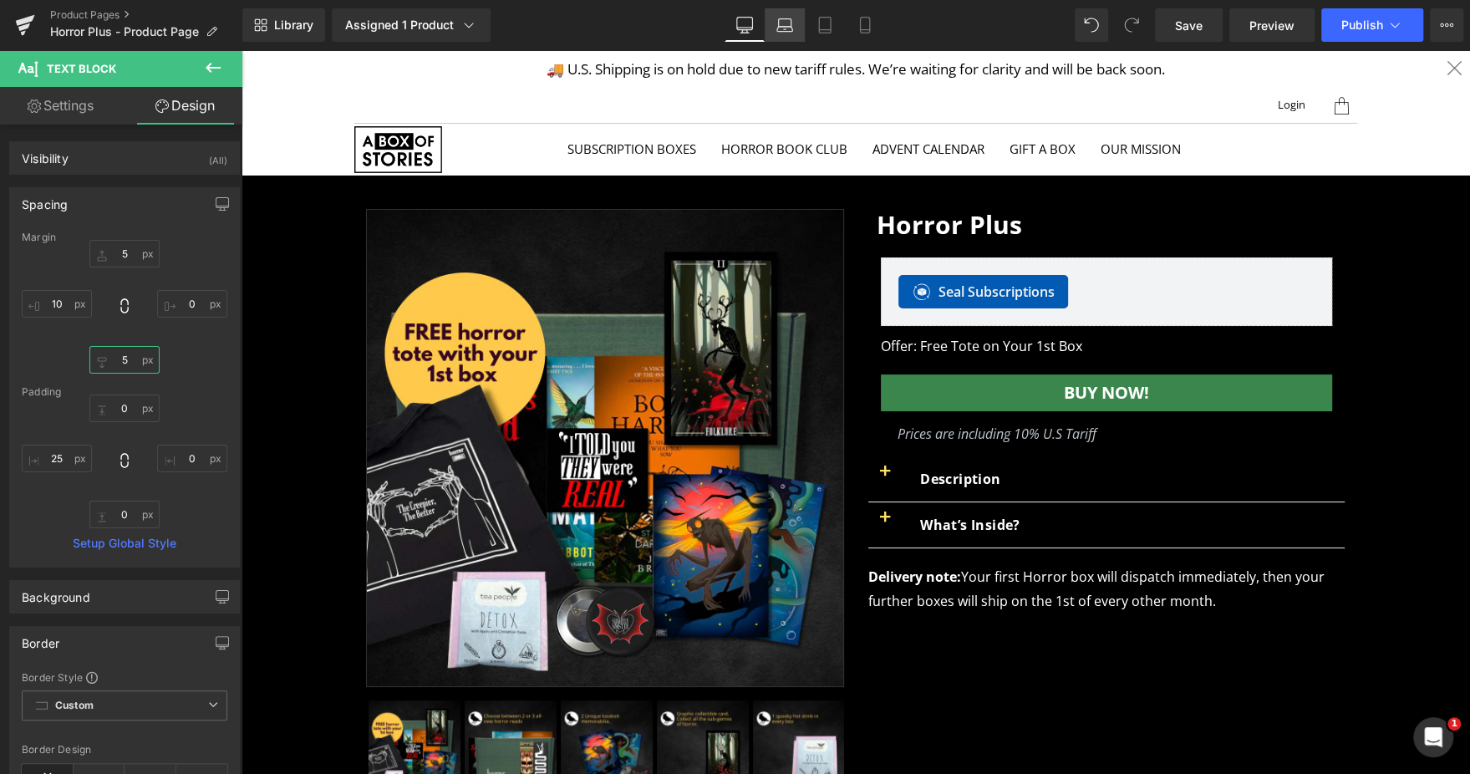
type input "5"
click at [793, 21] on icon at bounding box center [784, 25] width 17 height 17
type input "5"
type input "0"
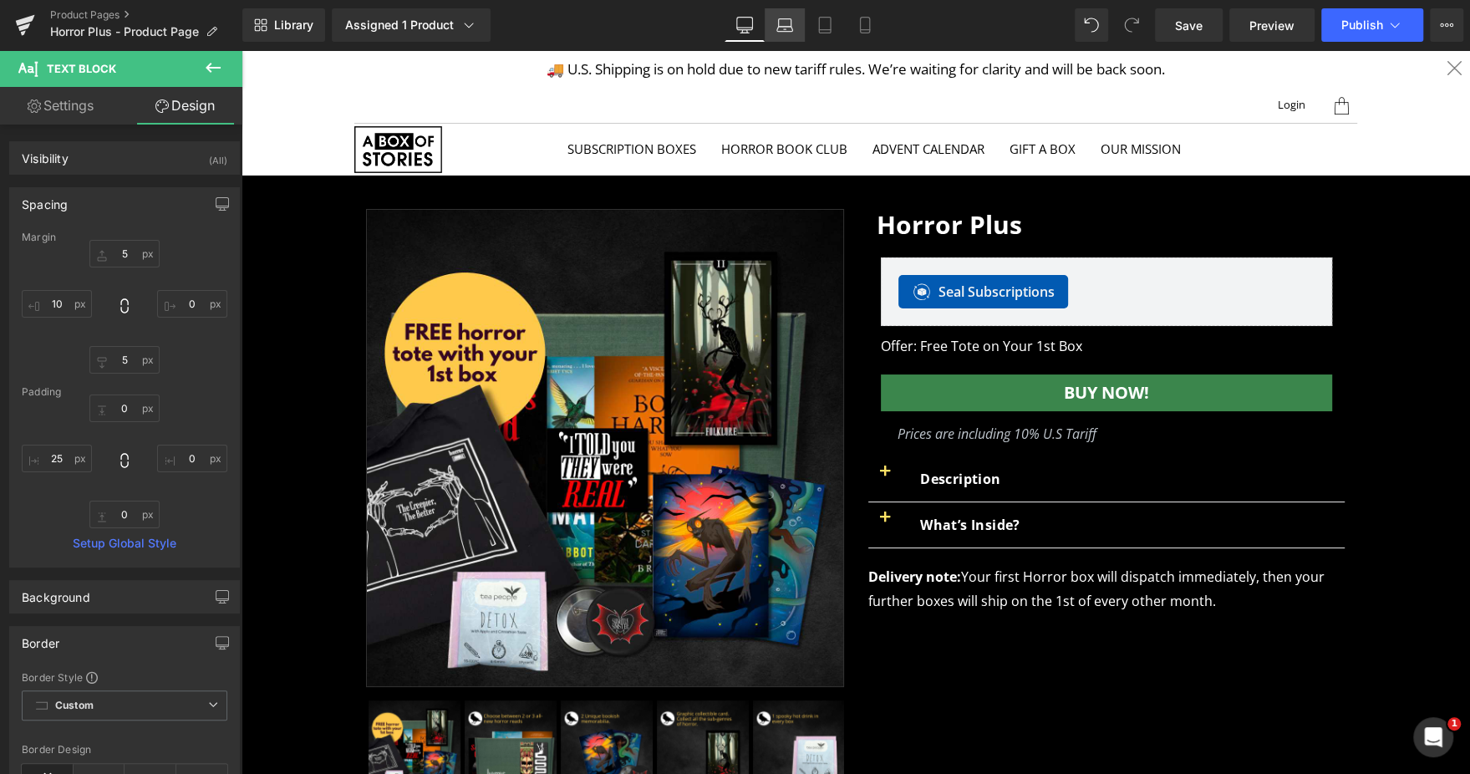
type input "20"
type input "0"
type input "24"
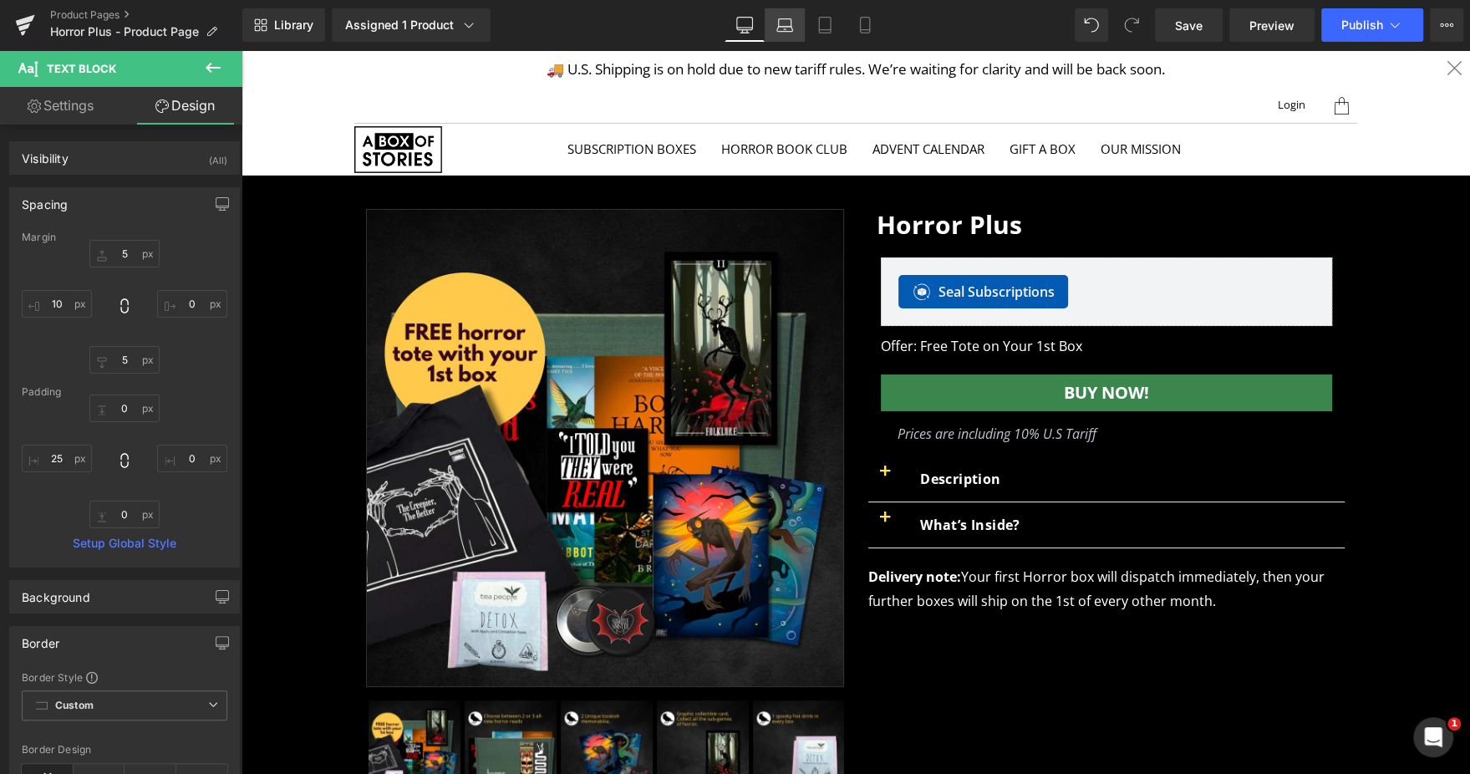
type input "100"
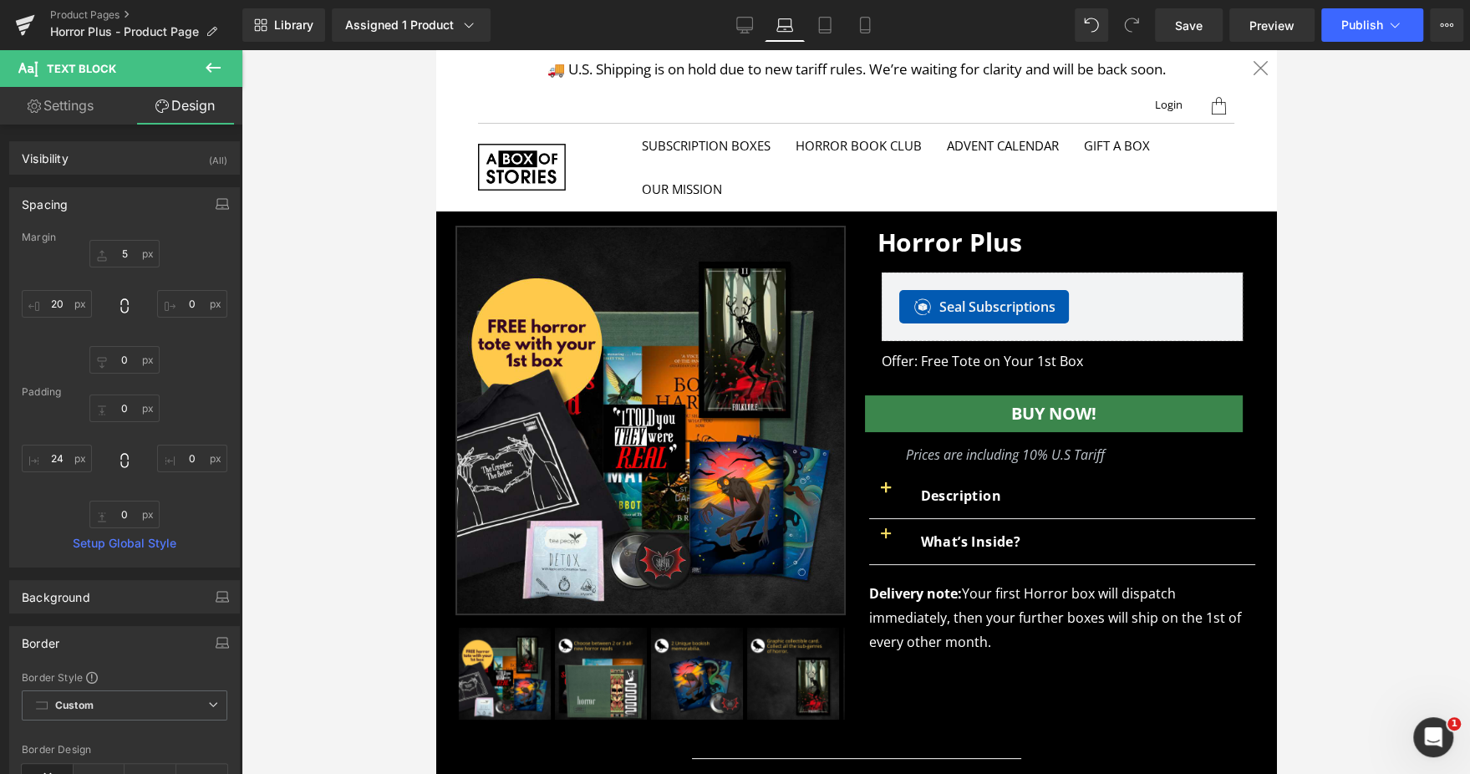
scroll to position [150, 0]
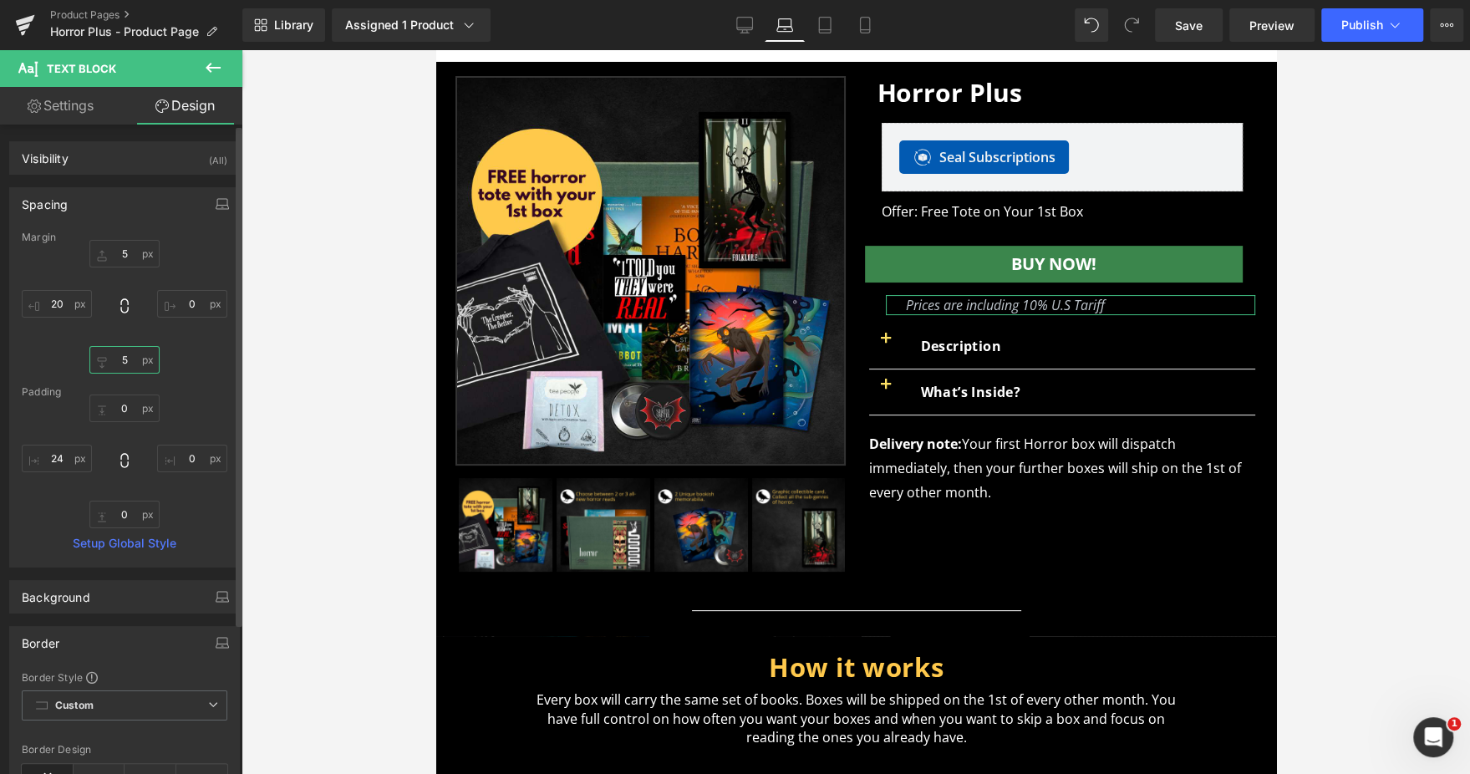
click at [129, 357] on input "5" at bounding box center [124, 360] width 70 height 28
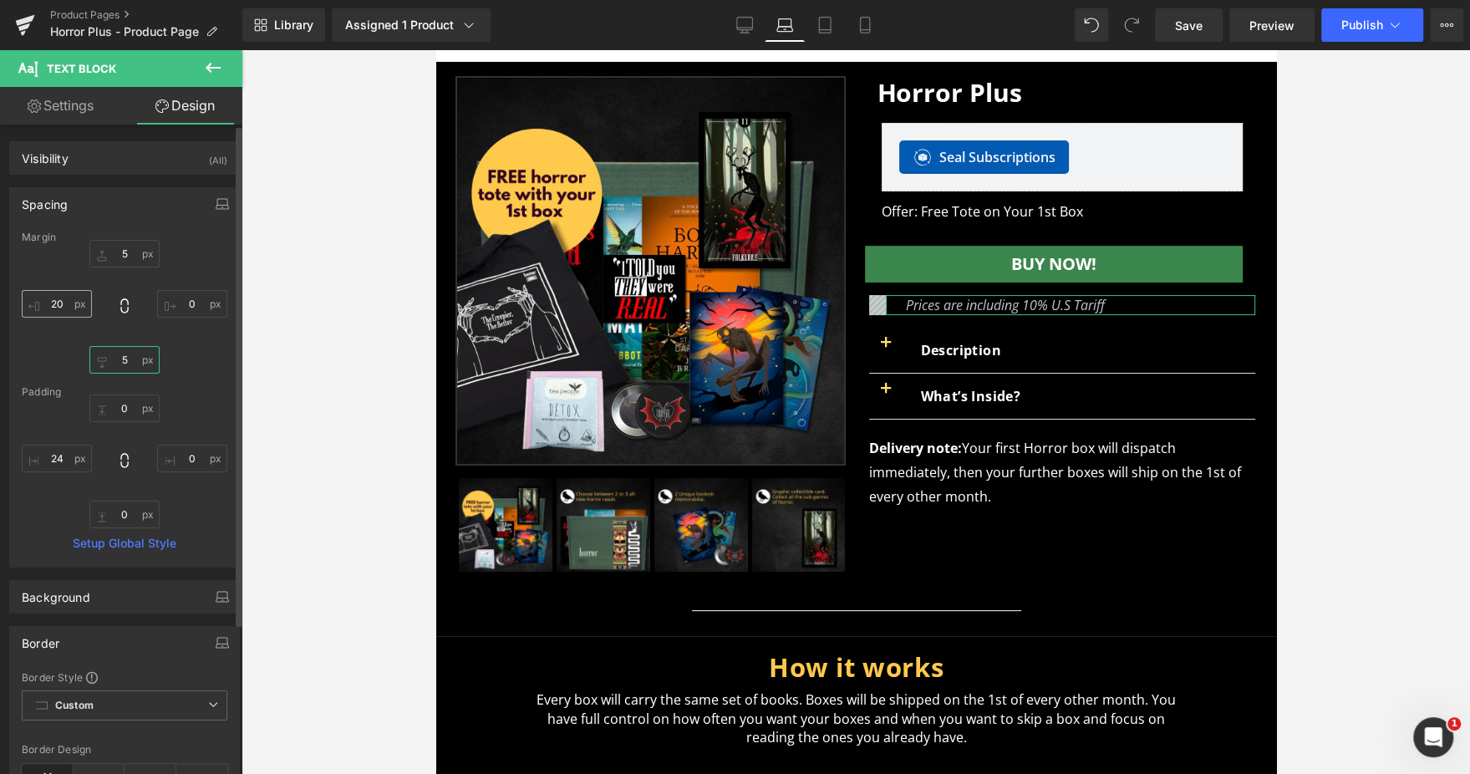
type input "5"
click at [53, 312] on input "20" at bounding box center [57, 304] width 70 height 28
click at [54, 453] on input "24" at bounding box center [57, 458] width 70 height 28
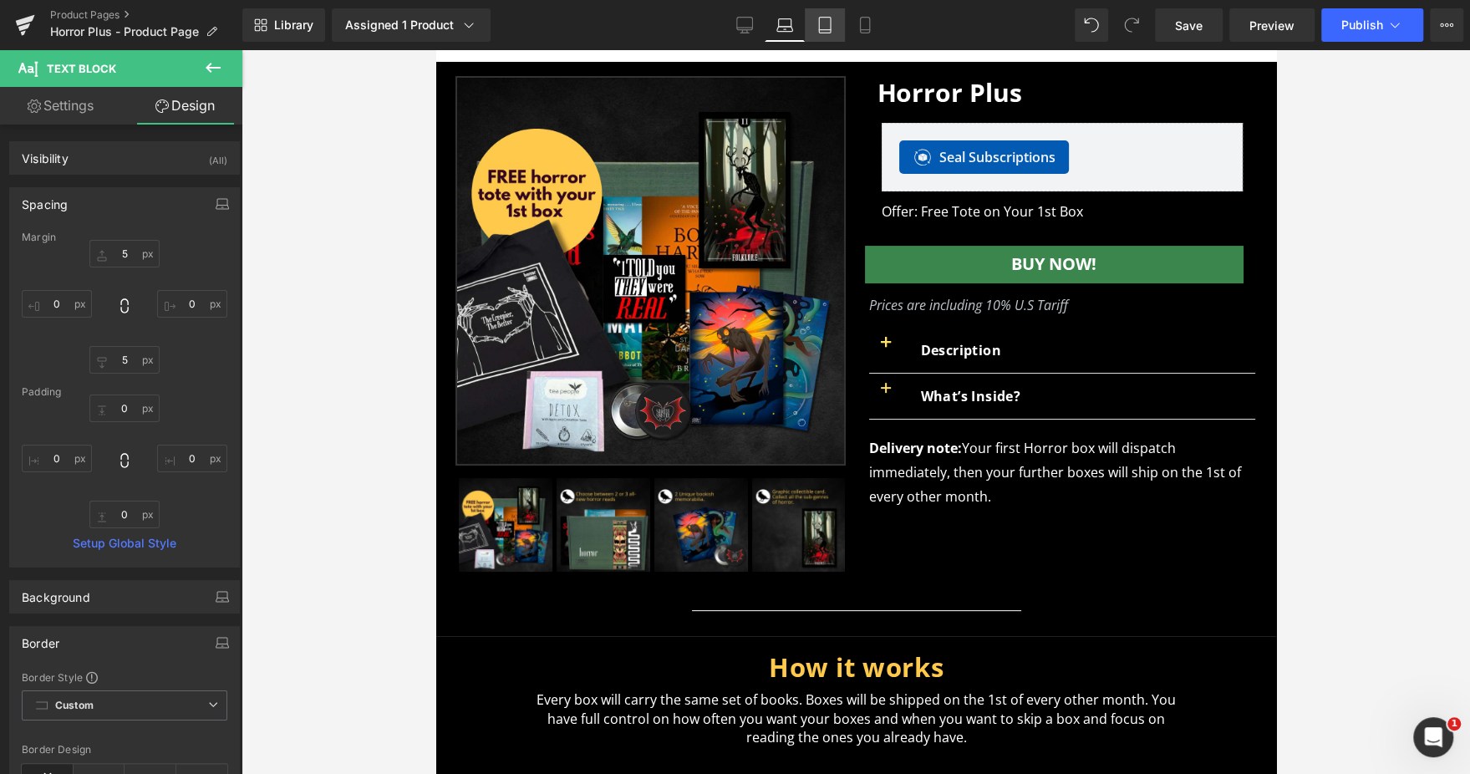
click at [833, 27] on link "Tablet" at bounding box center [825, 24] width 40 height 33
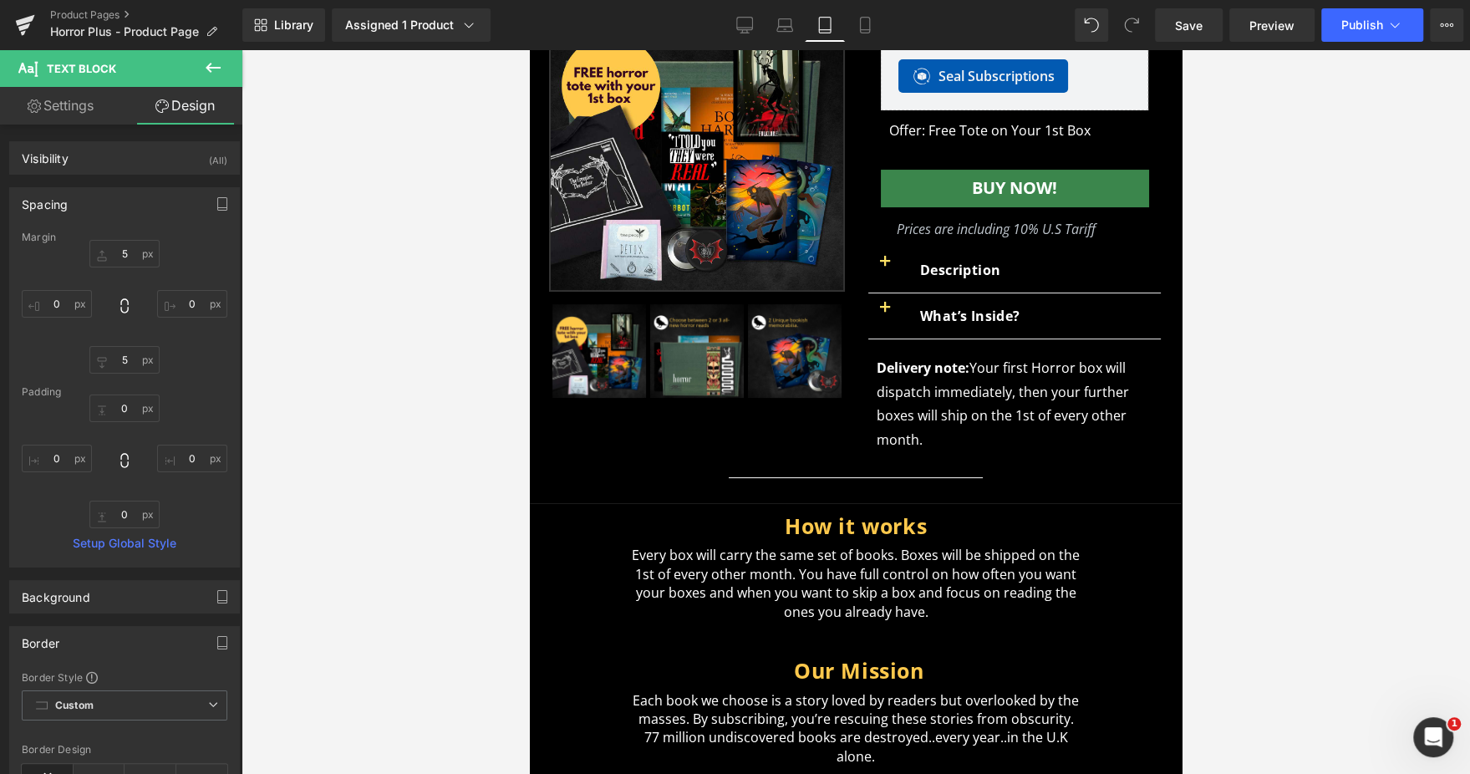
type input "5"
type input "0"
type input "10"
type input "0"
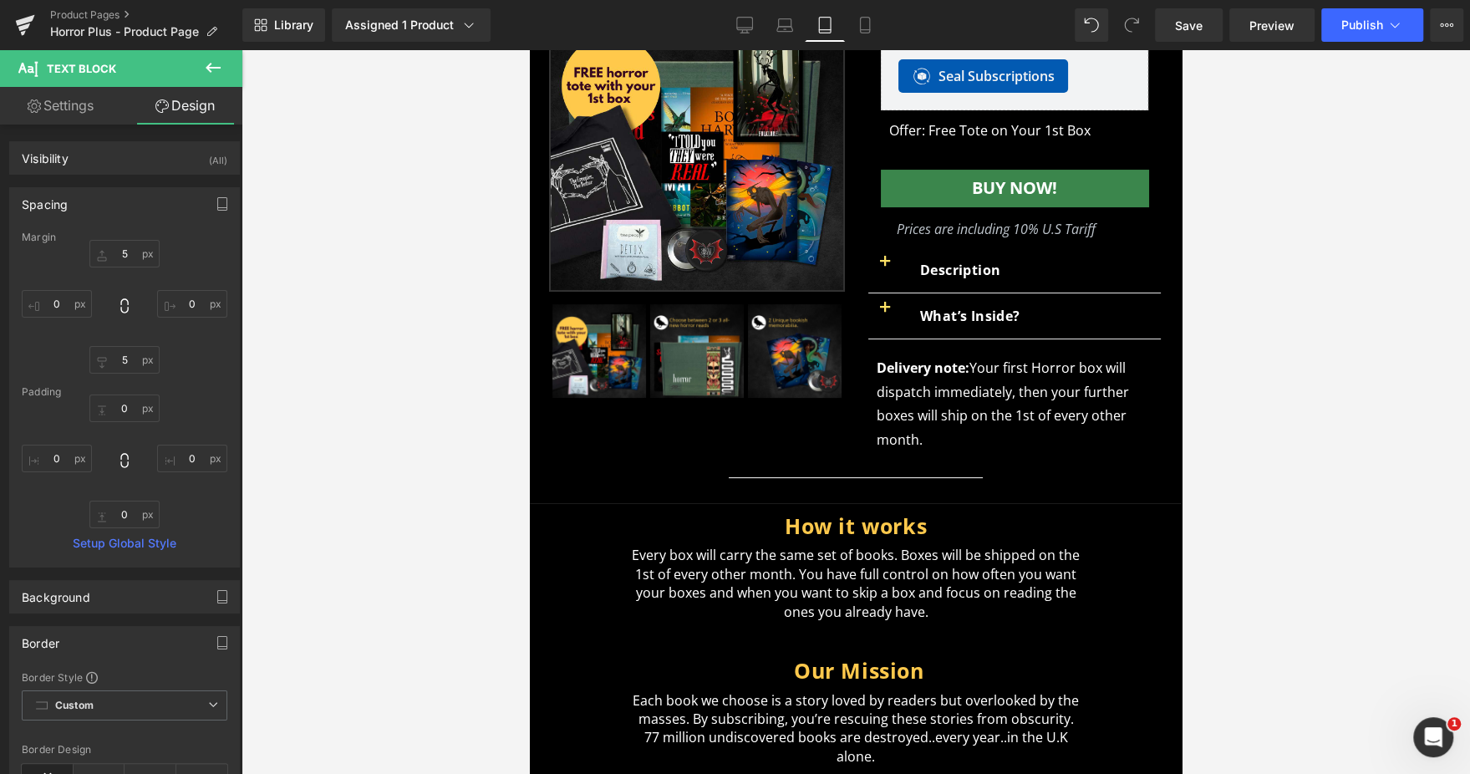
type input "0"
type input "24"
type input "100"
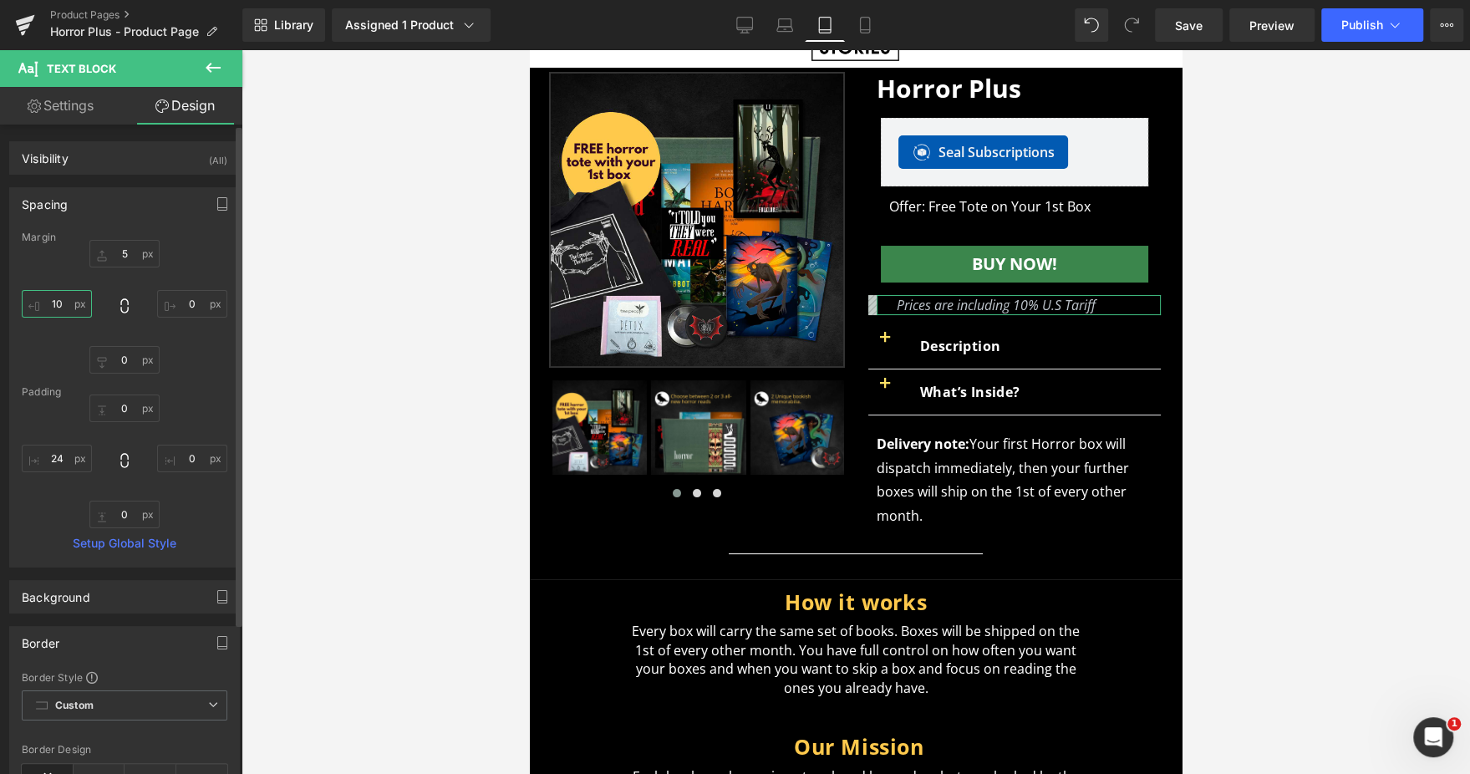
click at [58, 307] on input "10" at bounding box center [57, 304] width 70 height 28
click at [56, 457] on input "24" at bounding box center [57, 458] width 70 height 28
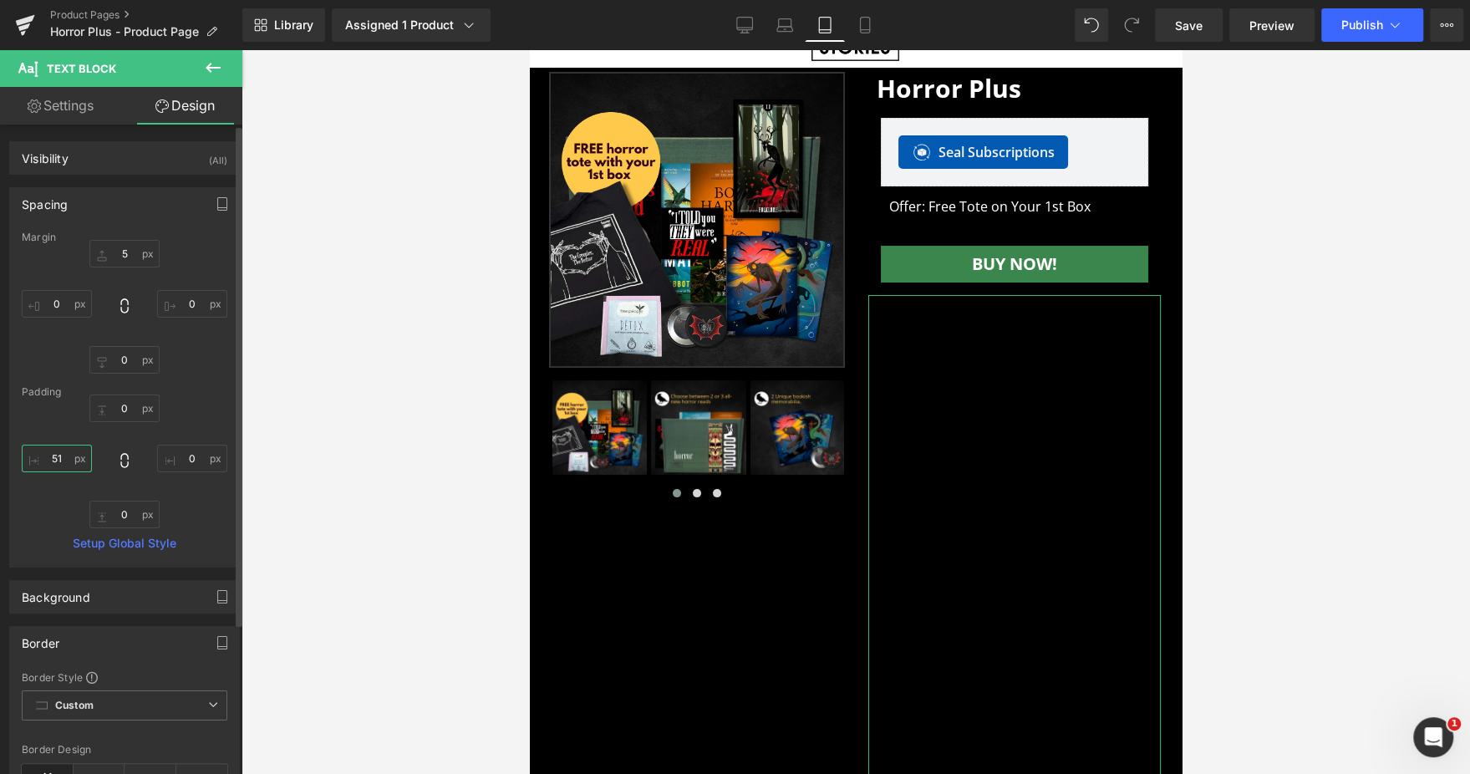
type input "5"
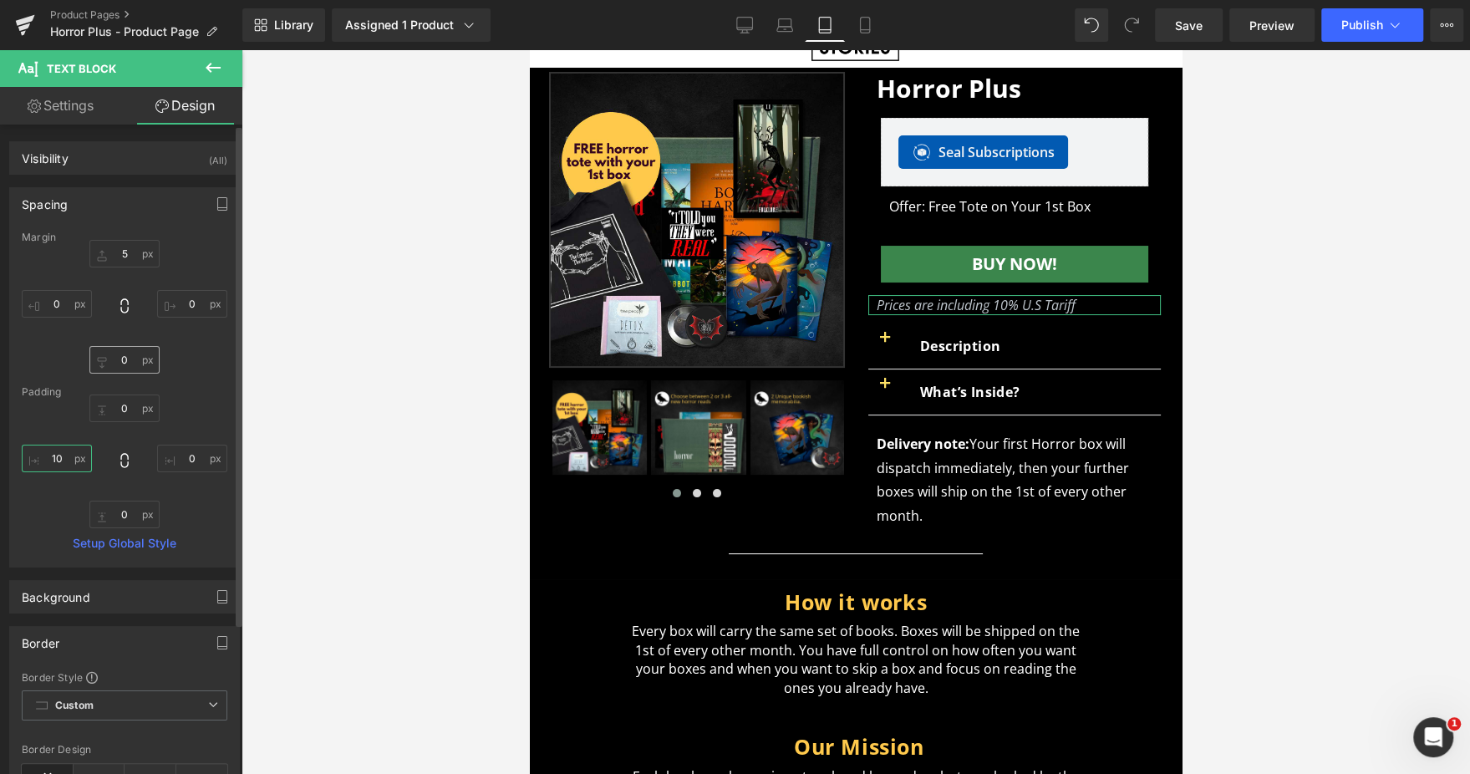
type input "10"
click at [124, 363] on input "0" at bounding box center [124, 360] width 70 height 28
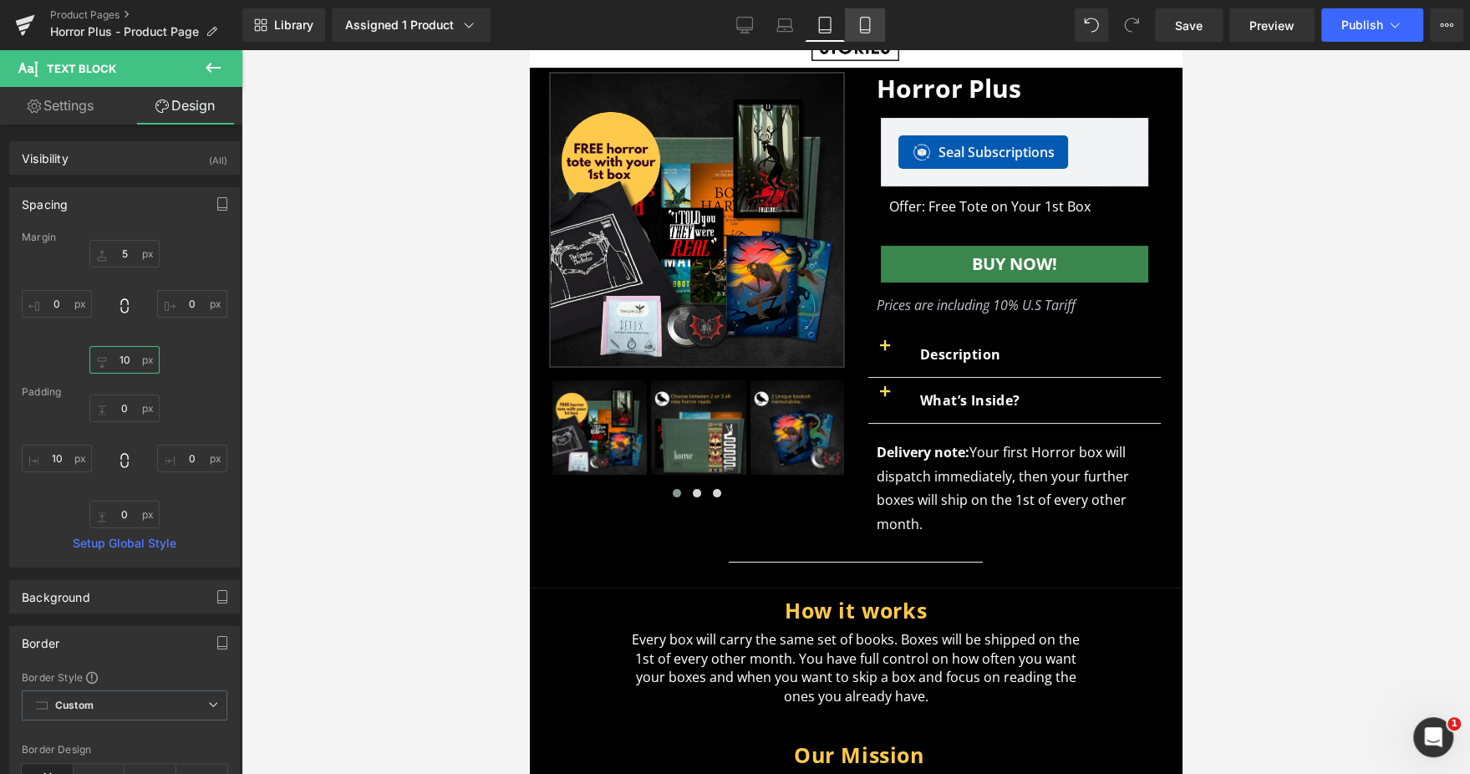
type input "10"
click at [867, 32] on icon at bounding box center [864, 26] width 9 height 16
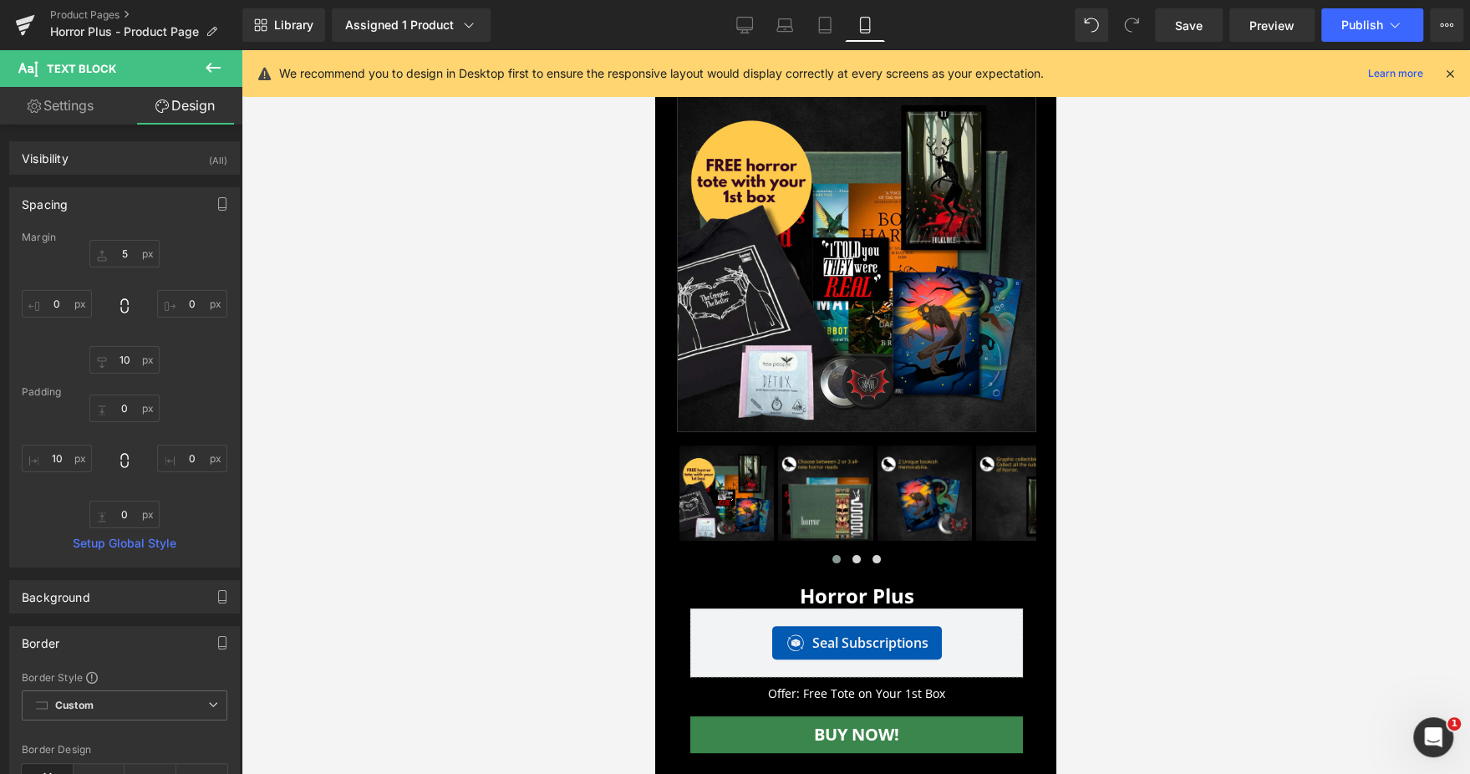
type input "5"
type input "0"
type input "10"
type input "0"
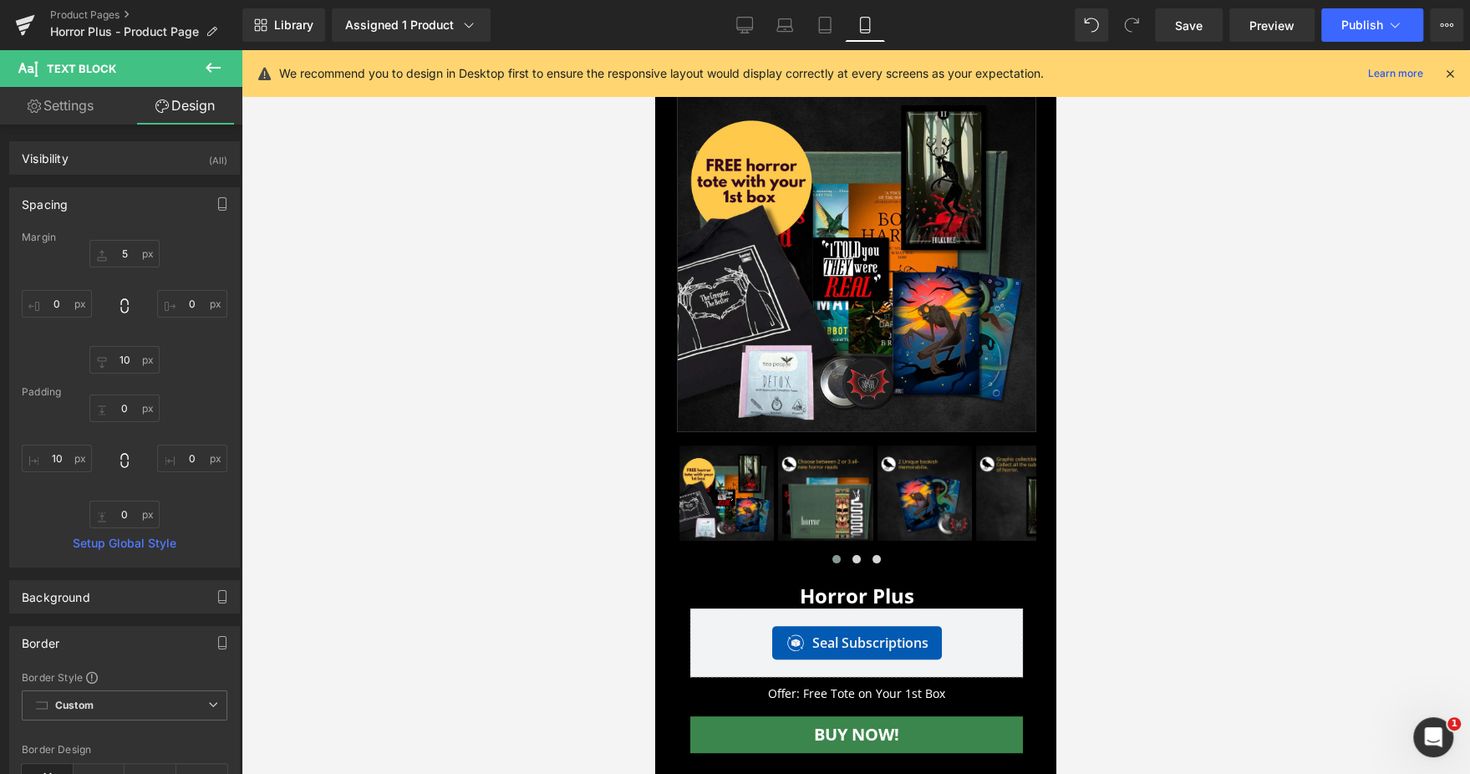
type input "0"
type input "28"
type input "100"
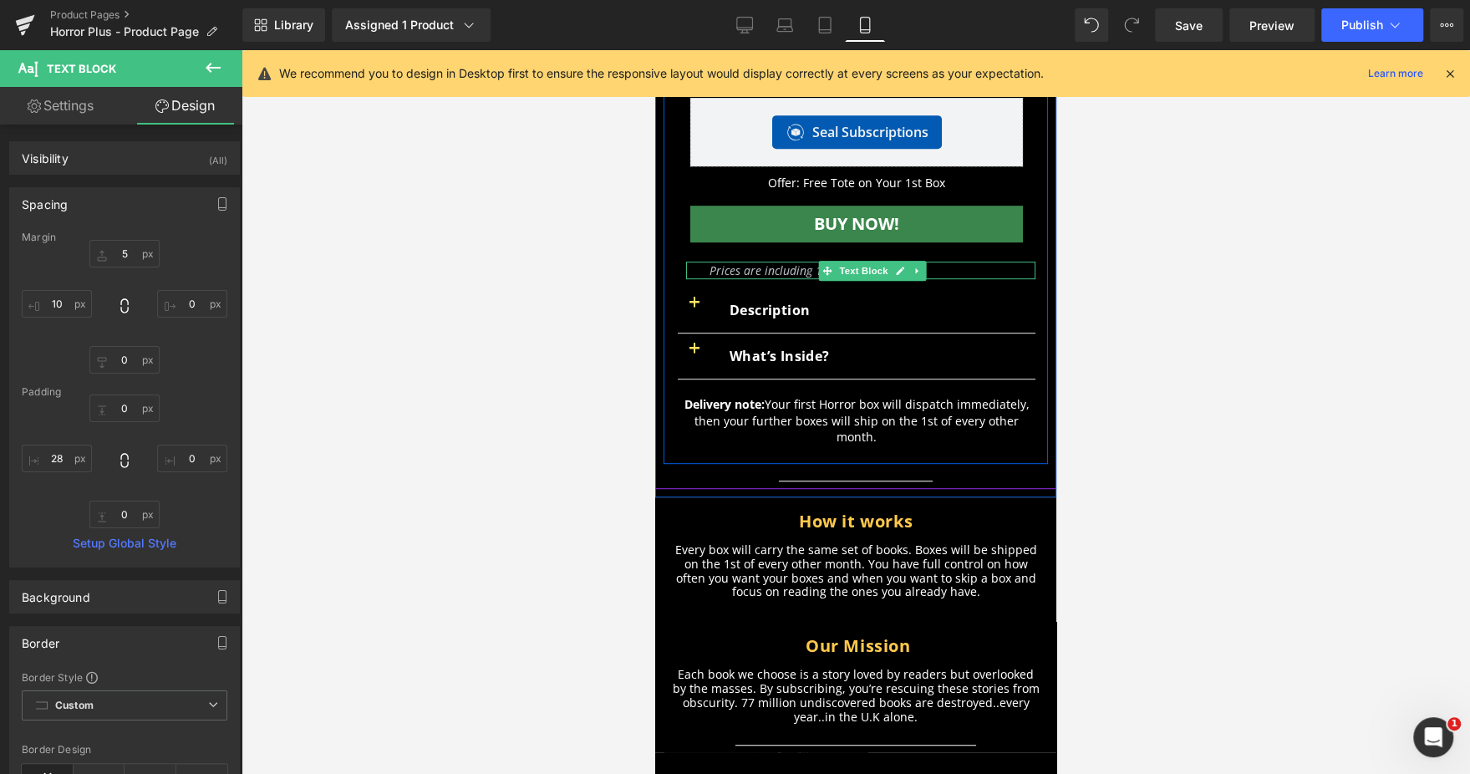
click at [822, 271] on icon at bounding box center [826, 270] width 9 height 9
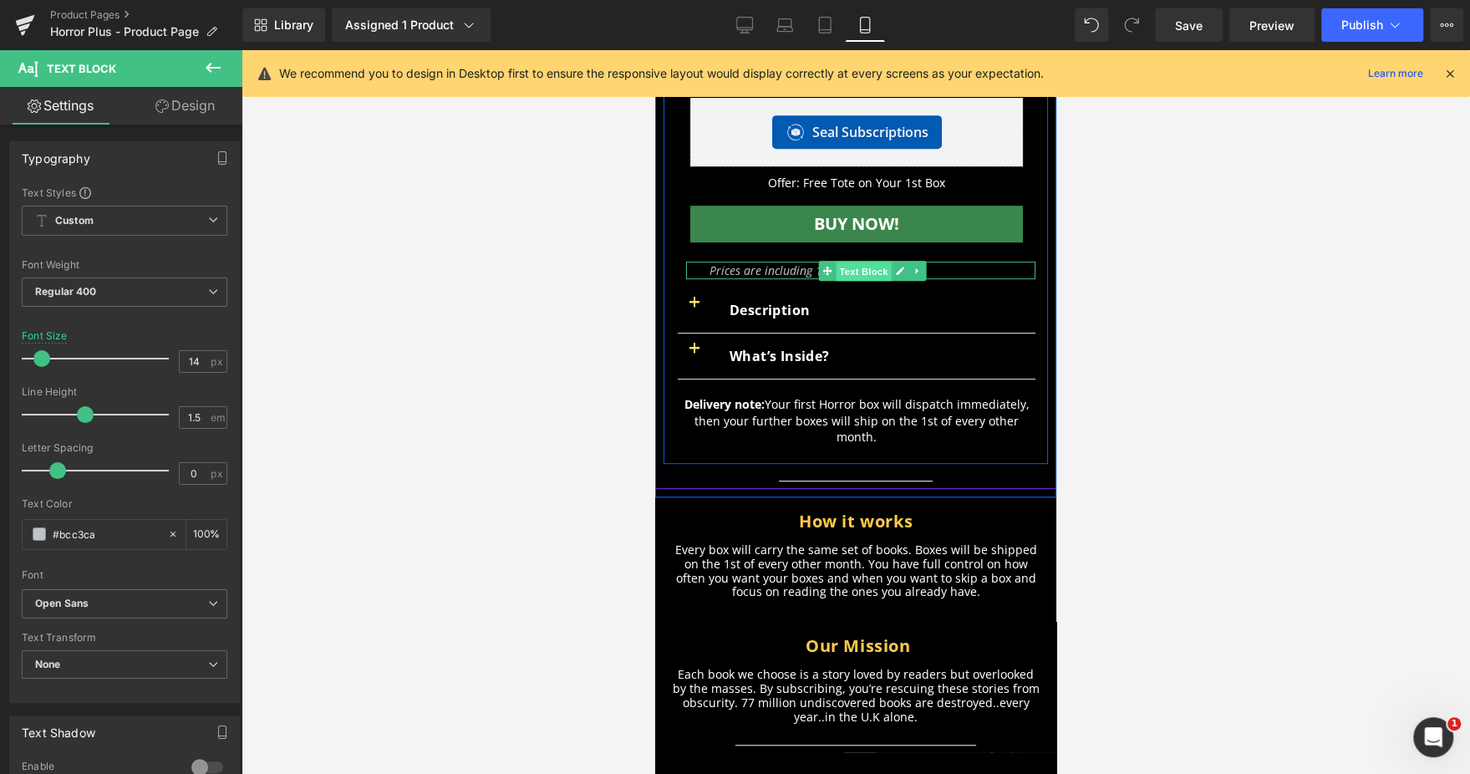
click at [852, 268] on span "Text Block" at bounding box center [862, 271] width 55 height 20
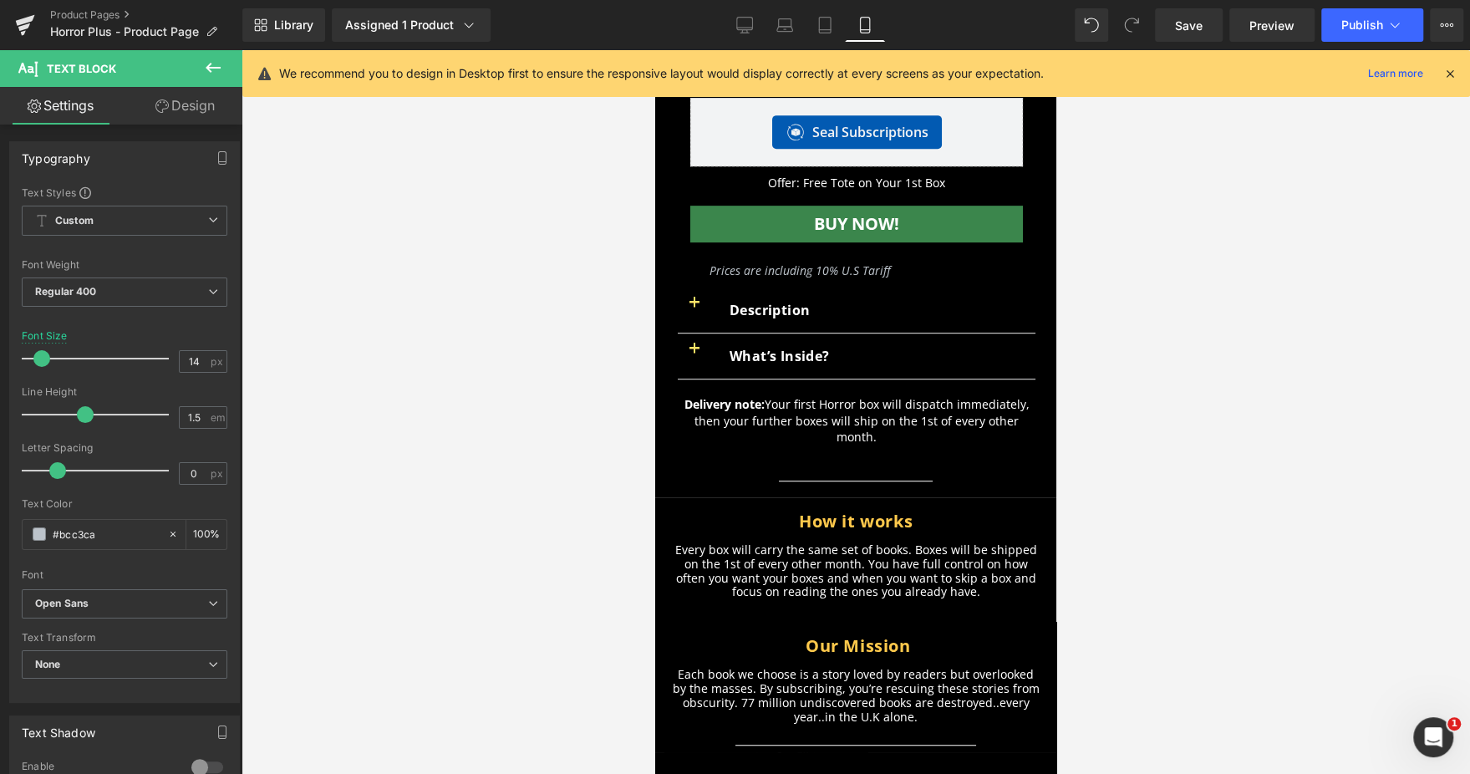
click at [191, 85] on button at bounding box center [213, 68] width 58 height 37
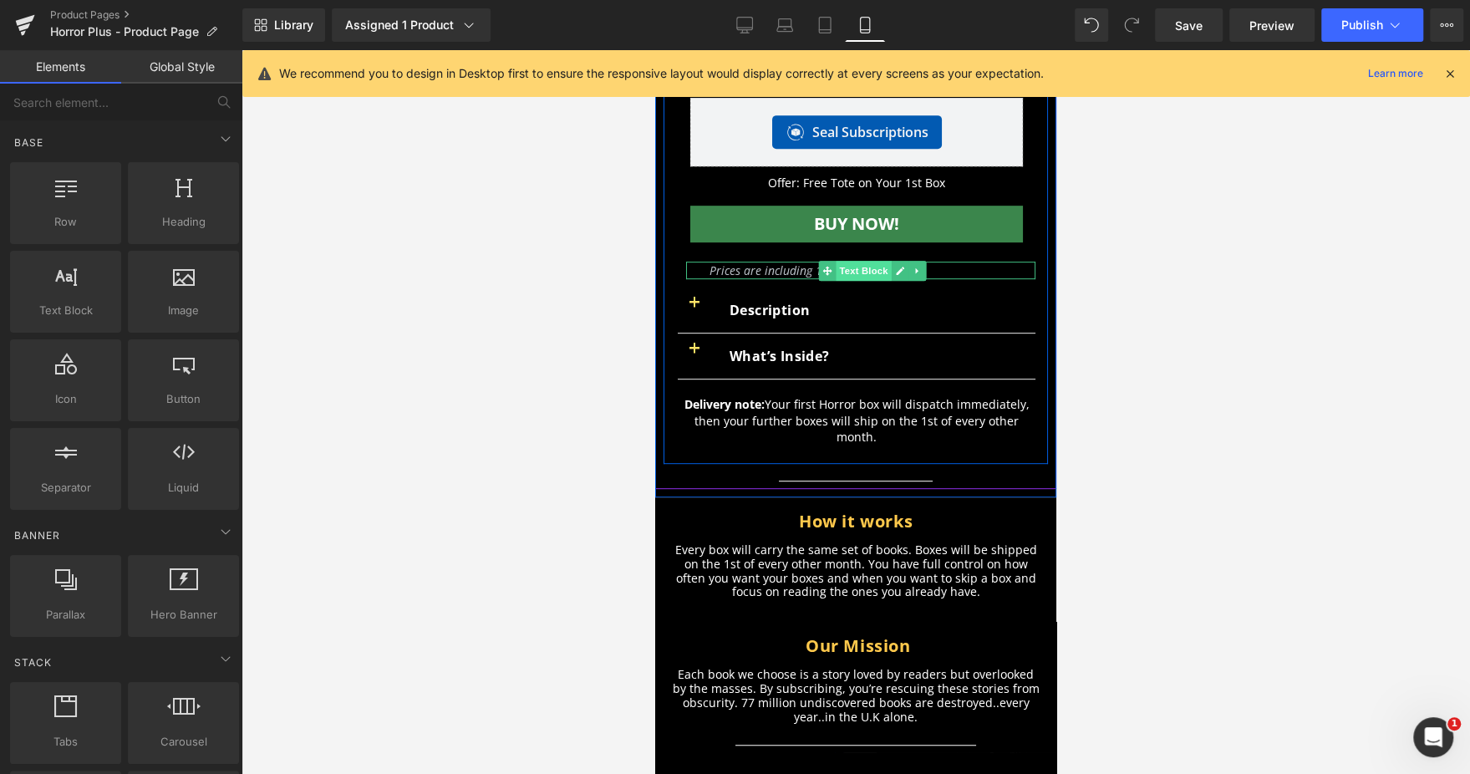
click at [874, 265] on span "Text Block" at bounding box center [862, 271] width 55 height 20
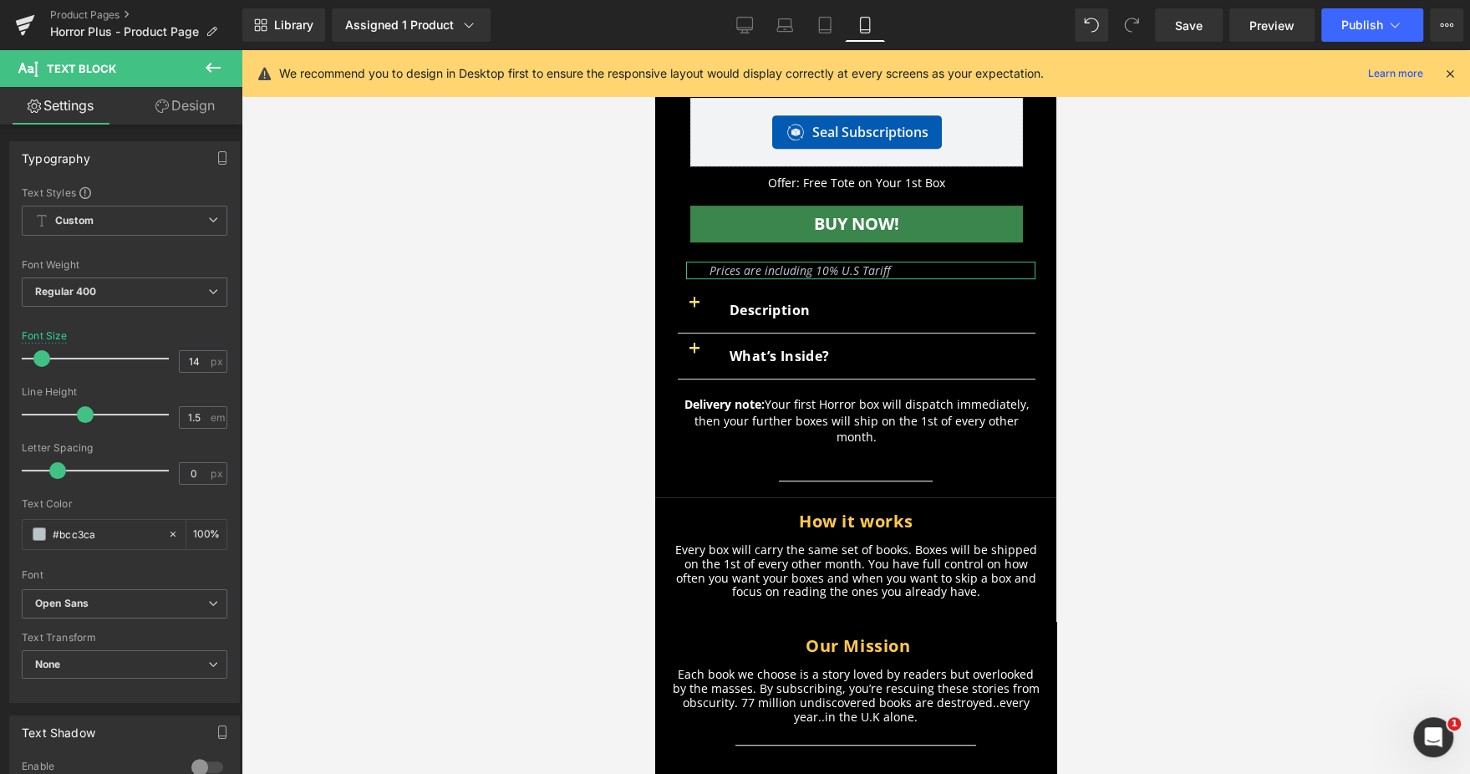
click at [190, 107] on link "Design" at bounding box center [184, 106] width 121 height 38
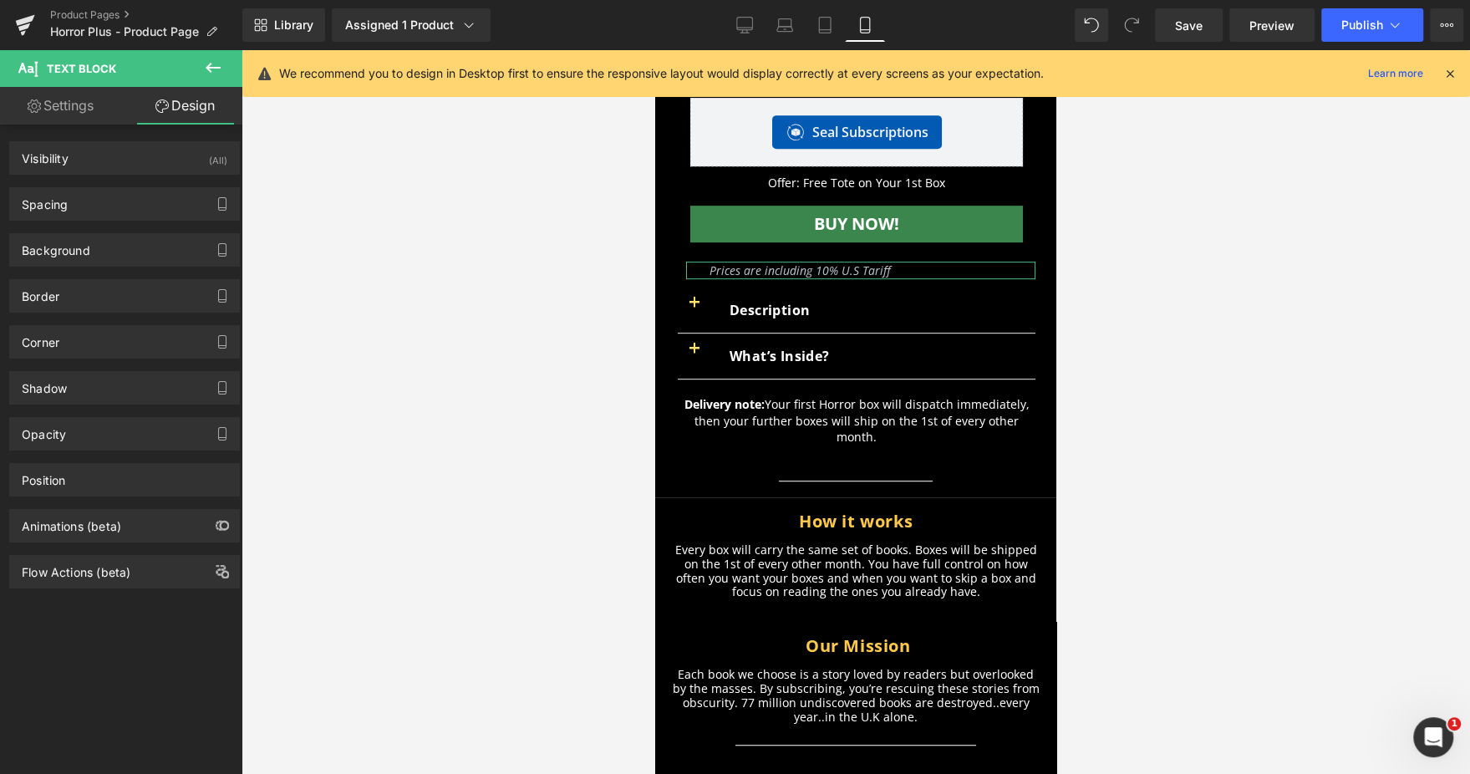
type input "5"
type input "0"
type input "10"
type input "0"
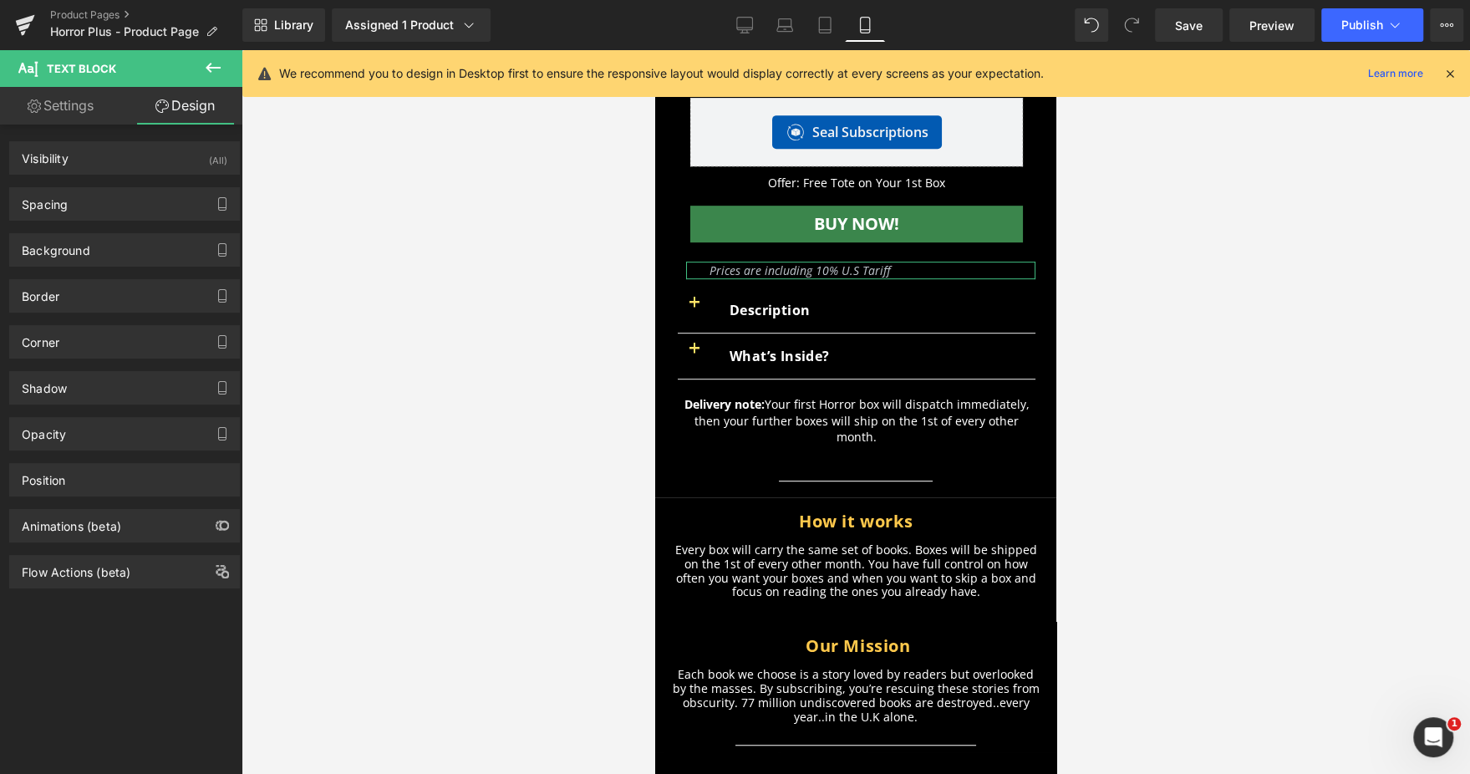
type input "0"
type input "28"
click at [43, 209] on div "Spacing" at bounding box center [45, 199] width 46 height 23
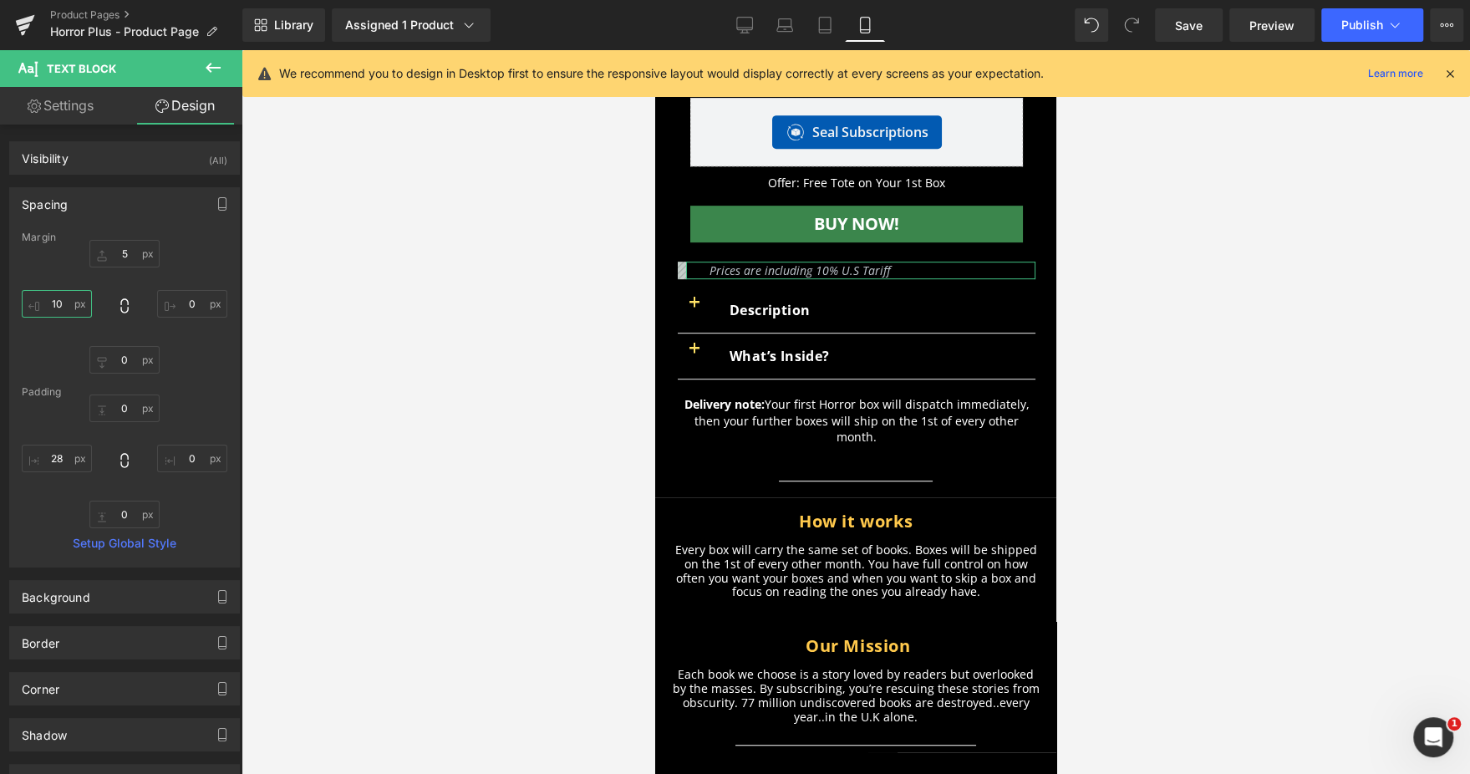
click at [63, 310] on input "10" at bounding box center [57, 304] width 70 height 28
click at [56, 468] on input "28" at bounding box center [57, 458] width 70 height 28
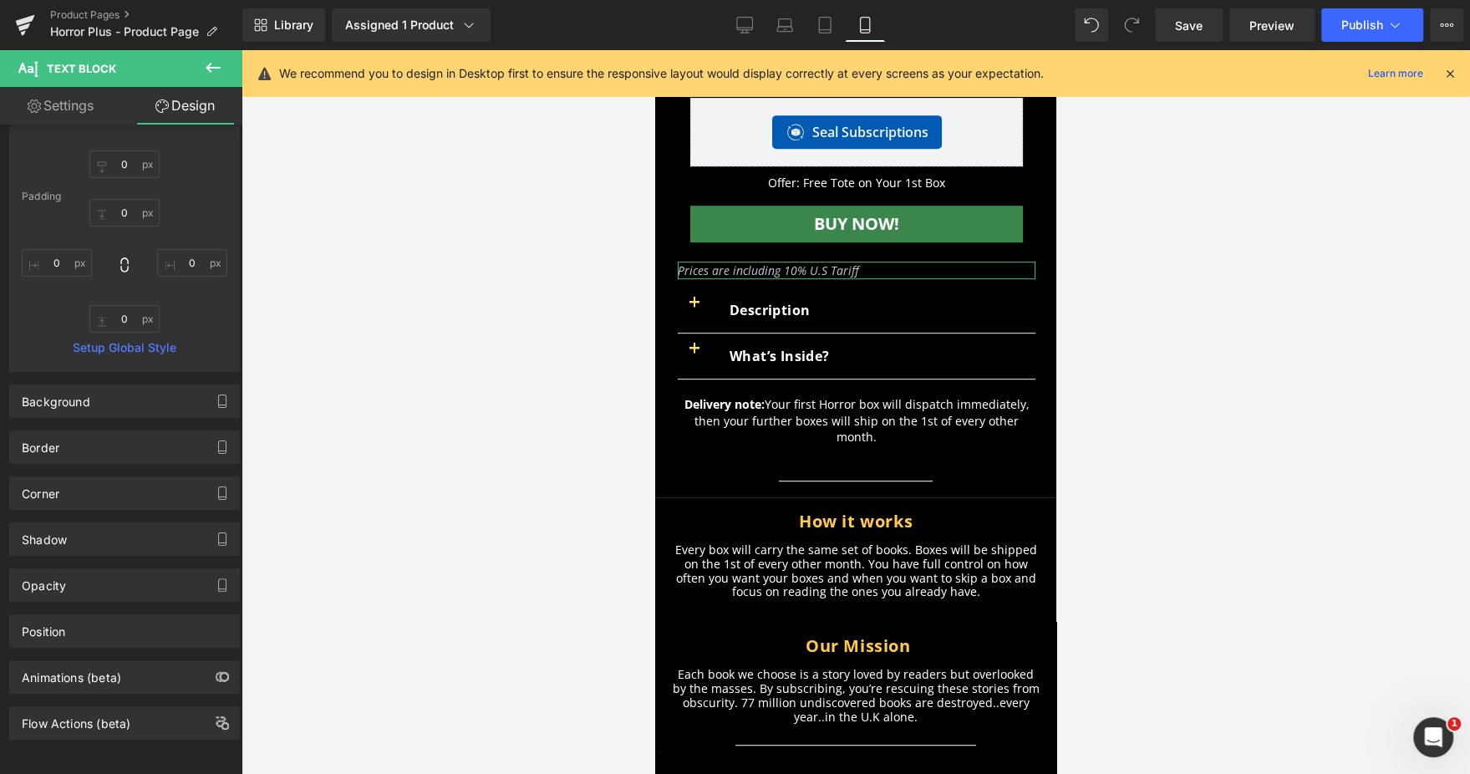
click at [62, 104] on link "Settings" at bounding box center [60, 106] width 121 height 38
type input "100"
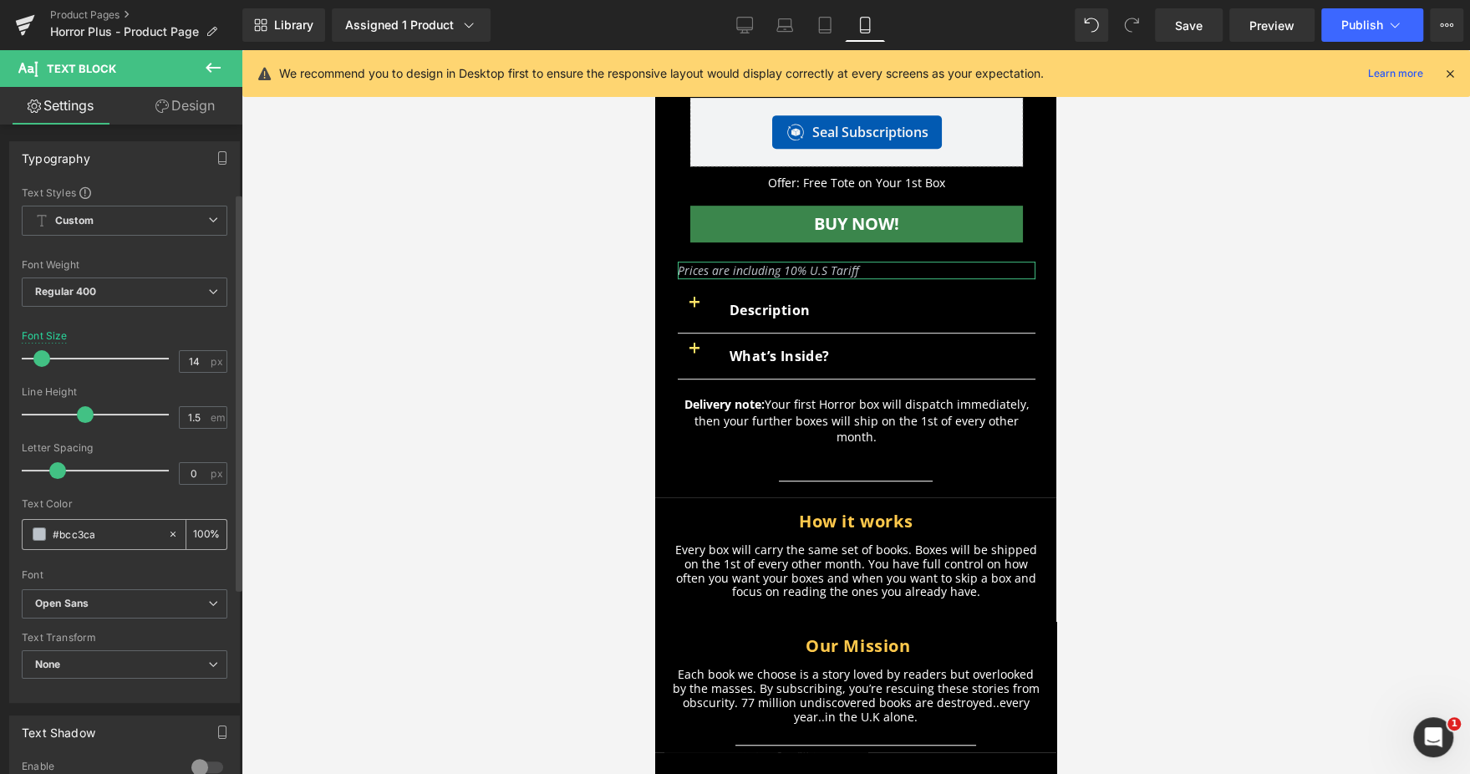
scroll to position [409, 0]
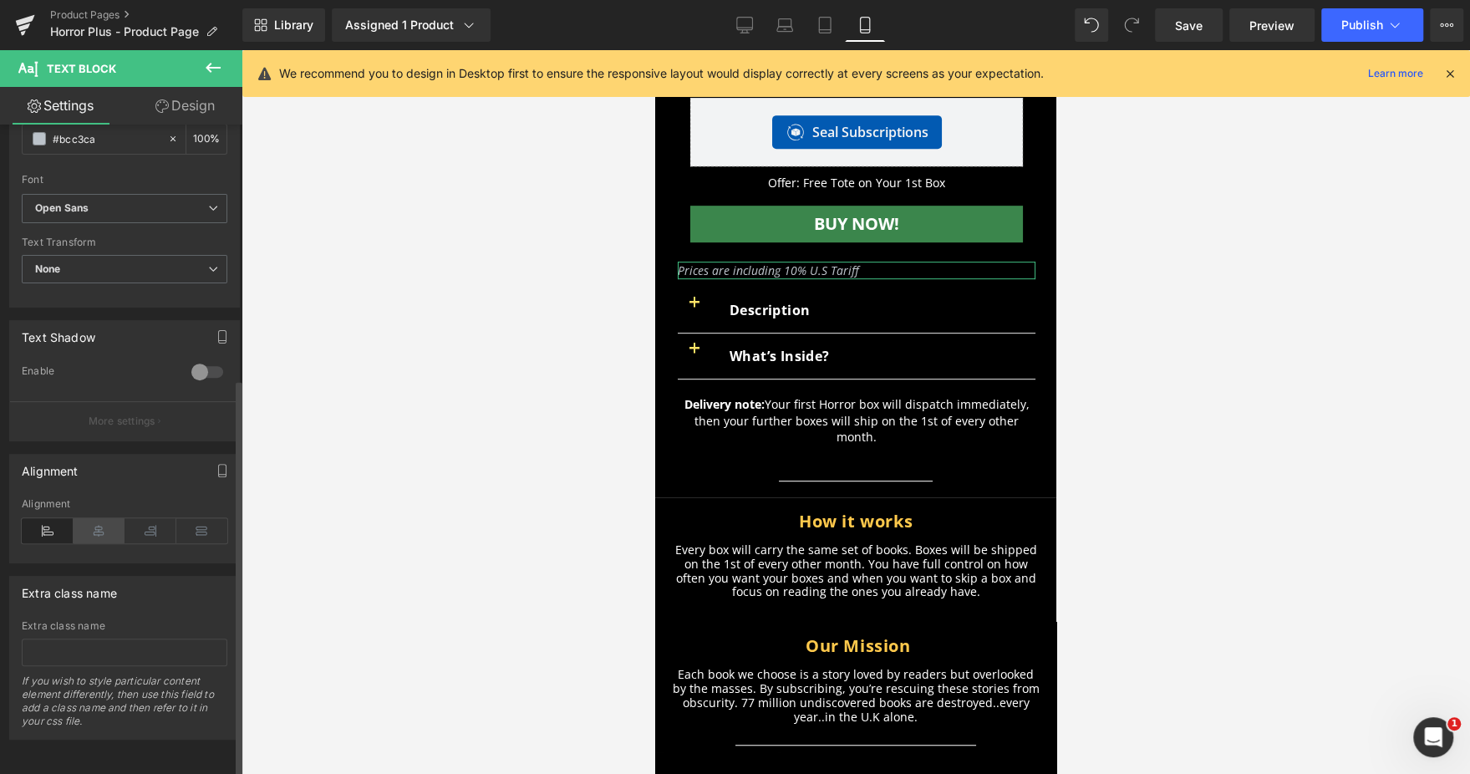
click at [96, 518] on icon at bounding box center [100, 530] width 52 height 25
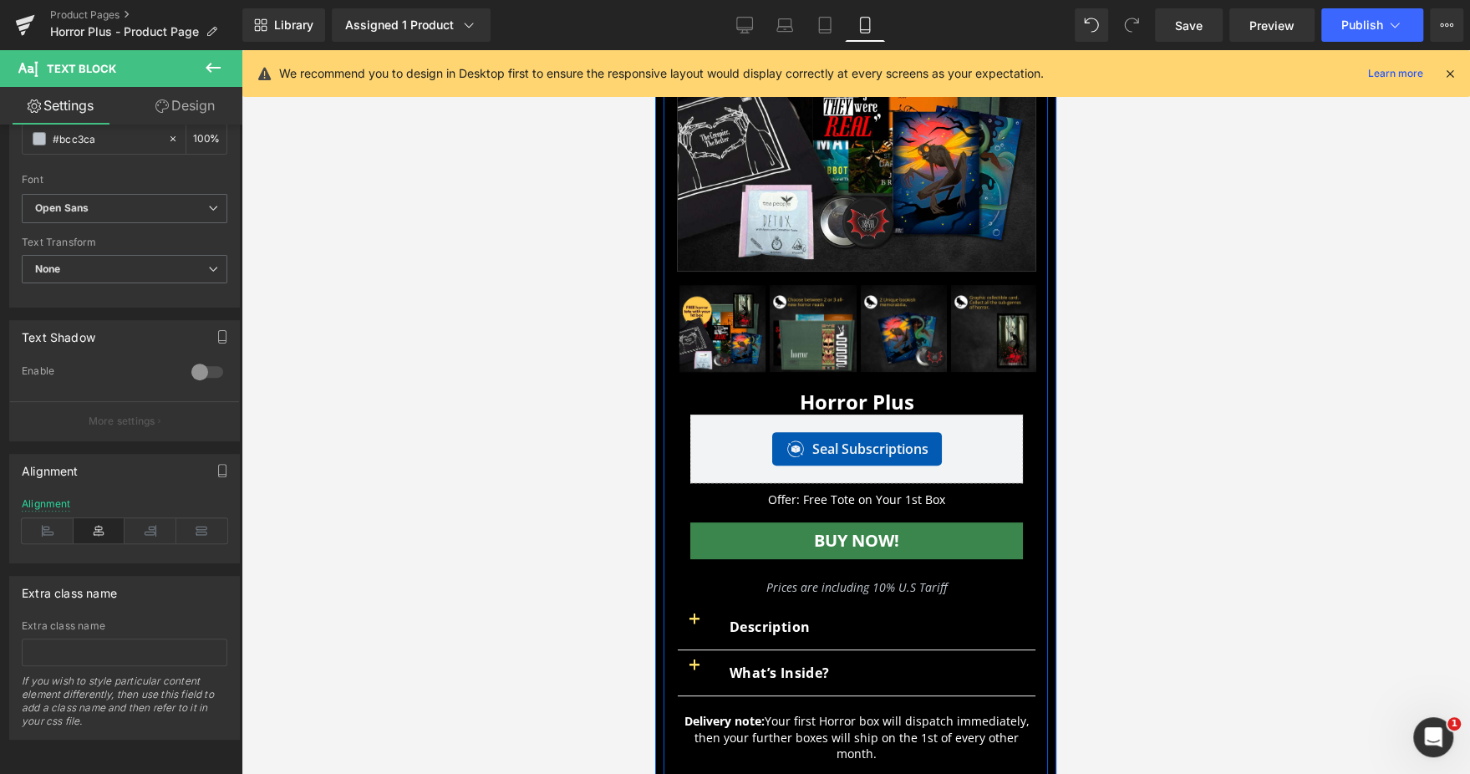
scroll to position [232, 0]
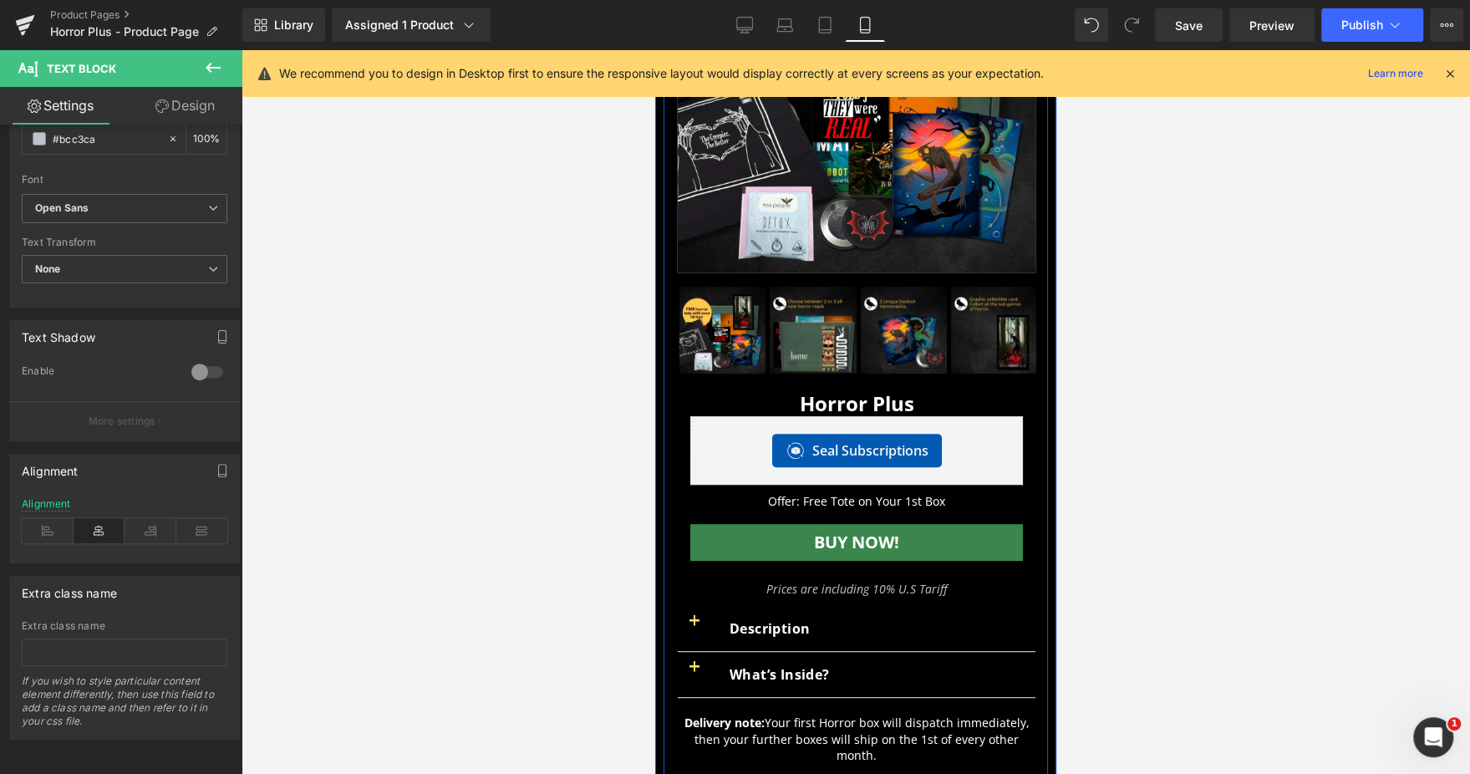
click at [854, 493] on div "Offer: Free Tote on Your 1st Box Text Block" at bounding box center [856, 501] width 333 height 17
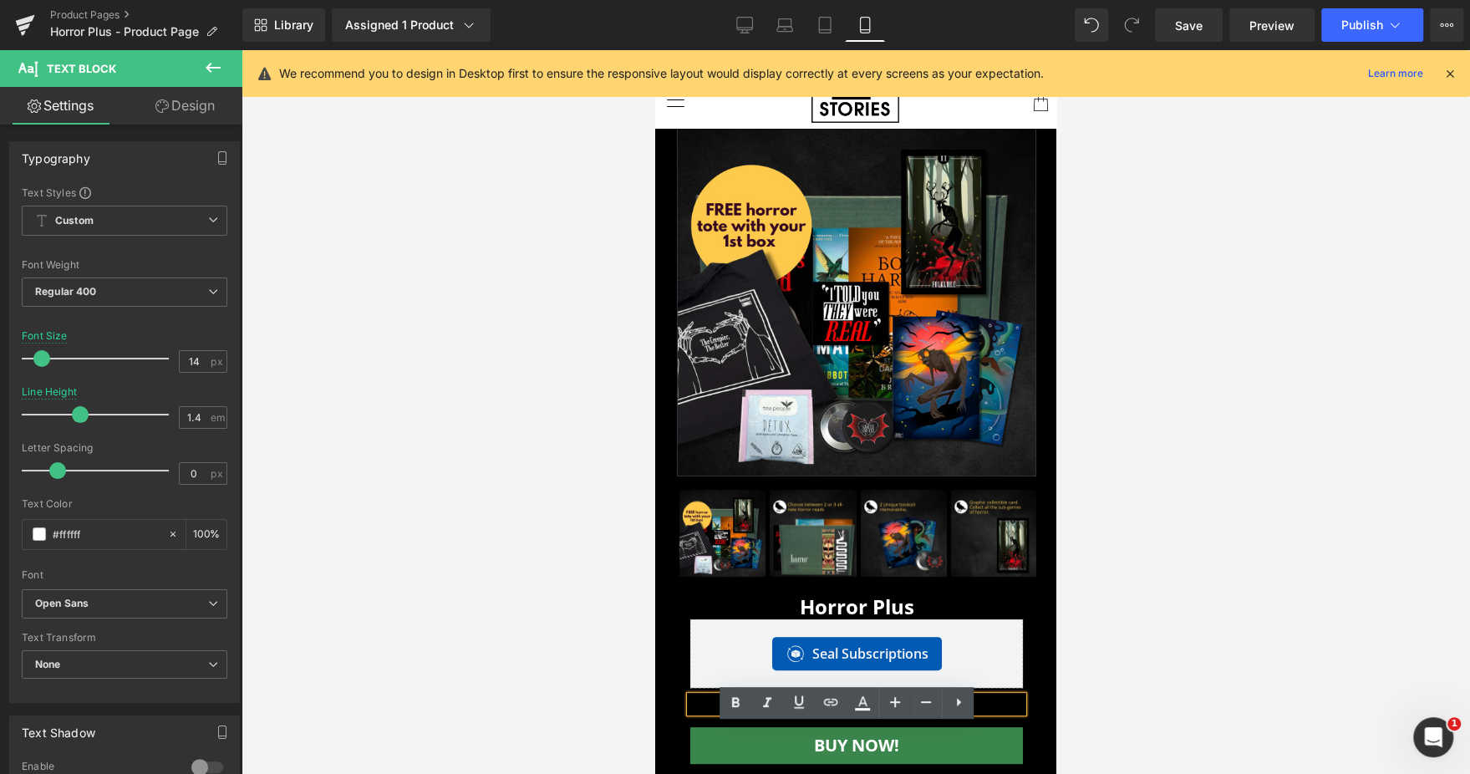
scroll to position [0, 0]
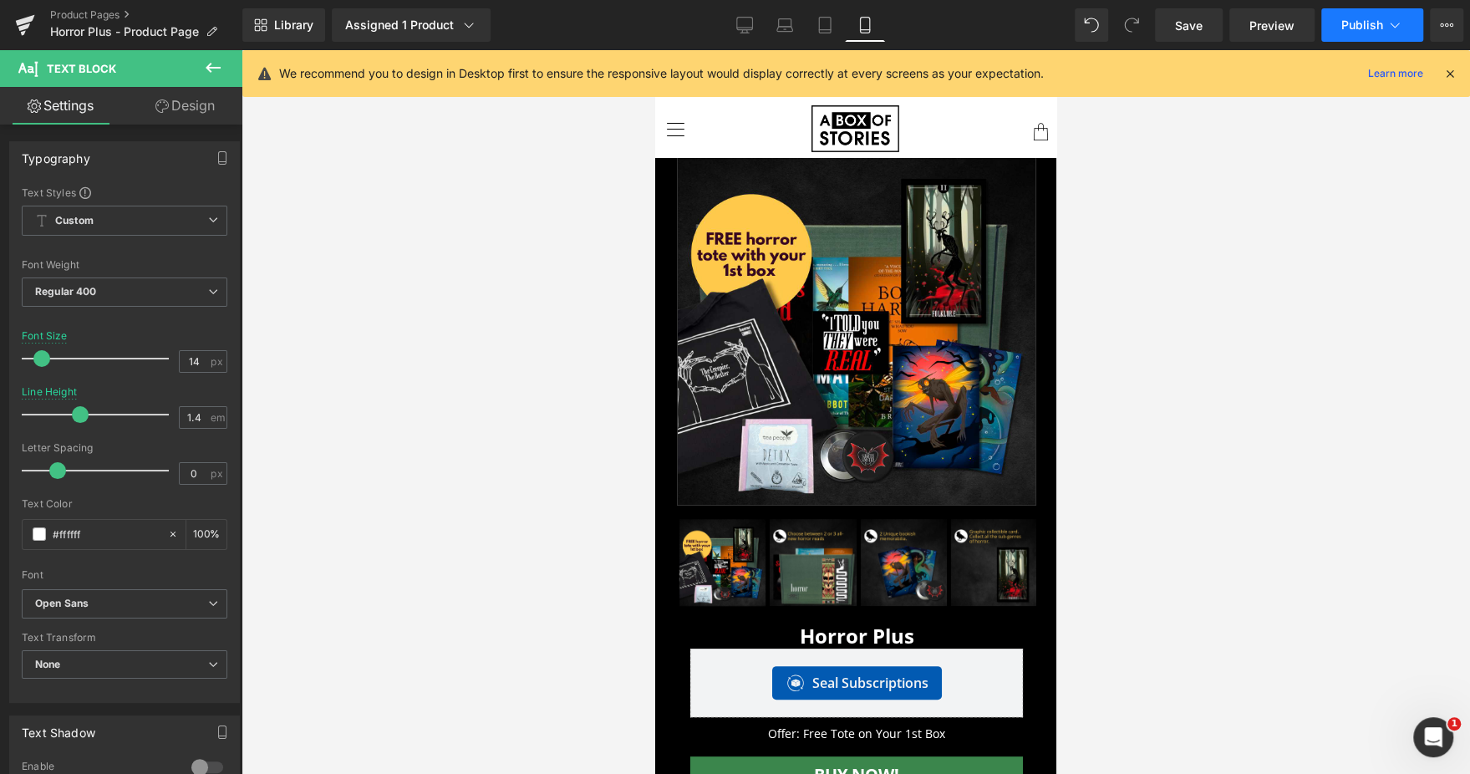
drag, startPoint x: 1348, startPoint y: 46, endPoint x: 1362, endPoint y: 30, distance: 21.3
click at [1362, 30] on div "Library Assigned 1 Product Product Preview Horror Plus Manage assigned products…" at bounding box center [855, 25] width 1227 height 50
click at [1362, 30] on span "Publish" at bounding box center [1362, 24] width 42 height 13
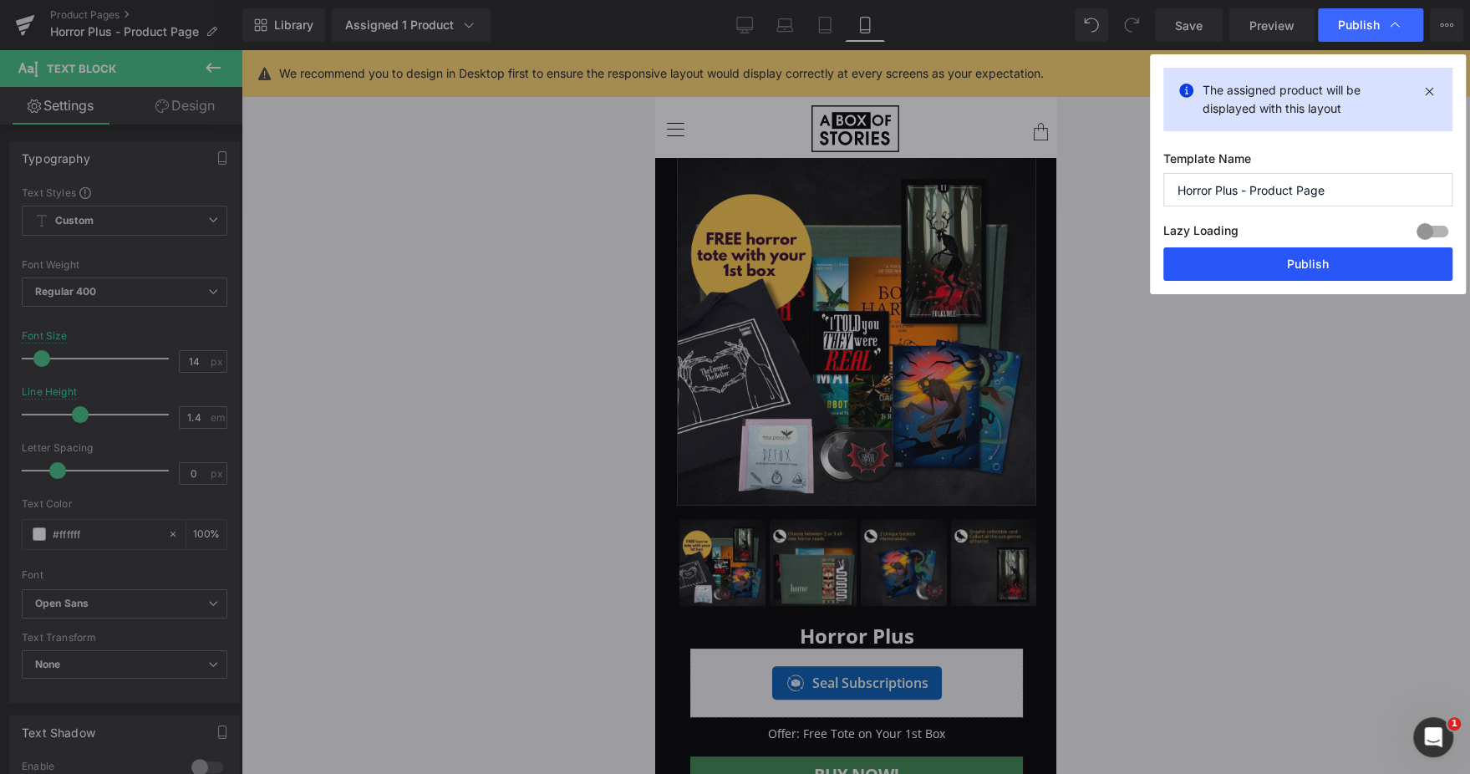
drag, startPoint x: 1244, startPoint y: 275, endPoint x: 125, endPoint y: 388, distance: 1124.4
click at [1245, 275] on button "Publish" at bounding box center [1307, 263] width 289 height 33
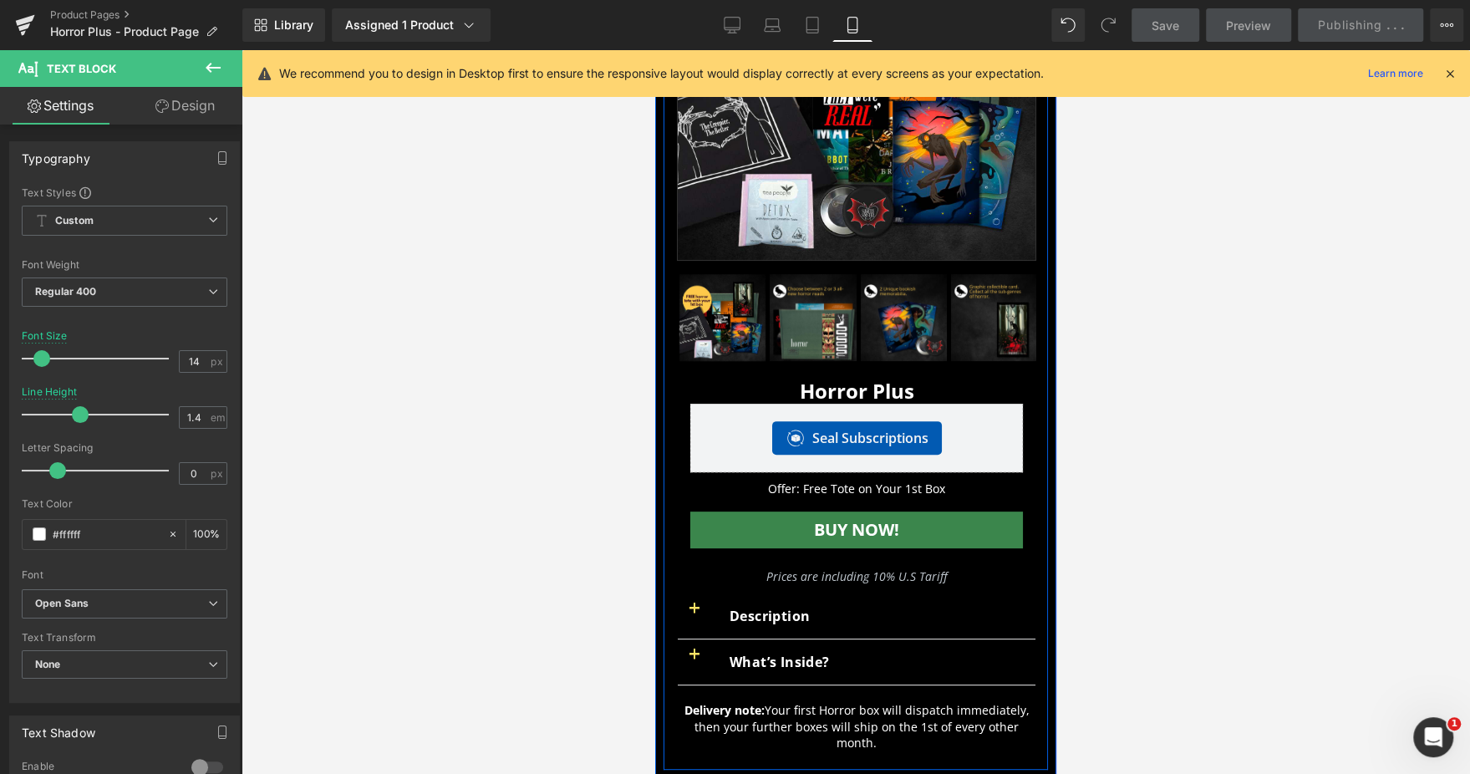
scroll to position [304, 0]
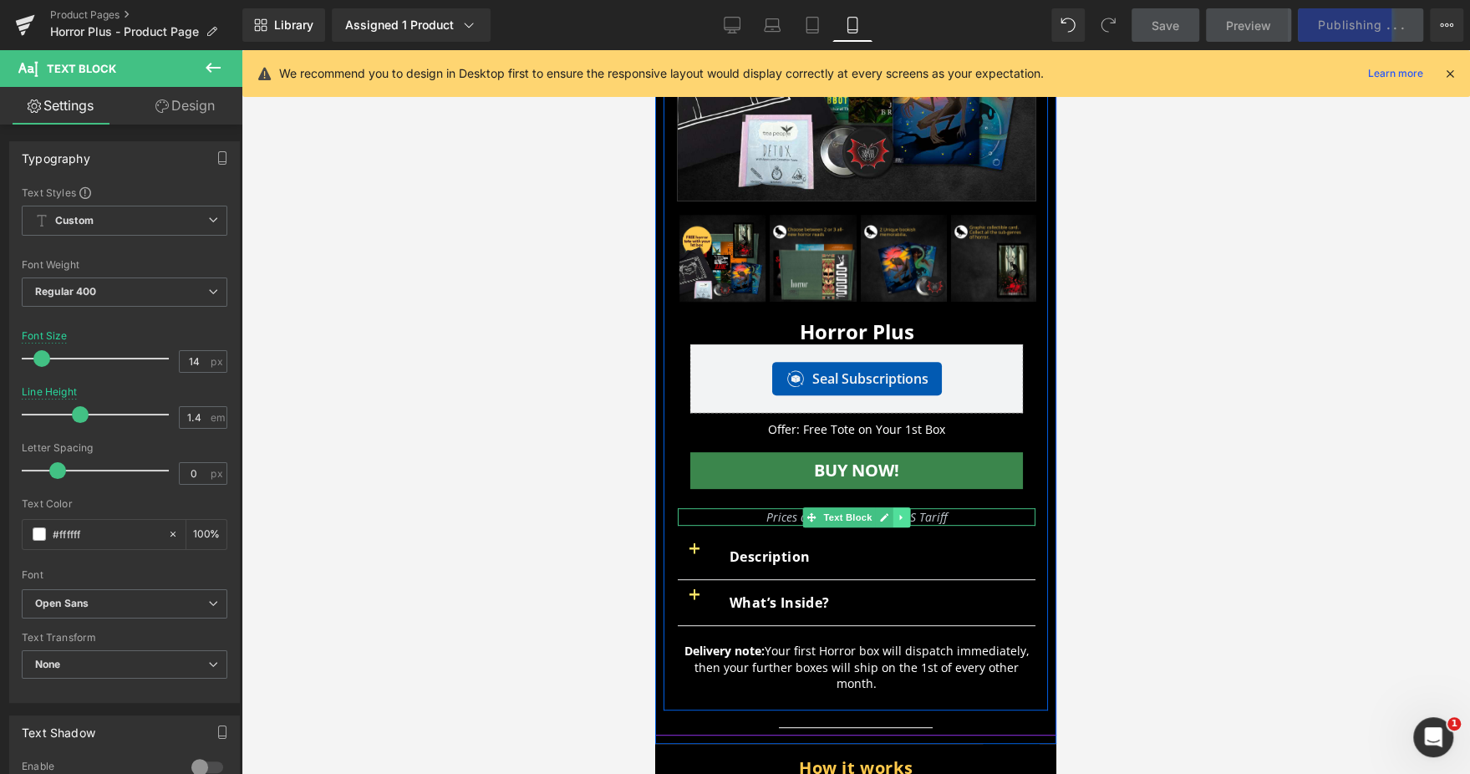
click at [899, 515] on icon at bounding box center [900, 517] width 3 height 6
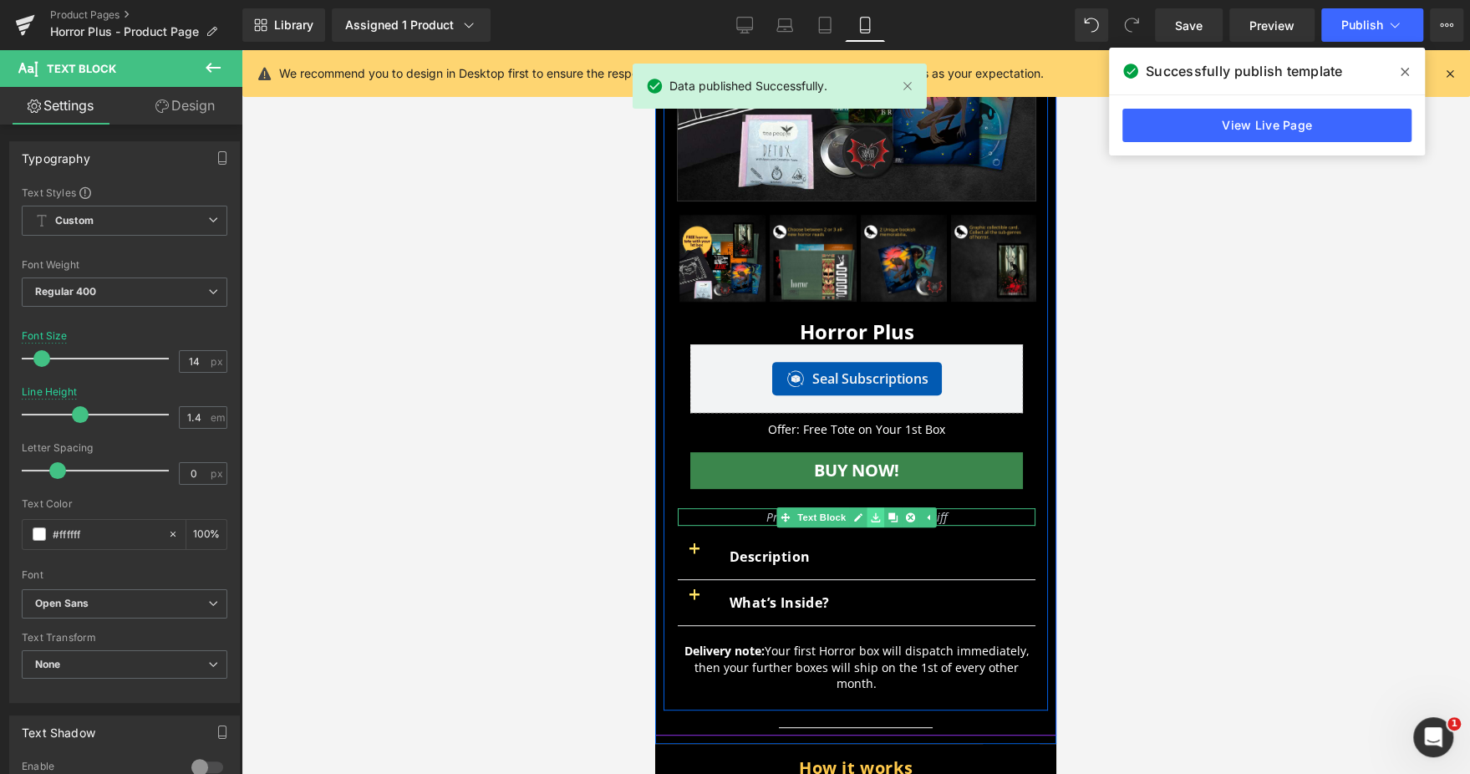
click at [871, 515] on icon at bounding box center [875, 516] width 9 height 9
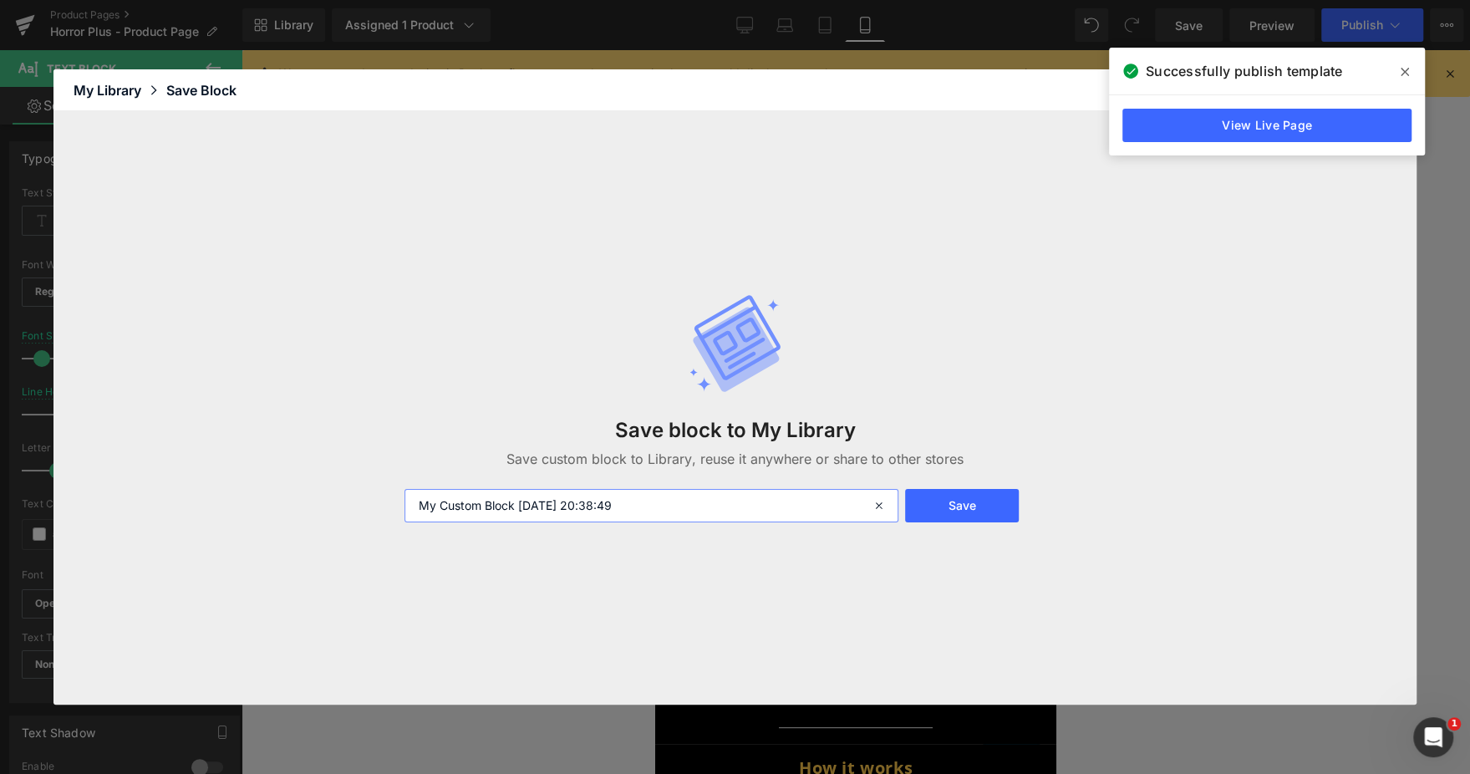
click at [832, 516] on input "My Custom Block 2025-09-03 20:38:49" at bounding box center [651, 505] width 495 height 33
click at [1004, 494] on button "Save" at bounding box center [962, 505] width 114 height 33
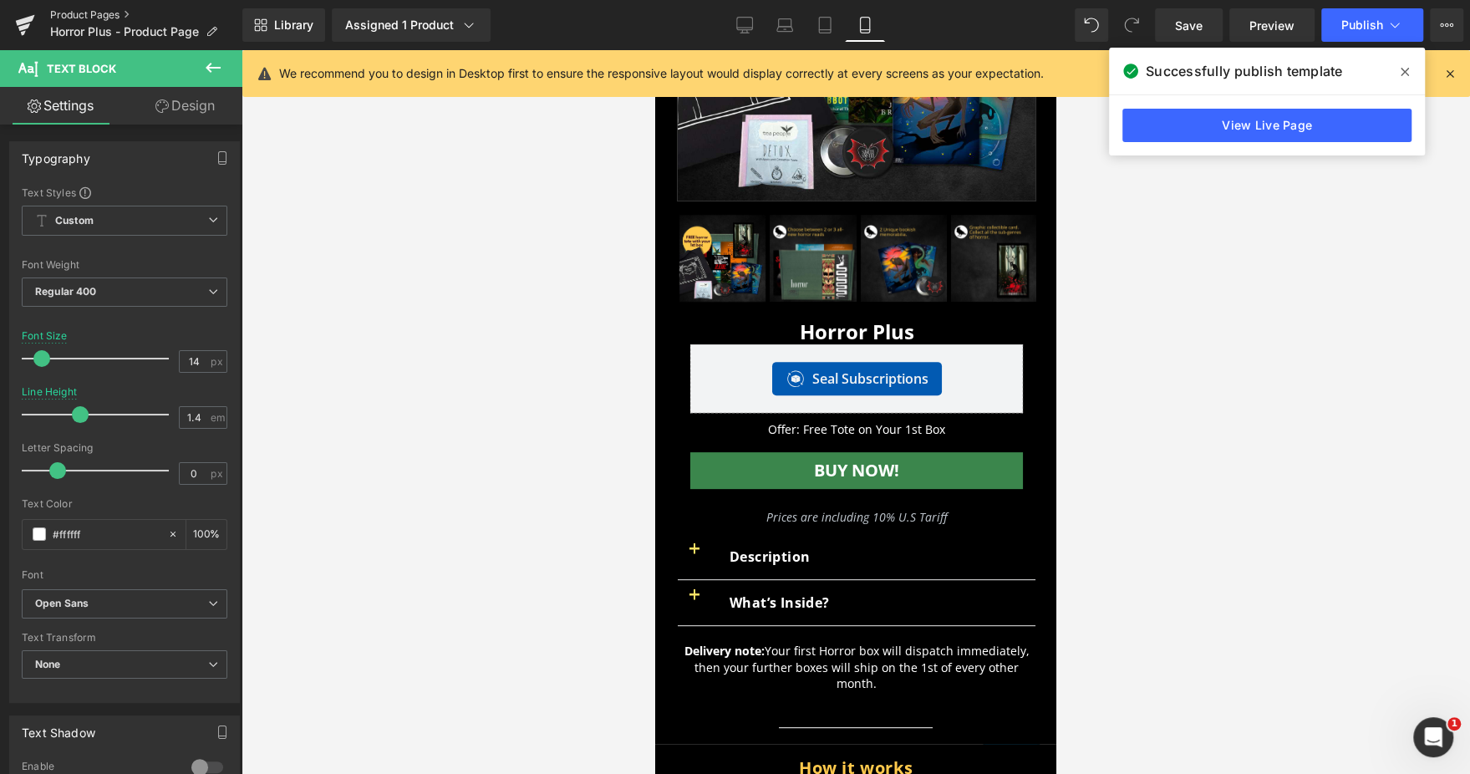
click at [74, 13] on link "Product Pages" at bounding box center [146, 14] width 192 height 13
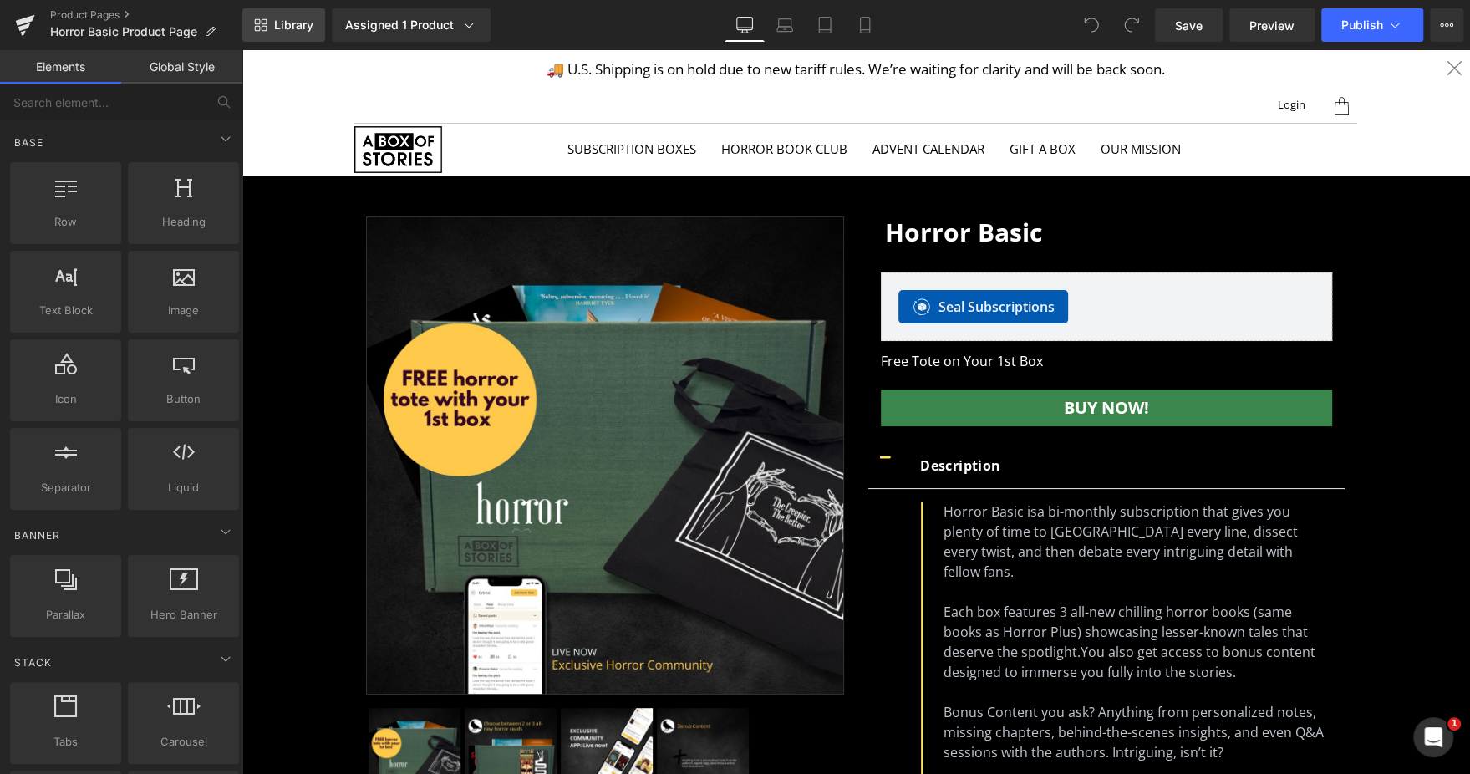
click at [298, 23] on span "Library" at bounding box center [293, 25] width 39 height 15
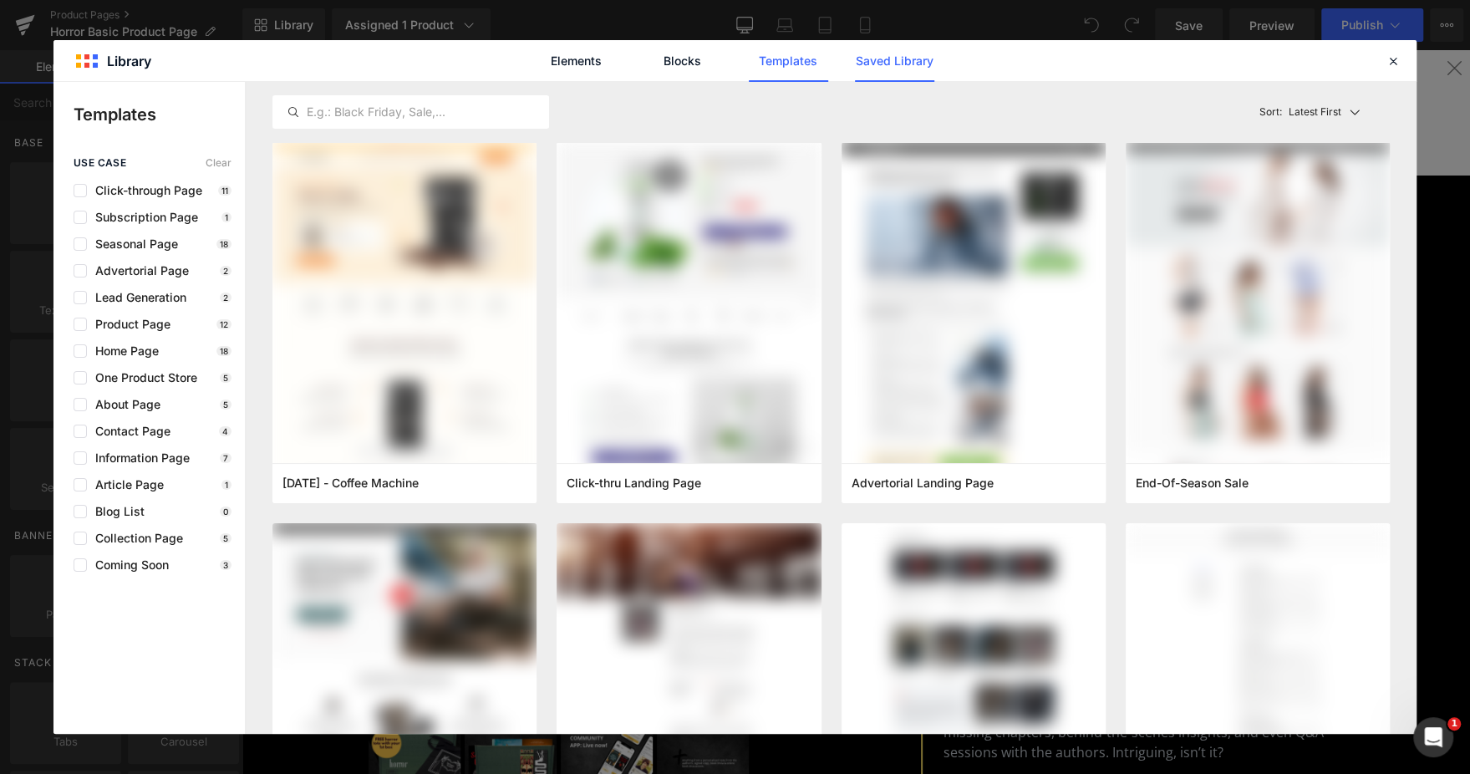
click at [0, 0] on link "Saved Library" at bounding box center [0, 0] width 0 height 0
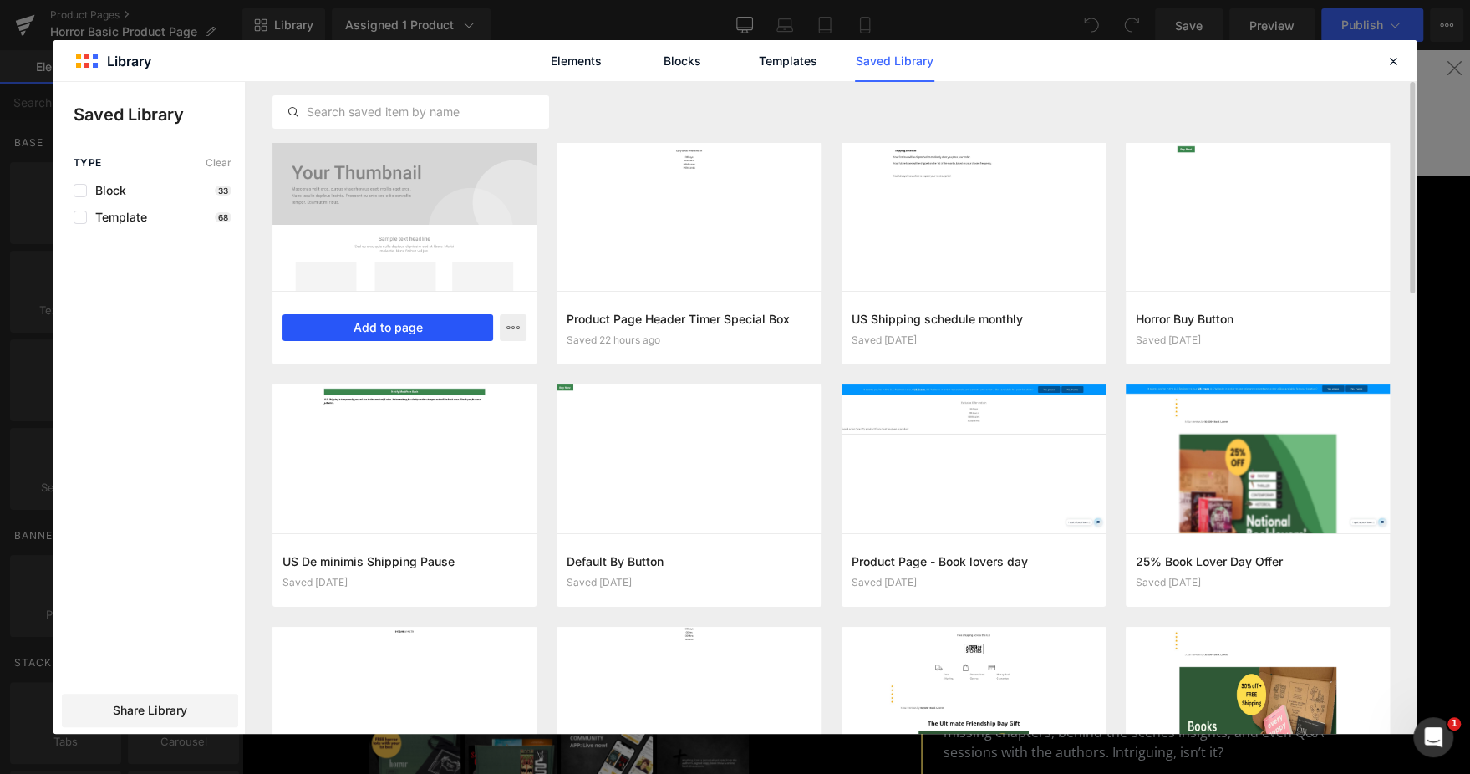
click at [427, 321] on button "Add to page" at bounding box center [387, 327] width 211 height 27
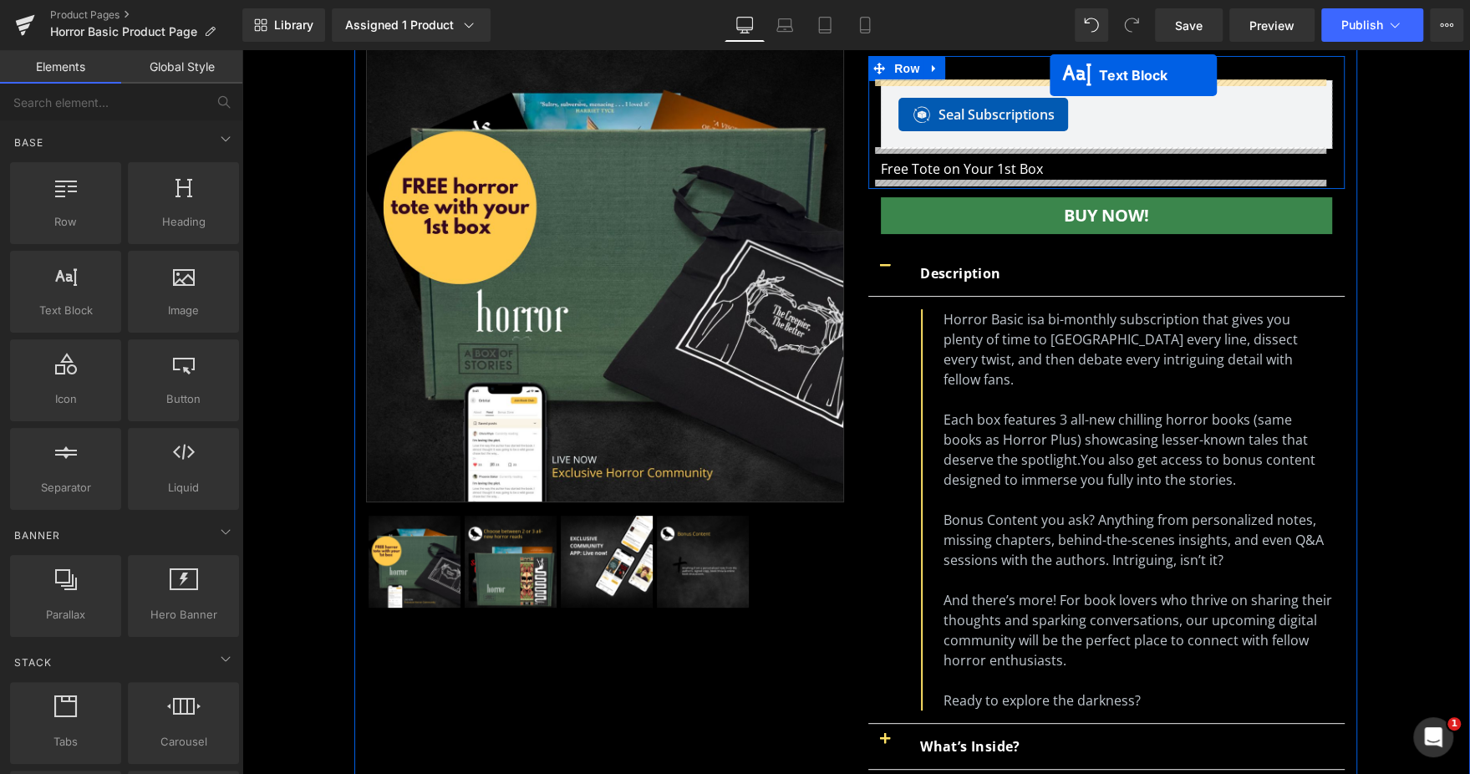
scroll to position [159, 0]
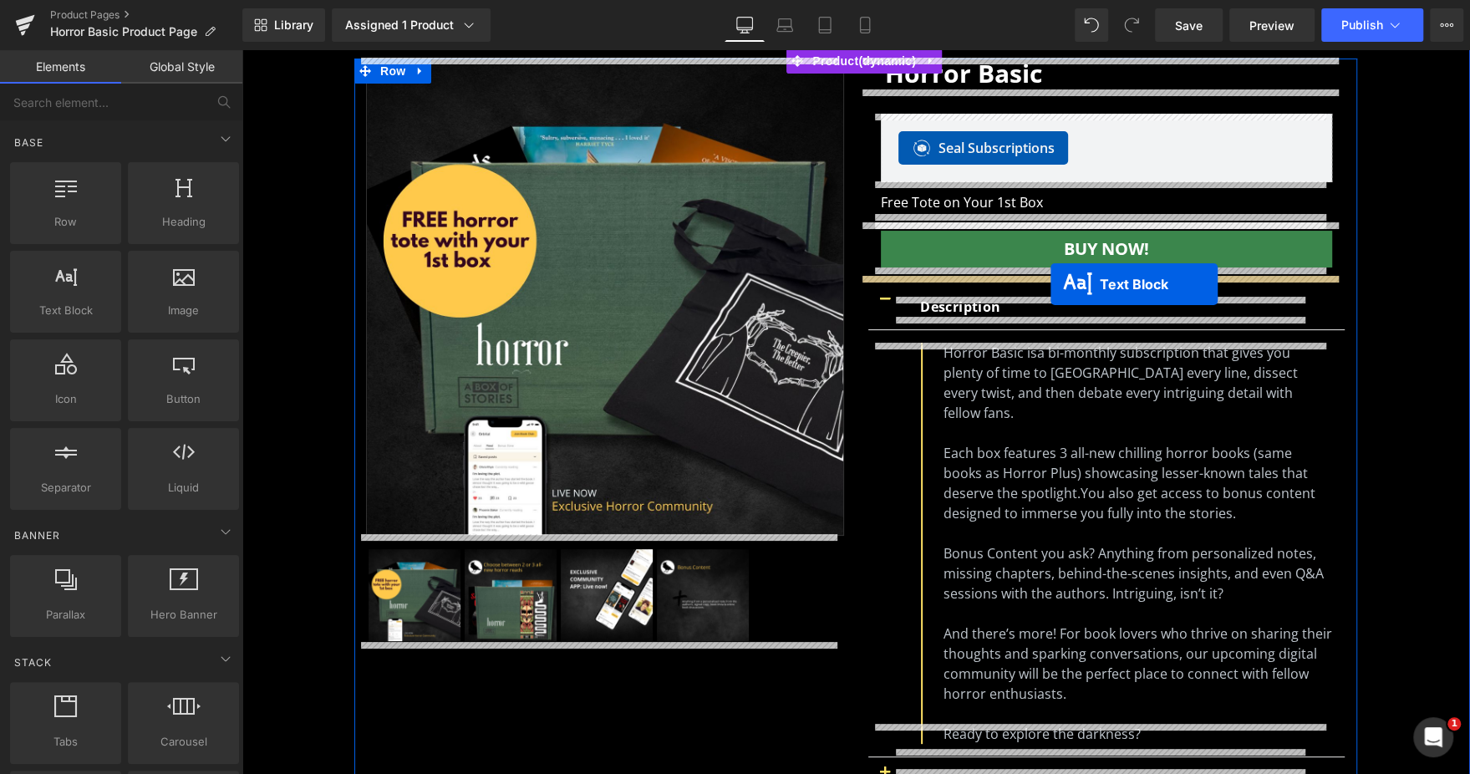
drag, startPoint x: 842, startPoint y: 209, endPoint x: 1050, endPoint y: 284, distance: 221.2
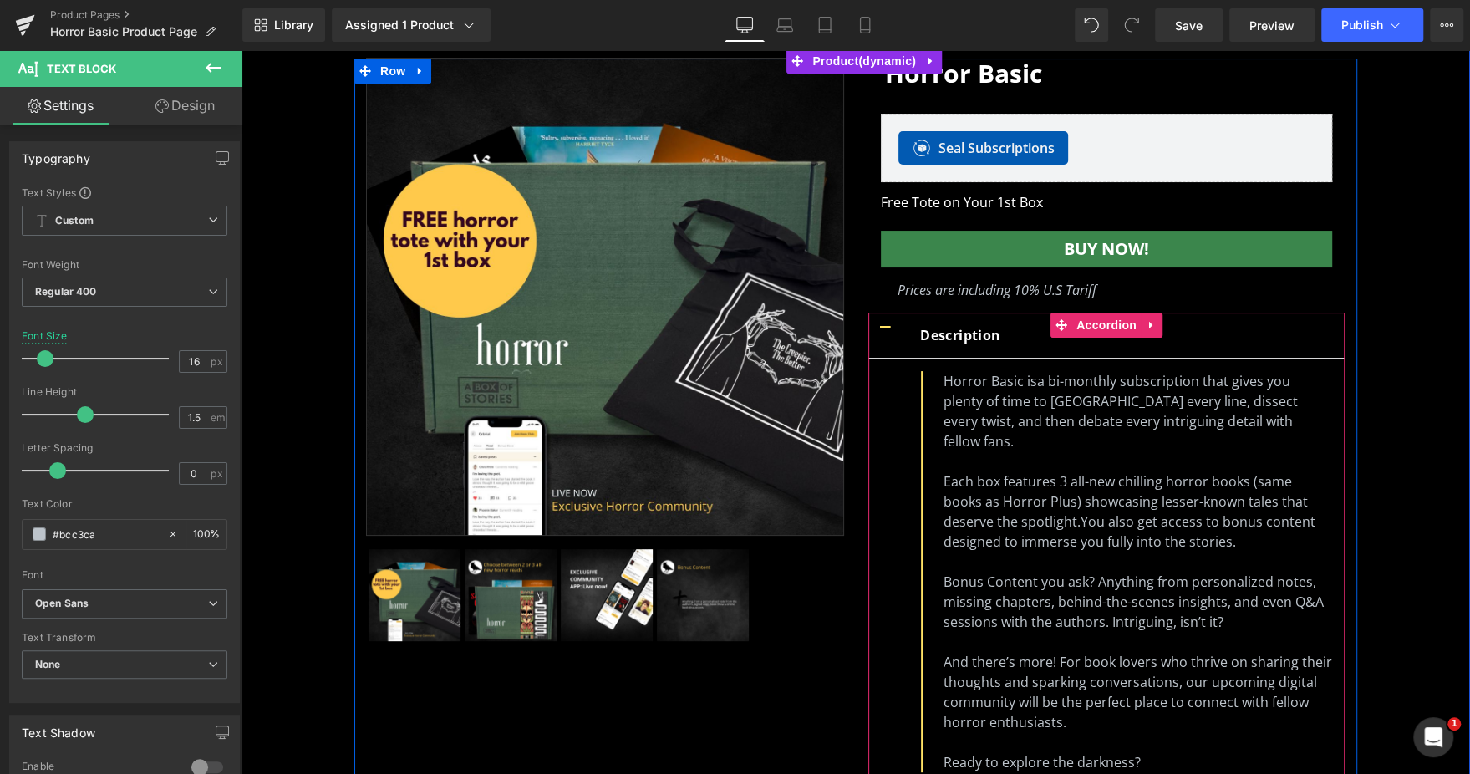
scroll to position [0, 0]
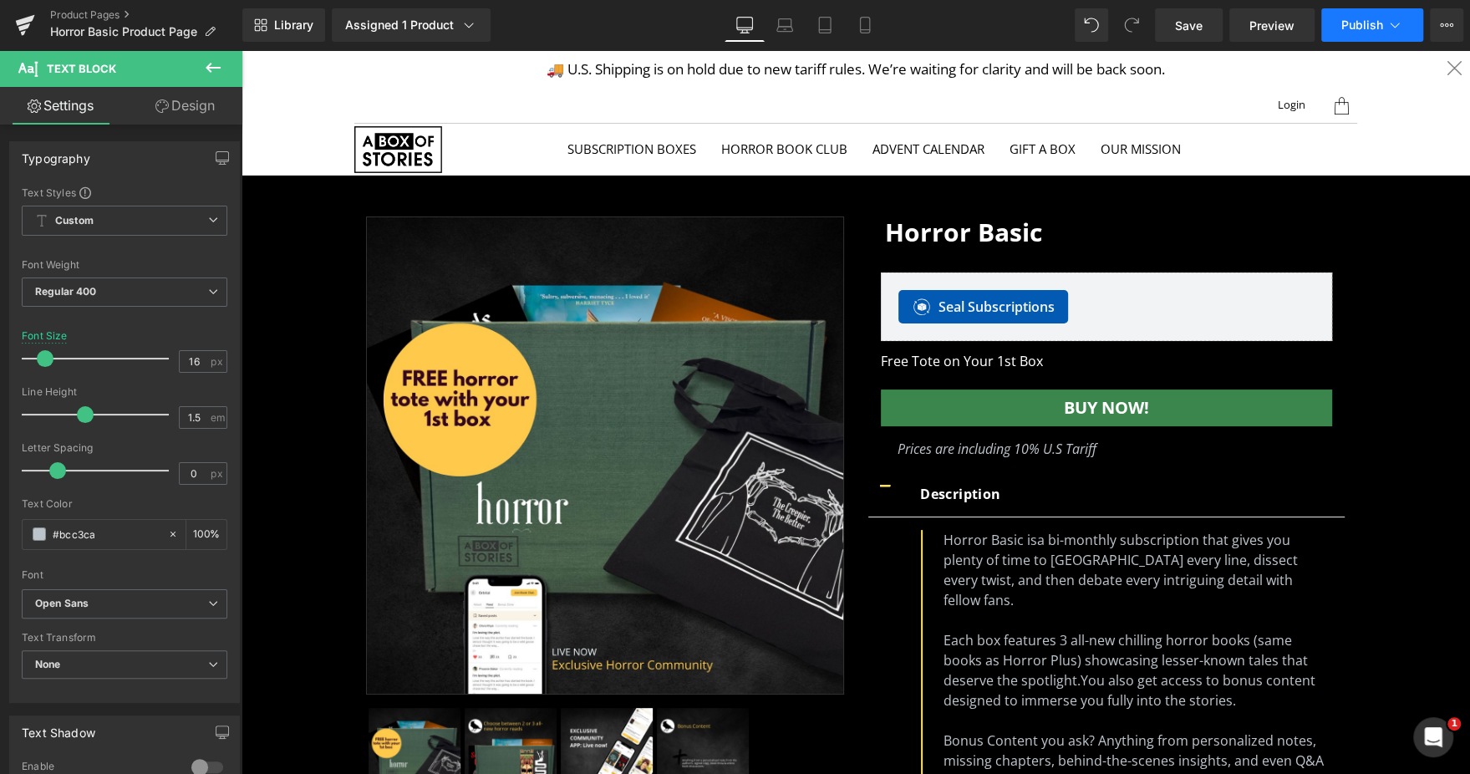
click at [1359, 23] on span "Publish" at bounding box center [1362, 24] width 42 height 13
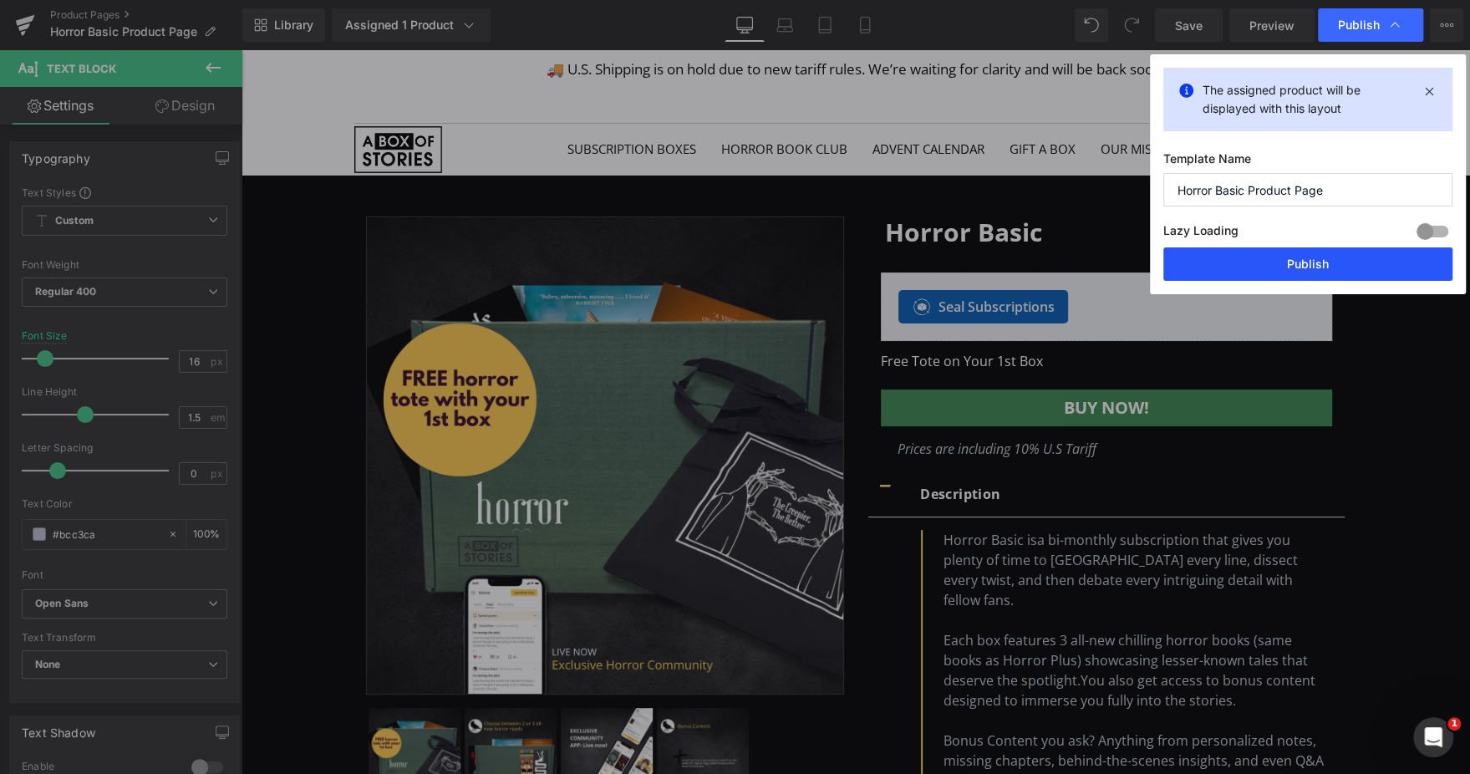
click at [1296, 267] on button "Publish" at bounding box center [1307, 263] width 289 height 33
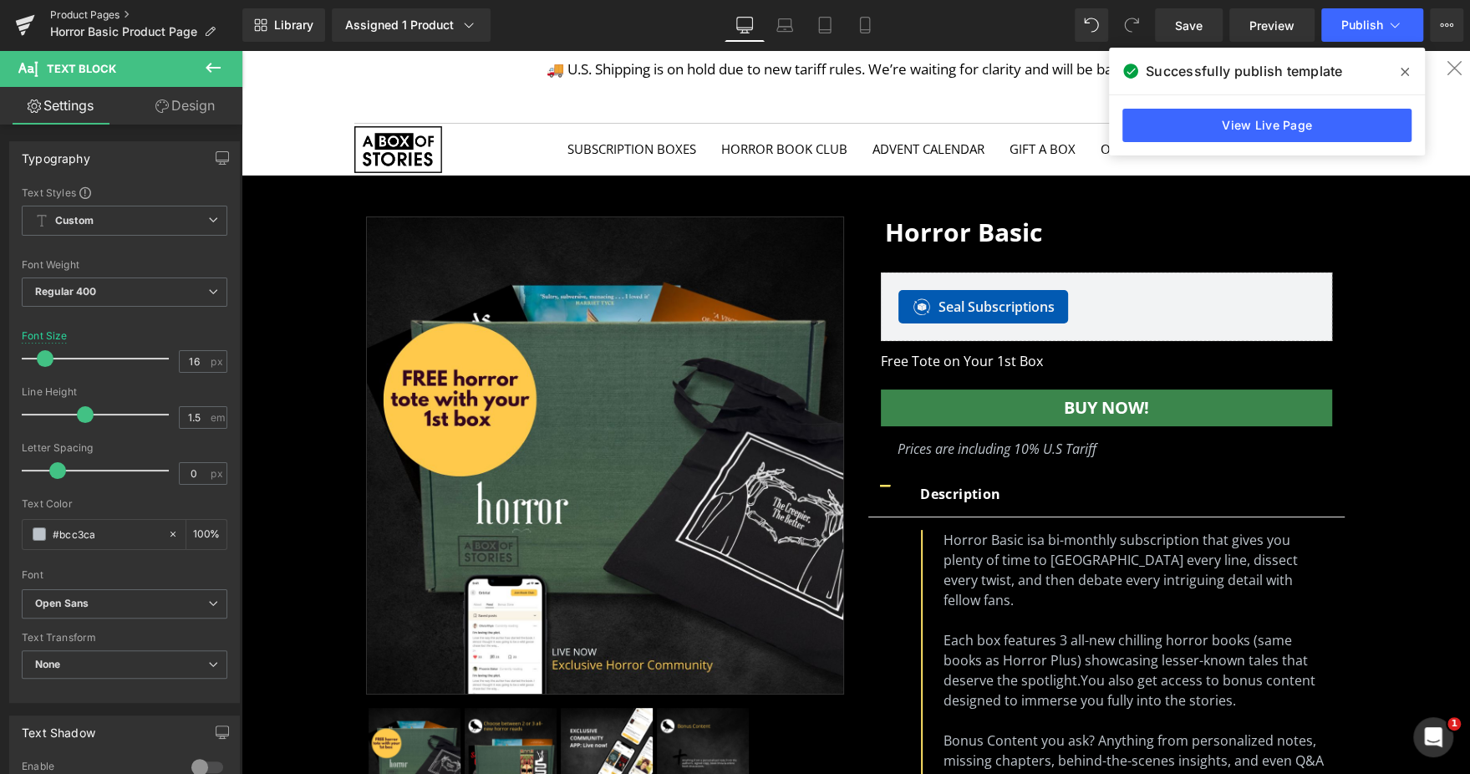
click at [100, 8] on link "Product Pages" at bounding box center [146, 14] width 192 height 13
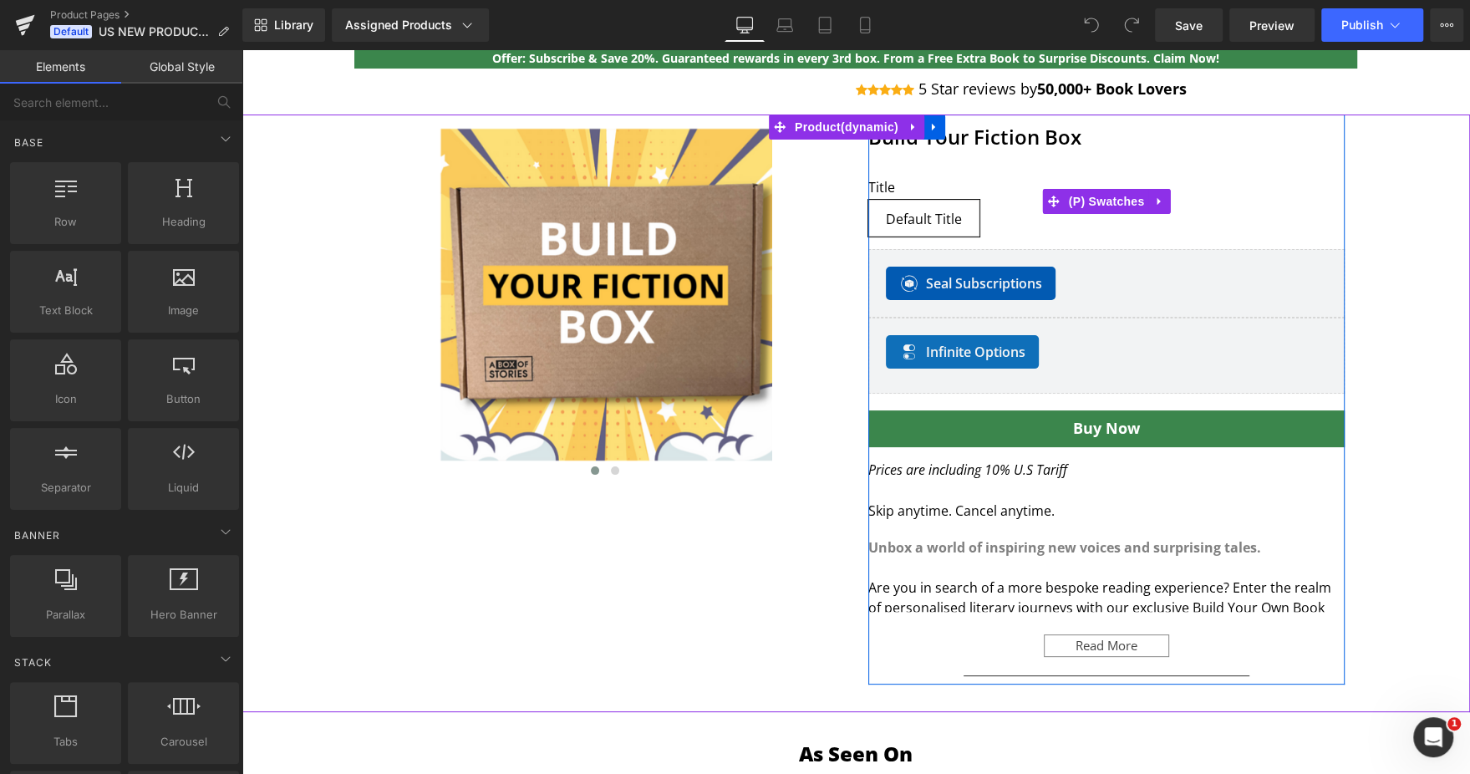
scroll to position [141, 0]
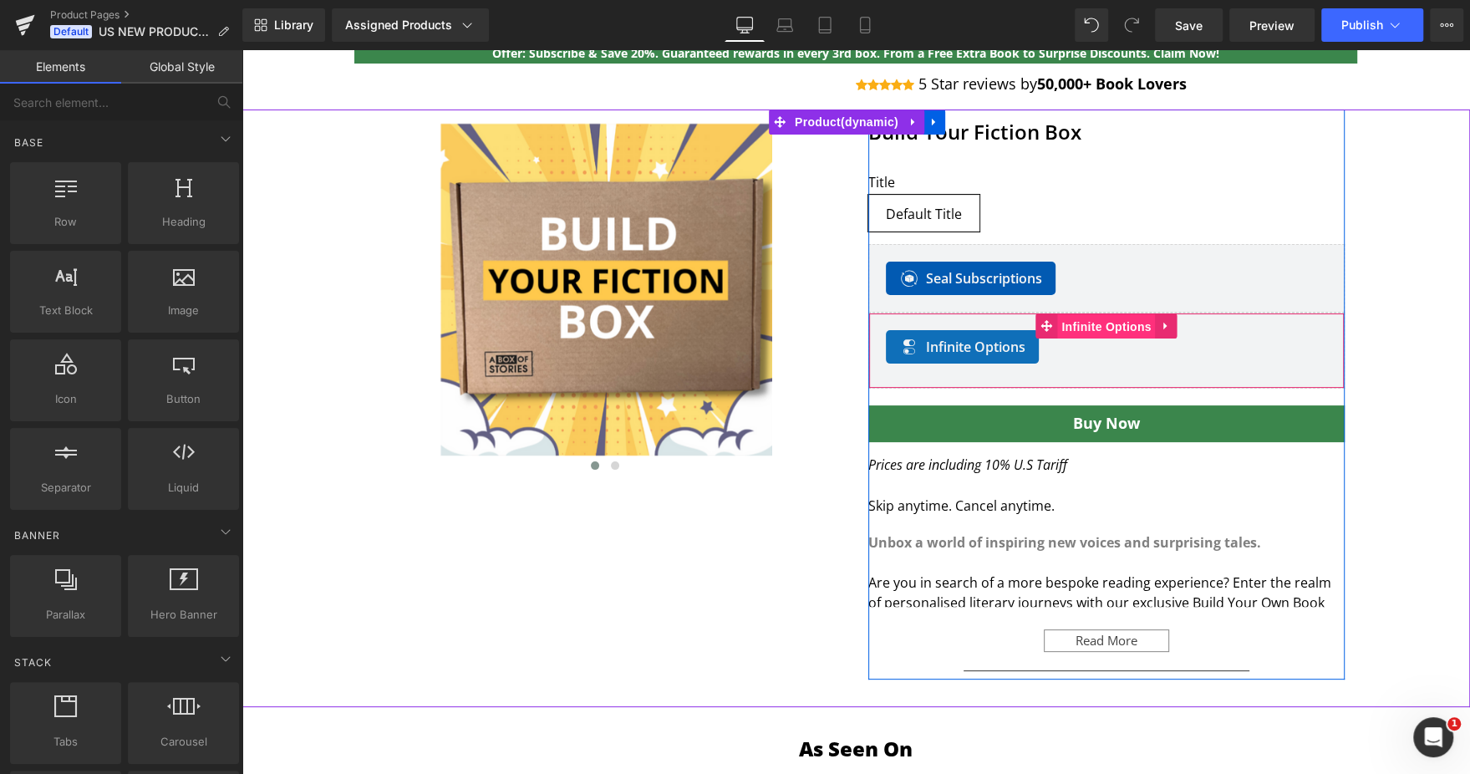
click at [1100, 317] on span "Infinite Options" at bounding box center [1106, 326] width 98 height 25
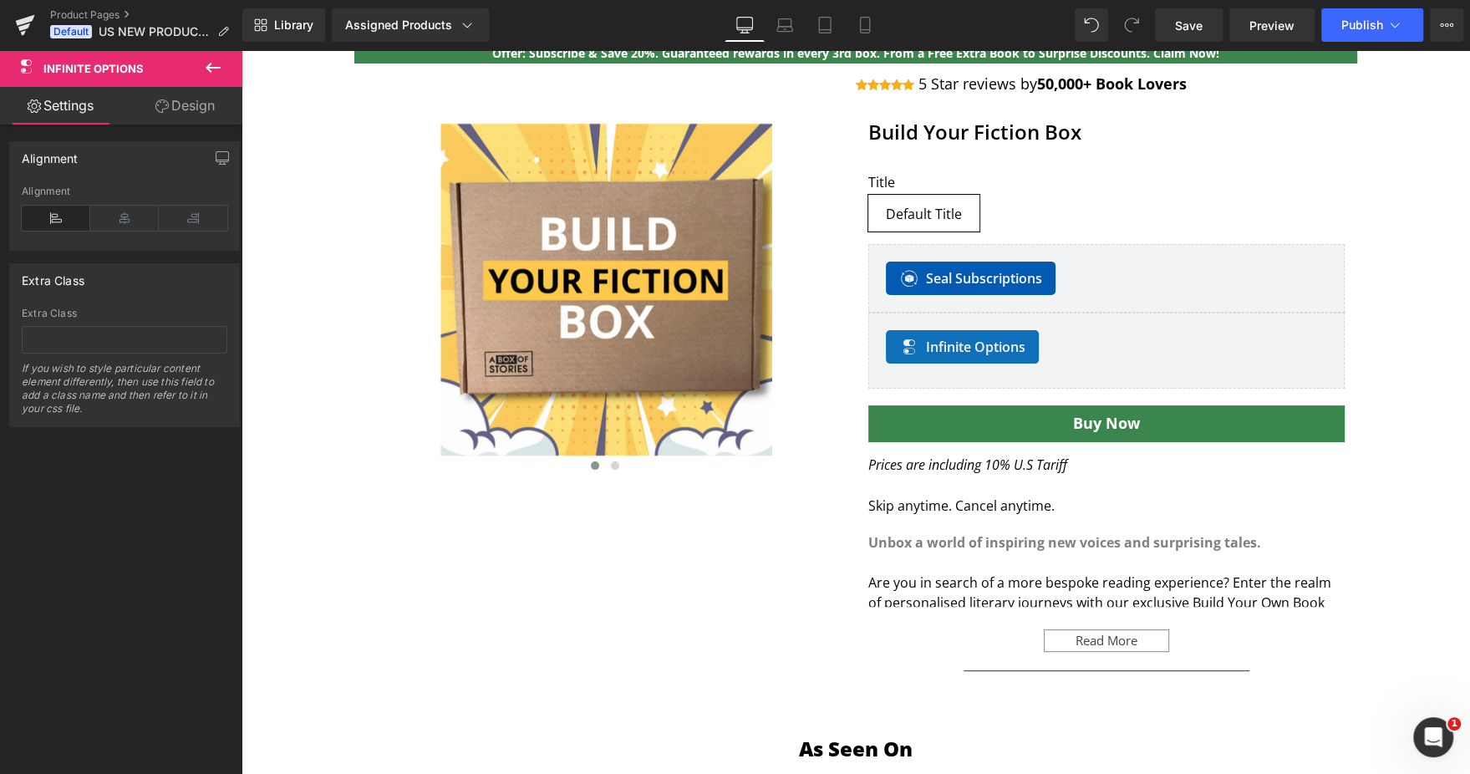
click at [201, 118] on link "Design" at bounding box center [184, 106] width 121 height 38
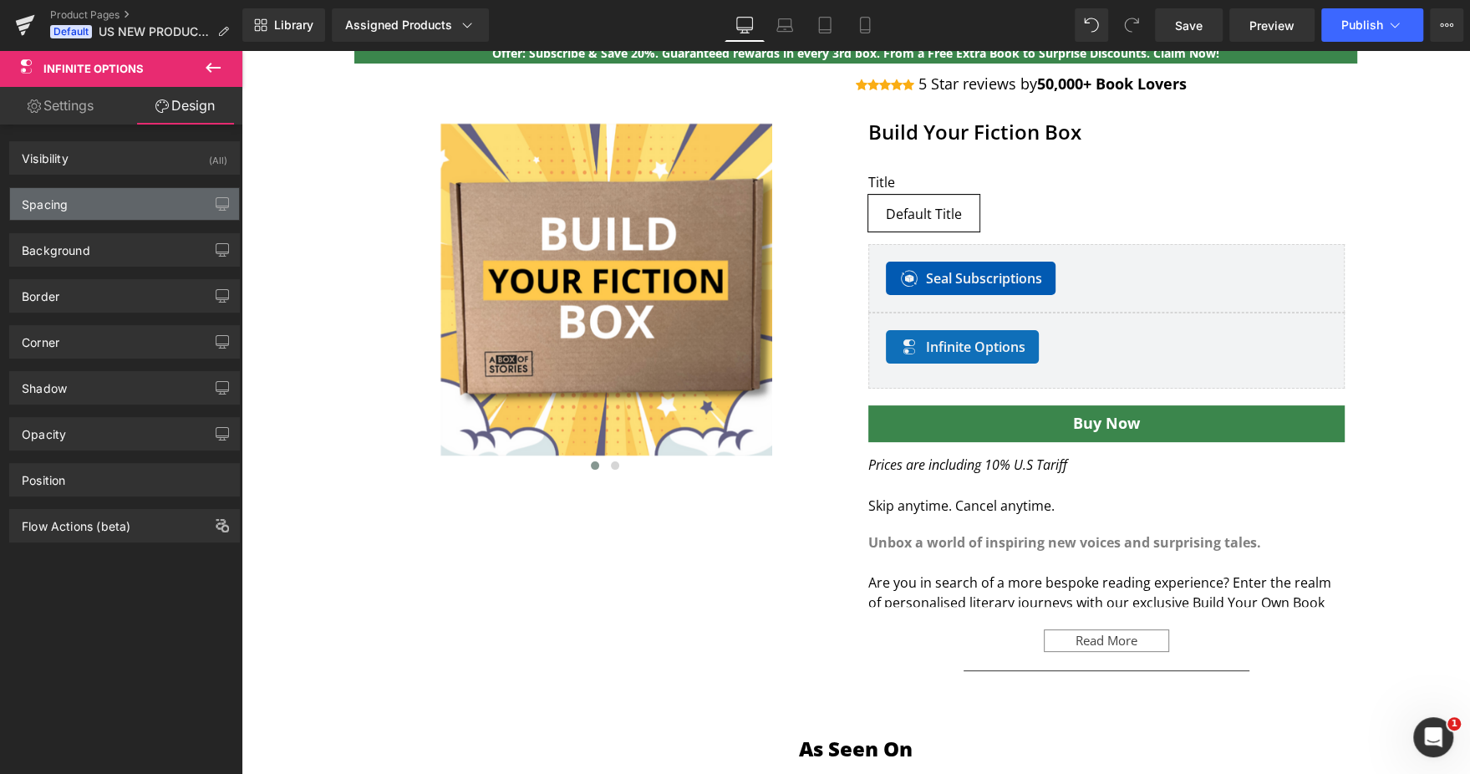
click at [99, 202] on div "Spacing" at bounding box center [124, 204] width 229 height 32
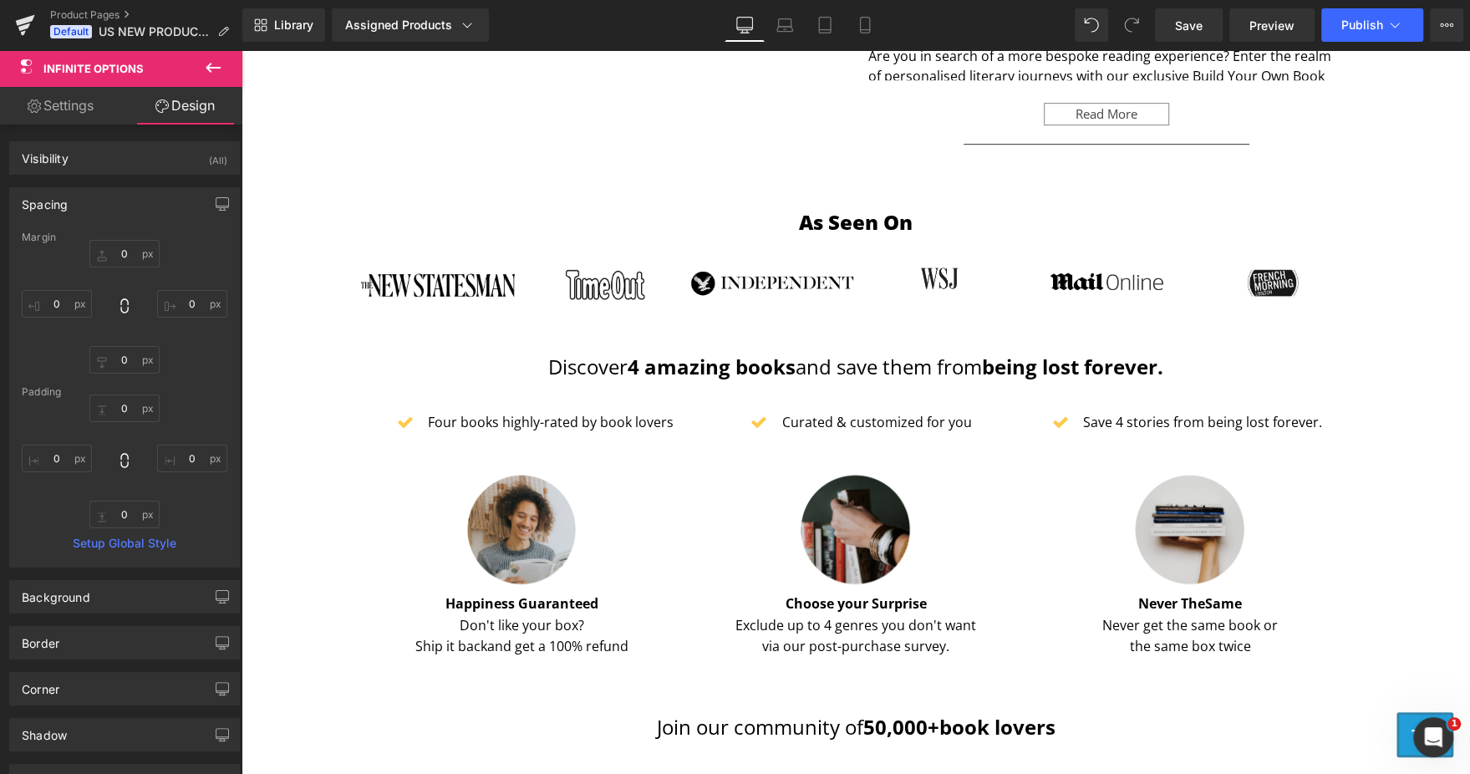
scroll to position [675, 0]
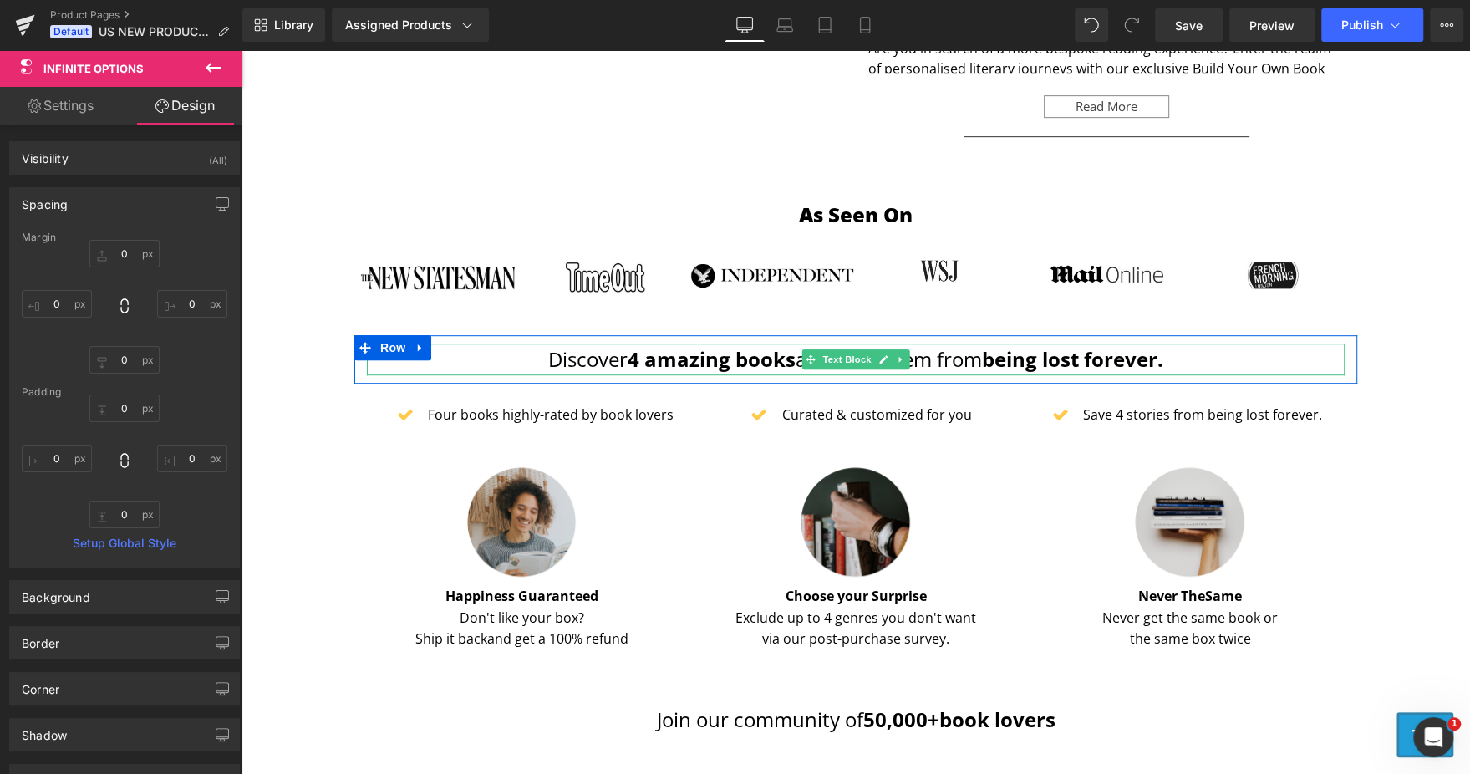
click at [632, 359] on strong "4 amazing books" at bounding box center [711, 359] width 168 height 28
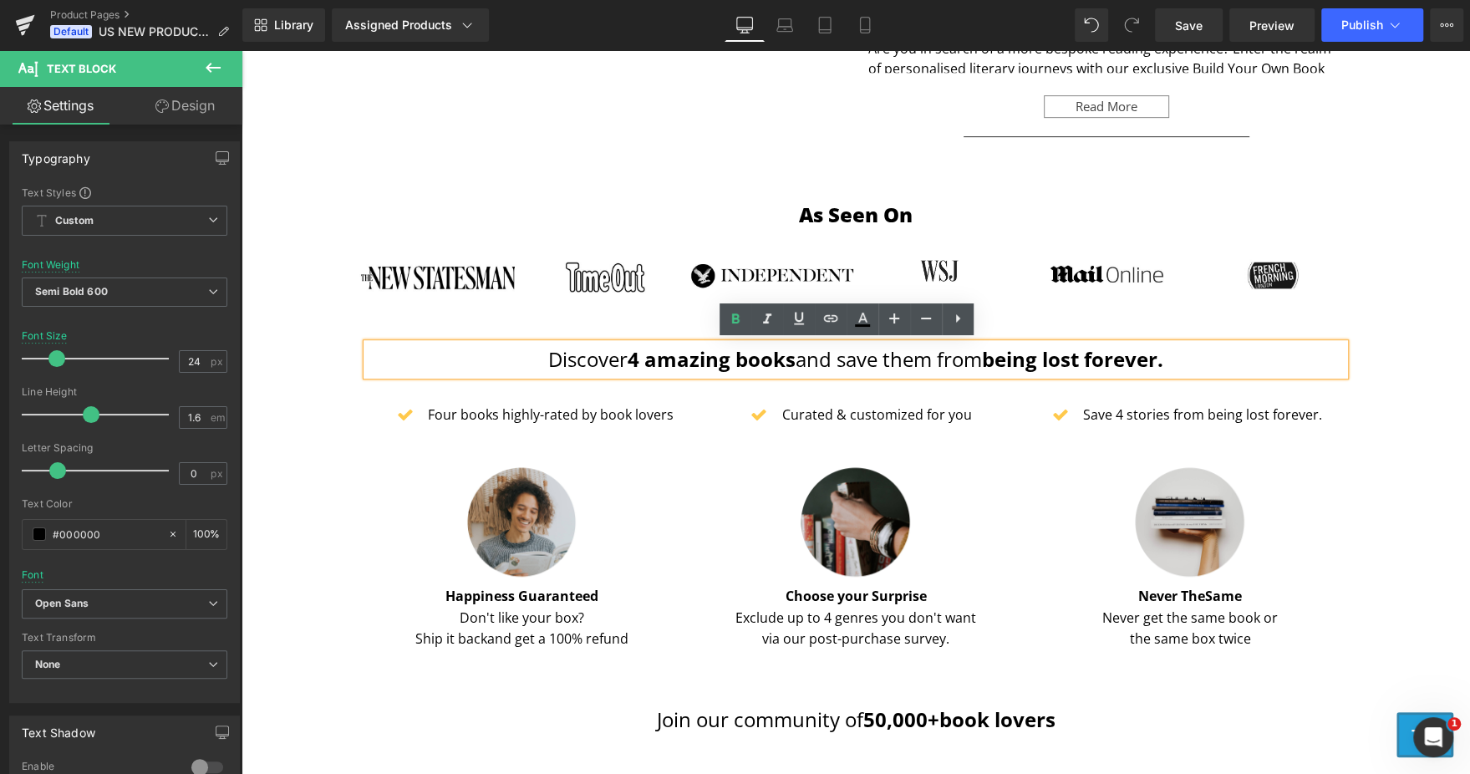
click at [632, 359] on strong "4 amazing books" at bounding box center [711, 359] width 168 height 28
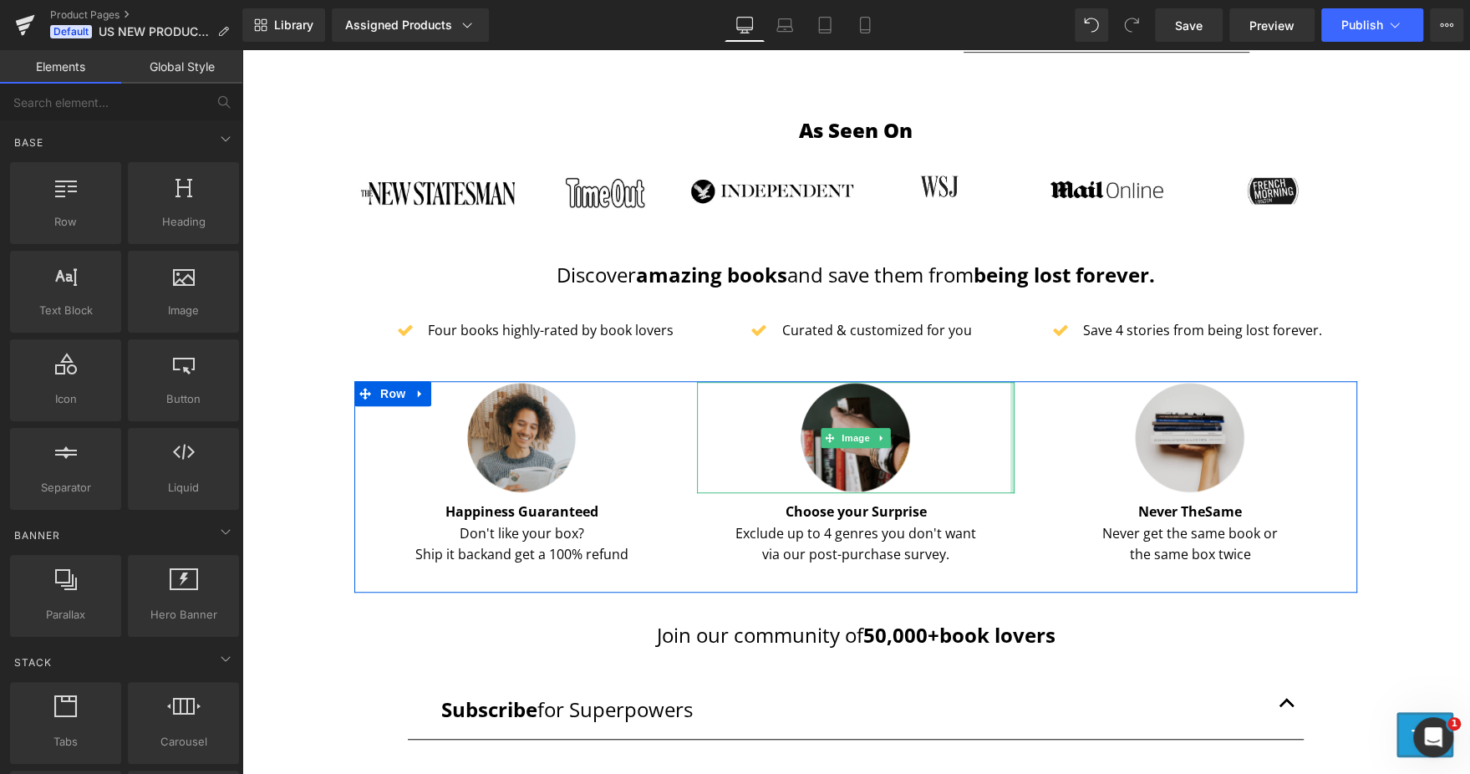
scroll to position [764, 0]
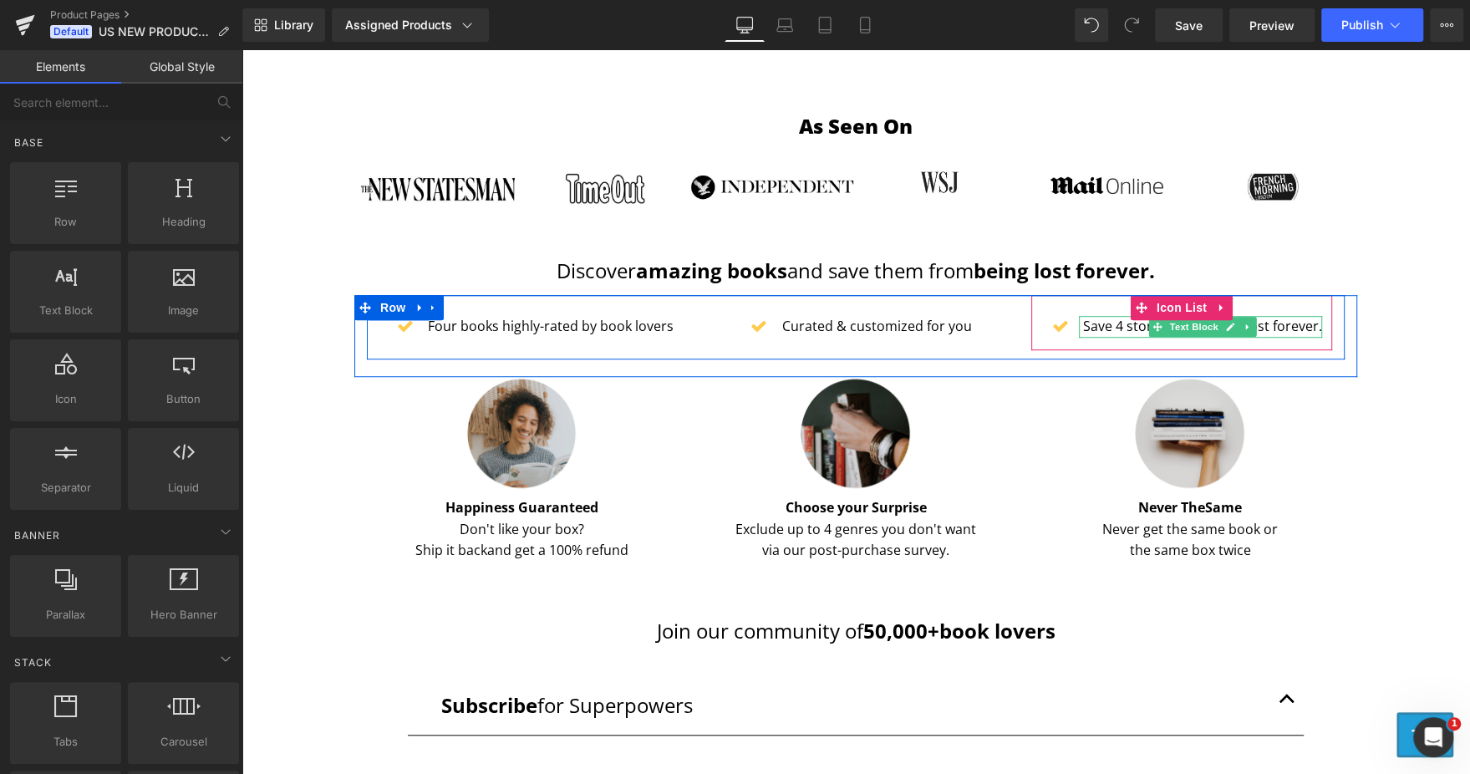
click at [1109, 326] on p "Save 4 stories from being lost forever." at bounding box center [1202, 327] width 239 height 22
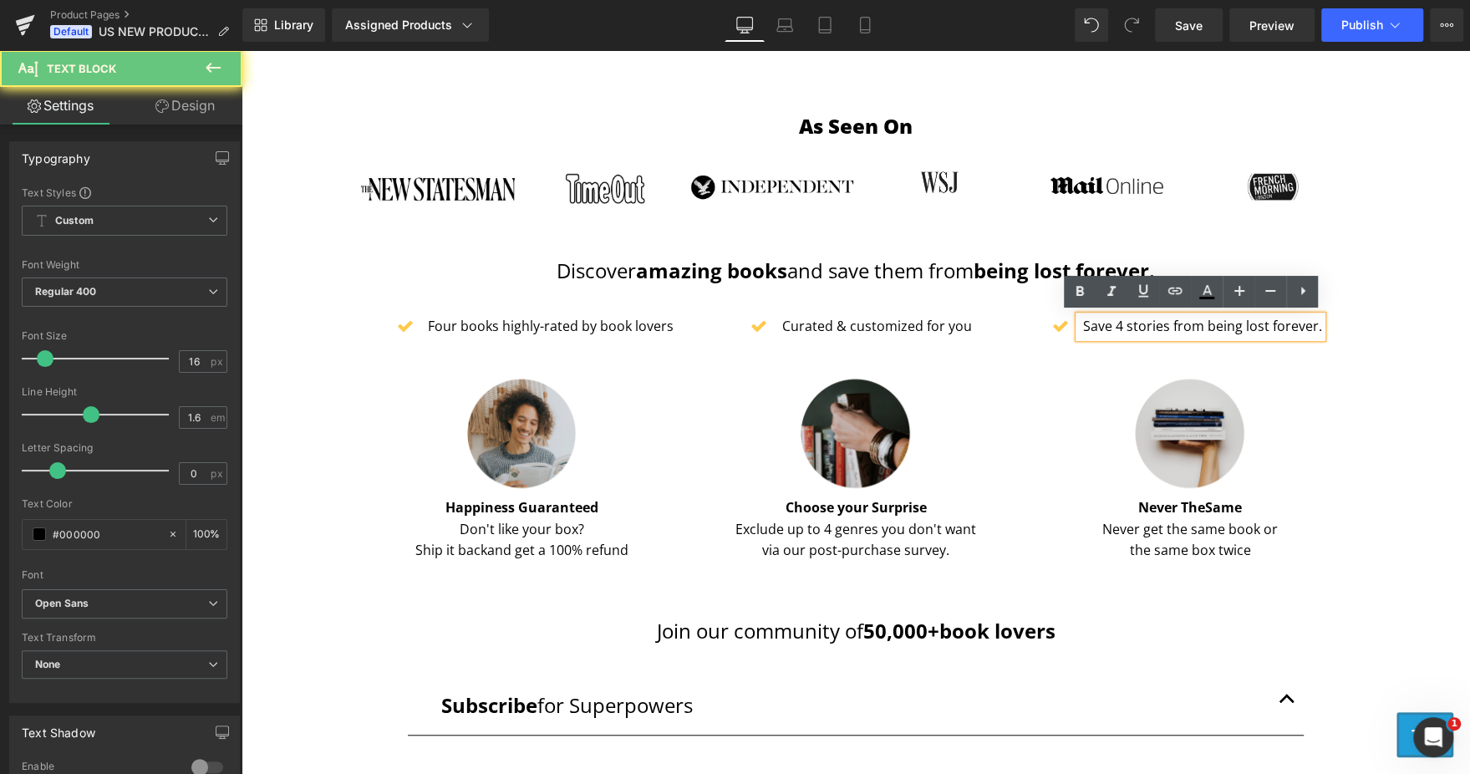
click at [1109, 326] on p "Save 4 stories from being lost forever." at bounding box center [1202, 327] width 239 height 22
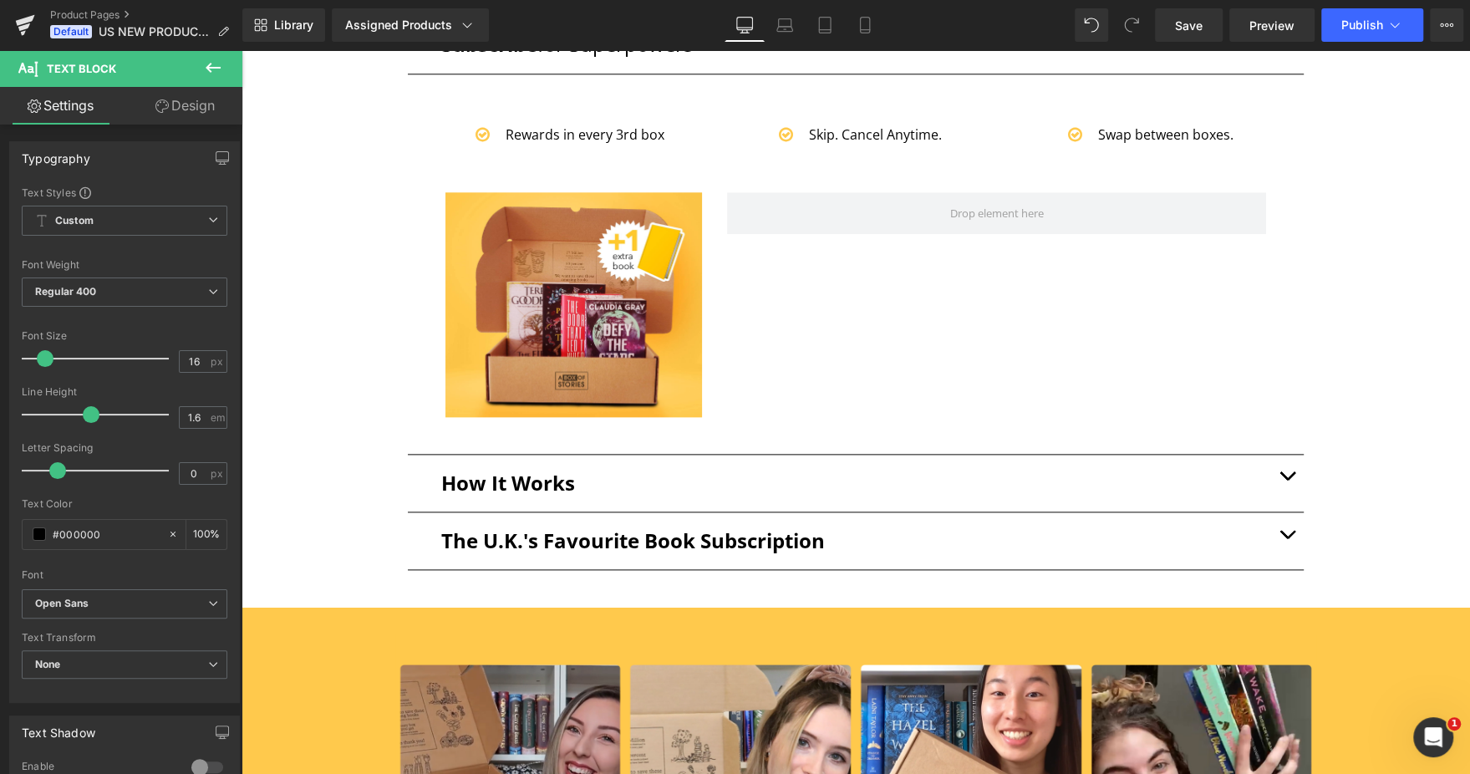
scroll to position [1426, 0]
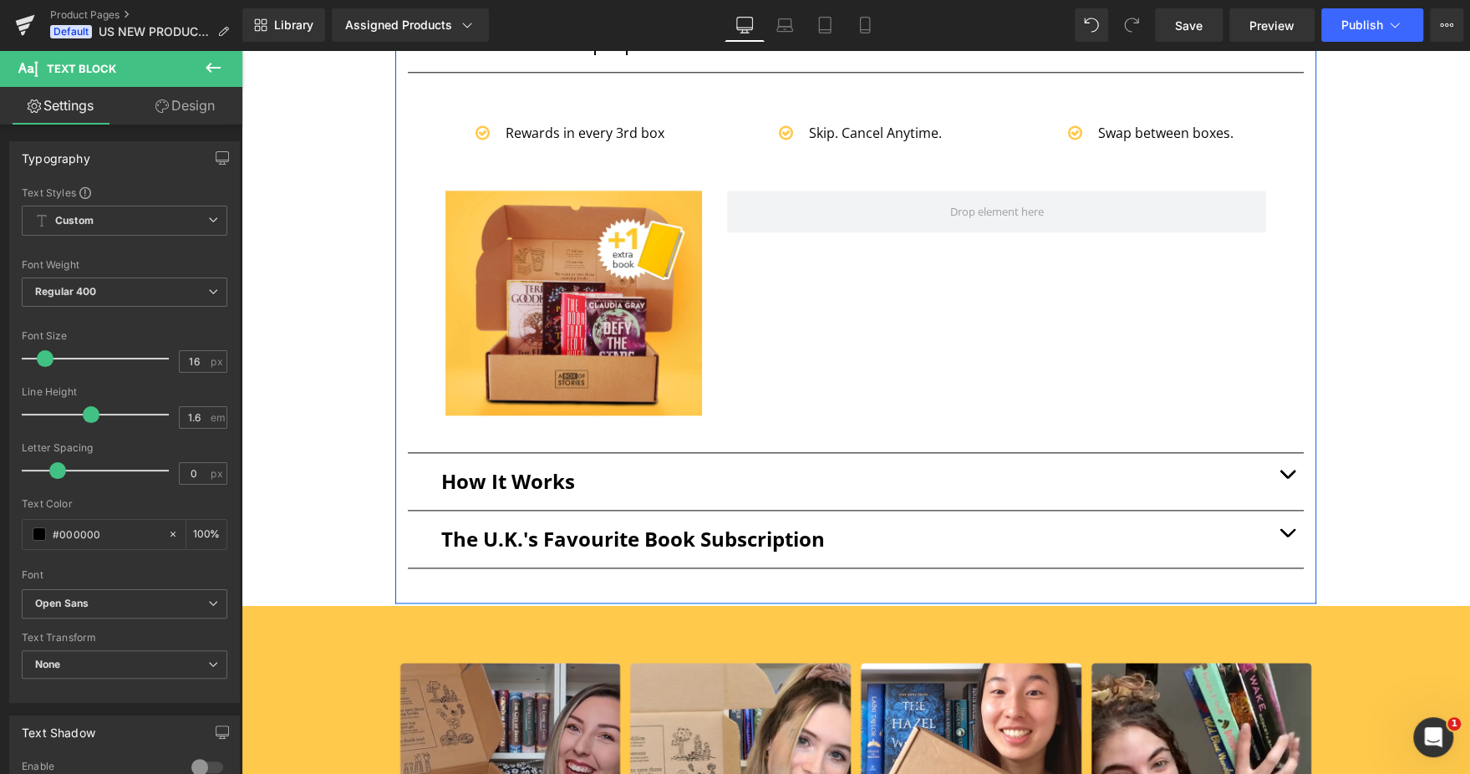
click at [1289, 462] on div "Subscribe for Superpowers Text Block Icon Rewards in every 3rd box Text Block I…" at bounding box center [855, 304] width 921 height 581
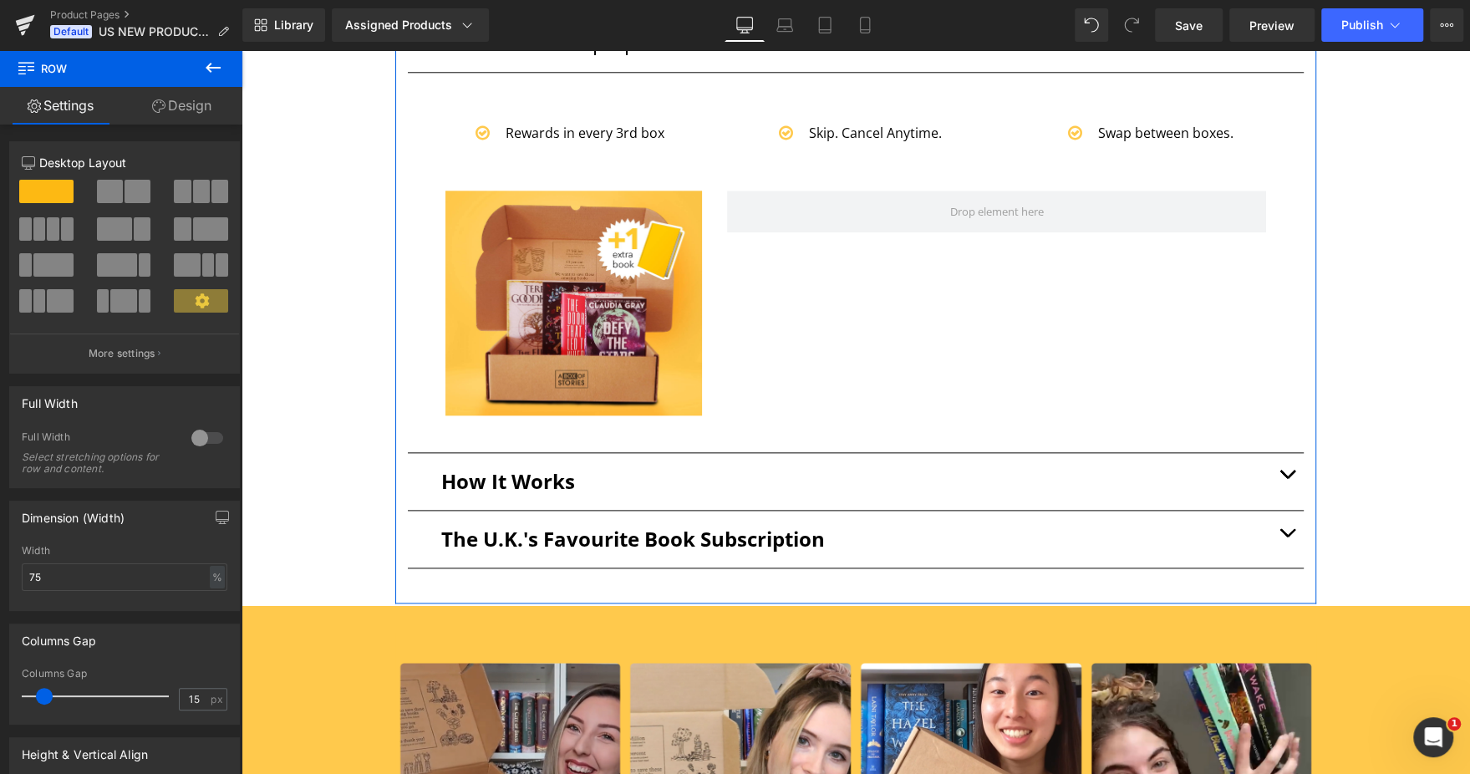
click at [1270, 471] on button "button" at bounding box center [1286, 481] width 33 height 57
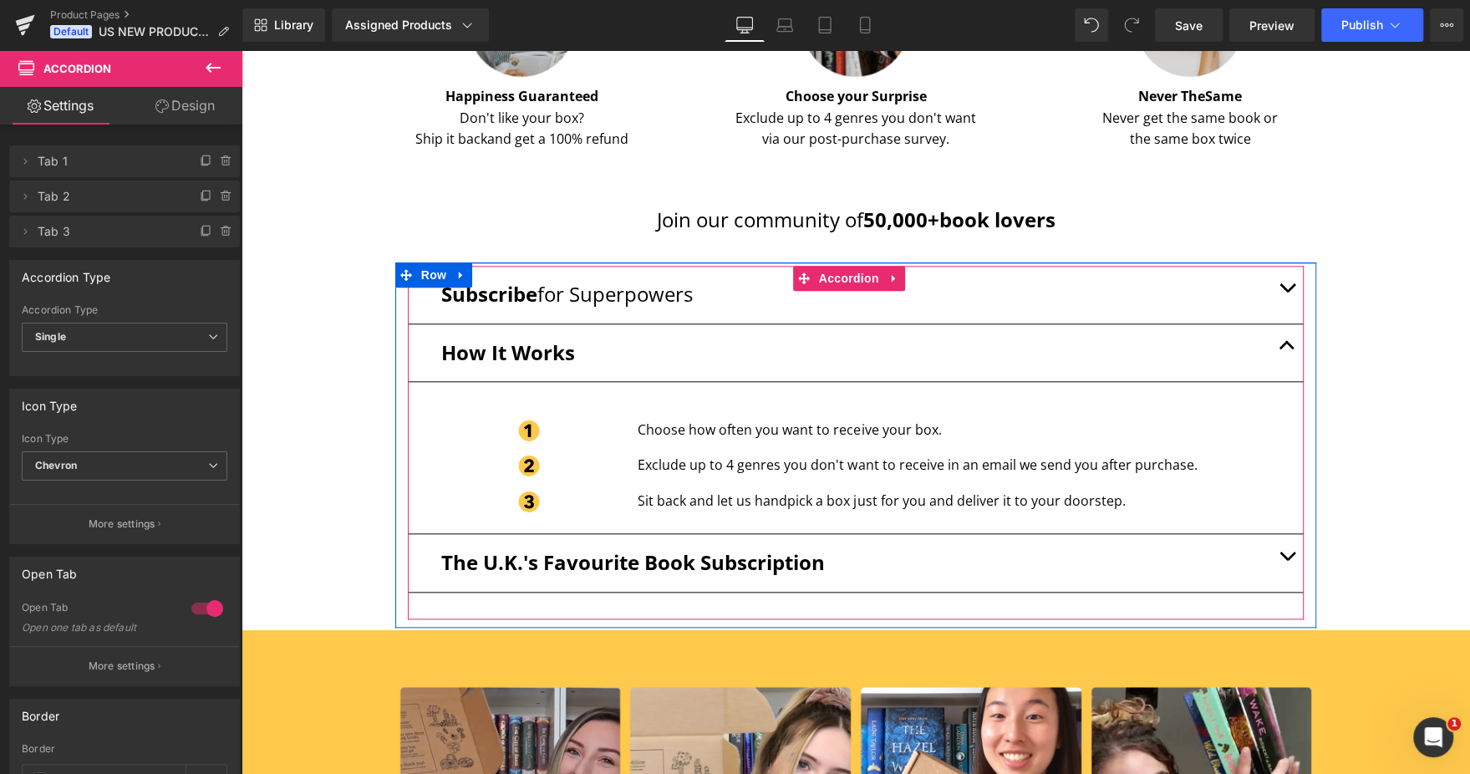
scroll to position [1229, 0]
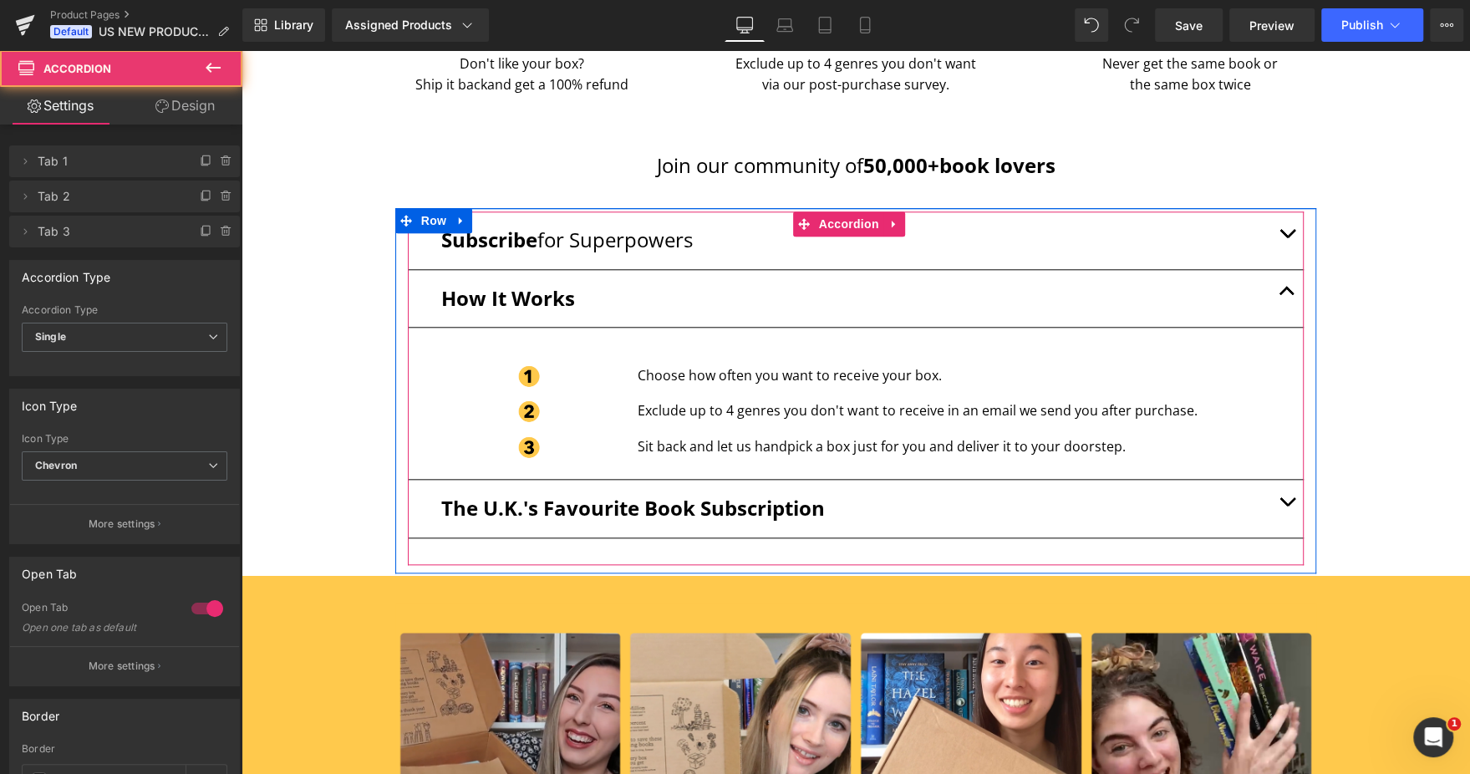
click at [1270, 499] on button "button" at bounding box center [1286, 508] width 33 height 57
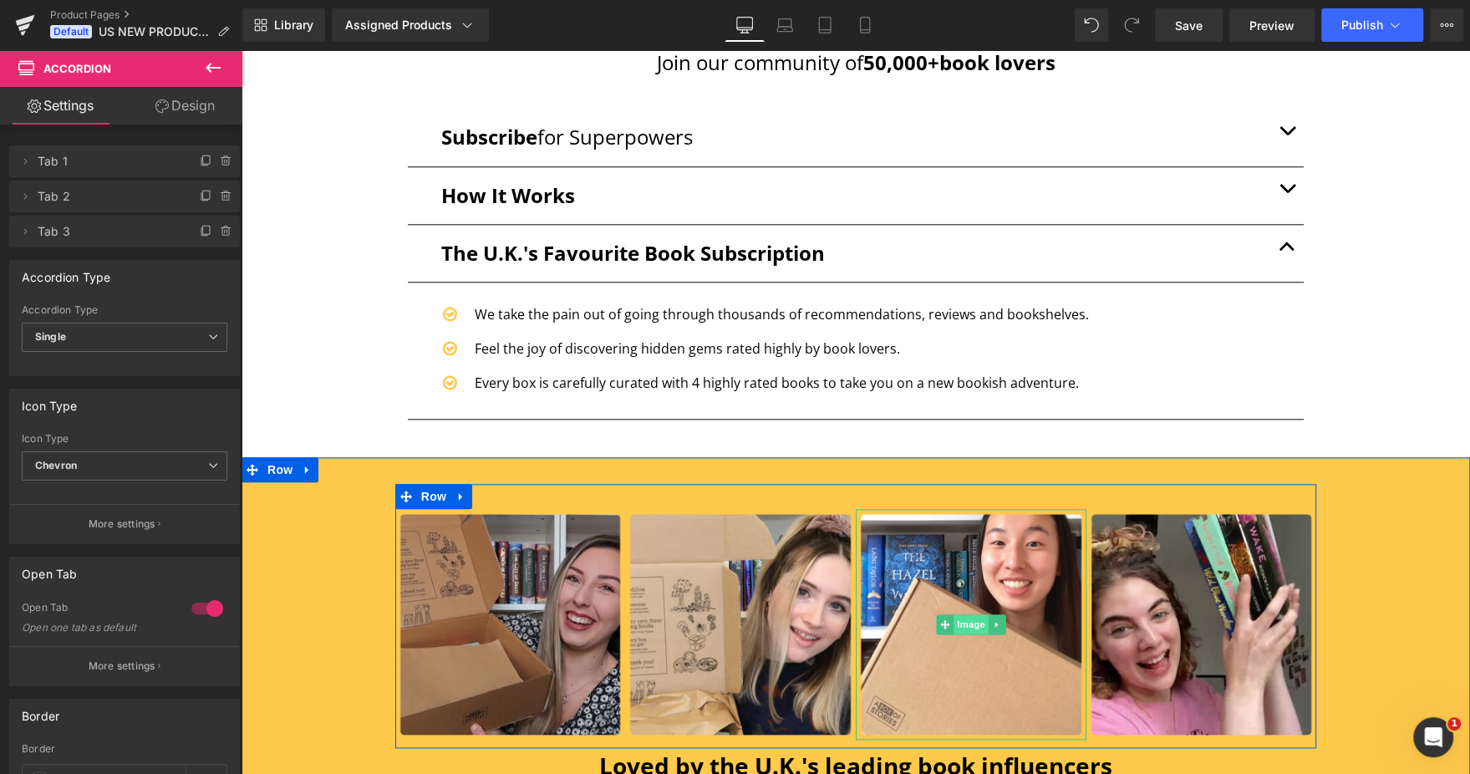
scroll to position [1349, 0]
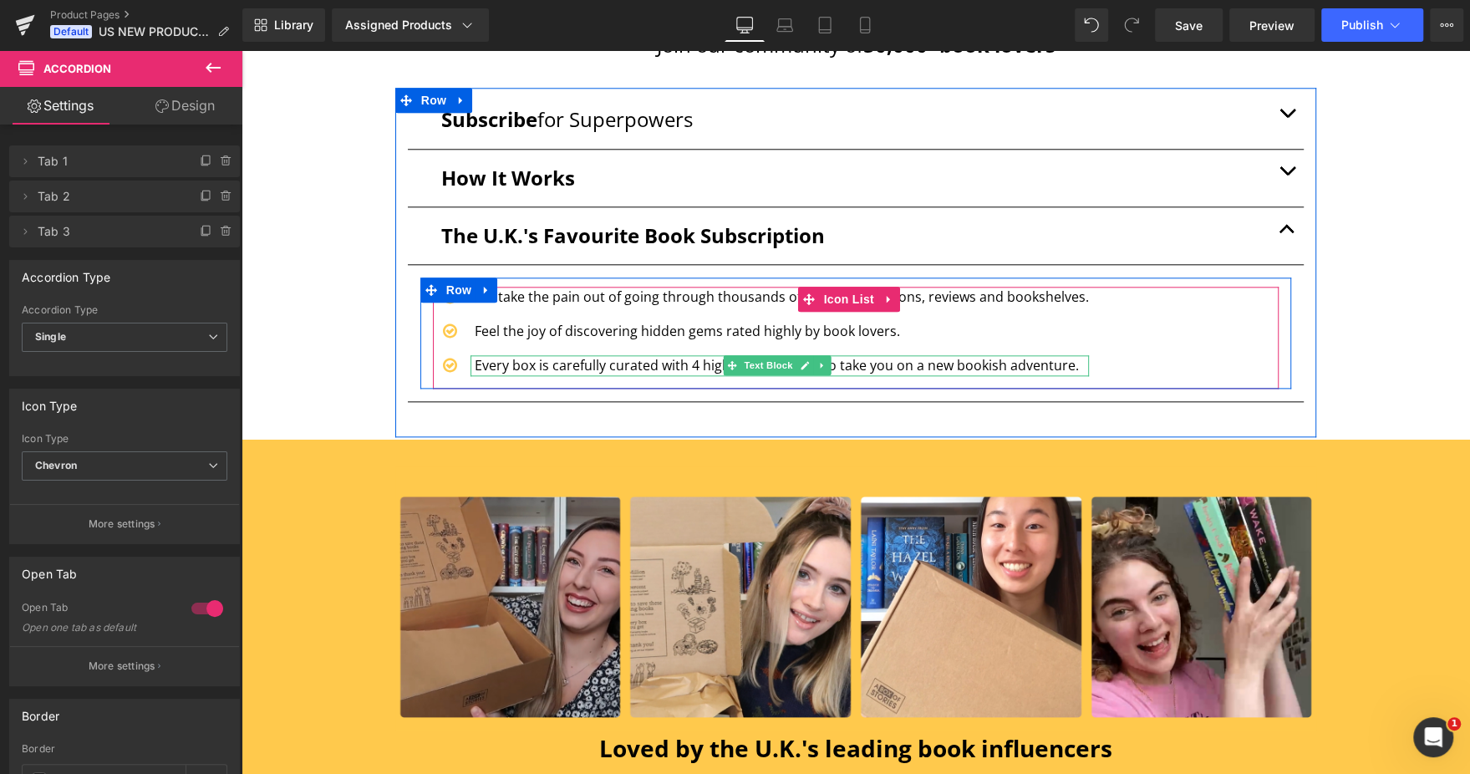
click at [685, 358] on p "Every box is carefully curated with 4 highly rated books to take you on a new b…" at bounding box center [782, 366] width 614 height 22
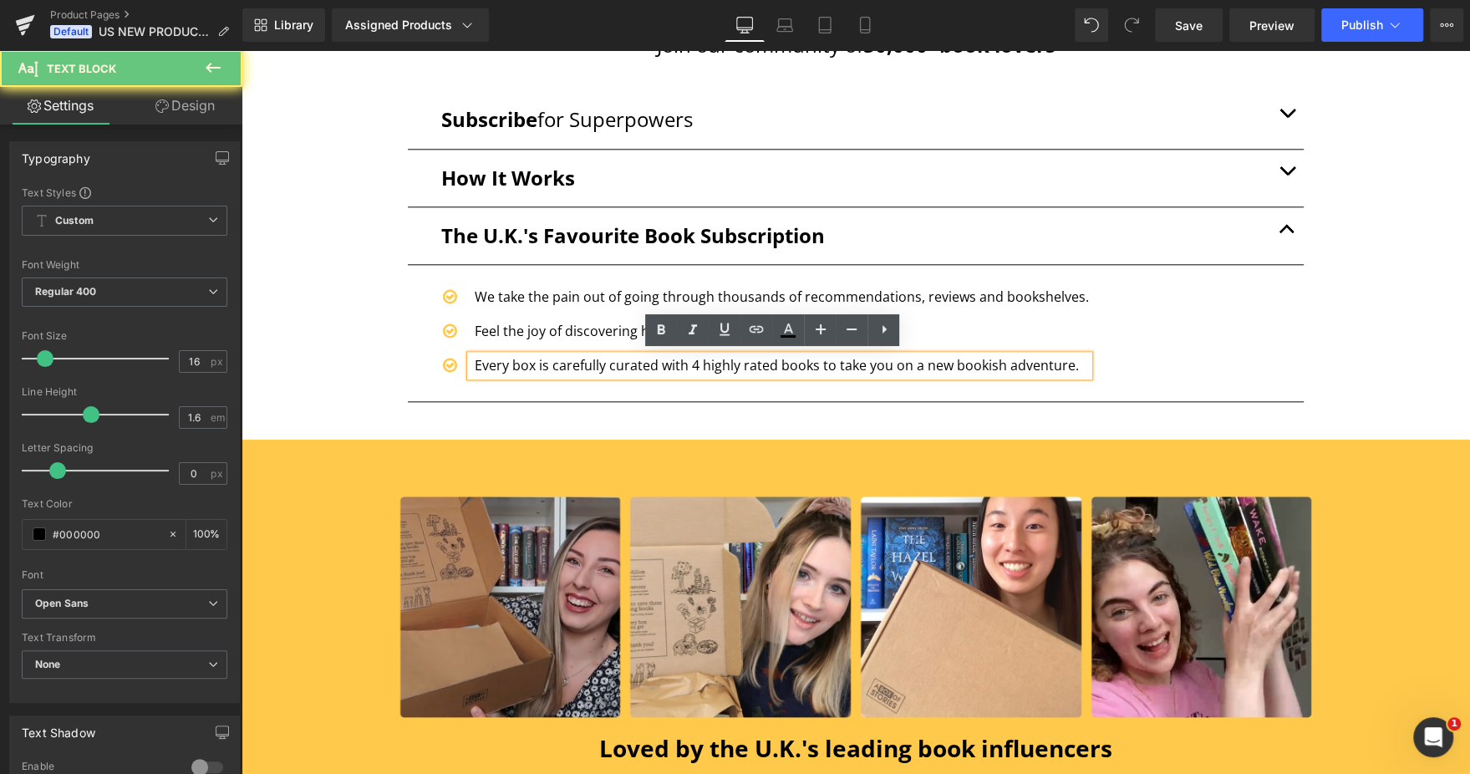
click at [685, 358] on p "Every box is carefully curated with 4 highly rated books to take you on a new b…" at bounding box center [782, 366] width 614 height 22
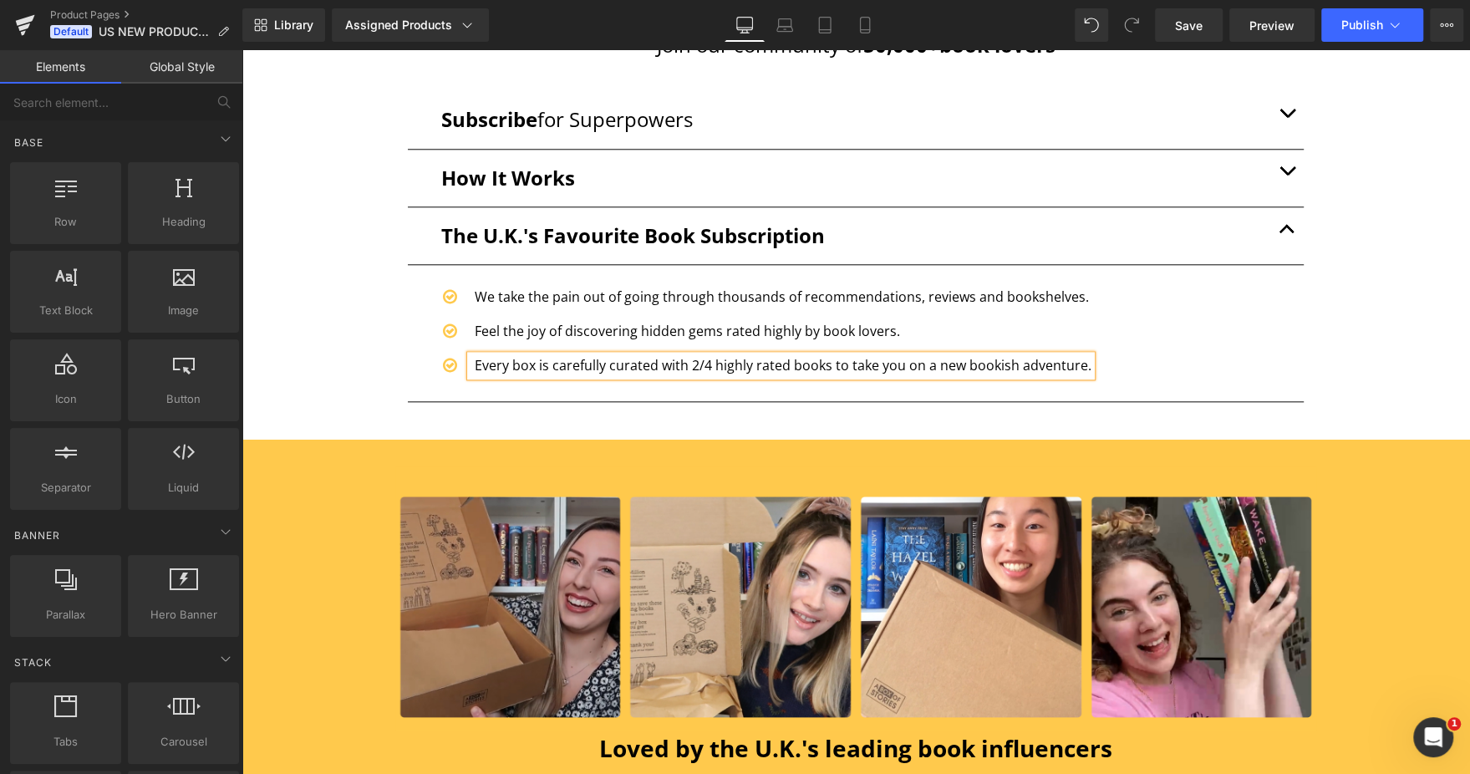
click at [1399, 327] on div "Offer: Subscribe & Save 20%. Guaranteed rewards in every 3rd box. From a Free E…" at bounding box center [855, 193] width 1228 height 2734
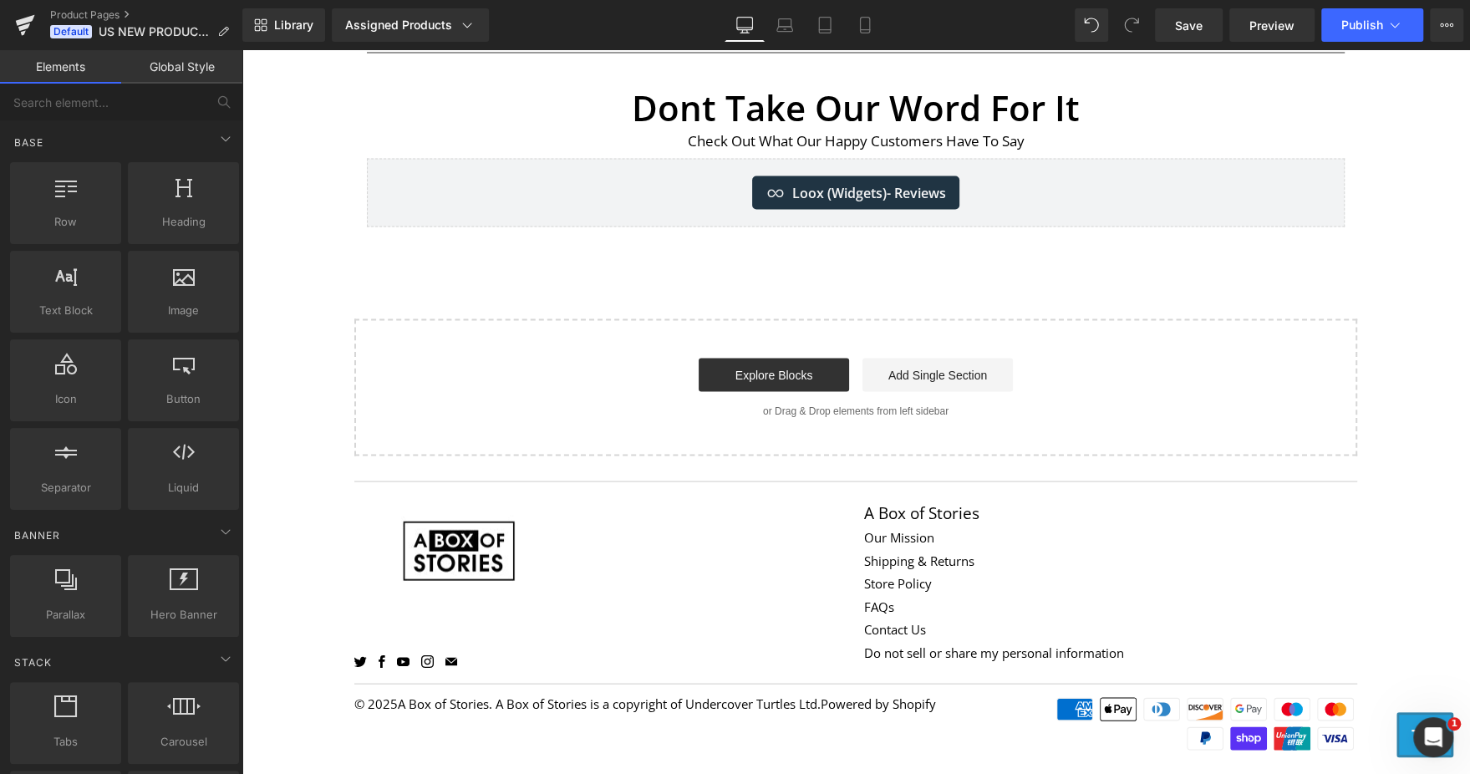
scroll to position [2455, 0]
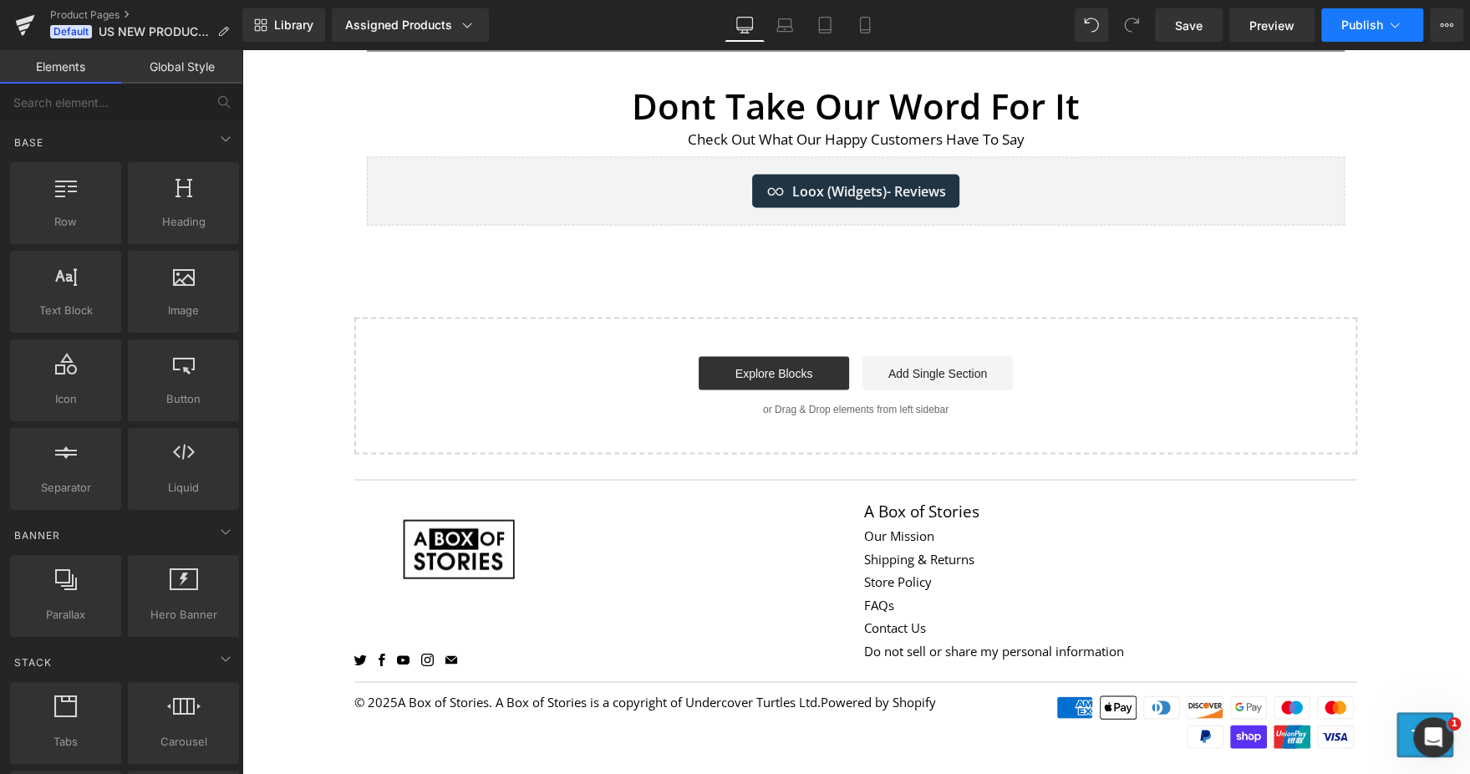
click at [1352, 20] on span "Publish" at bounding box center [1362, 24] width 42 height 13
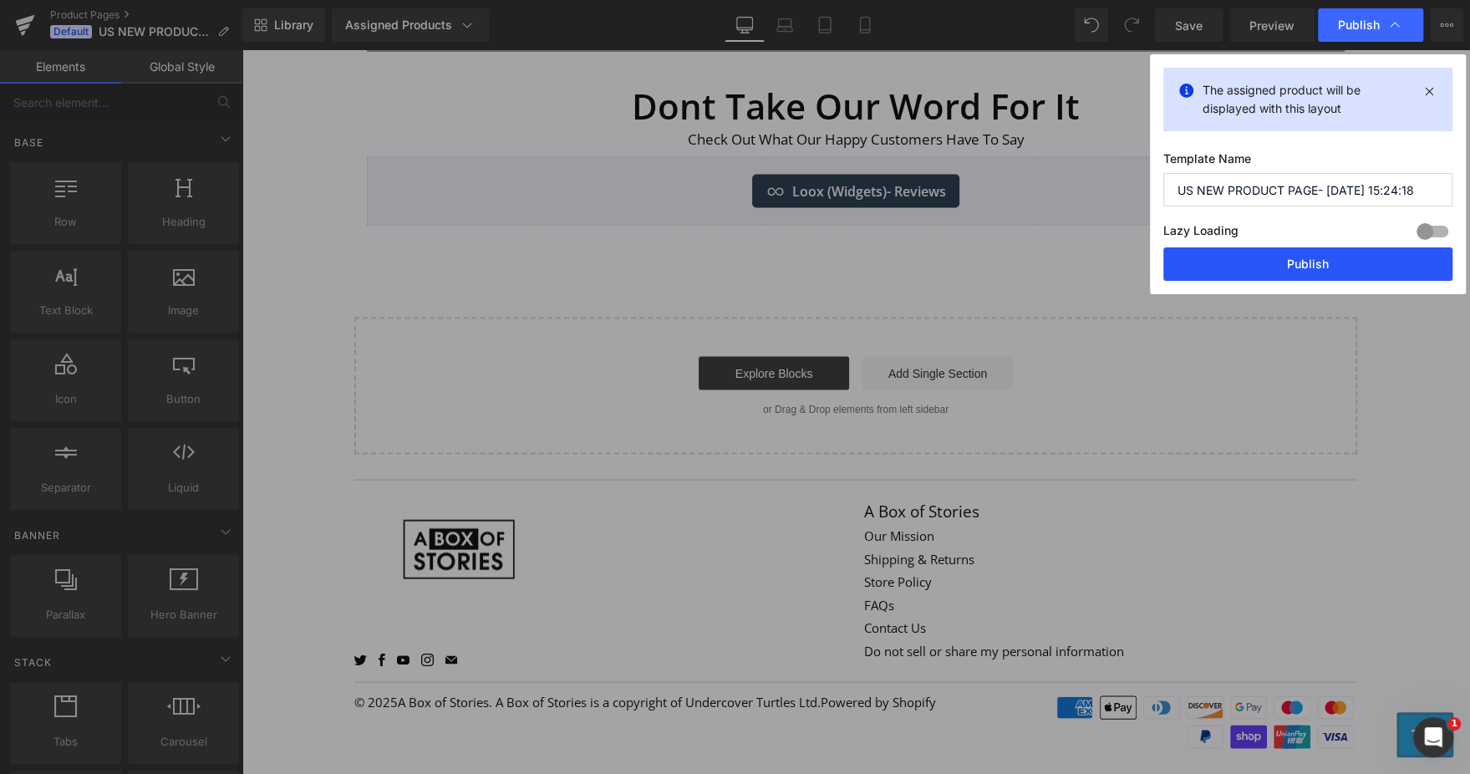
click at [1297, 260] on button "Publish" at bounding box center [1307, 263] width 289 height 33
